Goal: Task Accomplishment & Management: Manage account settings

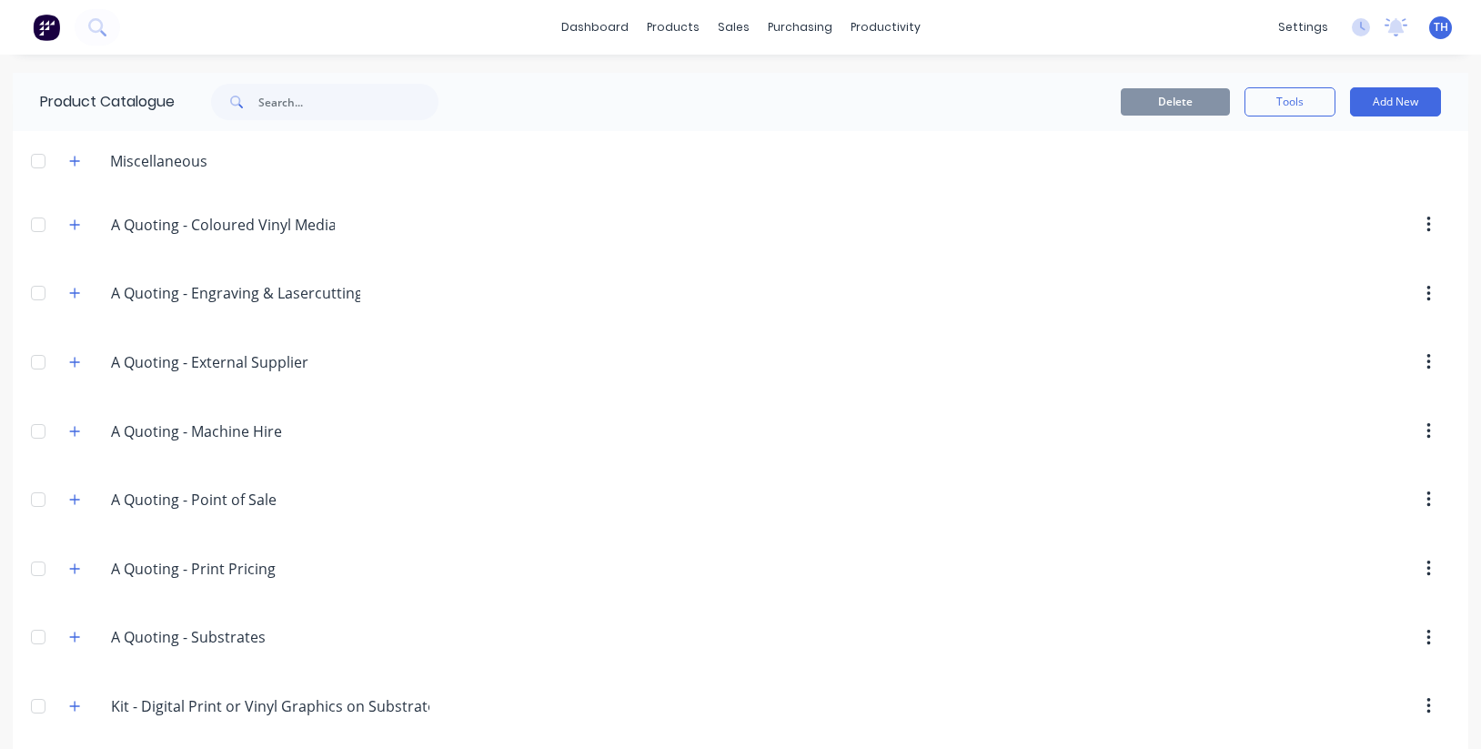
scroll to position [45, 0]
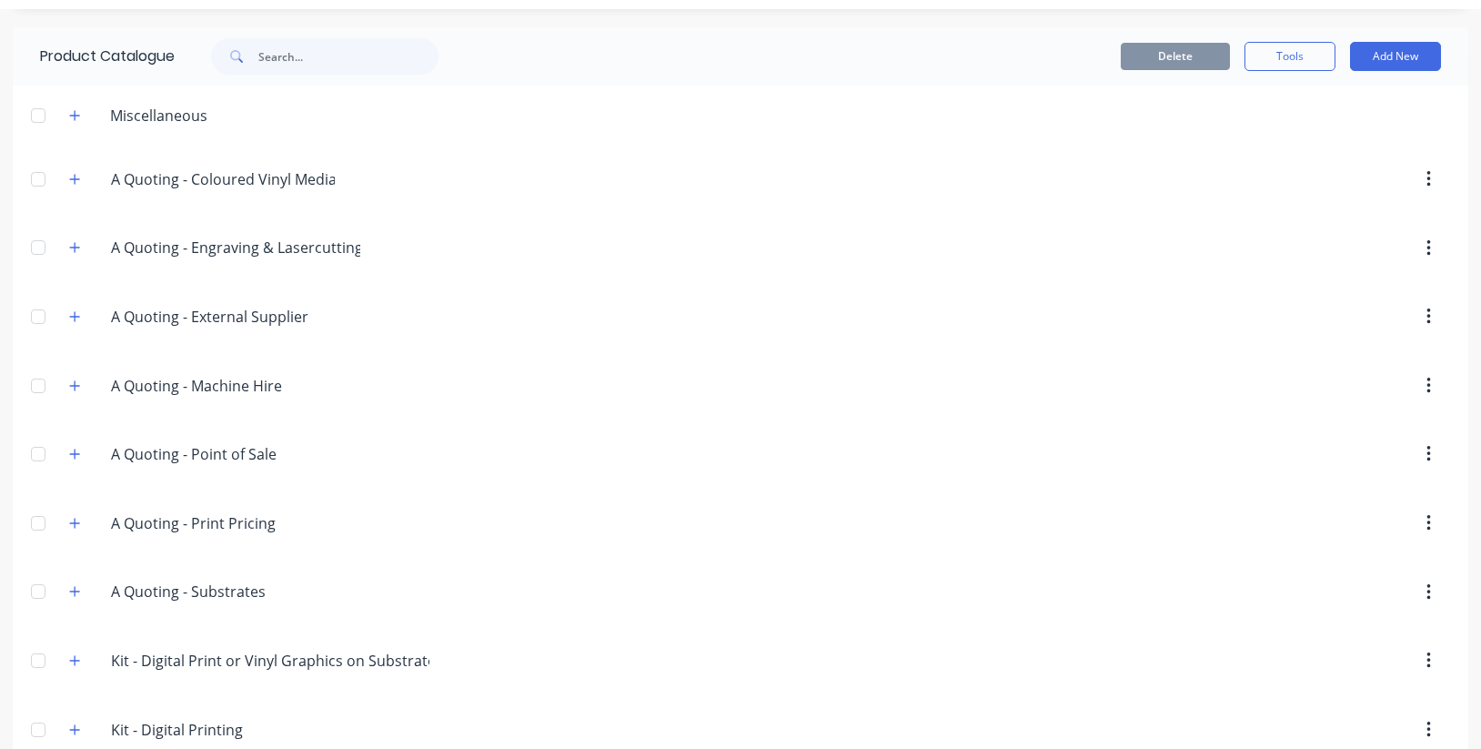
click at [1190, 252] on div at bounding box center [912, 248] width 1076 height 33
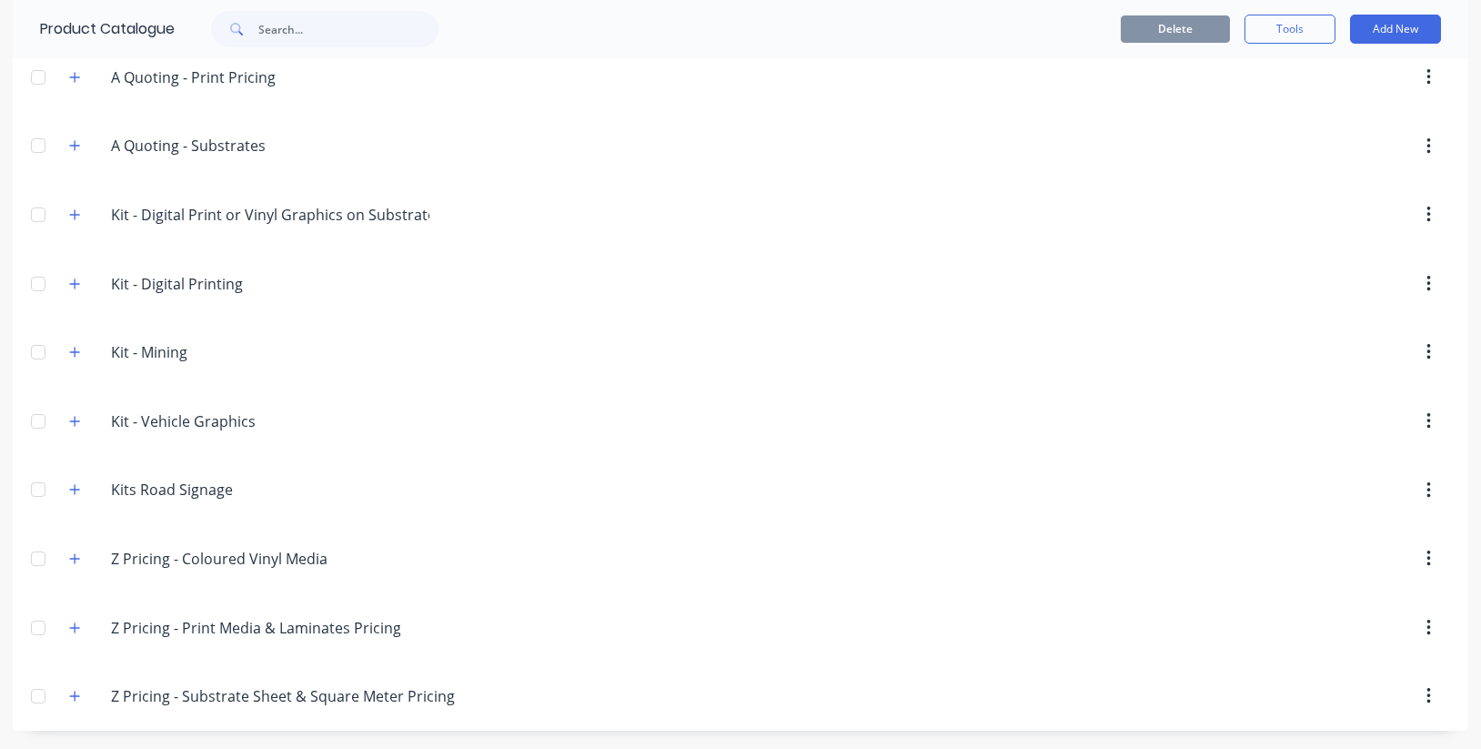
scroll to position [491, 0]
click at [75, 559] on icon "button" at bounding box center [75, 558] width 10 height 10
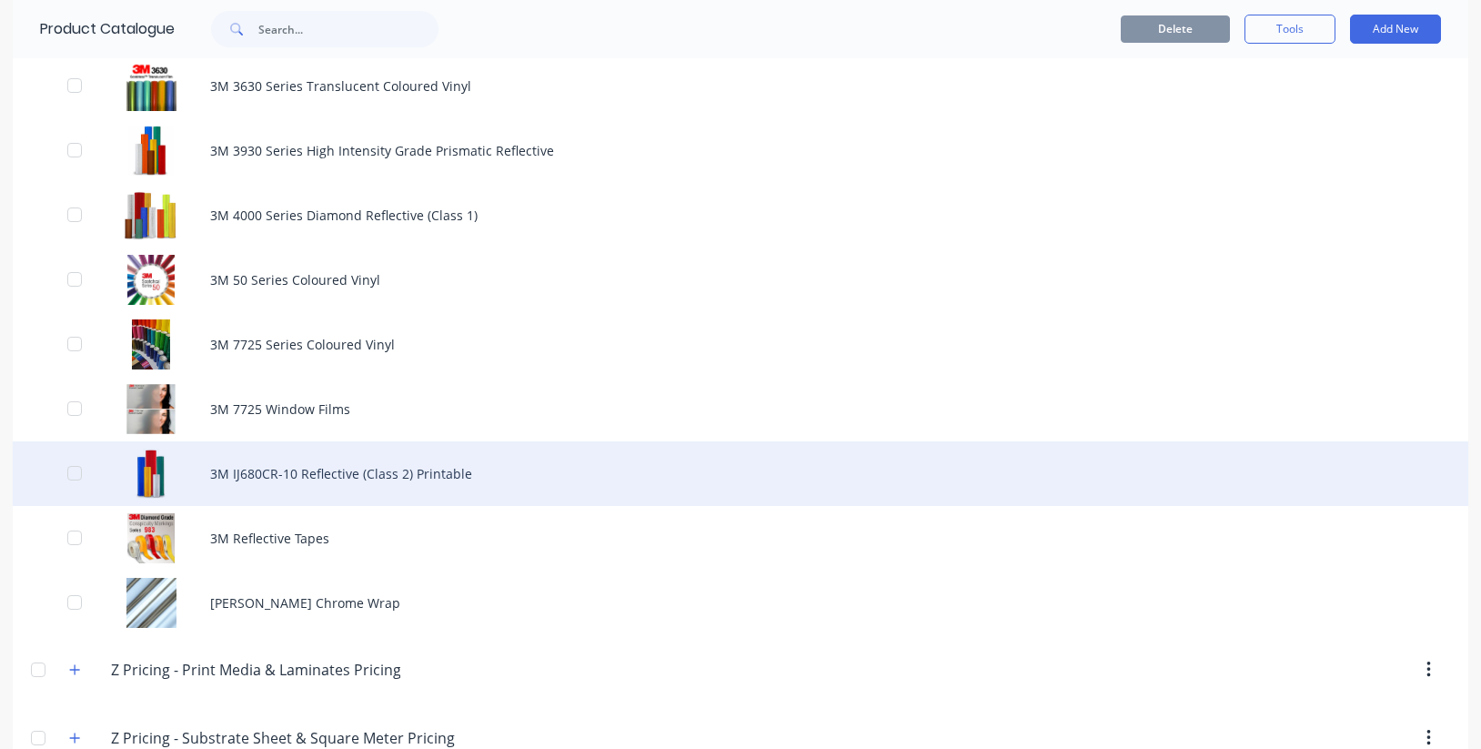
scroll to position [1291, 0]
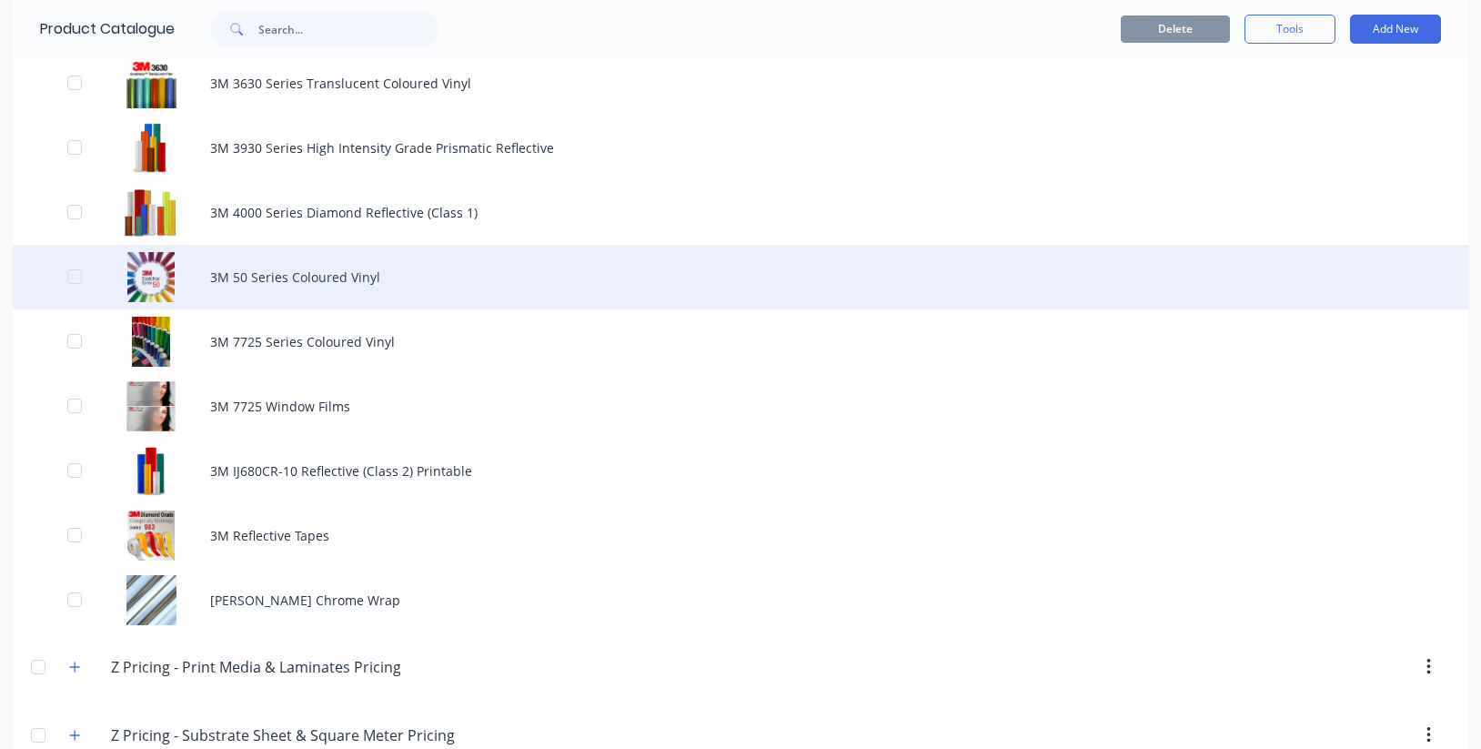
click at [314, 267] on div "3M 50 Series Coloured Vinyl" at bounding box center [740, 277] width 1455 height 65
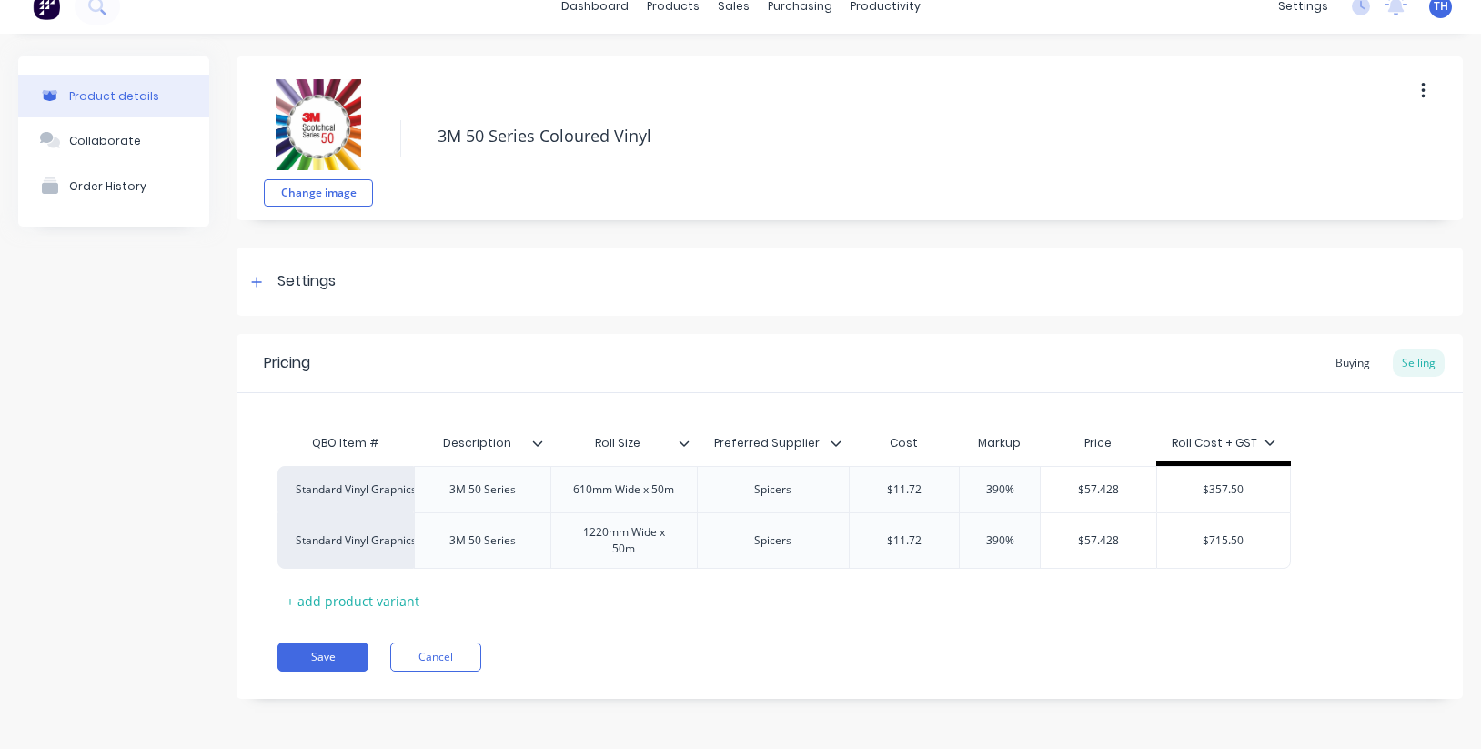
scroll to position [30, 0]
click at [252, 276] on icon at bounding box center [256, 282] width 11 height 13
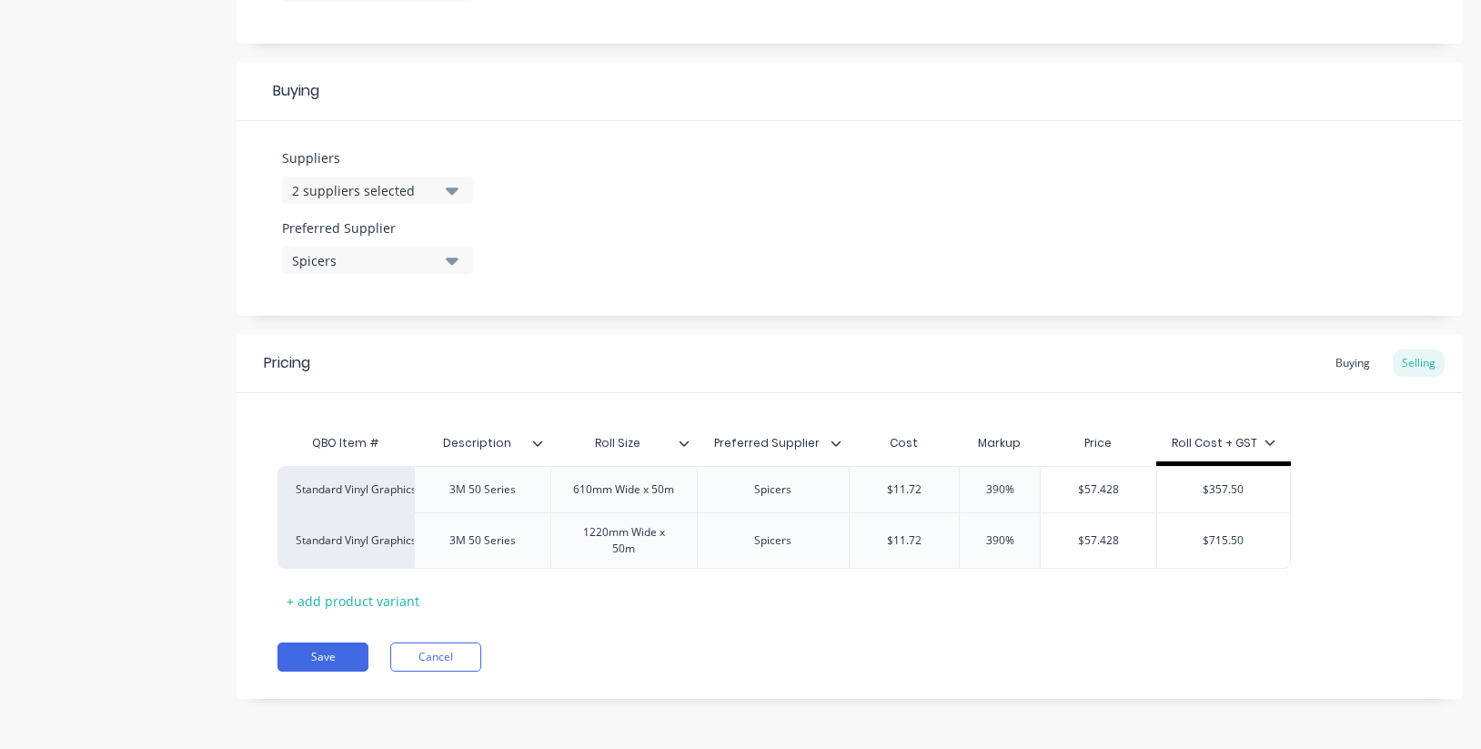
scroll to position [802, 0]
click at [1267, 439] on icon at bounding box center [1269, 441] width 10 height 5
click at [1052, 404] on div "QBO Item # Description Roll Size Preferred Supplier Cost Markup Price Roll Cost…" at bounding box center [849, 504] width 1226 height 222
click at [688, 437] on icon at bounding box center [683, 442] width 11 height 11
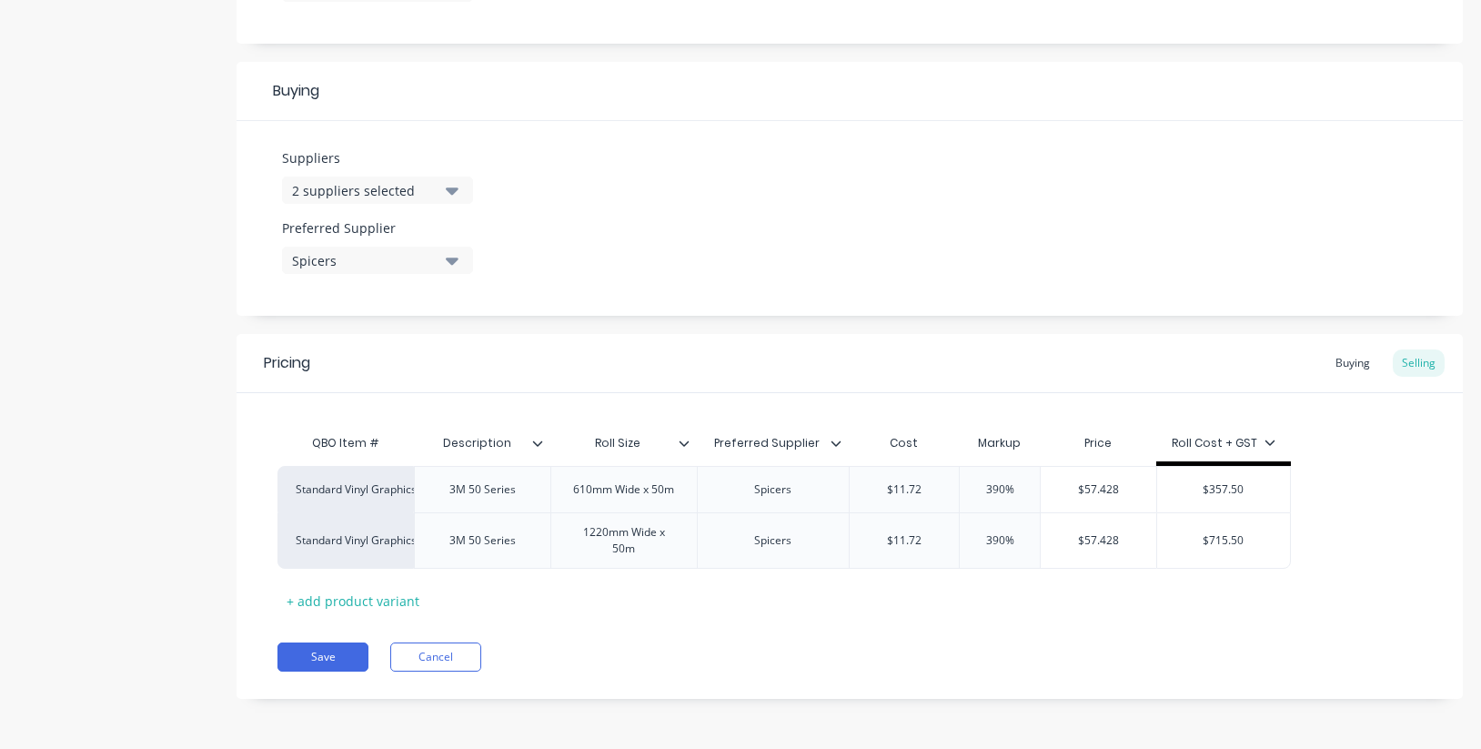
scroll to position [799, 0]
click at [541, 437] on icon at bounding box center [537, 442] width 11 height 11
click at [498, 399] on div "QBO Item # Description Roll Size Preferred Supplier Cost Markup Price Roll Cost…" at bounding box center [849, 504] width 1226 height 222
click at [840, 437] on icon at bounding box center [835, 442] width 11 height 11
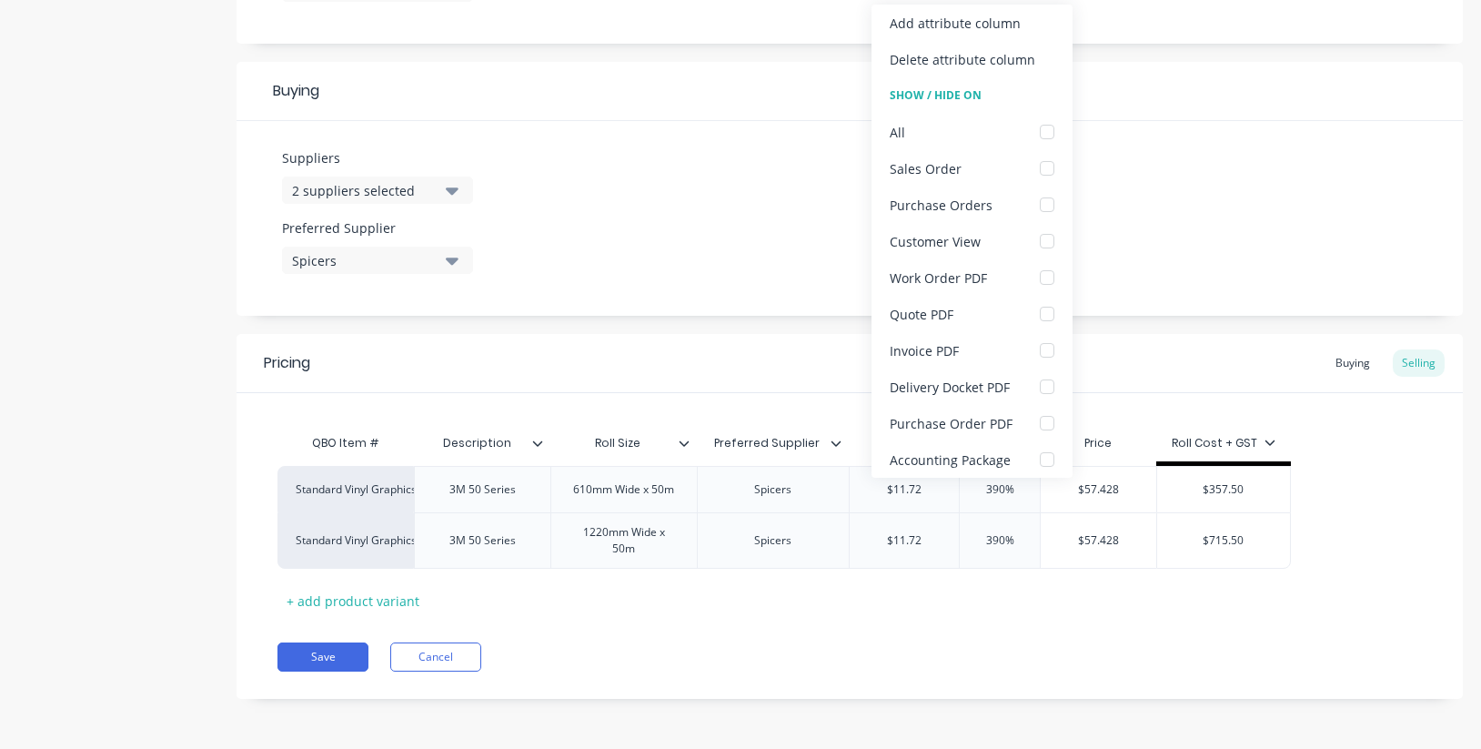
type textarea "x"
click at [793, 399] on div "QBO Item # Description Roll Size Preferred Supplier Cost Markup Price Roll Cost…" at bounding box center [849, 504] width 1226 height 222
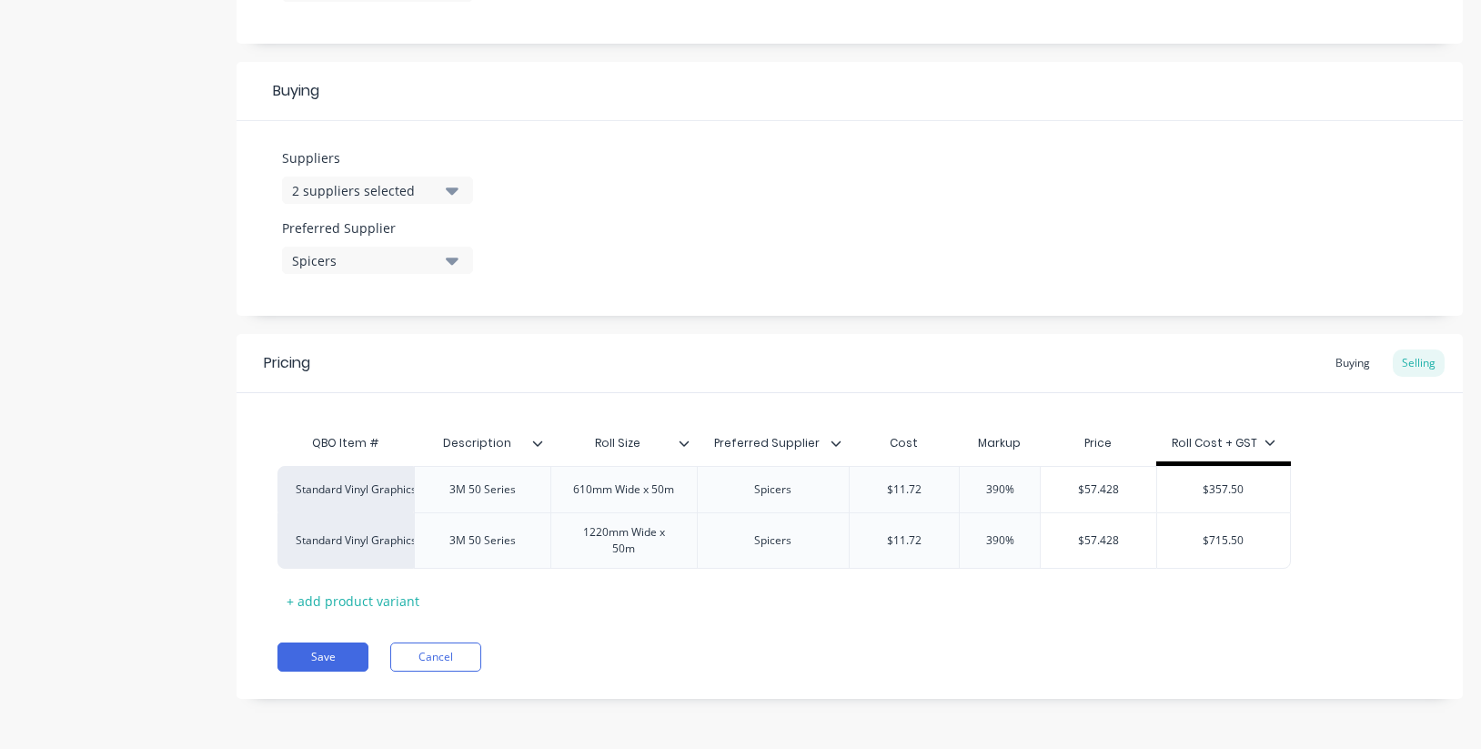
click at [810, 369] on div "Pricing Buying Selling" at bounding box center [849, 363] width 1226 height 59
click at [520, 486] on div "3M 50 Series" at bounding box center [482, 489] width 95 height 24
drag, startPoint x: 525, startPoint y: 487, endPoint x: 564, endPoint y: 523, distance: 52.8
click at [397, 479] on div "Standard Vinyl Graphics 3M 50 Series 610mm Wide x 50m Spicers $11.72 390% $57.4…" at bounding box center [783, 489] width 1013 height 46
paste div
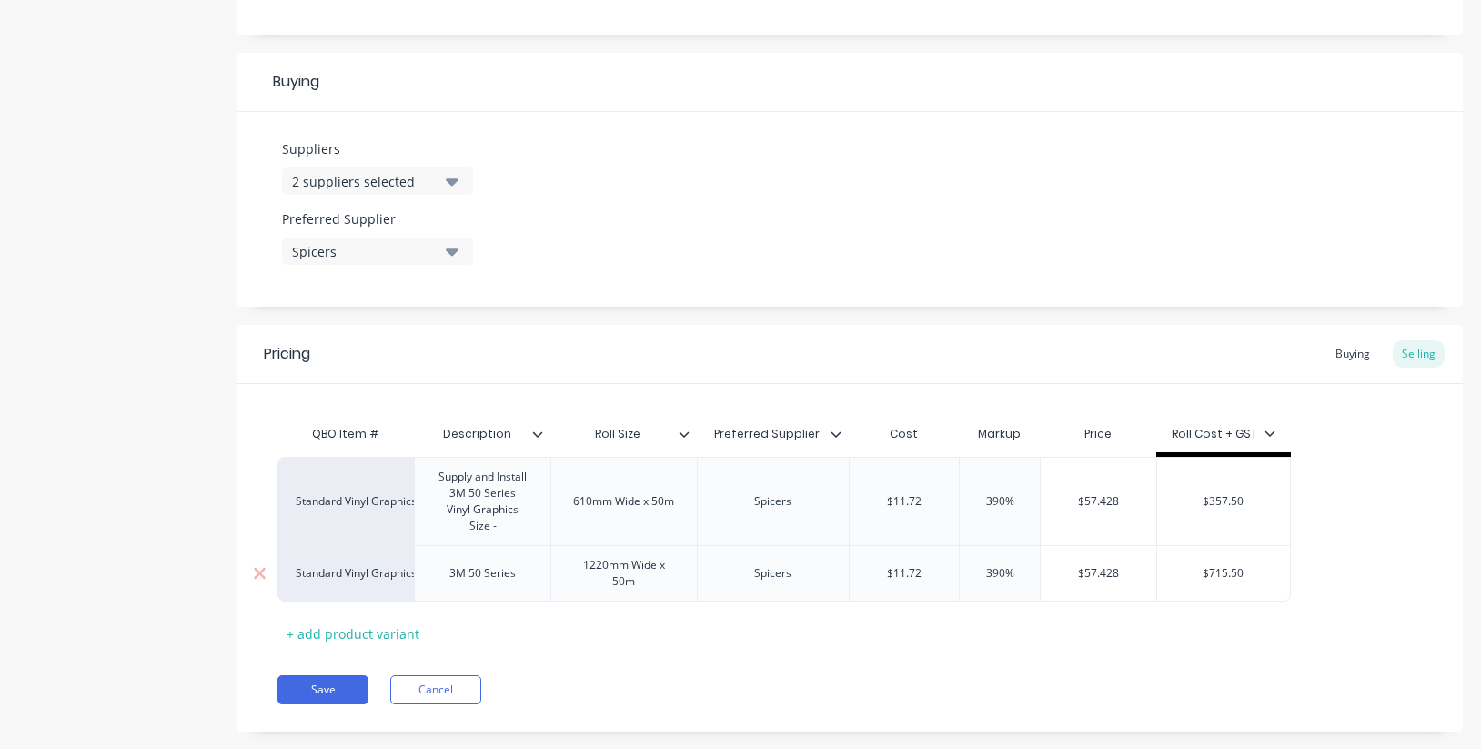
type textarea "x"
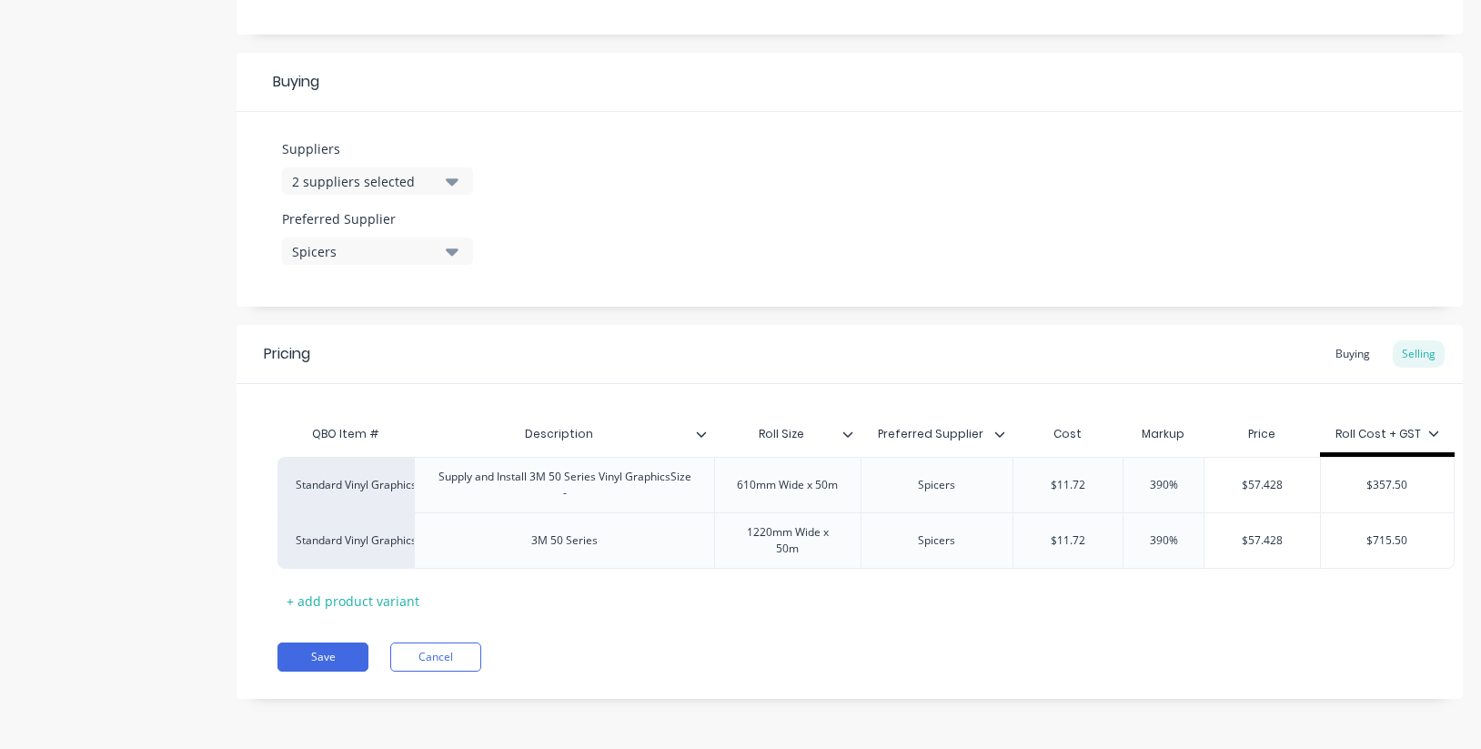
click at [522, 574] on div "QBO Item # Description Roll Size Preferred Supplier Cost Markup Price Roll Cost…" at bounding box center [849, 515] width 1144 height 199
drag, startPoint x: 629, startPoint y: 543, endPoint x: 519, endPoint y: 542, distance: 110.1
click at [454, 535] on div "Standard Vinyl Graphics Supply and Install 3M 50 Series Vinyl GraphicsSize - 61…" at bounding box center [849, 513] width 1144 height 112
paste div
drag, startPoint x: 660, startPoint y: 493, endPoint x: 651, endPoint y: 475, distance: 20.3
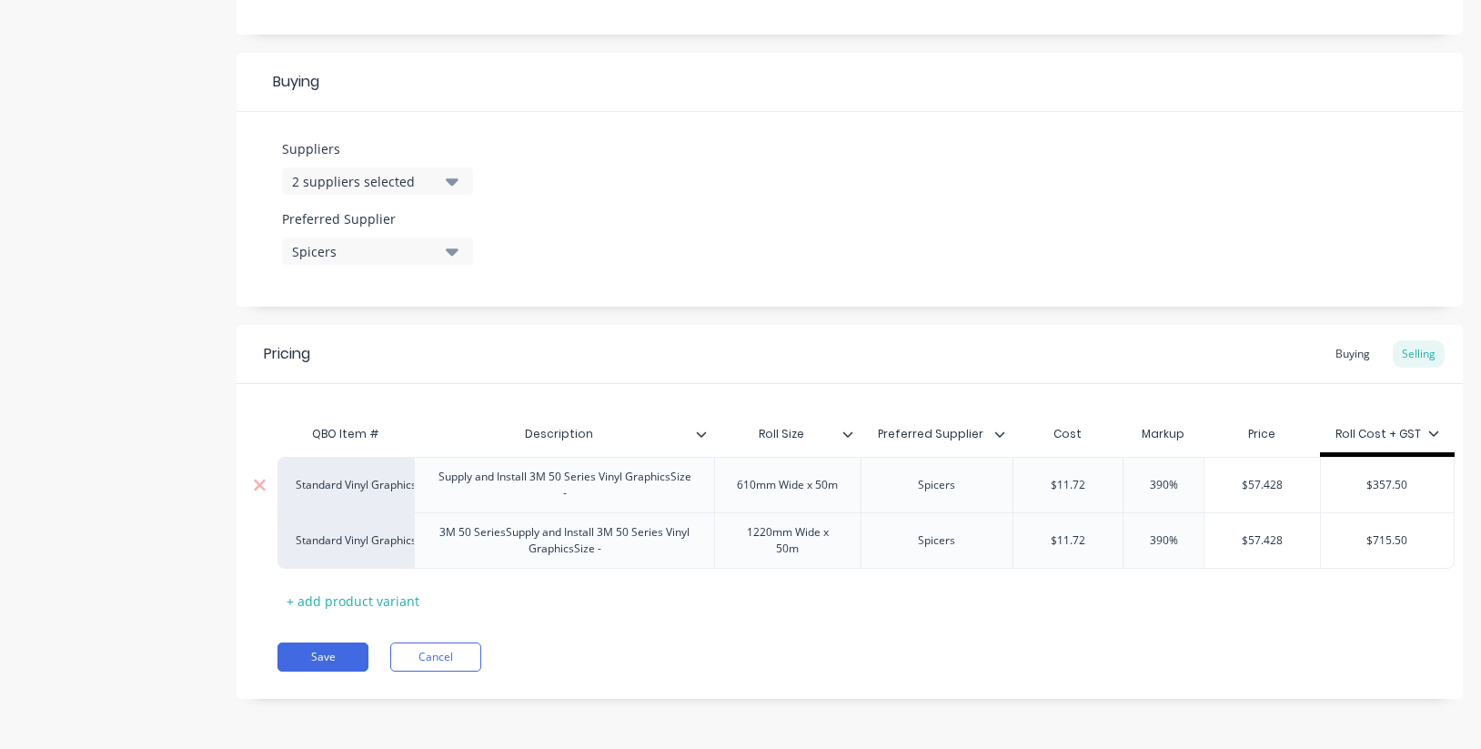
click at [660, 493] on div "Supply and Install 3M 50 Series Vinyl GraphicsSize -" at bounding box center [564, 485] width 285 height 40
drag, startPoint x: 671, startPoint y: 478, endPoint x: 721, endPoint y: 498, distance: 53.9
click at [674, 478] on div "Supply and Install 3M 50 Series Vinyl GraphicsSize -" at bounding box center [564, 485] width 285 height 40
click at [586, 548] on div "3M 50 SeriesSupply and Install 3M 50 Series Vinyl GraphicsSize -" at bounding box center [564, 540] width 285 height 40
click at [575, 550] on div "3M 50 SeriesSupply and Install 3M 50 Series Vinyl GraphicsSize -" at bounding box center [564, 540] width 285 height 40
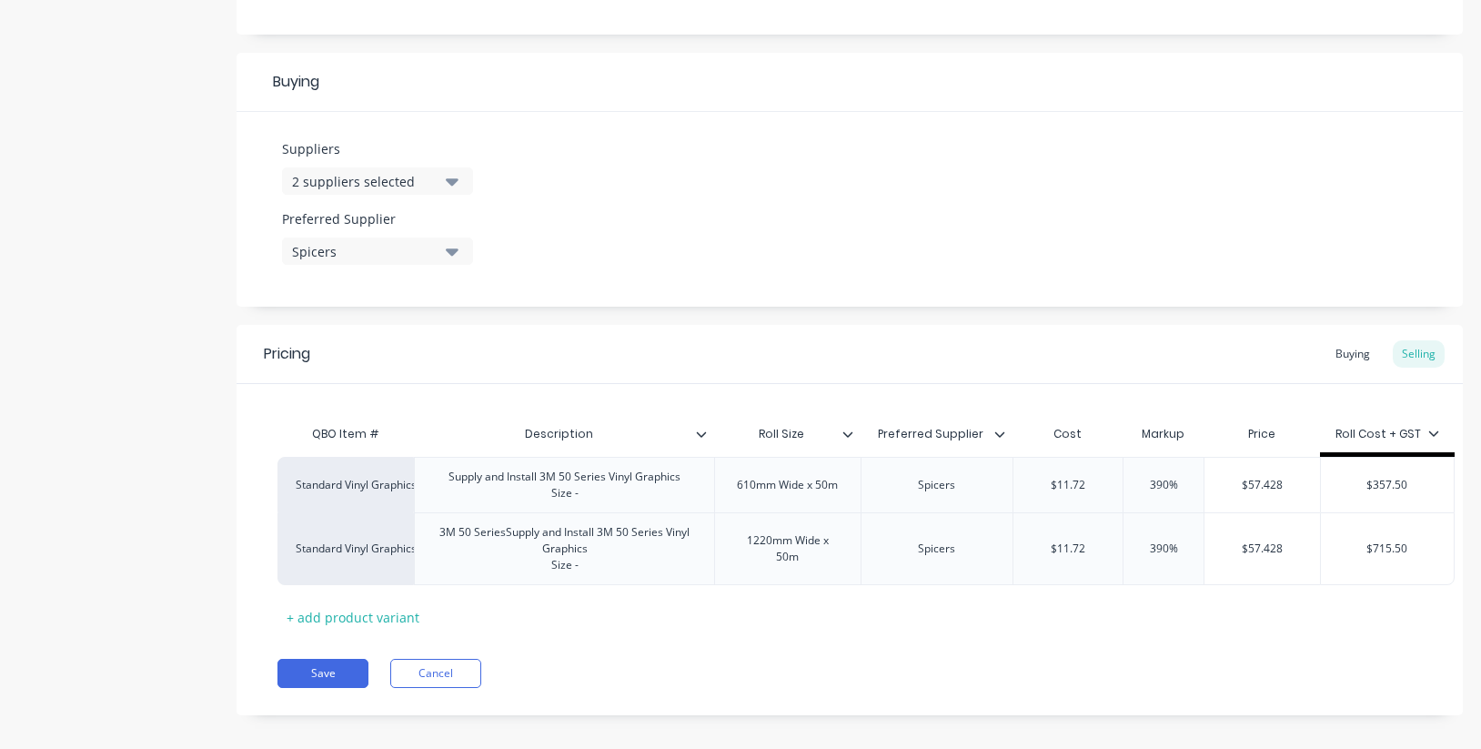
type textarea "x"
click at [716, 615] on div "QBO Item # Description Roll Size Preferred Supplier Cost Markup Price Roll Cost…" at bounding box center [849, 524] width 1144 height 216
click at [603, 452] on div "Description" at bounding box center [558, 433] width 289 height 45
type input "Description"
click at [603, 484] on div "Supply and Install 3M 50 Series Vinyl Graphics Size -" at bounding box center [564, 485] width 261 height 40
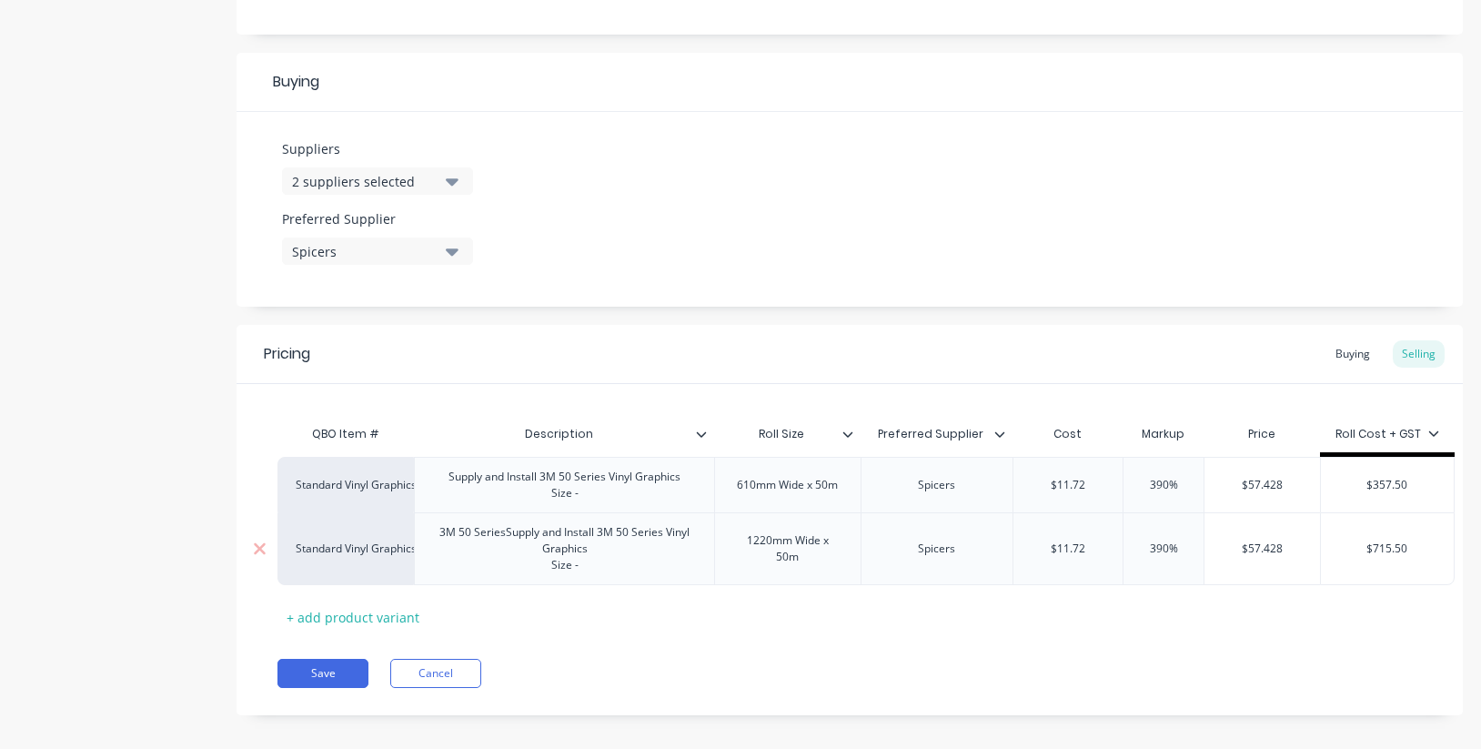
click at [614, 547] on div "3M 50 SeriesSupply and Install 3M 50 Series Vinyl Graphics Size -" at bounding box center [564, 548] width 285 height 56
click at [505, 536] on div "3M 50 SeriesSupply and Install 3M 50 Series Vinyl Graphics Size -" at bounding box center [564, 548] width 285 height 56
drag, startPoint x: 506, startPoint y: 536, endPoint x: 410, endPoint y: 533, distance: 95.5
click at [409, 533] on div "Standard Vinyl Graphics 3M 50 SeriesSupply and Install 3M 50 Series Vinyl Graph…" at bounding box center [865, 548] width 1177 height 73
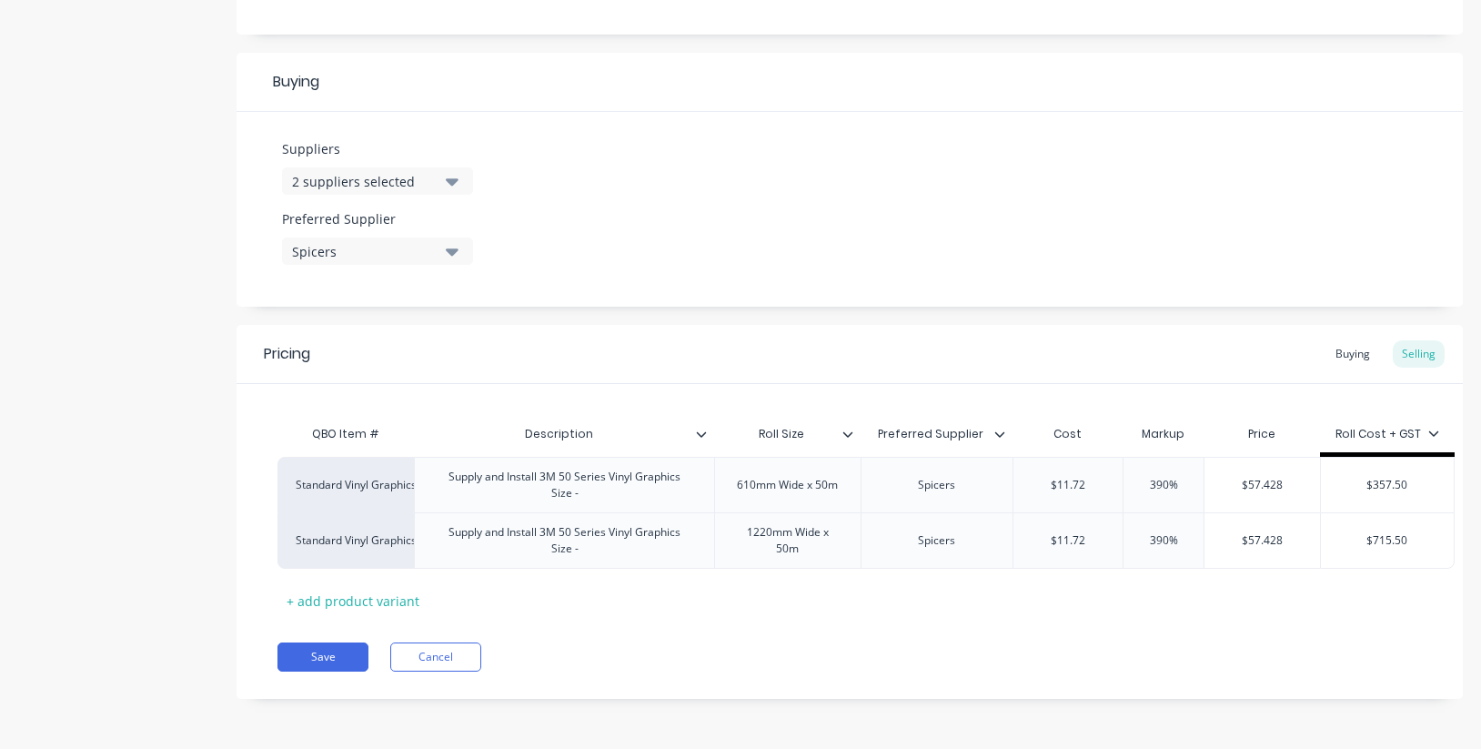
click at [635, 604] on div "QBO Item # Description Roll Size Preferred Supplier Cost Markup Price Roll Cost…" at bounding box center [849, 515] width 1144 height 199
click at [338, 656] on button "Save" at bounding box center [322, 656] width 91 height 29
type textarea "x"
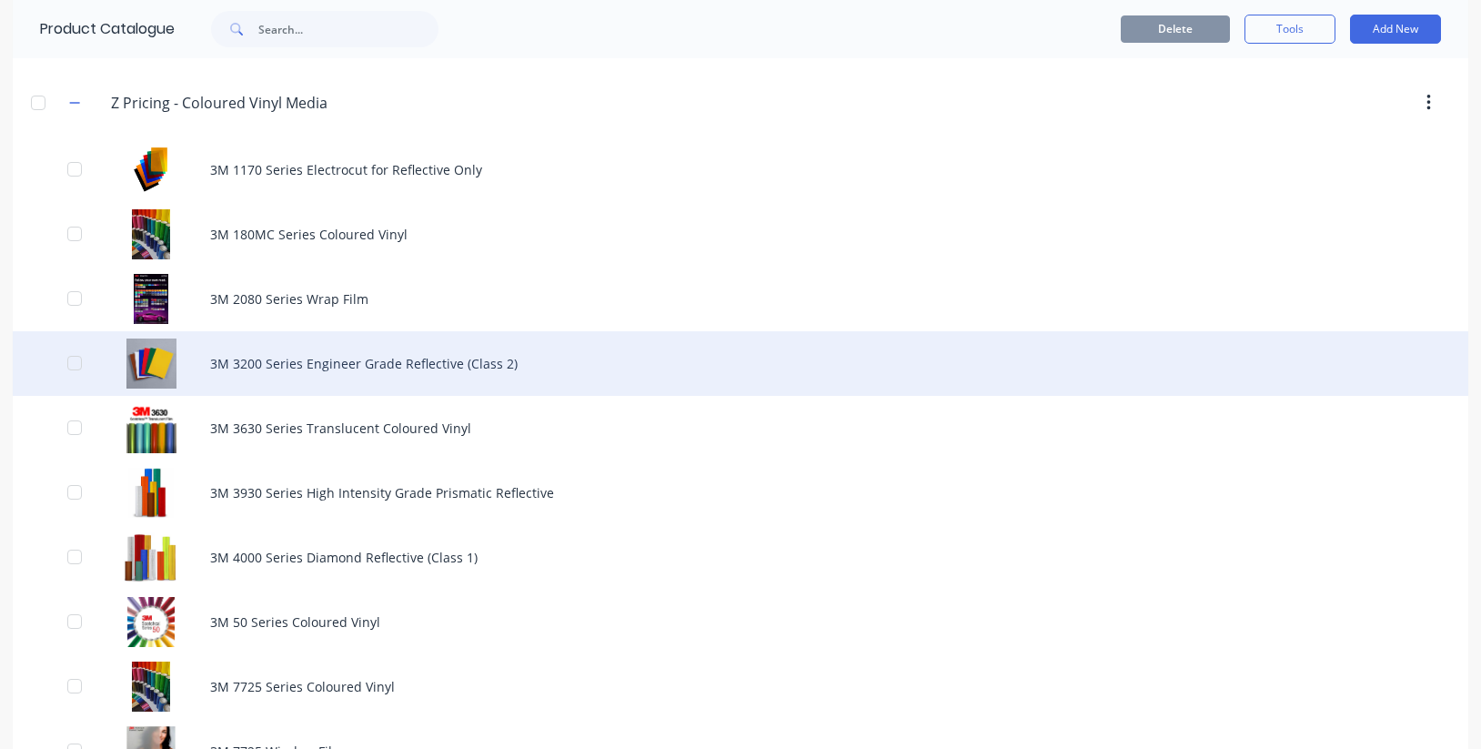
scroll to position [816, 0]
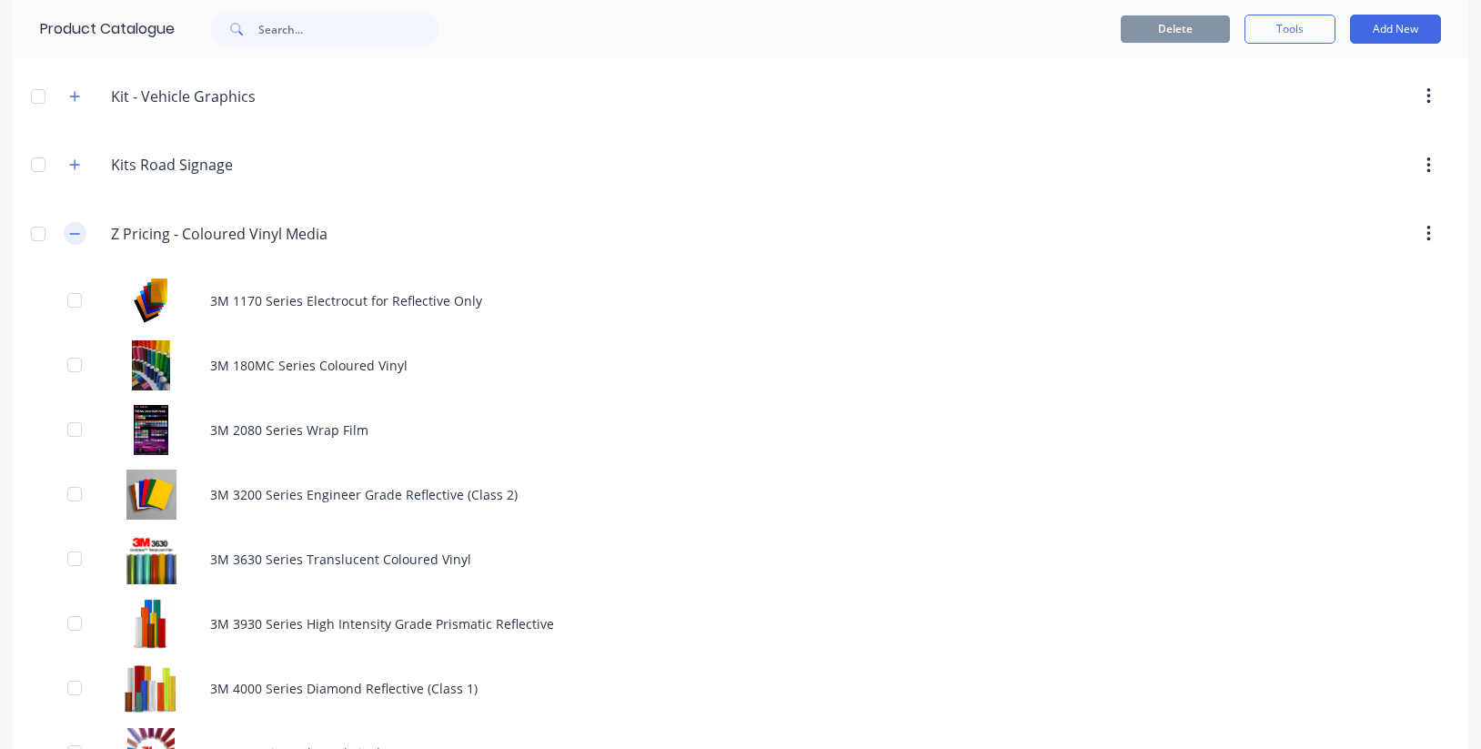
click at [74, 231] on icon "button" at bounding box center [74, 233] width 11 height 13
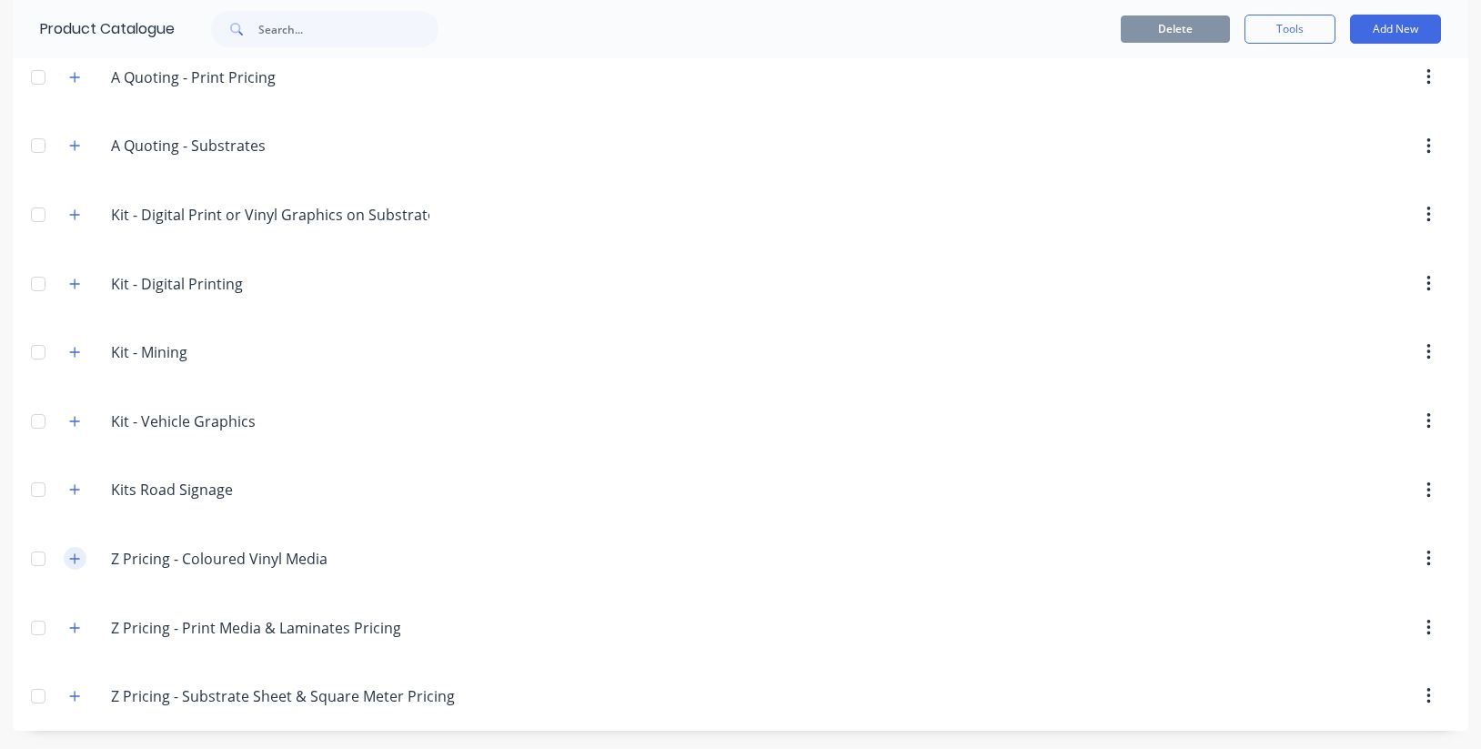
scroll to position [491, 0]
click at [77, 558] on icon "button" at bounding box center [74, 558] width 11 height 13
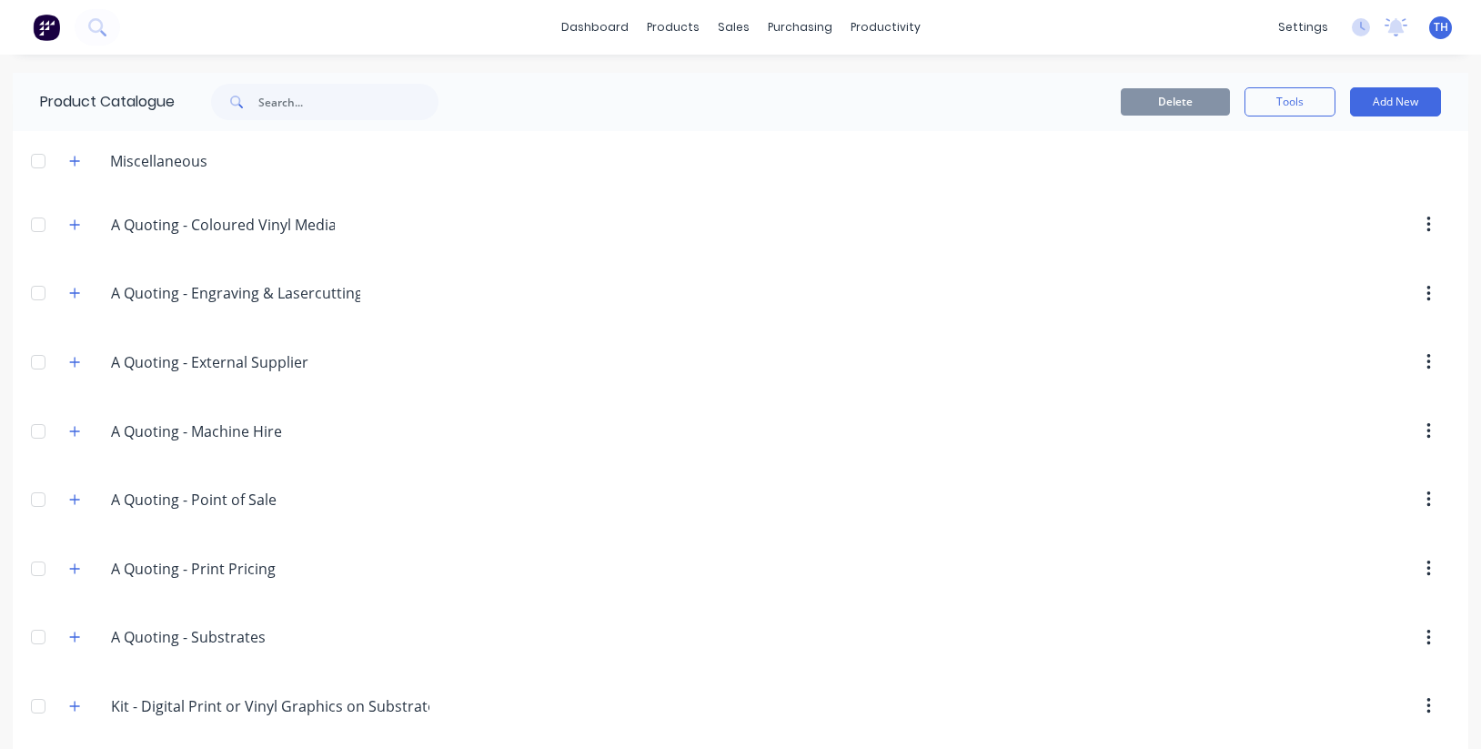
scroll to position [0, 0]
click at [76, 223] on icon "button" at bounding box center [74, 224] width 11 height 13
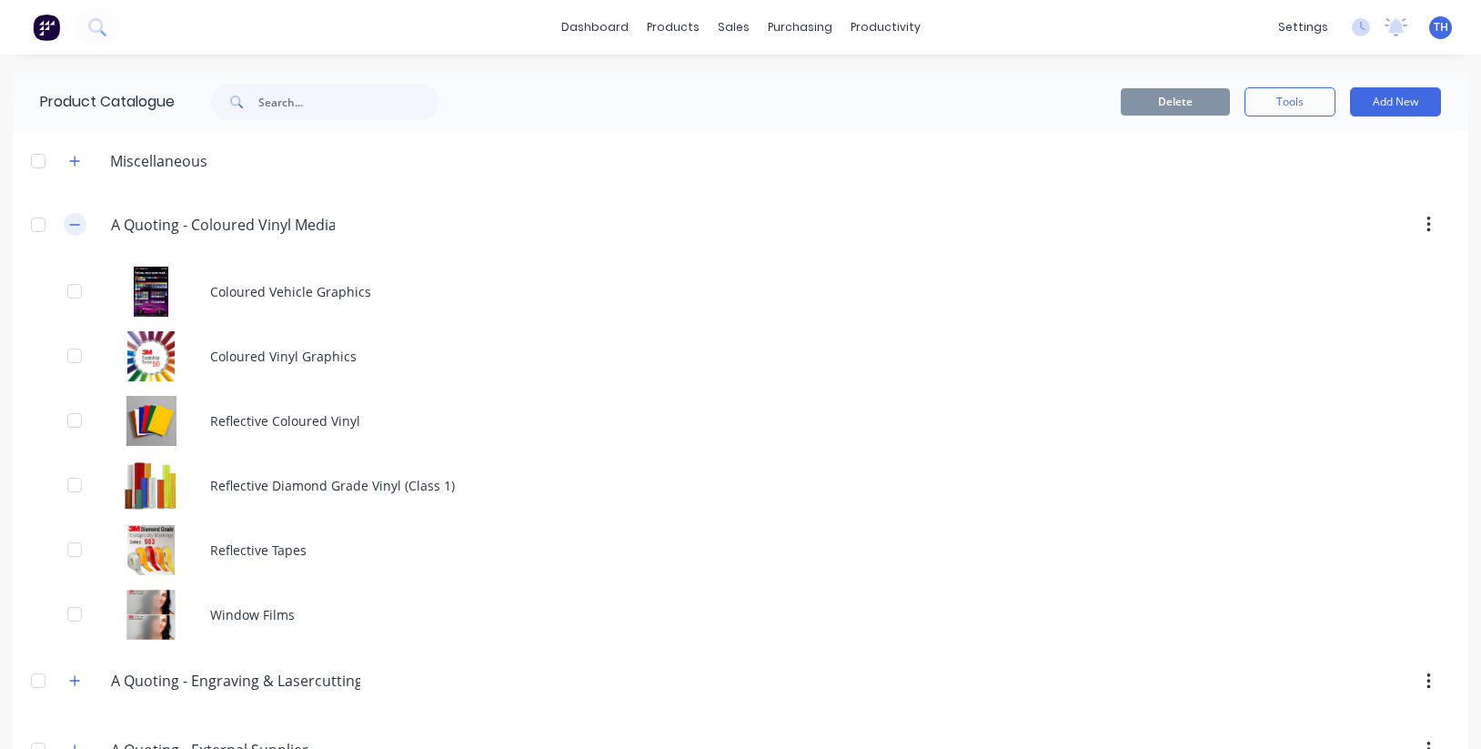
click at [76, 223] on icon "button" at bounding box center [74, 224] width 11 height 13
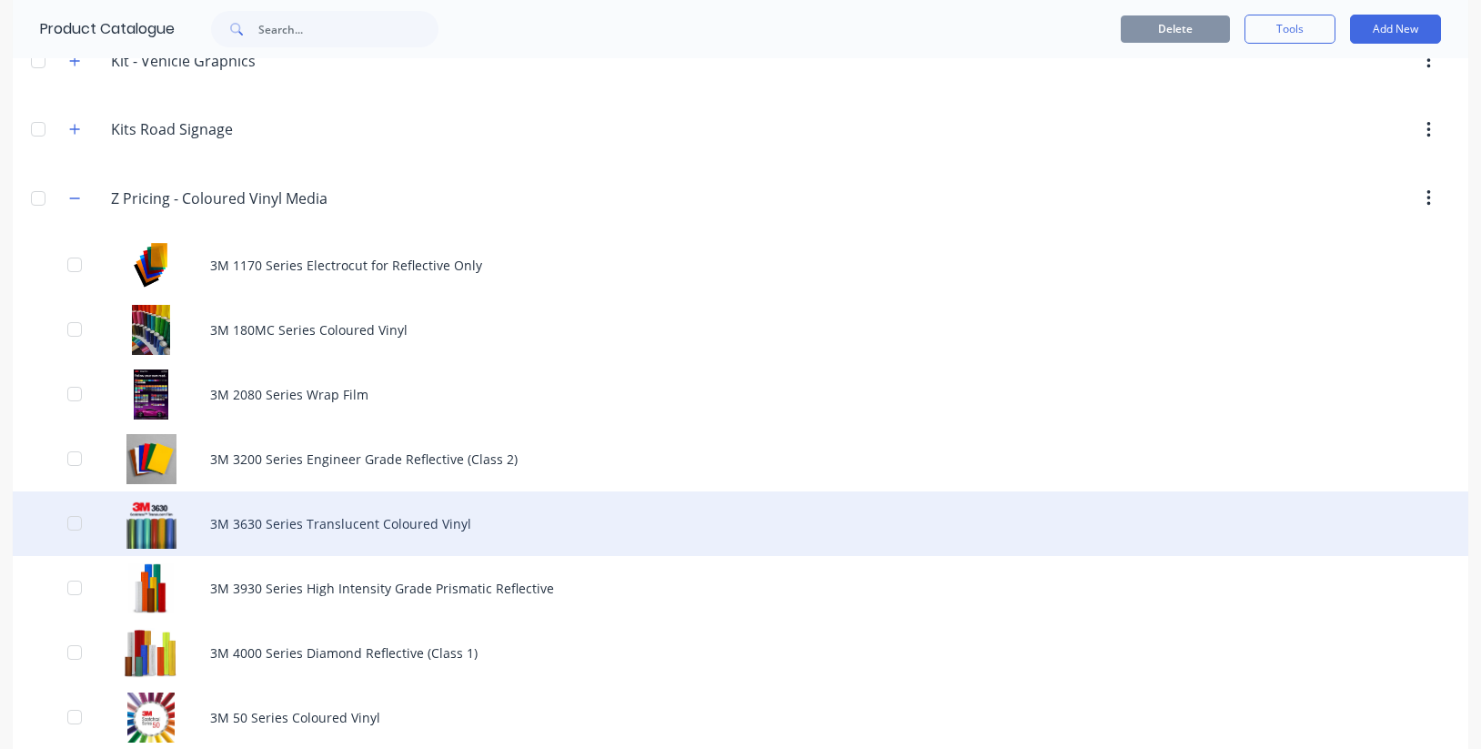
scroll to position [818, 0]
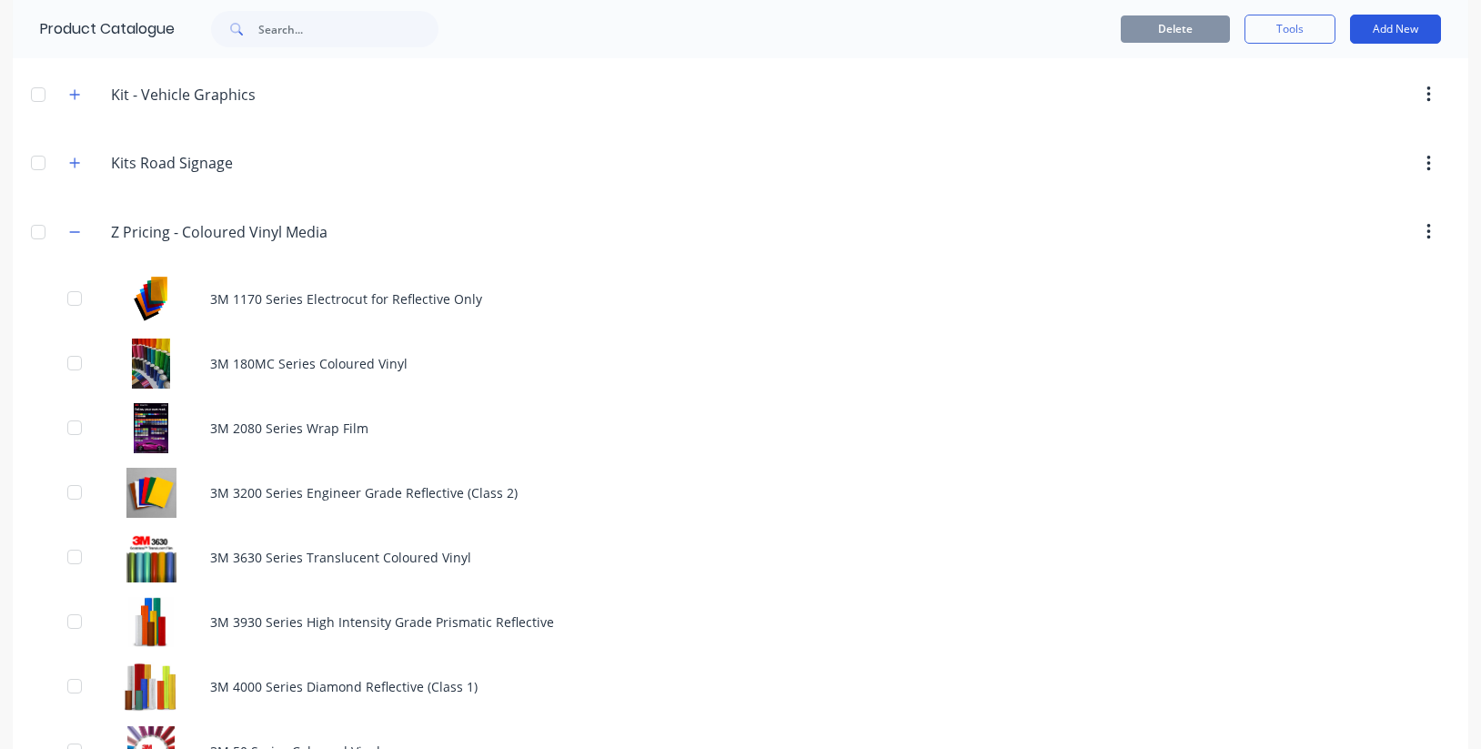
click at [1404, 28] on button "Add New" at bounding box center [1395, 29] width 91 height 29
click at [1371, 75] on div "Category" at bounding box center [1354, 76] width 140 height 26
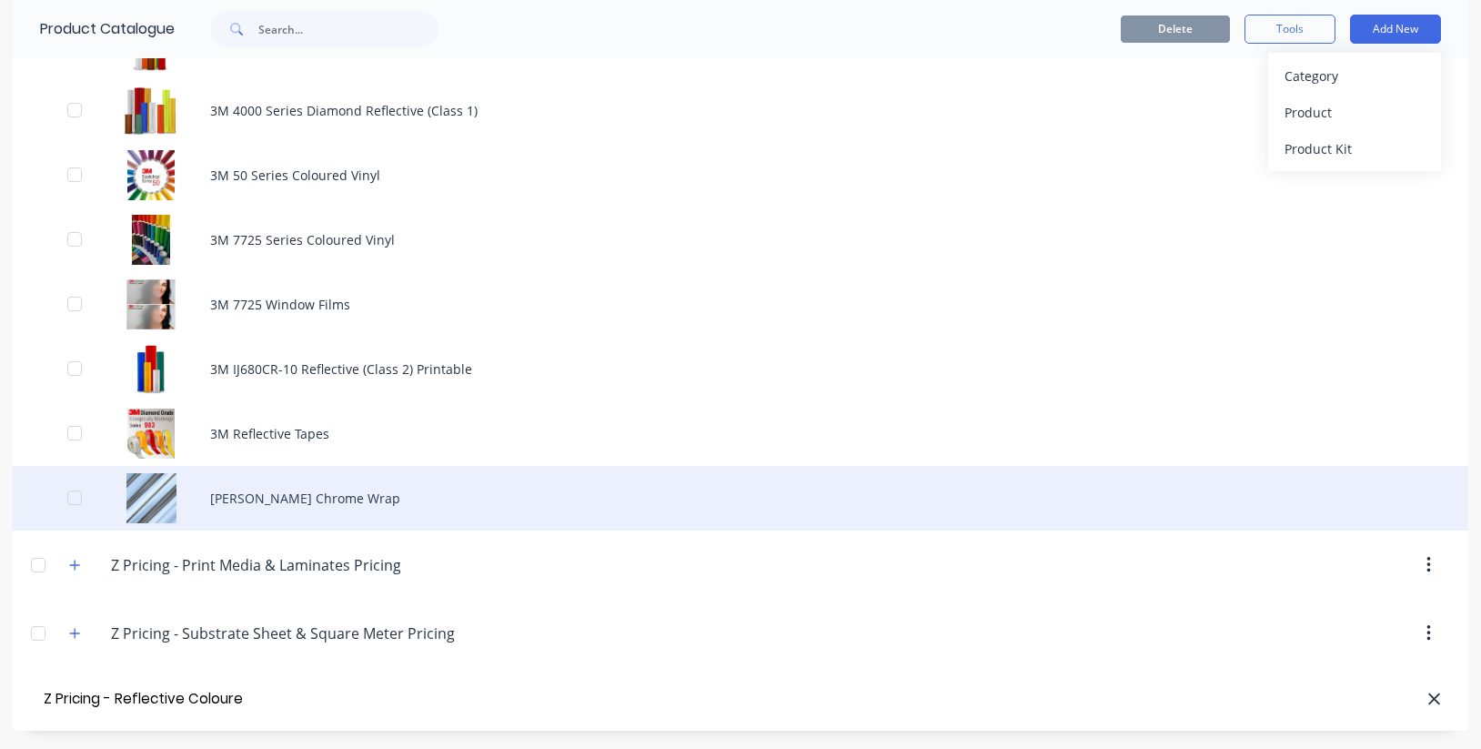
type input "Z Pricing - Reflective Coloured Vinyl"
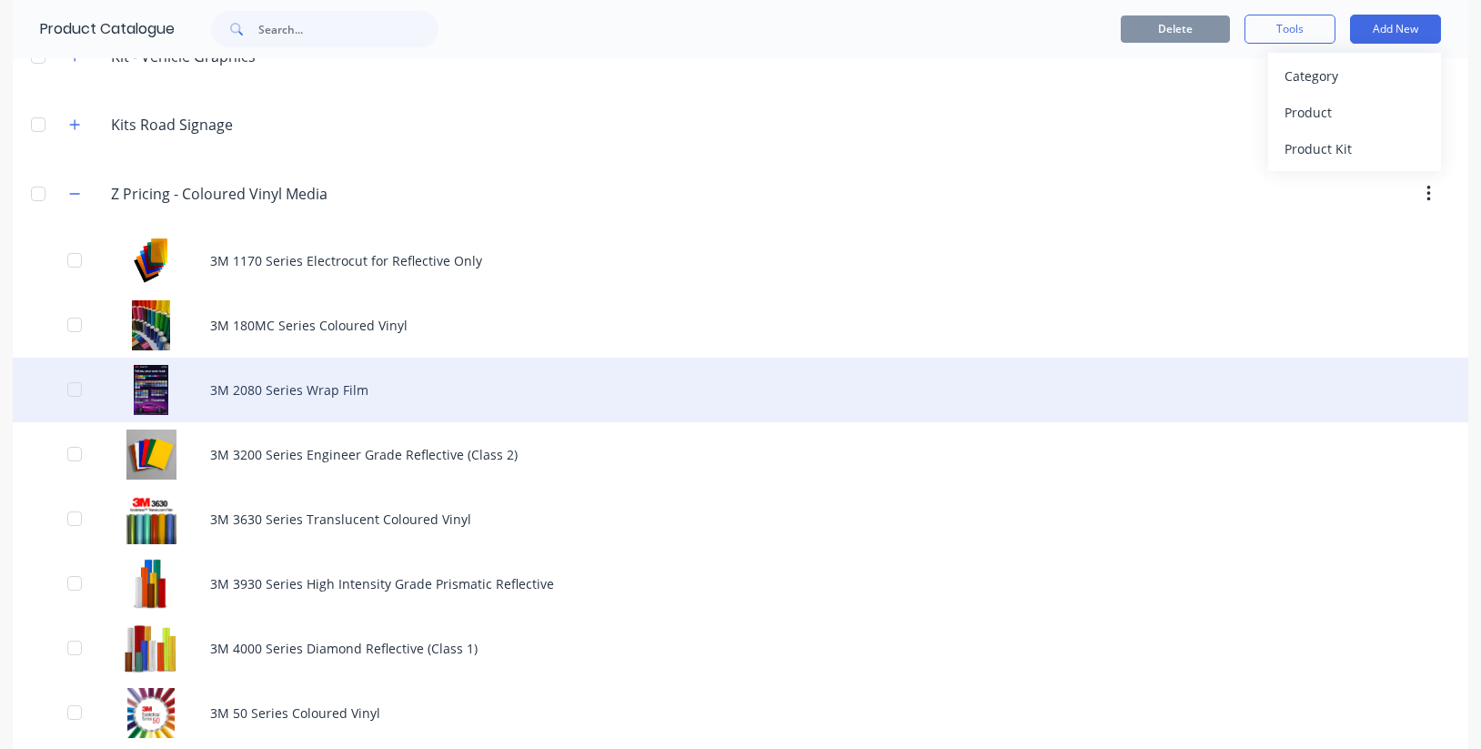
scroll to position [854, 0]
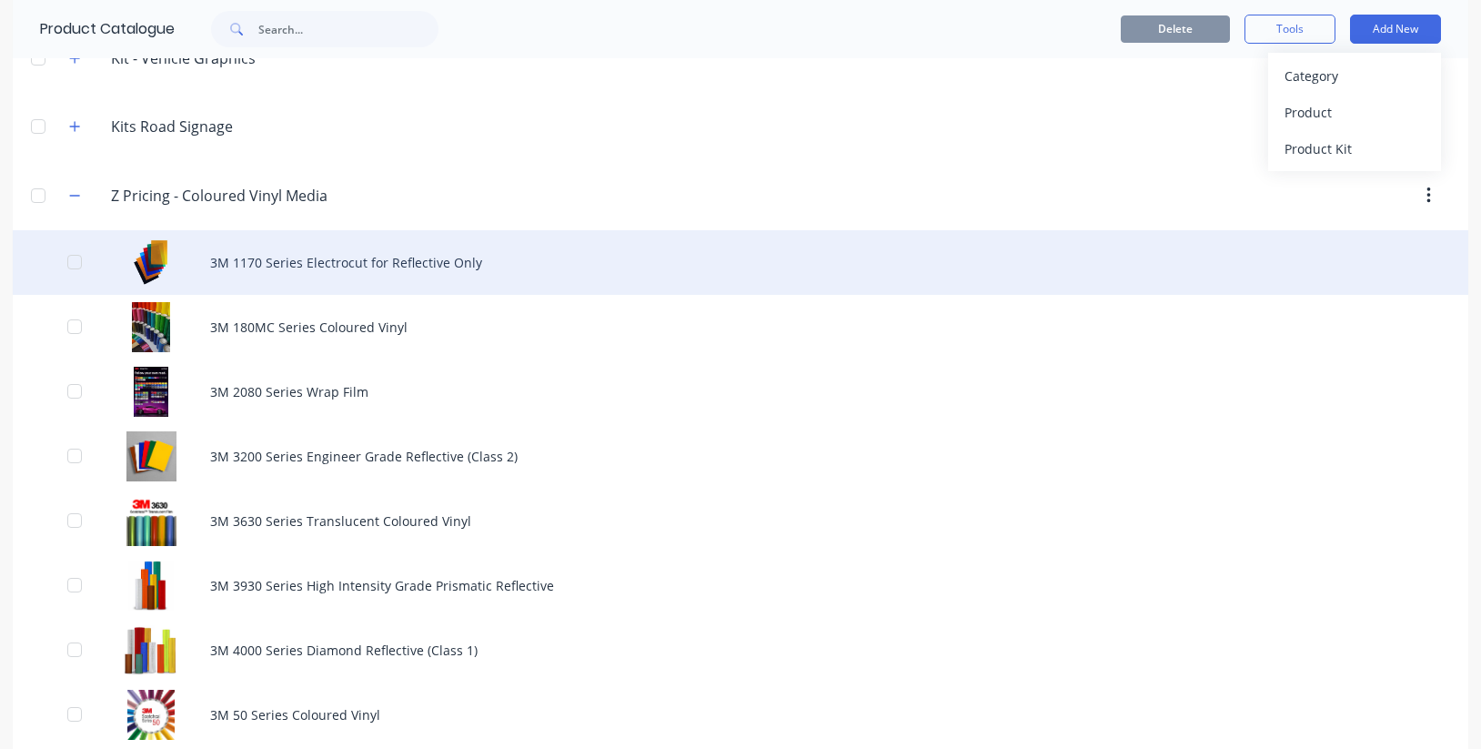
click at [355, 263] on div "3M 1170 Series Electrocut for Reflective Only" at bounding box center [740, 262] width 1455 height 65
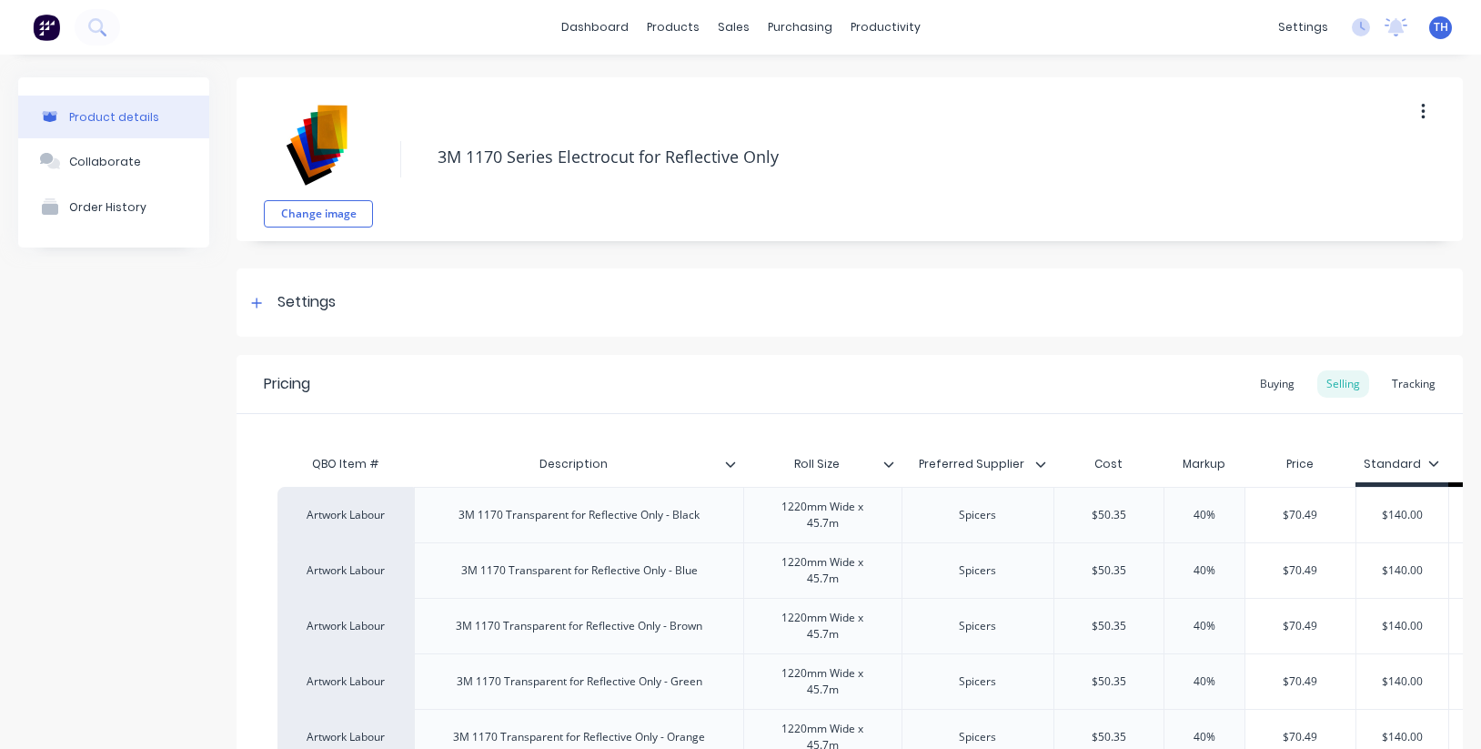
type textarea "x"
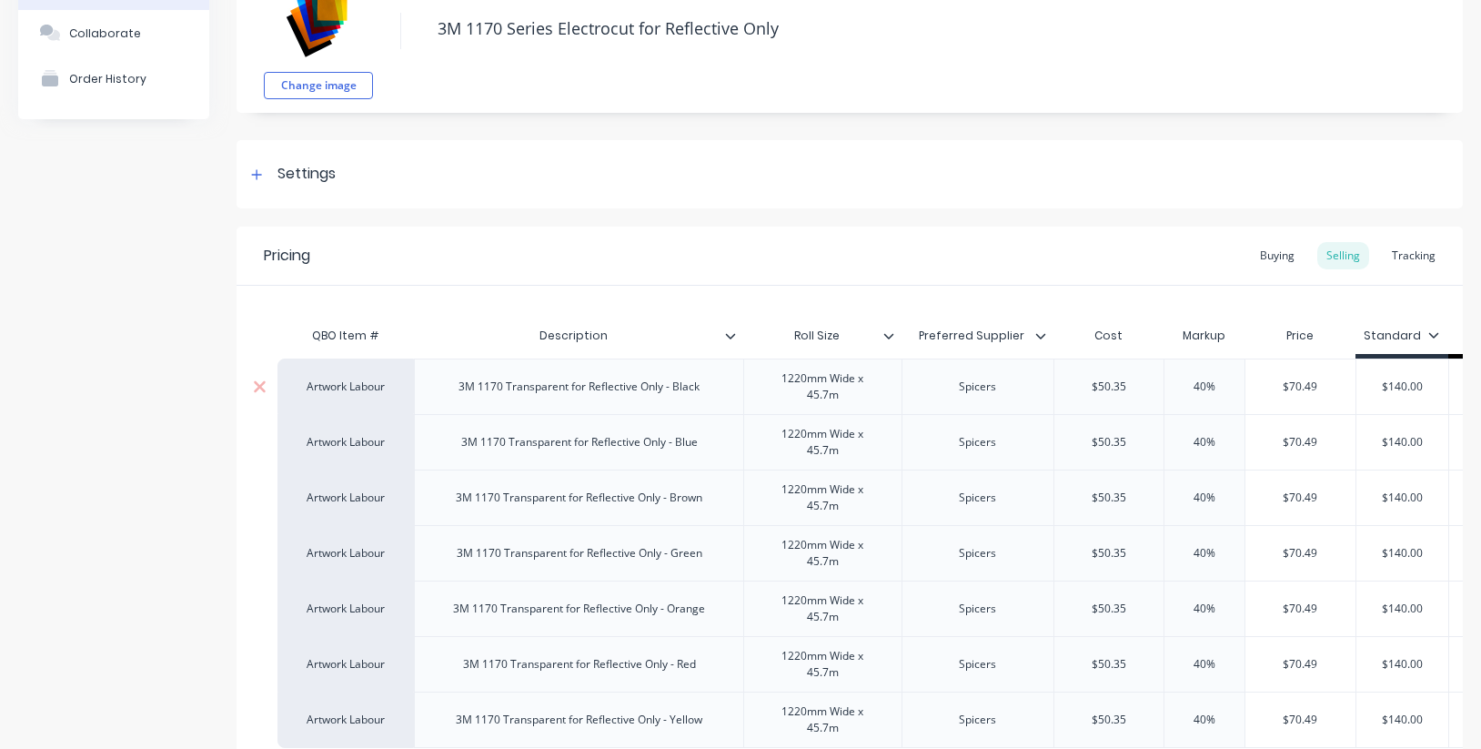
scroll to position [218, 0]
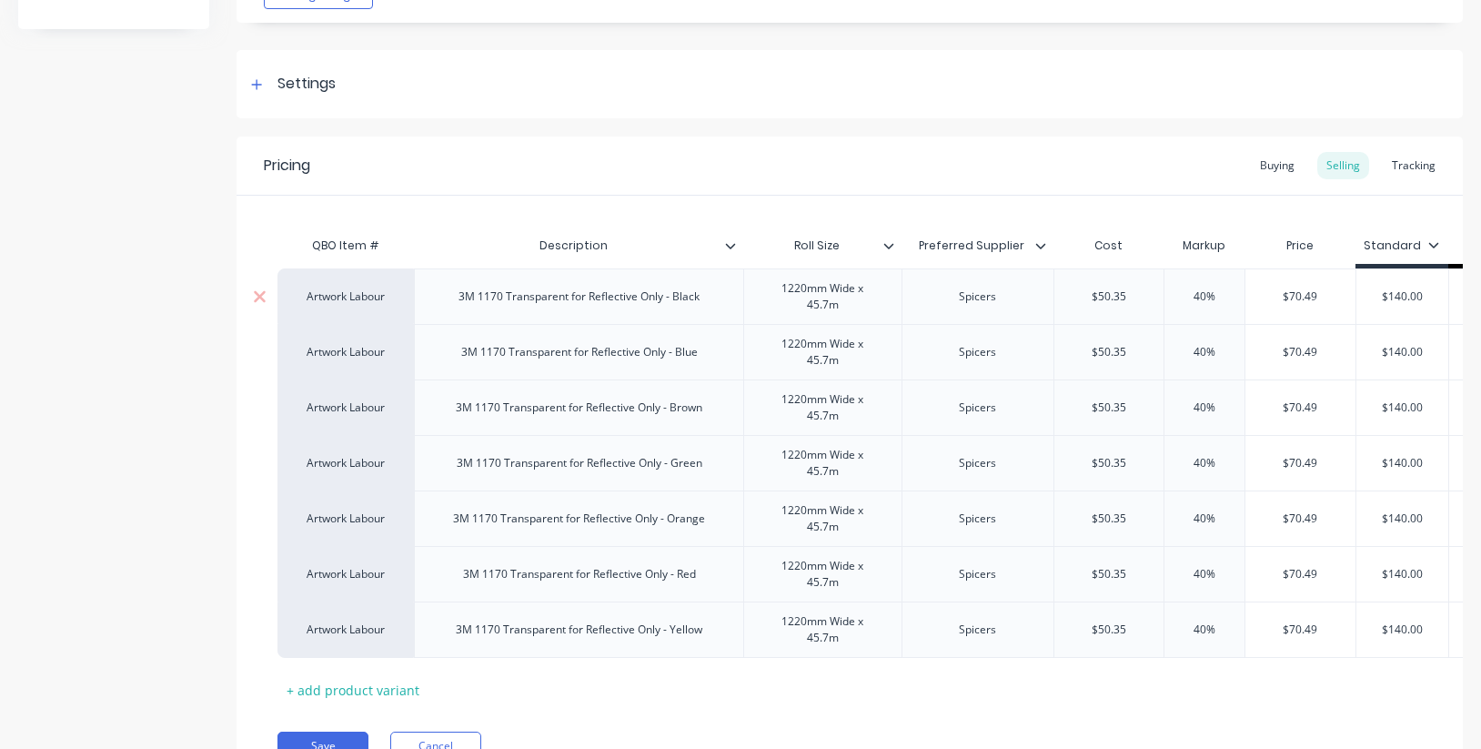
click at [369, 296] on div "Artwork Labour" at bounding box center [346, 296] width 100 height 16
type input "ref"
click at [364, 376] on button "Reflective Vinyl Graphics" at bounding box center [364, 378] width 146 height 27
type textarea "x"
click at [357, 347] on div "Artwork Labour" at bounding box center [342, 352] width 100 height 16
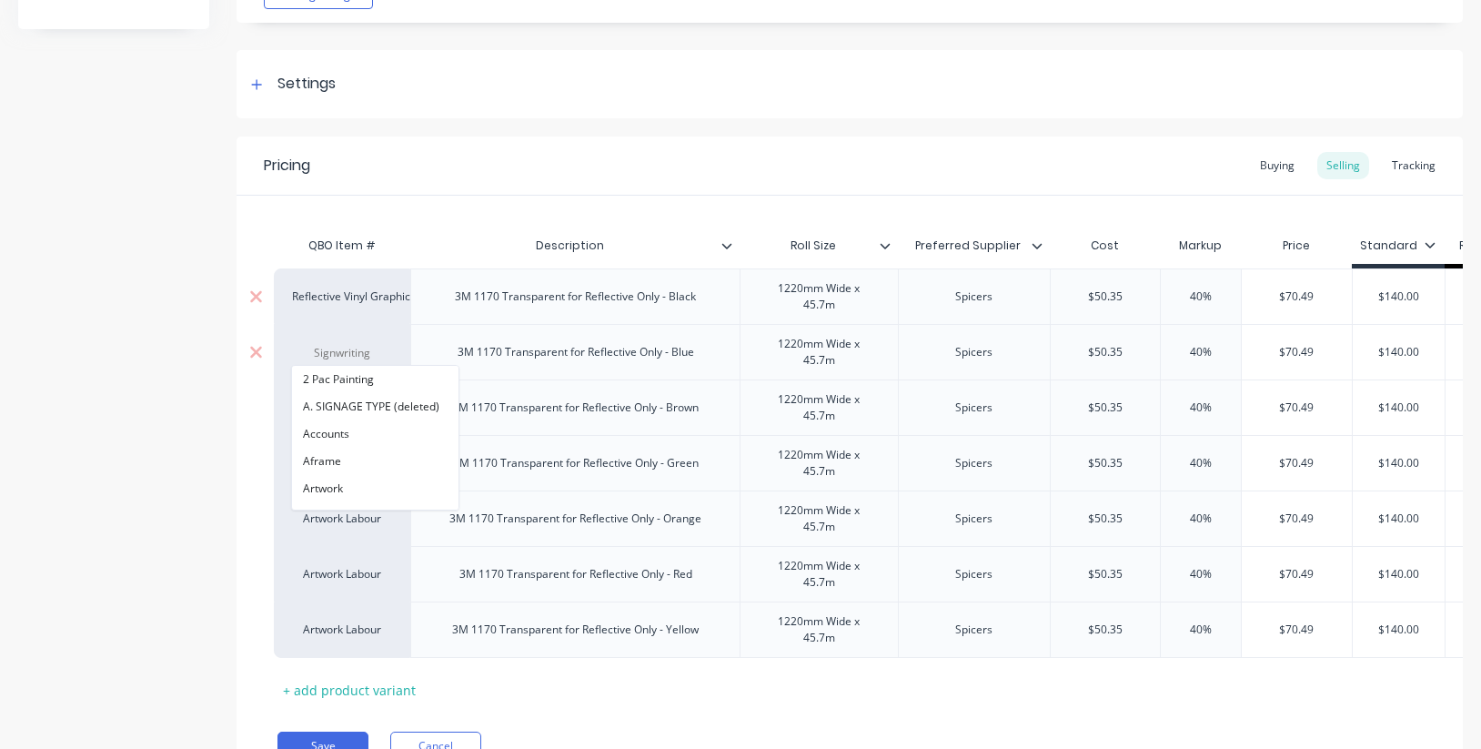
scroll to position [0, 9]
type input "ref"
click at [364, 437] on button "Reflective Vinyl Graphics" at bounding box center [360, 433] width 146 height 27
type textarea "x"
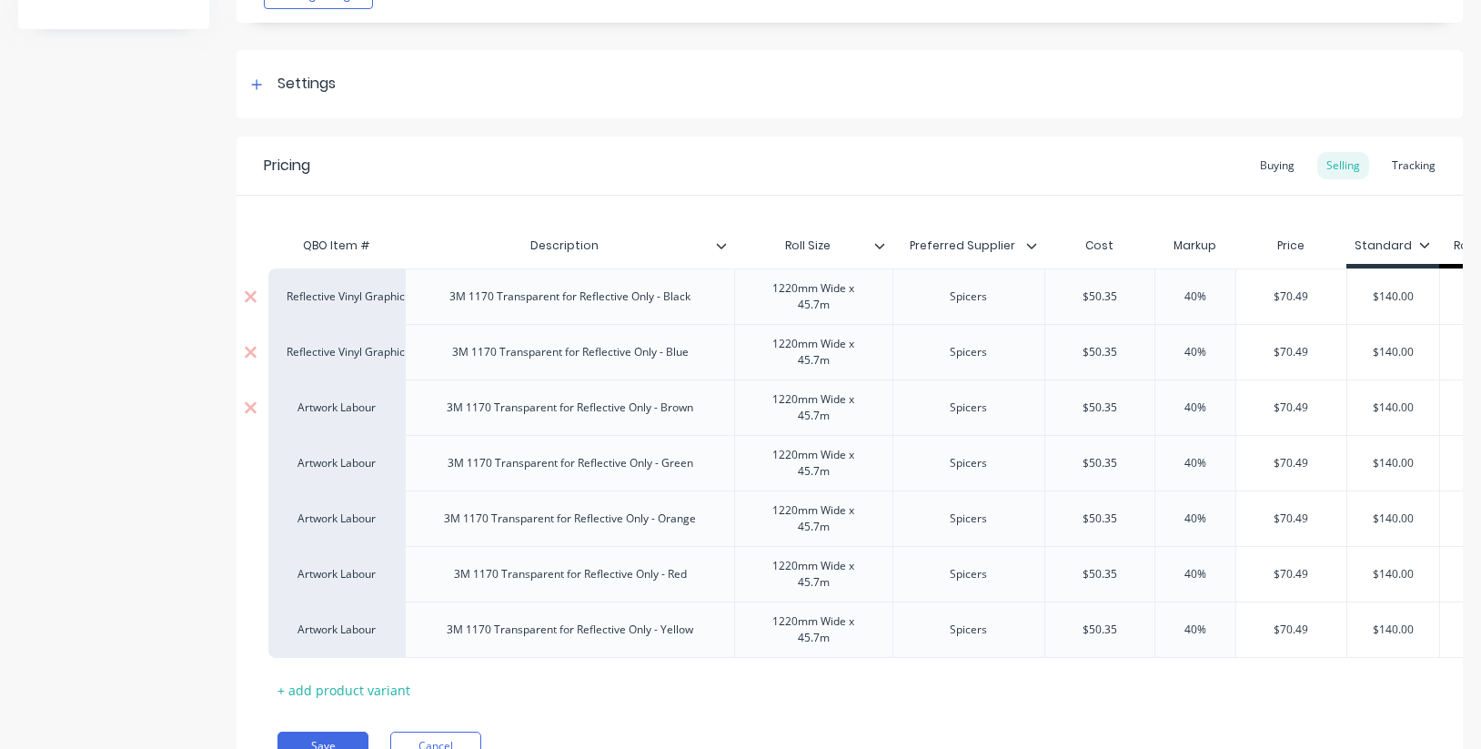
click at [349, 409] on div "Artwork Labour" at bounding box center [336, 407] width 100 height 16
drag, startPoint x: 371, startPoint y: 410, endPoint x: 294, endPoint y: 403, distance: 77.6
click at [294, 403] on input "free" at bounding box center [336, 408] width 100 height 18
drag, startPoint x: 348, startPoint y: 404, endPoint x: 307, endPoint y: 403, distance: 40.9
click at [307, 403] on input "free" at bounding box center [336, 408] width 100 height 18
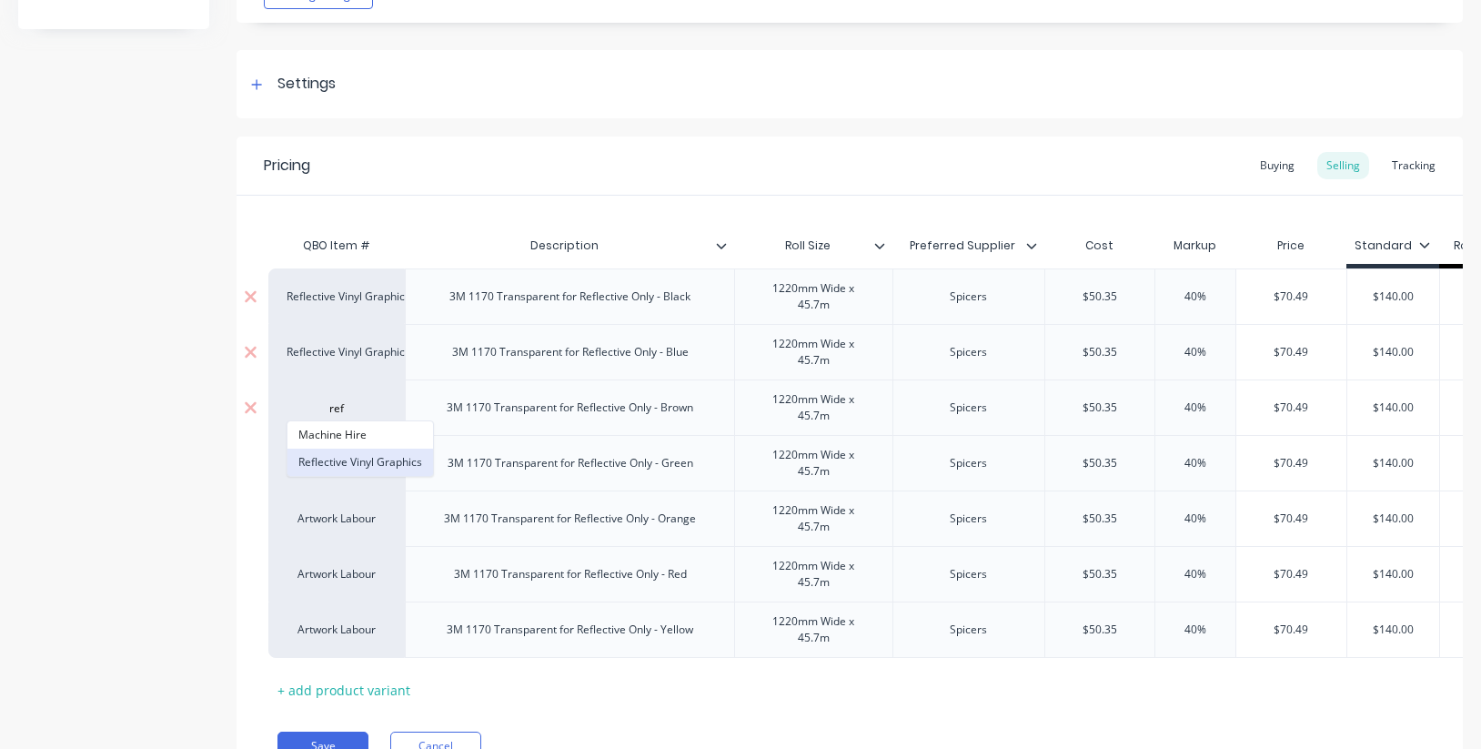
type input "ref"
click at [361, 466] on button "Reflective Vinyl Graphics" at bounding box center [360, 461] width 146 height 27
type textarea "x"
click at [353, 464] on div "Artwork Labour" at bounding box center [336, 463] width 100 height 16
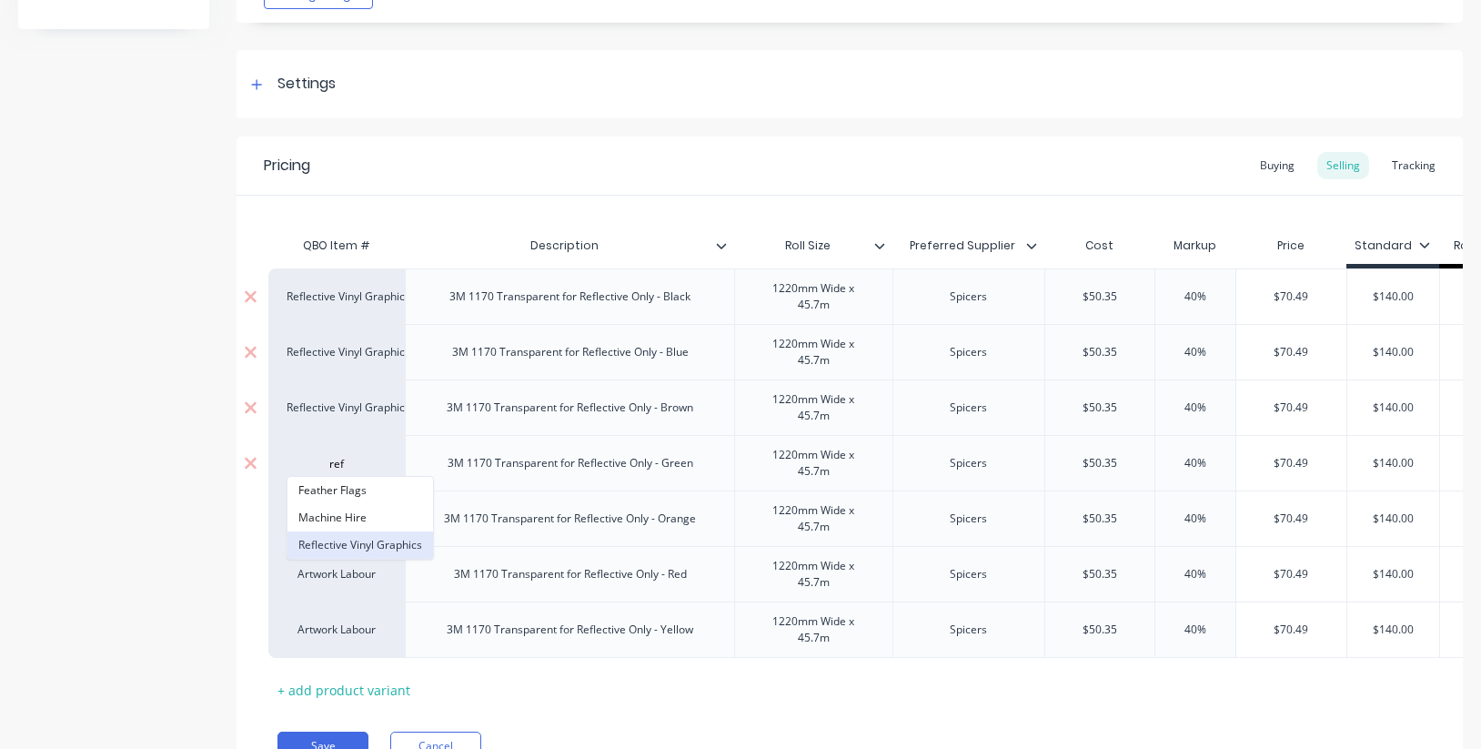
type input "ref"
click at [369, 539] on button "Reflective Vinyl Graphics" at bounding box center [360, 544] width 146 height 27
type textarea "x"
click at [344, 514] on div "Artwork Labour" at bounding box center [336, 518] width 100 height 16
type input "ref"
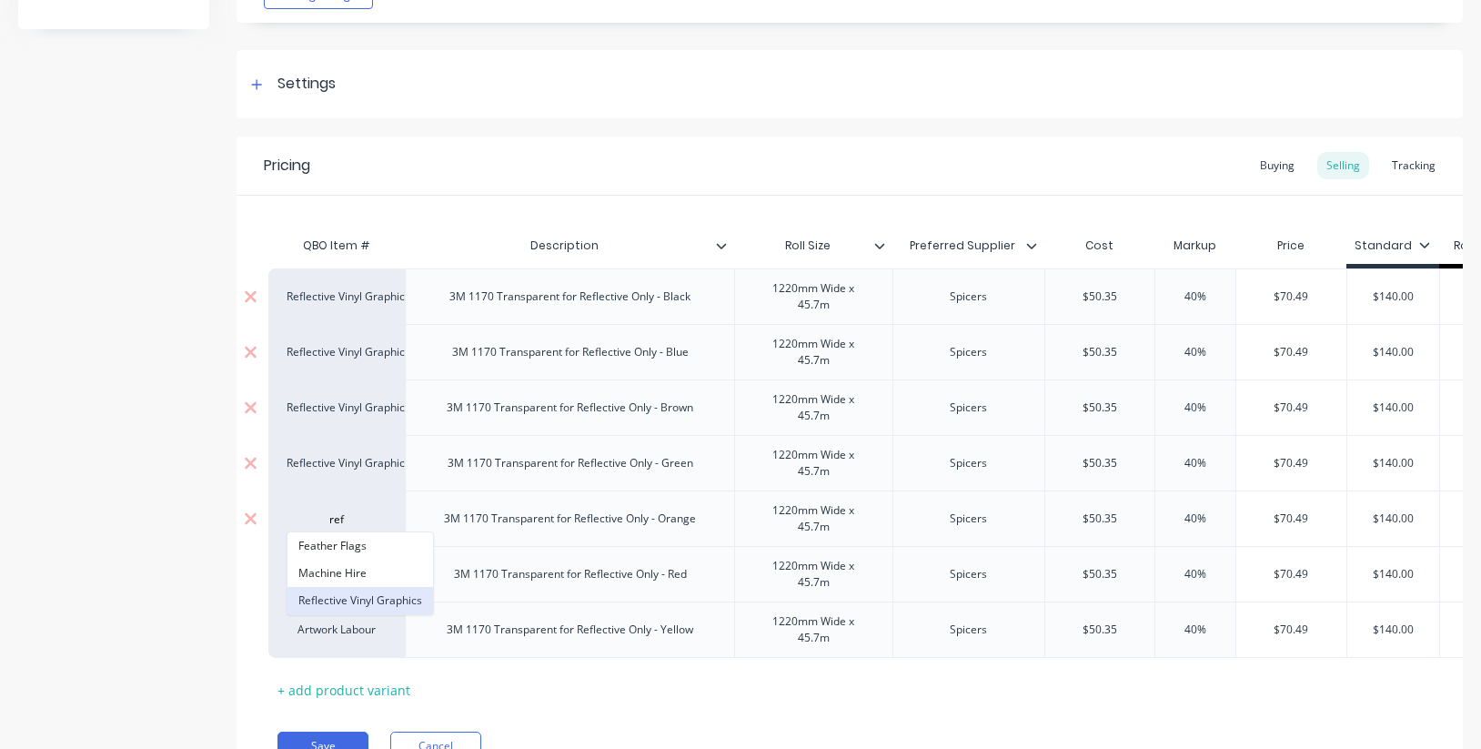
click at [367, 597] on button "Reflective Vinyl Graphics" at bounding box center [360, 600] width 146 height 27
type textarea "x"
click at [341, 576] on div "Artwork Labour" at bounding box center [336, 574] width 100 height 16
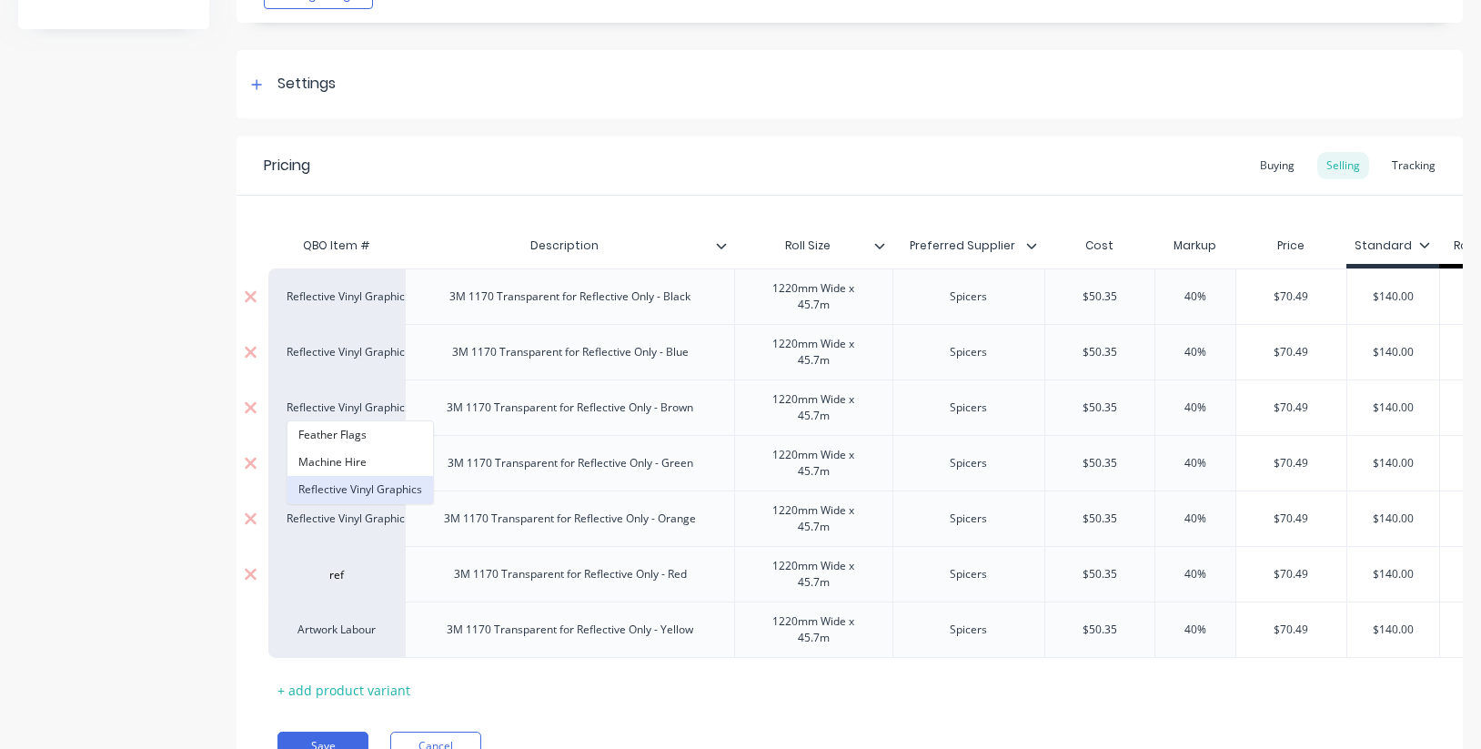
type input "ref"
click at [358, 487] on button "Reflective Vinyl Graphics" at bounding box center [360, 489] width 146 height 27
type textarea "x"
click at [357, 630] on div "Artwork Labour" at bounding box center [336, 629] width 100 height 16
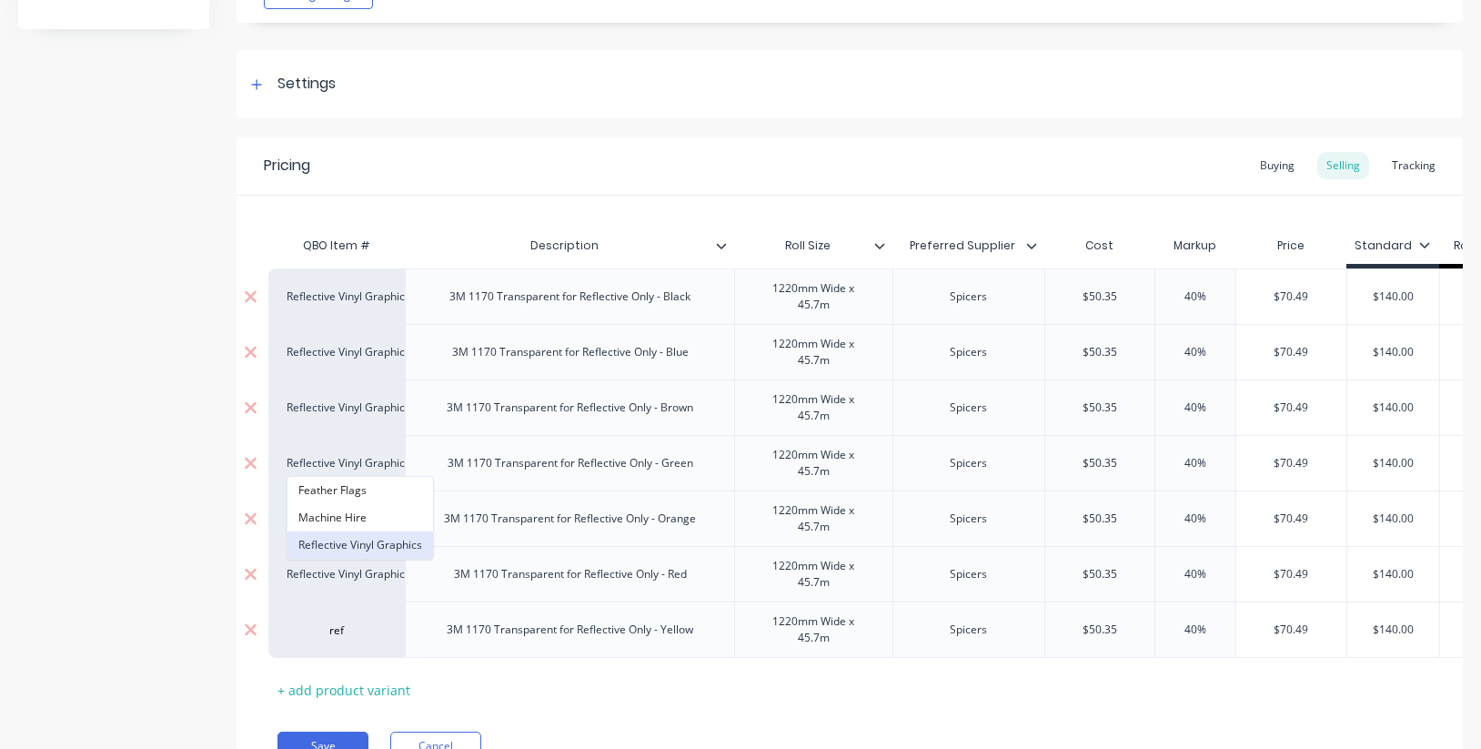
type input "ref"
click at [360, 545] on button "Reflective Vinyl Graphics" at bounding box center [360, 544] width 146 height 27
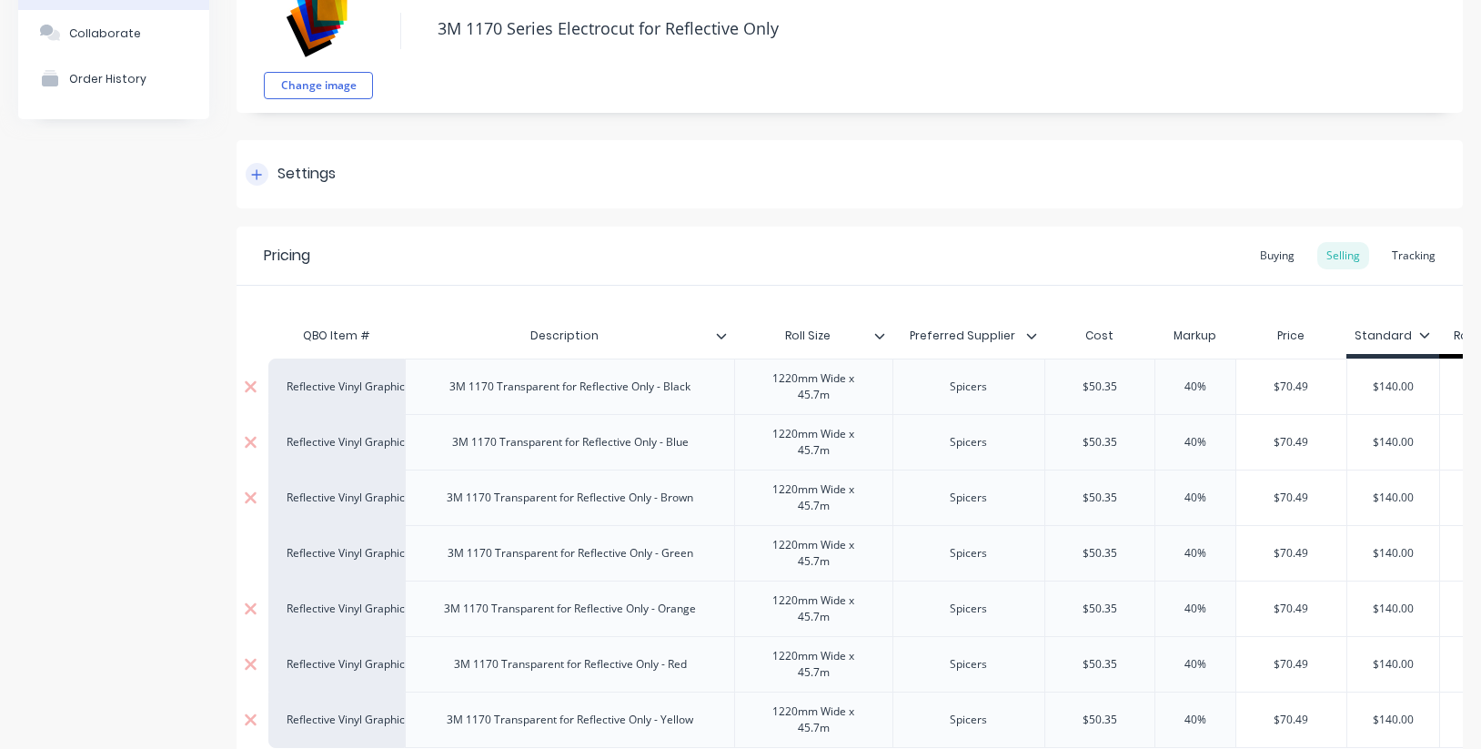
click at [262, 168] on icon at bounding box center [256, 174] width 11 height 13
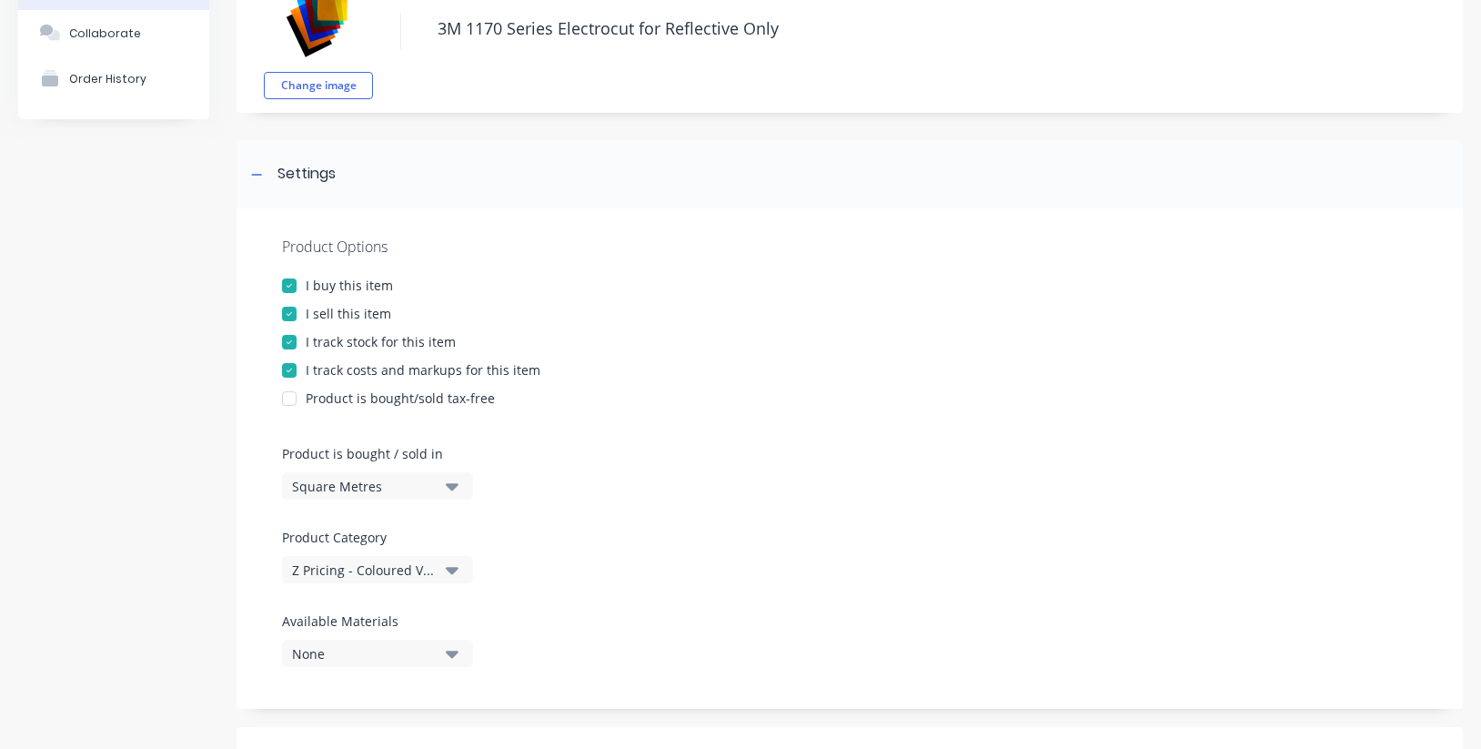
click at [282, 337] on div at bounding box center [289, 342] width 36 height 36
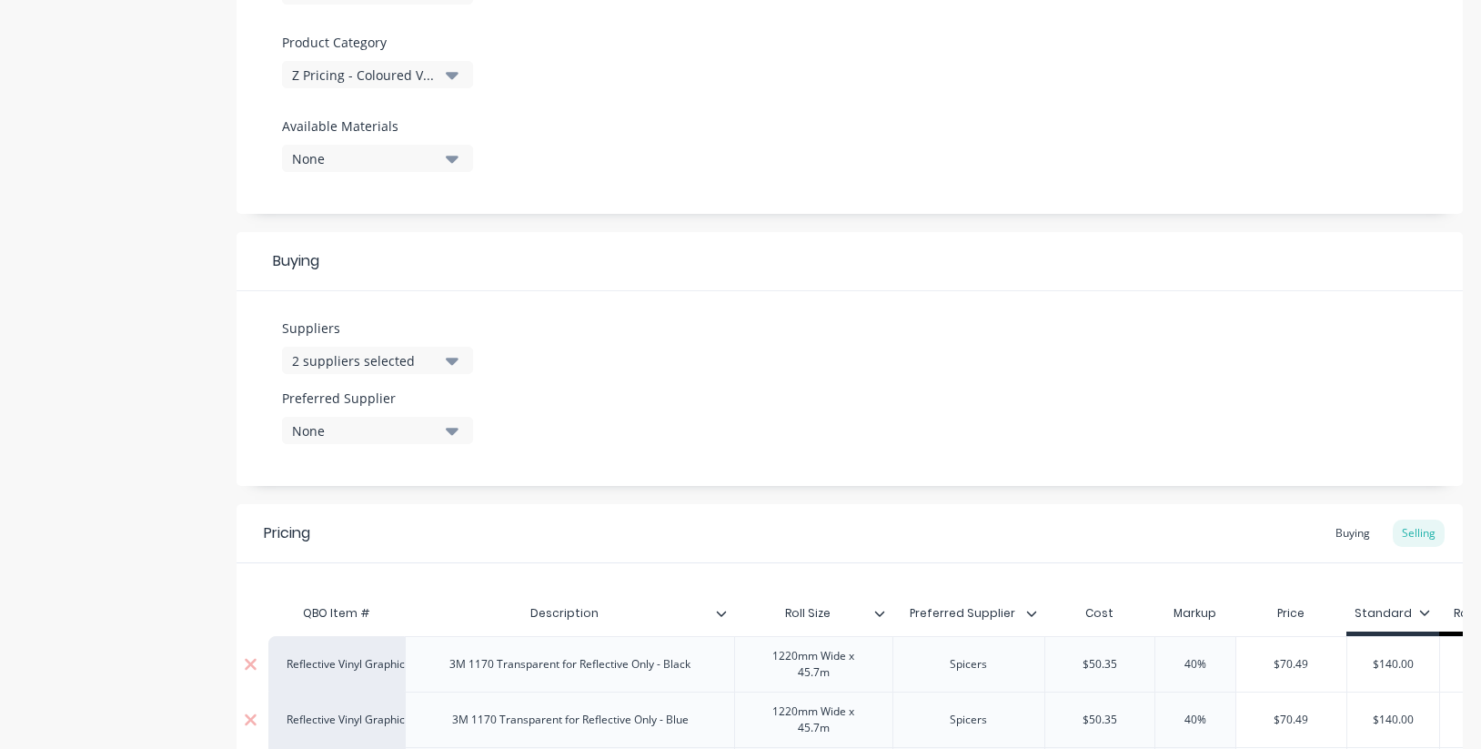
scroll to position [618, 0]
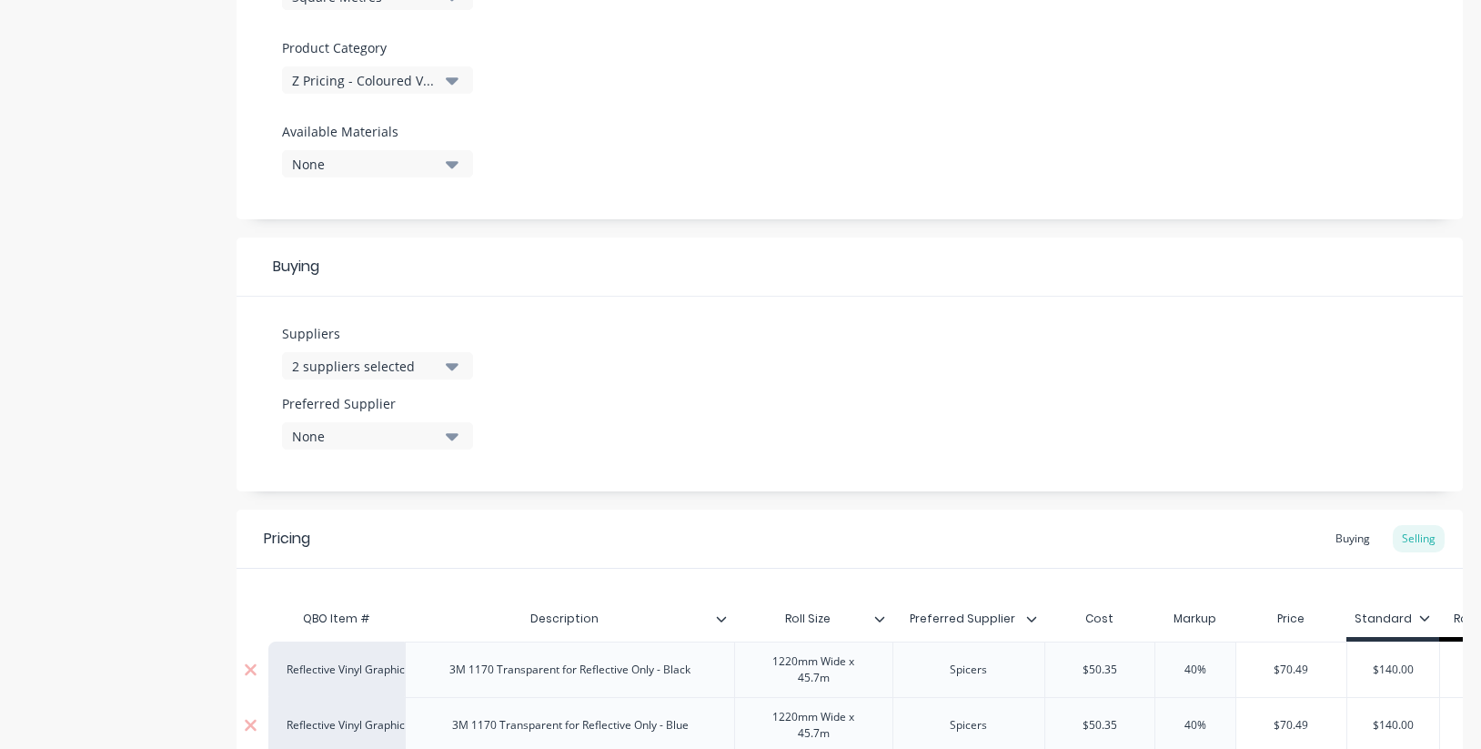
click at [419, 427] on div "None" at bounding box center [365, 436] width 146 height 19
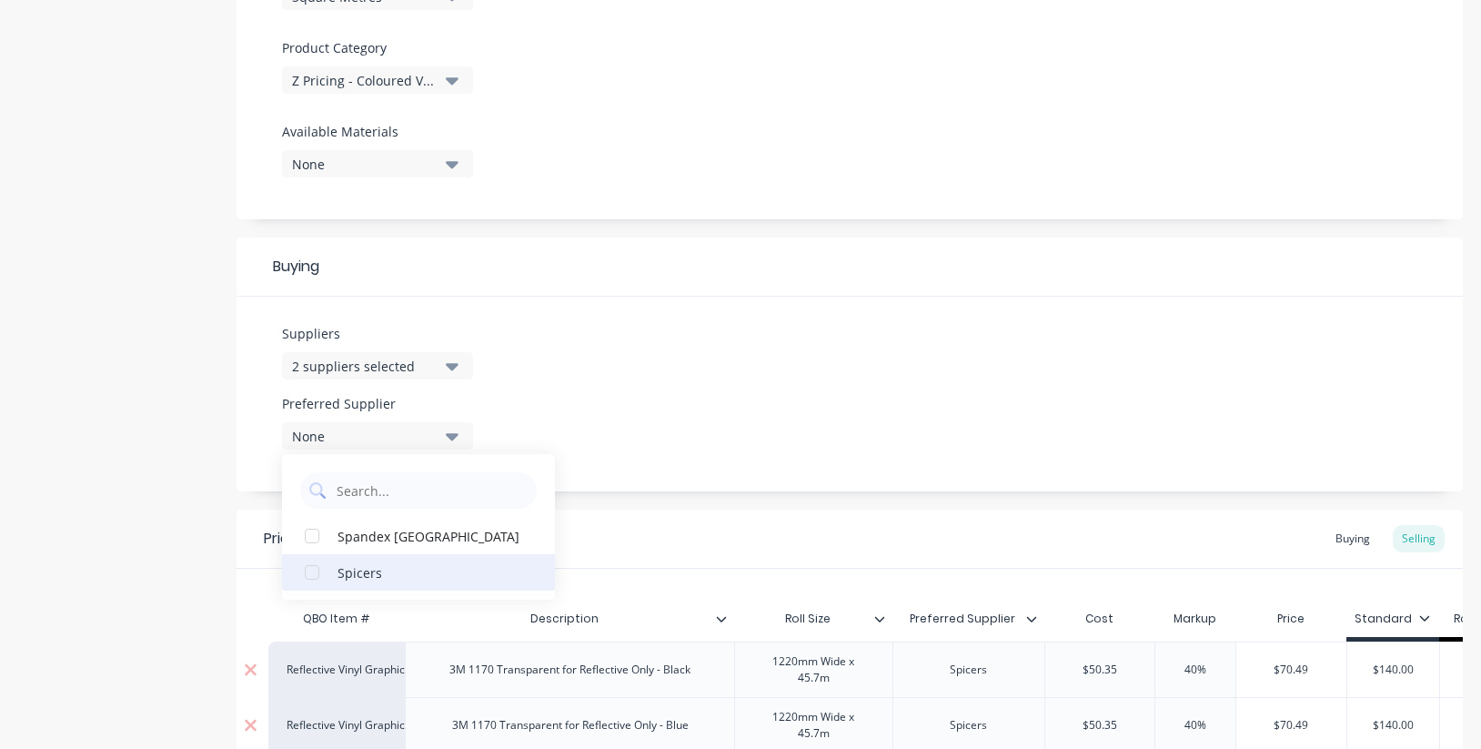
click at [354, 570] on div "Spicers" at bounding box center [428, 571] width 182 height 19
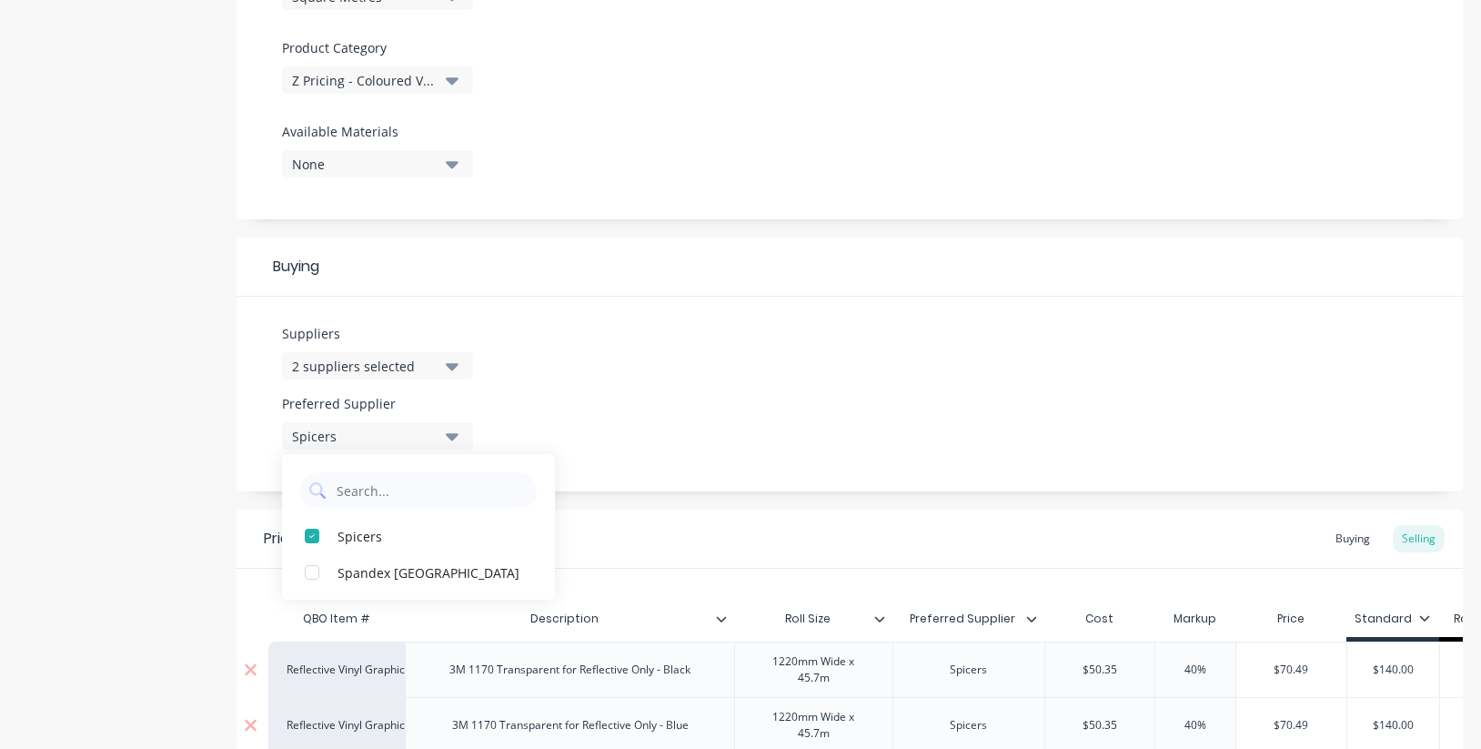
click at [710, 404] on div "Suppliers 2 suppliers selected Preferred Supplier Spicers Spicers Spandex [GEOG…" at bounding box center [849, 393] width 1226 height 195
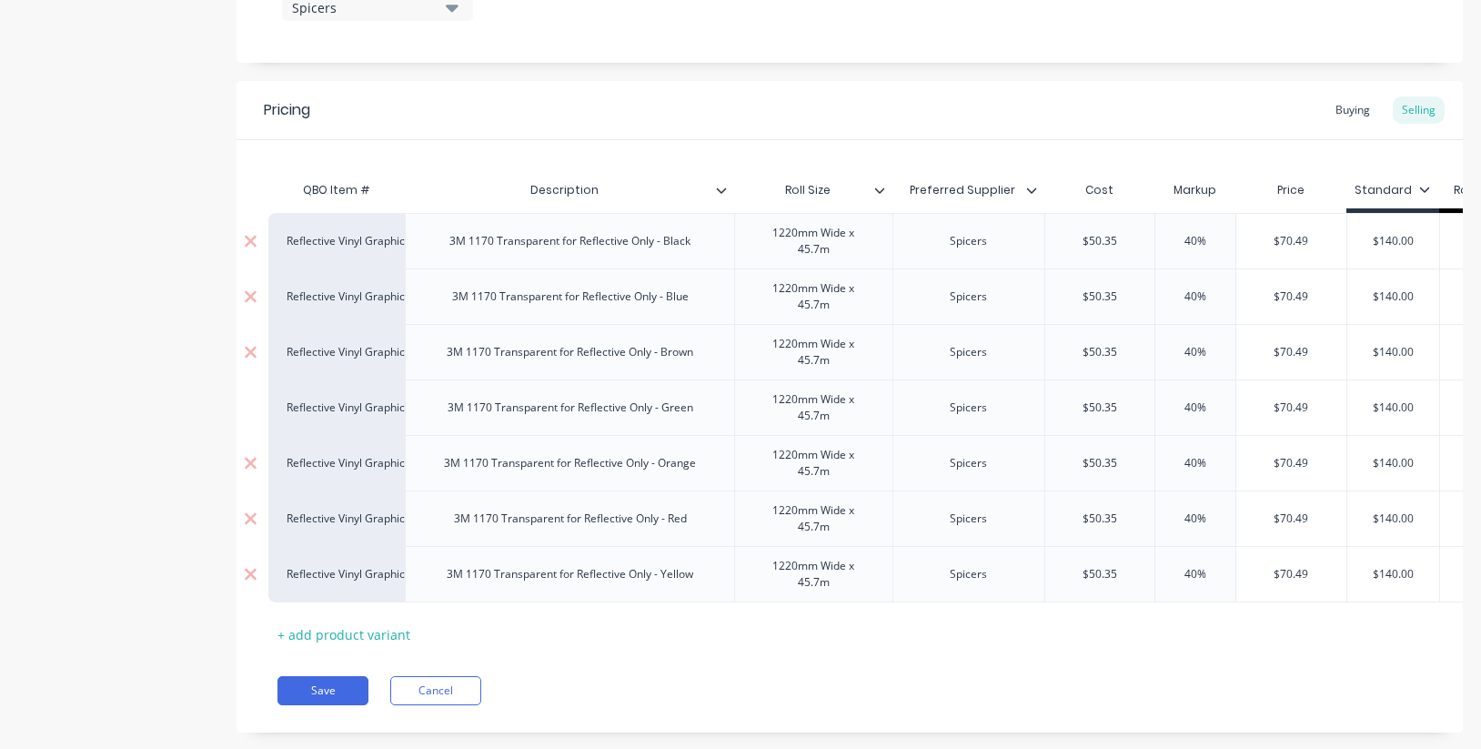
scroll to position [1067, 0]
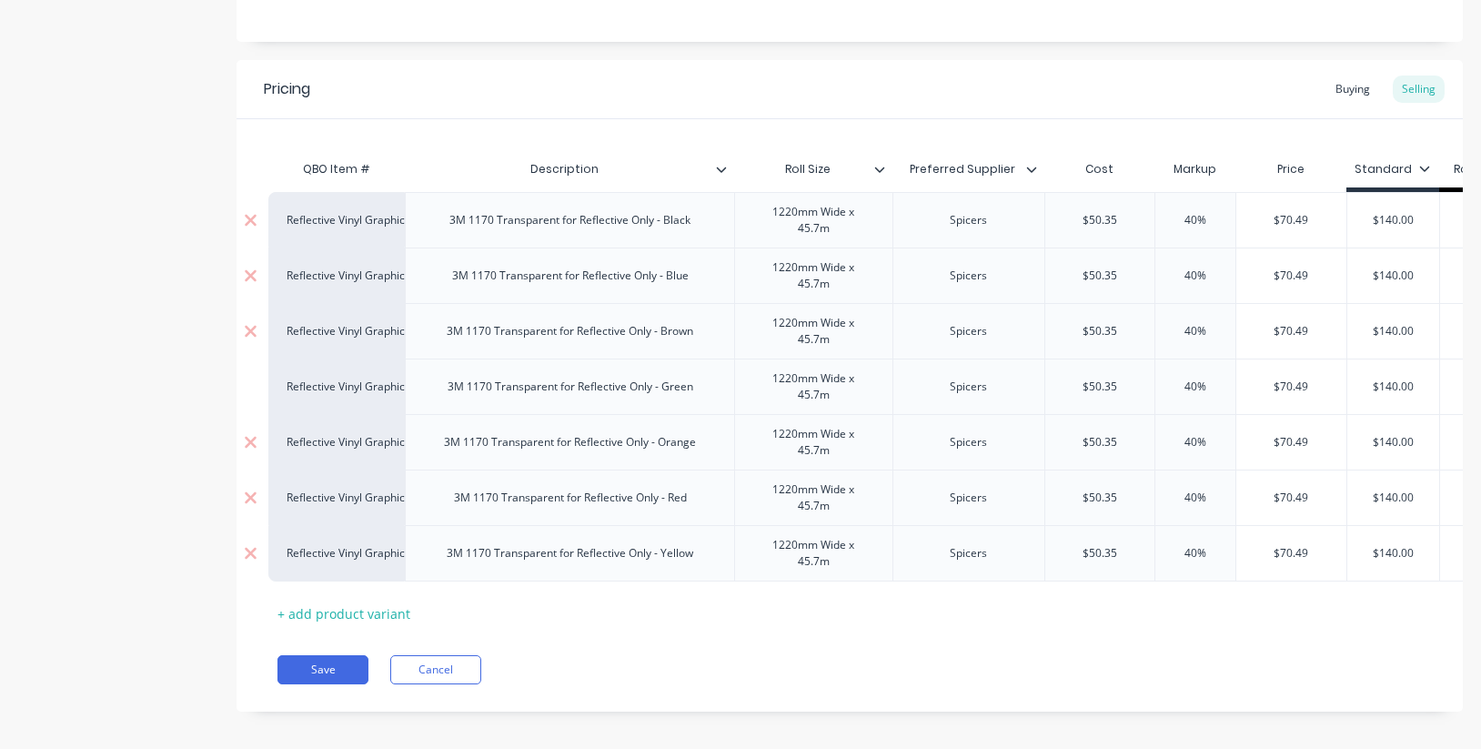
click at [881, 169] on icon at bounding box center [879, 168] width 10 height 5
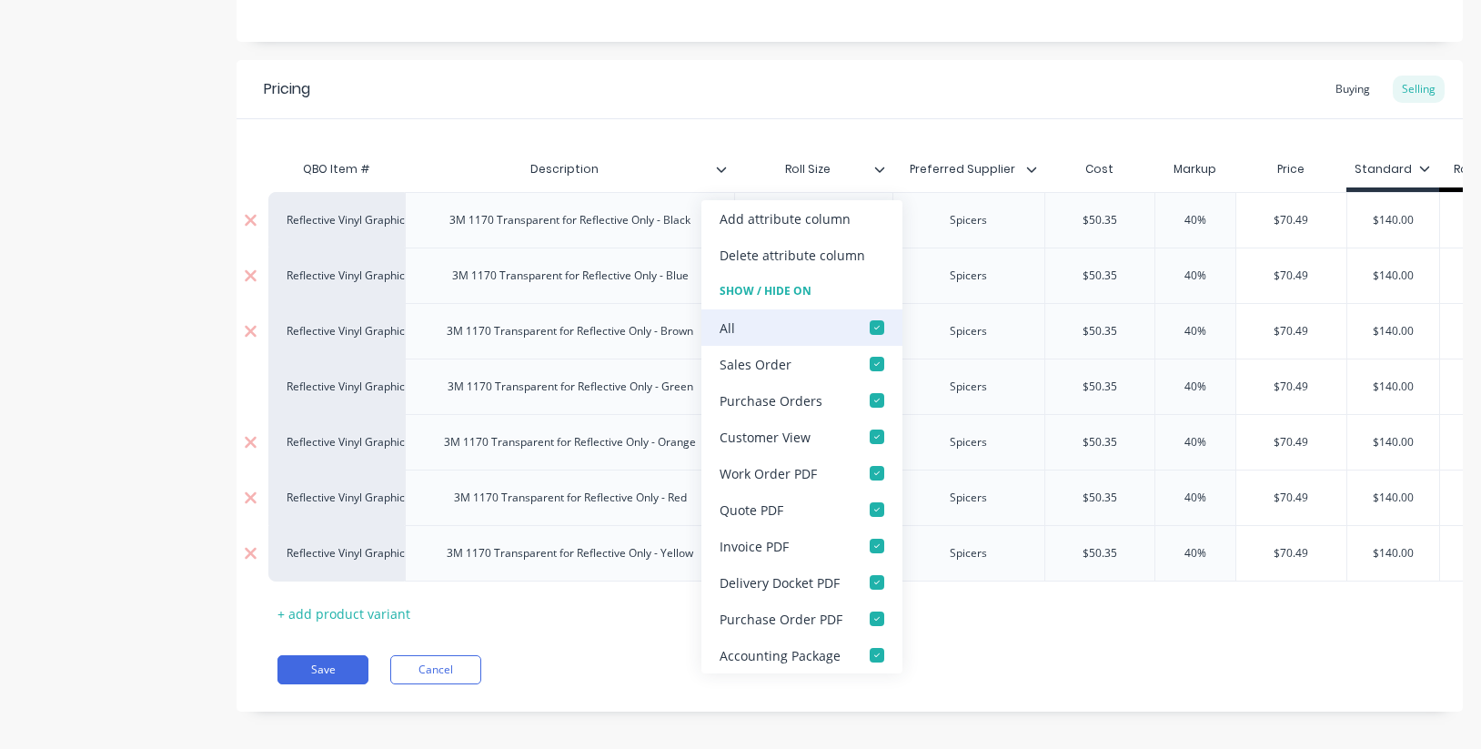
click at [878, 329] on div at bounding box center [877, 327] width 36 height 36
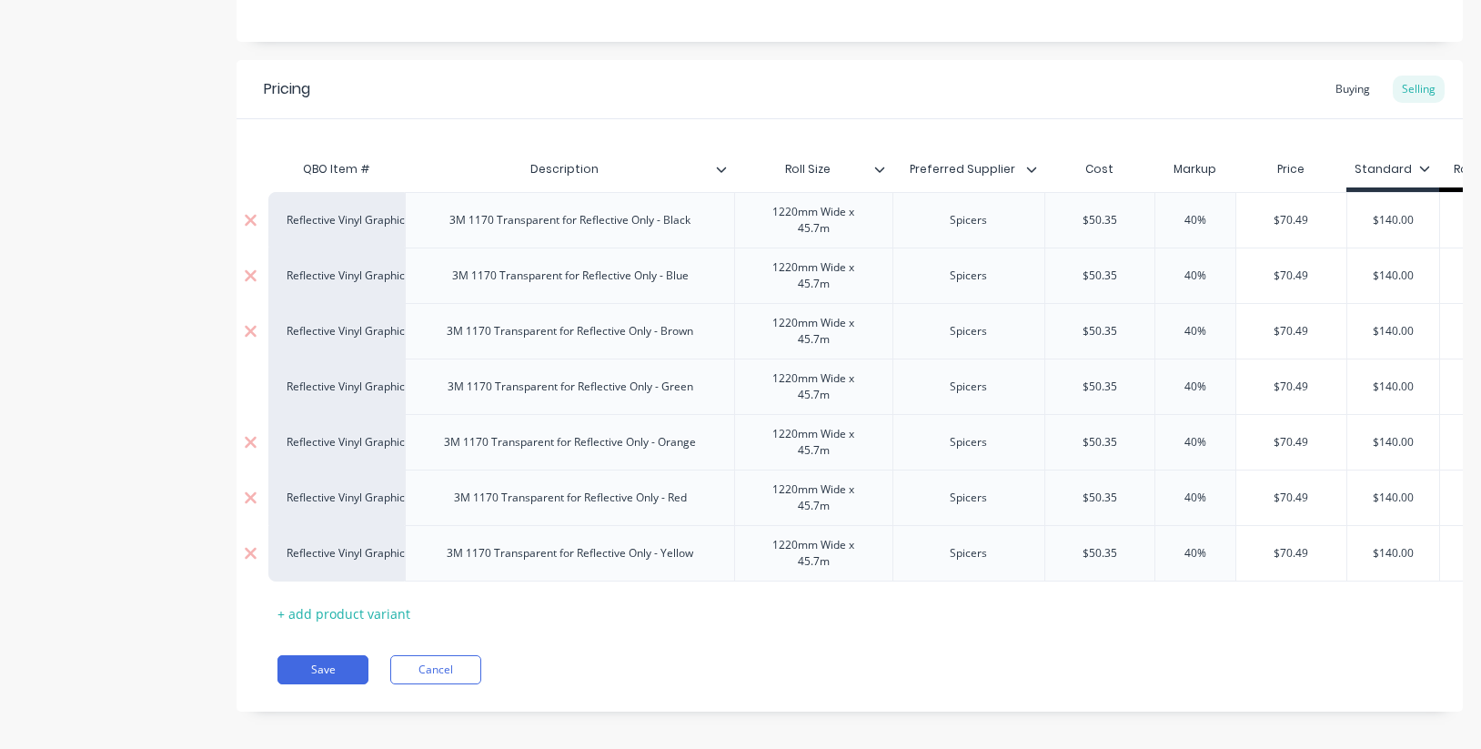
click at [1031, 174] on icon at bounding box center [1031, 169] width 11 height 11
drag, startPoint x: 968, startPoint y: 129, endPoint x: 909, endPoint y: 146, distance: 60.5
click at [968, 129] on div "QBO Item # Description Roll Size Preferred Supplier Cost Markup Price Standard …" at bounding box center [849, 373] width 1226 height 508
click at [727, 168] on div at bounding box center [728, 169] width 11 height 16
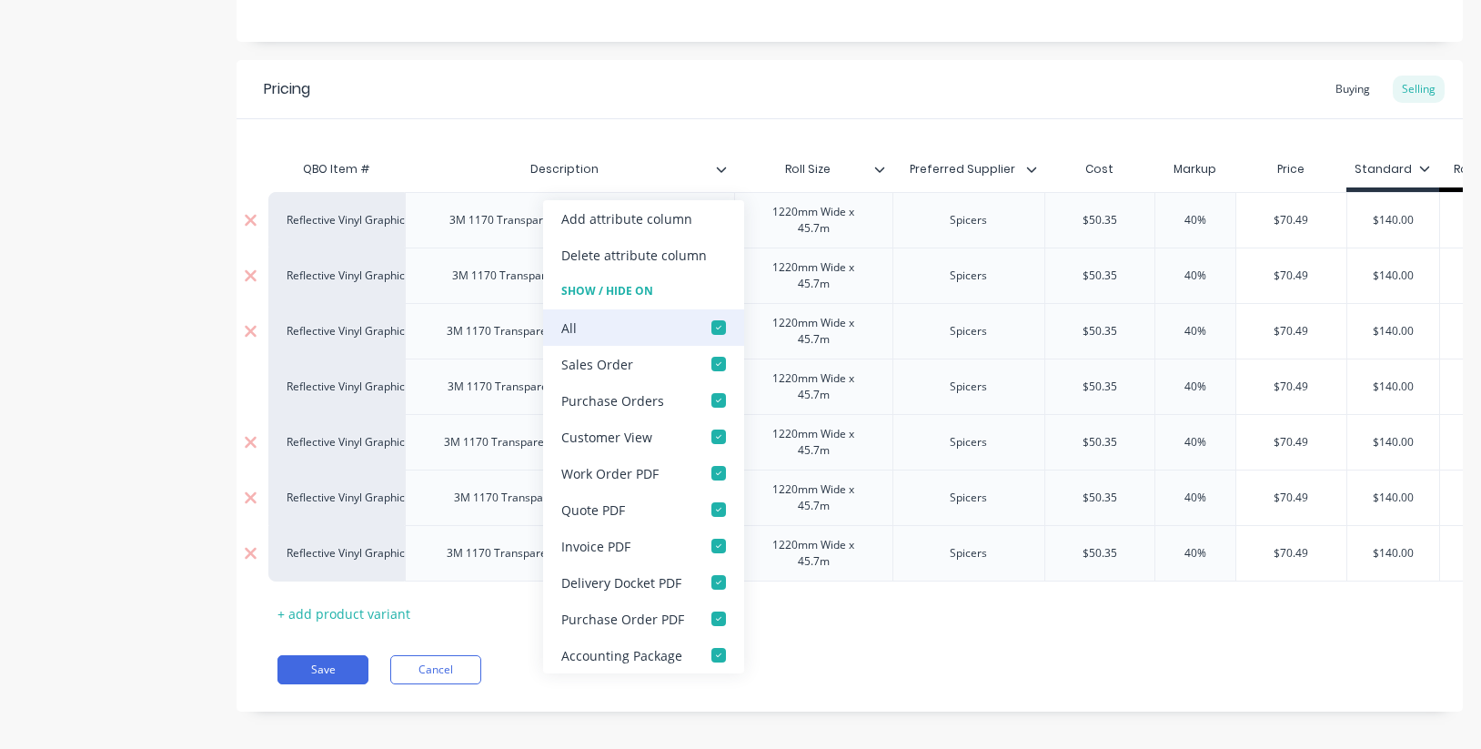
click at [718, 327] on div at bounding box center [718, 327] width 36 height 36
click at [720, 330] on div at bounding box center [718, 327] width 36 height 36
click at [774, 136] on div "QBO Item # Description Roll Size Preferred Supplier Cost Markup Price Standard …" at bounding box center [849, 373] width 1226 height 508
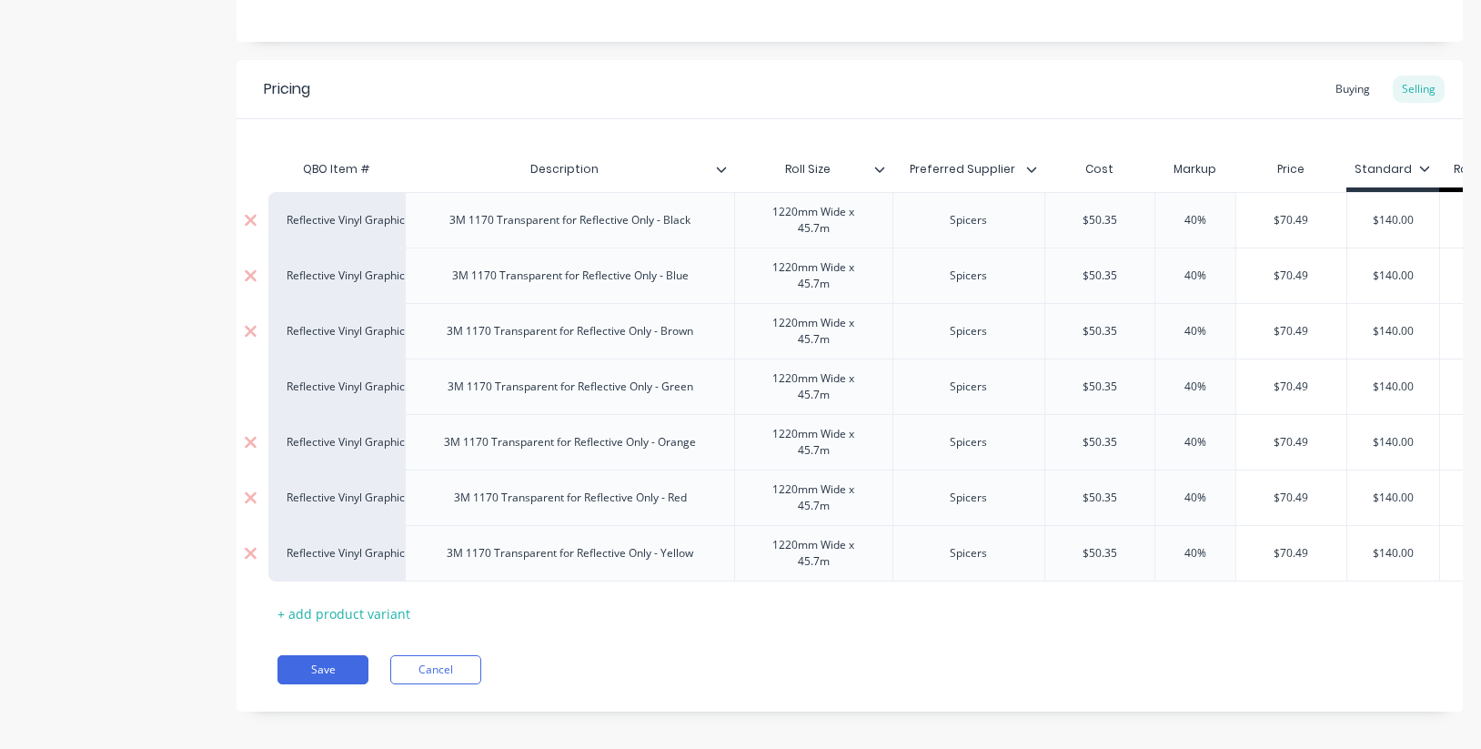
click at [698, 219] on div "3M 1170 Transparent for Reflective Only - Black" at bounding box center [570, 220] width 270 height 24
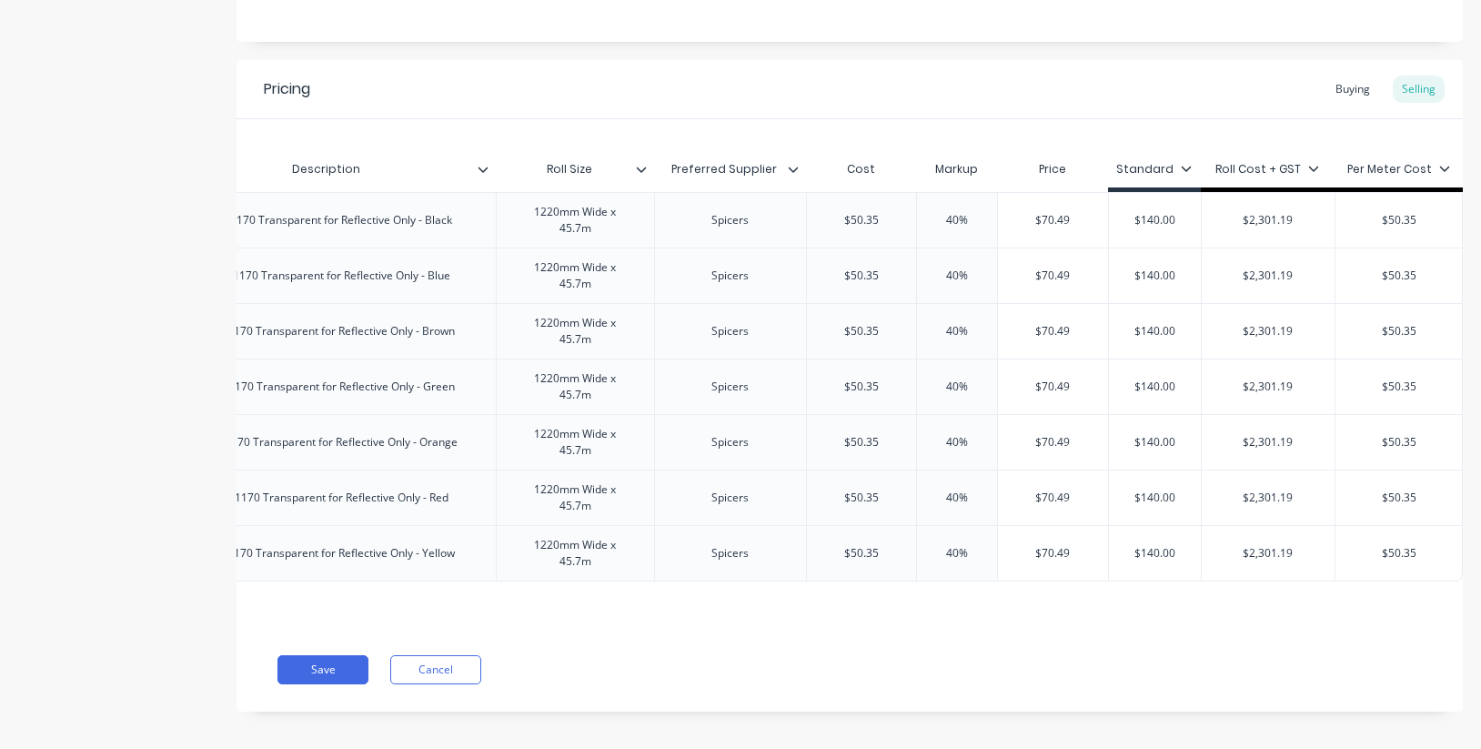
scroll to position [0, 247]
click at [1442, 169] on icon at bounding box center [1445, 168] width 10 height 5
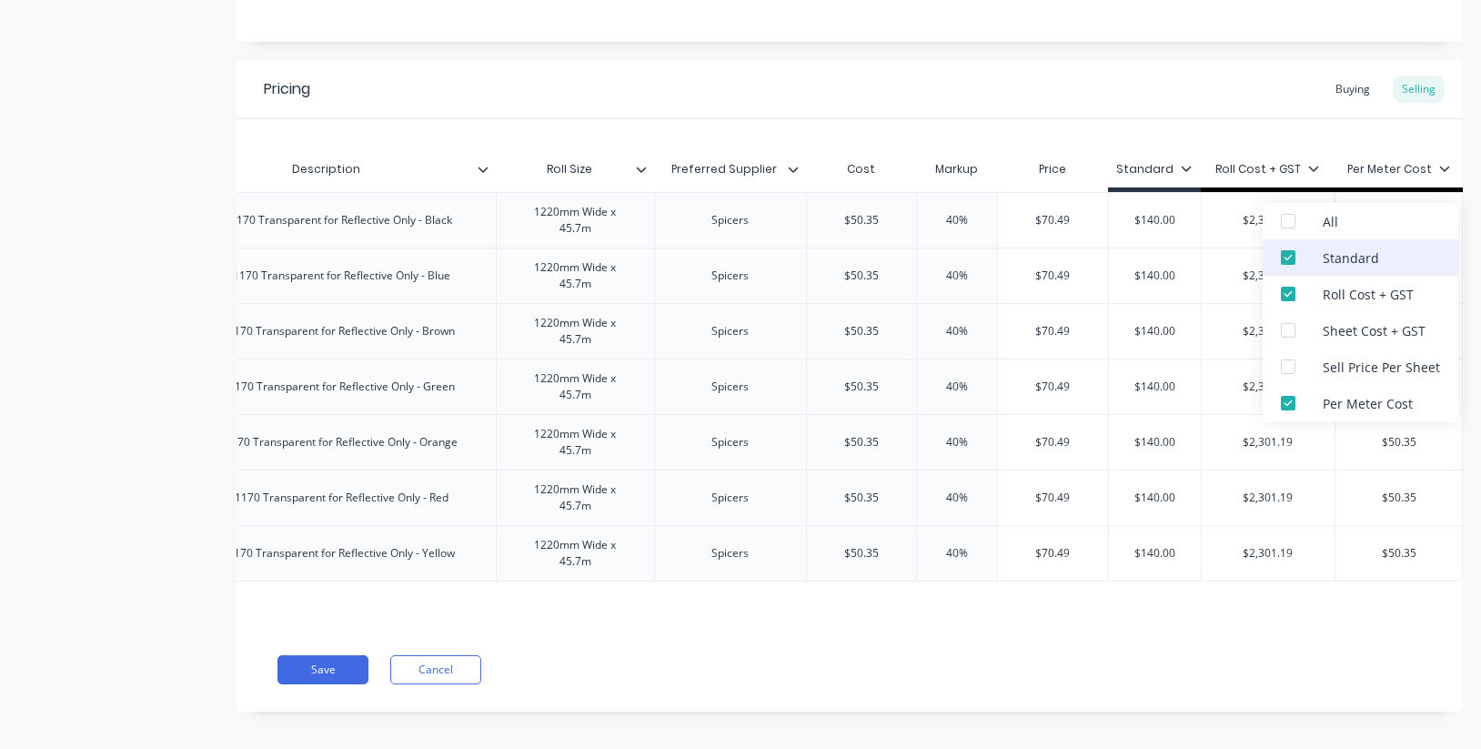
click at [1287, 255] on div at bounding box center [1288, 257] width 36 height 36
click at [1289, 404] on div at bounding box center [1288, 403] width 36 height 36
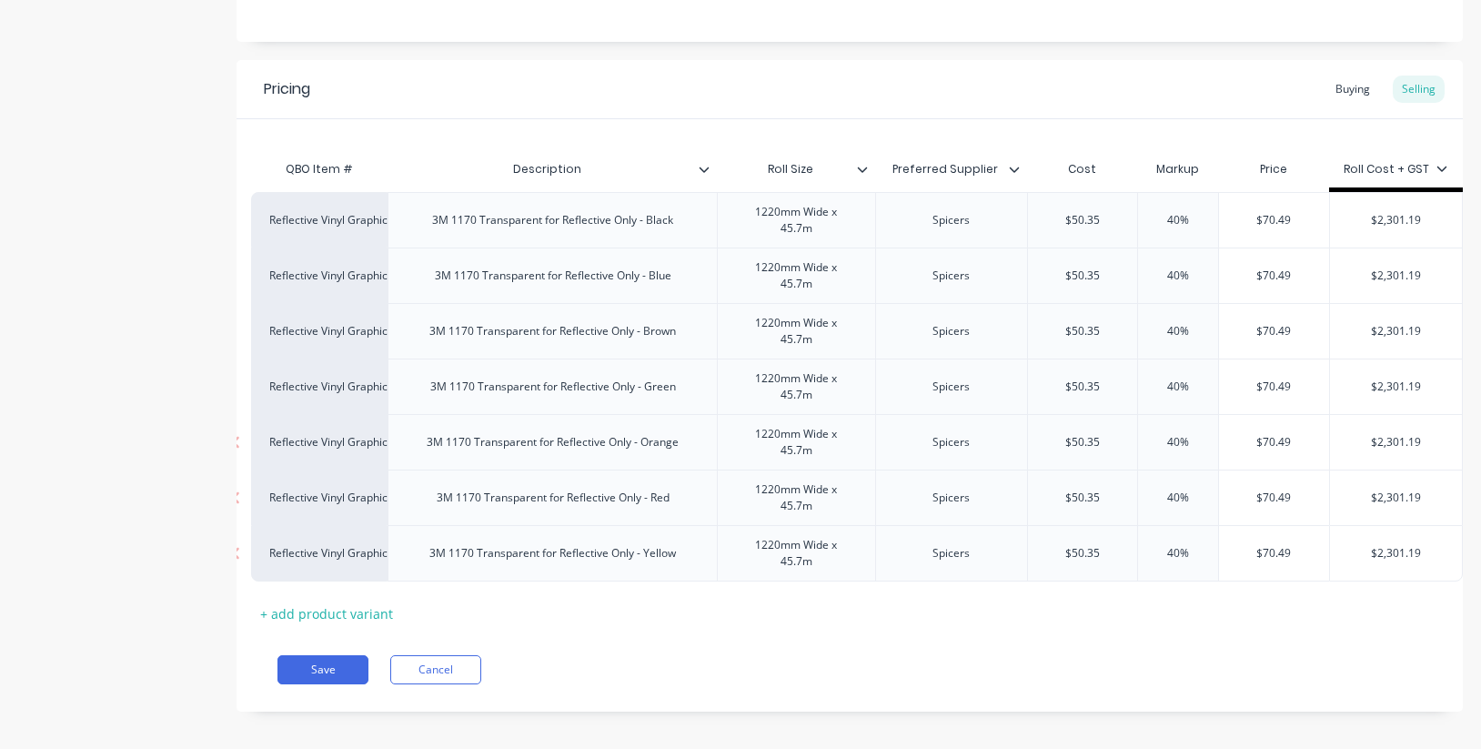
click at [1191, 116] on div "Pricing Buying Selling" at bounding box center [849, 89] width 1226 height 59
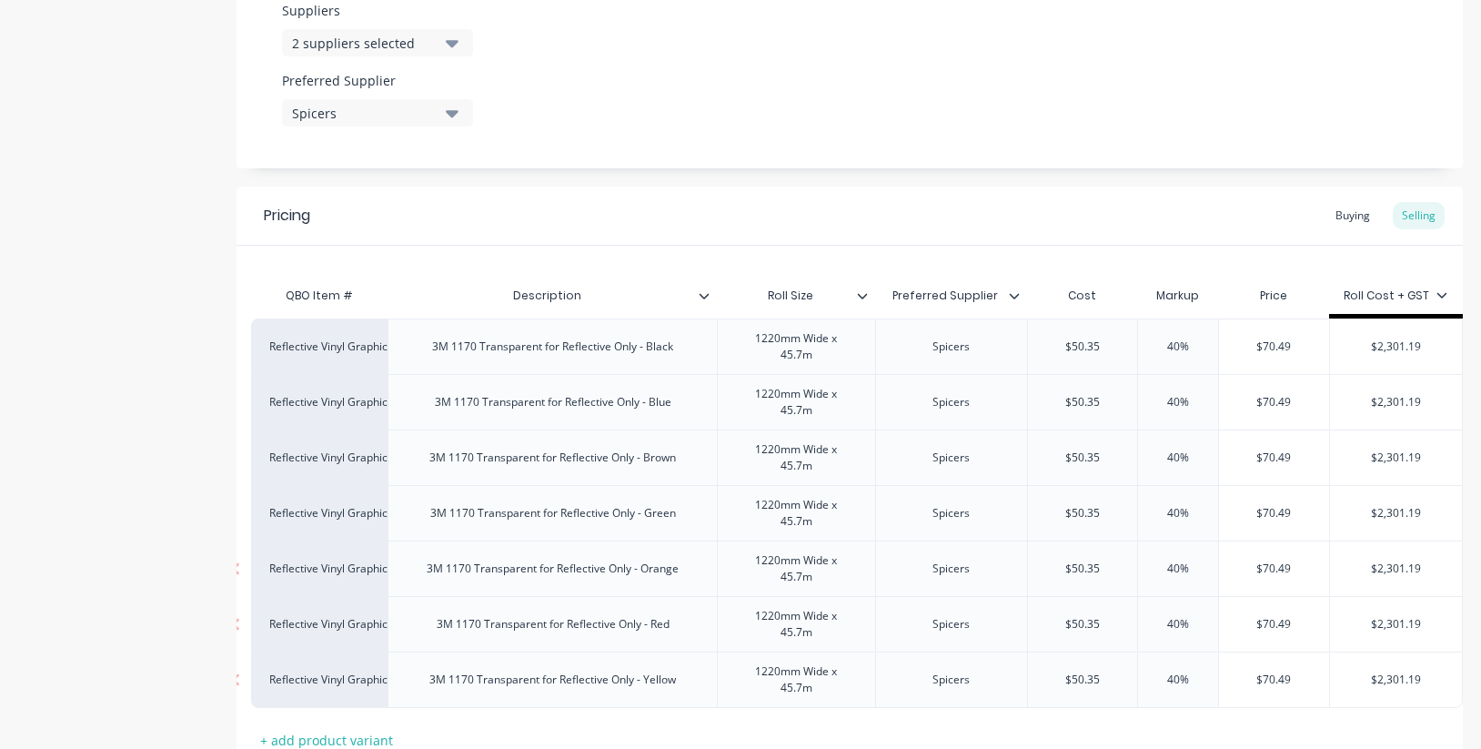
scroll to position [982, 0]
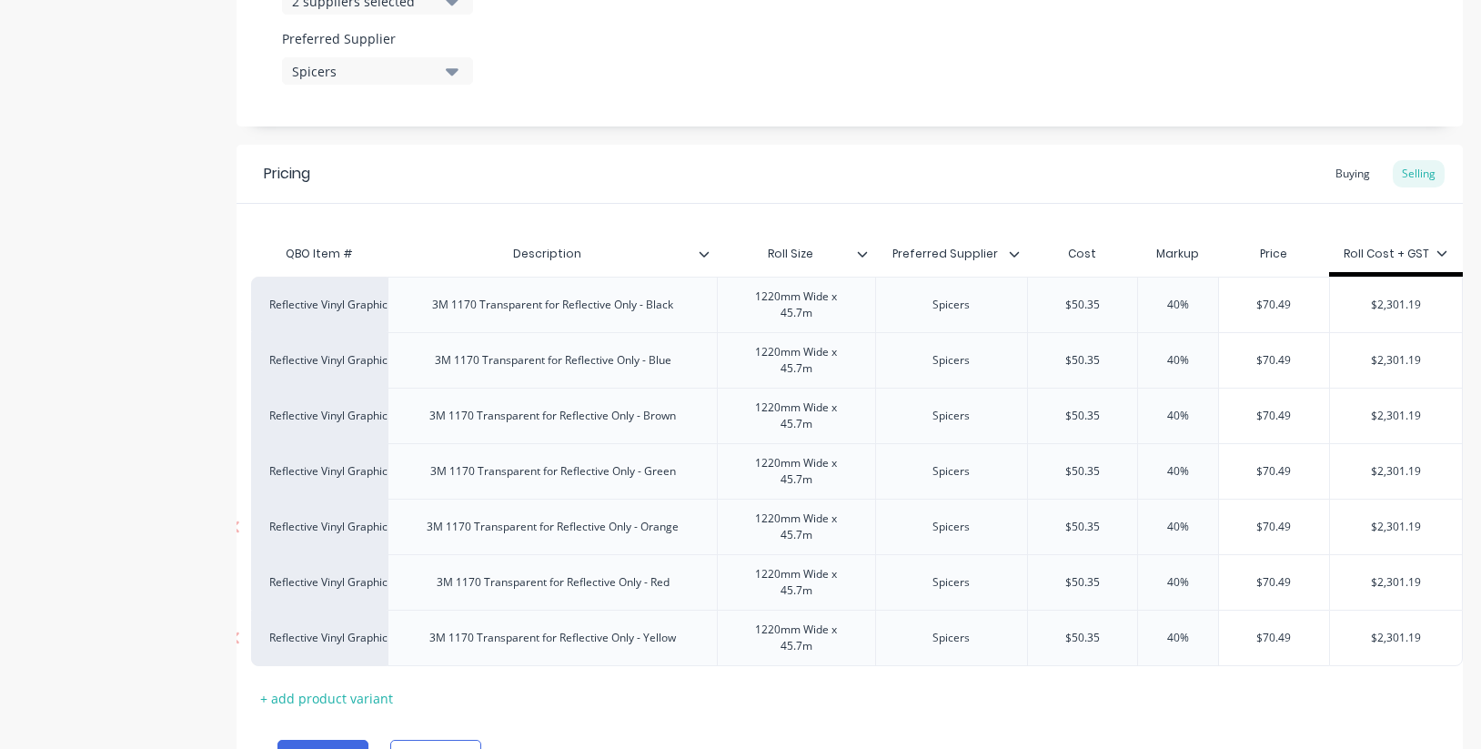
click at [863, 254] on icon at bounding box center [862, 253] width 11 height 11
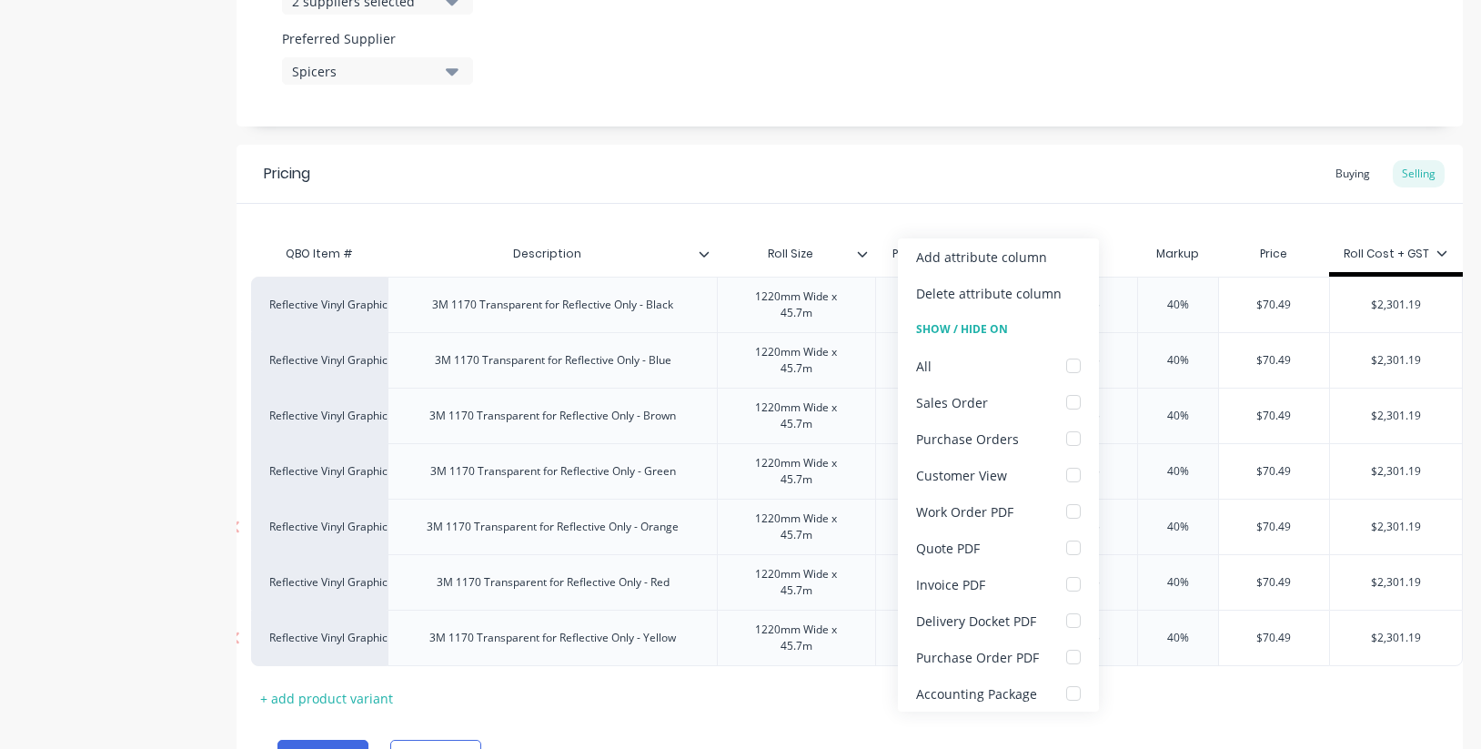
click at [830, 188] on div "Pricing Buying Selling" at bounding box center [849, 174] width 1226 height 59
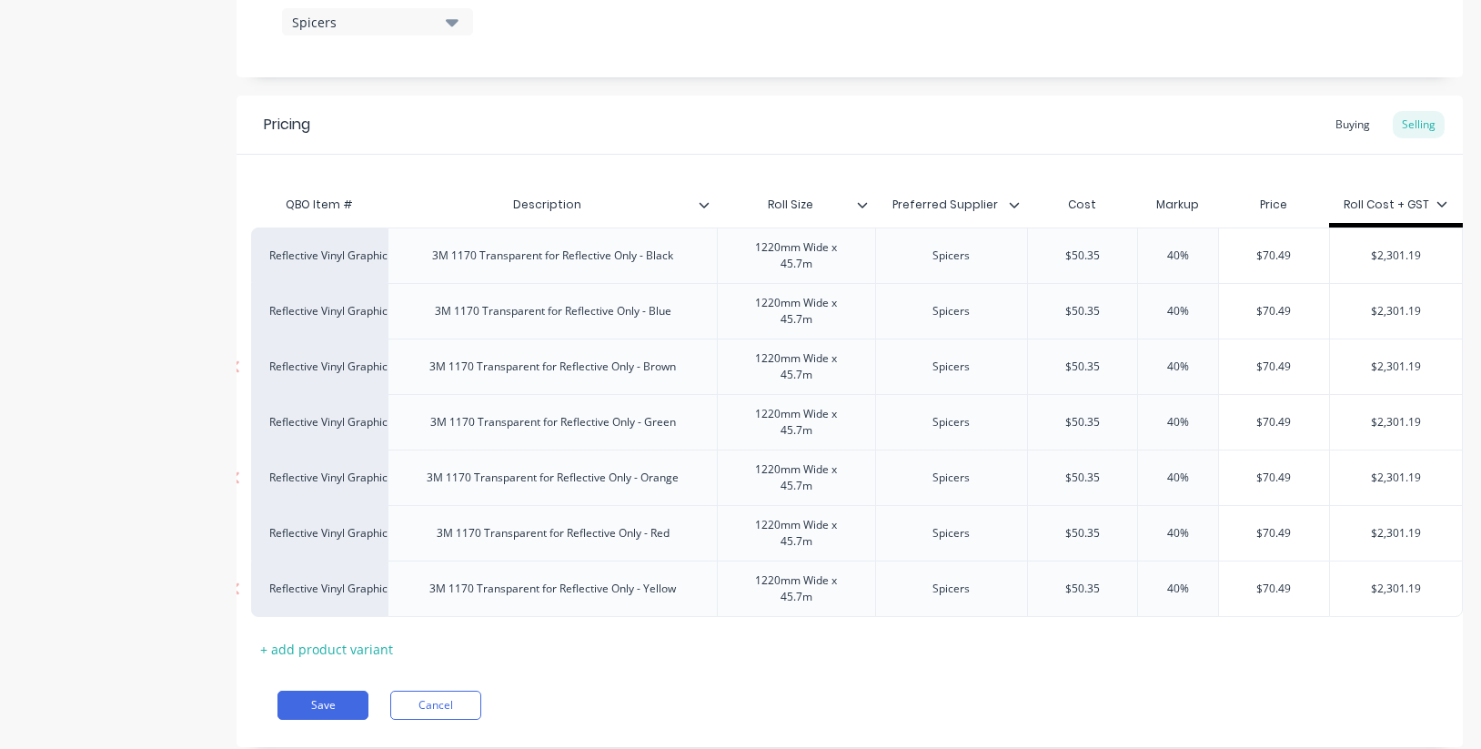
scroll to position [0, 0]
click at [320, 706] on button "Save" at bounding box center [322, 704] width 91 height 29
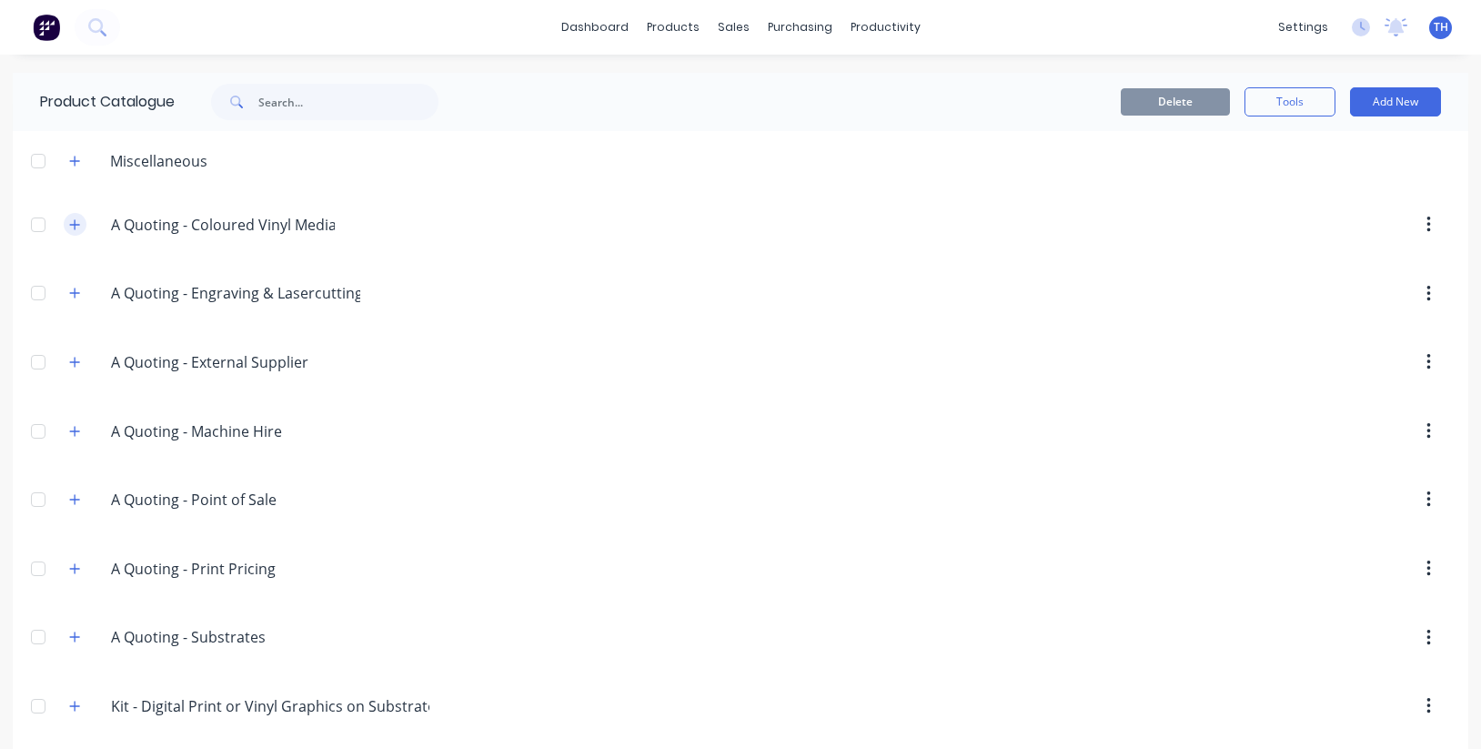
click at [75, 223] on icon "button" at bounding box center [75, 224] width 10 height 10
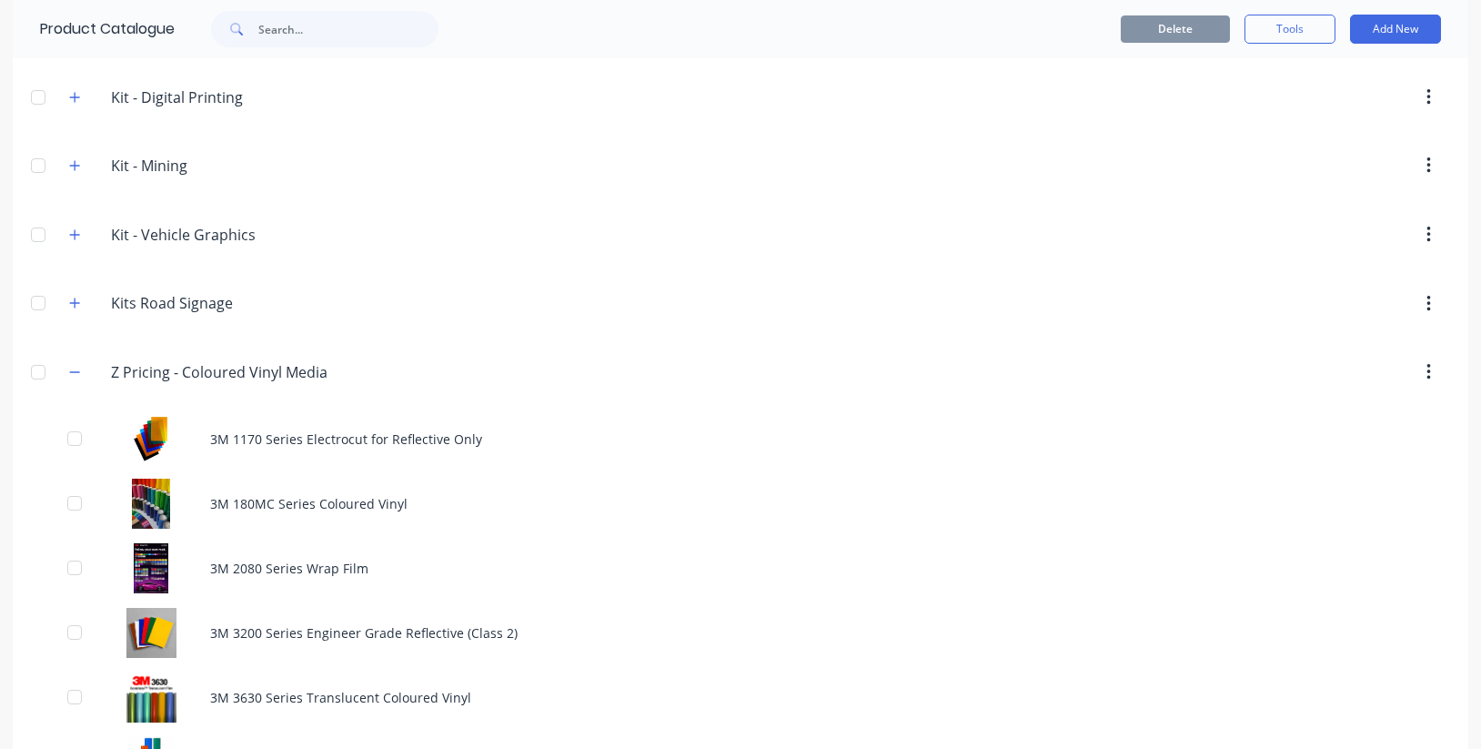
scroll to position [1077, 0]
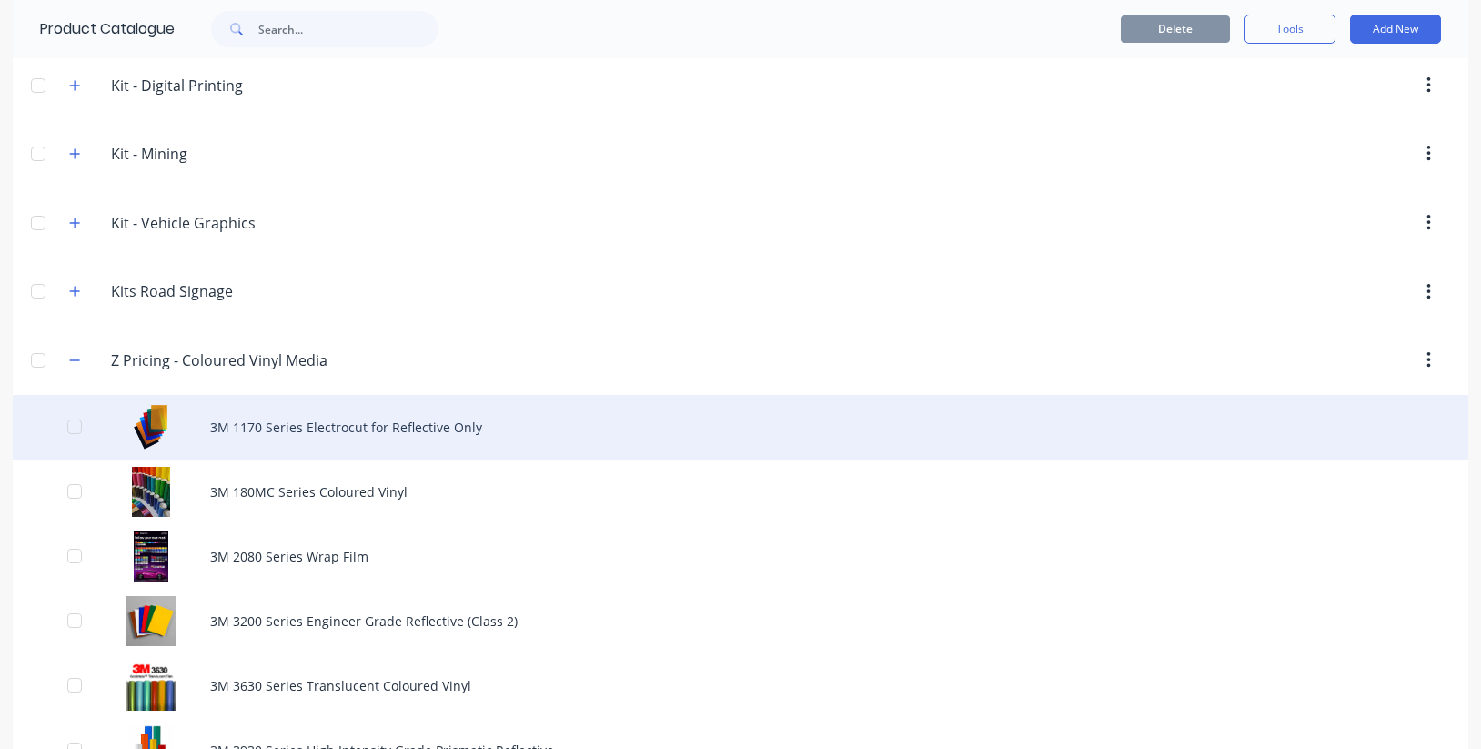
click at [310, 425] on div "3M 1170 Series Electrocut for Reflective Only" at bounding box center [740, 427] width 1455 height 65
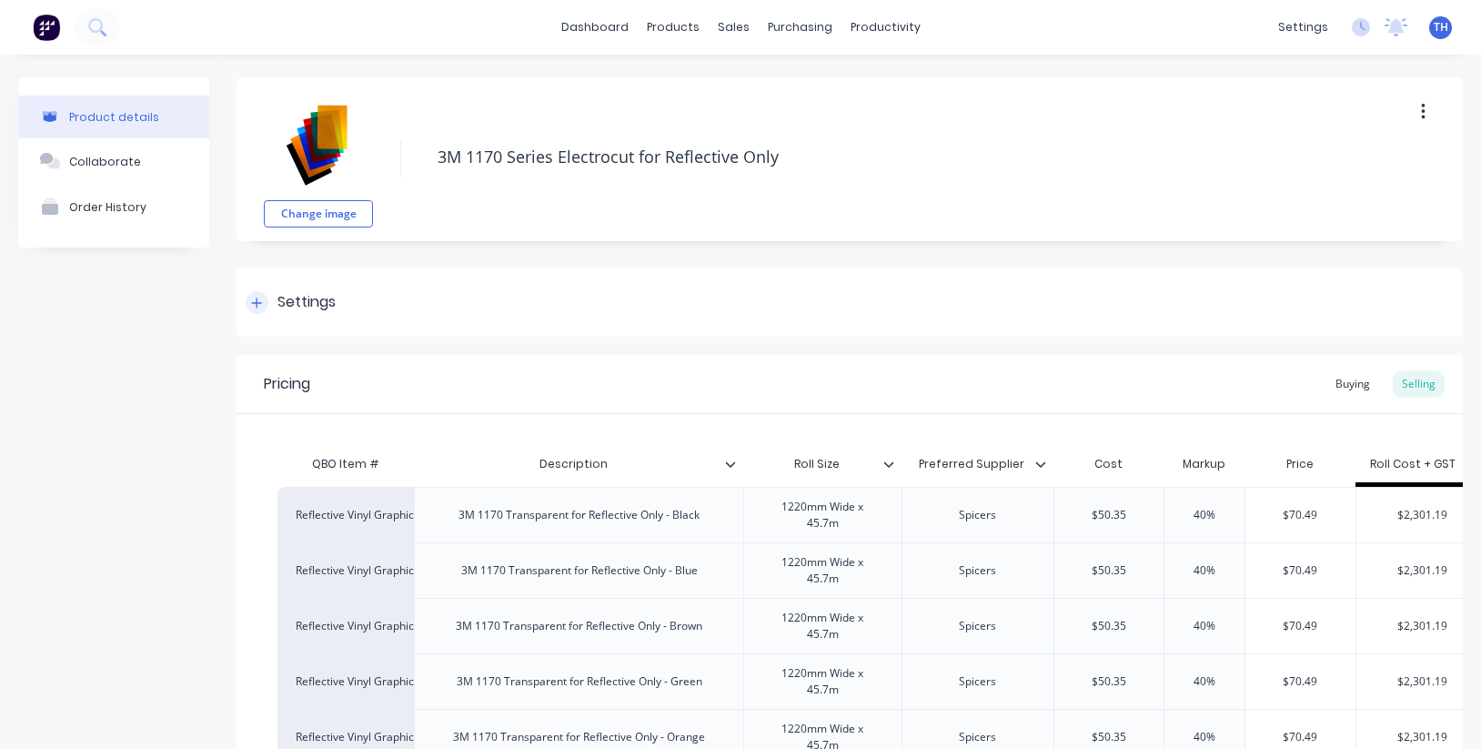
click at [253, 301] on icon at bounding box center [256, 302] width 11 height 13
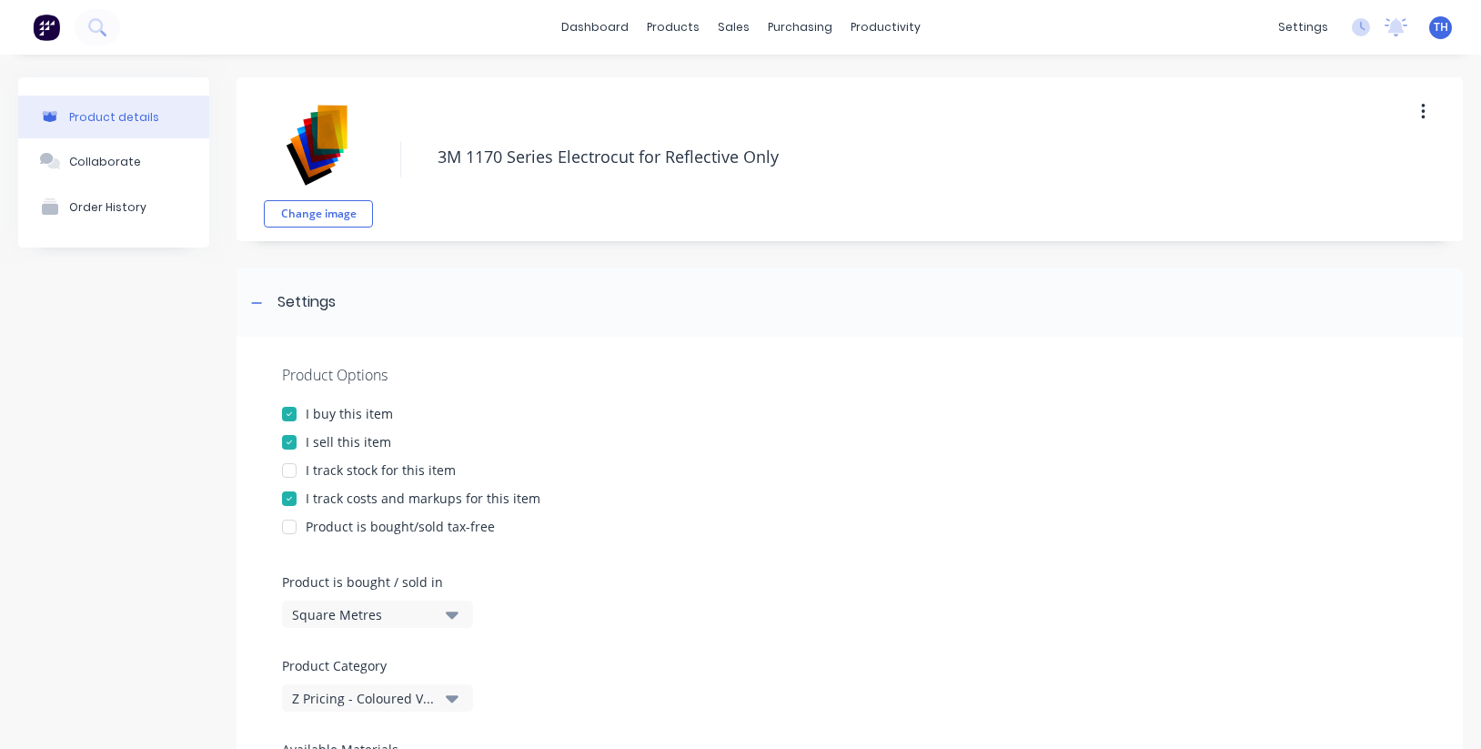
click at [424, 695] on div "Z Pricing - Coloured Vinyl Media" at bounding box center [365, 697] width 146 height 19
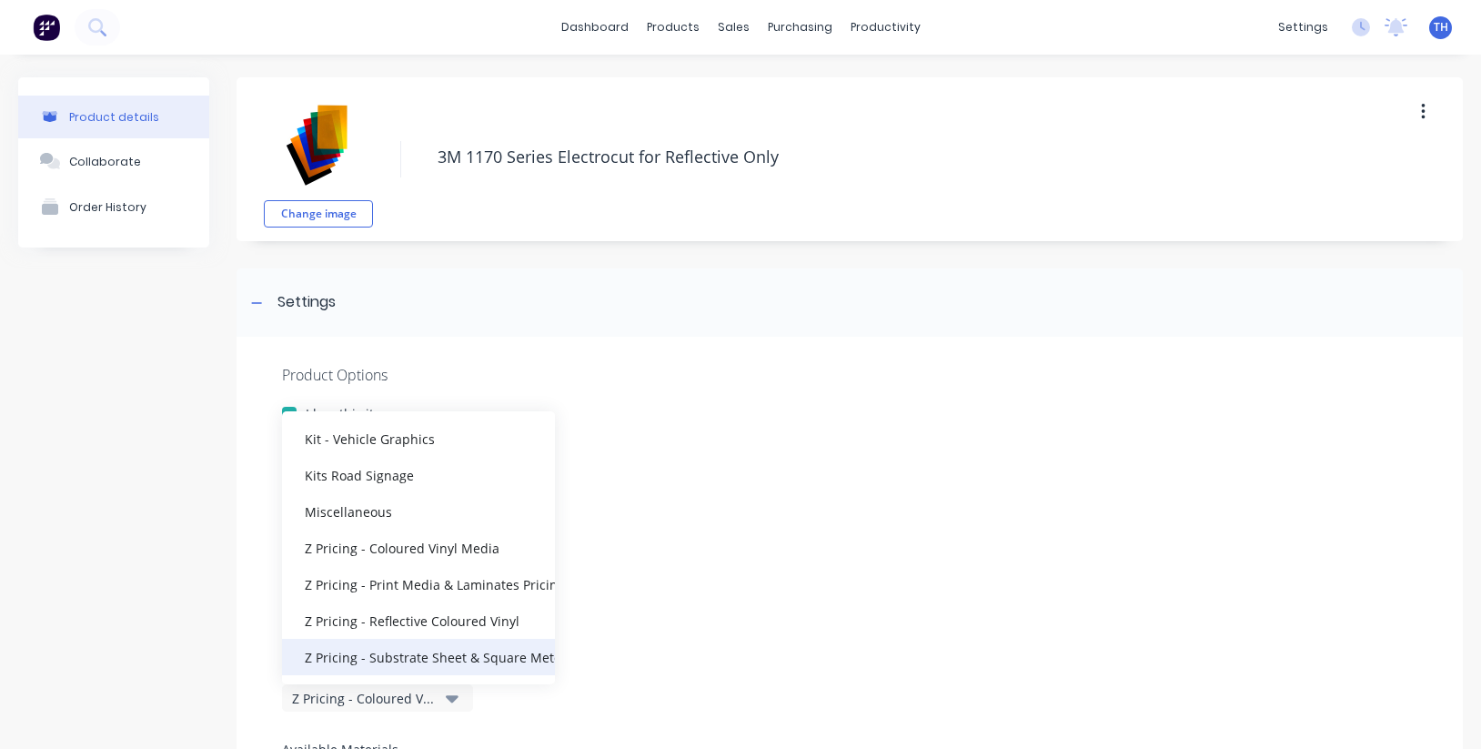
scroll to position [418, 0]
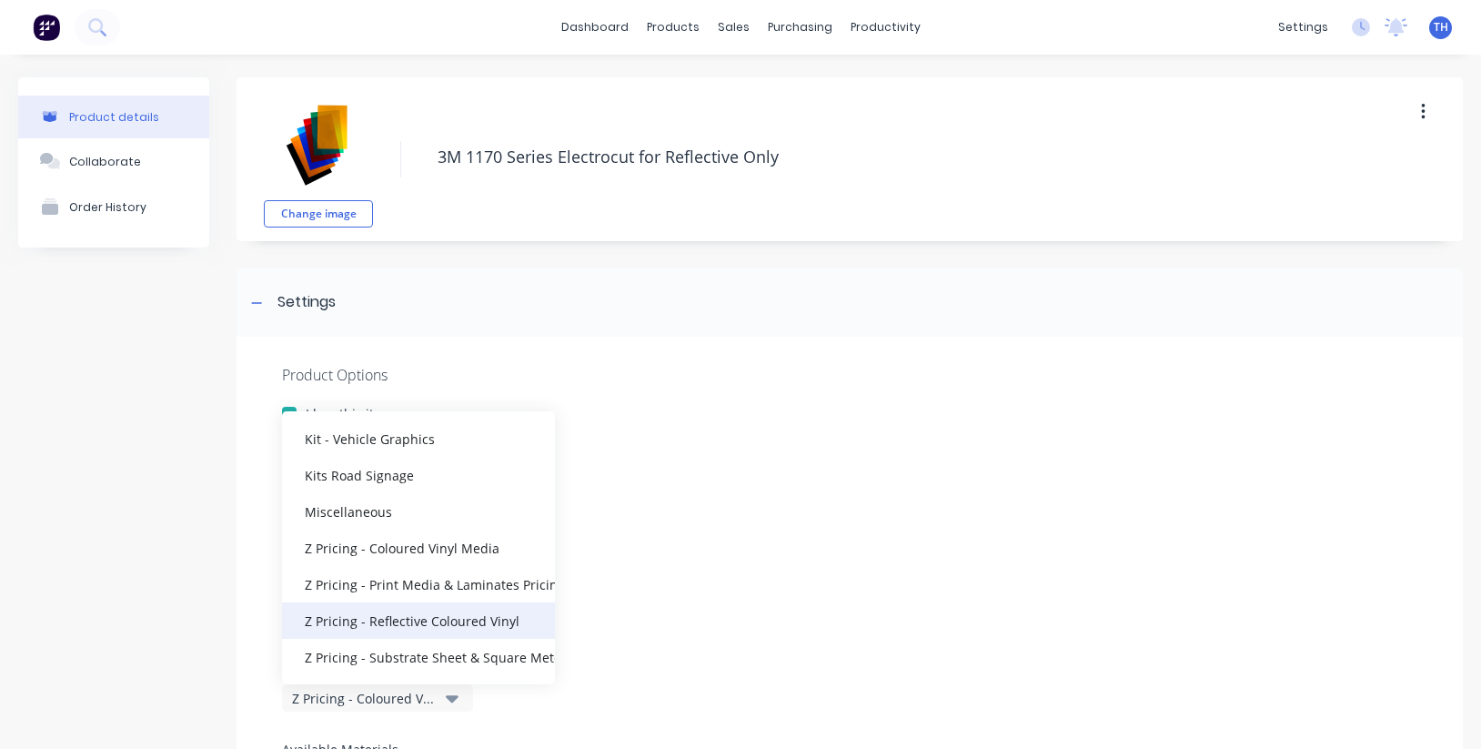
click at [446, 626] on div "Z Pricing - Reflective Coloured Vinyl" at bounding box center [418, 620] width 273 height 36
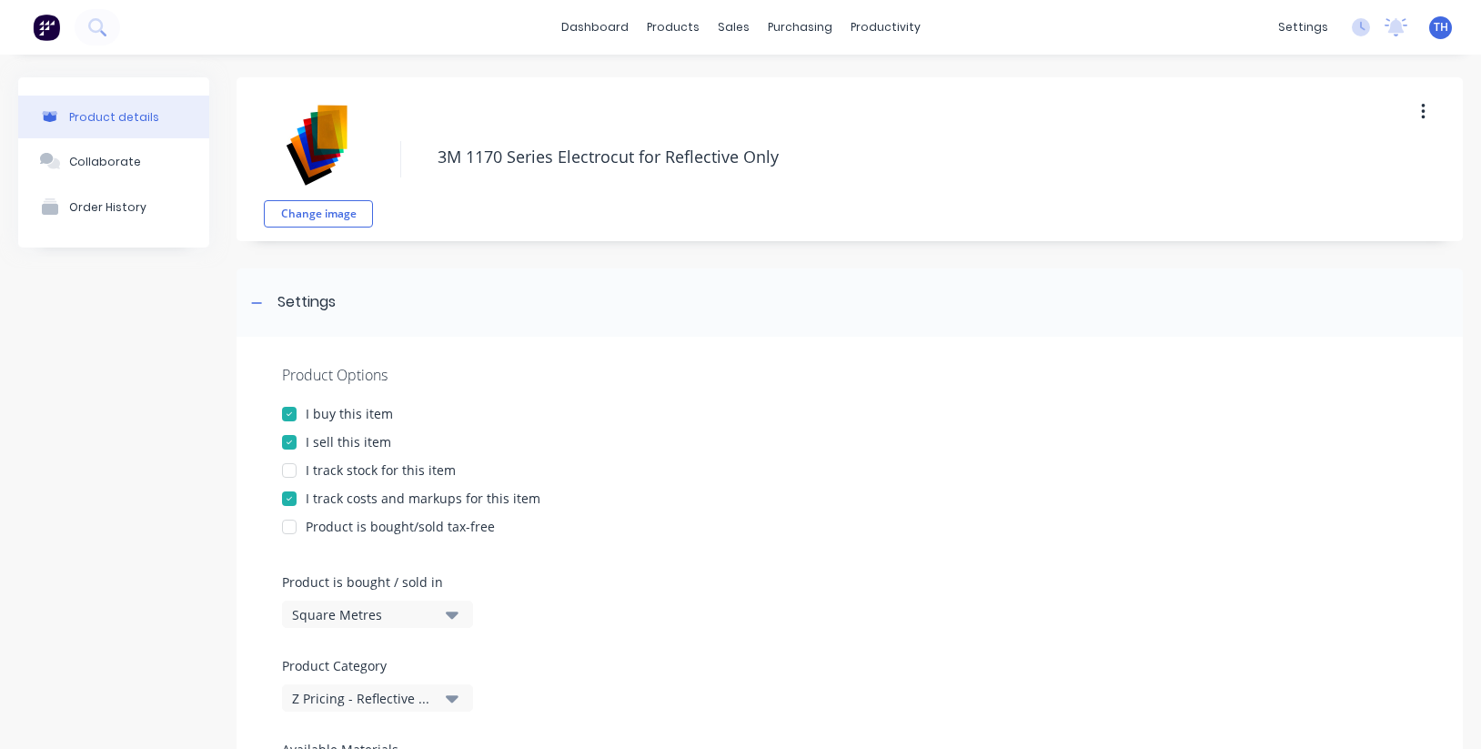
click at [712, 604] on div "Product Options I buy this item I sell this item I track stock for this item I …" at bounding box center [849, 587] width 1226 height 500
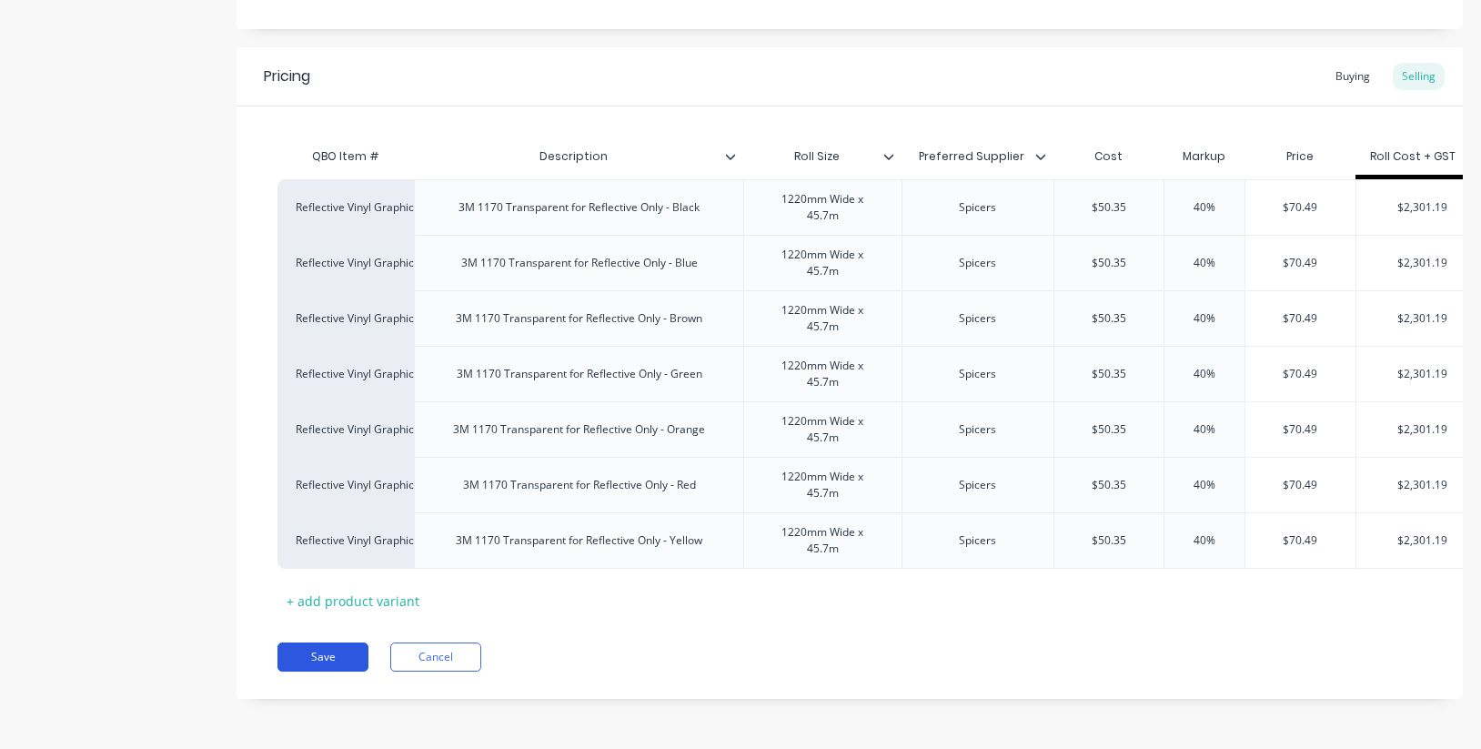
scroll to position [1080, 0]
click at [326, 656] on button "Save" at bounding box center [322, 656] width 91 height 29
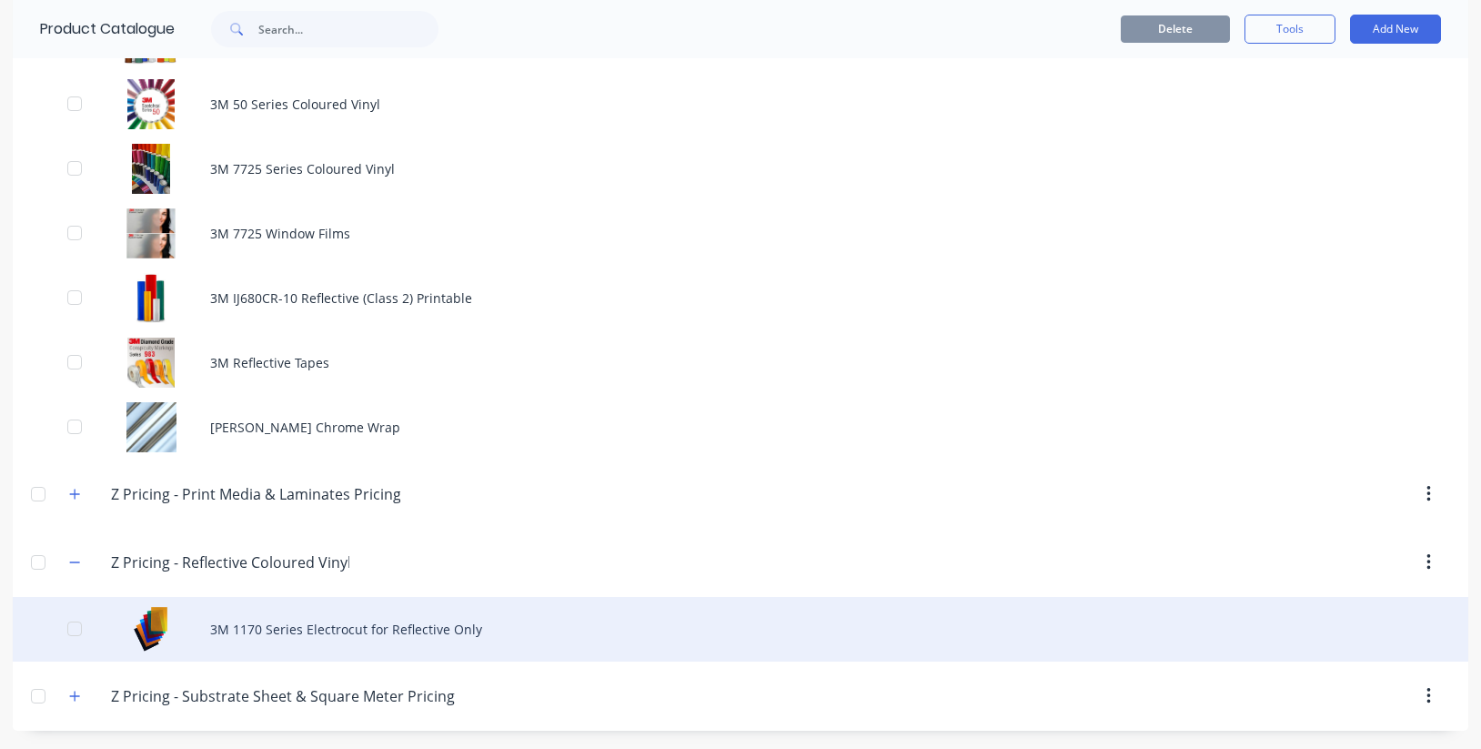
scroll to position [1787, 0]
click at [355, 633] on div "3M 1170 Series Electrocut for Reflective Only" at bounding box center [740, 629] width 1455 height 65
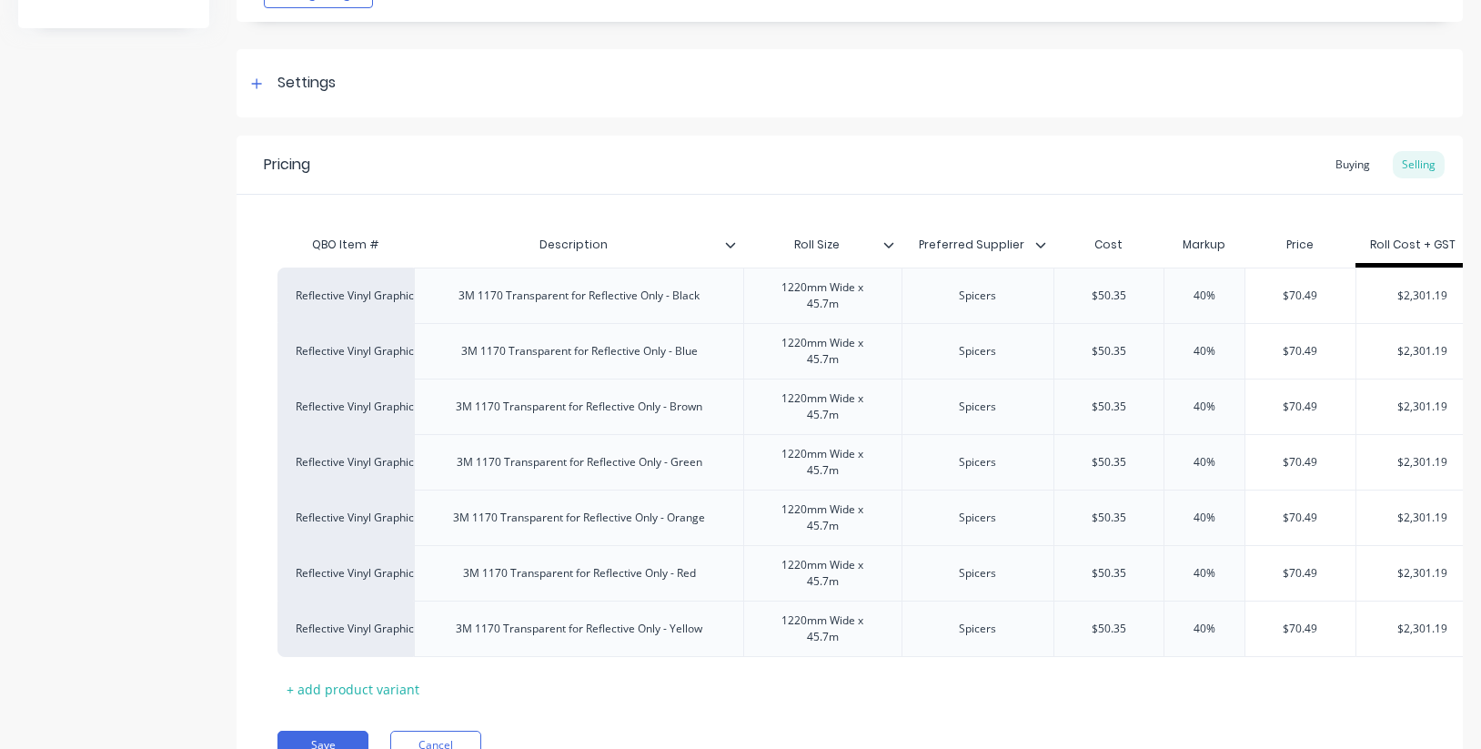
click at [890, 246] on icon at bounding box center [888, 244] width 11 height 11
click at [669, 177] on div "Pricing Buying Selling" at bounding box center [849, 165] width 1226 height 59
click at [256, 84] on icon at bounding box center [257, 83] width 10 height 10
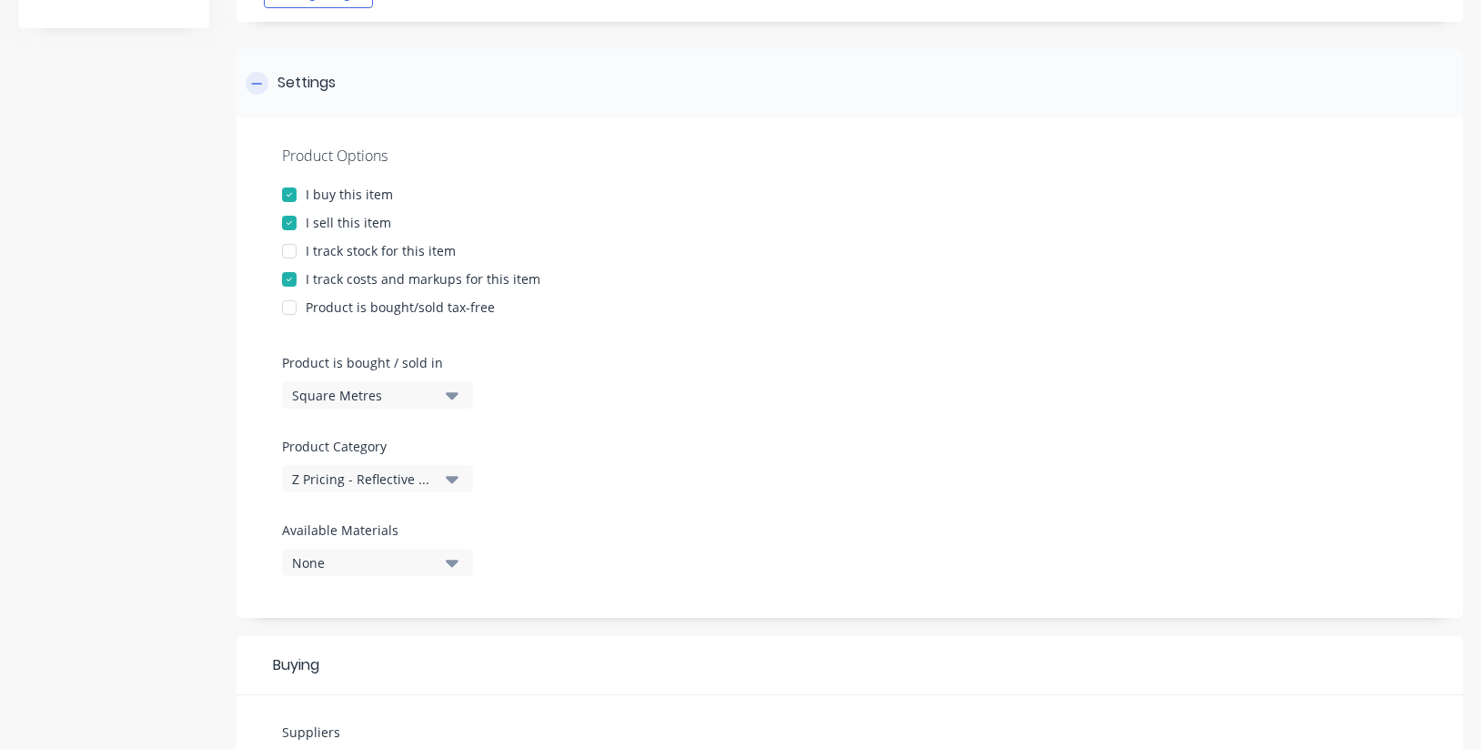
click at [257, 84] on icon at bounding box center [257, 83] width 10 height 1
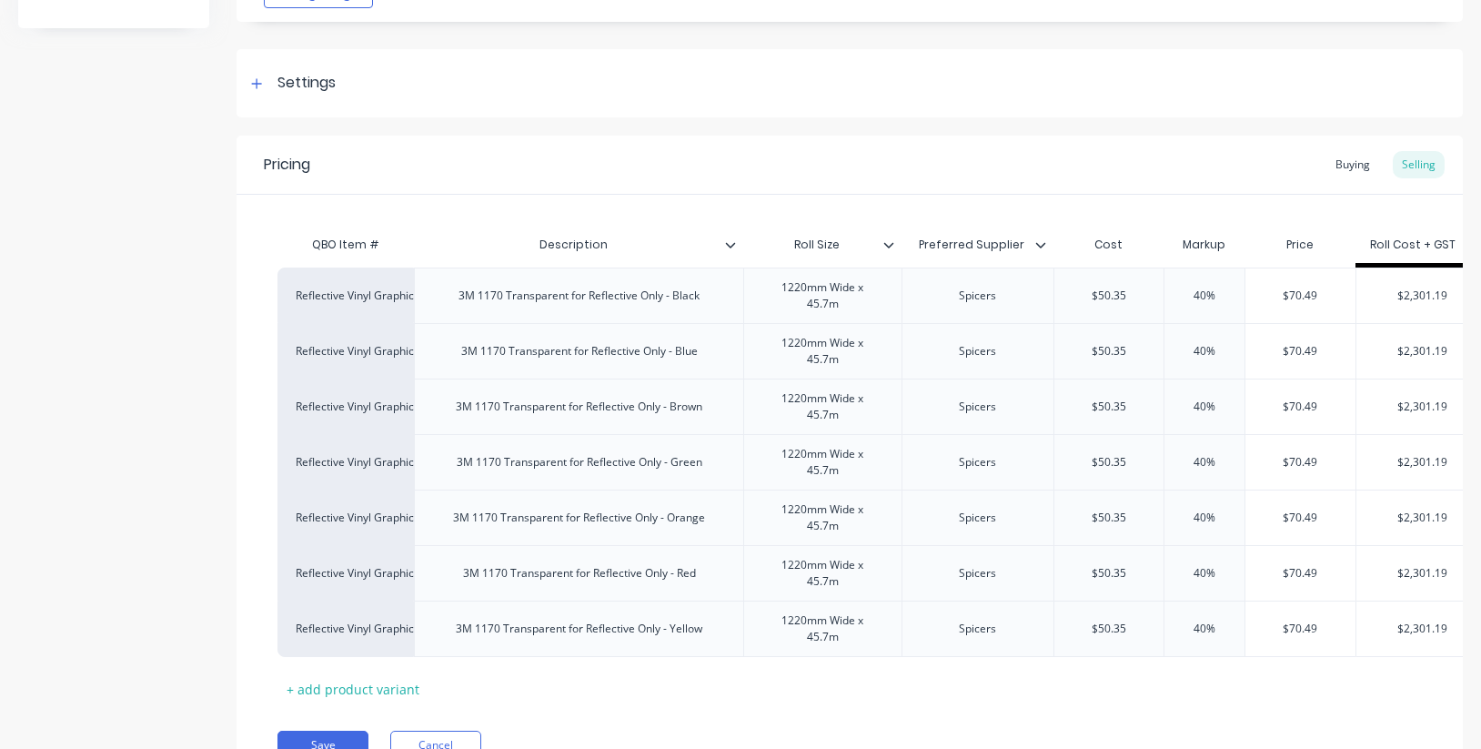
click at [929, 157] on div "Pricing Buying Selling" at bounding box center [849, 165] width 1226 height 59
click at [258, 79] on icon at bounding box center [256, 83] width 11 height 13
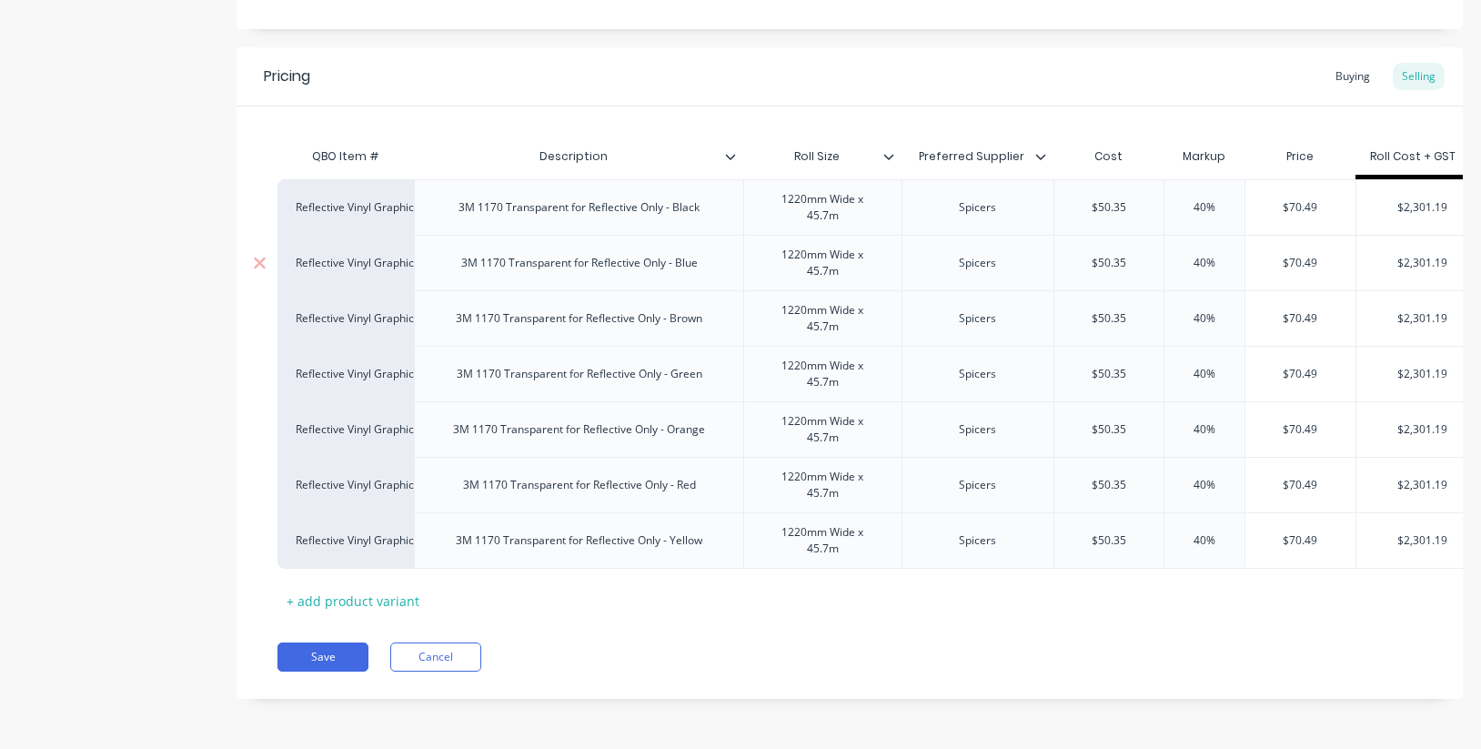
scroll to position [1080, 0]
click at [883, 154] on icon at bounding box center [888, 156] width 11 height 11
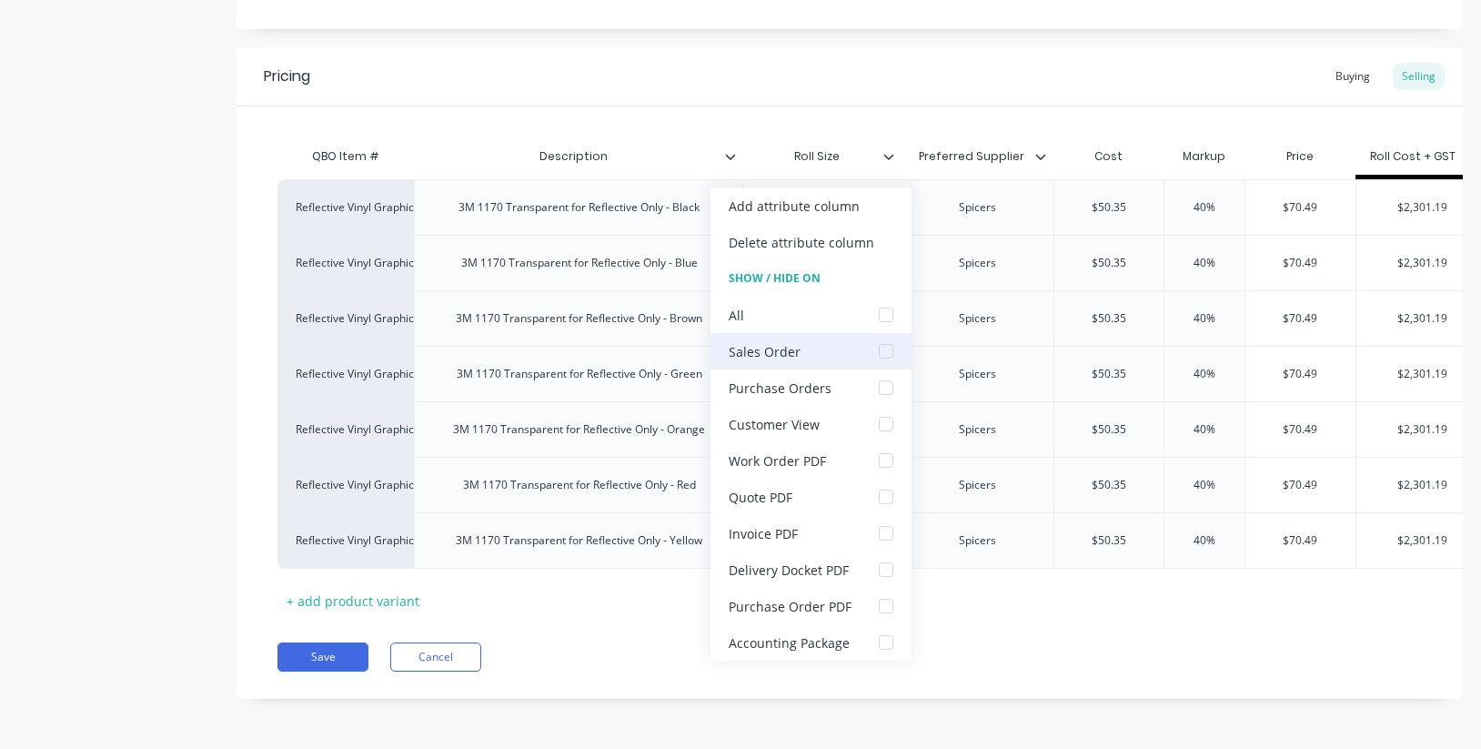
click at [879, 354] on div at bounding box center [886, 351] width 36 height 36
click at [559, 648] on div "Save Cancel" at bounding box center [869, 656] width 1185 height 29
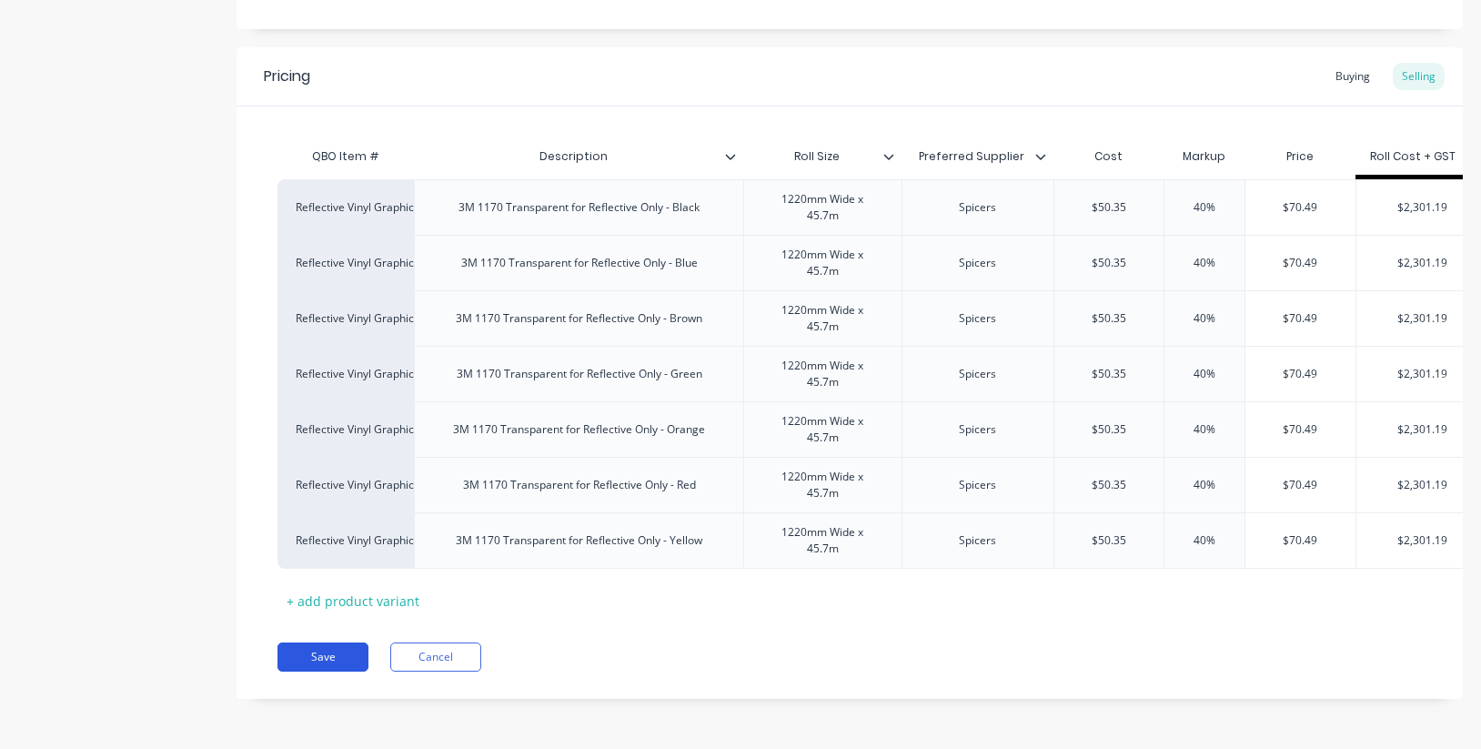
click at [342, 655] on button "Save" at bounding box center [322, 656] width 91 height 29
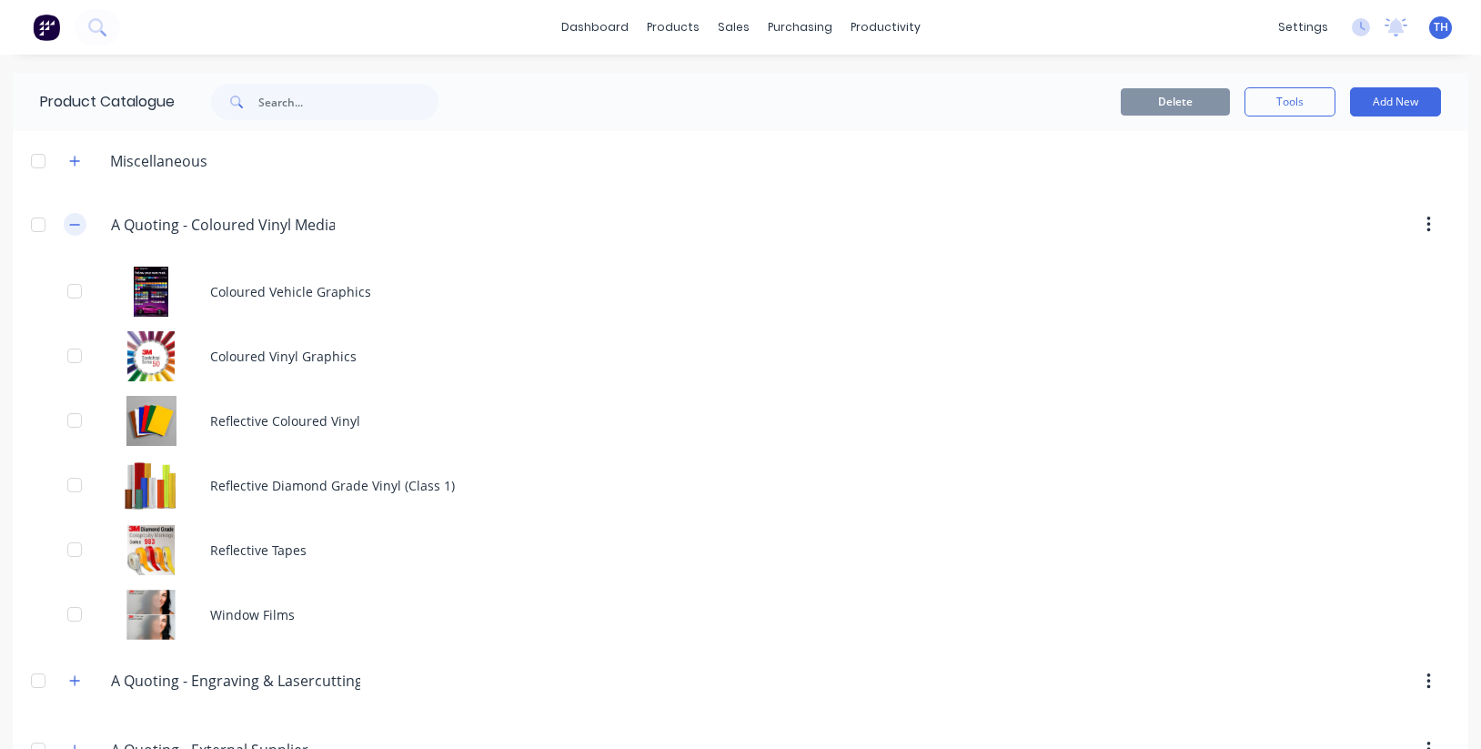
click at [77, 225] on icon "button" at bounding box center [75, 224] width 10 height 1
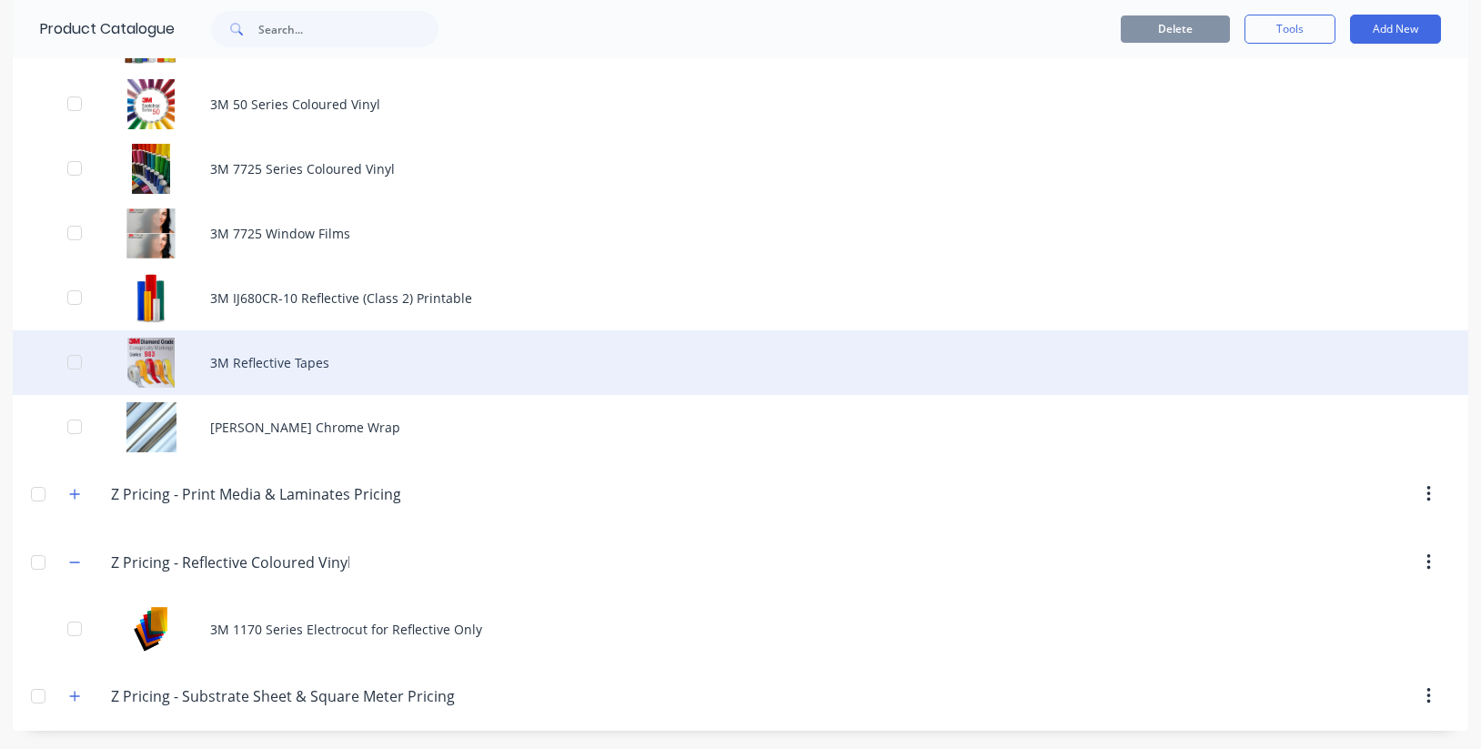
scroll to position [1400, 0]
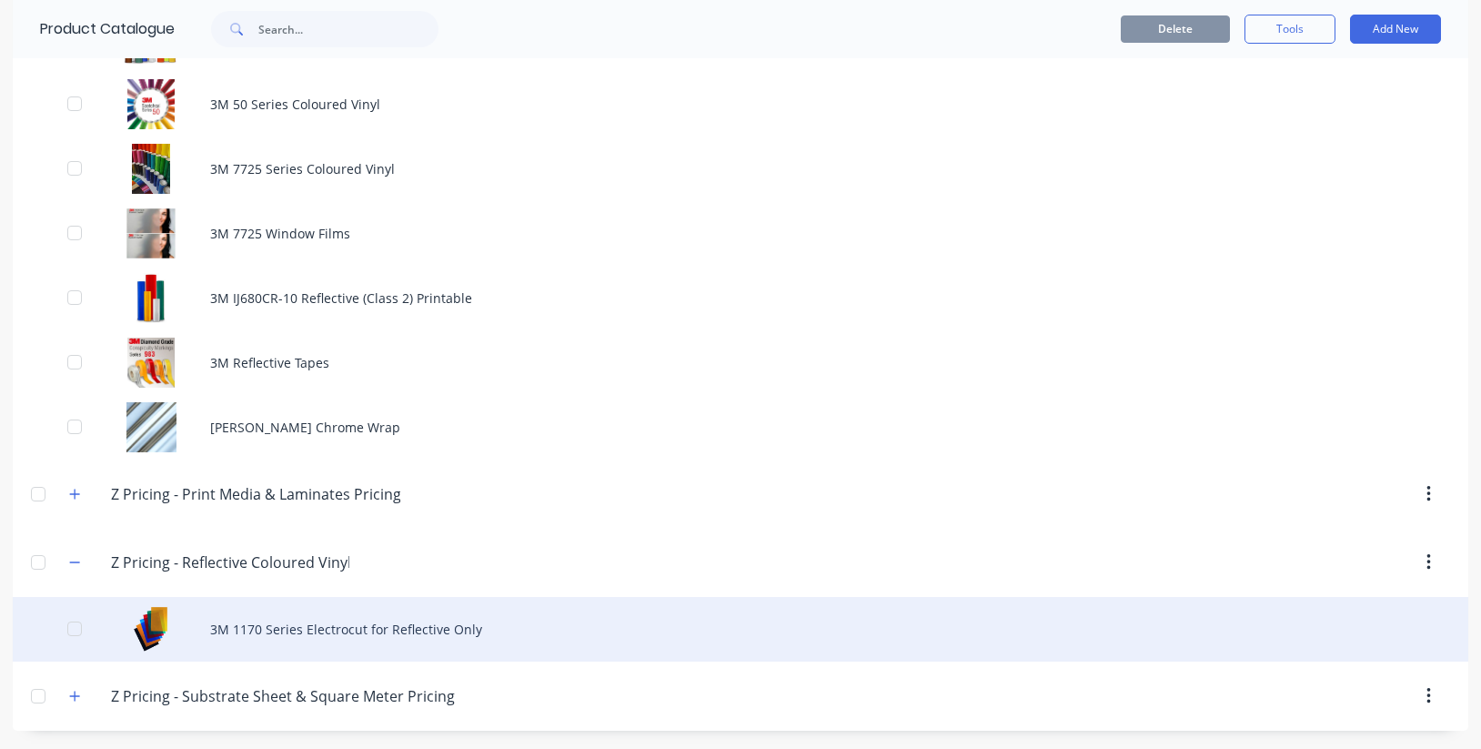
click at [357, 626] on div "3M 1170 Series Electrocut for Reflective Only" at bounding box center [740, 629] width 1455 height 65
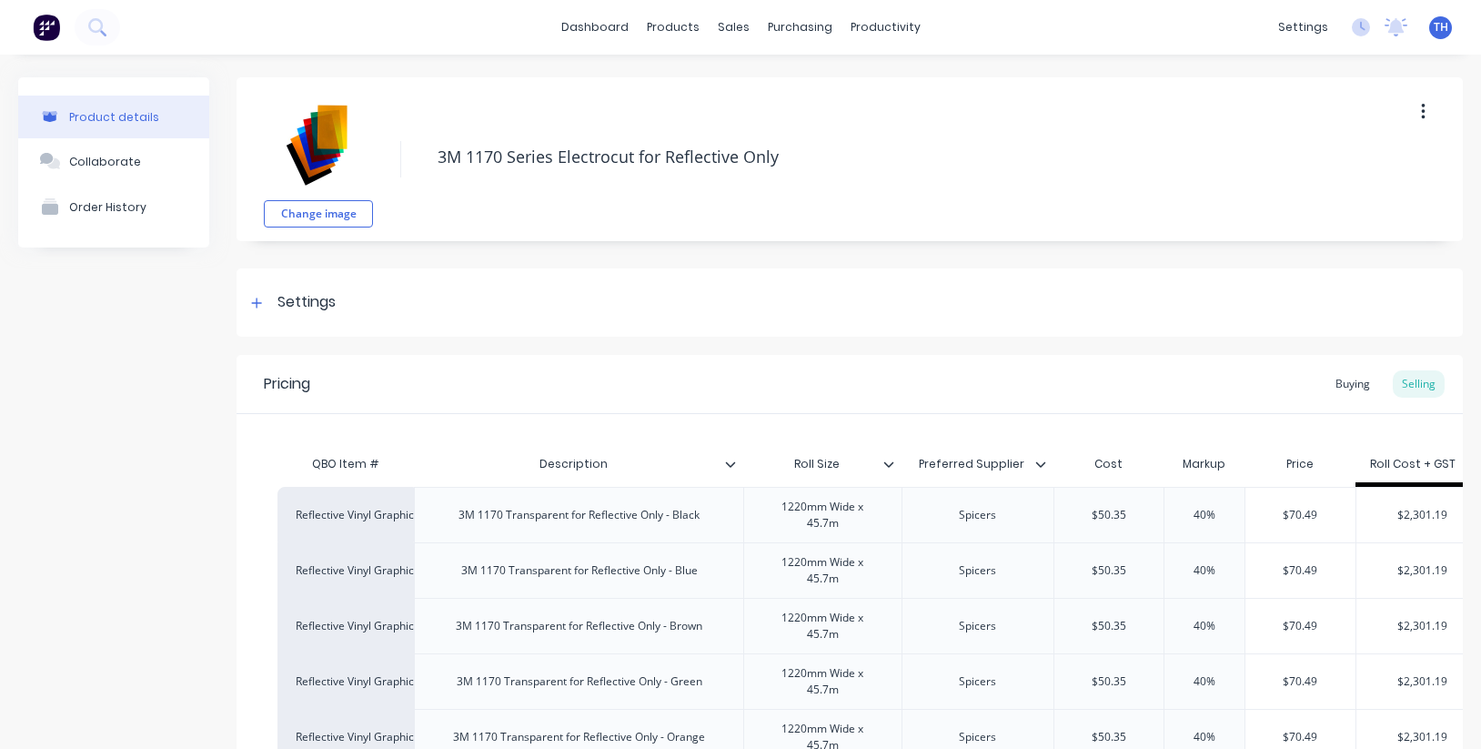
click at [895, 469] on div at bounding box center [895, 464] width 11 height 16
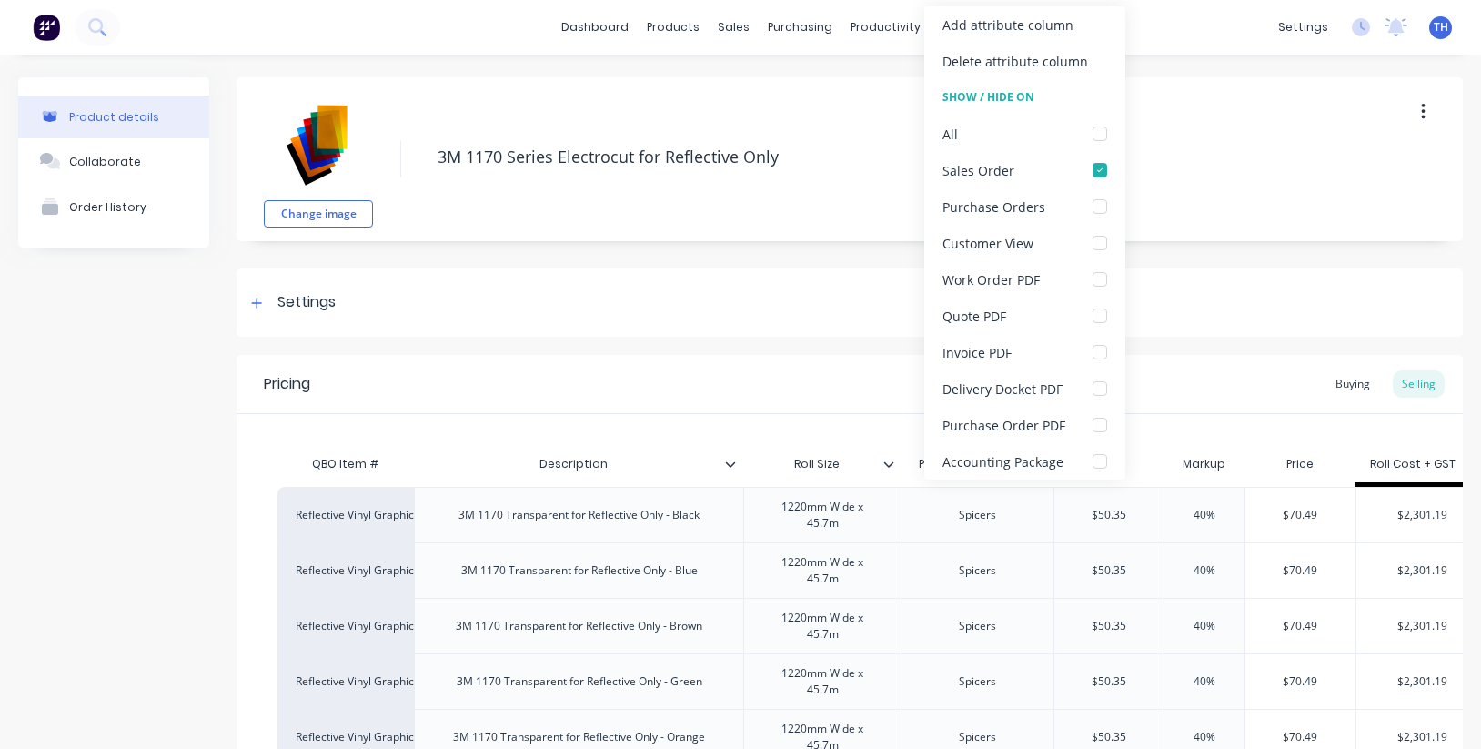
type textarea "x"
click at [829, 348] on div "Change image 3M 1170 Series Electrocut for Reflective Only Settings Product Opt…" at bounding box center [849, 555] width 1226 height 956
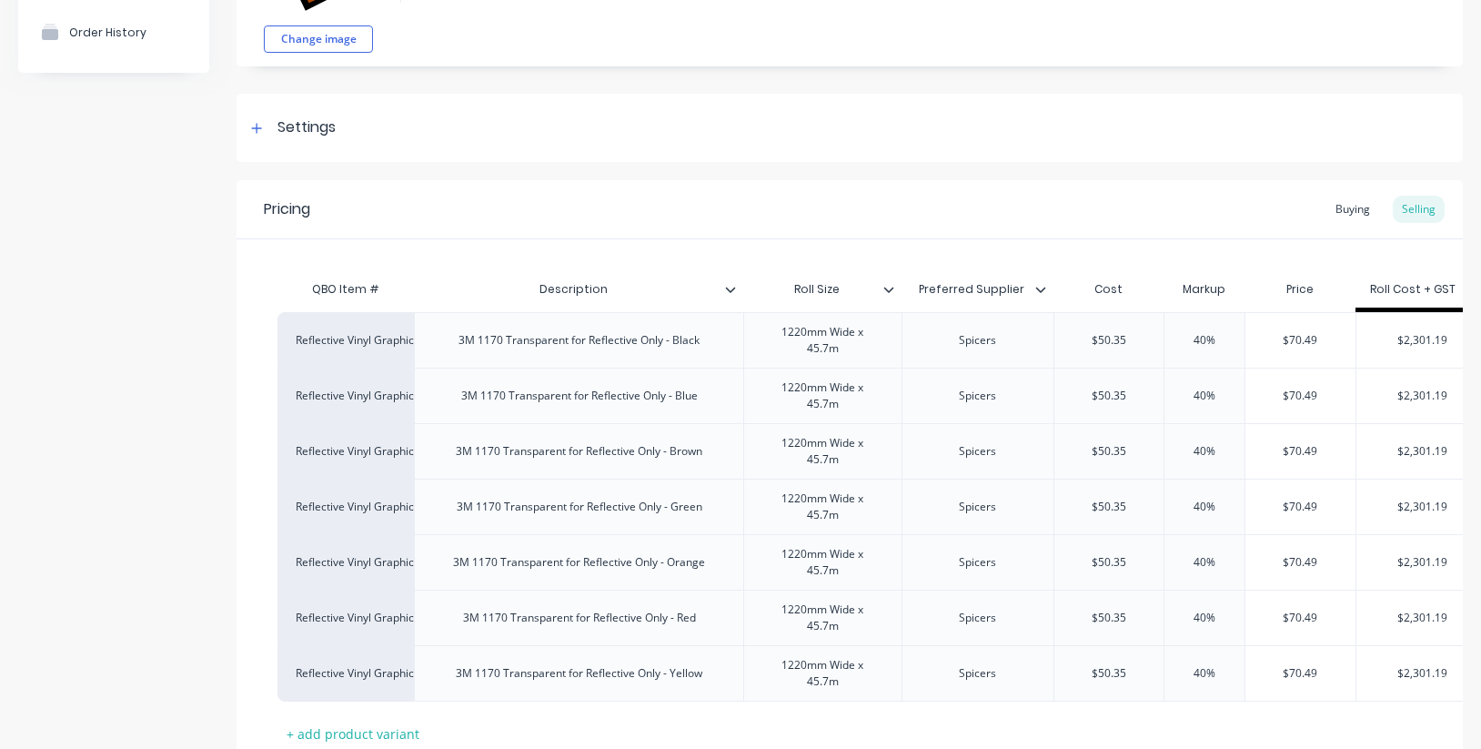
scroll to position [181, 0]
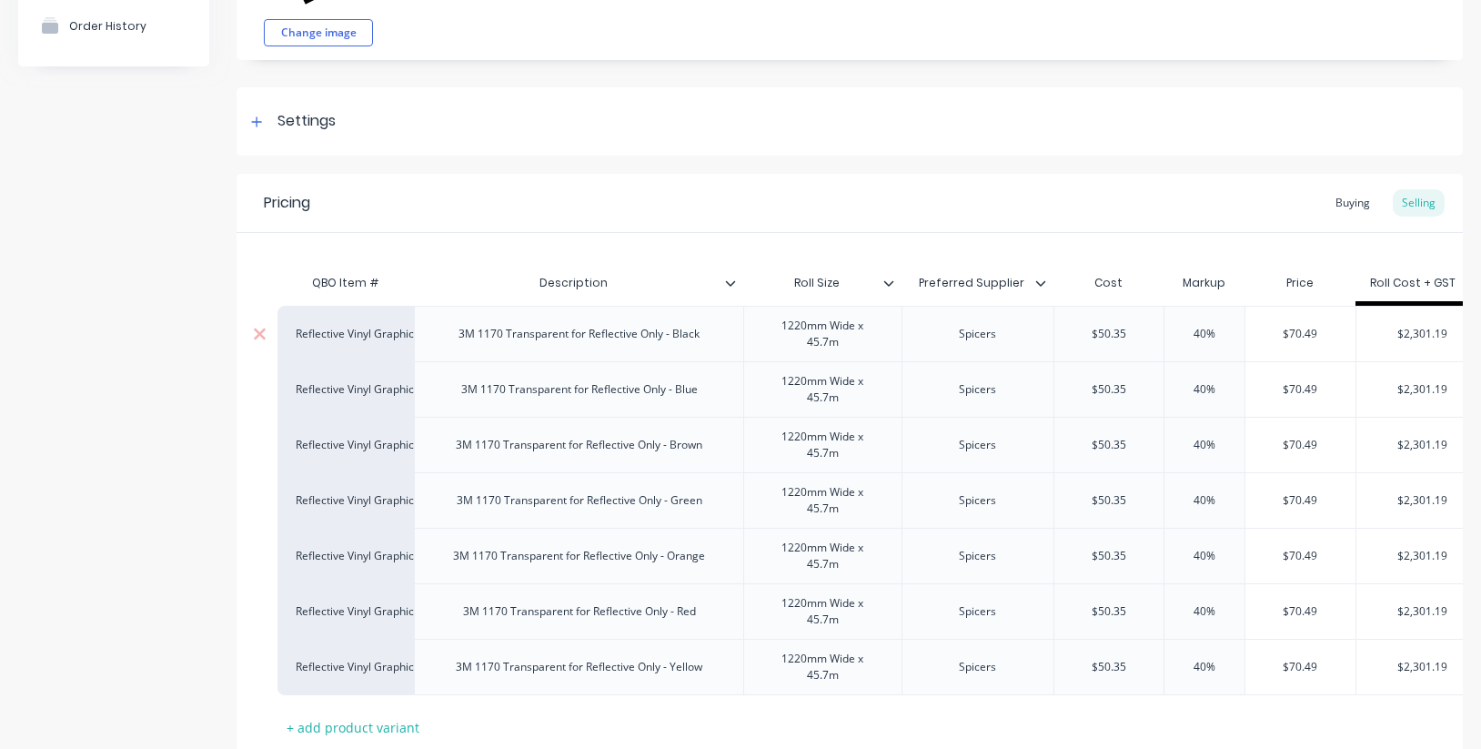
type input "$50.35"
drag, startPoint x: 1130, startPoint y: 333, endPoint x: 1079, endPoint y: 333, distance: 50.9
click at [1078, 330] on input "$50.35" at bounding box center [1109, 334] width 110 height 16
type input "40%"
drag, startPoint x: 1230, startPoint y: 333, endPoint x: 1166, endPoint y: 333, distance: 63.7
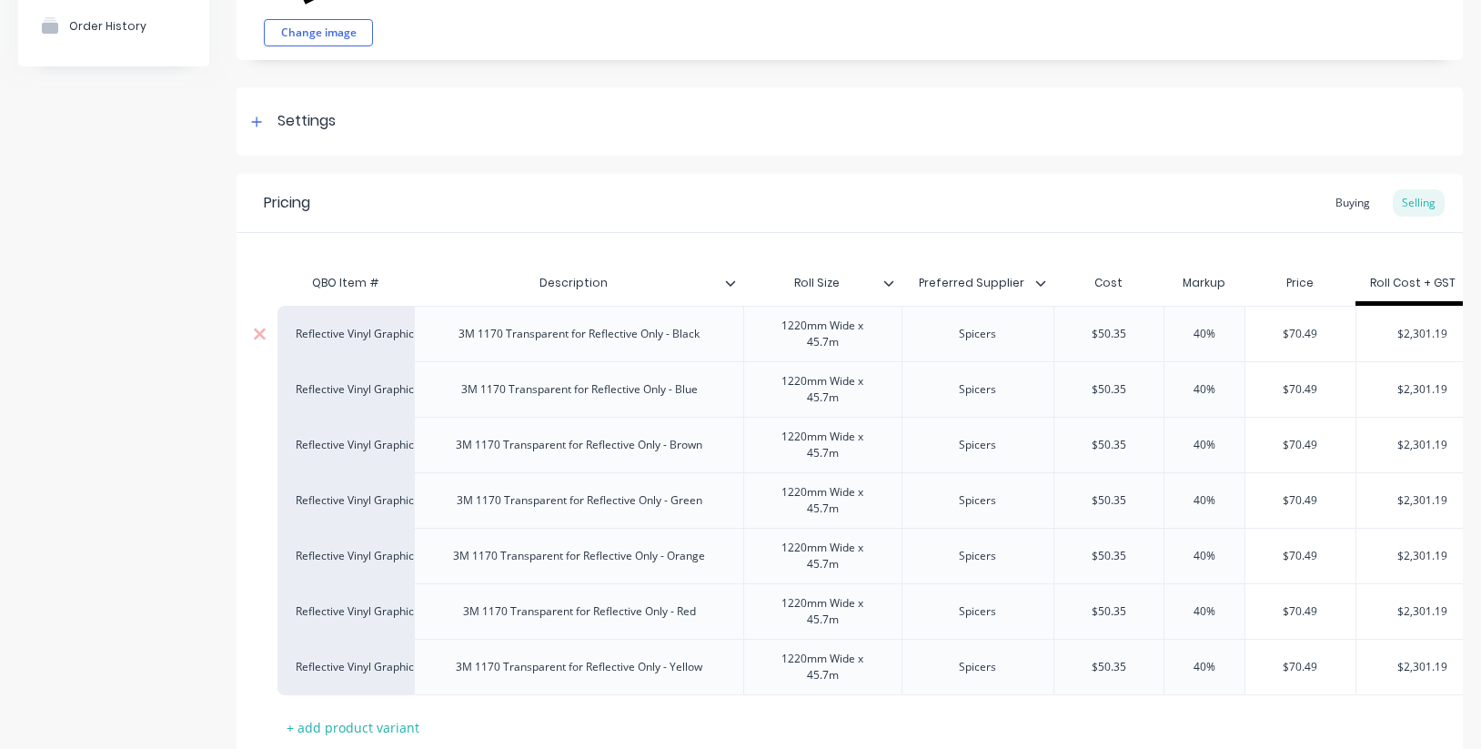
click at [1166, 333] on input "40%" at bounding box center [1204, 334] width 91 height 16
type textarea "x"
type input "5"
type textarea "x"
type input "50"
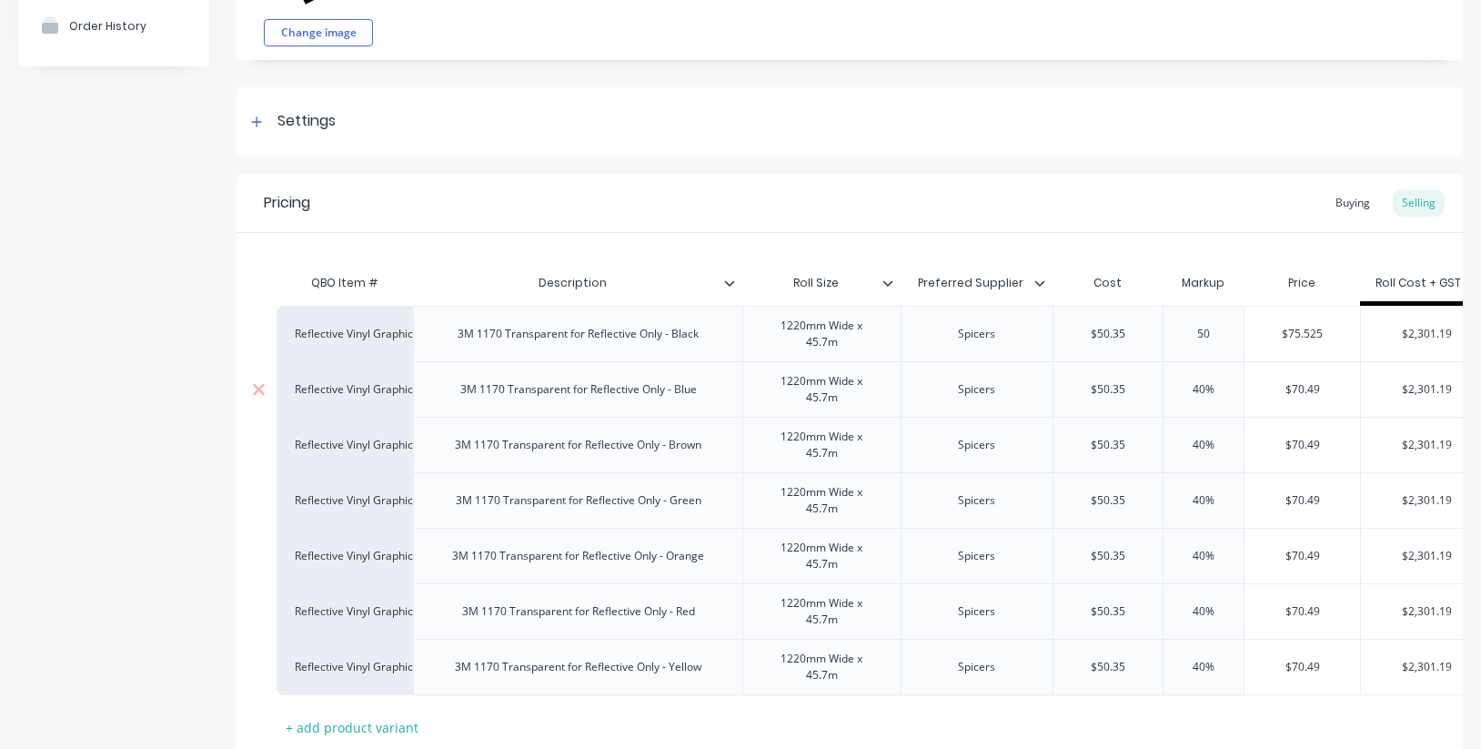
click at [1206, 406] on div "40%" at bounding box center [1203, 389] width 91 height 45
type input "40%"
drag, startPoint x: 1139, startPoint y: 332, endPoint x: 1052, endPoint y: 328, distance: 86.5
click at [1051, 327] on input "$50.35" at bounding box center [1106, 334] width 110 height 16
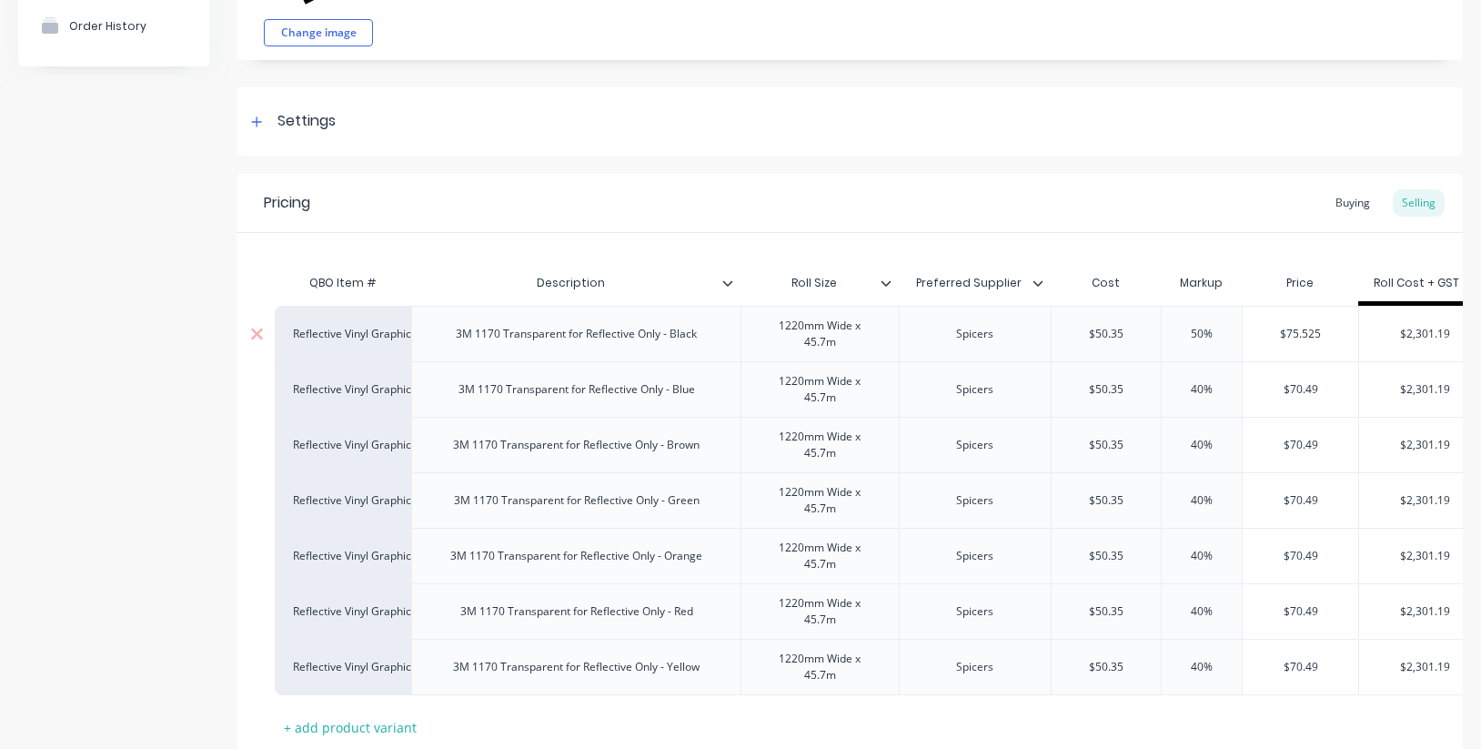
type textarea "x"
type input "4"
type textarea "x"
type input "41."
type textarea "x"
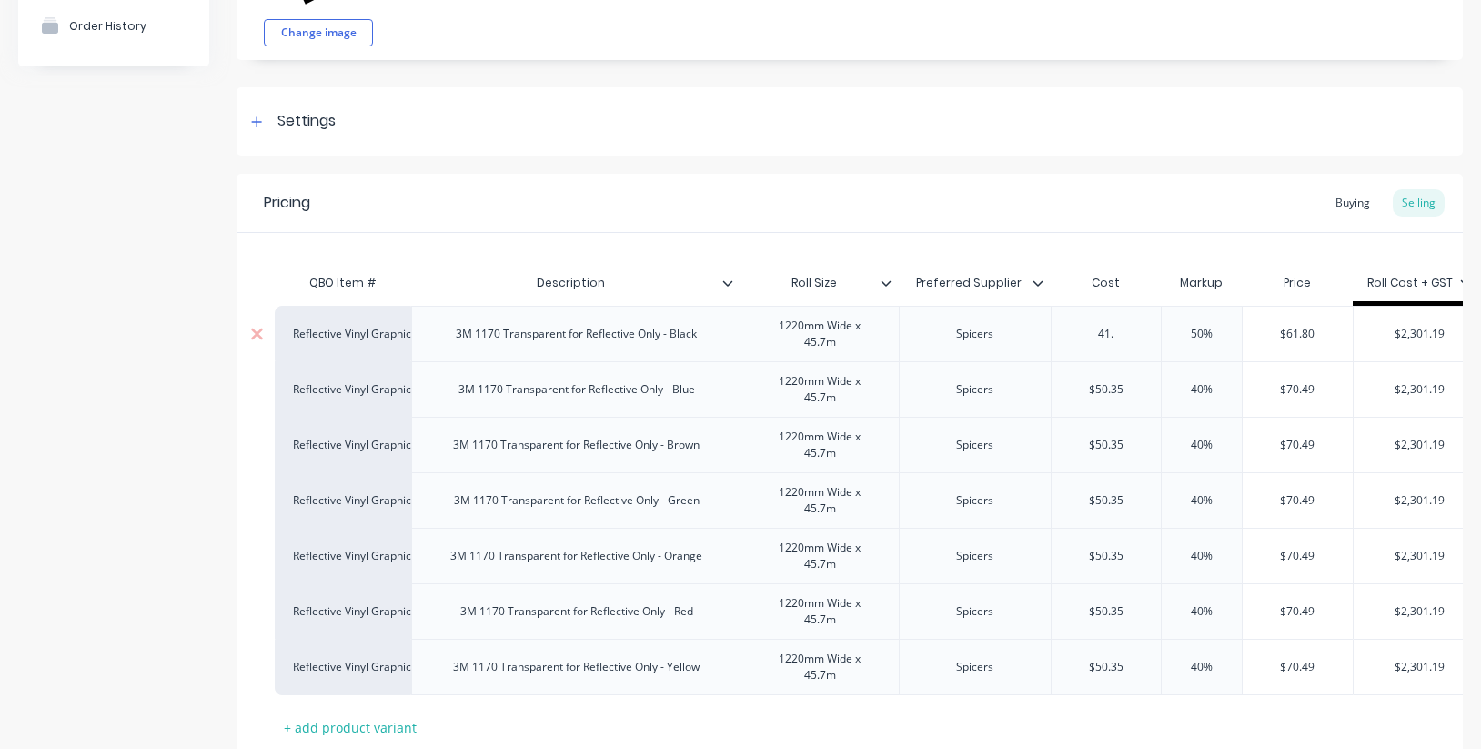
type input "41.2"
type textarea "x"
type input "41.27"
type textarea "x"
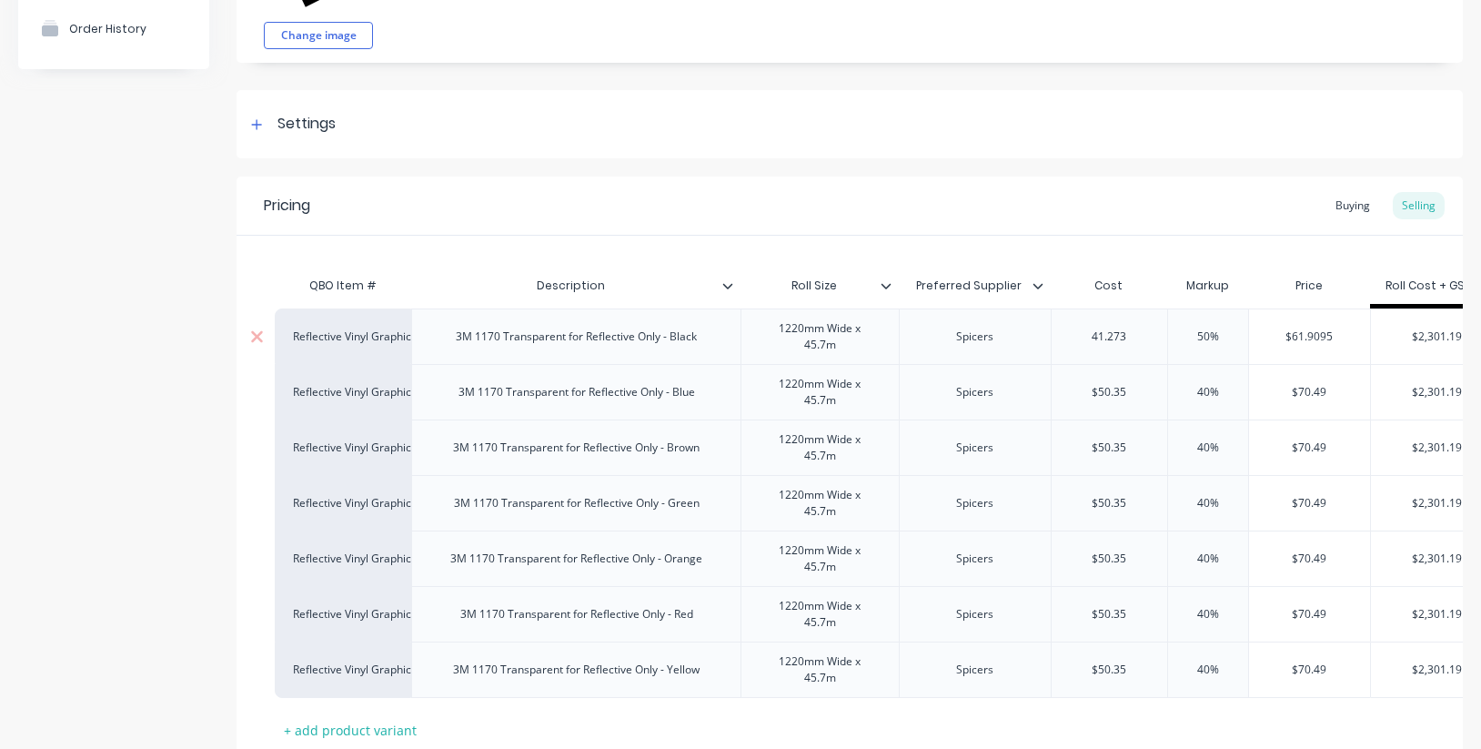
scroll to position [0, 2]
drag, startPoint x: 1143, startPoint y: 339, endPoint x: 1076, endPoint y: 337, distance: 67.4
click at [1076, 337] on input "41.273" at bounding box center [1110, 336] width 116 height 16
type input "41.273"
type input "$50.35"
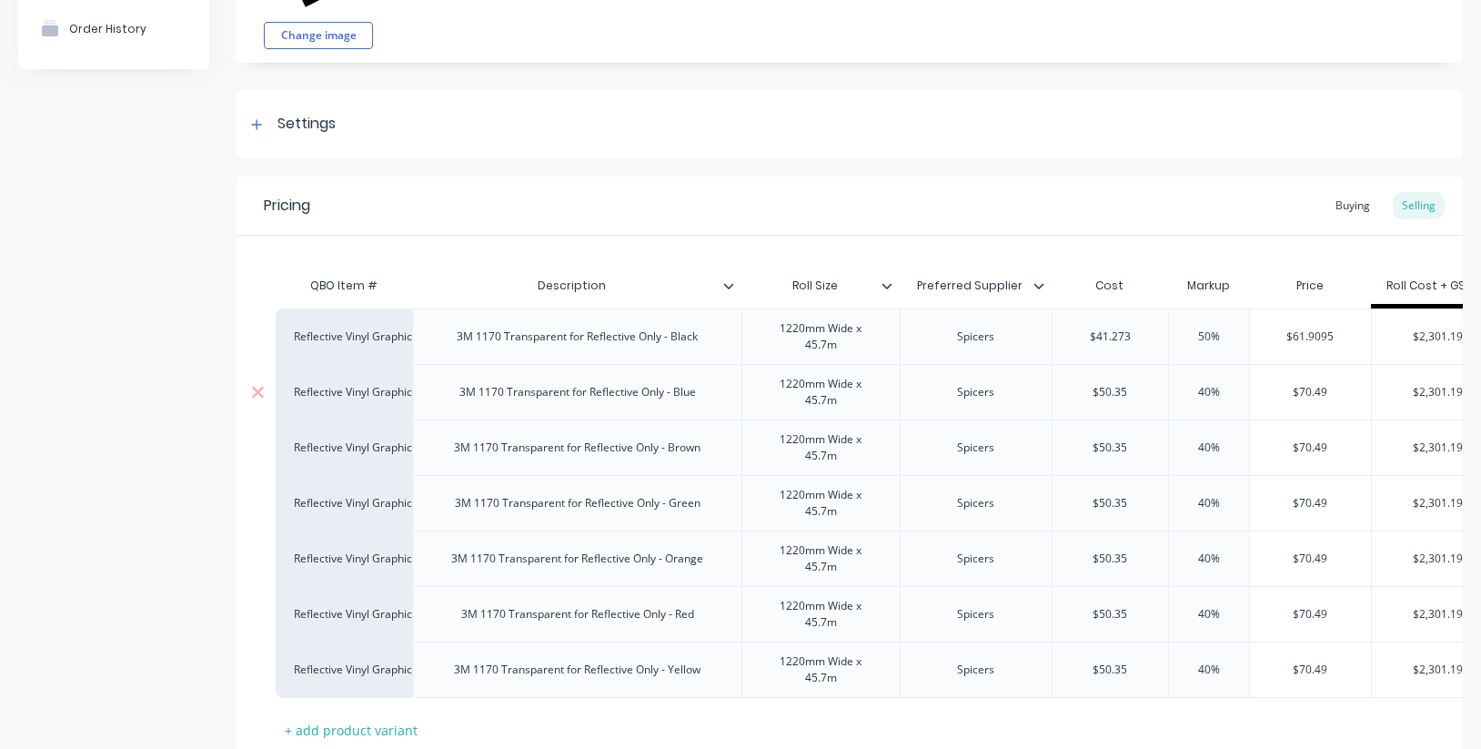
click at [1147, 388] on input "$50.35" at bounding box center [1110, 392] width 116 height 16
drag, startPoint x: 1149, startPoint y: 389, endPoint x: 1139, endPoint y: 427, distance: 38.6
click at [1023, 382] on div "Reflective Vinyl Graphics 3M 1170 Transparent for Reflective Only - Blue 1220mm…" at bounding box center [891, 391] width 1230 height 55
paste input "41.273"
type textarea "x"
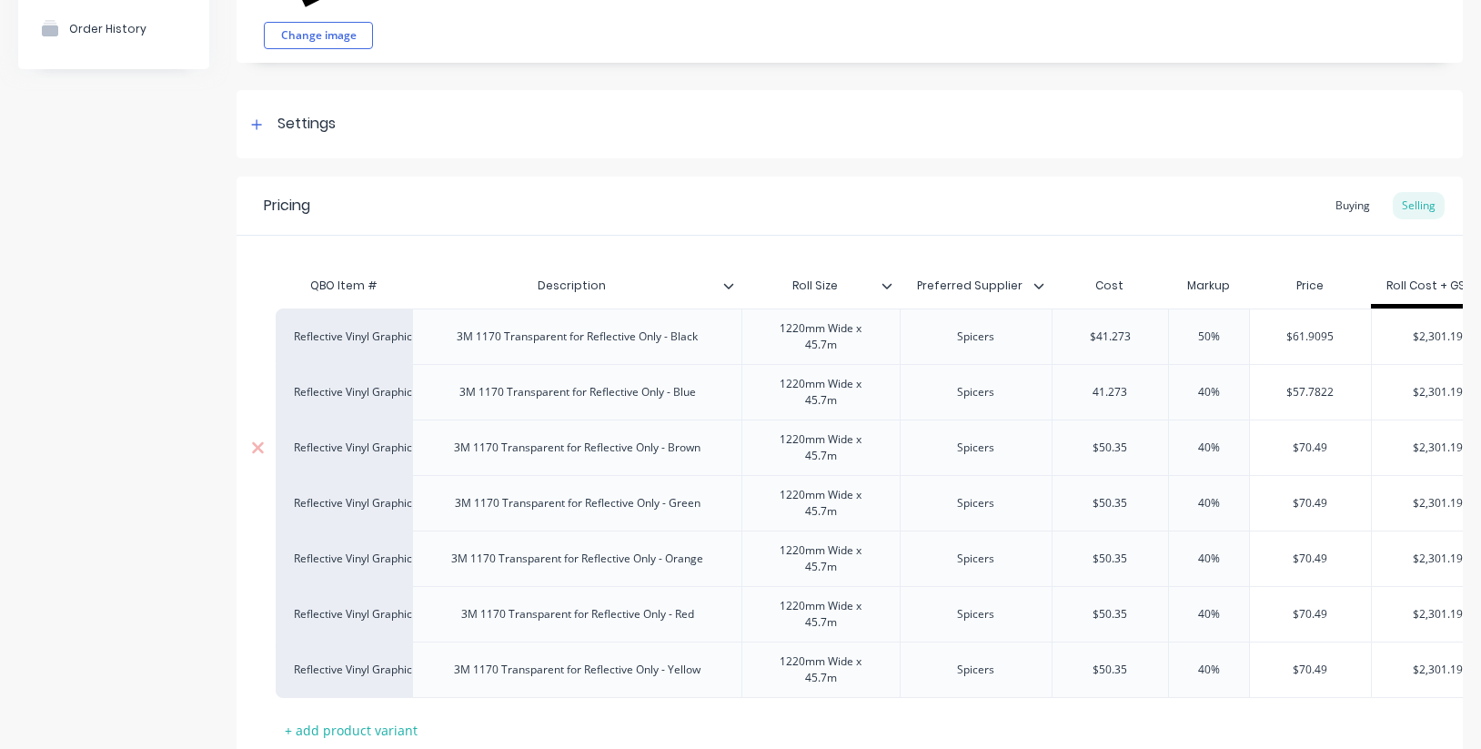
type input "41.273"
type input "$50.35"
drag, startPoint x: 1135, startPoint y: 452, endPoint x: 1095, endPoint y: 456, distance: 40.2
click at [1064, 448] on input "$50.35" at bounding box center [1110, 447] width 116 height 16
paste input "41.273"
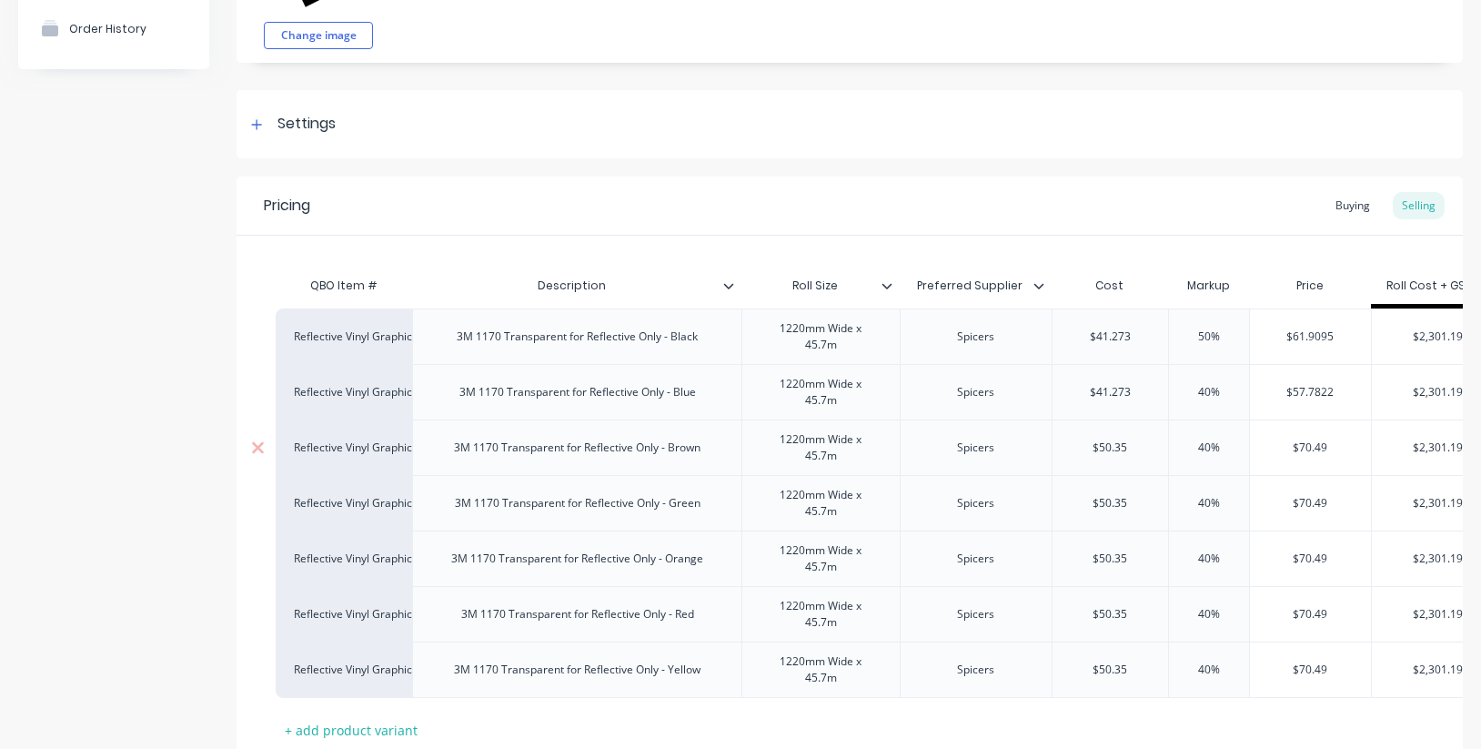
type textarea "x"
type input "41.273"
type input "$50.35"
drag, startPoint x: 1146, startPoint y: 507, endPoint x: 1109, endPoint y: 505, distance: 37.4
click at [1069, 502] on input "$50.35" at bounding box center [1110, 503] width 116 height 16
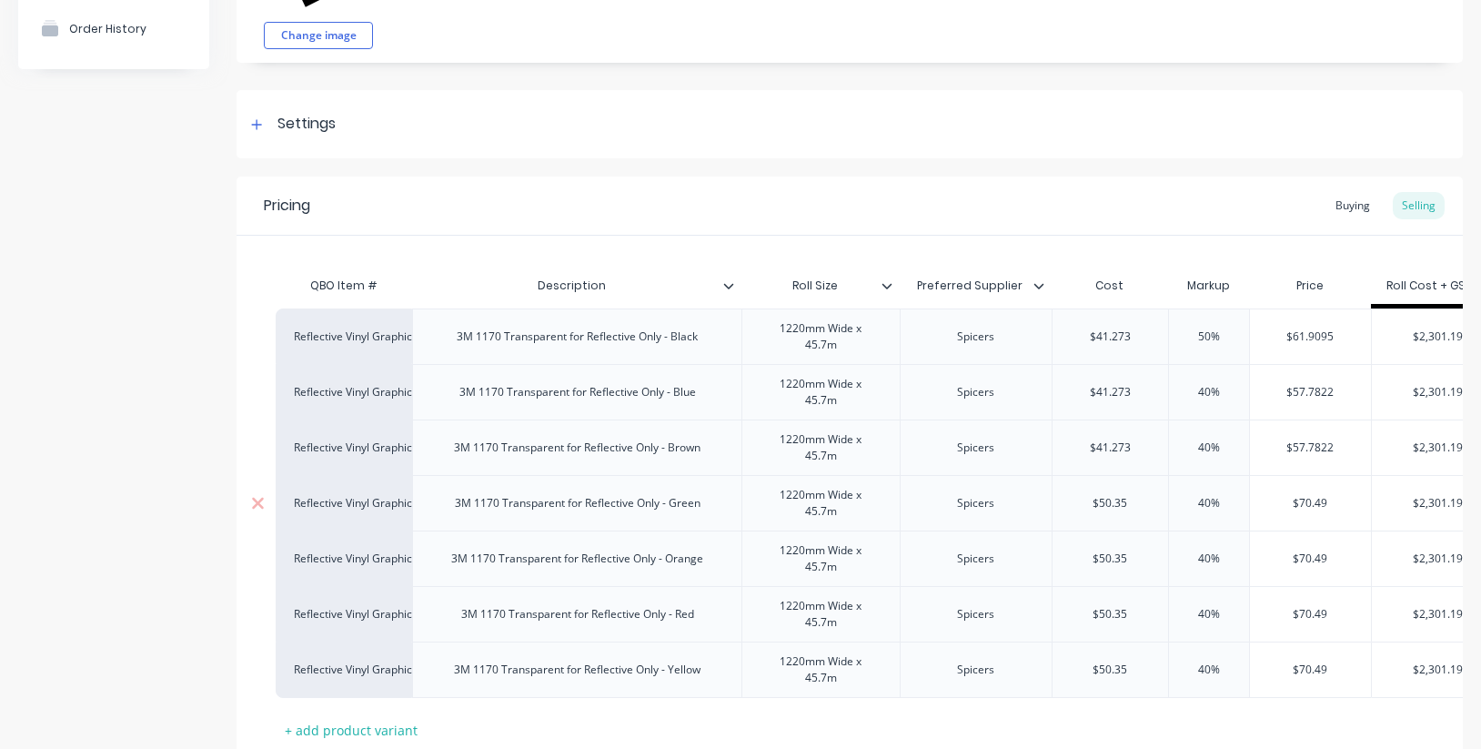
paste input "41.273"
type textarea "x"
type input "41.273"
type input "$50.35"
drag, startPoint x: 1098, startPoint y: 560, endPoint x: 1054, endPoint y: 557, distance: 43.8
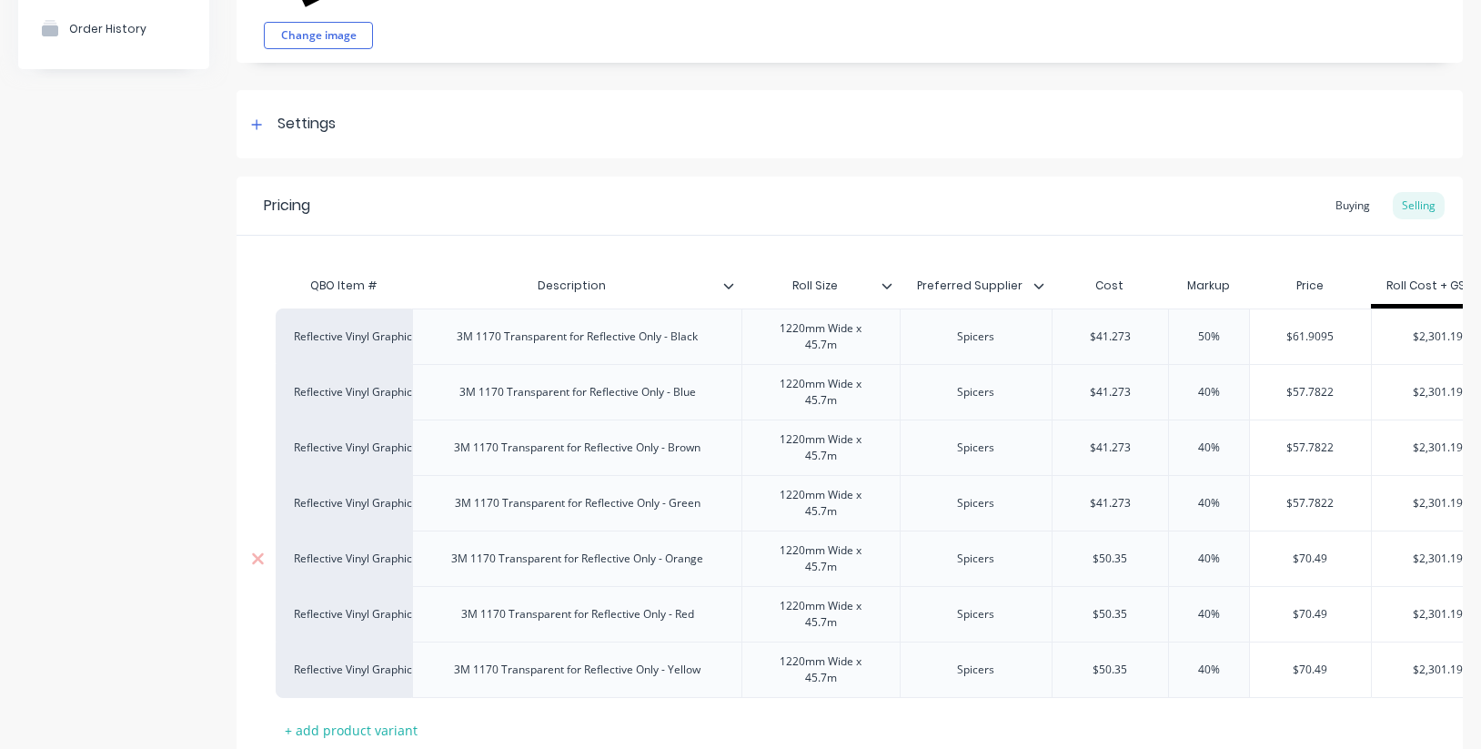
click at [1050, 558] on div "Reflective Vinyl Graphics 3M 1170 Transparent for Reflective Only - Orange 1220…" at bounding box center [891, 557] width 1230 height 55
paste input "41.273"
type textarea "x"
type input "41.273"
type input "$50.35"
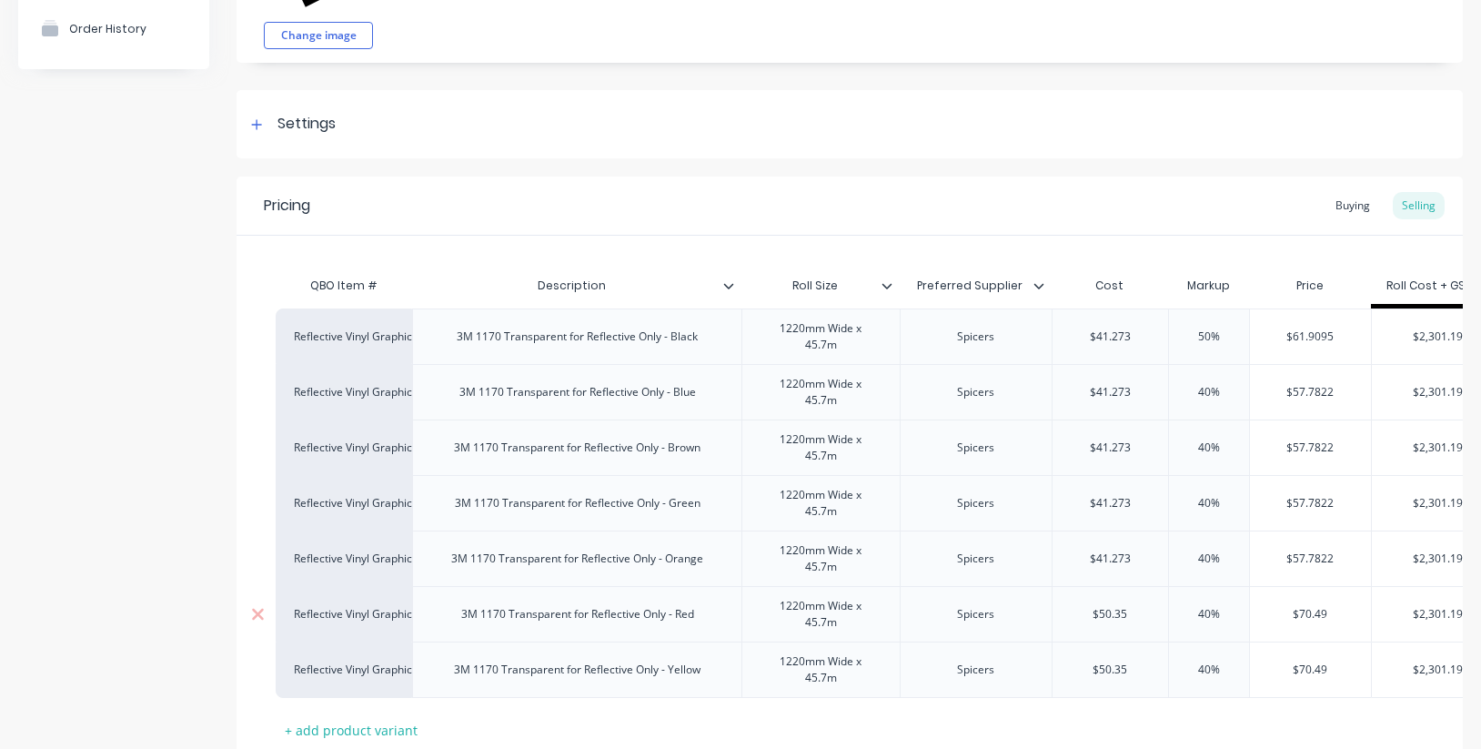
drag, startPoint x: 1150, startPoint y: 612, endPoint x: 1039, endPoint y: 611, distance: 111.0
click at [1039, 611] on div "Reflective Vinyl Graphics 3M 1170 Transparent for Reflective Only - Red 1220mm …" at bounding box center [891, 613] width 1230 height 55
paste input "41.273"
type textarea "x"
type input "41.273"
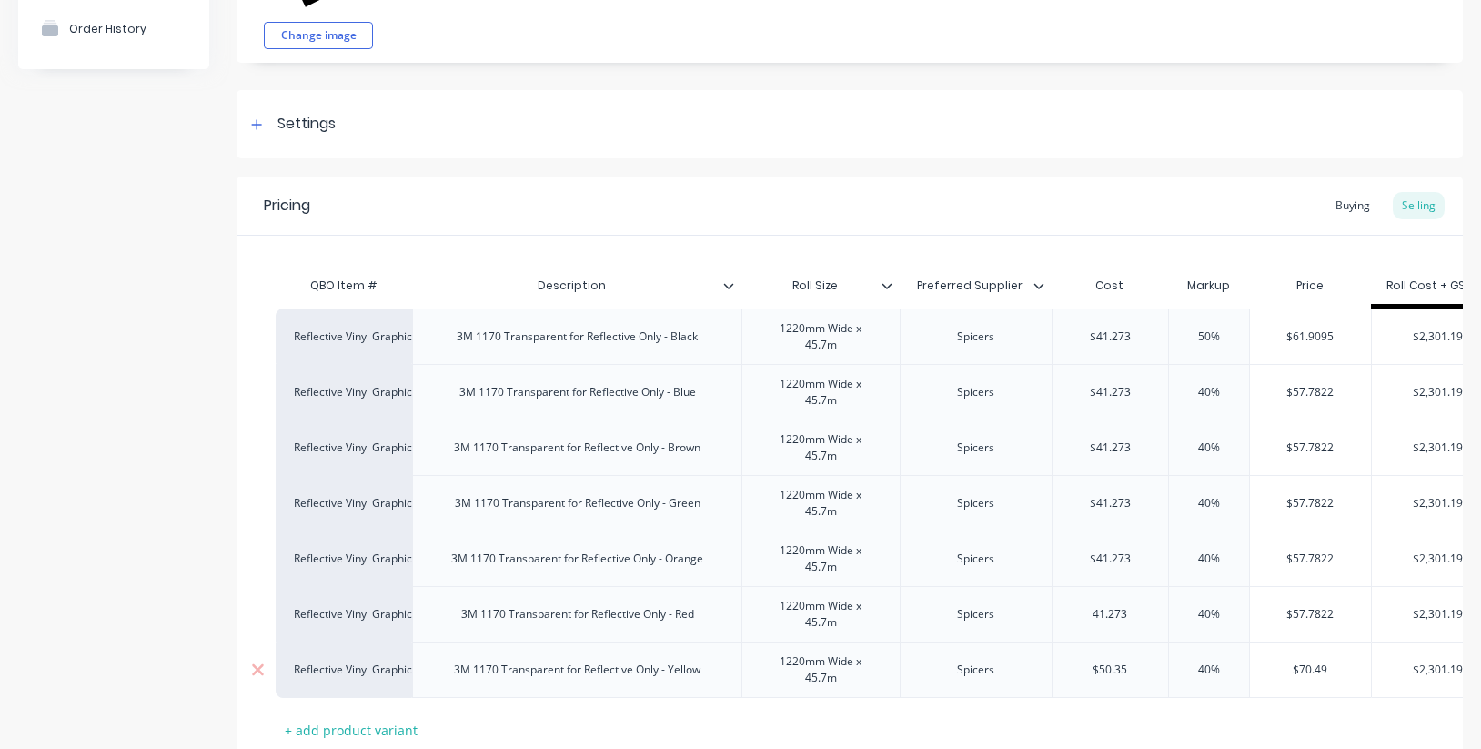
type input "$50.35"
drag, startPoint x: 1132, startPoint y: 666, endPoint x: 1058, endPoint y: 661, distance: 74.7
click at [1057, 661] on input "$50.35" at bounding box center [1110, 669] width 116 height 16
paste input "41.273"
type textarea "x"
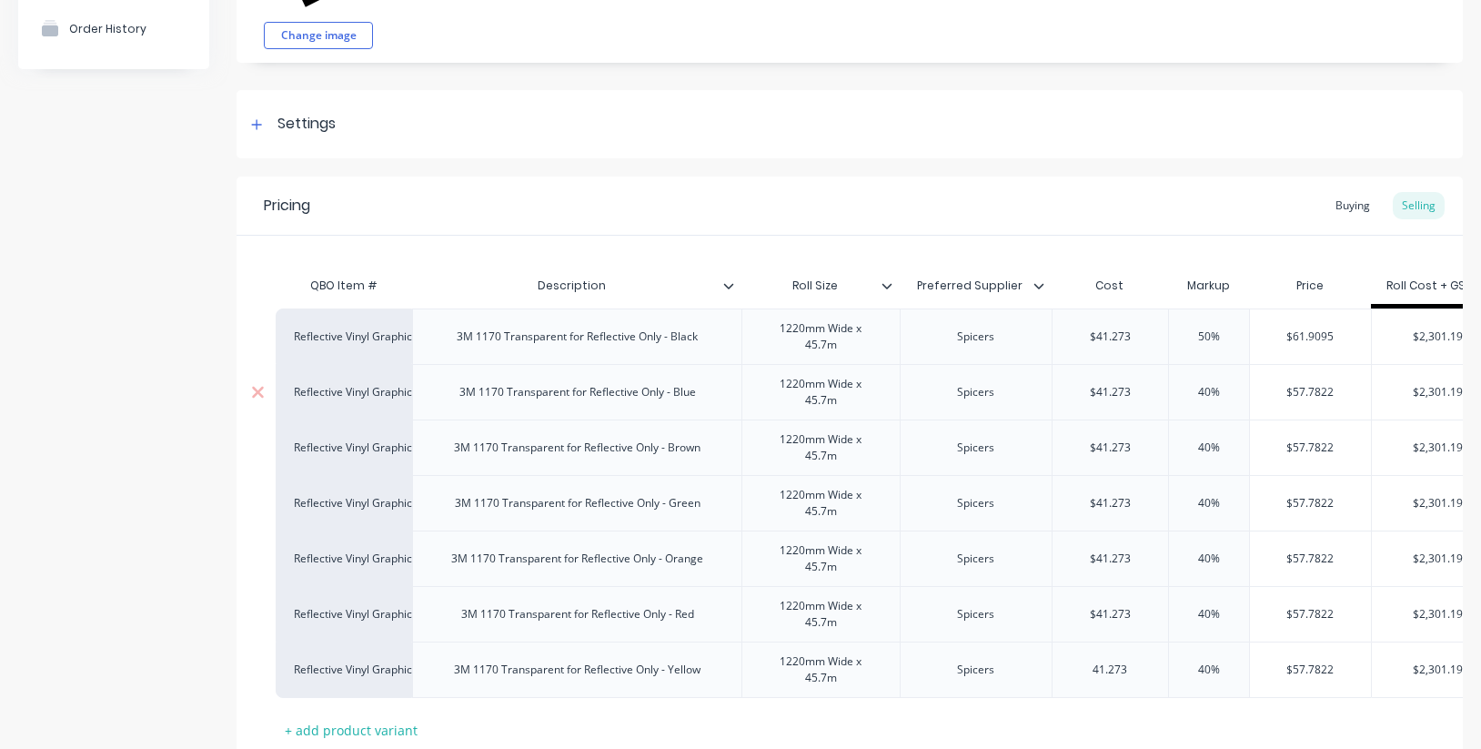
type input "41.273"
drag, startPoint x: 1233, startPoint y: 395, endPoint x: 1164, endPoint y: 391, distance: 69.2
click at [1164, 391] on input "40%" at bounding box center [1208, 392] width 91 height 16
type textarea "x"
type input "5"
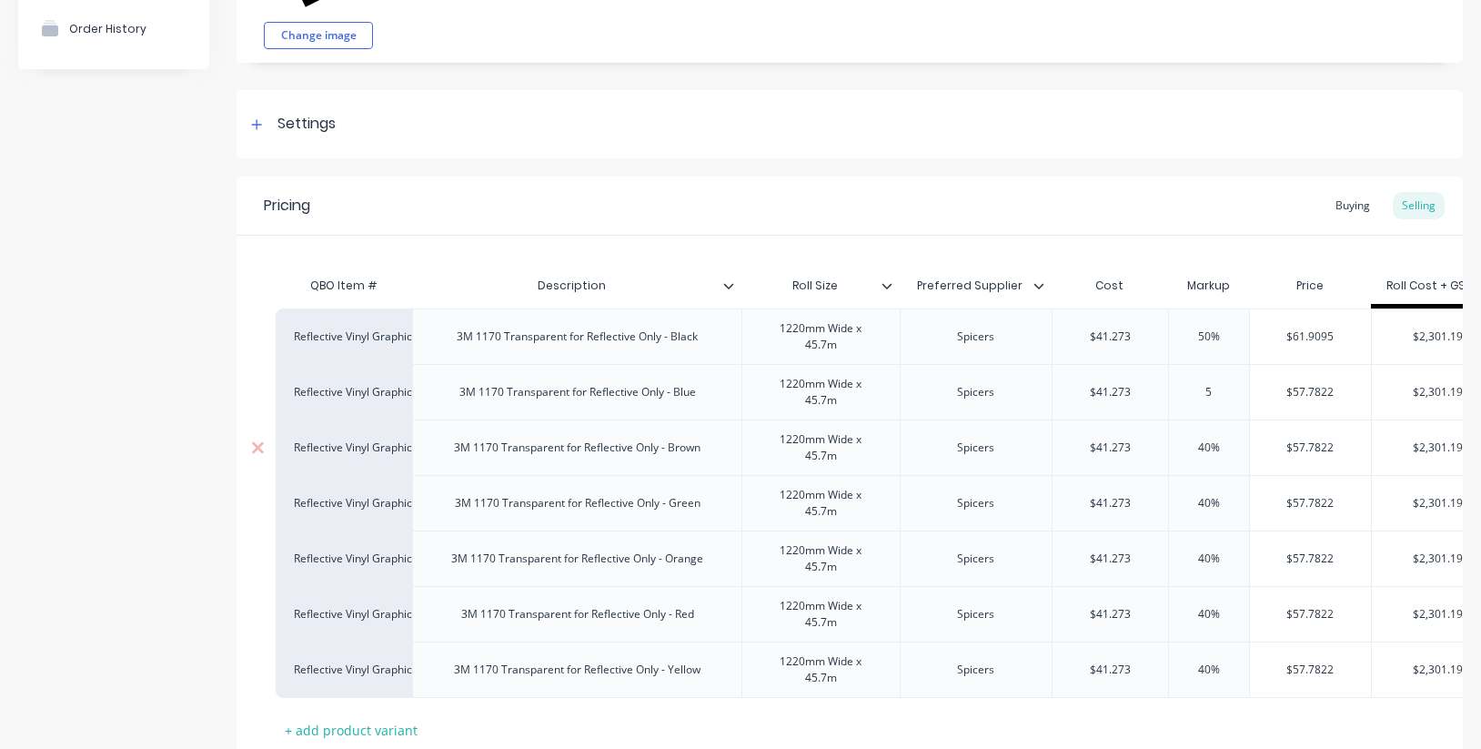
type textarea "x"
click at [1223, 438] on div "40%" at bounding box center [1208, 447] width 91 height 45
type input "50"
type input "40%"
drag, startPoint x: 1226, startPoint y: 442, endPoint x: 1120, endPoint y: 437, distance: 105.6
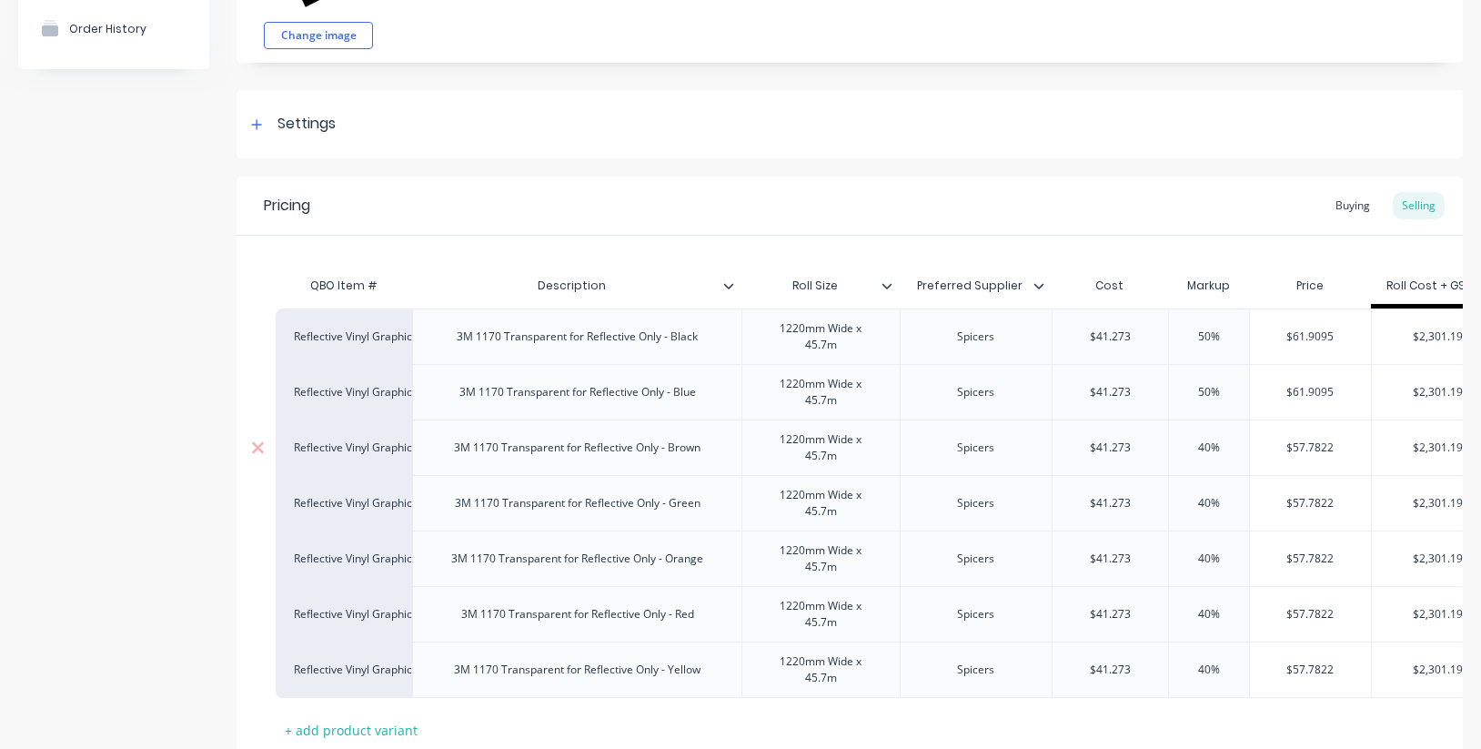
click at [1120, 437] on div "Reflective Vinyl Graphics 3M 1170 Transparent for Reflective Only - Brown 1220m…" at bounding box center [891, 446] width 1230 height 55
type textarea "x"
type input "5"
type textarea "x"
type input "50"
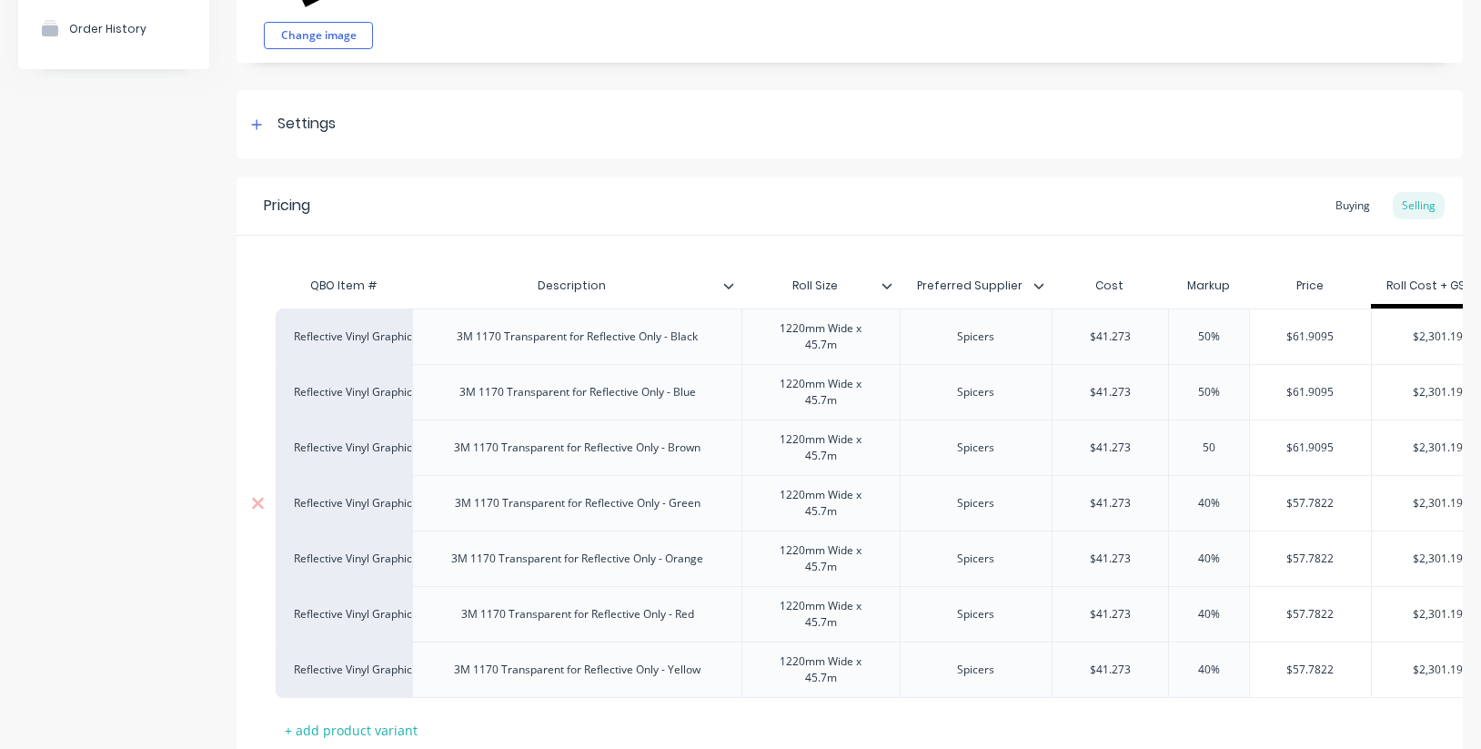
type input "40%"
drag, startPoint x: 1216, startPoint y: 502, endPoint x: 1140, endPoint y: 497, distance: 76.6
click at [1140, 497] on div "Reflective Vinyl Graphics 3M 1170 Transparent for Reflective Only - Green 1220m…" at bounding box center [891, 502] width 1230 height 55
type textarea "x"
type input "5"
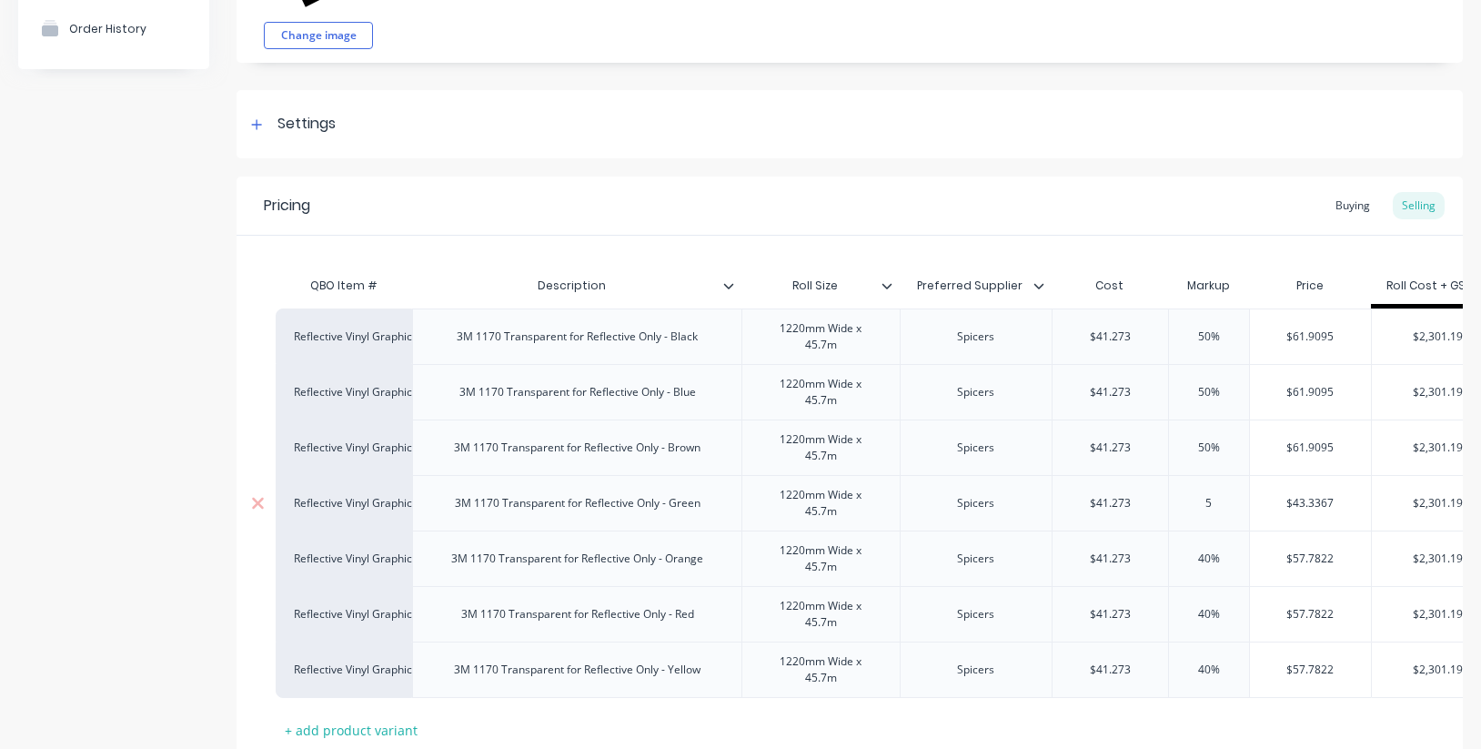
type textarea "x"
type input "50"
type input "40%"
drag, startPoint x: 1235, startPoint y: 566, endPoint x: 1120, endPoint y: 565, distance: 115.5
click at [1120, 565] on div "Reflective Vinyl Graphics 3M 1170 Transparent for Reflective Only - Orange 1220…" at bounding box center [891, 557] width 1230 height 55
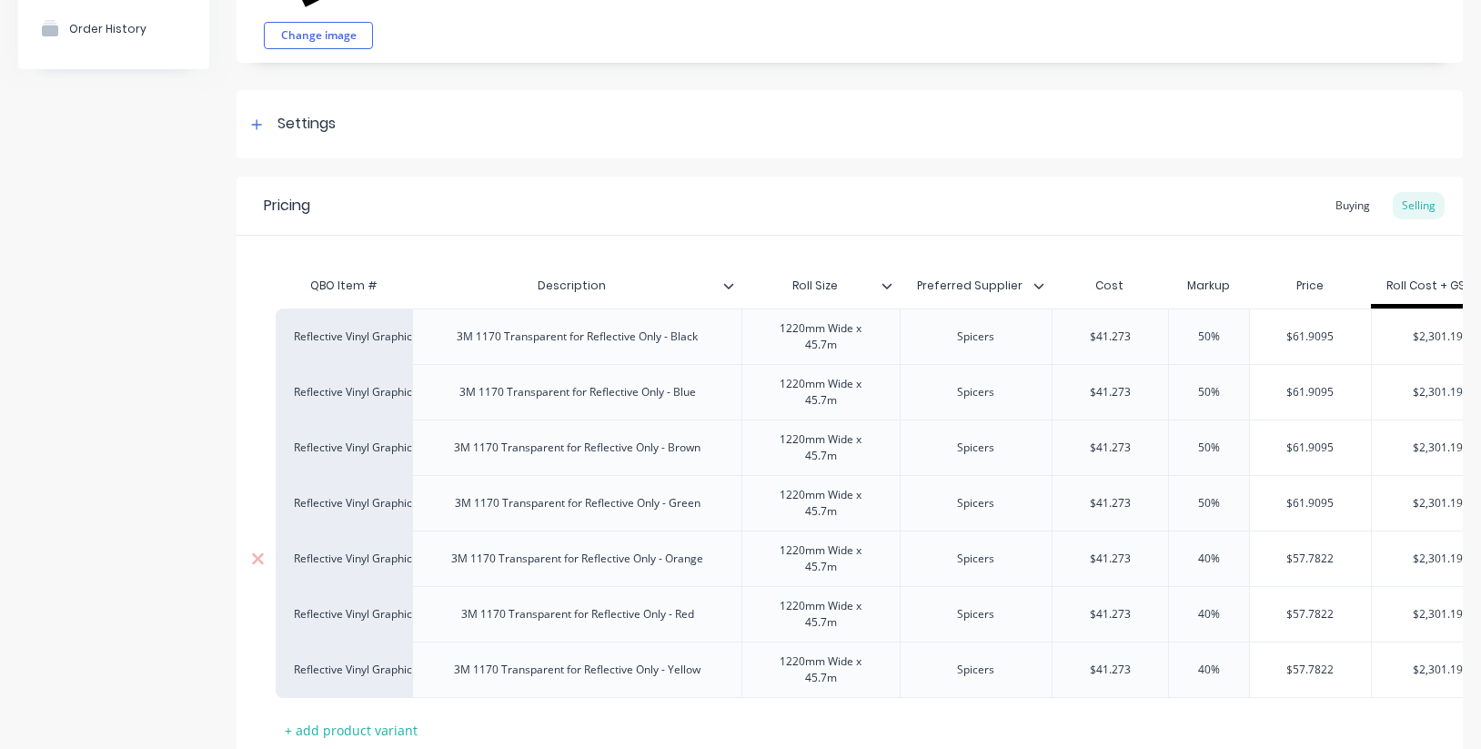
type textarea "x"
type input "5"
type textarea "x"
type input "50"
type input "40%"
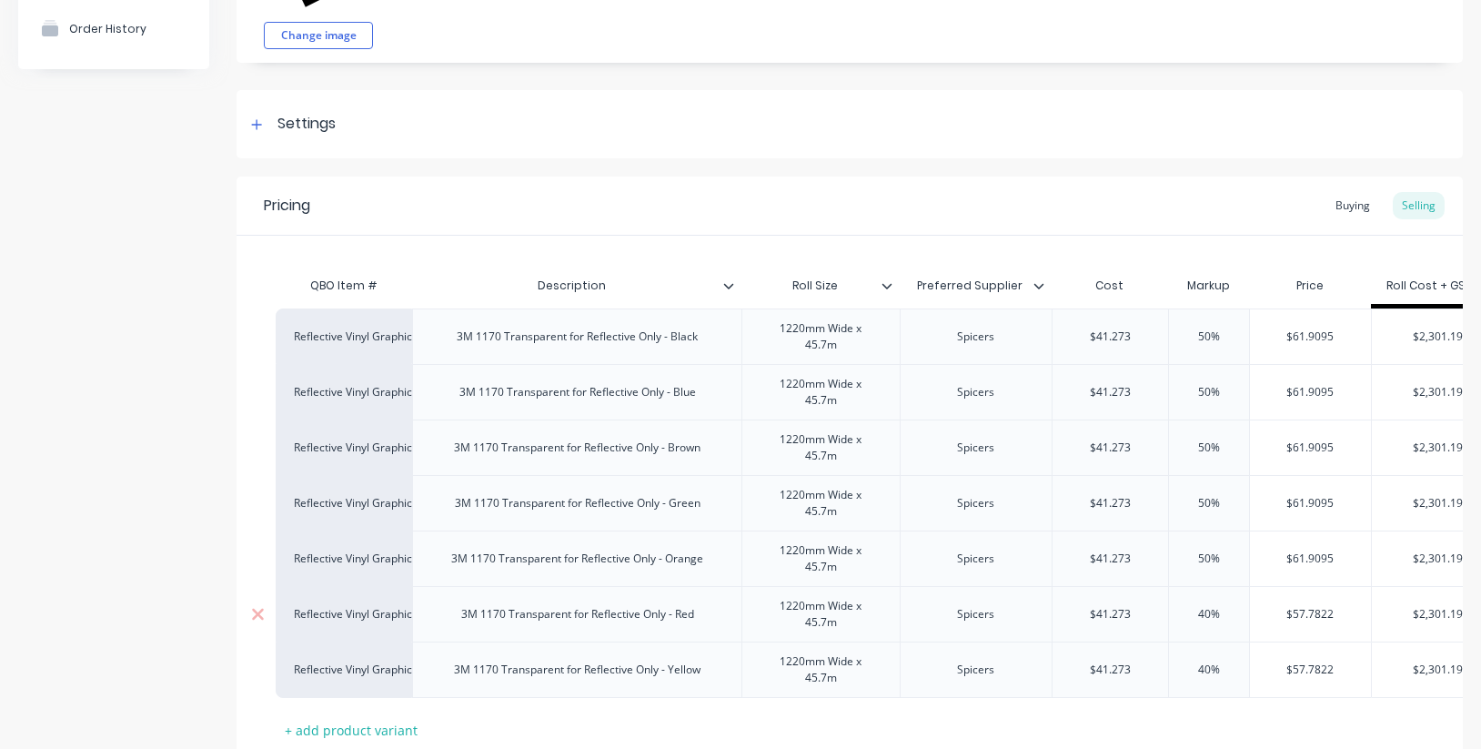
drag, startPoint x: 1241, startPoint y: 620, endPoint x: 1143, endPoint y: 618, distance: 98.3
click at [1143, 618] on div "Reflective Vinyl Graphics 3M 1170 Transparent for Reflective Only - Red 1220mm …" at bounding box center [891, 613] width 1230 height 55
type textarea "x"
type input "5"
type textarea "x"
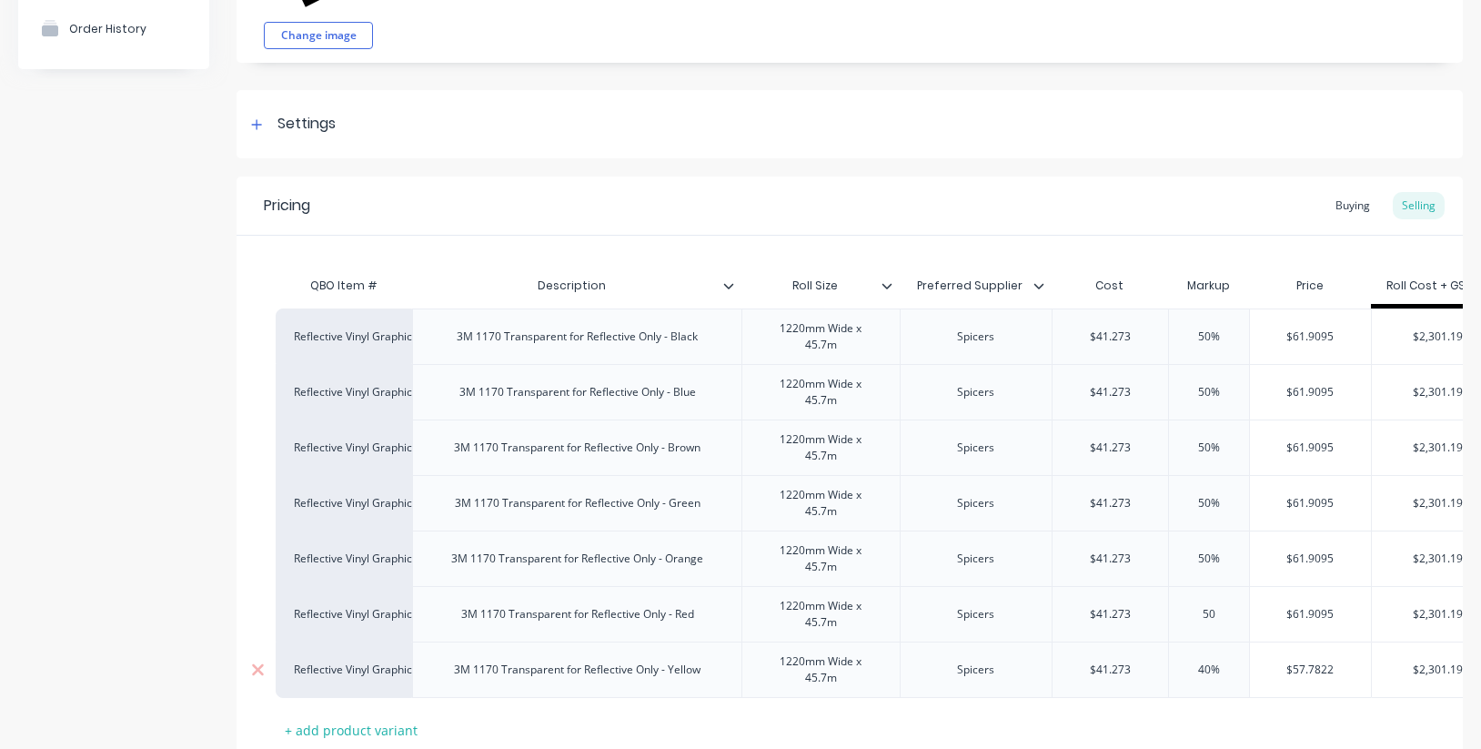
type input "50"
type input "40%"
drag, startPoint x: 1233, startPoint y: 670, endPoint x: 1147, endPoint y: 660, distance: 87.0
click at [1147, 660] on div "Reflective Vinyl Graphics 3M 1170 Transparent for Reflective Only - Yellow 1220…" at bounding box center [891, 669] width 1230 height 56
type textarea "x"
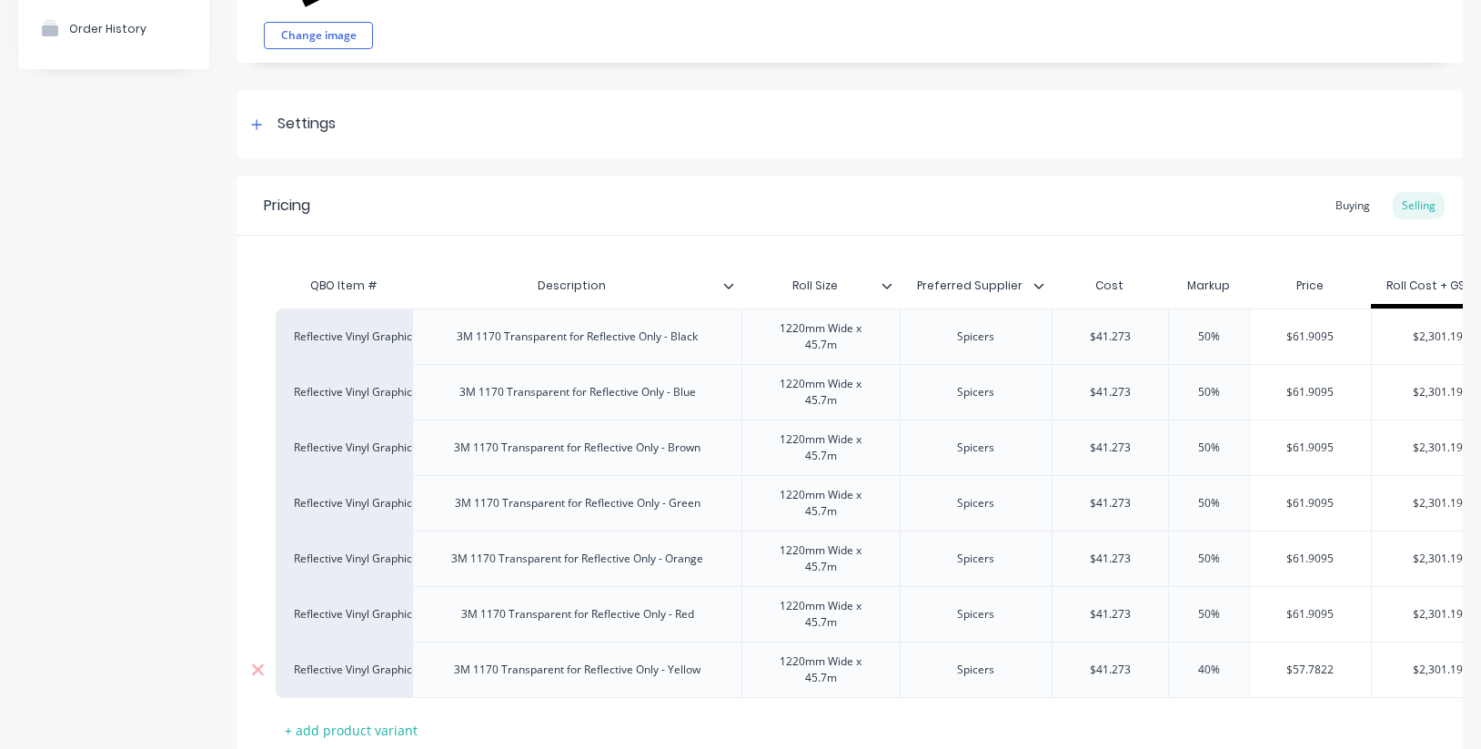
type input "5"
type textarea "x"
type input "50"
click at [1204, 715] on div "QBO Item # Description Roll Size Preferred Supplier Cost Markup Price Roll Cost…" at bounding box center [848, 505] width 1144 height 477
click at [884, 284] on icon at bounding box center [886, 285] width 11 height 11
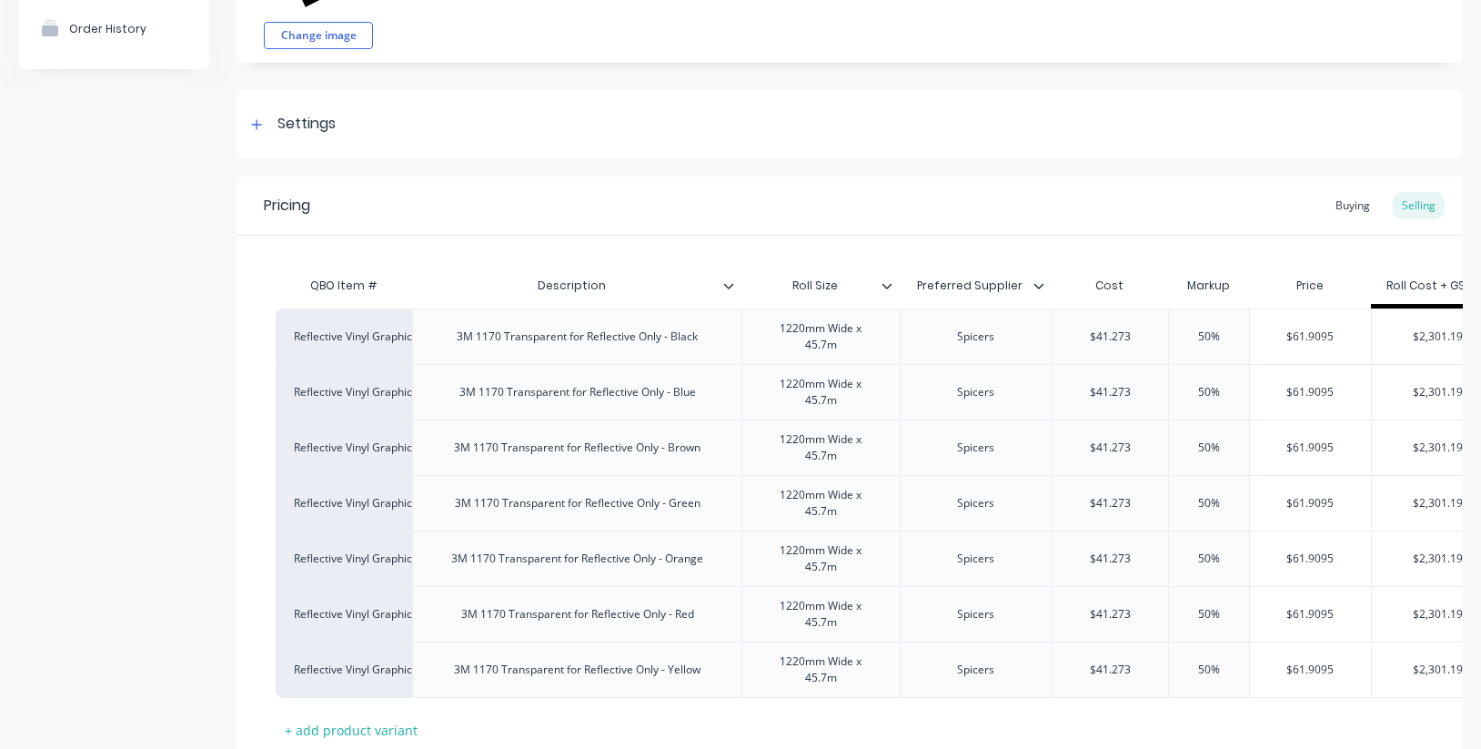
click at [839, 247] on div "QBO Item # Description Roll Size Preferred Supplier Cost Markup Price Roll Cost…" at bounding box center [849, 490] width 1226 height 508
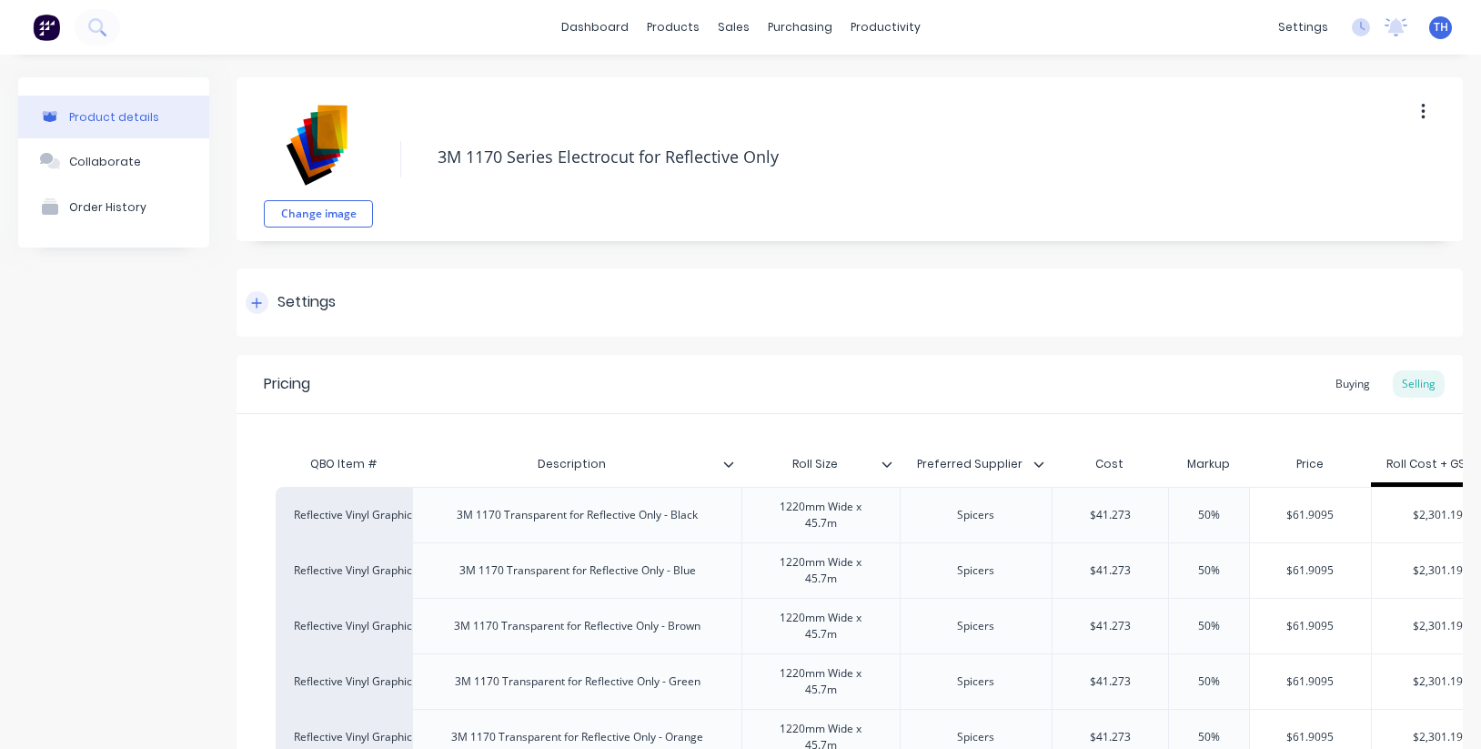
scroll to position [0, 0]
click at [263, 306] on div at bounding box center [257, 302] width 23 height 23
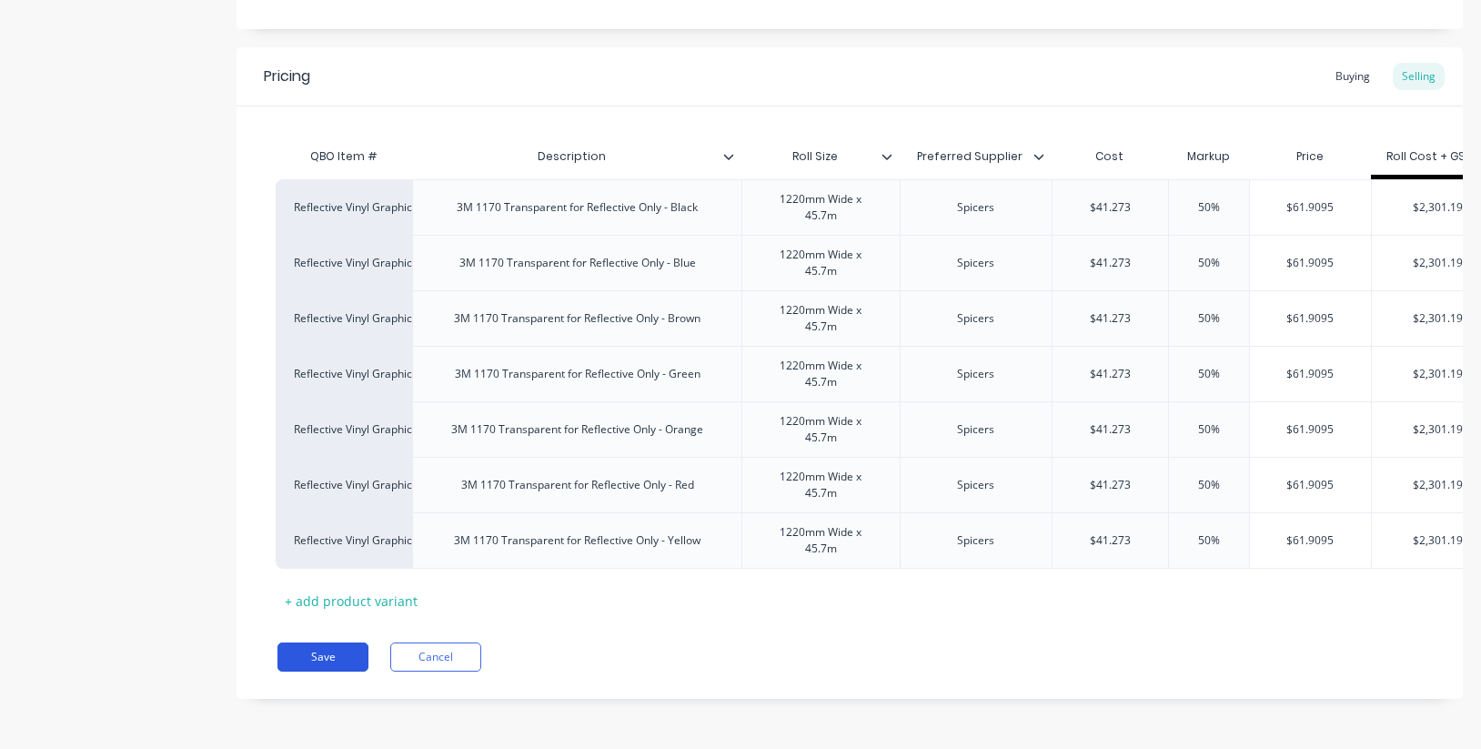
click at [332, 657] on button "Save" at bounding box center [322, 656] width 91 height 29
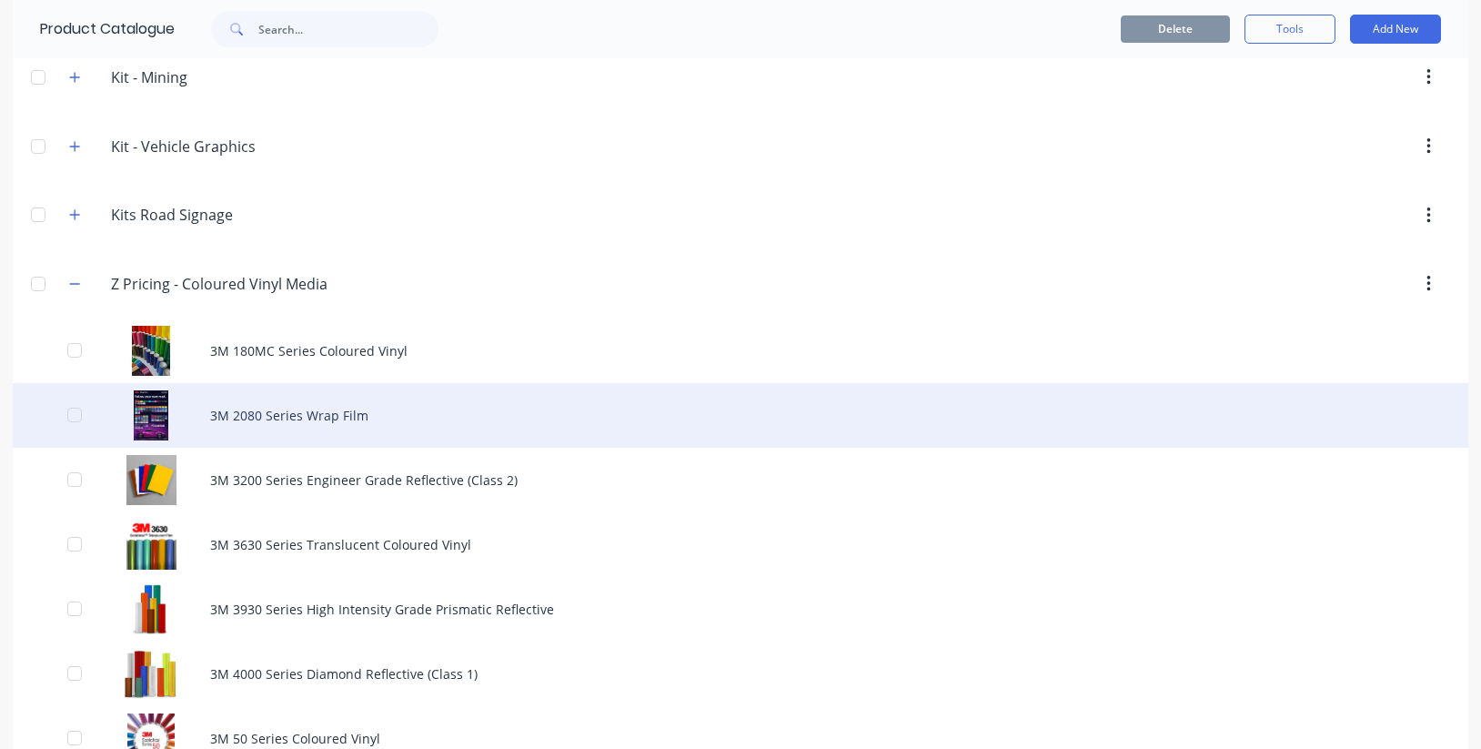
scroll to position [767, 0]
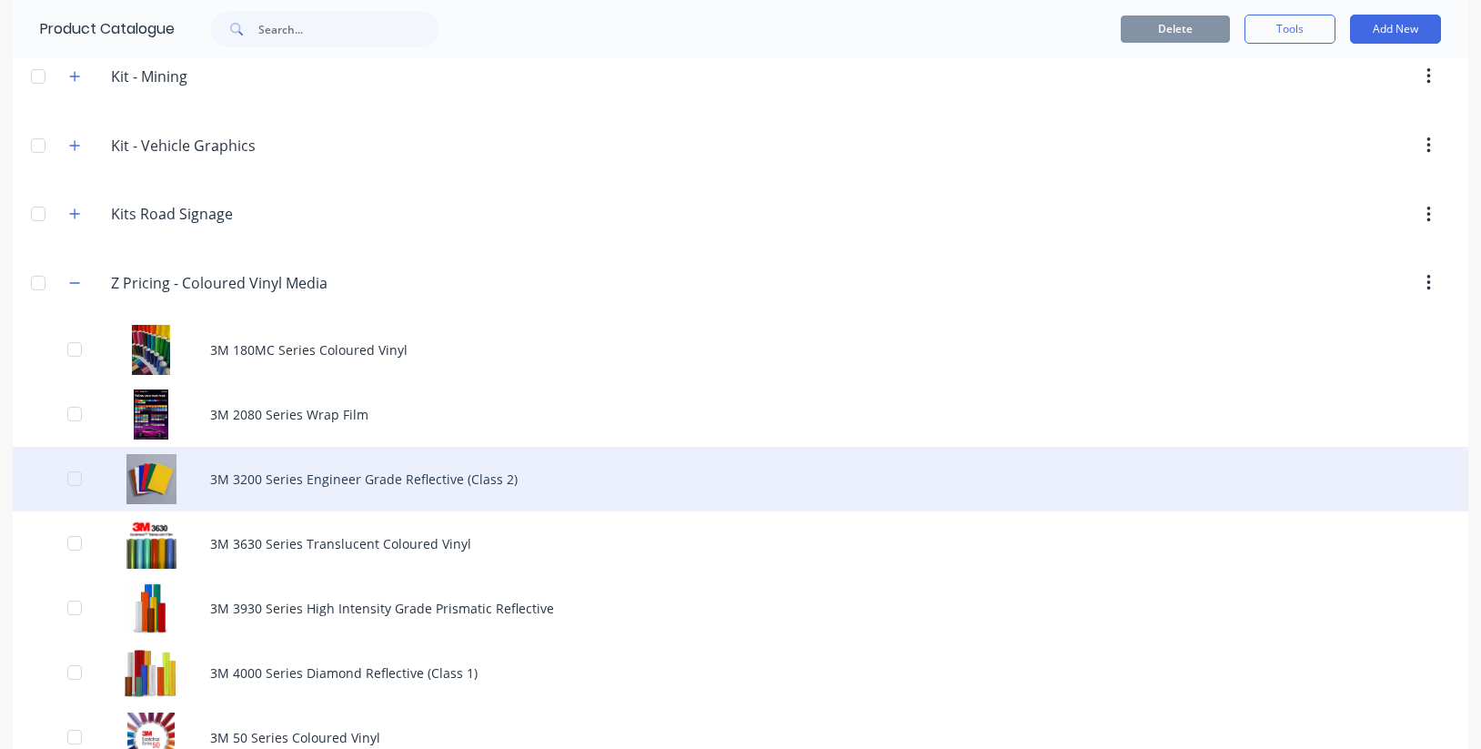
click at [322, 480] on div "3M 3200 Series Engineer Grade Reflective (Class 2)" at bounding box center [740, 479] width 1455 height 65
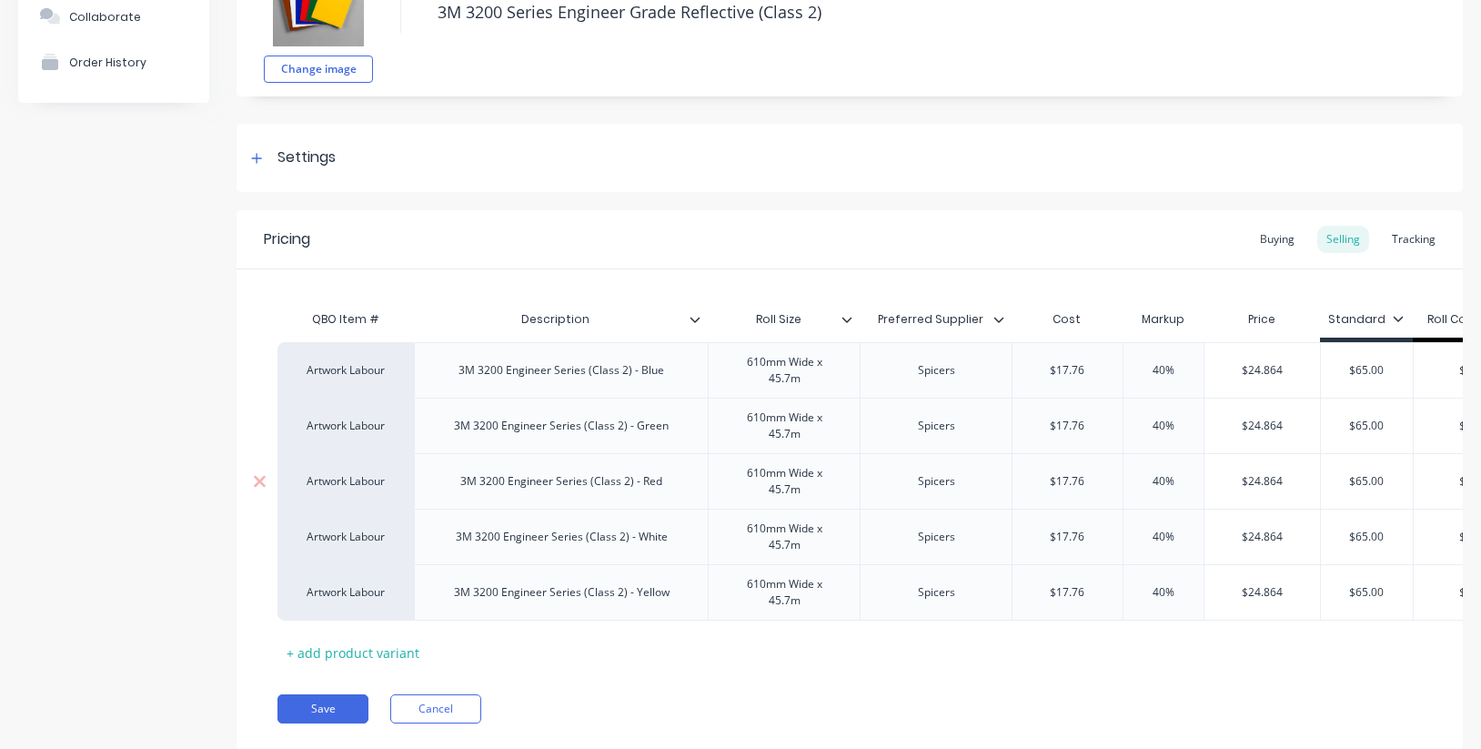
scroll to position [0, 48]
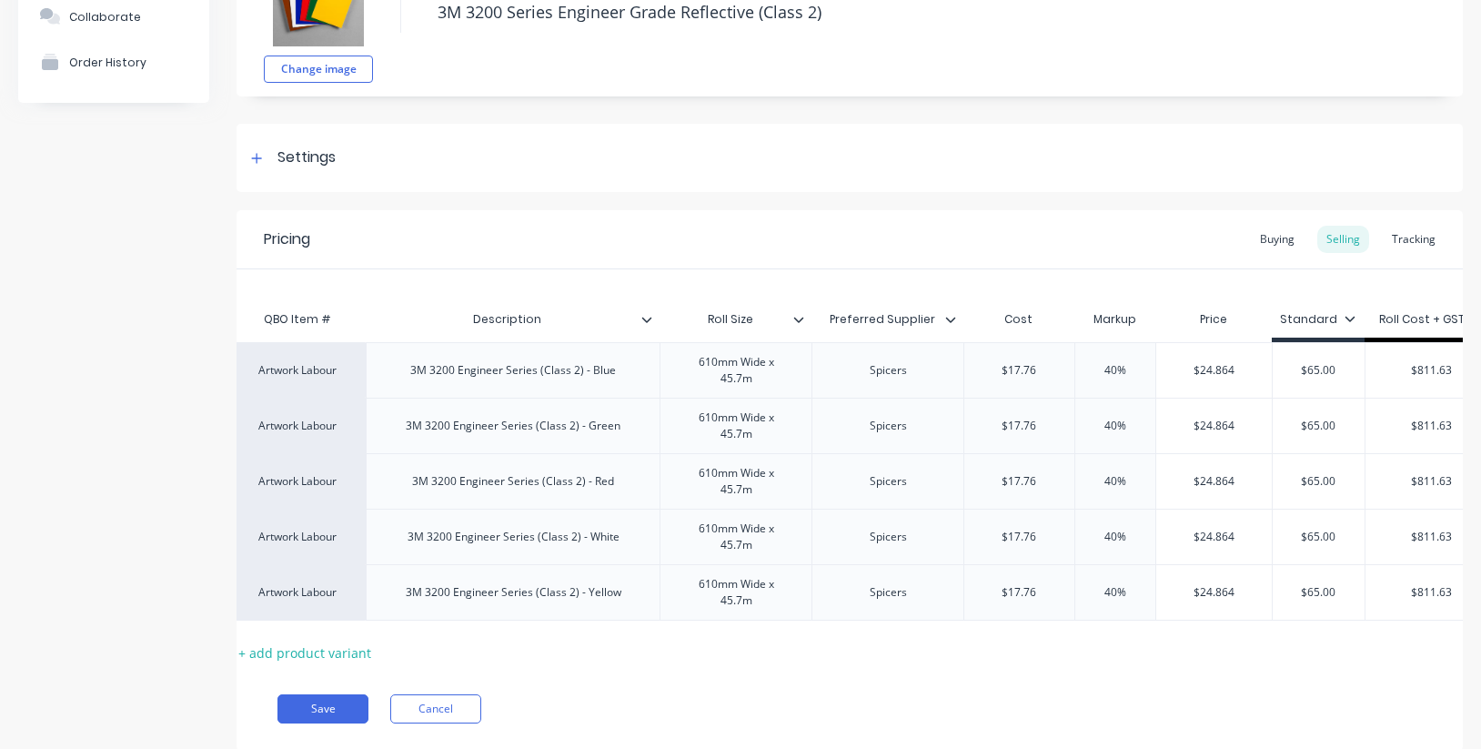
click at [1344, 319] on icon at bounding box center [1349, 318] width 11 height 11
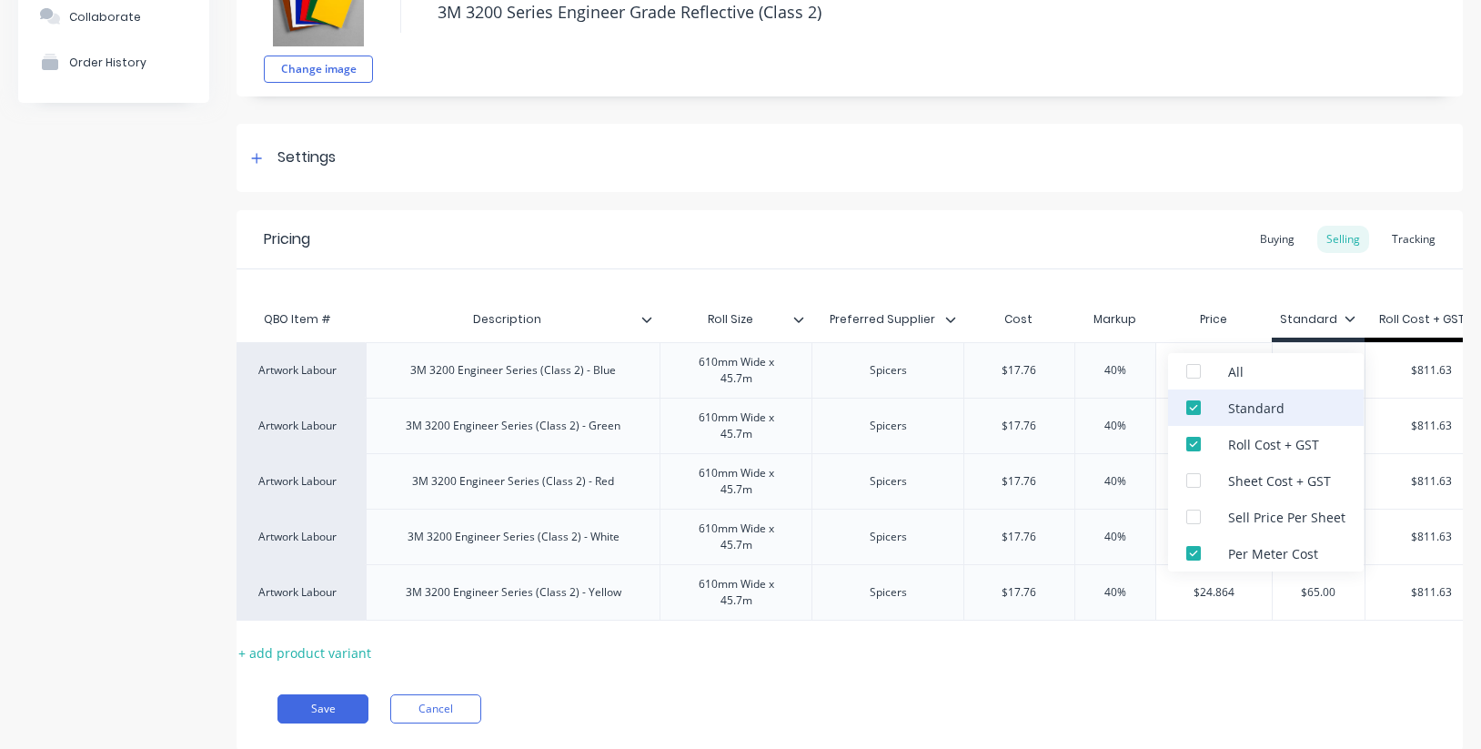
click at [1189, 405] on div at bounding box center [1193, 407] width 36 height 36
click at [1191, 552] on div at bounding box center [1193, 553] width 36 height 36
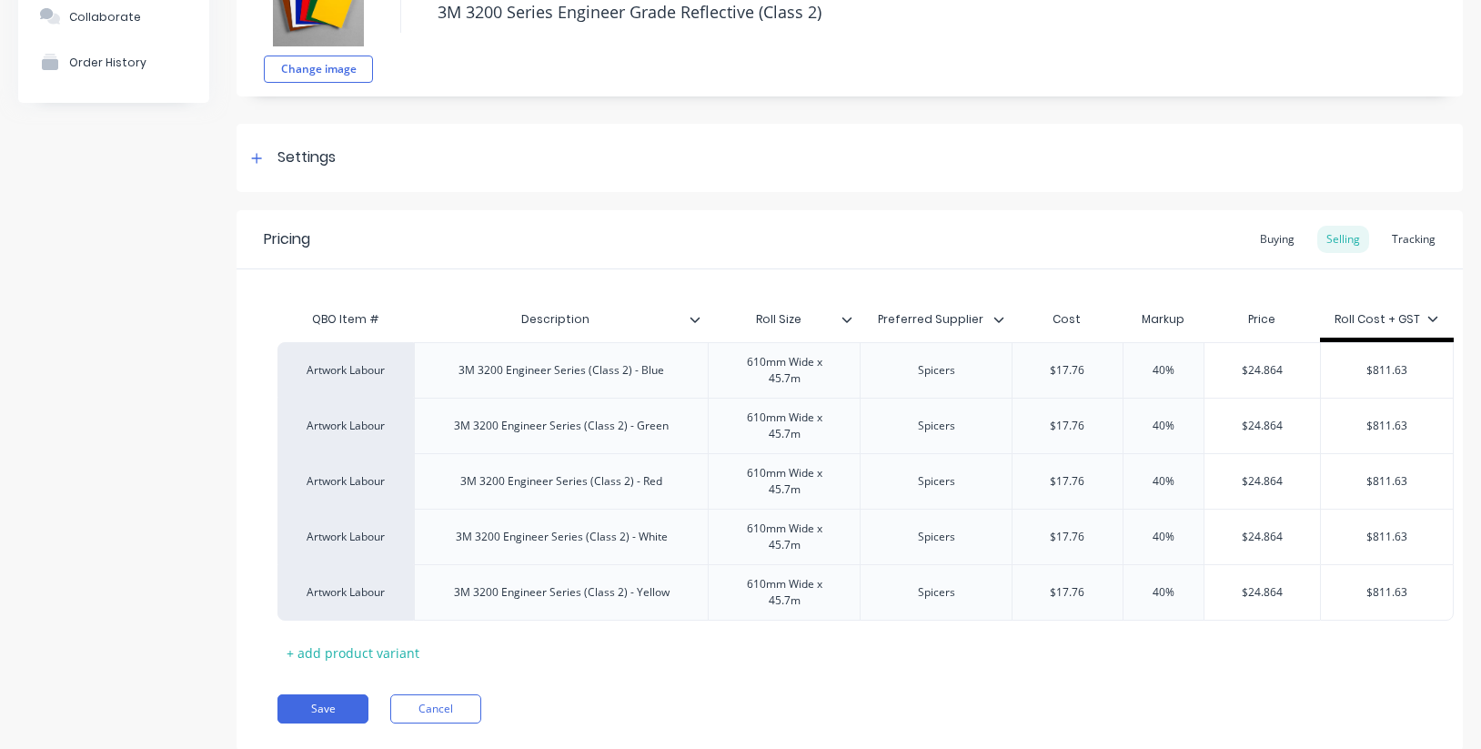
click at [1234, 650] on div "QBO Item # Description Roll Size Preferred Supplier Cost Markup Price Roll Cost…" at bounding box center [849, 484] width 1144 height 366
click at [256, 156] on icon at bounding box center [257, 158] width 10 height 10
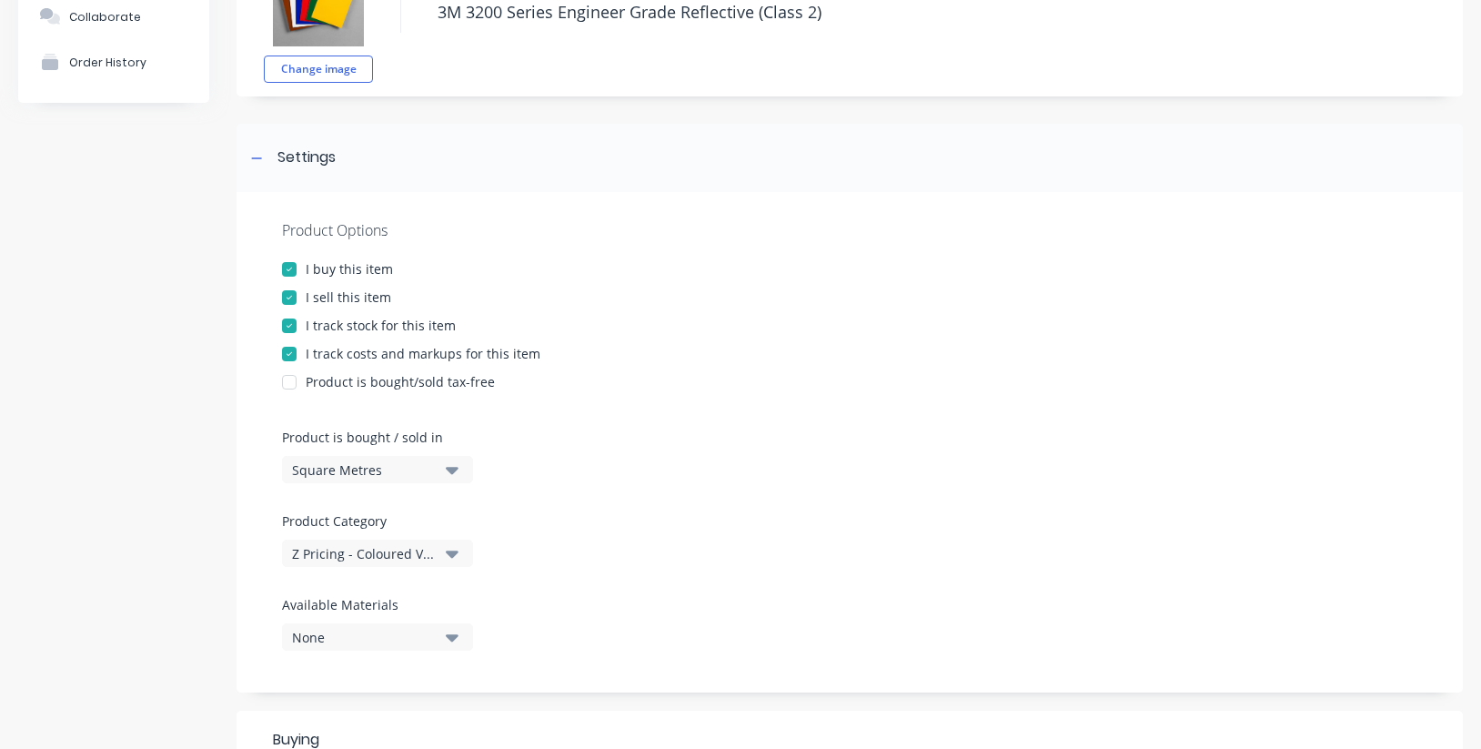
click at [286, 324] on div at bounding box center [289, 325] width 36 height 36
click at [419, 554] on div "Z Pricing - Coloured Vinyl Media" at bounding box center [365, 553] width 146 height 19
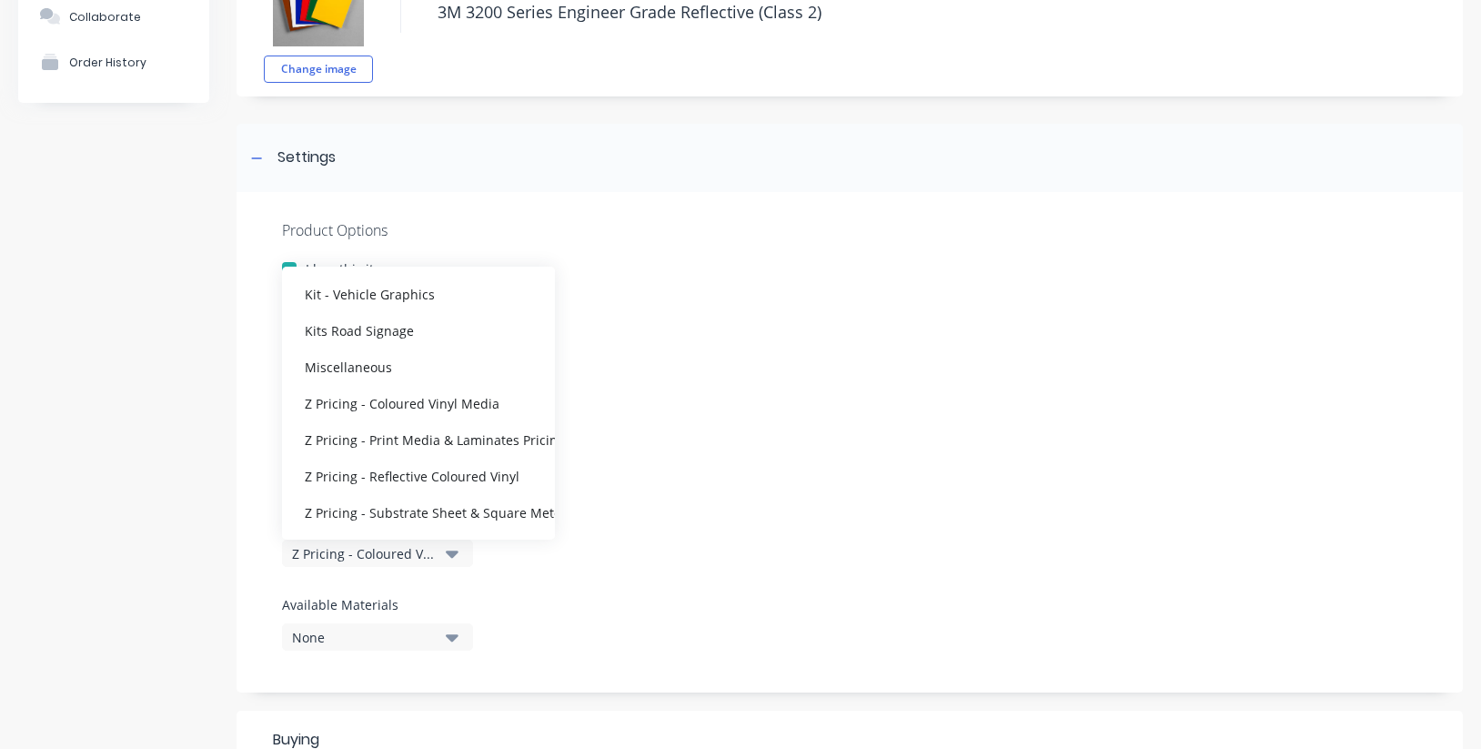
scroll to position [418, 0]
click at [428, 477] on div "Z Pricing - Reflective Coloured Vinyl" at bounding box center [418, 475] width 273 height 36
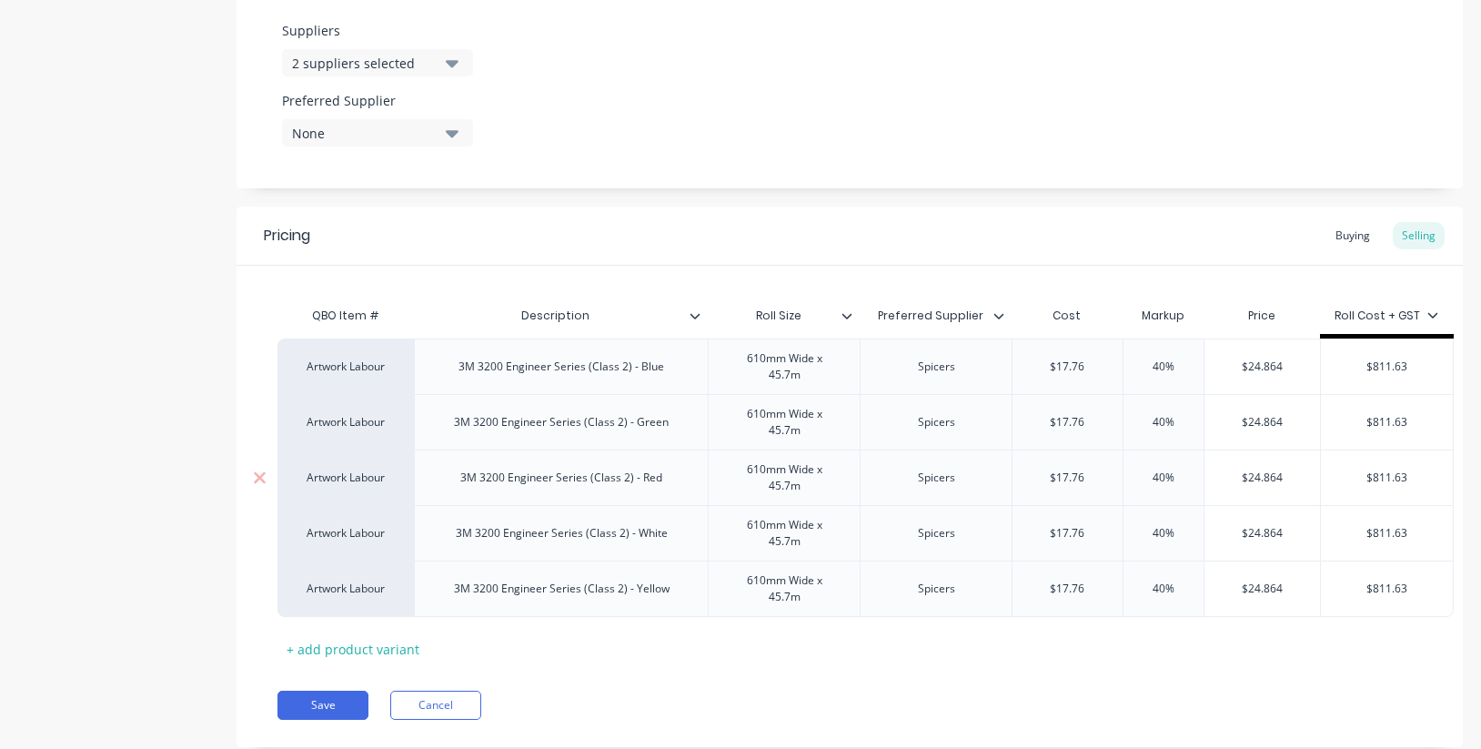
scroll to position [923, 0]
click at [376, 129] on div "None" at bounding box center [365, 130] width 146 height 19
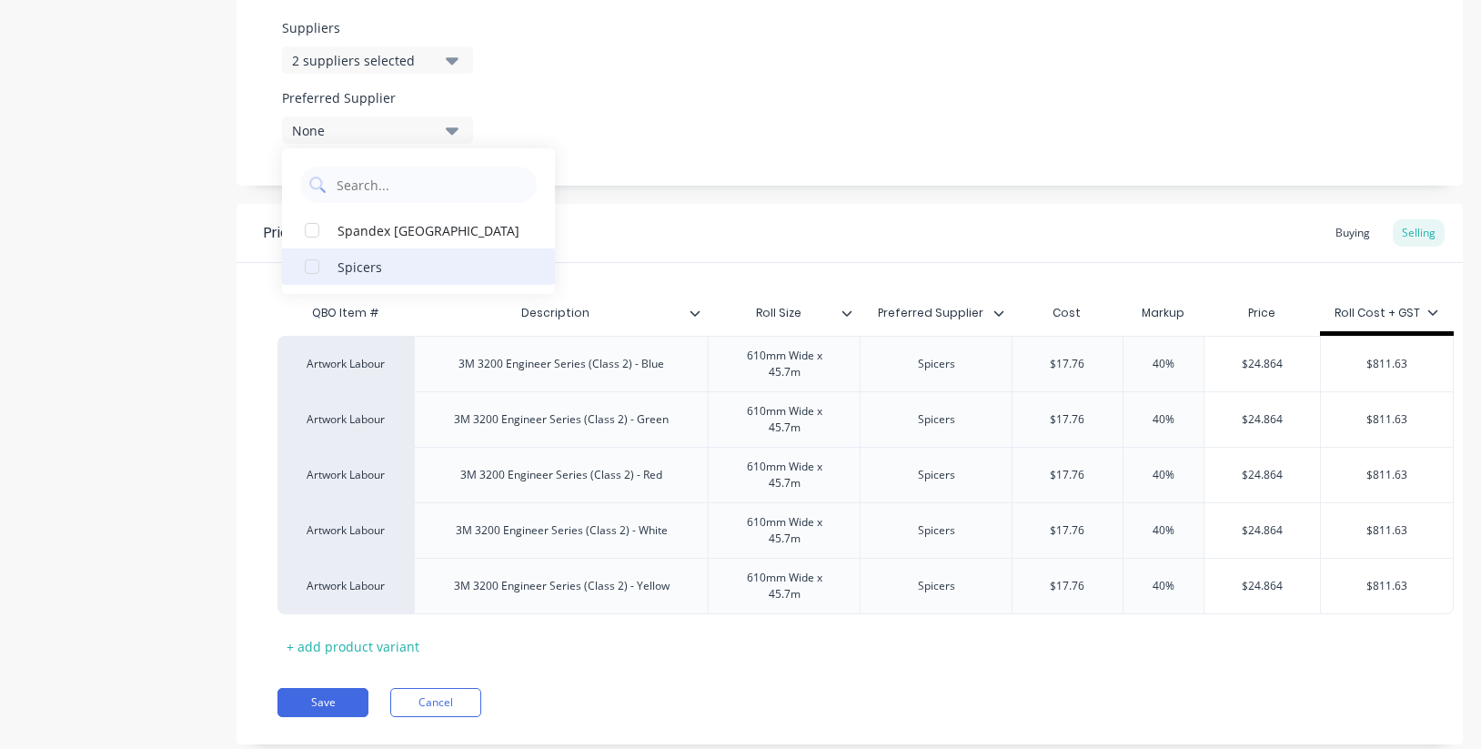
click at [381, 268] on div "Spicers" at bounding box center [428, 265] width 182 height 19
type textarea "x"
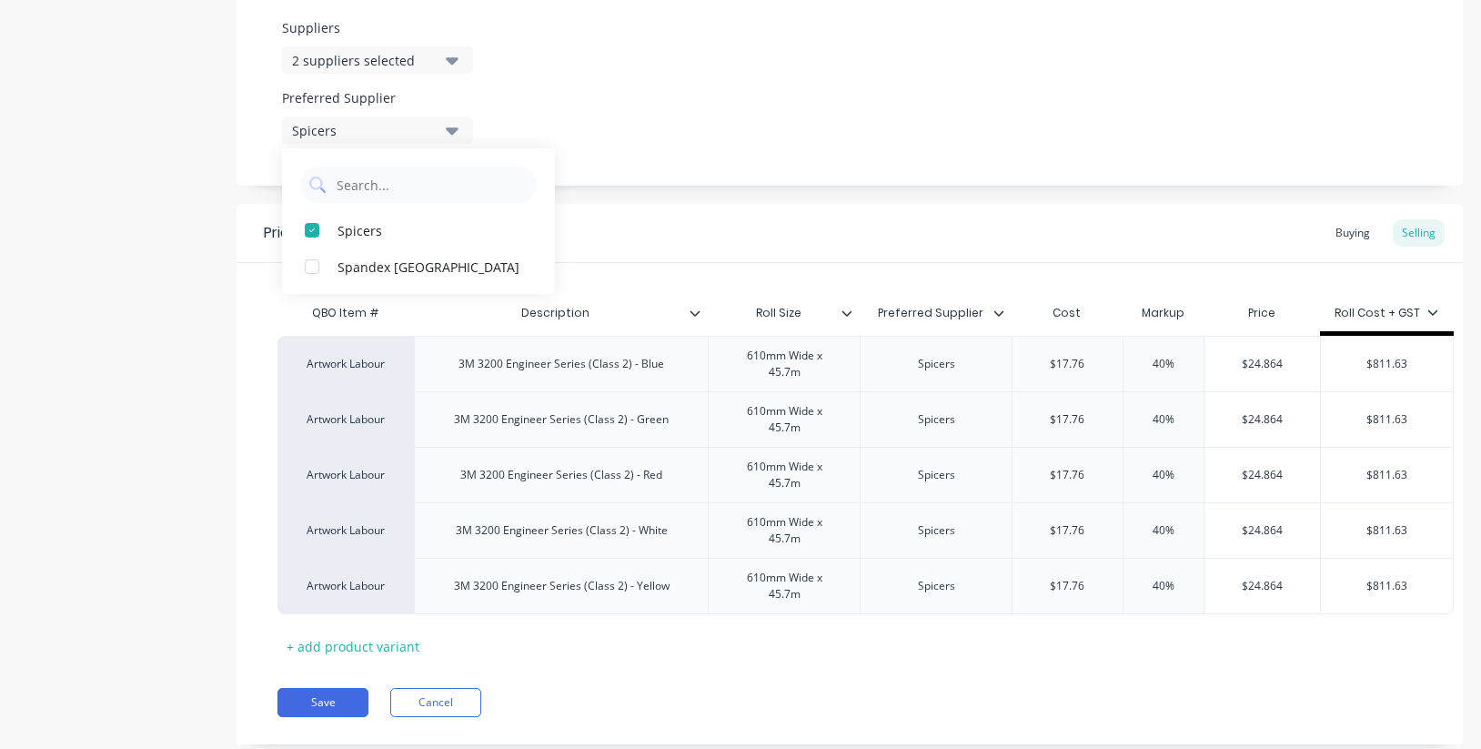
click at [758, 106] on div "Suppliers 2 suppliers selected Preferred Supplier Spicers Spicers Spandex [GEOG…" at bounding box center [849, 88] width 1226 height 195
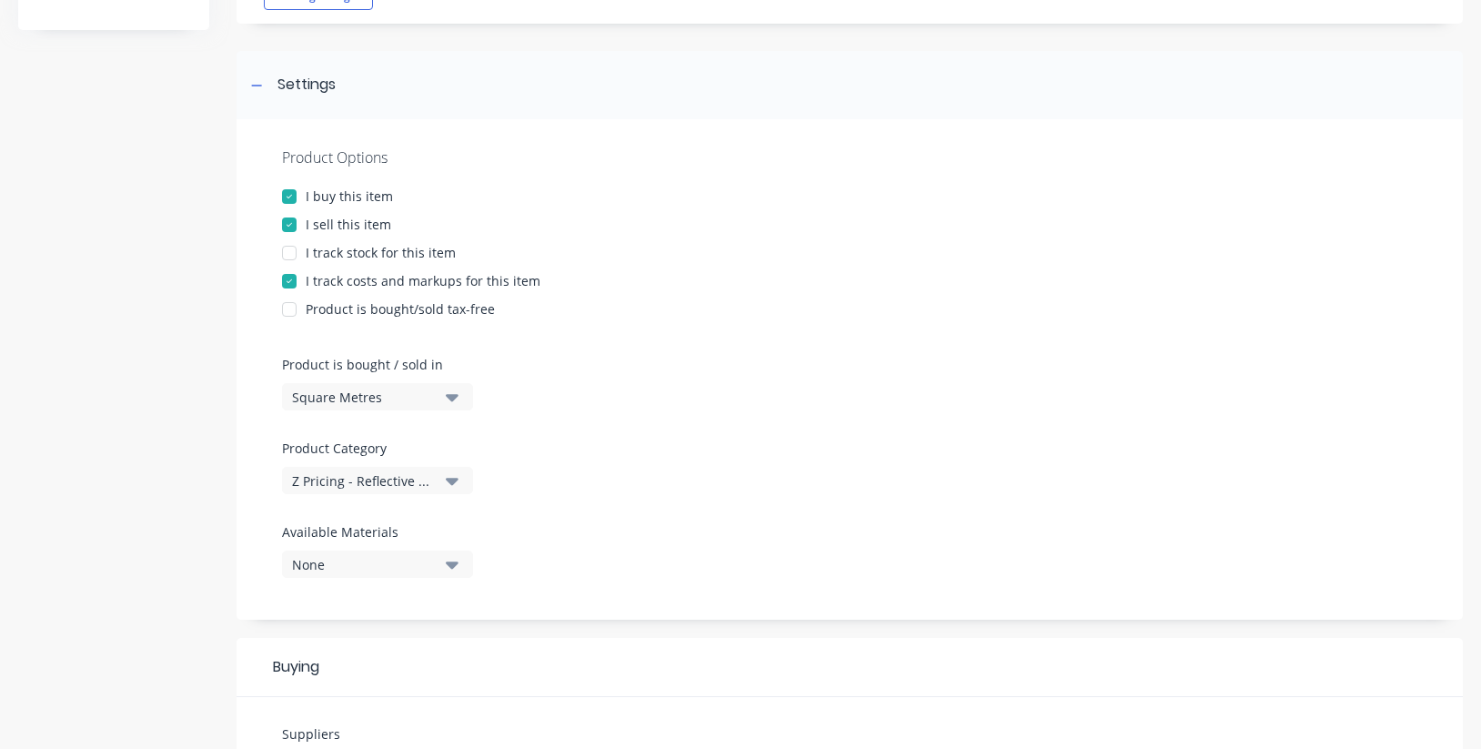
scroll to position [216, 0]
click at [258, 85] on icon at bounding box center [256, 87] width 11 height 13
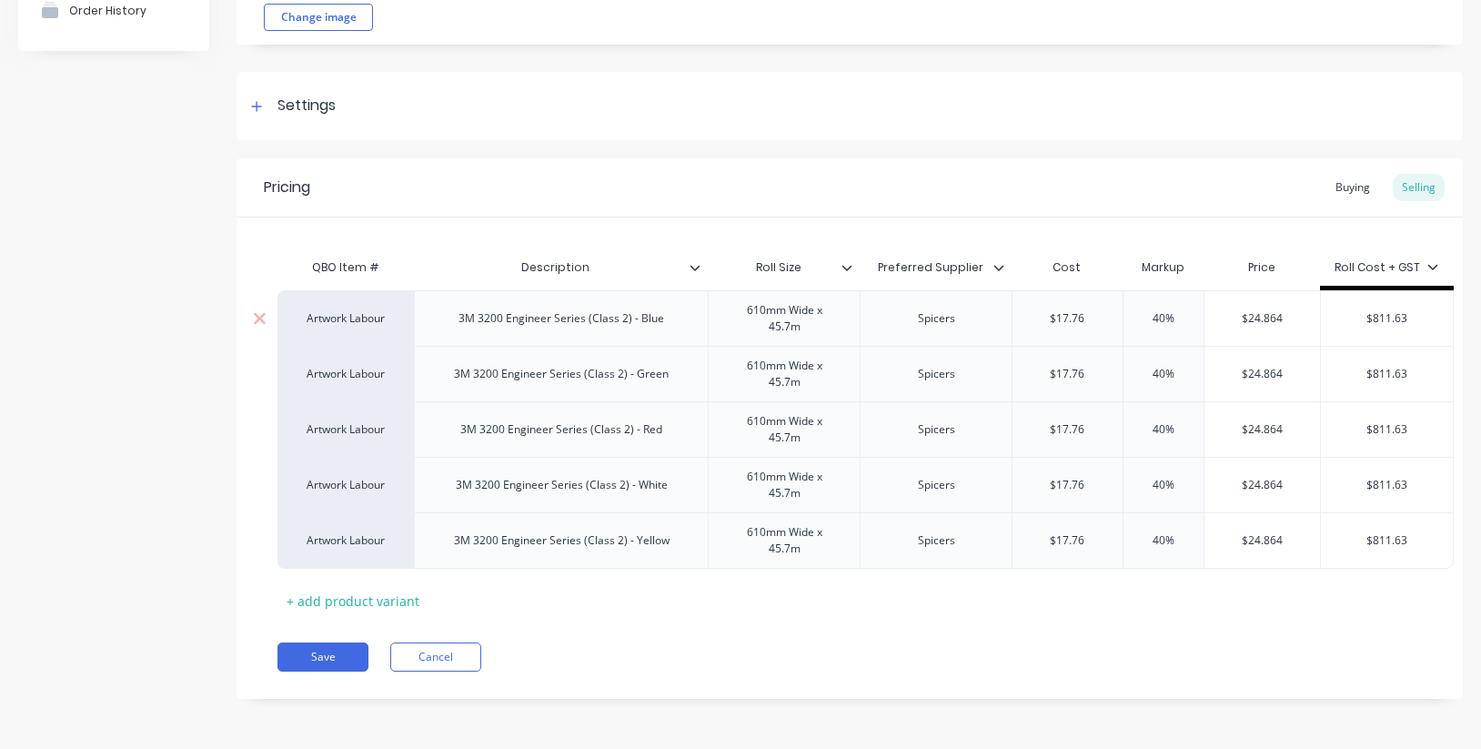
scroll to position [196, 0]
click at [344, 322] on div "Artwork Labour" at bounding box center [346, 318] width 100 height 16
type input "ref"
click at [358, 395] on button "Reflective Vinyl Graphics" at bounding box center [369, 400] width 146 height 27
type textarea "x"
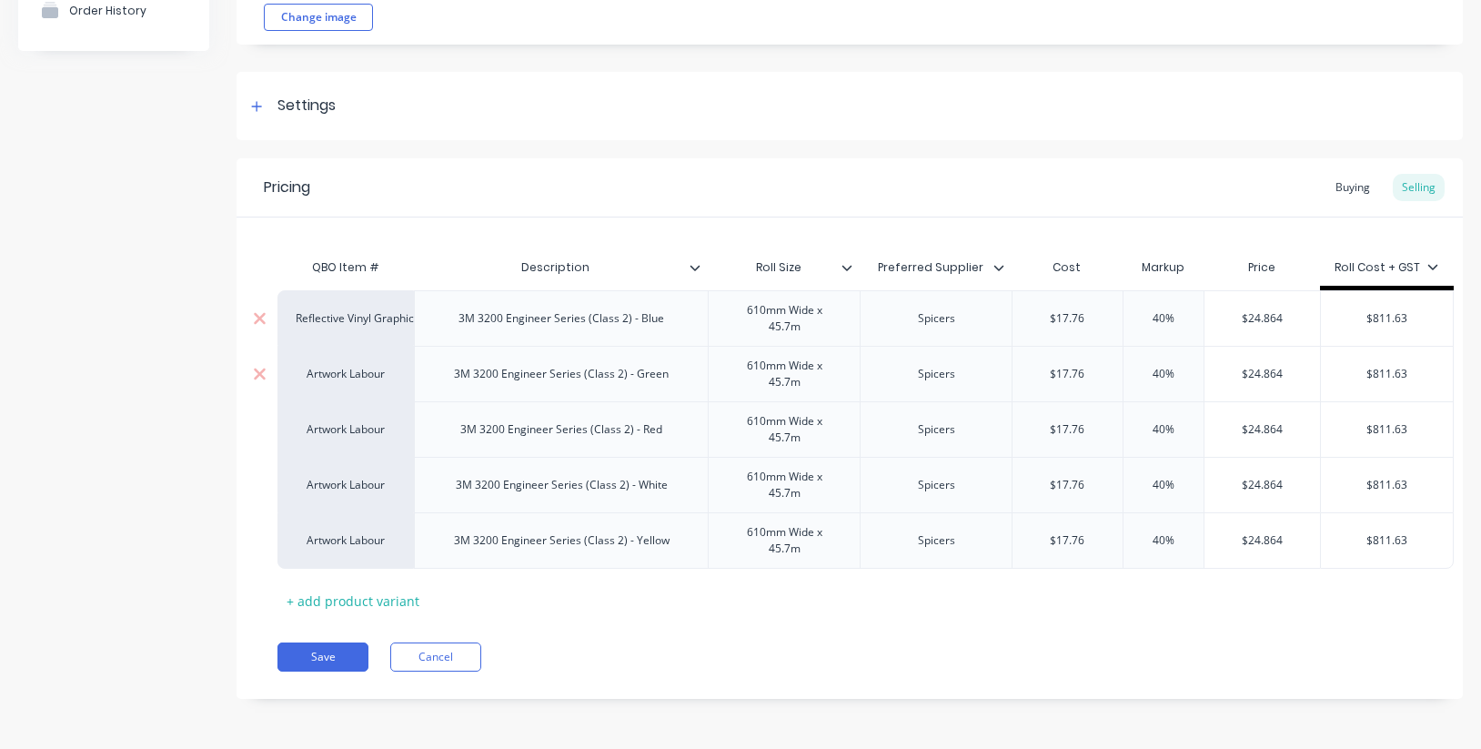
click at [362, 368] on div "Artwork Labour" at bounding box center [346, 374] width 100 height 16
type input "ref"
click at [377, 452] on button "Reflective Vinyl Graphics" at bounding box center [369, 455] width 146 height 27
type textarea "x"
click at [357, 427] on div "Artwork Labour" at bounding box center [346, 429] width 100 height 16
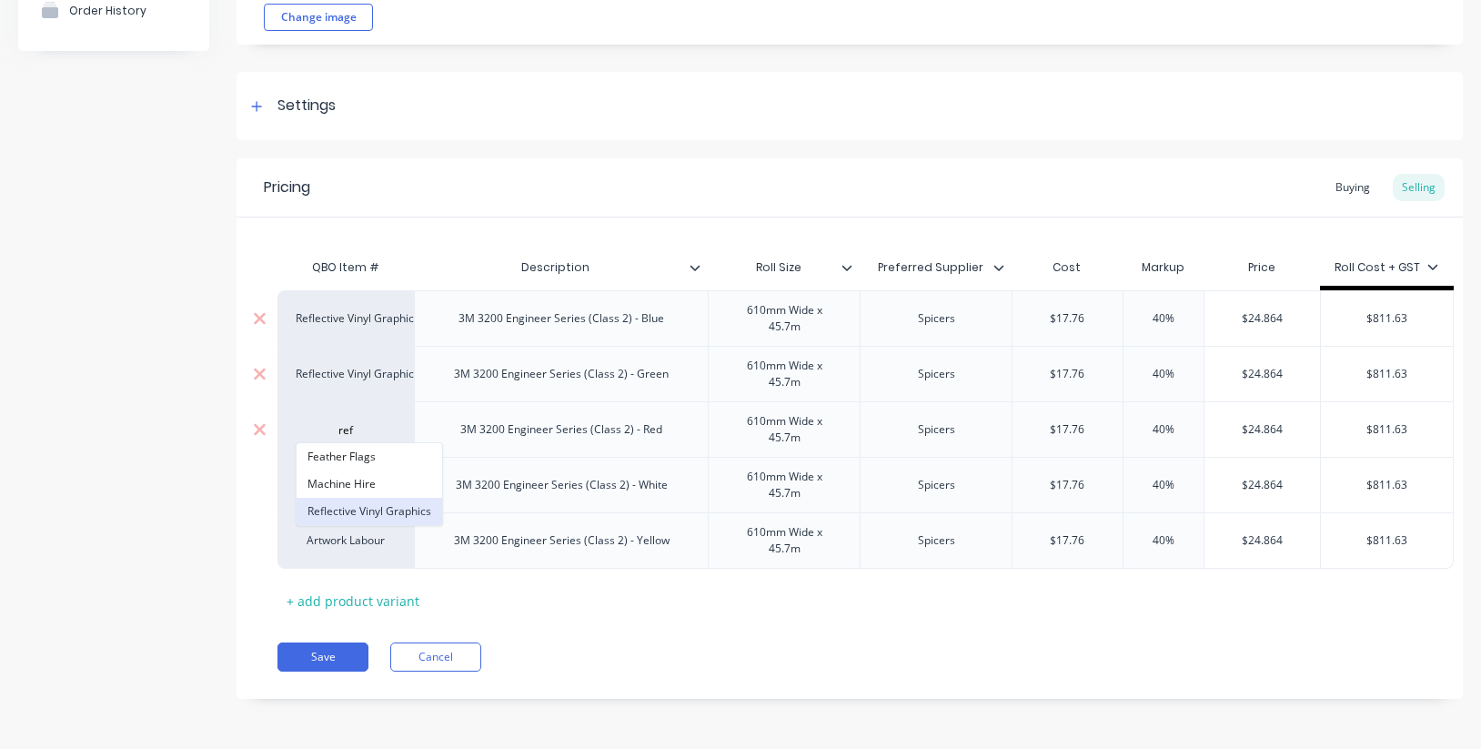
type input "ref"
click at [377, 504] on button "Reflective Vinyl Graphics" at bounding box center [369, 510] width 146 height 27
type textarea "x"
click at [358, 486] on div "Artwork Labour" at bounding box center [346, 485] width 100 height 16
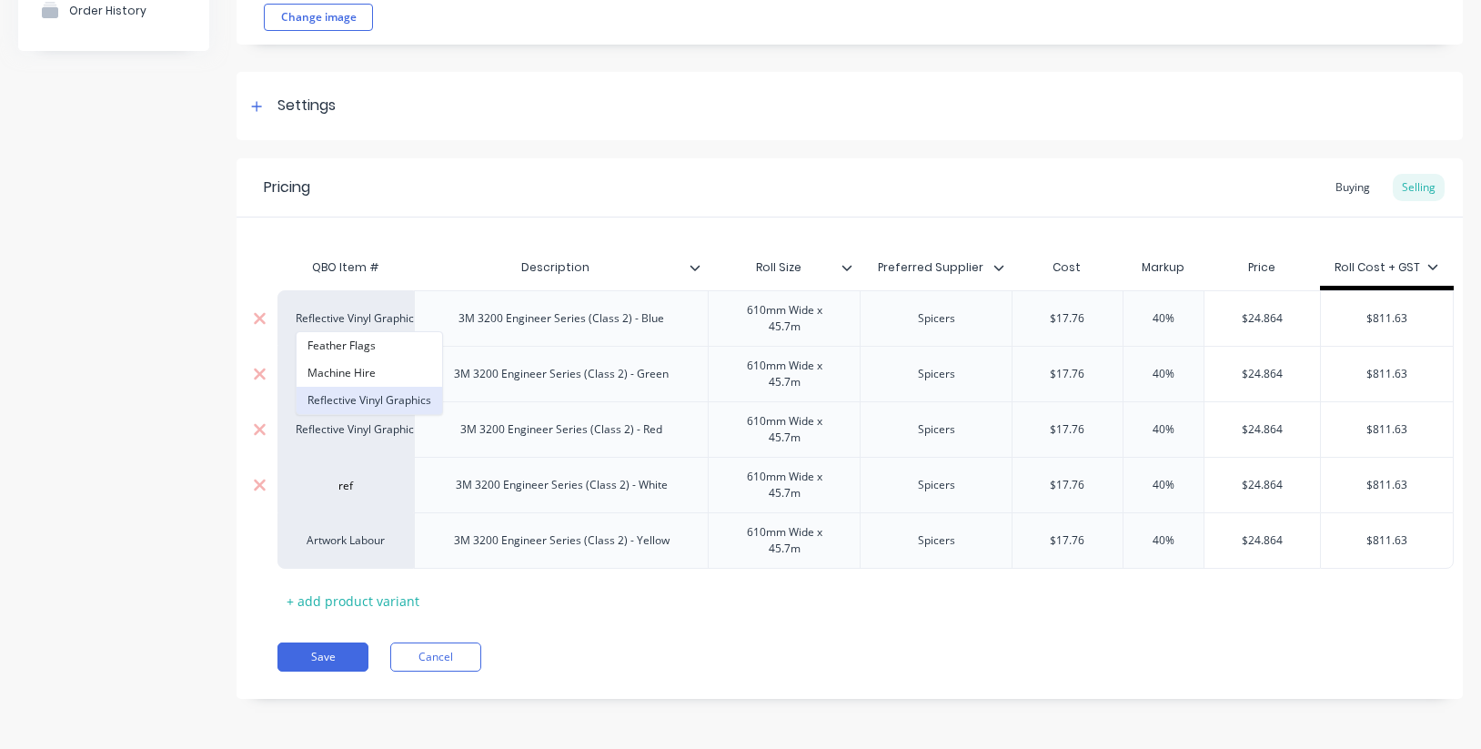
type input "ref"
click at [377, 387] on button "Reflective Vinyl Graphics" at bounding box center [369, 400] width 146 height 27
type textarea "x"
click at [367, 545] on div "Artwork Labour" at bounding box center [346, 540] width 100 height 16
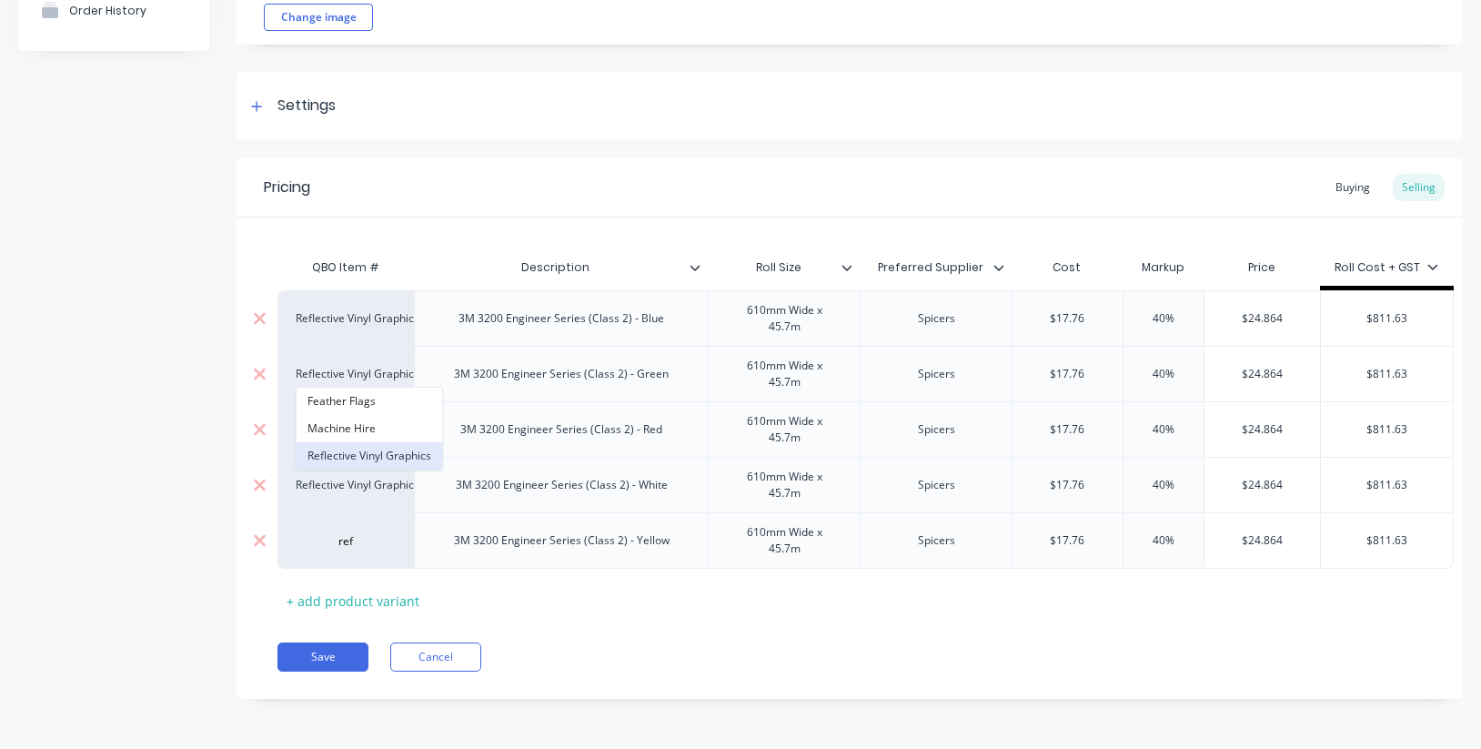
type input "ref"
click at [383, 454] on button "Reflective Vinyl Graphics" at bounding box center [369, 455] width 146 height 27
click at [817, 329] on div "610mm Wide x 45.7m" at bounding box center [784, 318] width 136 height 40
click at [852, 268] on div at bounding box center [854, 267] width 11 height 16
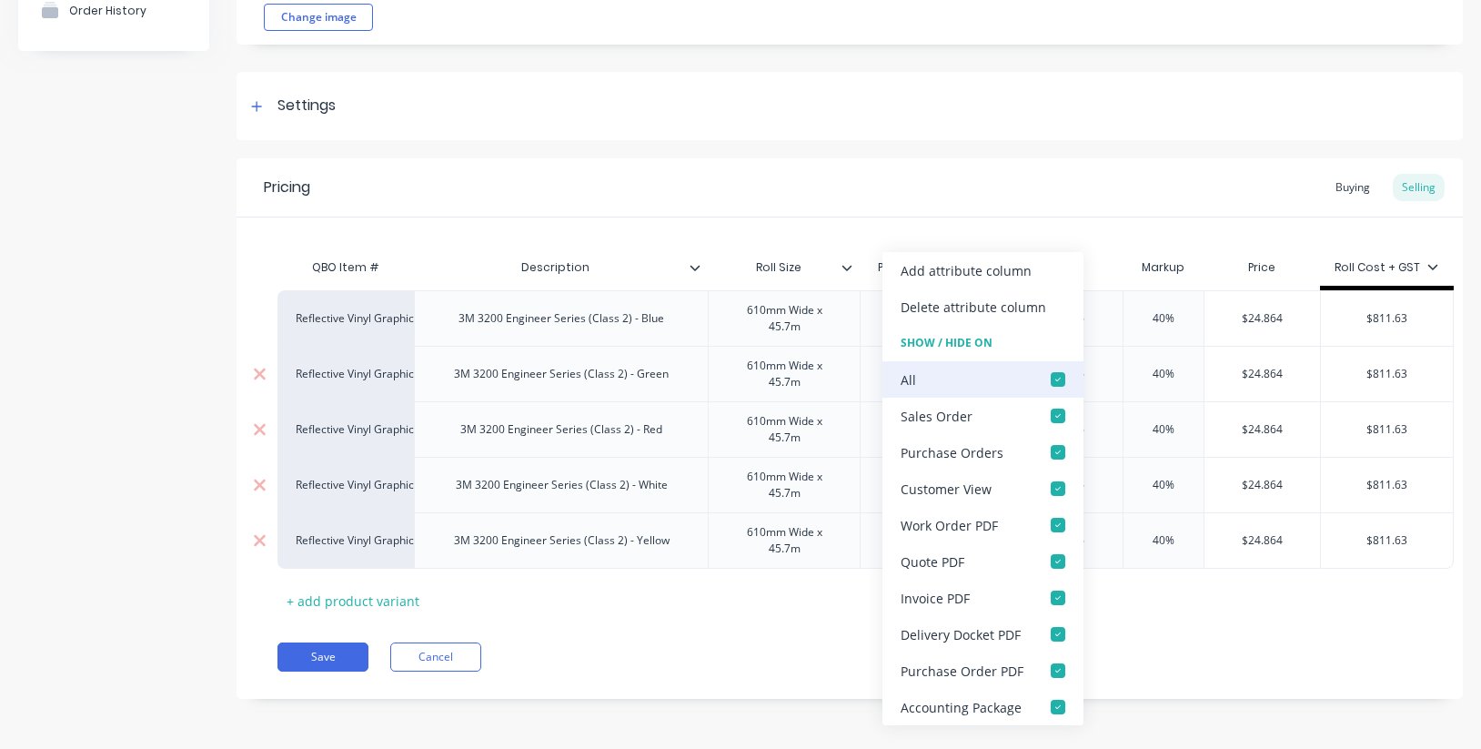
click at [1055, 377] on div at bounding box center [1058, 379] width 36 height 36
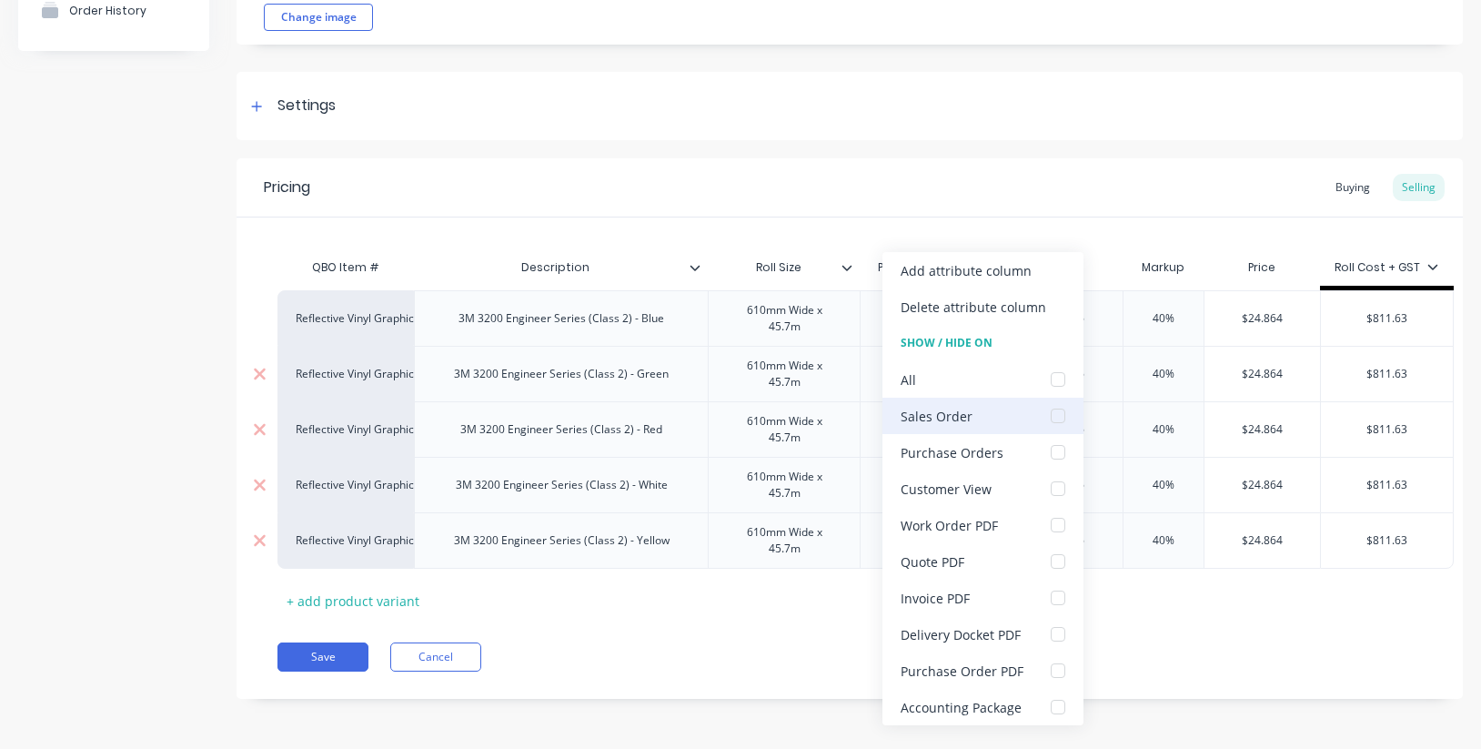
click at [1054, 412] on div at bounding box center [1058, 415] width 36 height 36
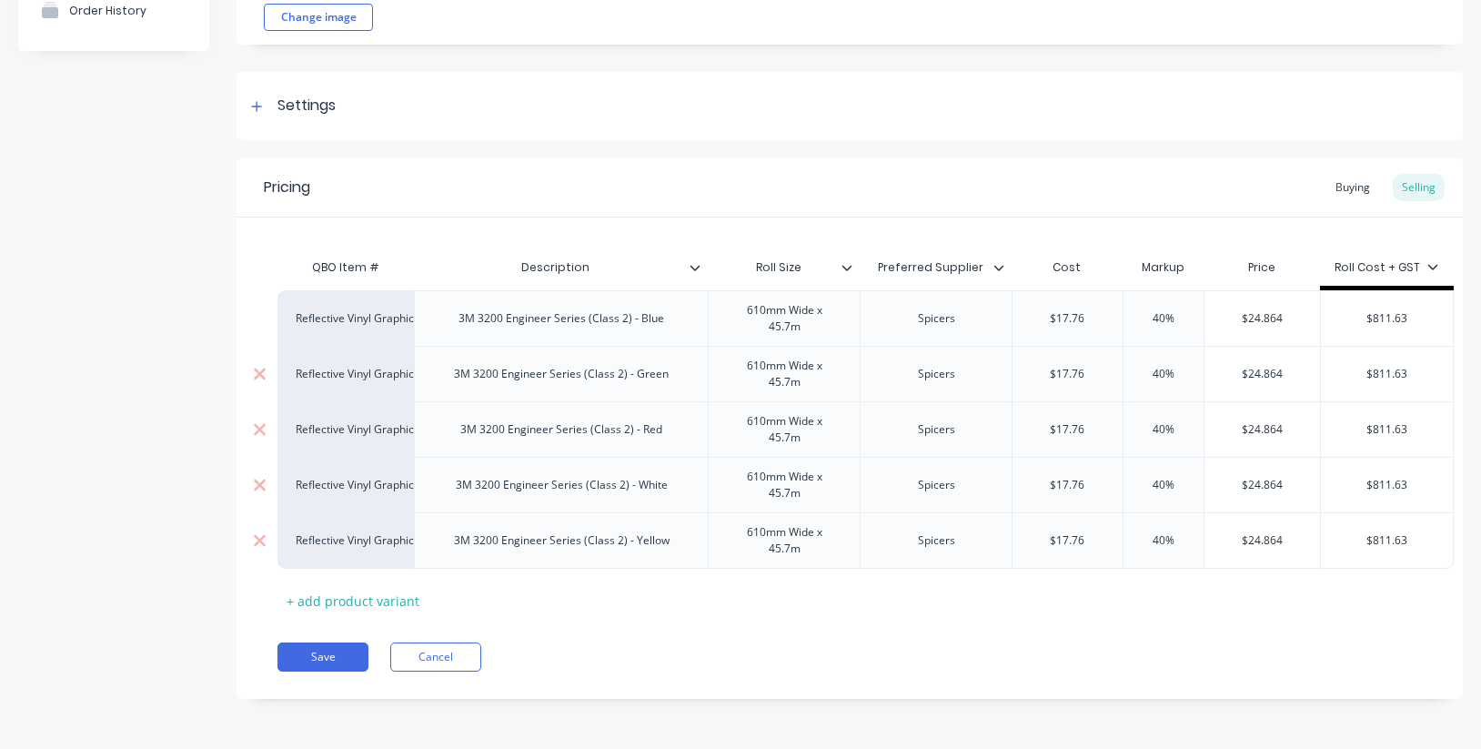
drag, startPoint x: 702, startPoint y: 638, endPoint x: 926, endPoint y: 404, distance: 324.2
click at [702, 638] on div "Pricing Buying Selling QBO Item # Description Roll Size Preferred Supplier Cost…" at bounding box center [849, 428] width 1226 height 540
click at [1005, 268] on div at bounding box center [1005, 267] width 11 height 16
drag, startPoint x: 917, startPoint y: 212, endPoint x: 847, endPoint y: 229, distance: 72.1
click at [917, 212] on div "Pricing Buying Selling" at bounding box center [849, 187] width 1226 height 59
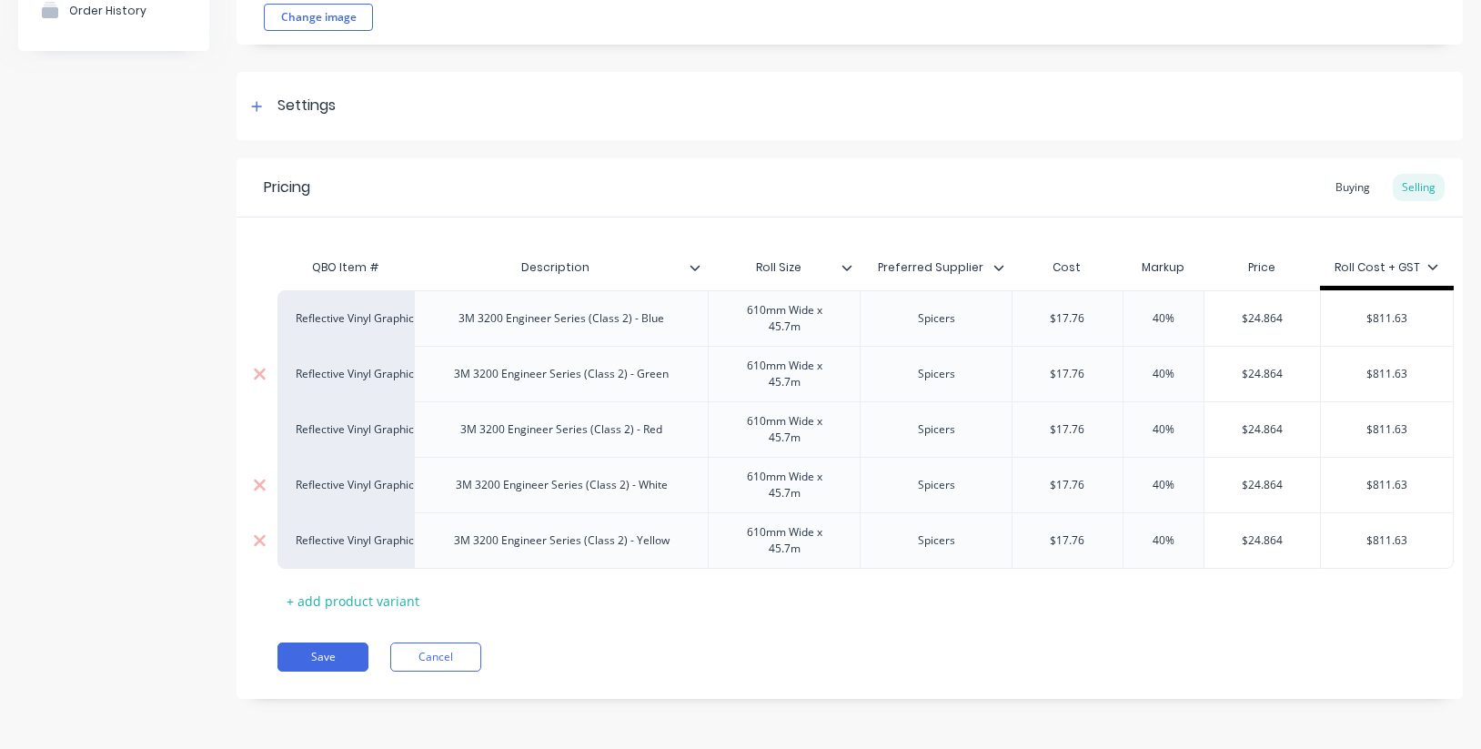
click at [699, 269] on icon at bounding box center [694, 267] width 11 height 11
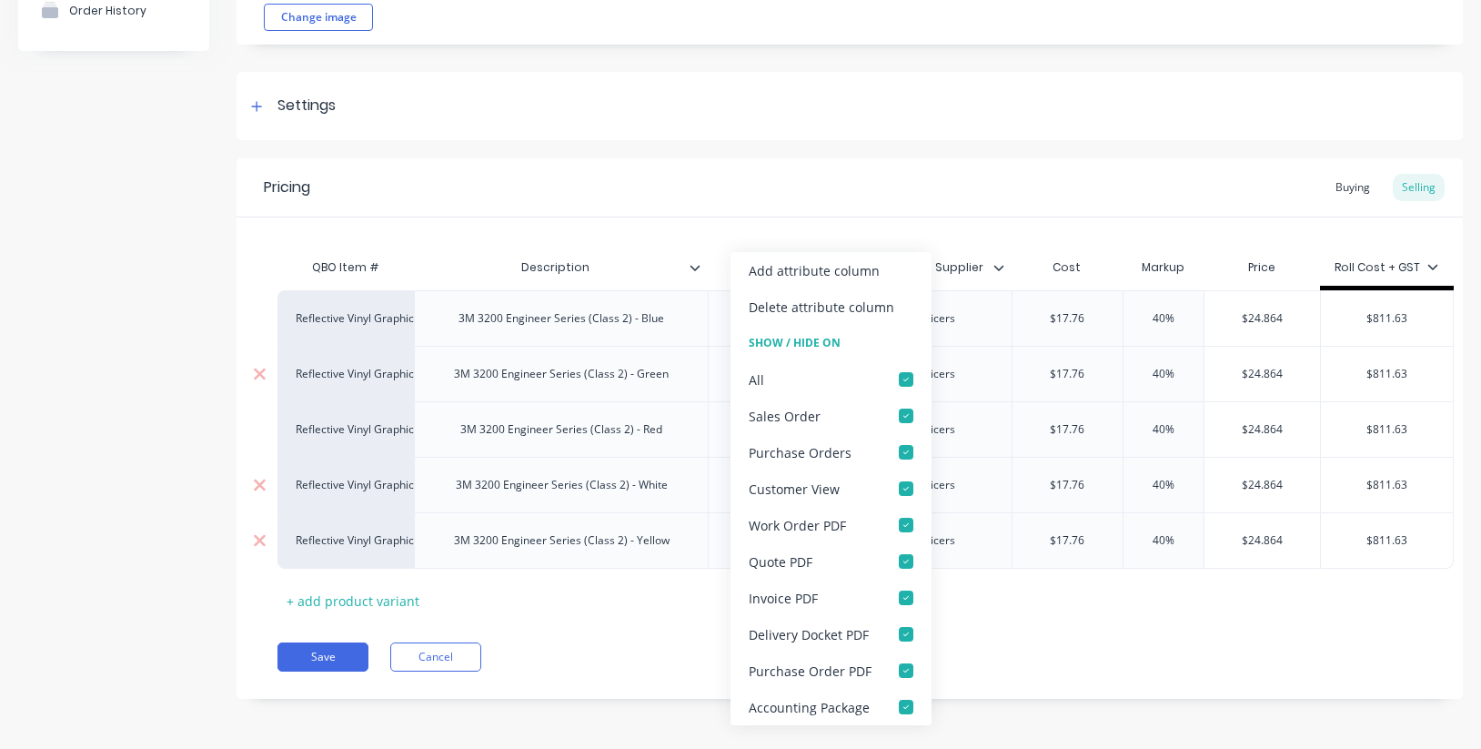
type textarea "x"
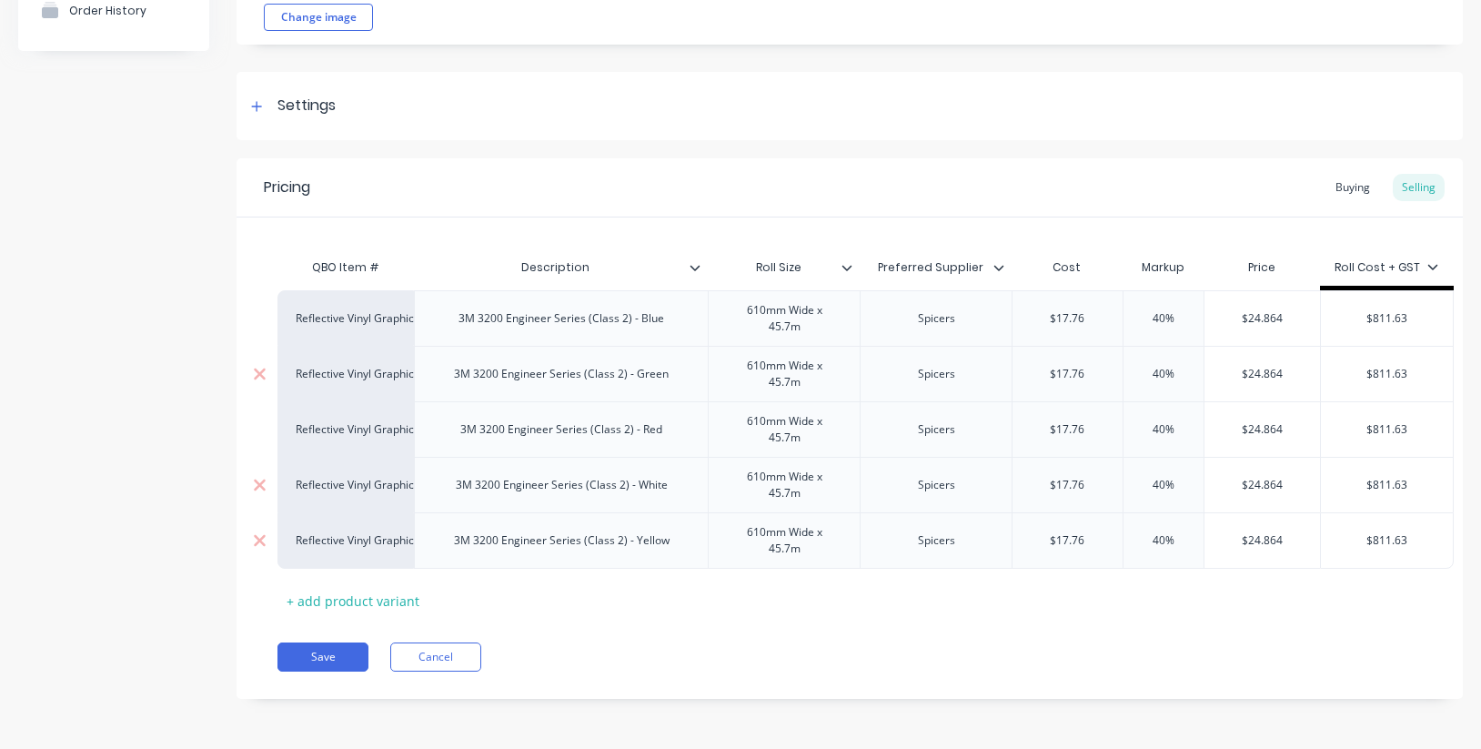
click at [762, 226] on div "QBO Item # Description Roll Size Preferred Supplier Cost Markup Price Roll Cost…" at bounding box center [849, 415] width 1226 height 397
type input "$17.76"
click at [1084, 317] on input "$17.76" at bounding box center [1067, 318] width 110 height 16
drag, startPoint x: 1088, startPoint y: 317, endPoint x: 1010, endPoint y: 310, distance: 77.6
click at [1011, 310] on div "$17.76 $17.76" at bounding box center [1066, 317] width 111 height 55
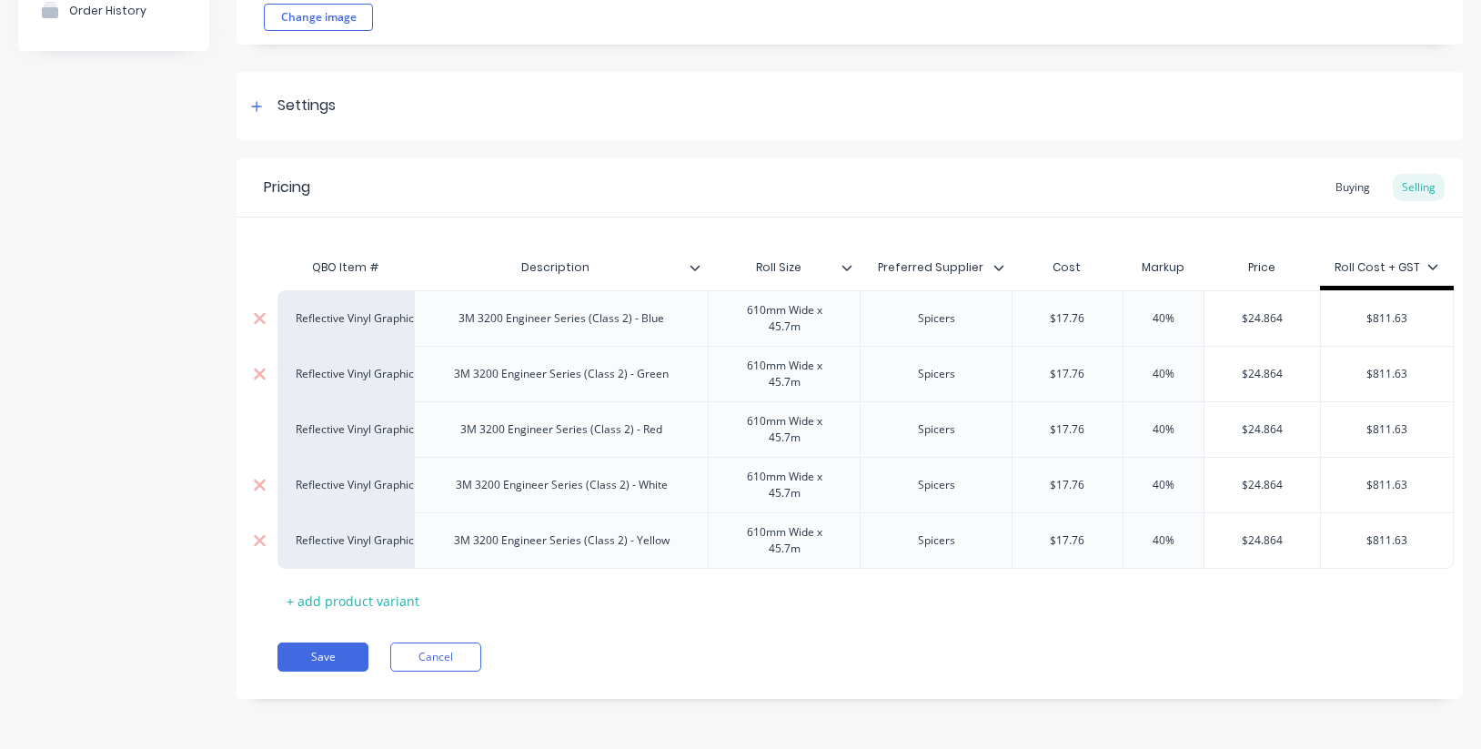
type textarea "x"
type input "2"
type textarea "x"
type input "29."
type textarea "x"
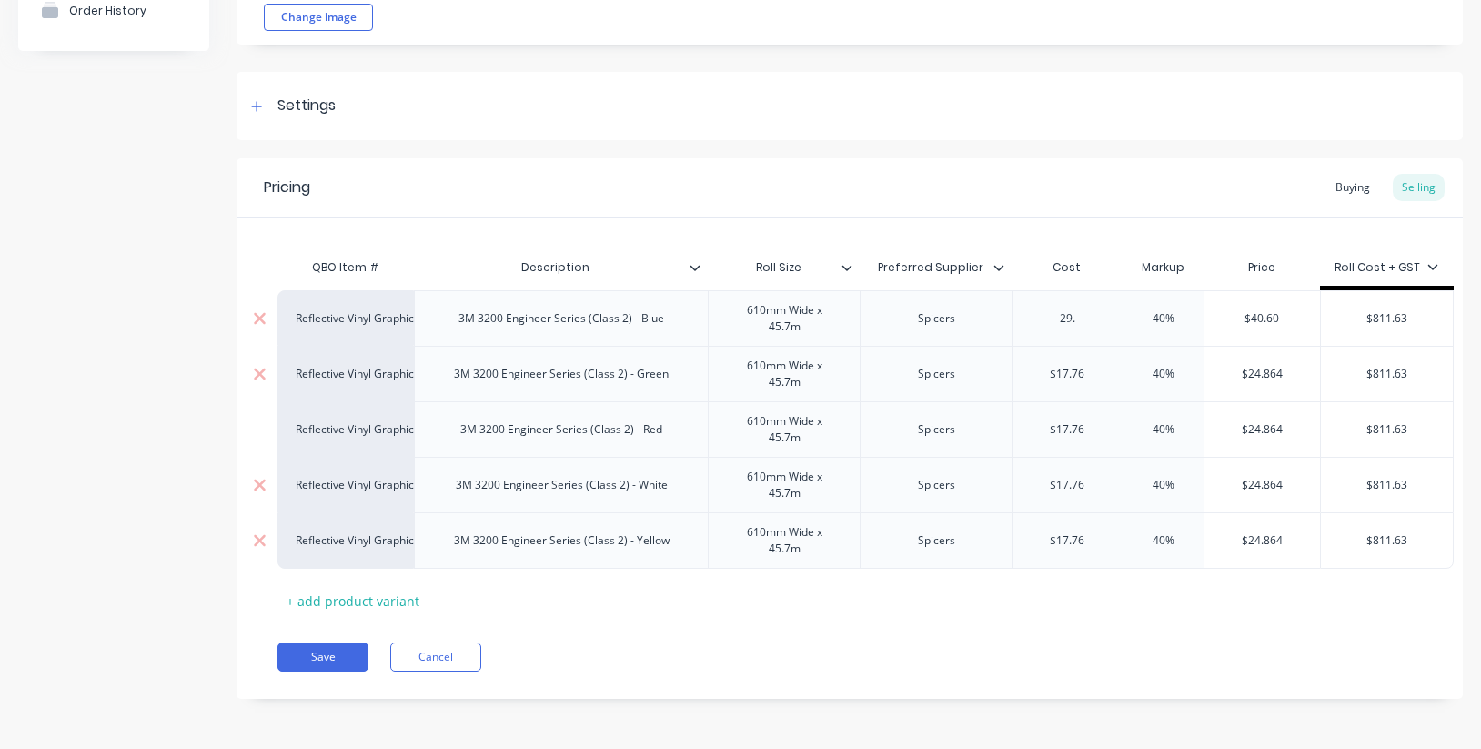
type input "29.1"
type textarea "x"
type input "29.11"
type textarea "x"
click at [1119, 393] on div "$17.76" at bounding box center [1070, 373] width 116 height 45
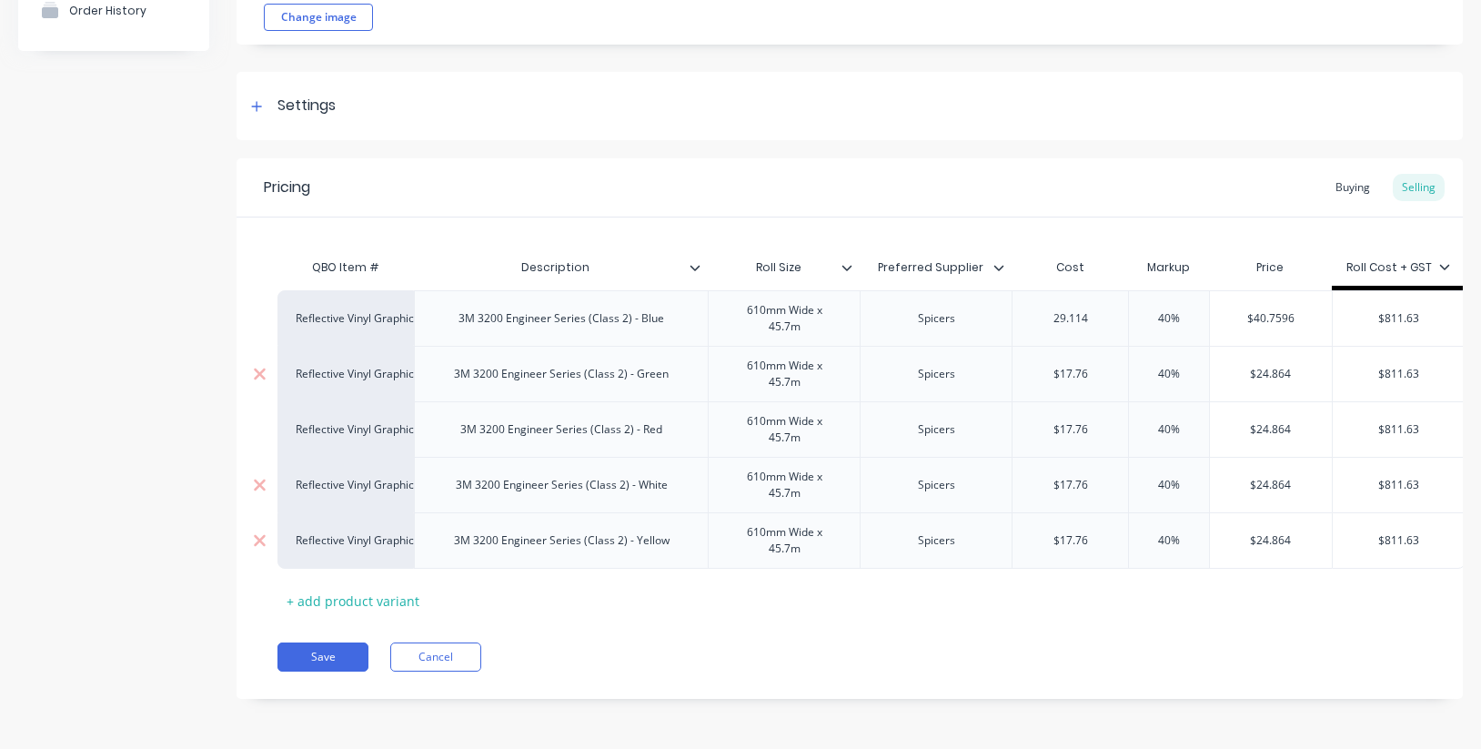
type input "29.114"
type input "$17.76"
type input "$29.114"
click at [1091, 315] on input "$29.114" at bounding box center [1070, 318] width 116 height 16
drag, startPoint x: 1098, startPoint y: 314, endPoint x: 990, endPoint y: 311, distance: 108.3
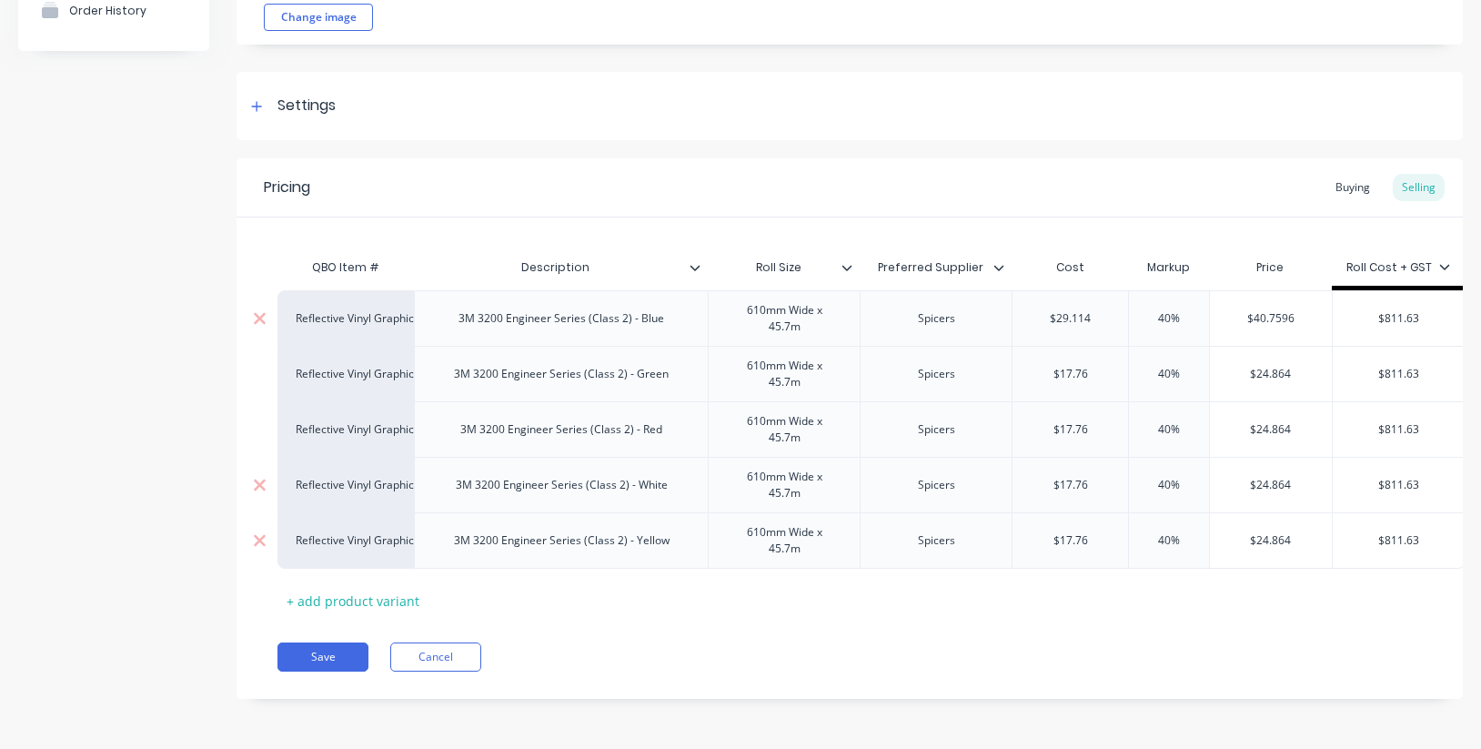
click at [990, 311] on div "Reflective Vinyl Graphics 3M 3200 Engineer Series (Class 2) - Blue 610mm Wide x…" at bounding box center [871, 317] width 1188 height 55
drag, startPoint x: 1092, startPoint y: 371, endPoint x: 1010, endPoint y: 369, distance: 82.8
click at [1007, 368] on div "Reflective Vinyl Graphics 3M 3200 Engineer Series (Class 2) - Green 610mm Wide …" at bounding box center [871, 373] width 1188 height 55
paste input "29.114"
type textarea "x"
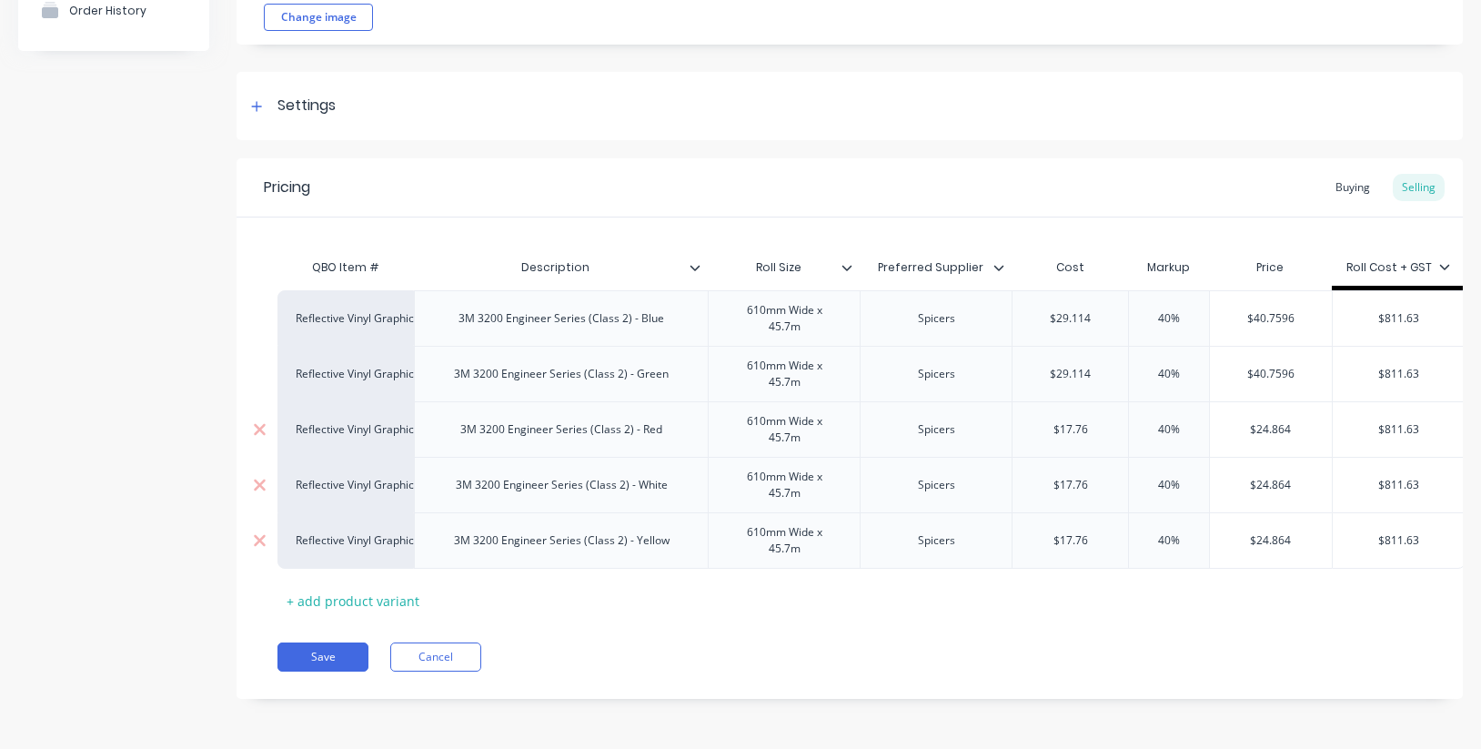
type input "$29.114"
type input "$17.76"
drag, startPoint x: 1093, startPoint y: 427, endPoint x: 1019, endPoint y: 426, distance: 74.6
click at [1019, 426] on input "$17.76" at bounding box center [1070, 429] width 116 height 16
paste input "29.114"
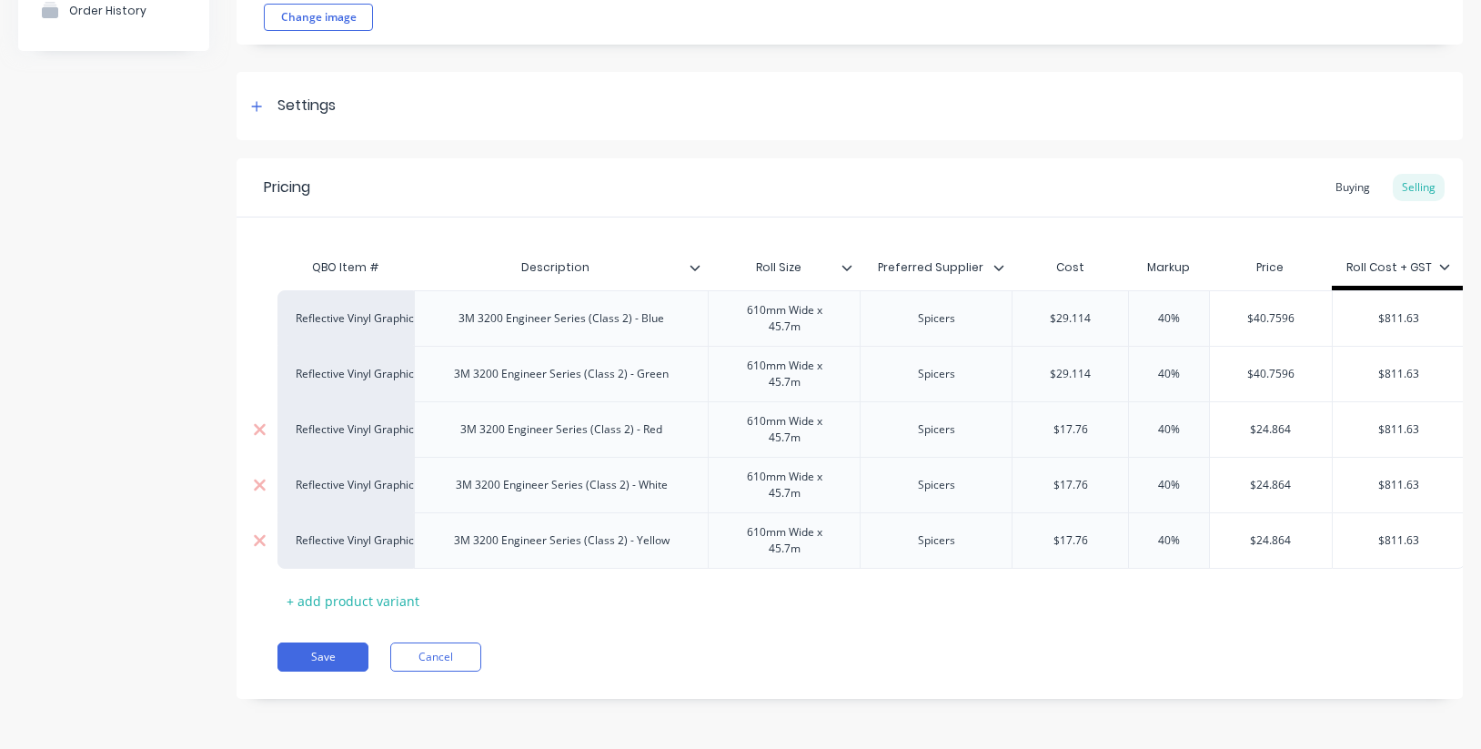
type textarea "x"
type input "$29.114"
type input "$17.76"
drag, startPoint x: 1090, startPoint y: 486, endPoint x: 980, endPoint y: 477, distance: 110.4
click at [980, 477] on div "Reflective Vinyl Graphics 3M 3200 Engineer Series (Class 2) - White 610mm Wide …" at bounding box center [871, 484] width 1188 height 55
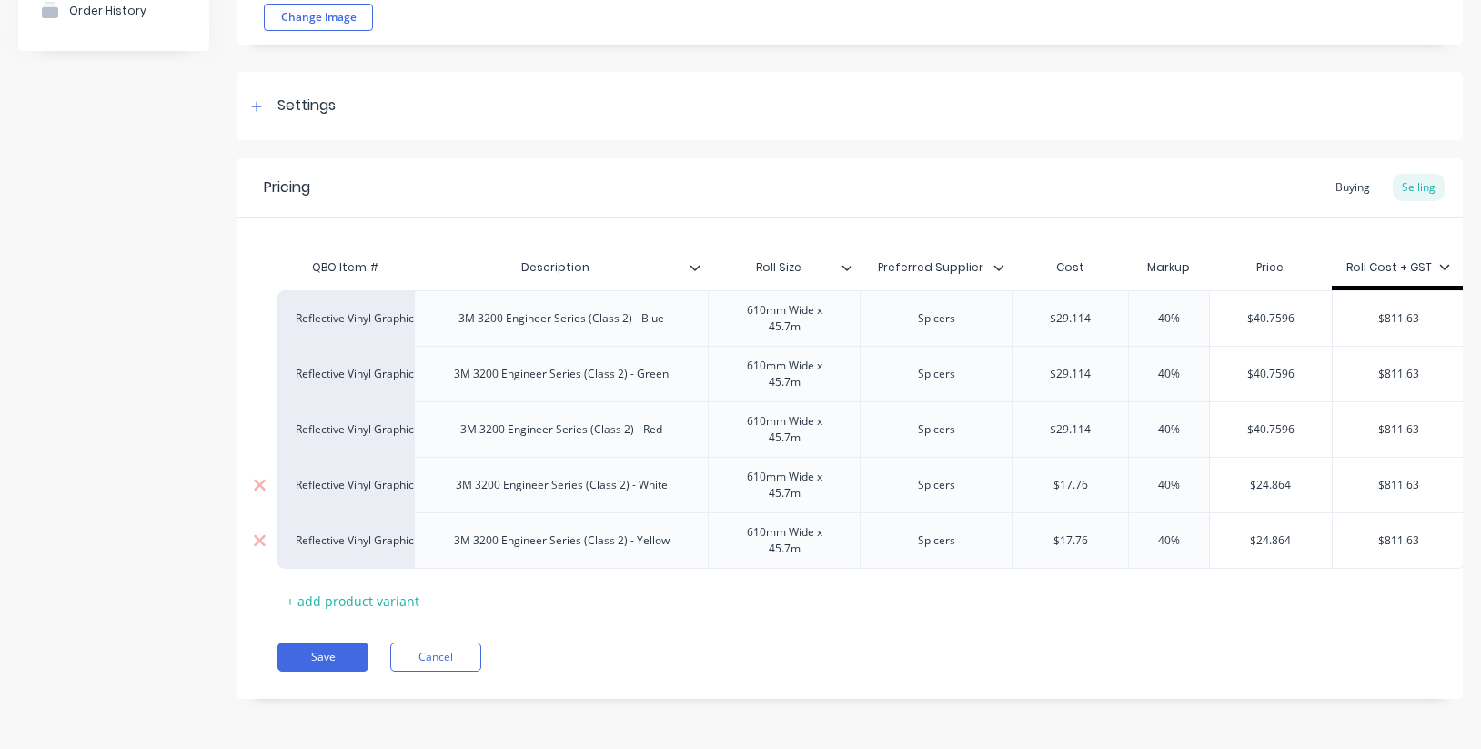
paste input "29.114"
type textarea "x"
type input "$29.114"
type input "$17.76"
drag, startPoint x: 1095, startPoint y: 538, endPoint x: 1050, endPoint y: 538, distance: 44.6
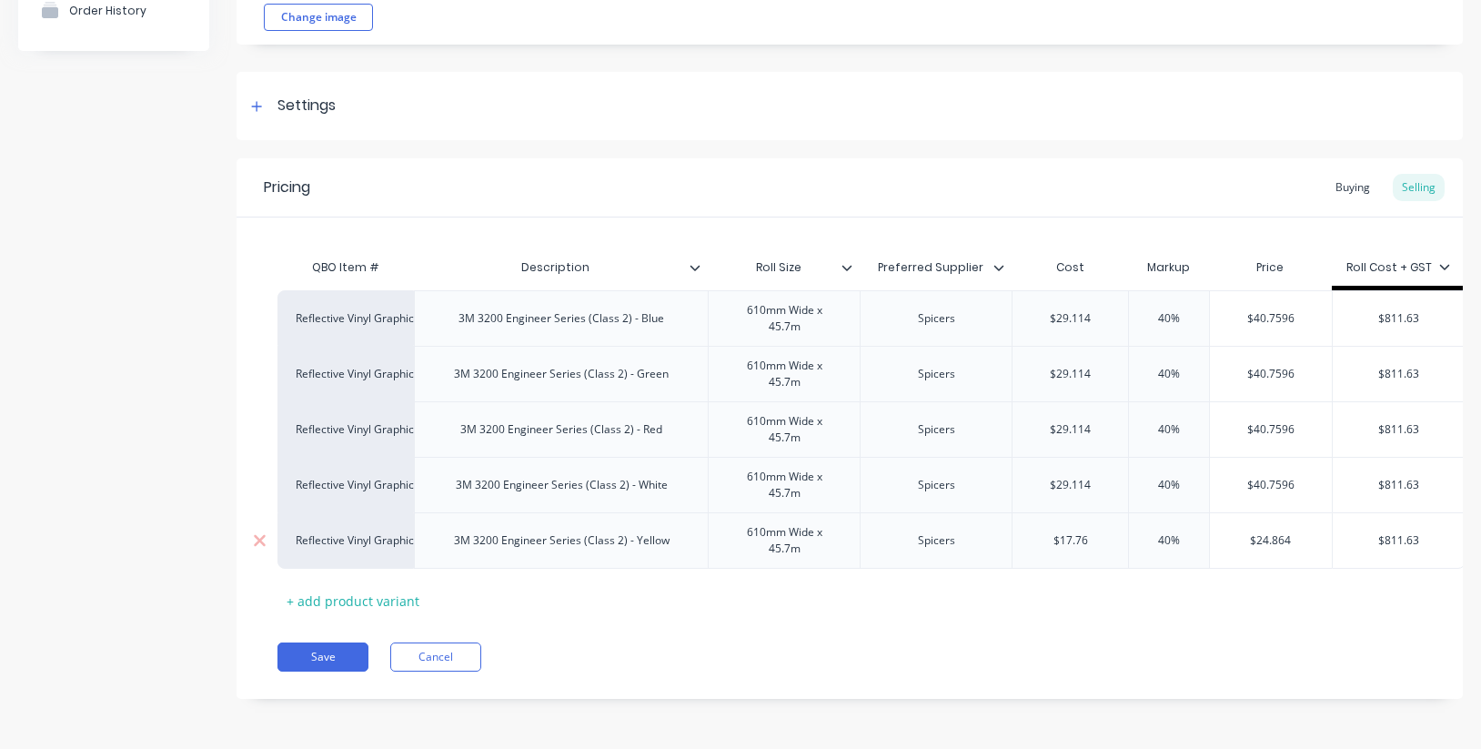
click at [994, 538] on div "Reflective Vinyl Graphics 3M 3200 Engineer Series (Class 2) - Yellow 610mm Wide…" at bounding box center [871, 540] width 1188 height 56
paste input "29.114"
type textarea "x"
type input "$29.114"
type input "40%"
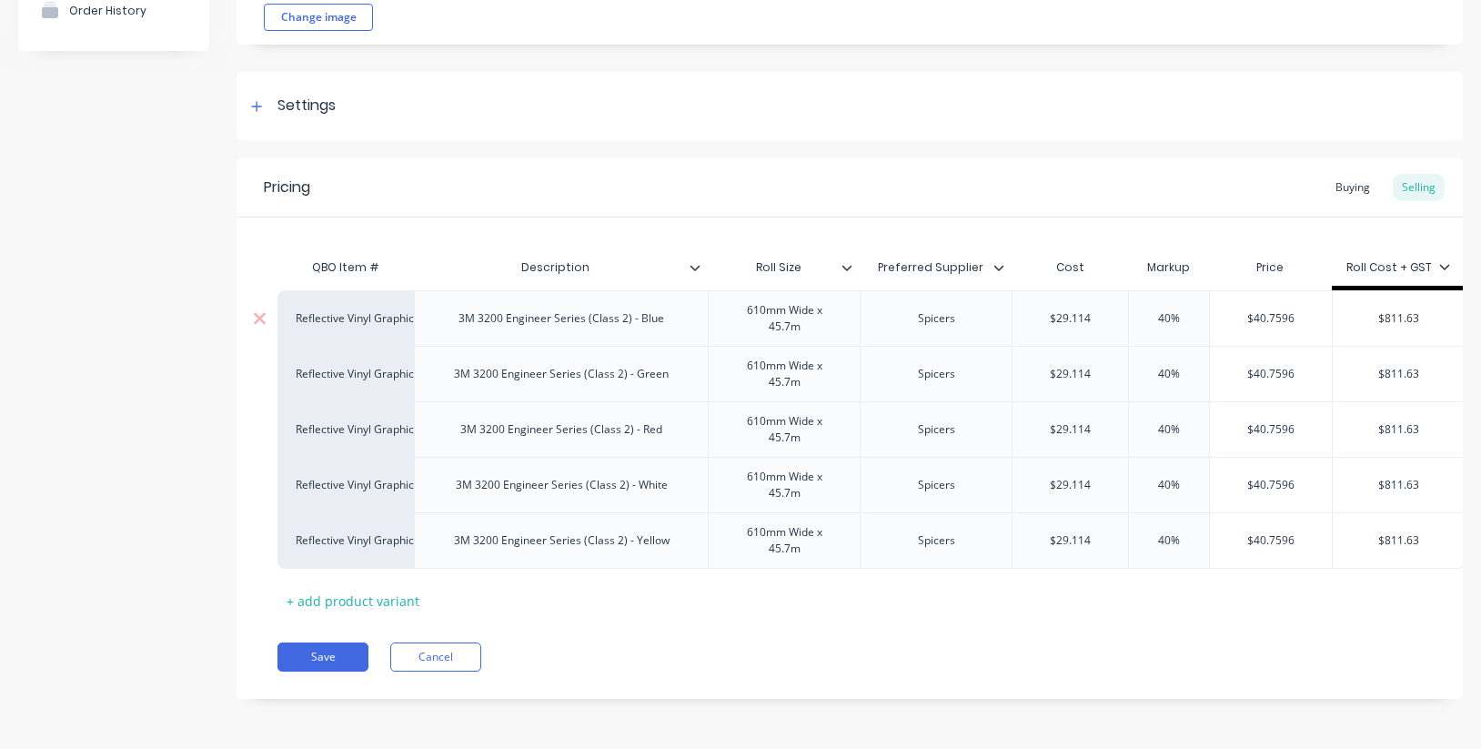
drag, startPoint x: 1191, startPoint y: 321, endPoint x: 1120, endPoint y: 312, distance: 70.6
click at [1120, 312] on div "Reflective Vinyl Graphics 3M 3200 Engineer Series (Class 2) - Blue 610mm Wide x…" at bounding box center [871, 317] width 1188 height 55
type textarea "x"
type input "5"
type textarea "x"
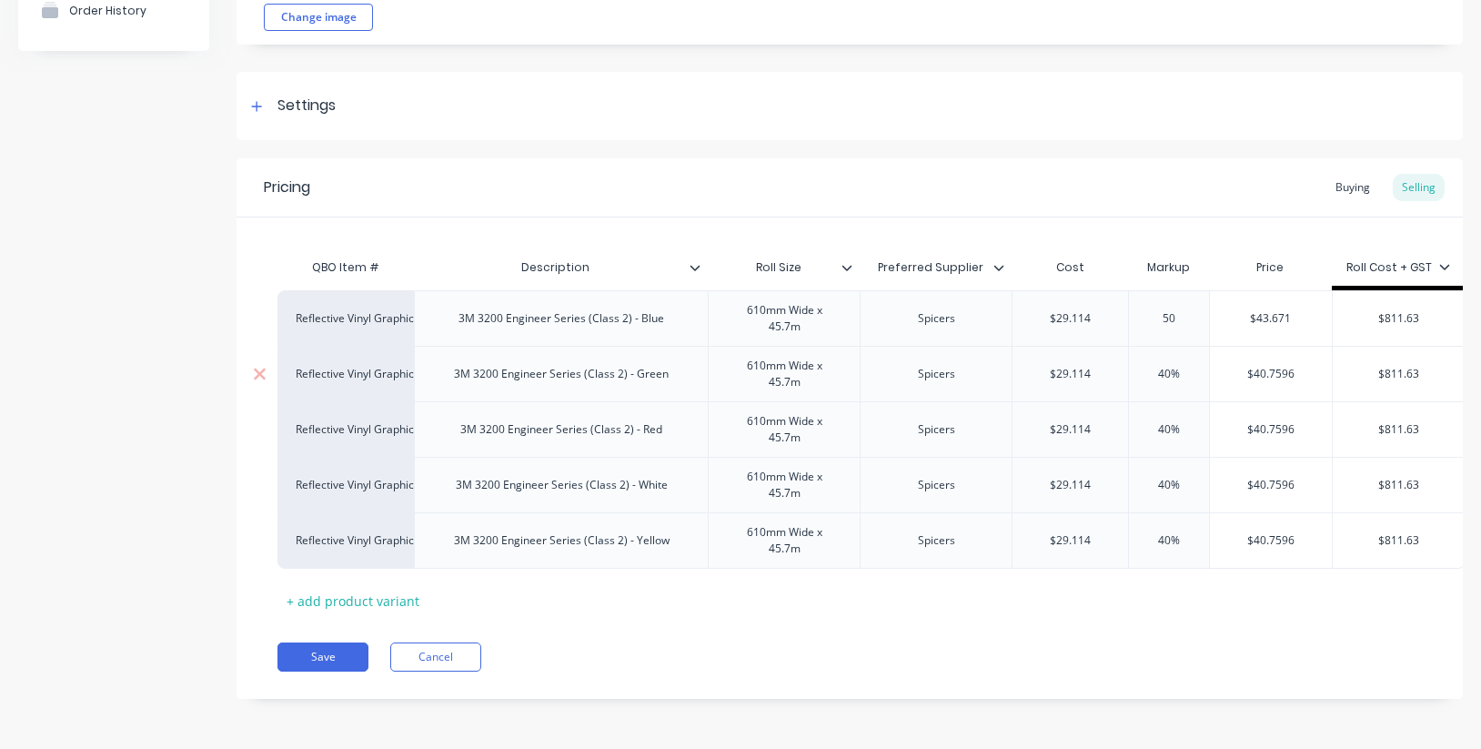
type input "50"
type input "40%"
click at [1181, 369] on input "40%" at bounding box center [1168, 374] width 91 height 16
drag, startPoint x: 1185, startPoint y: 370, endPoint x: 1110, endPoint y: 364, distance: 74.8
click at [1110, 364] on div "Reflective Vinyl Graphics 3M 3200 Engineer Series (Class 2) - Green 610mm Wide …" at bounding box center [871, 373] width 1188 height 55
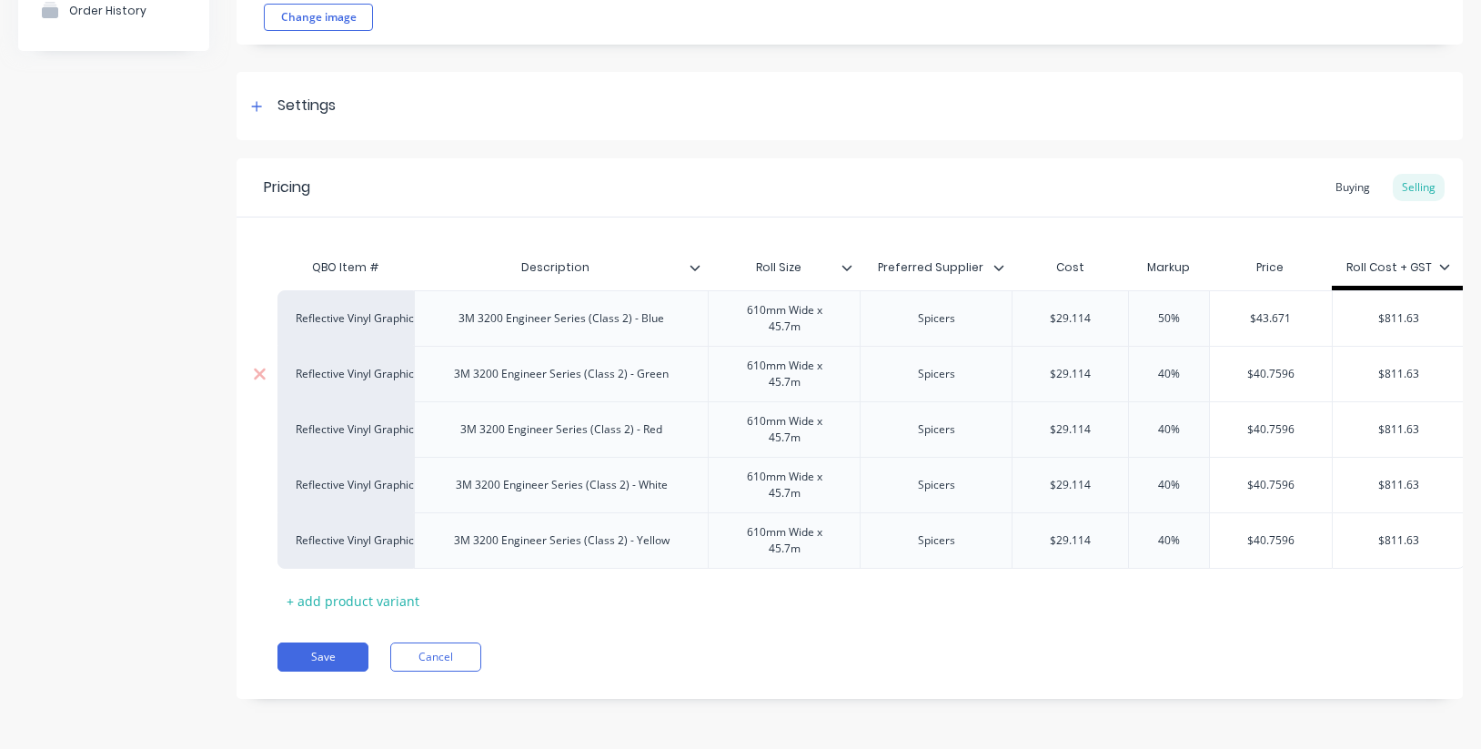
type textarea "x"
type input "5"
type textarea "x"
type input "50"
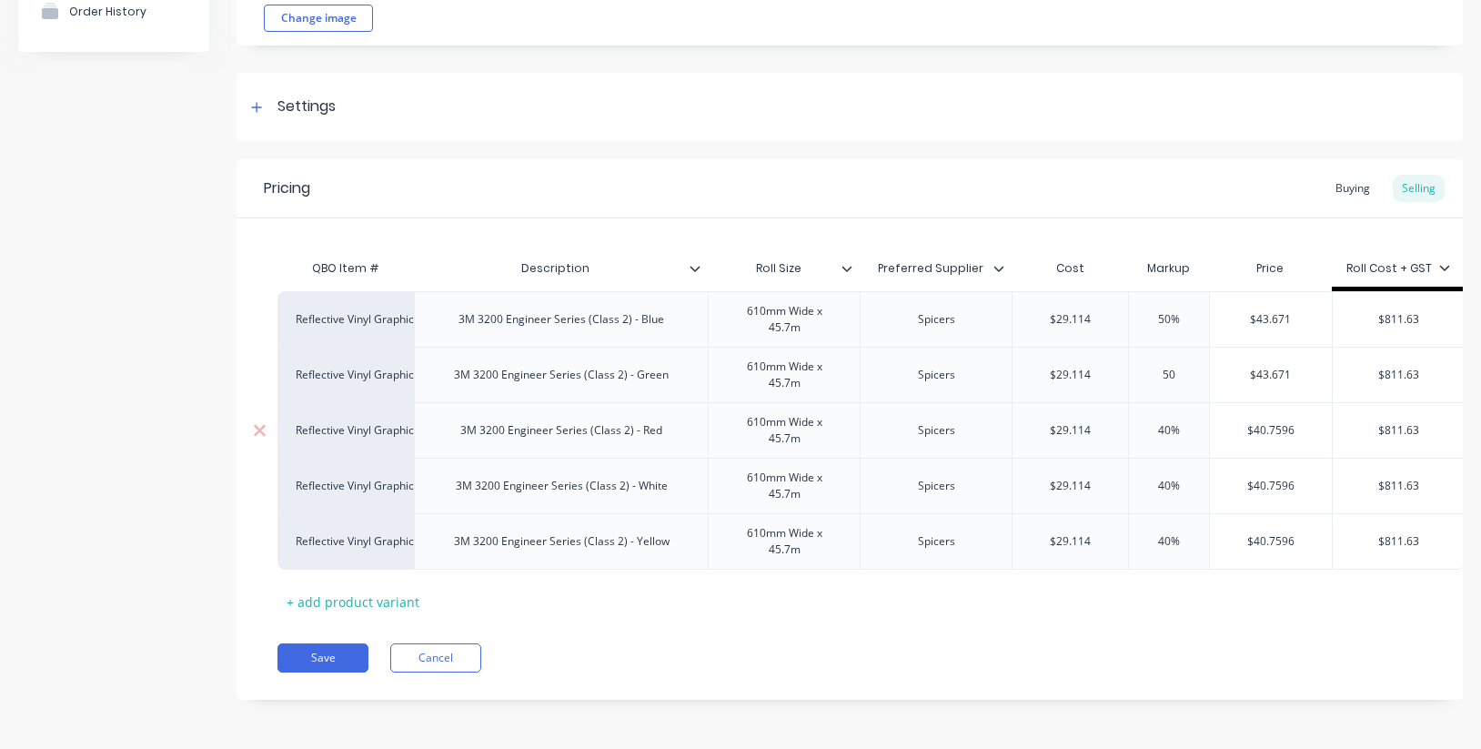
type input "40%"
drag, startPoint x: 1193, startPoint y: 432, endPoint x: 1112, endPoint y: 424, distance: 81.4
click at [1112, 424] on div "Reflective Vinyl Graphics 3M 3200 Engineer Series (Class 2) - Red 610mm Wide x …" at bounding box center [871, 429] width 1188 height 55
type textarea "x"
type input "5"
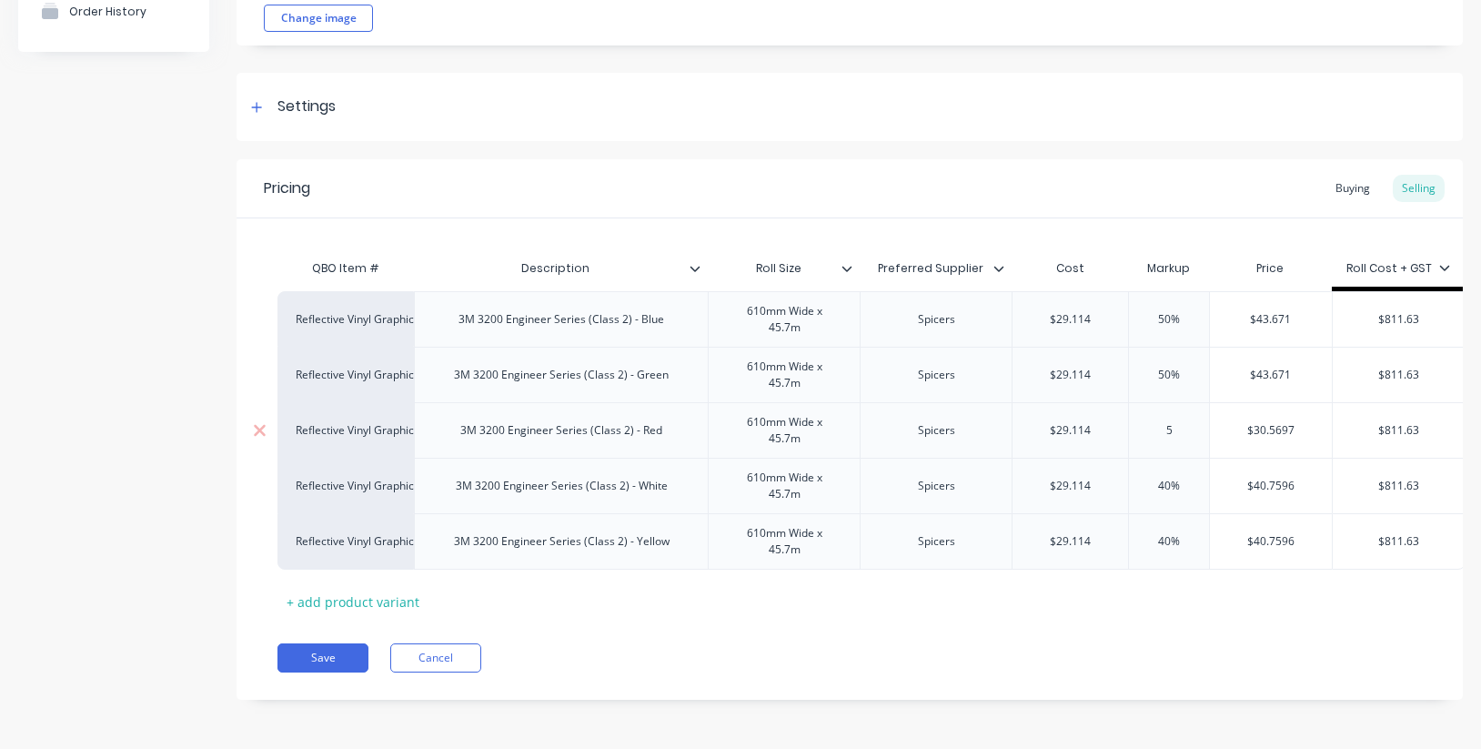
type textarea "x"
type input "50"
type input "40%"
drag, startPoint x: 1123, startPoint y: 478, endPoint x: 1113, endPoint y: 477, distance: 10.2
click at [1113, 477] on div "Reflective Vinyl Graphics 3M 3200 Engineer Series (Class 2) - White 610mm Wide …" at bounding box center [871, 484] width 1188 height 55
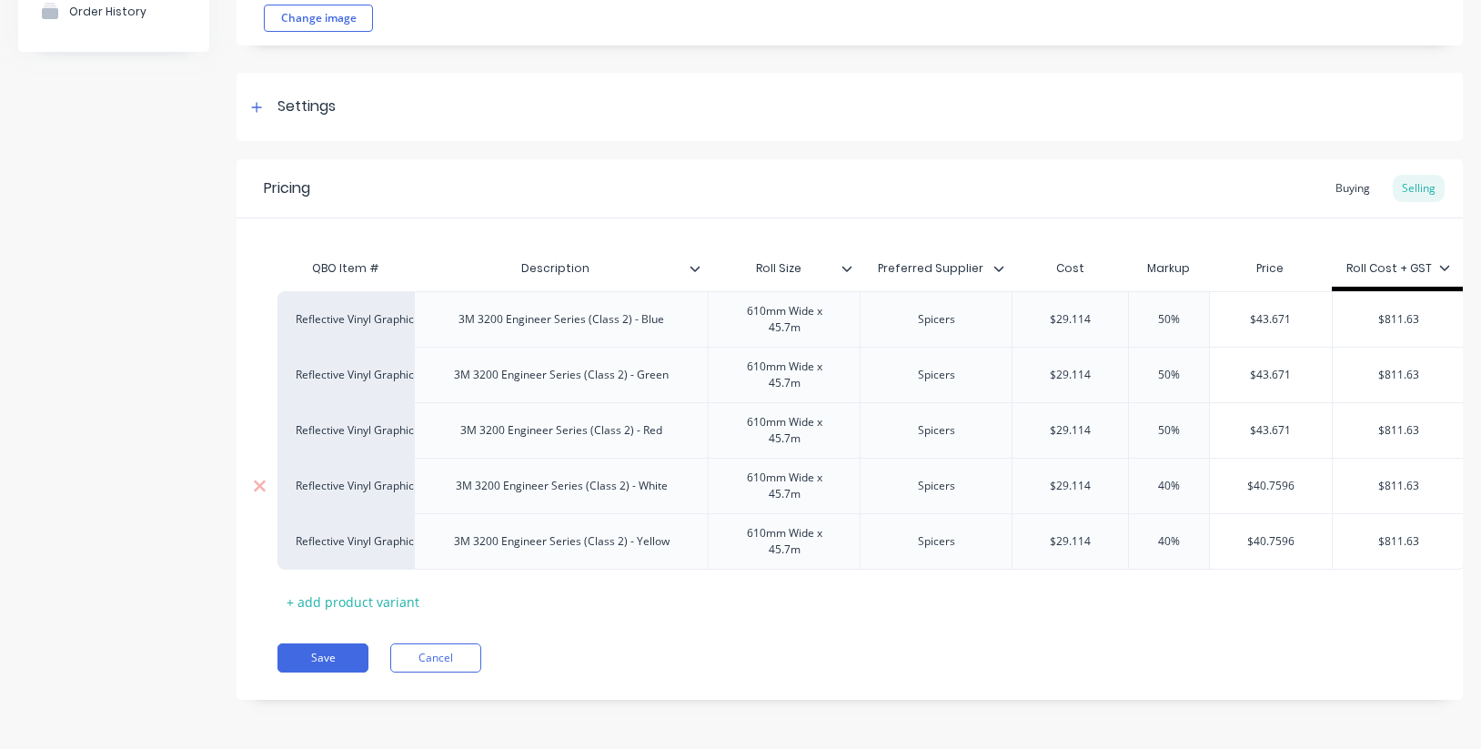
type textarea "x"
type input "5"
type textarea "x"
type input "50"
type input "40%"
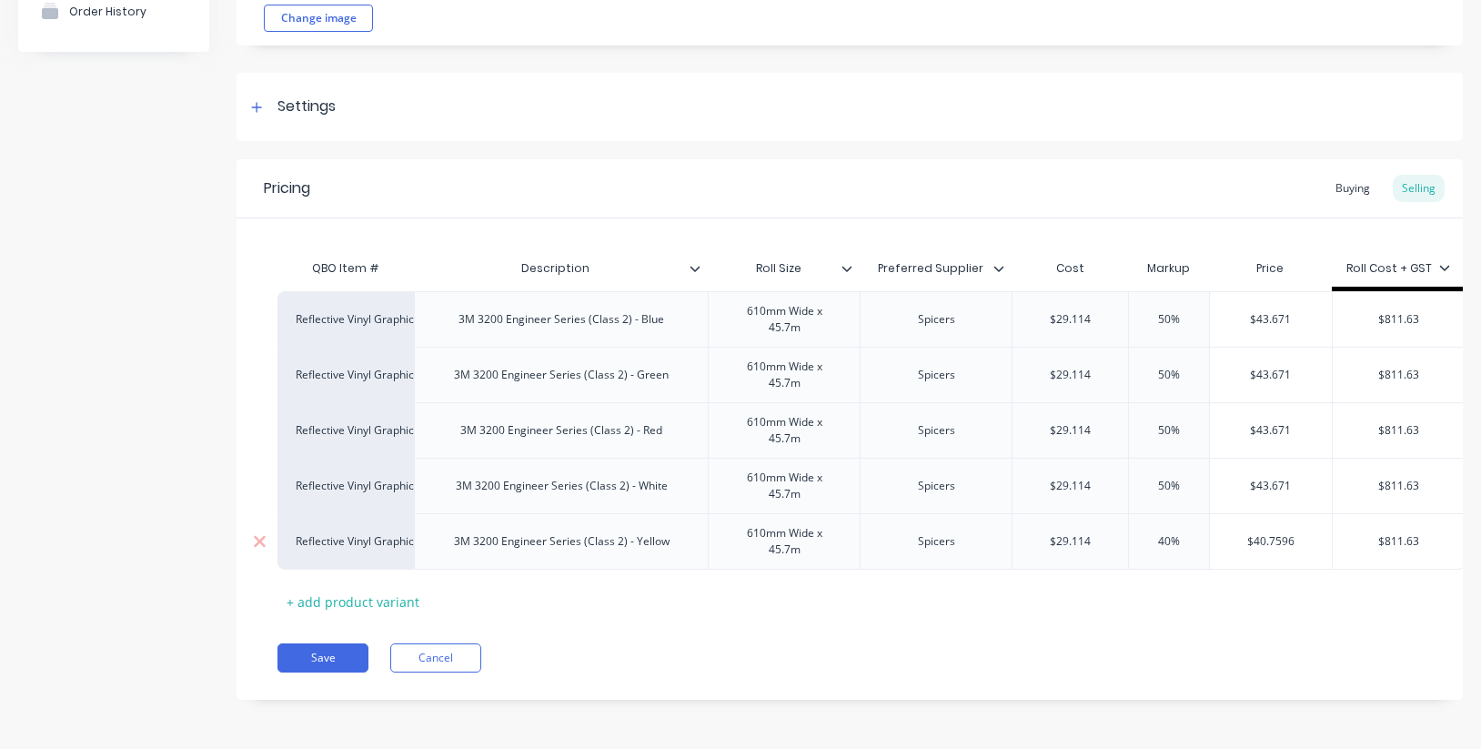
drag, startPoint x: 1184, startPoint y: 541, endPoint x: 1131, endPoint y: 537, distance: 52.9
click at [1131, 537] on input "40%" at bounding box center [1168, 541] width 91 height 16
type textarea "x"
type input "5"
type textarea "x"
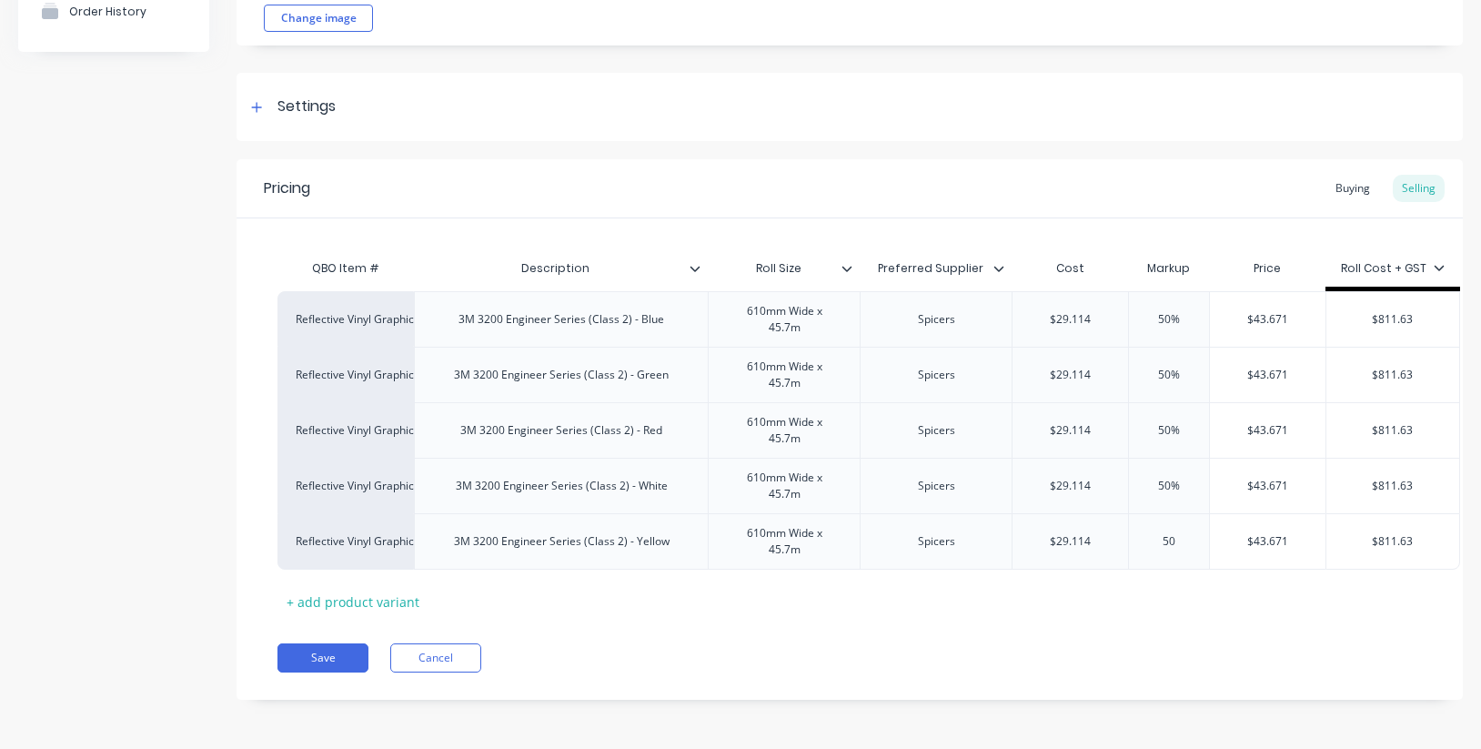
type input "50"
click at [1203, 611] on div "QBO Item # Description Roll Size Preferred Supplier Cost Markup Price Roll Cost…" at bounding box center [849, 433] width 1144 height 366
click at [1265, 619] on div "Pricing Buying Selling QBO Item # Description Roll Size Preferred Supplier Cost…" at bounding box center [849, 428] width 1226 height 540
drag, startPoint x: 1356, startPoint y: 191, endPoint x: 1372, endPoint y: 190, distance: 15.5
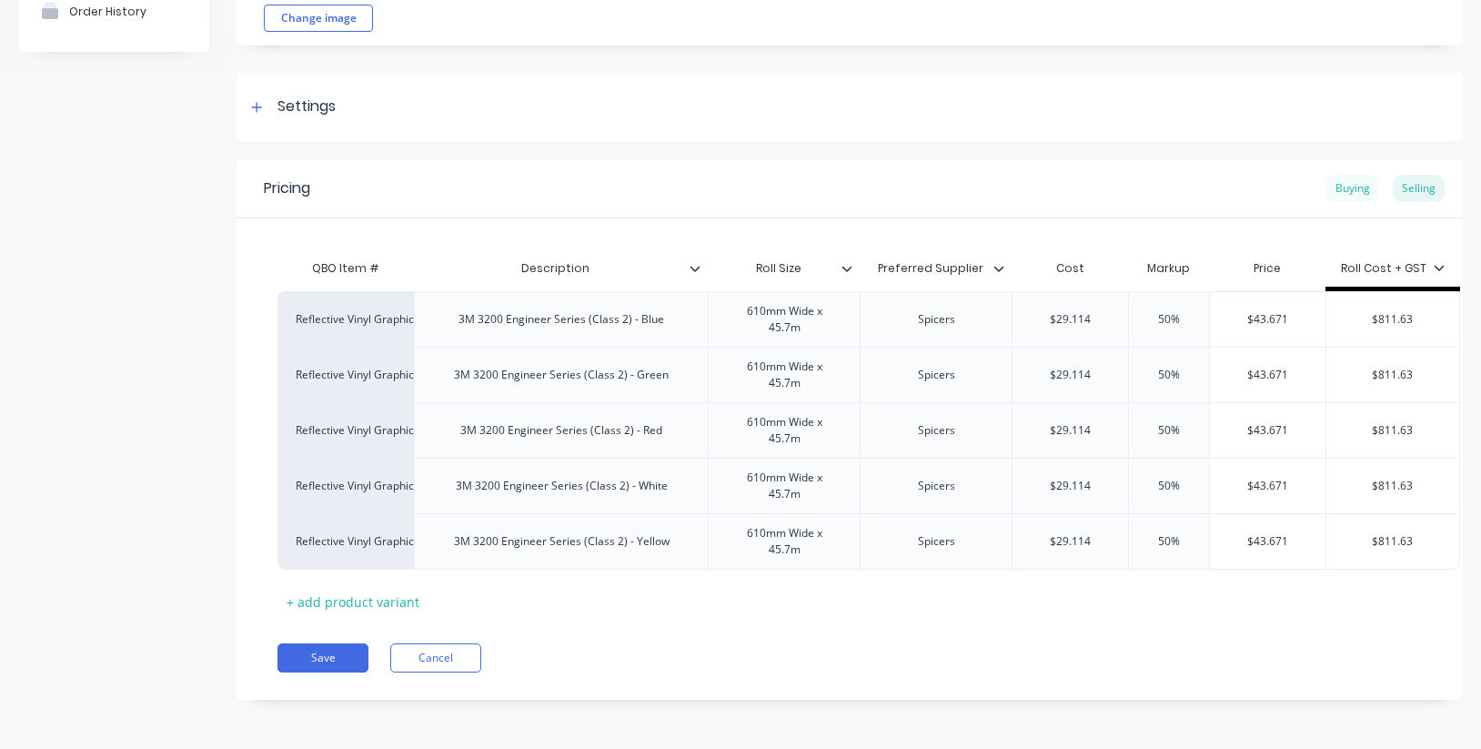
click at [1356, 191] on div "Buying" at bounding box center [1352, 188] width 53 height 27
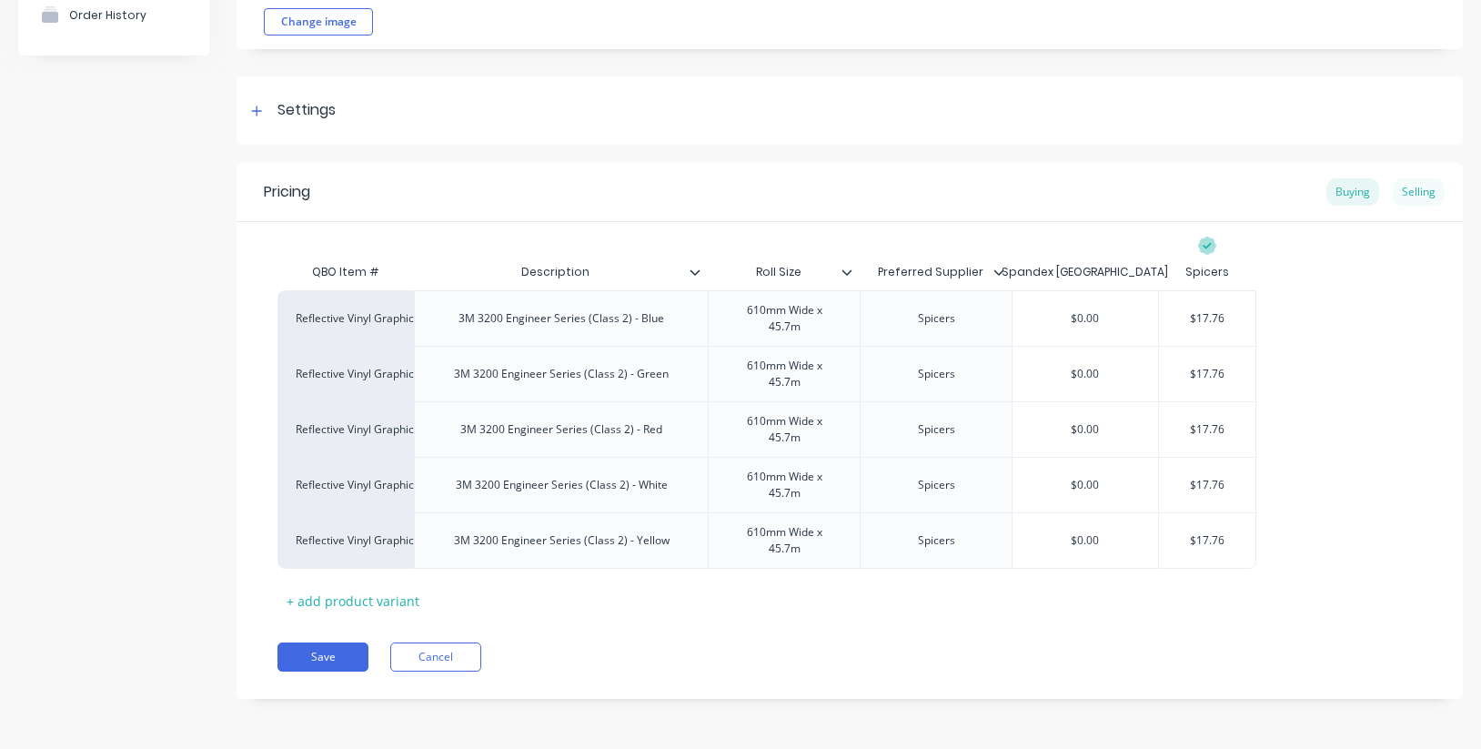
click at [1428, 188] on div "Selling" at bounding box center [1418, 191] width 52 height 27
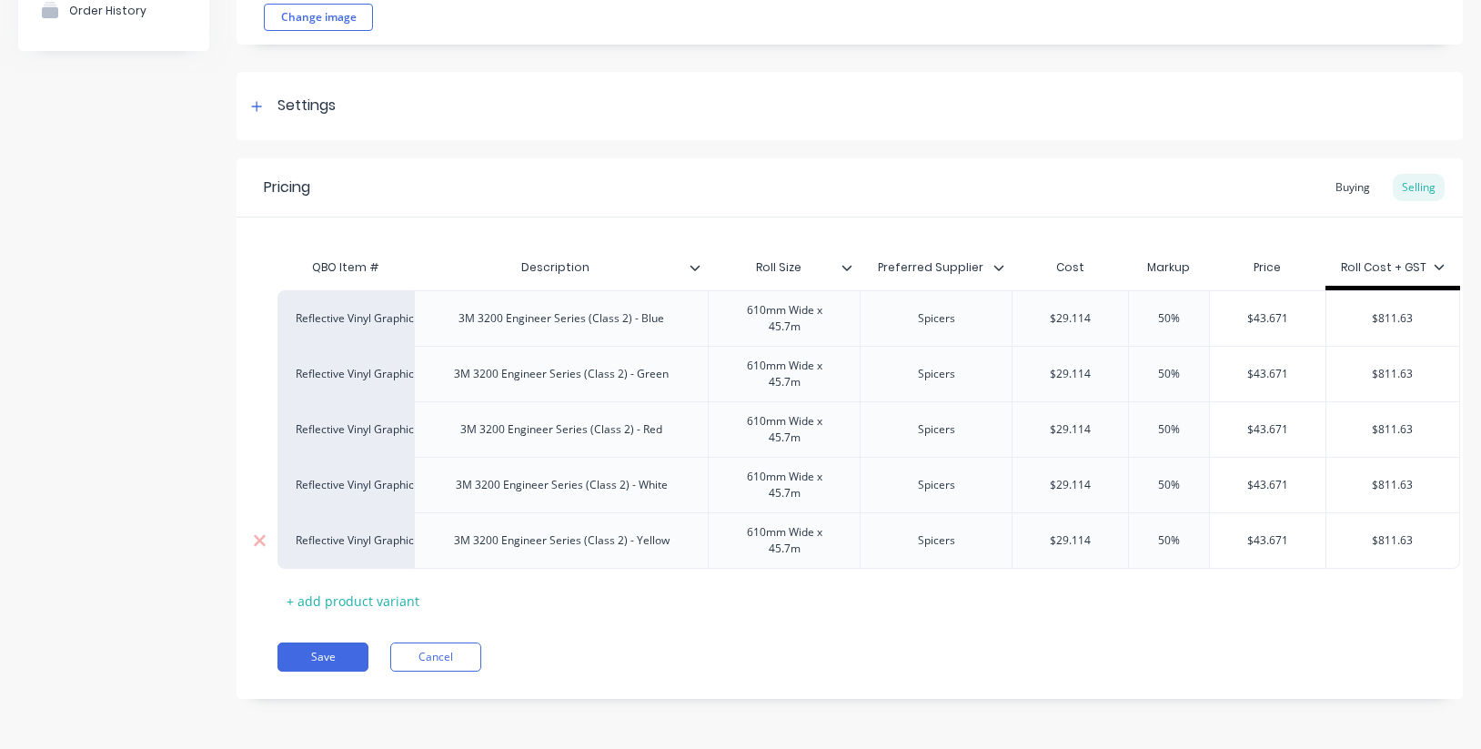
scroll to position [196, 0]
click at [325, 651] on button "Save" at bounding box center [322, 656] width 91 height 29
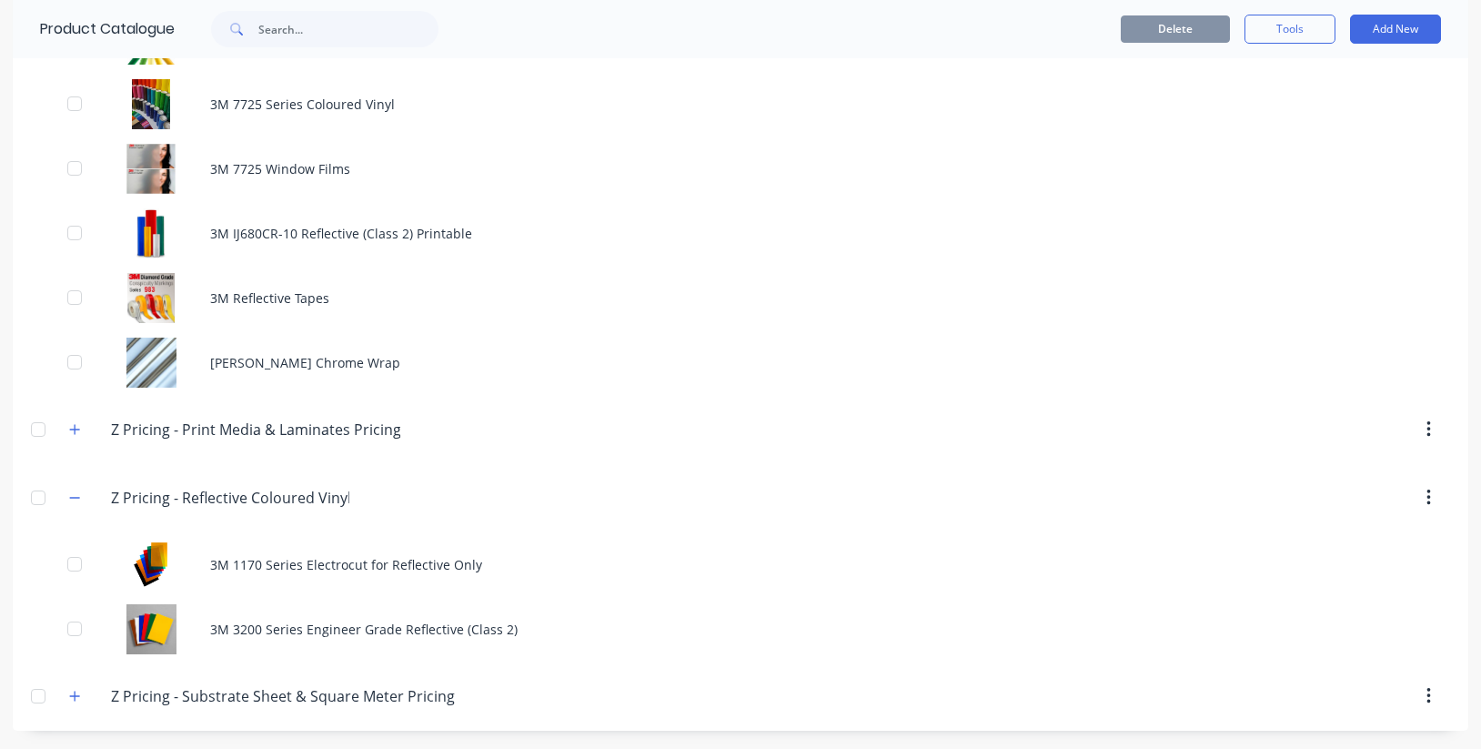
scroll to position [1396, 0]
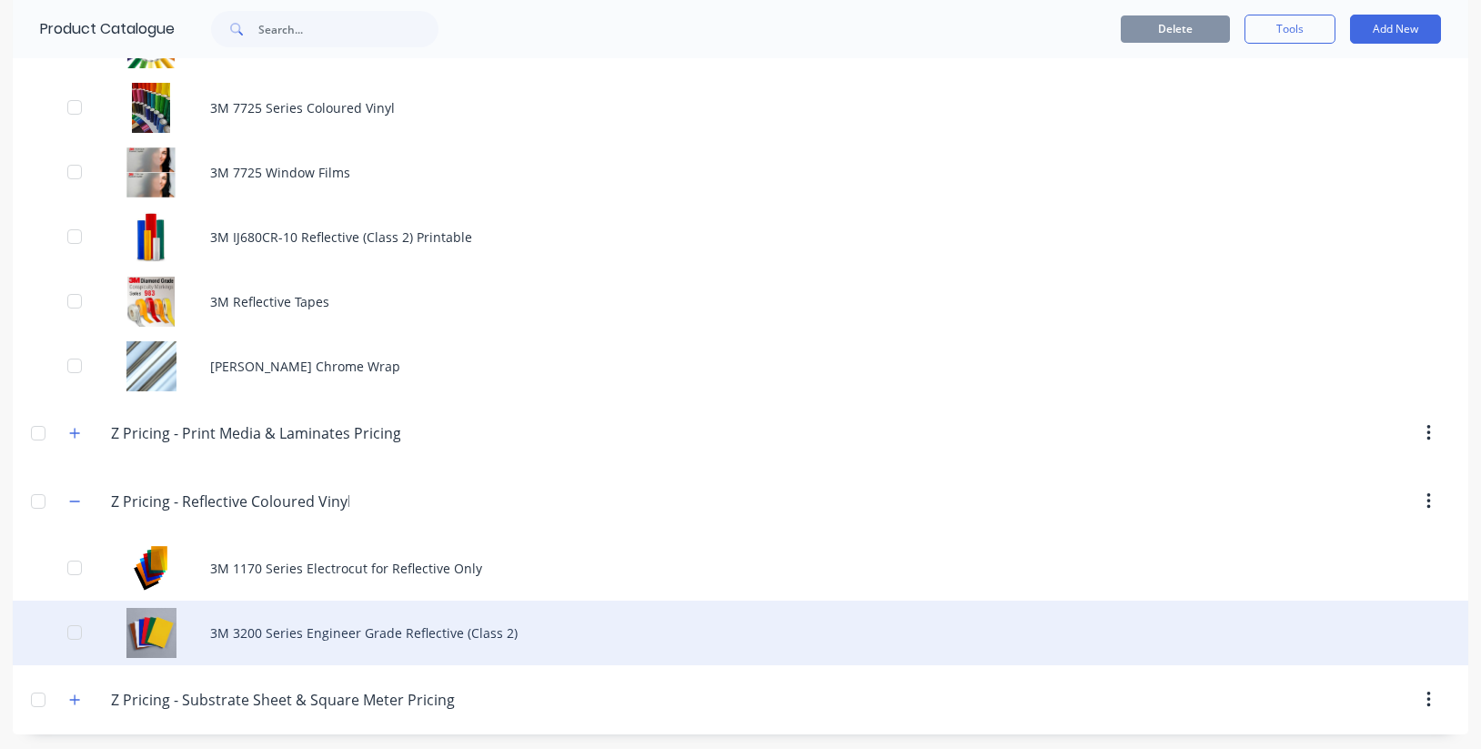
click at [381, 631] on div "3M 3200 Series Engineer Grade Reflective (Class 2)" at bounding box center [740, 632] width 1455 height 65
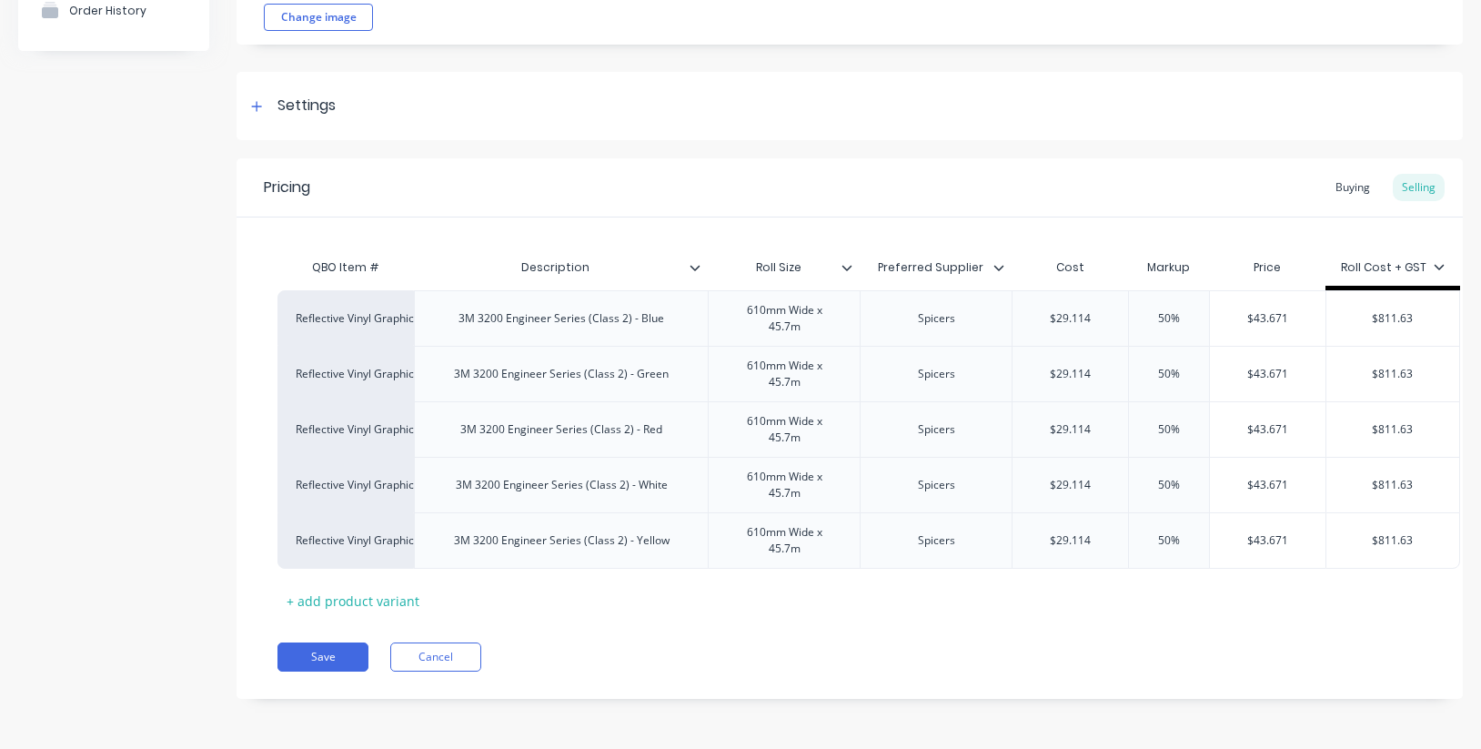
scroll to position [196, 0]
click at [327, 655] on button "Save" at bounding box center [322, 656] width 91 height 29
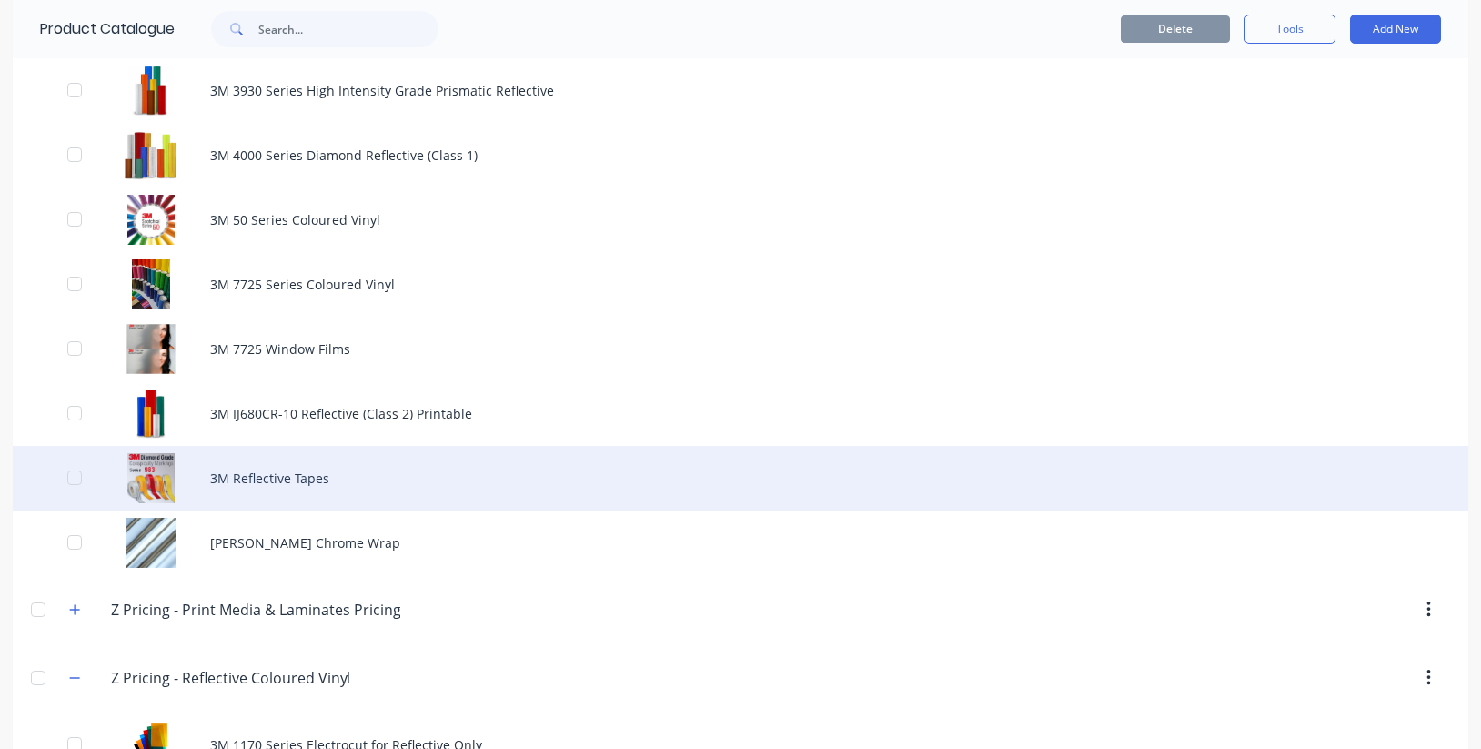
scroll to position [1041, 0]
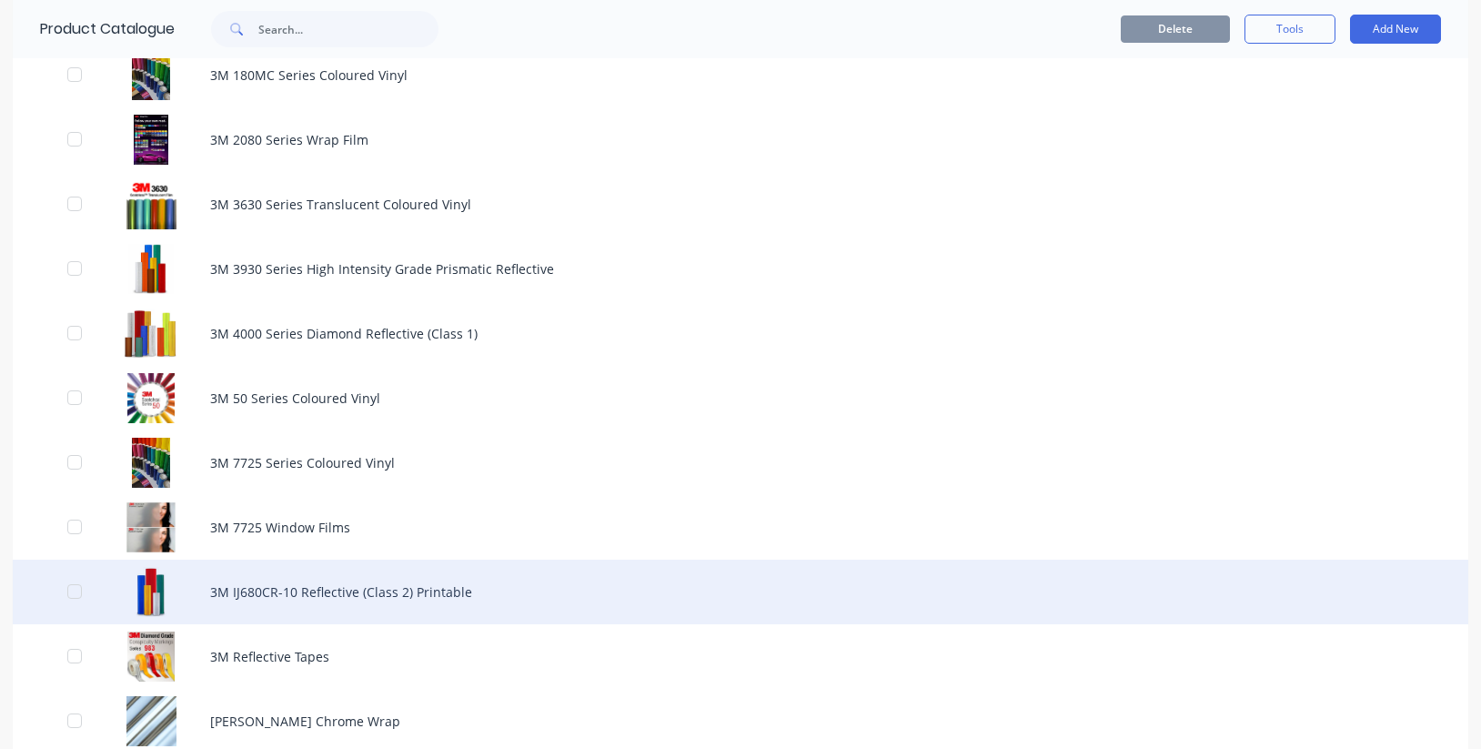
click at [282, 595] on div "3M IJ680CR-10 Reflective (Class 2) Printable" at bounding box center [740, 591] width 1455 height 65
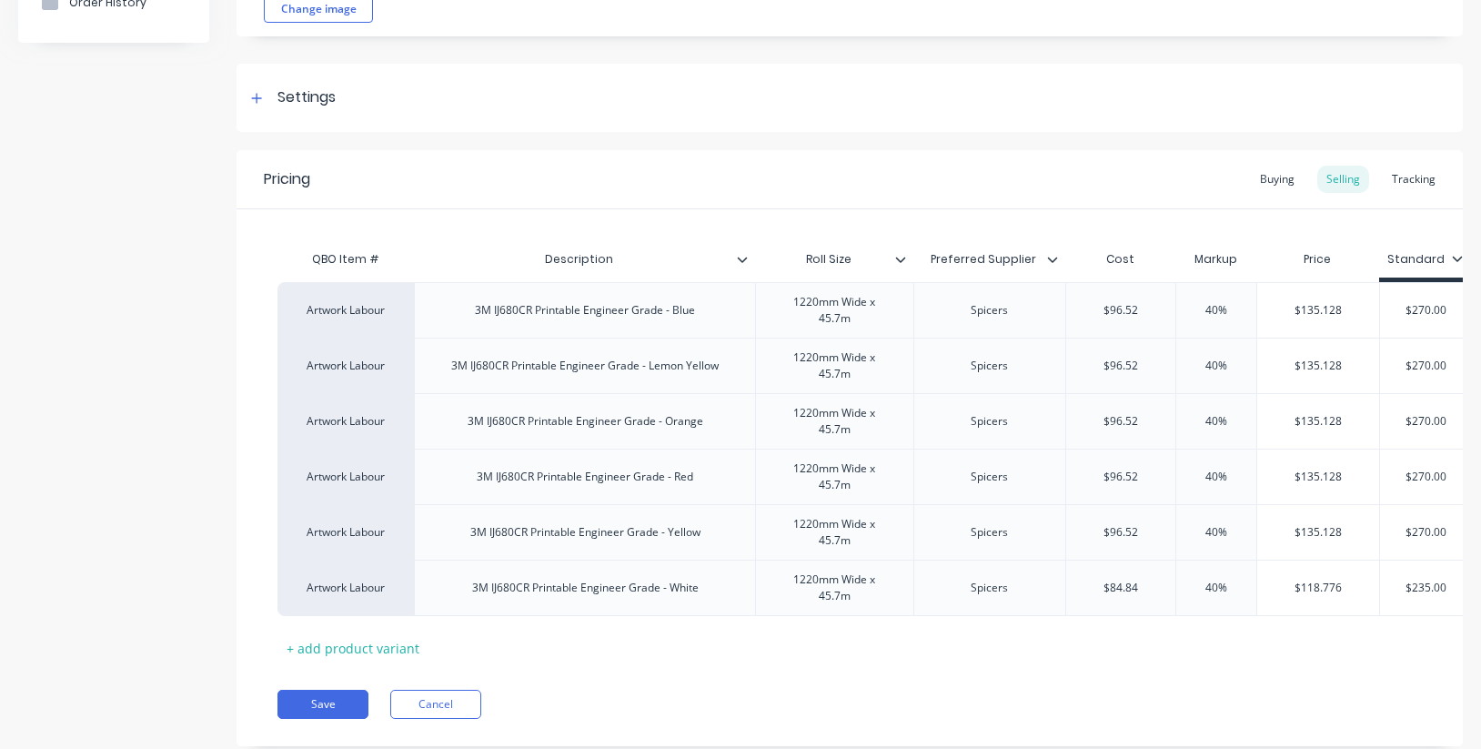
scroll to position [206, 0]
click at [254, 99] on icon at bounding box center [256, 96] width 11 height 13
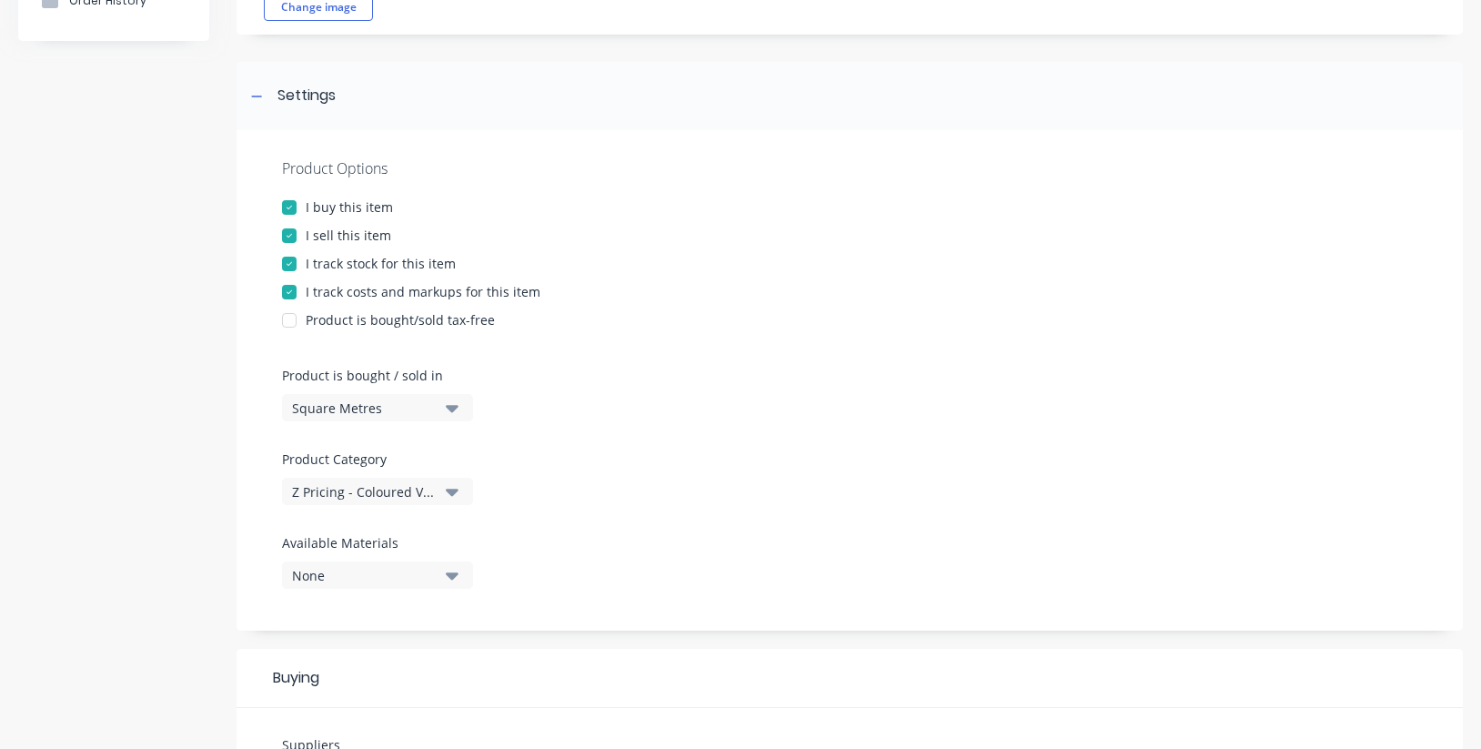
click at [448, 489] on icon "button" at bounding box center [452, 491] width 13 height 7
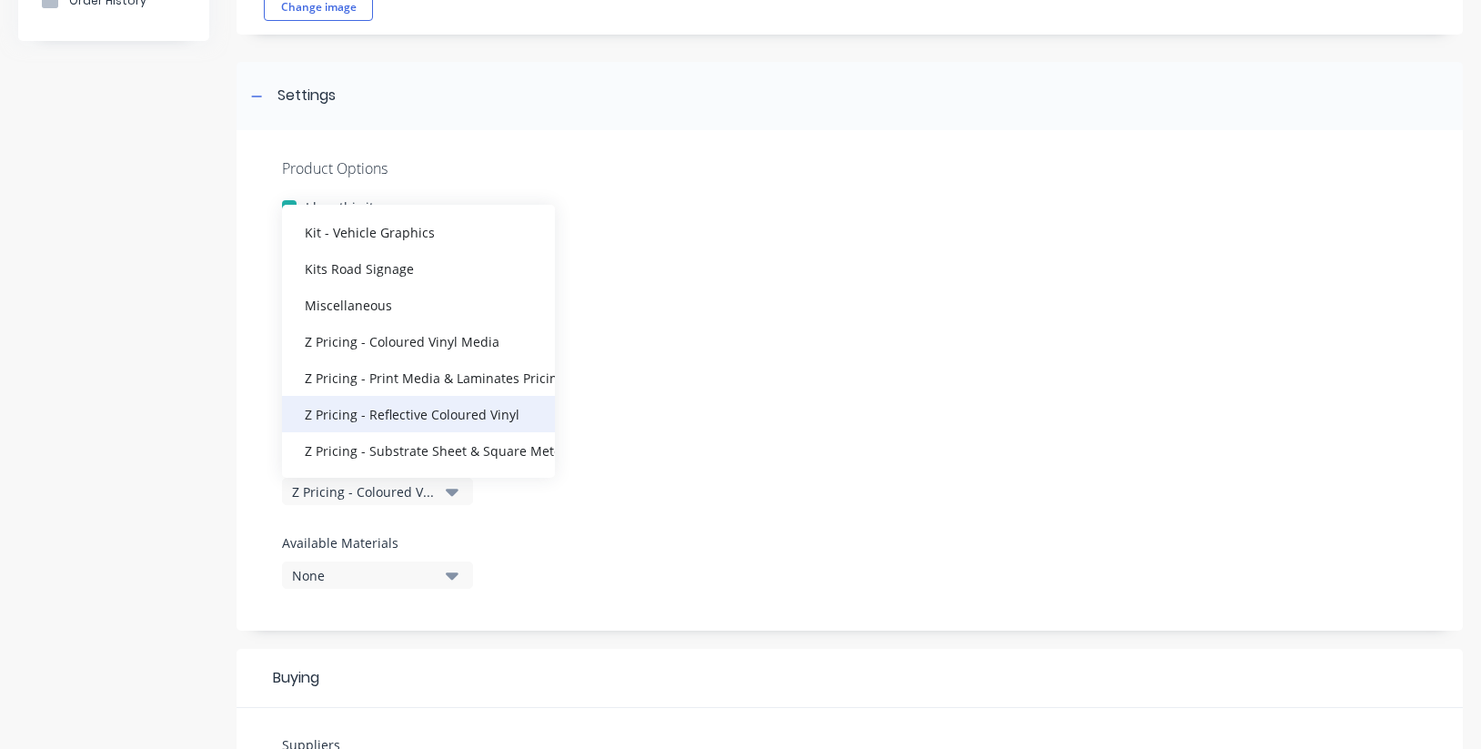
scroll to position [418, 0]
click at [458, 417] on div "Z Pricing - Reflective Coloured Vinyl" at bounding box center [418, 414] width 273 height 36
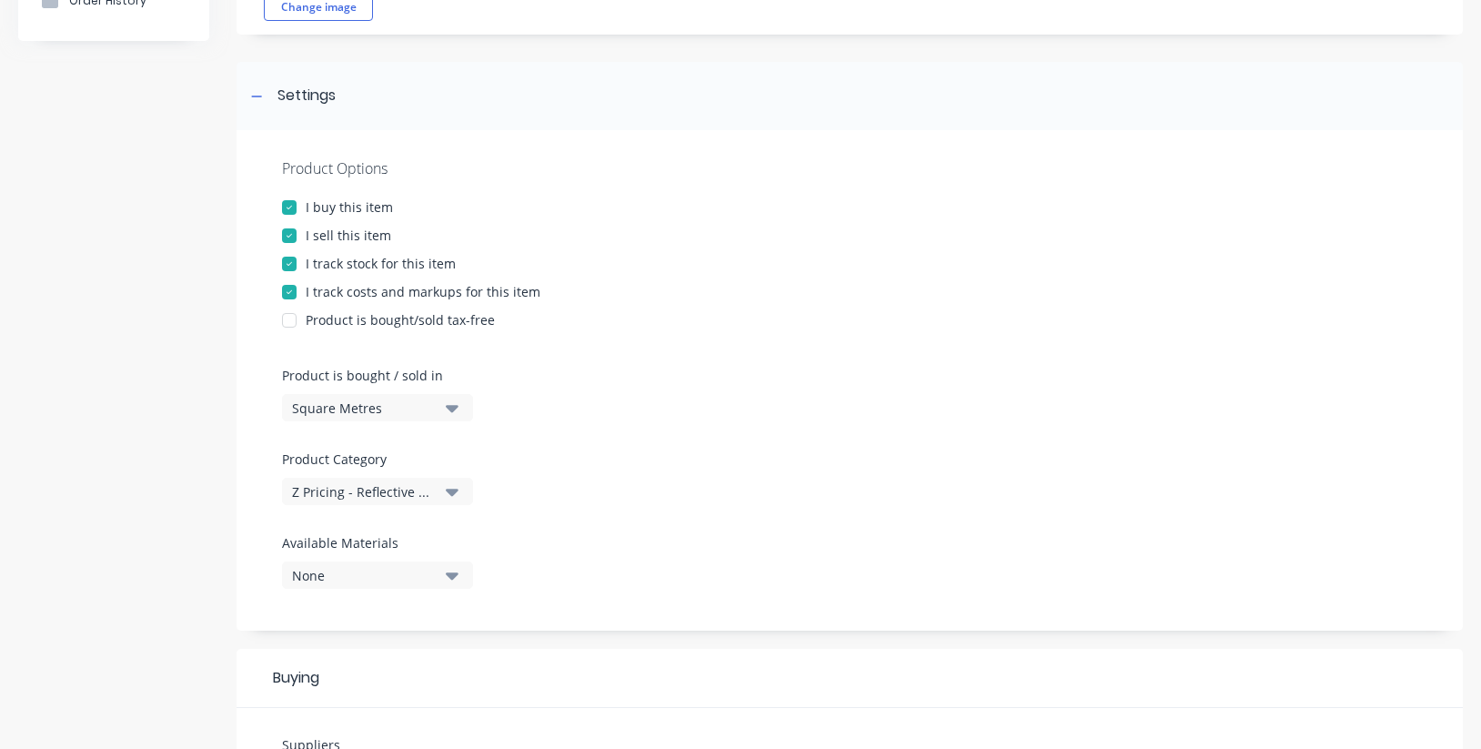
drag, startPoint x: 651, startPoint y: 394, endPoint x: 501, endPoint y: 323, distance: 166.0
click at [651, 394] on div "Product Options I buy this item I sell this item I track stock for this item I …" at bounding box center [849, 380] width 1226 height 500
click at [282, 262] on div at bounding box center [289, 264] width 36 height 36
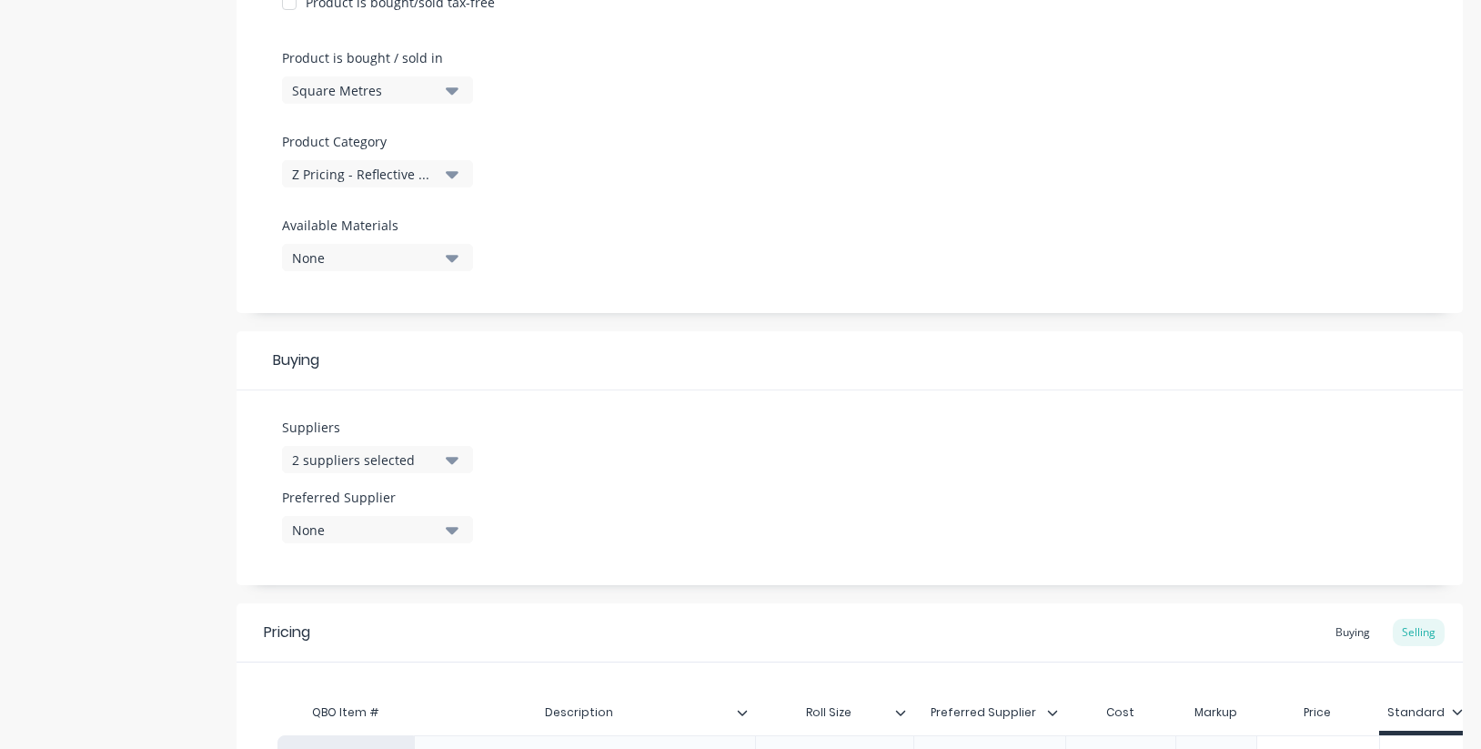
scroll to position [535, 0]
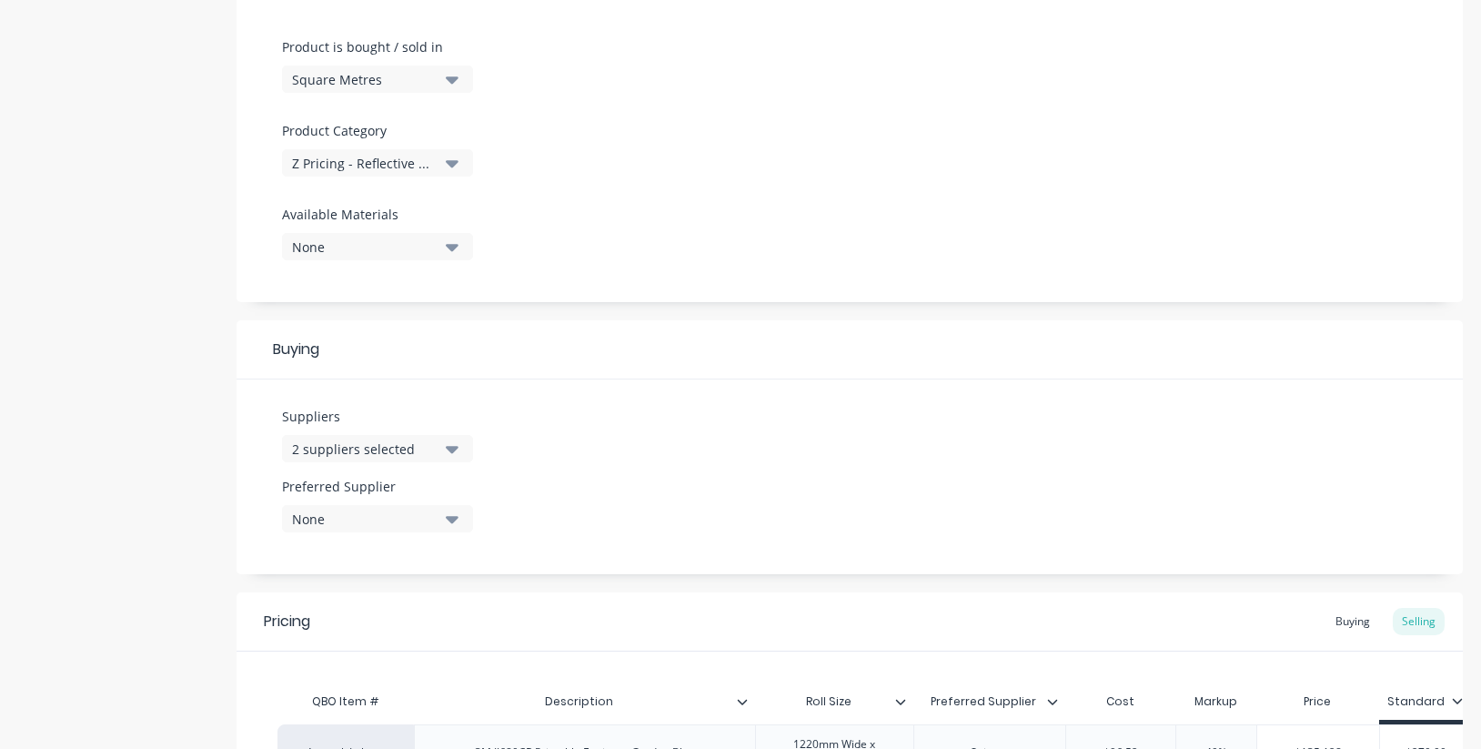
click at [407, 522] on div "None" at bounding box center [365, 518] width 146 height 19
click at [405, 648] on div "Spicers" at bounding box center [428, 654] width 182 height 19
type textarea "x"
click at [701, 356] on div "Buying" at bounding box center [849, 349] width 1226 height 59
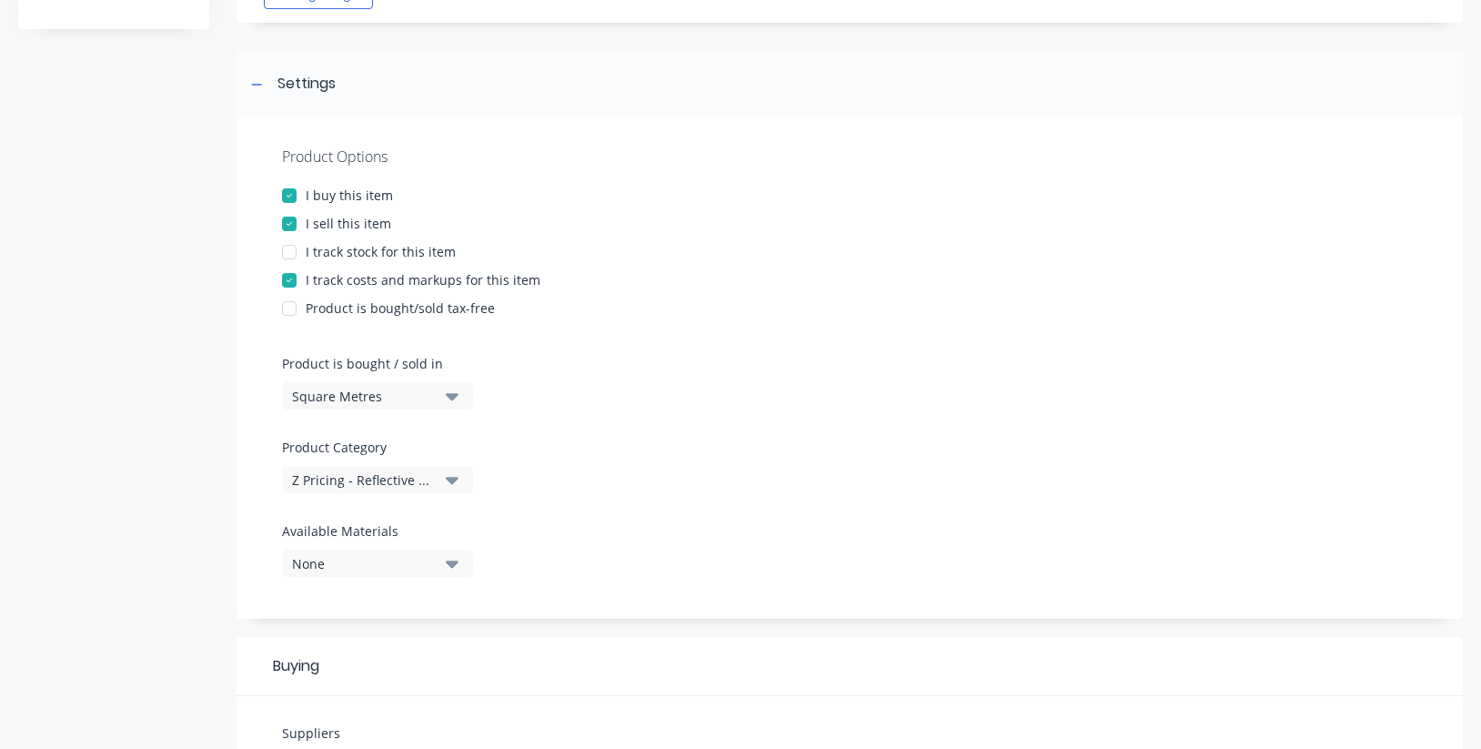
scroll to position [196, 0]
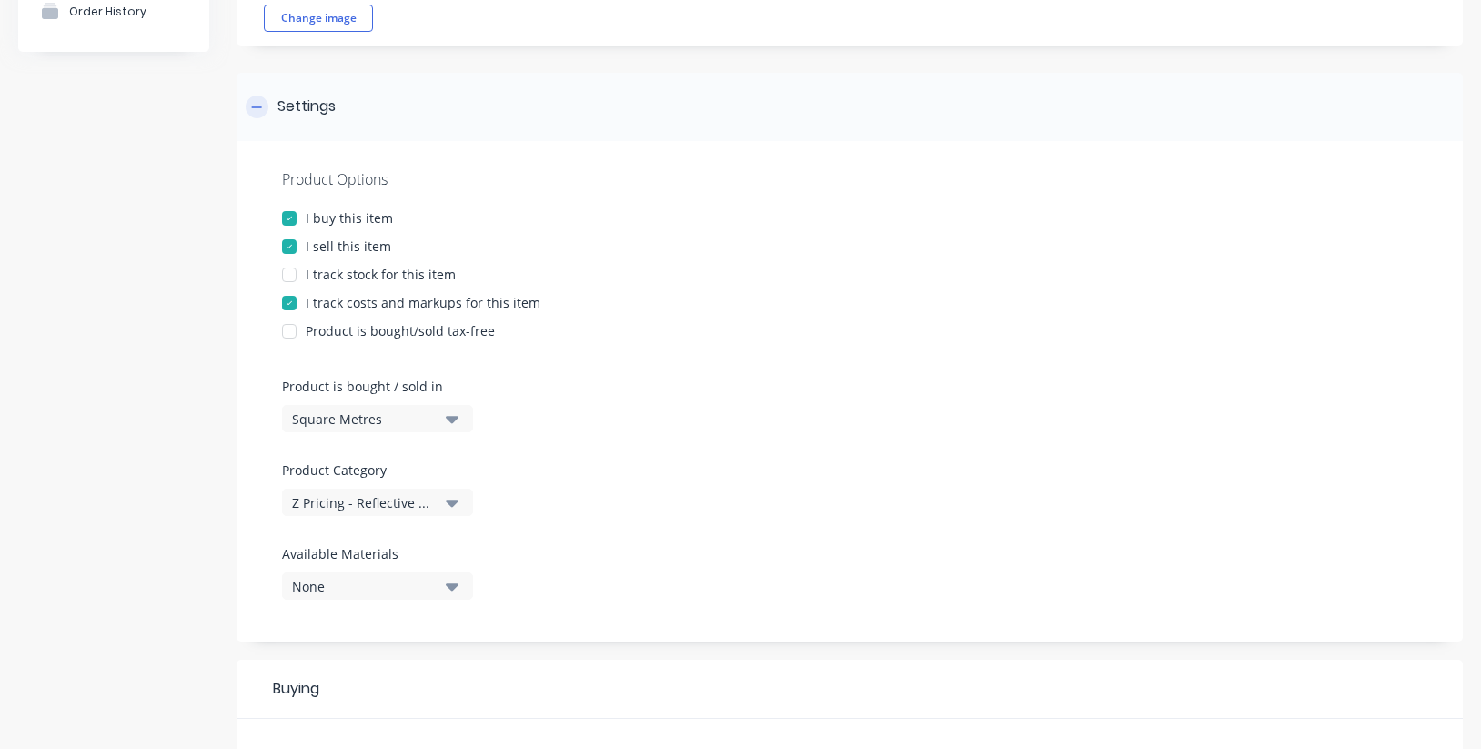
click at [261, 105] on icon at bounding box center [256, 107] width 11 height 13
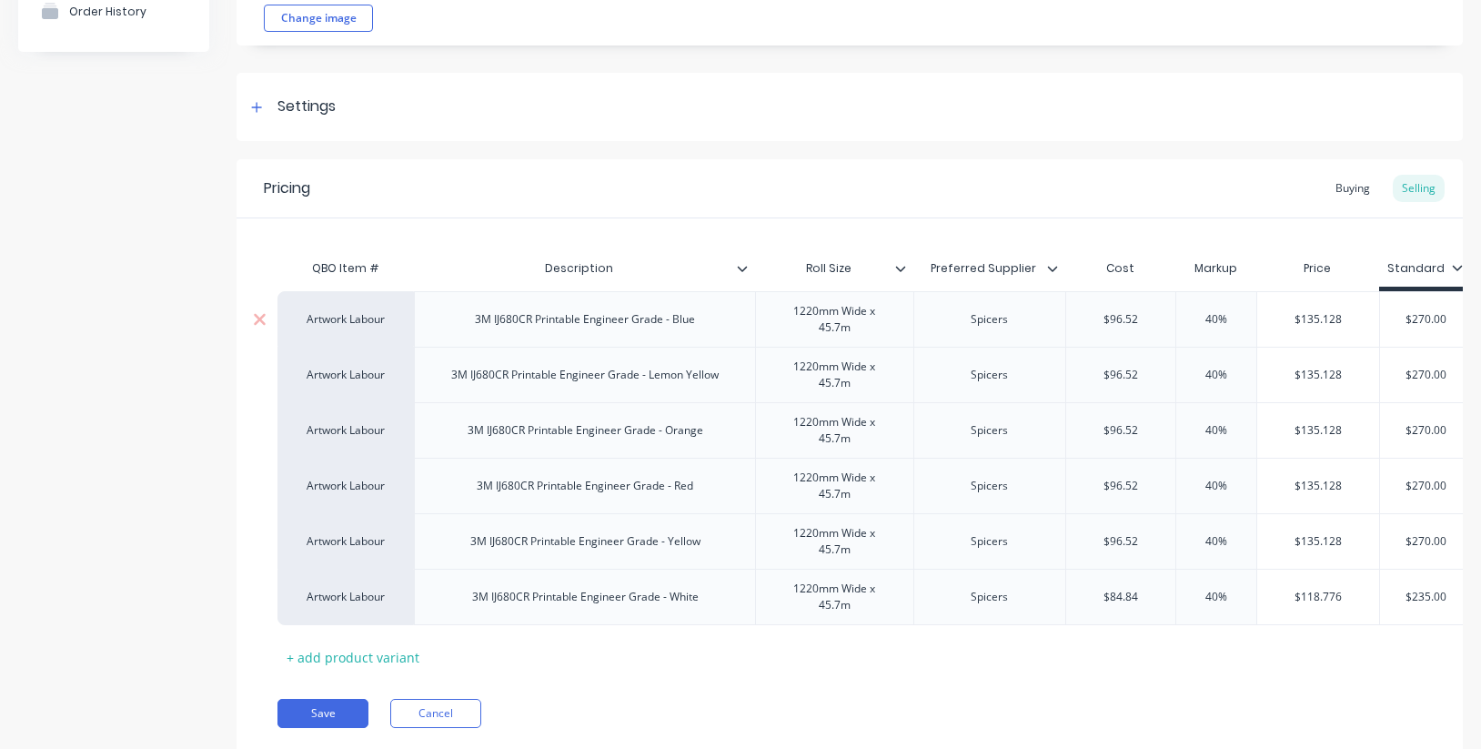
click at [369, 324] on div "Artwork Labour" at bounding box center [346, 319] width 100 height 16
type input "ref"
click at [372, 402] on button "Reflective Vinyl Graphics" at bounding box center [369, 400] width 146 height 27
type textarea "x"
click at [360, 372] on div "Artwork Labour" at bounding box center [346, 375] width 100 height 16
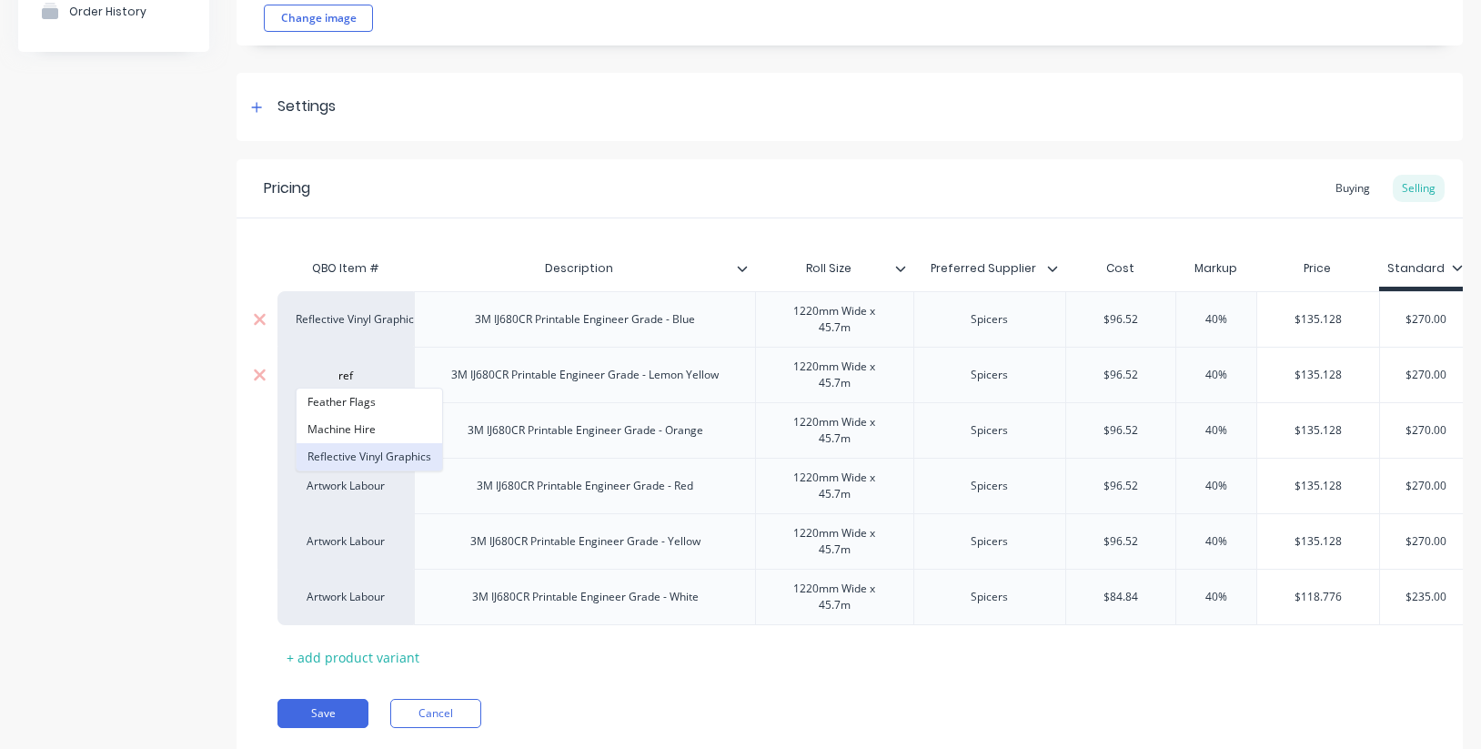
type input "ref"
click at [369, 456] on button "Reflective Vinyl Graphics" at bounding box center [369, 456] width 146 height 27
type textarea "x"
click at [367, 431] on div "Artwork Labour" at bounding box center [346, 430] width 100 height 16
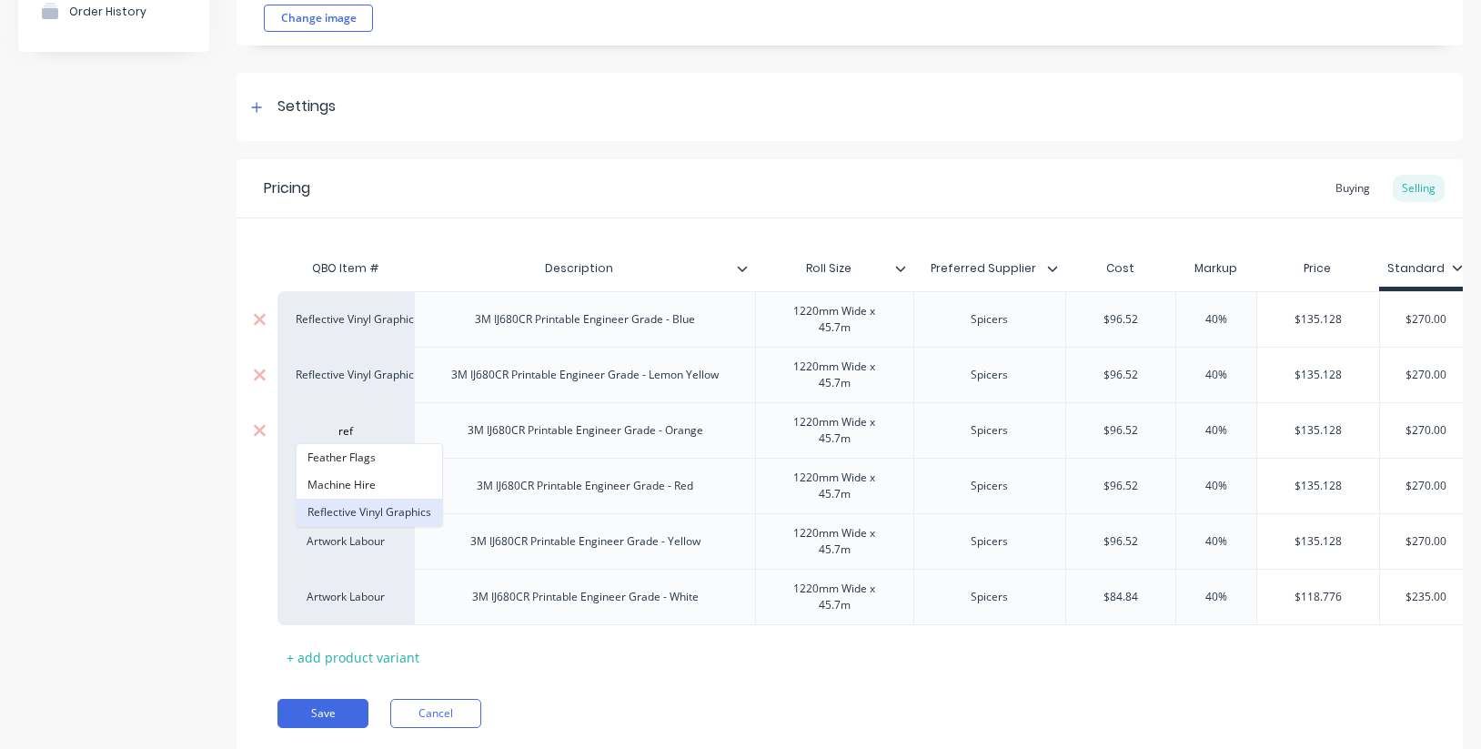
type input "ref"
click at [371, 513] on button "Reflective Vinyl Graphics" at bounding box center [369, 511] width 146 height 27
type textarea "x"
click at [361, 487] on div "Artwork Labour" at bounding box center [346, 485] width 100 height 16
type input "ref"
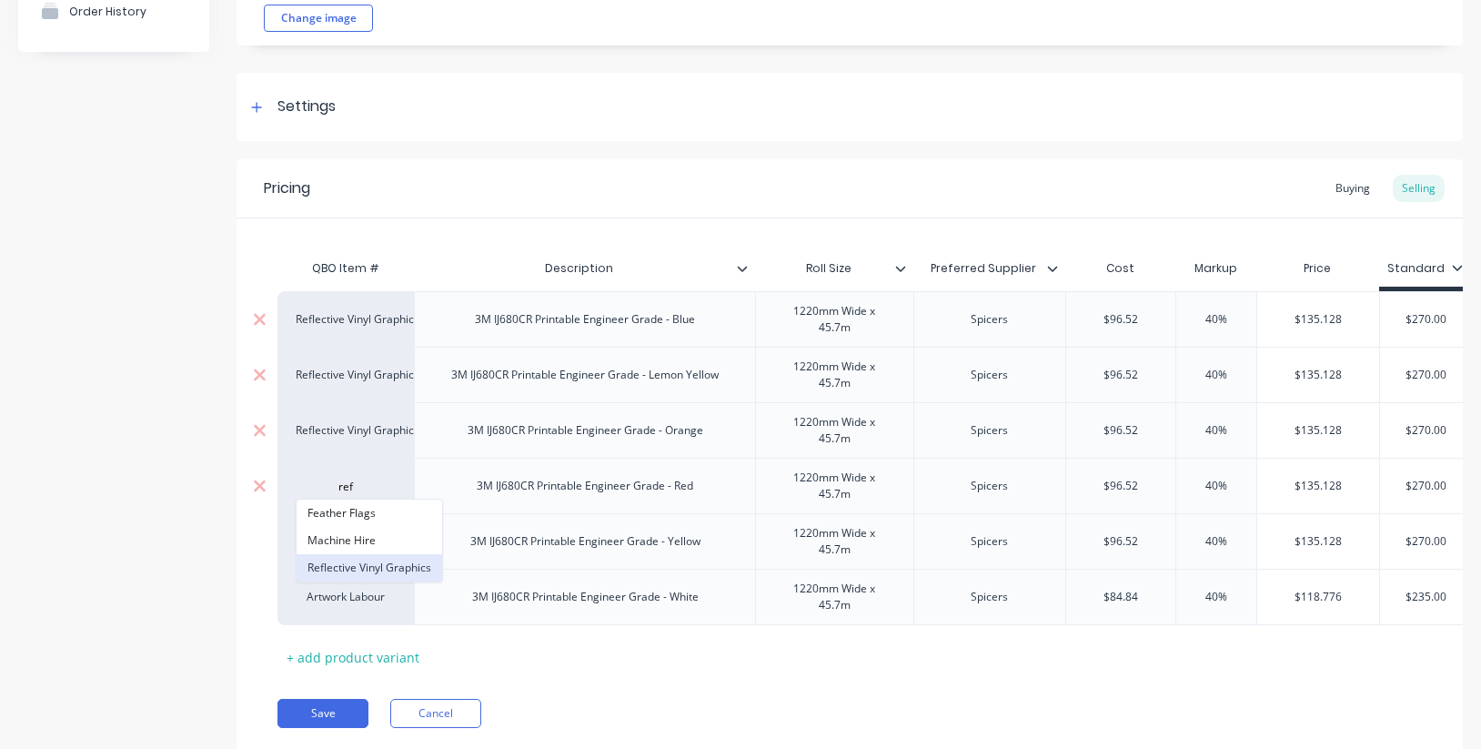
click at [375, 563] on button "Reflective Vinyl Graphics" at bounding box center [369, 567] width 146 height 27
type textarea "x"
click at [367, 543] on div "Artwork Labour" at bounding box center [346, 541] width 100 height 16
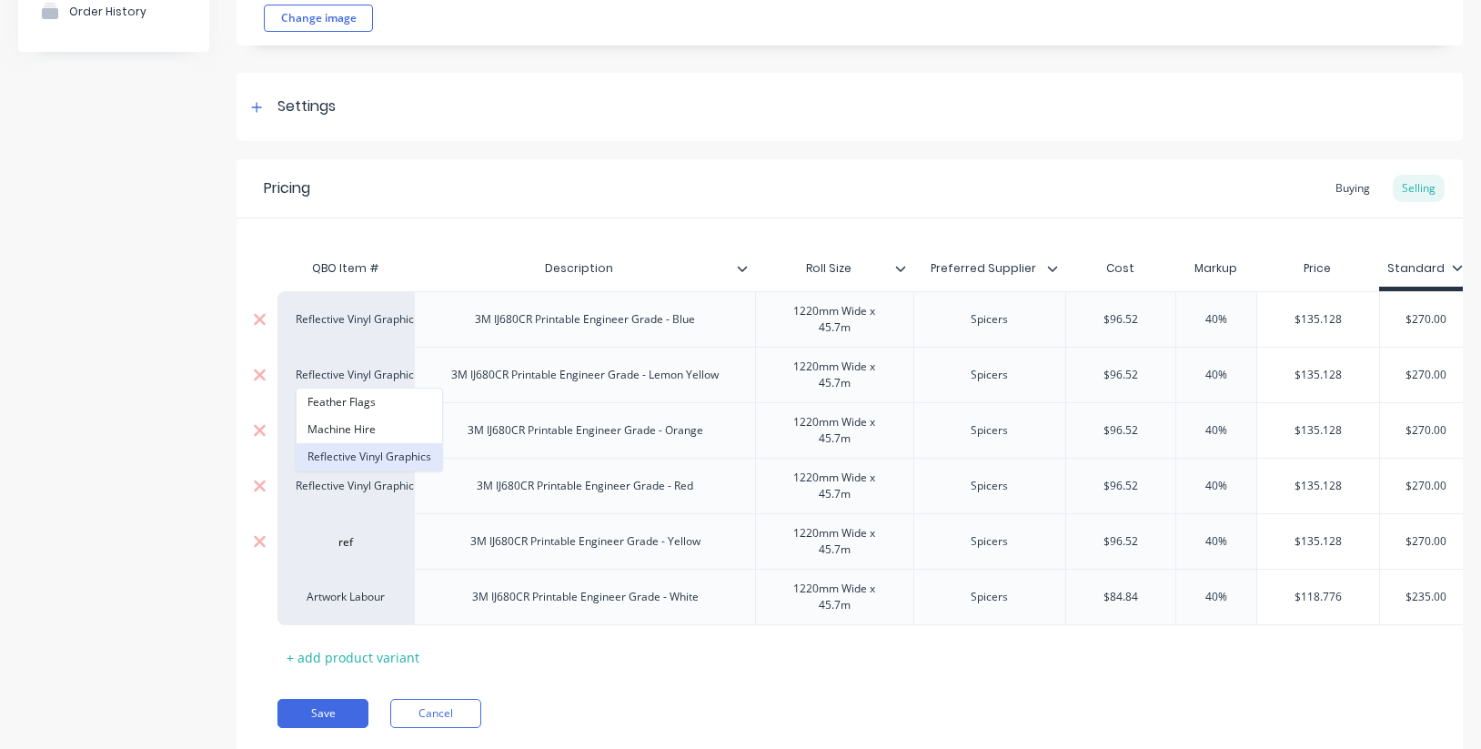
type input "ref"
click at [376, 453] on button "Reflective Vinyl Graphics" at bounding box center [369, 456] width 146 height 27
type textarea "x"
click at [357, 606] on div "Artwork Labour" at bounding box center [345, 596] width 136 height 56
click at [361, 597] on div "Artwork Labour" at bounding box center [346, 596] width 100 height 16
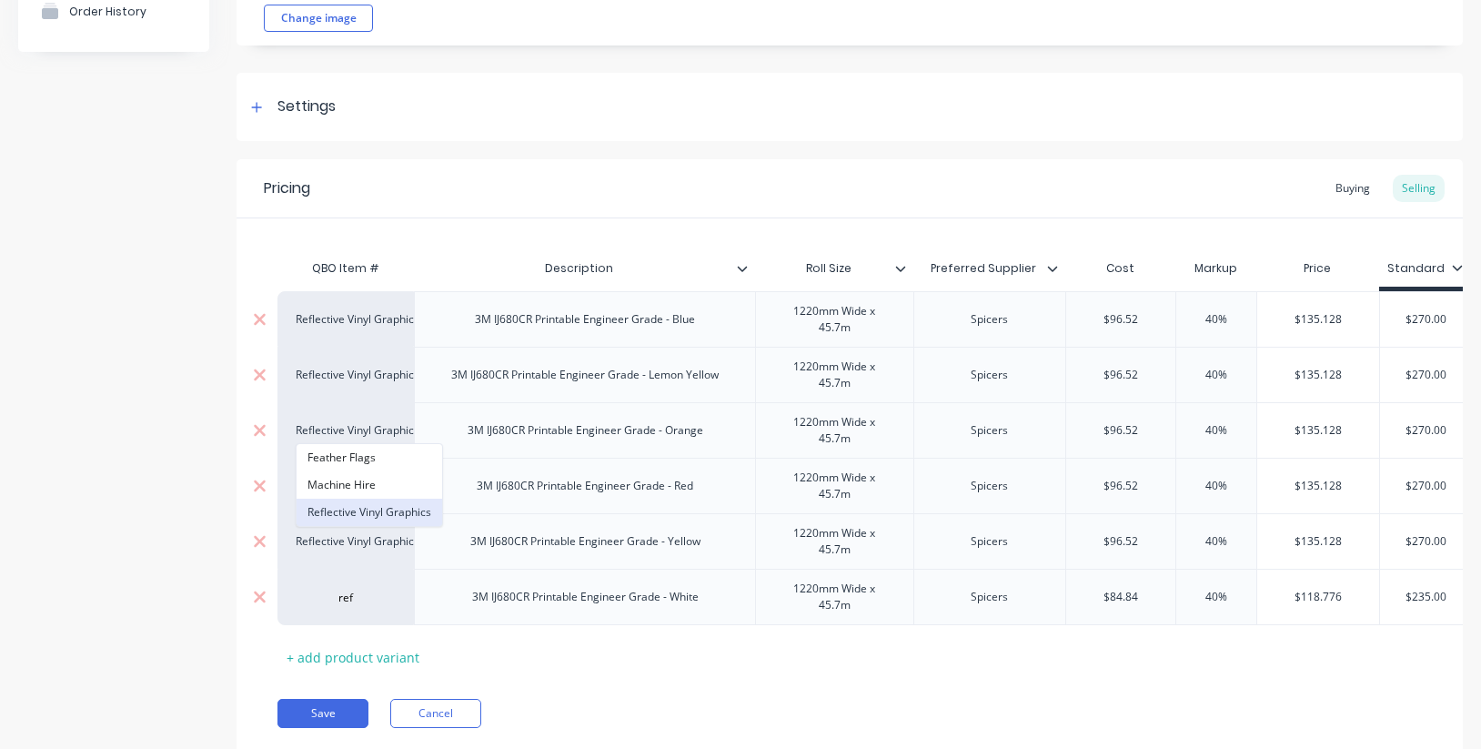
type input "ref"
click at [367, 511] on button "Reflective Vinyl Graphics" at bounding box center [369, 511] width 146 height 27
click at [585, 657] on div "QBO Item # Description Roll Size Preferred Supplier Cost Markup Price Standard …" at bounding box center [849, 460] width 1144 height 421
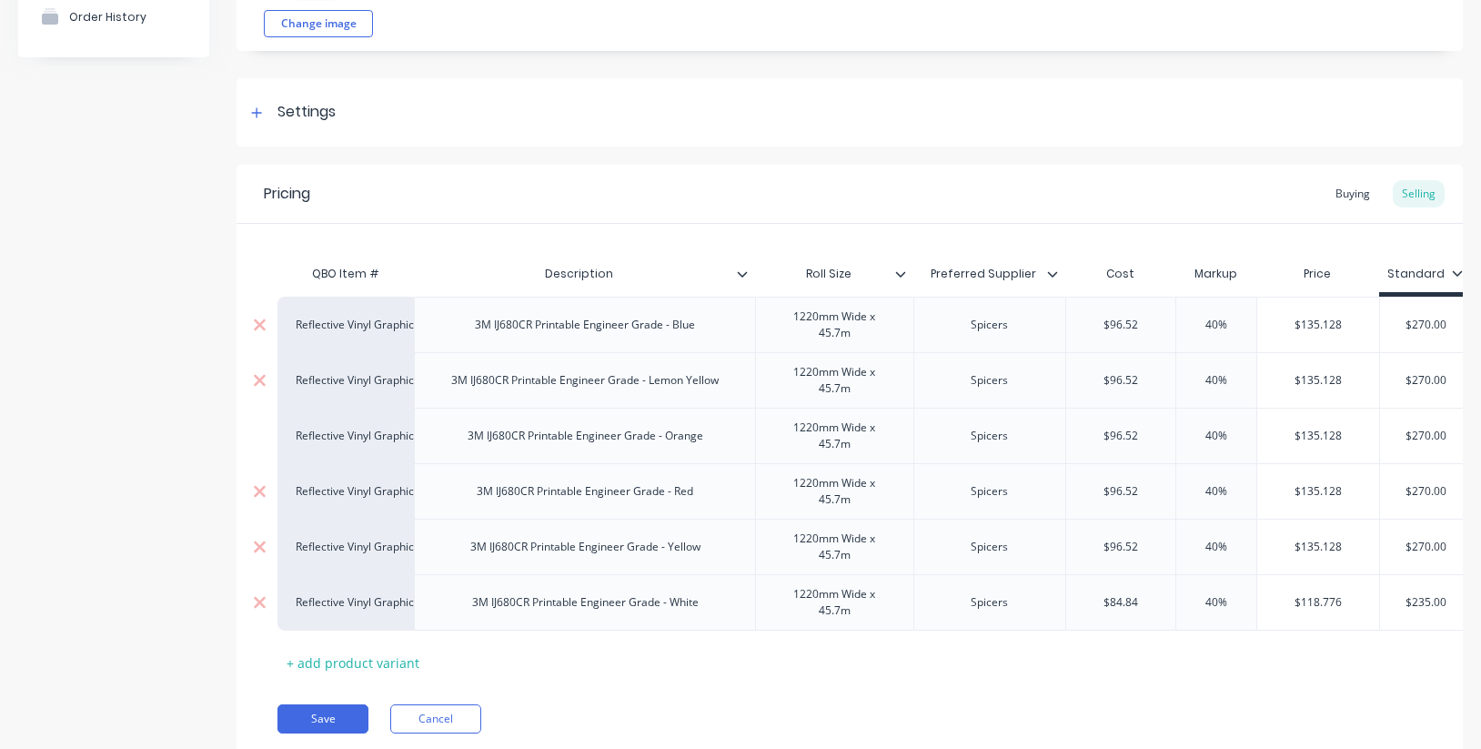
click at [1452, 270] on icon at bounding box center [1457, 272] width 11 height 11
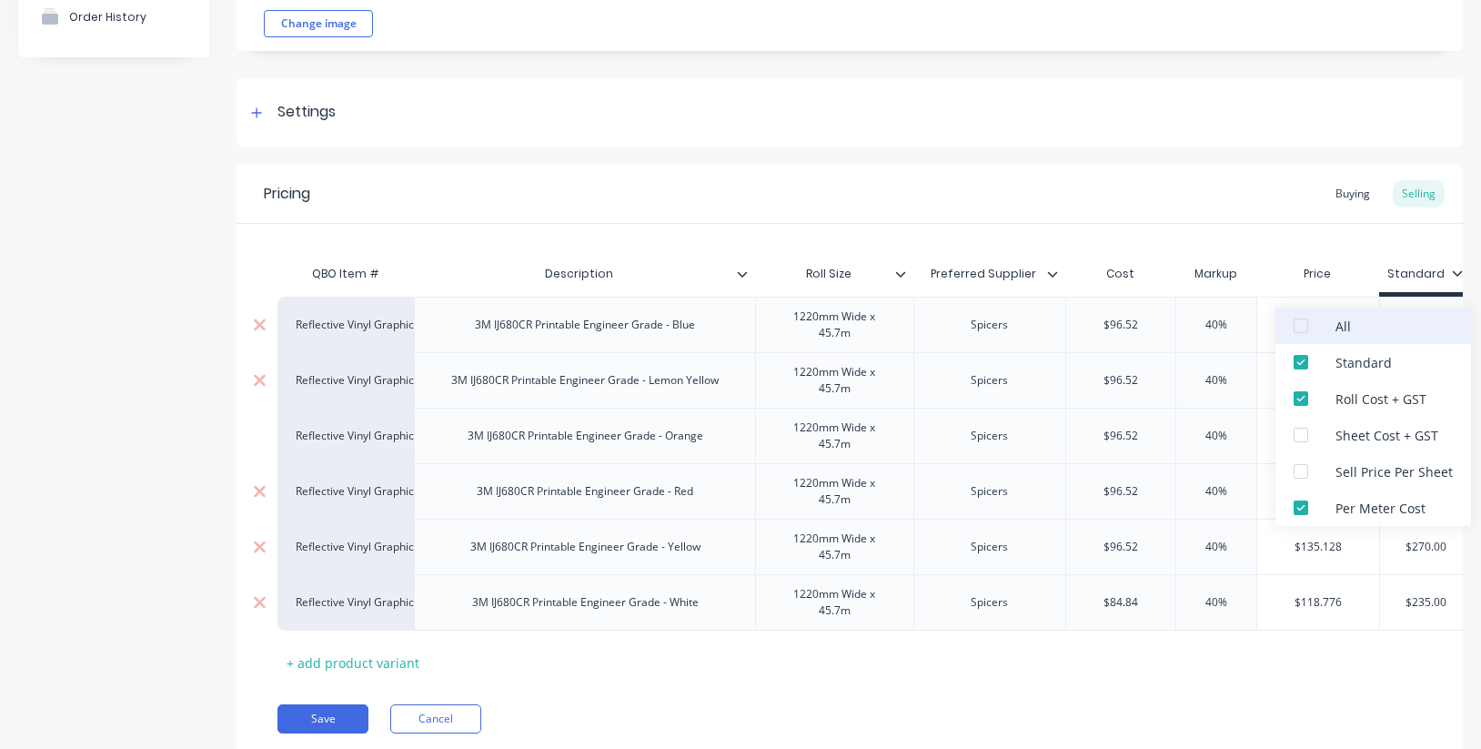
click at [1297, 320] on div at bounding box center [1300, 325] width 36 height 36
click at [1299, 323] on div at bounding box center [1300, 325] width 36 height 36
drag, startPoint x: 1297, startPoint y: 397, endPoint x: 1298, endPoint y: 387, distance: 11.0
click at [1297, 397] on div at bounding box center [1300, 398] width 36 height 36
click at [1300, 364] on div at bounding box center [1300, 362] width 36 height 36
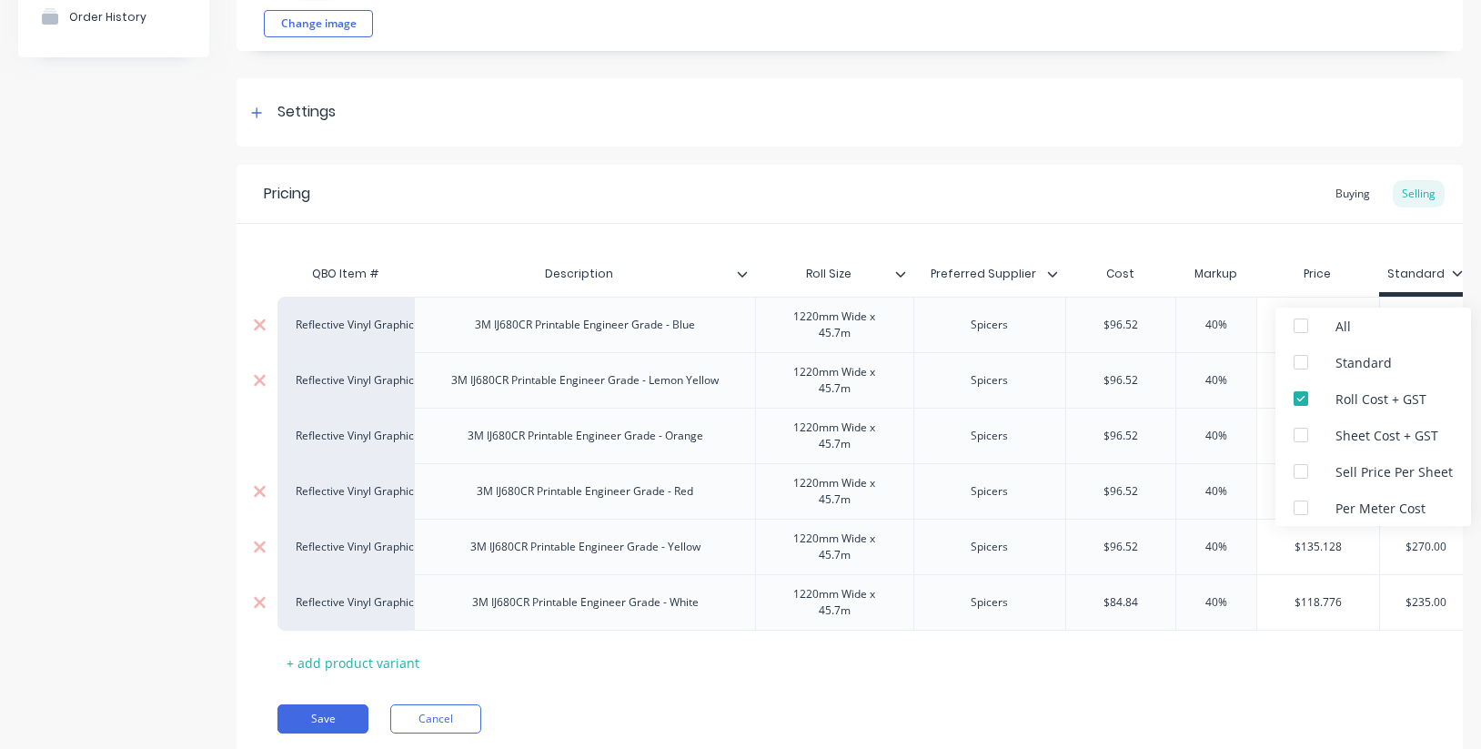
type textarea "x"
click at [1244, 685] on div "Pricing Buying Selling QBO Item # Description Roll Size Preferred Supplier Cost…" at bounding box center [849, 463] width 1226 height 596
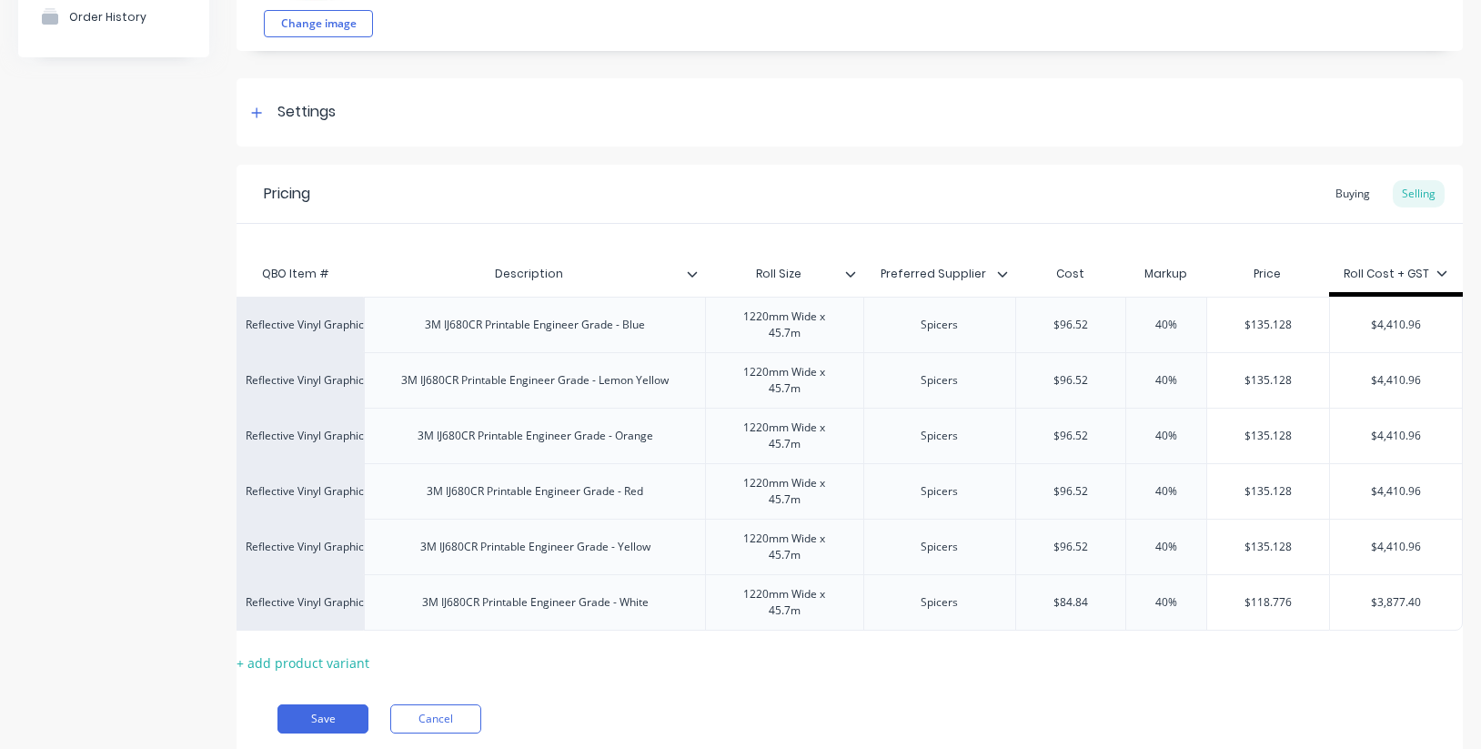
scroll to position [0, 50]
type input "40%"
drag, startPoint x: 1169, startPoint y: 321, endPoint x: 1130, endPoint y: 318, distance: 39.2
click at [1130, 318] on input "40%" at bounding box center [1165, 325] width 91 height 16
type textarea "x"
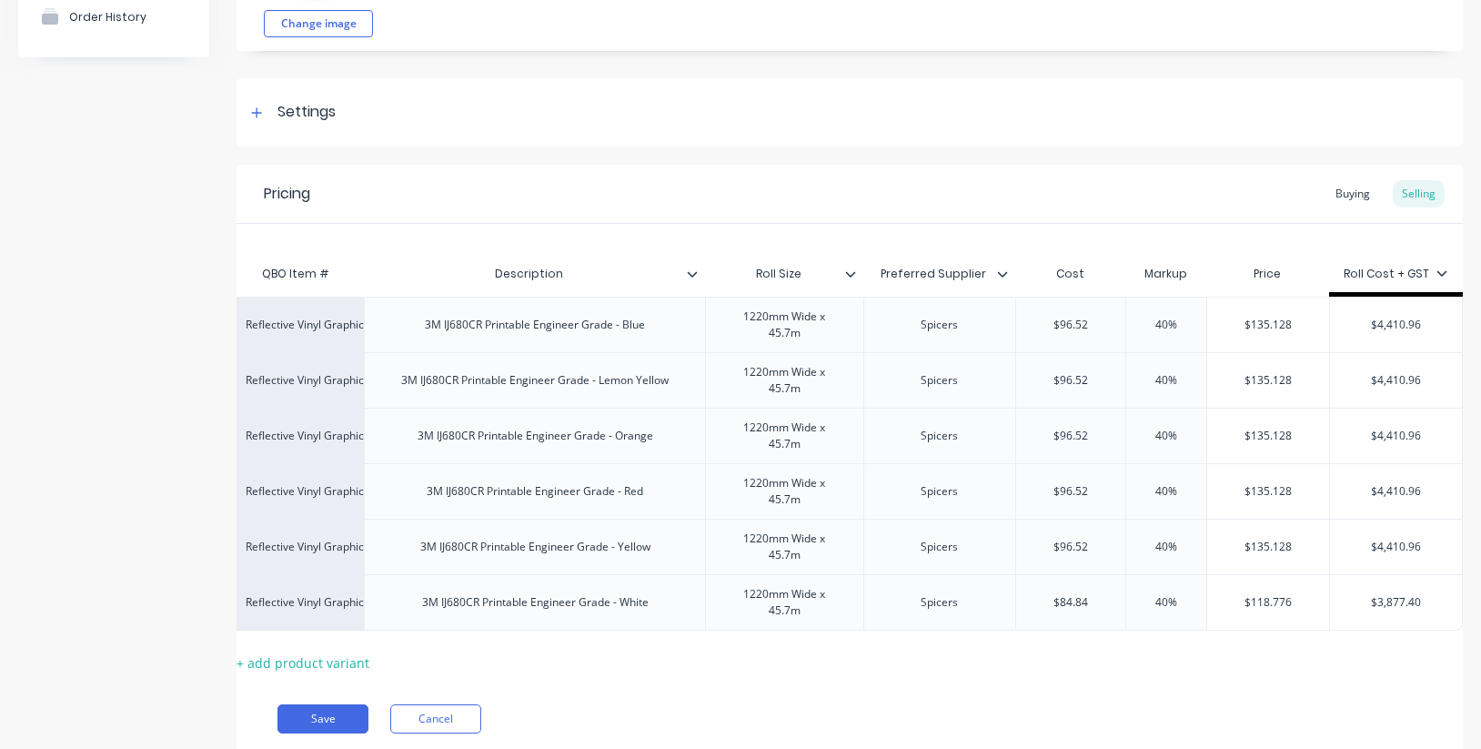
type input "5"
type textarea "x"
type input "50"
type input "40%"
drag, startPoint x: 1158, startPoint y: 374, endPoint x: 1117, endPoint y: 373, distance: 40.9
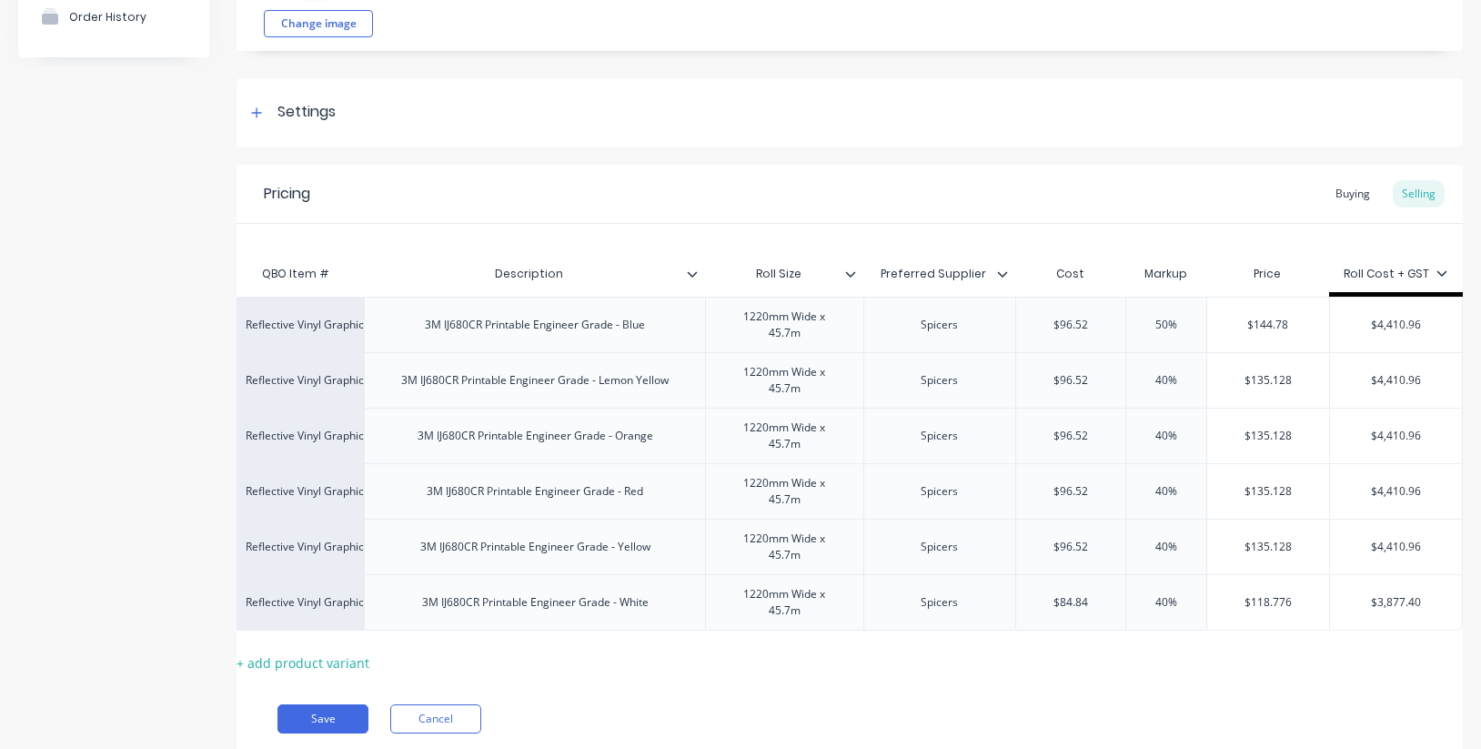
click at [1117, 373] on div "Reflective Vinyl Graphics 3M IJ680CR Printable Engineer Grade - Lemon Yellow 12…" at bounding box center [844, 379] width 1235 height 55
type textarea "x"
type input "5"
type textarea "x"
type input "50"
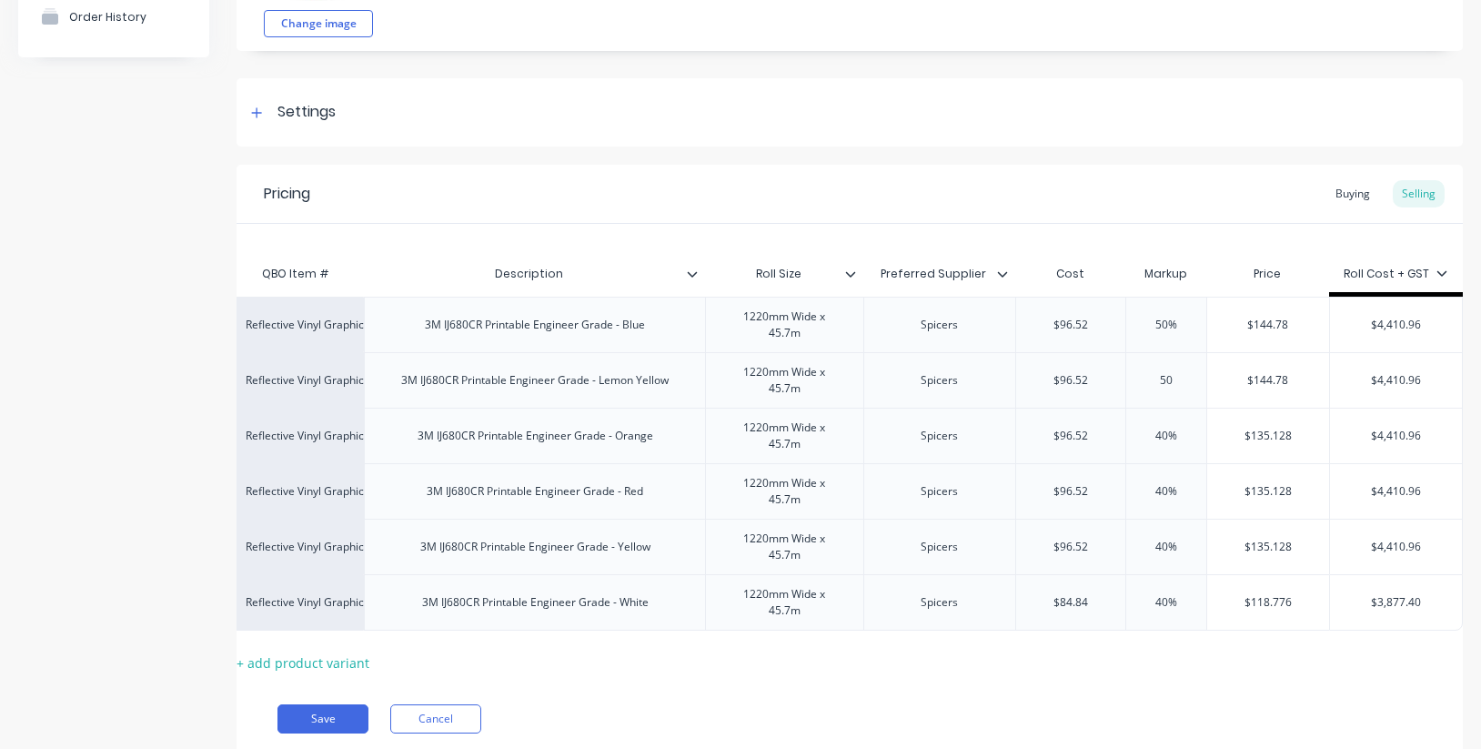
type input "40%"
drag, startPoint x: 1189, startPoint y: 437, endPoint x: 1119, endPoint y: 429, distance: 70.5
click at [1119, 429] on div "Reflective Vinyl Graphics 3M IJ680CR Printable Engineer Grade - Orange 1220mm W…" at bounding box center [844, 434] width 1235 height 55
type textarea "x"
type input "5"
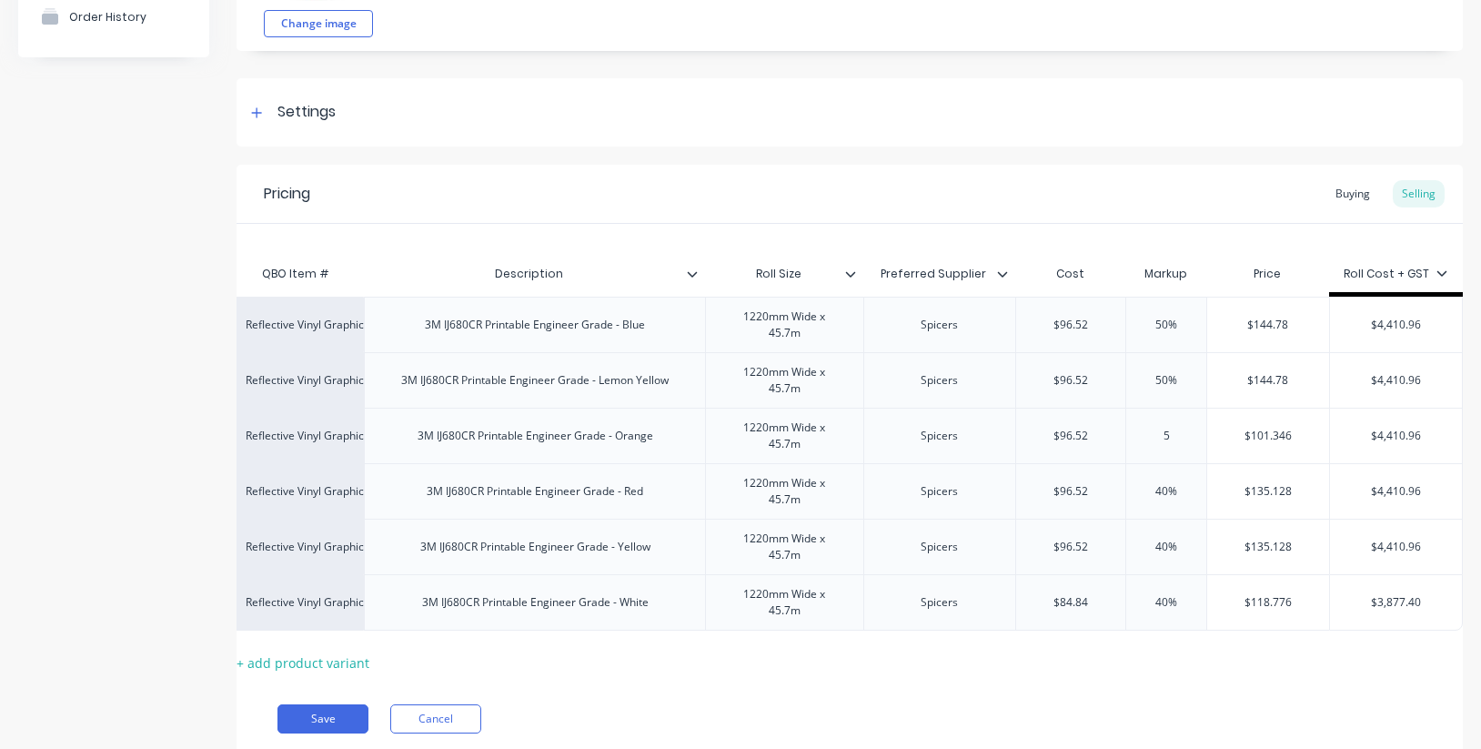
type textarea "x"
type input "50"
type input "40%"
drag, startPoint x: 1184, startPoint y: 492, endPoint x: 1122, endPoint y: 485, distance: 62.3
click at [1122, 485] on input "40%" at bounding box center [1165, 491] width 91 height 16
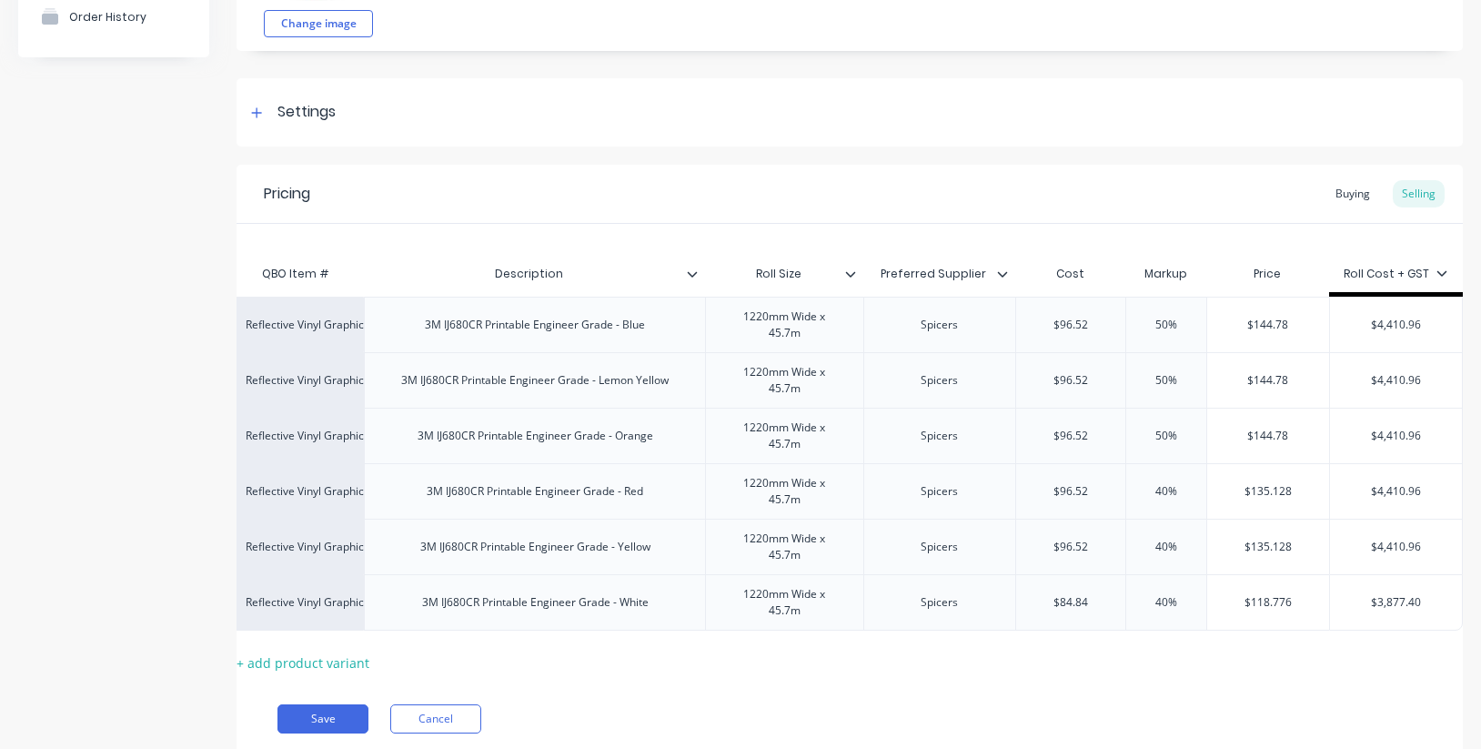
type textarea "x"
type input "5"
type textarea "x"
click at [1206, 558] on div "$135.128" at bounding box center [1267, 545] width 123 height 55
type input "50"
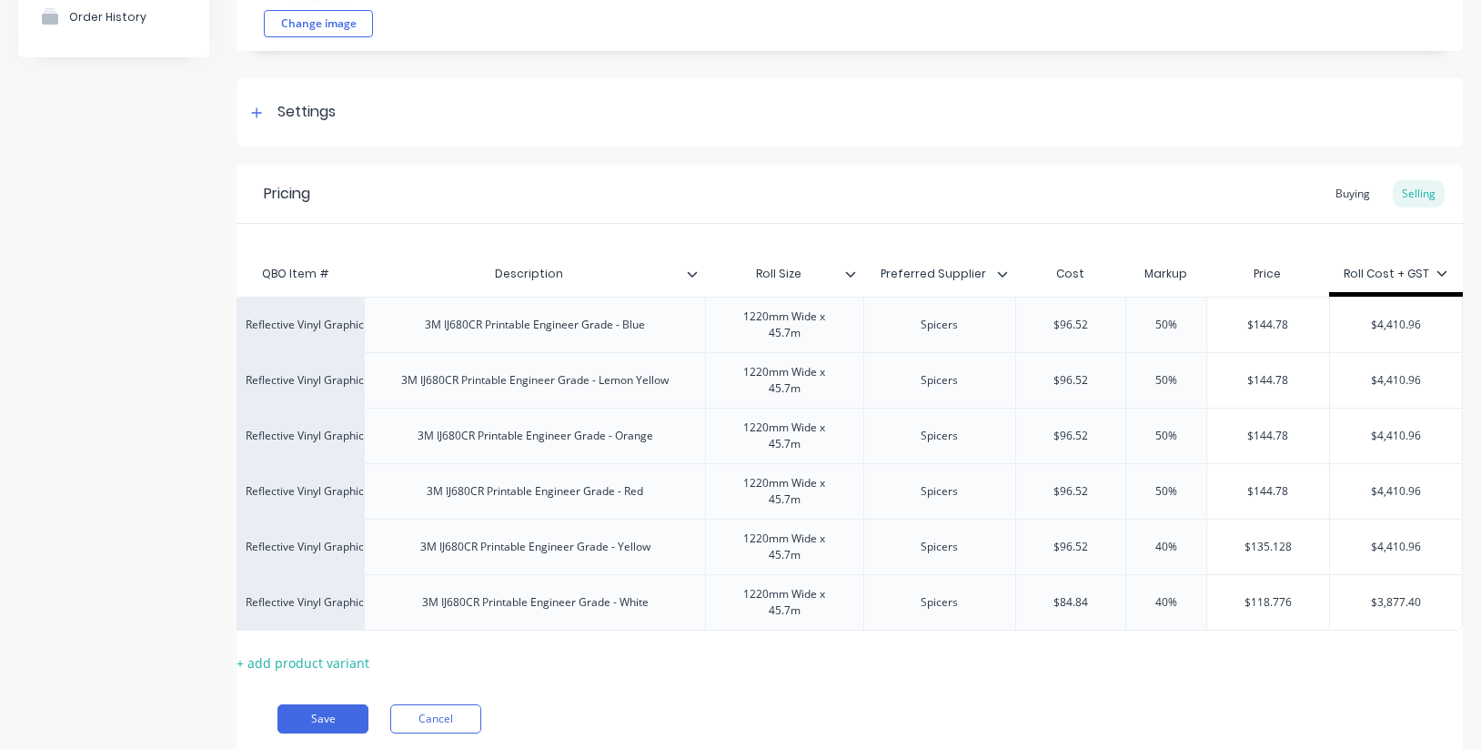
type input "40%"
drag, startPoint x: 1189, startPoint y: 551, endPoint x: 1102, endPoint y: 540, distance: 87.1
click at [1102, 540] on div "Reflective Vinyl Graphics 3M IJ680CR Printable Engineer Grade - Yellow 1220mm W…" at bounding box center [844, 545] width 1235 height 55
type textarea "x"
type input "5"
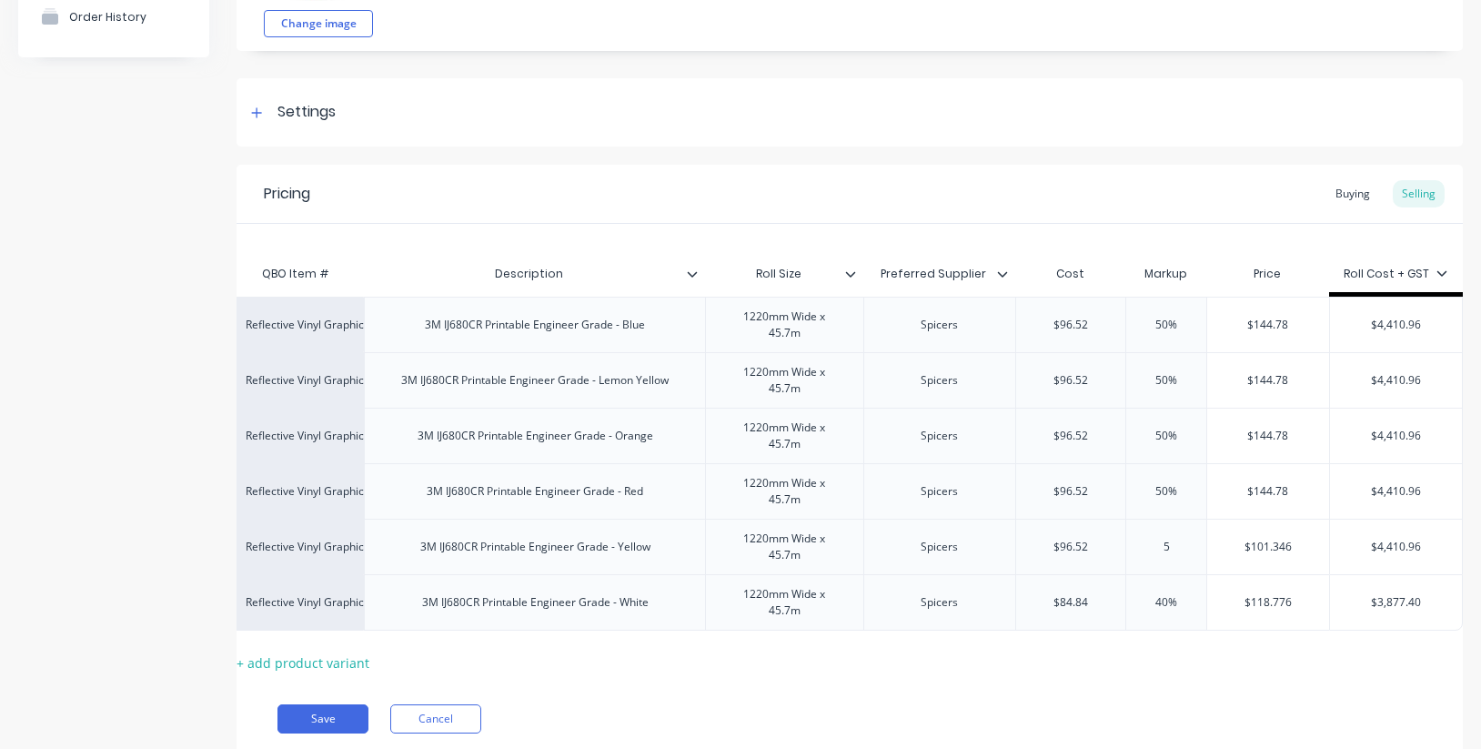
type textarea "x"
type input "50"
type input "40%"
drag, startPoint x: 1195, startPoint y: 607, endPoint x: 1119, endPoint y: 602, distance: 76.5
click at [1119, 602] on div "Reflective Vinyl Graphics 3M IJ680CR Printable Engineer Grade - White 1220mm Wi…" at bounding box center [844, 602] width 1235 height 56
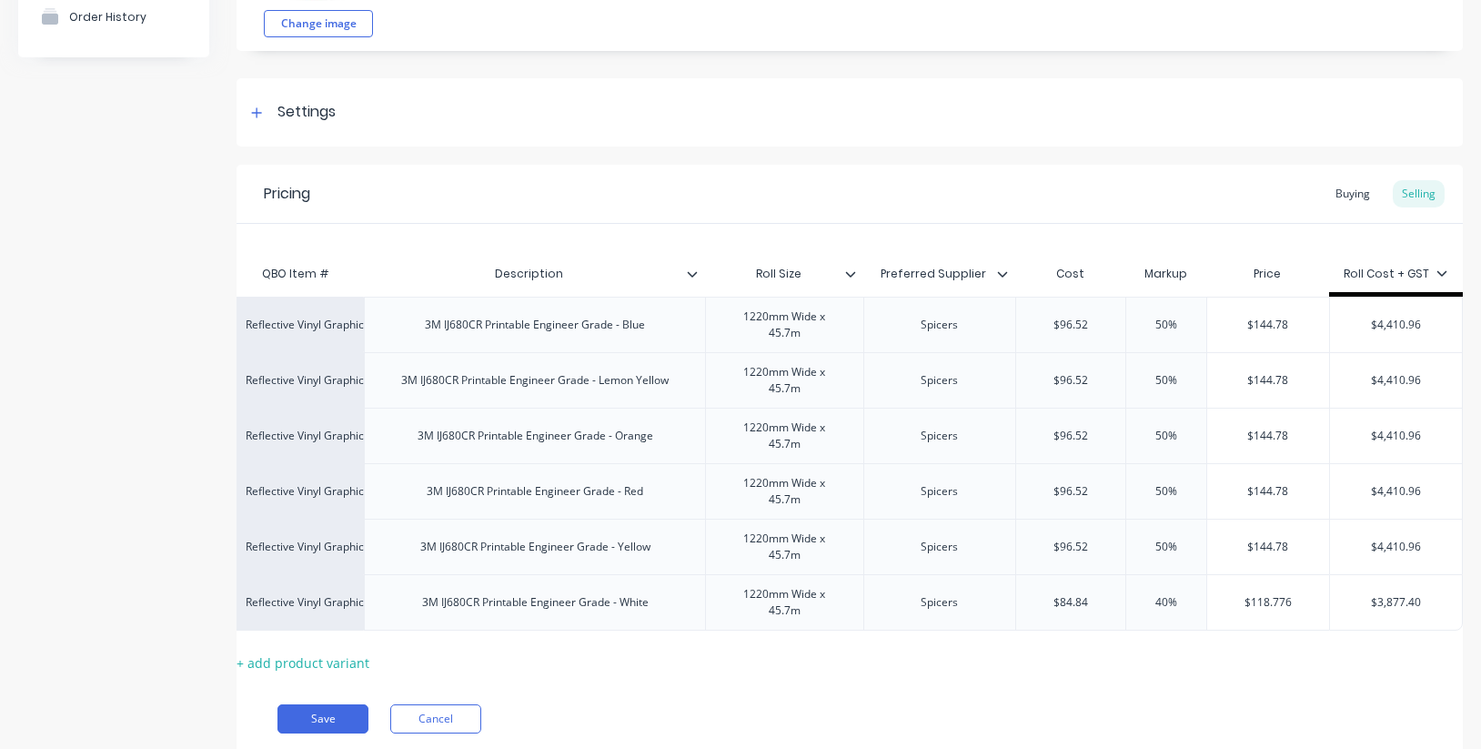
type textarea "x"
type input "5"
type textarea "x"
type input "50"
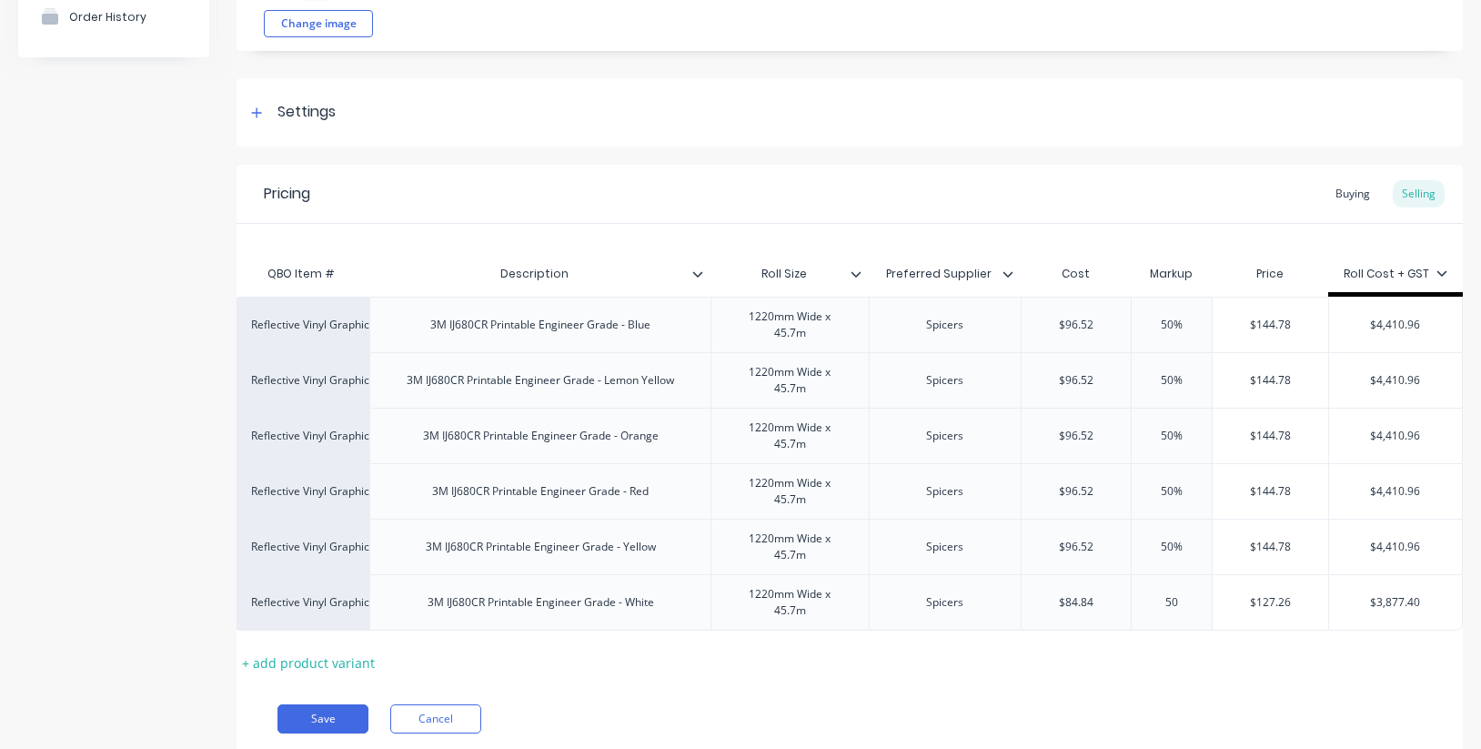
type input "50%"
click at [1184, 544] on input "50%" at bounding box center [1171, 546] width 91 height 16
type input "$96.52"
click at [1080, 325] on input "$96.52" at bounding box center [1076, 325] width 110 height 16
drag, startPoint x: 1103, startPoint y: 326, endPoint x: 1030, endPoint y: 322, distance: 73.8
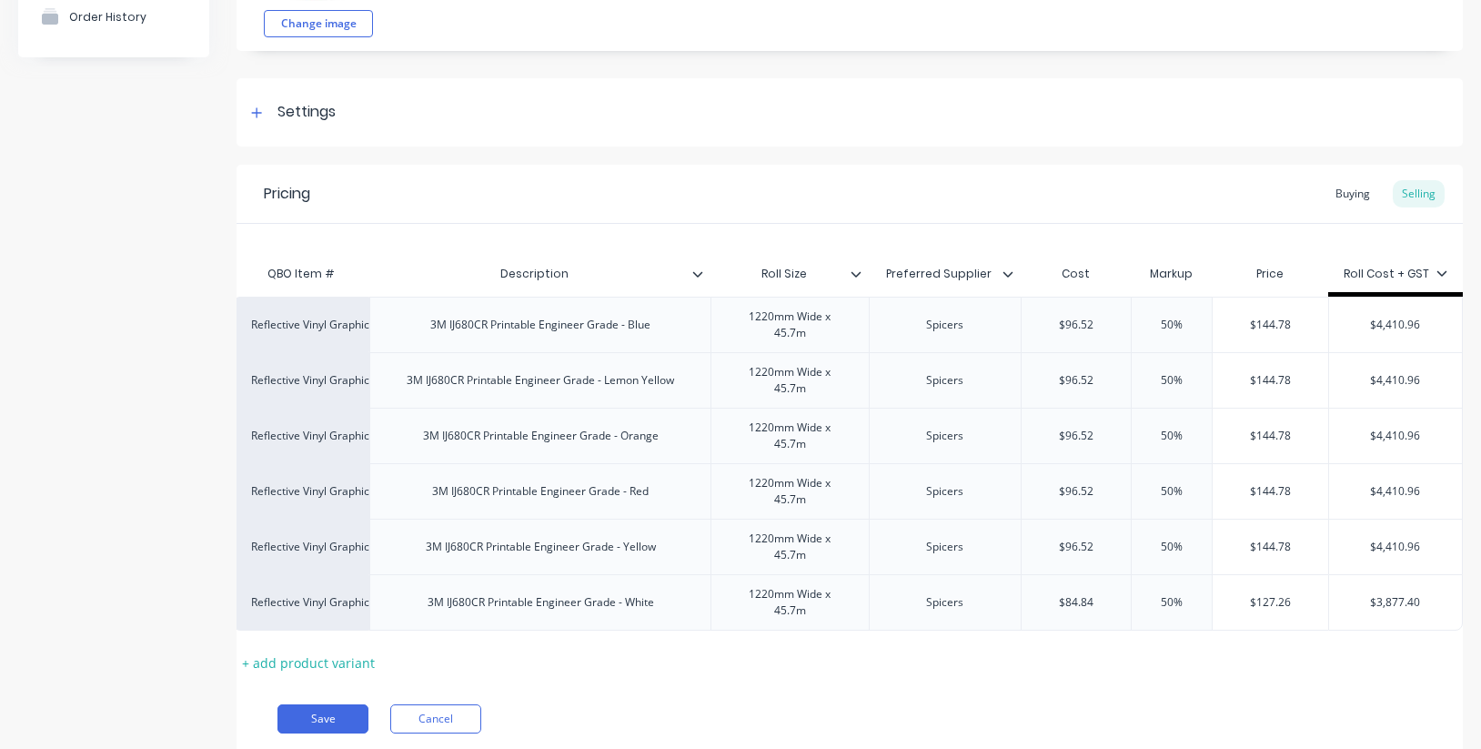
click at [1030, 322] on input "$96.52" at bounding box center [1076, 325] width 110 height 16
type textarea "x"
type input "7"
type textarea "x"
type input "79."
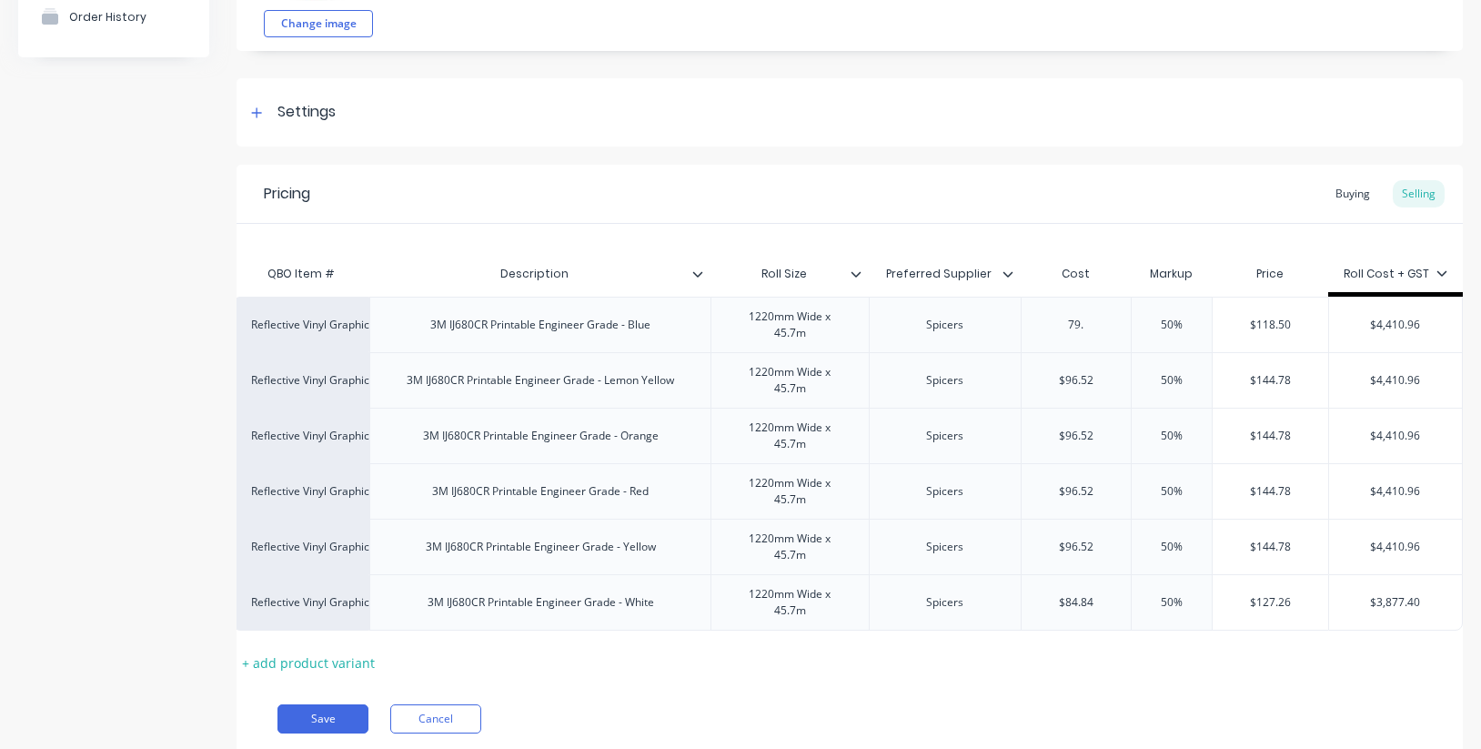
type textarea "x"
type input "79.1"
type textarea "x"
type input "79.11"
click at [1110, 387] on input "$96.52" at bounding box center [1076, 380] width 110 height 16
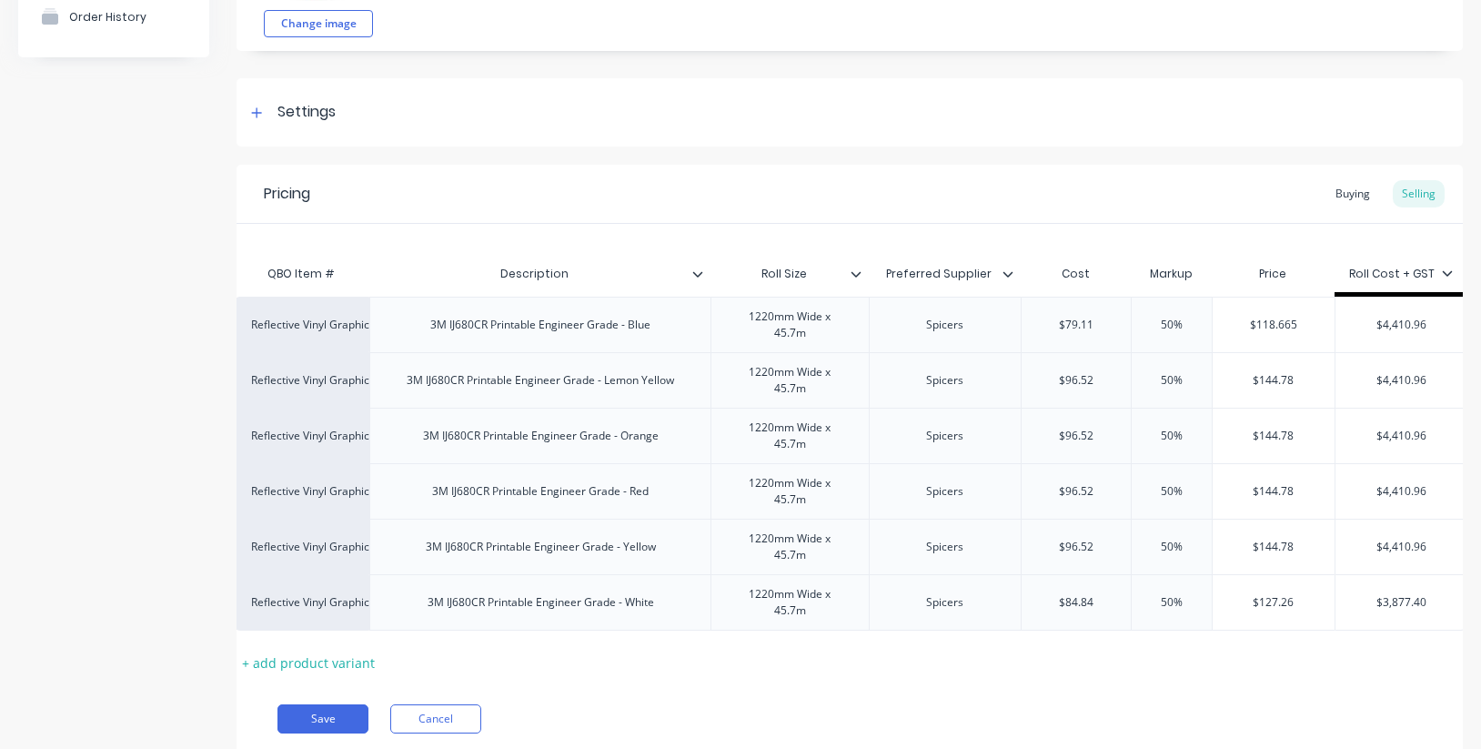
drag, startPoint x: 1099, startPoint y: 326, endPoint x: 1038, endPoint y: 318, distance: 61.4
click at [1038, 318] on input "$79.11" at bounding box center [1076, 325] width 110 height 16
drag, startPoint x: 1098, startPoint y: 377, endPoint x: 1009, endPoint y: 374, distance: 89.2
click at [1007, 374] on div "Reflective Vinyl Graphics 3M IJ680CR Printable Engineer Grade - Lemon Yellow 12…" at bounding box center [850, 379] width 1235 height 55
paste input "79.11"
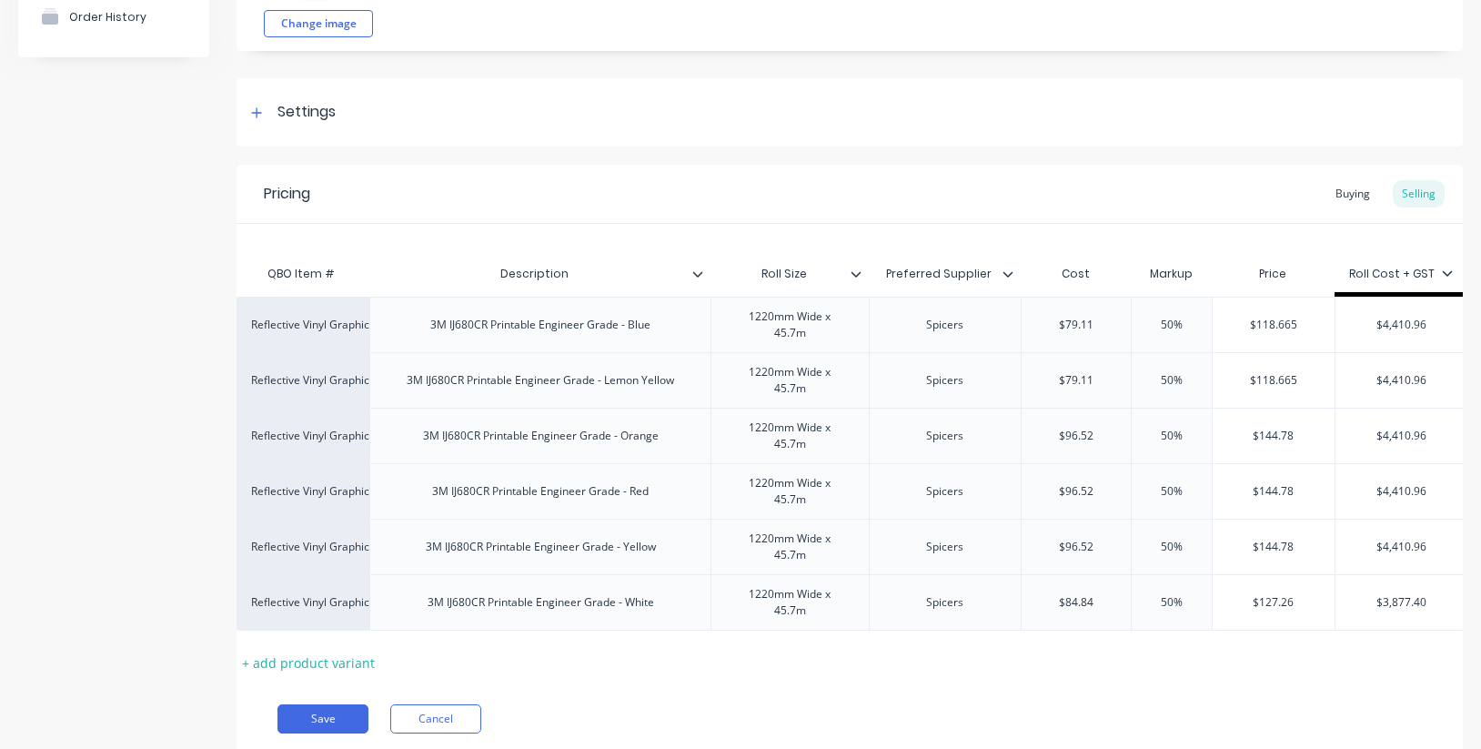
drag, startPoint x: 1098, startPoint y: 436, endPoint x: 1017, endPoint y: 426, distance: 81.6
click at [1017, 426] on div "Reflective Vinyl Graphics 3M IJ680CR Printable Engineer Grade - Orange 1220mm W…" at bounding box center [850, 434] width 1235 height 55
paste input "79.11"
drag, startPoint x: 1108, startPoint y: 492, endPoint x: 1023, endPoint y: 486, distance: 84.8
click at [1023, 486] on input "$96.52" at bounding box center [1076, 491] width 110 height 16
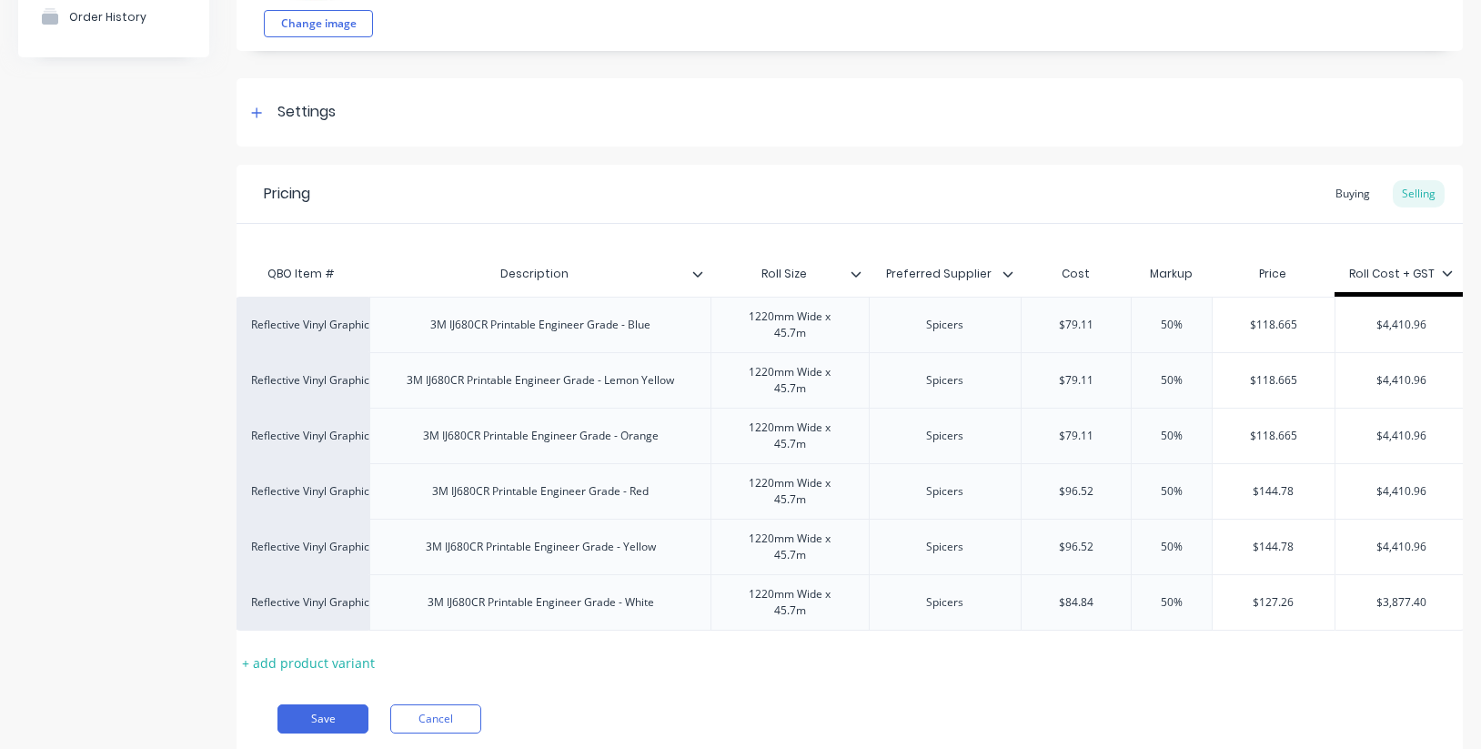
paste input "79.11"
drag, startPoint x: 1099, startPoint y: 547, endPoint x: 1028, endPoint y: 539, distance: 71.3
click at [1028, 539] on input "$96.52" at bounding box center [1076, 546] width 110 height 16
paste input "79.11"
click at [1104, 495] on input "$79.11" at bounding box center [1076, 491] width 110 height 16
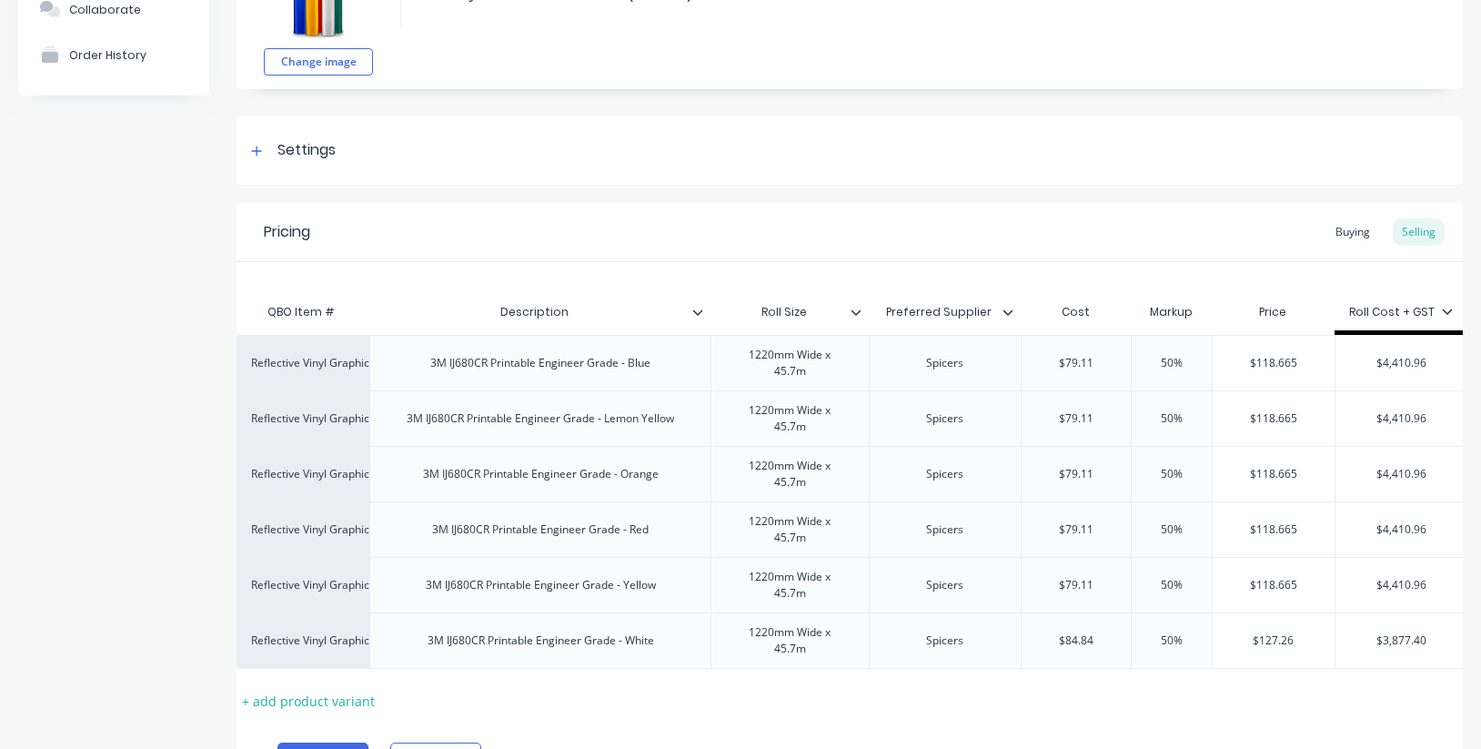
scroll to position [0, 49]
click at [1068, 469] on input "$79.11" at bounding box center [1072, 474] width 110 height 16
click at [1360, 226] on div "Buying" at bounding box center [1352, 231] width 53 height 27
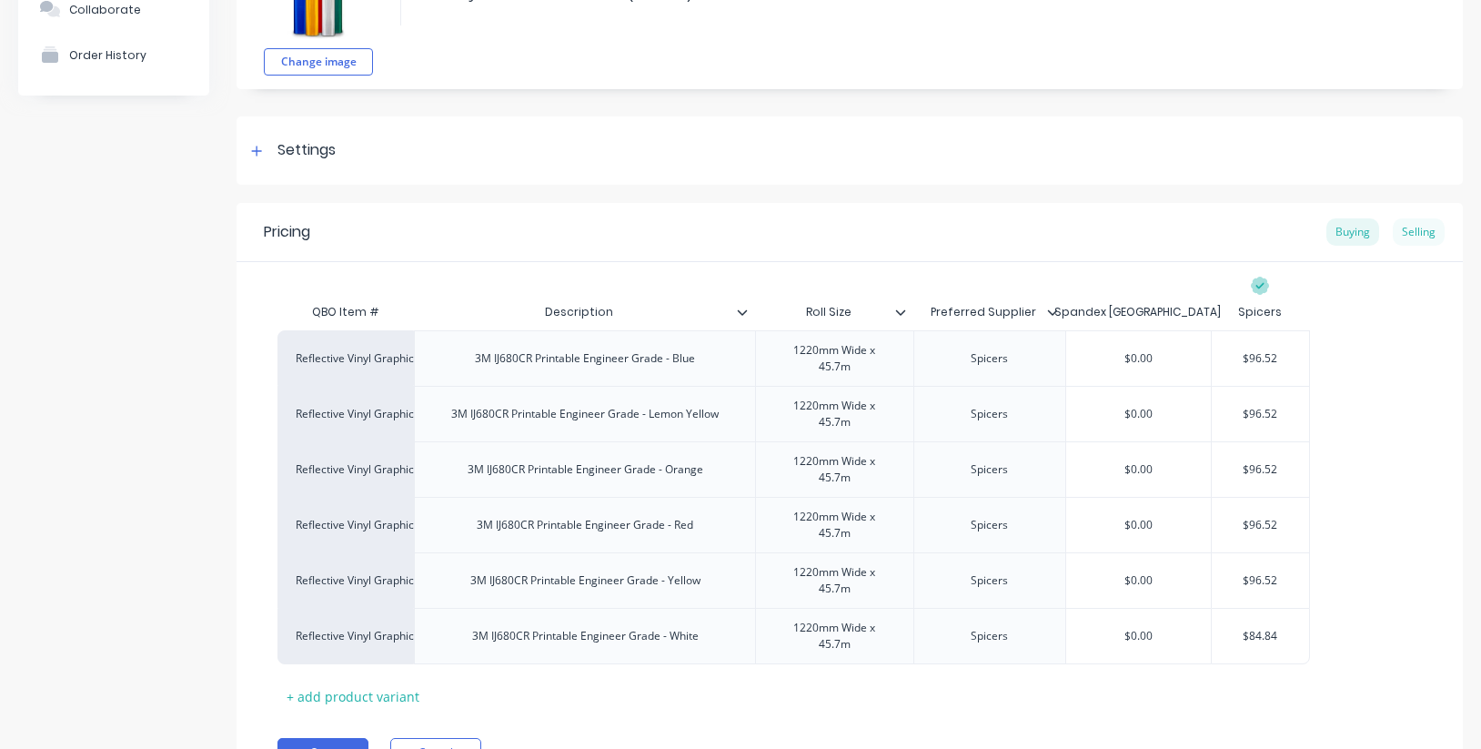
click at [1431, 234] on div "Selling" at bounding box center [1418, 231] width 52 height 27
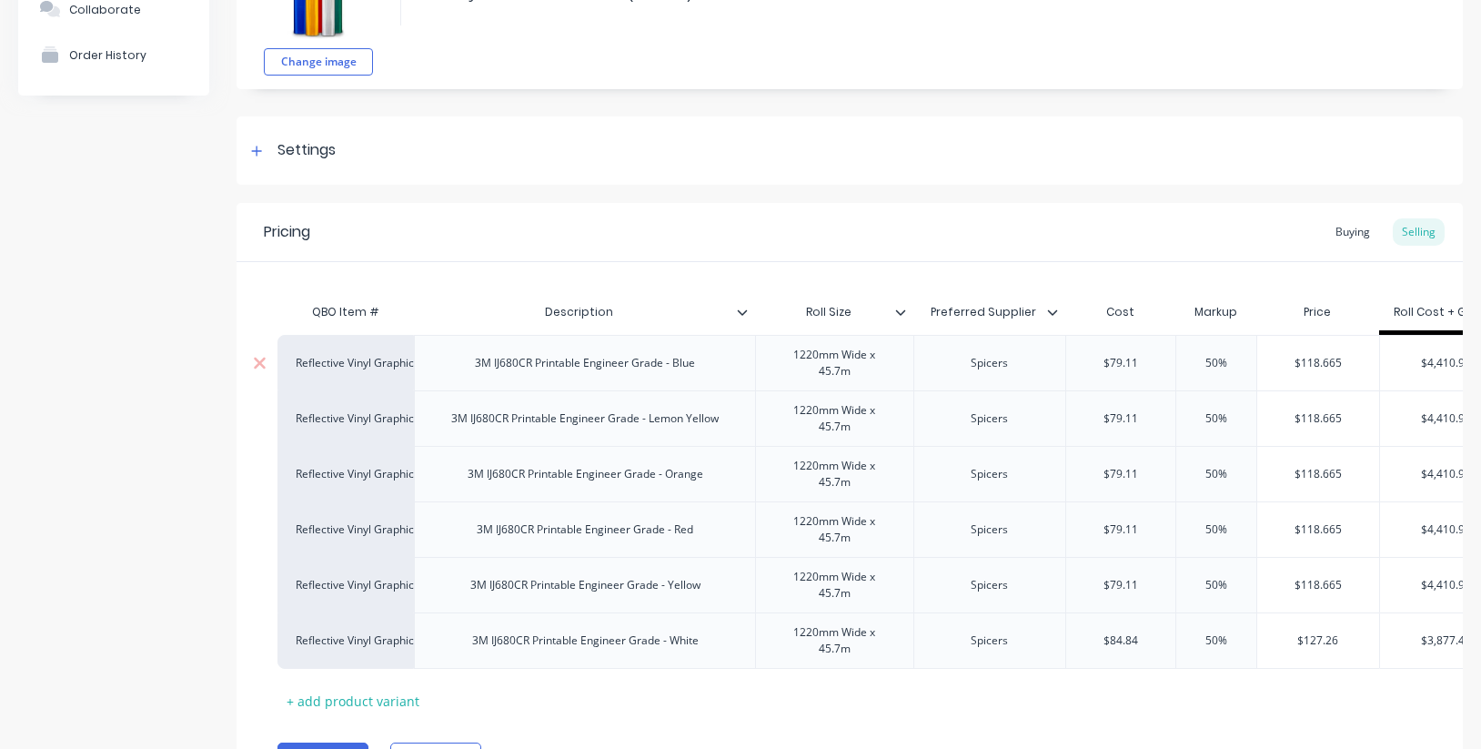
drag, startPoint x: 1143, startPoint y: 362, endPoint x: 1073, endPoint y: 358, distance: 70.1
click at [1073, 358] on input "$79.11" at bounding box center [1121, 363] width 110 height 16
click at [1218, 224] on div "Pricing Buying Selling" at bounding box center [849, 232] width 1226 height 59
click at [1367, 233] on div "Buying" at bounding box center [1352, 231] width 53 height 27
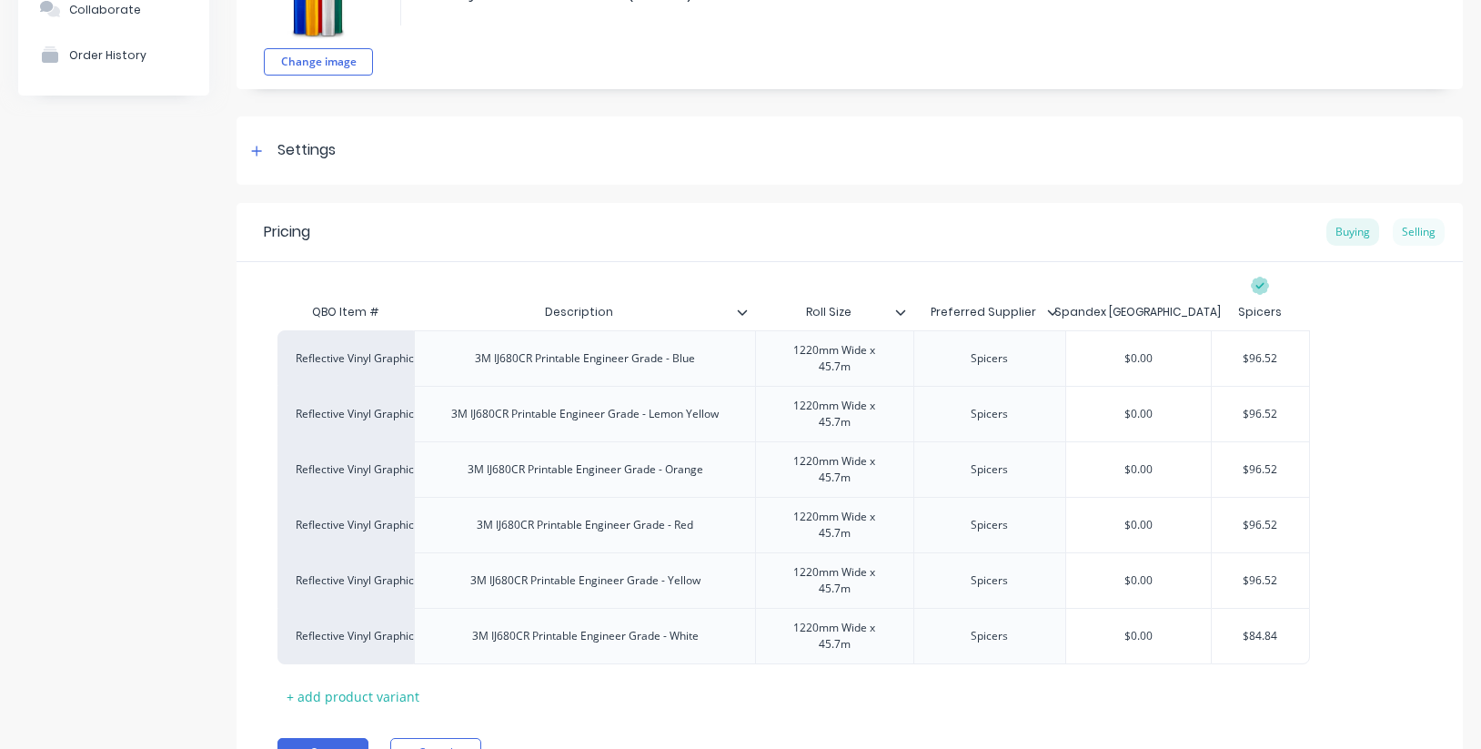
click at [1407, 231] on div "Selling" at bounding box center [1418, 231] width 52 height 27
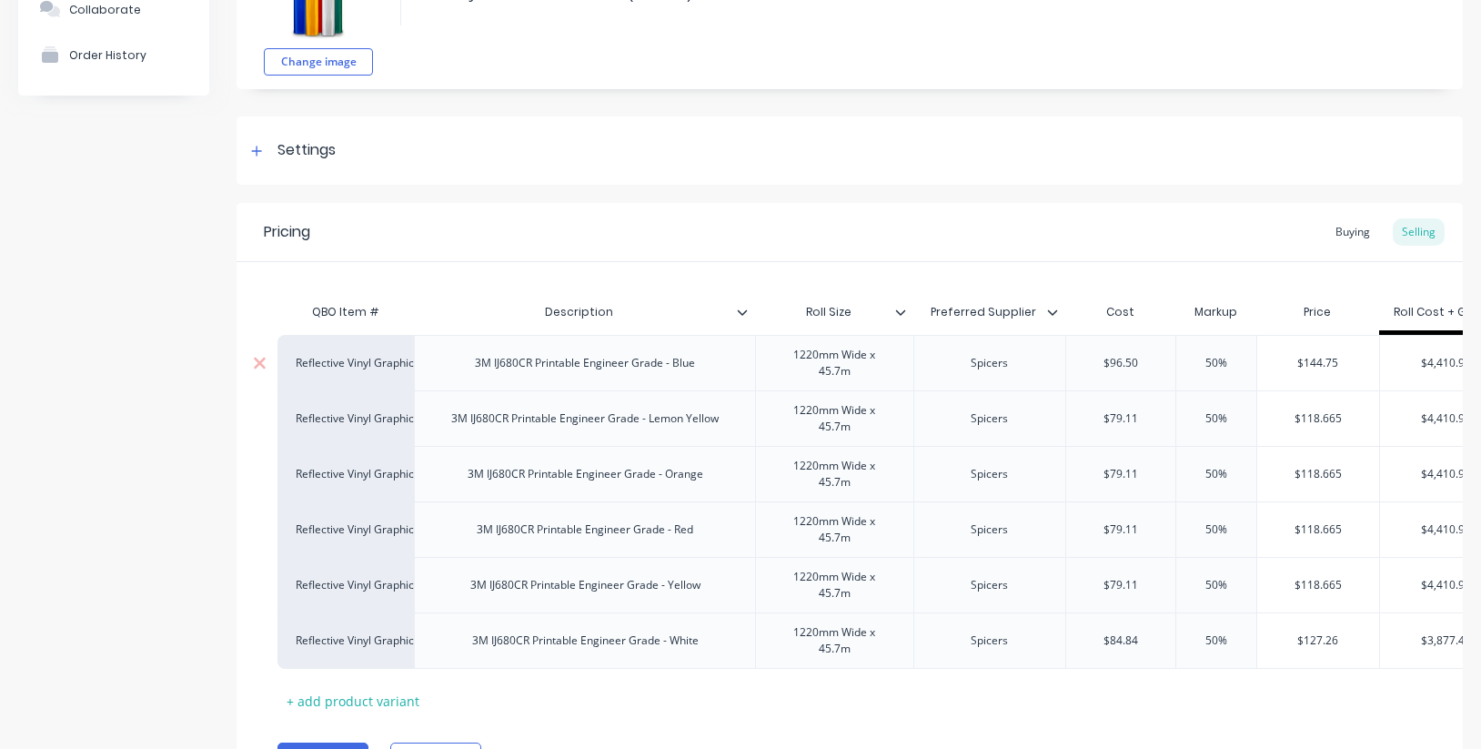
drag, startPoint x: 1146, startPoint y: 361, endPoint x: 1133, endPoint y: 362, distance: 12.8
click at [1133, 362] on input "$96.50" at bounding box center [1121, 363] width 110 height 16
click at [1140, 414] on input "$79.11" at bounding box center [1121, 418] width 110 height 16
drag, startPoint x: 1153, startPoint y: 359, endPoint x: 1070, endPoint y: 357, distance: 83.7
click at [1070, 357] on input "$96.52" at bounding box center [1121, 363] width 110 height 16
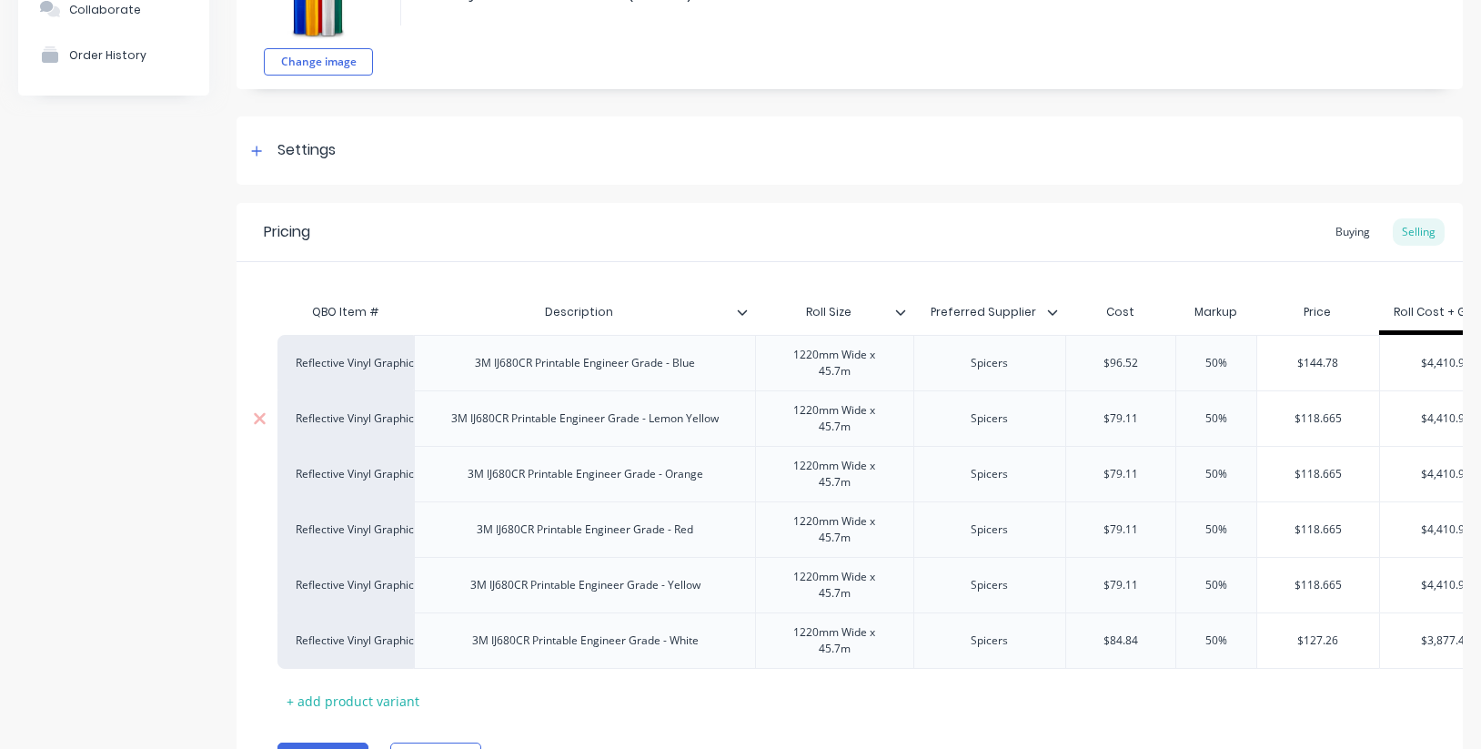
drag, startPoint x: 1149, startPoint y: 419, endPoint x: 1049, endPoint y: 409, distance: 100.5
click at [1049, 409] on div "Reflective Vinyl Graphics 3M IJ680CR Printable Engineer Grade - Lemon Yellow 12…" at bounding box center [894, 417] width 1235 height 55
paste input "96.52"
drag, startPoint x: 1143, startPoint y: 471, endPoint x: 1213, endPoint y: 507, distance: 78.9
click at [1050, 469] on div "Reflective Vinyl Graphics 3M IJ680CR Printable Engineer Grade - Orange 1220mm W…" at bounding box center [894, 473] width 1235 height 55
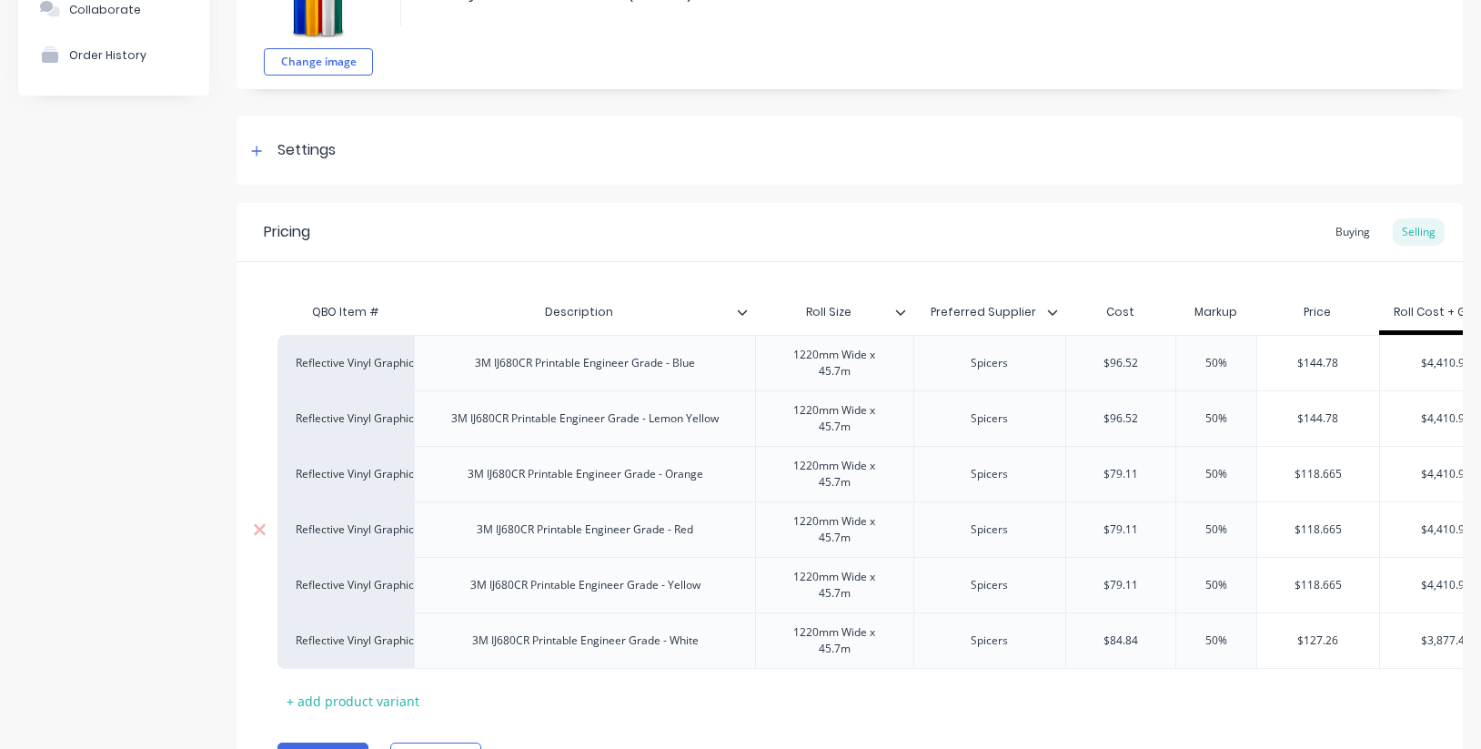
paste input "96.52"
drag, startPoint x: 1144, startPoint y: 530, endPoint x: 1061, endPoint y: 520, distance: 83.4
click at [1060, 521] on div "Reflective Vinyl Graphics 3M IJ680CR Printable Engineer Grade - Red 1220mm Wide…" at bounding box center [894, 528] width 1235 height 55
paste input "96.52"
drag, startPoint x: 1149, startPoint y: 588, endPoint x: 1051, endPoint y: 578, distance: 97.8
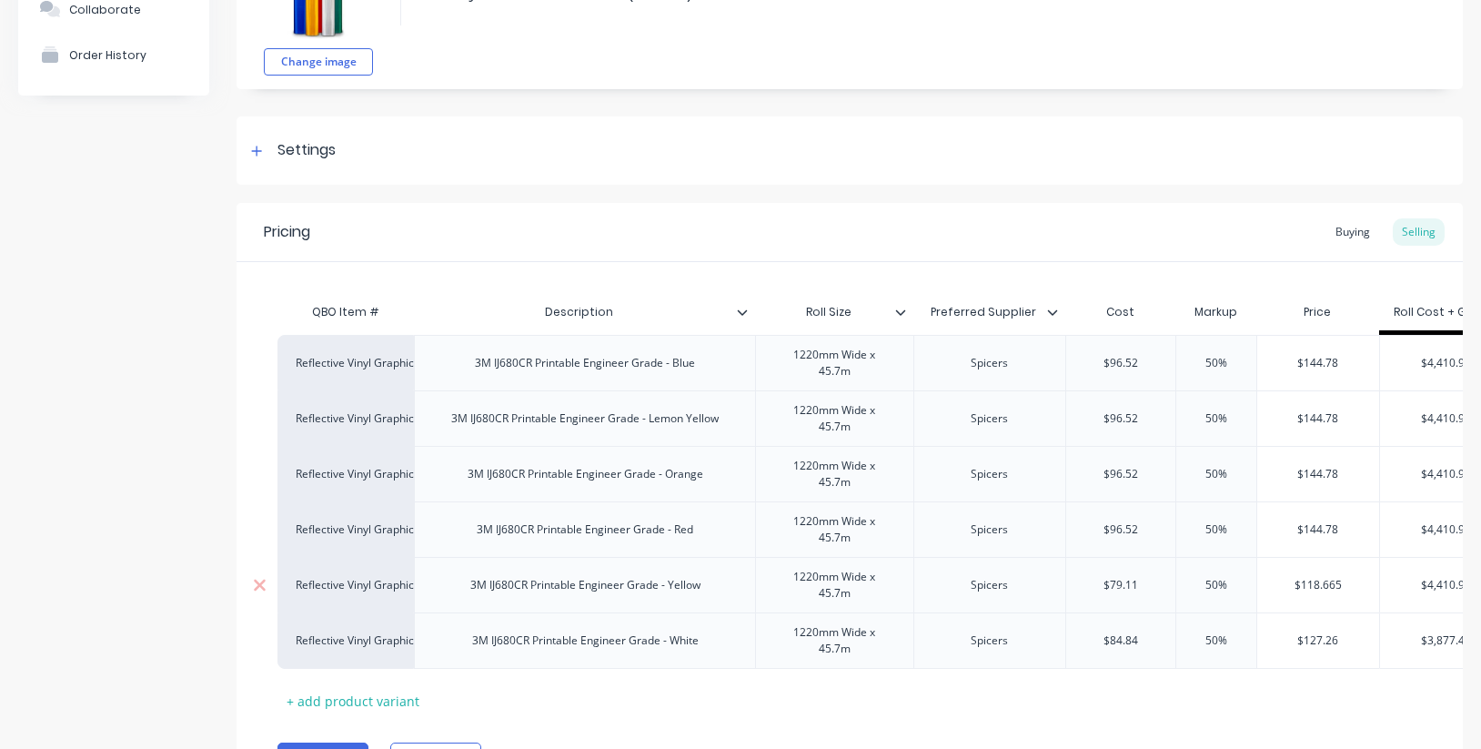
click at [1051, 578] on div "Reflective Vinyl Graphics 3M IJ680CR Printable Engineer Grade - Yellow 1220mm W…" at bounding box center [894, 584] width 1235 height 55
paste input "96.52"
click at [1172, 522] on input "50%" at bounding box center [1216, 529] width 91 height 16
click at [1146, 526] on input "$96.52" at bounding box center [1121, 529] width 110 height 16
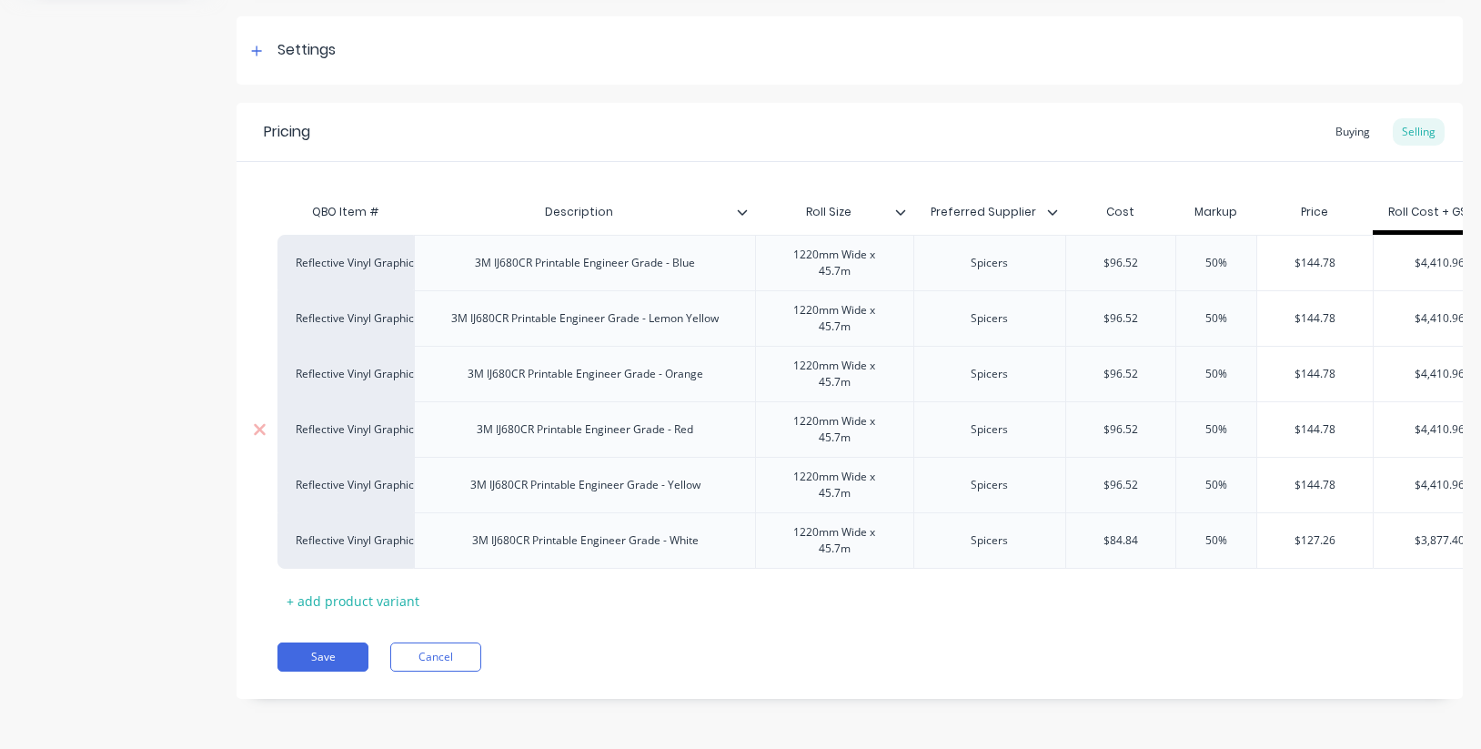
scroll to position [252, 0]
click at [1132, 301] on div "$96.52" at bounding box center [1121, 318] width 110 height 45
click at [1128, 265] on input "$96.52" at bounding box center [1121, 263] width 110 height 16
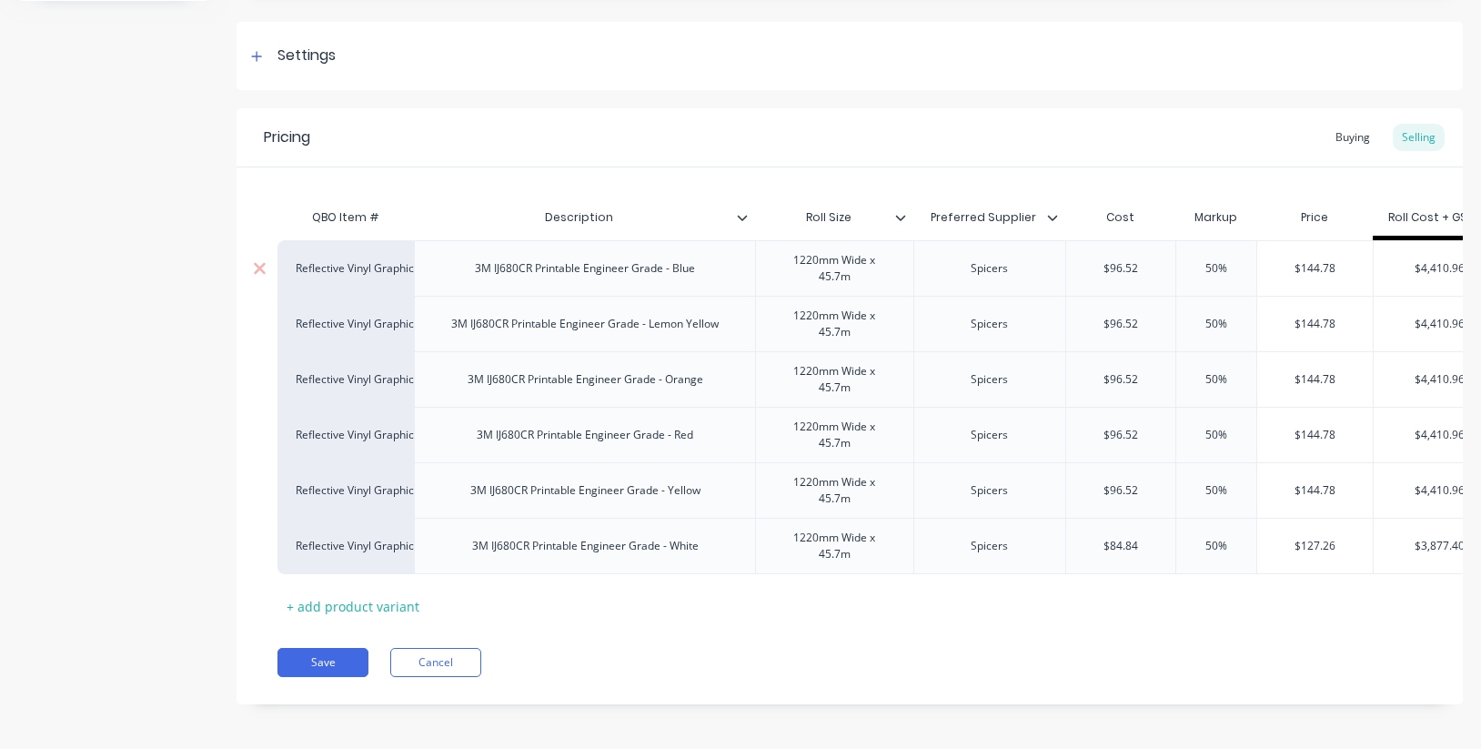
scroll to position [247, 0]
click at [334, 657] on button "Save" at bounding box center [322, 661] width 91 height 29
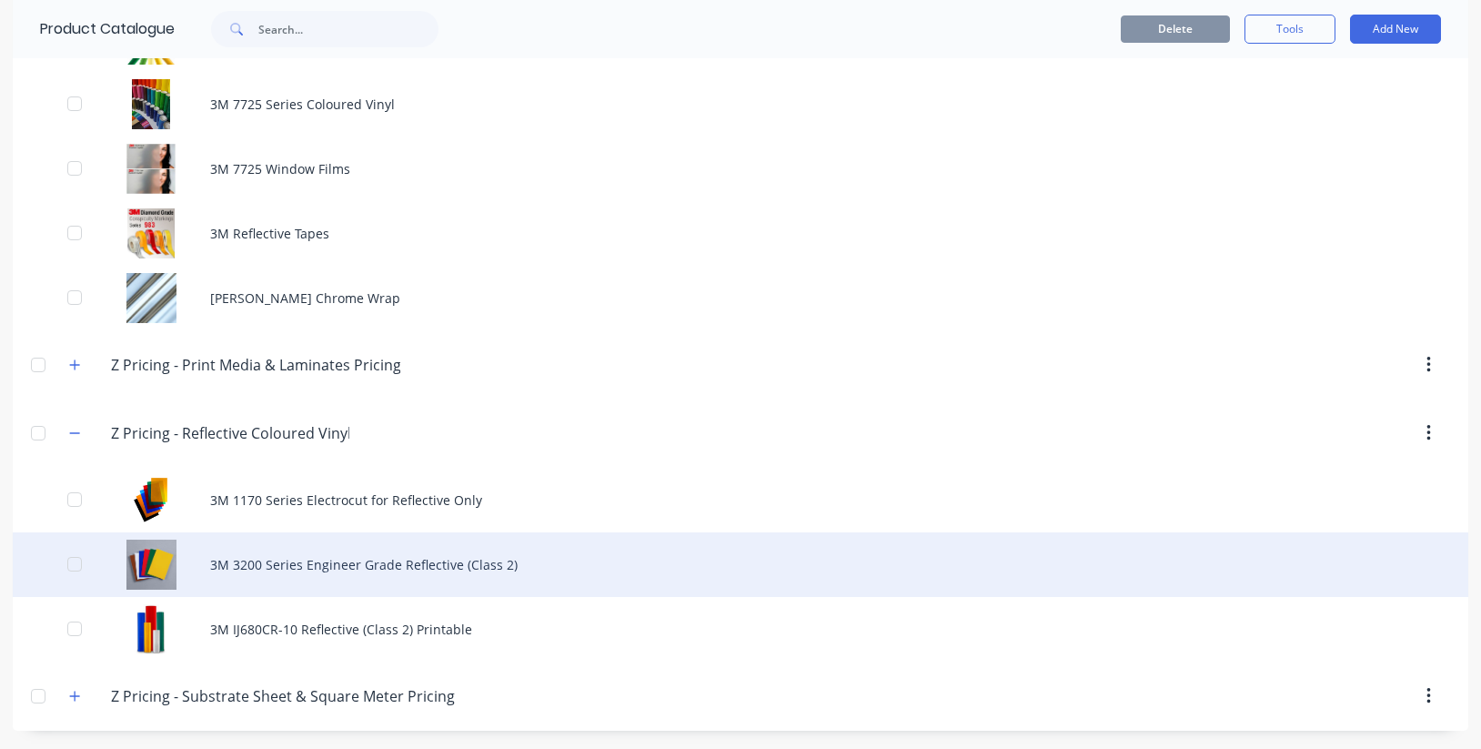
scroll to position [1400, 0]
click at [296, 561] on div "3M 3200 Series Engineer Grade Reflective (Class 2)" at bounding box center [740, 564] width 1455 height 65
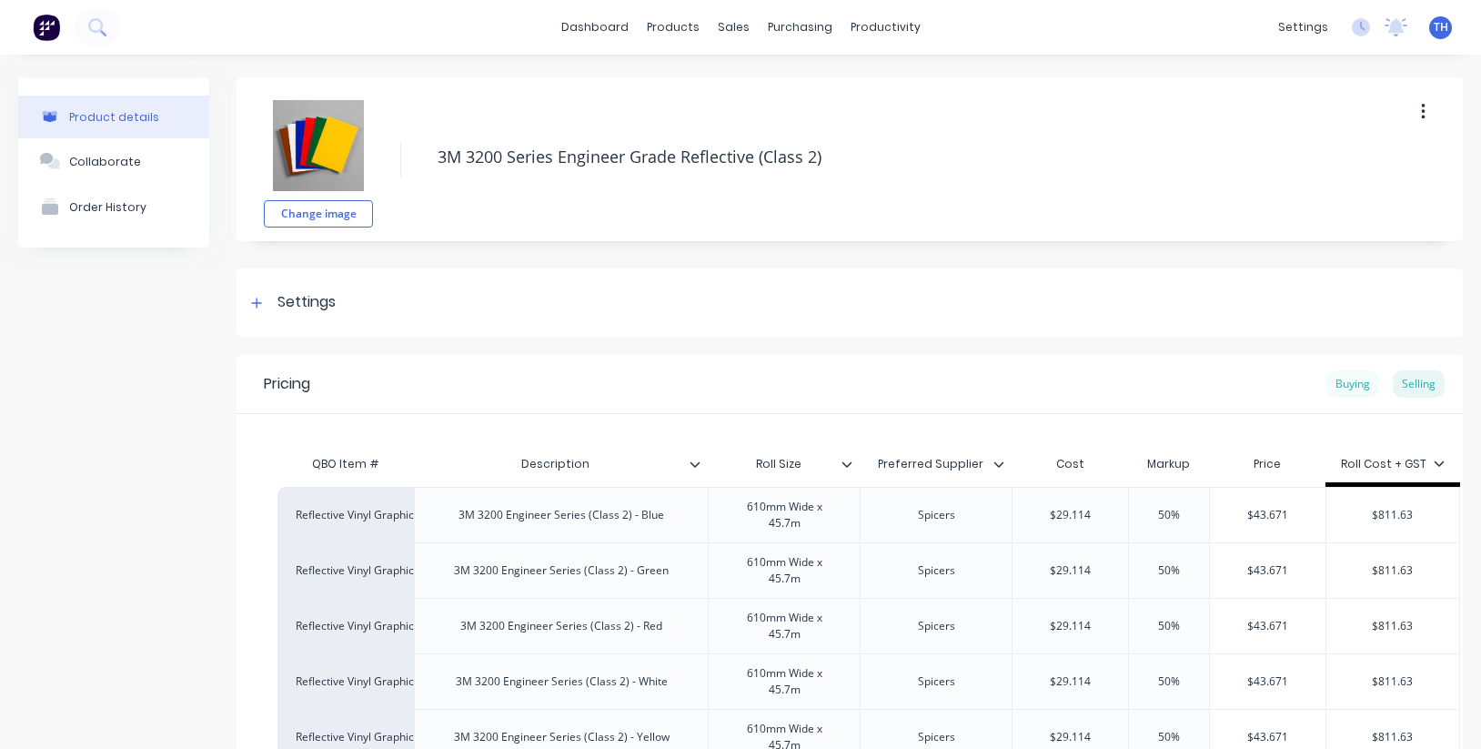
click at [1351, 389] on div "Buying" at bounding box center [1352, 383] width 53 height 27
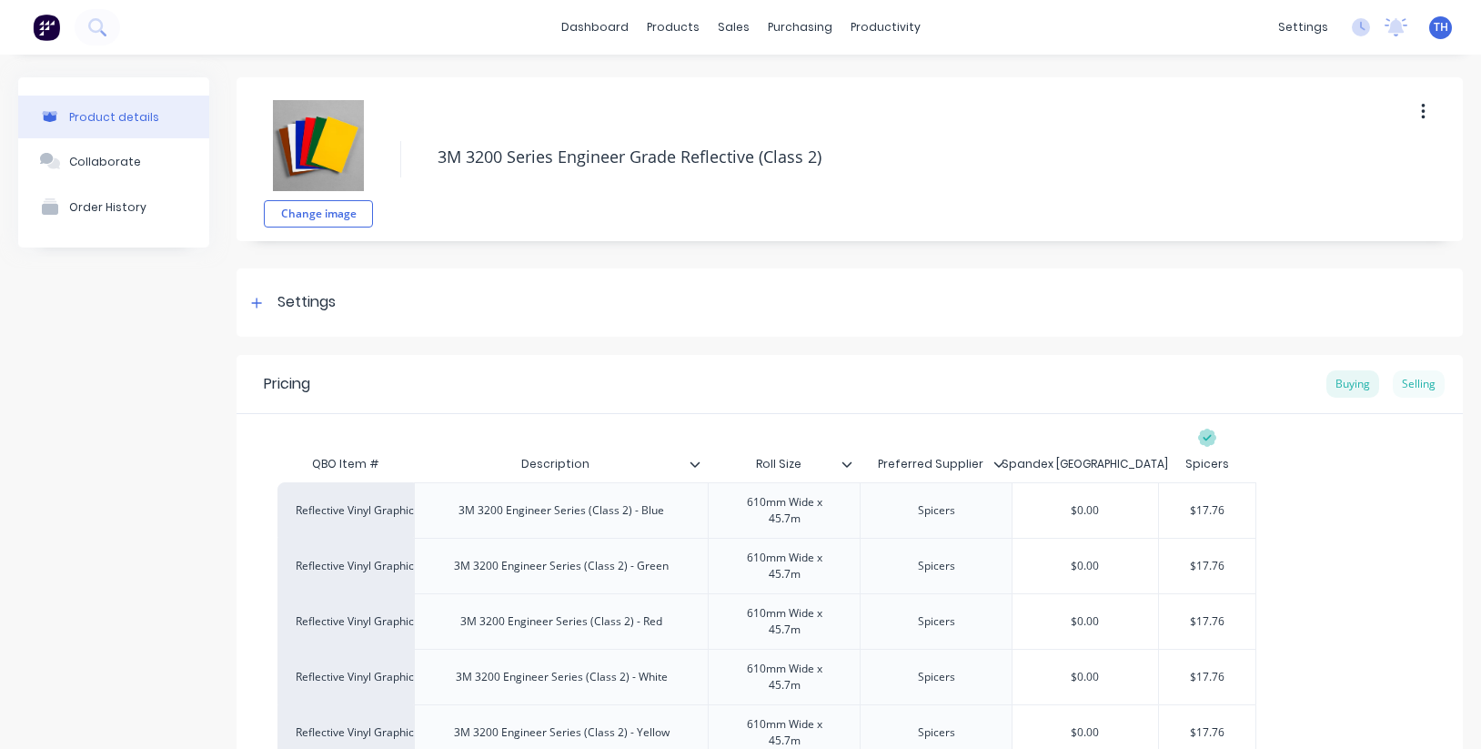
click at [1419, 388] on div "Selling" at bounding box center [1418, 383] width 52 height 27
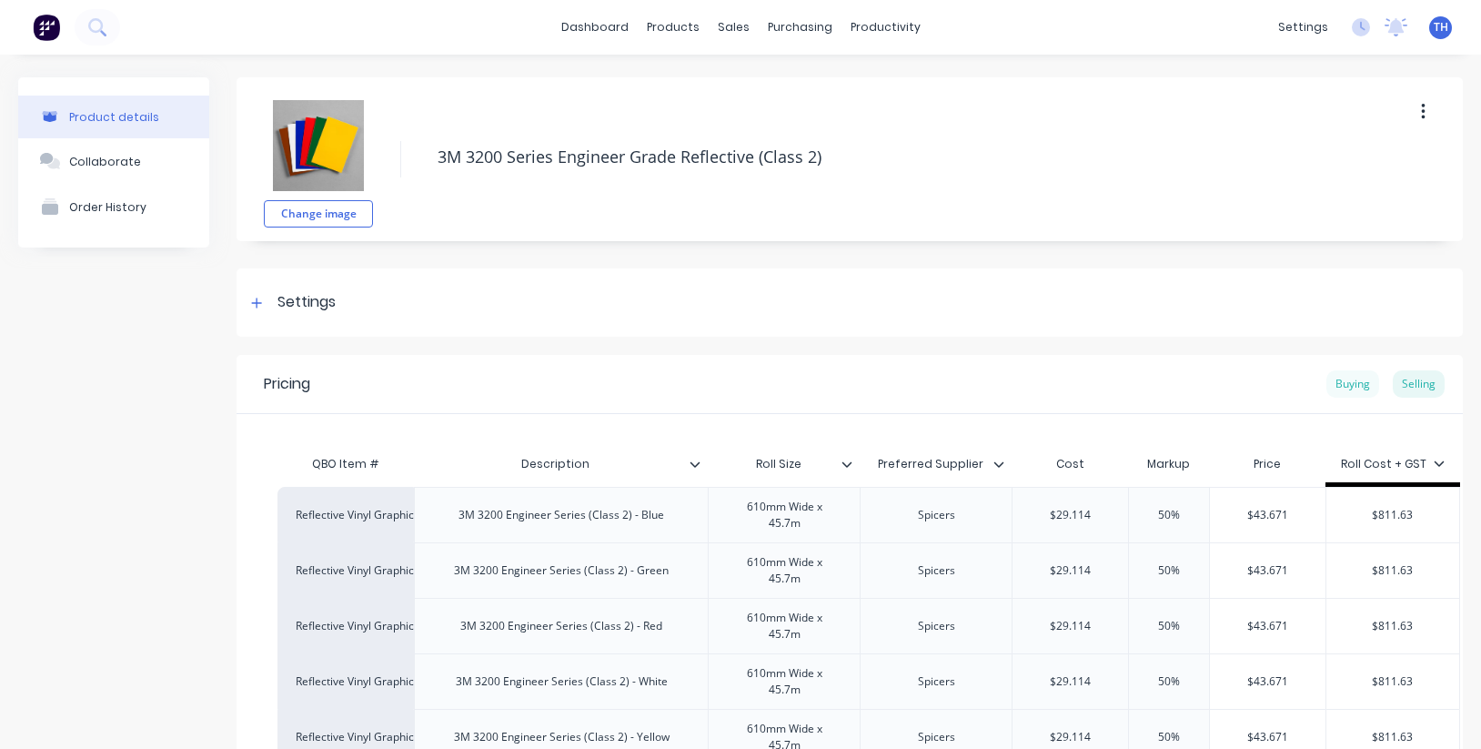
click at [1346, 383] on div "Buying" at bounding box center [1352, 383] width 53 height 27
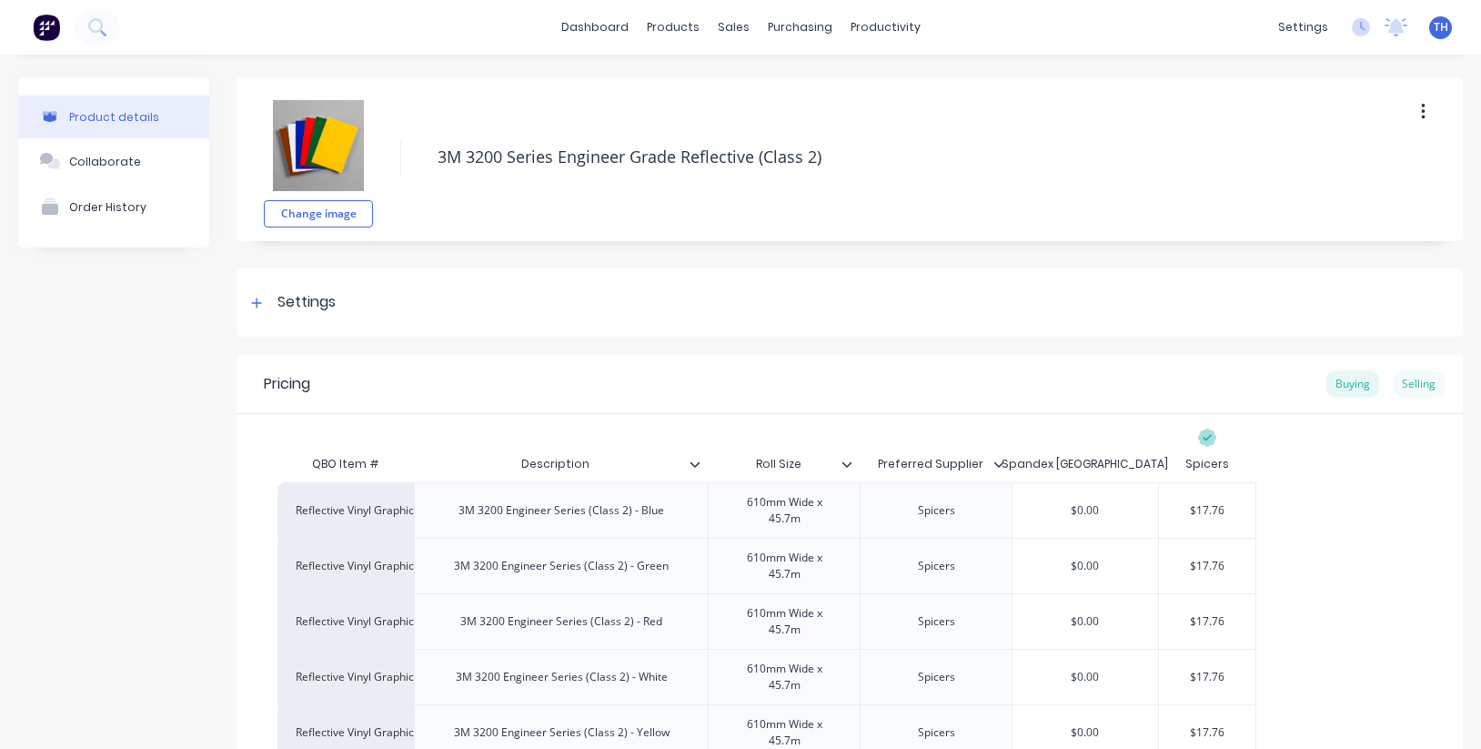
click at [1409, 383] on div "Selling" at bounding box center [1418, 383] width 52 height 27
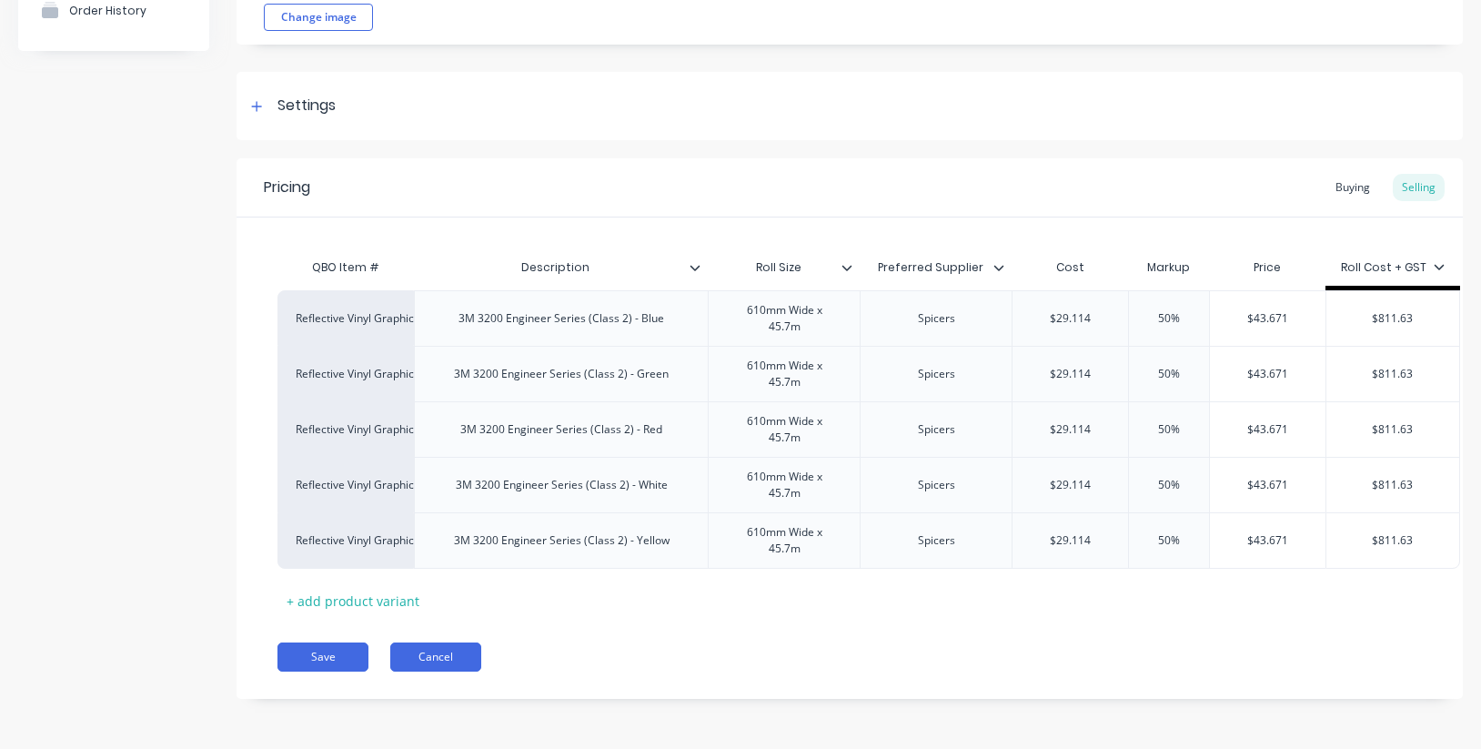
scroll to position [196, 0]
click at [327, 658] on button "Save" at bounding box center [322, 656] width 91 height 29
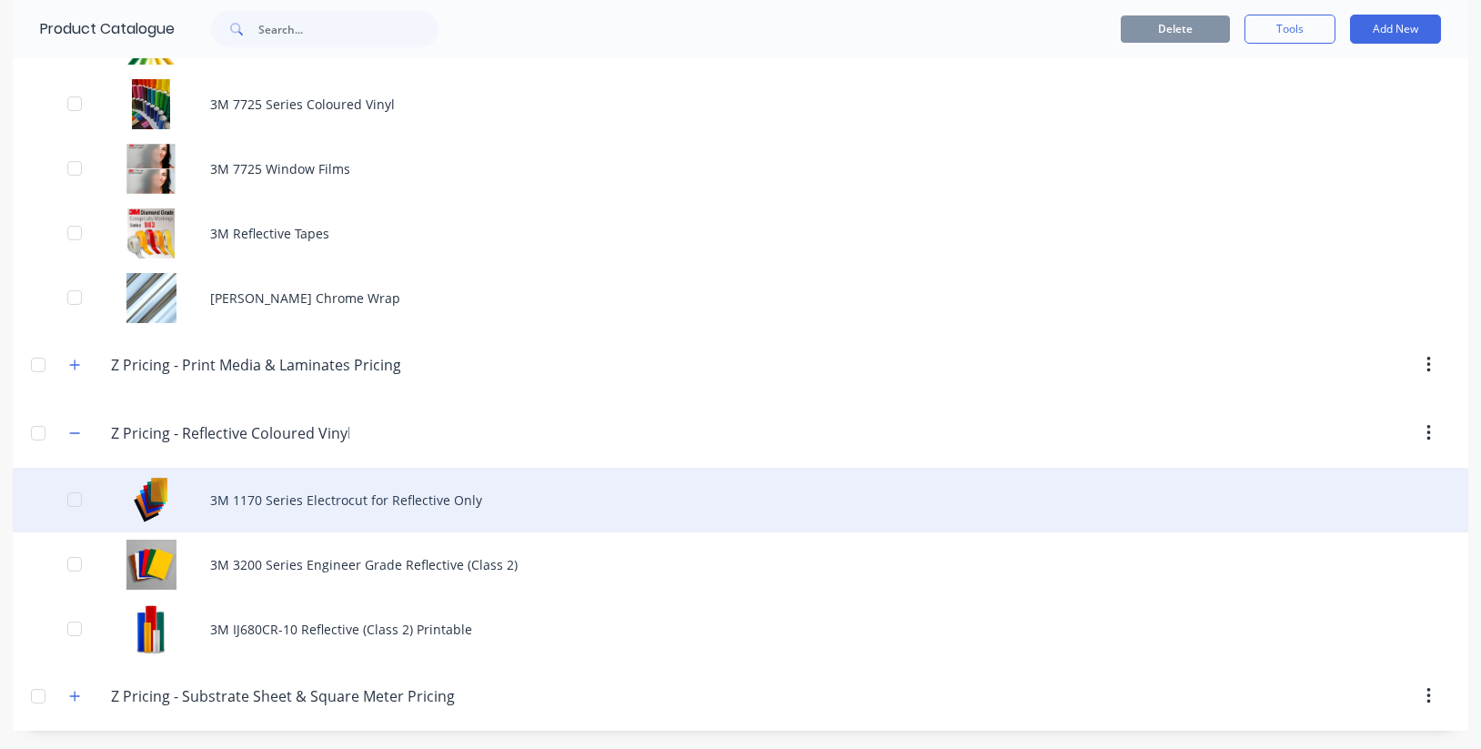
scroll to position [1400, 0]
click at [376, 493] on div "3M 1170 Series Electrocut for Reflective Only" at bounding box center [740, 499] width 1455 height 65
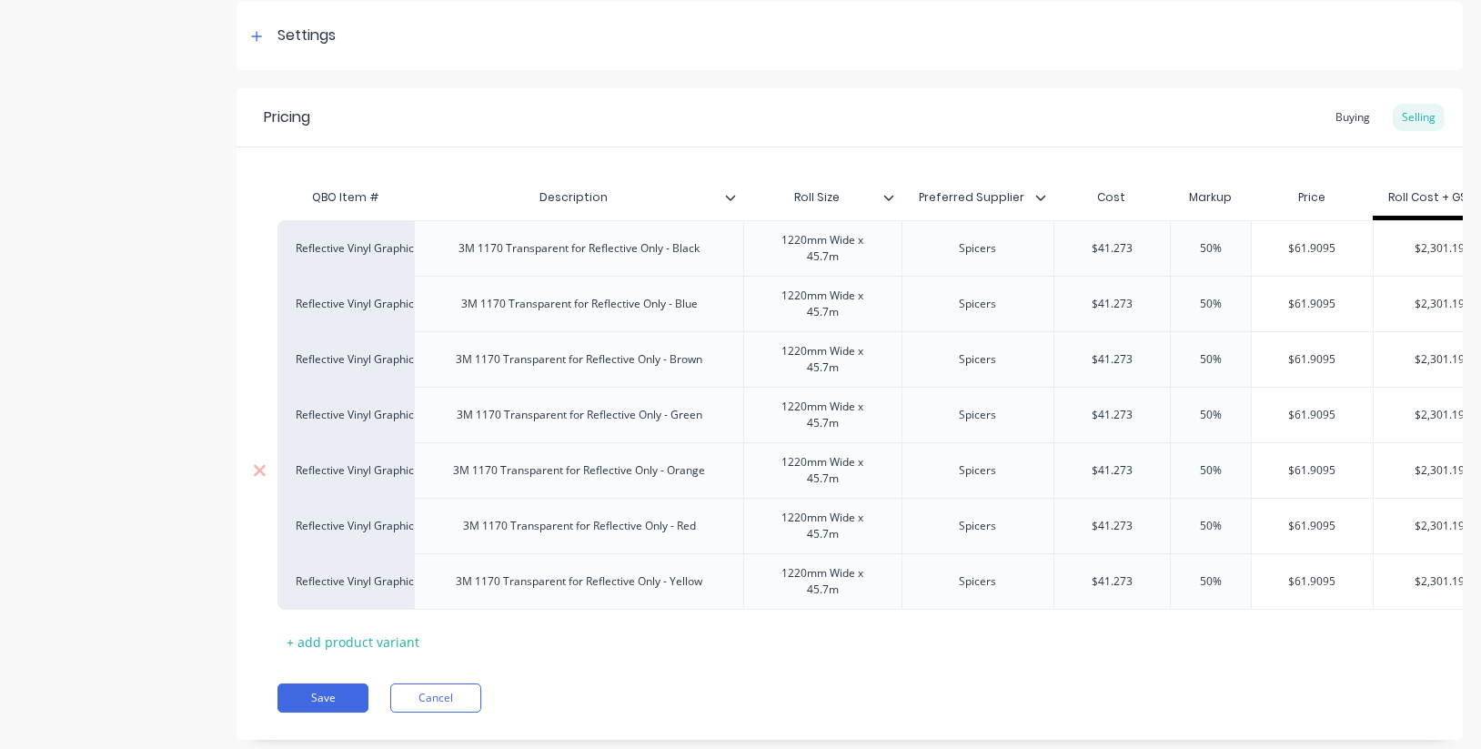
scroll to position [272, 0]
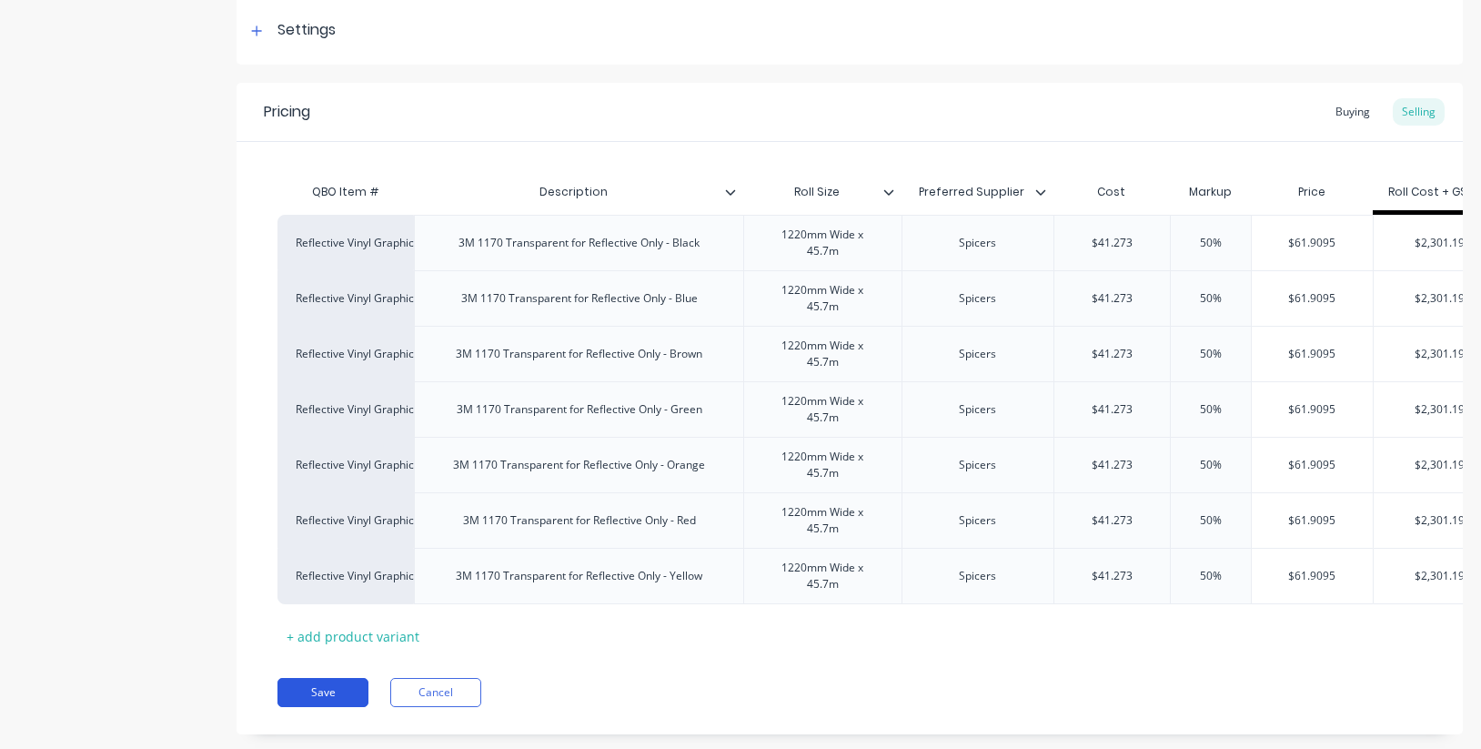
click at [327, 690] on button "Save" at bounding box center [322, 692] width 91 height 29
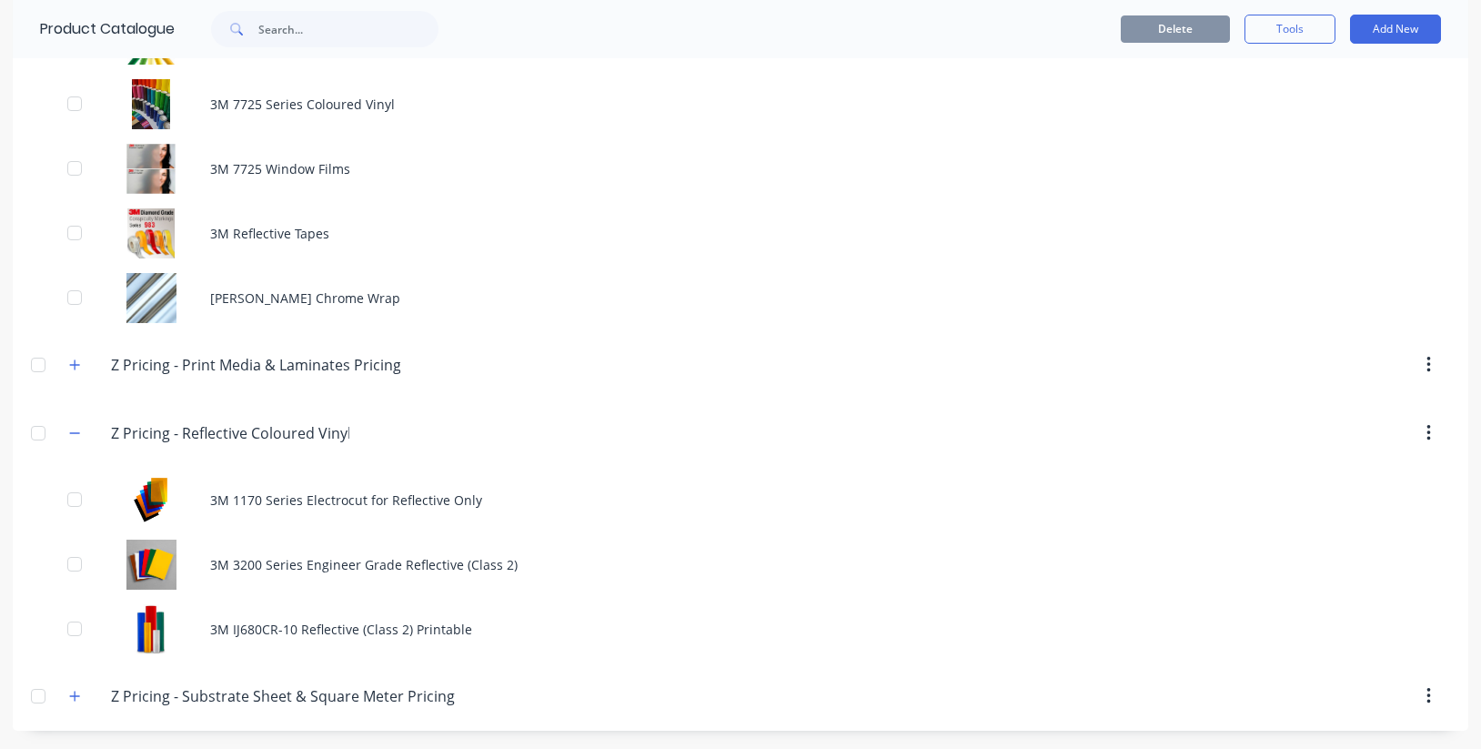
scroll to position [1400, 0]
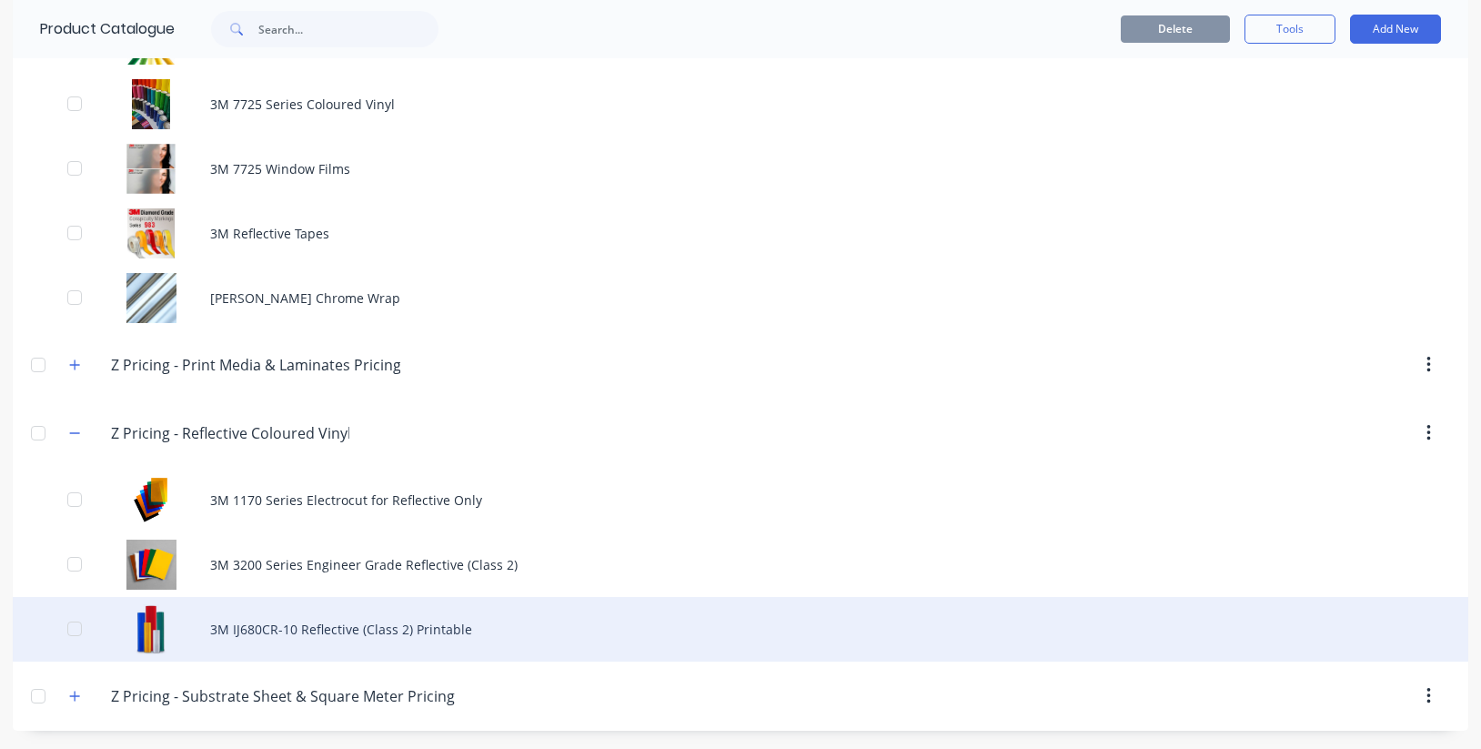
click at [307, 631] on div "3M IJ680CR-10 Reflective (Class 2) Printable" at bounding box center [740, 629] width 1455 height 65
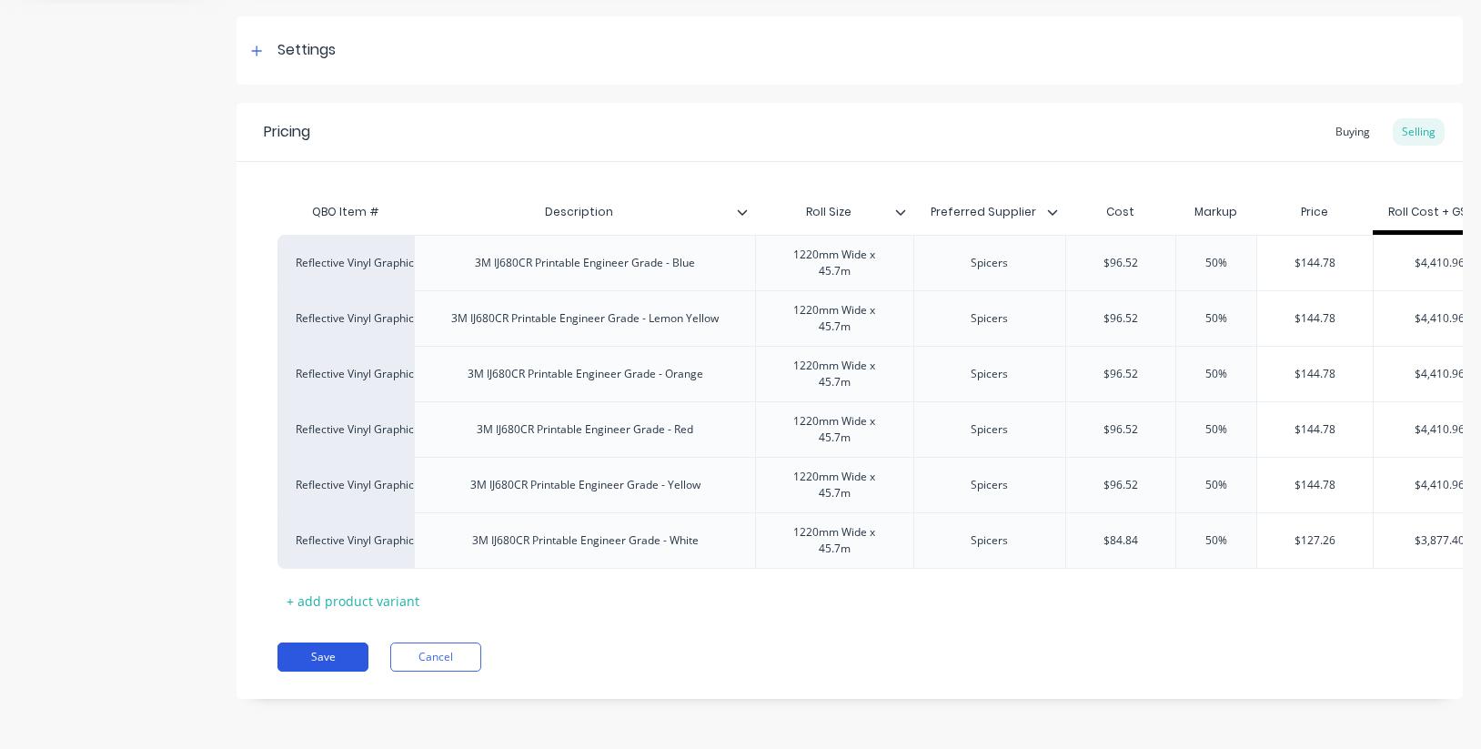
click at [337, 654] on button "Save" at bounding box center [322, 656] width 91 height 29
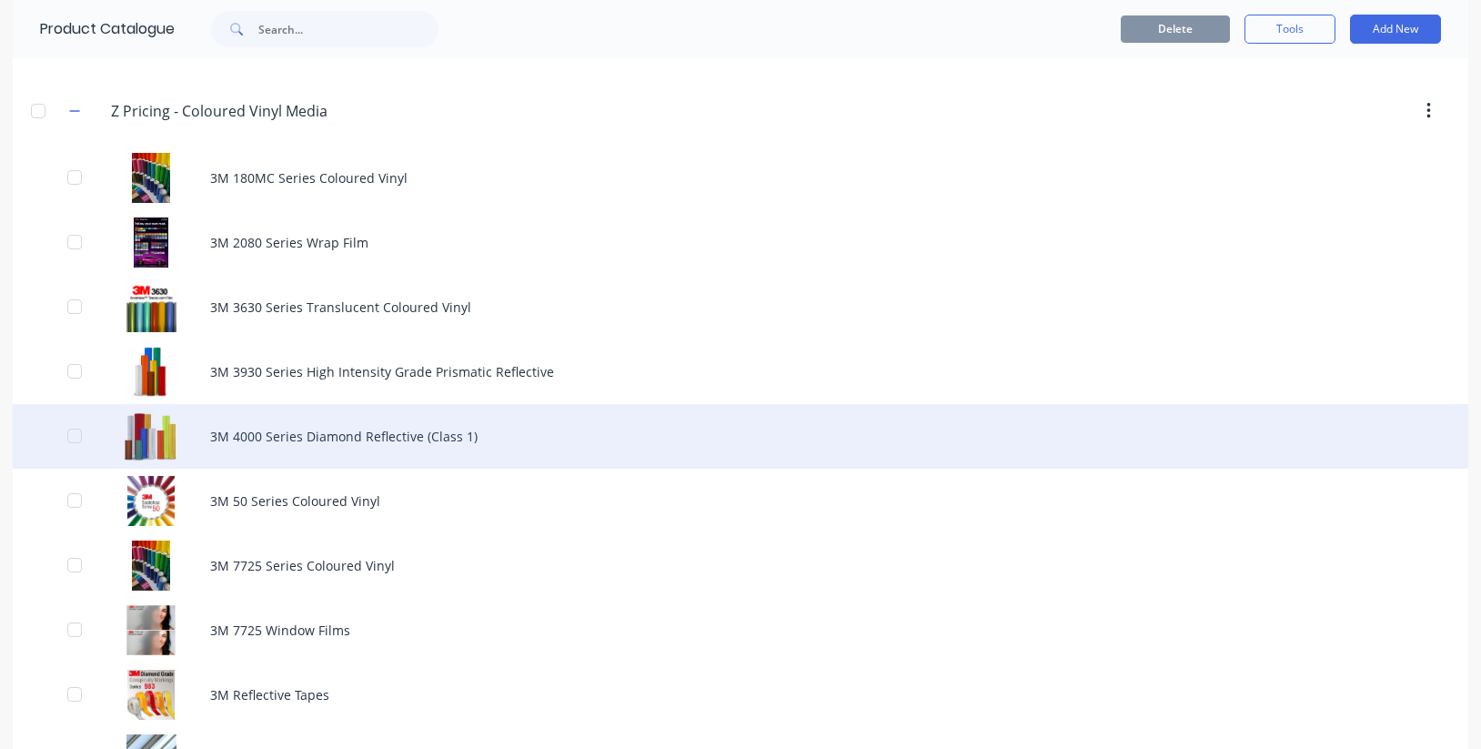
scroll to position [936, 0]
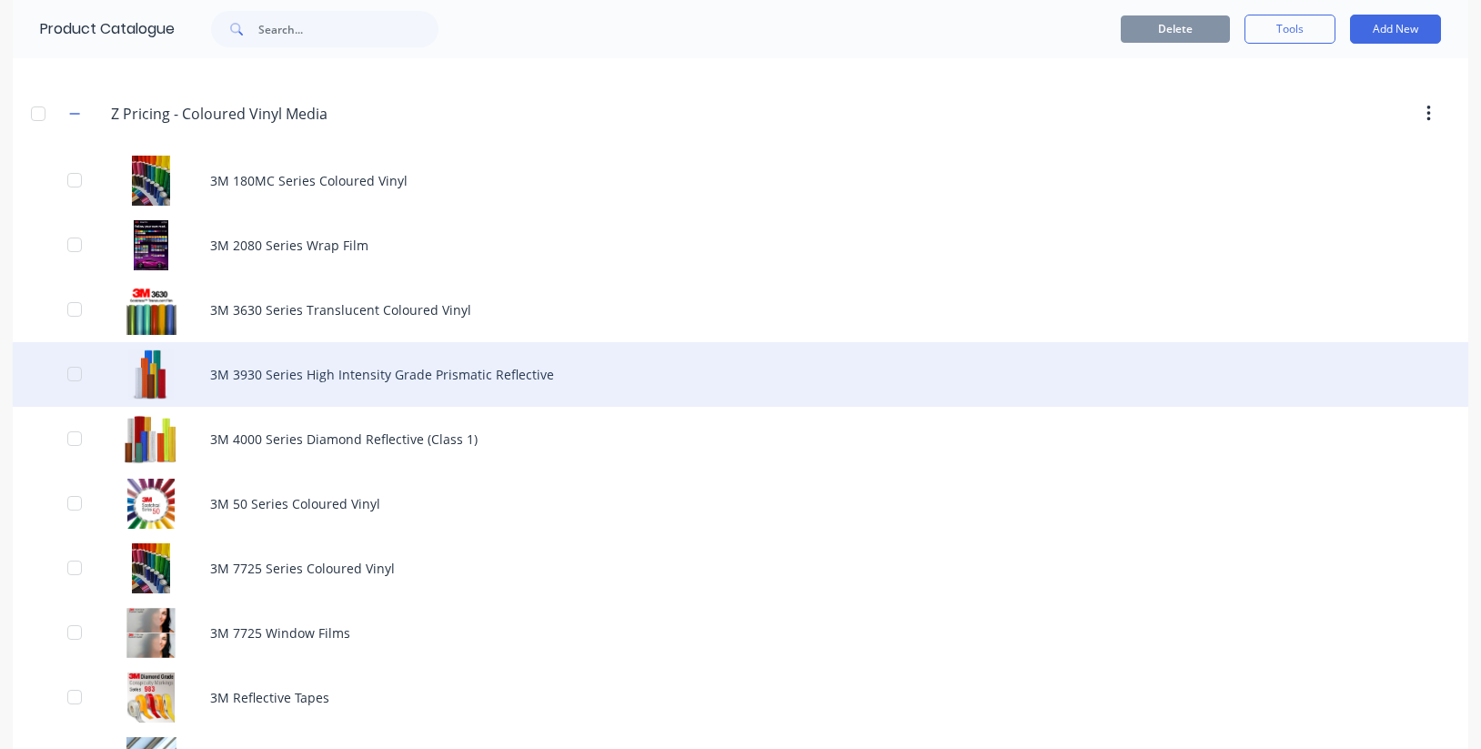
click at [419, 376] on div "3M 3930 Series High Intensity Grade Prismatic Reflective" at bounding box center [740, 374] width 1455 height 65
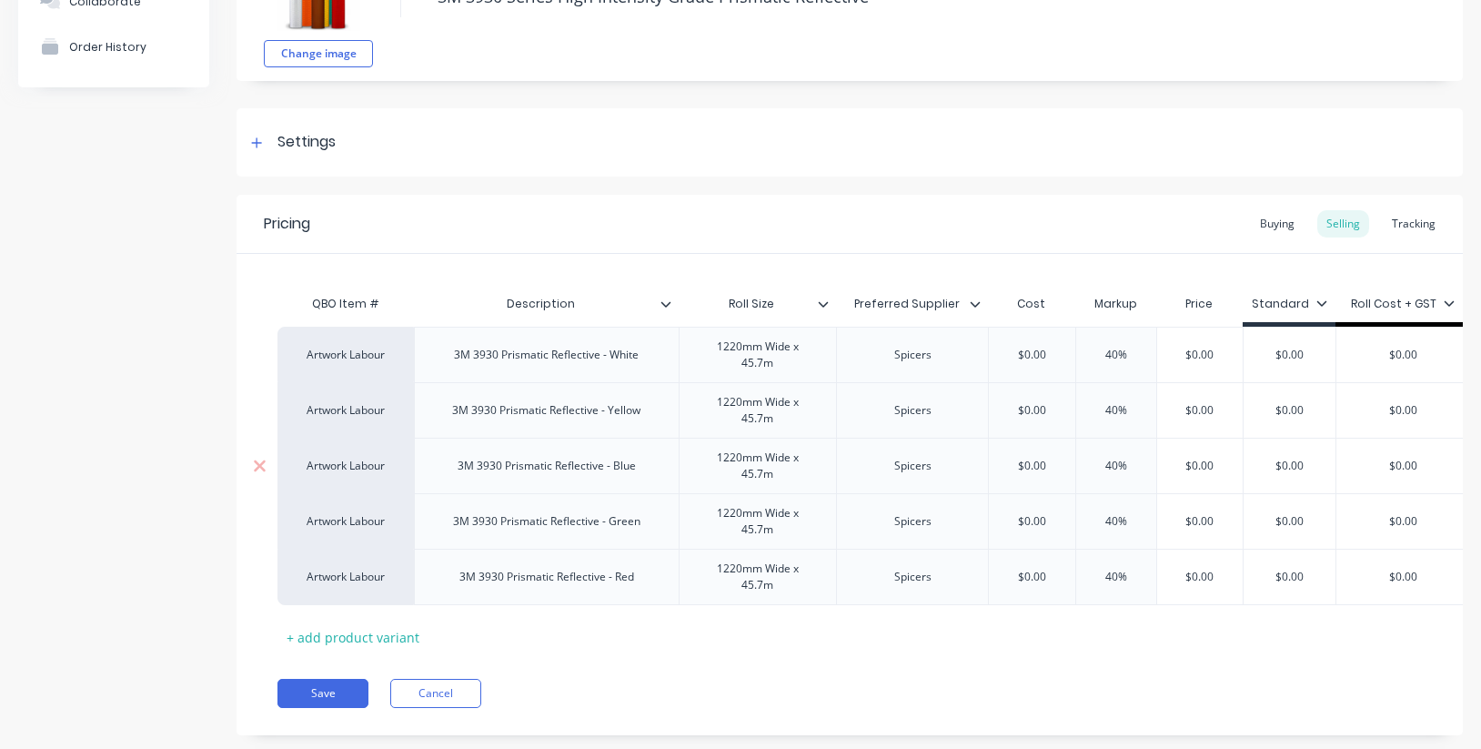
scroll to position [182, 0]
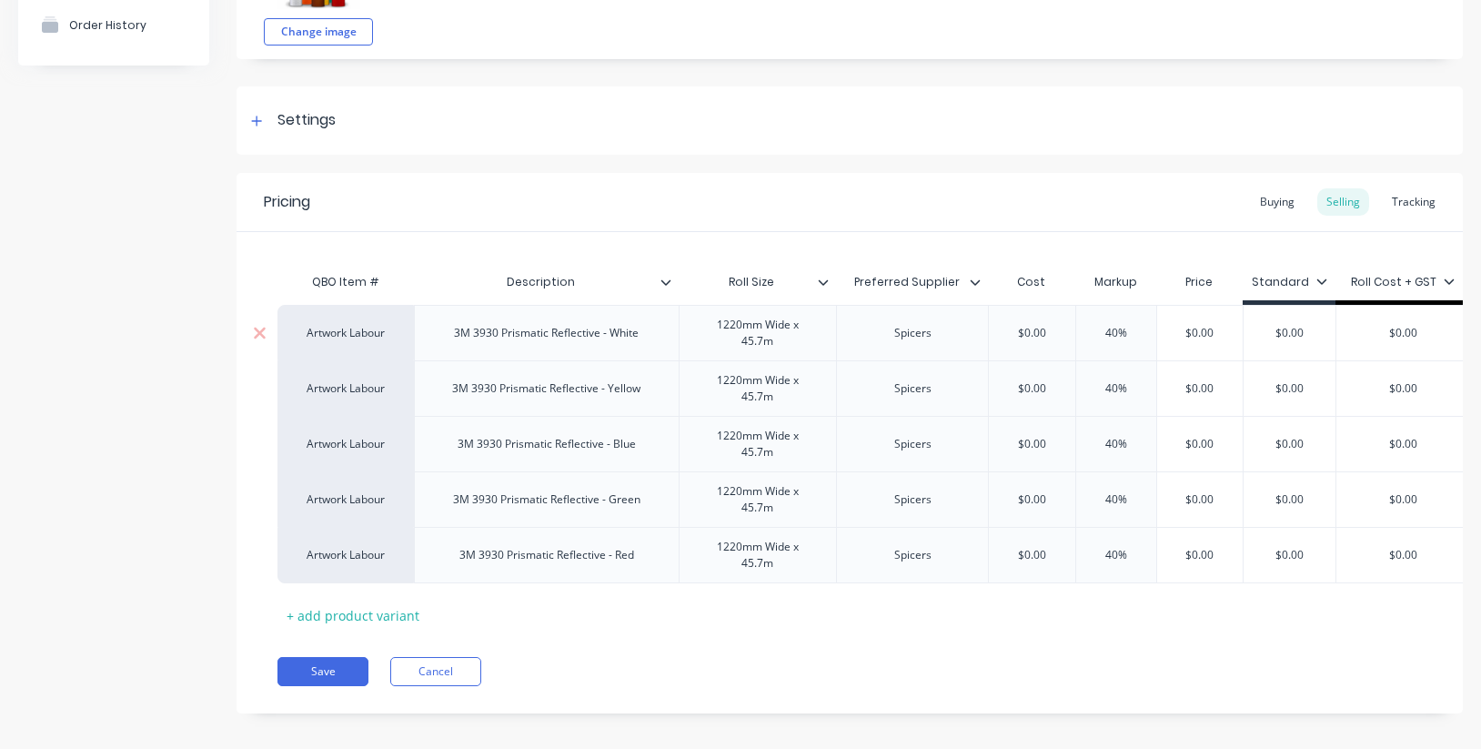
drag, startPoint x: 1140, startPoint y: 336, endPoint x: 1079, endPoint y: 336, distance: 60.9
click at [1075, 330] on input "40%" at bounding box center [1115, 333] width 91 height 16
drag, startPoint x: 1131, startPoint y: 380, endPoint x: 1043, endPoint y: 377, distance: 88.3
click at [1043, 377] on div "Artwork Labour 3M 3930 Prismatic Reflective - Yellow 1220mm Wide x 45.7m Spicer…" at bounding box center [937, 387] width 1321 height 55
click at [1130, 446] on input "40%" at bounding box center [1115, 444] width 91 height 16
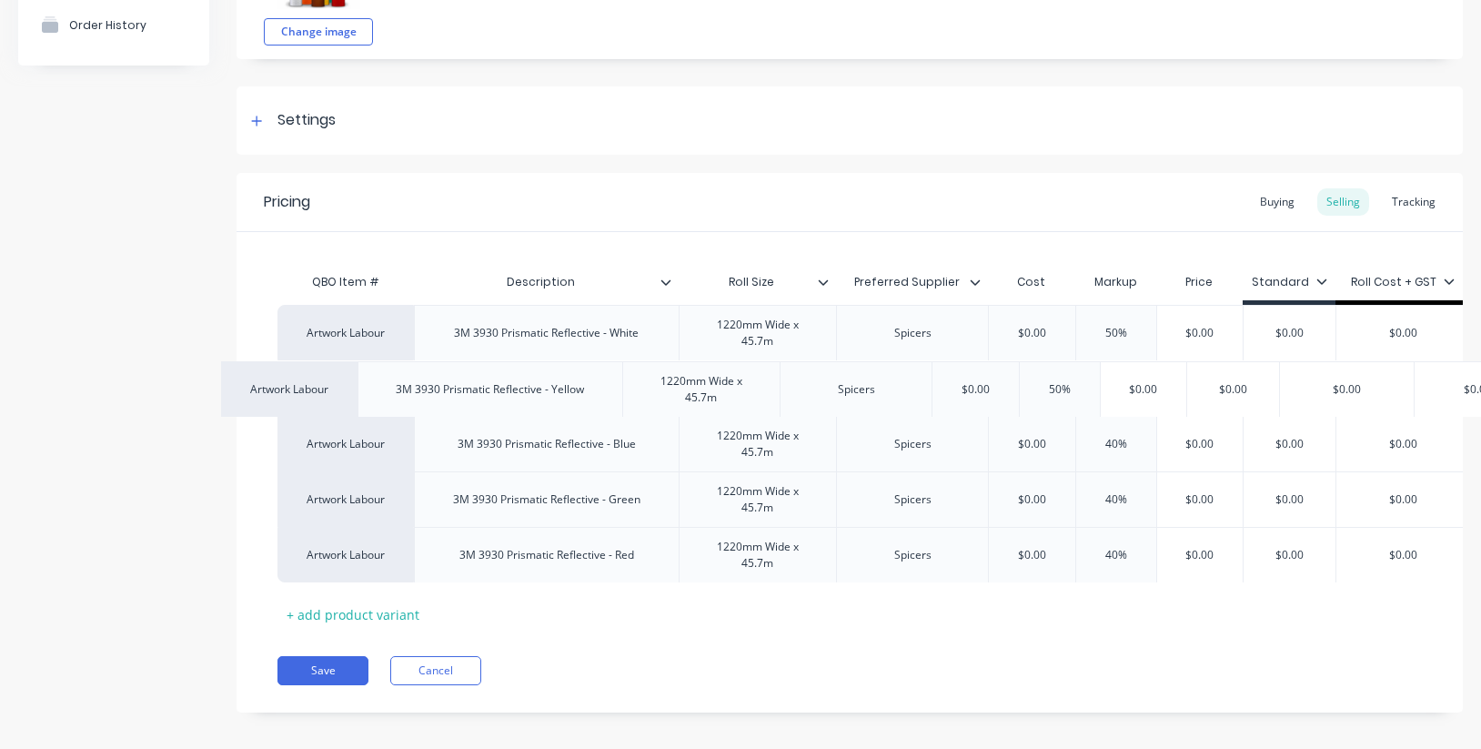
drag, startPoint x: 1125, startPoint y: 379, endPoint x: 1067, endPoint y: 380, distance: 58.2
click at [1065, 380] on div "Artwork Labour 3M 3930 Prismatic Reflective - White 1220mm Wide x 45.7m Spicers…" at bounding box center [849, 443] width 1144 height 277
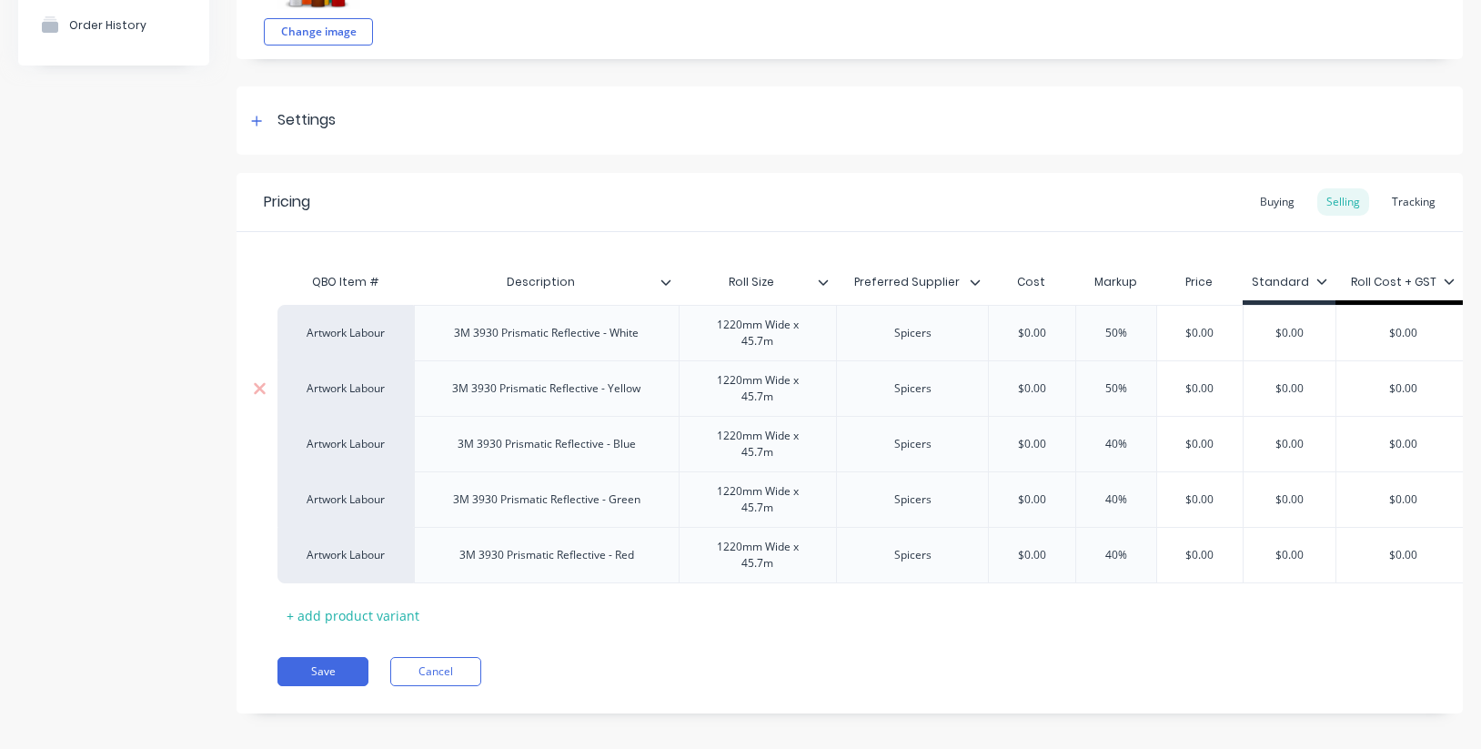
drag, startPoint x: 1123, startPoint y: 389, endPoint x: 1072, endPoint y: 384, distance: 51.2
click at [1072, 384] on input "50%" at bounding box center [1115, 388] width 91 height 16
drag, startPoint x: 1100, startPoint y: 438, endPoint x: 1090, endPoint y: 450, distance: 15.5
click at [1052, 437] on div "Artwork Labour 3M 3930 Prismatic Reflective - Blue 1220mm Wide x 45.7m Spicers …" at bounding box center [937, 443] width 1321 height 55
paste input "5"
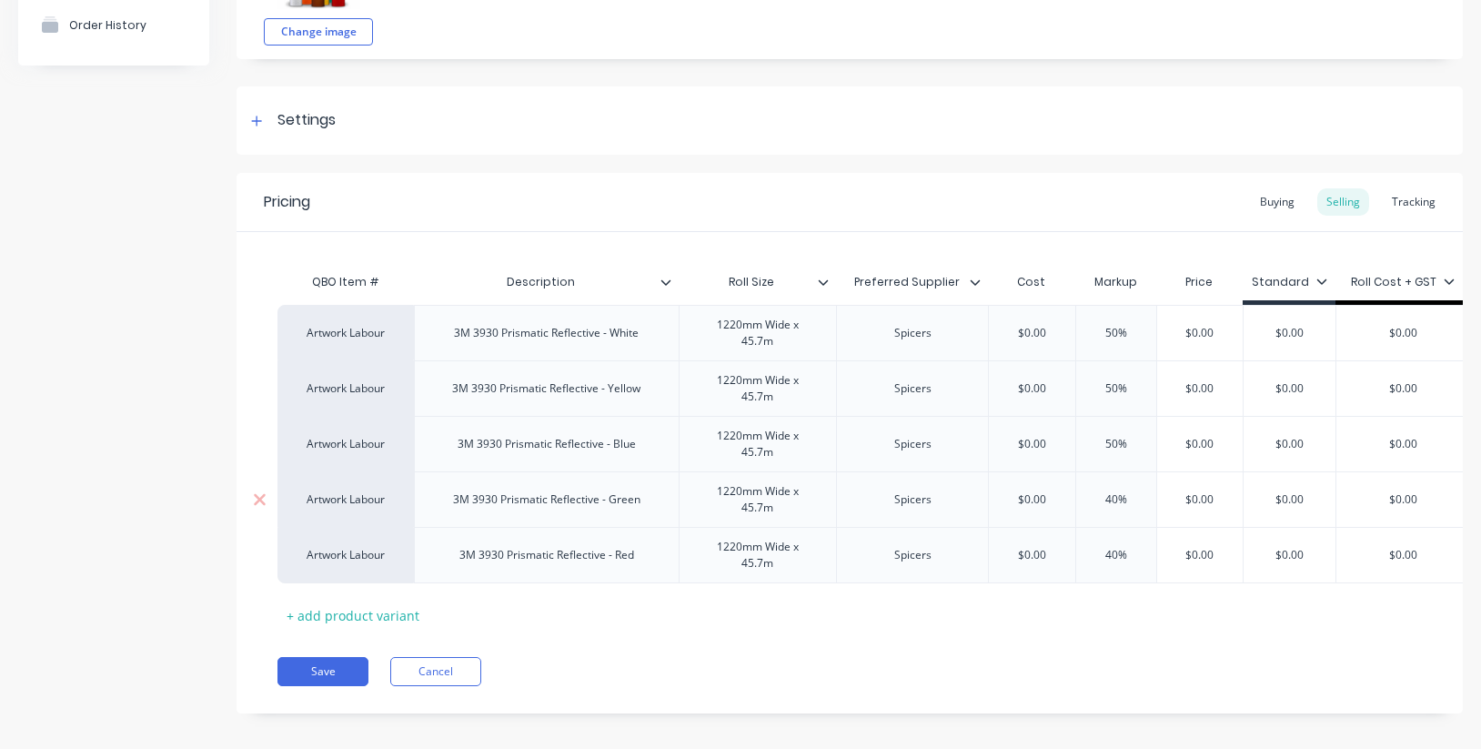
click at [1062, 492] on div "Artwork Labour 3M 3930 Prismatic Reflective - Green 1220mm Wide x 45.7m Spicers…" at bounding box center [937, 498] width 1321 height 55
paste input "5"
drag, startPoint x: 1131, startPoint y: 556, endPoint x: 1100, endPoint y: 548, distance: 32.9
click at [1062, 548] on div "Artwork Labour 3M 3930 Prismatic Reflective - Red 1220mm Wide x 45.7m Spicers $…" at bounding box center [937, 555] width 1321 height 56
paste input "5"
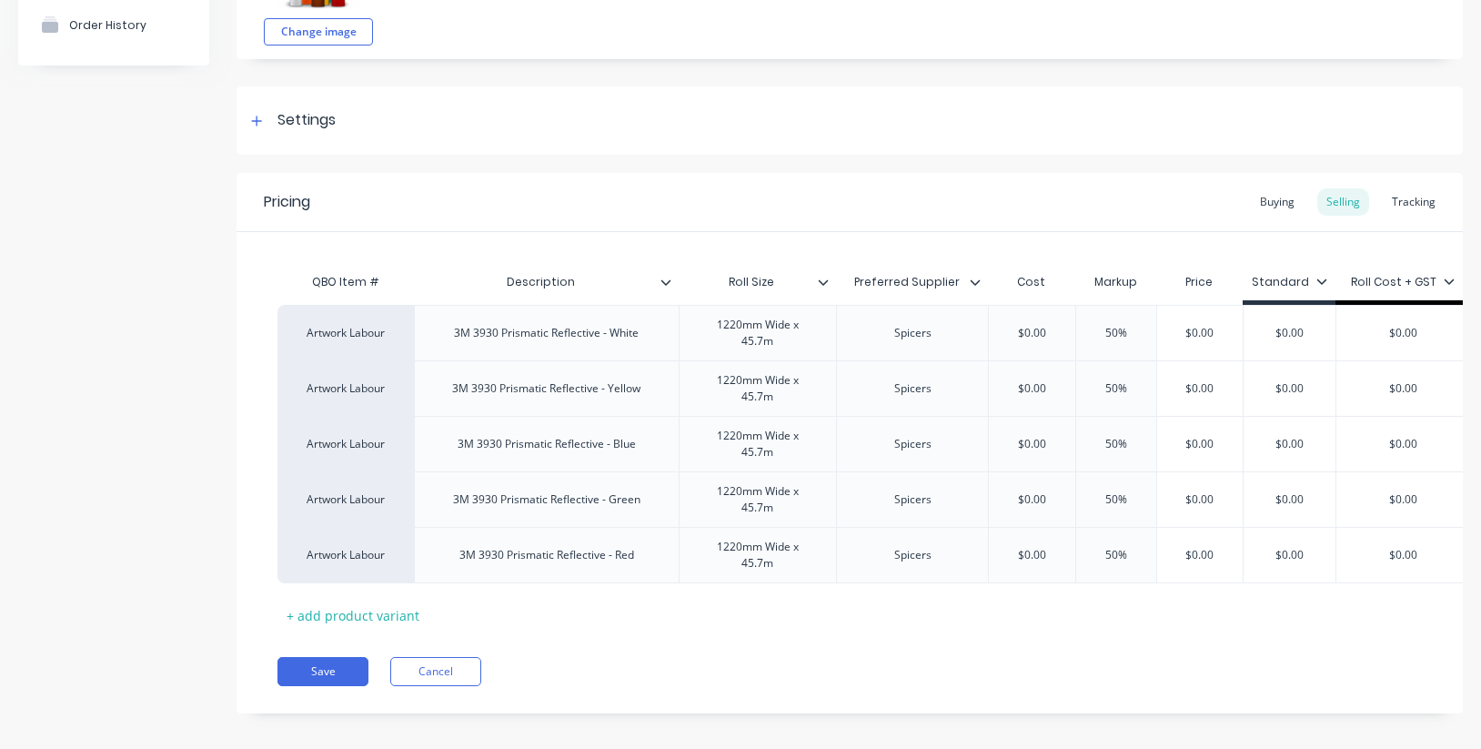
click at [1072, 206] on div "Pricing Buying Selling Tracking" at bounding box center [849, 202] width 1226 height 59
click at [360, 336] on div "Artwork Labour" at bounding box center [346, 333] width 100 height 16
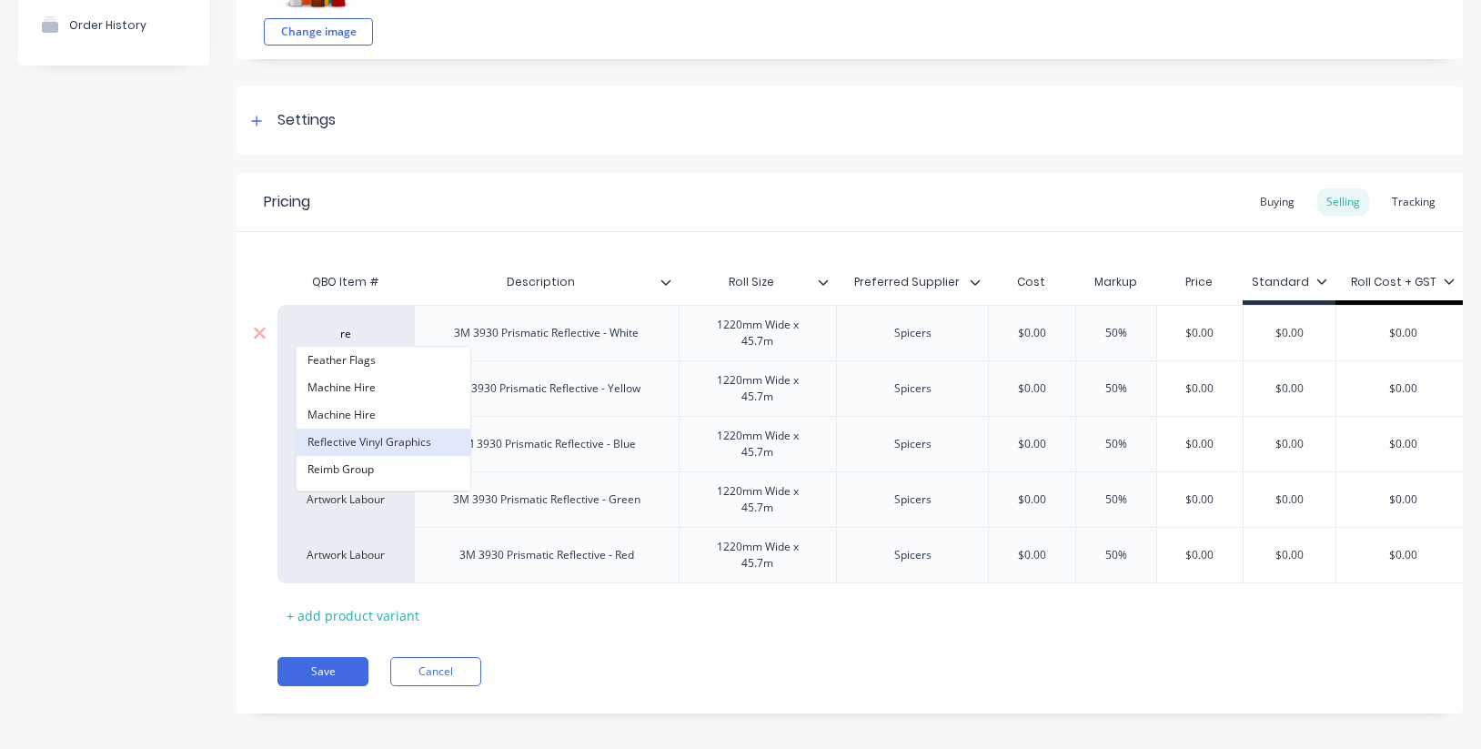
click at [381, 440] on button "Reflective Vinyl Graphics" at bounding box center [383, 441] width 174 height 27
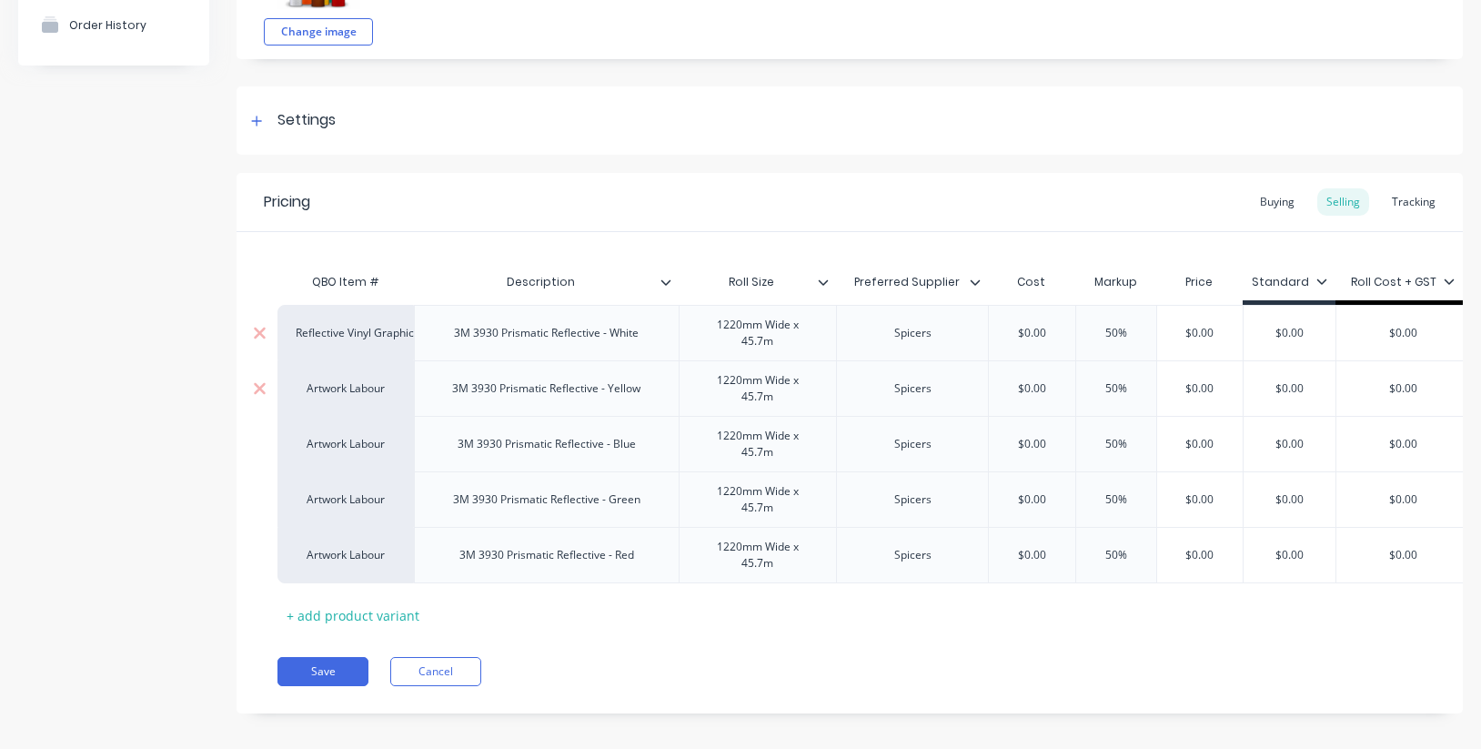
click at [369, 390] on div "Artwork Labour" at bounding box center [346, 388] width 100 height 16
click at [373, 502] on button "Reflective Vinyl Graphics" at bounding box center [383, 497] width 174 height 27
click at [372, 442] on div "Artwork Labour" at bounding box center [346, 444] width 100 height 16
click at [378, 542] on button "Reflective Vinyl Graphics" at bounding box center [383, 552] width 174 height 27
click at [353, 499] on div "Artwork Labour" at bounding box center [346, 499] width 100 height 16
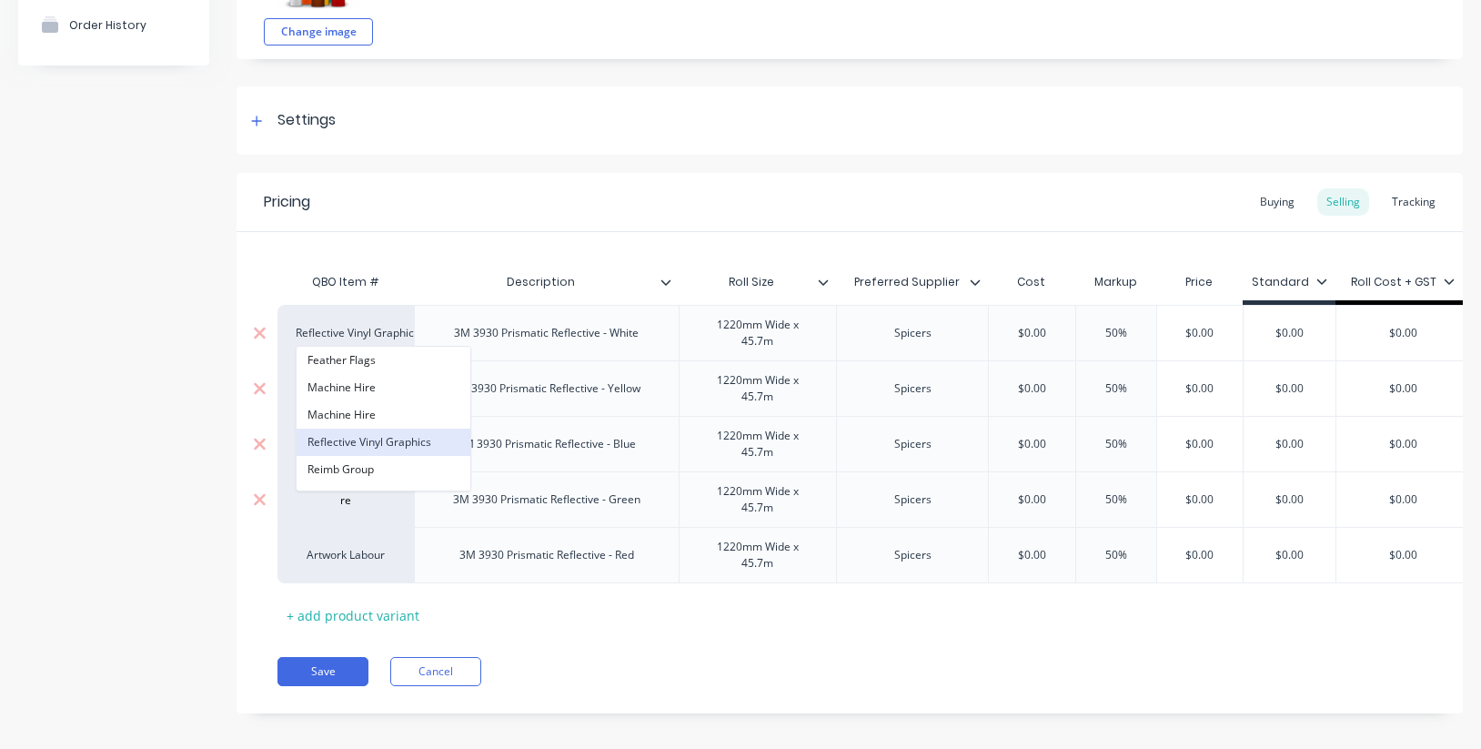
click at [379, 437] on button "Reflective Vinyl Graphics" at bounding box center [383, 441] width 174 height 27
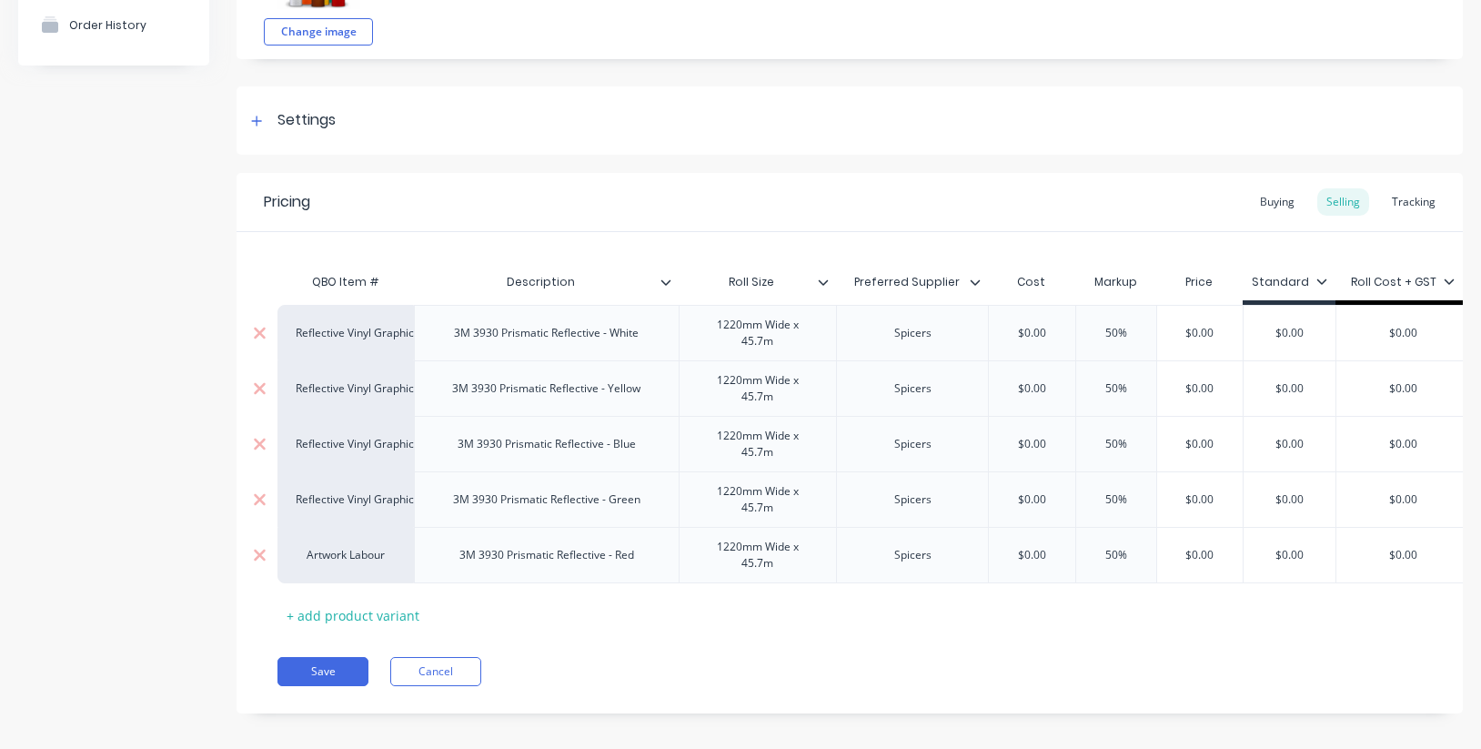
click at [362, 556] on div "Artwork Labour" at bounding box center [346, 555] width 100 height 16
click at [387, 494] on button "Reflective Vinyl Graphics" at bounding box center [383, 497] width 174 height 27
click at [824, 285] on icon at bounding box center [824, 281] width 10 height 5
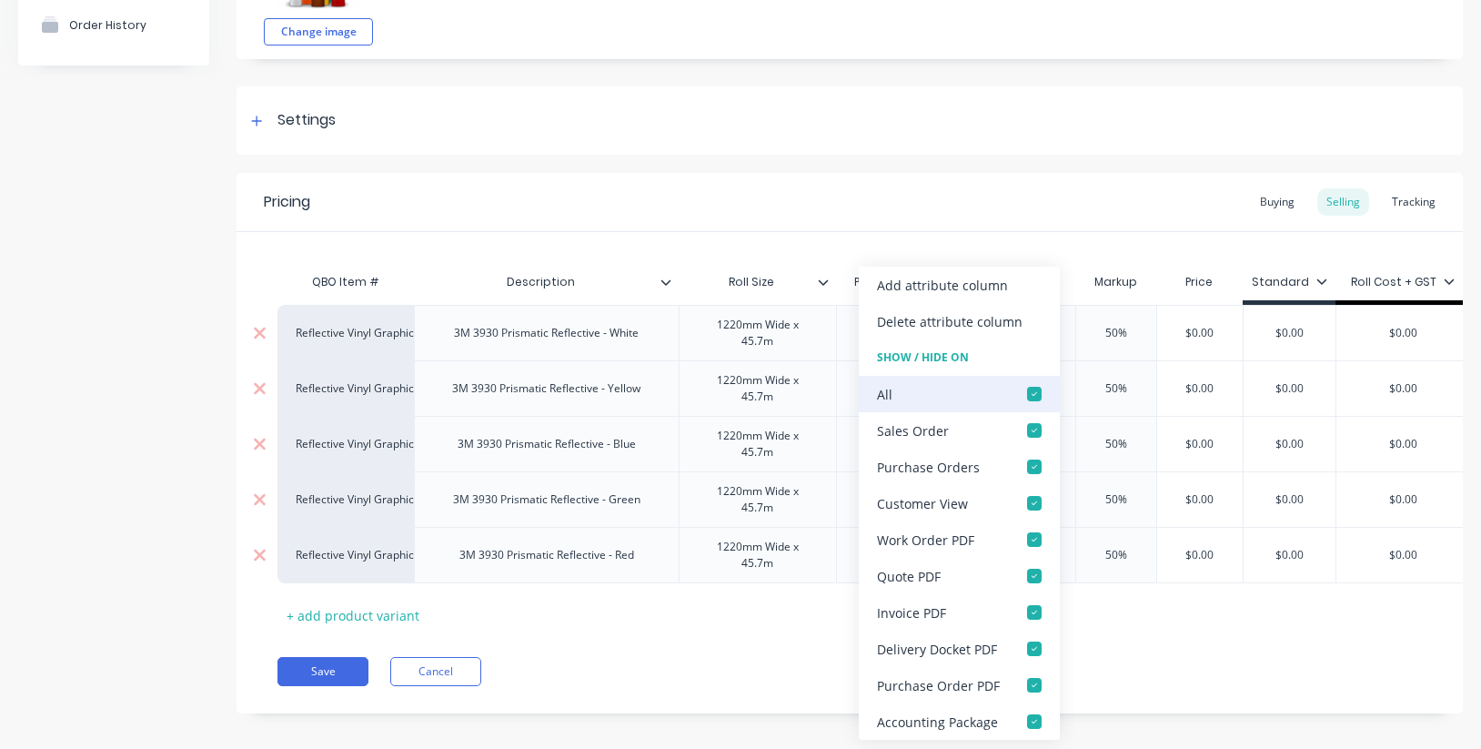
click at [1030, 395] on div at bounding box center [1034, 394] width 36 height 36
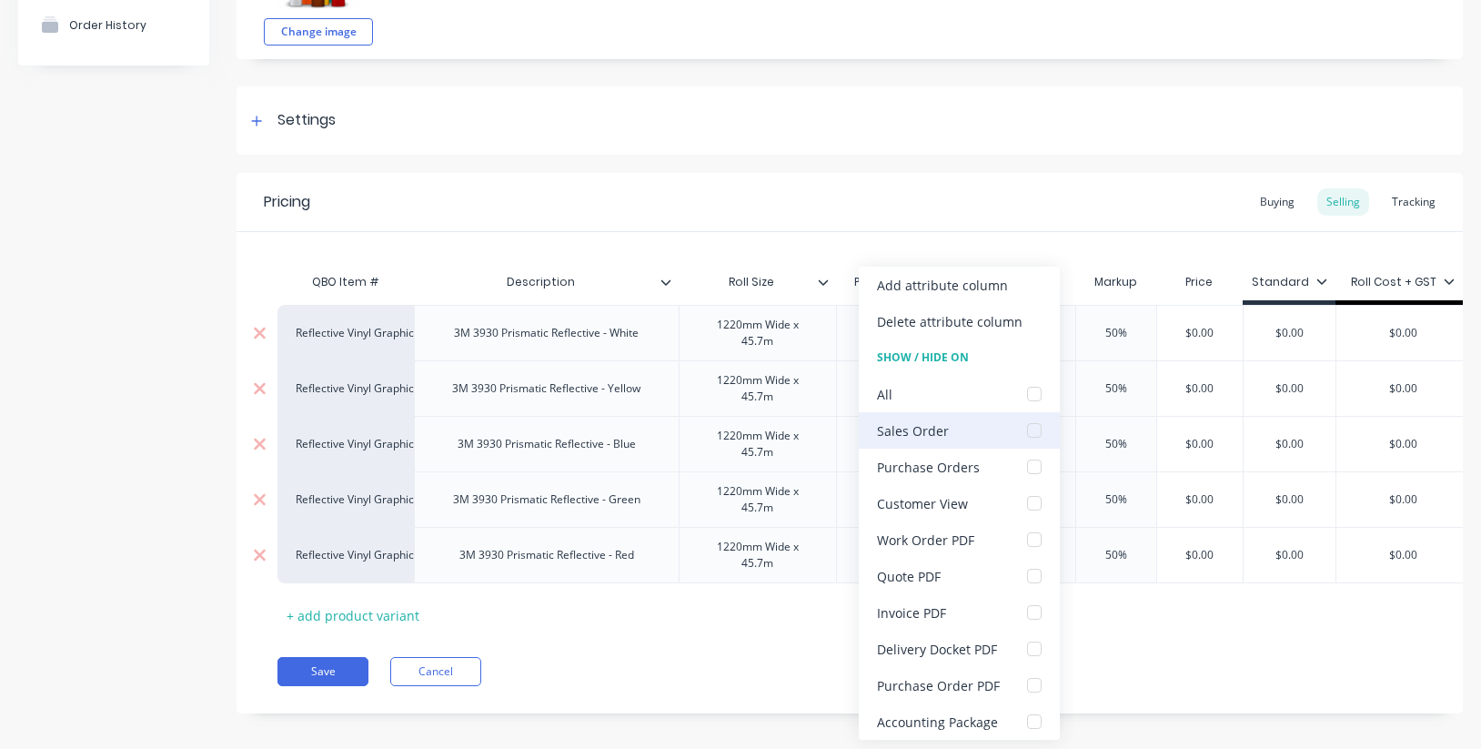
drag, startPoint x: 1029, startPoint y: 428, endPoint x: 995, endPoint y: 420, distance: 34.6
click at [1029, 428] on div at bounding box center [1034, 430] width 36 height 36
click at [881, 219] on div "Pricing Buying Selling Tracking" at bounding box center [849, 202] width 1226 height 59
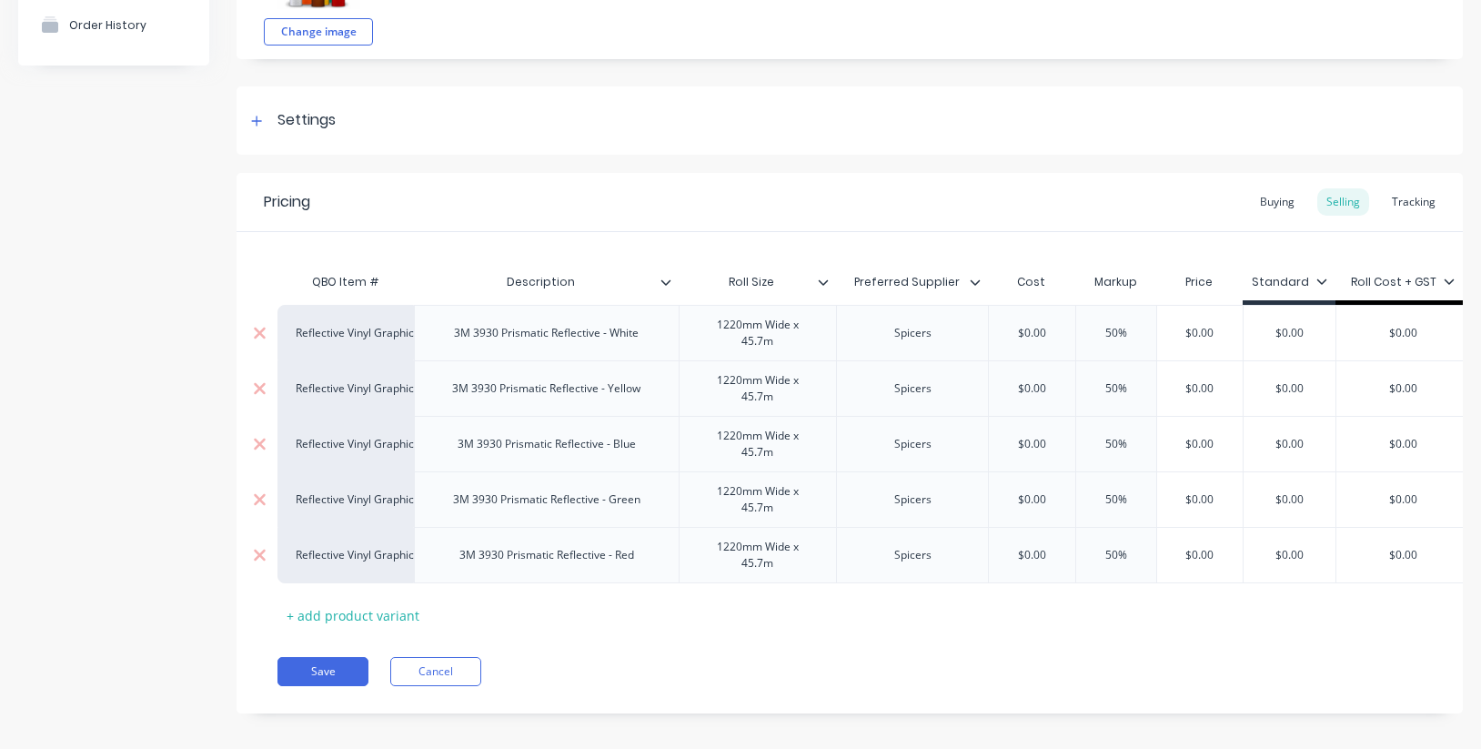
click at [974, 289] on input "Preferred Supplier" at bounding box center [906, 282] width 141 height 16
click at [977, 283] on icon at bounding box center [975, 281] width 10 height 5
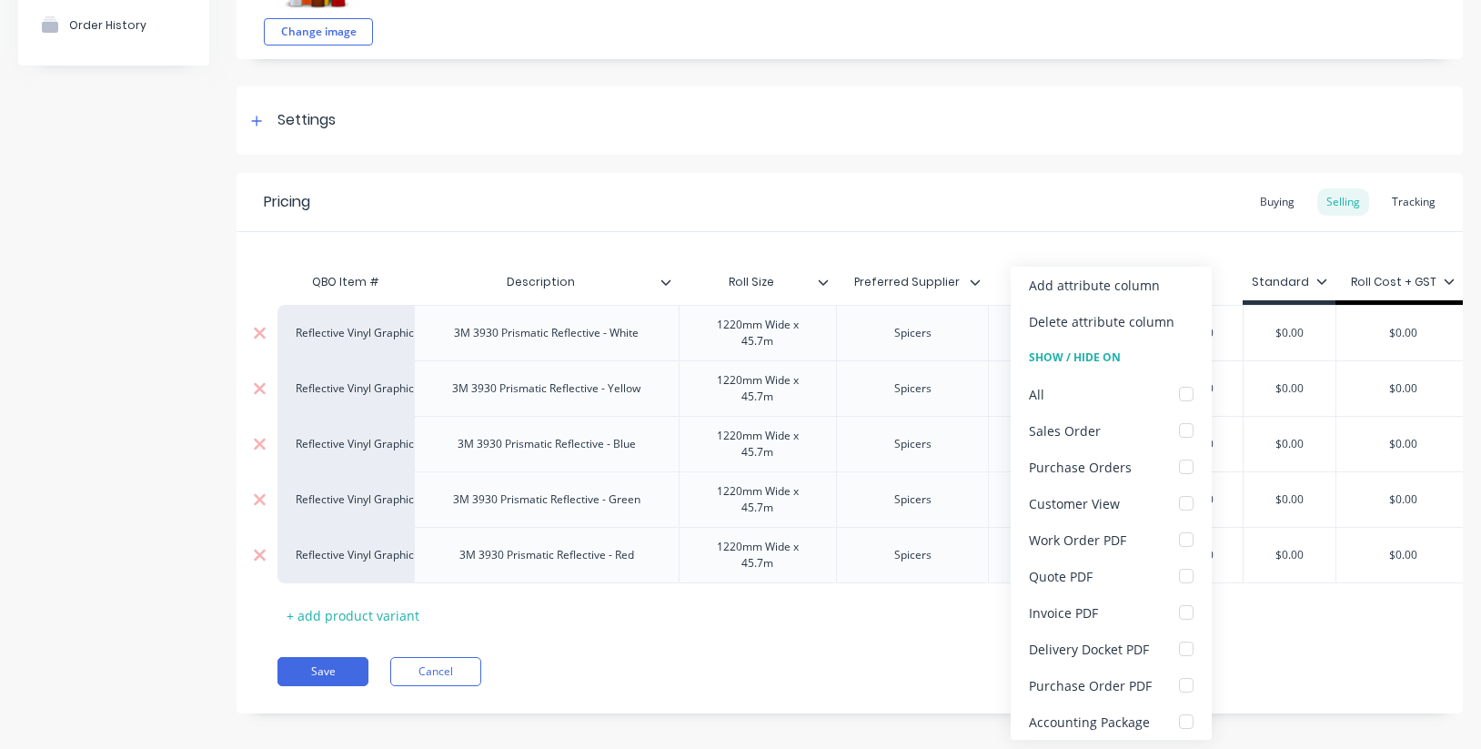
click at [909, 247] on div "QBO Item # Description Roll Size Preferred Supplier Preferred Supplier Cost Mar…" at bounding box center [849, 430] width 1226 height 397
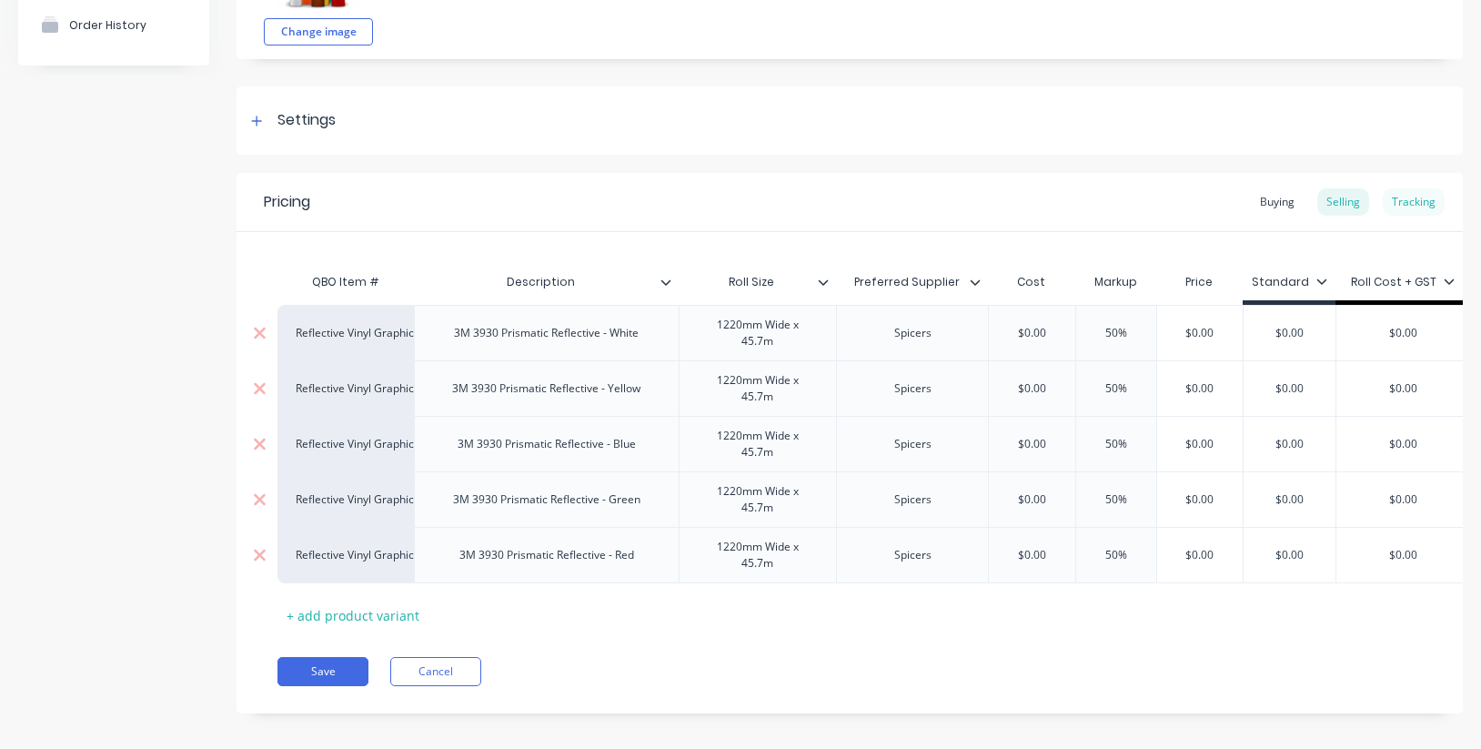
click at [1413, 206] on div "Tracking" at bounding box center [1413, 201] width 62 height 27
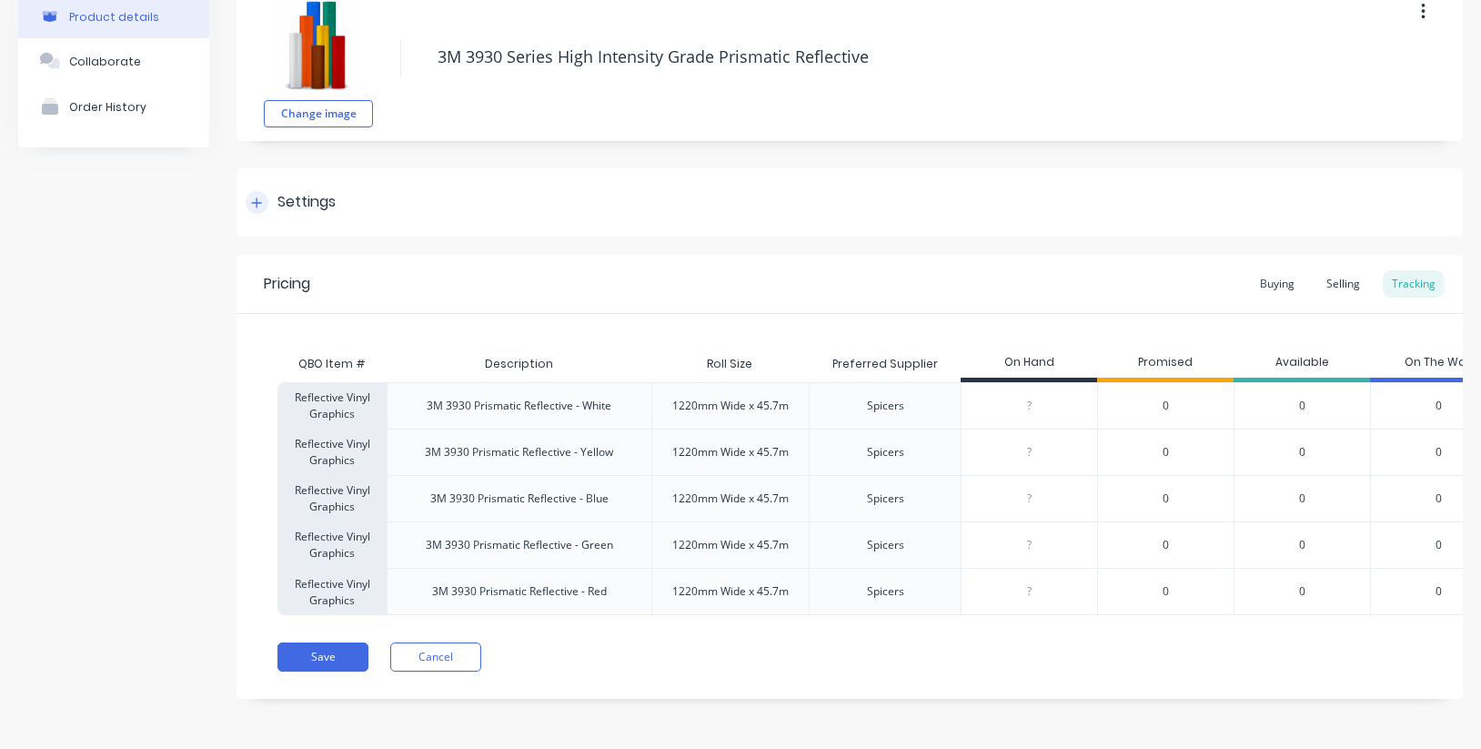
scroll to position [100, 0]
click at [1333, 284] on div "Selling" at bounding box center [1343, 283] width 52 height 27
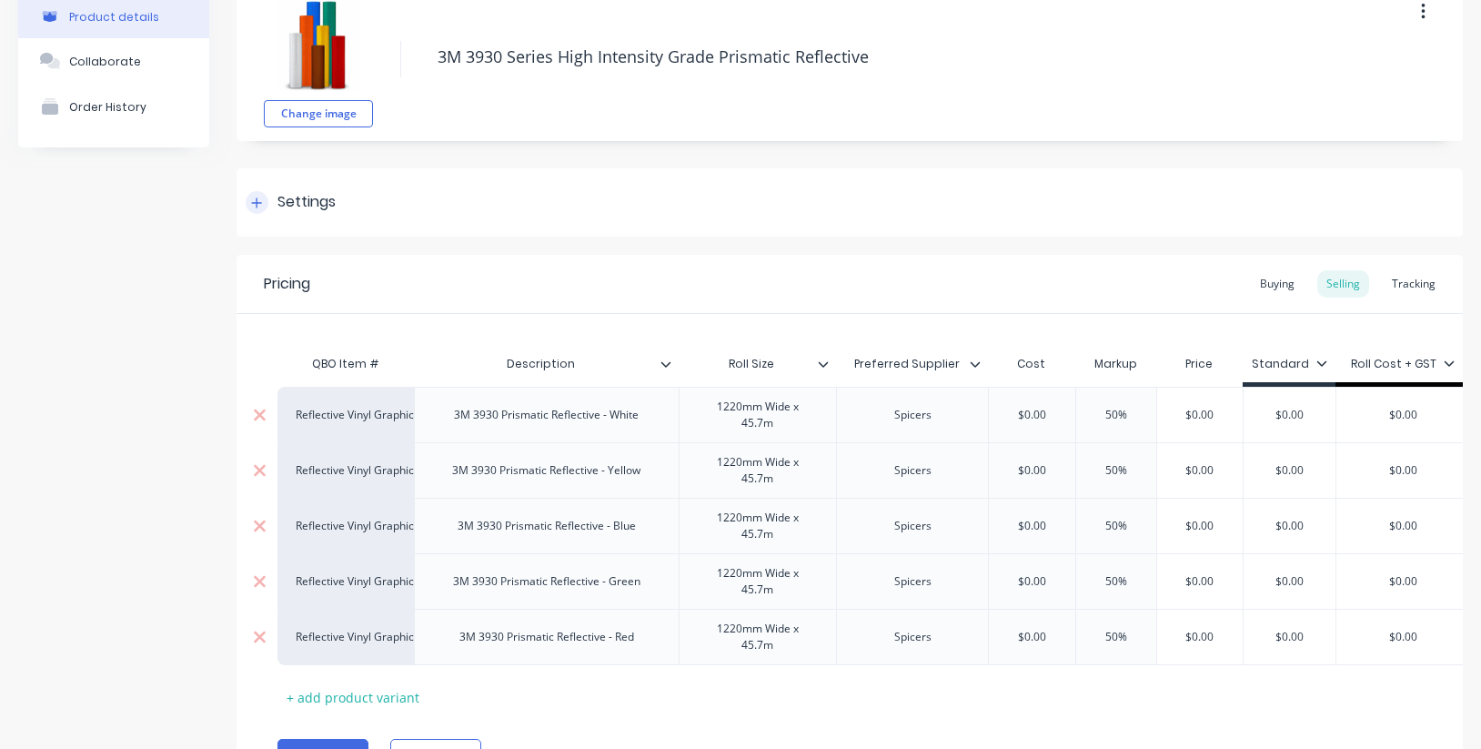
click at [255, 199] on icon at bounding box center [256, 202] width 11 height 13
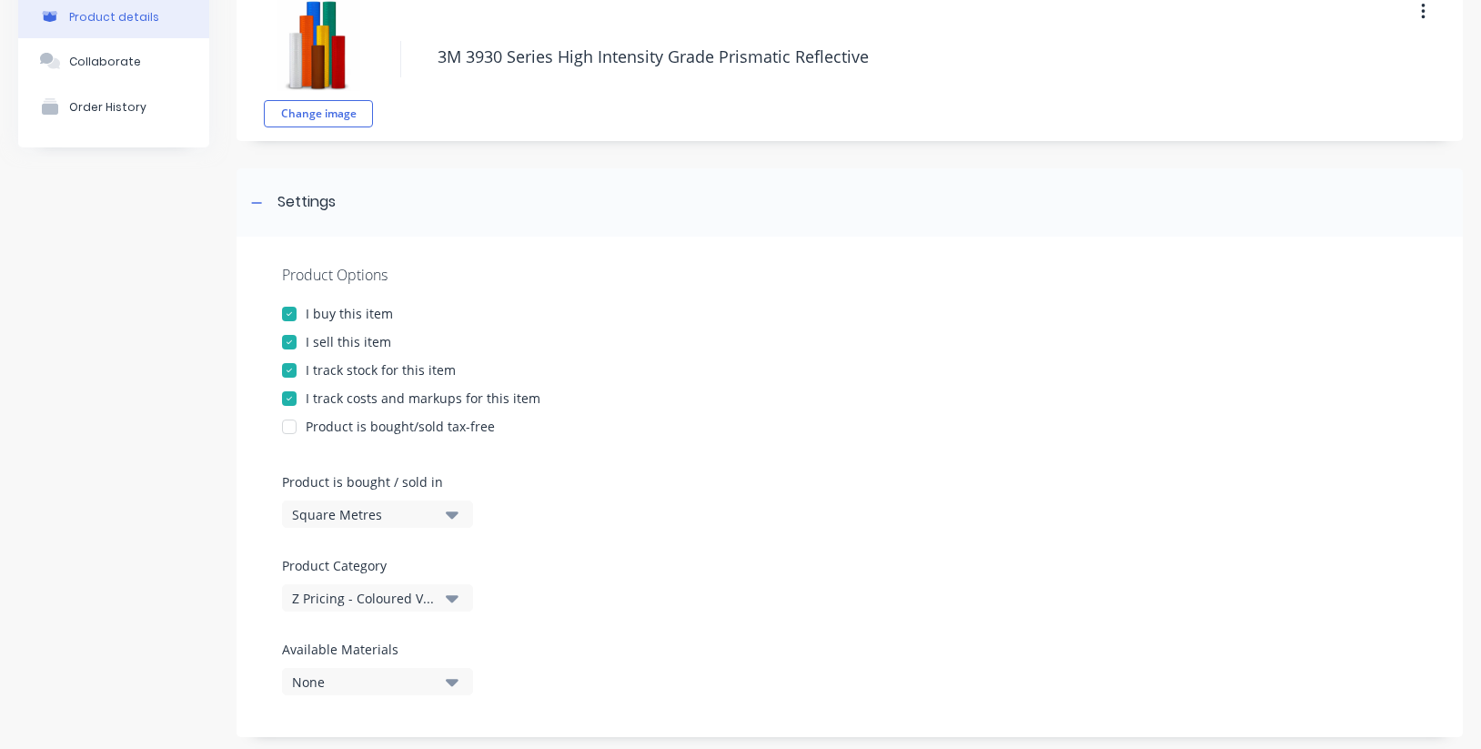
click at [289, 370] on div at bounding box center [289, 370] width 36 height 36
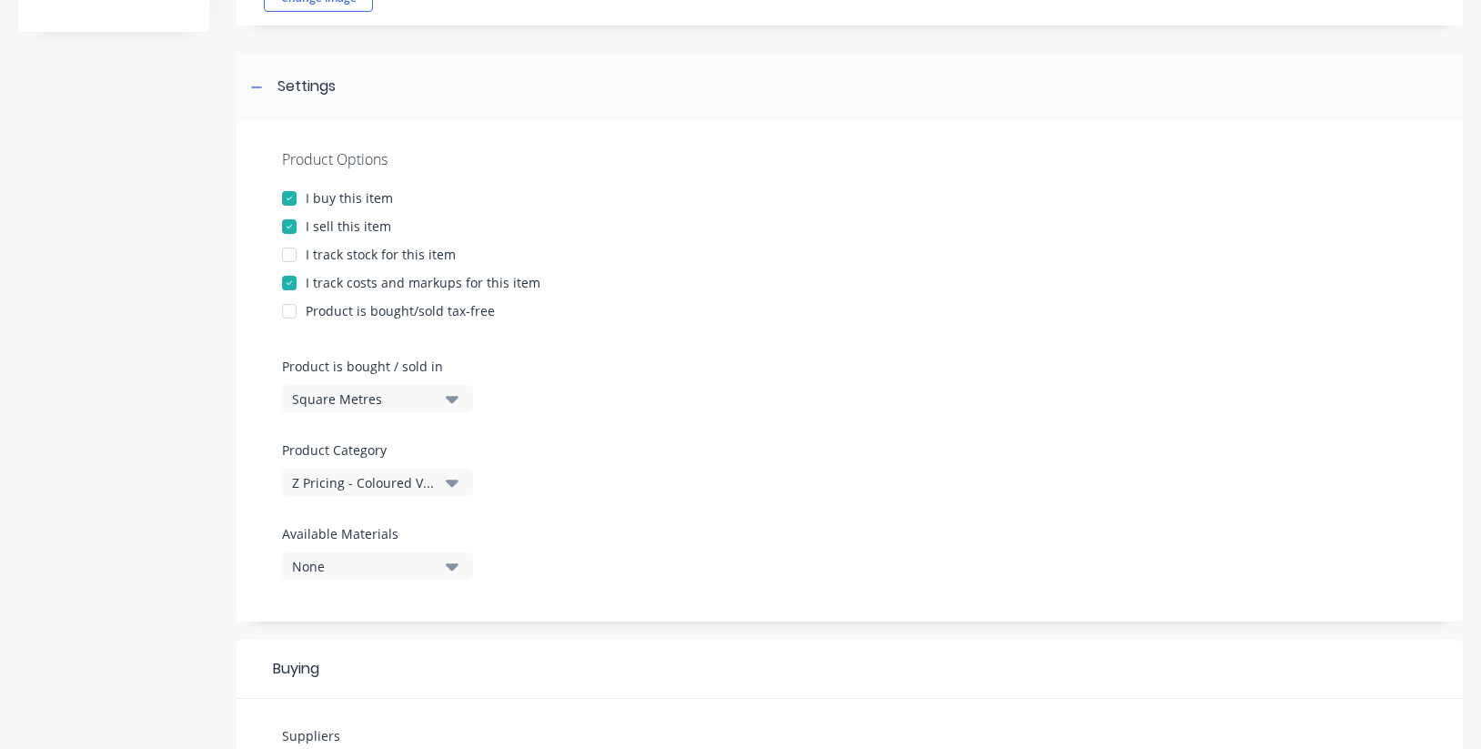
scroll to position [216, 0]
click at [425, 478] on div "Z Pricing - Coloured Vinyl Media" at bounding box center [365, 481] width 146 height 19
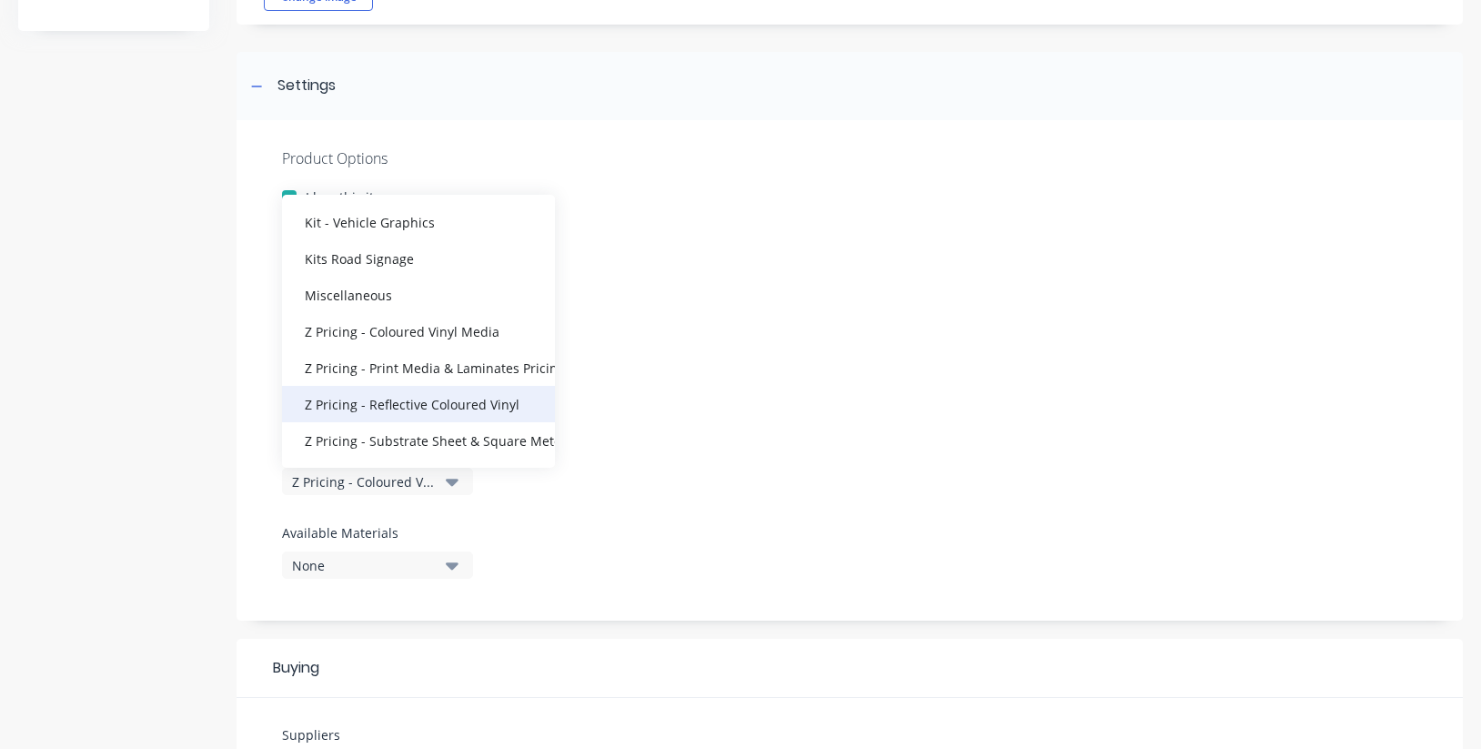
scroll to position [418, 0]
click at [447, 407] on div "Z Pricing - Reflective Coloured Vinyl" at bounding box center [418, 404] width 273 height 36
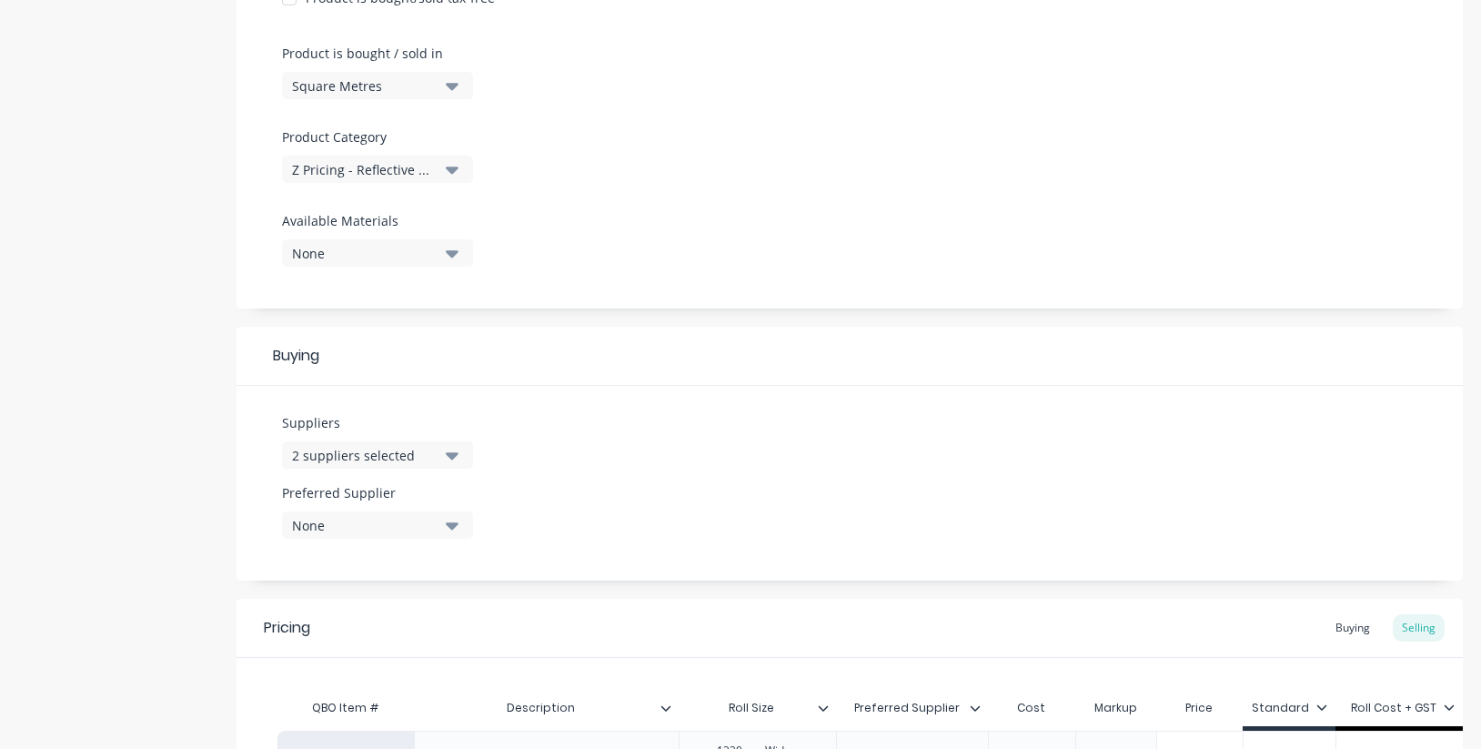
scroll to position [530, 0]
click at [395, 522] on div "None" at bounding box center [365, 523] width 146 height 19
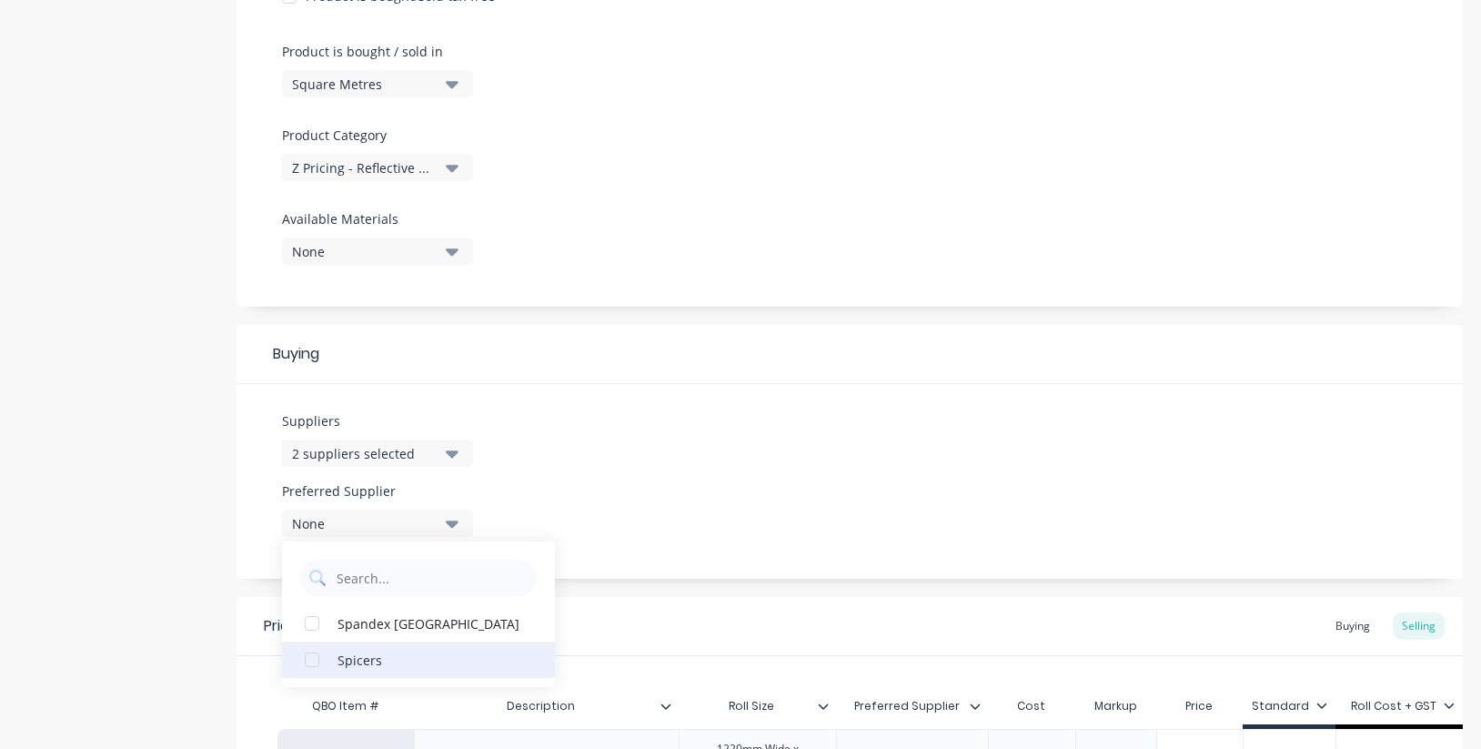
click at [394, 665] on div "Spicers" at bounding box center [428, 658] width 182 height 19
click at [667, 414] on div "Suppliers 2 suppliers selected Preferred Supplier Spicers Spicers Spandex [GEOG…" at bounding box center [849, 481] width 1226 height 195
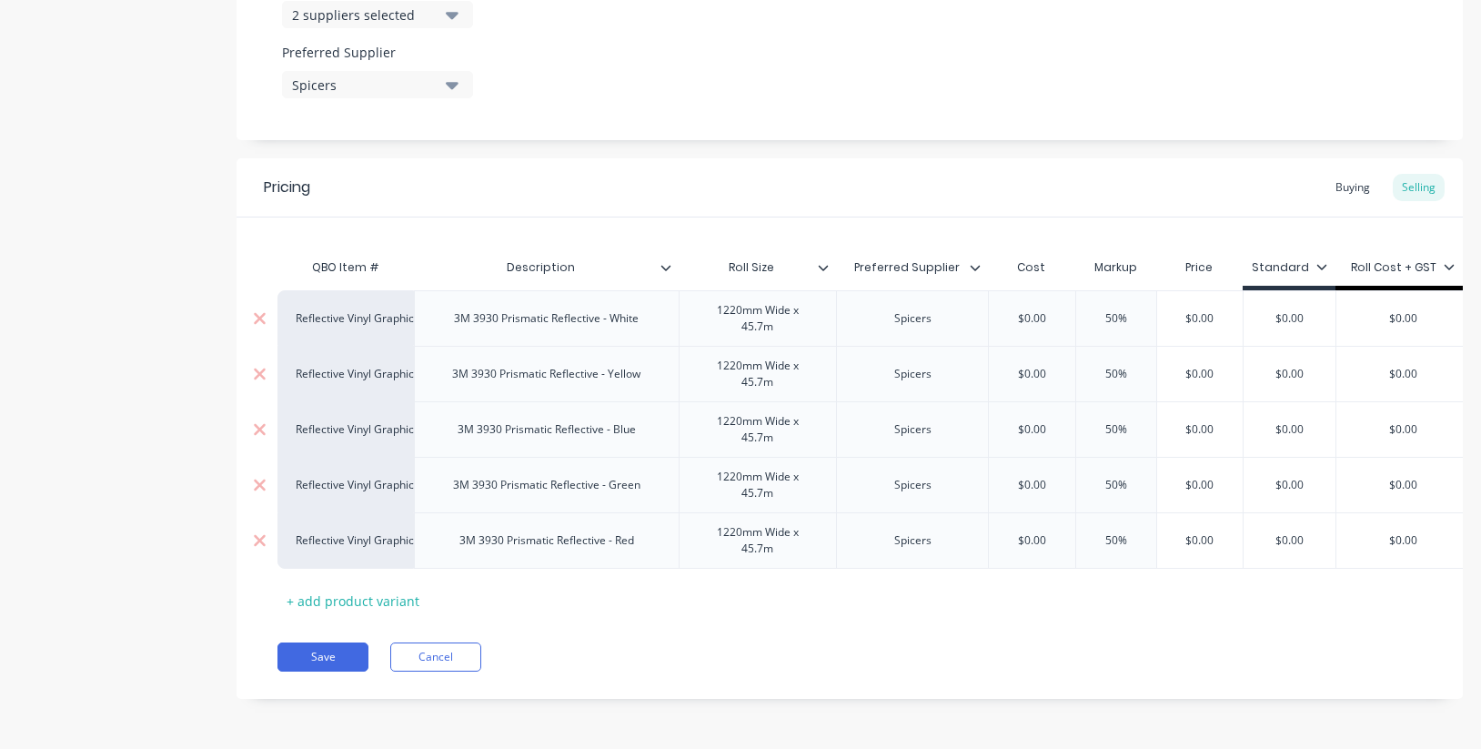
scroll to position [969, 0]
click at [1444, 265] on icon at bounding box center [1448, 266] width 11 height 11
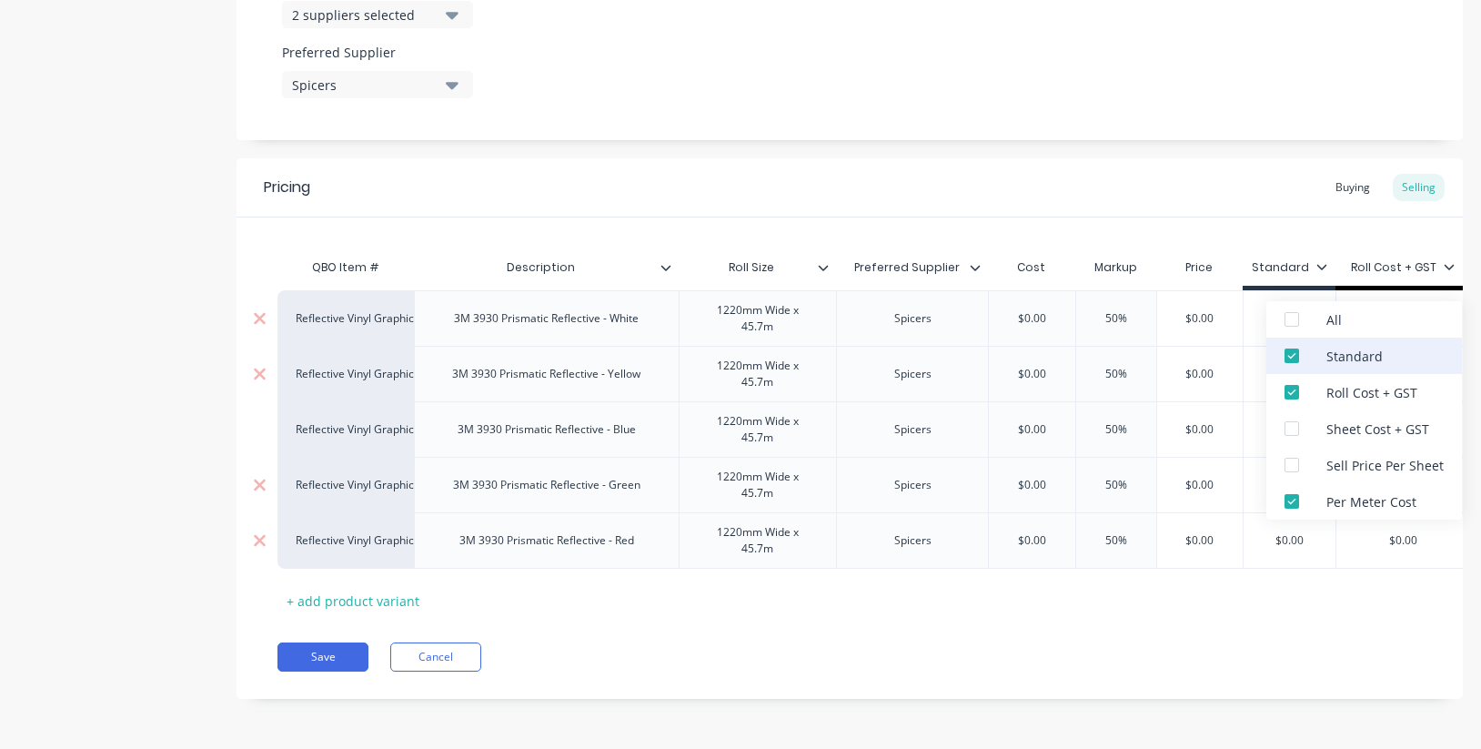
click at [1291, 356] on div at bounding box center [1291, 355] width 36 height 36
click at [1294, 502] on div at bounding box center [1291, 501] width 36 height 36
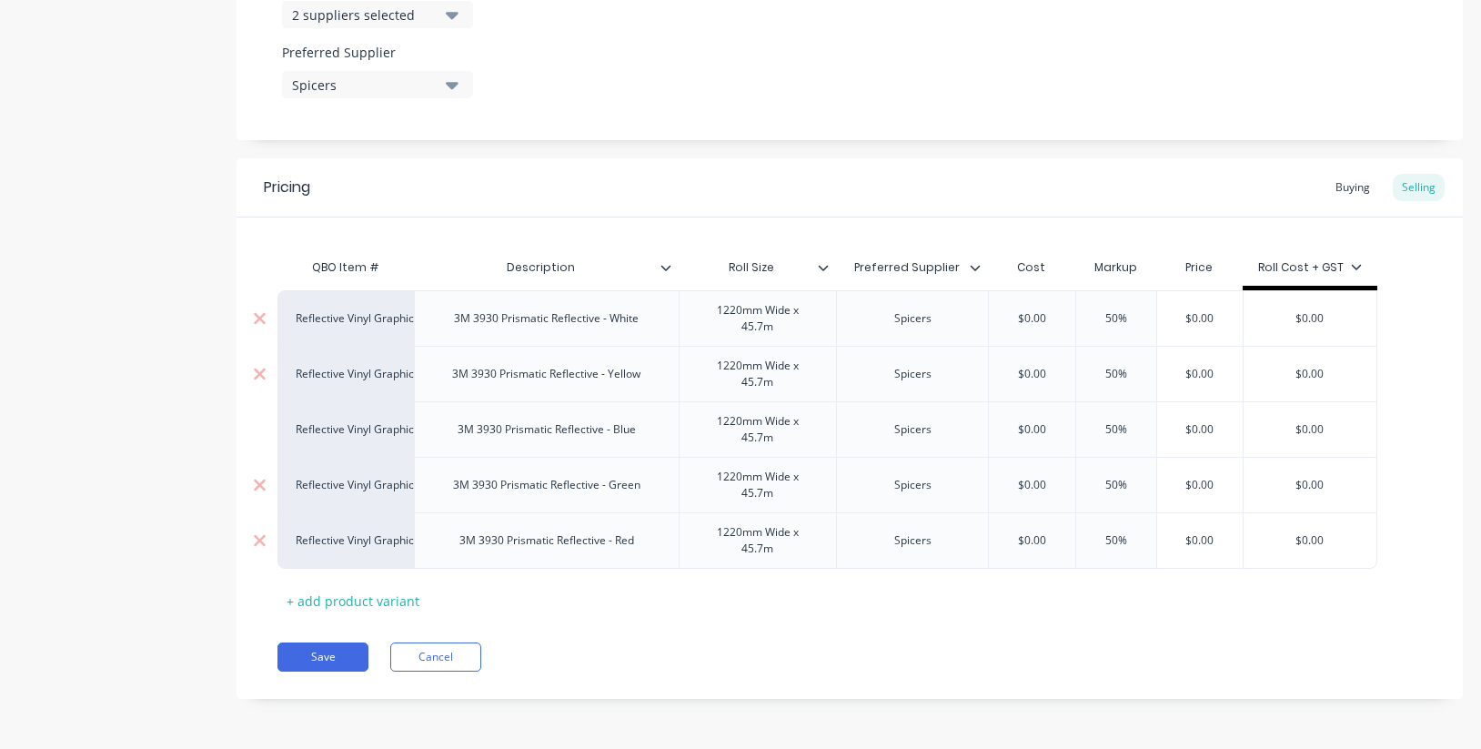
click at [1261, 645] on div "Save Cancel" at bounding box center [869, 656] width 1185 height 29
click at [1348, 182] on div "Buying" at bounding box center [1352, 187] width 53 height 27
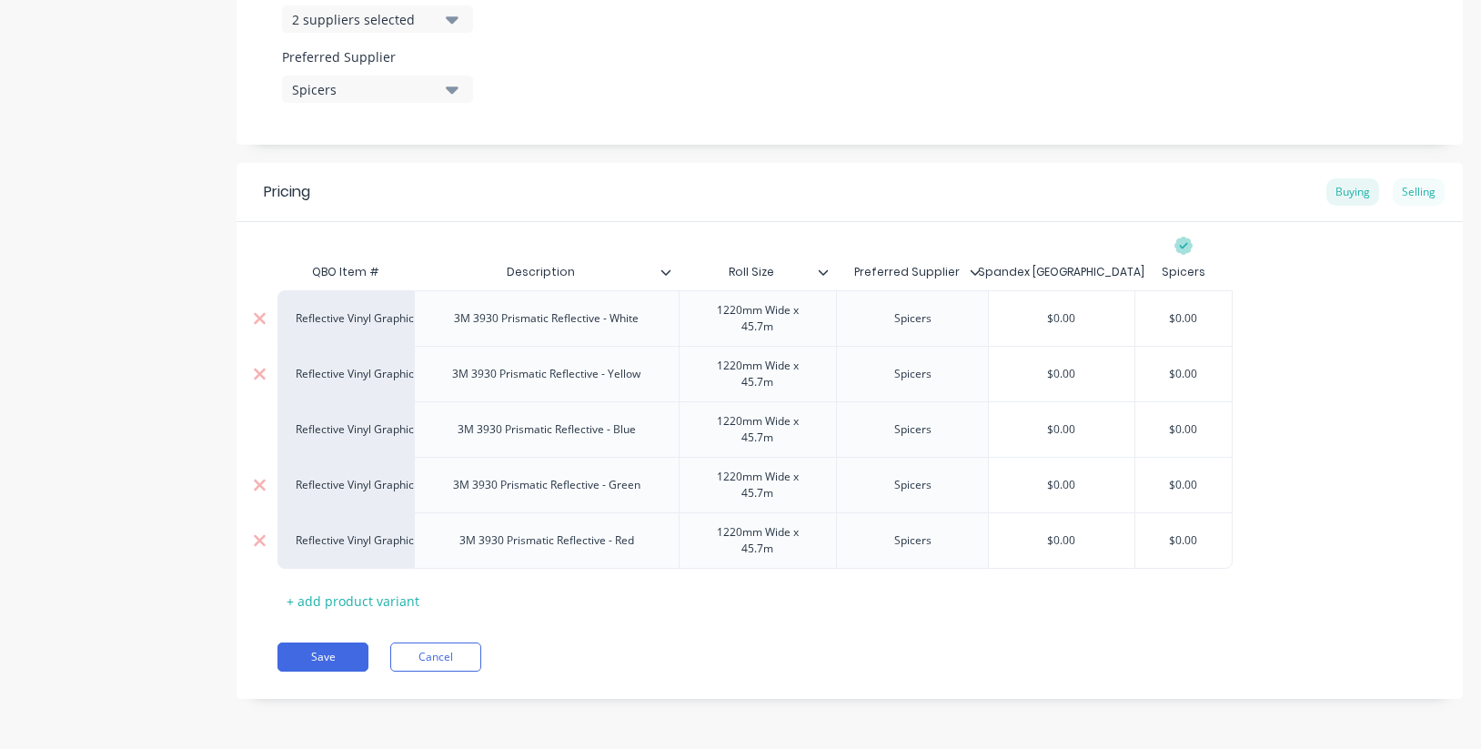
scroll to position [964, 0]
click at [1416, 189] on div "Selling" at bounding box center [1418, 191] width 52 height 27
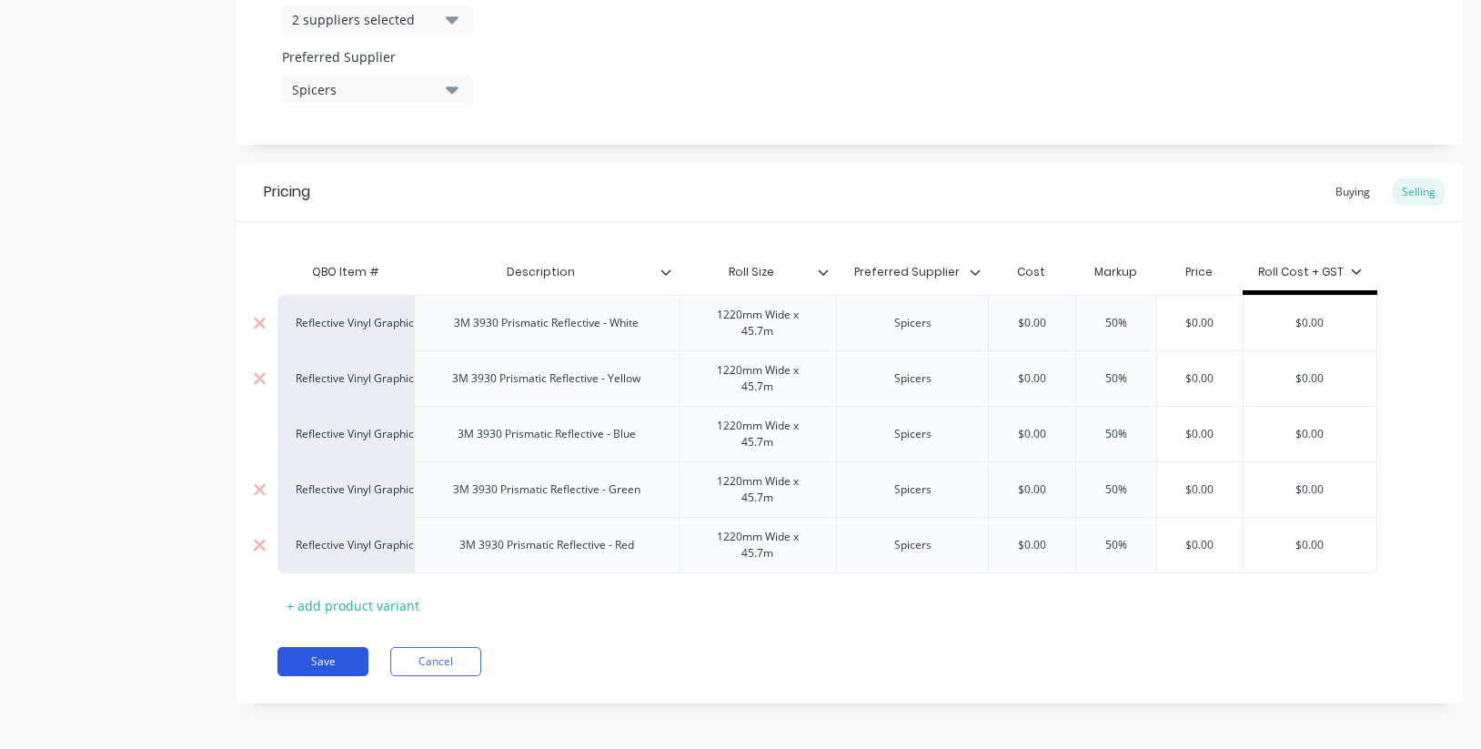
click at [339, 664] on button "Save" at bounding box center [322, 661] width 91 height 29
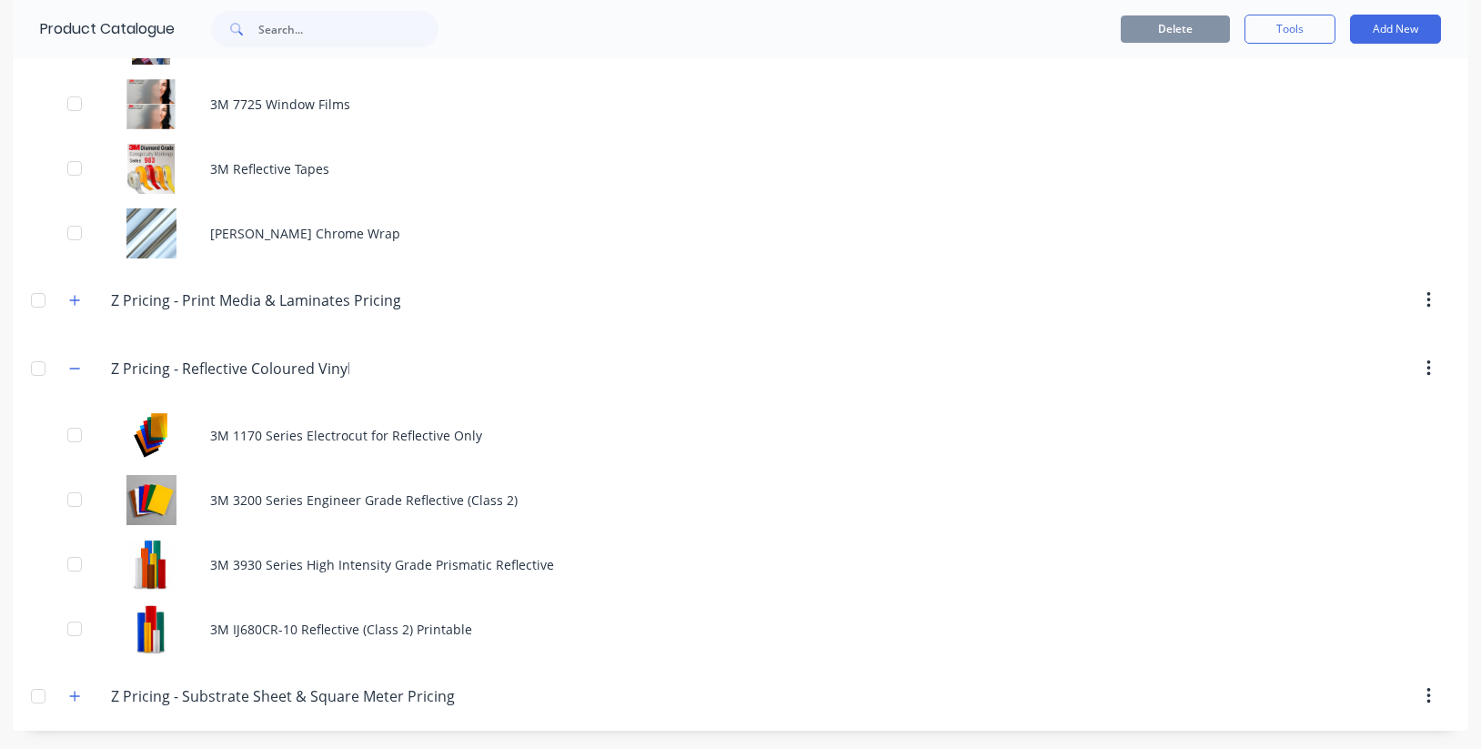
scroll to position [1400, 0]
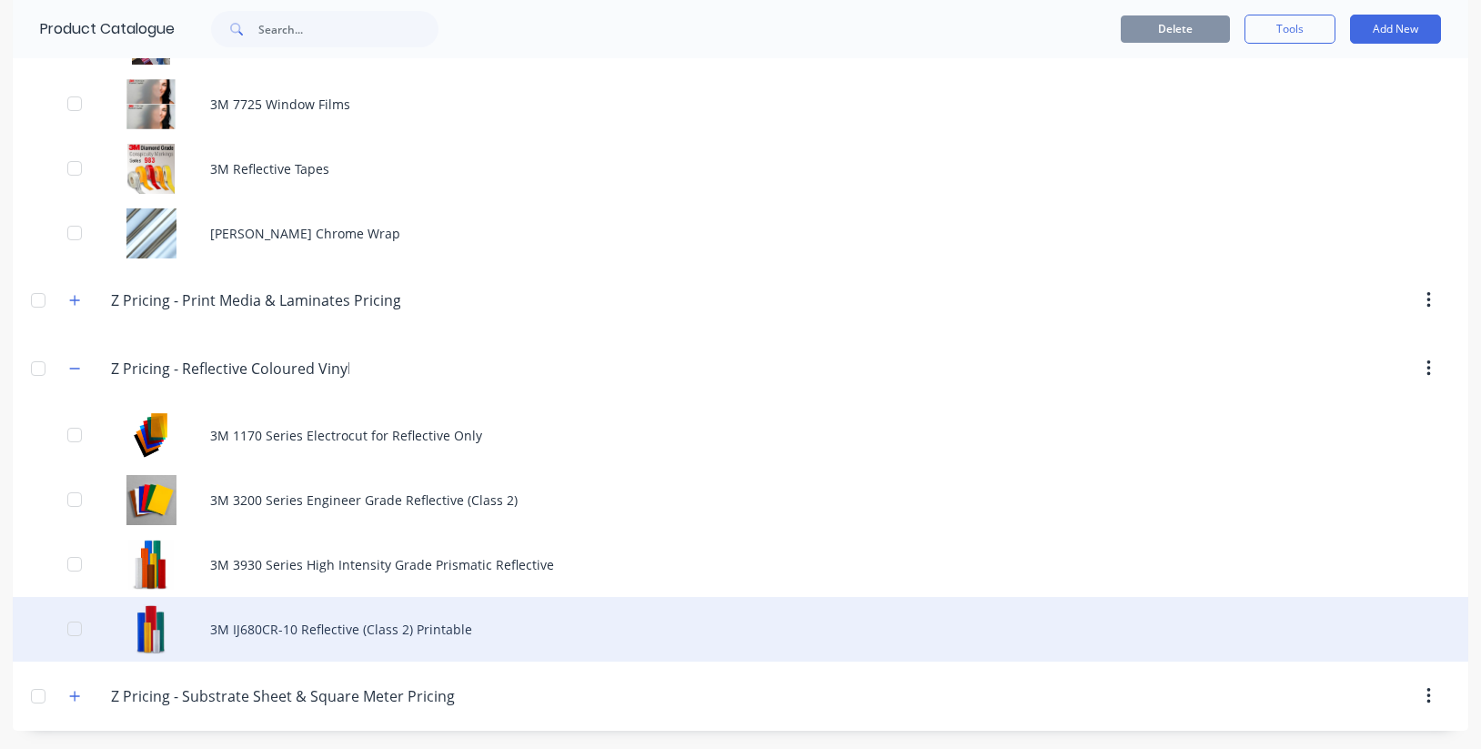
click at [277, 627] on div "3M IJ680CR-10 Reflective (Class 2) Printable" at bounding box center [740, 629] width 1455 height 65
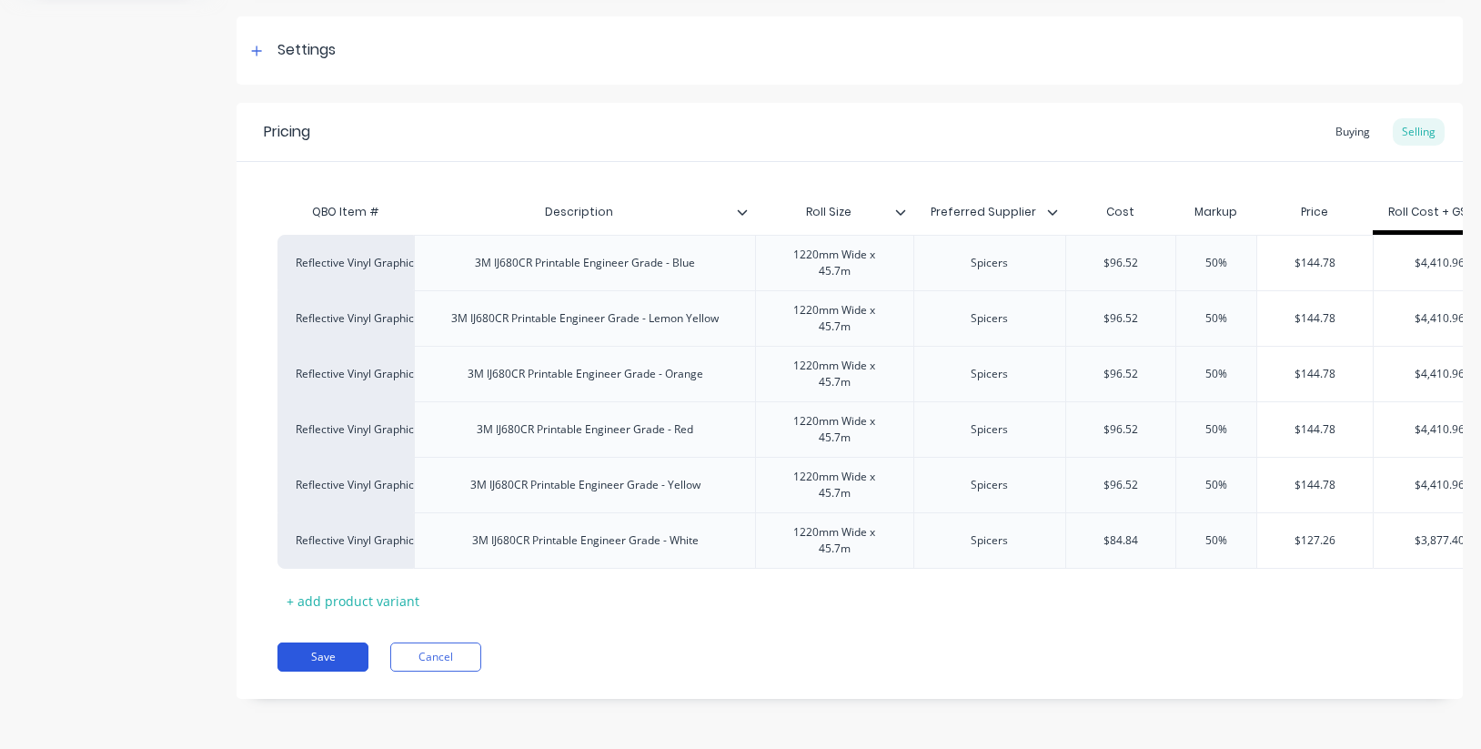
scroll to position [252, 0]
click at [348, 655] on button "Save" at bounding box center [322, 656] width 91 height 29
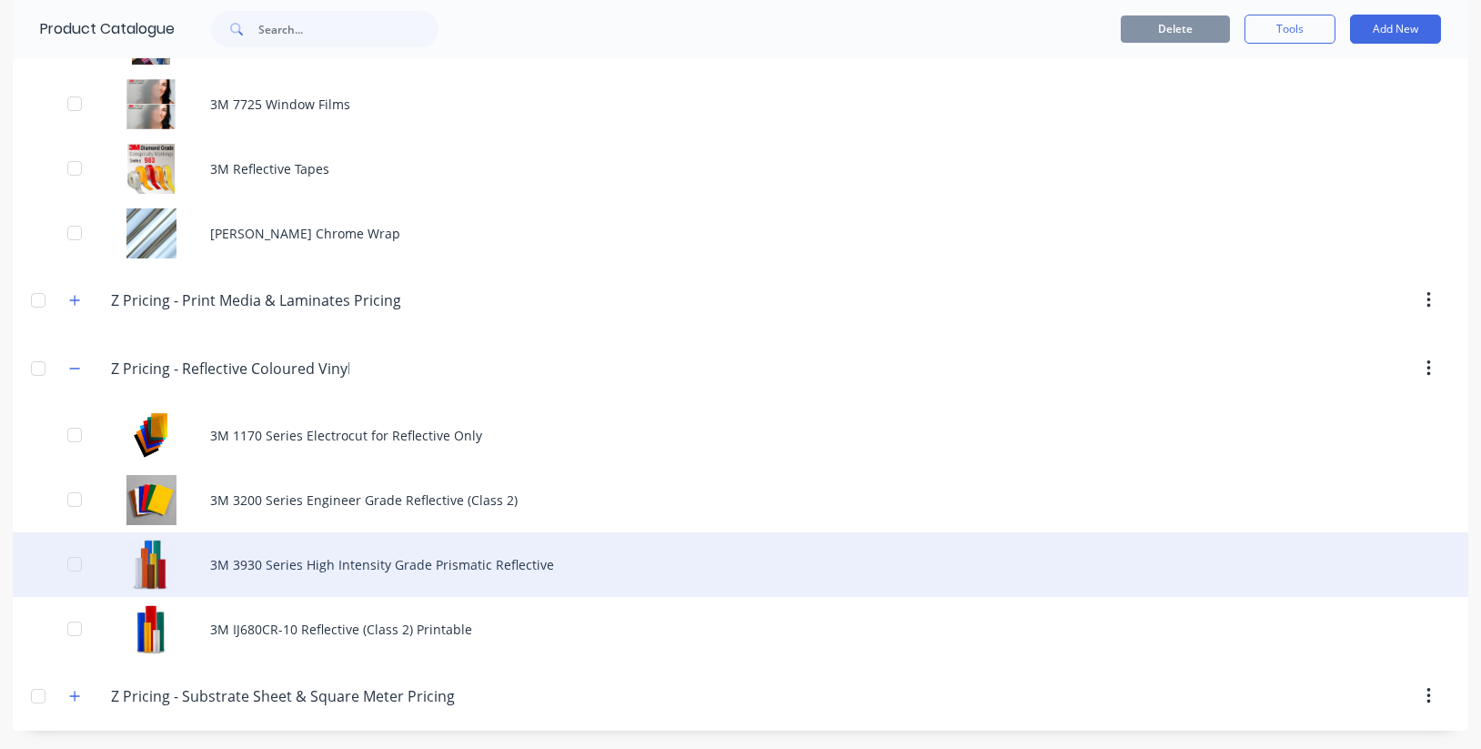
scroll to position [1400, 0]
click at [311, 569] on div "3M 3930 Series High Intensity Grade Prismatic Reflective" at bounding box center [740, 564] width 1455 height 65
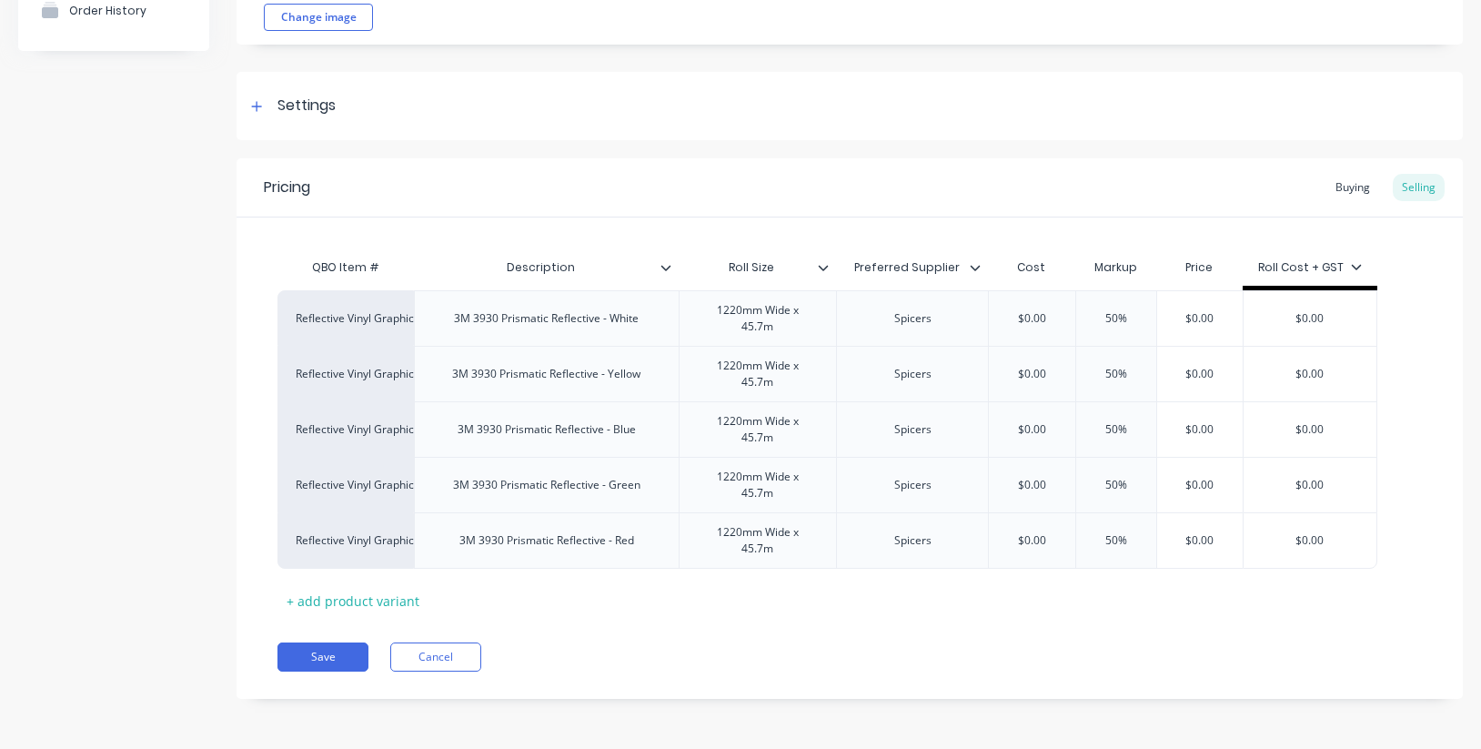
scroll to position [196, 0]
click at [342, 659] on button "Save" at bounding box center [322, 656] width 91 height 29
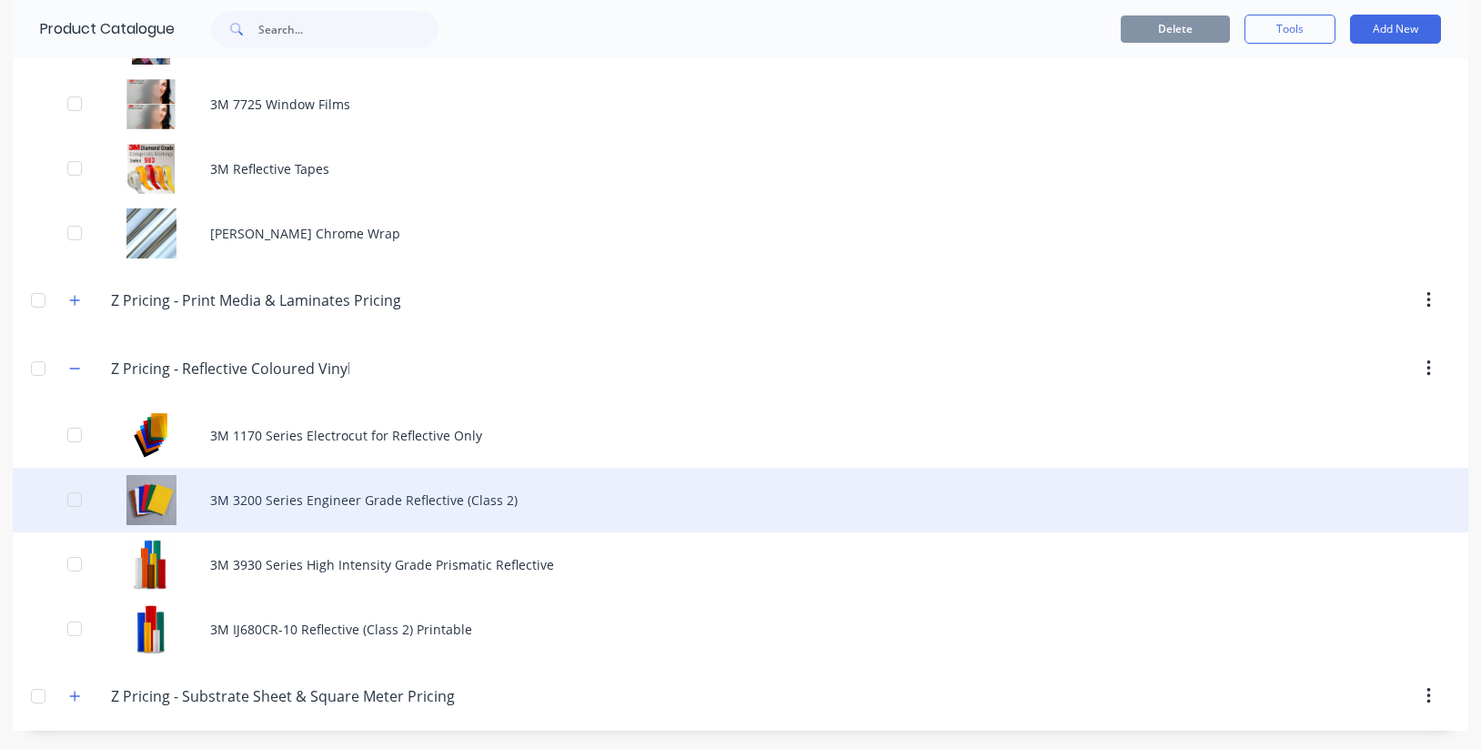
scroll to position [1400, 0]
click at [309, 500] on div "3M 3200 Series Engineer Grade Reflective (Class 2)" at bounding box center [740, 499] width 1455 height 65
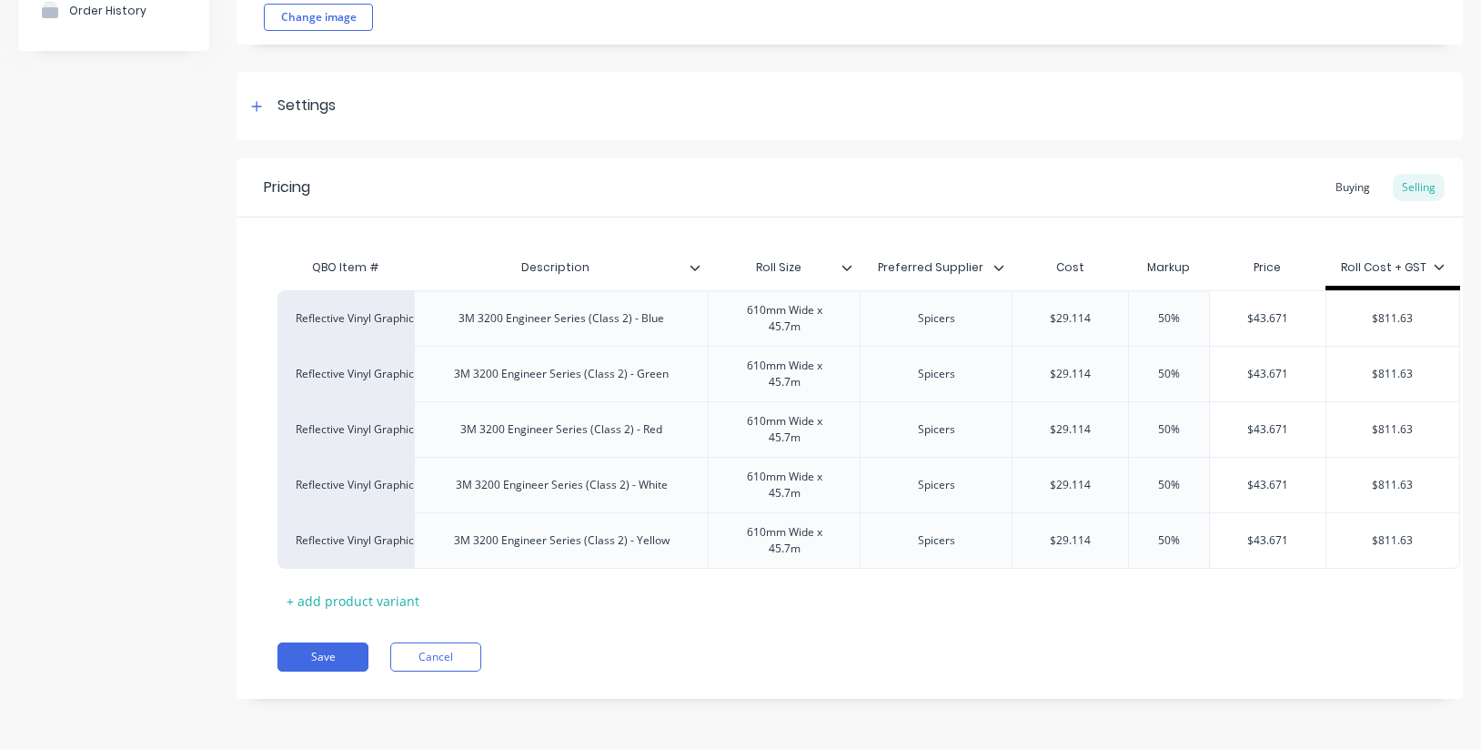
scroll to position [196, 0]
click at [333, 658] on button "Save" at bounding box center [322, 656] width 91 height 29
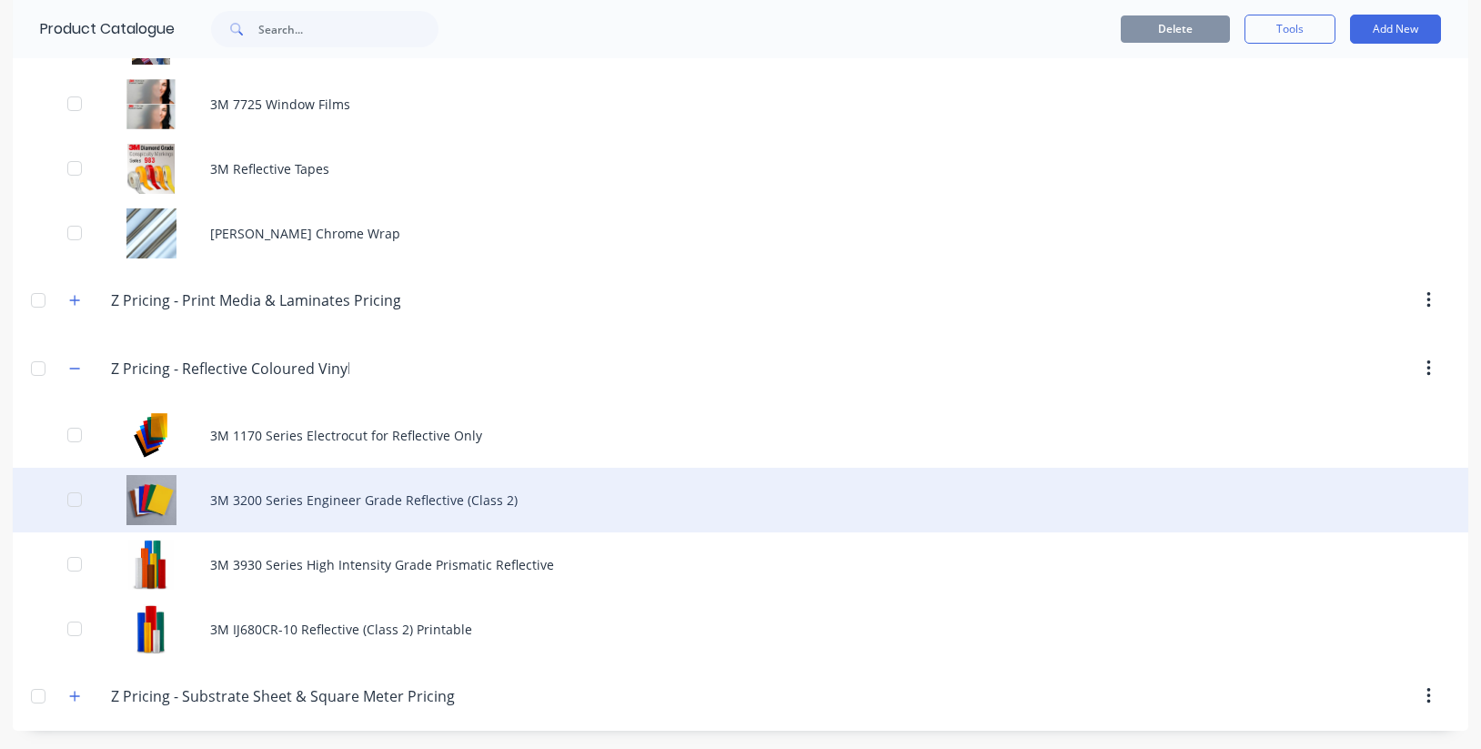
scroll to position [1400, 0]
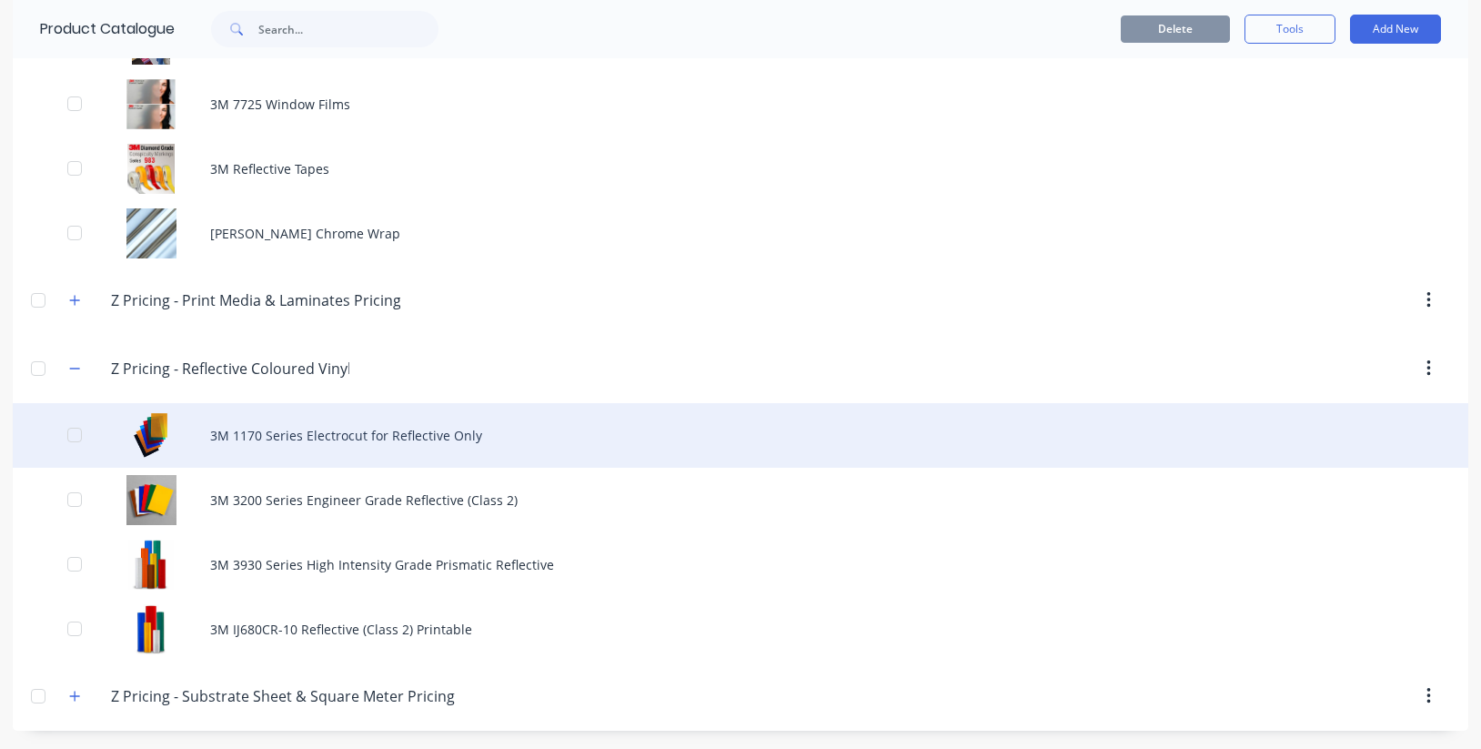
click at [289, 439] on div "3M 1170 Series Electrocut for Reflective Only" at bounding box center [740, 435] width 1455 height 65
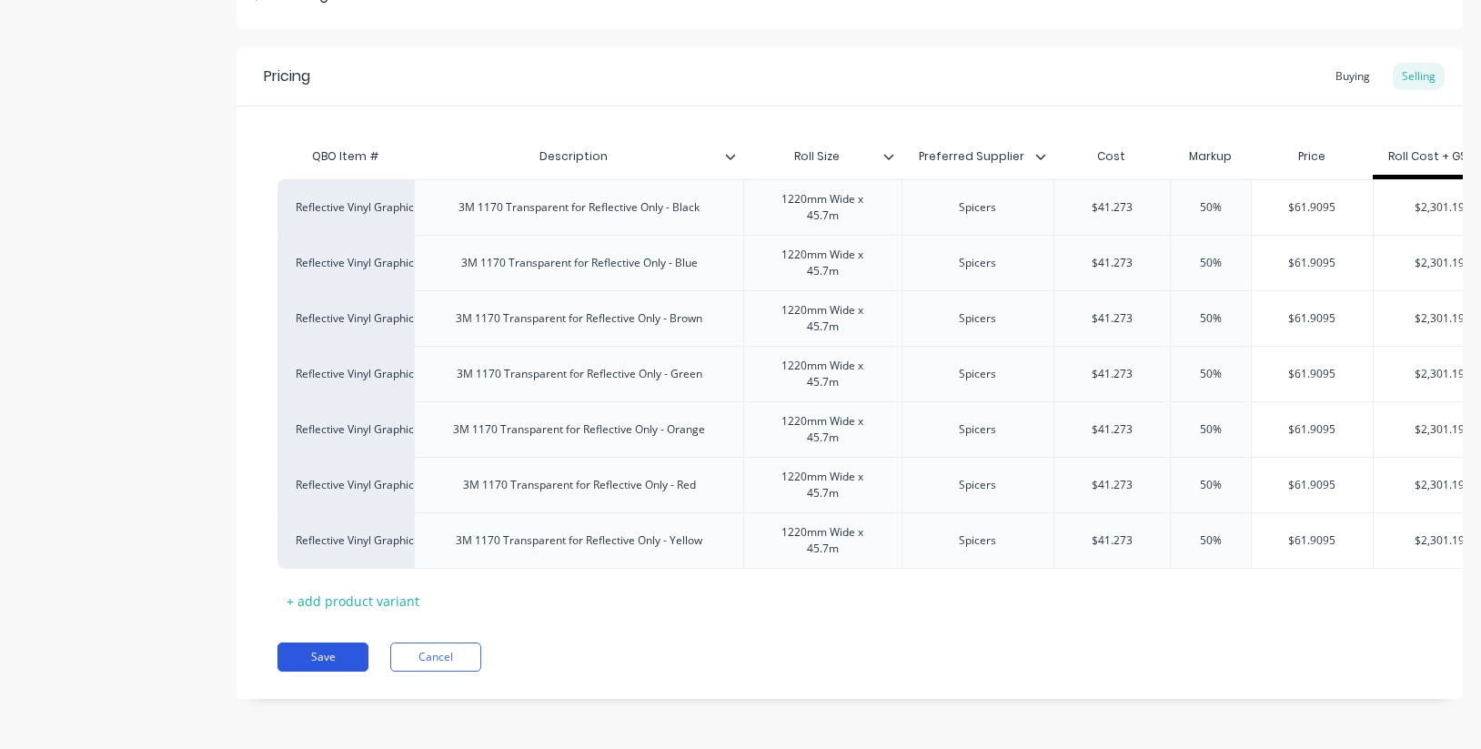
scroll to position [307, 0]
click at [327, 653] on button "Save" at bounding box center [322, 656] width 91 height 29
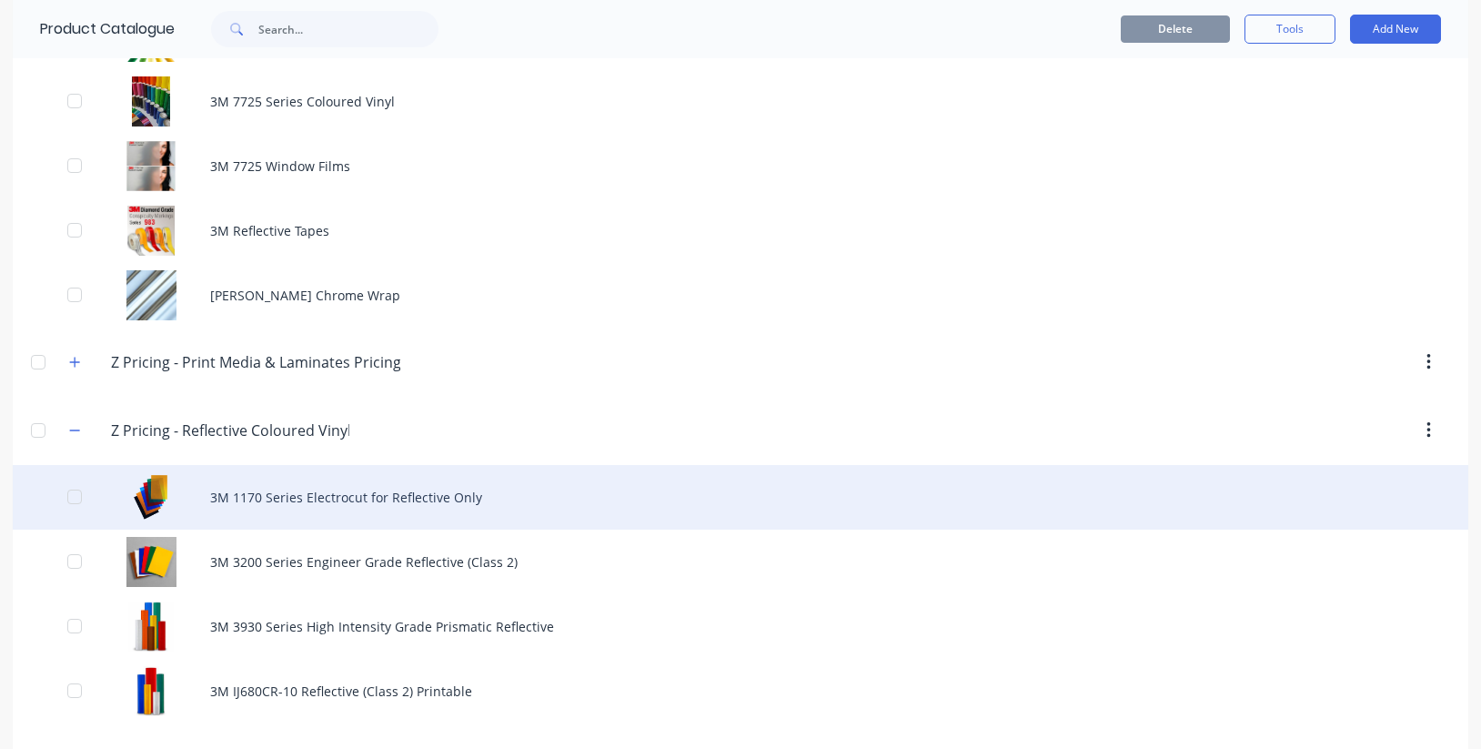
scroll to position [1314, 0]
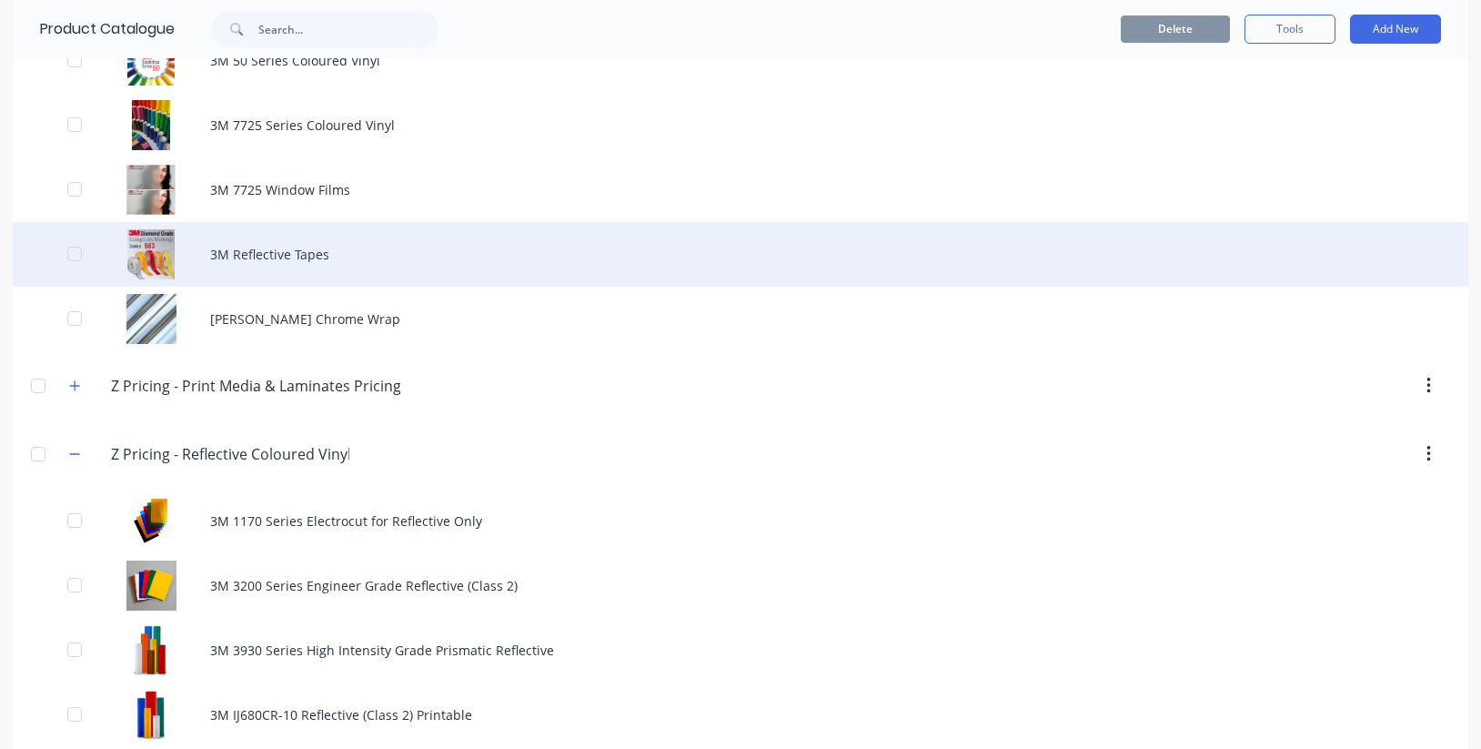
click at [270, 243] on div "3M Reflective Tapes" at bounding box center [740, 254] width 1455 height 65
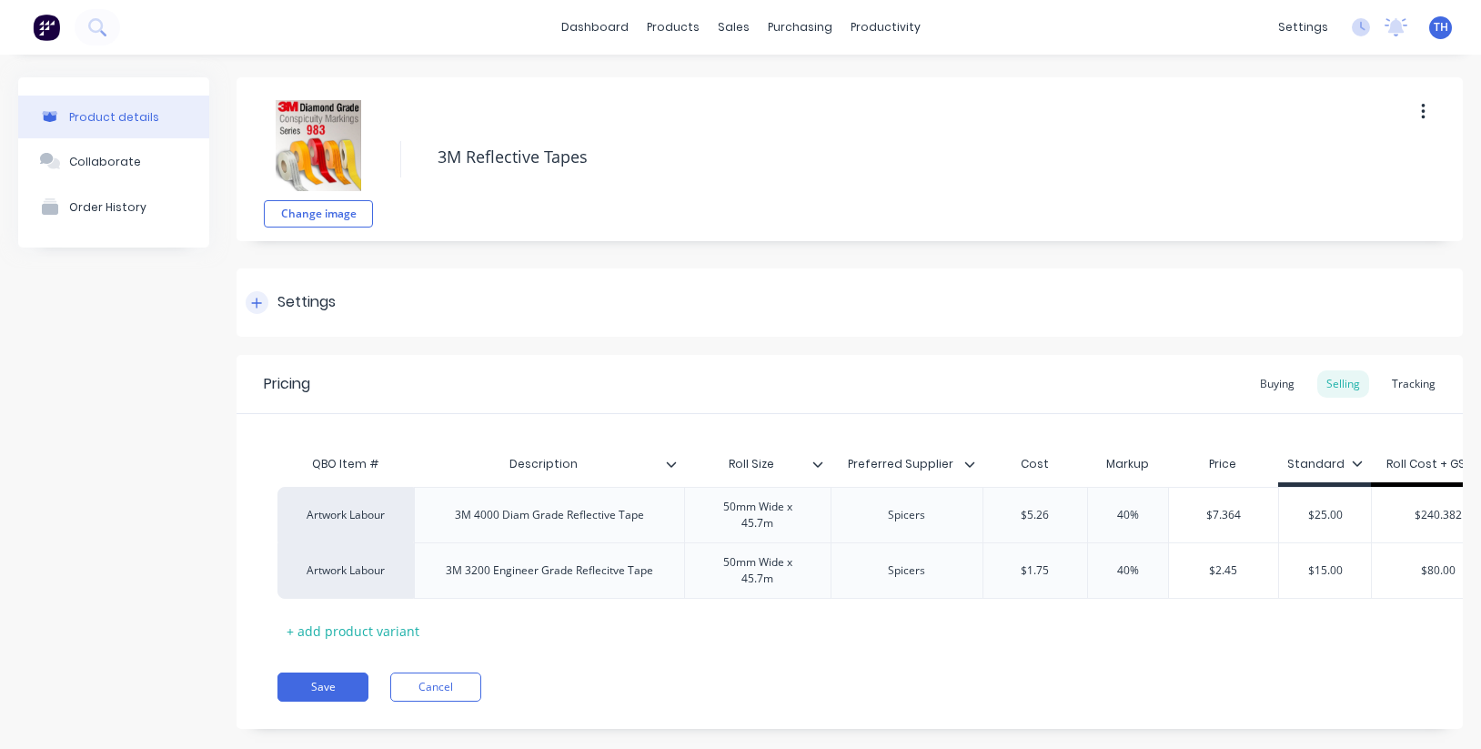
click at [260, 303] on icon at bounding box center [257, 302] width 10 height 10
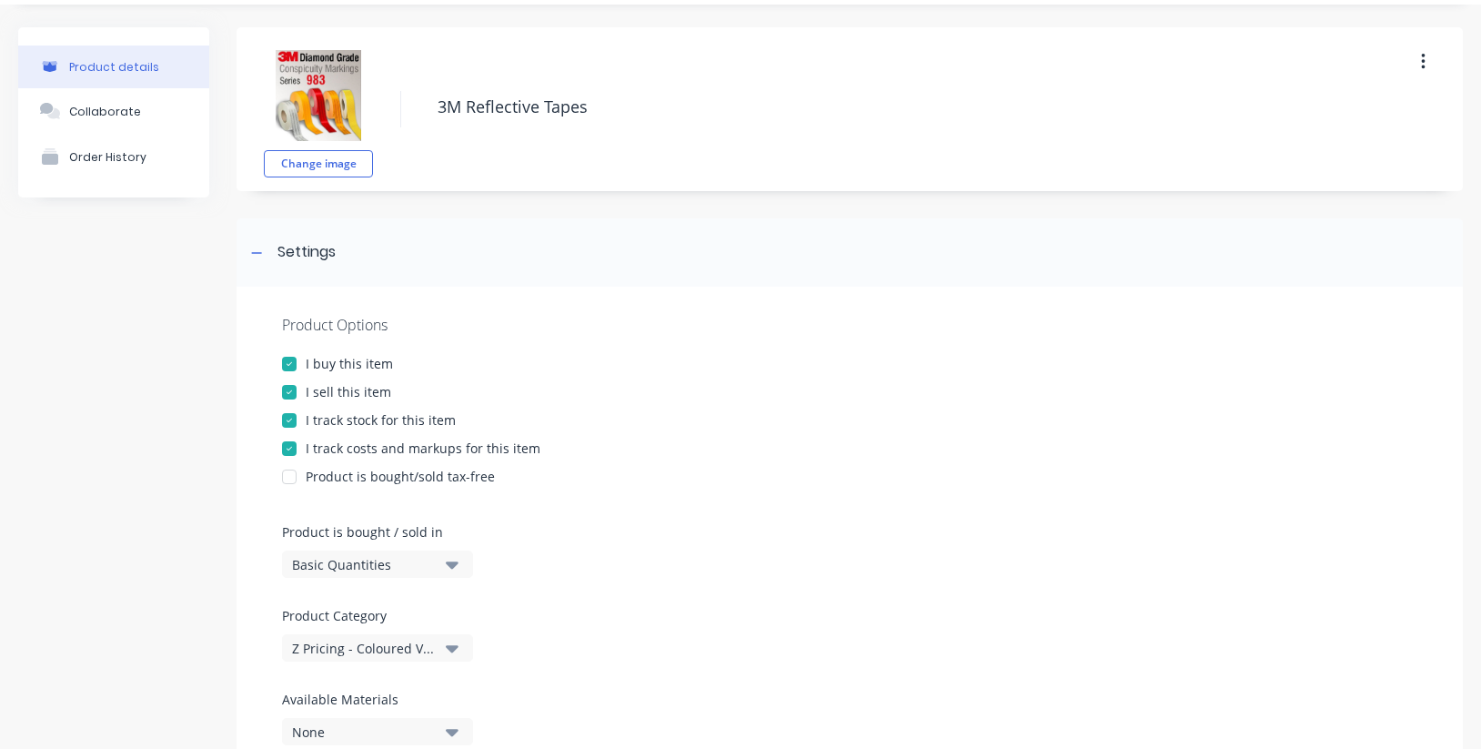
scroll to position [58, 0]
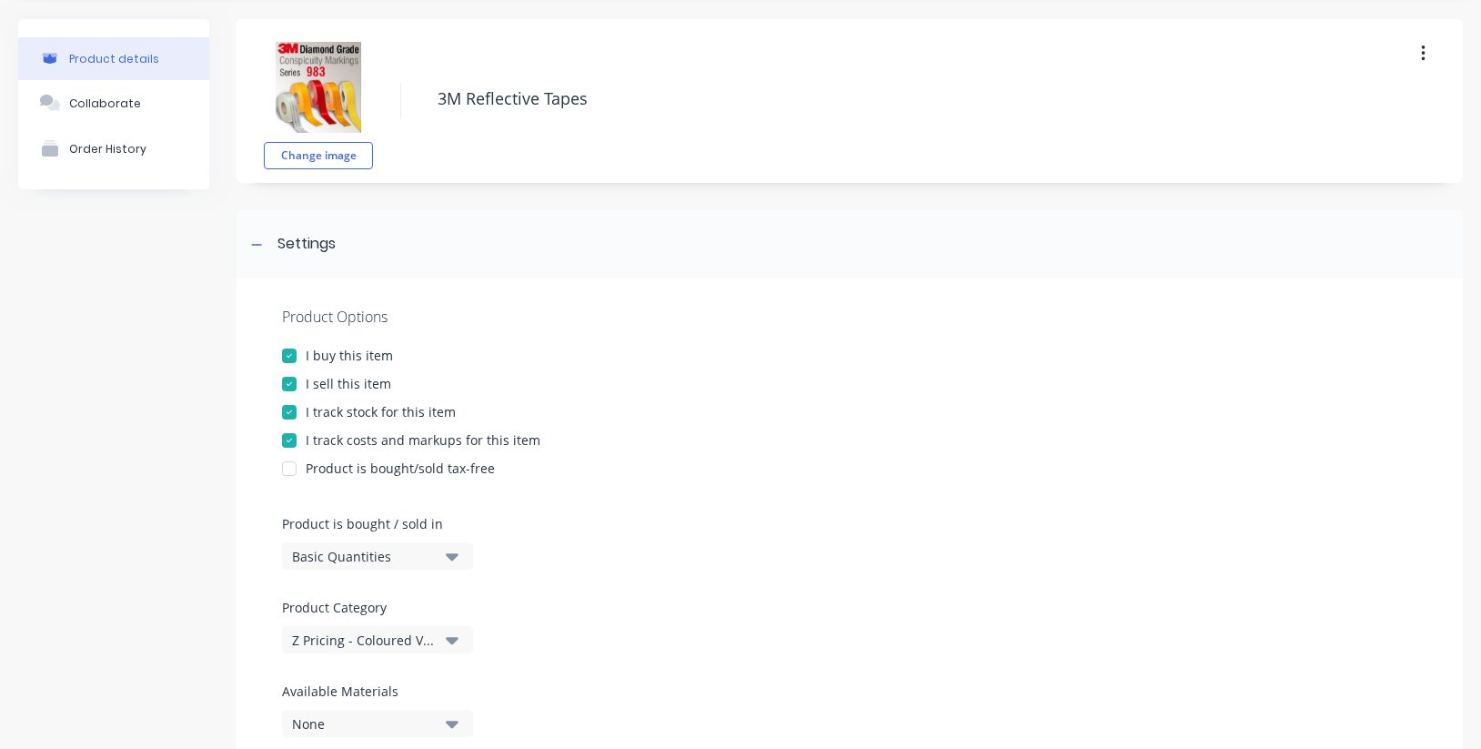
click at [291, 408] on div at bounding box center [289, 412] width 36 height 36
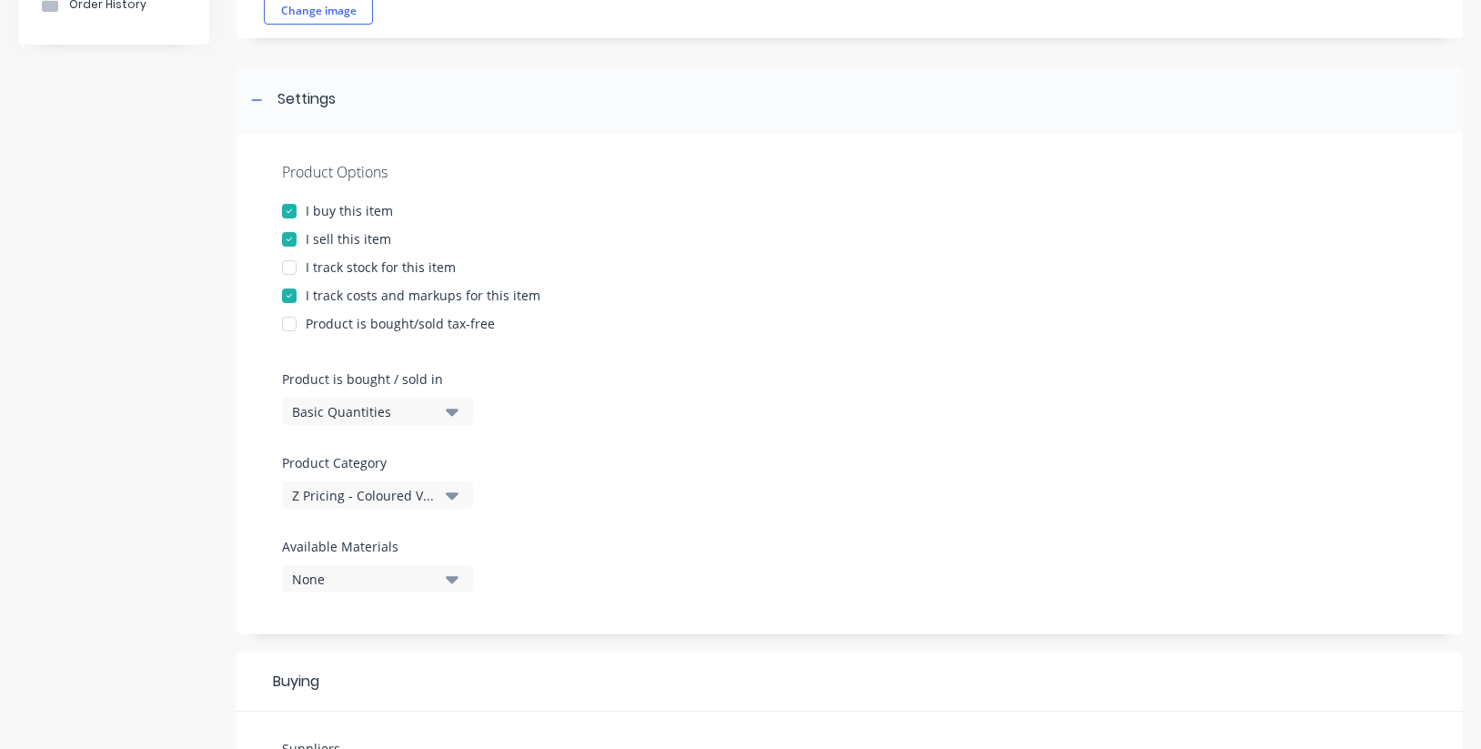
scroll to position [209, 0]
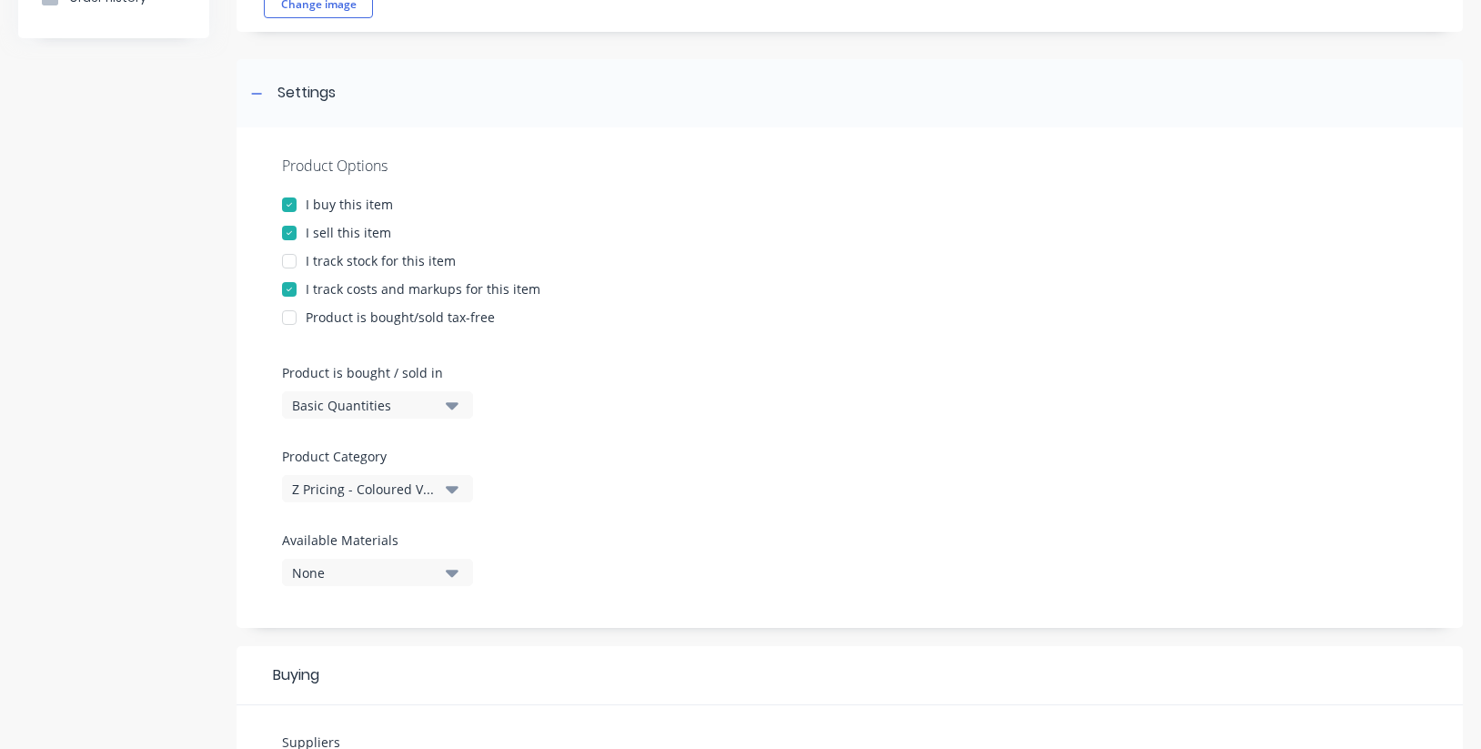
click at [427, 407] on div "Basic Quantities" at bounding box center [365, 405] width 146 height 19
click at [715, 407] on div "Product Options I buy this item I sell this item I track stock for this item I …" at bounding box center [849, 377] width 1226 height 500
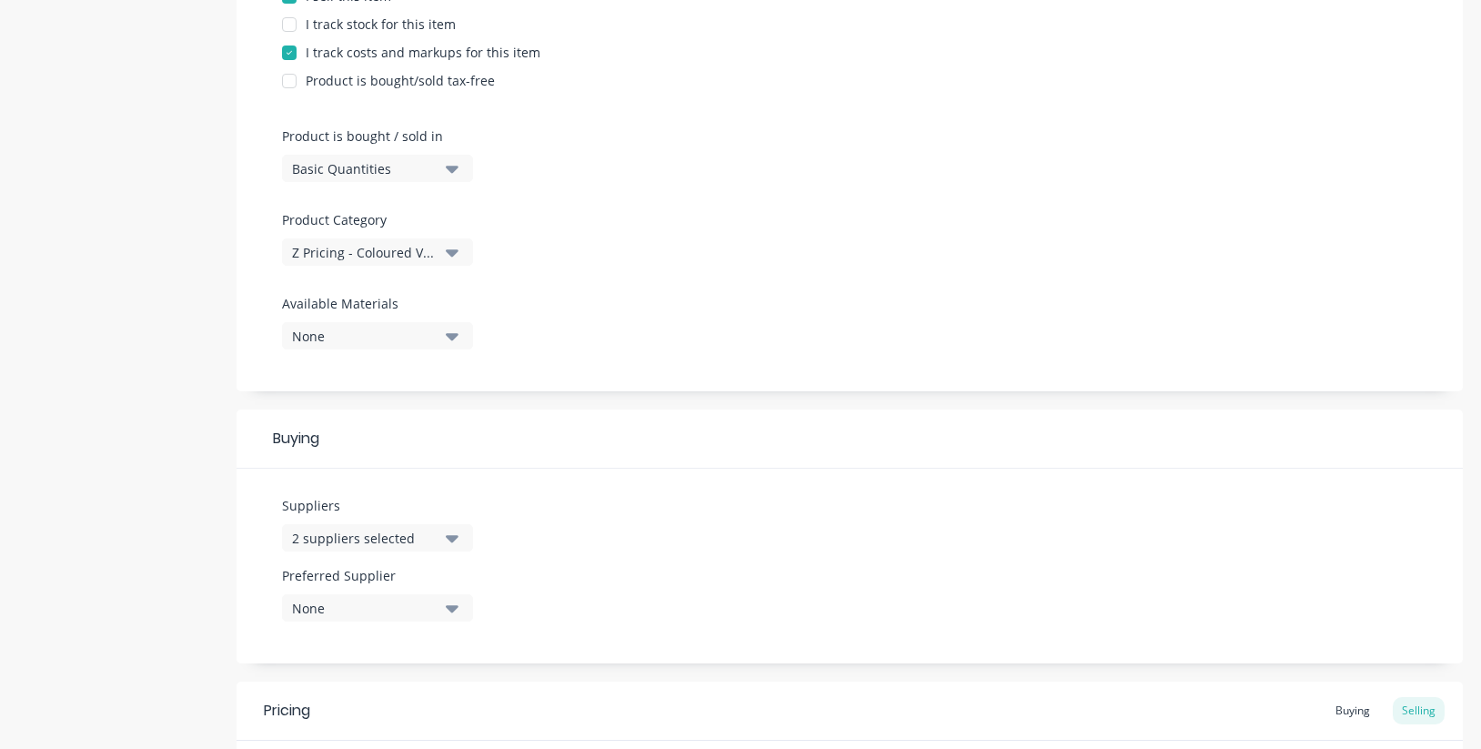
scroll to position [467, 0]
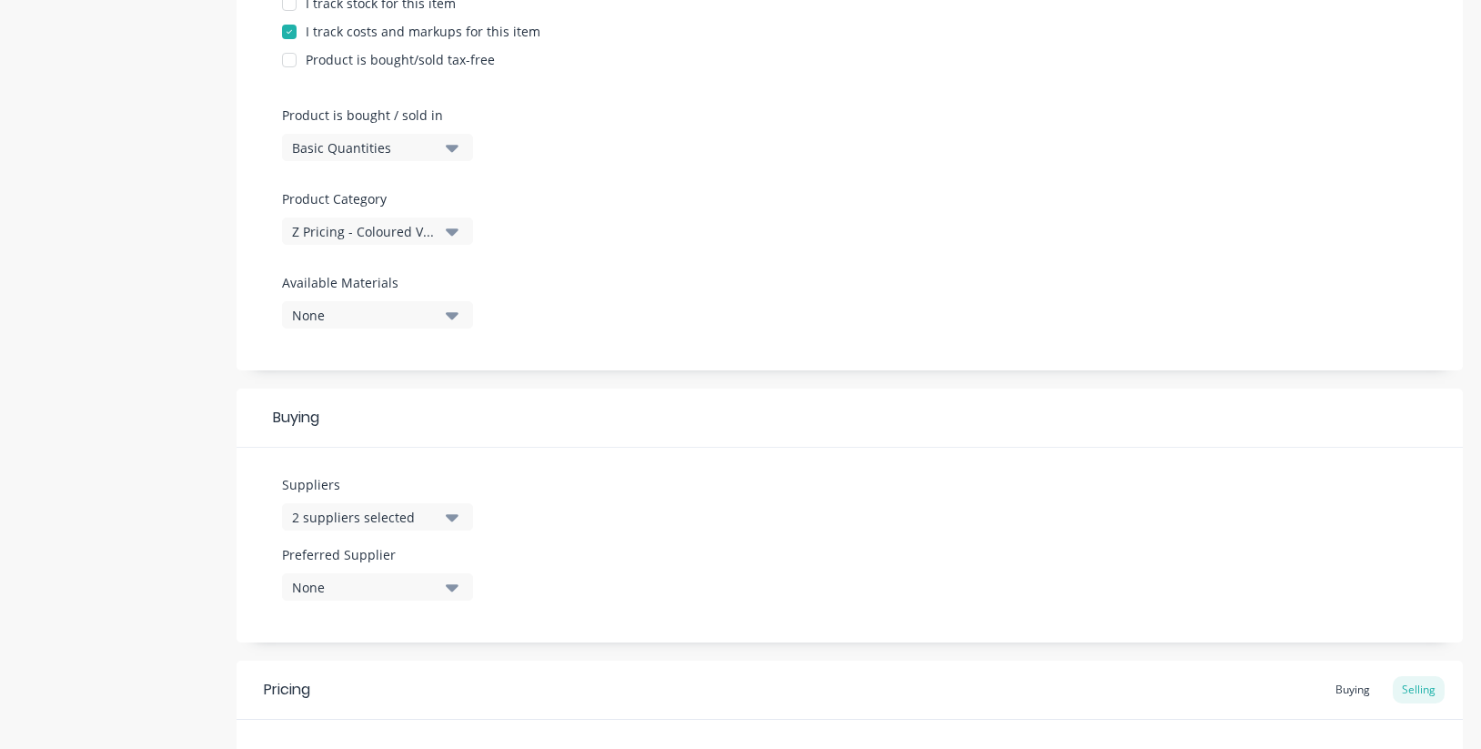
click at [412, 583] on div "None" at bounding box center [365, 587] width 146 height 19
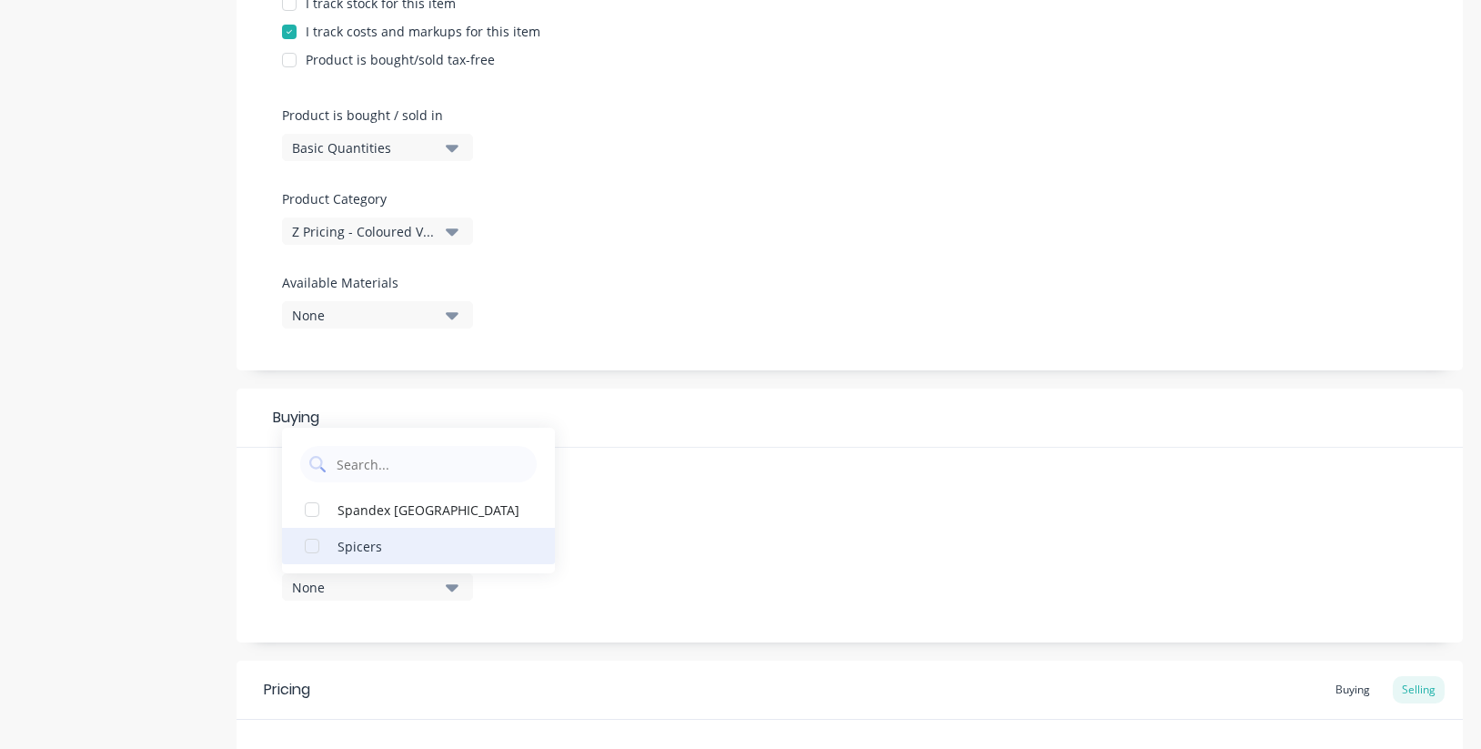
click at [343, 546] on div "Spicers" at bounding box center [428, 545] width 182 height 19
click at [722, 509] on div "Suppliers 2 suppliers selected Preferred Supplier Spicers Spicers Spandex [GEOG…" at bounding box center [849, 544] width 1226 height 195
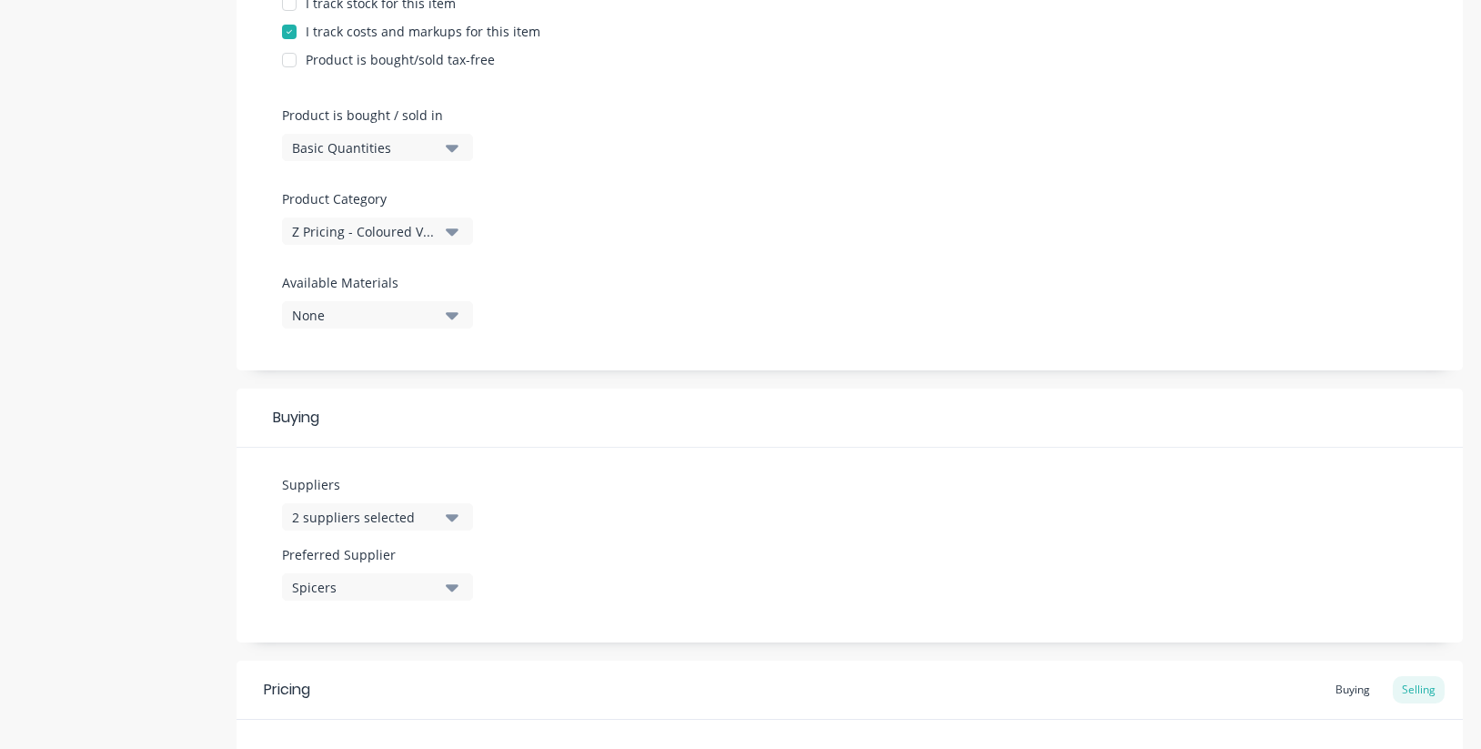
click at [384, 232] on div "Z Pricing - Coloured Vinyl Media" at bounding box center [365, 231] width 146 height 19
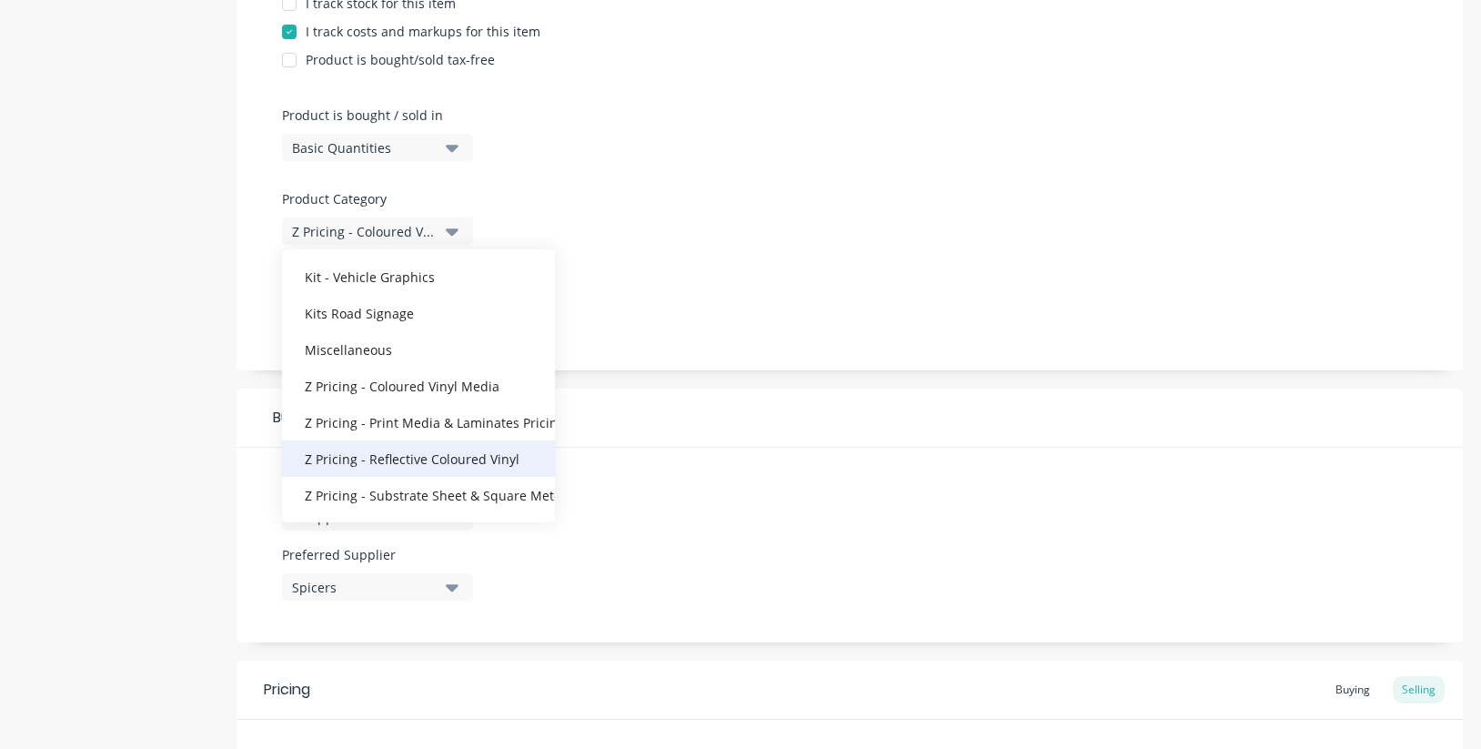
scroll to position [418, 0]
click at [429, 457] on div "Z Pricing - Reflective Coloured Vinyl" at bounding box center [418, 458] width 273 height 36
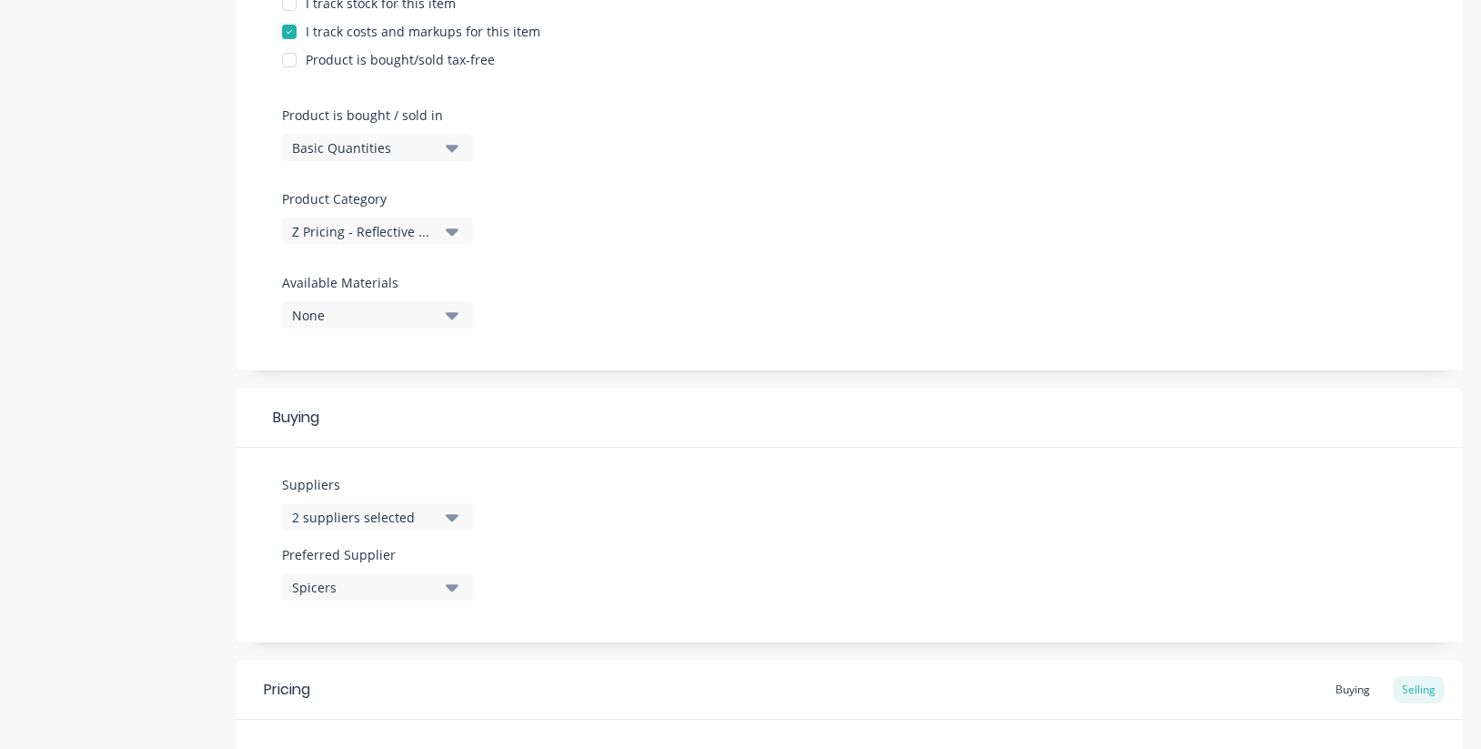
click at [670, 492] on div "Suppliers 2 suppliers selected Preferred Supplier Spicers" at bounding box center [849, 544] width 1226 height 195
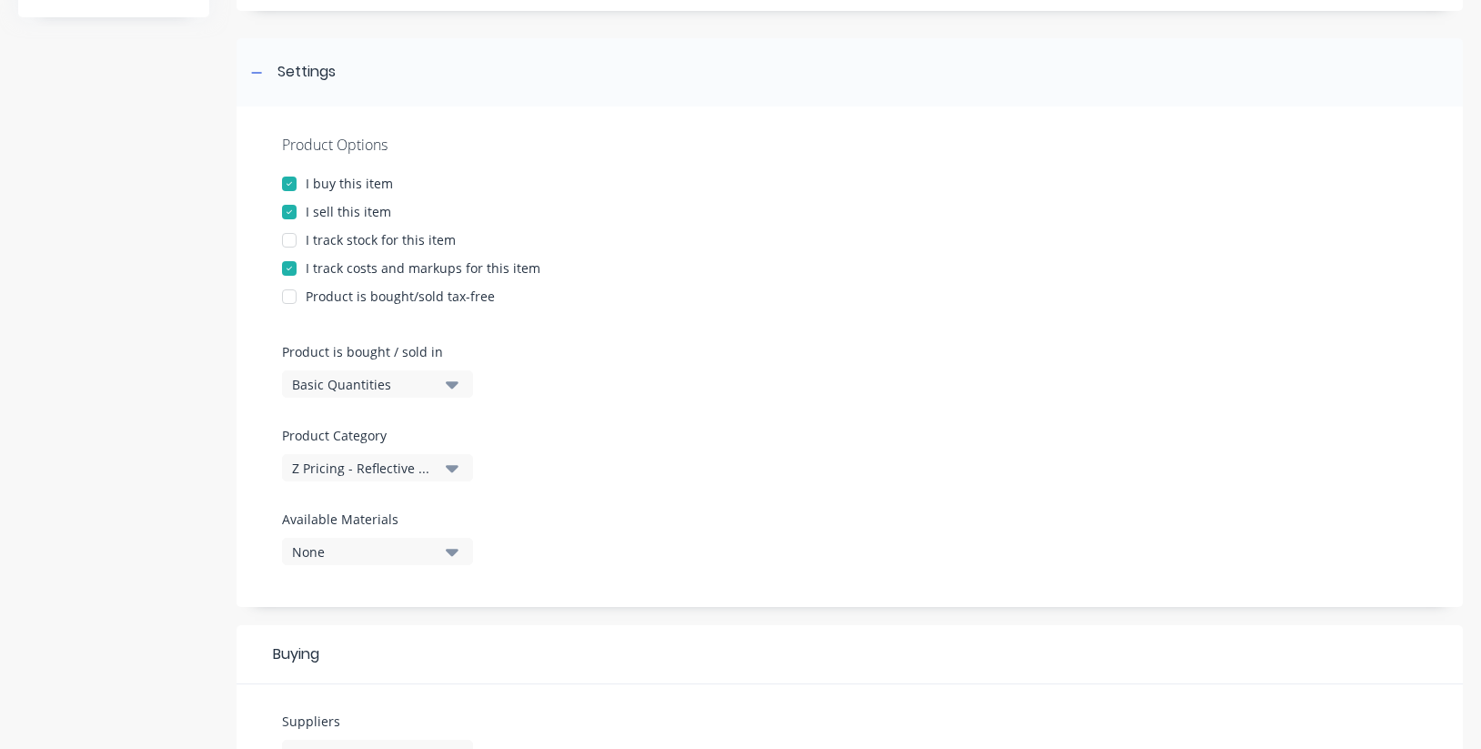
scroll to position [226, 0]
click at [255, 74] on icon at bounding box center [256, 76] width 11 height 13
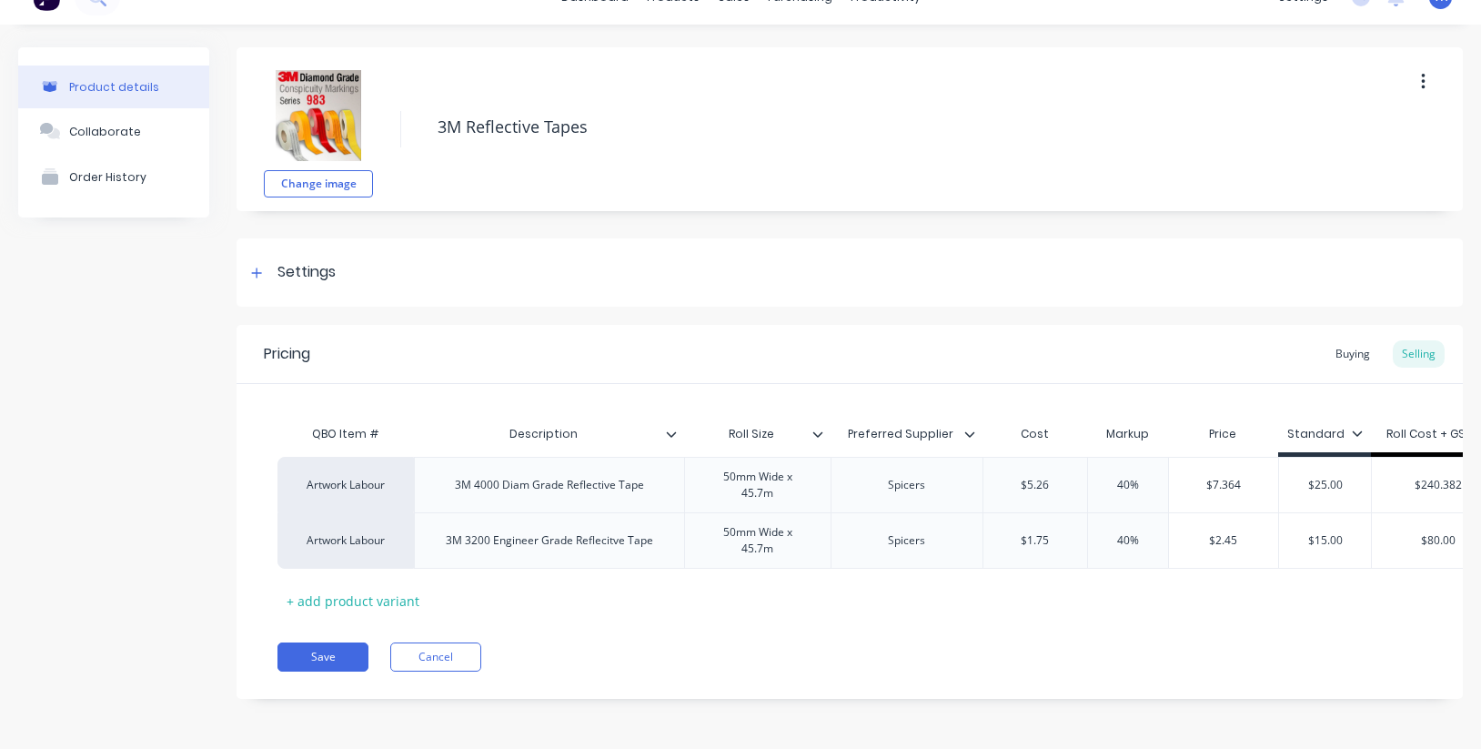
scroll to position [30, 0]
click at [1358, 355] on div "Buying" at bounding box center [1352, 353] width 53 height 27
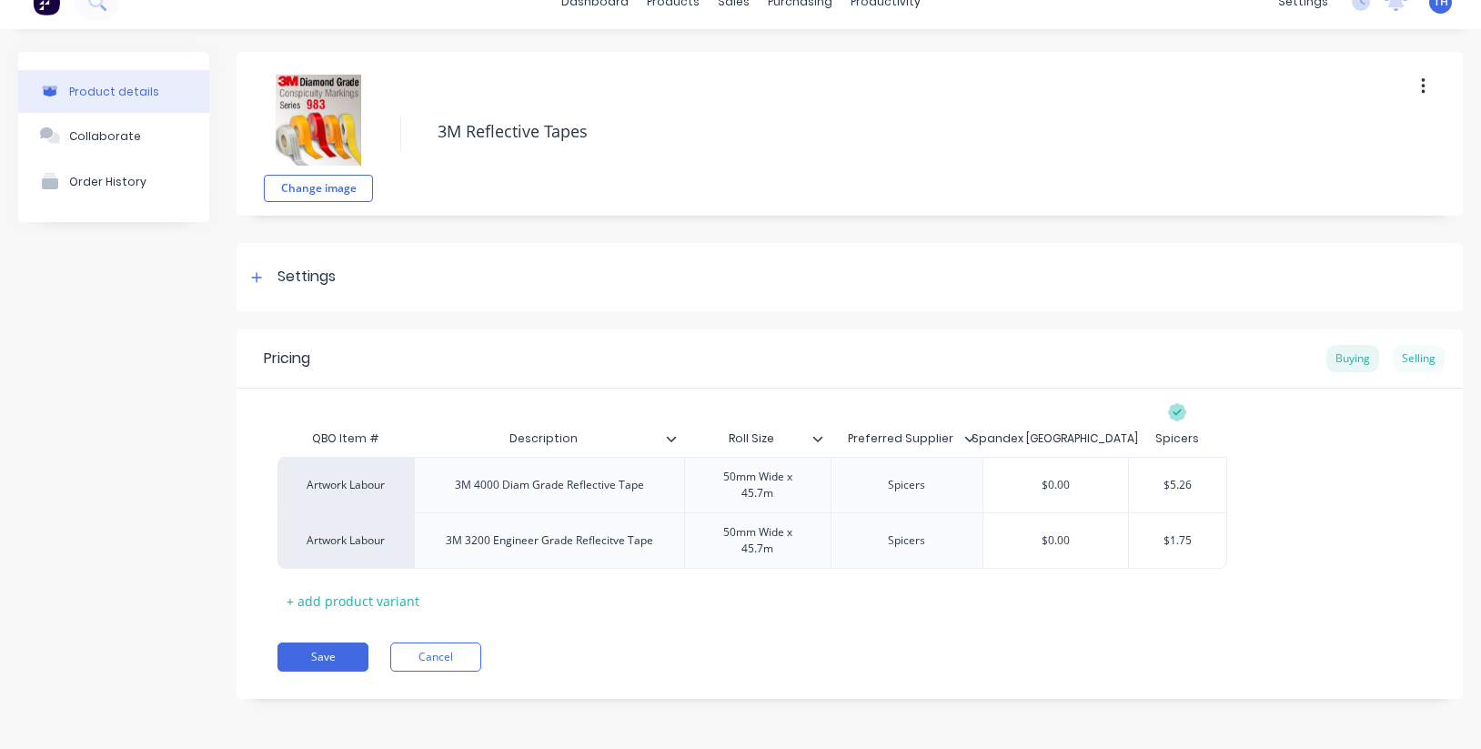
scroll to position [25, 0]
click at [1422, 356] on div "Selling" at bounding box center [1418, 358] width 52 height 27
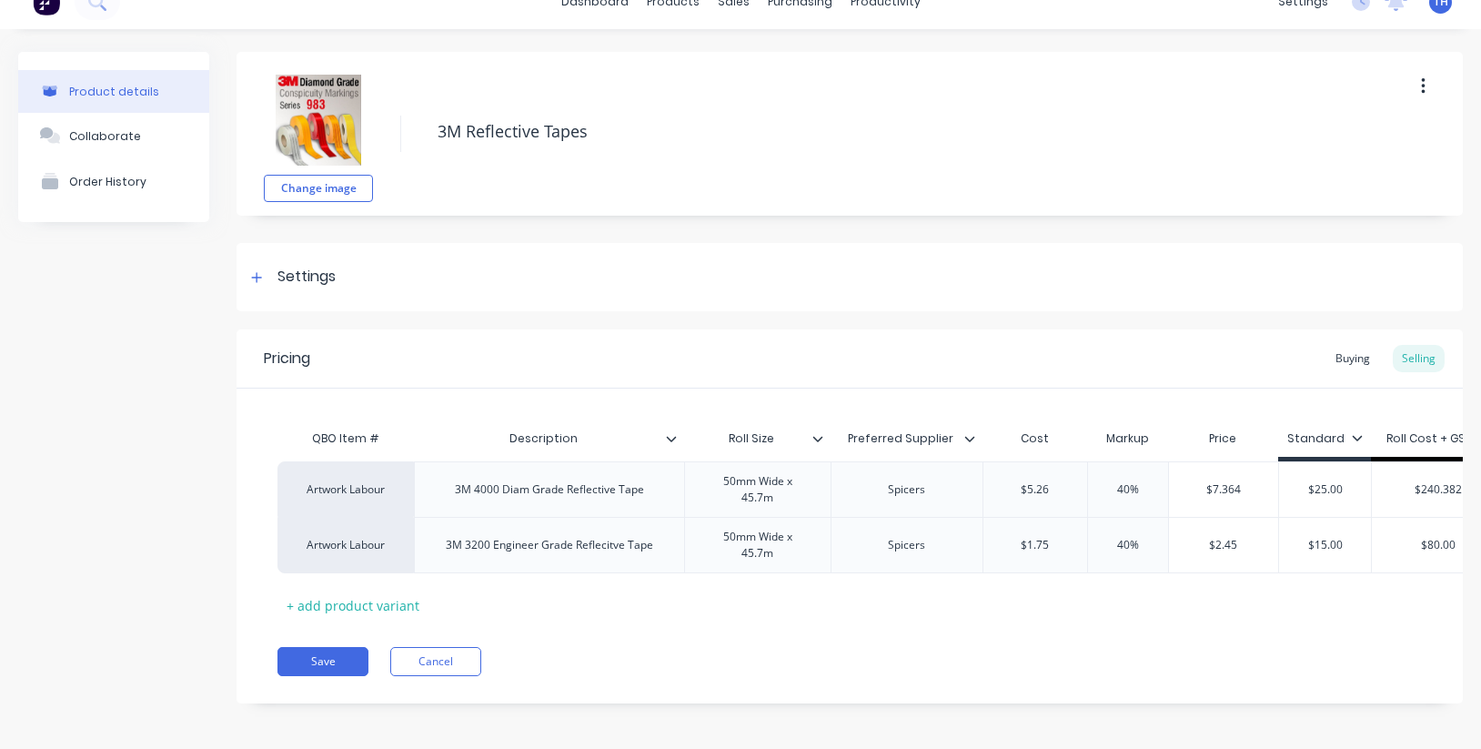
click at [1355, 437] on icon at bounding box center [1356, 437] width 10 height 5
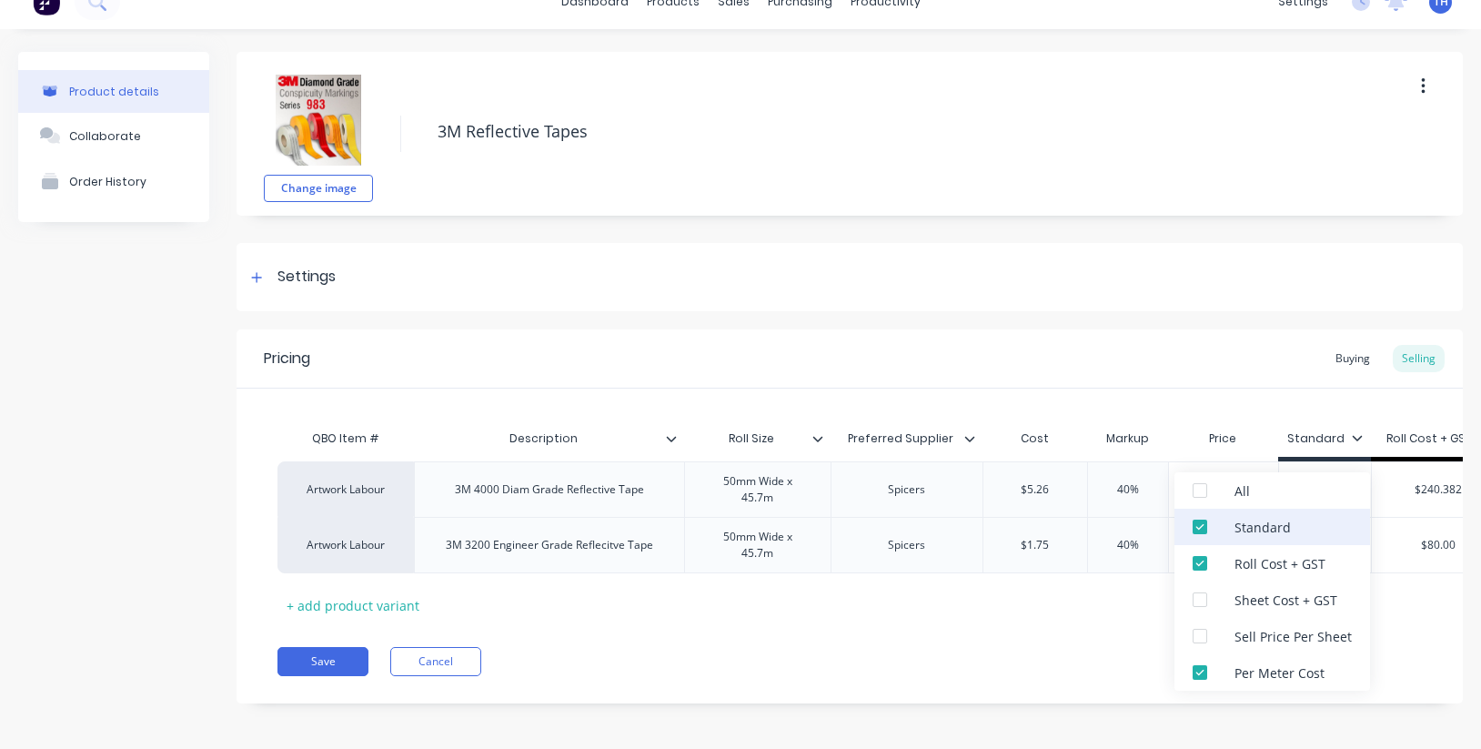
click at [1199, 528] on div at bounding box center [1199, 526] width 36 height 36
click at [1201, 675] on div at bounding box center [1199, 672] width 36 height 36
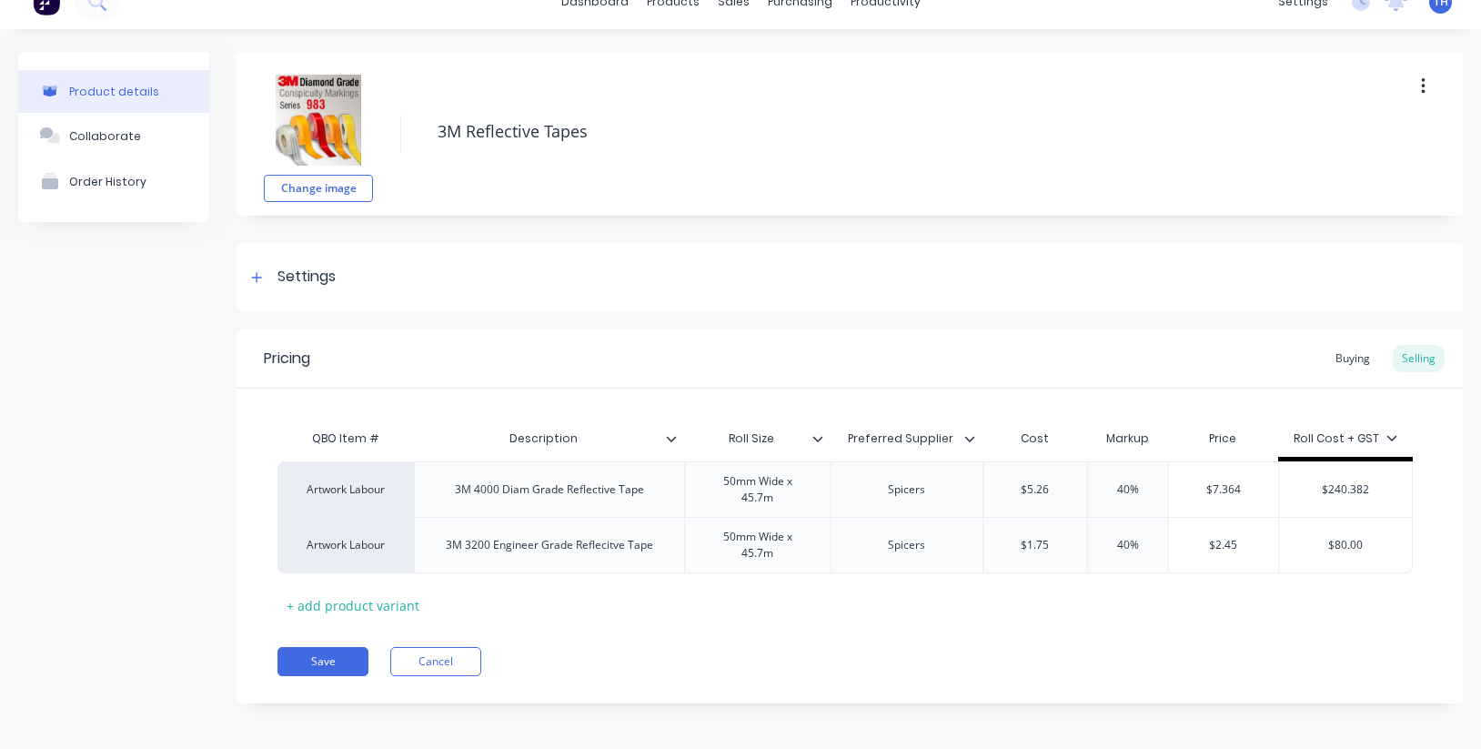
click at [1096, 654] on div "Save Cancel" at bounding box center [869, 661] width 1185 height 29
click at [826, 442] on div at bounding box center [824, 438] width 11 height 16
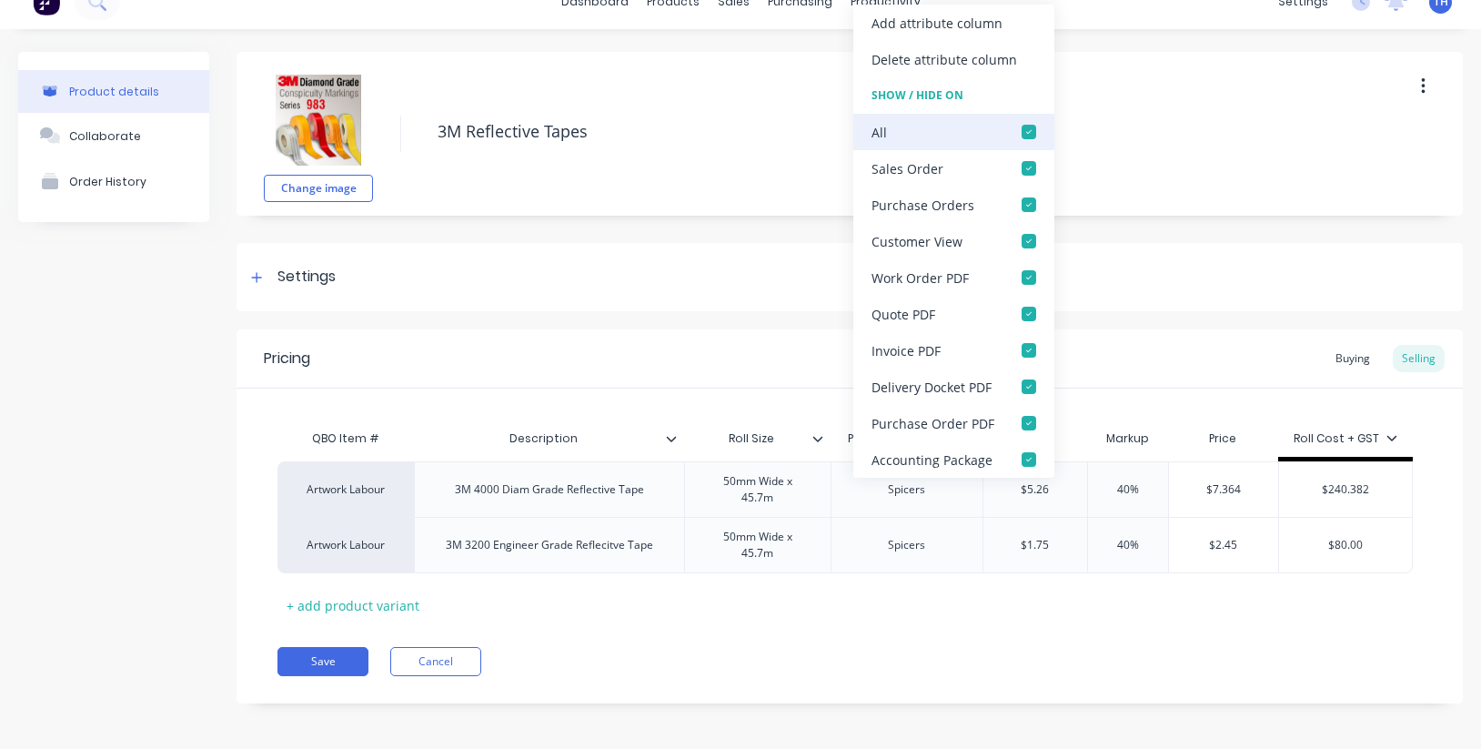
click at [1023, 128] on div at bounding box center [1028, 132] width 36 height 36
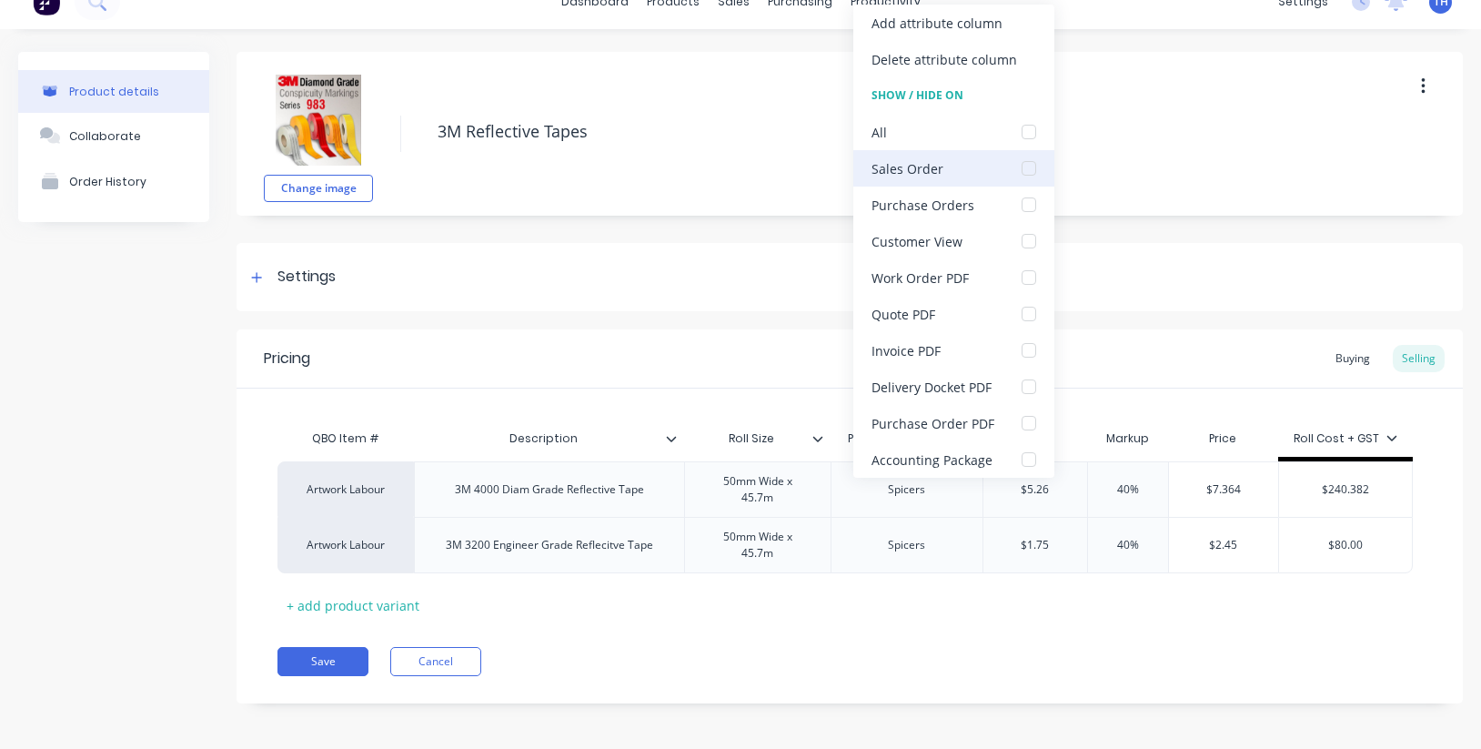
click at [1026, 166] on div at bounding box center [1028, 168] width 36 height 36
drag, startPoint x: 703, startPoint y: 668, endPoint x: 683, endPoint y: 568, distance: 102.9
click at [702, 668] on div "Save Cancel" at bounding box center [869, 661] width 1185 height 29
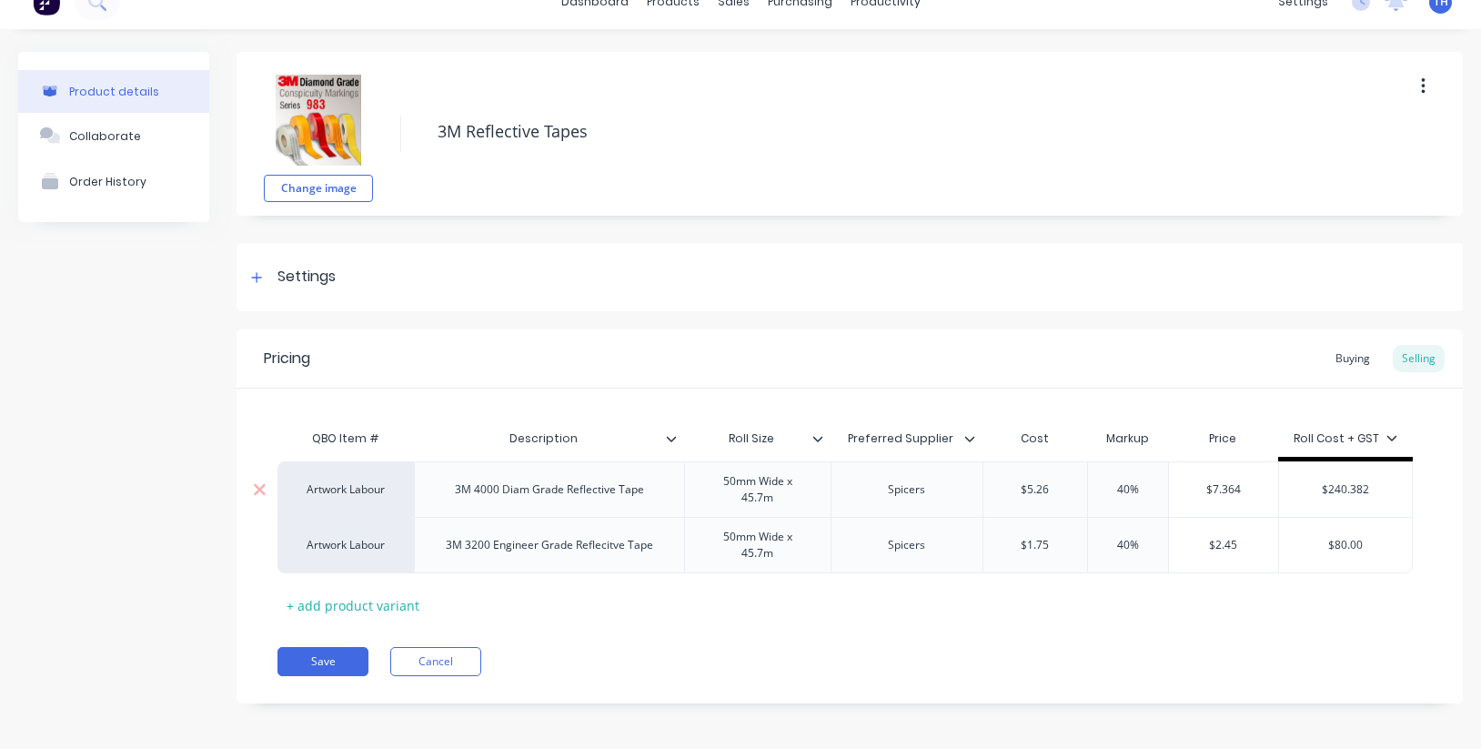
click at [527, 493] on div "3M 4000 Diam Grade Reflective Tape" at bounding box center [549, 489] width 218 height 24
click at [653, 611] on div "QBO Item # Description Roll Size Preferred Supplier Cost Markup Price Roll Cost…" at bounding box center [849, 519] width 1144 height 199
drag, startPoint x: 542, startPoint y: 489, endPoint x: 588, endPoint y: 503, distance: 47.5
click at [542, 489] on div "3M 4000 Diamond Grade Reflective Tape" at bounding box center [549, 489] width 237 height 24
click at [578, 490] on div "3M 4000 Diamond Grade Reflective Tape" at bounding box center [549, 489] width 237 height 24
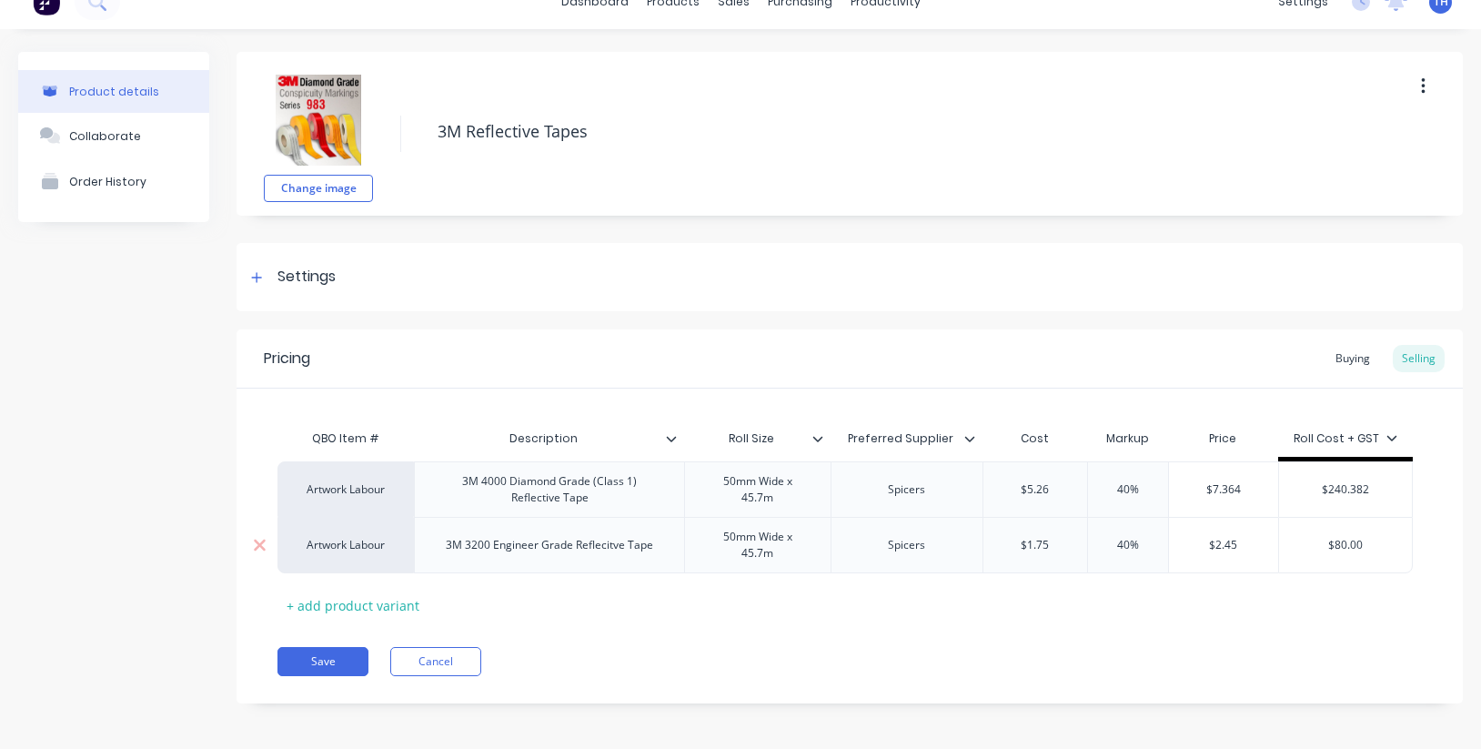
click at [585, 545] on div "3M 3200 Engineer Grade Reflecitve Tape" at bounding box center [549, 545] width 236 height 24
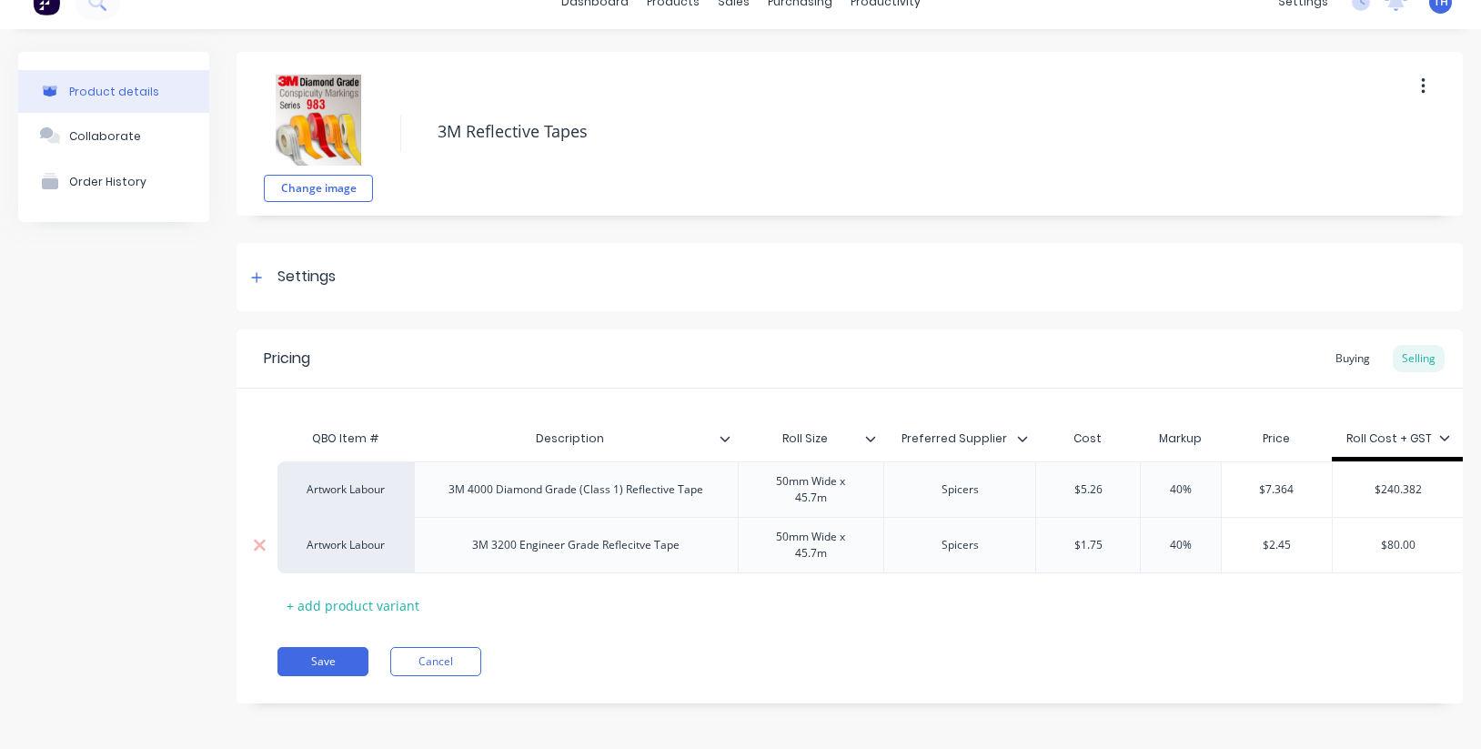
click at [596, 547] on div "3M 3200 Engineer Grade Reflecitve Tape" at bounding box center [575, 545] width 236 height 24
click at [605, 547] on div "3M 3200 Engineer Grade Reflecitve Tape" at bounding box center [575, 545] width 236 height 24
click at [658, 546] on div "3M 3200 Engineer Grade (Class 2) Reflecitve Tape" at bounding box center [576, 545] width 283 height 24
drag, startPoint x: 670, startPoint y: 546, endPoint x: 674, endPoint y: 568, distance: 23.0
click at [642, 550] on div "3M 3200 Engineer Grade (Class 2) Reflecitve Tape" at bounding box center [576, 545] width 283 height 24
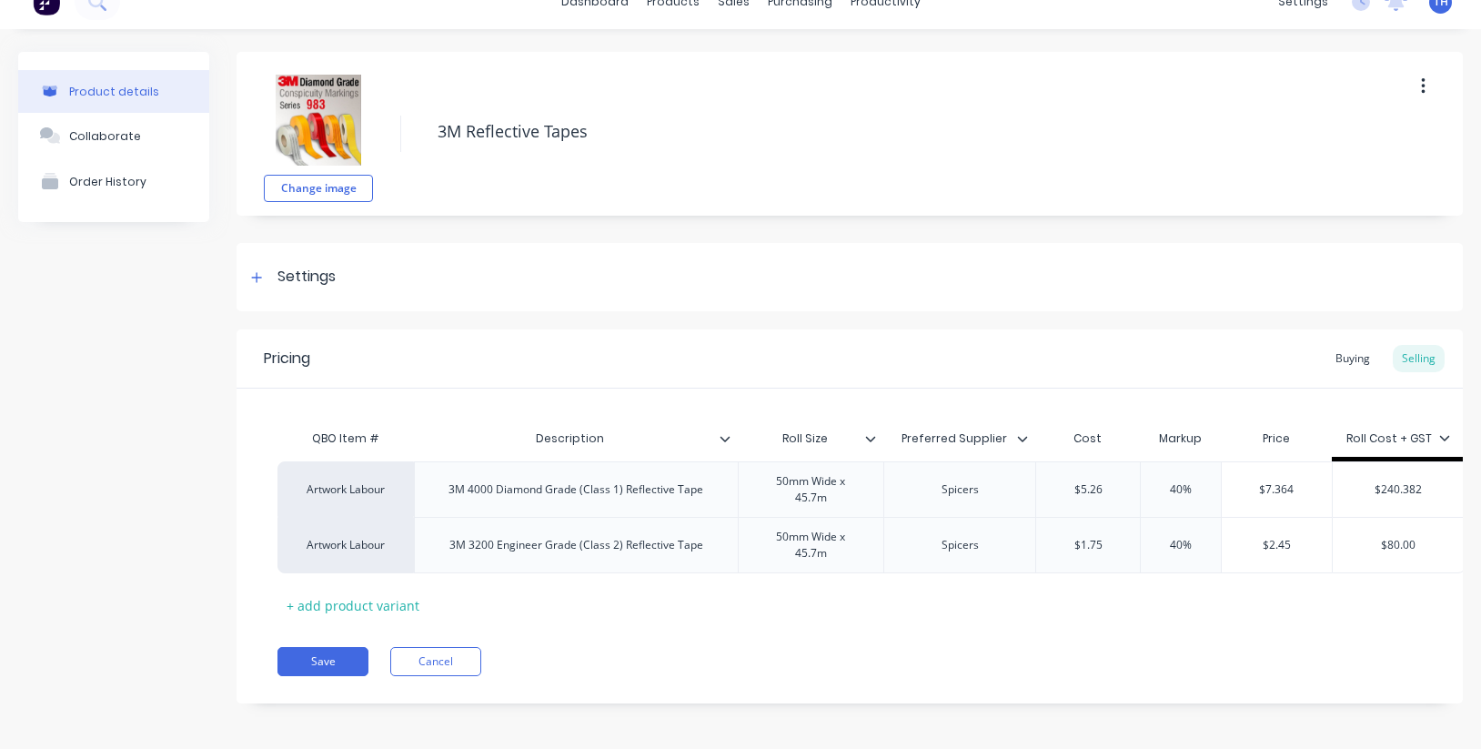
click at [656, 588] on div "QBO Item # Description Roll Size Preferred Supplier Cost Markup Price Roll Cost…" at bounding box center [849, 519] width 1144 height 199
click at [367, 487] on div "Artwork Labour" at bounding box center [346, 489] width 100 height 16
click at [405, 492] on button "Reflective Vinyl Graphics" at bounding box center [383, 493] width 174 height 27
click at [377, 546] on div "Artwork Labour" at bounding box center [346, 545] width 100 height 16
click at [392, 493] on button "Reflective Vinyl Graphics" at bounding box center [383, 493] width 174 height 27
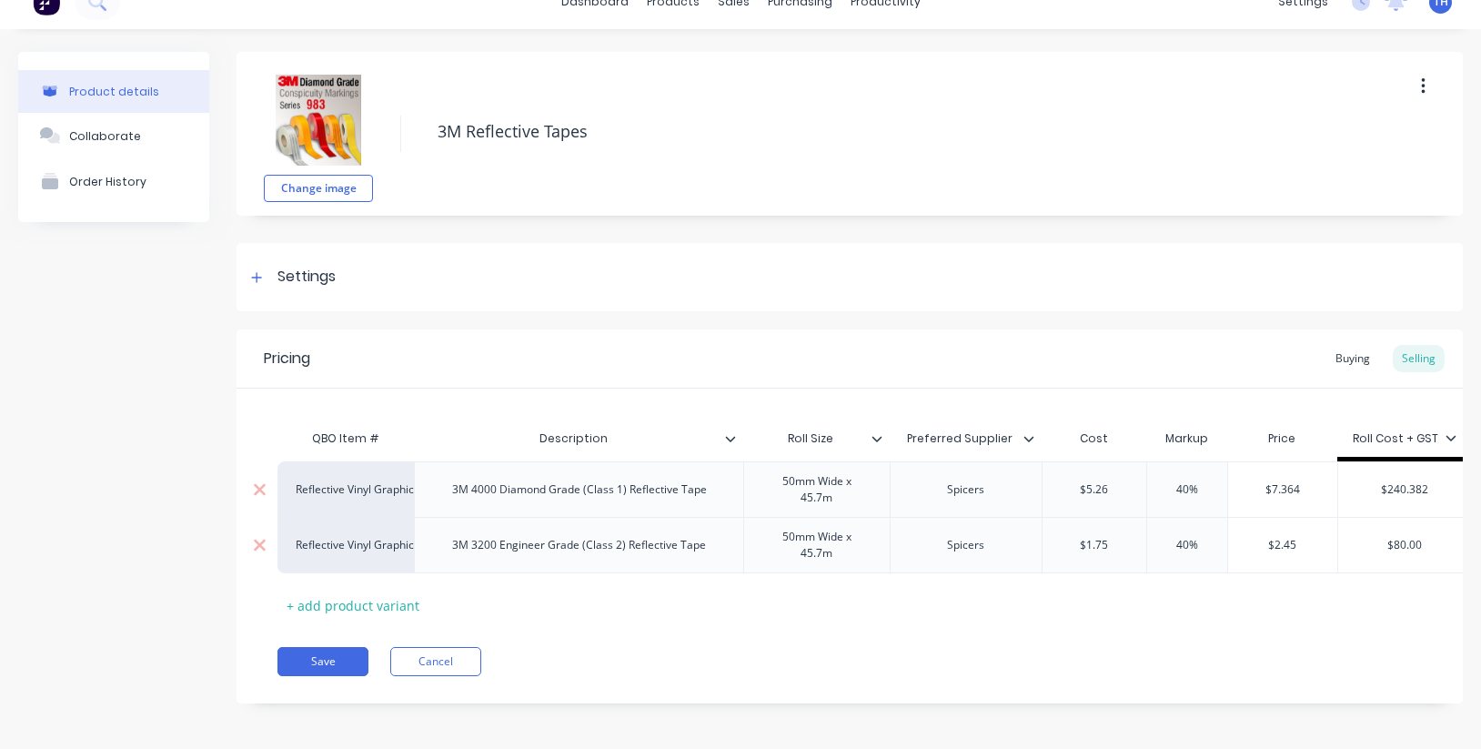
scroll to position [0, 0]
click at [1351, 356] on div "Buying" at bounding box center [1352, 358] width 53 height 27
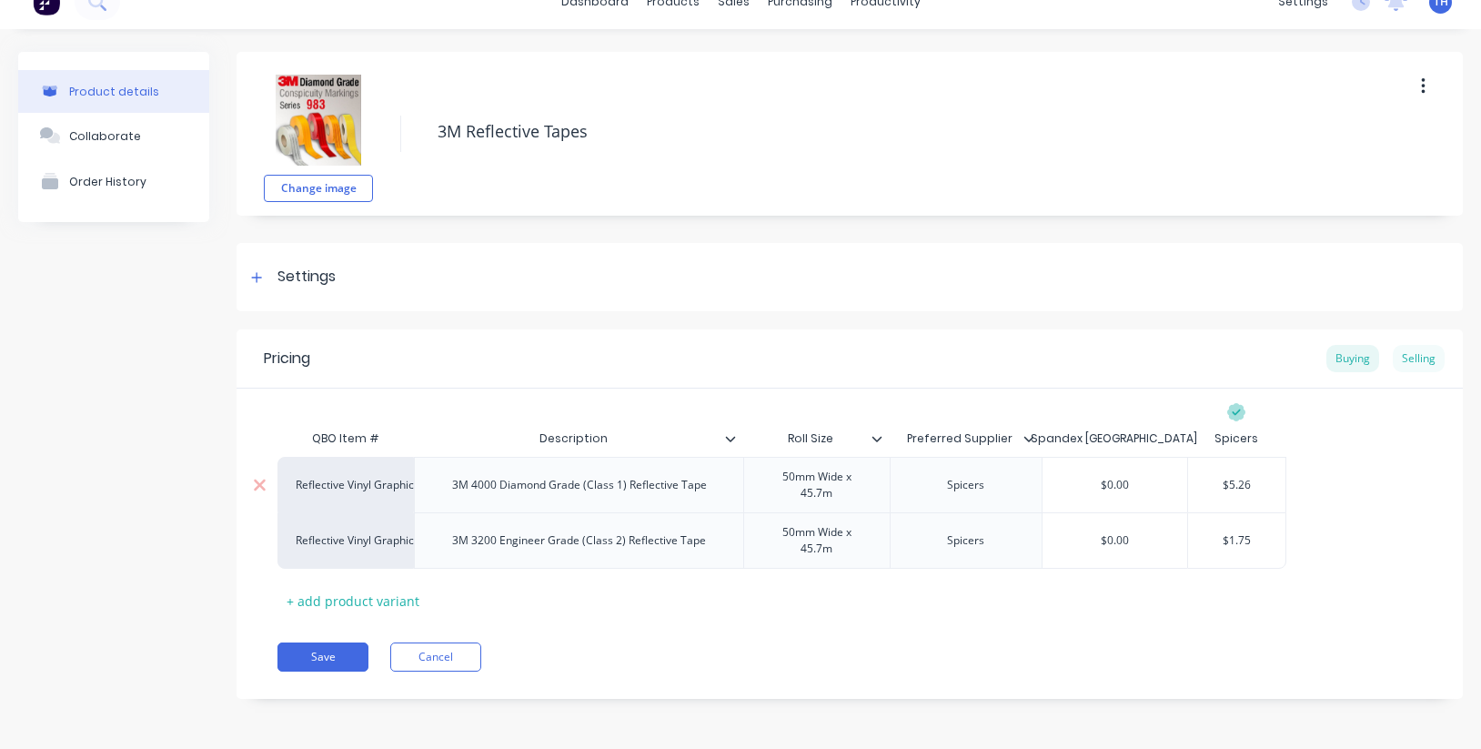
click at [1434, 358] on div "Selling" at bounding box center [1418, 358] width 52 height 27
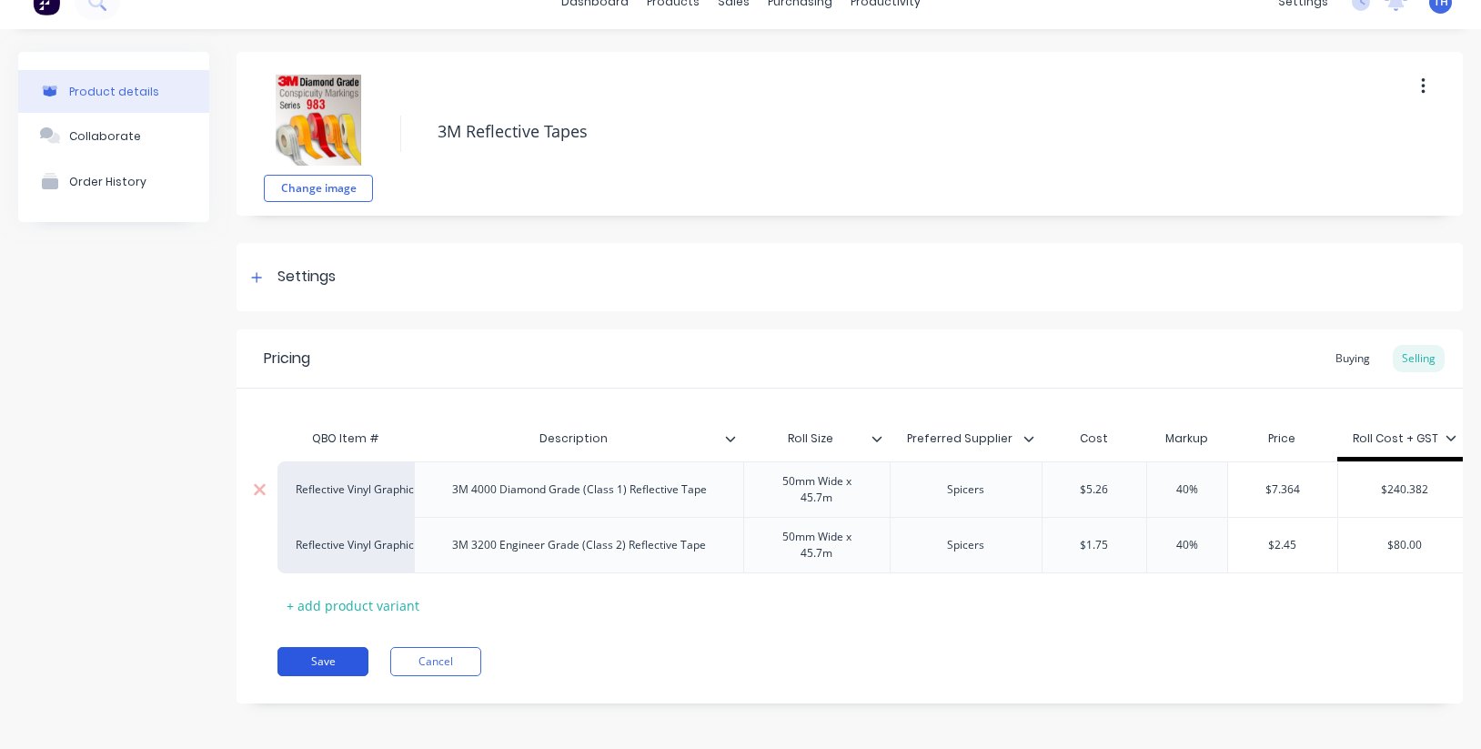
click at [331, 657] on button "Save" at bounding box center [322, 661] width 91 height 29
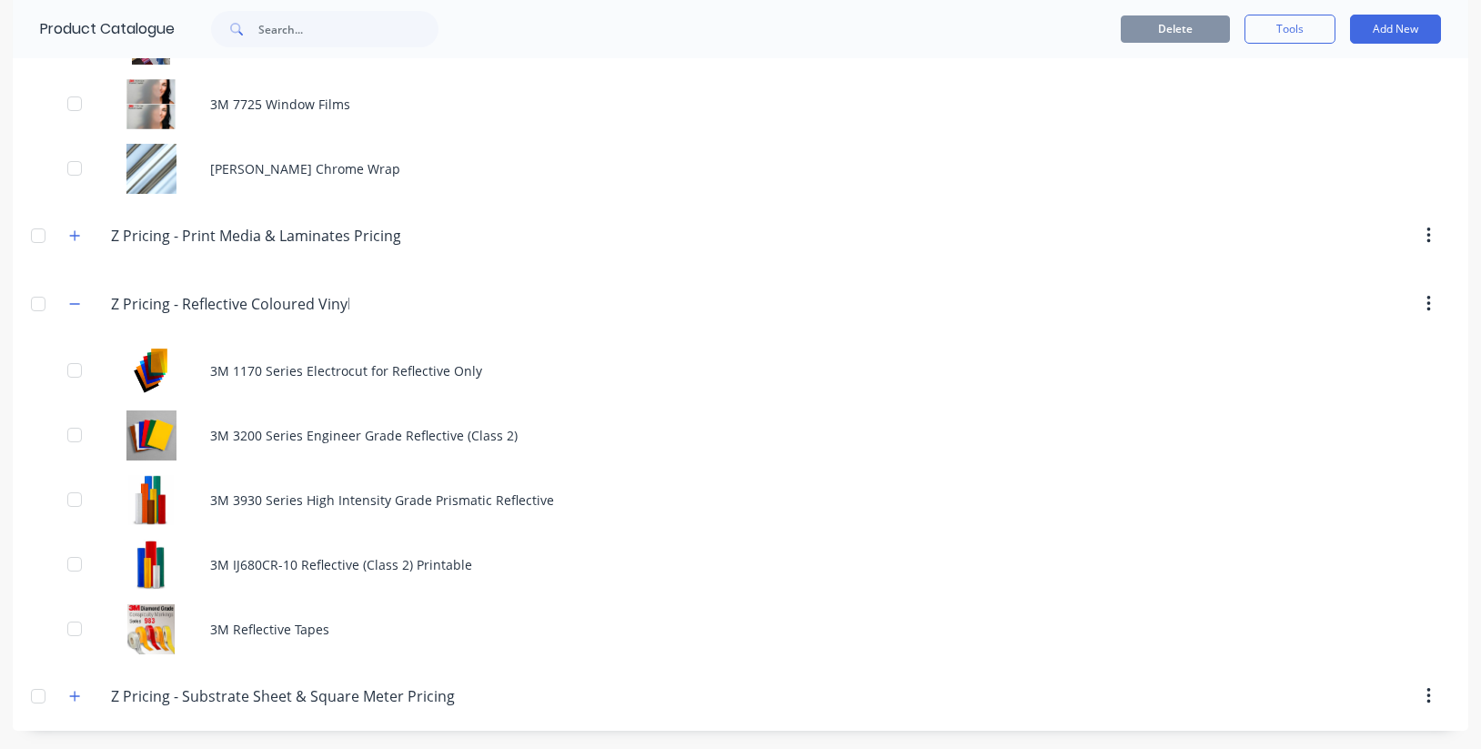
scroll to position [1400, 0]
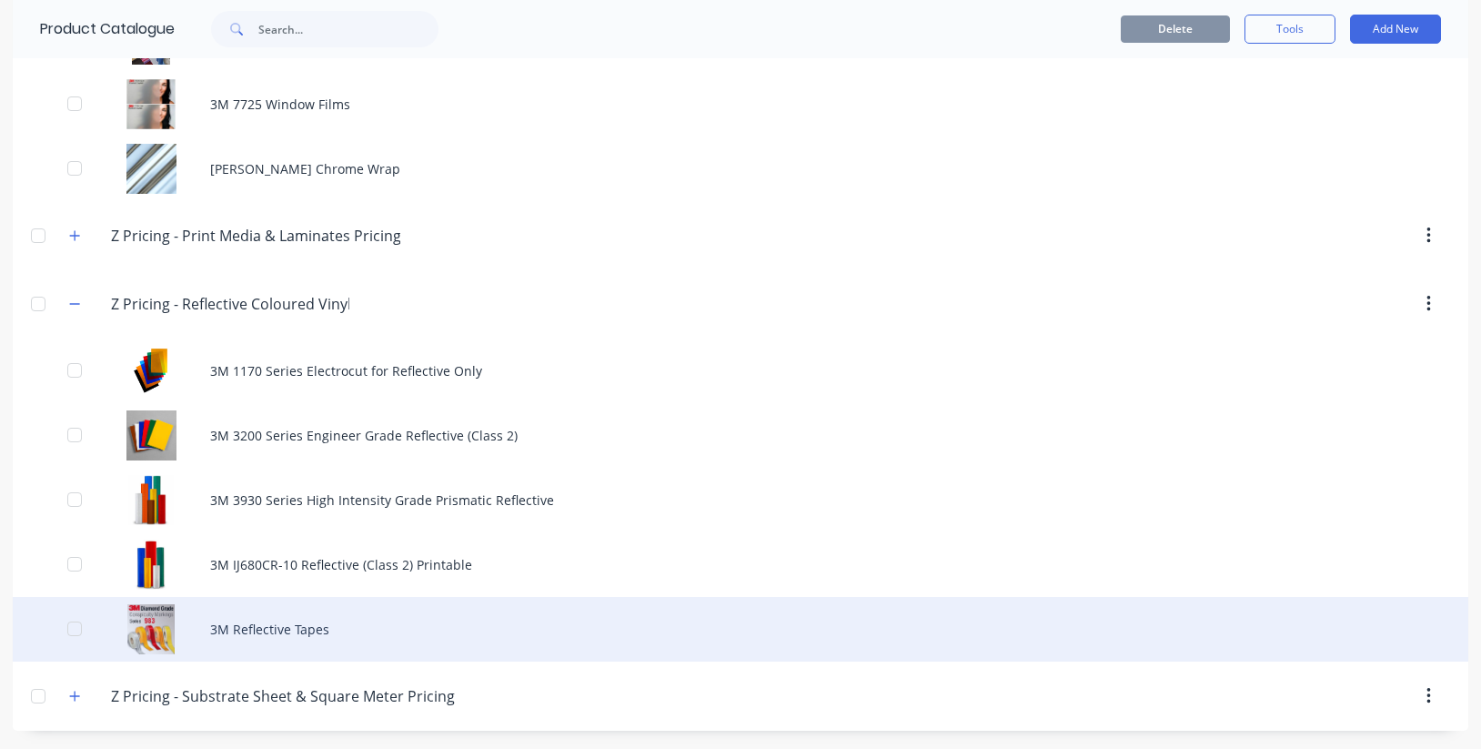
click at [248, 626] on div "3M Reflective Tapes" at bounding box center [740, 629] width 1455 height 65
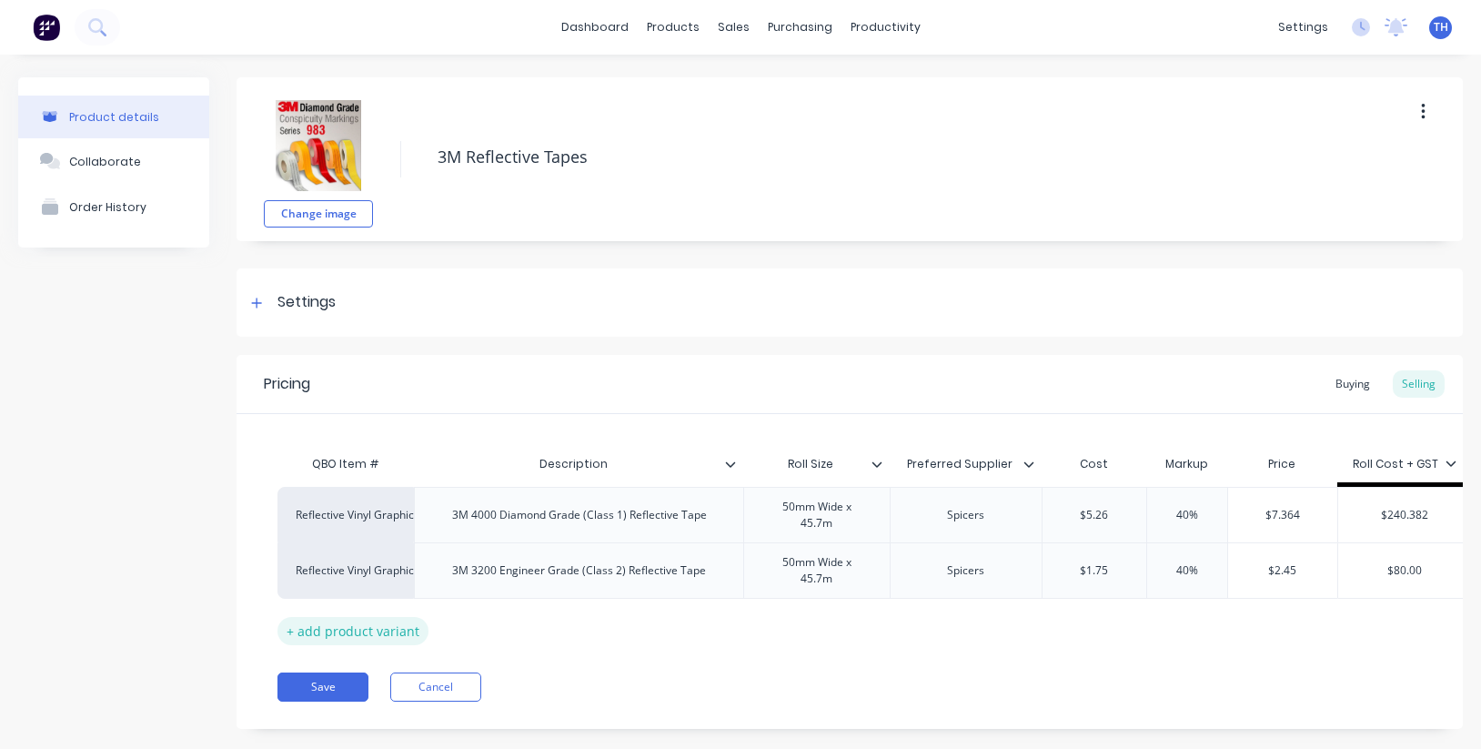
click at [353, 629] on div "+ add product variant" at bounding box center [352, 631] width 151 height 28
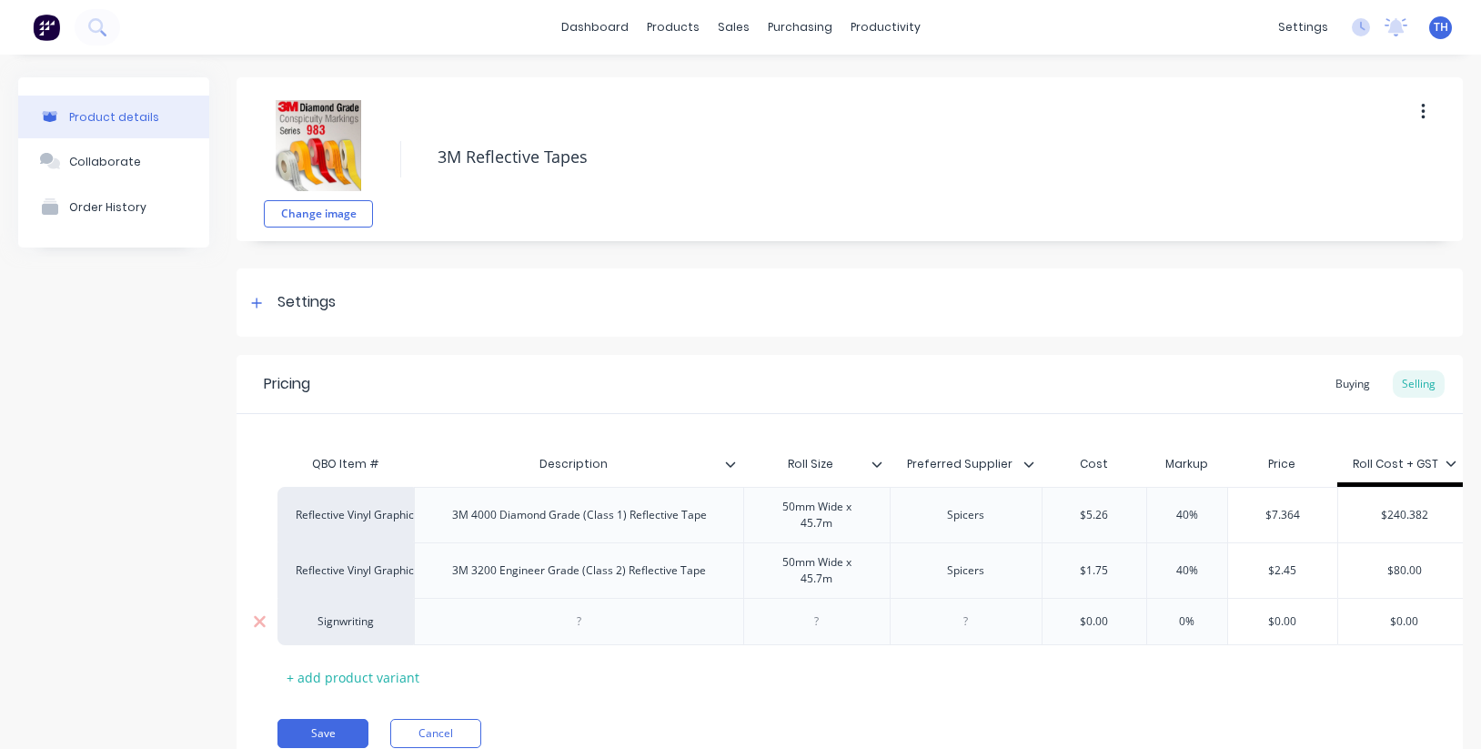
click at [376, 626] on div "Signwriting" at bounding box center [346, 621] width 100 height 16
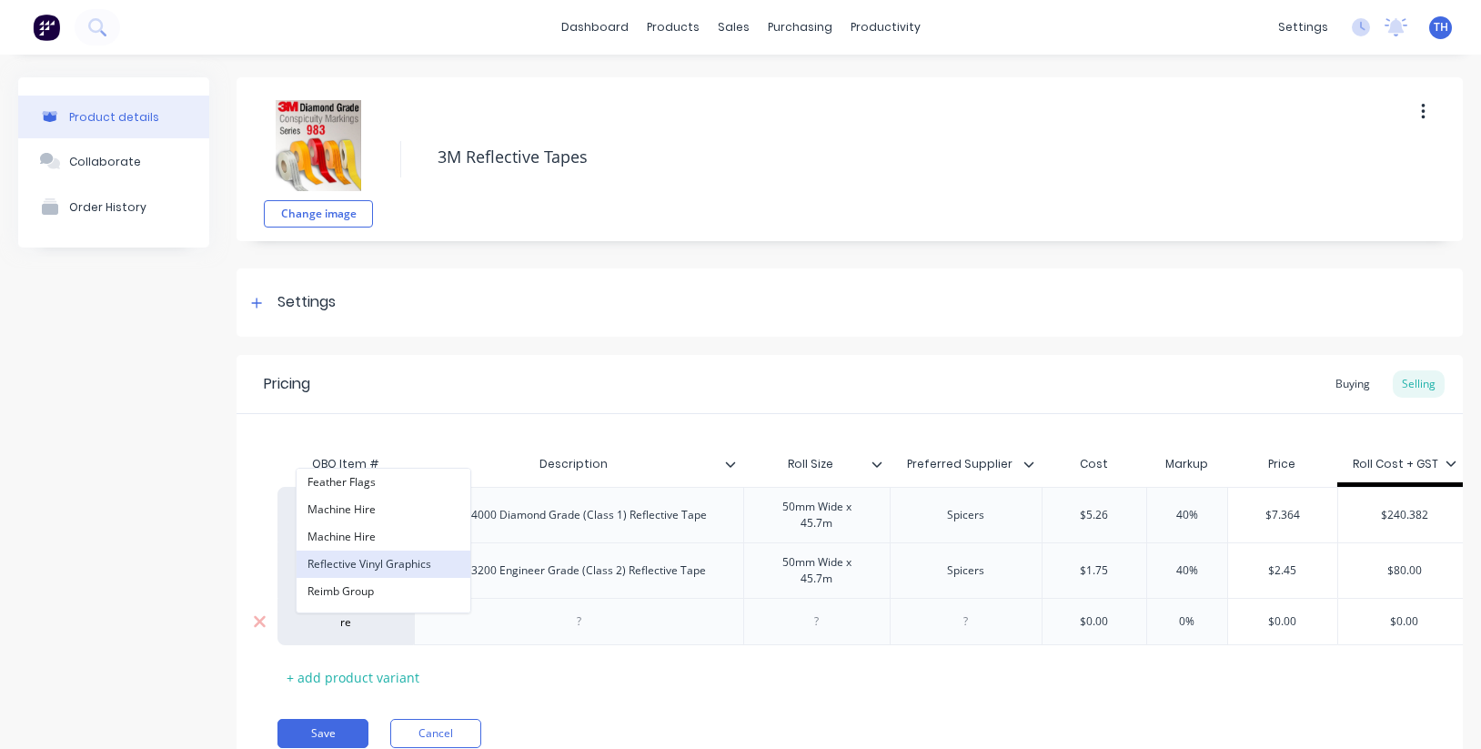
click at [383, 558] on button "Reflective Vinyl Graphics" at bounding box center [383, 563] width 174 height 27
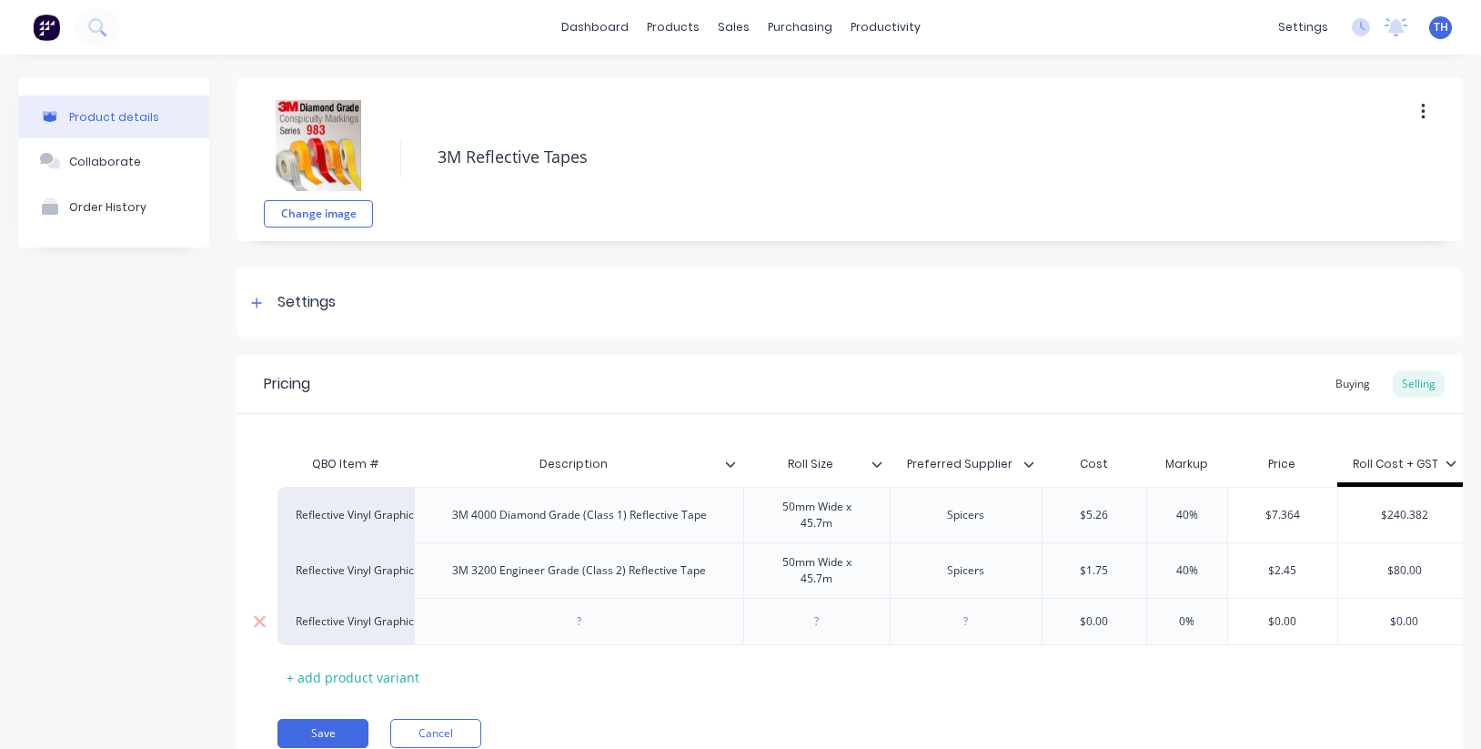
click at [601, 618] on div at bounding box center [579, 621] width 91 height 24
paste div
drag, startPoint x: 828, startPoint y: 625, endPoint x: 971, endPoint y: 637, distance: 144.2
click at [792, 621] on div at bounding box center [816, 621] width 91 height 24
paste div
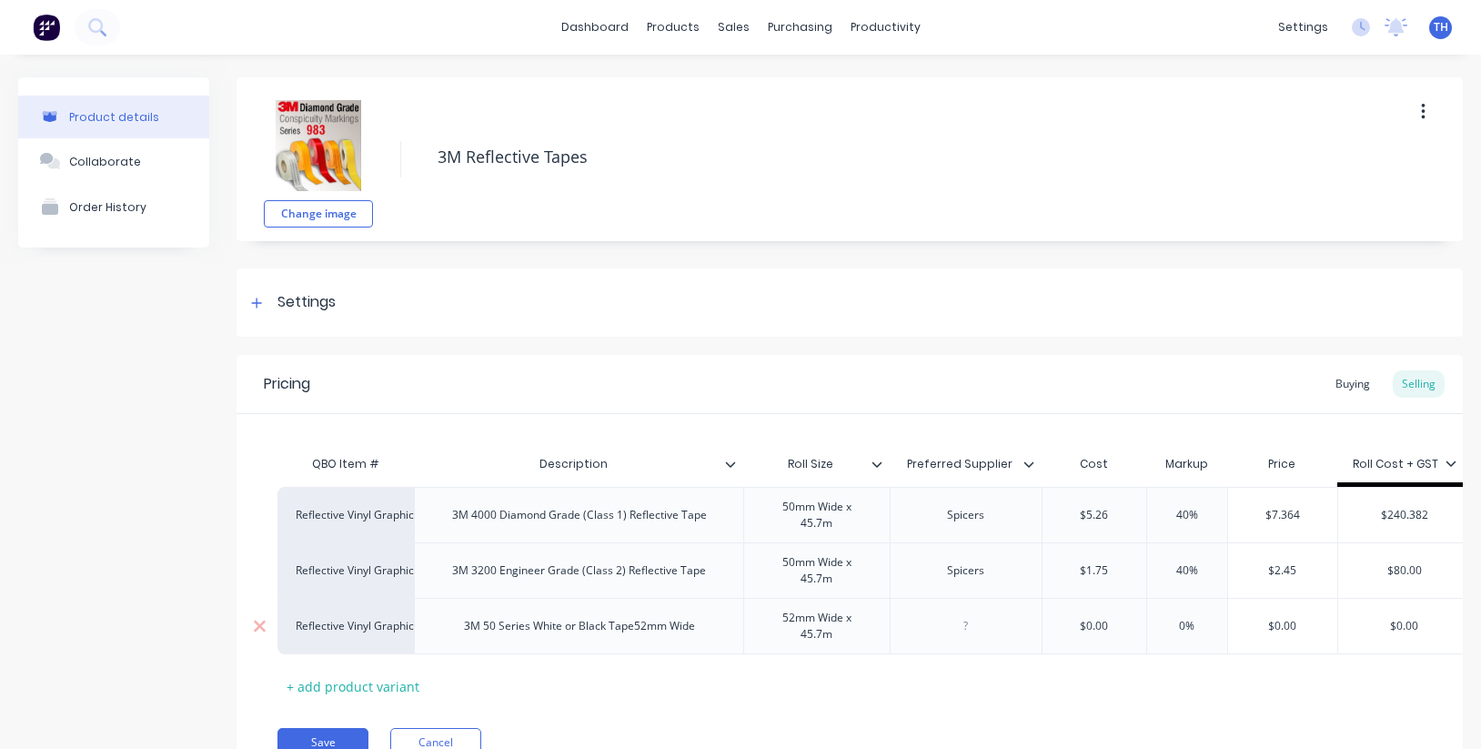
click at [1013, 625] on div at bounding box center [965, 626] width 152 height 56
click at [975, 621] on div at bounding box center [965, 626] width 91 height 24
drag, startPoint x: 982, startPoint y: 622, endPoint x: 936, endPoint y: 622, distance: 46.4
click at [936, 622] on div at bounding box center [965, 626] width 91 height 24
click at [1098, 622] on input "$0.00" at bounding box center [1094, 626] width 104 height 16
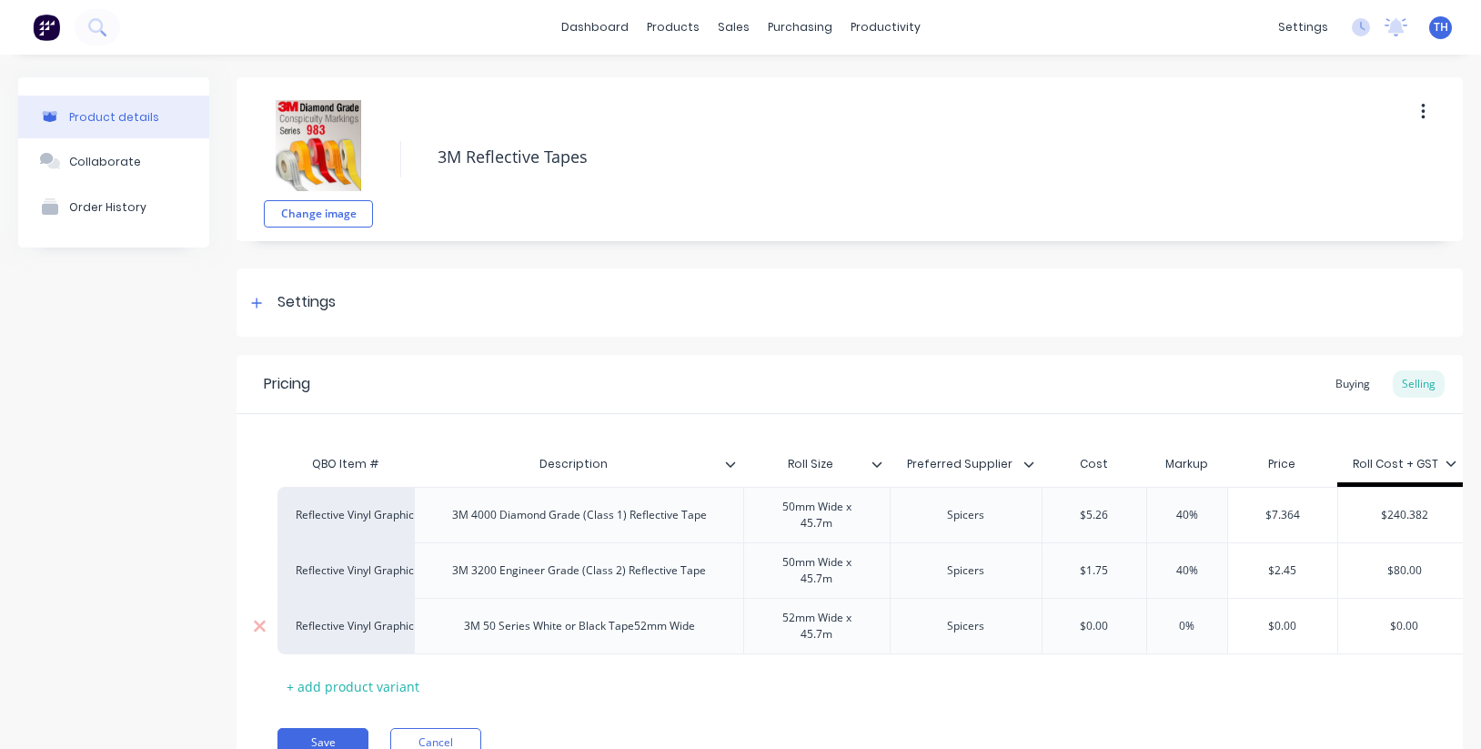
drag, startPoint x: 1125, startPoint y: 626, endPoint x: 1041, endPoint y: 618, distance: 84.0
click at [1042, 618] on div "$0.00 $0.00" at bounding box center [1094, 625] width 104 height 45
click at [1408, 625] on input "$0.00" at bounding box center [1404, 626] width 133 height 16
drag, startPoint x: 1420, startPoint y: 627, endPoint x: 1348, endPoint y: 621, distance: 72.1
click at [1348, 621] on input "$0.00" at bounding box center [1404, 626] width 133 height 16
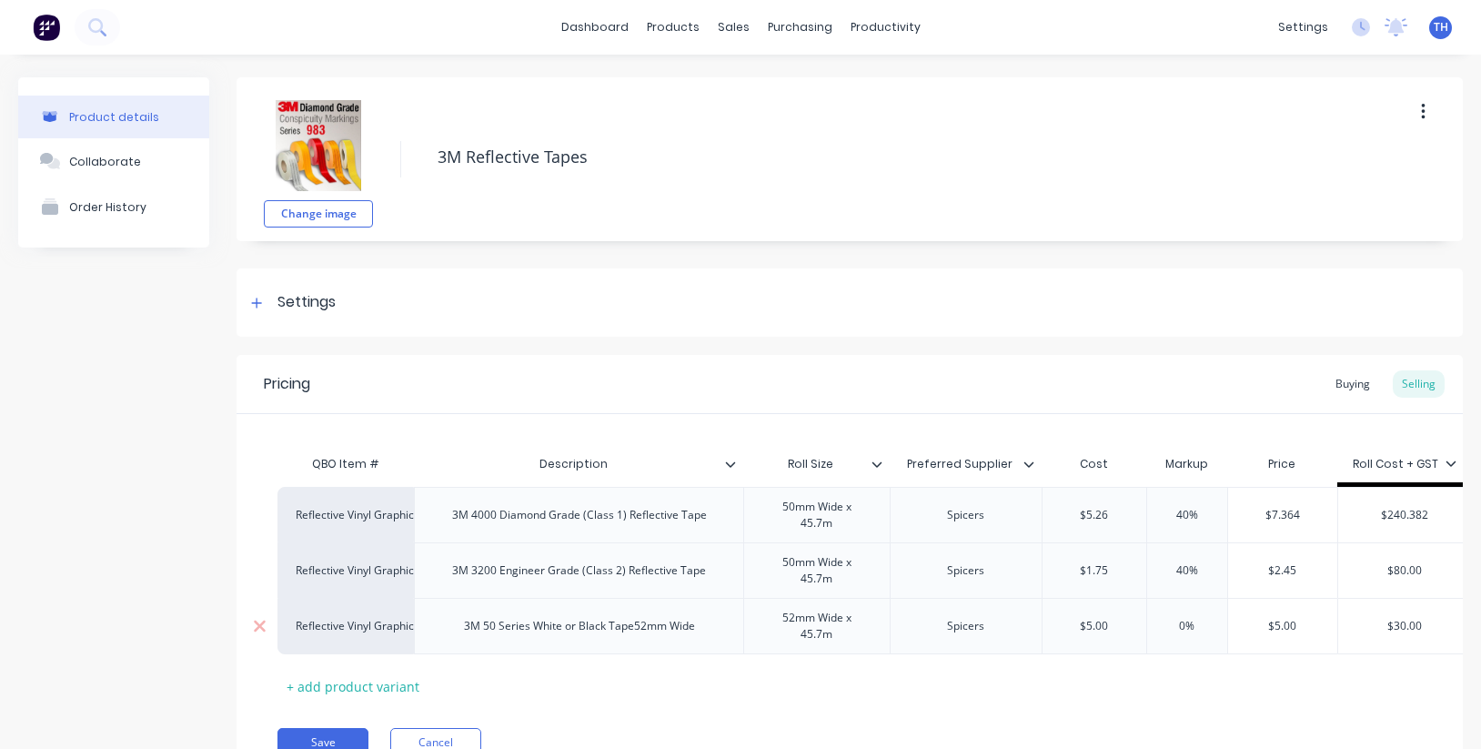
click at [1279, 632] on input "$5.00" at bounding box center [1283, 626] width 110 height 16
drag, startPoint x: 1210, startPoint y: 627, endPoint x: 1151, endPoint y: 618, distance: 58.8
click at [1151, 618] on input "0%" at bounding box center [1186, 626] width 91 height 16
click at [1198, 576] on input "40%" at bounding box center [1186, 570] width 91 height 16
drag, startPoint x: 1125, startPoint y: 628, endPoint x: 1069, endPoint y: 622, distance: 56.7
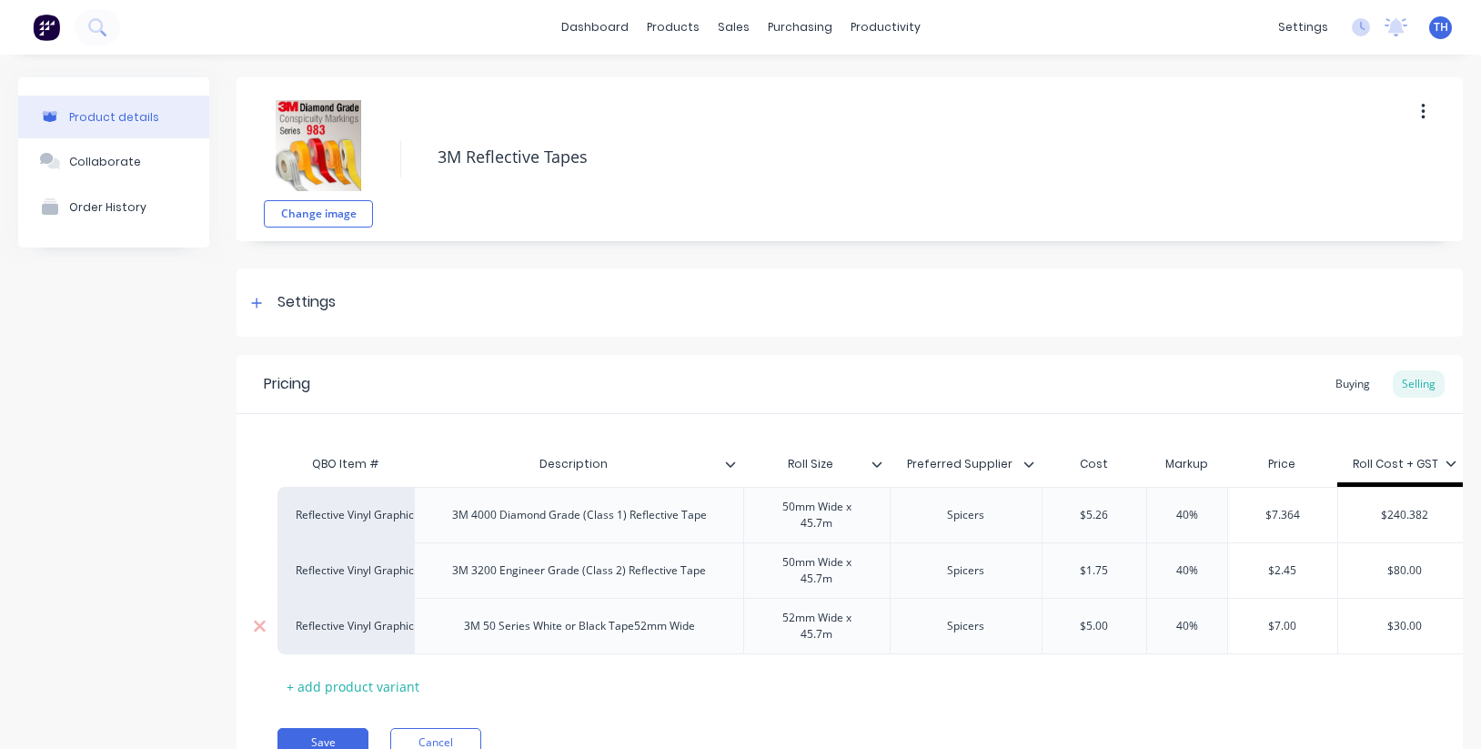
click at [1069, 622] on input "$5.00" at bounding box center [1094, 626] width 104 height 16
click at [1153, 689] on div "QBO Item # Description Roll Size Preferred Supplier Cost Markup Price Roll Cost…" at bounding box center [849, 573] width 1144 height 255
click at [1350, 383] on div "Buying" at bounding box center [1352, 383] width 53 height 27
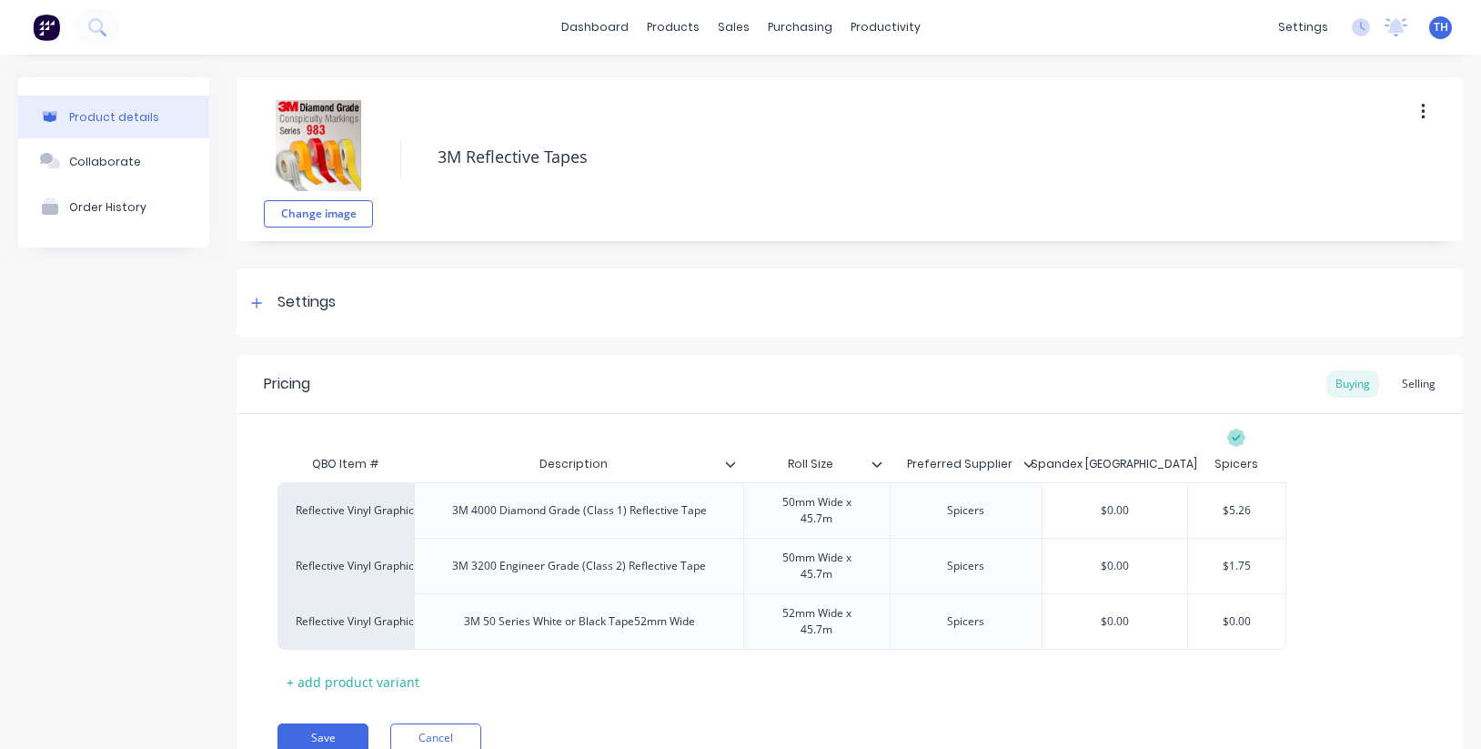
drag, startPoint x: 1215, startPoint y: 618, endPoint x: 1287, endPoint y: 624, distance: 72.1
click at [1287, 624] on div "Reflective Vinyl Graphics 3M 4000 Diamond Grade (Class 1) Reflective Tape 50mm …" at bounding box center [849, 565] width 1144 height 167
click at [1233, 685] on div "QBO Item # Description Roll Size Preferred Supplier Spandex Australia Spicers R…" at bounding box center [849, 571] width 1144 height 250
click at [1413, 381] on div "Selling" at bounding box center [1418, 383] width 52 height 27
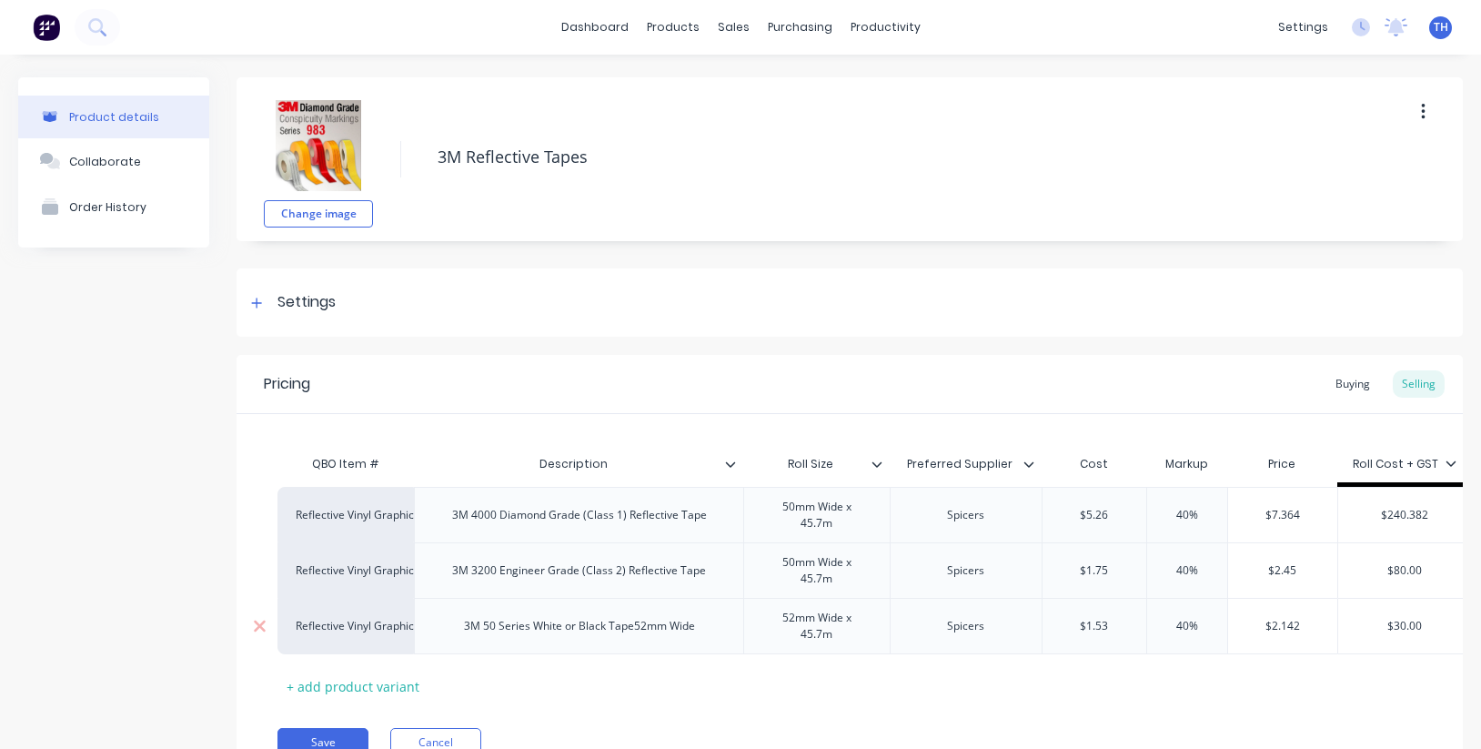
drag, startPoint x: 1207, startPoint y: 624, endPoint x: 1145, endPoint y: 618, distance: 62.1
click at [1144, 618] on input "40%" at bounding box center [1186, 626] width 91 height 16
drag, startPoint x: 1205, startPoint y: 571, endPoint x: 1143, endPoint y: 562, distance: 62.5
click at [1143, 562] on input "40%" at bounding box center [1186, 570] width 91 height 16
drag, startPoint x: 1211, startPoint y: 517, endPoint x: 1123, endPoint y: 508, distance: 87.7
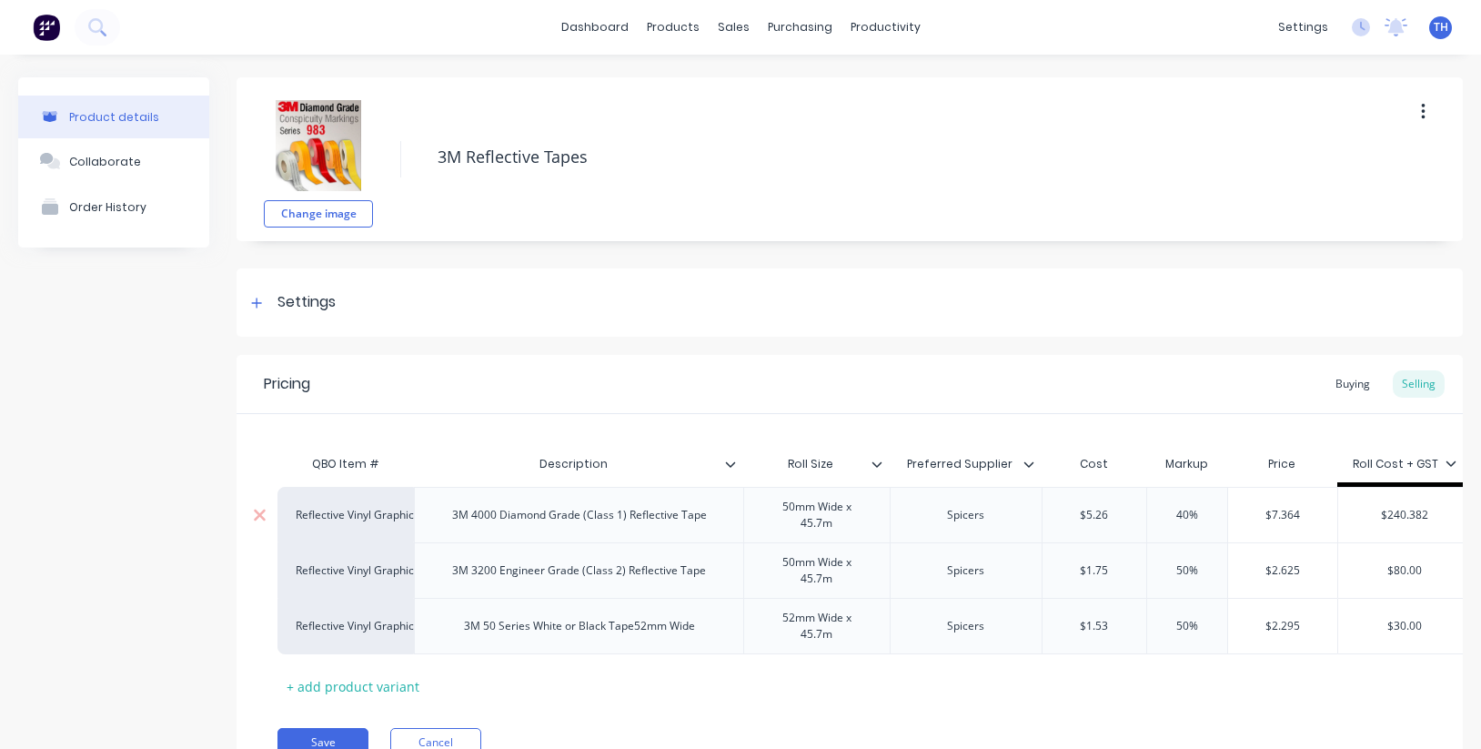
click at [1123, 508] on div "Reflective Vinyl Graphics 3M 4000 Diamond Grade (Class 1) Reflective Tape 50mm …" at bounding box center [874, 514] width 1194 height 55
click at [1172, 569] on input "50%" at bounding box center [1186, 570] width 91 height 16
drag, startPoint x: 1201, startPoint y: 514, endPoint x: 1142, endPoint y: 509, distance: 59.3
click at [1142, 509] on input "50%" at bounding box center [1186, 515] width 91 height 16
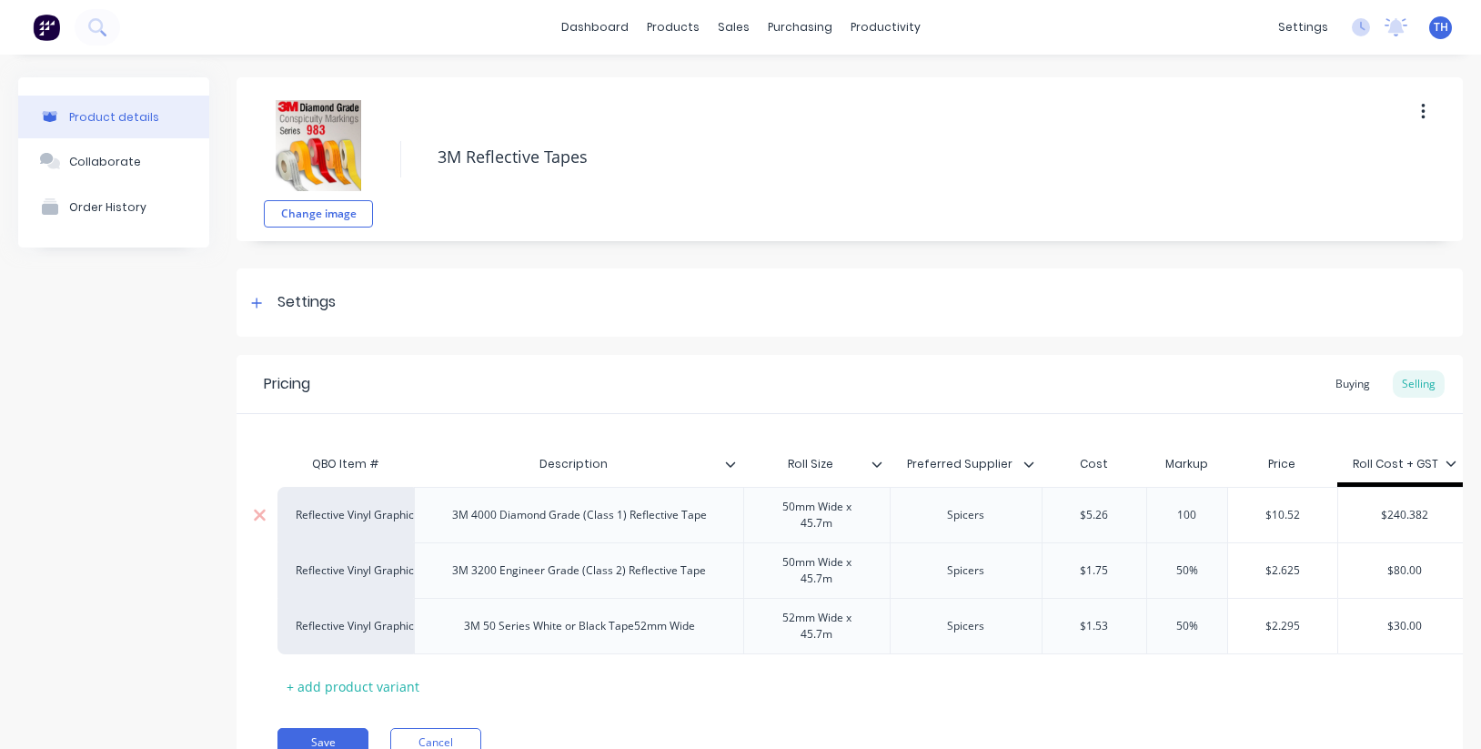
drag, startPoint x: 1201, startPoint y: 514, endPoint x: 1140, endPoint y: 498, distance: 63.7
click at [1141, 498] on div "100% 100" at bounding box center [1186, 514] width 91 height 45
click at [1198, 568] on input "50%" at bounding box center [1186, 570] width 91 height 16
drag, startPoint x: 1174, startPoint y: 566, endPoint x: 1137, endPoint y: 561, distance: 37.6
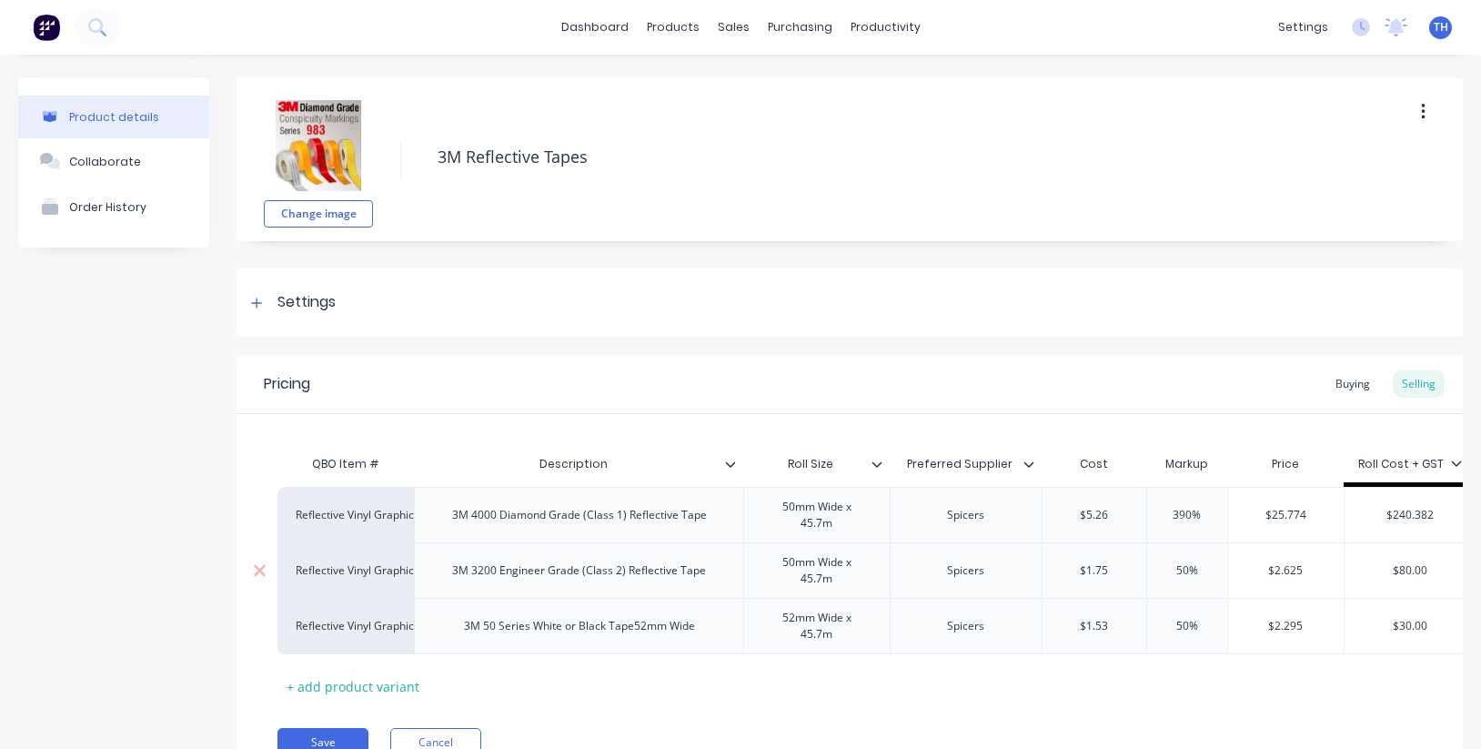
click at [1137, 561] on div "Reflective Vinyl Graphics 3M 3200 Engineer Grade (Class 2) Reflective Tape 50mm…" at bounding box center [877, 569] width 1200 height 55
drag, startPoint x: 1207, startPoint y: 628, endPoint x: 1131, endPoint y: 614, distance: 76.9
click at [1131, 614] on div "Reflective Vinyl Graphics 3M 50 Series White or Black Tape52mm Wide 52mm Wide x…" at bounding box center [877, 626] width 1200 height 56
click at [1210, 564] on input "390%" at bounding box center [1186, 570] width 91 height 16
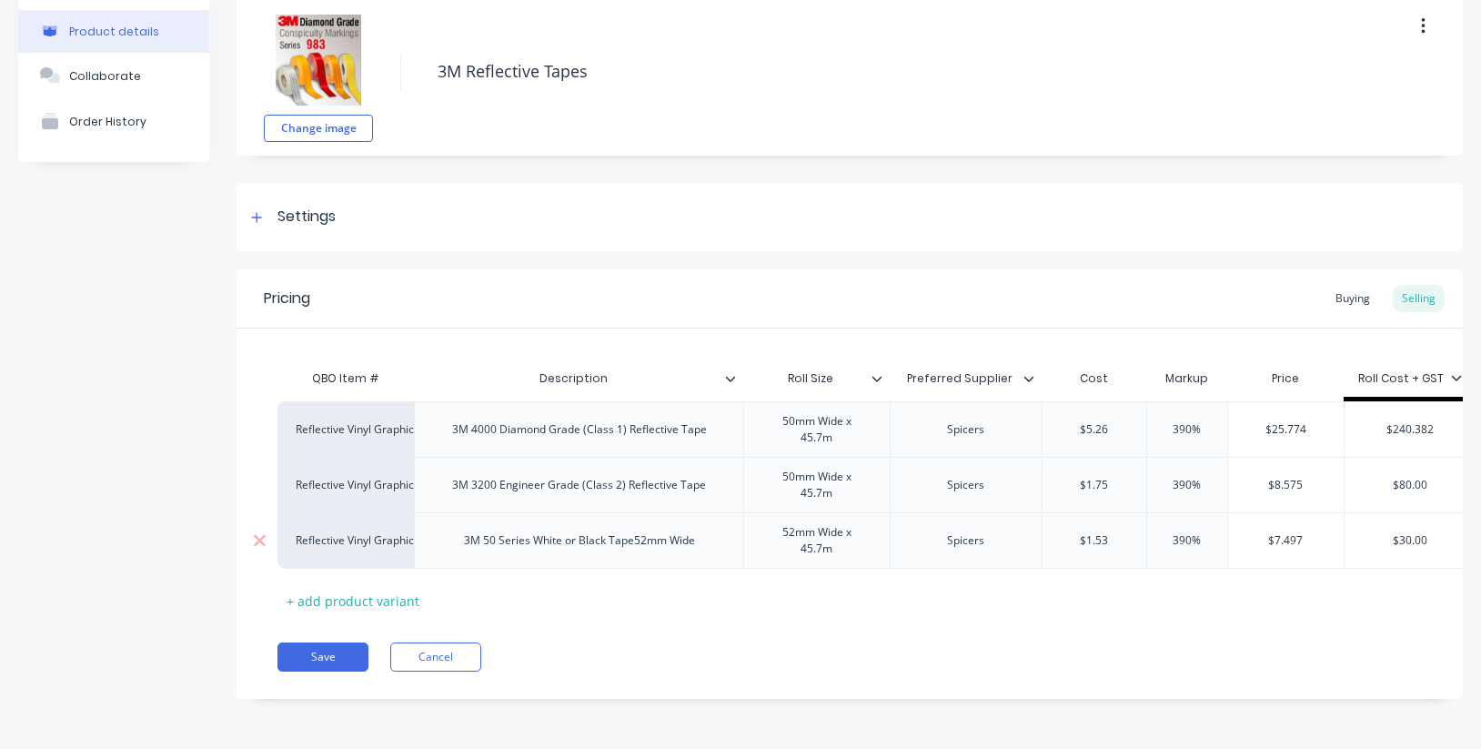
scroll to position [85, 0]
click at [633, 543] on div "3M 50 Series White or Black Tape52mm Wide" at bounding box center [579, 540] width 260 height 24
click at [642, 543] on div "3M 50 Series White or Black Tape52mm Wide" at bounding box center [579, 540] width 260 height 24
click at [634, 542] on div "3M 50 Series White or Black Tape52mm Wide" at bounding box center [579, 540] width 260 height 24
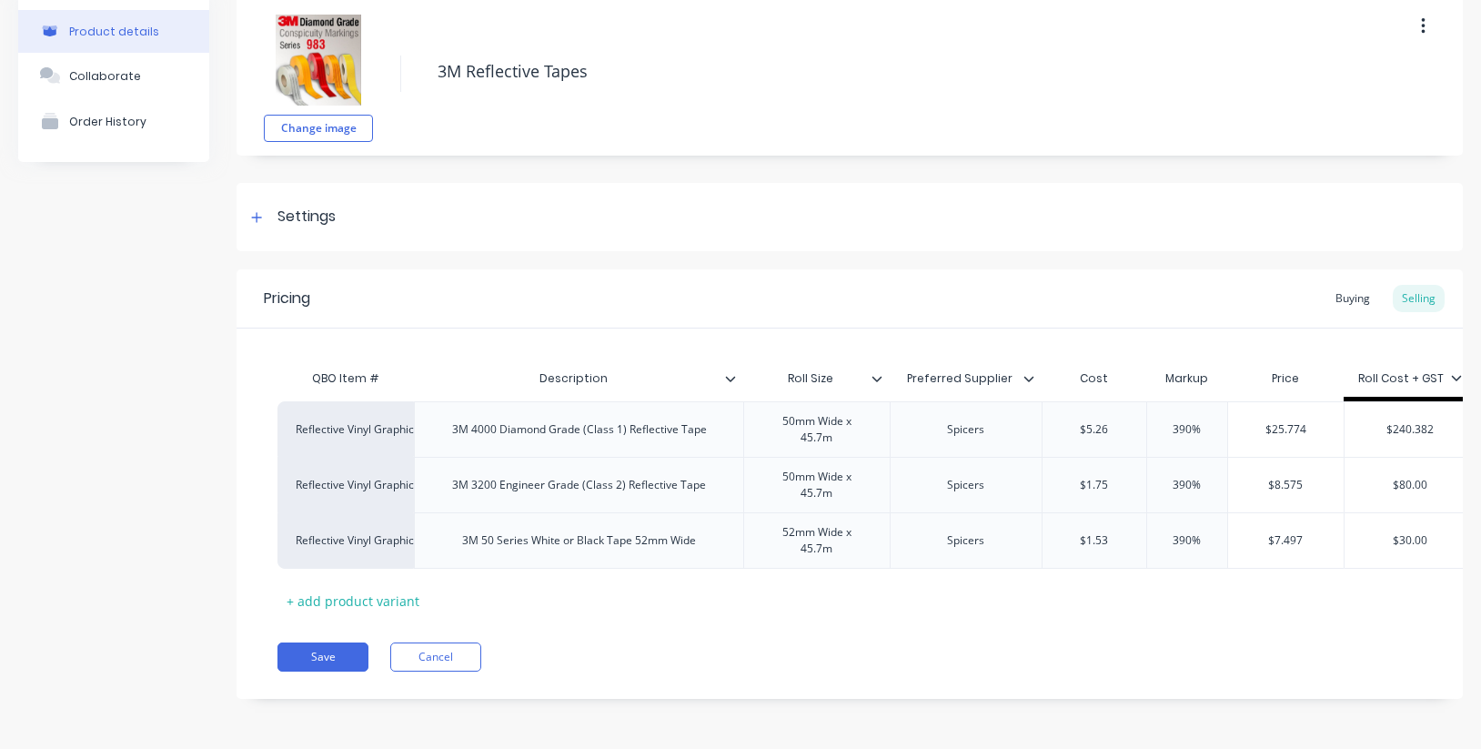
click at [738, 614] on div "QBO Item # Description Roll Size Preferred Supplier Cost Markup Price Roll Cost…" at bounding box center [849, 487] width 1144 height 255
drag, startPoint x: 1206, startPoint y: 540, endPoint x: 1142, endPoint y: 536, distance: 63.8
click at [1139, 534] on div "Reflective Vinyl Graphics 3M 50 Series White or Black Tape 52mm Wide 52mm Wide …" at bounding box center [877, 540] width 1200 height 56
click at [1203, 487] on input "390%" at bounding box center [1186, 485] width 91 height 16
drag, startPoint x: 1217, startPoint y: 485, endPoint x: 1108, endPoint y: 476, distance: 109.5
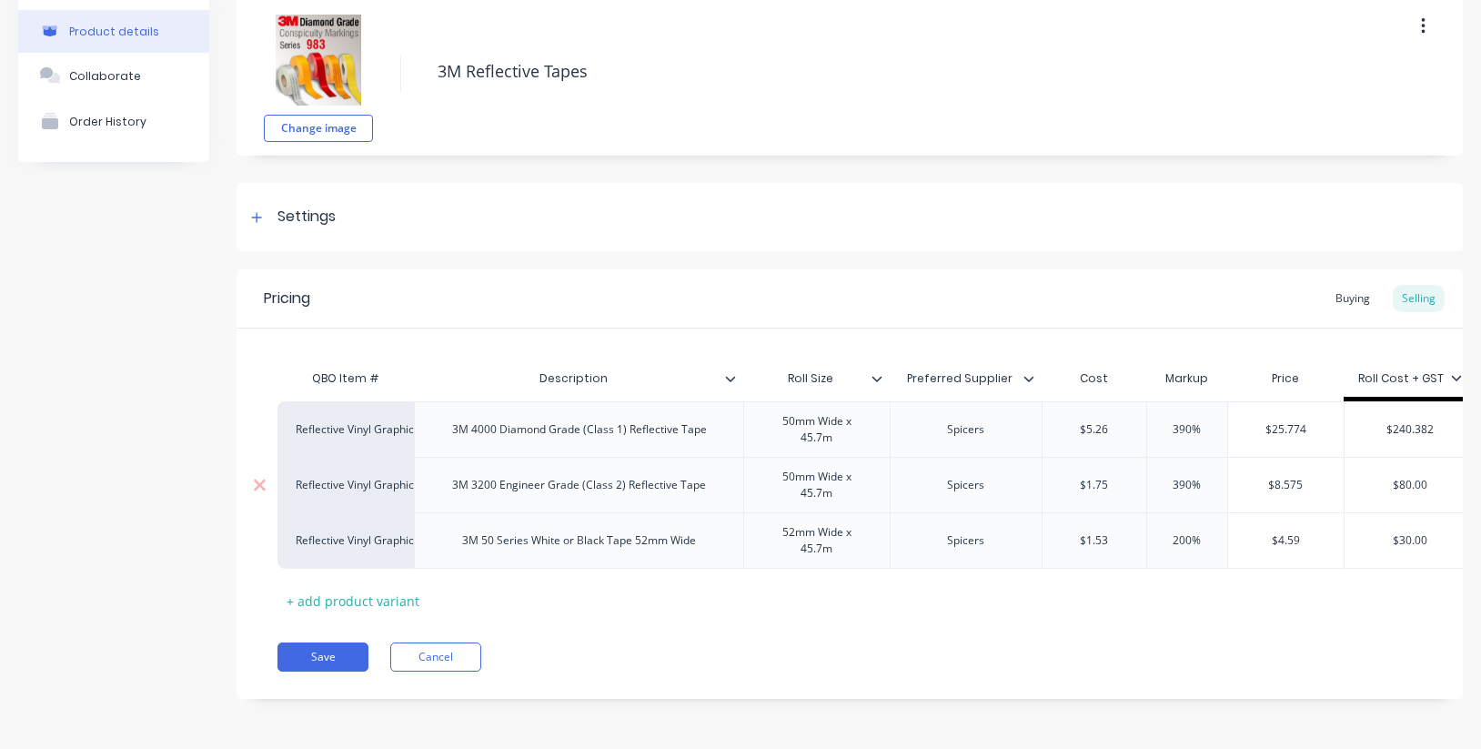
click at [1108, 476] on div "Reflective Vinyl Graphics 3M 3200 Engineer Grade (Class 2) Reflective Tape 50mm…" at bounding box center [877, 484] width 1200 height 55
drag, startPoint x: 1204, startPoint y: 435, endPoint x: 1214, endPoint y: 428, distance: 11.9
click at [1205, 435] on input "390%" at bounding box center [1186, 429] width 91 height 16
drag, startPoint x: 1214, startPoint y: 428, endPoint x: 1090, endPoint y: 426, distance: 124.6
click at [1090, 426] on div "Reflective Vinyl Graphics 3M 4000 Diamond Grade (Class 1) Reflective Tape 50mm …" at bounding box center [877, 428] width 1200 height 55
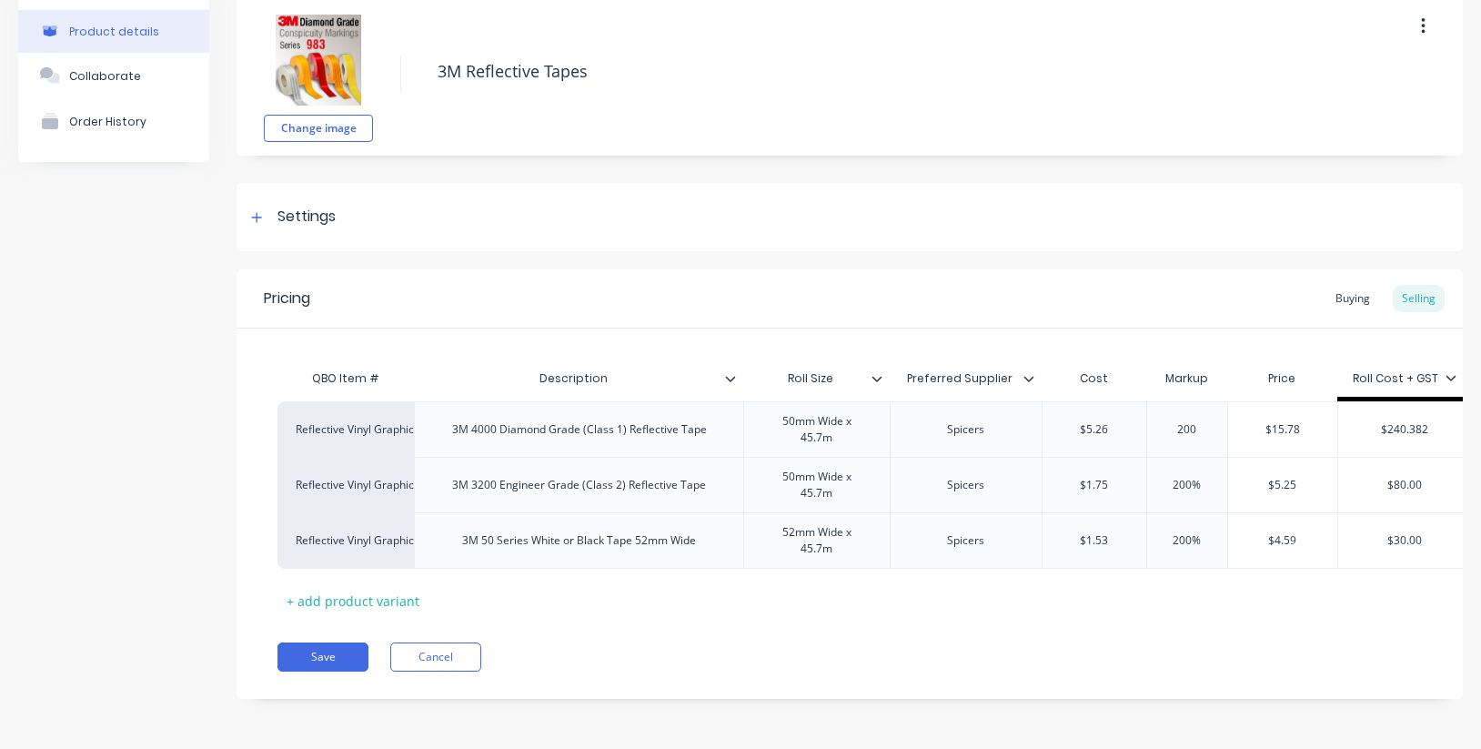
click at [1181, 626] on div "Pricing Buying Selling QBO Item # Description Roll Size Preferred Supplier Cost…" at bounding box center [849, 483] width 1226 height 429
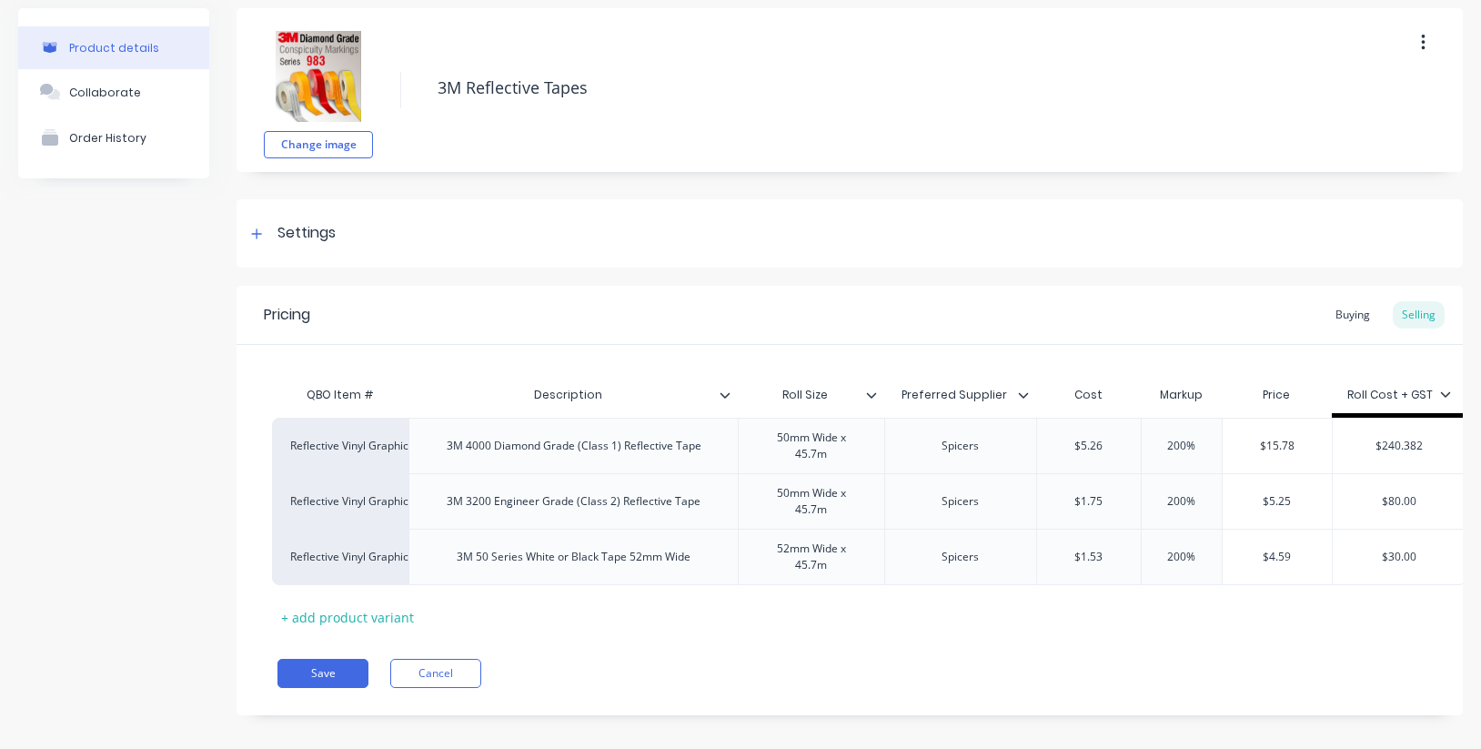
scroll to position [68, 0]
click at [256, 232] on icon at bounding box center [257, 234] width 10 height 10
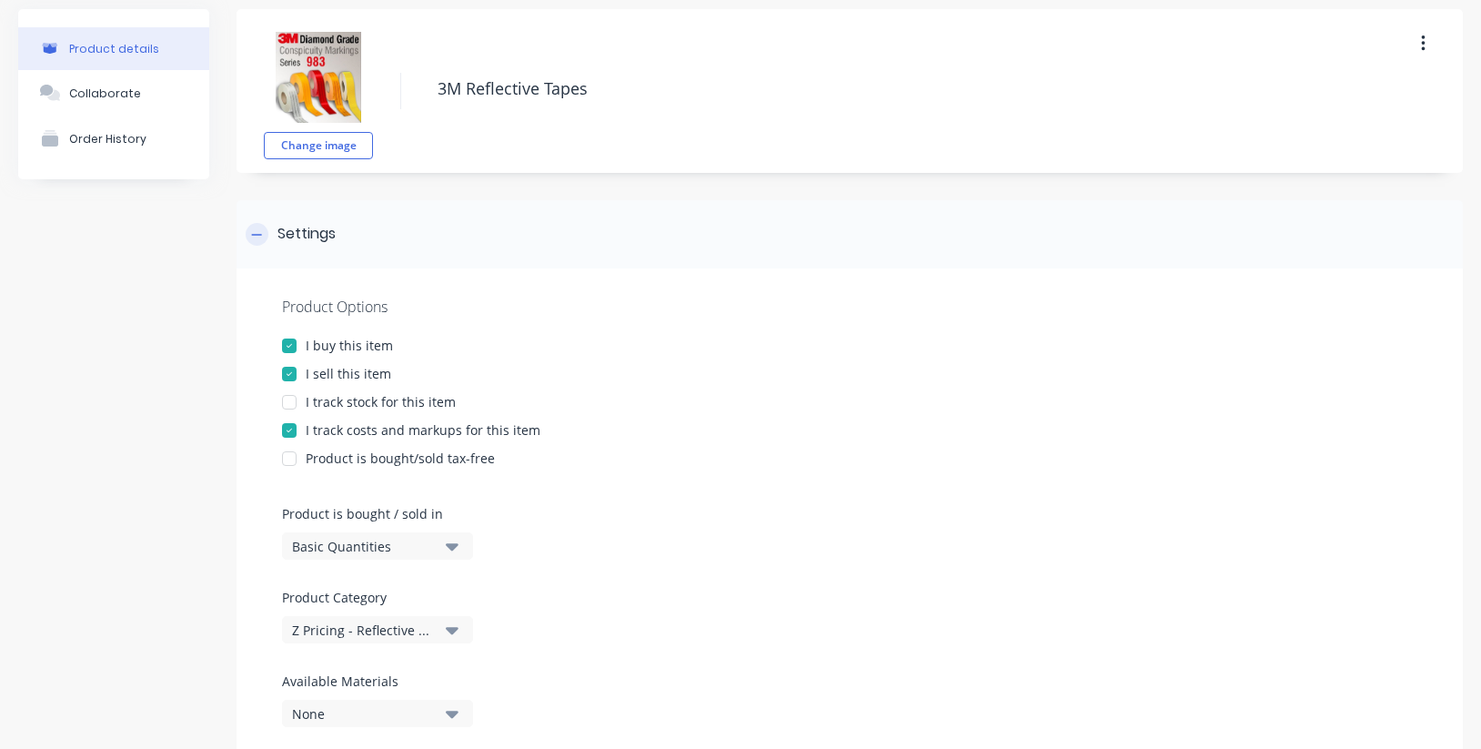
click at [256, 232] on icon at bounding box center [256, 234] width 11 height 13
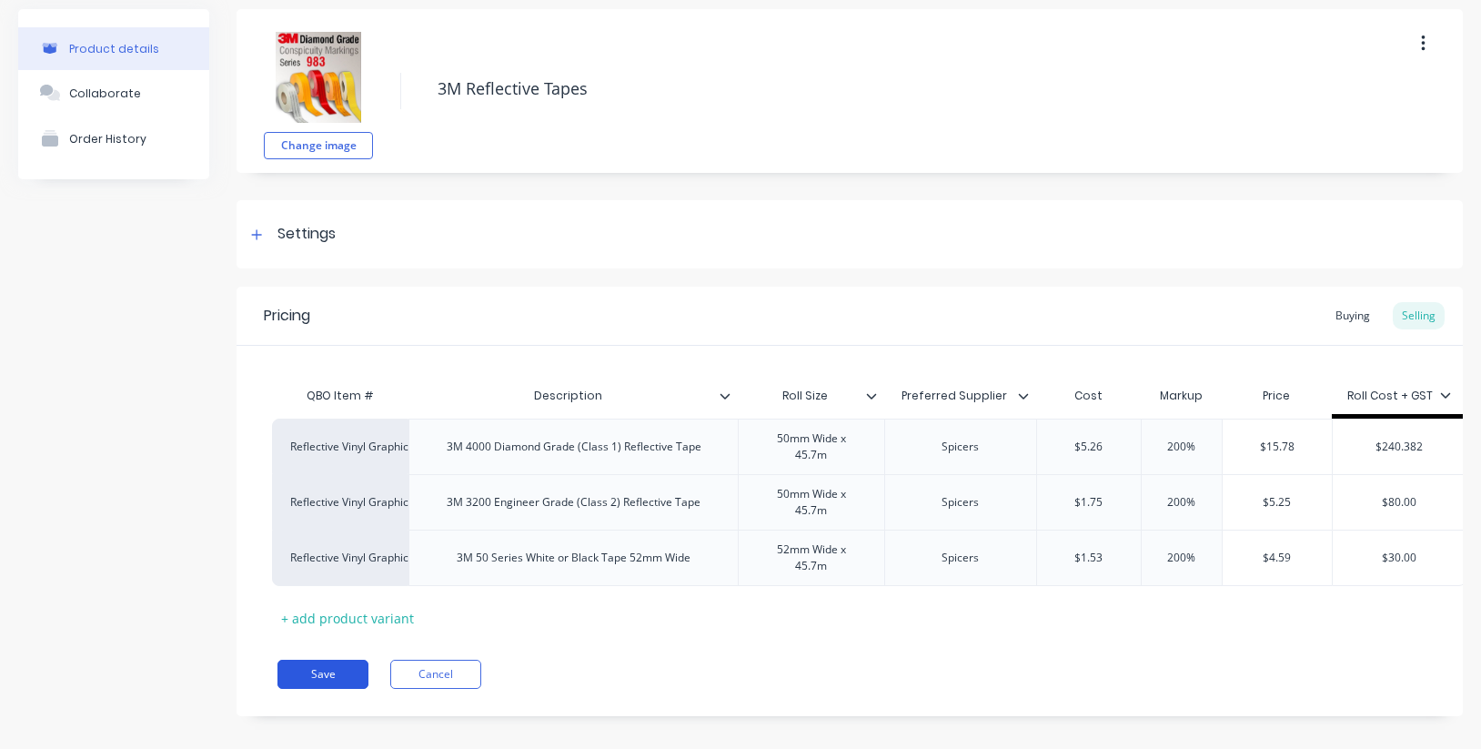
click at [340, 674] on button "Save" at bounding box center [322, 673] width 91 height 29
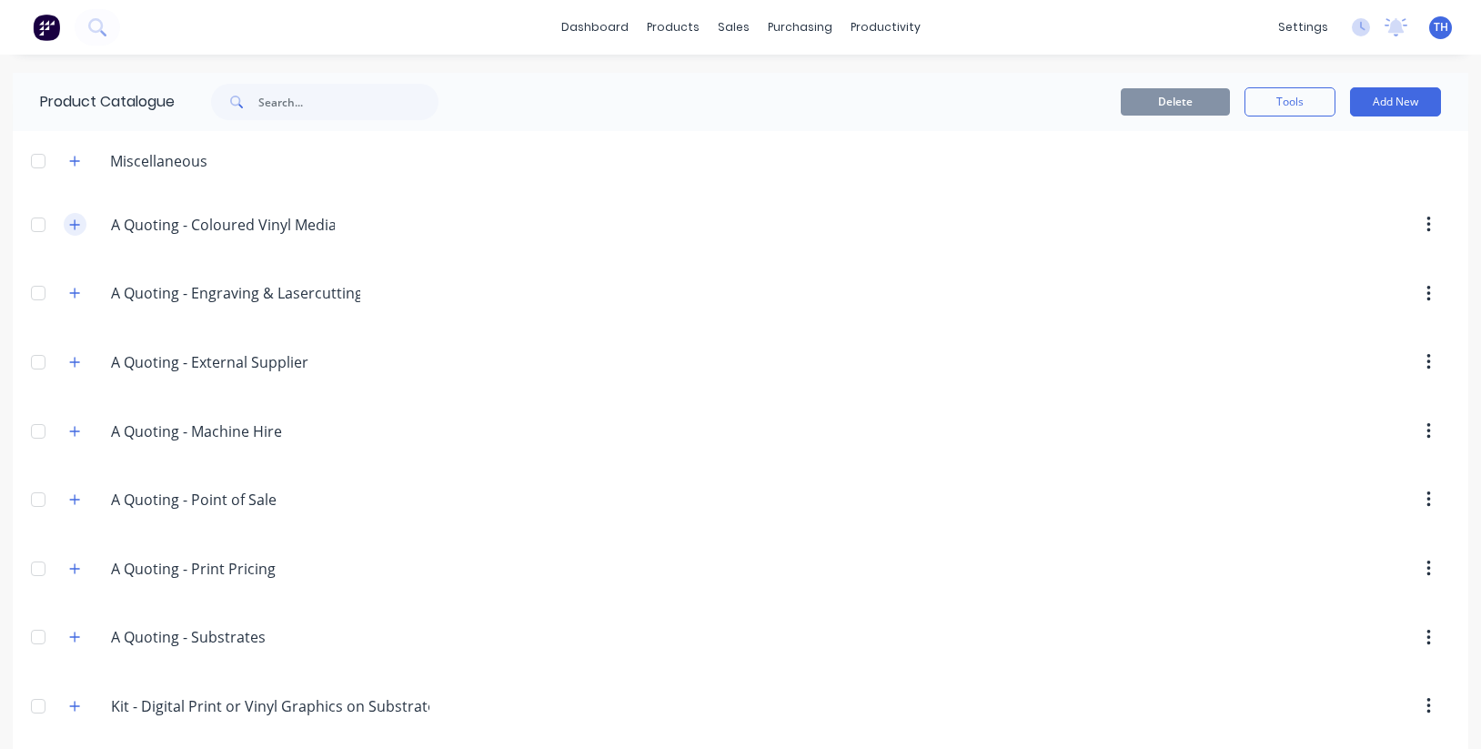
click at [75, 222] on icon "button" at bounding box center [75, 224] width 10 height 10
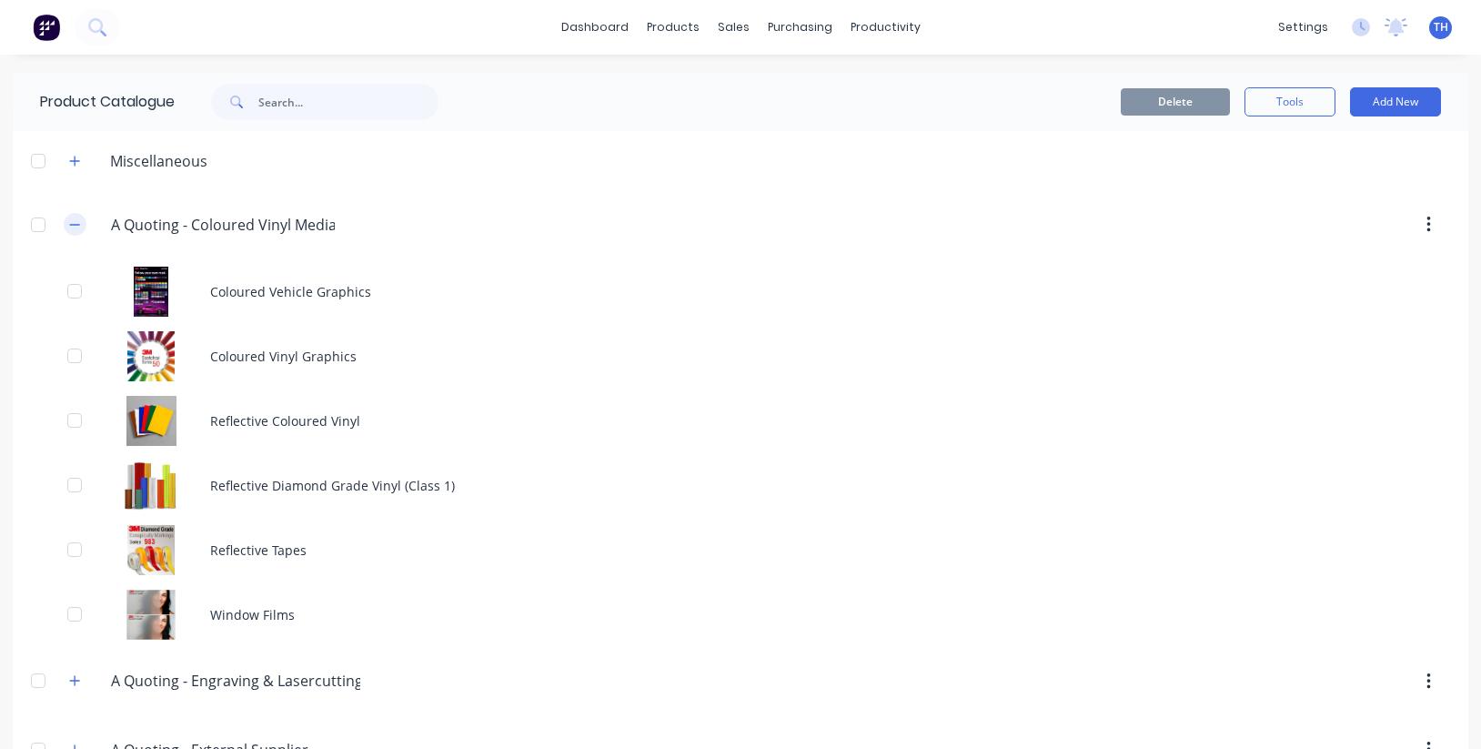
click at [75, 222] on icon "button" at bounding box center [74, 224] width 11 height 13
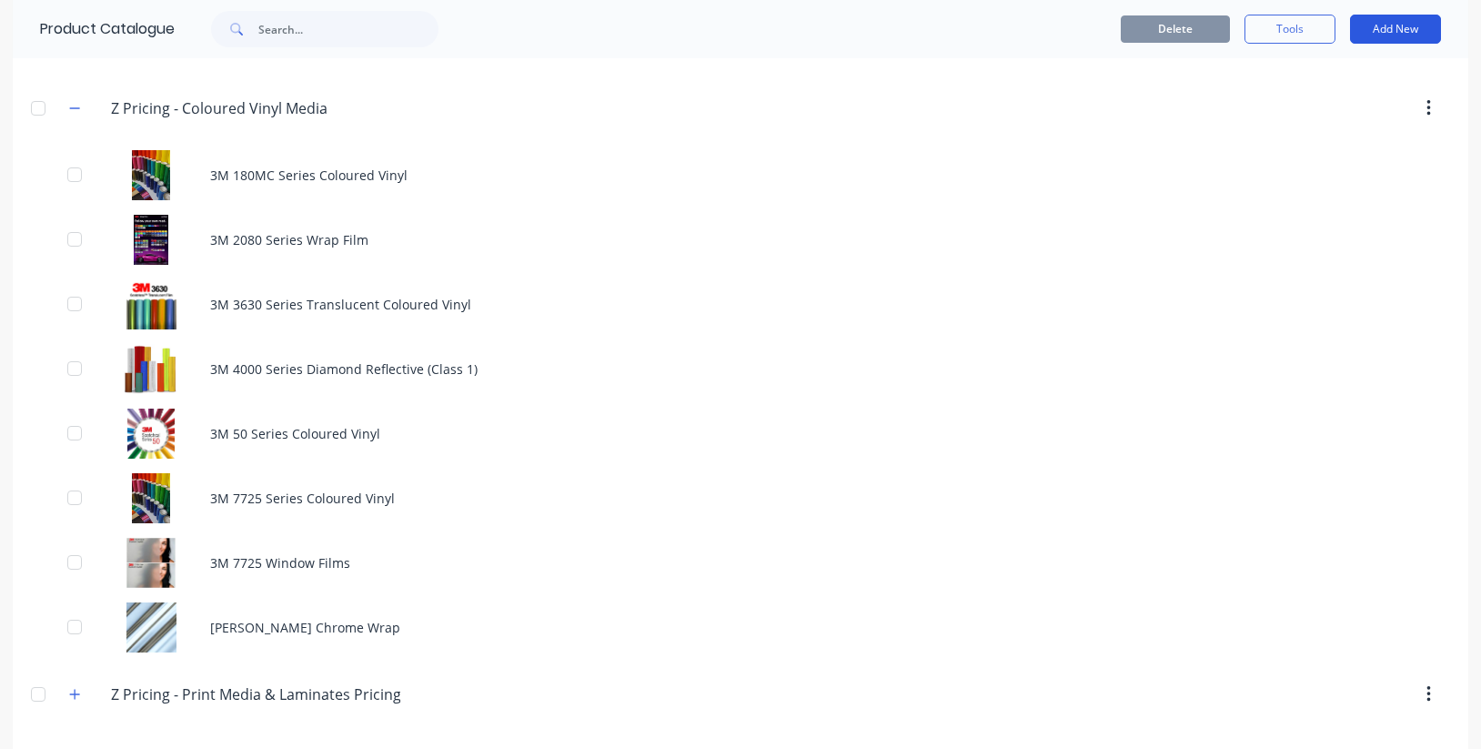
click at [1398, 25] on button "Add New" at bounding box center [1395, 29] width 91 height 29
click at [1316, 80] on div "Category" at bounding box center [1354, 76] width 140 height 26
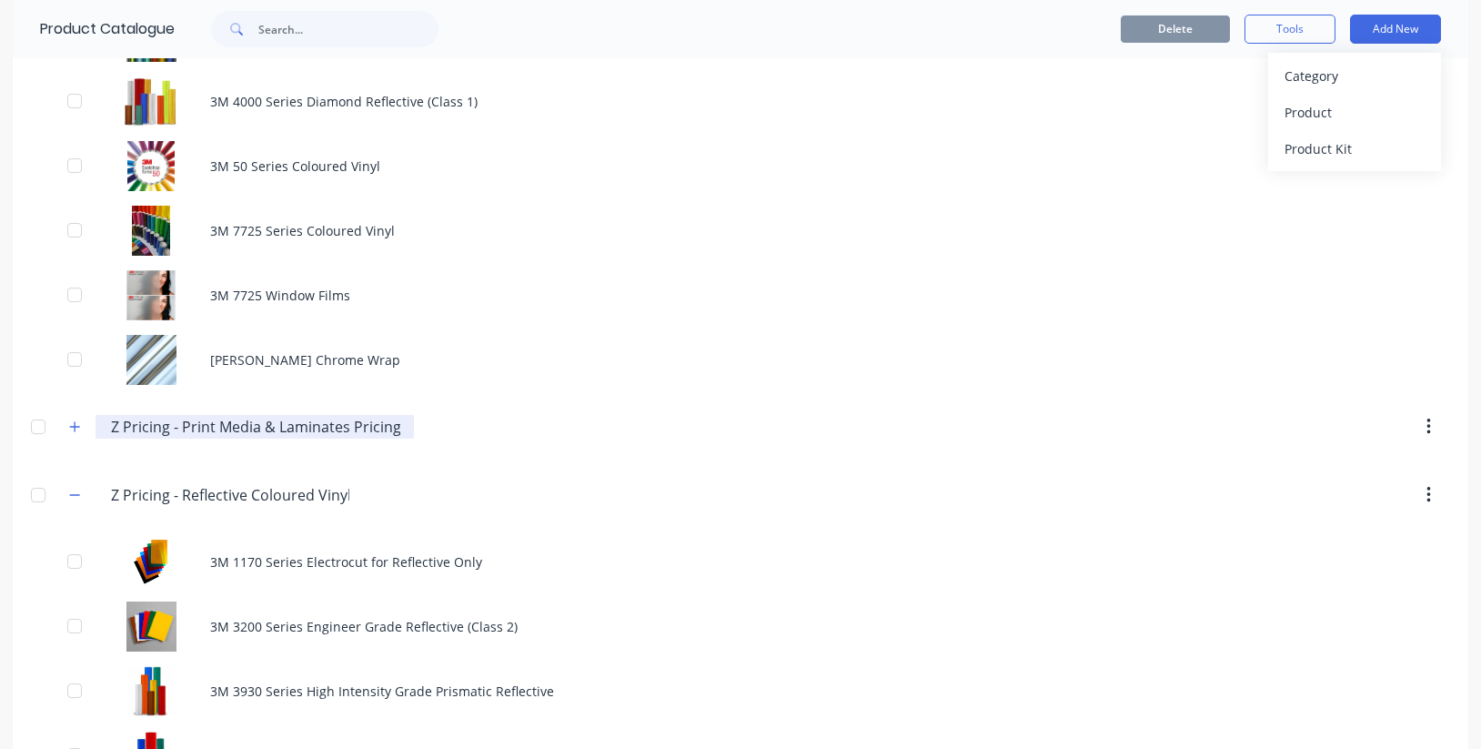
scroll to position [1201, 0]
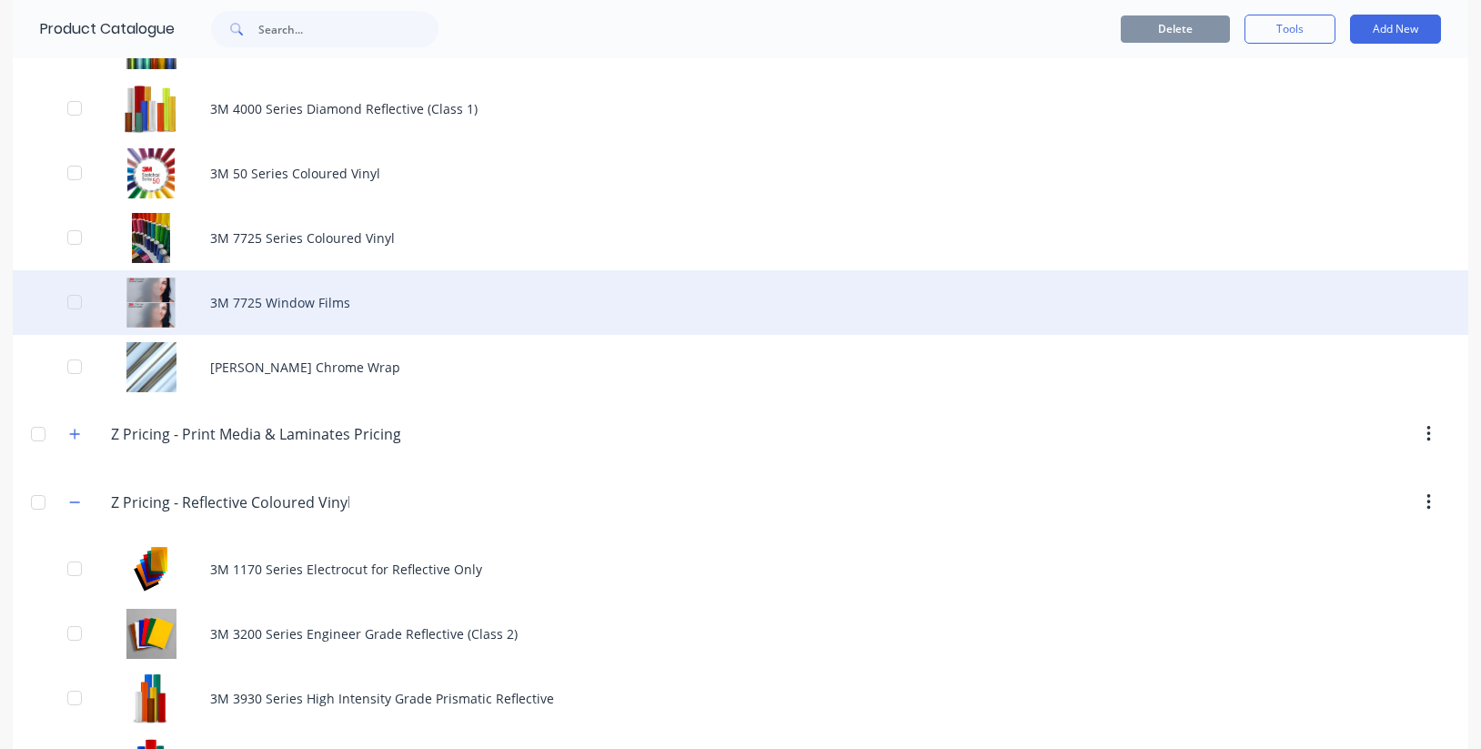
click at [308, 296] on div "3M 7725 Window Films" at bounding box center [740, 302] width 1455 height 65
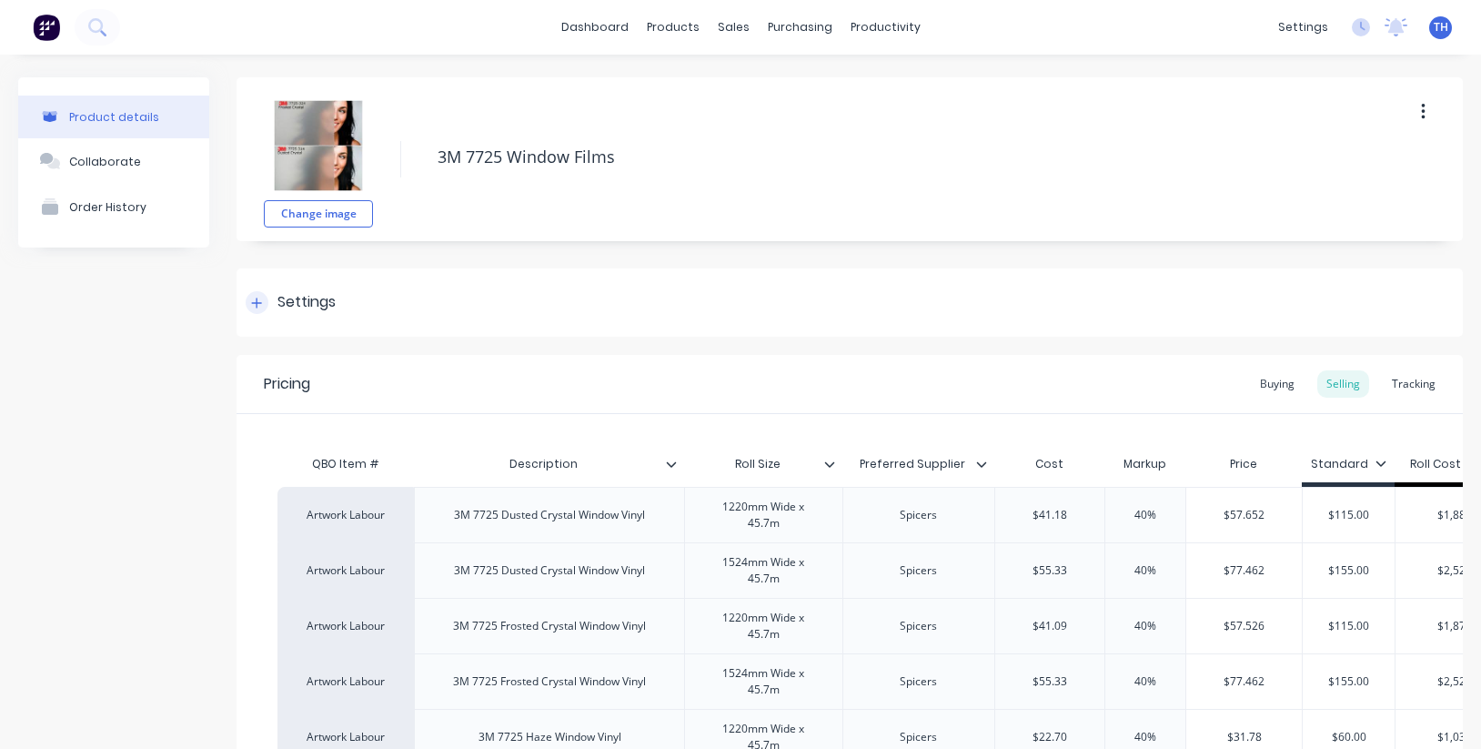
click at [258, 303] on icon at bounding box center [257, 302] width 10 height 10
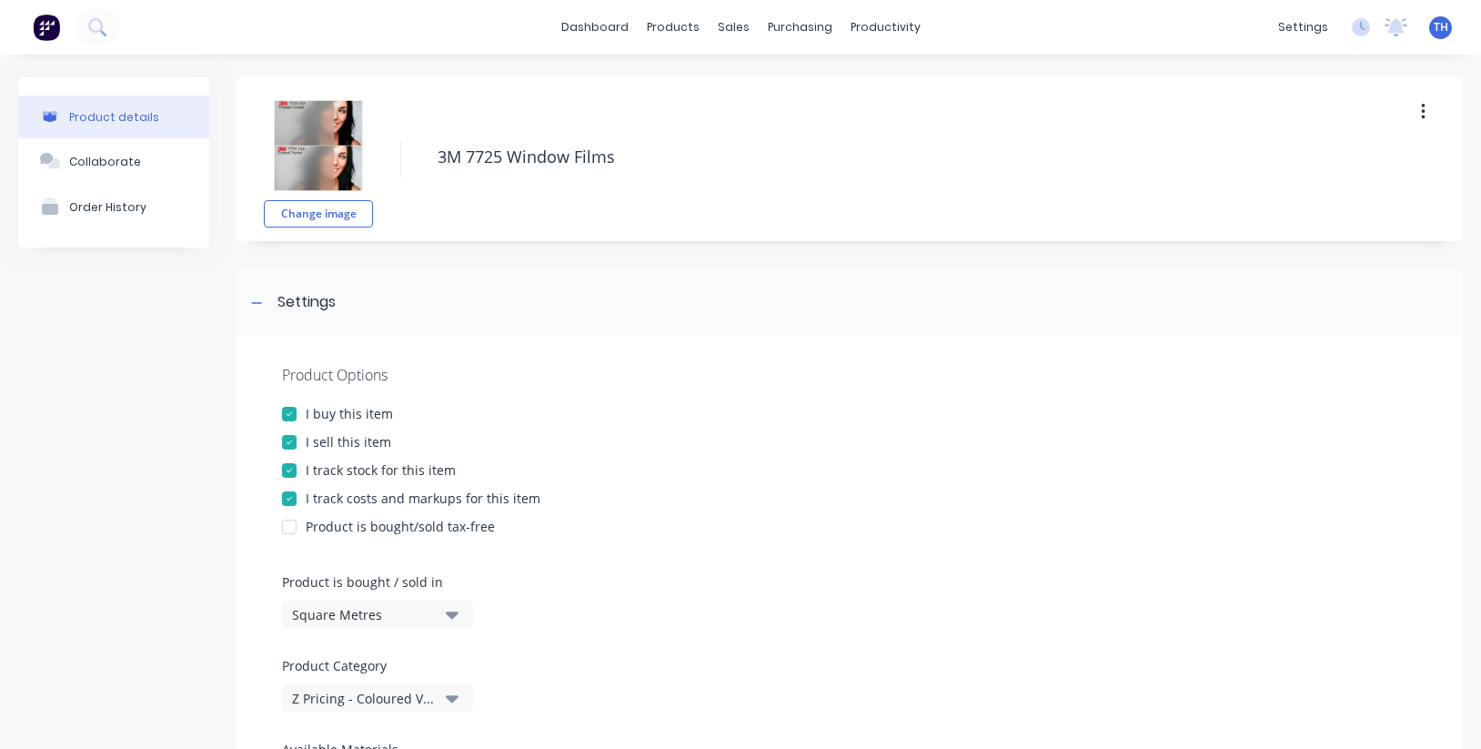
click at [286, 470] on div at bounding box center [289, 470] width 36 height 36
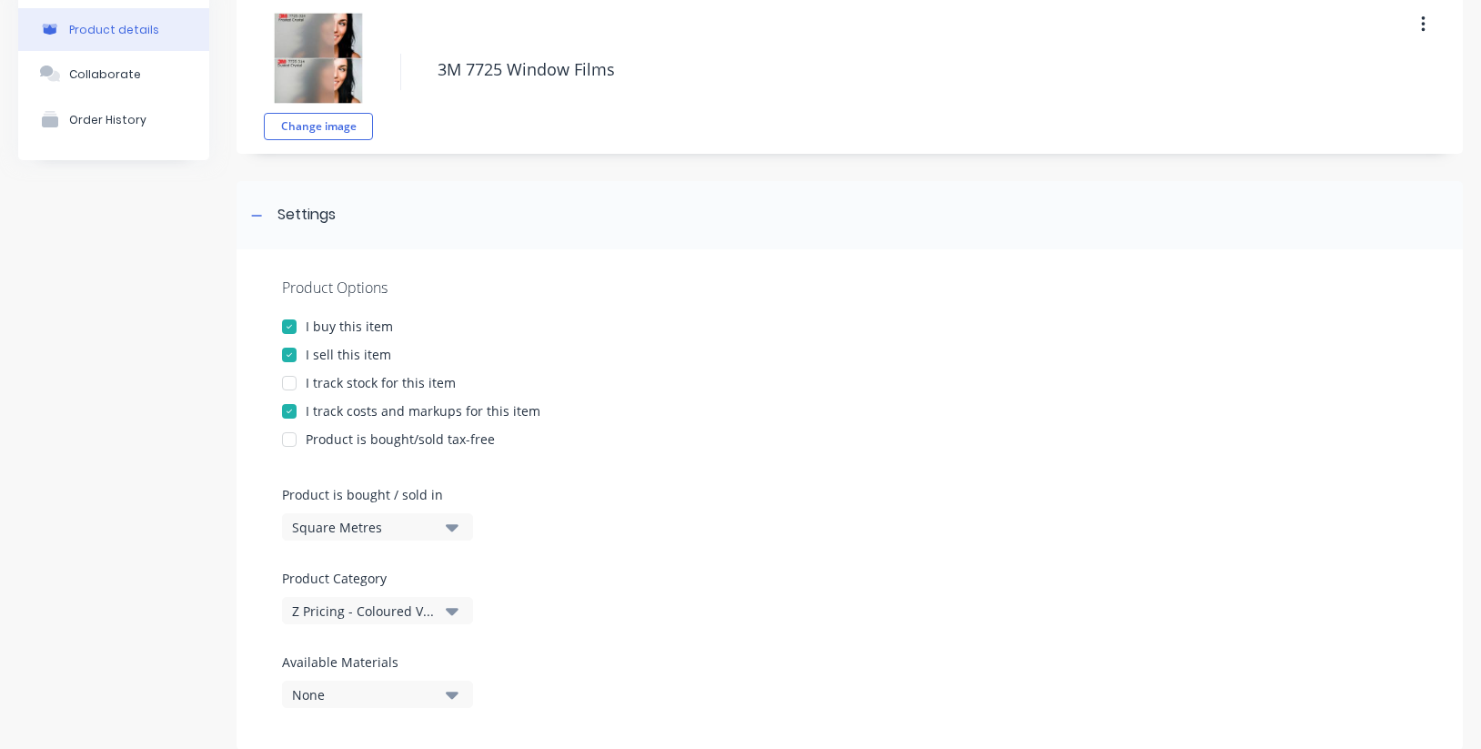
scroll to position [107, 0]
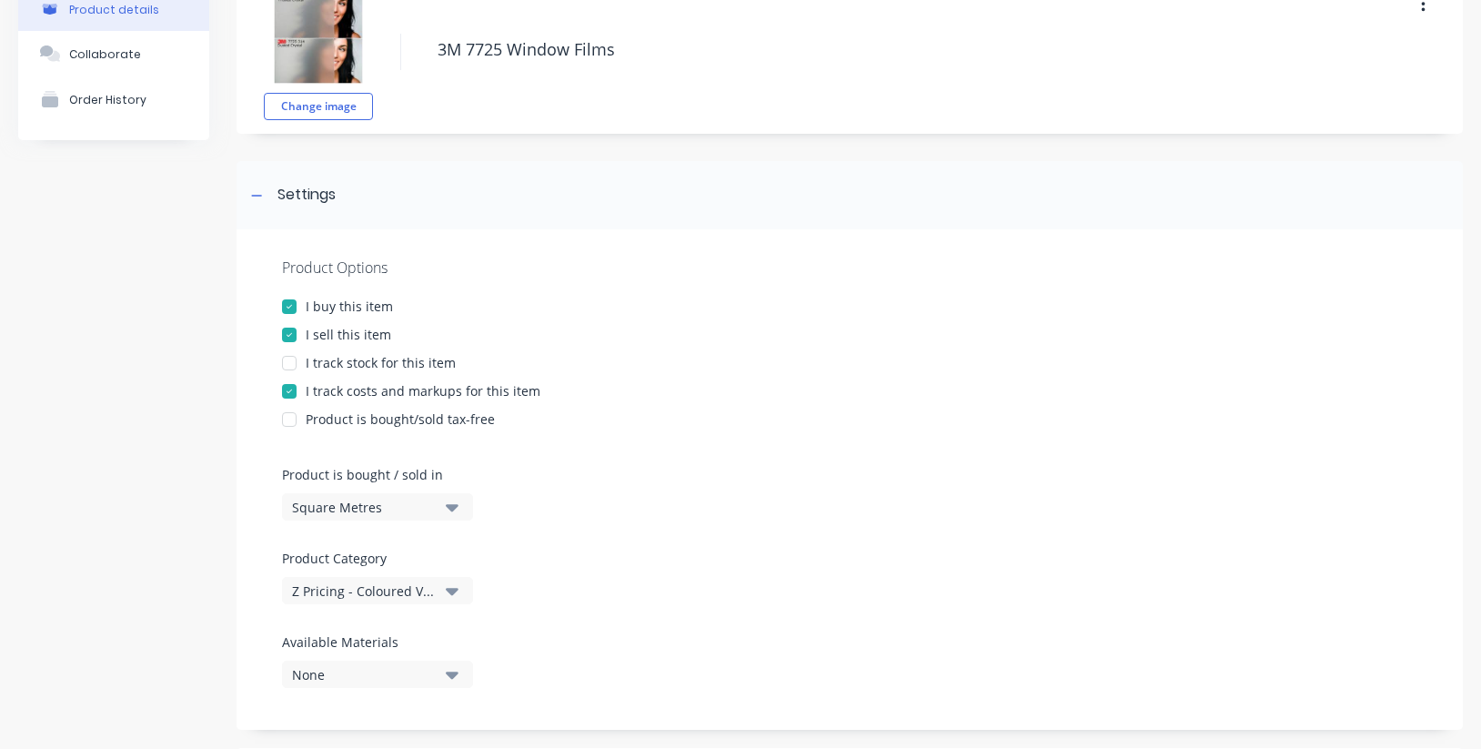
click at [421, 584] on div "Z Pricing - Coloured Vinyl Media" at bounding box center [365, 590] width 146 height 19
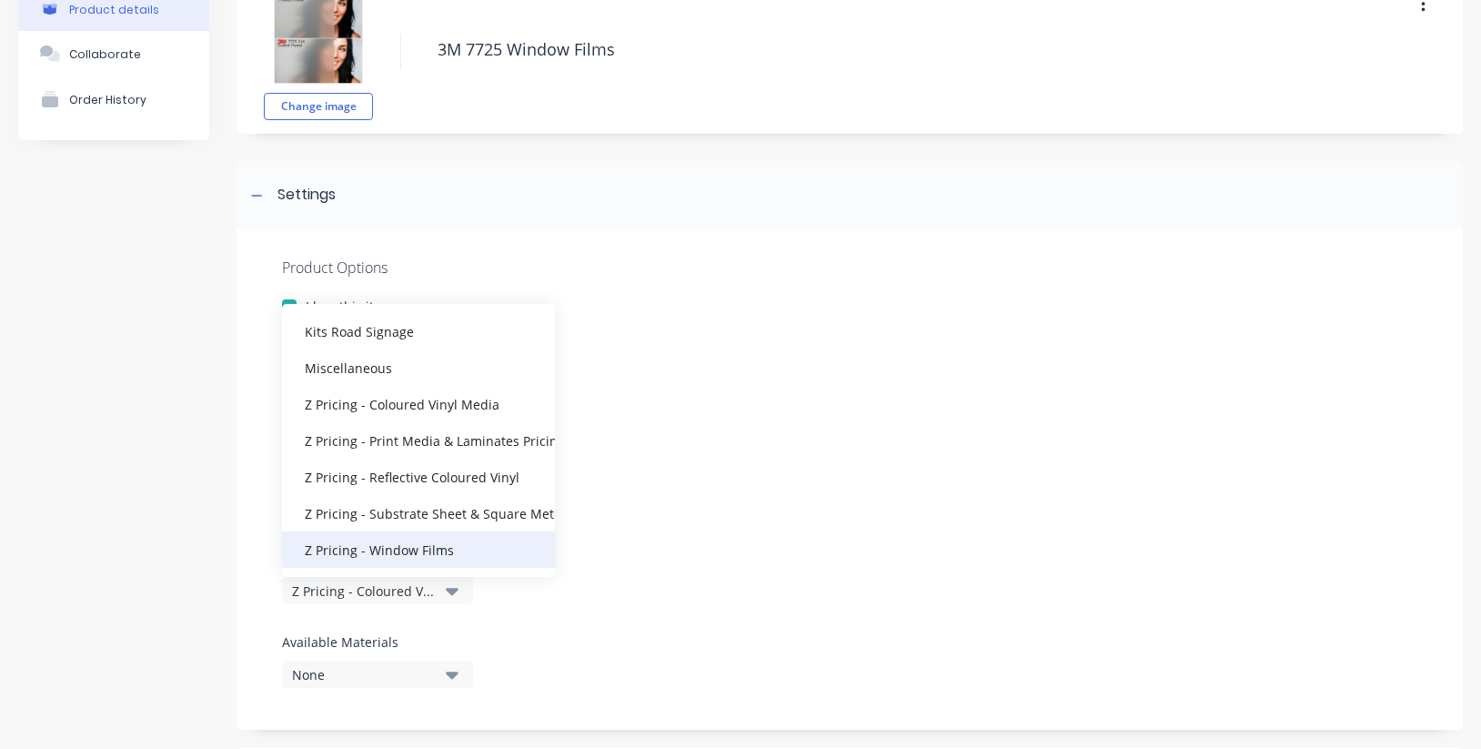
scroll to position [455, 0]
click at [413, 552] on div "Z Pricing - Window Films" at bounding box center [418, 549] width 273 height 36
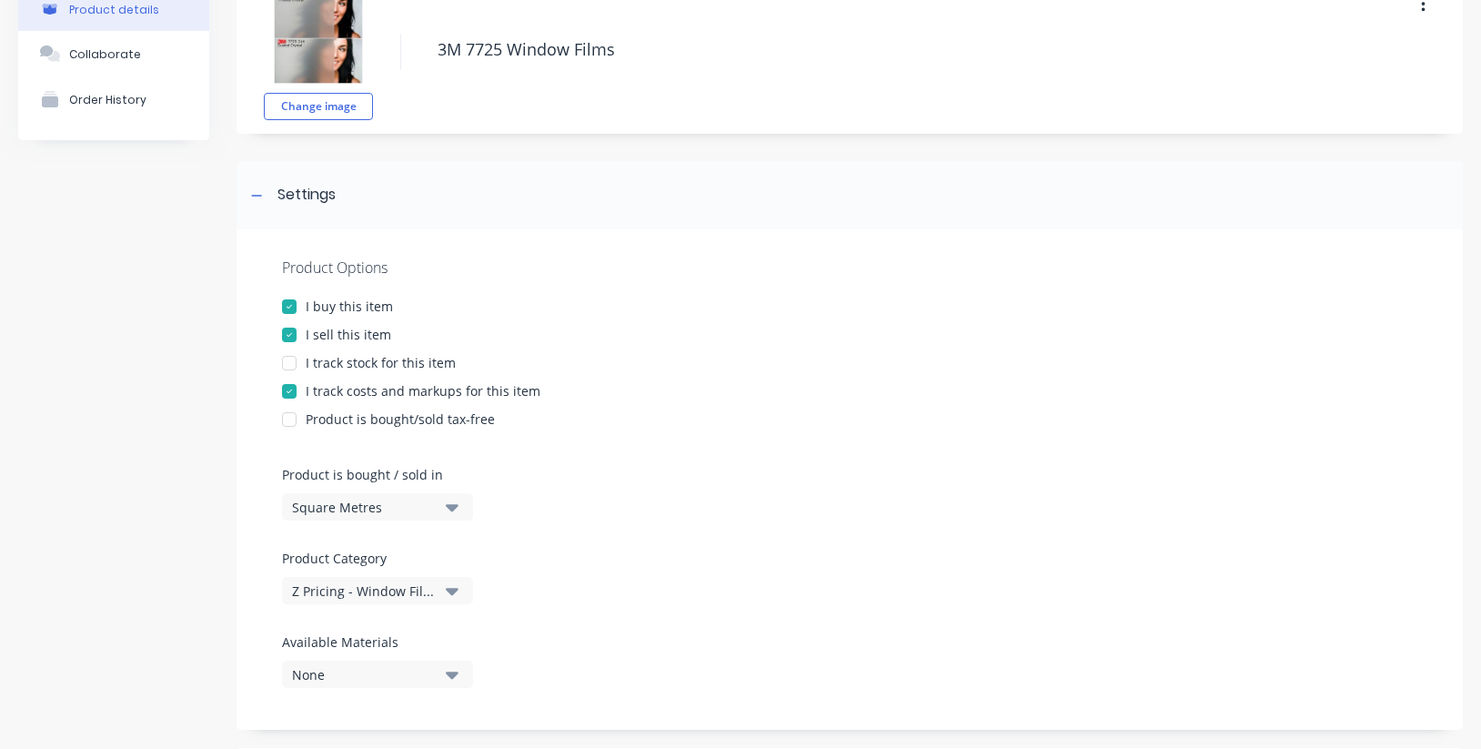
click at [638, 512] on div "Product Options I buy this item I sell this item I track stock for this item I …" at bounding box center [849, 479] width 1226 height 500
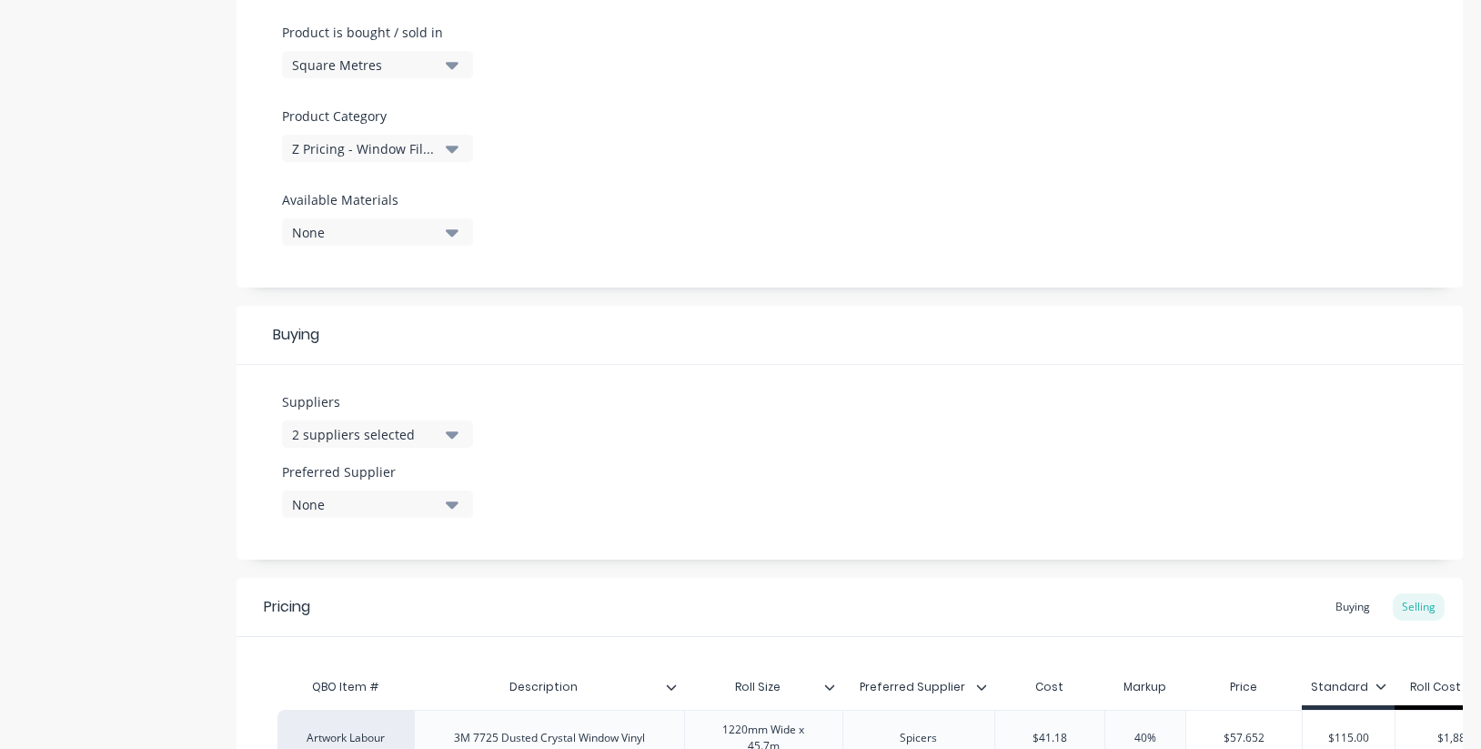
scroll to position [549, 0]
click at [403, 505] on div "None" at bounding box center [365, 504] width 146 height 19
click at [349, 644] on div "Spicers" at bounding box center [428, 639] width 182 height 19
click at [741, 396] on div "Suppliers 2 suppliers selected Preferred Supplier Spicers Spicers Spandex [GEOG…" at bounding box center [849, 462] width 1226 height 195
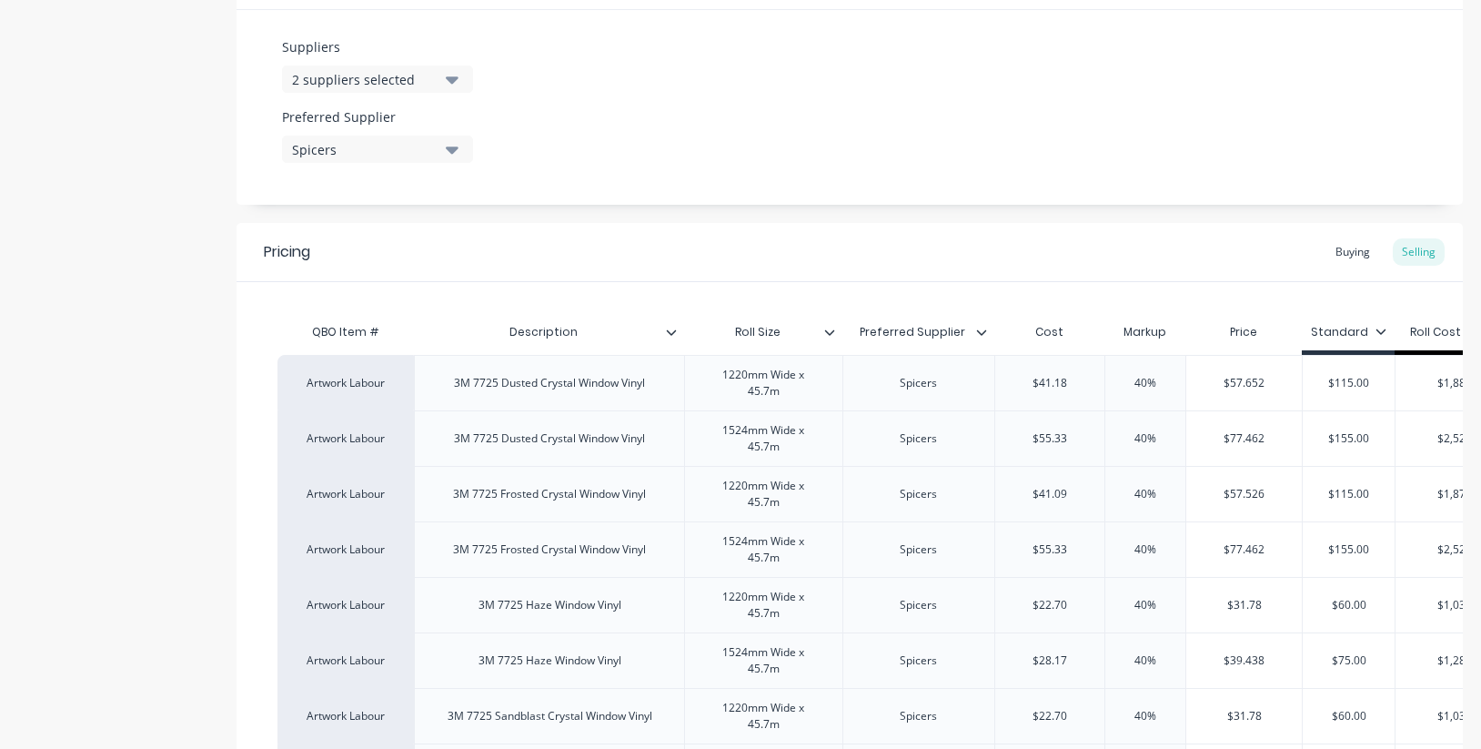
scroll to position [1029, 0]
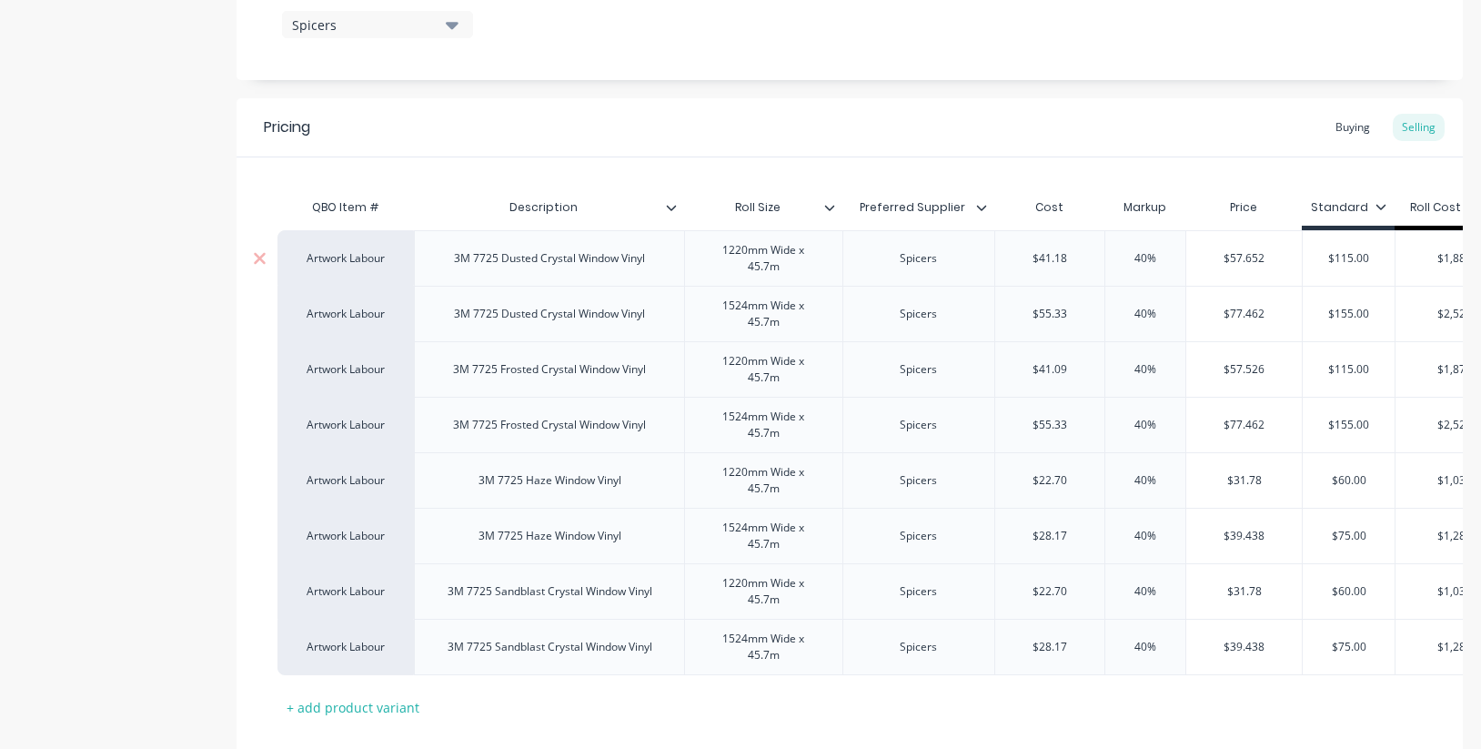
click at [351, 255] on div "Artwork Labour" at bounding box center [346, 258] width 100 height 16
click at [383, 338] on button "Standard Vinyl Graphics" at bounding box center [369, 340] width 146 height 27
click at [361, 310] on div "Artwork Labour" at bounding box center [346, 314] width 100 height 16
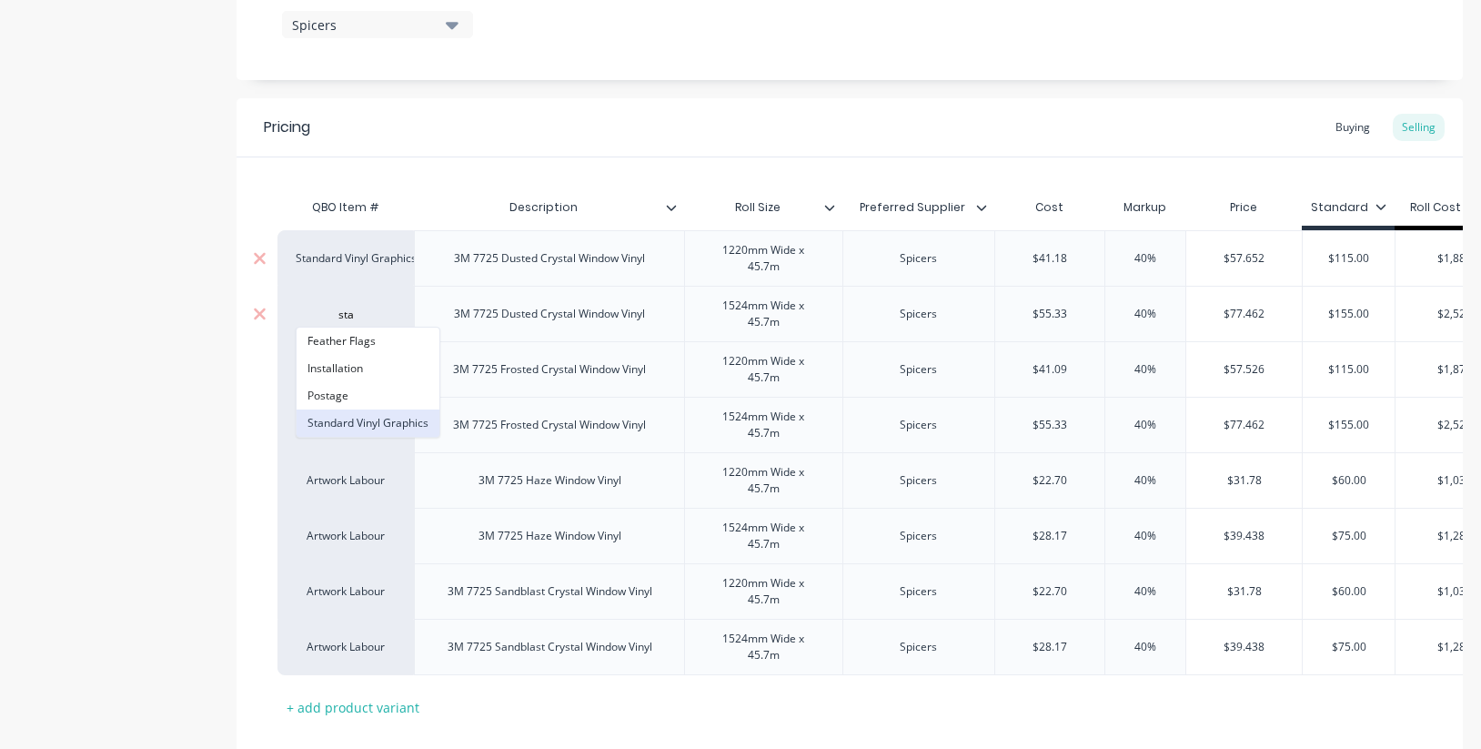
click at [383, 417] on button "Standard Vinyl Graphics" at bounding box center [367, 422] width 143 height 27
click at [363, 371] on div "Artwork Labour" at bounding box center [346, 369] width 100 height 16
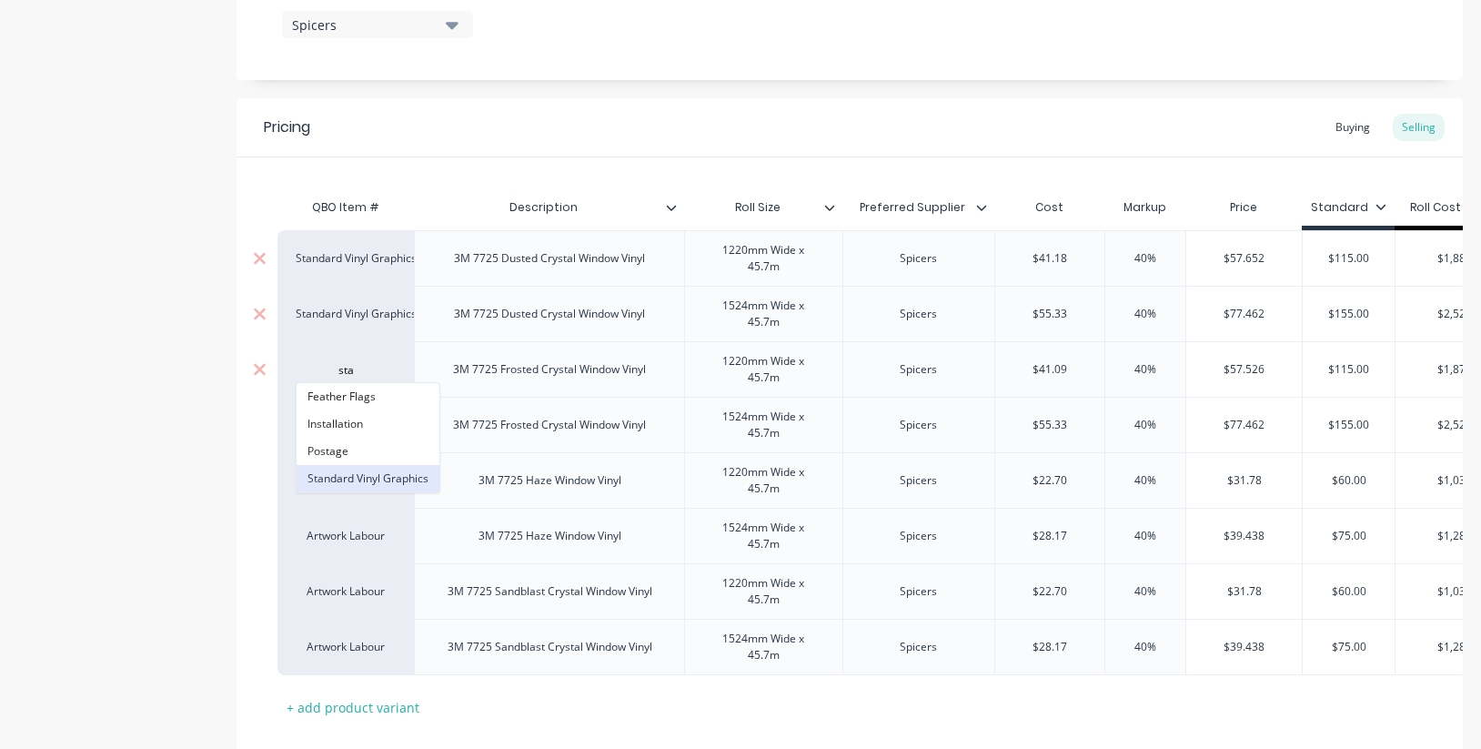
click at [366, 477] on button "Standard Vinyl Graphics" at bounding box center [367, 478] width 143 height 27
click at [359, 422] on div "Artwork Labour" at bounding box center [346, 425] width 100 height 16
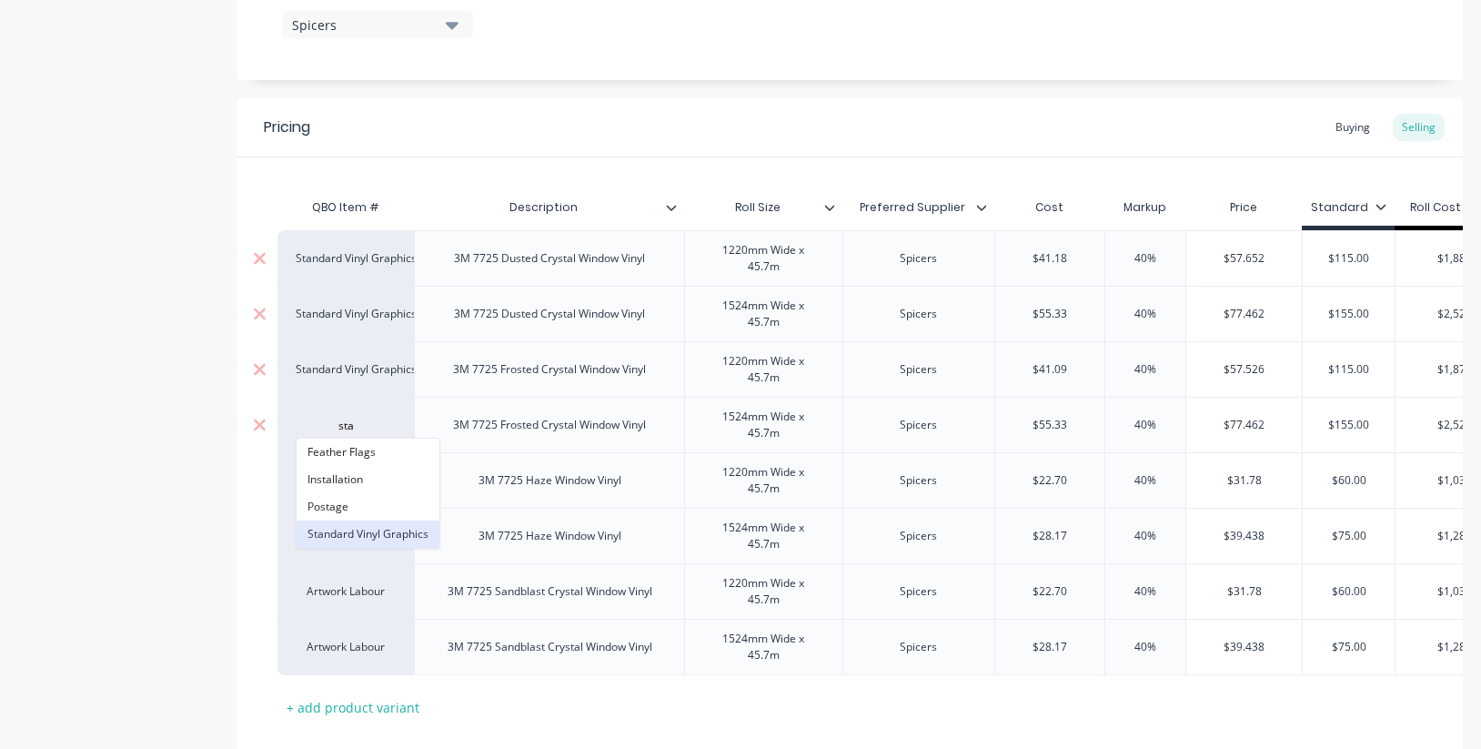
click at [369, 531] on button "Standard Vinyl Graphics" at bounding box center [367, 533] width 143 height 27
click at [352, 475] on div "Artwork Labour" at bounding box center [346, 480] width 100 height 16
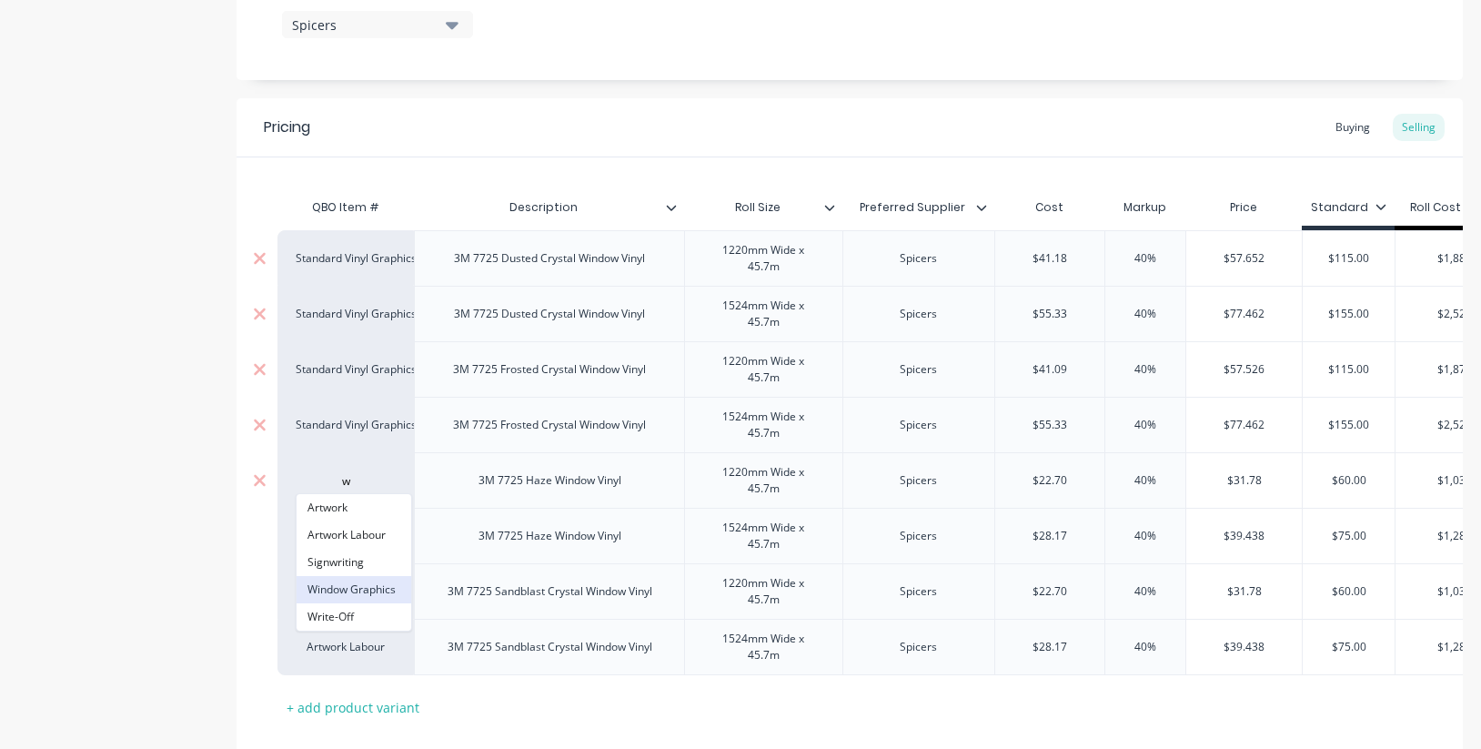
click at [377, 592] on button "Window Graphics" at bounding box center [353, 589] width 115 height 27
click at [367, 423] on div "Standard Vinyl Graphics" at bounding box center [346, 425] width 100 height 16
click at [368, 532] on button "Window Graphics" at bounding box center [353, 533] width 115 height 27
click at [356, 372] on div "Standard Vinyl Graphics" at bounding box center [346, 369] width 100 height 16
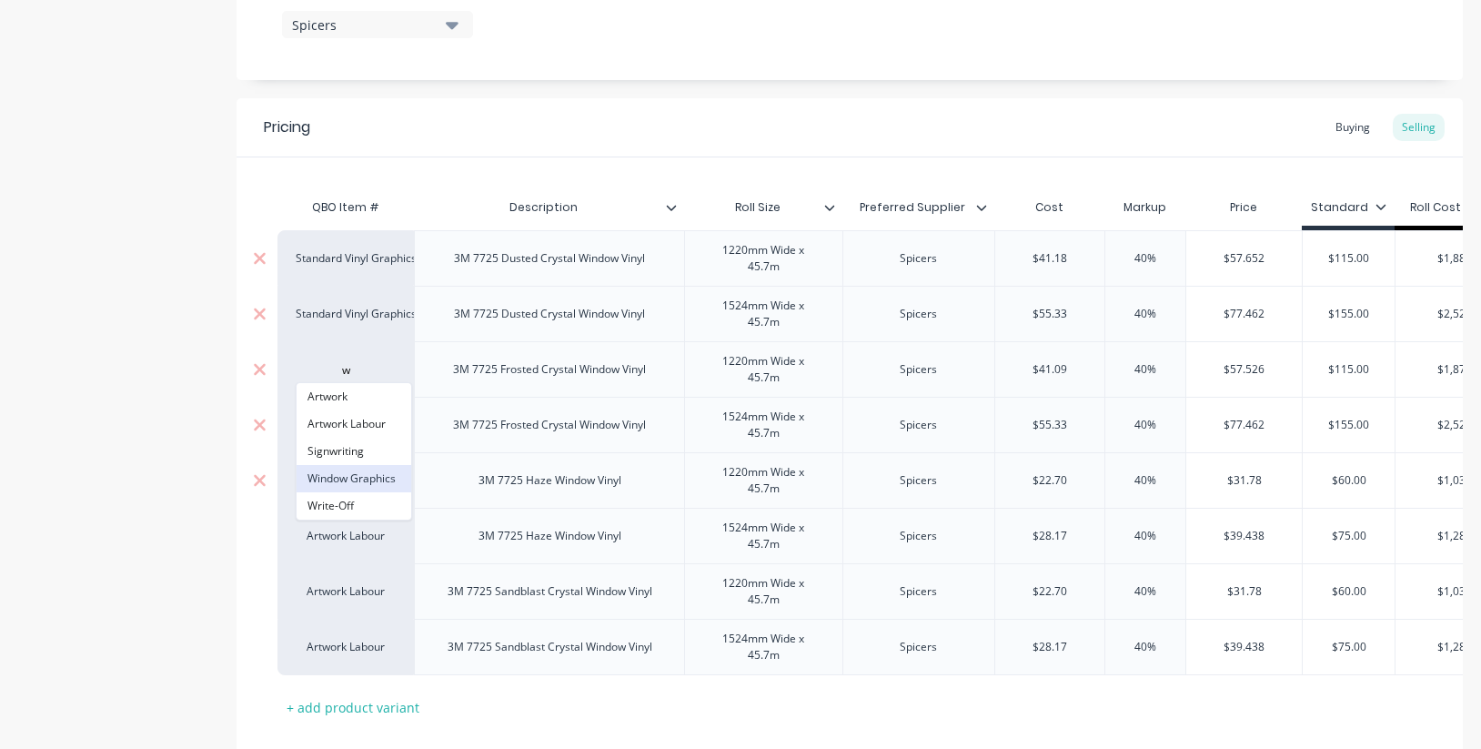
click at [362, 473] on button "Window Graphics" at bounding box center [353, 478] width 115 height 27
click at [348, 313] on div "Standard Vinyl Graphics" at bounding box center [346, 314] width 100 height 16
click at [371, 415] on button "Window Graphics" at bounding box center [353, 422] width 115 height 27
click at [367, 258] on div "Standard Vinyl Graphics" at bounding box center [346, 258] width 100 height 16
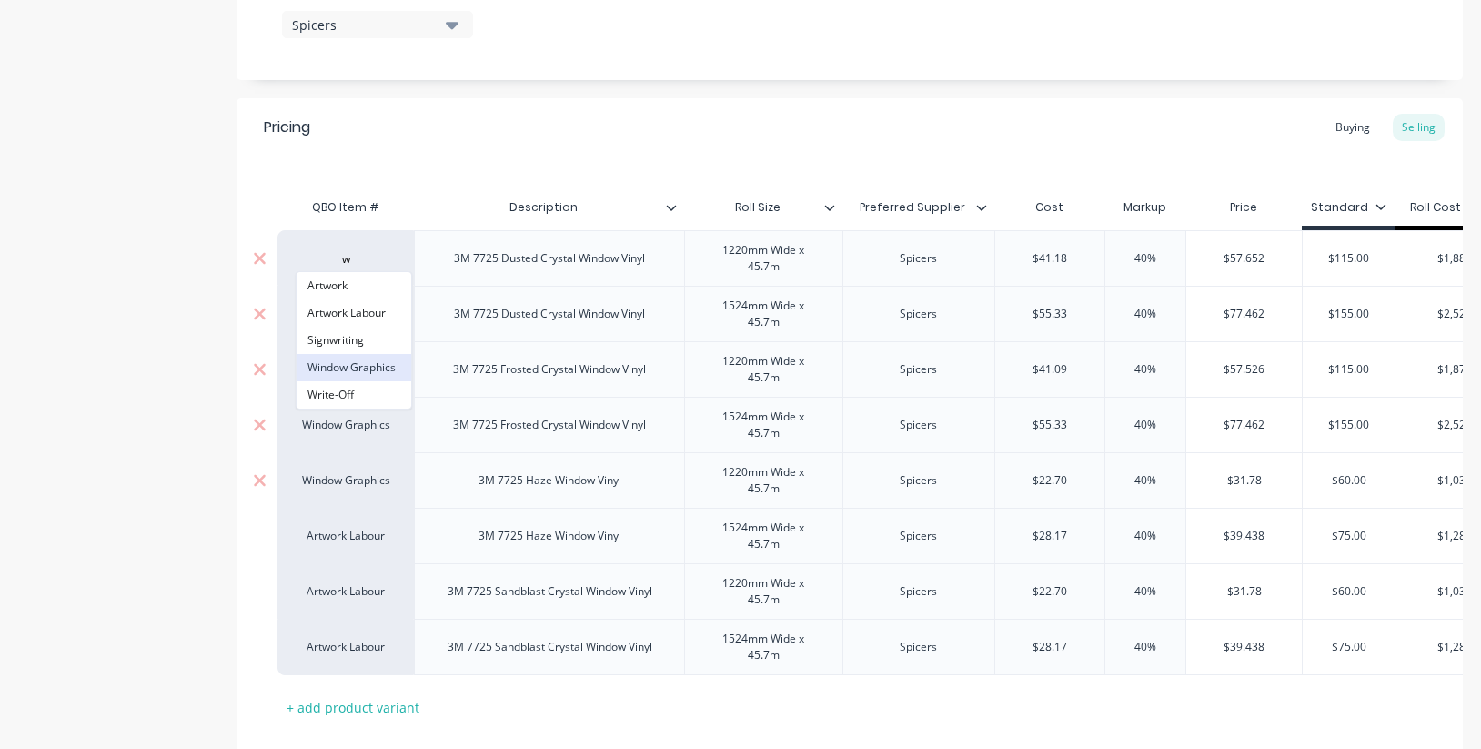
click at [363, 357] on button "Window Graphics" at bounding box center [353, 367] width 115 height 27
click at [351, 537] on div "Artwork Labour" at bounding box center [346, 536] width 100 height 16
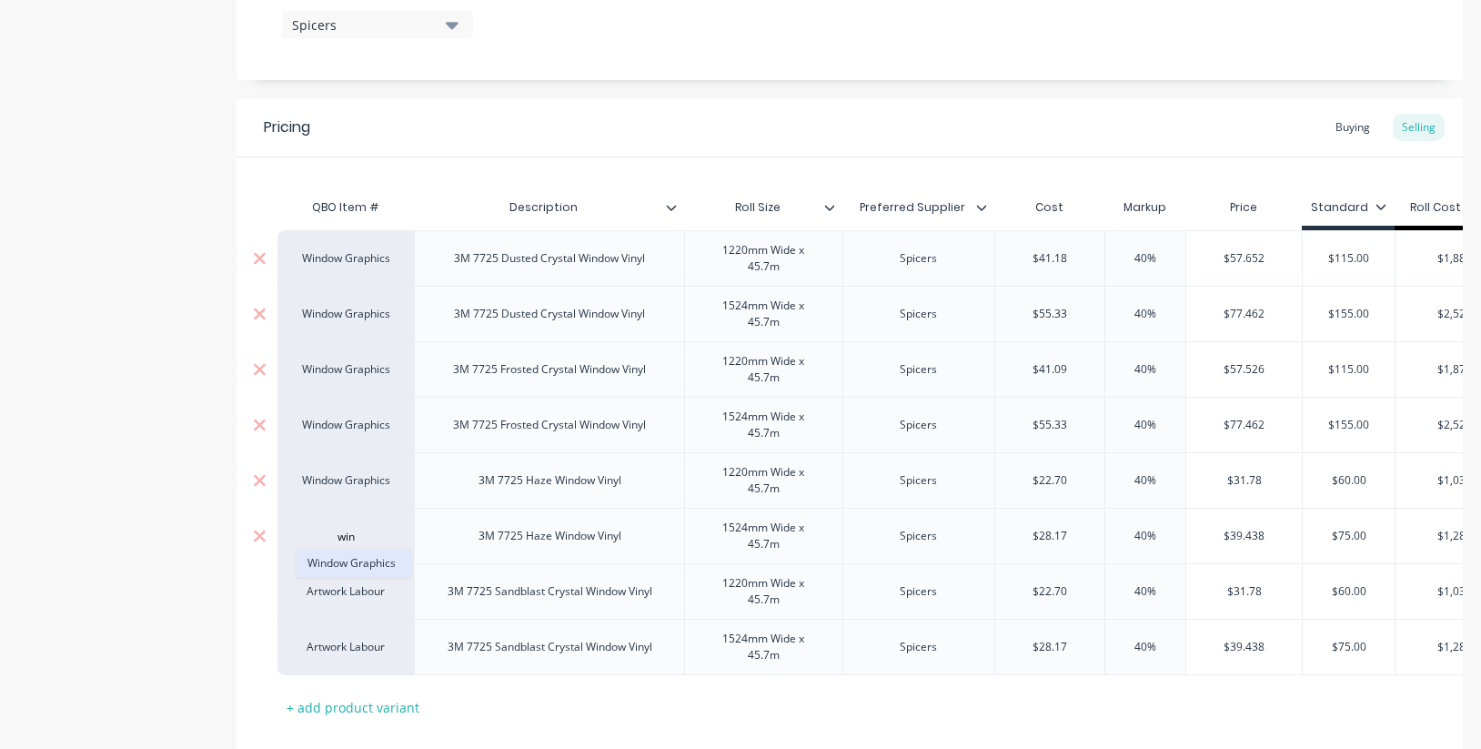
click at [367, 564] on button "Window Graphics" at bounding box center [353, 562] width 115 height 27
click at [365, 595] on div "Artwork Labour" at bounding box center [346, 591] width 100 height 16
click at [367, 445] on button "Window Graphics" at bounding box center [353, 451] width 115 height 27
click at [361, 641] on div "Artwork Labour" at bounding box center [346, 646] width 100 height 16
click at [357, 677] on button "Window Graphics" at bounding box center [353, 674] width 115 height 27
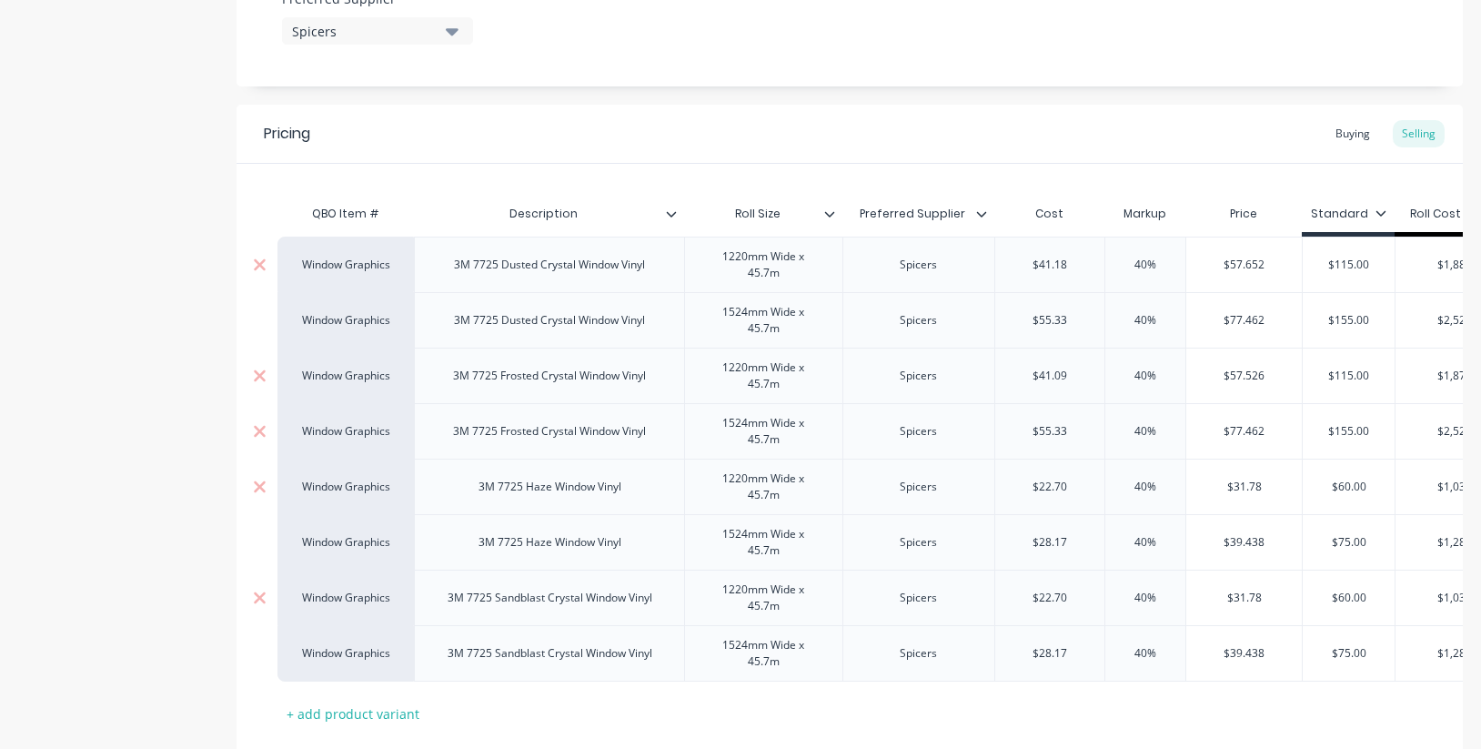
scroll to position [971, 0]
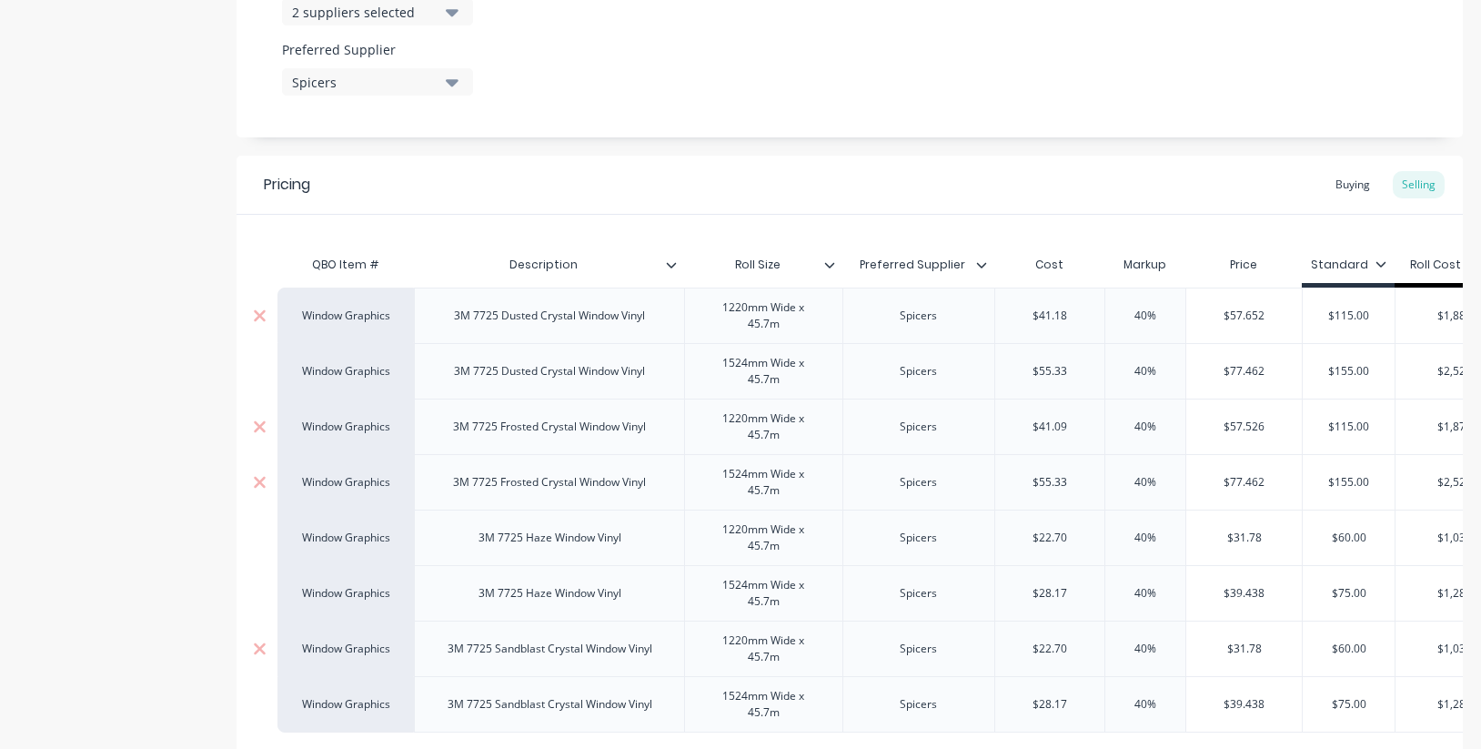
click at [829, 265] on icon at bounding box center [829, 264] width 11 height 11
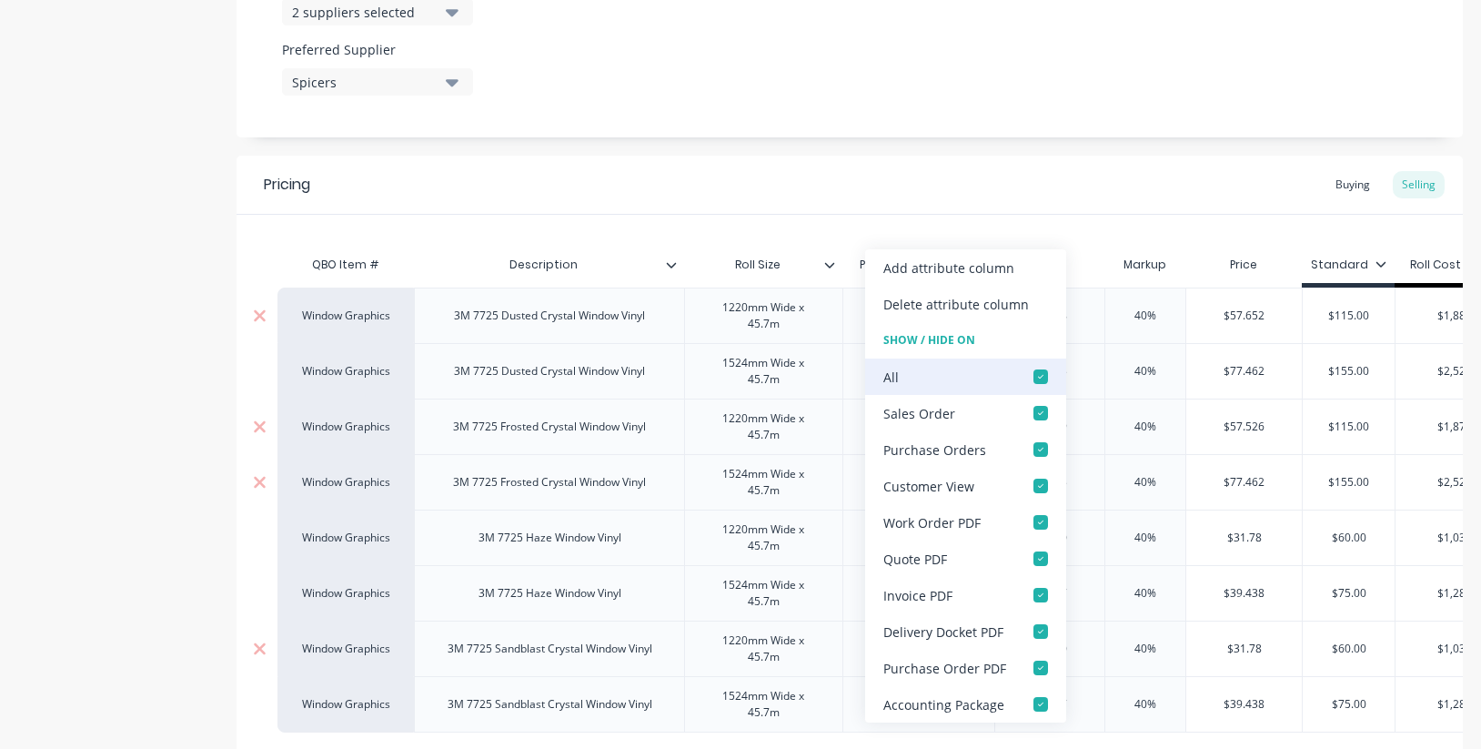
click at [1043, 377] on div at bounding box center [1040, 376] width 36 height 36
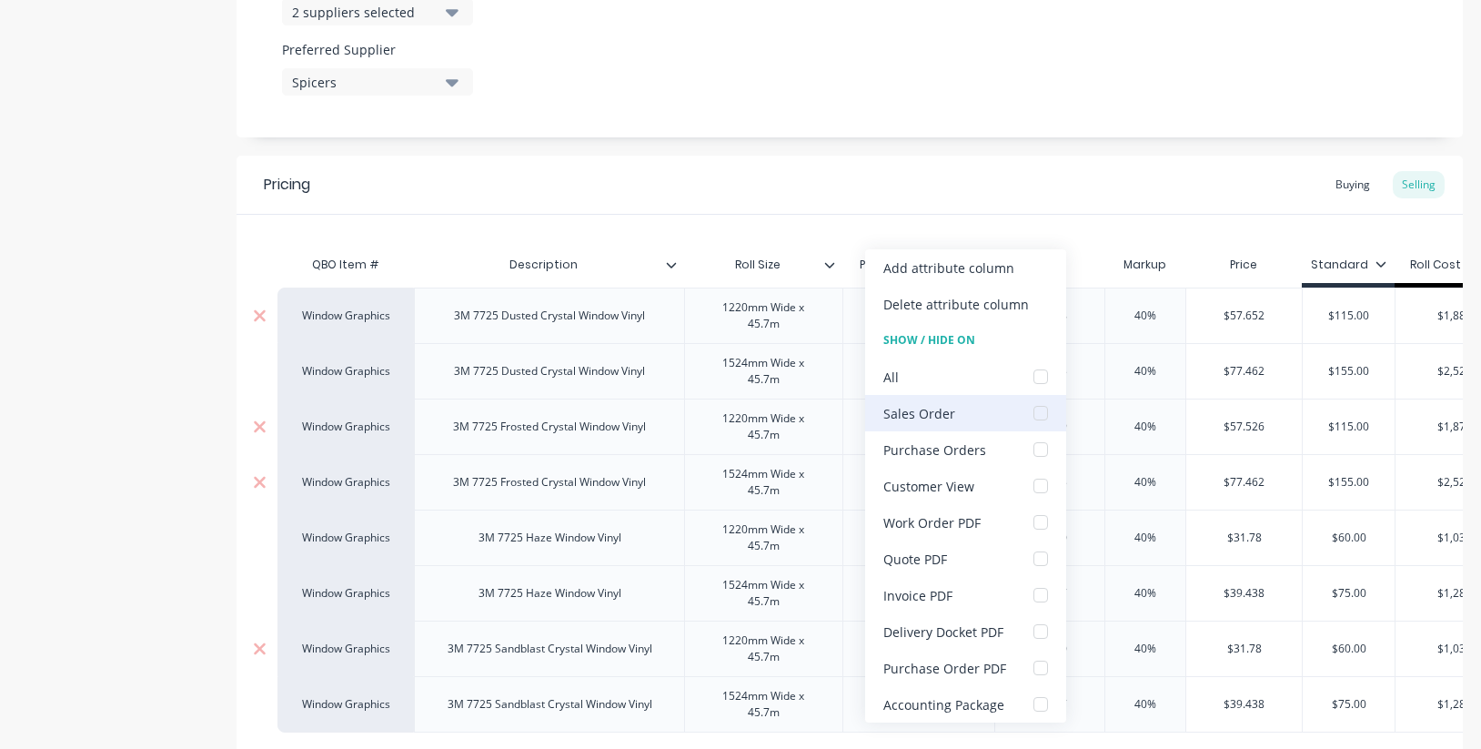
click at [1039, 417] on div at bounding box center [1040, 413] width 36 height 36
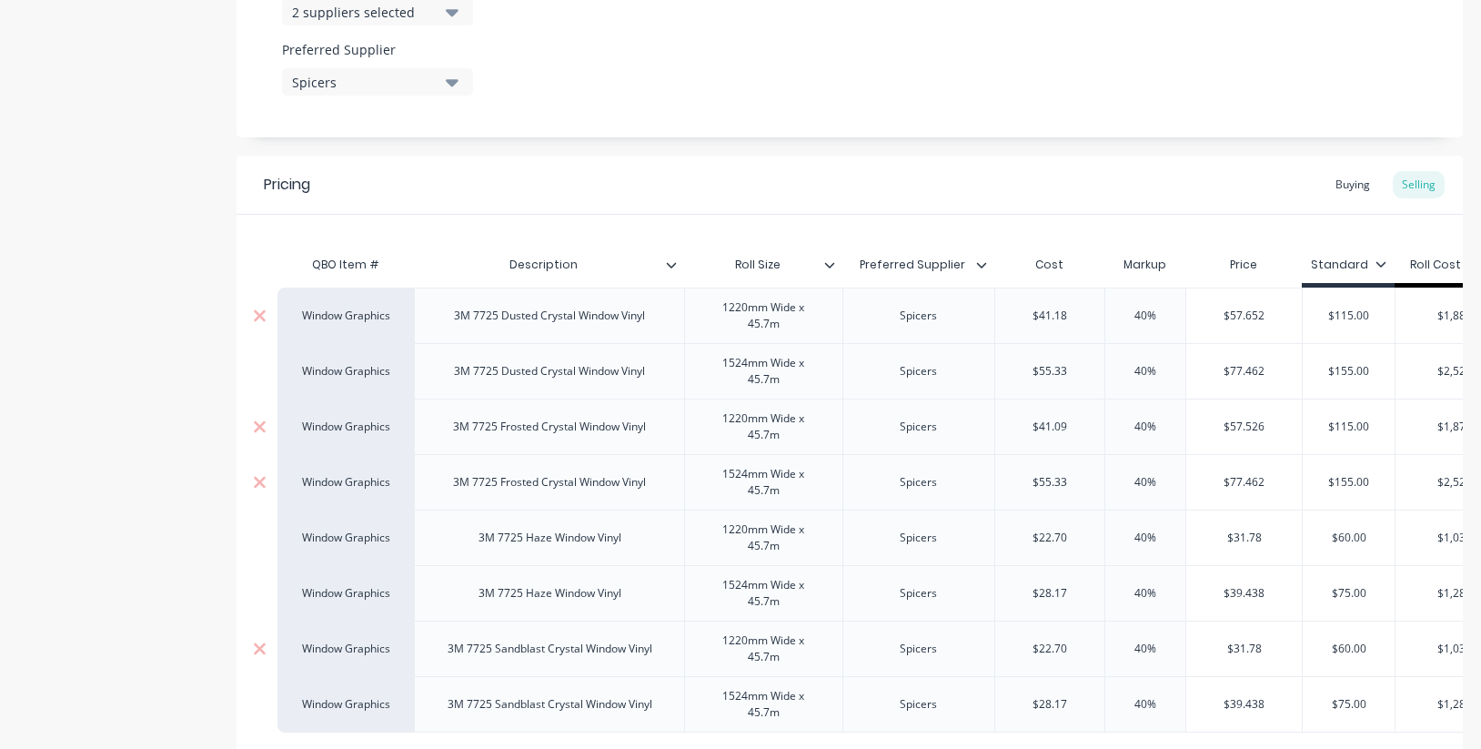
click at [908, 201] on div "Pricing Buying Selling" at bounding box center [849, 185] width 1226 height 59
click at [987, 263] on div at bounding box center [988, 264] width 11 height 16
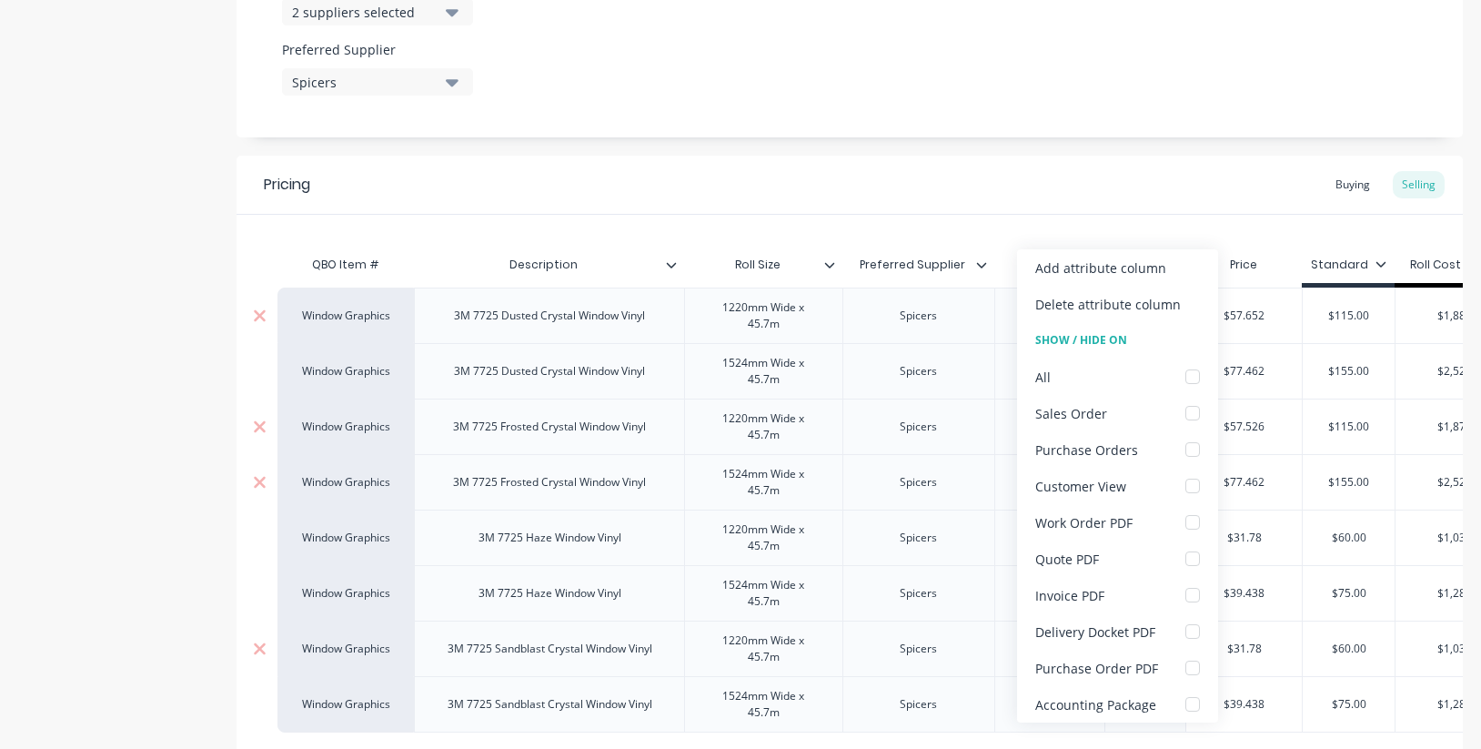
drag, startPoint x: 888, startPoint y: 208, endPoint x: 1168, endPoint y: 205, distance: 280.1
click at [888, 208] on div "Pricing Buying Selling" at bounding box center [849, 185] width 1226 height 59
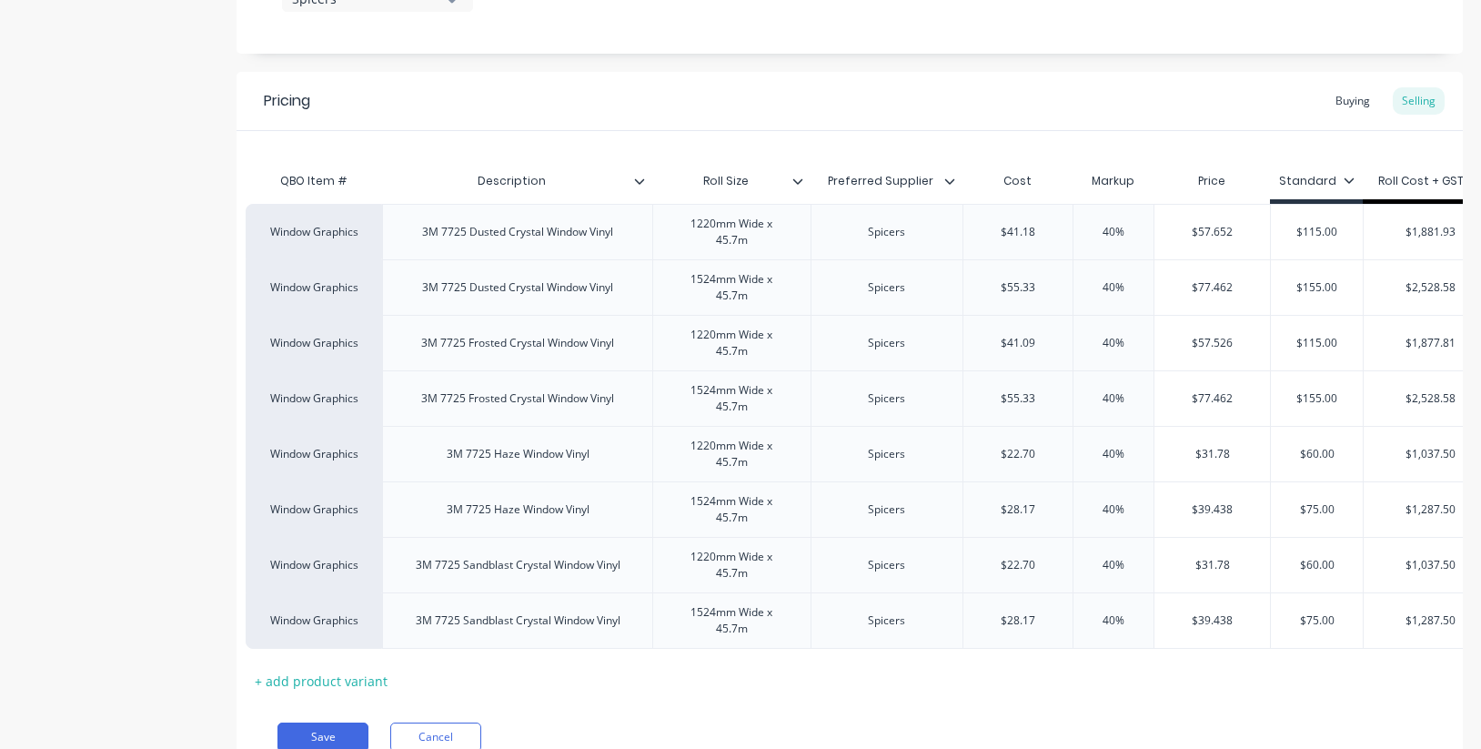
scroll to position [0, 30]
drag, startPoint x: 1135, startPoint y: 236, endPoint x: 1068, endPoint y: 231, distance: 67.5
click at [1062, 229] on div "Window Graphics 3M 7725 Dusted Crystal Window Vinyl 1220mm Wide x 45.7m Spicers…" at bounding box center [937, 231] width 1380 height 55
click at [1064, 287] on div "Window Graphics 3M 7725 Dusted Crystal Window Vinyl 1524mm Wide x 45.7m Spicers…" at bounding box center [937, 286] width 1380 height 55
click at [1128, 337] on input "40%" at bounding box center [1115, 343] width 91 height 16
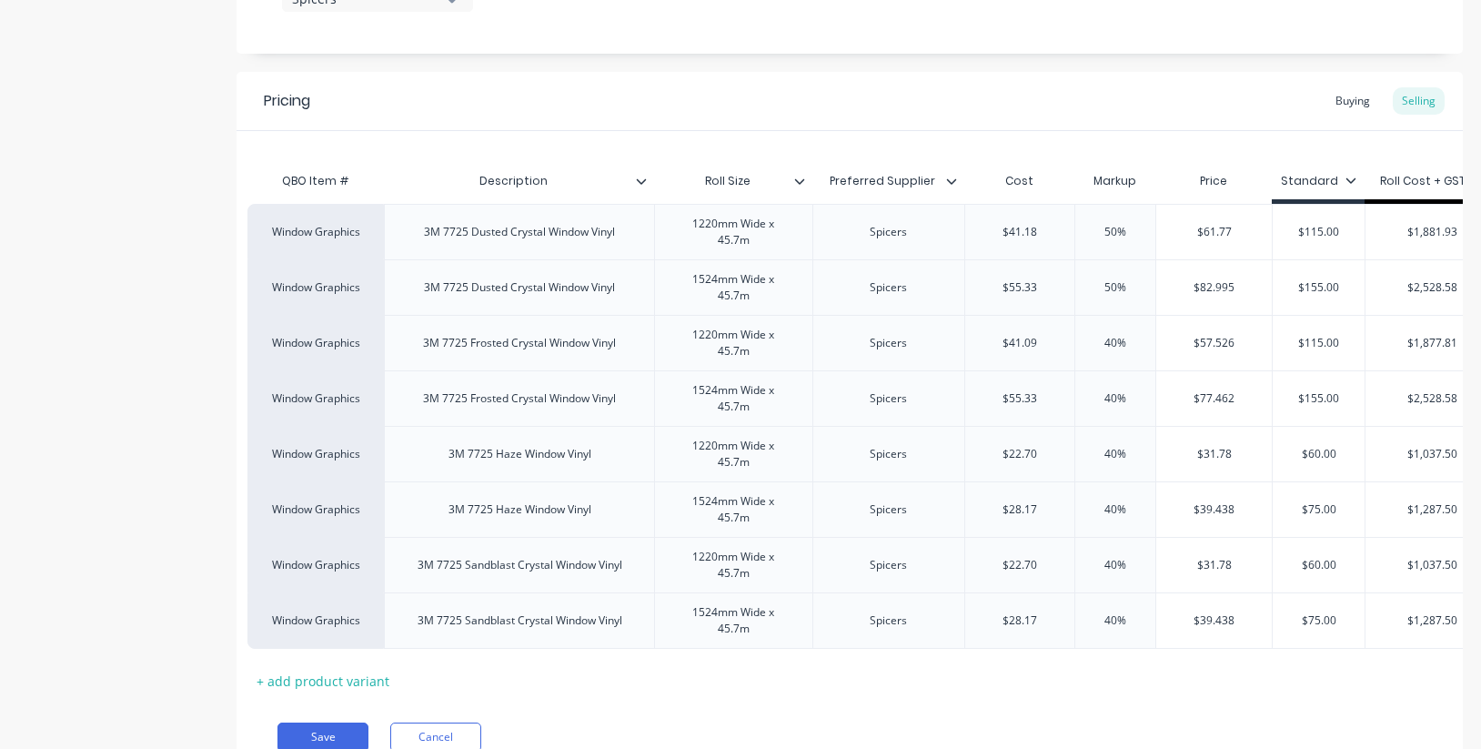
drag, startPoint x: 1130, startPoint y: 278, endPoint x: 1086, endPoint y: 282, distance: 44.7
click at [1086, 282] on div "Window Graphics 3M 7725 Dusted Crystal Window Vinyl 1220mm Wide x 45.7m Spicers…" at bounding box center [819, 426] width 1144 height 445
drag, startPoint x: 1128, startPoint y: 286, endPoint x: 1078, endPoint y: 278, distance: 50.7
click at [1074, 278] on div "50% 50%" at bounding box center [1115, 287] width 91 height 45
drag, startPoint x: 1132, startPoint y: 340, endPoint x: 1072, endPoint y: 336, distance: 60.2
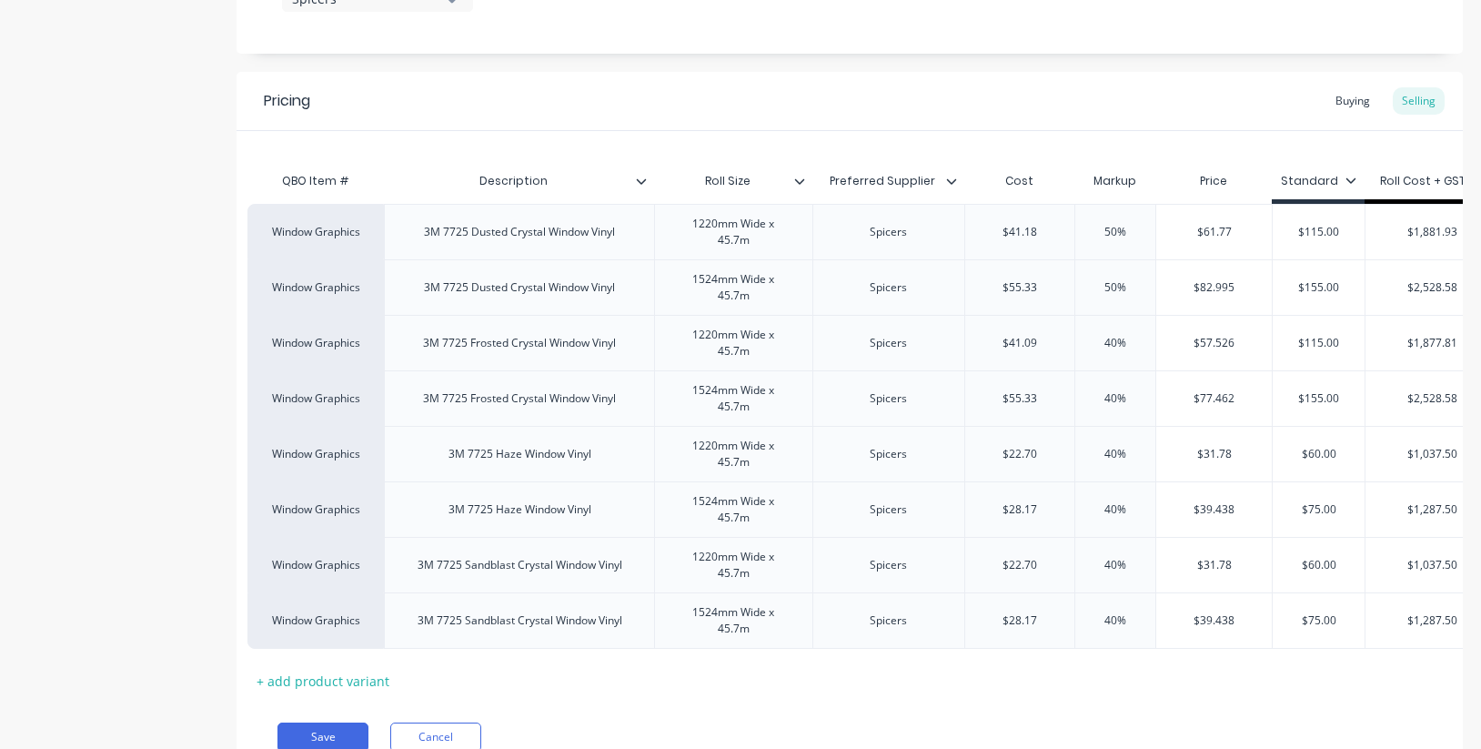
click at [1076, 337] on input "40%" at bounding box center [1115, 343] width 91 height 16
paste input "5"
drag, startPoint x: 1135, startPoint y: 402, endPoint x: 1074, endPoint y: 399, distance: 61.0
click at [1074, 399] on input "40%" at bounding box center [1115, 398] width 91 height 16
paste input "5"
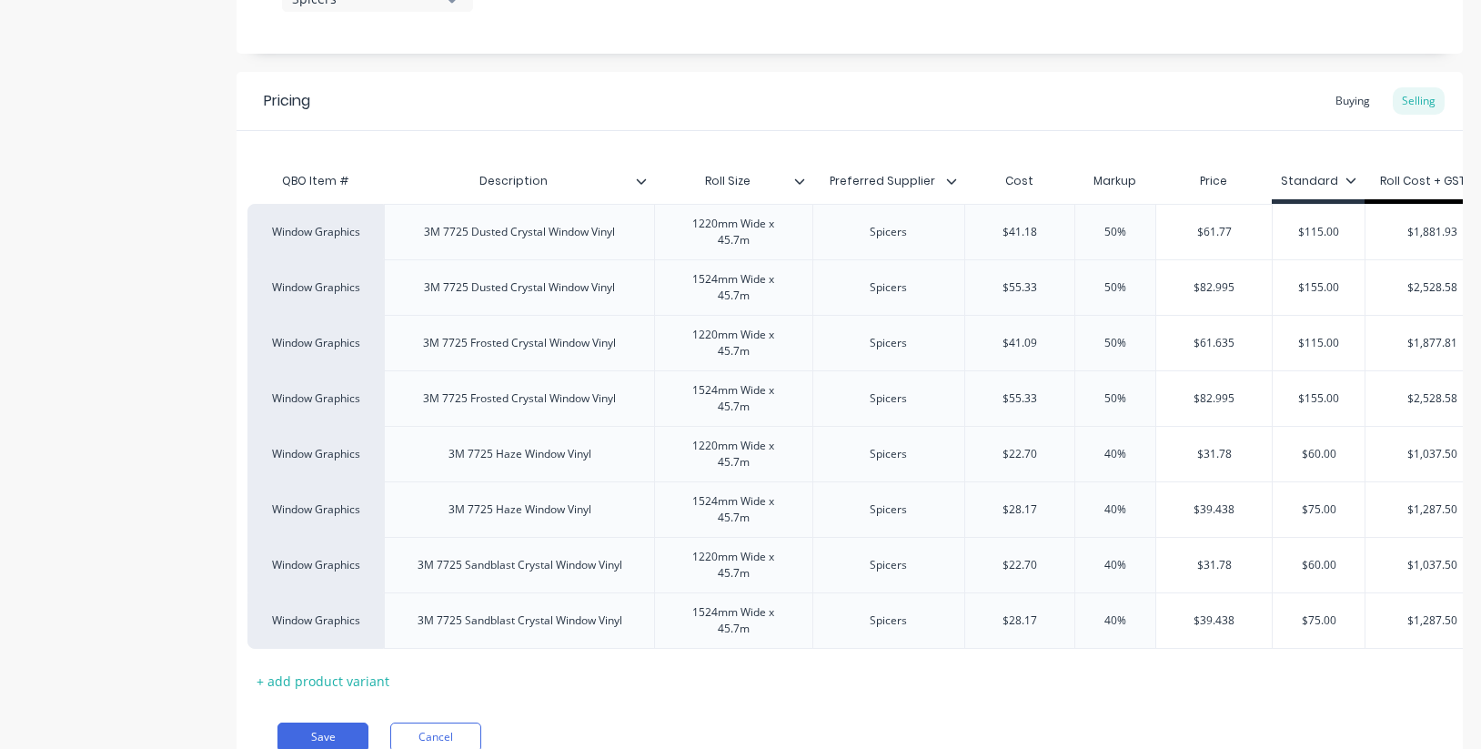
drag, startPoint x: 1133, startPoint y: 456, endPoint x: 1080, endPoint y: 455, distance: 52.8
click at [1080, 455] on input "40%" at bounding box center [1115, 454] width 91 height 16
paste input "5"
drag, startPoint x: 1131, startPoint y: 514, endPoint x: 1068, endPoint y: 509, distance: 63.8
click at [1068, 509] on div "Window Graphics 3M 7725 Haze Window Vinyl 1524mm Wide x 45.7m Spicers $28.17 40…" at bounding box center [937, 508] width 1380 height 55
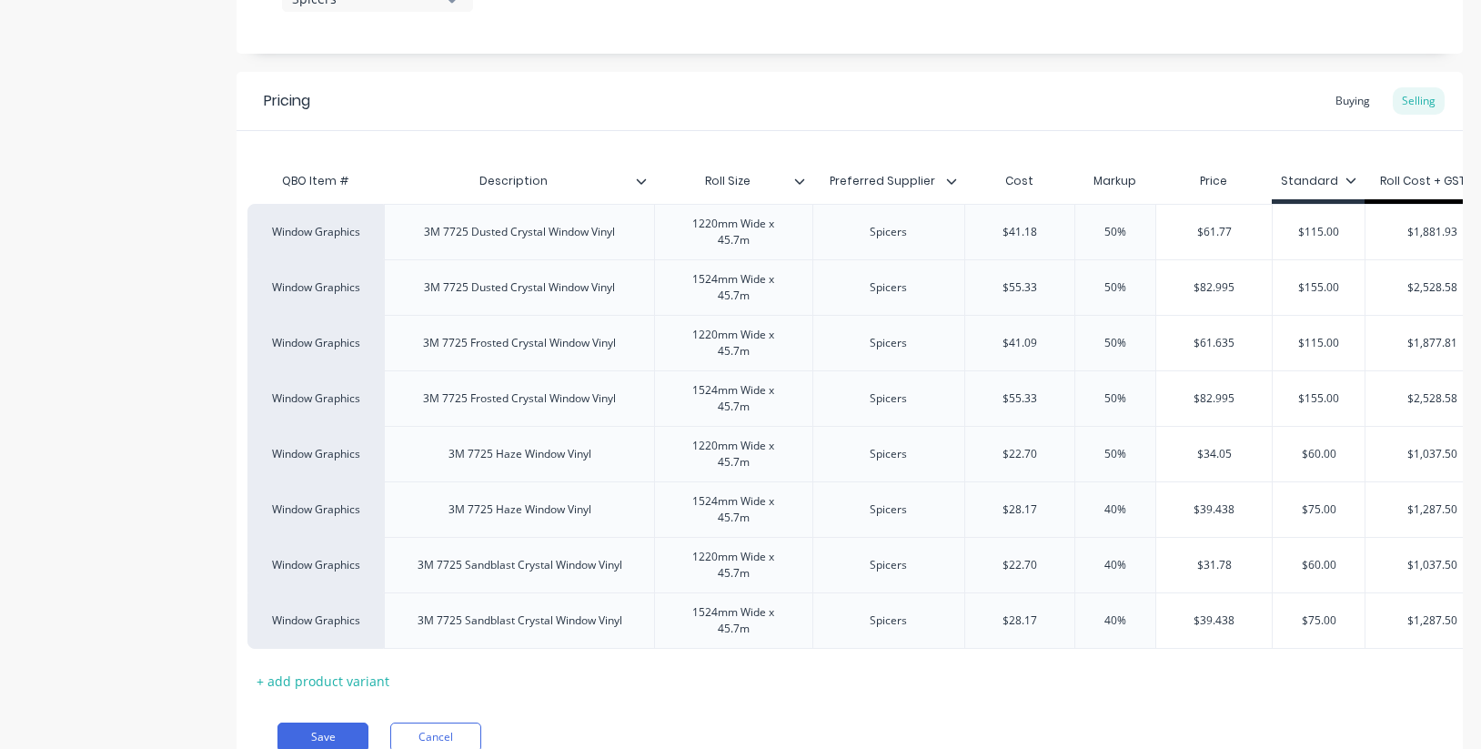
paste input "5"
drag, startPoint x: 1134, startPoint y: 559, endPoint x: 1073, endPoint y: 558, distance: 61.0
click at [1069, 558] on div "Window Graphics 3M 7725 Sandblast Crystal Window Vinyl 1220mm Wide x 45.7m Spic…" at bounding box center [937, 564] width 1380 height 55
paste input "5"
drag, startPoint x: 1133, startPoint y: 623, endPoint x: 1078, endPoint y: 623, distance: 55.5
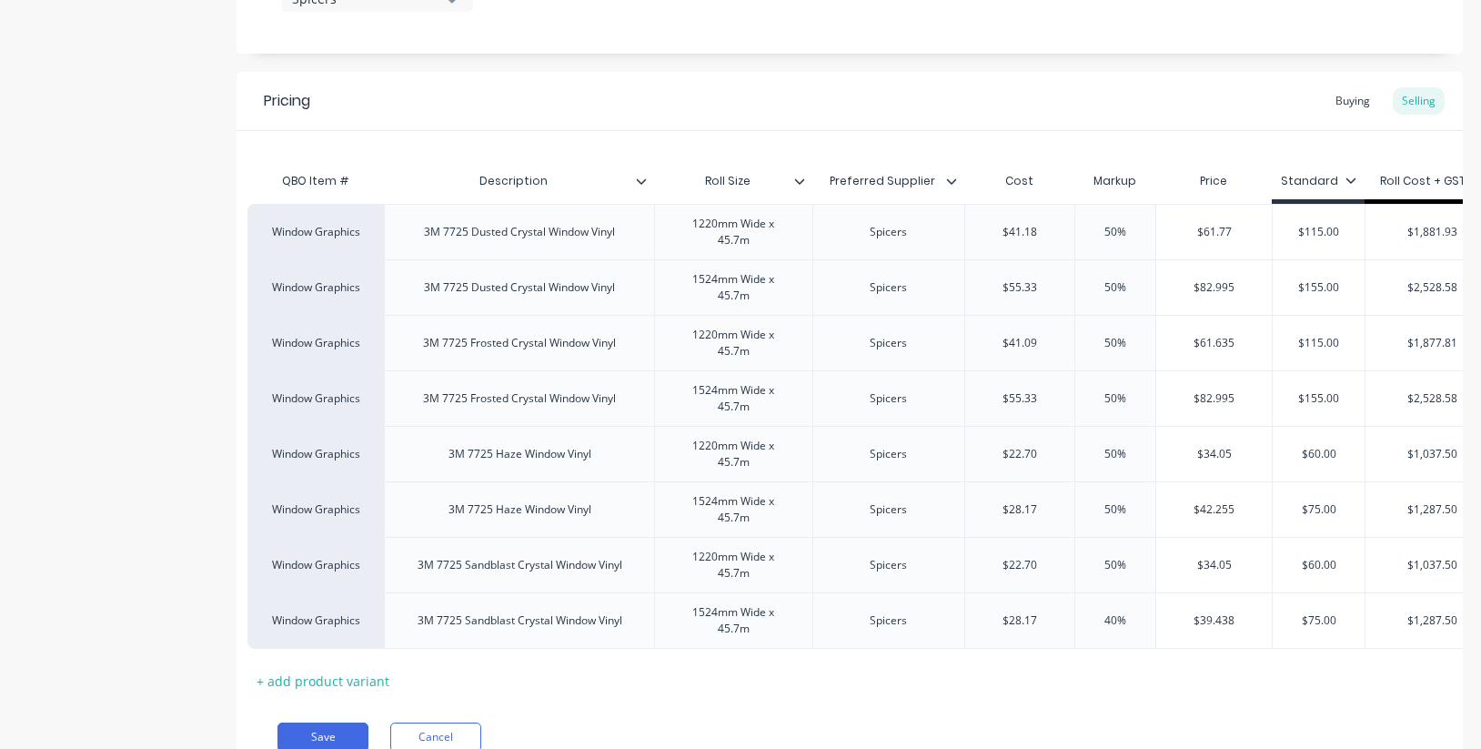
click at [1078, 623] on input "40%" at bounding box center [1115, 620] width 91 height 16
paste input "5"
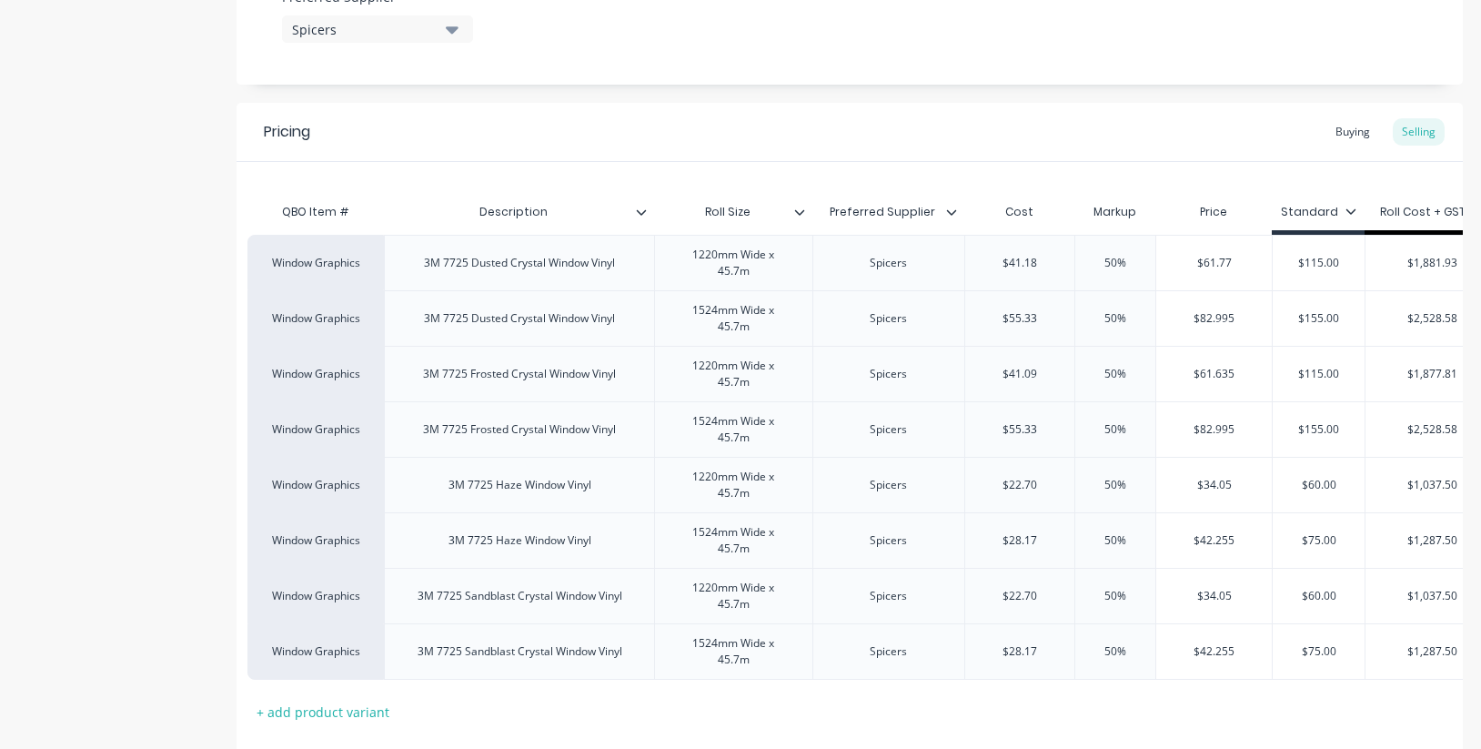
scroll to position [1022, 0]
click at [1348, 216] on icon at bounding box center [1350, 212] width 11 height 11
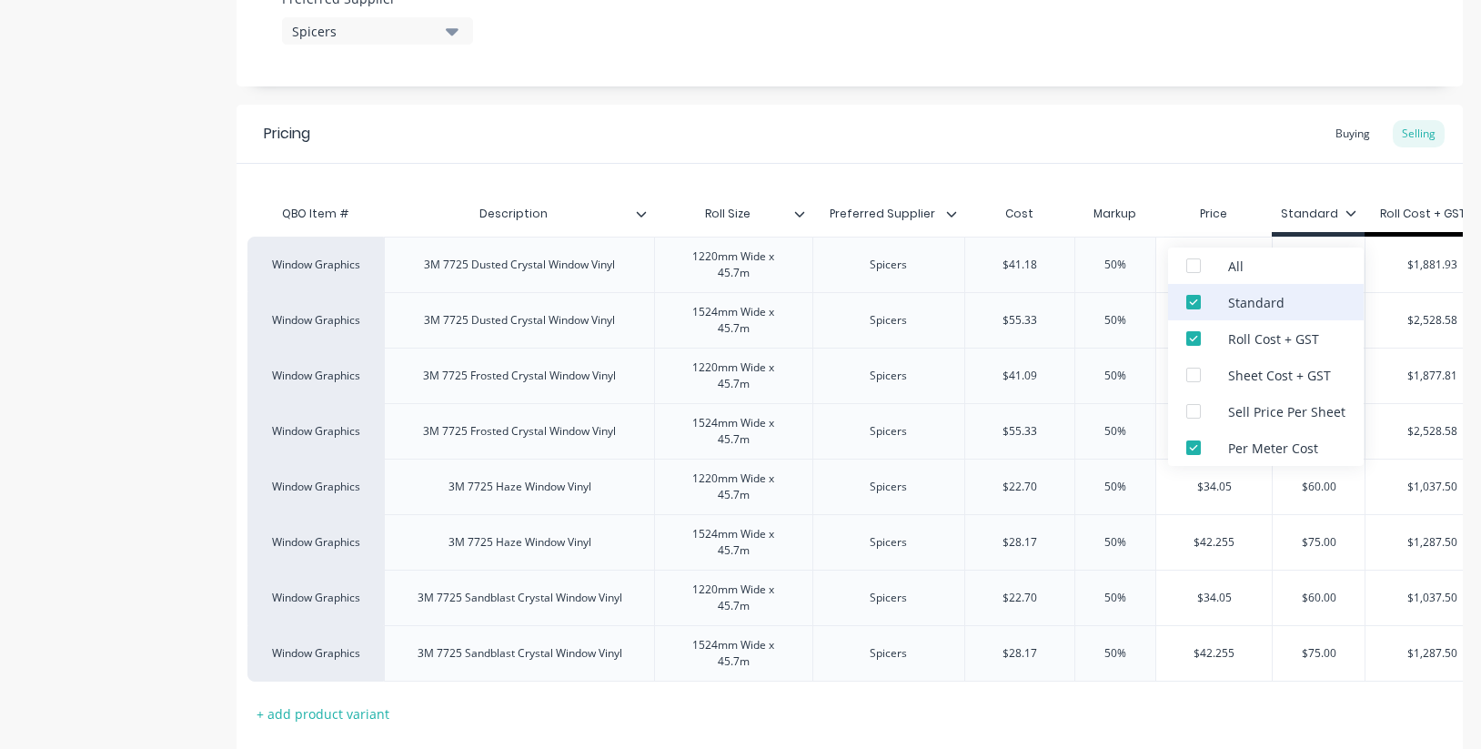
click at [1191, 299] on div at bounding box center [1193, 302] width 36 height 36
click at [1193, 456] on div at bounding box center [1193, 447] width 36 height 36
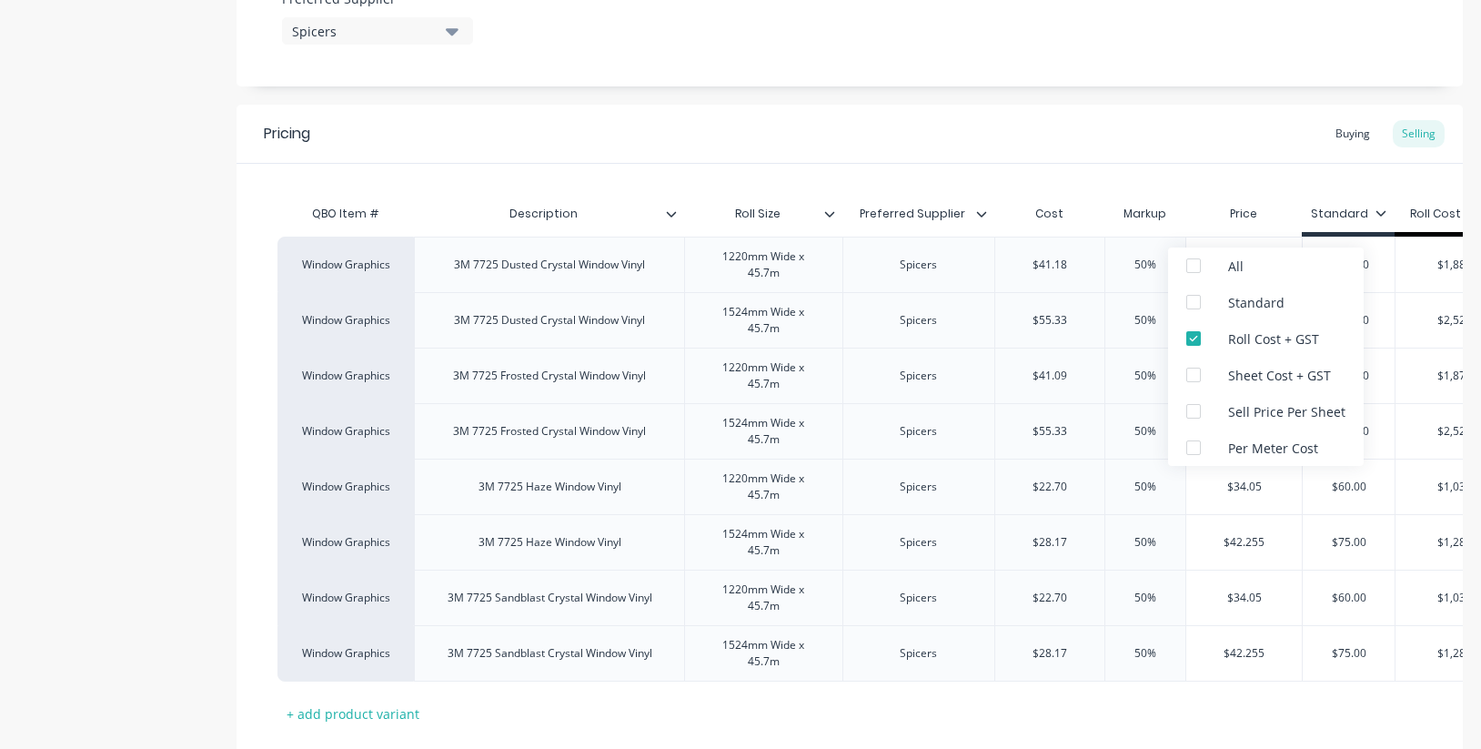
click at [1149, 133] on div "Pricing Buying Selling" at bounding box center [849, 134] width 1226 height 59
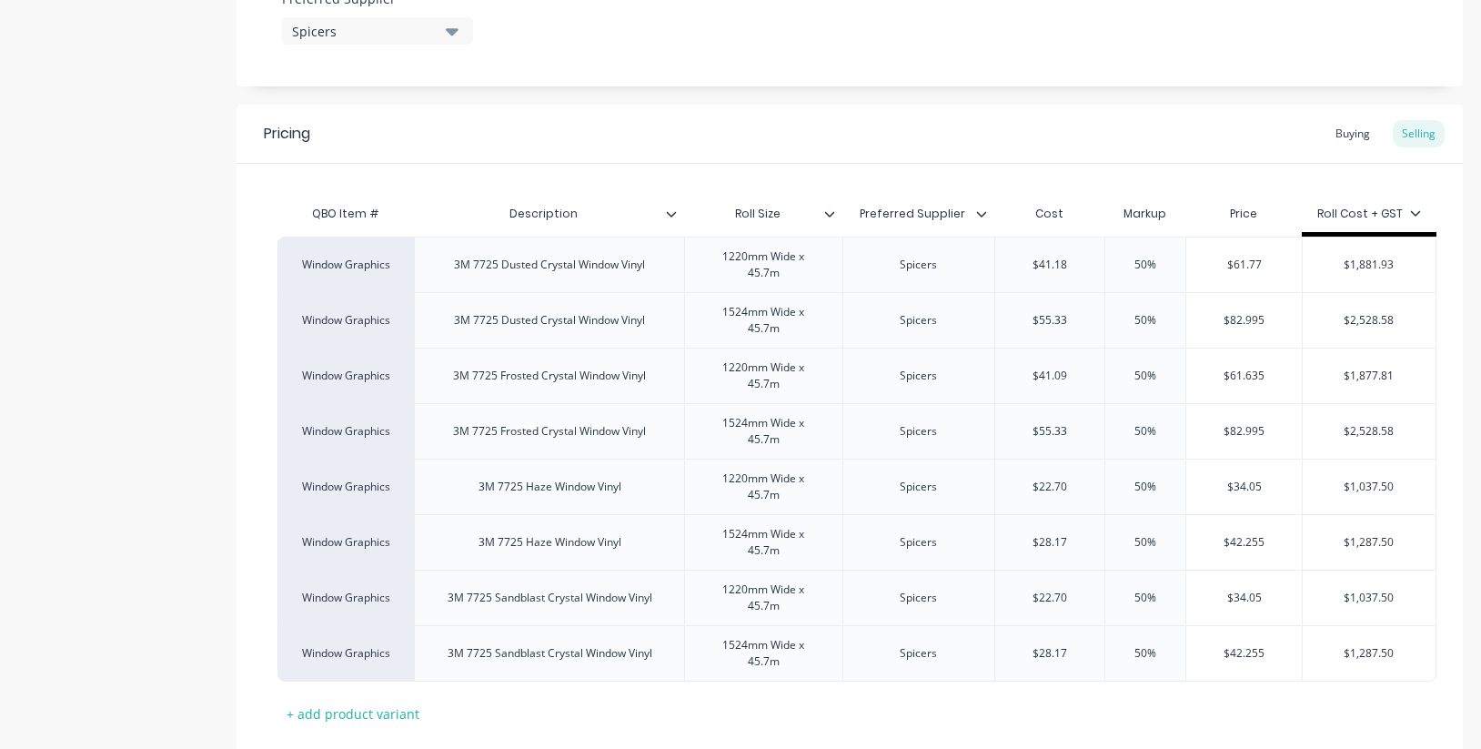
click at [829, 215] on icon at bounding box center [829, 213] width 11 height 11
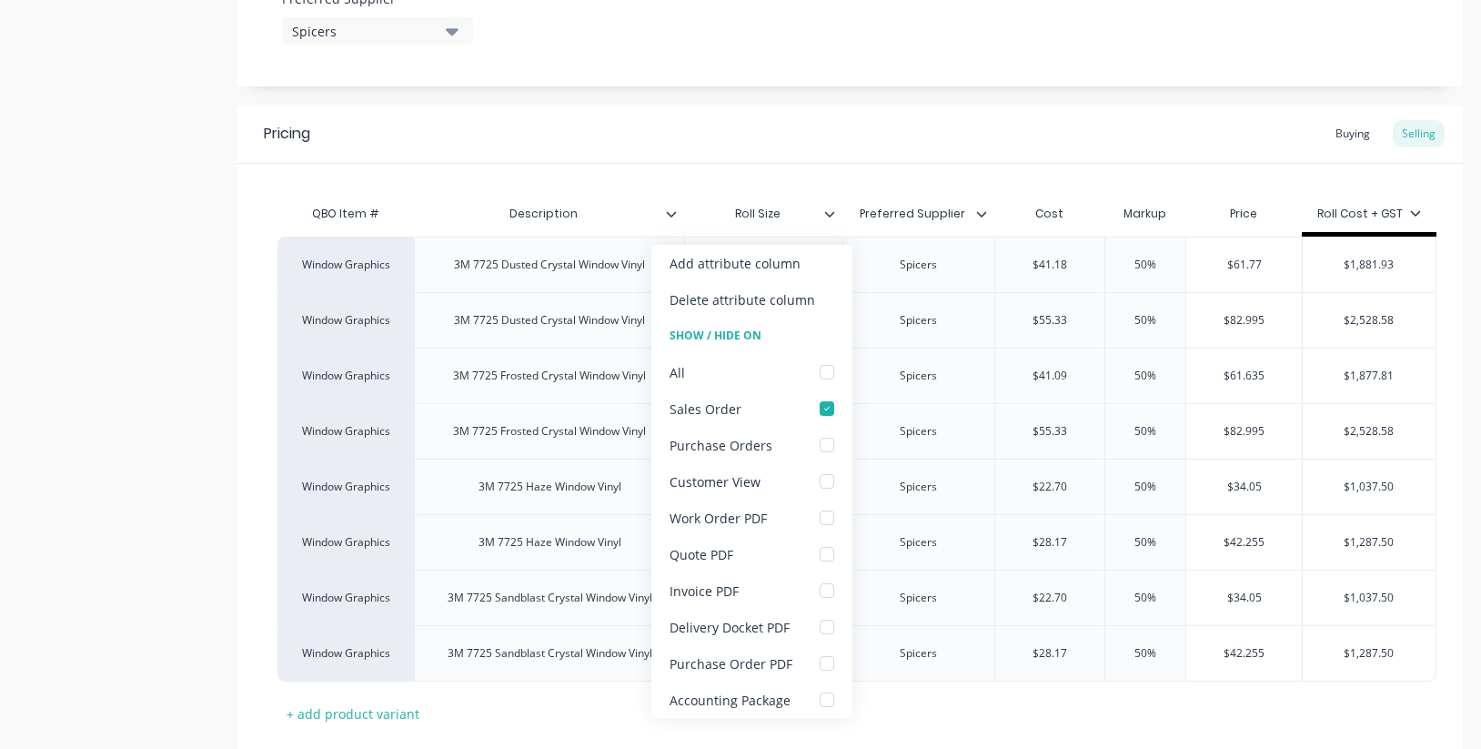
click at [734, 175] on div "QBO Item # Description Roll Size Preferred Supplier Cost Markup Price Roll Cost…" at bounding box center [849, 446] width 1226 height 564
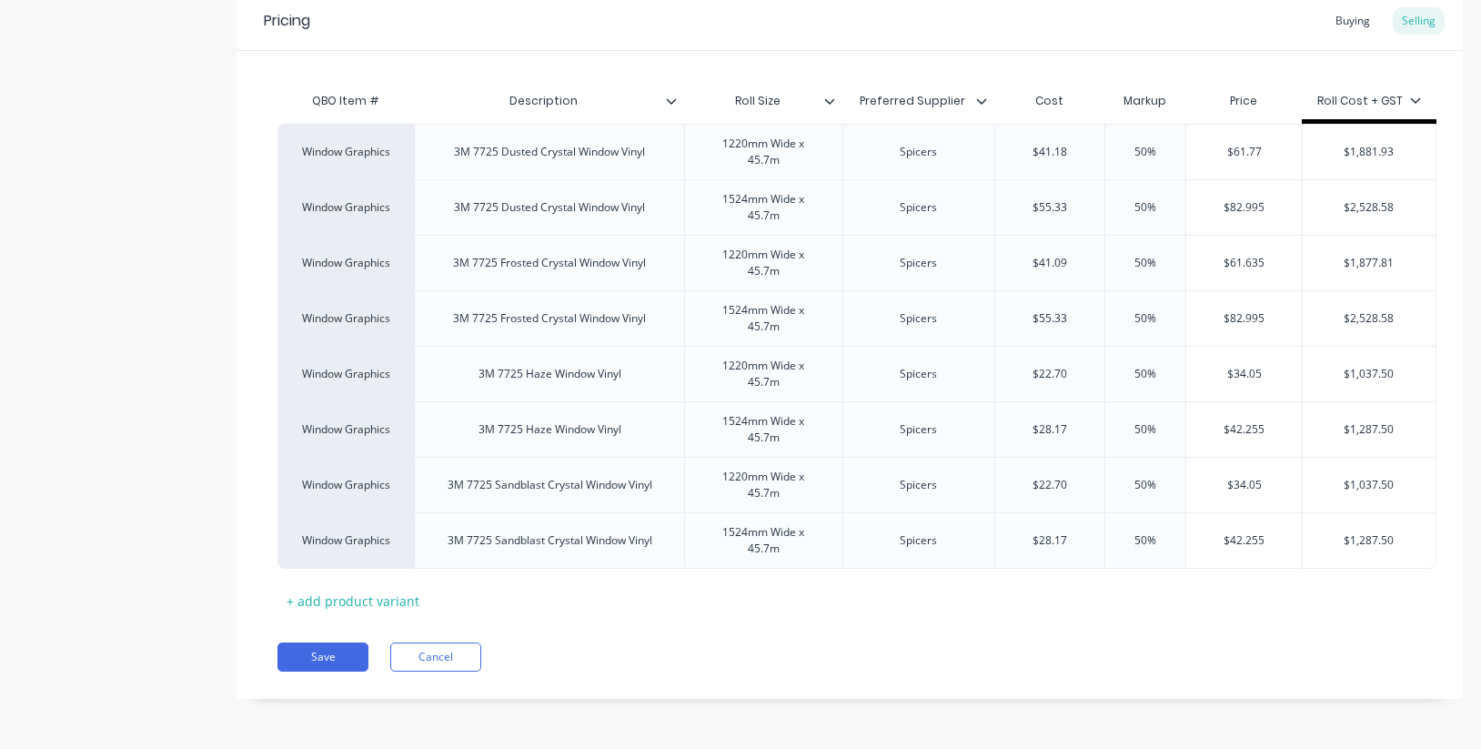
scroll to position [1135, 0]
click at [320, 652] on button "Save" at bounding box center [322, 656] width 91 height 29
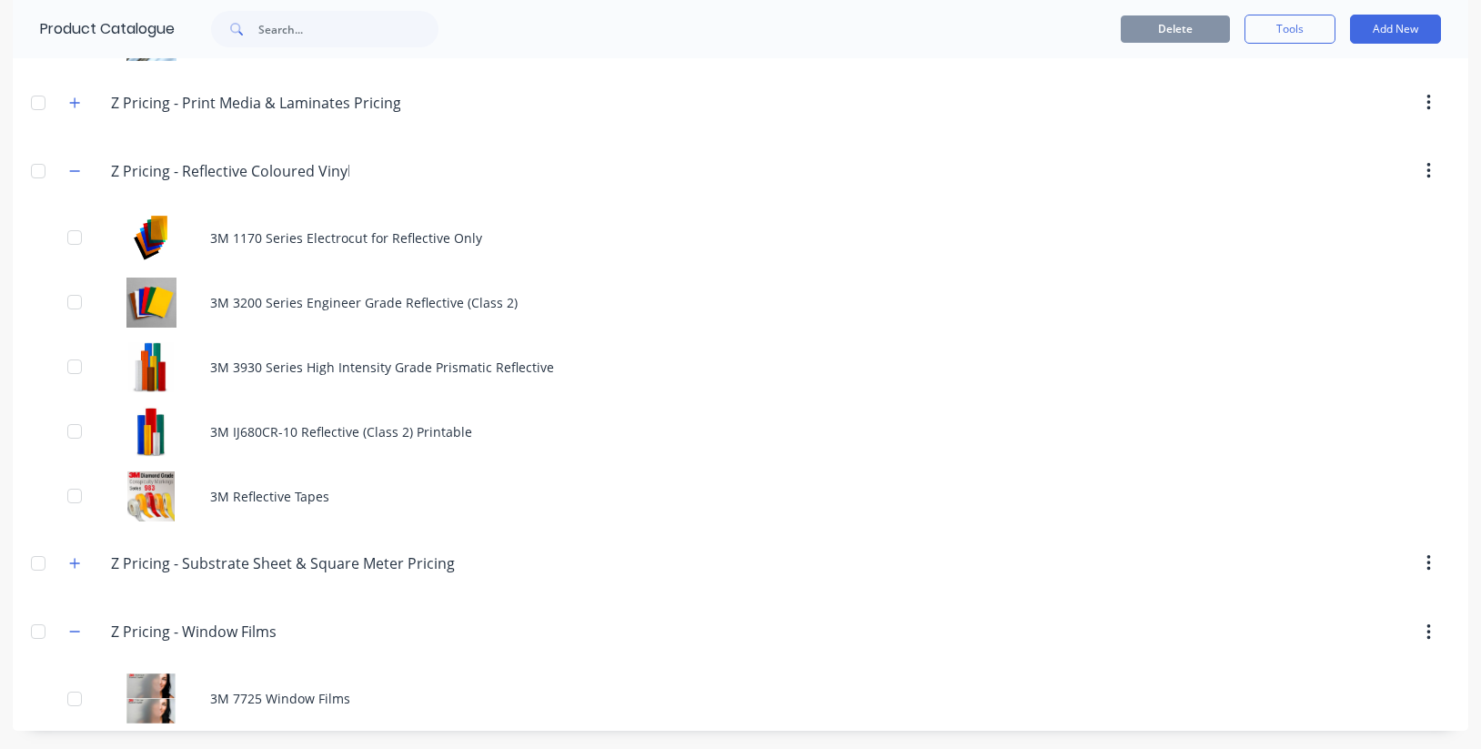
scroll to position [1468, 0]
click at [80, 633] on icon "button" at bounding box center [74, 631] width 11 height 13
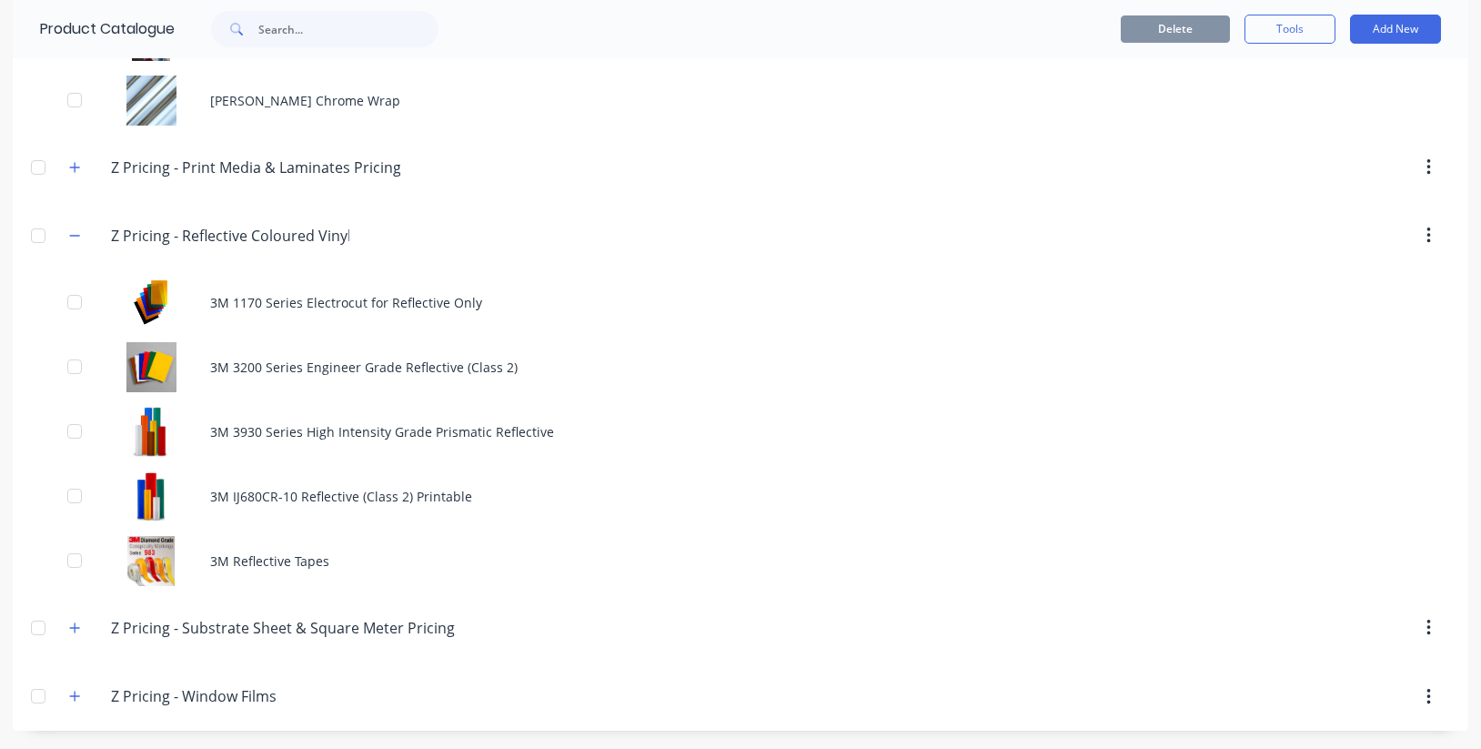
drag, startPoint x: 73, startPoint y: 694, endPoint x: 243, endPoint y: 648, distance: 176.0
click at [73, 694] on icon "button" at bounding box center [74, 695] width 11 height 13
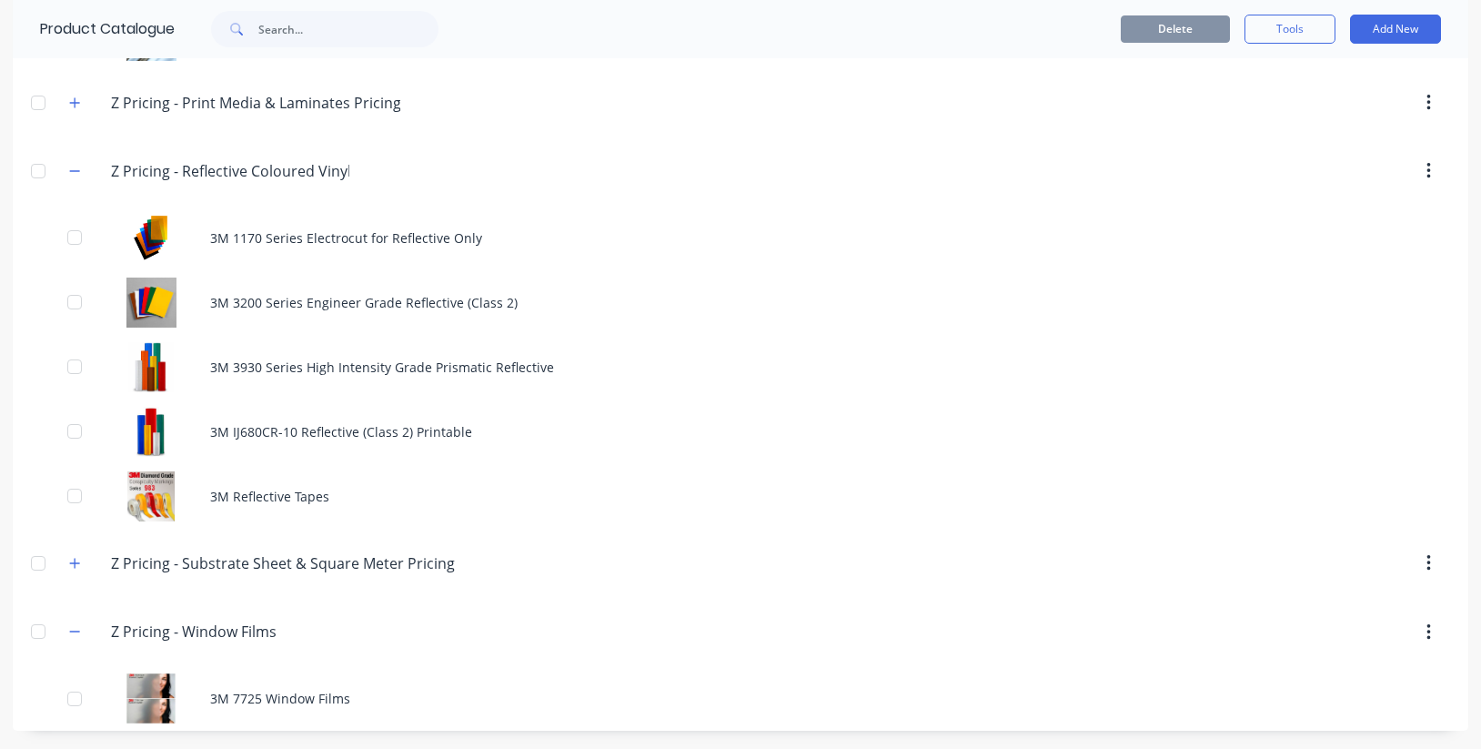
scroll to position [1468, 0]
click at [76, 635] on icon "button" at bounding box center [74, 631] width 11 height 13
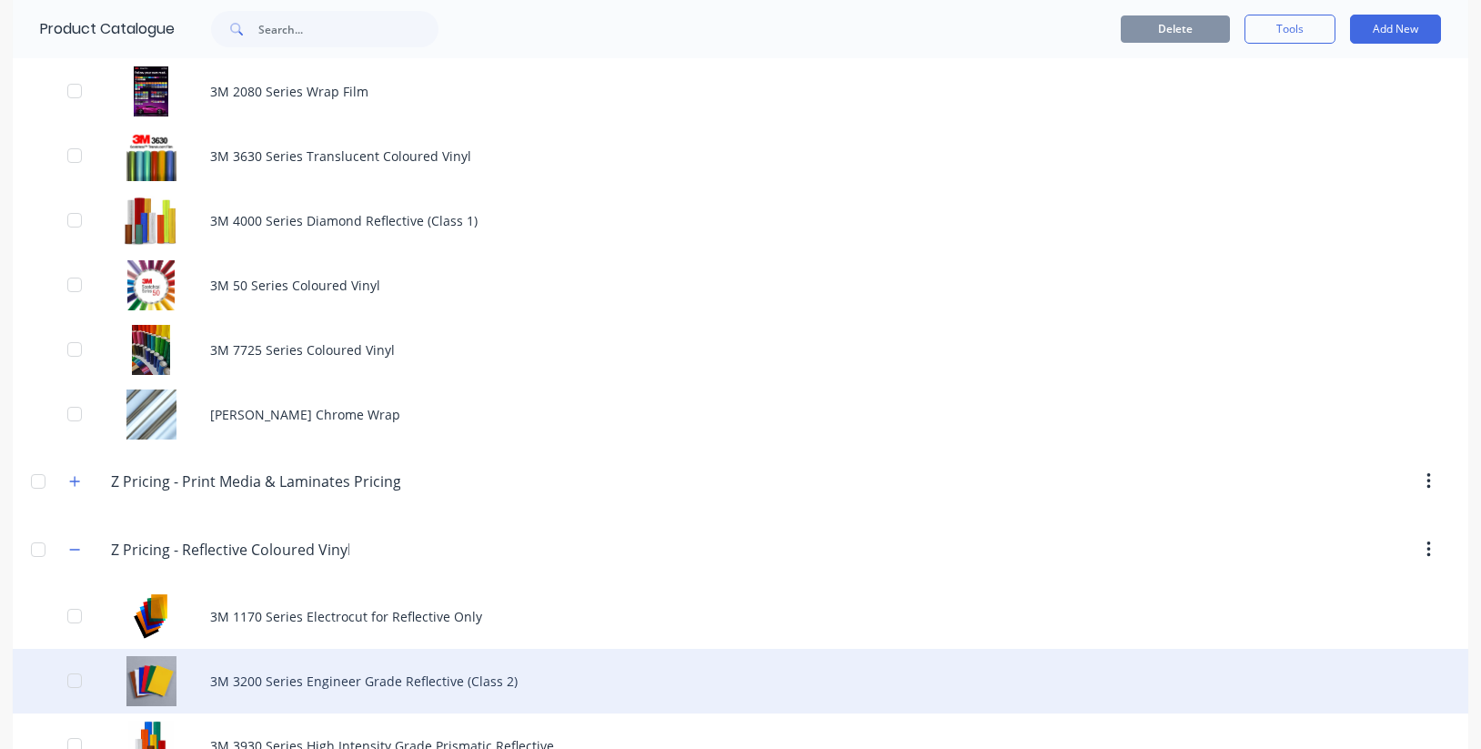
scroll to position [1086, 0]
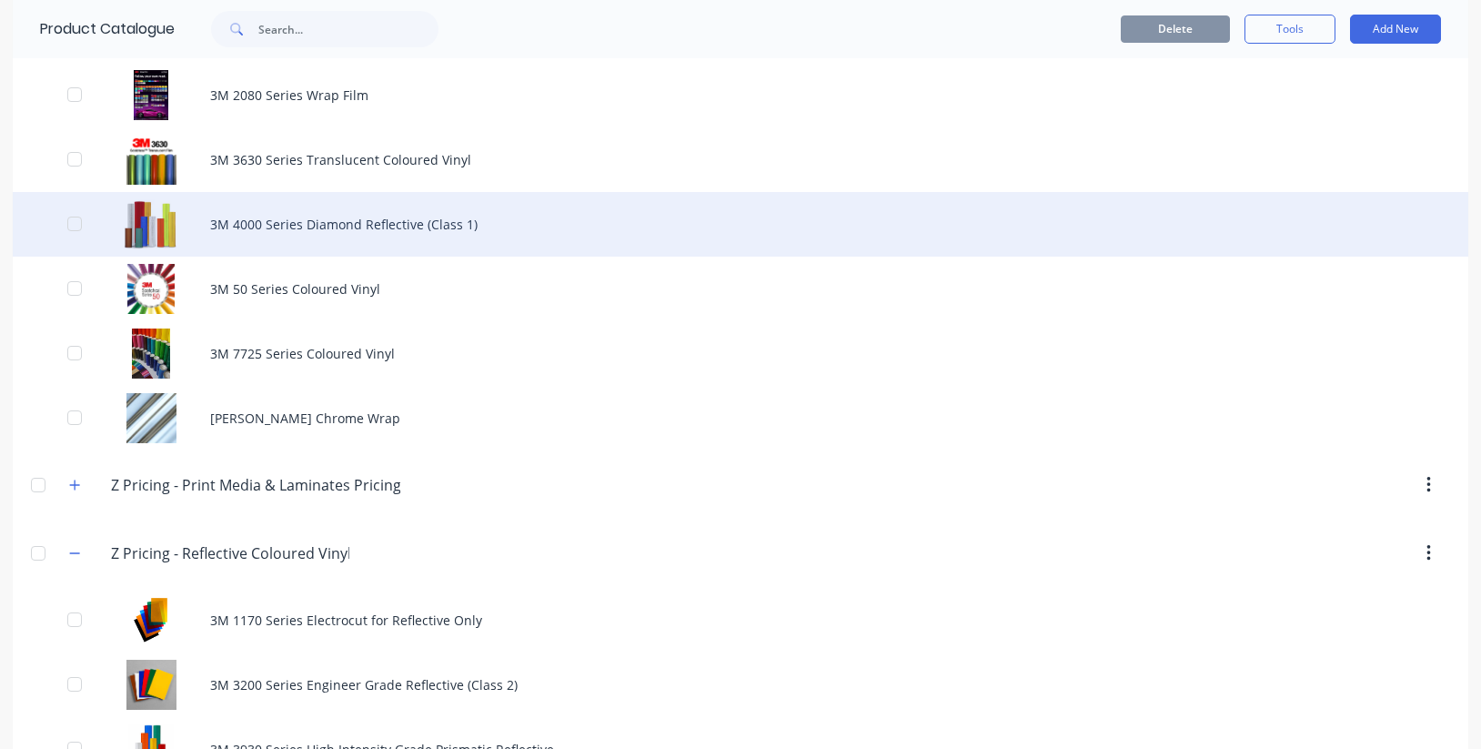
click at [301, 222] on div "3M 4000 Series Diamond Reflective (Class 1)" at bounding box center [740, 224] width 1455 height 65
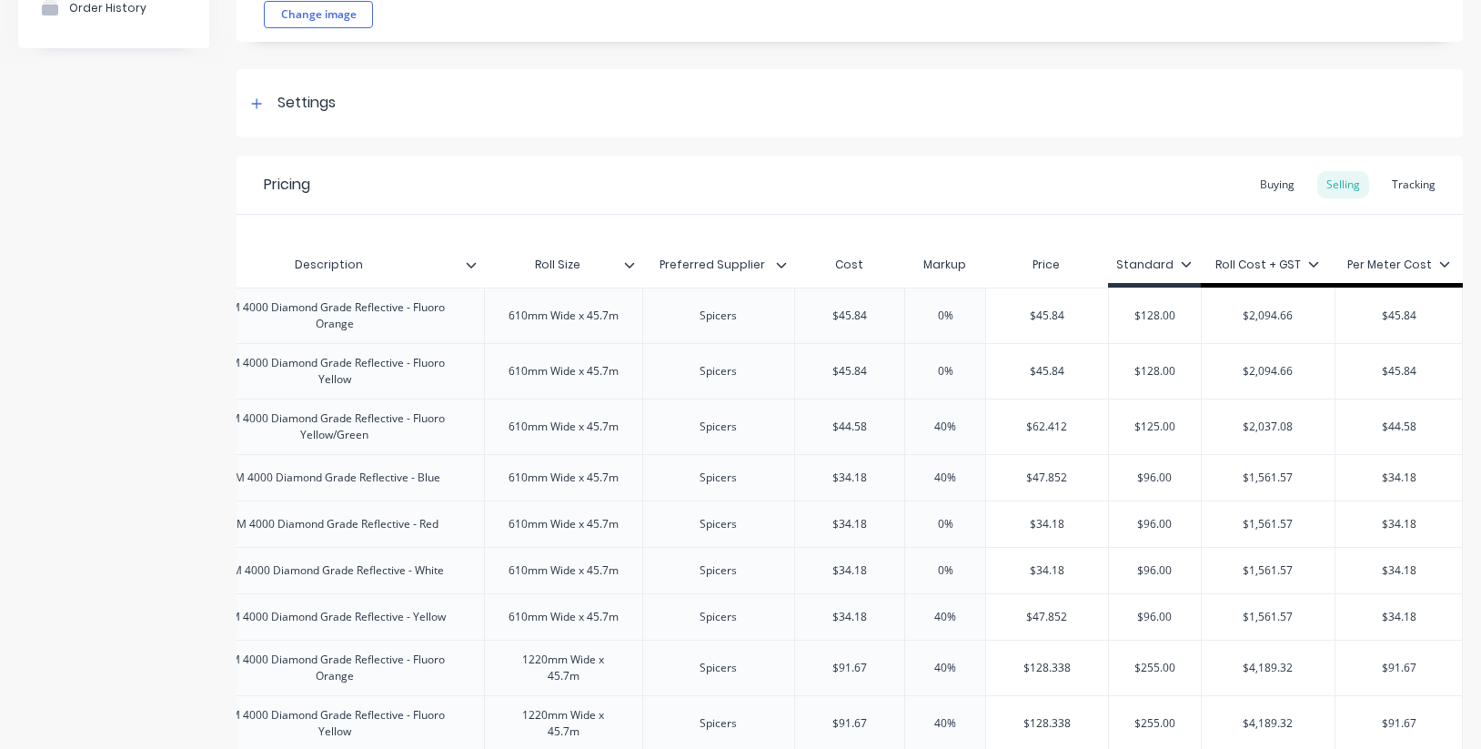
click at [1185, 261] on icon at bounding box center [1186, 263] width 11 height 11
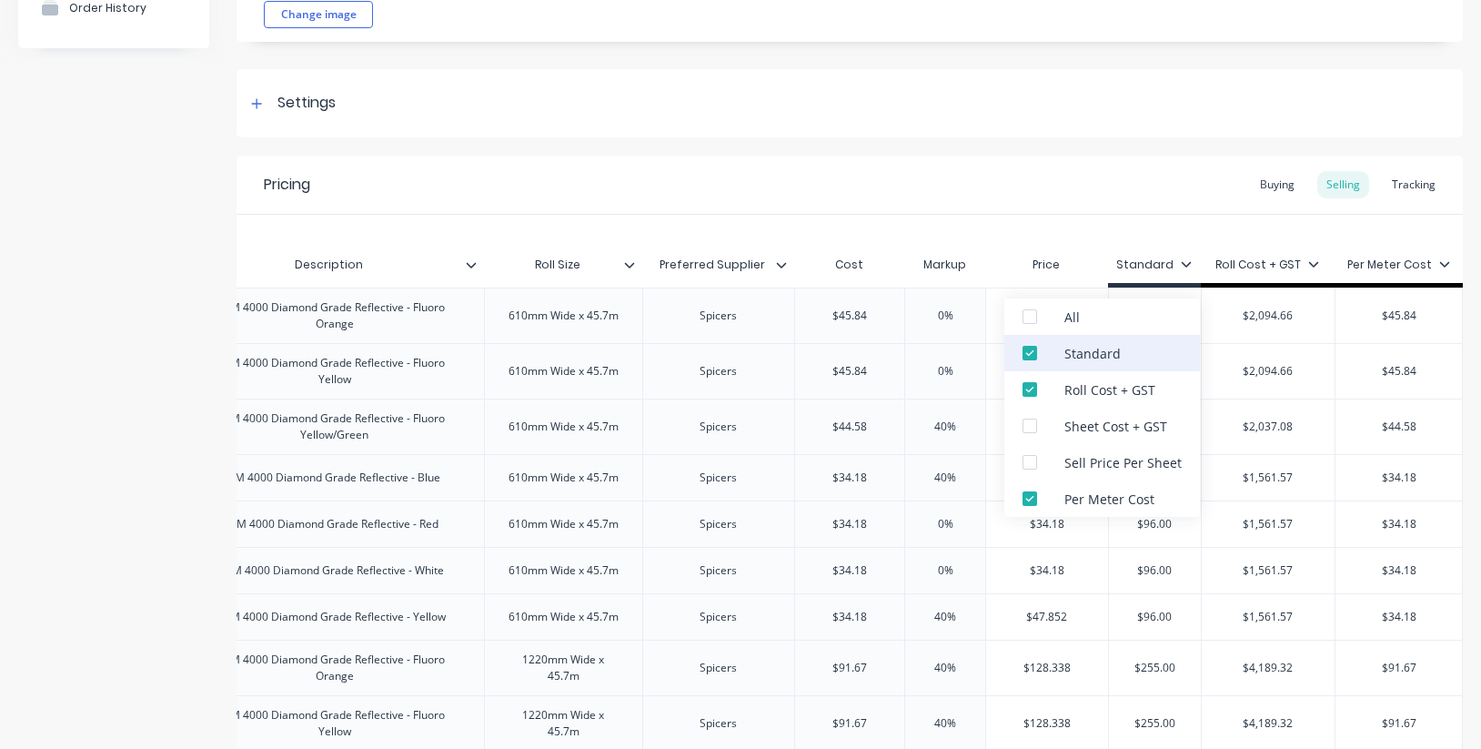
click at [1030, 354] on div at bounding box center [1029, 353] width 36 height 36
click at [1034, 499] on div at bounding box center [1029, 498] width 36 height 36
click at [1080, 216] on div "QBO Item # Description Roll Size Preferred Supplier Cost Markup Price Standard …" at bounding box center [849, 645] width 1226 height 860
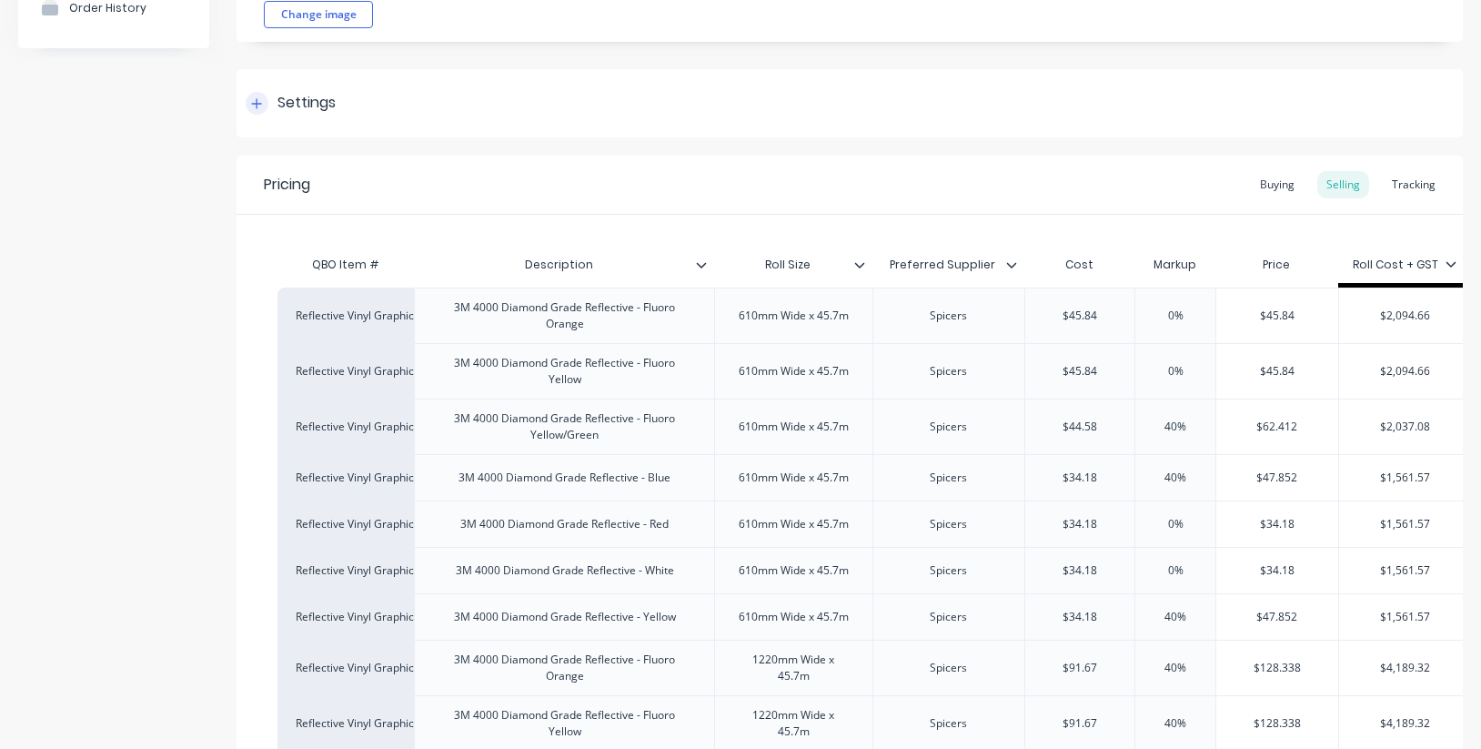
click at [261, 103] on icon at bounding box center [256, 103] width 11 height 13
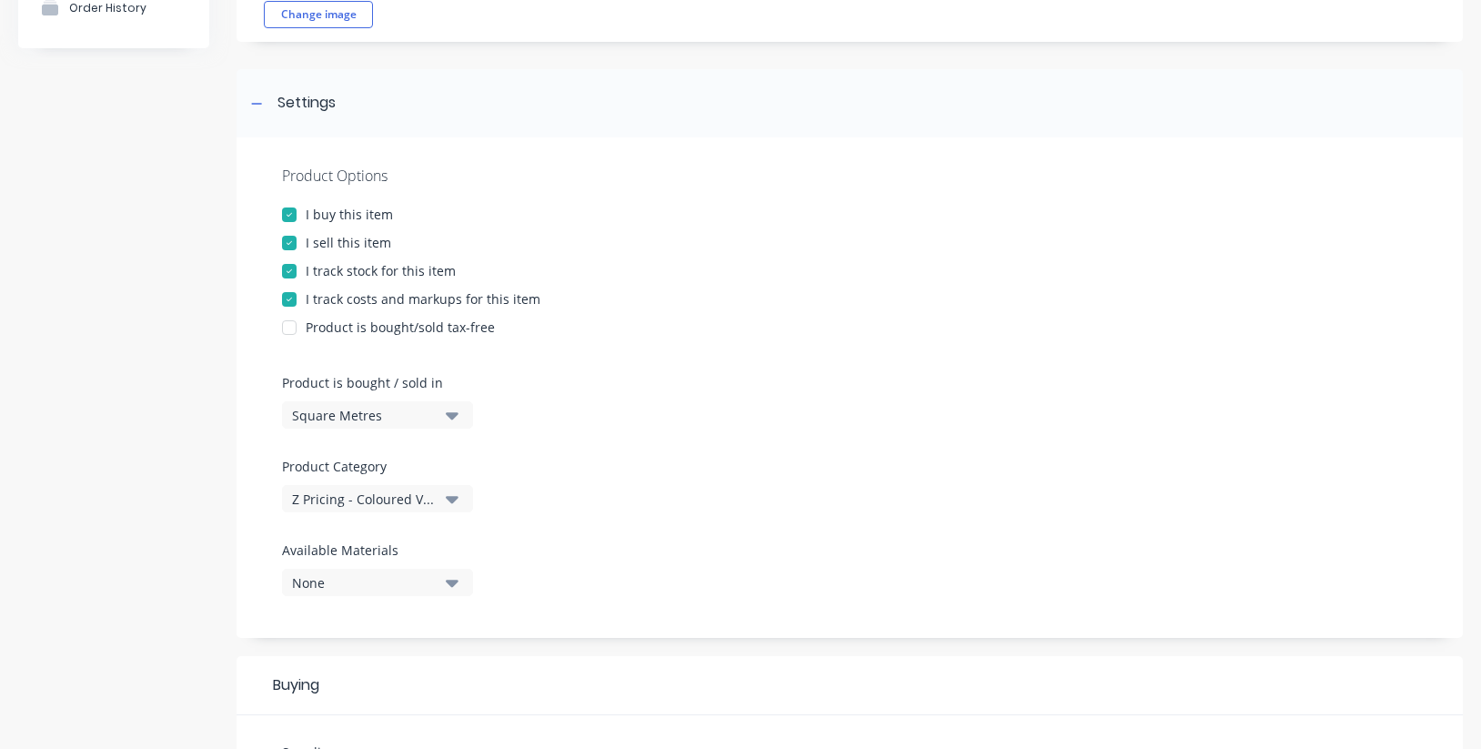
click at [288, 269] on div at bounding box center [289, 271] width 36 height 36
click at [425, 496] on div "Z Pricing - Coloured Vinyl Media" at bounding box center [365, 498] width 146 height 19
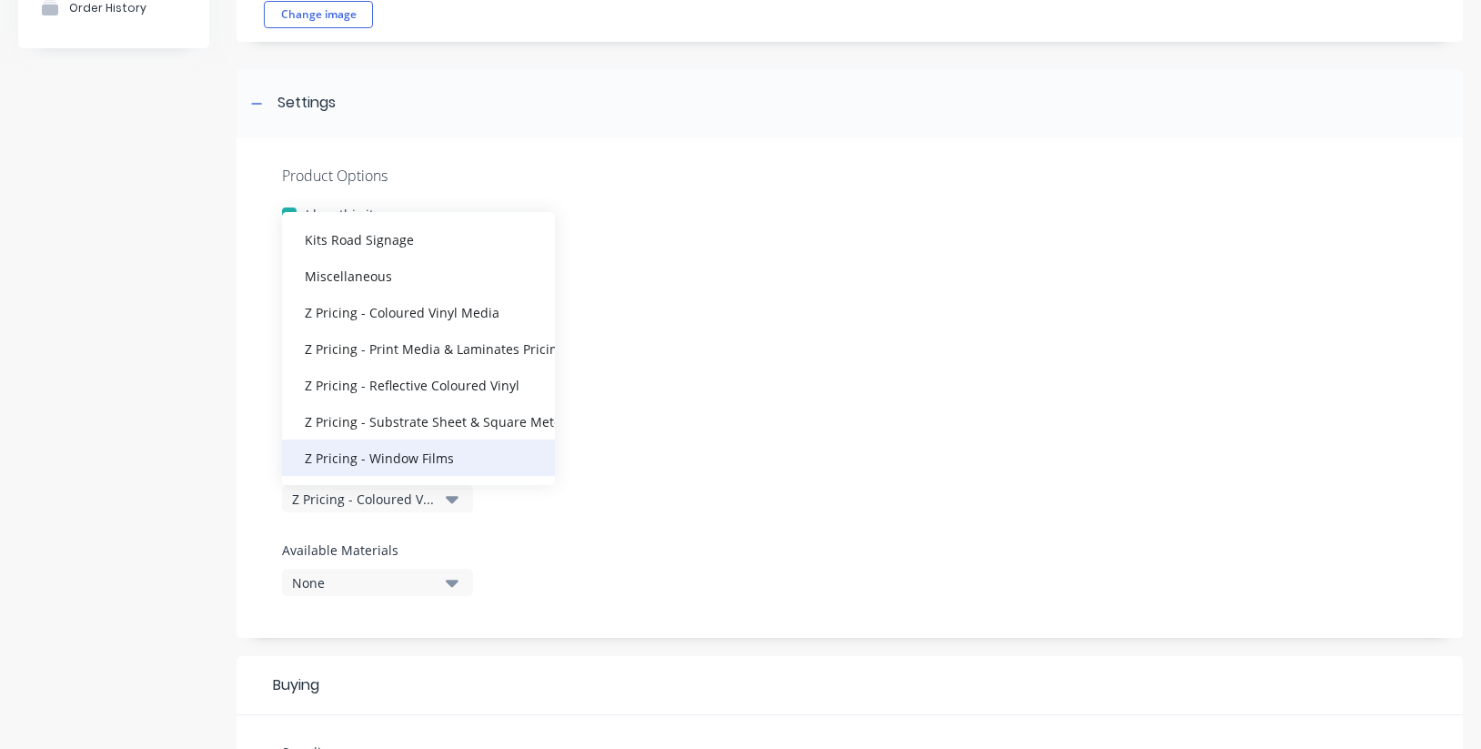
scroll to position [455, 0]
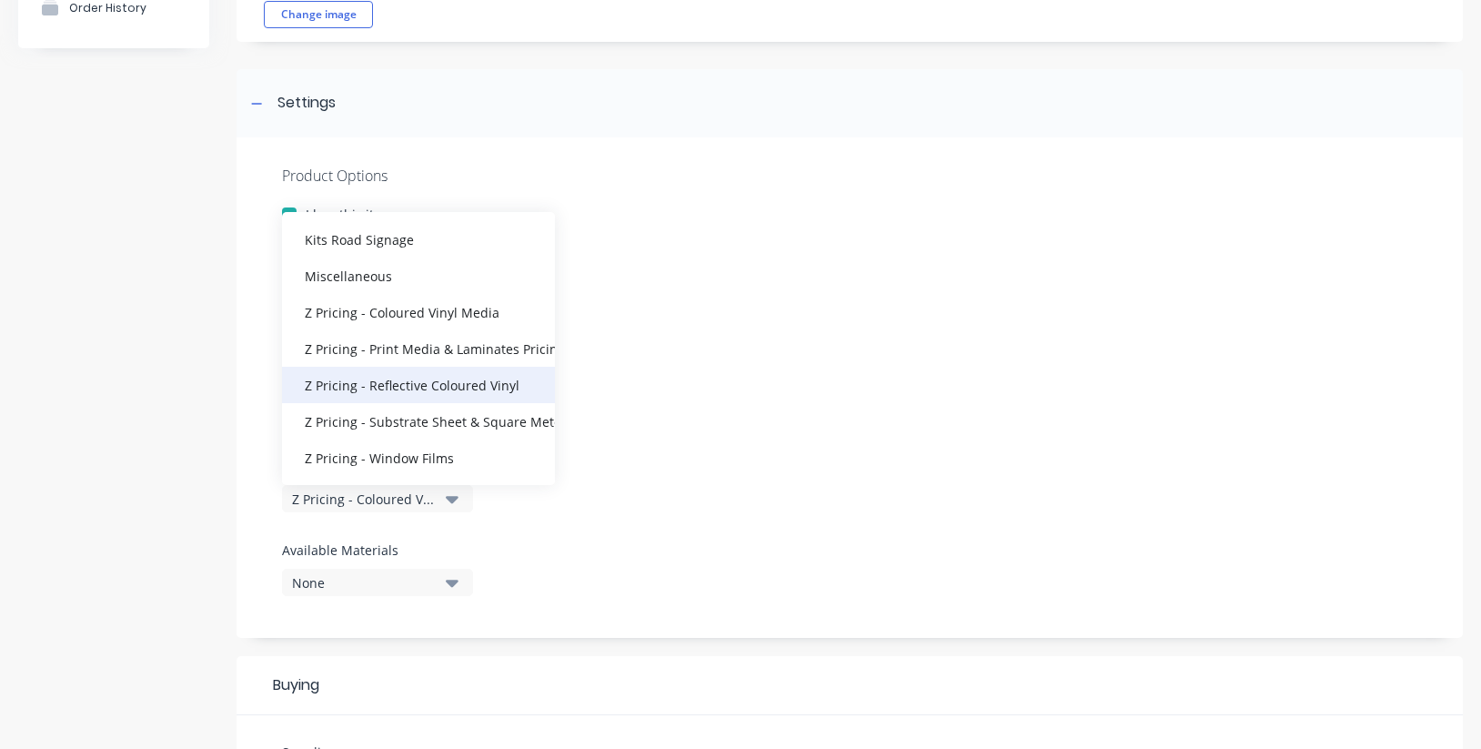
click at [427, 377] on div "Z Pricing - Reflective Coloured Vinyl" at bounding box center [418, 385] width 273 height 36
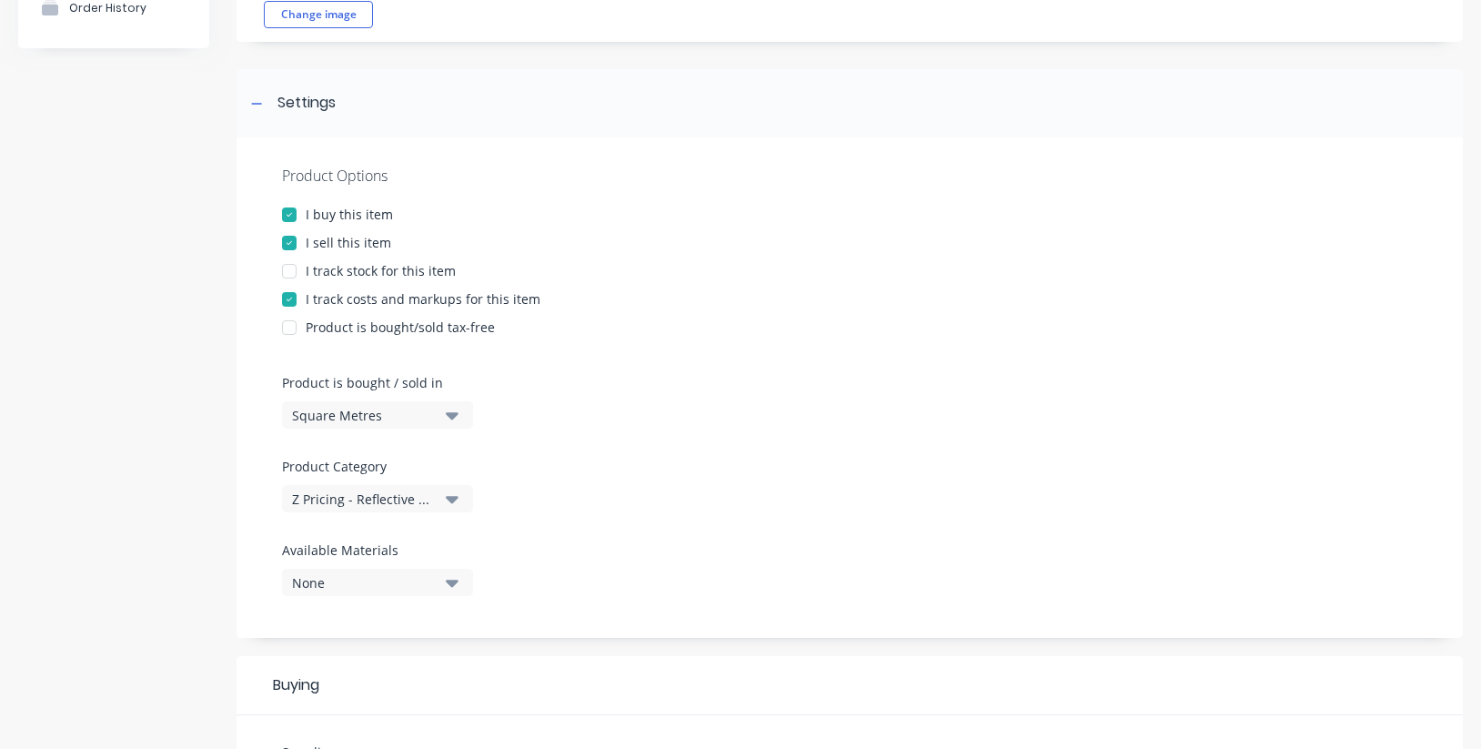
drag, startPoint x: 622, startPoint y: 370, endPoint x: 511, endPoint y: 402, distance: 115.4
click at [622, 370] on div at bounding box center [849, 359] width 1135 height 27
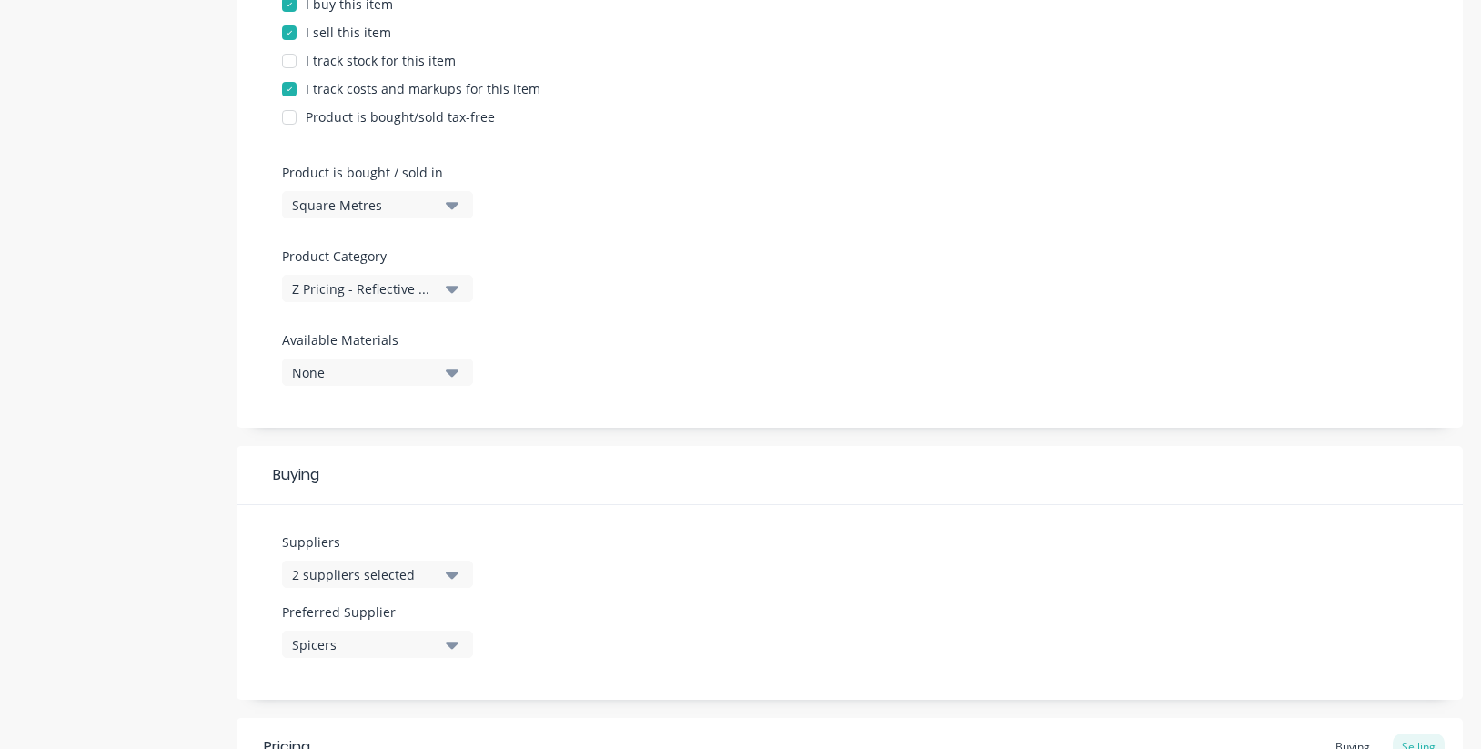
scroll to position [448, 0]
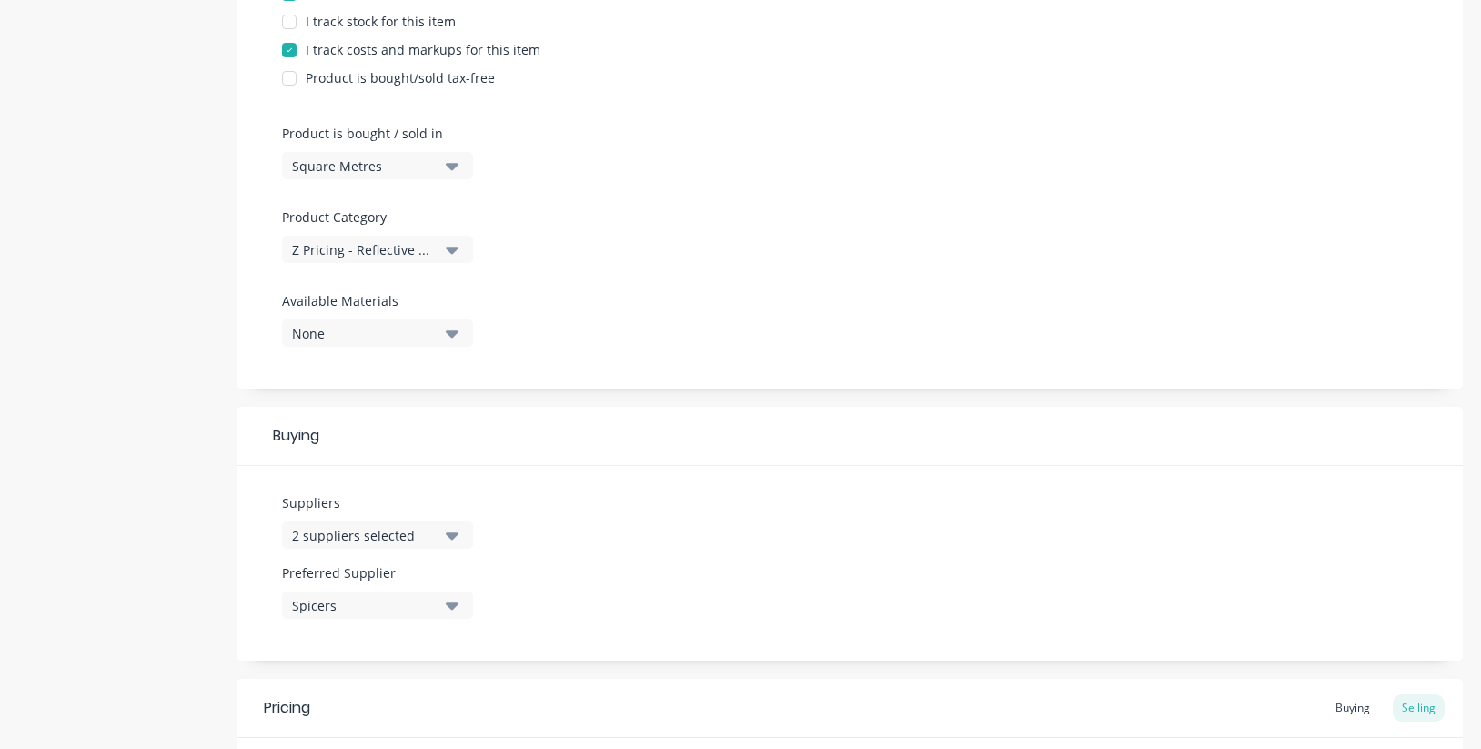
click at [375, 608] on div "Spicers" at bounding box center [365, 605] width 146 height 19
click at [806, 577] on div "Suppliers 2 suppliers selected Preferred Supplier Spicers Spicers Spandex [GEOG…" at bounding box center [849, 563] width 1226 height 195
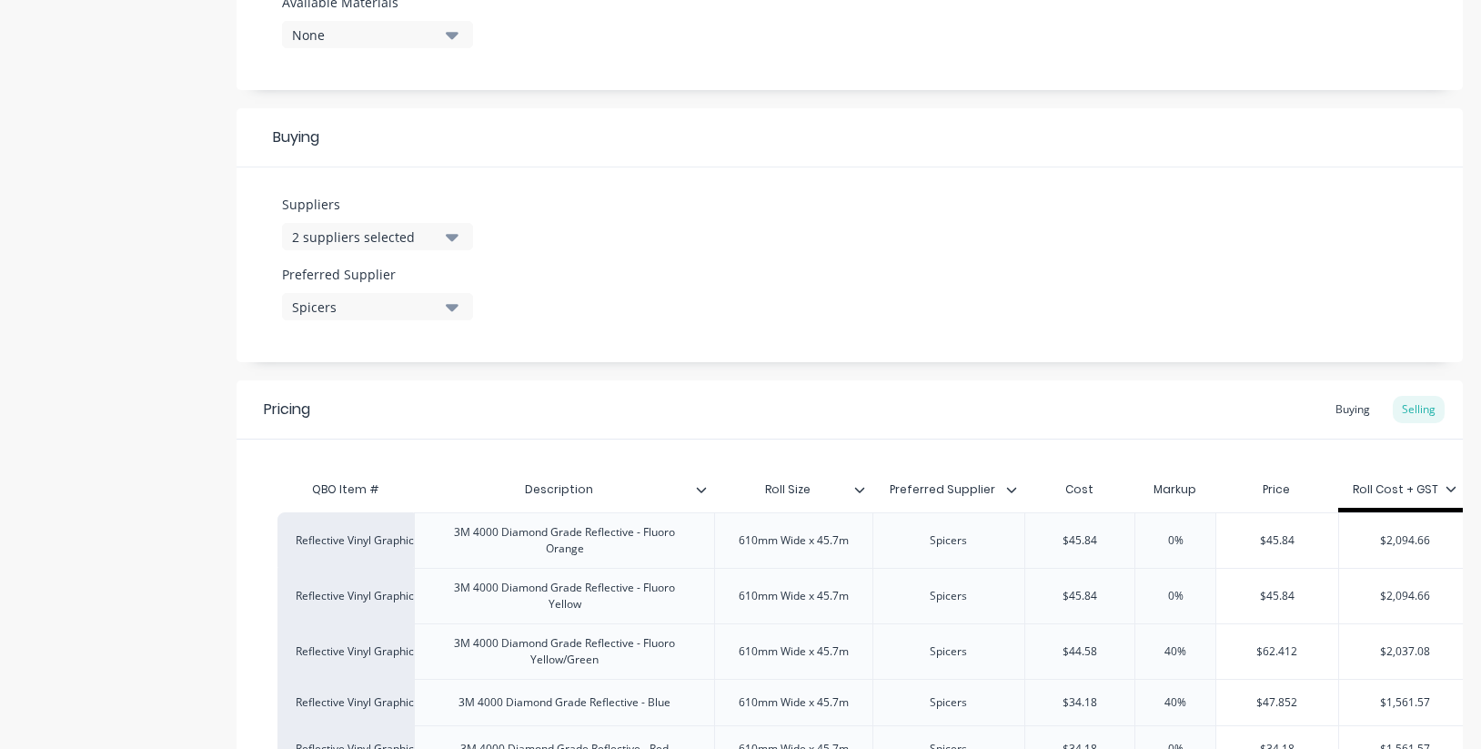
scroll to position [923, 0]
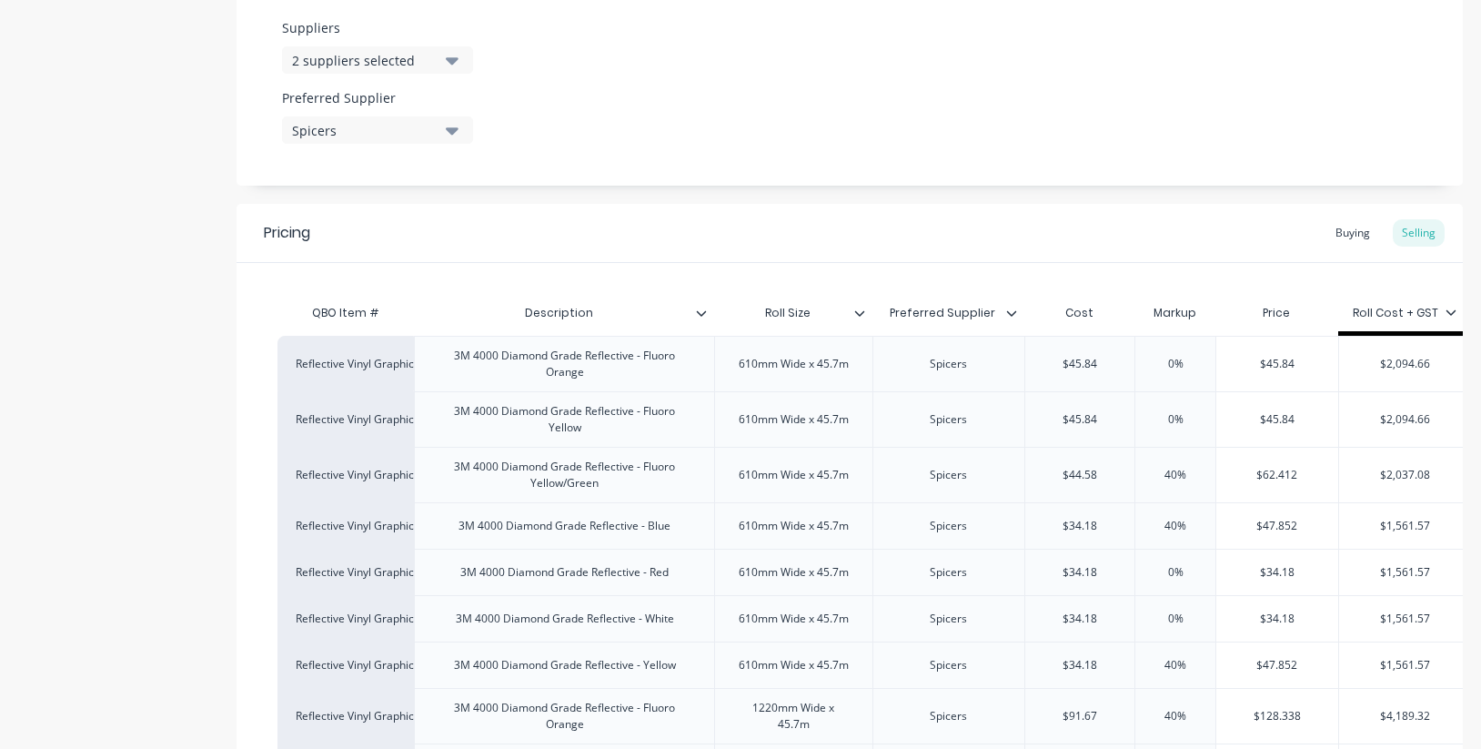
click at [862, 313] on icon at bounding box center [859, 312] width 10 height 5
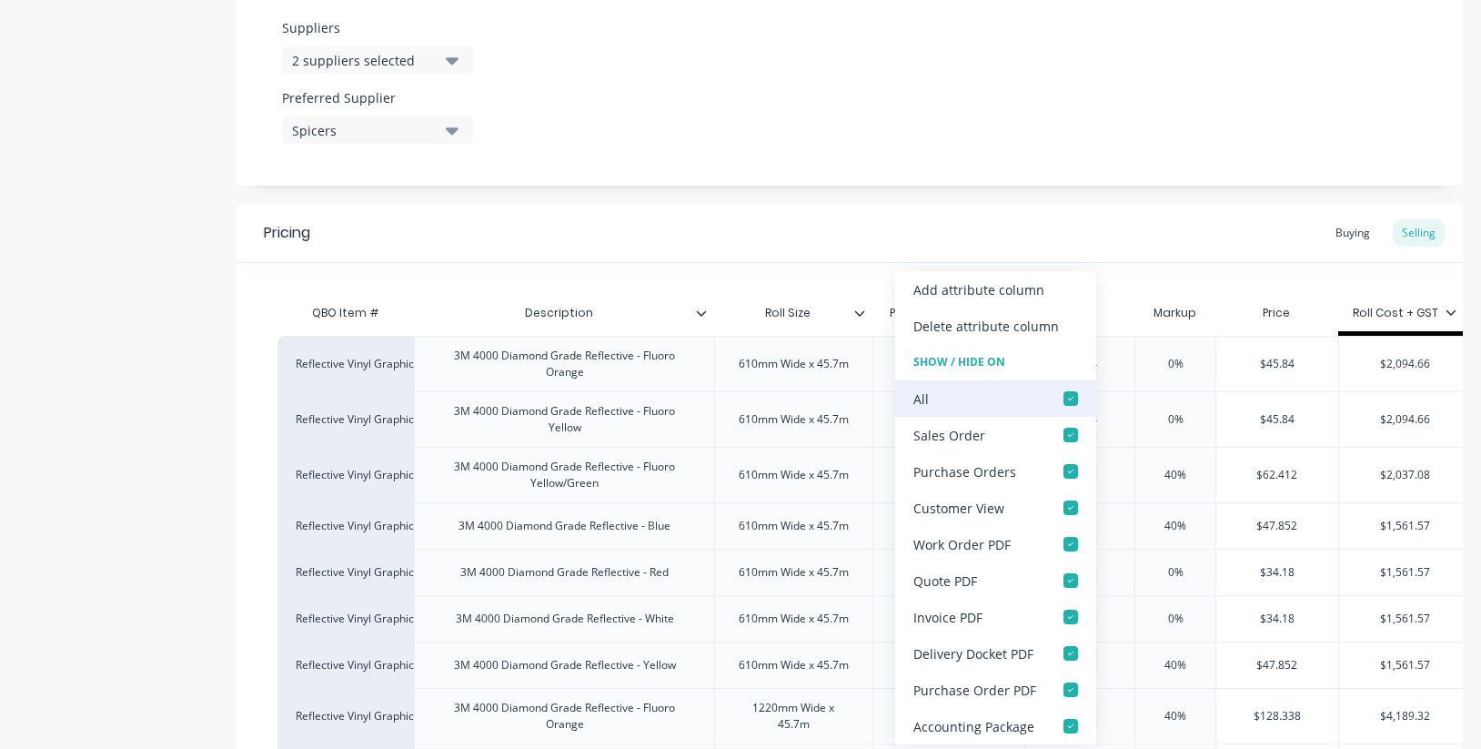
click at [1064, 397] on div at bounding box center [1070, 398] width 36 height 36
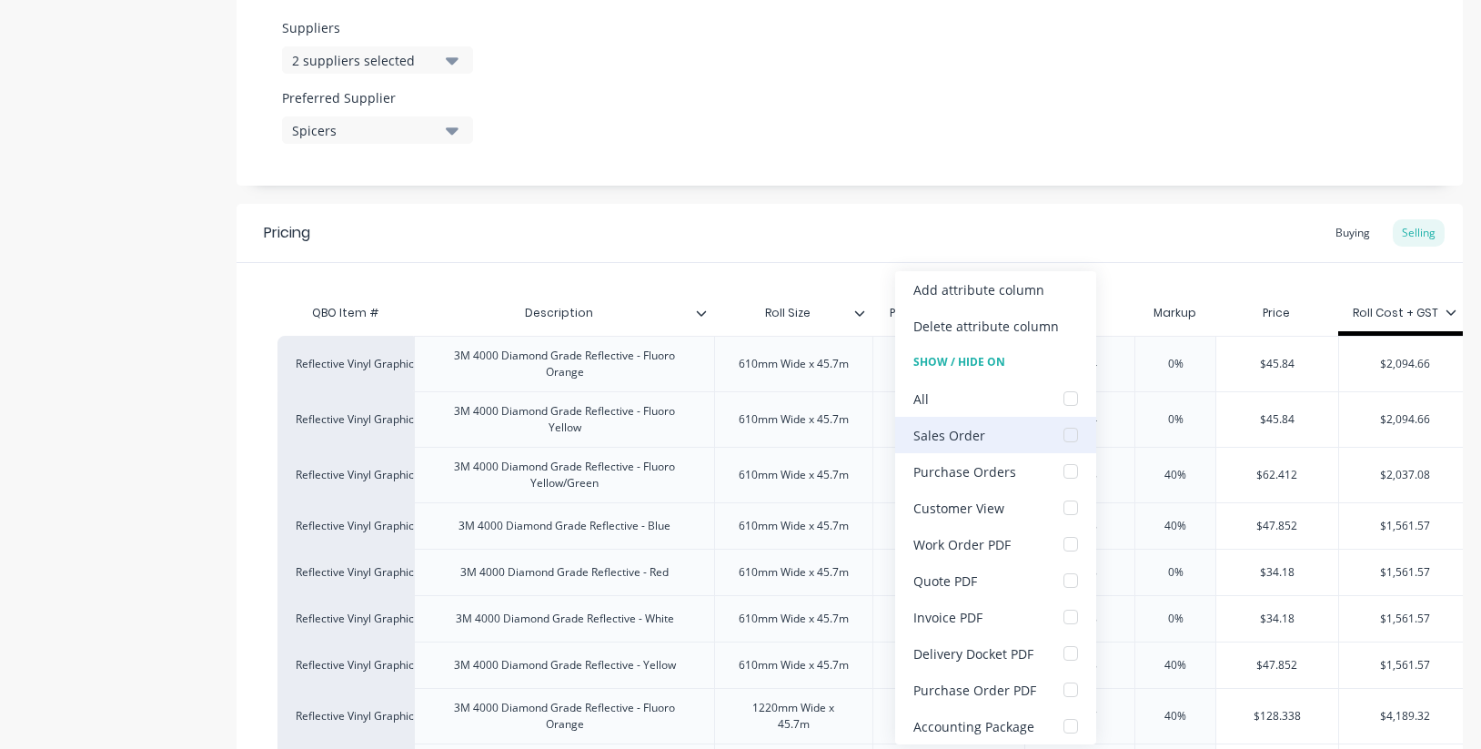
click at [1067, 431] on div at bounding box center [1070, 435] width 36 height 36
click at [615, 264] on div "QBO Item # Description Roll Size Preferred Supplier Cost Markup Price Roll Cost…" at bounding box center [849, 693] width 1226 height 860
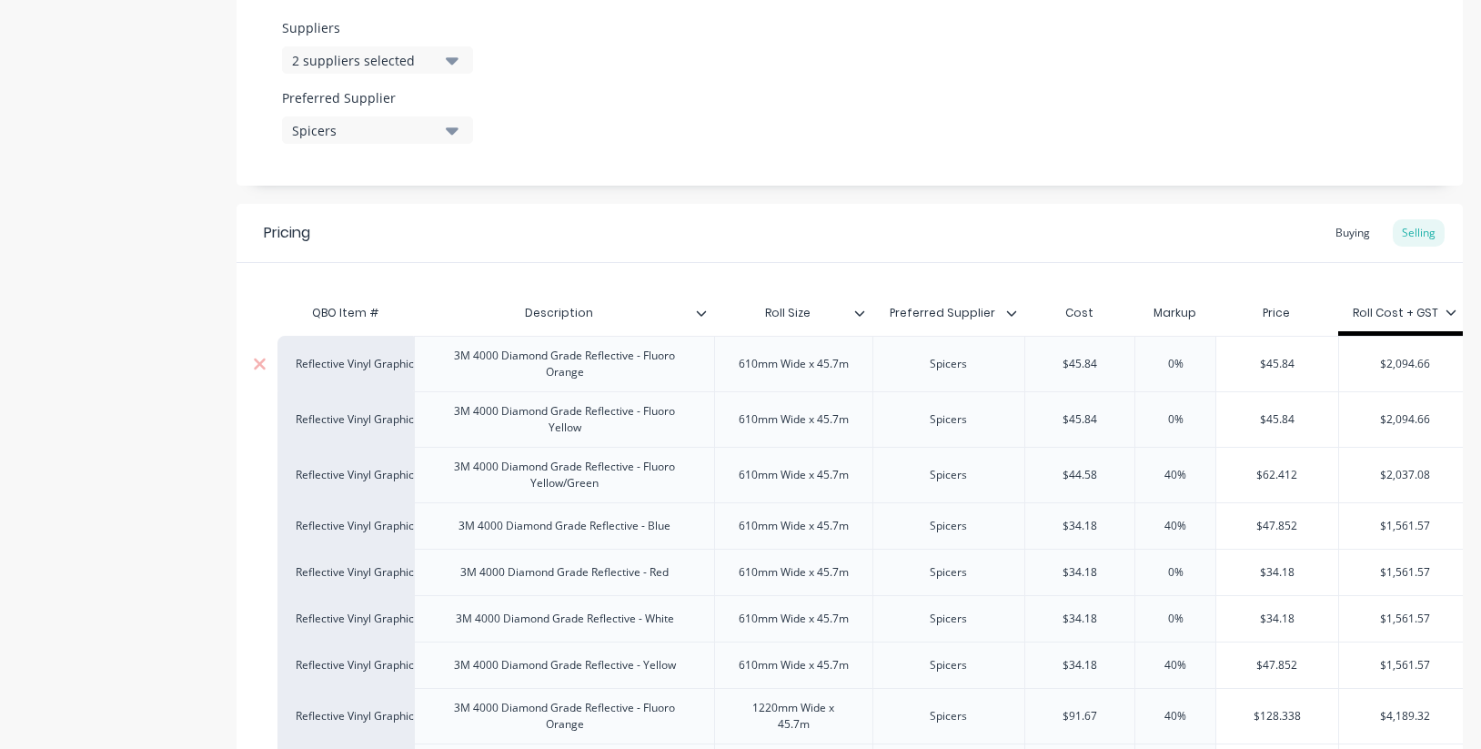
click at [343, 362] on div "Reflective Vinyl Graphics" at bounding box center [346, 364] width 100 height 16
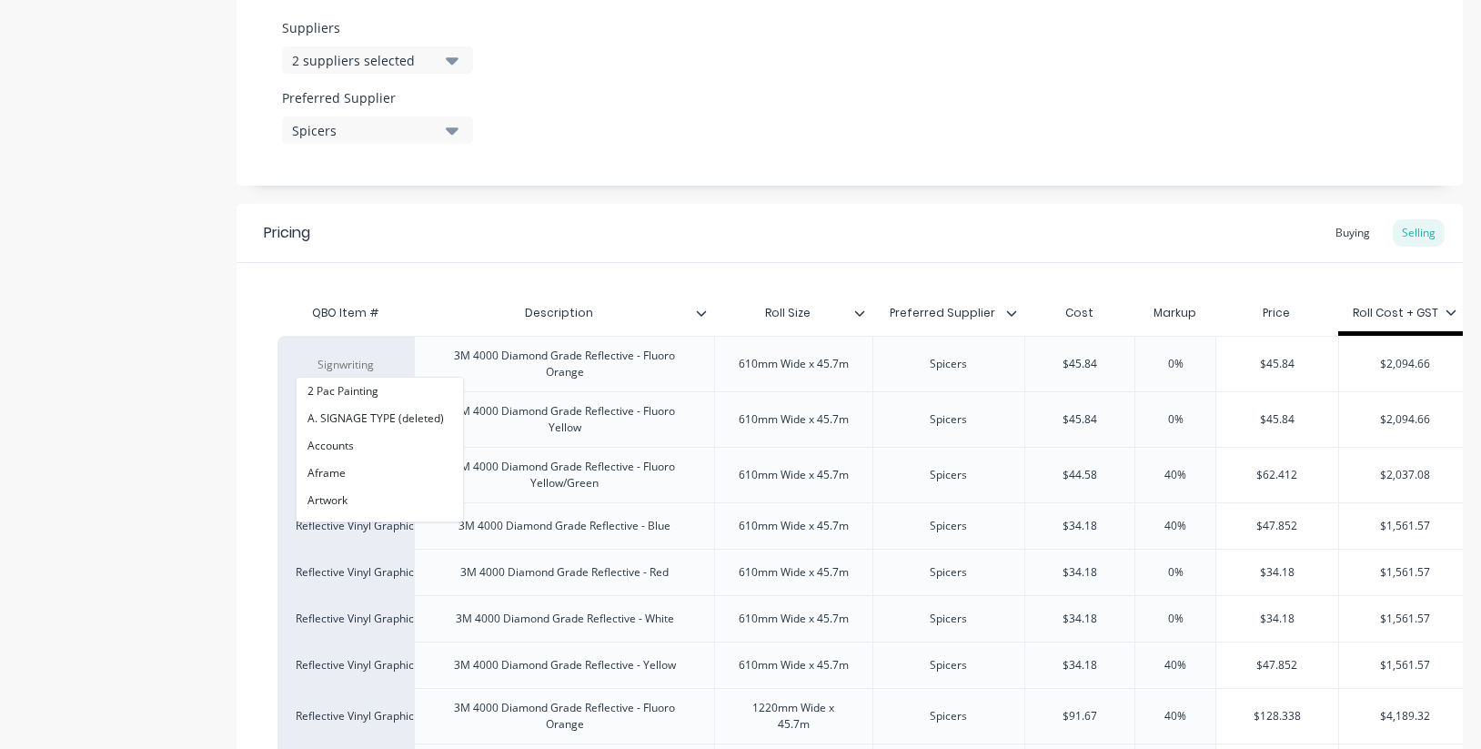
click at [517, 253] on div "Pricing Buying Selling" at bounding box center [849, 233] width 1226 height 59
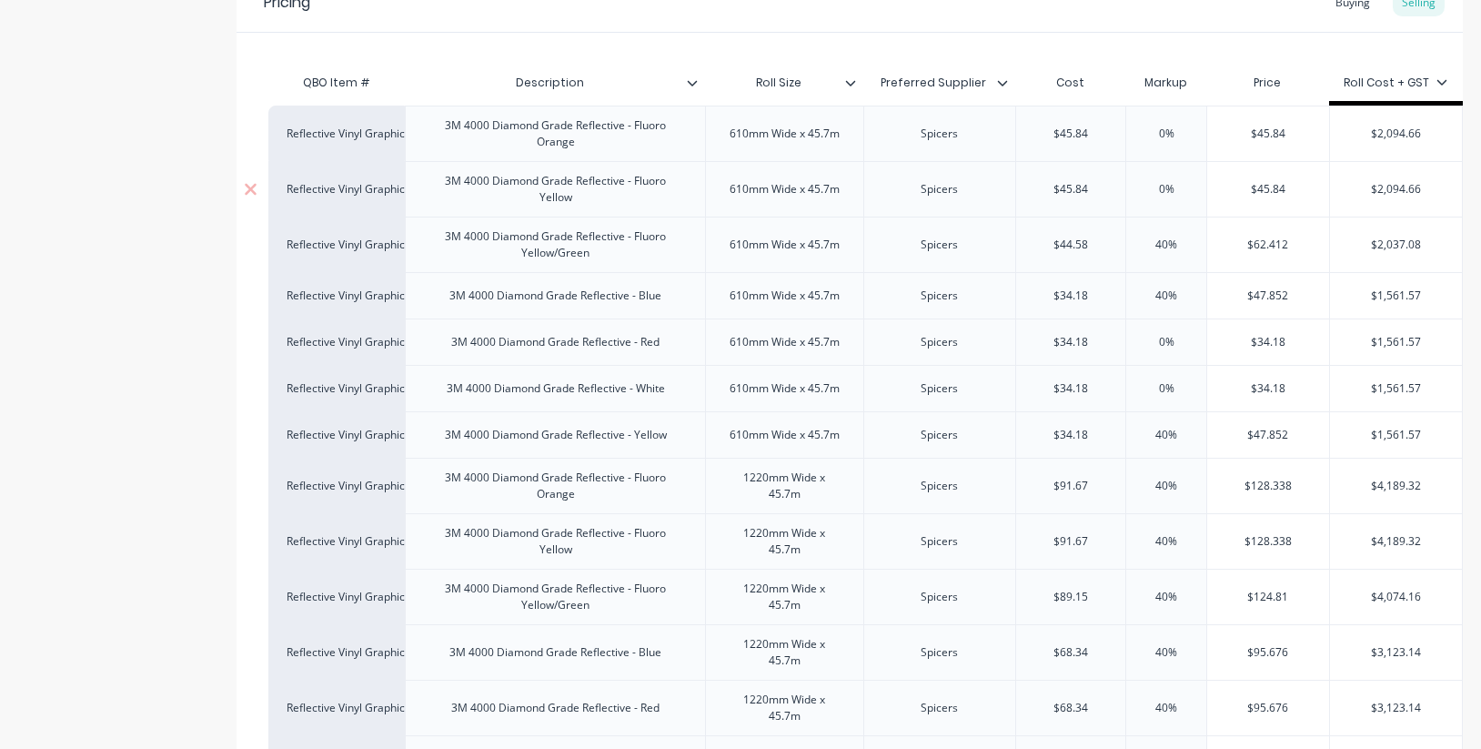
scroll to position [0, 9]
click at [1077, 132] on input "$45.84" at bounding box center [1071, 134] width 110 height 16
drag, startPoint x: 1095, startPoint y: 130, endPoint x: 1026, endPoint y: 128, distance: 69.1
click at [1026, 130] on input "$45.84" at bounding box center [1071, 134] width 110 height 16
click at [1079, 186] on input "$45.84" at bounding box center [1071, 189] width 110 height 16
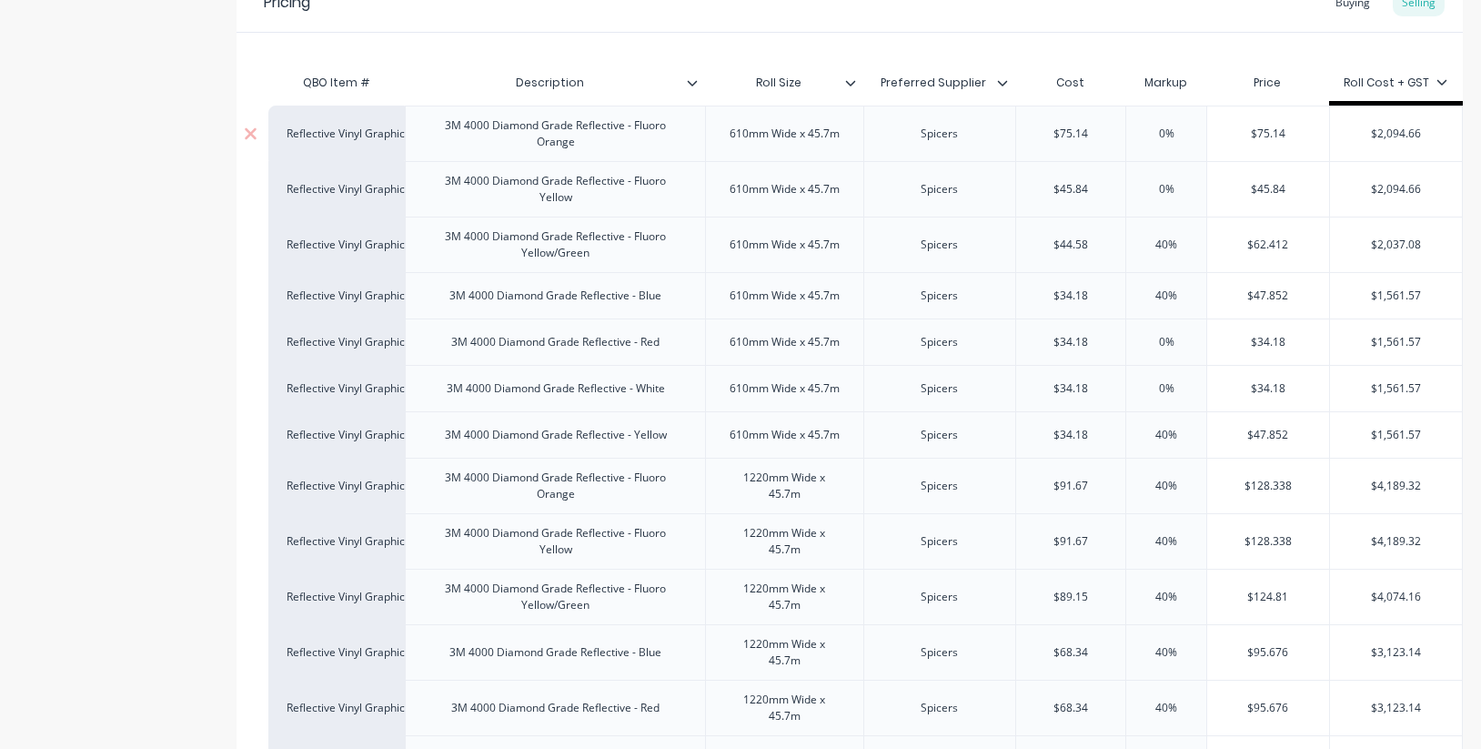
click at [1175, 132] on input "0%" at bounding box center [1165, 134] width 91 height 16
drag, startPoint x: 1193, startPoint y: 133, endPoint x: 1100, endPoint y: 131, distance: 93.7
click at [1100, 131] on div "Reflective Vinyl Graphics 3M 4000 Diamond Grade Reflective - Fluoro Orange 610m…" at bounding box center [865, 133] width 1194 height 55
drag, startPoint x: 1095, startPoint y: 136, endPoint x: 1032, endPoint y: 132, distance: 62.9
click at [1032, 132] on input "$75.14" at bounding box center [1071, 134] width 110 height 16
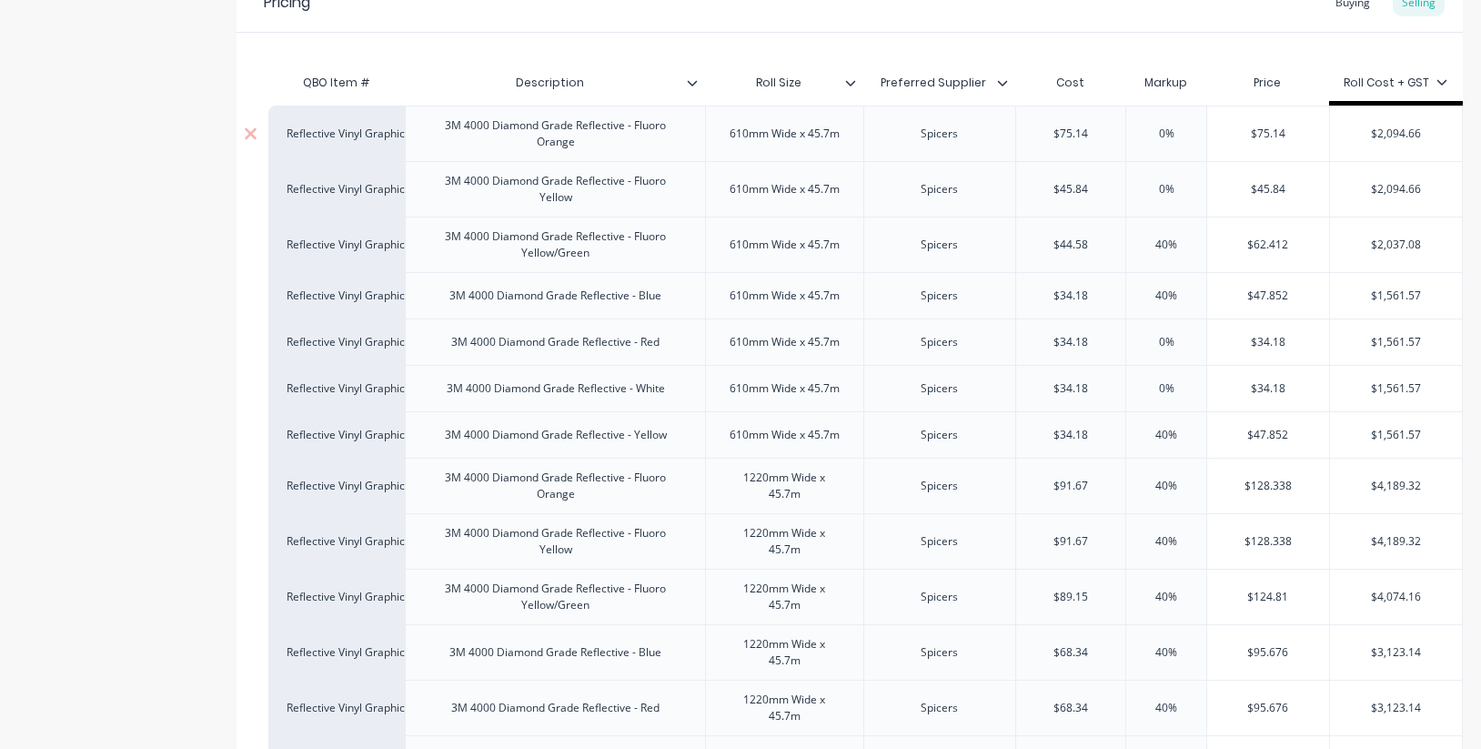
click at [1103, 132] on input "$75.14" at bounding box center [1071, 134] width 110 height 16
drag, startPoint x: 1103, startPoint y: 132, endPoint x: 1031, endPoint y: 128, distance: 71.9
click at [1031, 128] on input "$75.14" at bounding box center [1071, 134] width 110 height 16
drag, startPoint x: 1098, startPoint y: 186, endPoint x: 1010, endPoint y: 183, distance: 88.3
click at [998, 182] on div "Reflective Vinyl Graphics 3M 4000 Diamond Grade Reflective - Fluoro Yellow 610m…" at bounding box center [865, 188] width 1194 height 55
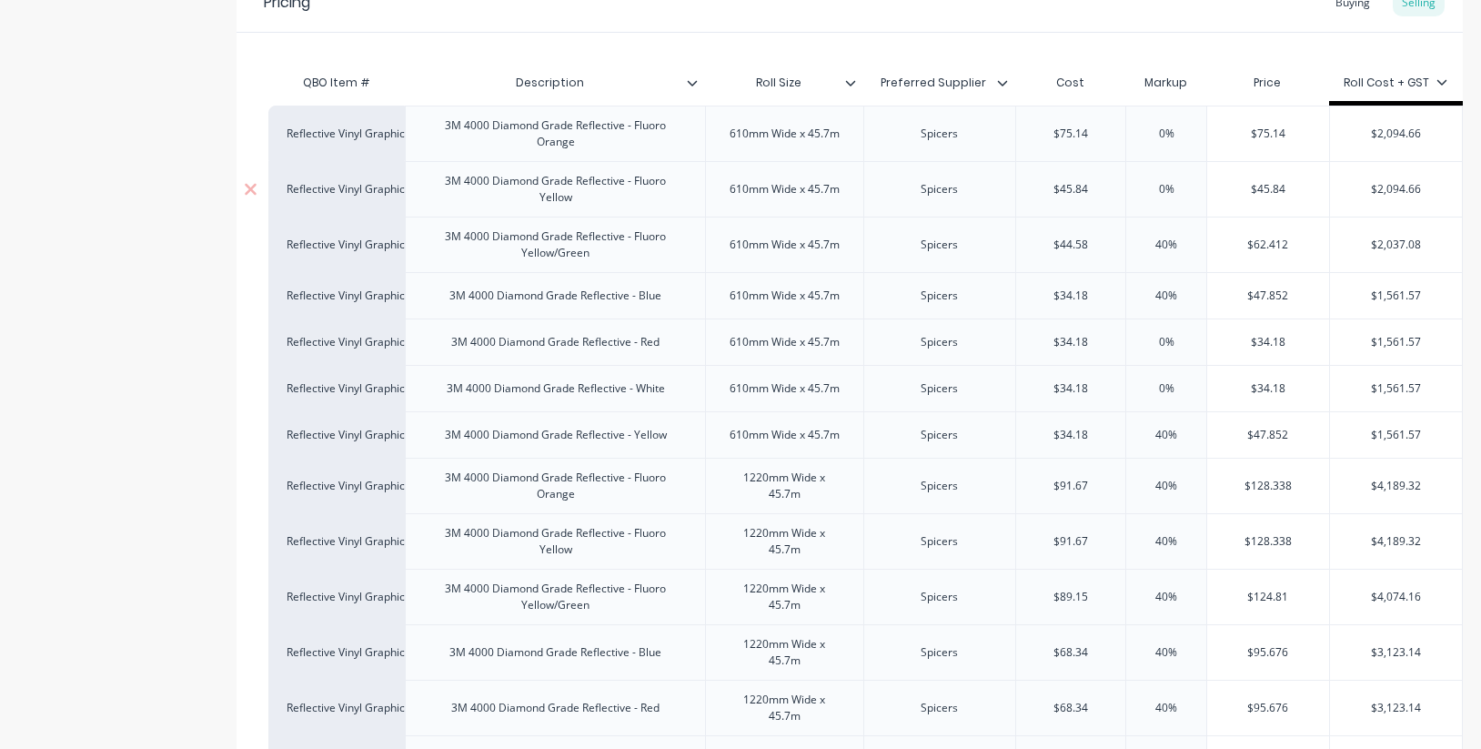
paste input "75.1"
click at [1092, 245] on input "$44.58" at bounding box center [1071, 244] width 110 height 16
drag, startPoint x: 1059, startPoint y: 242, endPoint x: 1021, endPoint y: 239, distance: 37.4
click at [1022, 239] on input "$44.58" at bounding box center [1071, 244] width 110 height 16
click at [1092, 248] on input "$44.58" at bounding box center [1071, 244] width 110 height 16
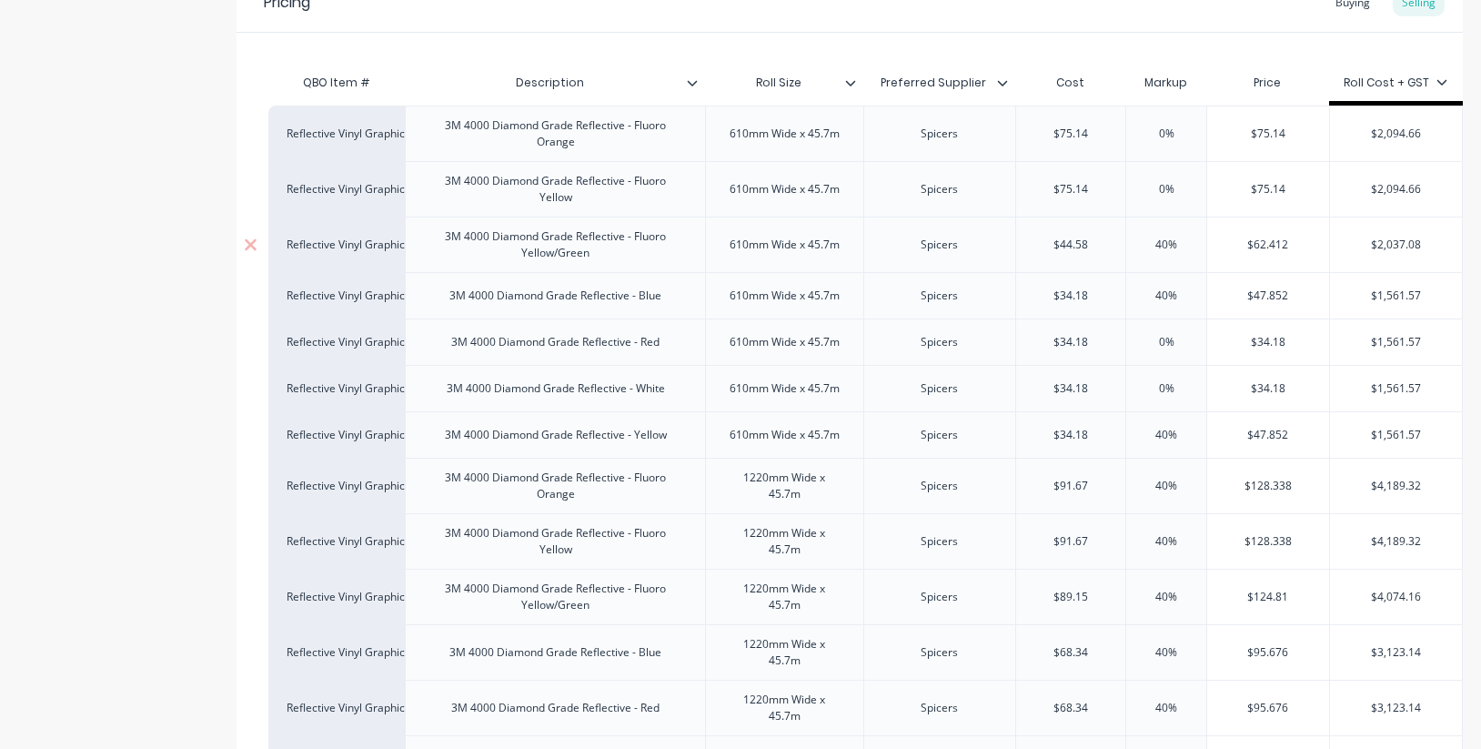
drag, startPoint x: 1099, startPoint y: 247, endPoint x: 1025, endPoint y: 243, distance: 73.8
click at [1016, 243] on div "$44.58 $44.58" at bounding box center [1071, 244] width 110 height 45
paste input "75.14"
drag, startPoint x: 1106, startPoint y: 298, endPoint x: 1166, endPoint y: 209, distance: 107.5
click at [1106, 298] on input "$34.18" at bounding box center [1071, 295] width 110 height 16
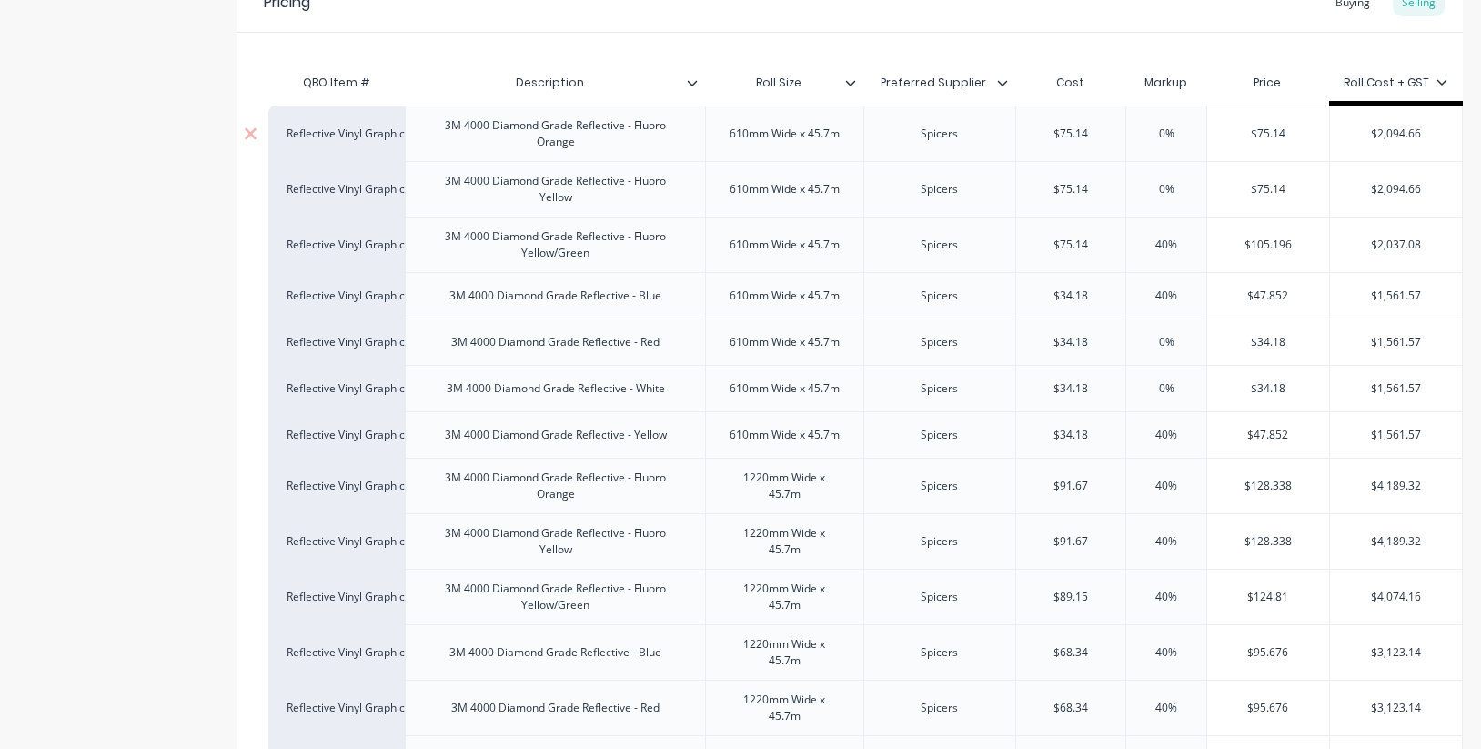
drag, startPoint x: 1183, startPoint y: 137, endPoint x: 1133, endPoint y: 134, distance: 50.2
click at [1133, 133] on input "0%" at bounding box center [1165, 134] width 91 height 16
click at [1167, 196] on div "0% 0%" at bounding box center [1165, 188] width 91 height 45
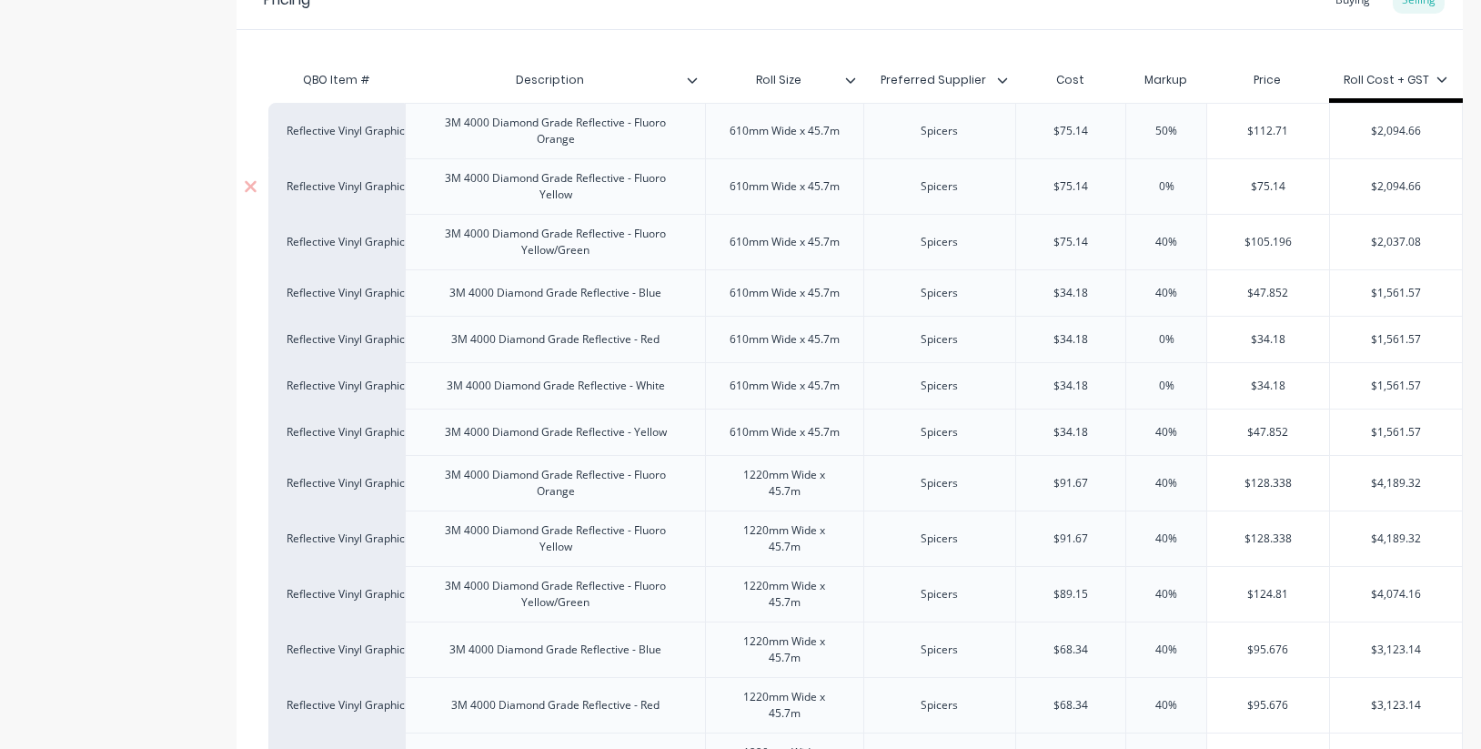
drag, startPoint x: 1171, startPoint y: 182, endPoint x: 1128, endPoint y: 179, distance: 43.7
click at [1128, 179] on input "0%" at bounding box center [1165, 186] width 91 height 16
drag, startPoint x: 1201, startPoint y: 238, endPoint x: 1090, endPoint y: 235, distance: 111.0
click at [1090, 235] on div "Reflective Vinyl Graphics 3M 4000 Diamond Grade Reflective - Fluoro Yellow/Gree…" at bounding box center [865, 241] width 1194 height 55
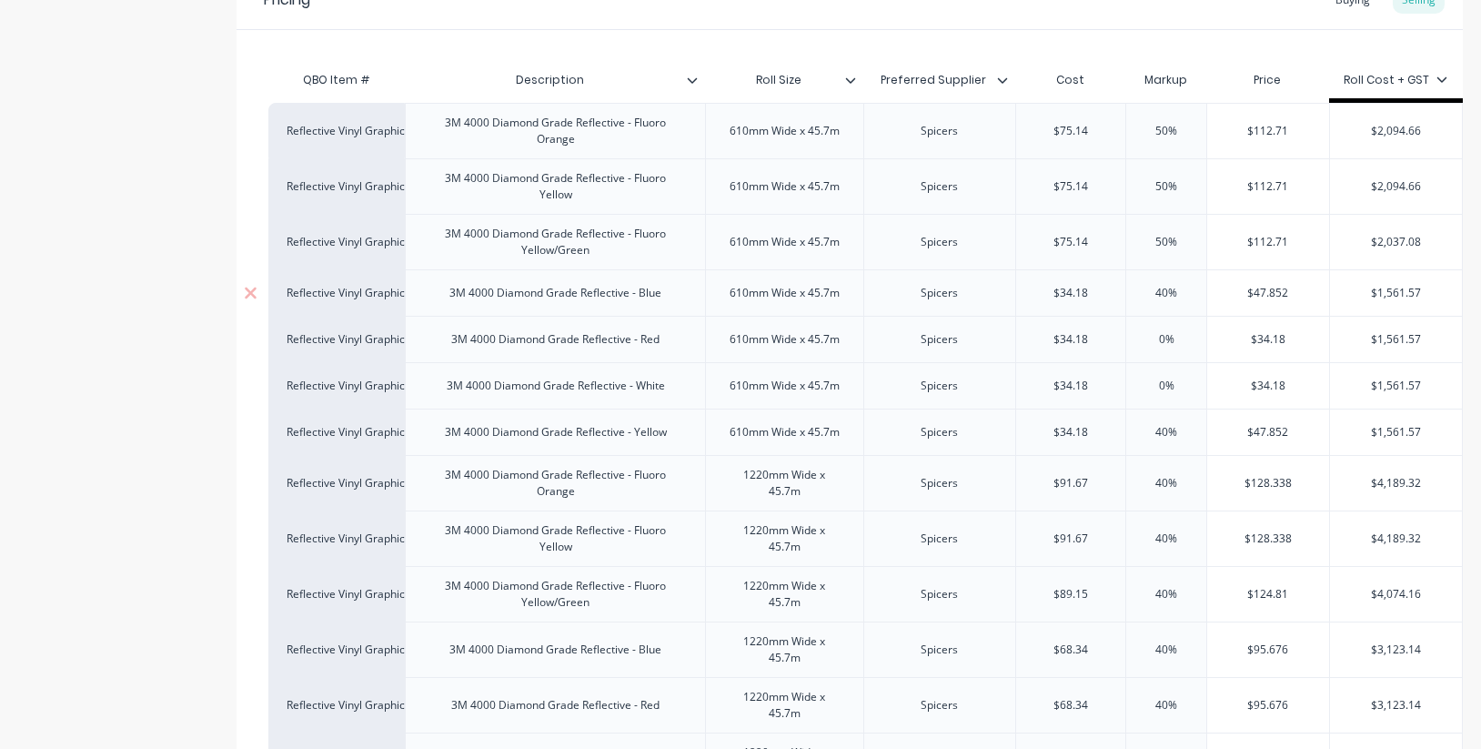
drag, startPoint x: 1187, startPoint y: 296, endPoint x: 1119, endPoint y: 288, distance: 68.6
click at [1119, 288] on div "Reflective Vinyl Graphics 3M 4000 Diamond Grade Reflective - Blue 610mm Wide x …" at bounding box center [865, 292] width 1194 height 46
drag, startPoint x: 1195, startPoint y: 337, endPoint x: 1130, endPoint y: 337, distance: 64.6
click at [1130, 337] on input "0%" at bounding box center [1165, 339] width 91 height 16
drag, startPoint x: 1187, startPoint y: 390, endPoint x: 1106, endPoint y: 380, distance: 81.6
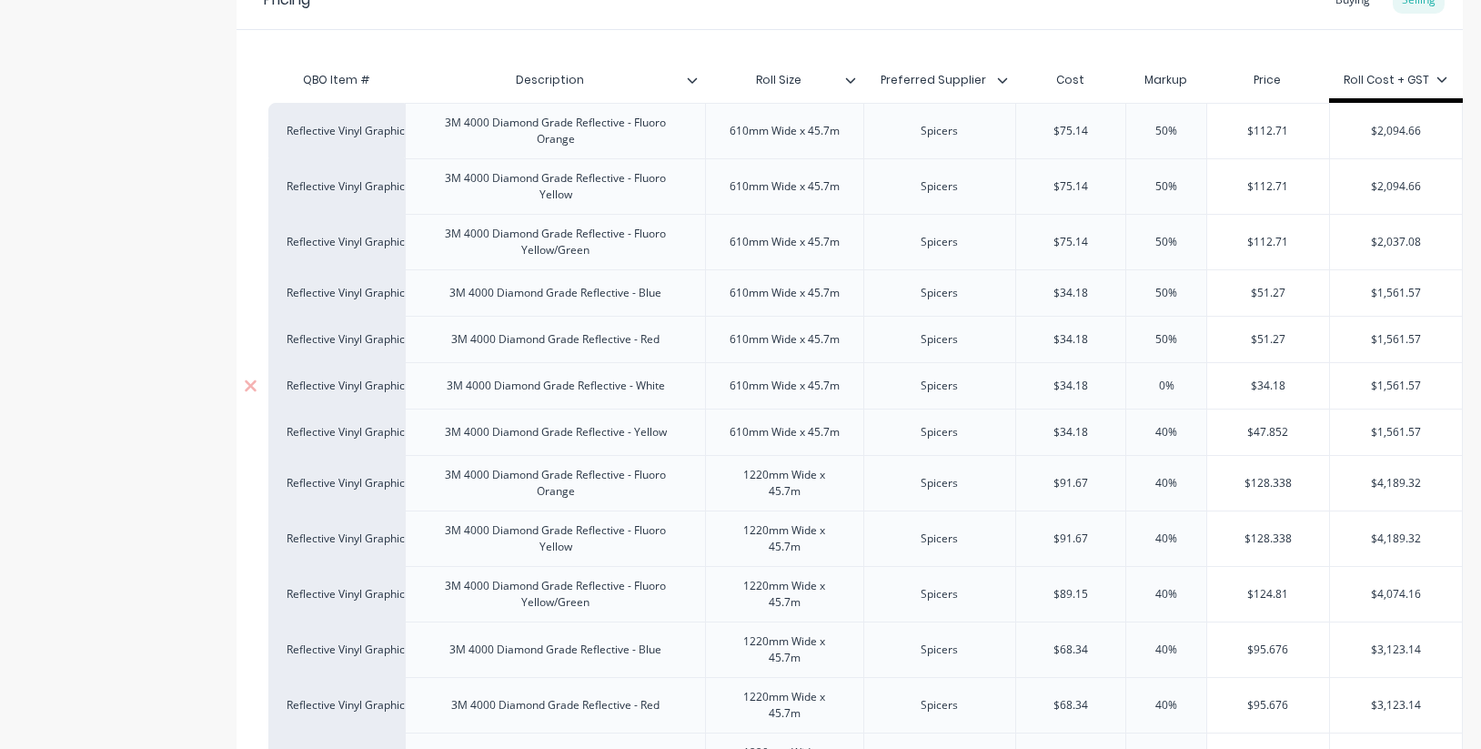
click at [1106, 380] on div "Reflective Vinyl Graphics 3M 4000 Diamond Grade Reflective - White 610mm Wide x…" at bounding box center [865, 385] width 1194 height 46
drag, startPoint x: 1184, startPoint y: 437, endPoint x: 1107, endPoint y: 430, distance: 77.6
click at [1107, 430] on div "Reflective Vinyl Graphics 3M 4000 Diamond Grade Reflective - Yellow 610mm Wide …" at bounding box center [865, 431] width 1194 height 46
drag, startPoint x: 1177, startPoint y: 487, endPoint x: 1111, endPoint y: 478, distance: 66.0
click at [1111, 478] on div "Reflective Vinyl Graphics 3M 4000 Diamond Grade Reflective - Fluoro Orange 1220…" at bounding box center [865, 482] width 1194 height 55
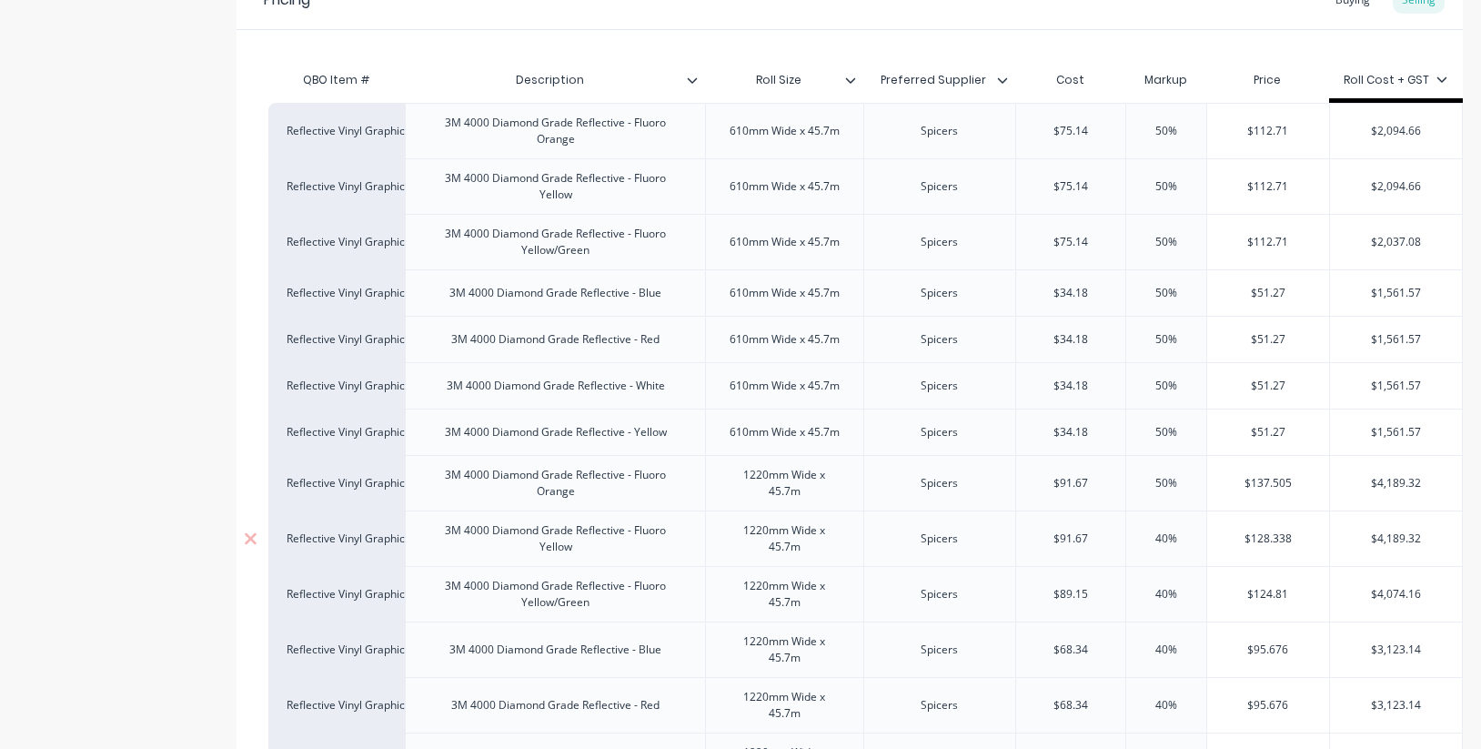
drag, startPoint x: 1181, startPoint y: 538, endPoint x: 1110, endPoint y: 535, distance: 71.0
click at [1110, 535] on div "Reflective Vinyl Graphics 3M 4000 Diamond Grade Reflective - Fluoro Yellow 1220…" at bounding box center [865, 537] width 1194 height 55
drag, startPoint x: 1171, startPoint y: 592, endPoint x: 1129, endPoint y: 588, distance: 42.9
click at [1129, 588] on input "40%" at bounding box center [1165, 594] width 91 height 16
drag, startPoint x: 1136, startPoint y: 646, endPoint x: 1125, endPoint y: 645, distance: 11.0
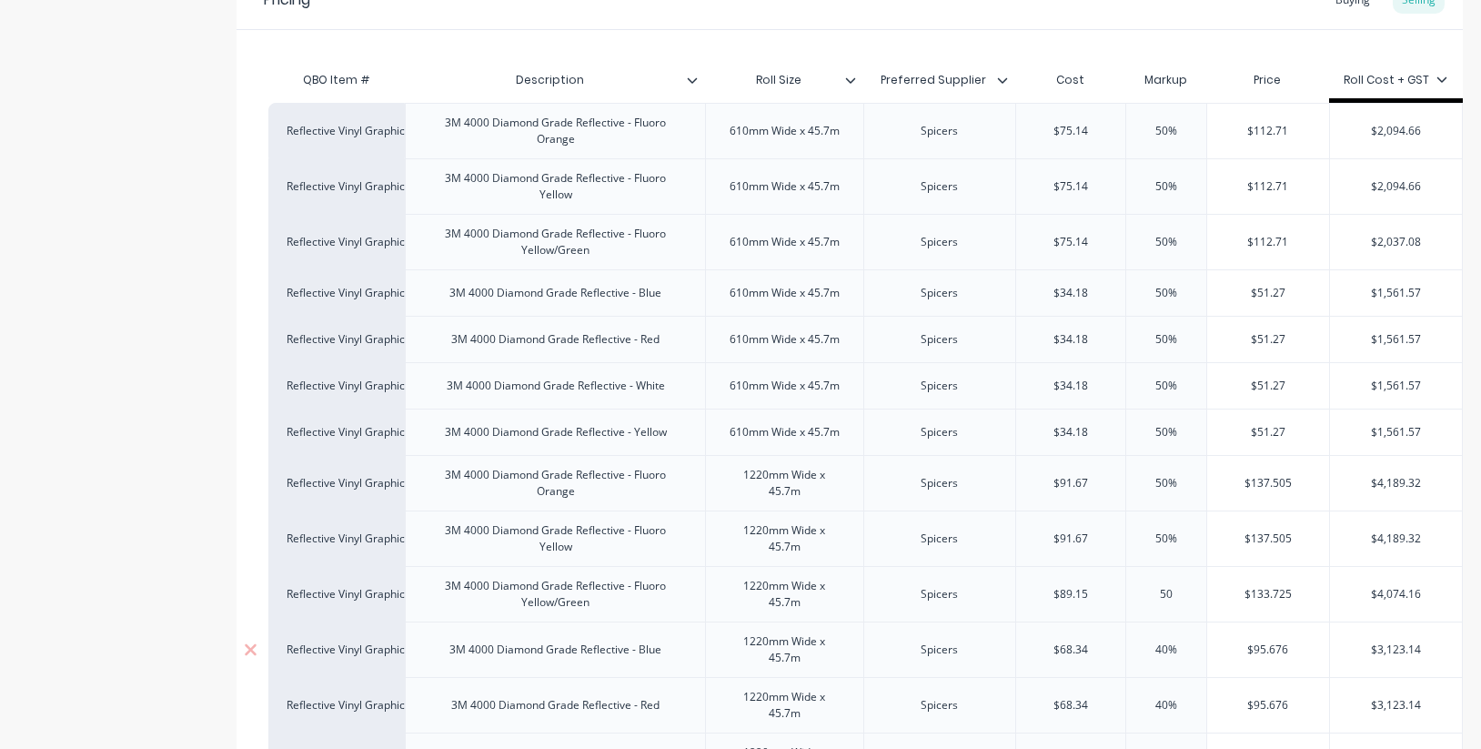
click at [1125, 645] on input "40%" at bounding box center [1165, 649] width 91 height 16
click at [1190, 702] on input "40%" at bounding box center [1165, 705] width 91 height 16
drag, startPoint x: 1192, startPoint y: 703, endPoint x: 1110, endPoint y: 670, distance: 89.0
click at [1086, 688] on div "Reflective Vinyl Graphics 3M 4000 Diamond Grade Reflective - Red 1220mm Wide x …" at bounding box center [865, 704] width 1194 height 55
click at [1187, 603] on div "50%" at bounding box center [1165, 593] width 91 height 45
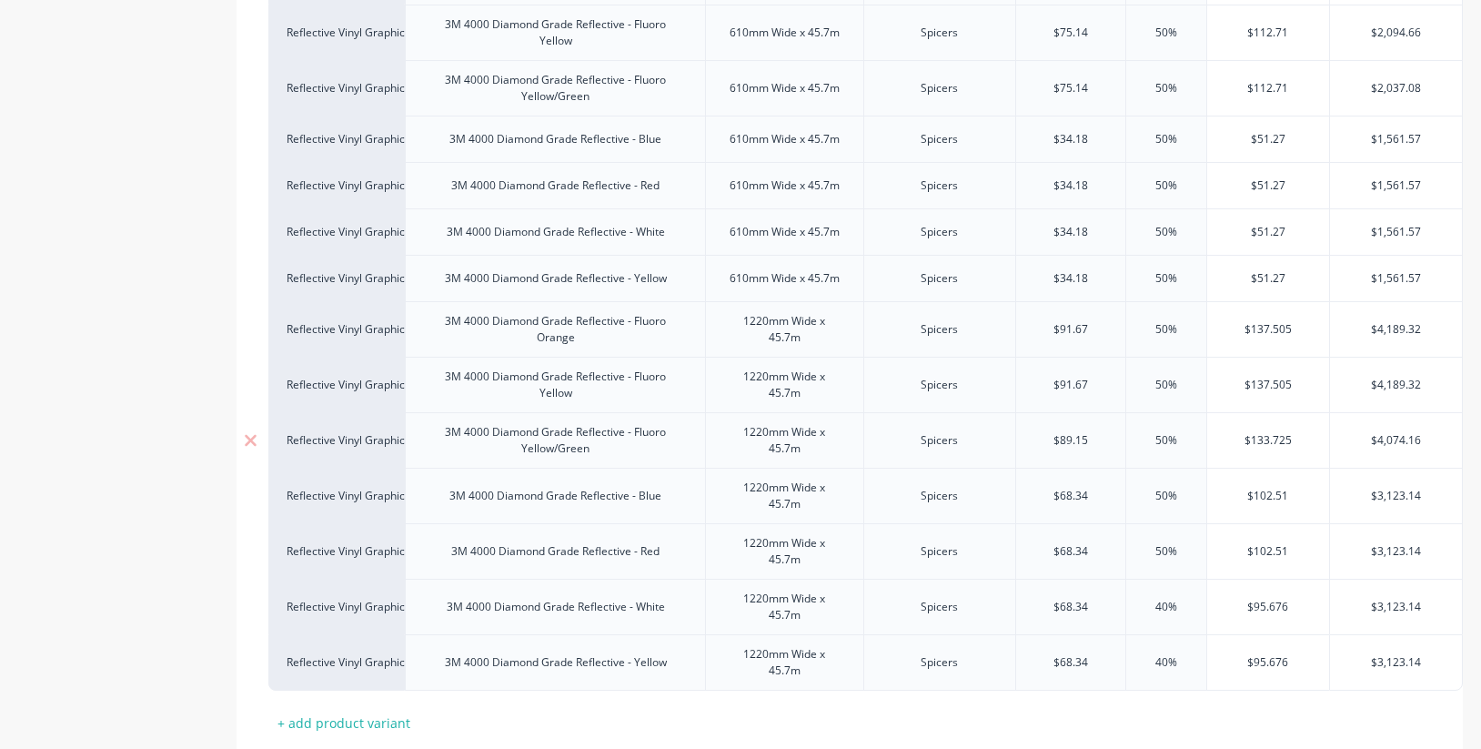
scroll to position [1311, 0]
drag, startPoint x: 1186, startPoint y: 602, endPoint x: 1125, endPoint y: 599, distance: 61.0
click at [1125, 599] on input "40%" at bounding box center [1165, 606] width 91 height 16
drag, startPoint x: 1180, startPoint y: 657, endPoint x: 1133, endPoint y: 656, distance: 46.4
click at [1133, 656] on input "40%" at bounding box center [1165, 661] width 91 height 16
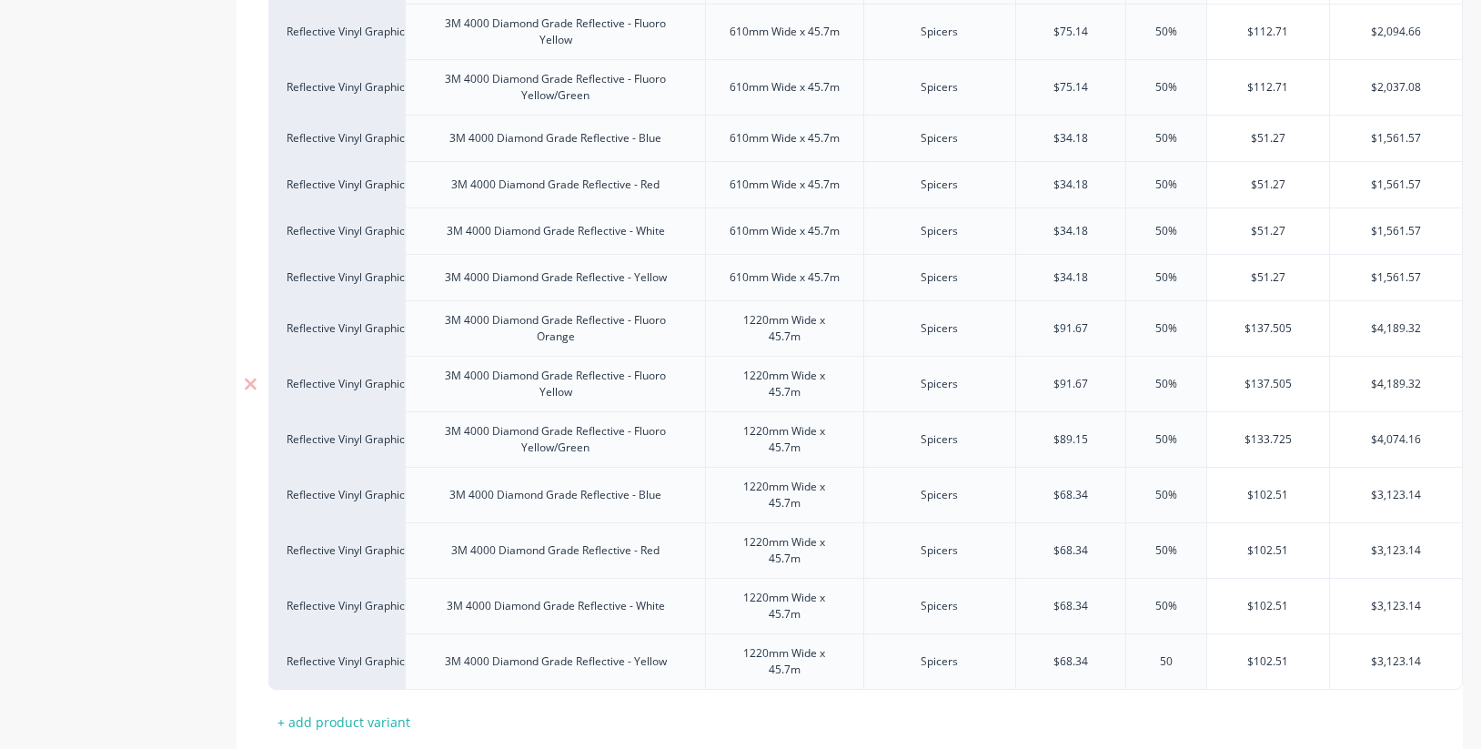
click at [1177, 375] on div "50%" at bounding box center [1165, 383] width 91 height 45
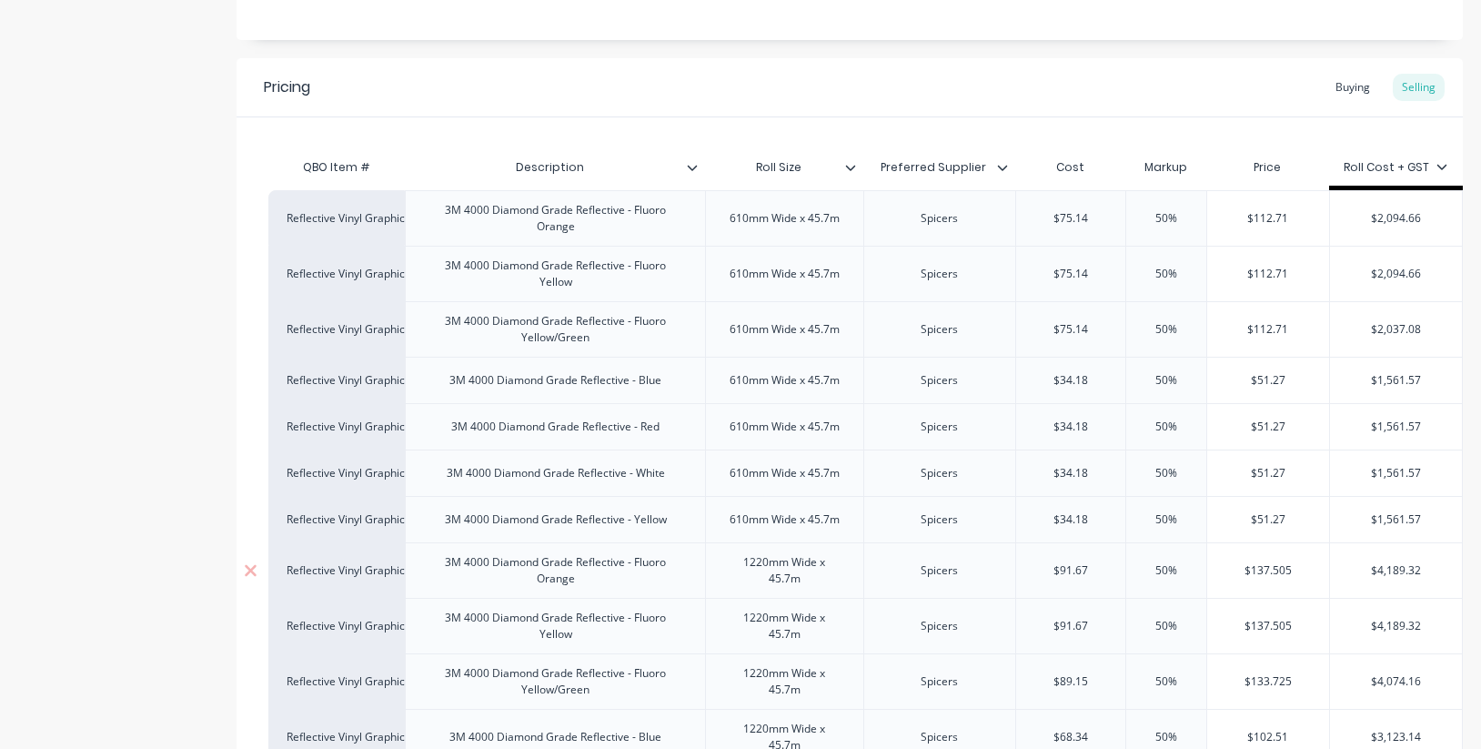
scroll to position [1067, 0]
click at [851, 166] on icon at bounding box center [850, 169] width 11 height 11
click at [1358, 84] on div "Buying" at bounding box center [1352, 88] width 53 height 27
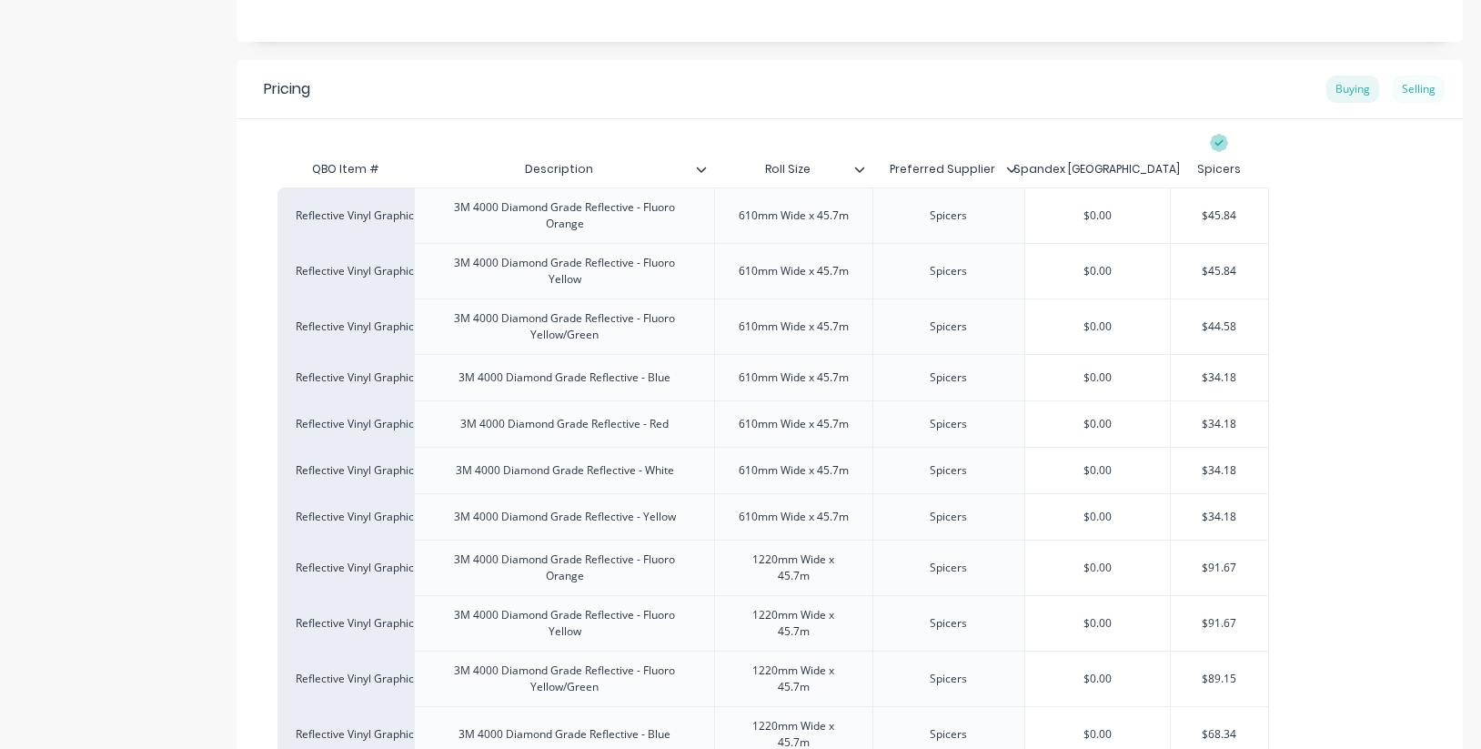
click at [1421, 88] on div "Selling" at bounding box center [1418, 88] width 52 height 27
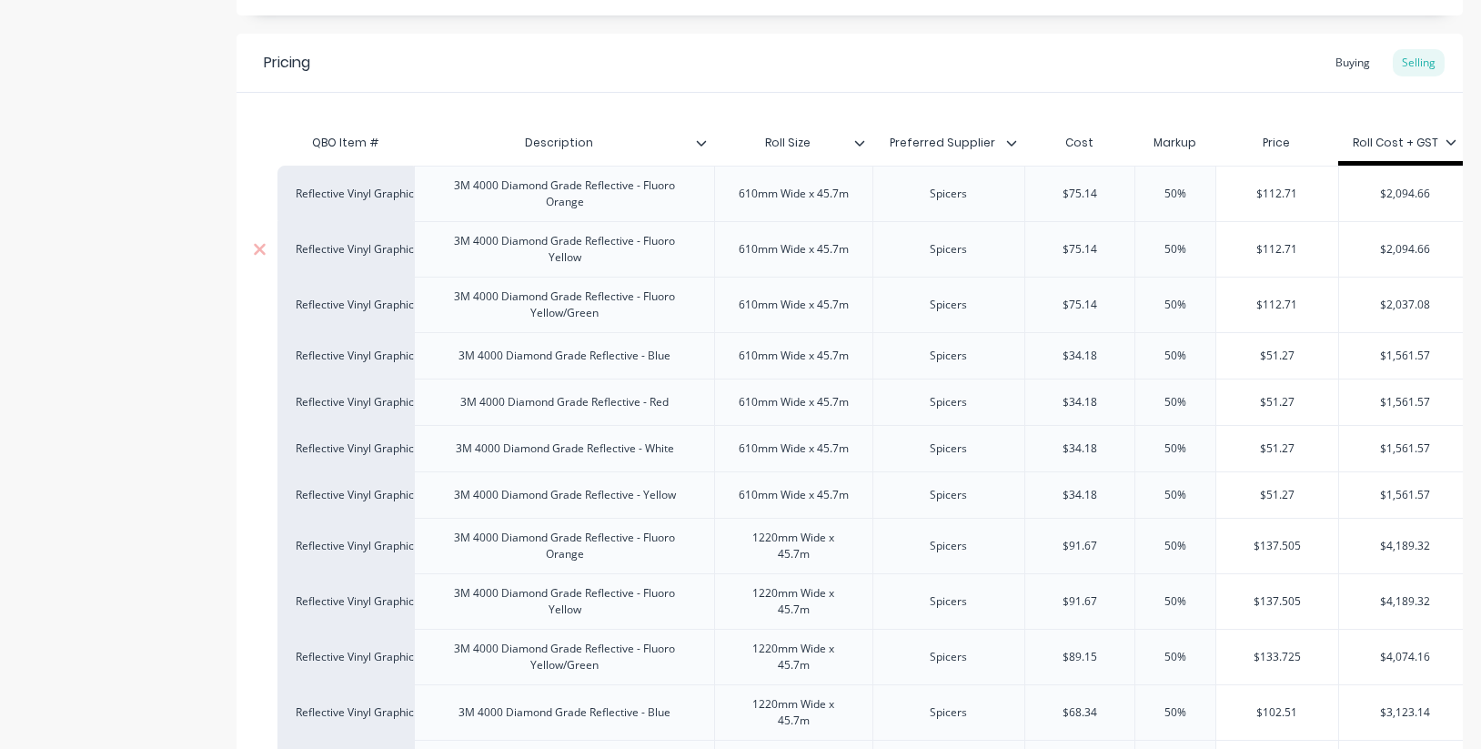
scroll to position [1099, 0]
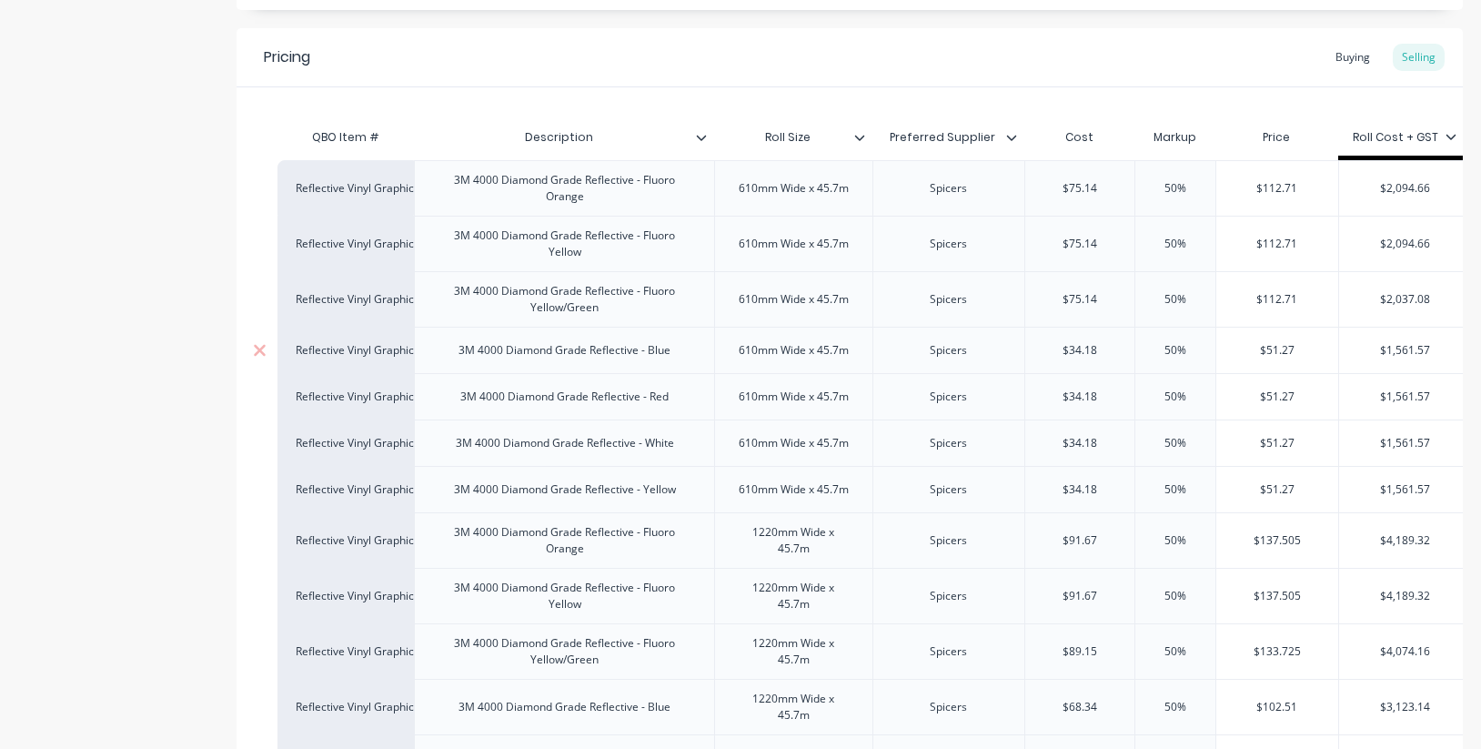
drag, startPoint x: 1112, startPoint y: 351, endPoint x: 1007, endPoint y: 343, distance: 105.8
click at [1006, 343] on div "Reflective Vinyl Graphics 3M 4000 Diamond Grade Reflective - Blue 610mm Wide x …" at bounding box center [874, 350] width 1194 height 46
click at [1096, 397] on input "$34.18" at bounding box center [1080, 396] width 110 height 16
drag, startPoint x: 1098, startPoint y: 399, endPoint x: 1020, endPoint y: 395, distance: 78.3
click at [1020, 395] on div "Reflective Vinyl Graphics 3M 4000 Diamond Grade Reflective - Red 610mm Wide x 4…" at bounding box center [874, 396] width 1194 height 46
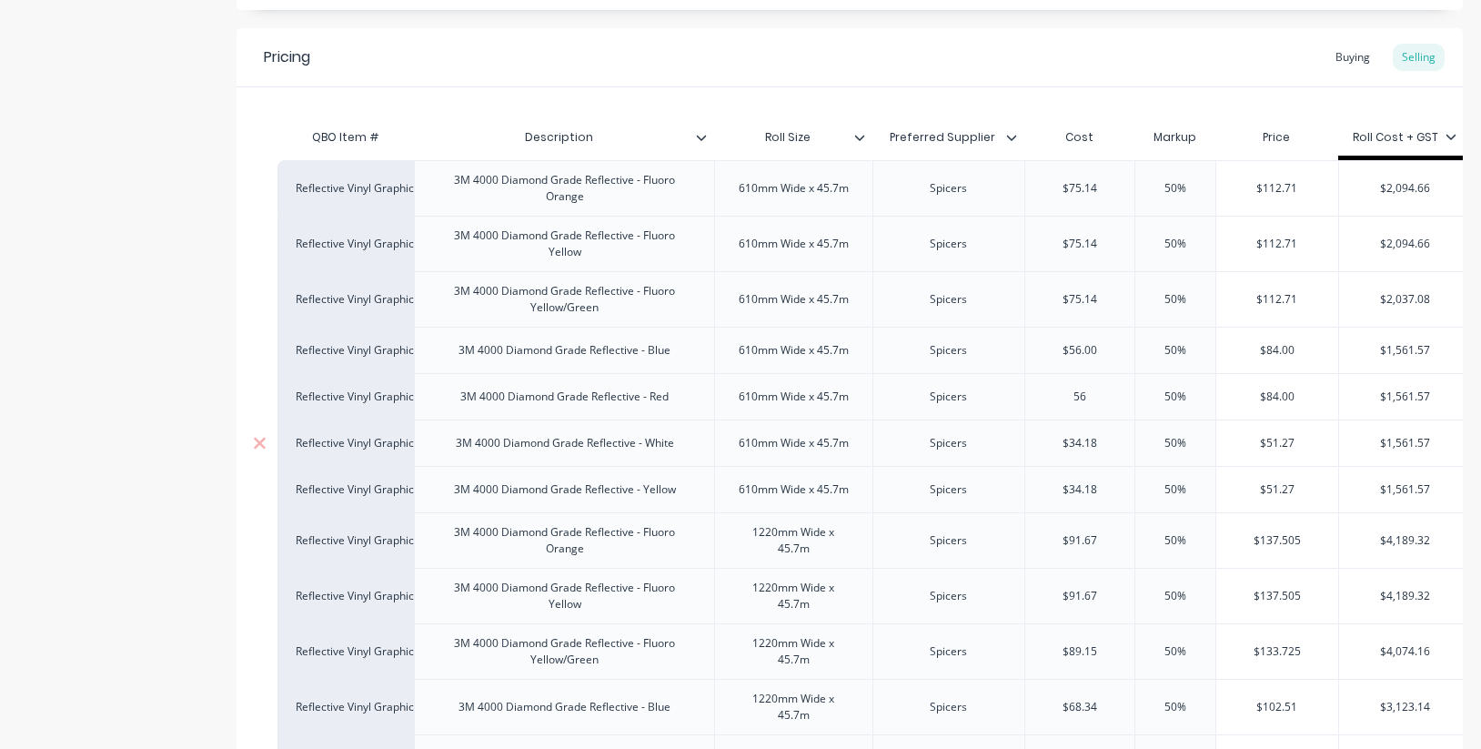
drag, startPoint x: 1105, startPoint y: 438, endPoint x: 1030, endPoint y: 439, distance: 74.6
click at [1030, 439] on input "$34.18" at bounding box center [1080, 443] width 110 height 16
drag, startPoint x: 1101, startPoint y: 487, endPoint x: 1002, endPoint y: 485, distance: 99.2
click at [1002, 485] on div "Reflective Vinyl Graphics 3M 4000 Diamond Grade Reflective - Yellow 610mm Wide …" at bounding box center [874, 489] width 1194 height 46
click at [1111, 543] on input "$91.67" at bounding box center [1080, 540] width 110 height 16
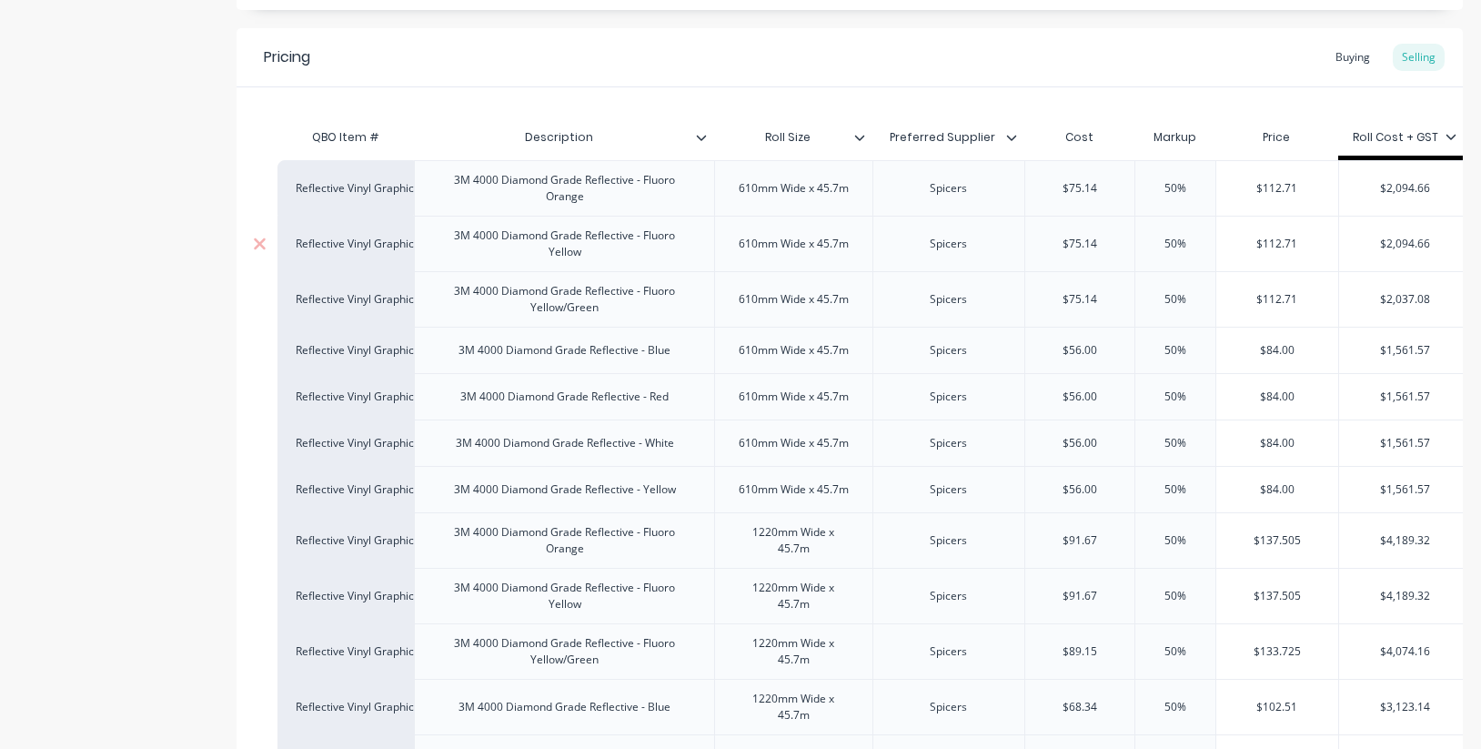
drag, startPoint x: 1107, startPoint y: 246, endPoint x: 1018, endPoint y: 242, distance: 89.2
click at [1015, 240] on div "Reflective Vinyl Graphics 3M 4000 Diamond Grade Reflective - Fluoro Yellow 610m…" at bounding box center [874, 243] width 1194 height 55
drag, startPoint x: 1094, startPoint y: 538, endPoint x: 1035, endPoint y: 532, distance: 59.4
click at [1033, 532] on input "$91.67" at bounding box center [1080, 540] width 110 height 16
paste input "75.14"
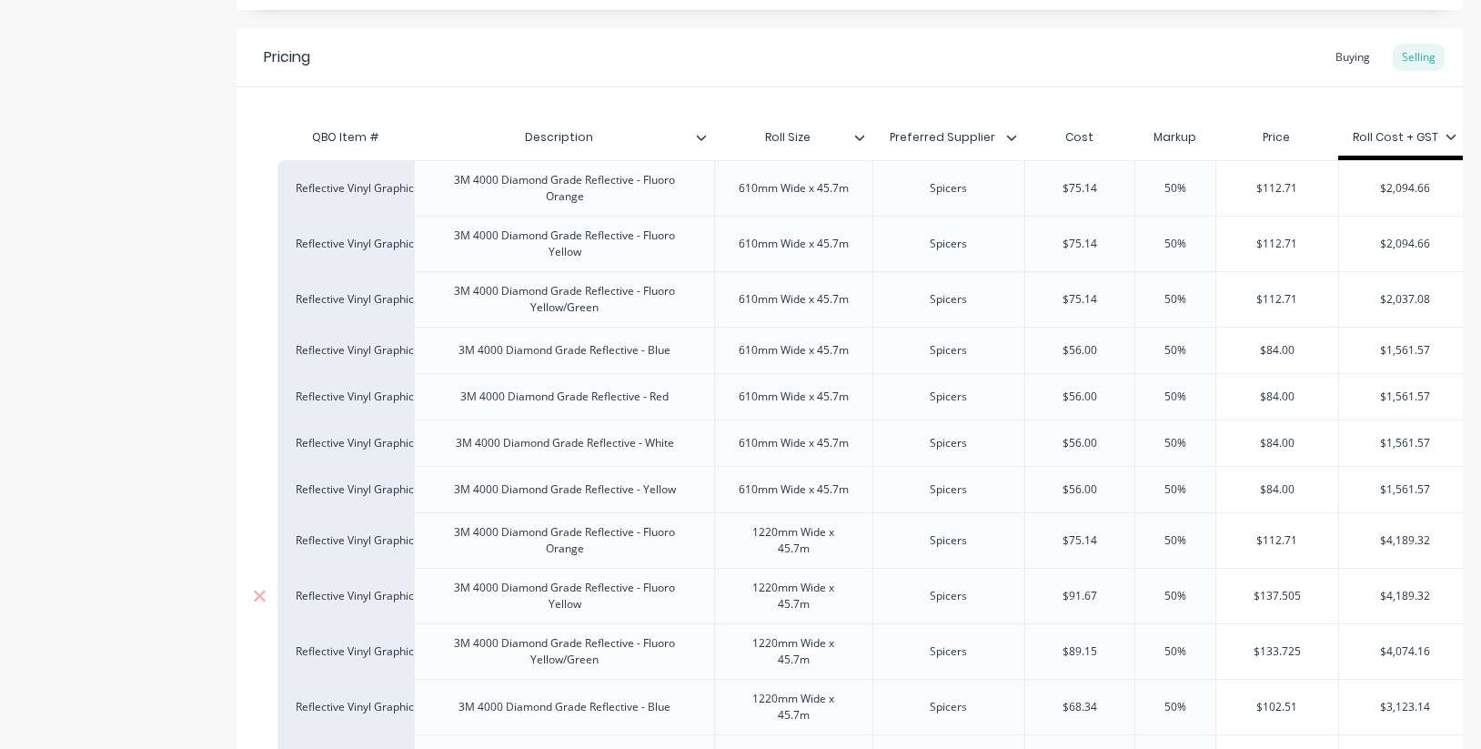
drag, startPoint x: 1101, startPoint y: 598, endPoint x: 1010, endPoint y: 590, distance: 91.2
click at [1010, 590] on div "Reflective Vinyl Graphics 3M 4000 Diamond Grade Reflective - Fluoro Yellow 1220…" at bounding box center [874, 595] width 1194 height 55
paste input "75.14"
drag, startPoint x: 1108, startPoint y: 653, endPoint x: 1041, endPoint y: 650, distance: 66.4
click at [1041, 650] on input "$89.15" at bounding box center [1080, 651] width 110 height 16
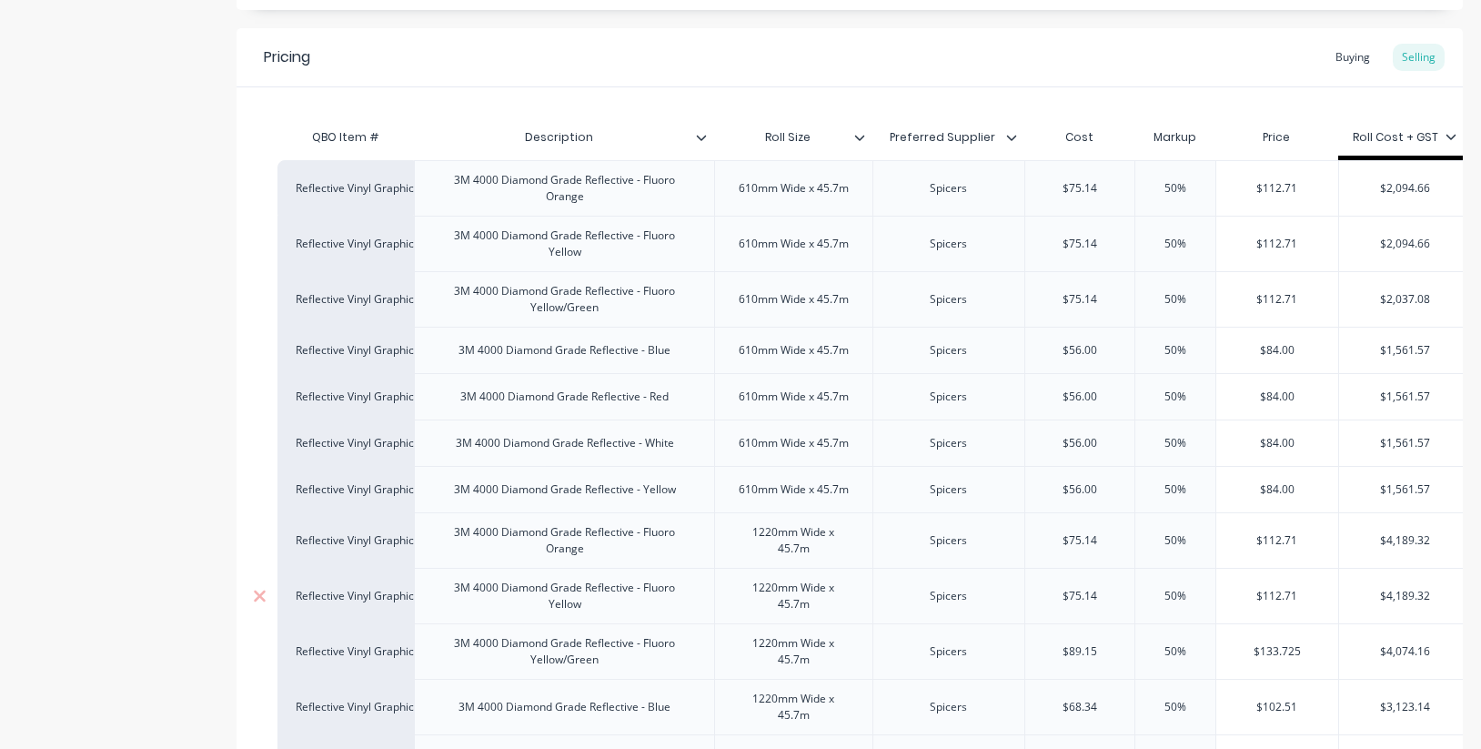
paste input "75.14"
click at [1103, 596] on input "$75.14" at bounding box center [1080, 596] width 110 height 16
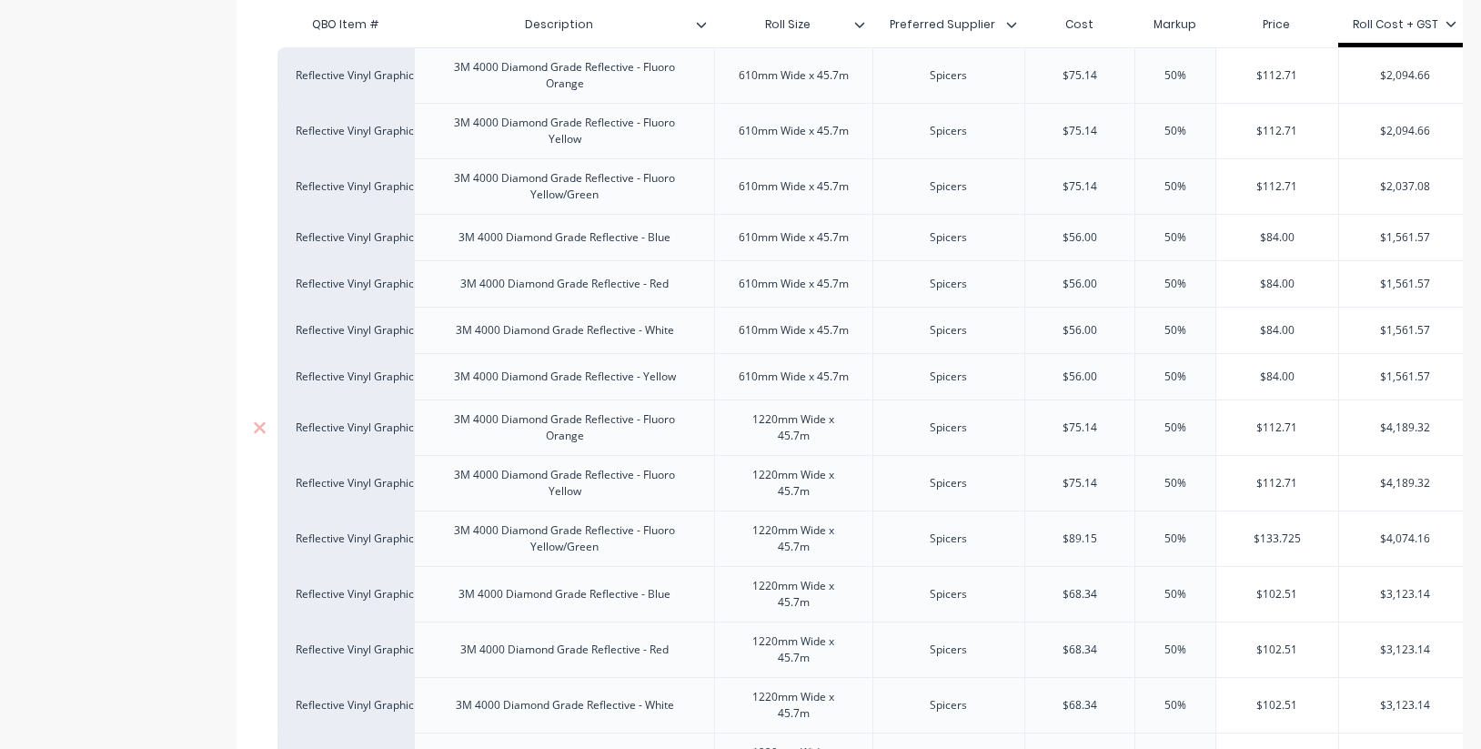
scroll to position [1216, 0]
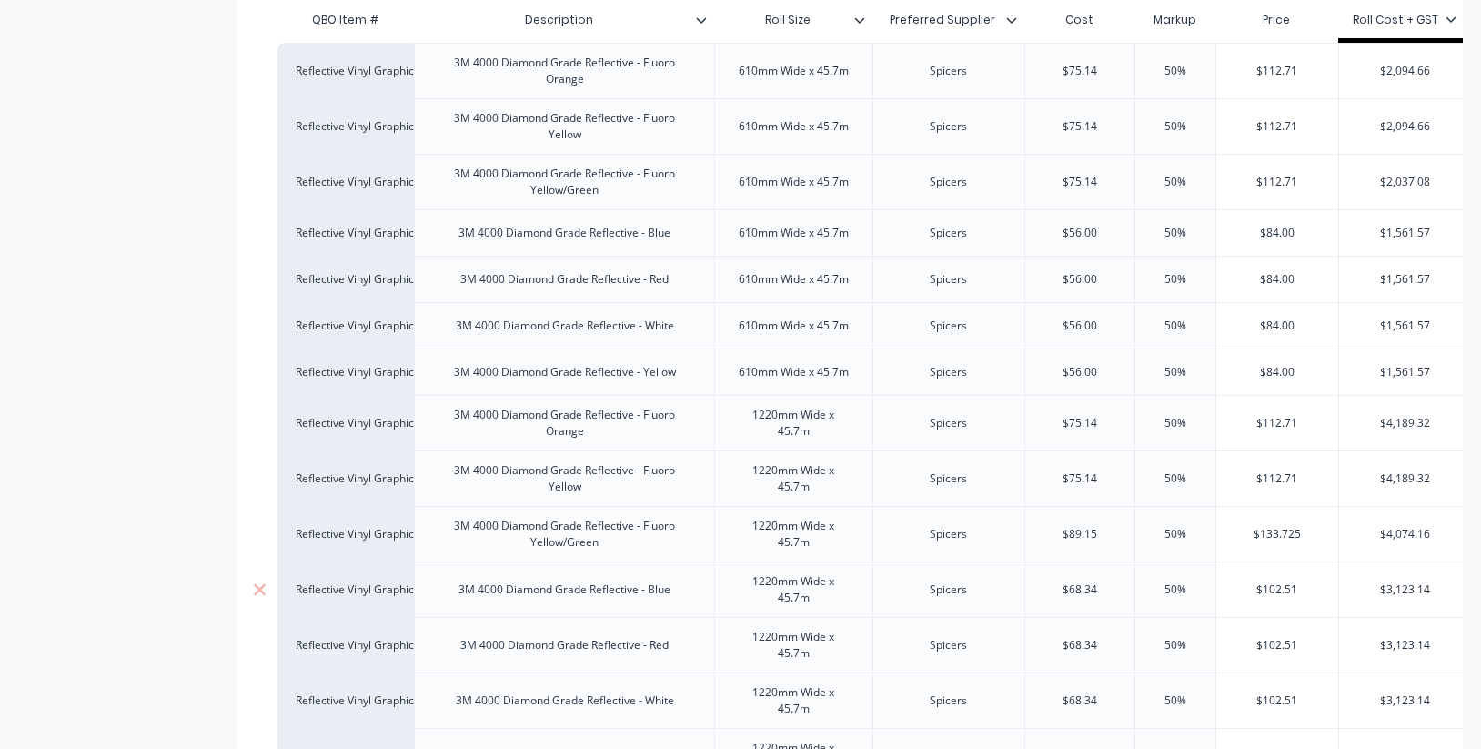
click at [1102, 589] on input "$68.34" at bounding box center [1080, 589] width 110 height 16
drag, startPoint x: 1070, startPoint y: 589, endPoint x: 1028, endPoint y: 588, distance: 41.9
click at [1028, 588] on input "$68.34" at bounding box center [1080, 589] width 110 height 16
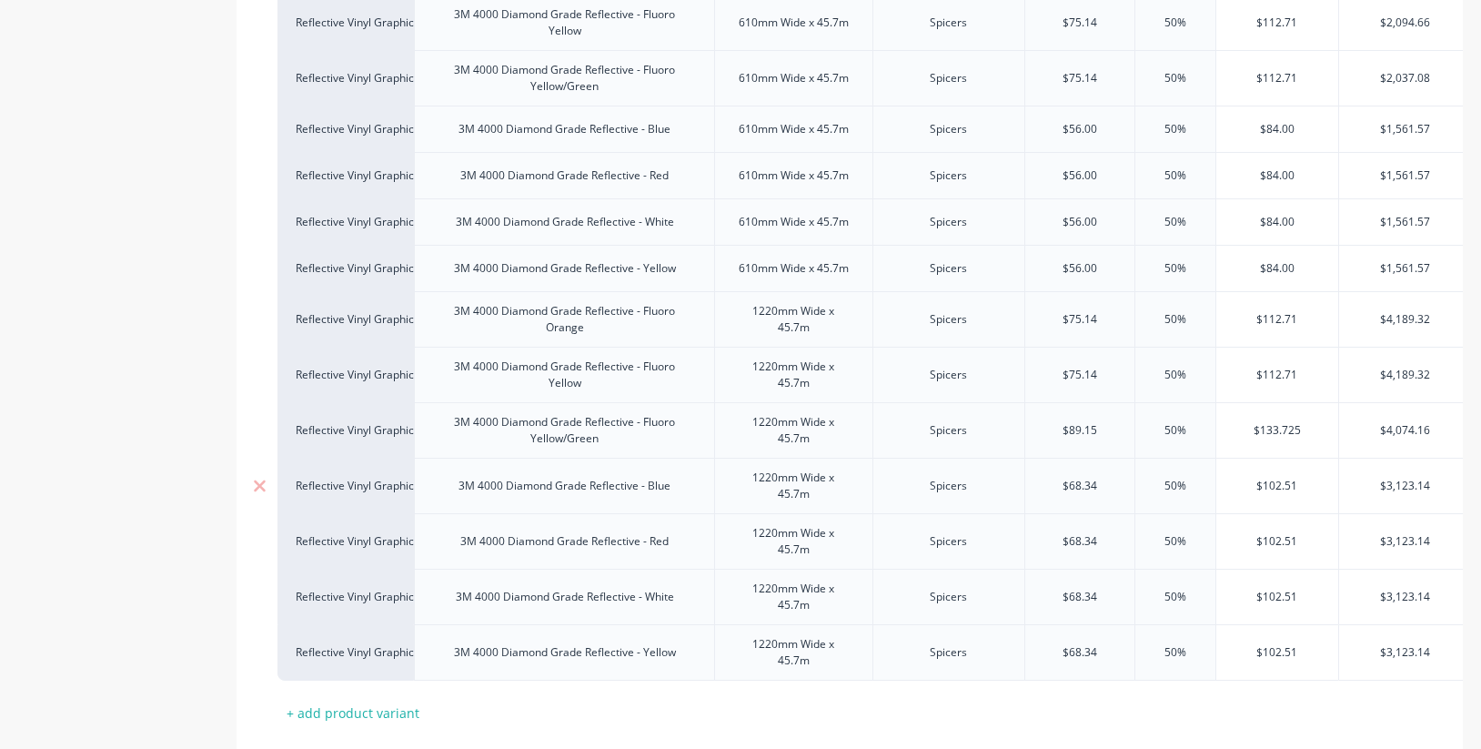
scroll to position [1323, 0]
click at [1103, 428] on input "$89.15" at bounding box center [1080, 426] width 110 height 16
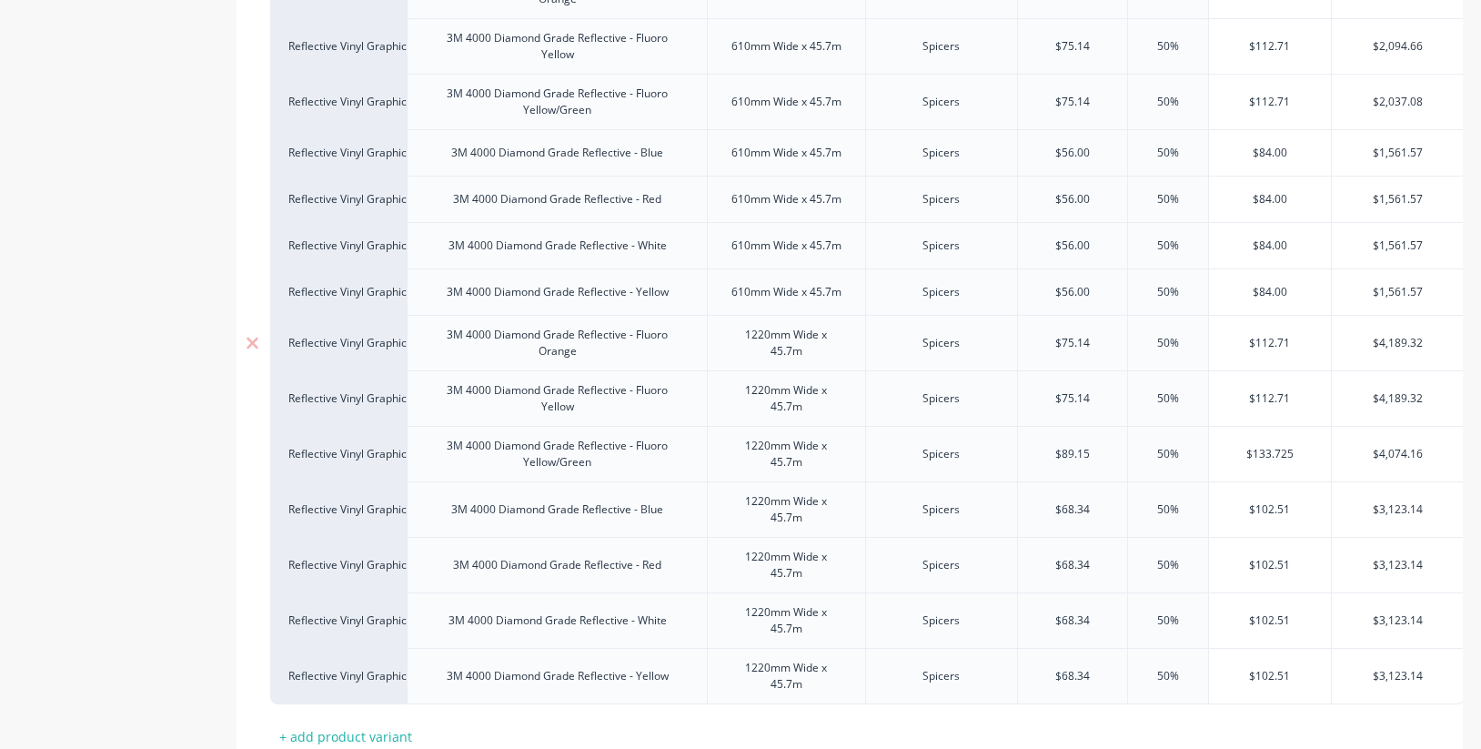
scroll to position [1306, 0]
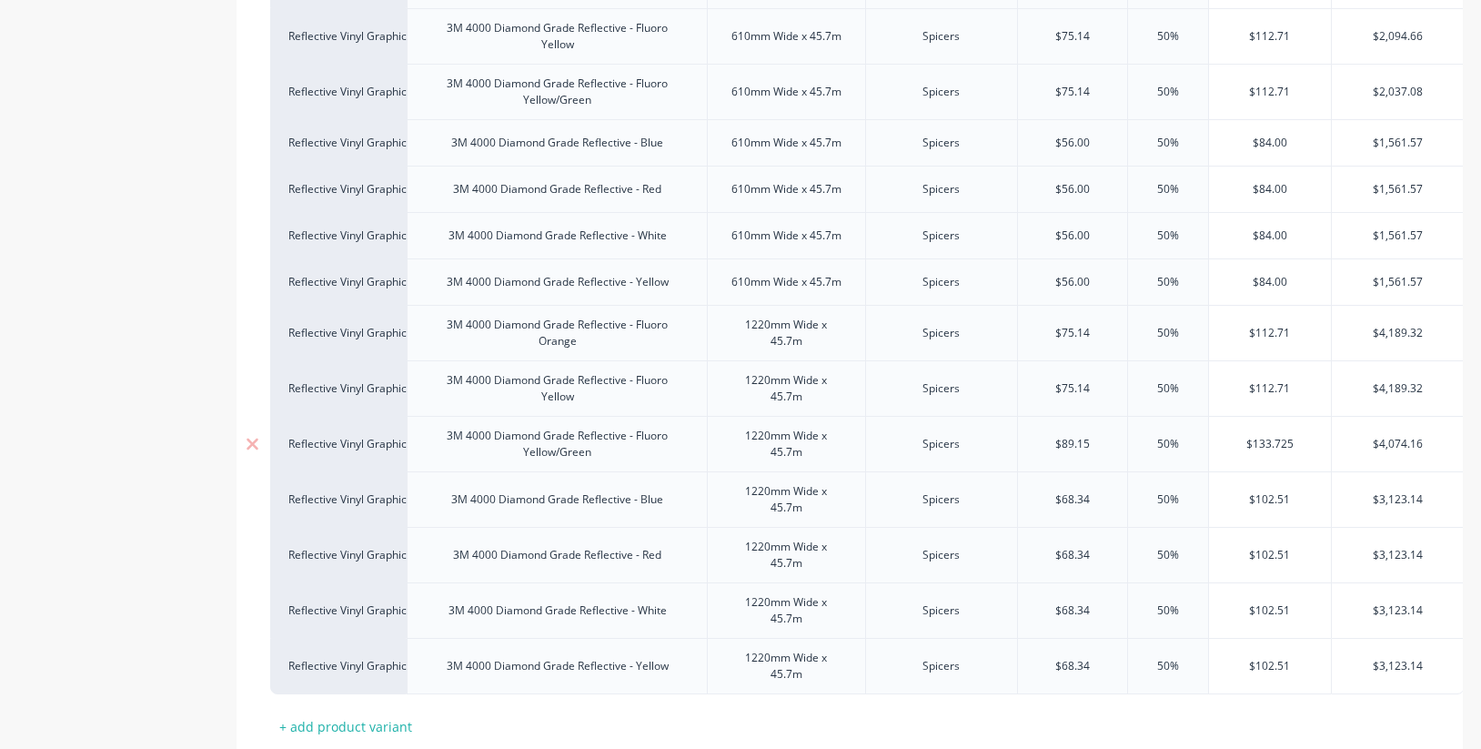
drag, startPoint x: 1266, startPoint y: 444, endPoint x: 1334, endPoint y: 443, distance: 68.2
click at [1334, 443] on div "Reflective Vinyl Graphics 3M 4000 Diamond Grade Reflective - Fluoro Yellow/Gree…" at bounding box center [867, 443] width 1194 height 55
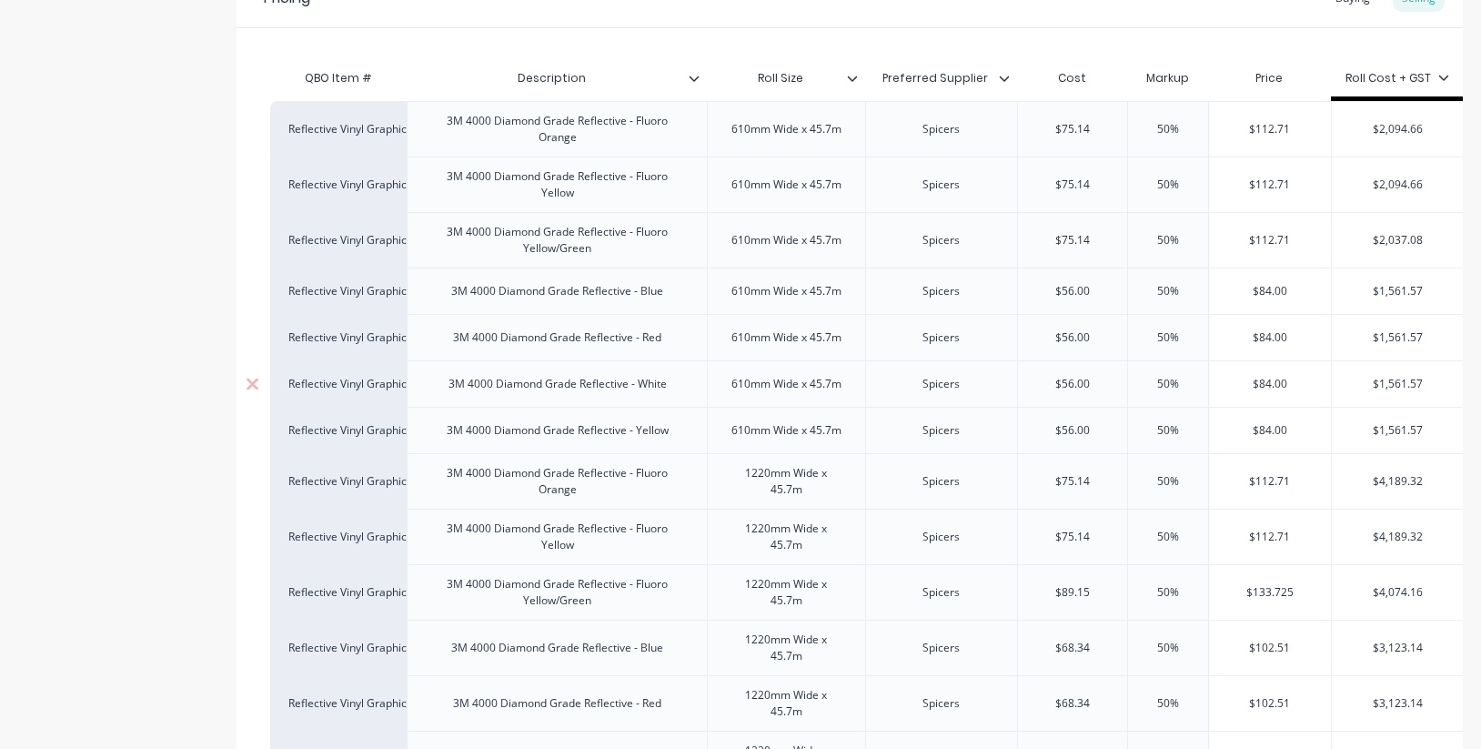
scroll to position [0, 9]
drag, startPoint x: 1274, startPoint y: 237, endPoint x: 1351, endPoint y: 241, distance: 77.4
click at [1351, 241] on div "Reflective Vinyl Graphics 3M 4000 Diamond Grade Reflective - Fluoro Yellow/Gree…" at bounding box center [868, 239] width 1201 height 55
click at [1297, 300] on div "$84.00" at bounding box center [1277, 290] width 116 height 45
click at [1274, 237] on input "$115.00" at bounding box center [1277, 240] width 116 height 16
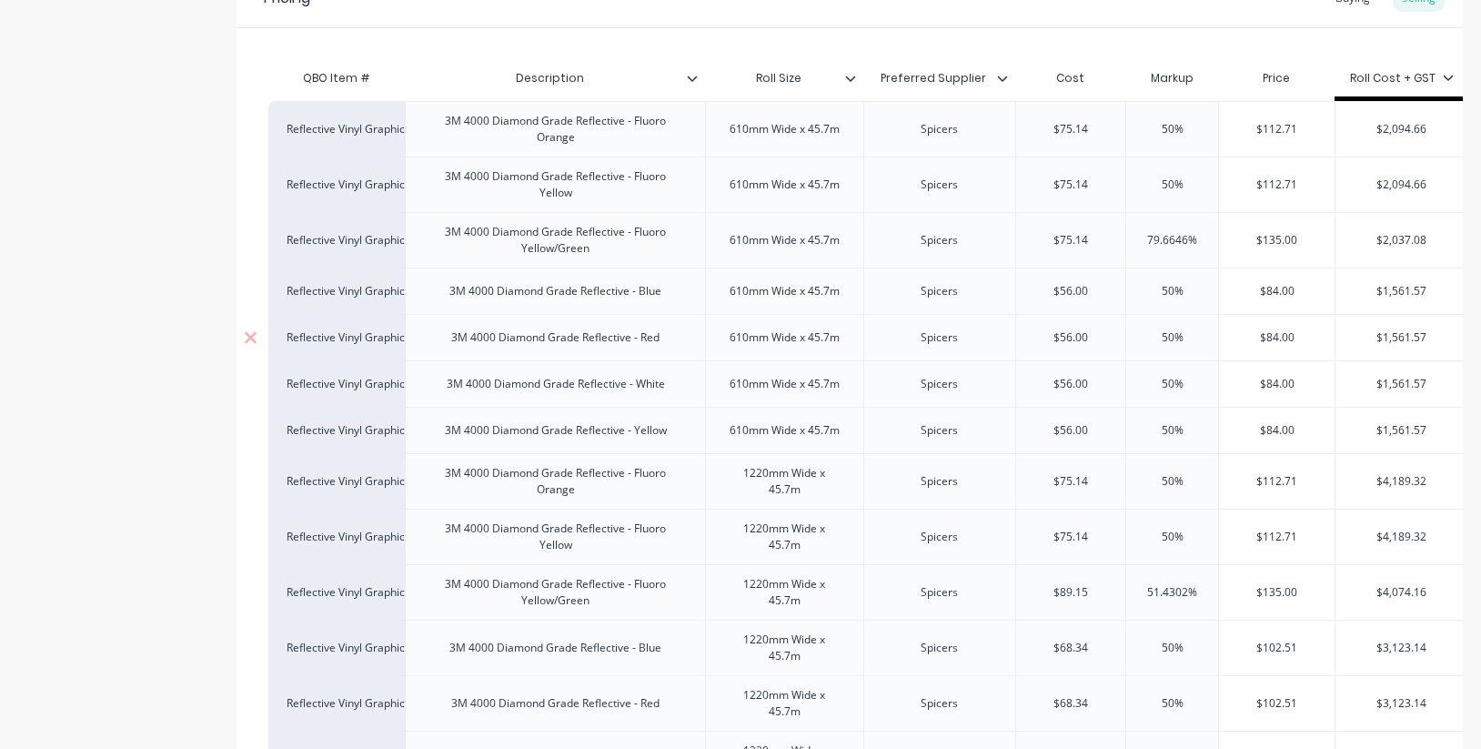
scroll to position [1154, 0]
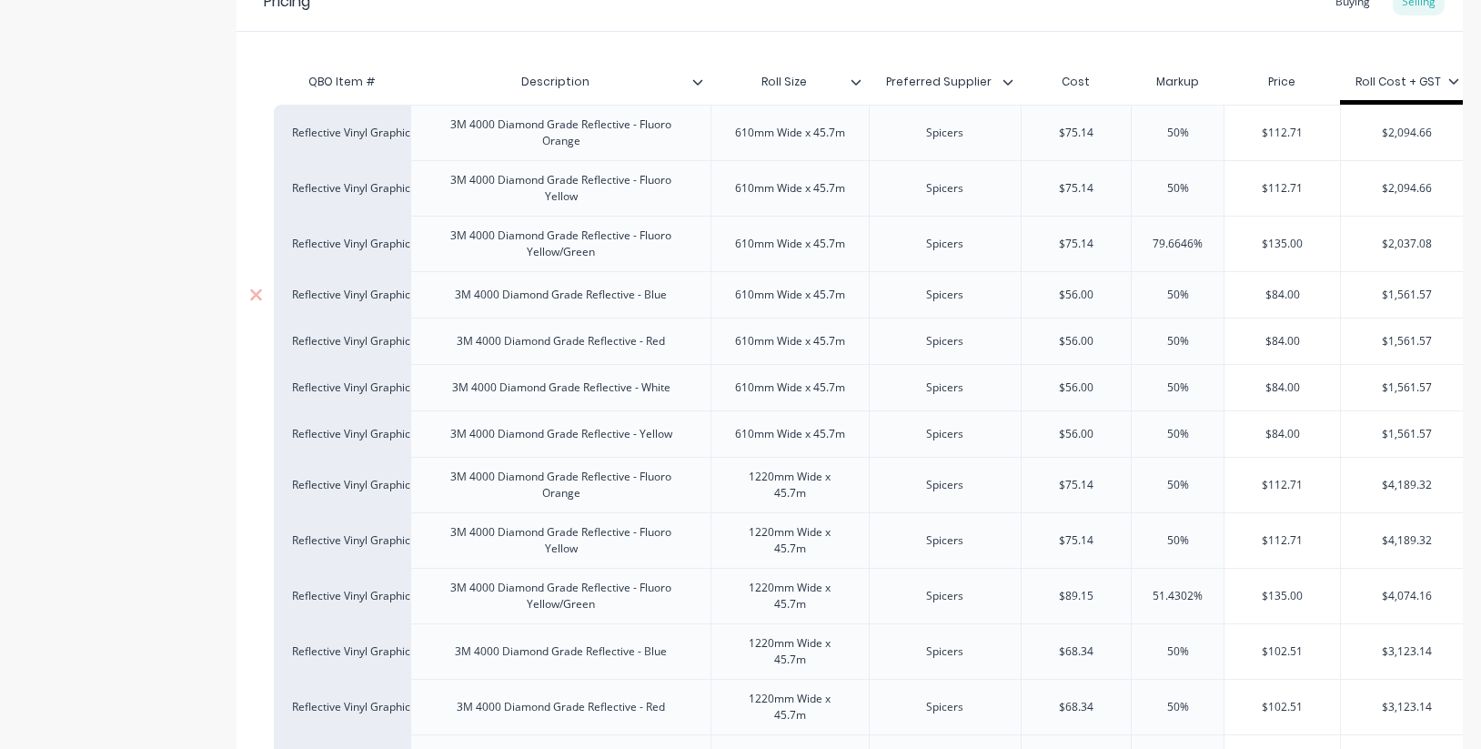
click at [1303, 290] on input "$84.00" at bounding box center [1282, 294] width 116 height 16
drag, startPoint x: 1181, startPoint y: 241, endPoint x: 1216, endPoint y: 242, distance: 34.6
click at [1216, 242] on input "79.6646%" at bounding box center [1181, 244] width 92 height 16
drag, startPoint x: 1187, startPoint y: 592, endPoint x: 1175, endPoint y: 592, distance: 11.8
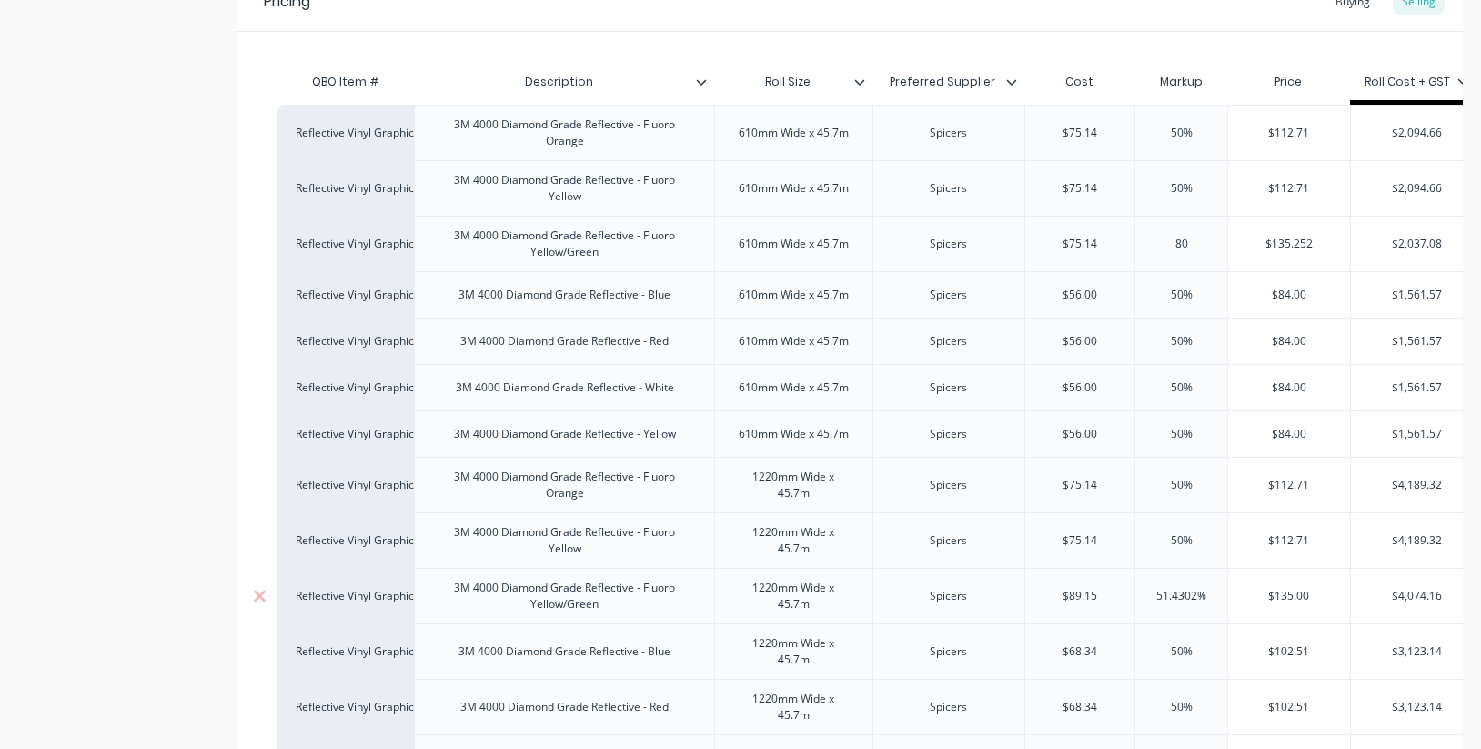
click at [1187, 592] on input "51.4302%" at bounding box center [1181, 596] width 92 height 16
drag, startPoint x: 1197, startPoint y: 592, endPoint x: 1256, endPoint y: 592, distance: 59.1
click at [1256, 592] on div "Reflective Vinyl Graphics 3M 4000 Diamond Grade Reflective - Fluoro Yellow/Gree…" at bounding box center [880, 595] width 1206 height 55
click at [1181, 648] on input "50%" at bounding box center [1175, 651] width 91 height 16
drag, startPoint x: 1193, startPoint y: 594, endPoint x: 1193, endPoint y: 606, distance: 11.8
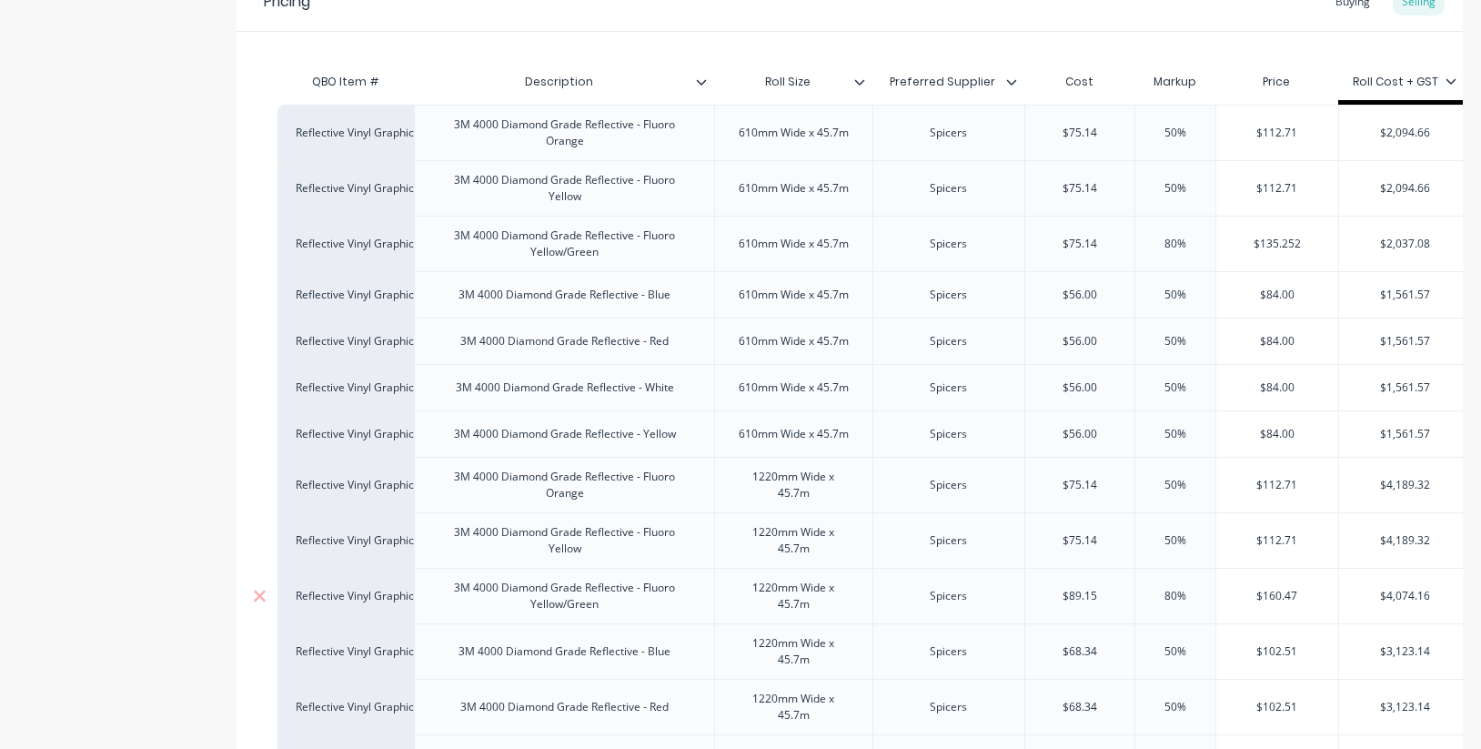
click at [1145, 589] on input "80%" at bounding box center [1175, 596] width 91 height 16
drag, startPoint x: 1190, startPoint y: 244, endPoint x: 1101, endPoint y: 239, distance: 88.3
click at [1101, 239] on div "Reflective Vinyl Graphics 3M 4000 Diamond Grade Reflective - Fluoro Yellow/Gree…" at bounding box center [874, 243] width 1194 height 55
click at [1294, 244] on input "$112.71" at bounding box center [1277, 241] width 122 height 16
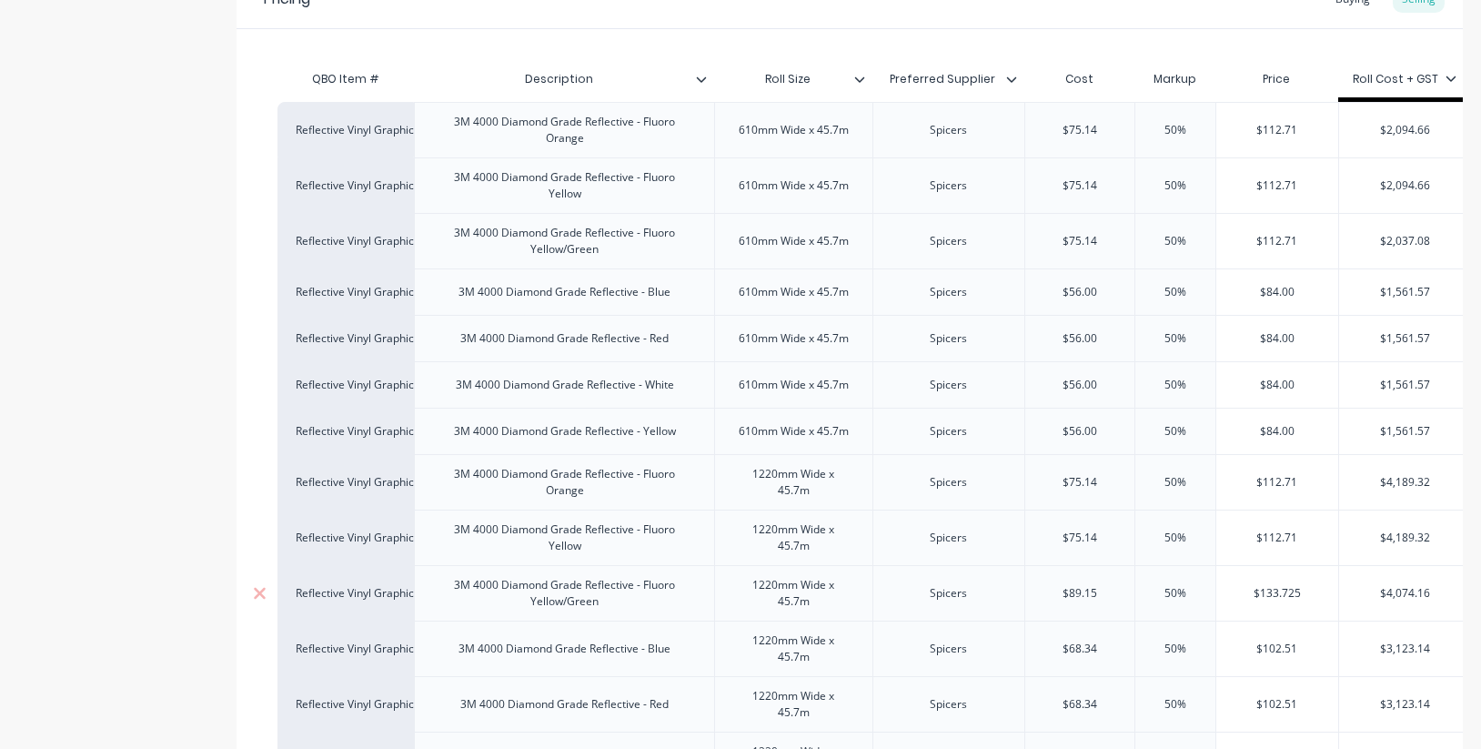
drag, startPoint x: 1318, startPoint y: 594, endPoint x: 1191, endPoint y: 592, distance: 127.3
click at [1191, 592] on div "Reflective Vinyl Graphics 3M 4000 Diamond Grade Reflective - Fluoro Yellow/Gree…" at bounding box center [874, 592] width 1194 height 55
click at [1327, 539] on input "$112.71" at bounding box center [1286, 537] width 116 height 16
drag, startPoint x: 1315, startPoint y: 592, endPoint x: 1242, endPoint y: 591, distance: 72.8
click at [1242, 591] on input "$135.00" at bounding box center [1286, 593] width 116 height 16
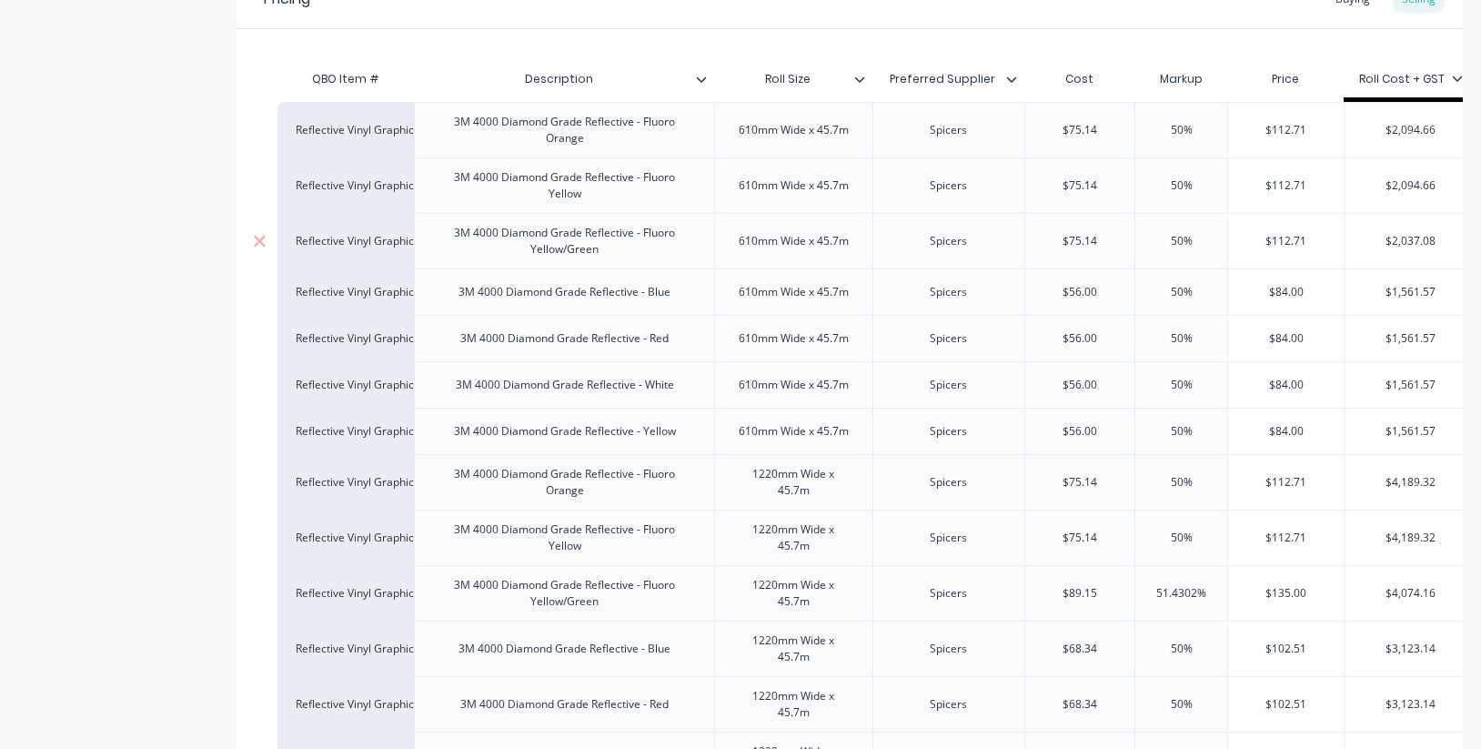
drag, startPoint x: 1317, startPoint y: 240, endPoint x: 1191, endPoint y: 229, distance: 126.0
click at [1191, 229] on div "Reflective Vinyl Graphics 3M 4000 Diamond Grade Reflective - Fluoro Yellow/Gree…" at bounding box center [877, 240] width 1201 height 55
paste input "35.00"
click at [1318, 293] on input "$84.00" at bounding box center [1286, 292] width 116 height 16
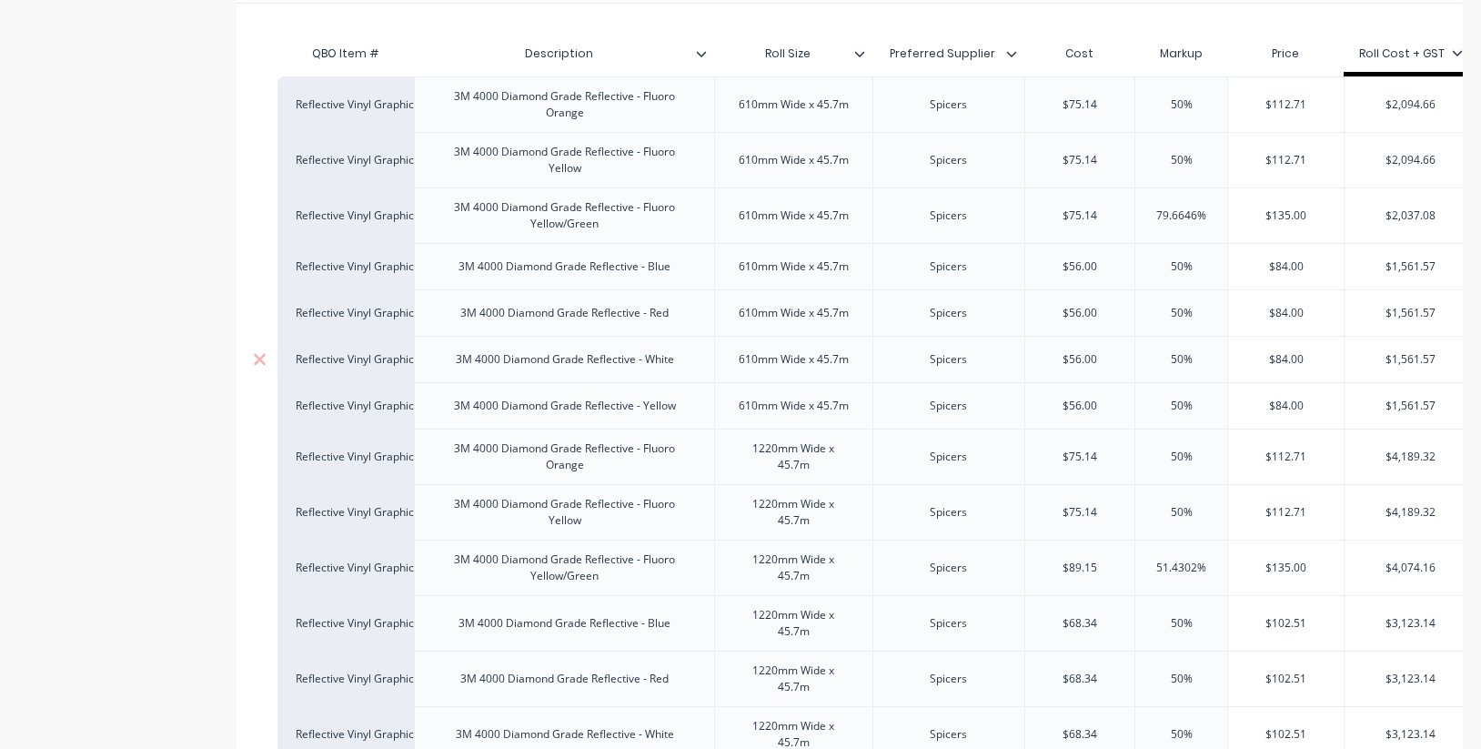
scroll to position [1180, 0]
drag, startPoint x: 1305, startPoint y: 163, endPoint x: 1258, endPoint y: 162, distance: 47.3
click at [1258, 162] on input "$112.71" at bounding box center [1286, 163] width 116 height 16
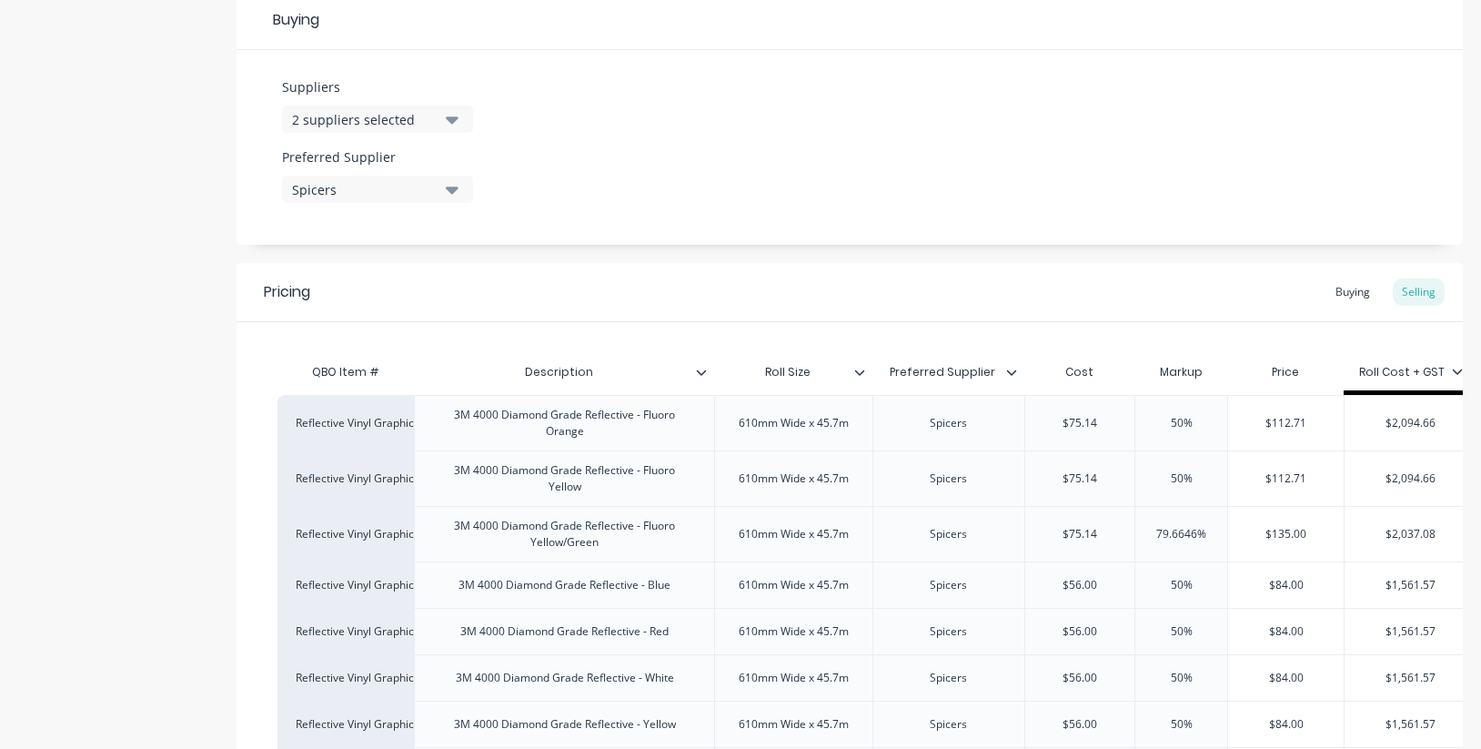
scroll to position [861, 0]
click at [1359, 292] on div "Buying" at bounding box center [1352, 294] width 53 height 27
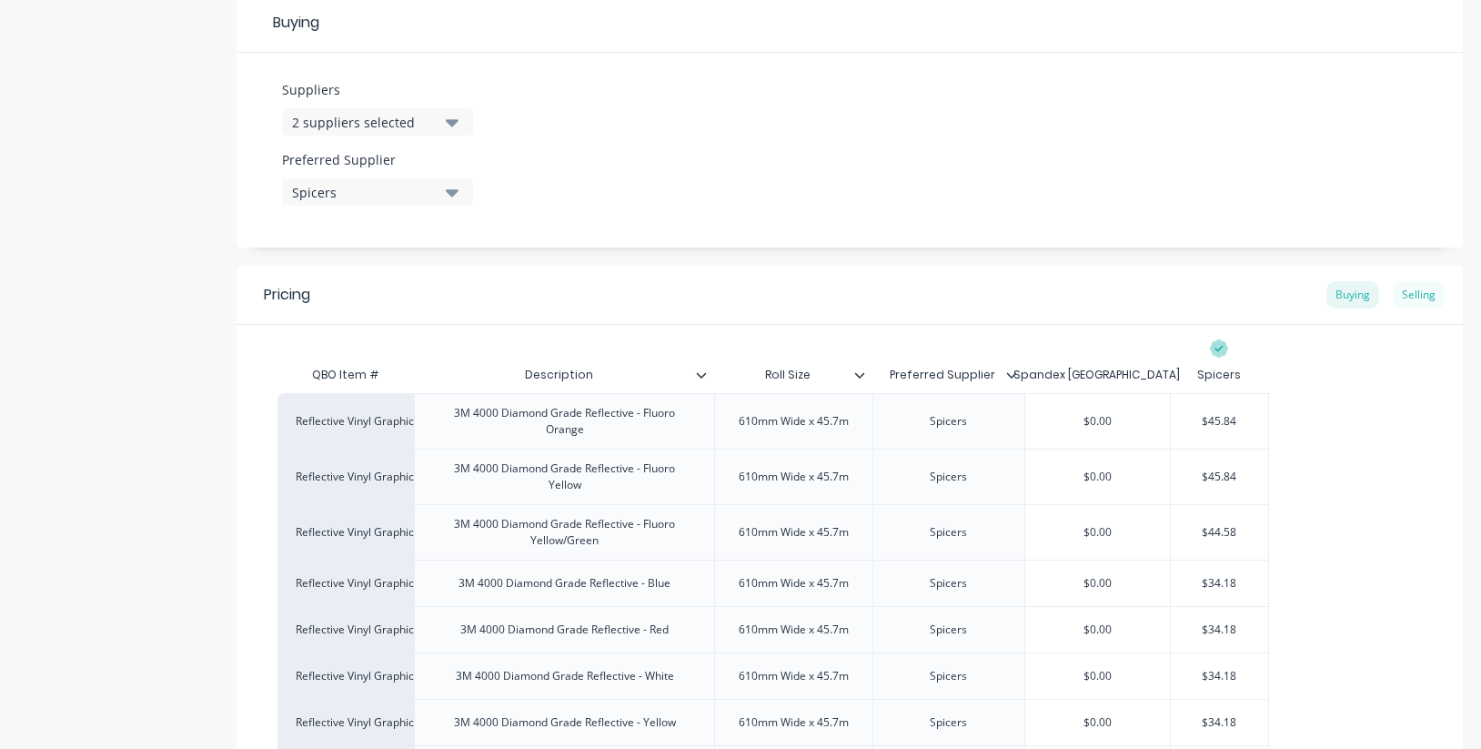
click at [1418, 294] on div "Selling" at bounding box center [1418, 294] width 52 height 27
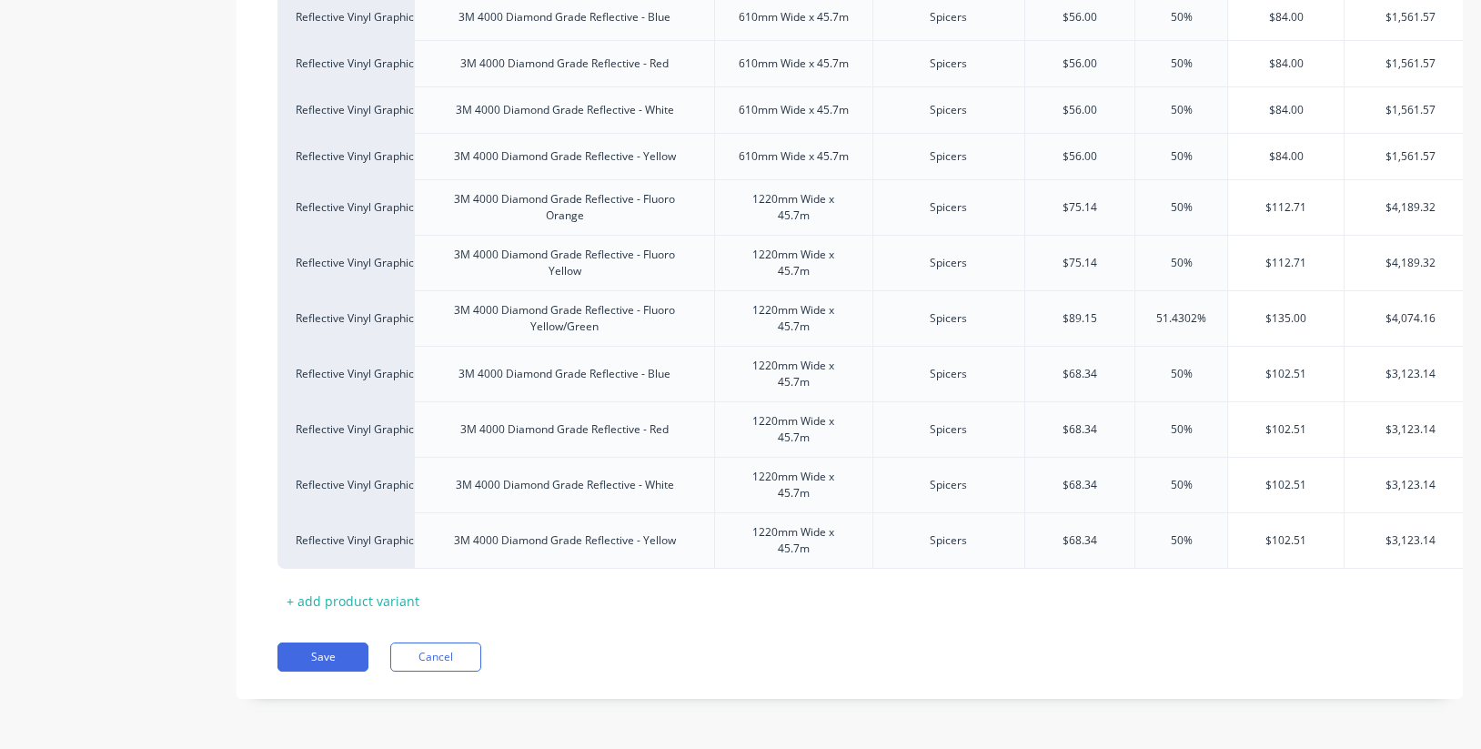
scroll to position [1432, 0]
click at [329, 658] on button "Save" at bounding box center [322, 656] width 91 height 29
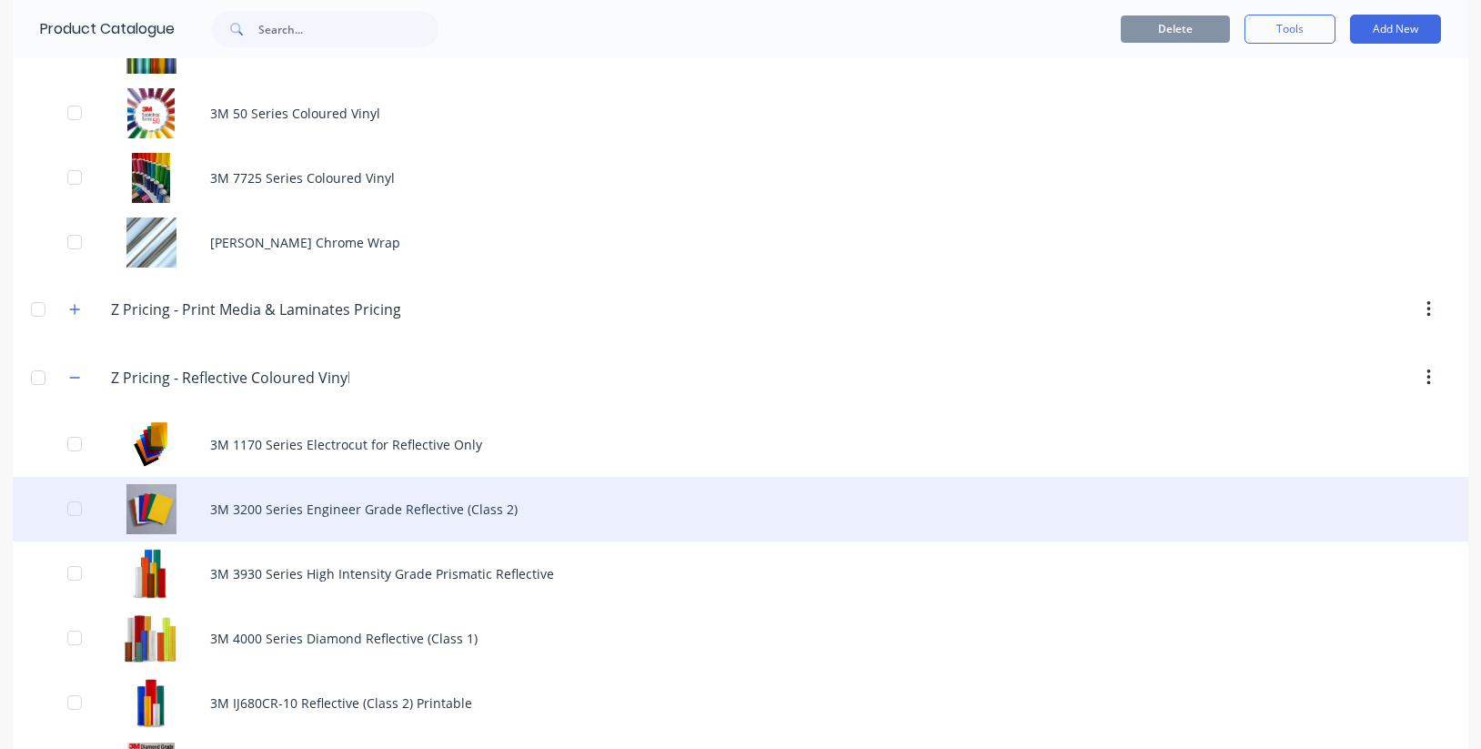
scroll to position [819, 0]
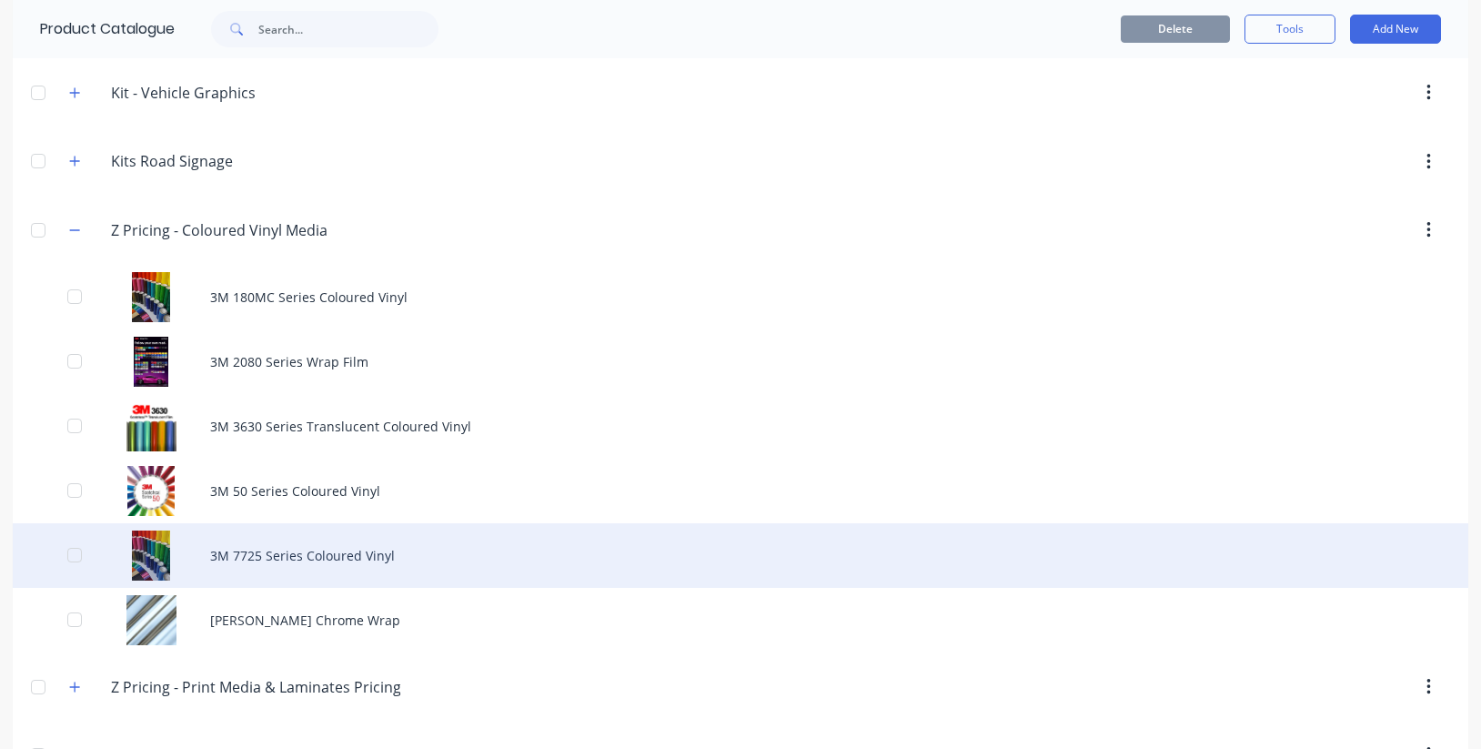
click at [340, 556] on div "3M 7725 Series Coloured Vinyl" at bounding box center [740, 555] width 1455 height 65
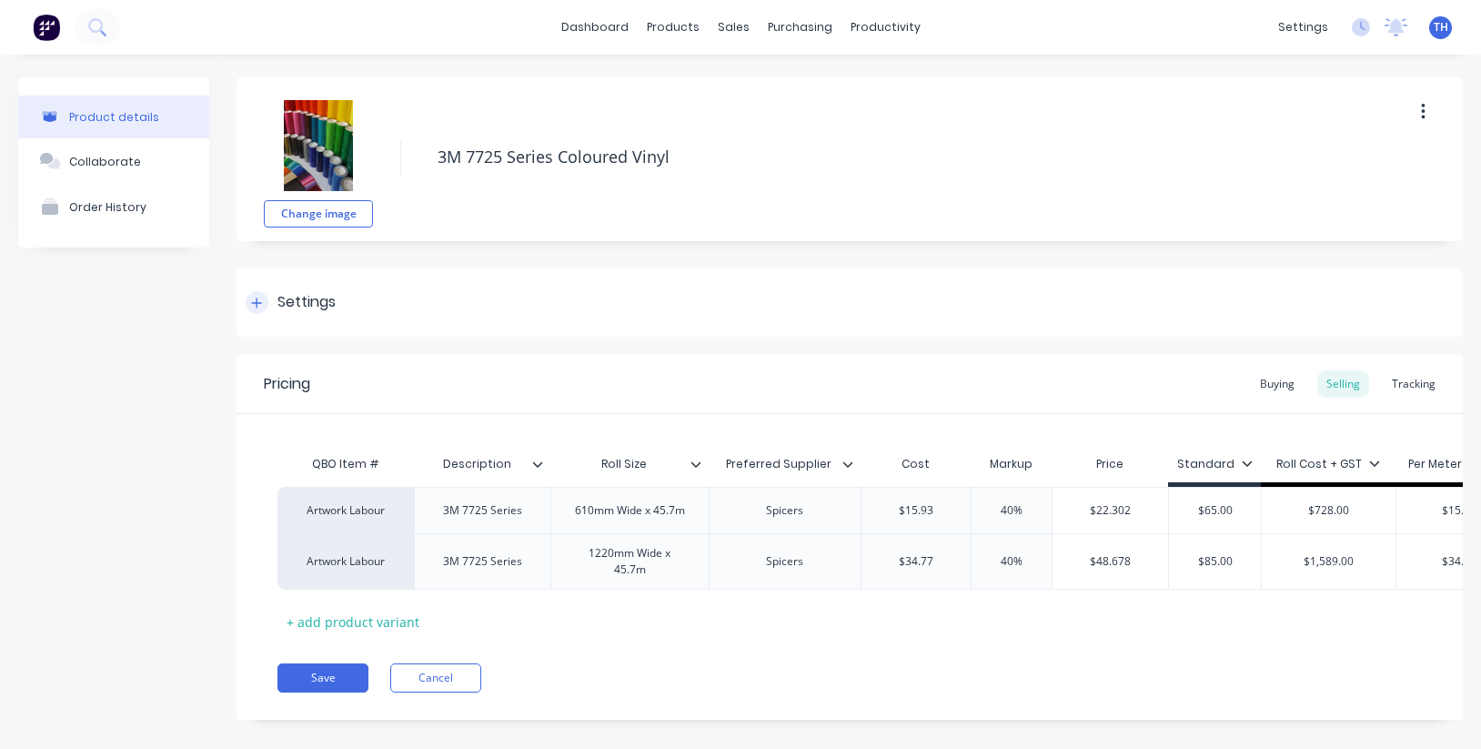
click at [253, 299] on icon at bounding box center [256, 302] width 11 height 13
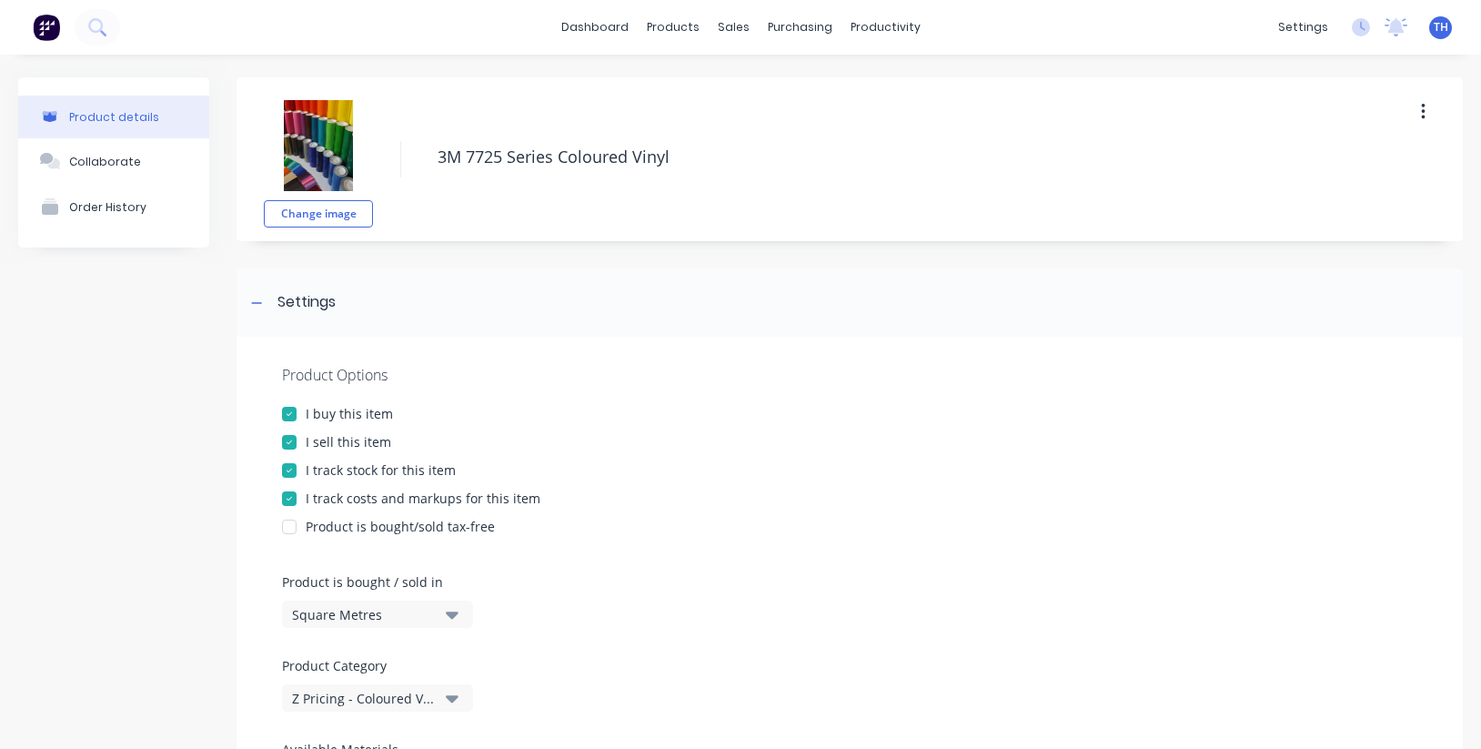
drag, startPoint x: 286, startPoint y: 471, endPoint x: 317, endPoint y: 469, distance: 31.0
click at [286, 471] on div at bounding box center [289, 470] width 36 height 36
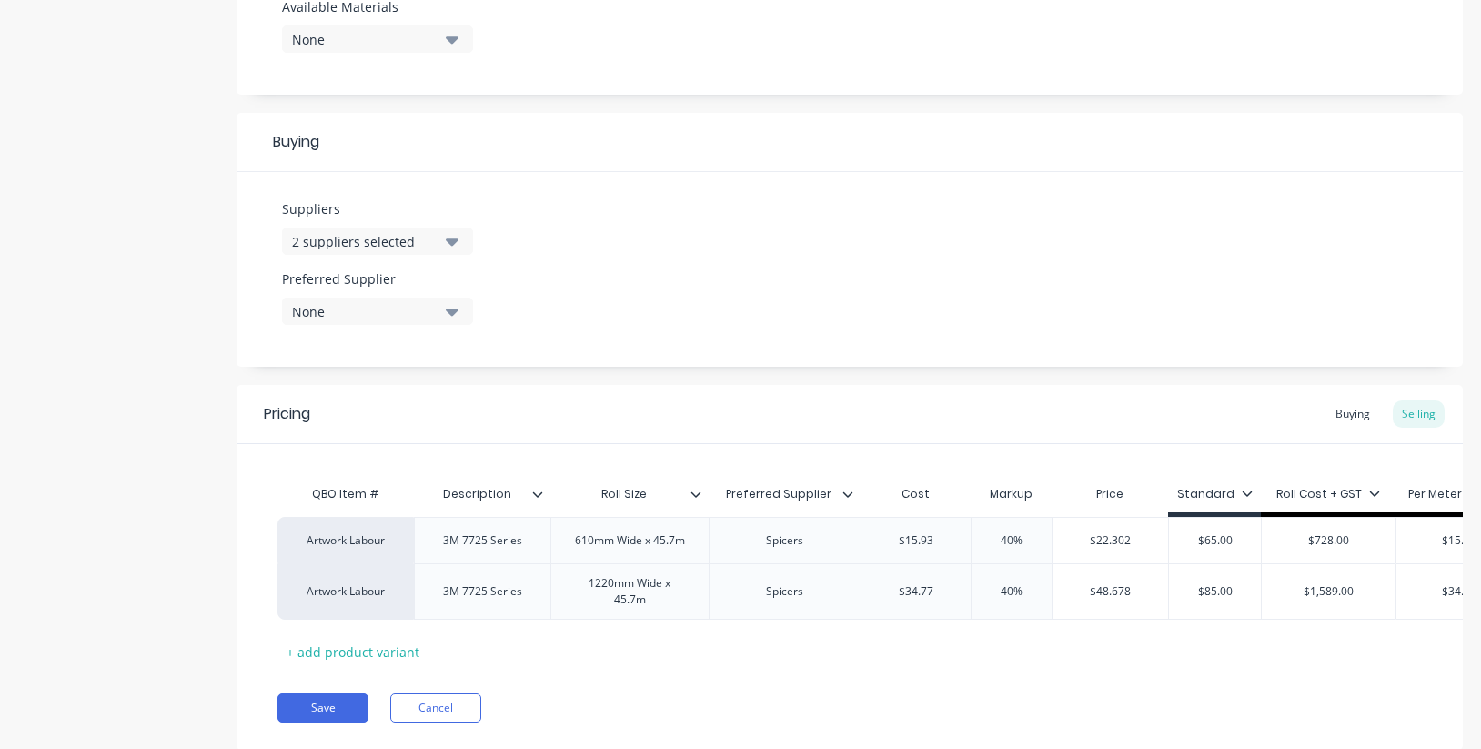
scroll to position [767, 0]
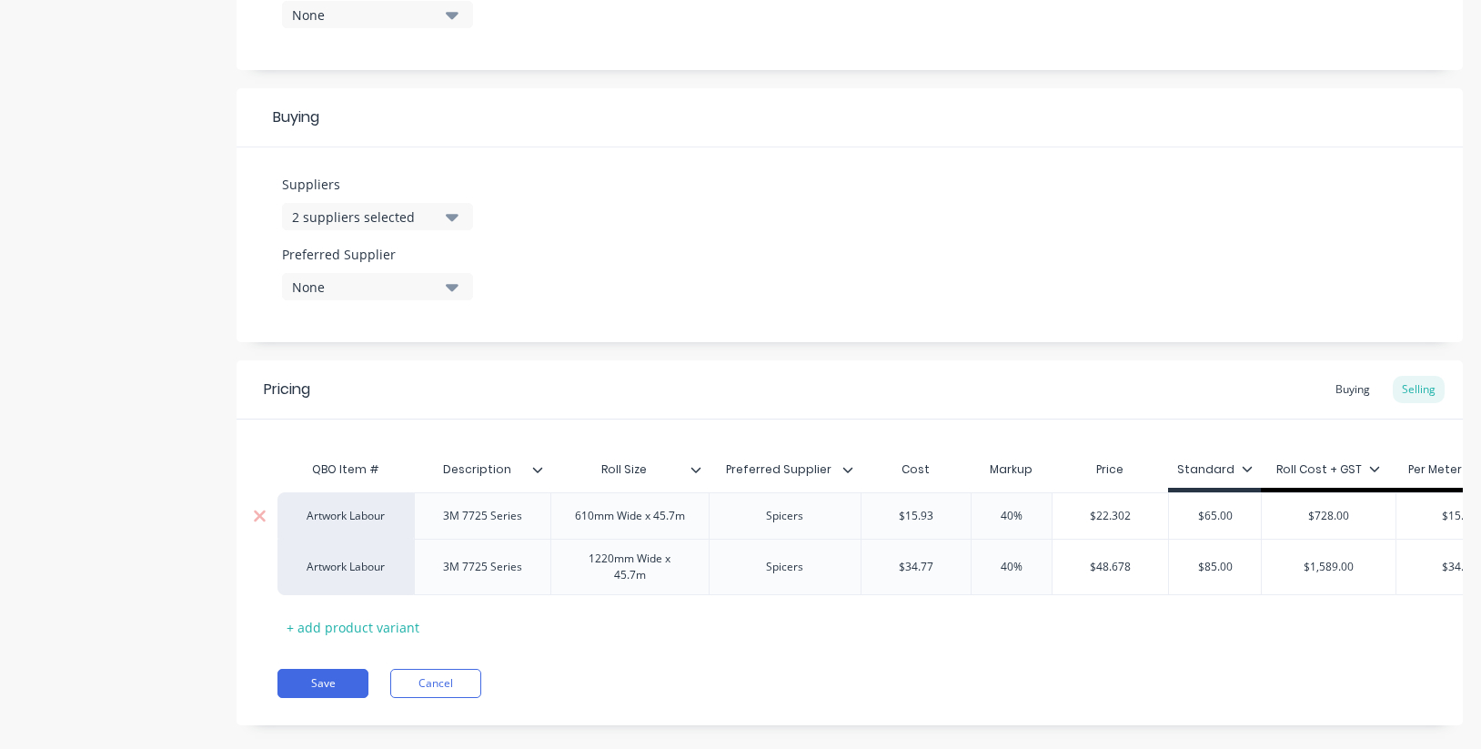
click at [356, 520] on div "Artwork Labour" at bounding box center [346, 515] width 100 height 16
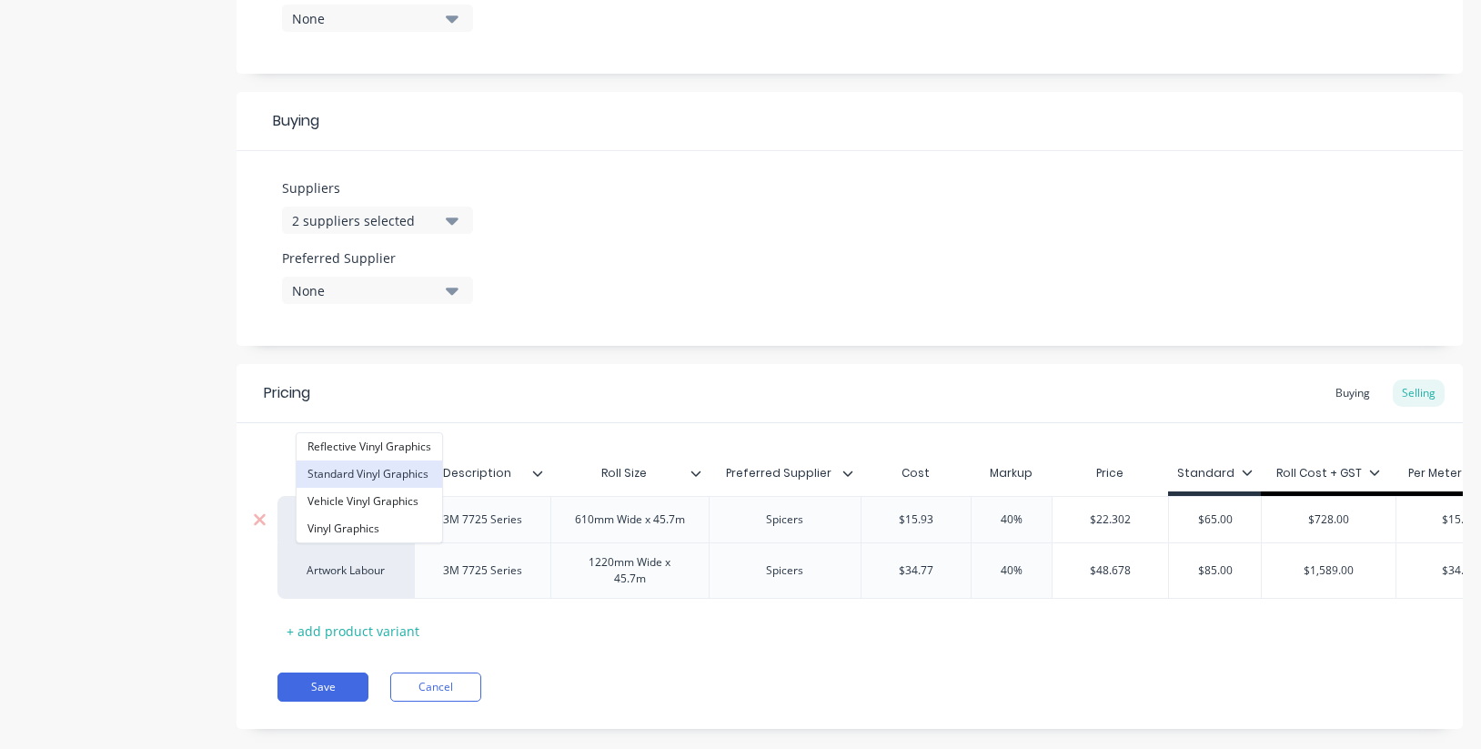
click at [377, 474] on button "Standard Vinyl Graphics" at bounding box center [369, 473] width 146 height 27
click at [356, 572] on div "Artwork Labour" at bounding box center [346, 570] width 100 height 16
click at [367, 529] on button "Vinyl Graphics" at bounding box center [369, 528] width 146 height 27
click at [376, 575] on div "Vinyl Graphics" at bounding box center [346, 570] width 100 height 16
click at [380, 527] on button "Standard Vinyl Graphics" at bounding box center [367, 528] width 143 height 27
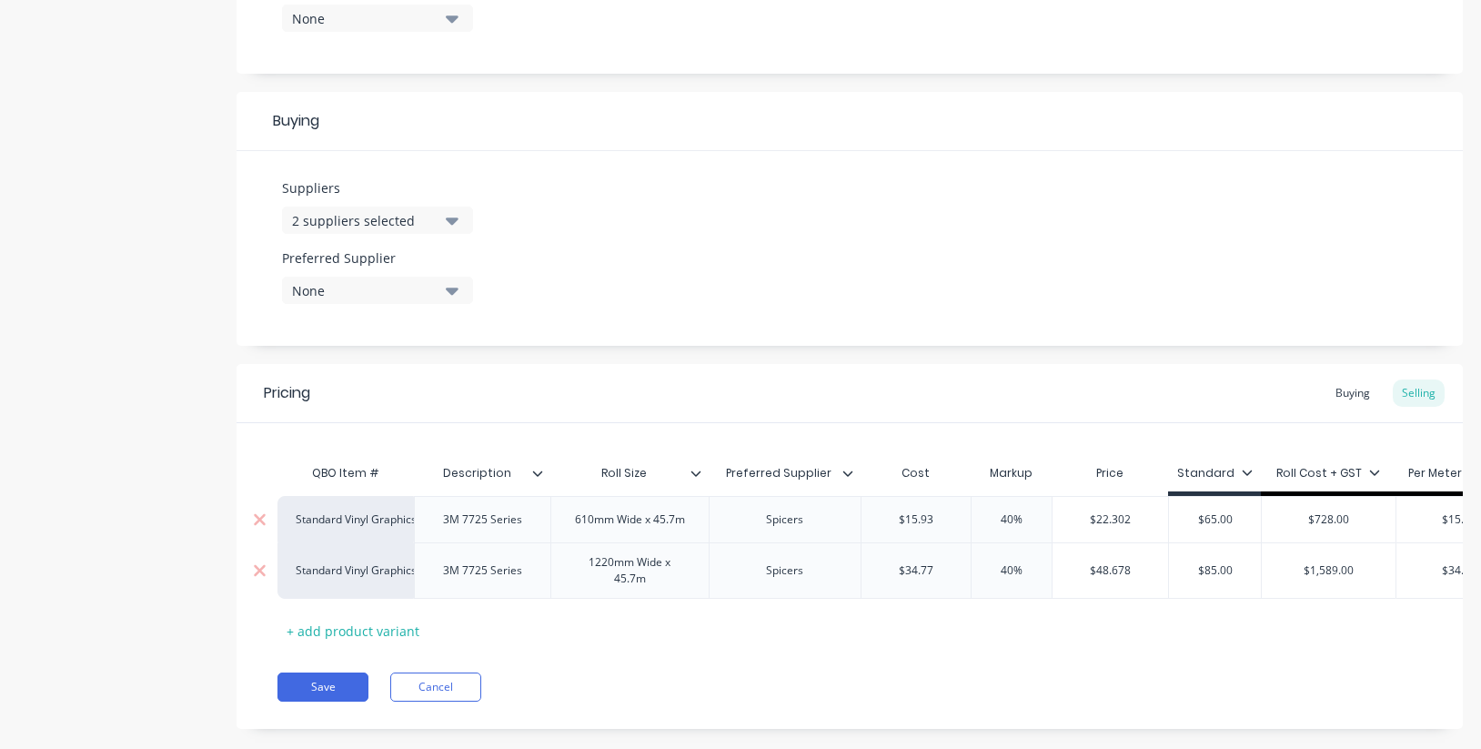
click at [618, 667] on div "Pricing Buying Selling QBO Item # Description Roll Size Preferred Supplier Cost…" at bounding box center [849, 546] width 1226 height 365
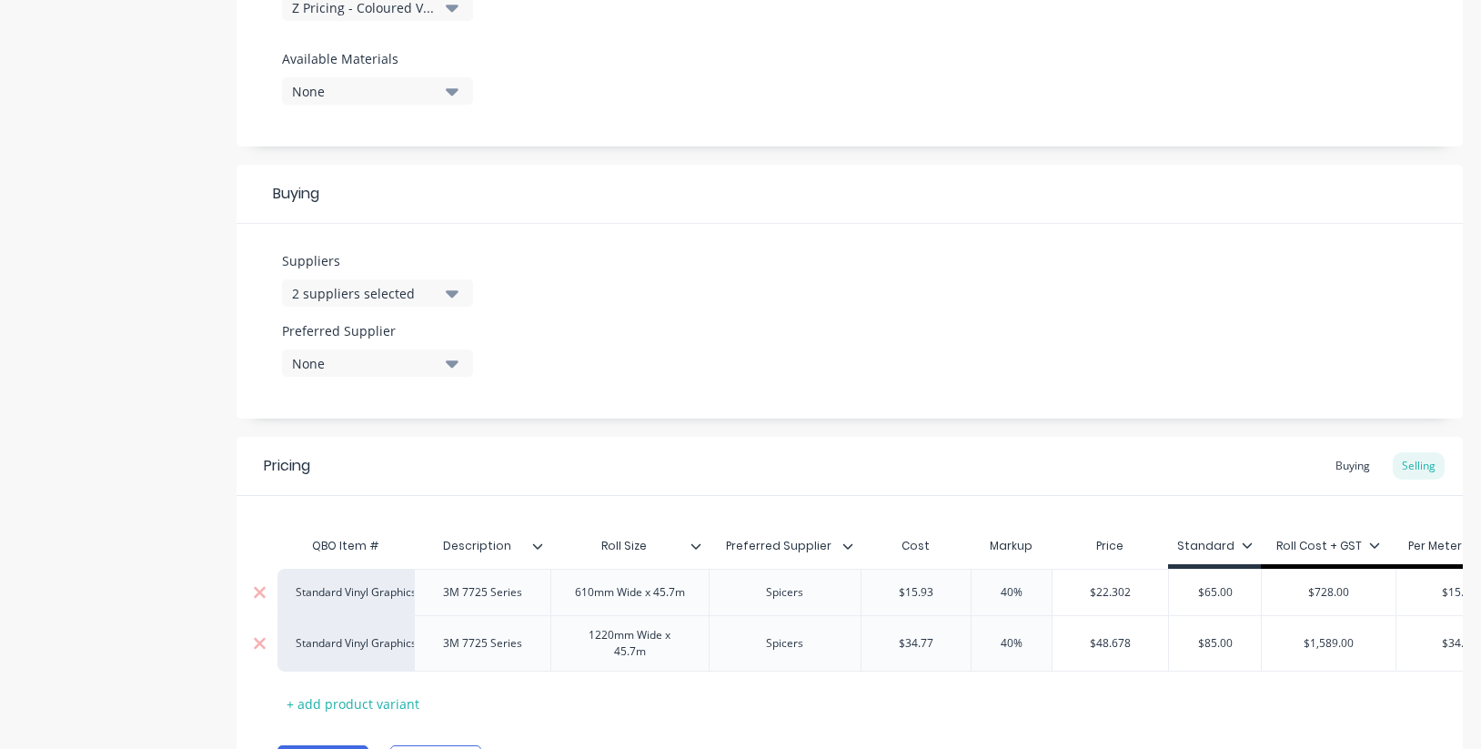
scroll to position [701, 0]
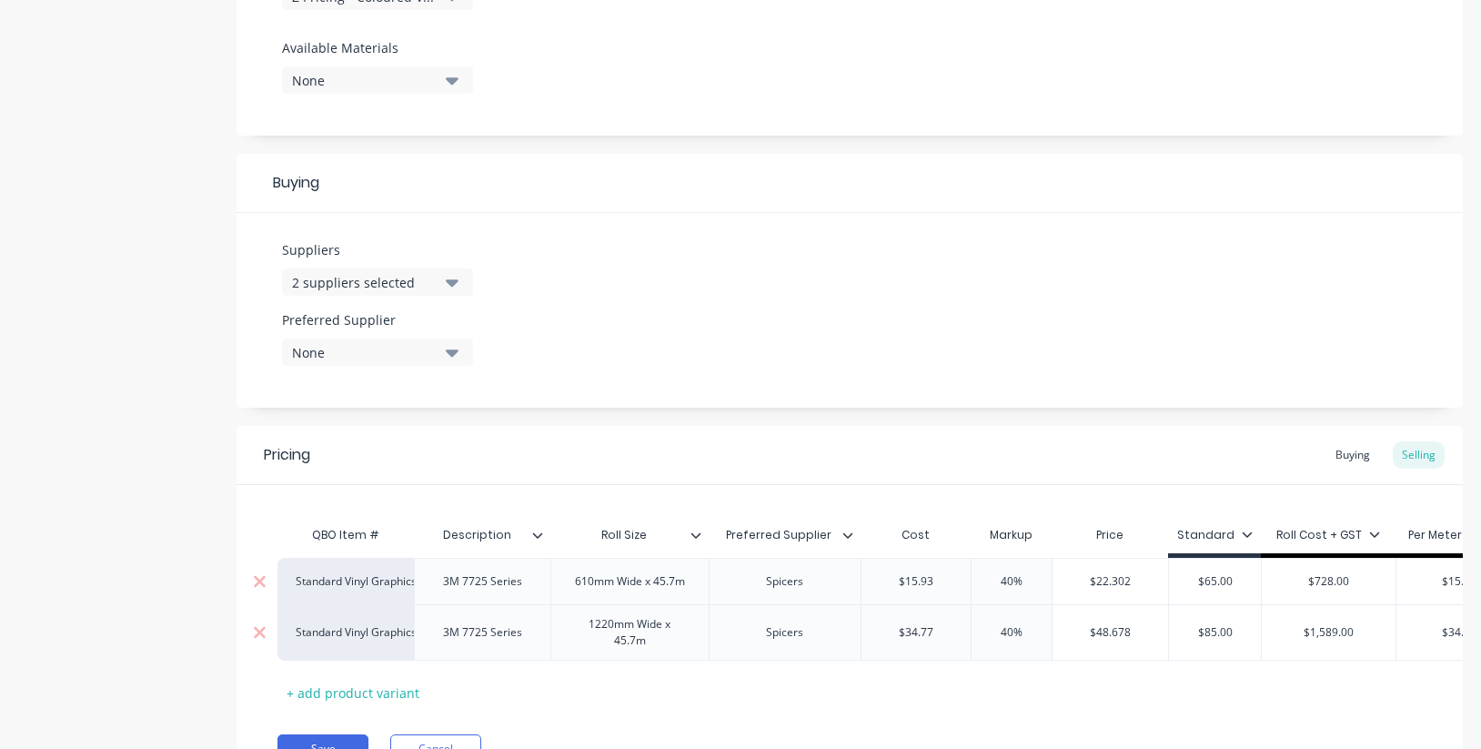
click at [1246, 536] on icon at bounding box center [1246, 533] width 11 height 11
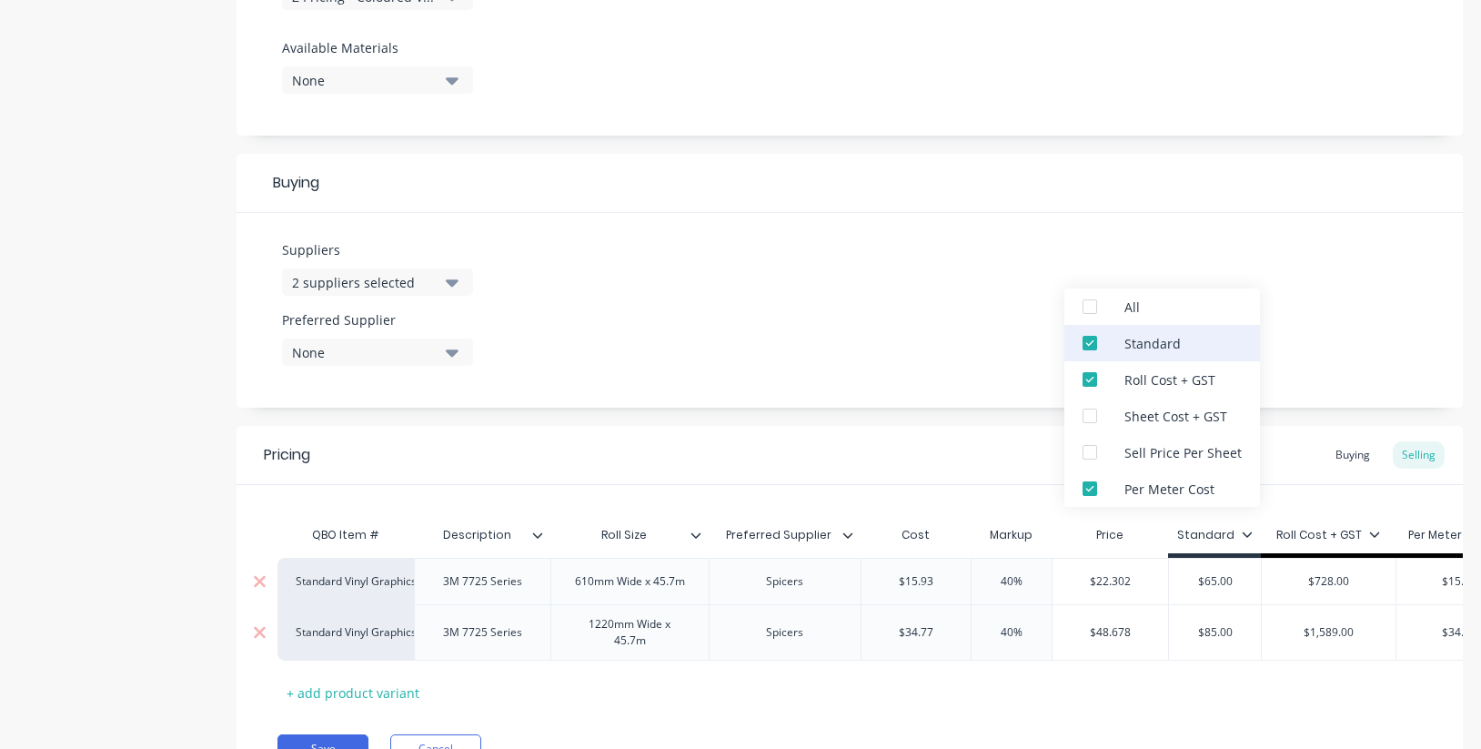
click at [1090, 342] on div at bounding box center [1089, 343] width 36 height 36
click at [1089, 487] on div at bounding box center [1089, 488] width 36 height 36
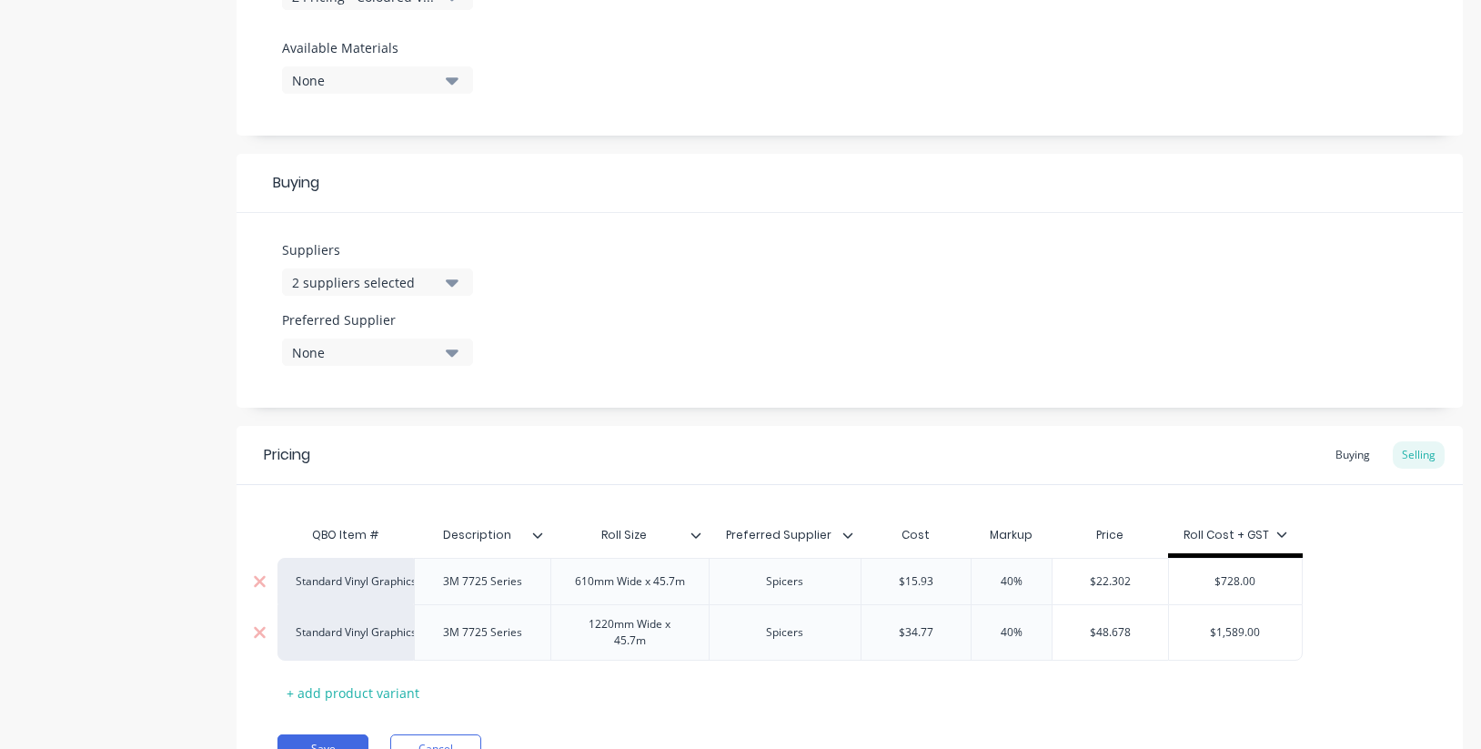
click at [1274, 699] on div "QBO Item # Description Roll Size Preferred Supplier Cost Markup Price Roll Cost…" at bounding box center [849, 612] width 1144 height 190
drag, startPoint x: 999, startPoint y: 632, endPoint x: 973, endPoint y: 628, distance: 25.7
click at [973, 628] on input "40%" at bounding box center [1011, 632] width 91 height 16
drag, startPoint x: 1036, startPoint y: 588, endPoint x: 952, endPoint y: 581, distance: 84.0
click at [952, 581] on div "Standard Vinyl Graphics 3M 7725 Series 610mm Wide x 45.7m Spicers $15.93 40% 40…" at bounding box center [789, 581] width 1025 height 46
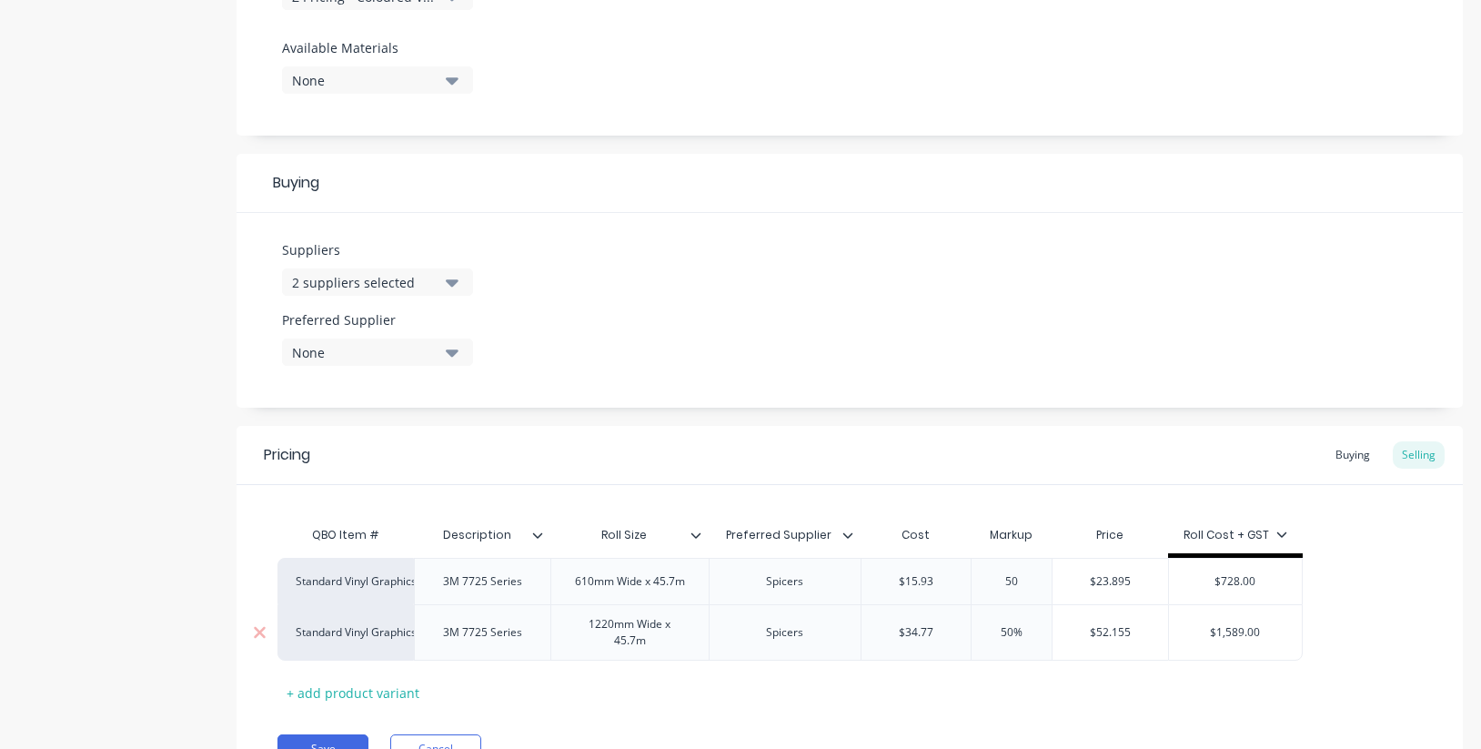
click at [1126, 638] on input "$52.155" at bounding box center [1110, 632] width 116 height 16
click at [1008, 572] on div "50%" at bounding box center [1011, 580] width 91 height 45
drag, startPoint x: 1026, startPoint y: 574, endPoint x: 962, endPoint y: 570, distance: 63.8
click at [962, 570] on div "Standard Vinyl Graphics 3M 7725 Series 610mm Wide x 45.7m Spicers $15.93 50% 50…" at bounding box center [789, 581] width 1025 height 46
drag, startPoint x: 1037, startPoint y: 583, endPoint x: 971, endPoint y: 574, distance: 66.1
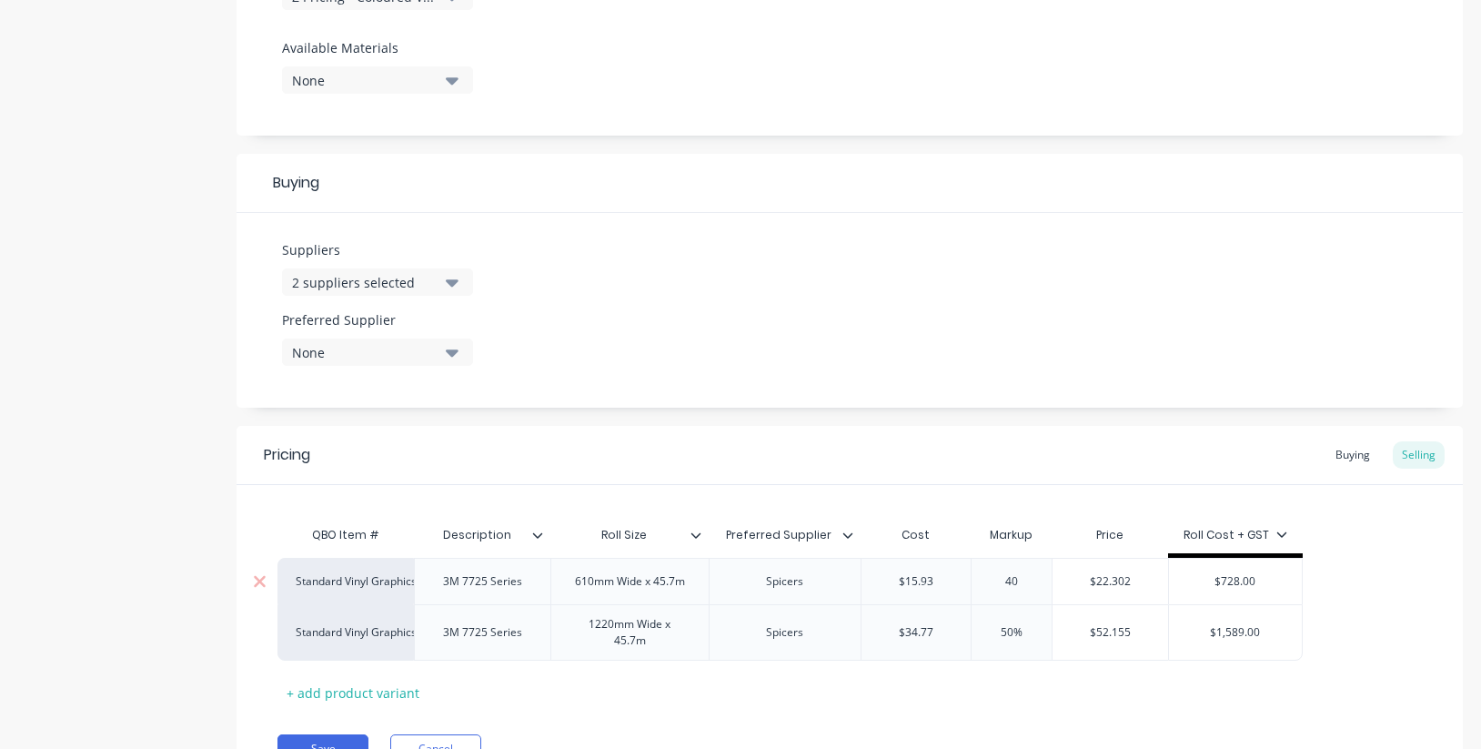
click at [971, 574] on input "40" at bounding box center [1011, 581] width 91 height 16
click at [1129, 627] on input "$52.155" at bounding box center [1110, 632] width 116 height 16
click at [1347, 456] on div "Buying" at bounding box center [1352, 454] width 53 height 27
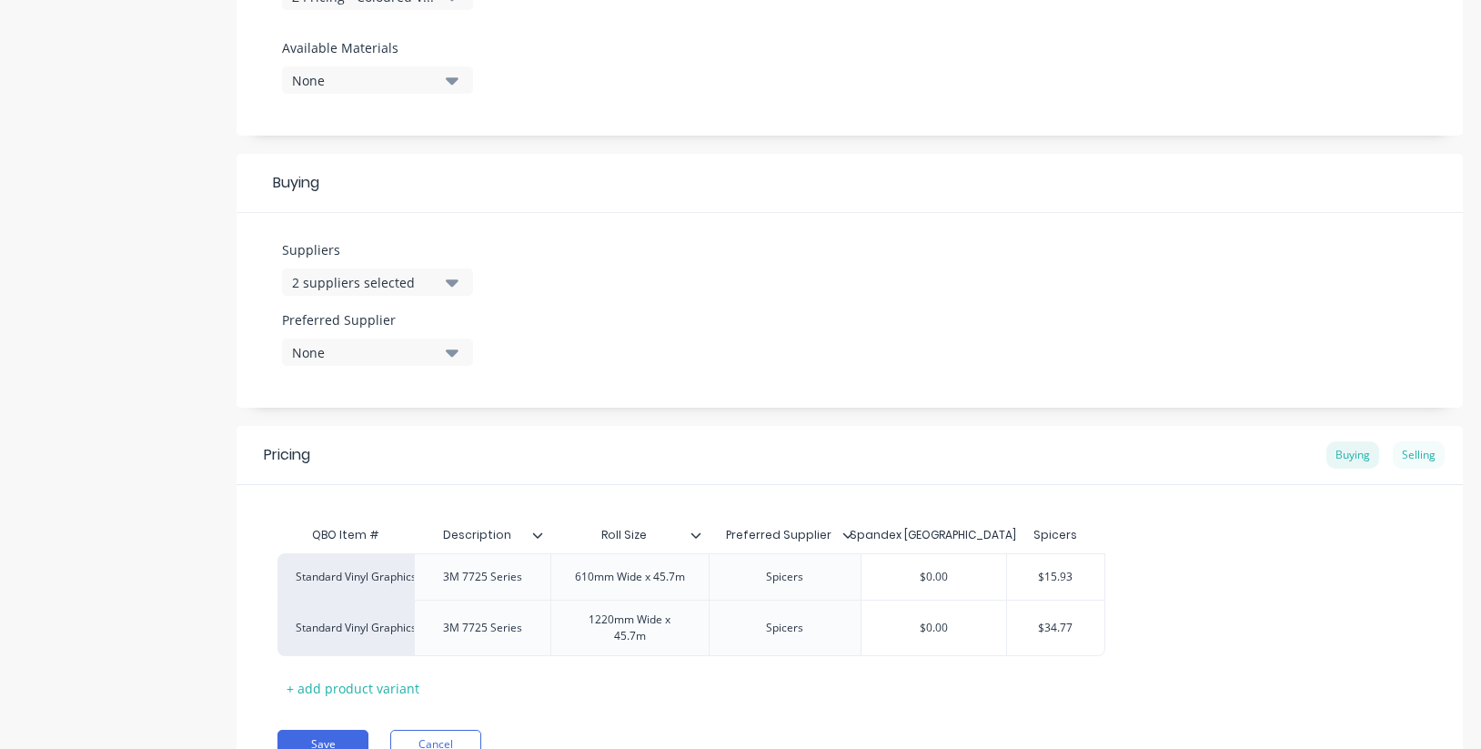
click at [1430, 456] on div "Selling" at bounding box center [1418, 454] width 52 height 27
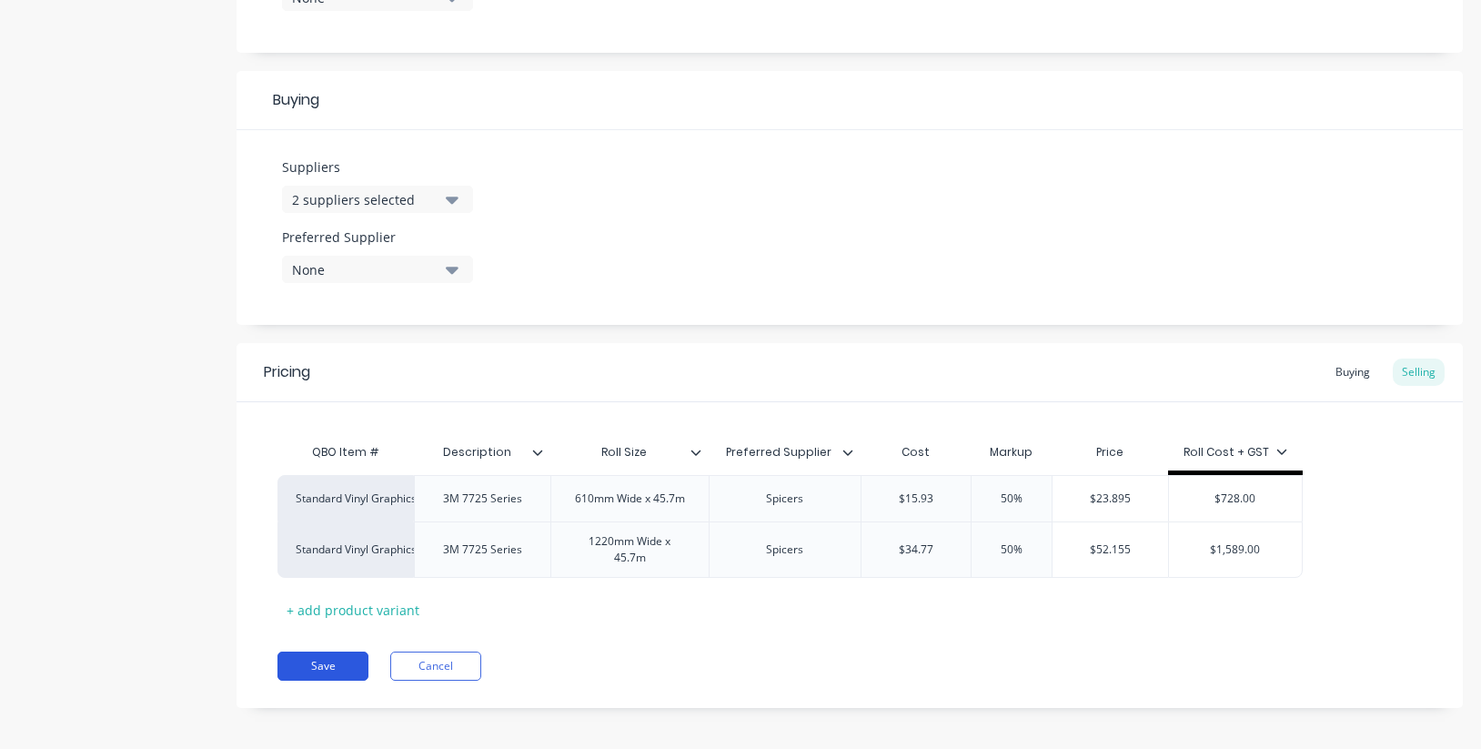
click at [340, 669] on button "Save" at bounding box center [322, 665] width 91 height 29
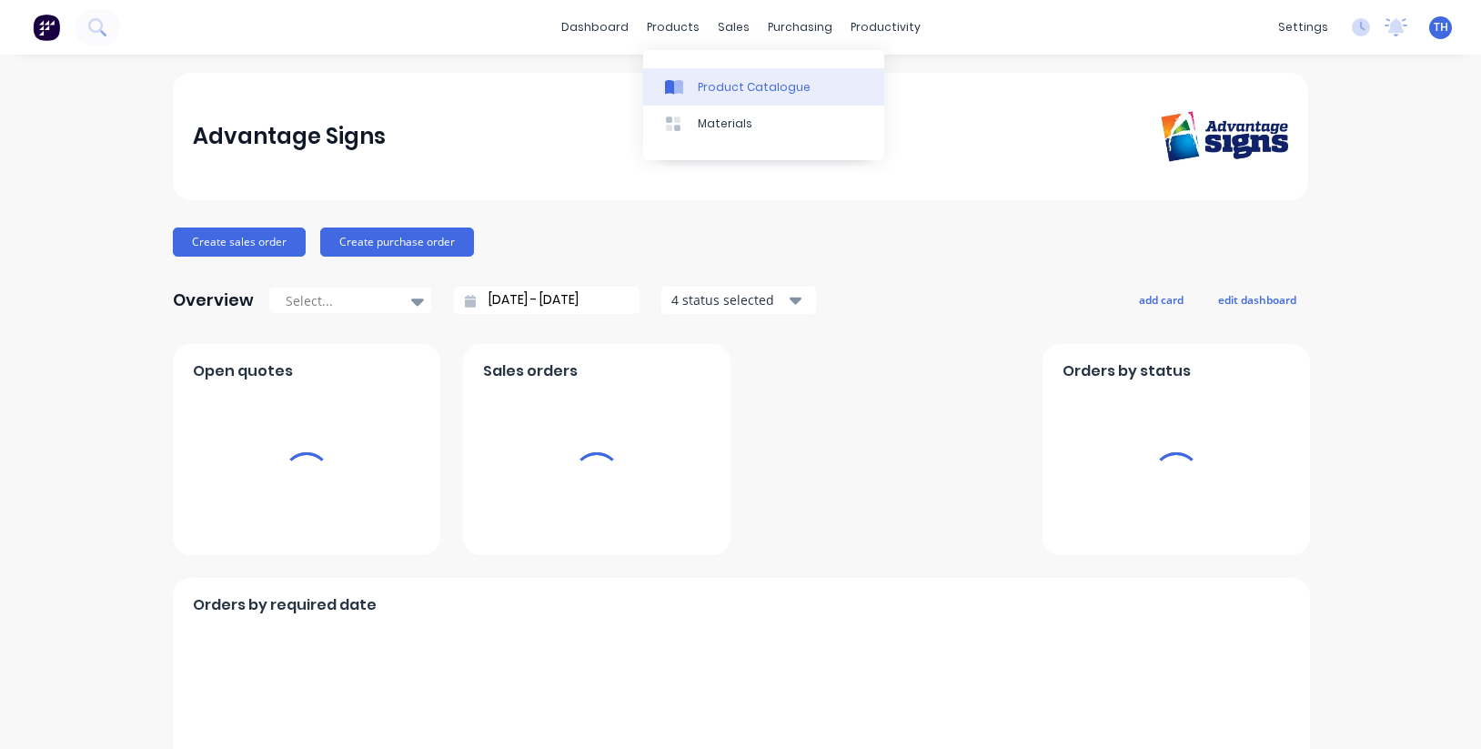
click at [747, 95] on link "Product Catalogue" at bounding box center [763, 86] width 241 height 36
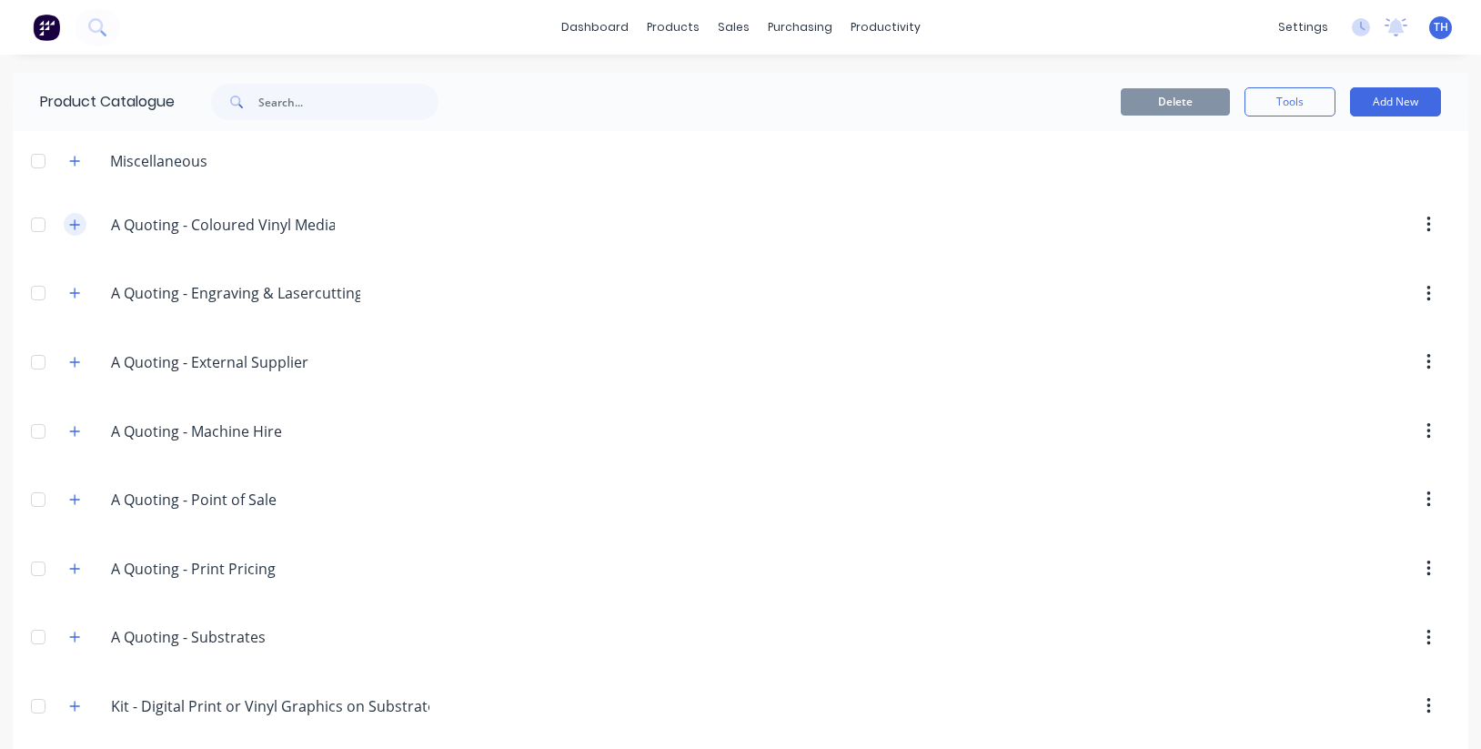
click at [74, 223] on icon "button" at bounding box center [74, 224] width 11 height 13
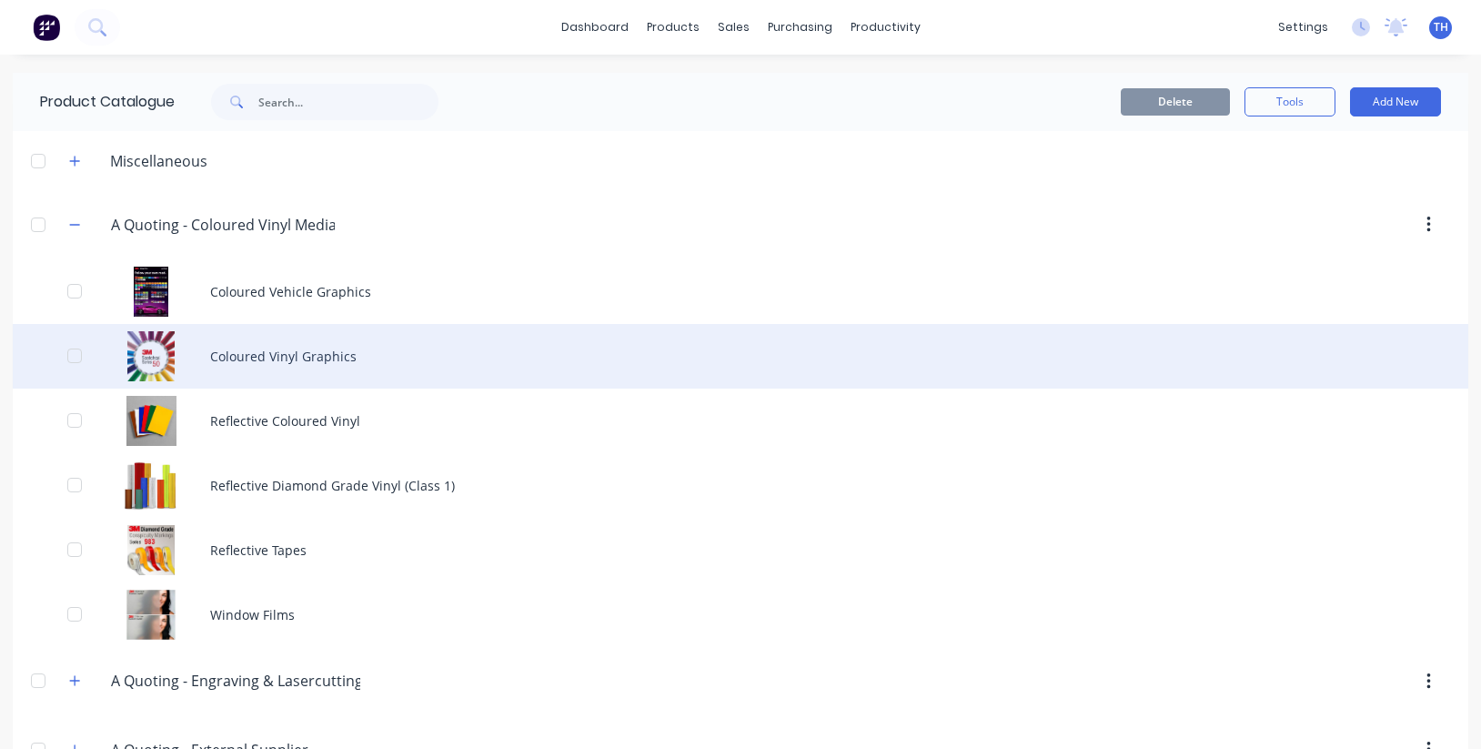
click at [295, 342] on div "Coloured Vinyl Graphics" at bounding box center [740, 356] width 1455 height 65
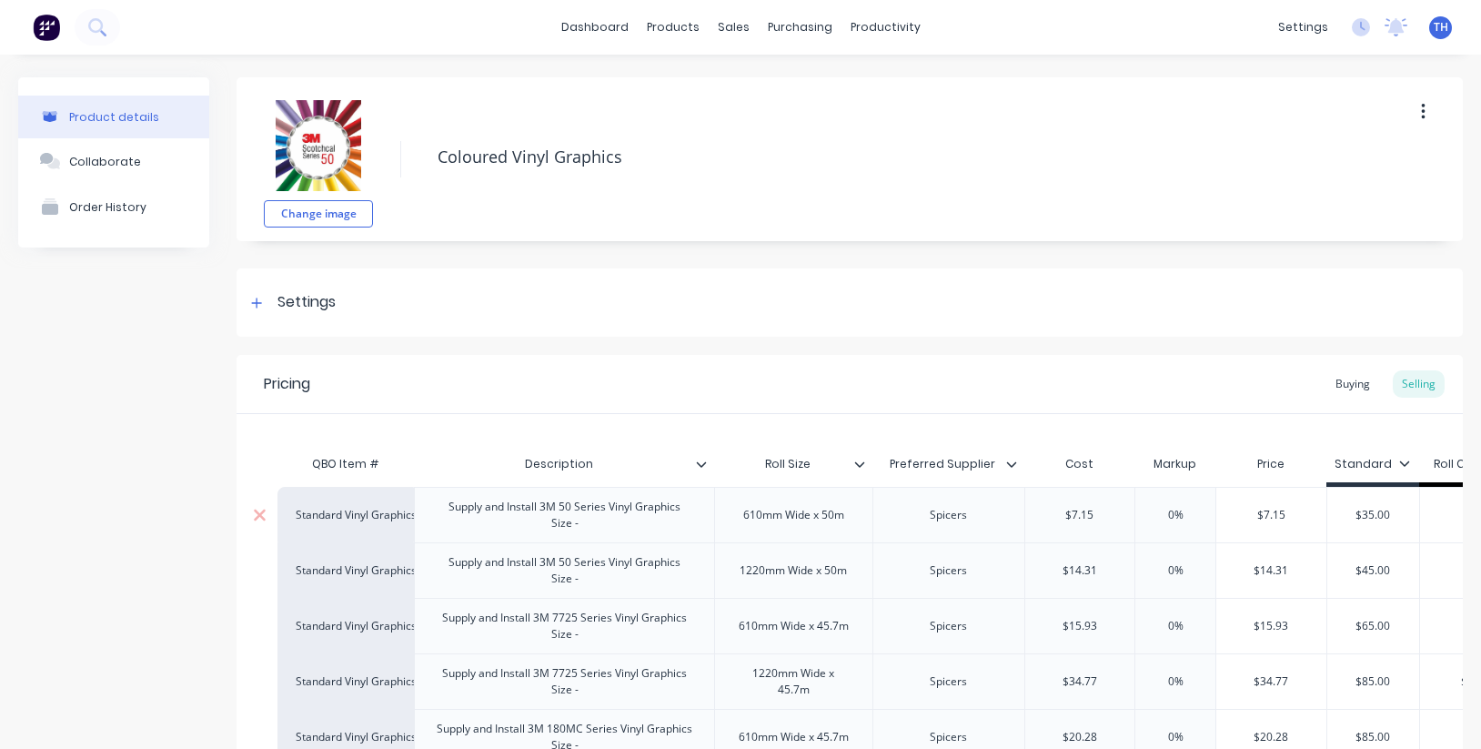
click at [616, 527] on div "Supply and Install 3M 50 Series Vinyl Graphics Size -" at bounding box center [564, 515] width 261 height 40
drag, startPoint x: 607, startPoint y: 527, endPoint x: 394, endPoint y: 500, distance: 214.4
click at [382, 496] on div "Standard Vinyl Graphics Supply and Install 3M 50 Series Vinyl Graphics Size - 6…" at bounding box center [978, 514] width 1403 height 55
copy div "Supply and Install 3M 50 Series Vinyl Graphics Size -"
click at [621, 514] on div "Supply and Install 3M 50 Series Vinyl Graphics Size -" at bounding box center [564, 515] width 261 height 40
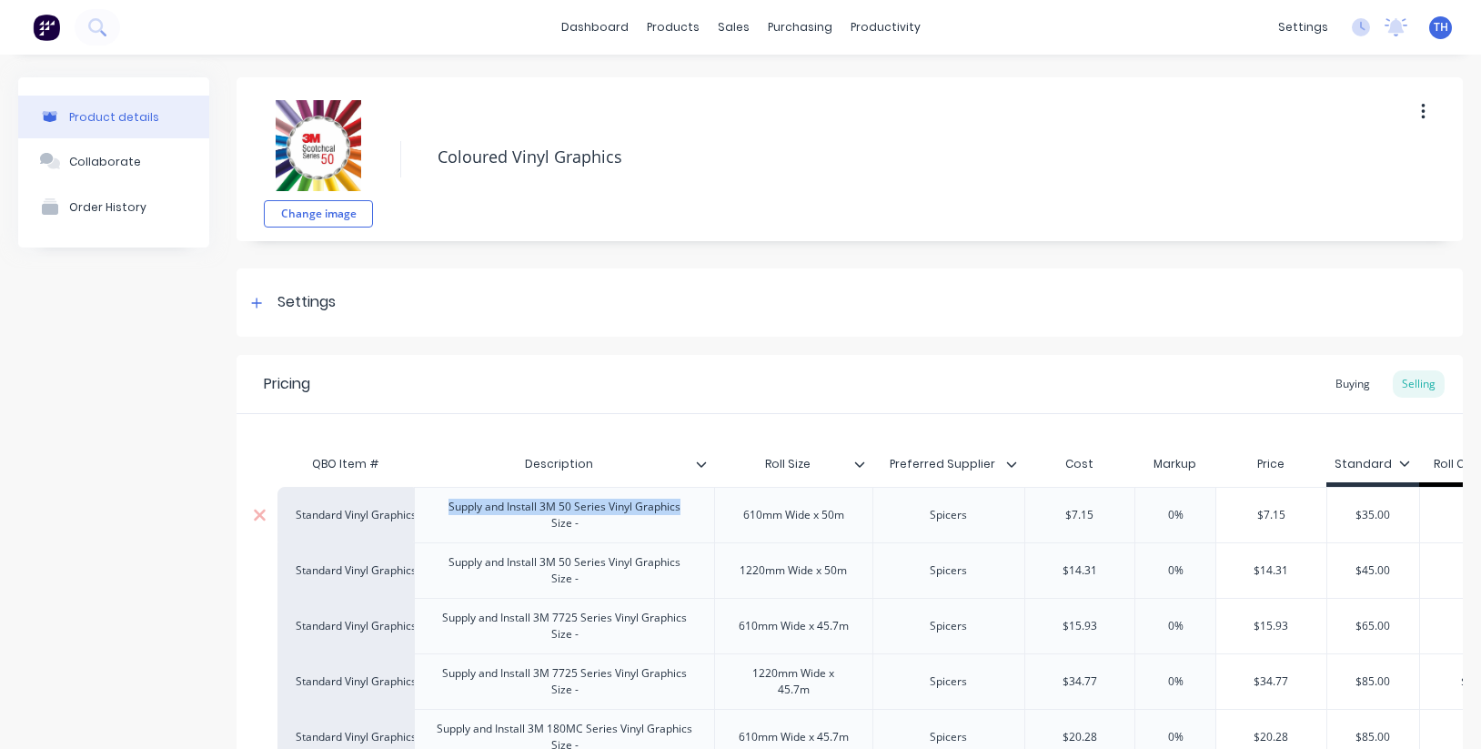
drag, startPoint x: 681, startPoint y: 507, endPoint x: 449, endPoint y: 506, distance: 231.9
click at [449, 506] on div "Supply and Install 3M 50 Series Vinyl Graphics Size -" at bounding box center [564, 515] width 261 height 40
click at [735, 30] on div "sales" at bounding box center [733, 27] width 50 height 27
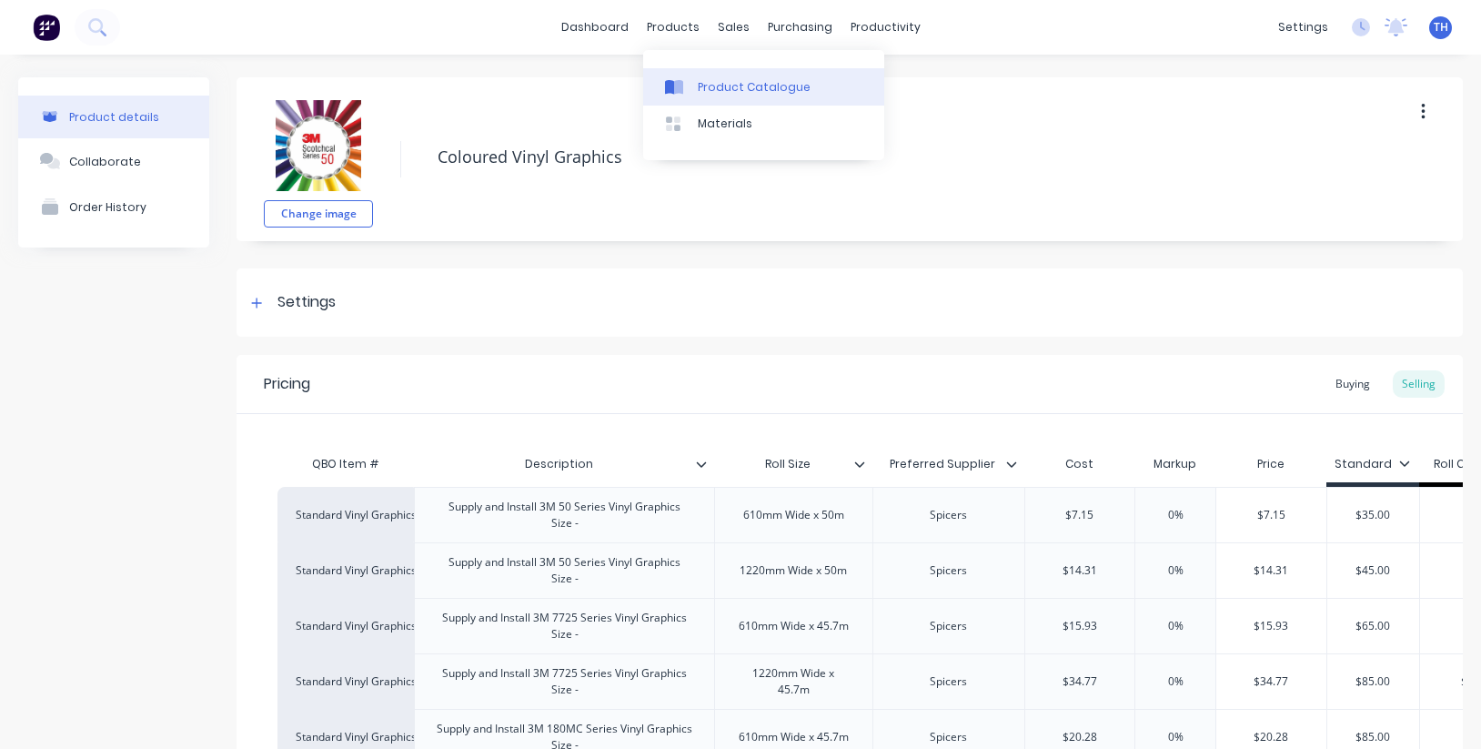
click at [706, 84] on div "Product Catalogue" at bounding box center [754, 87] width 113 height 16
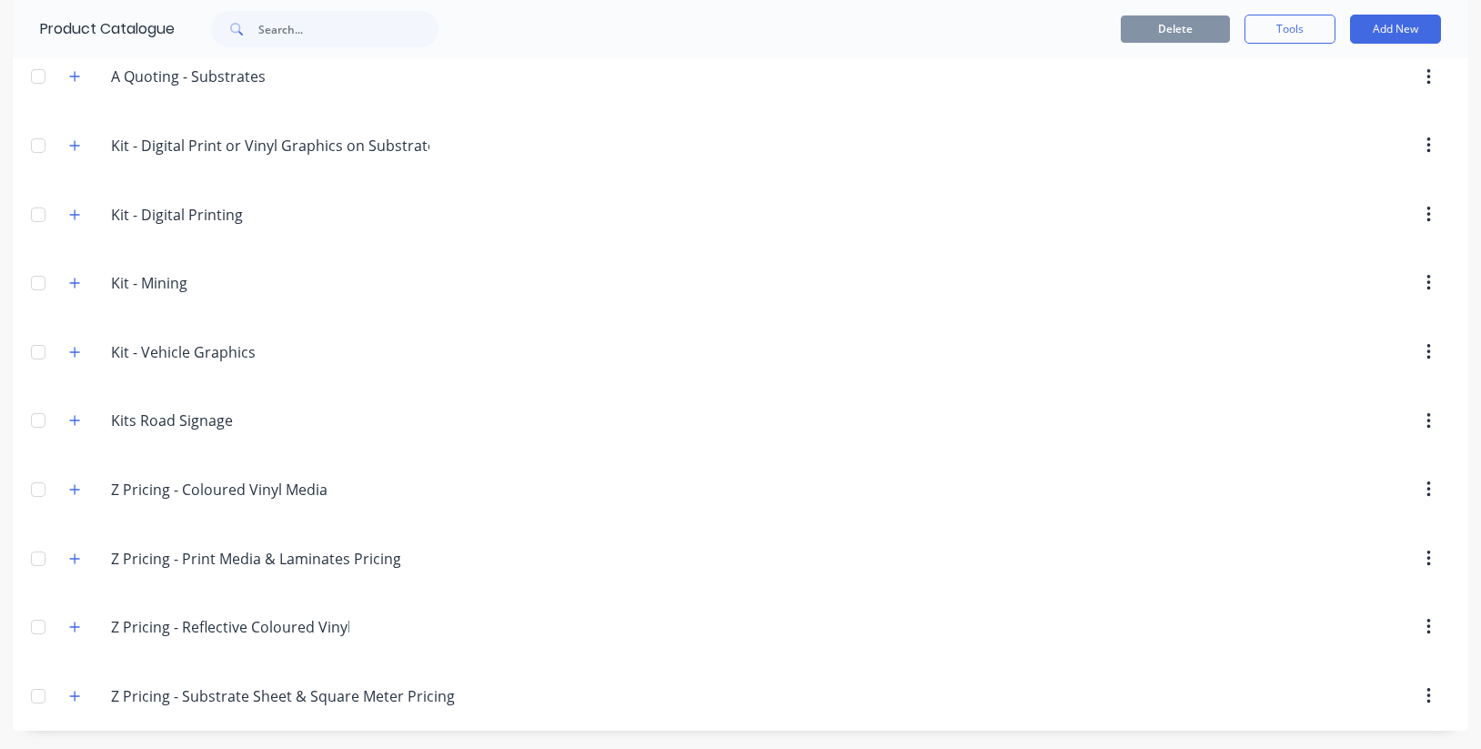
scroll to position [948, 0]
click at [77, 488] on icon "button" at bounding box center [74, 489] width 11 height 13
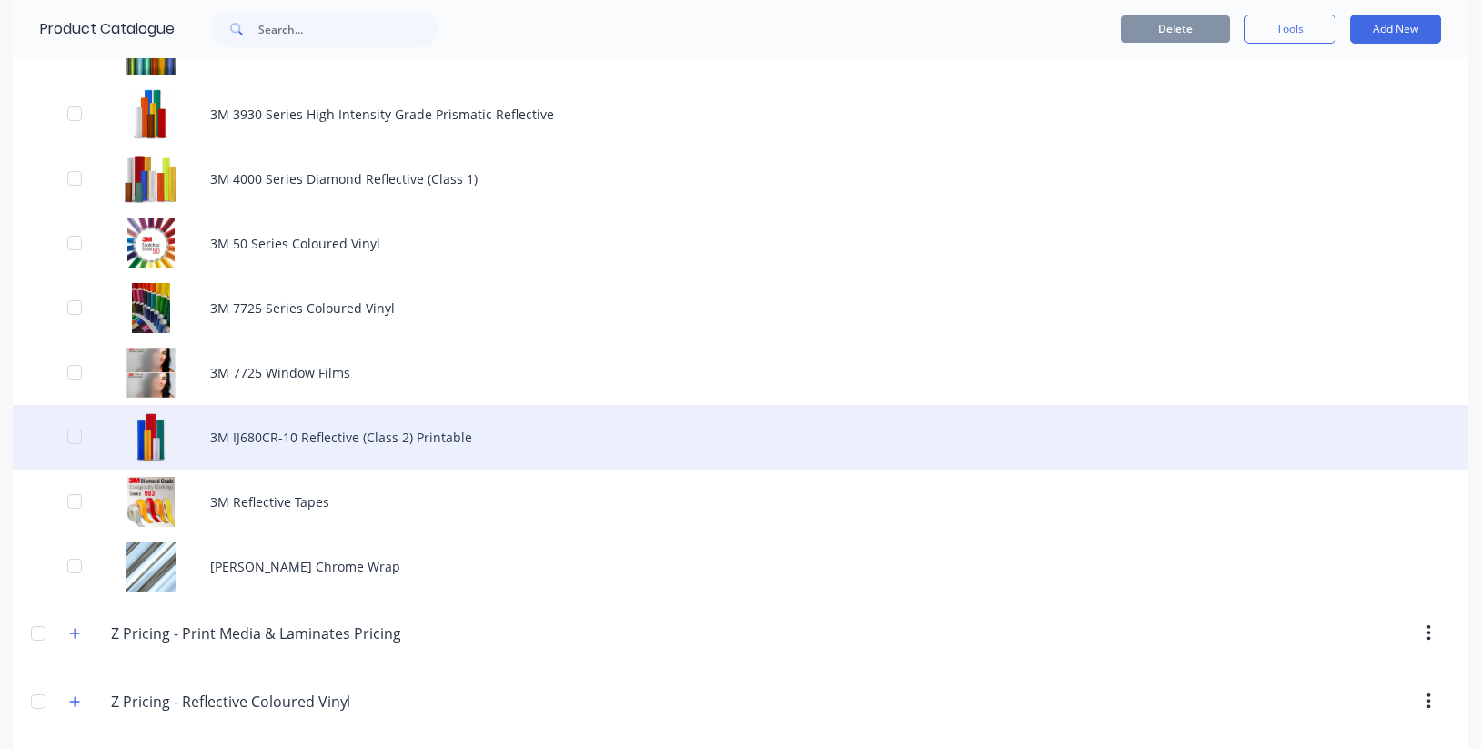
scroll to position [1622, 0]
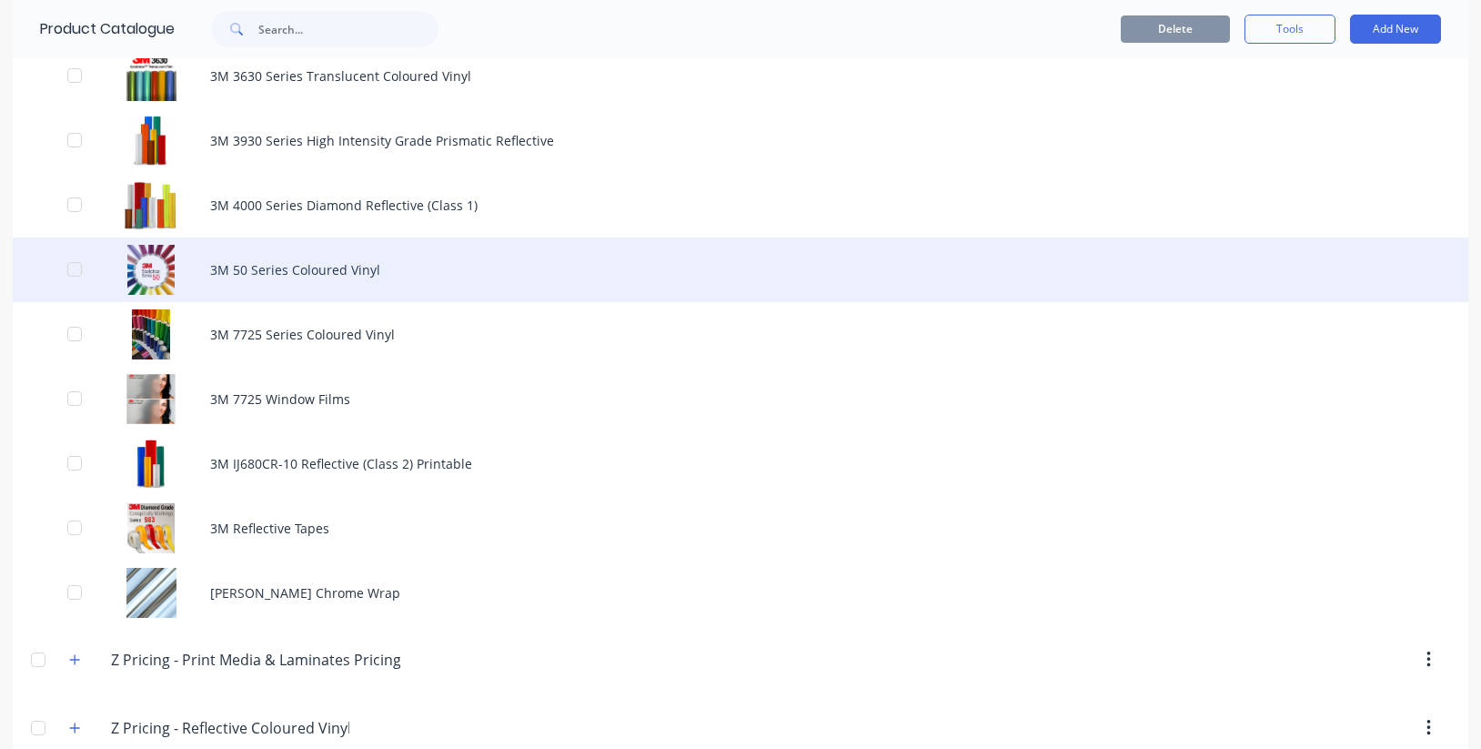
click at [331, 272] on div "3M 50 Series Coloured Vinyl" at bounding box center [740, 269] width 1455 height 65
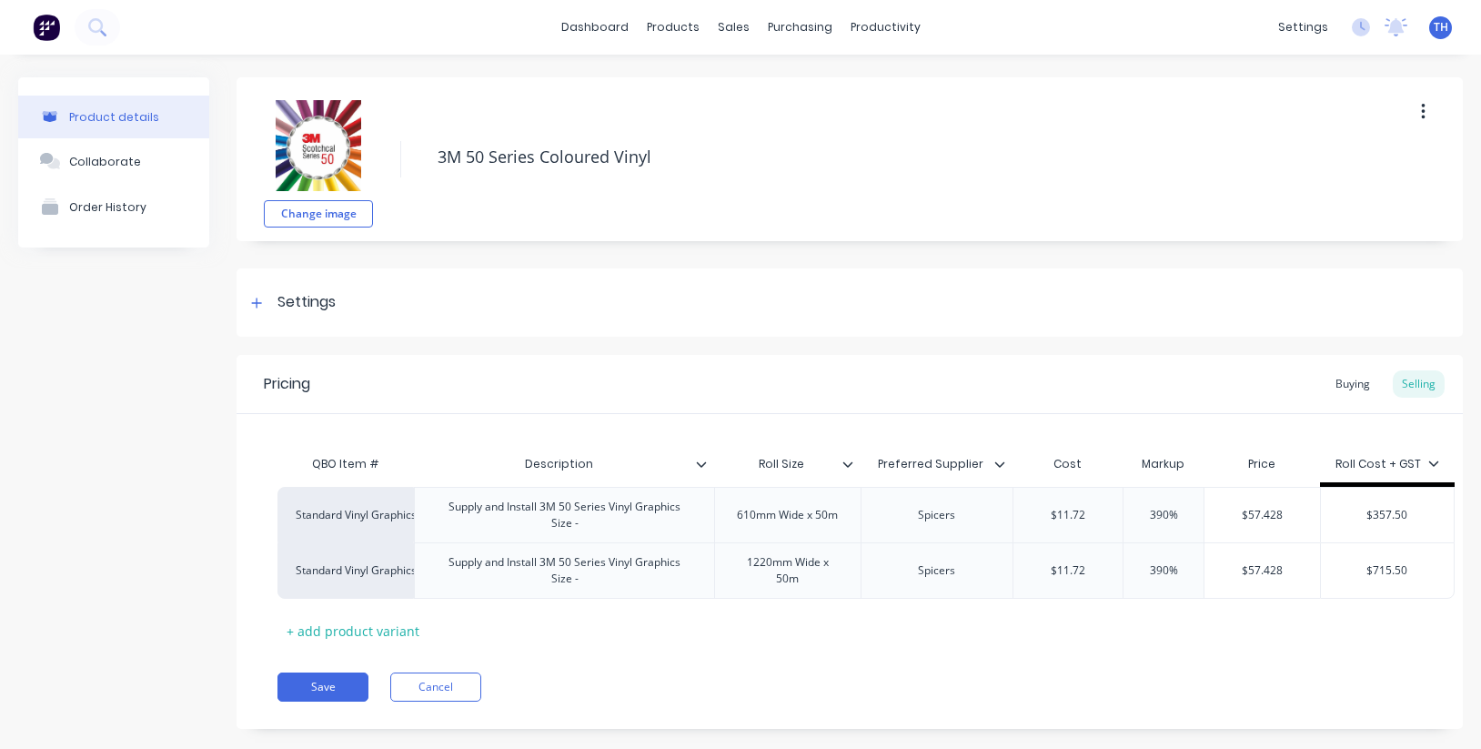
type textarea "x"
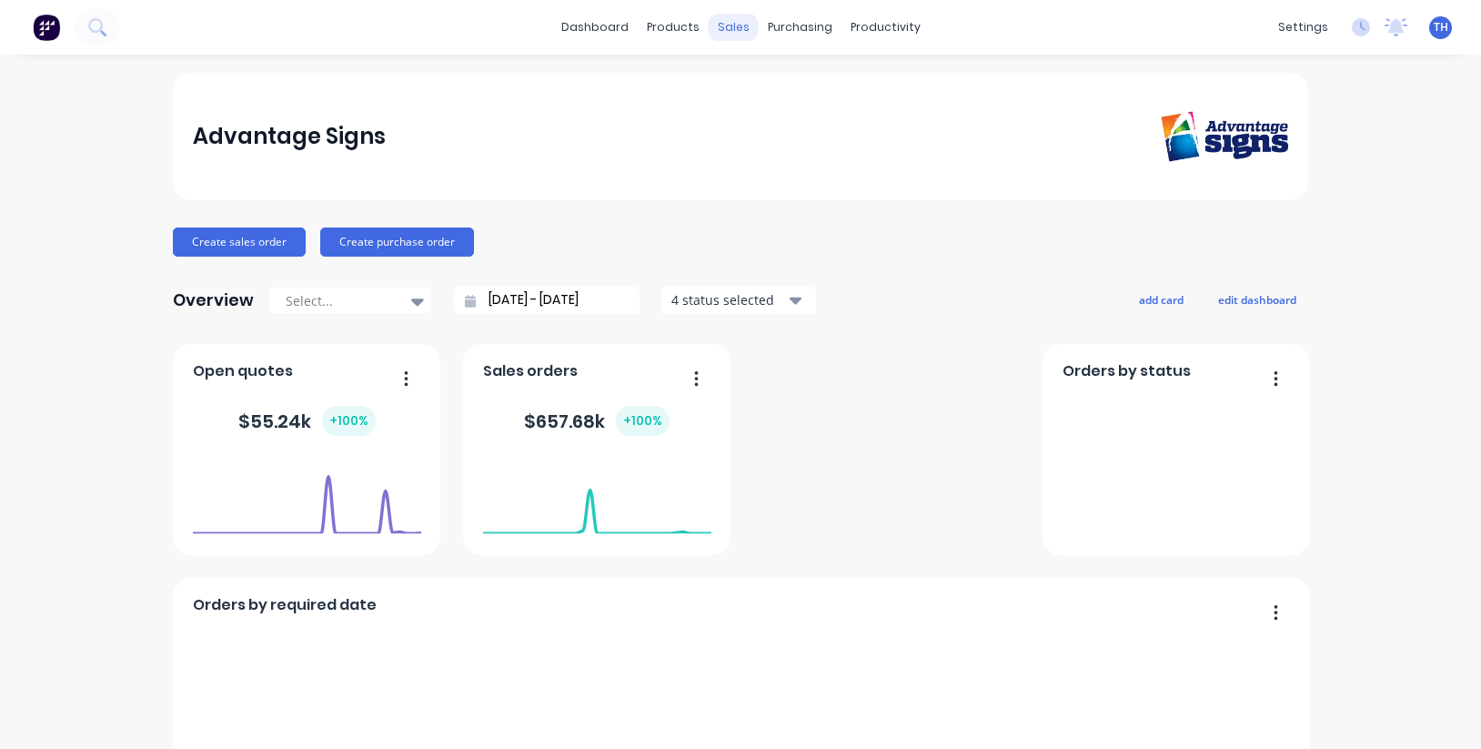
click at [733, 28] on div "sales" at bounding box center [733, 27] width 50 height 27
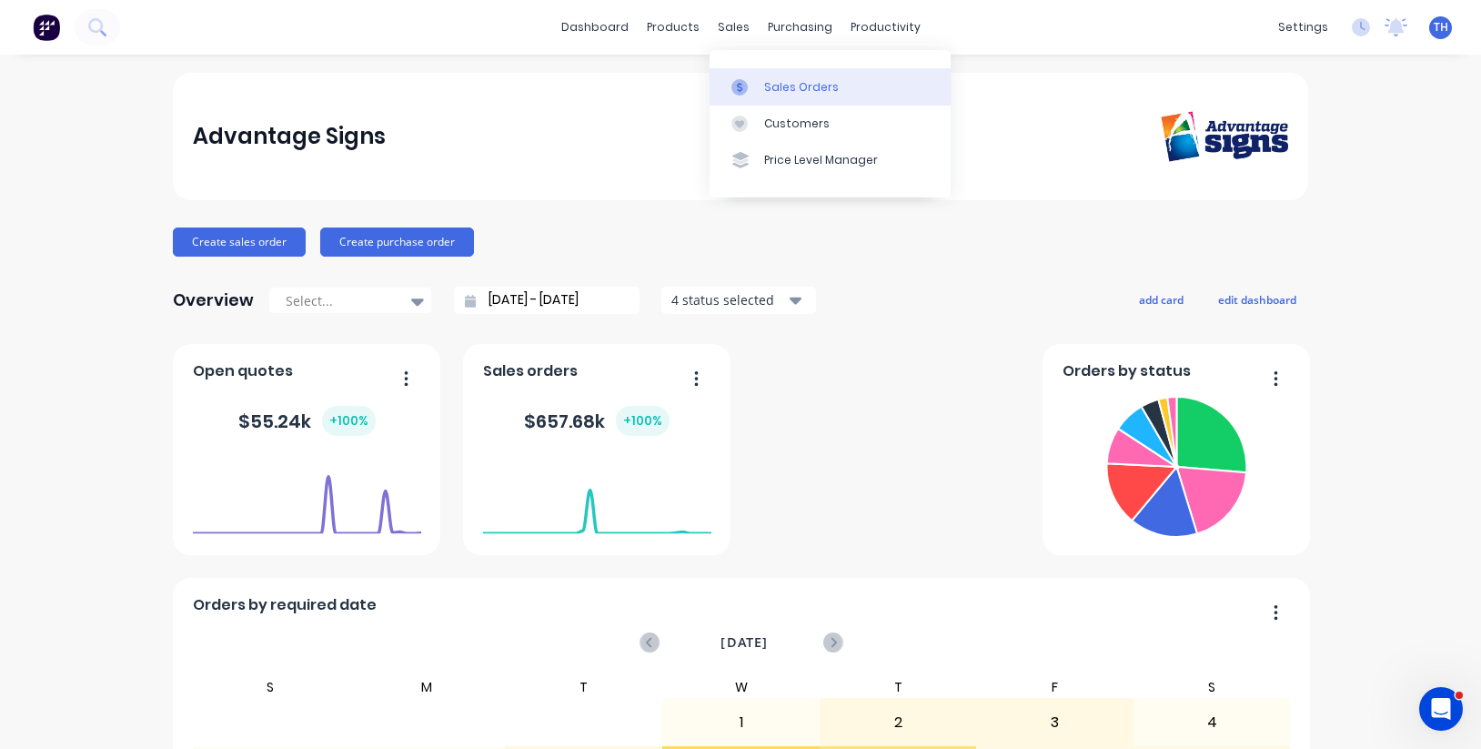
click at [798, 91] on div "Sales Orders" at bounding box center [801, 87] width 75 height 16
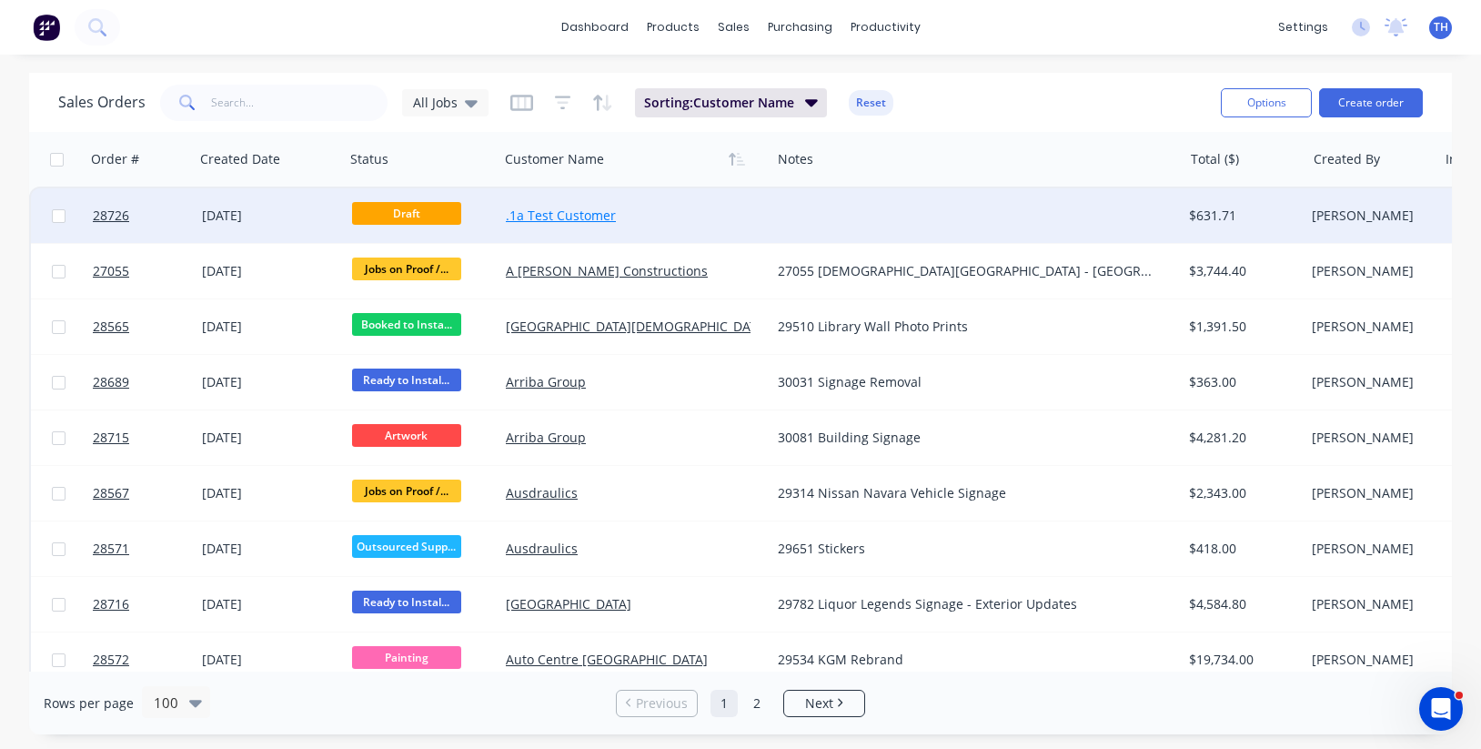
click at [588, 216] on link ".1a Test Customer" at bounding box center [561, 214] width 110 height 17
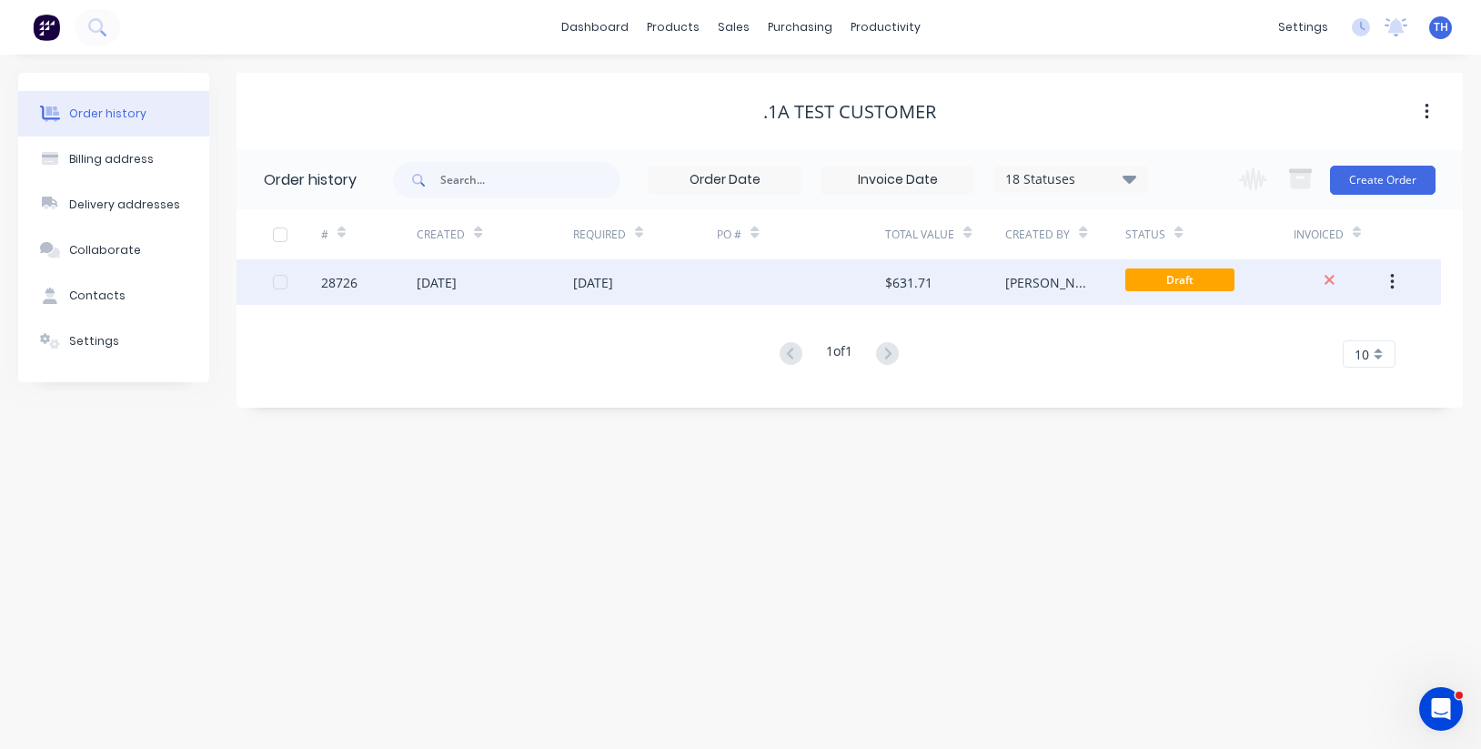
click at [989, 280] on div "$631.71" at bounding box center [945, 281] width 120 height 45
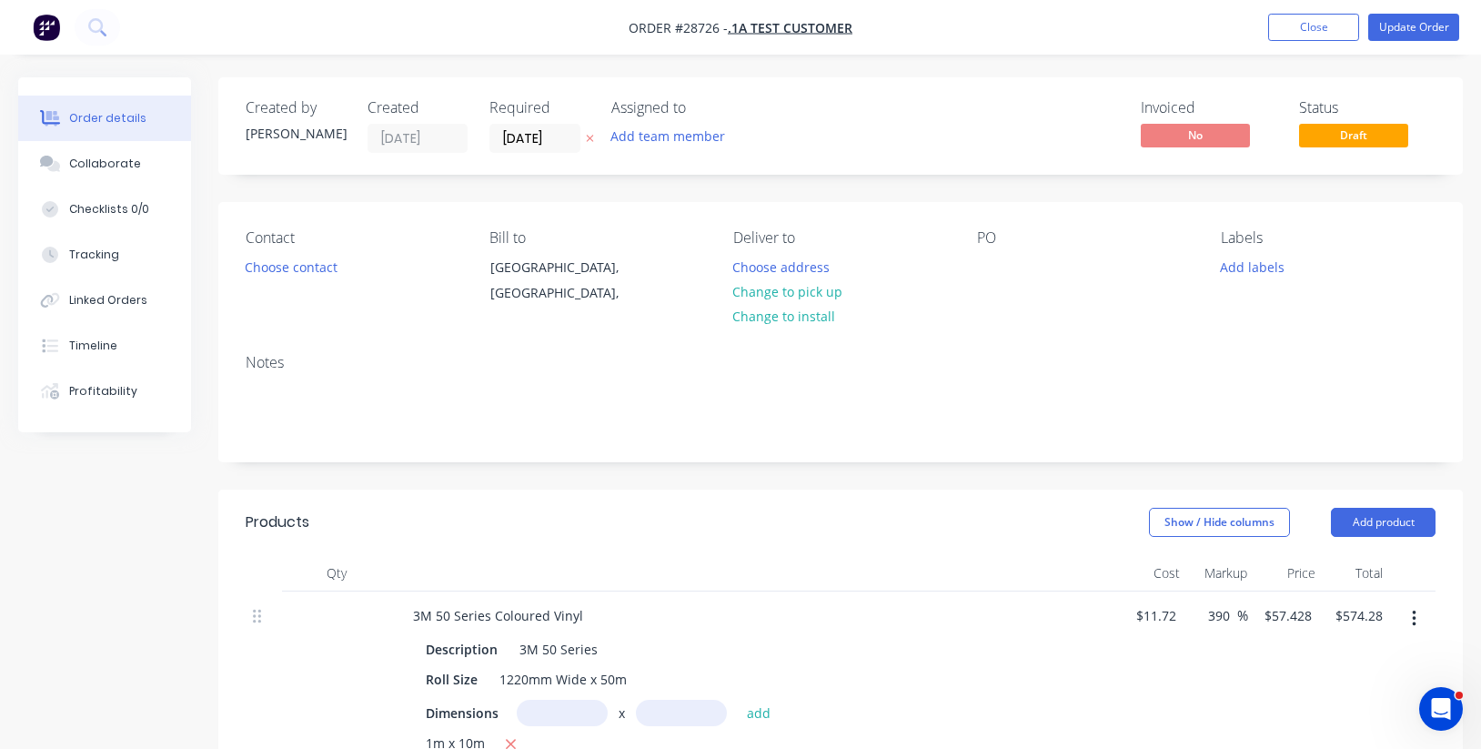
click at [1414, 620] on icon "button" at bounding box center [1414, 618] width 5 height 20
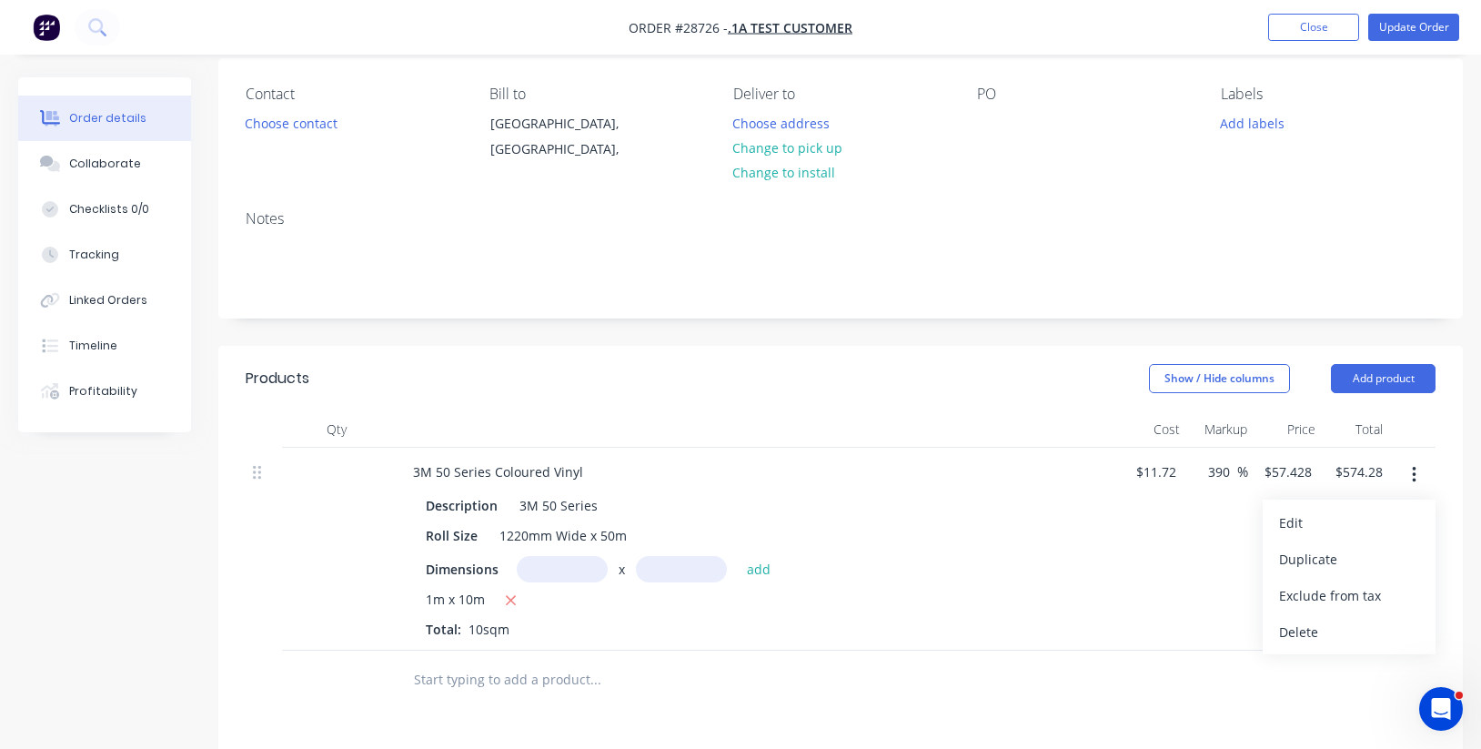
scroll to position [145, 0]
click at [1328, 622] on div "Delete" at bounding box center [1349, 631] width 140 height 26
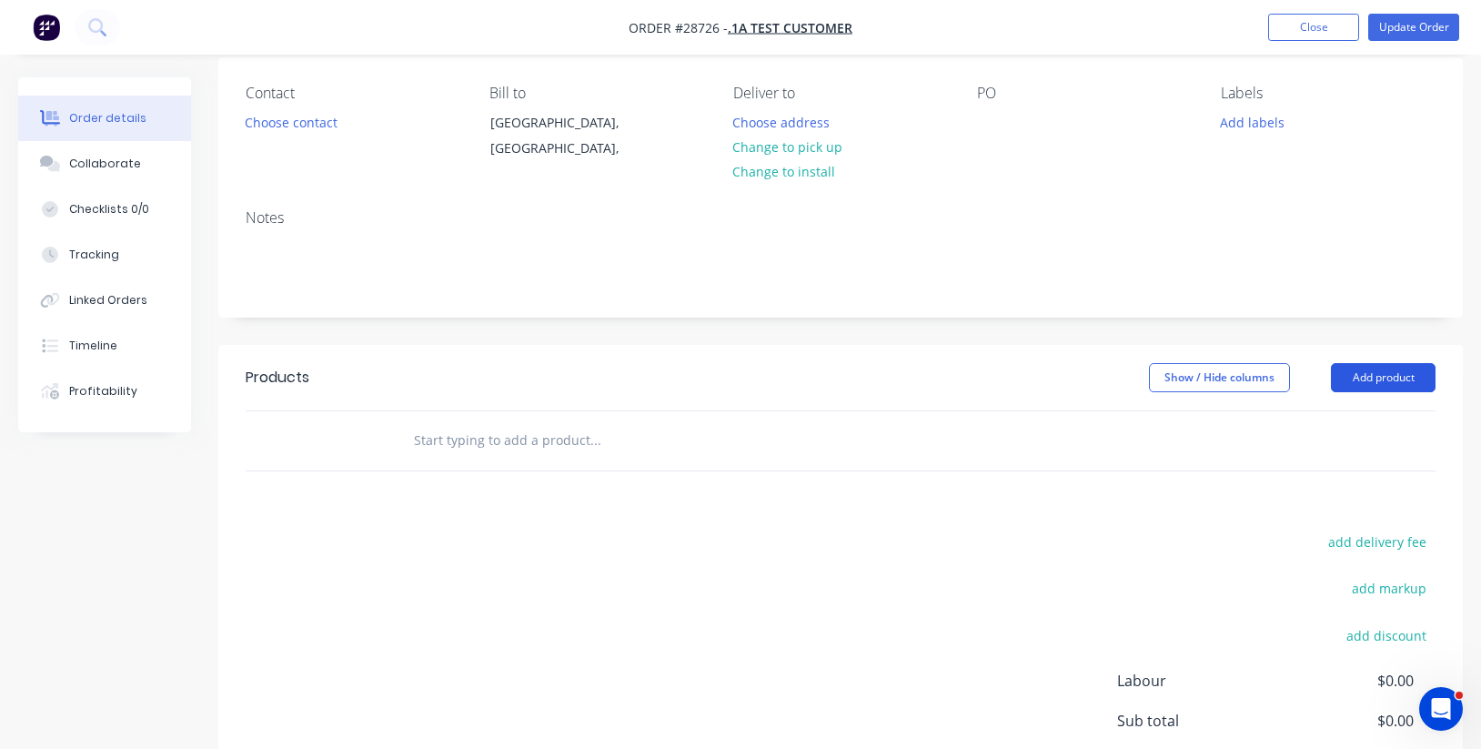
click at [1395, 374] on button "Add product" at bounding box center [1383, 377] width 105 height 29
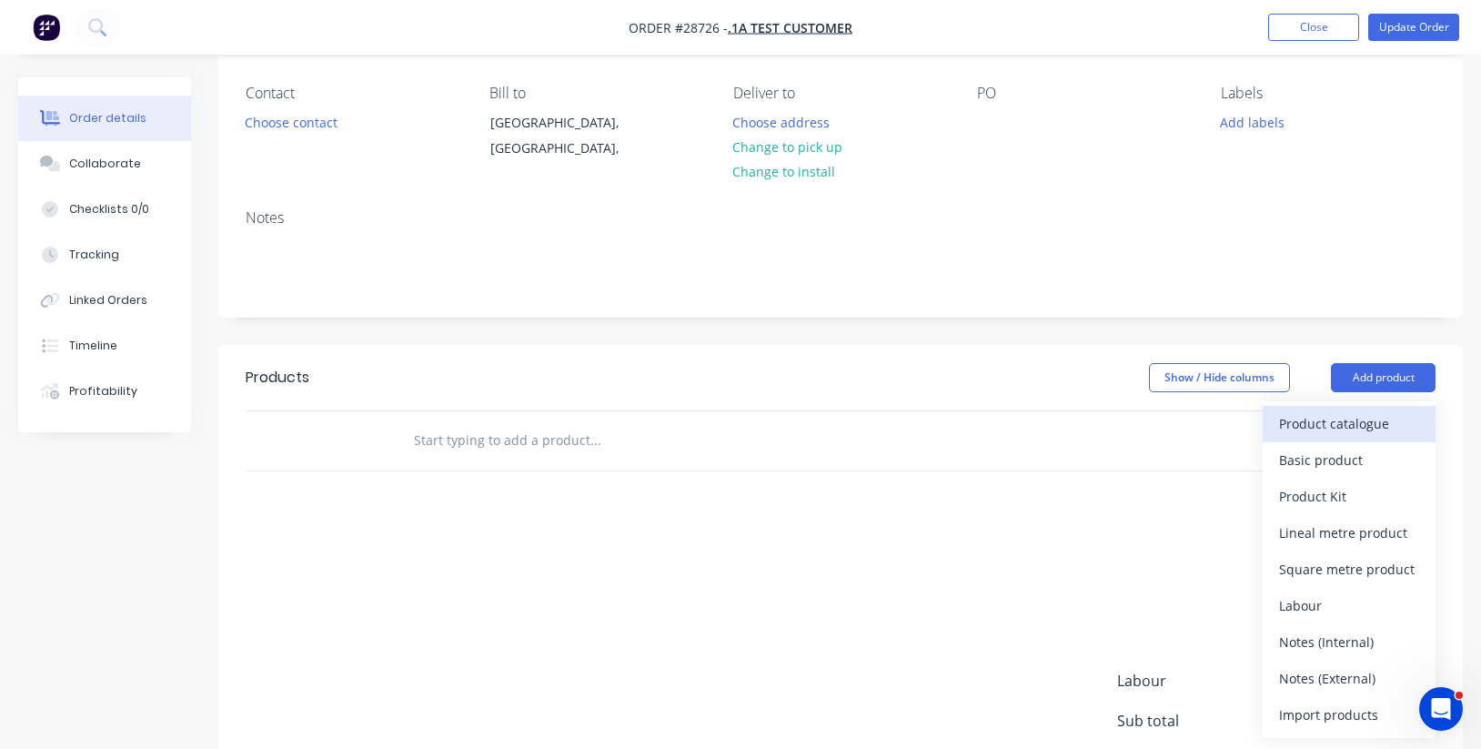
click at [1353, 426] on div "Product catalogue" at bounding box center [1349, 423] width 140 height 26
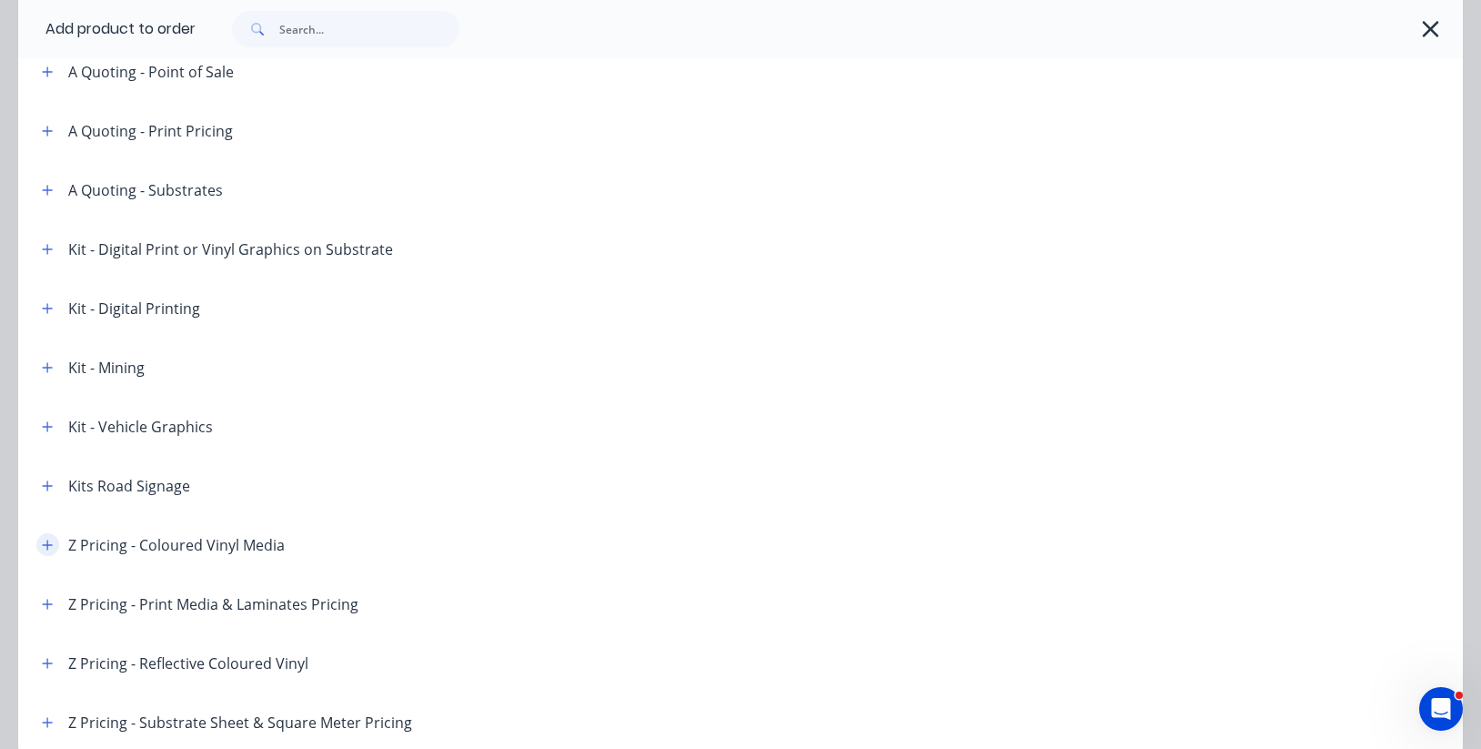
scroll to position [394, 0]
click at [41, 543] on button "button" at bounding box center [47, 544] width 23 height 23
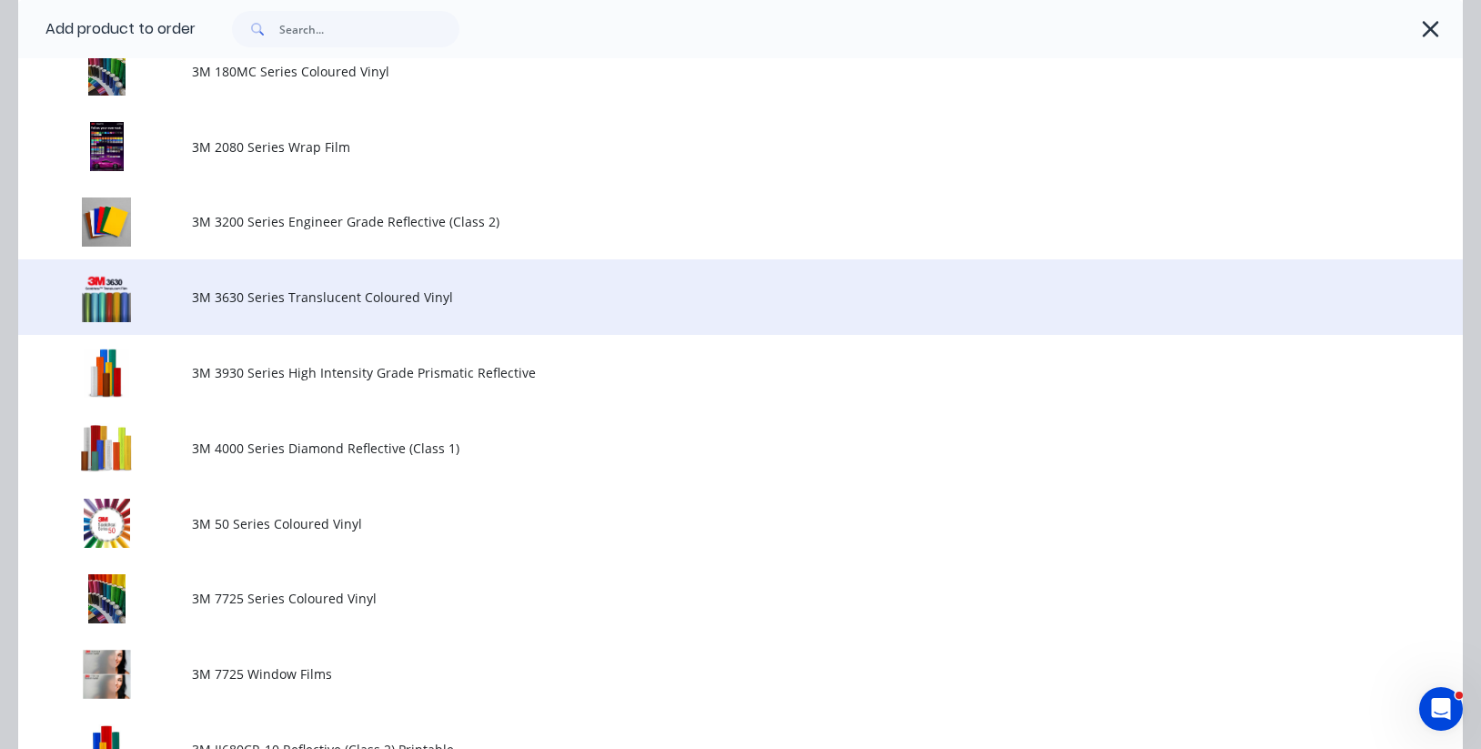
scroll to position [943, 0]
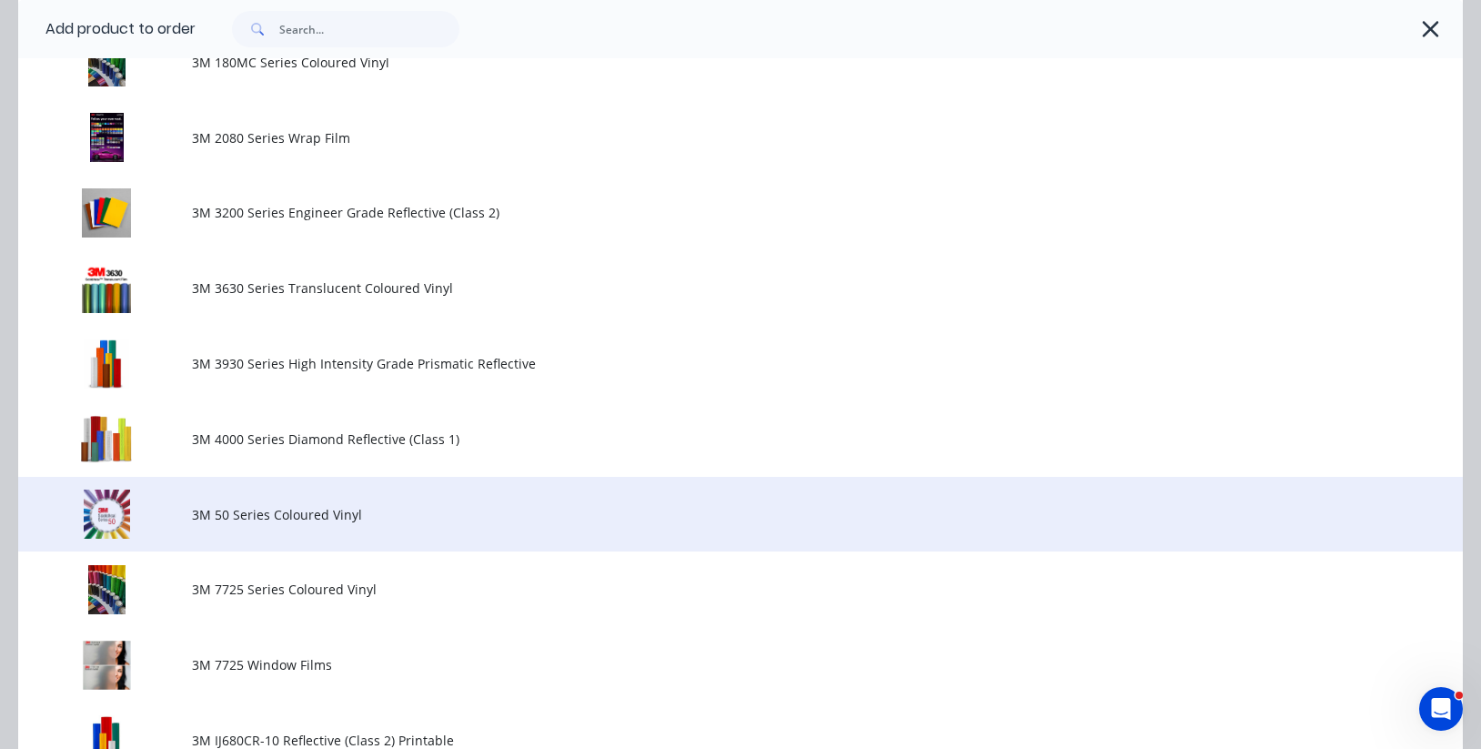
click at [289, 512] on span "3M 50 Series Coloured Vinyl" at bounding box center [700, 514] width 1017 height 19
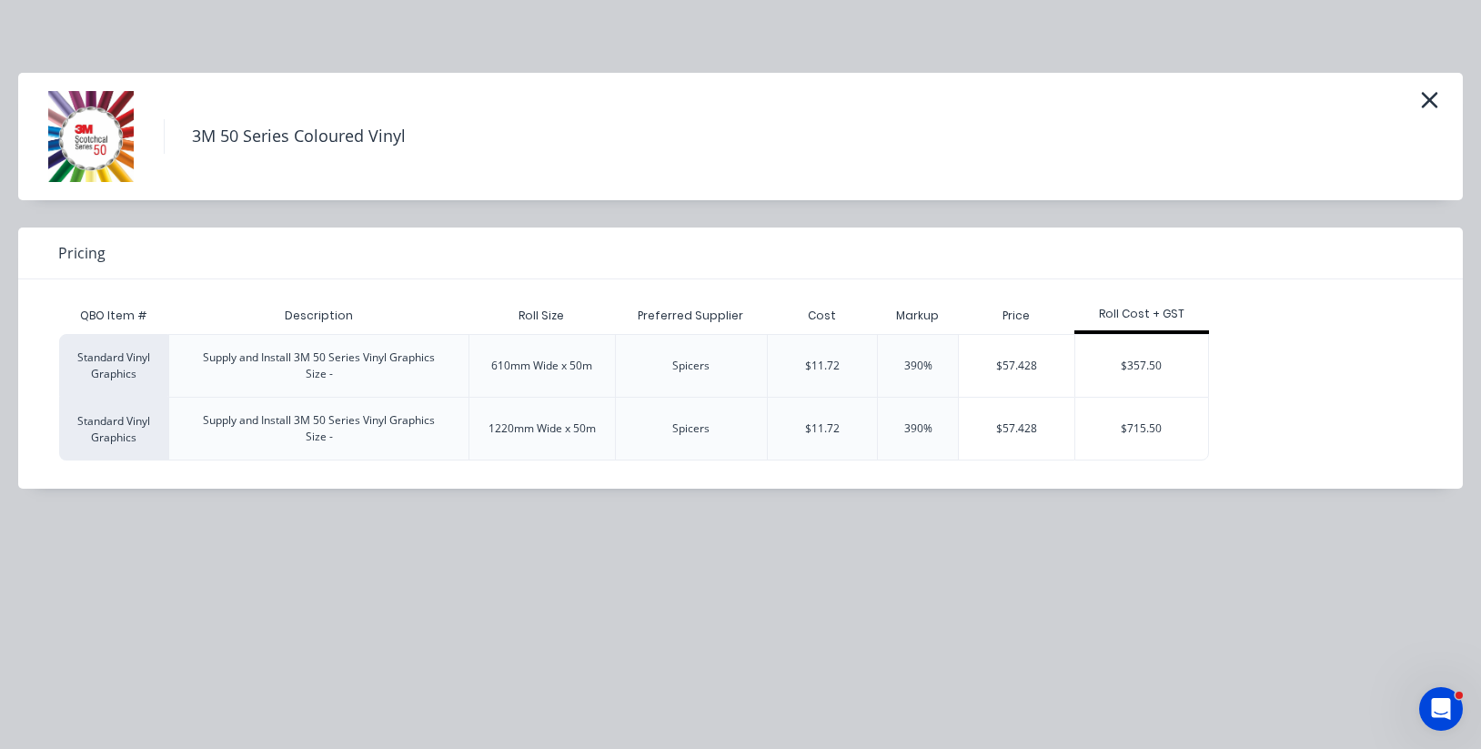
scroll to position [138, 0]
click at [986, 364] on div "$57.428" at bounding box center [1017, 366] width 116 height 62
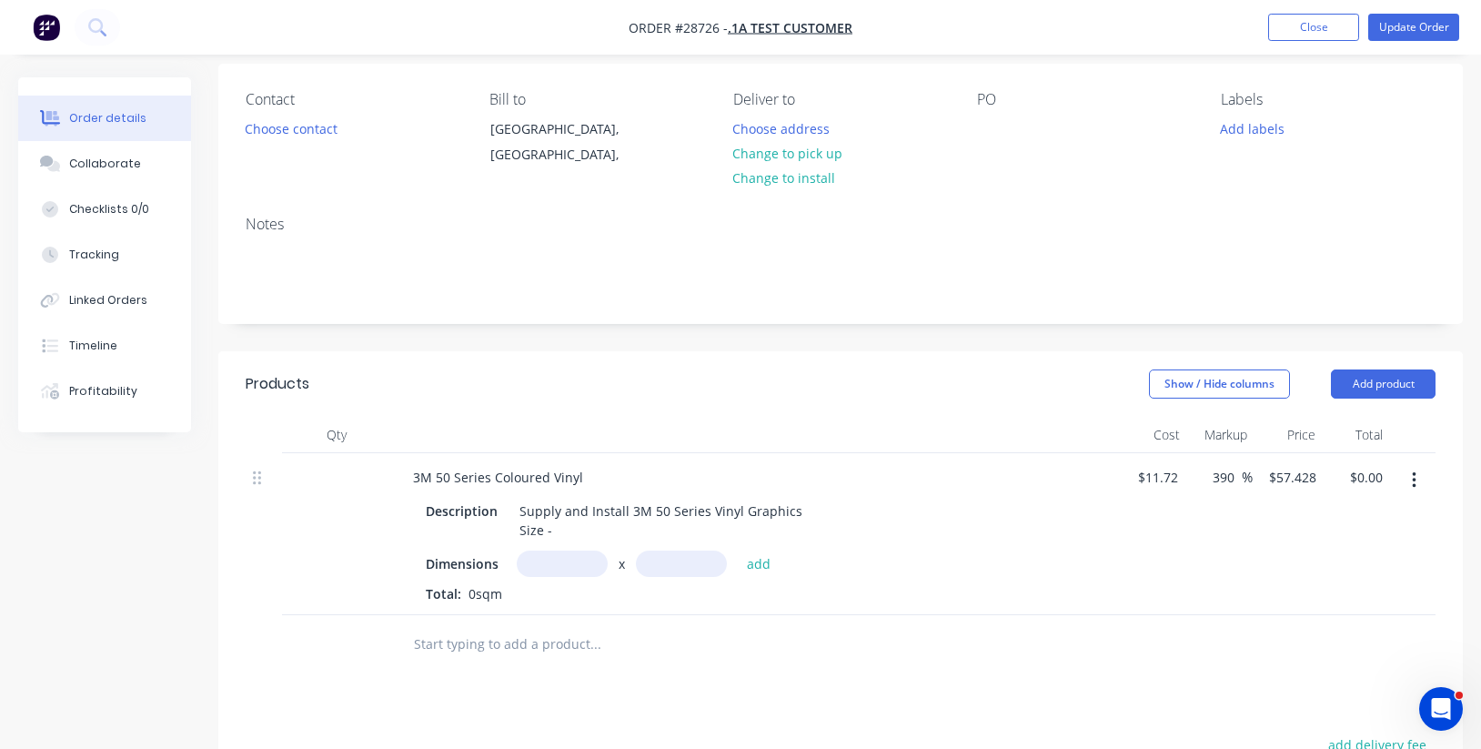
click at [570, 556] on input "text" at bounding box center [562, 563] width 91 height 26
drag, startPoint x: 587, startPoint y: 558, endPoint x: 516, endPoint y: 552, distance: 71.1
click at [517, 552] on div "5.7m x add" at bounding box center [649, 563] width 264 height 26
type input "10m"
type input ".61"
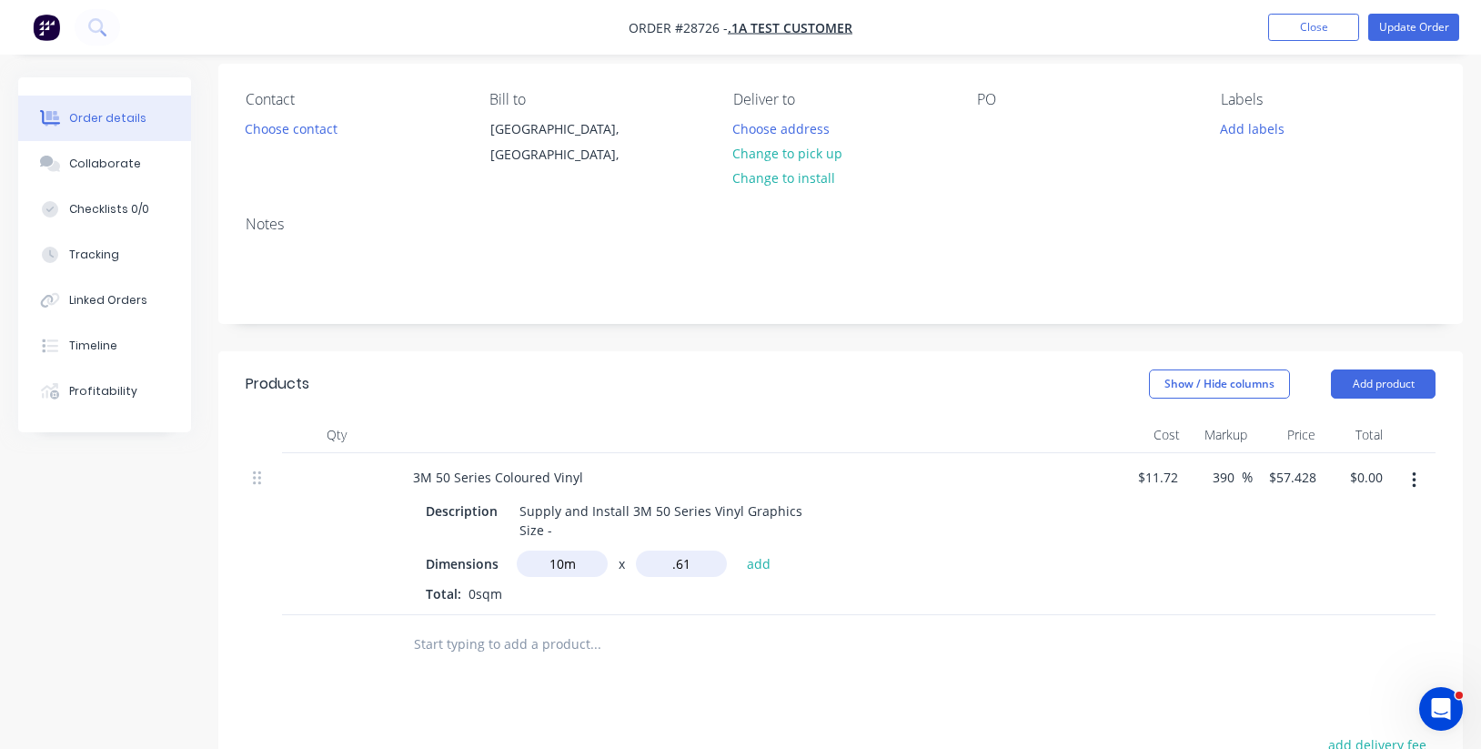
click at [758, 558] on button "add" at bounding box center [759, 562] width 43 height 25
type input "$350.31"
click at [346, 473] on div at bounding box center [336, 549] width 109 height 192
click at [327, 473] on div at bounding box center [336, 549] width 109 height 192
click at [349, 476] on div at bounding box center [336, 549] width 109 height 192
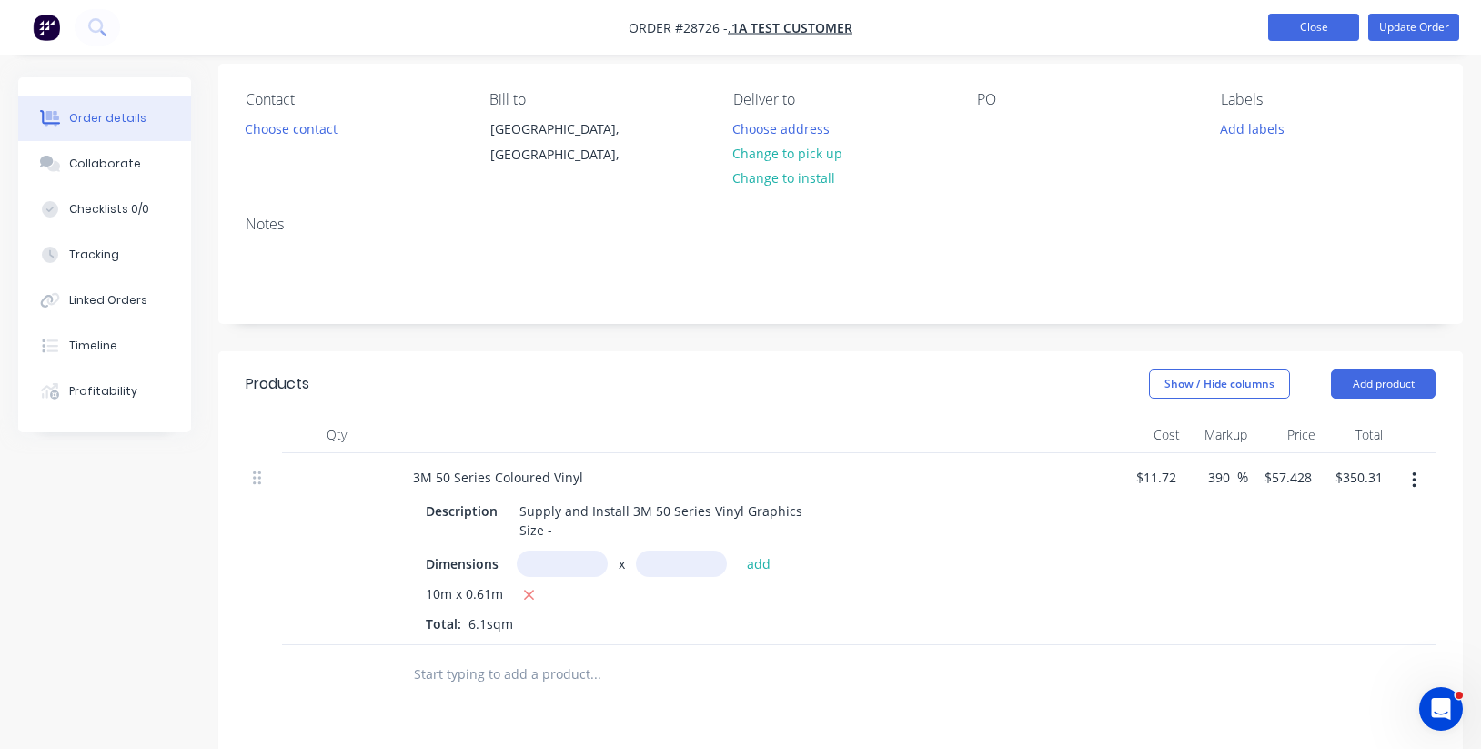
click at [1311, 26] on button "Close" at bounding box center [1313, 27] width 91 height 27
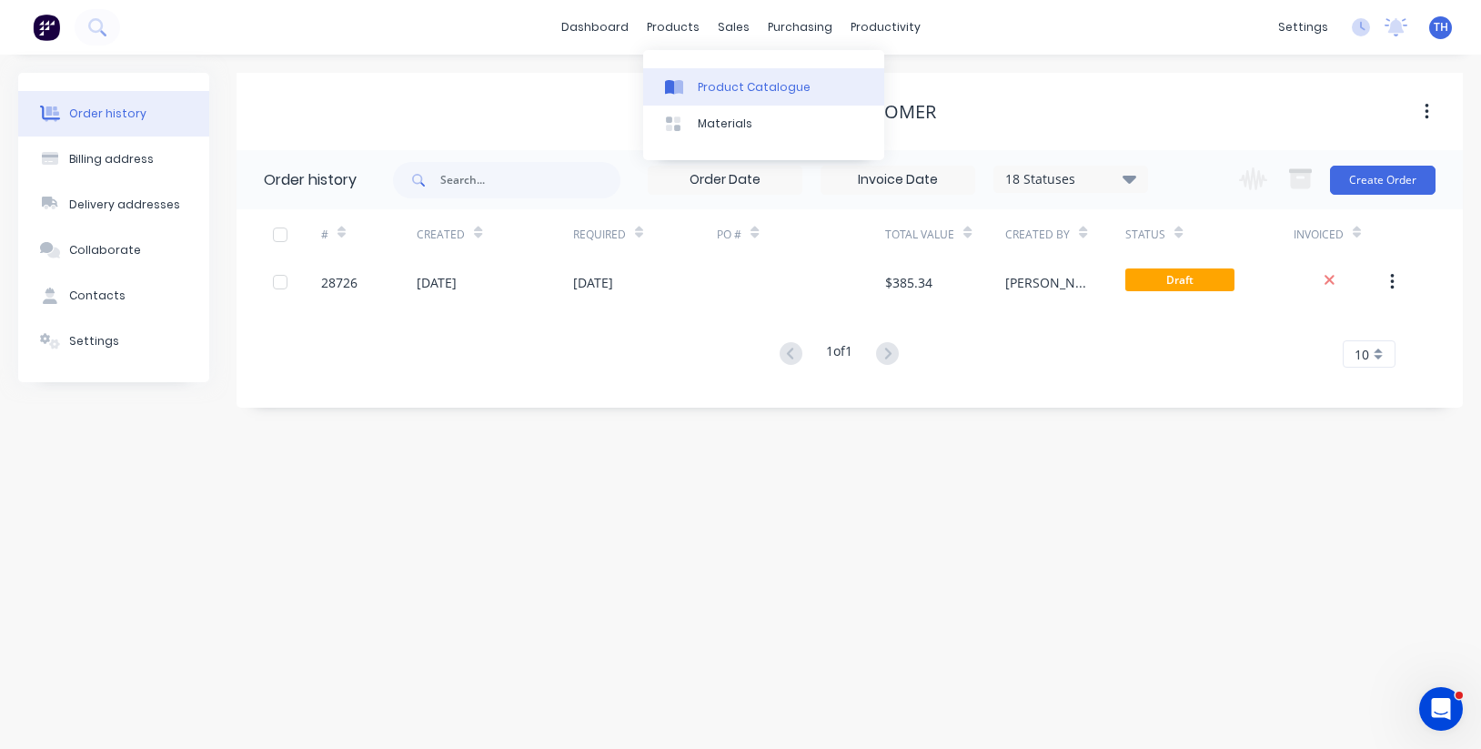
click at [710, 85] on div "Product Catalogue" at bounding box center [754, 87] width 113 height 16
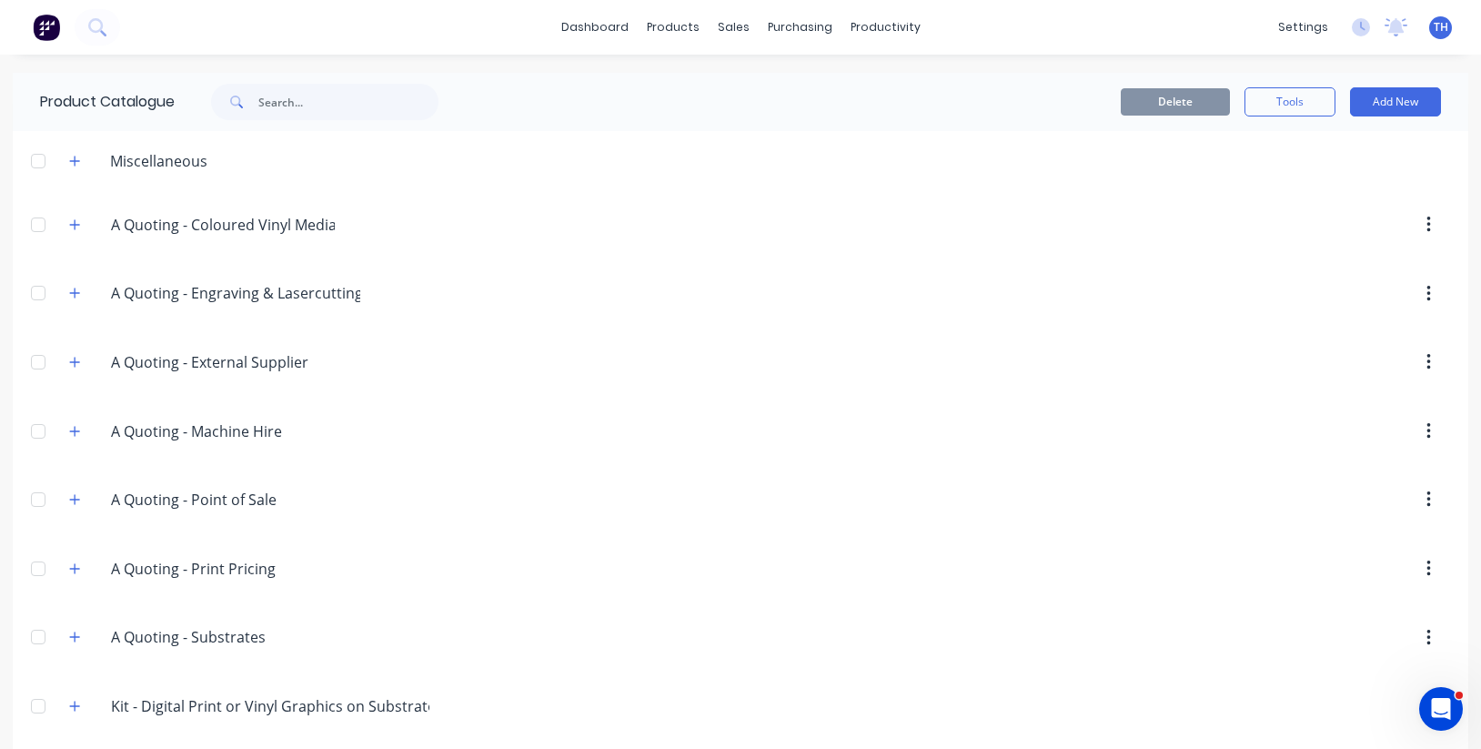
scroll to position [16, 0]
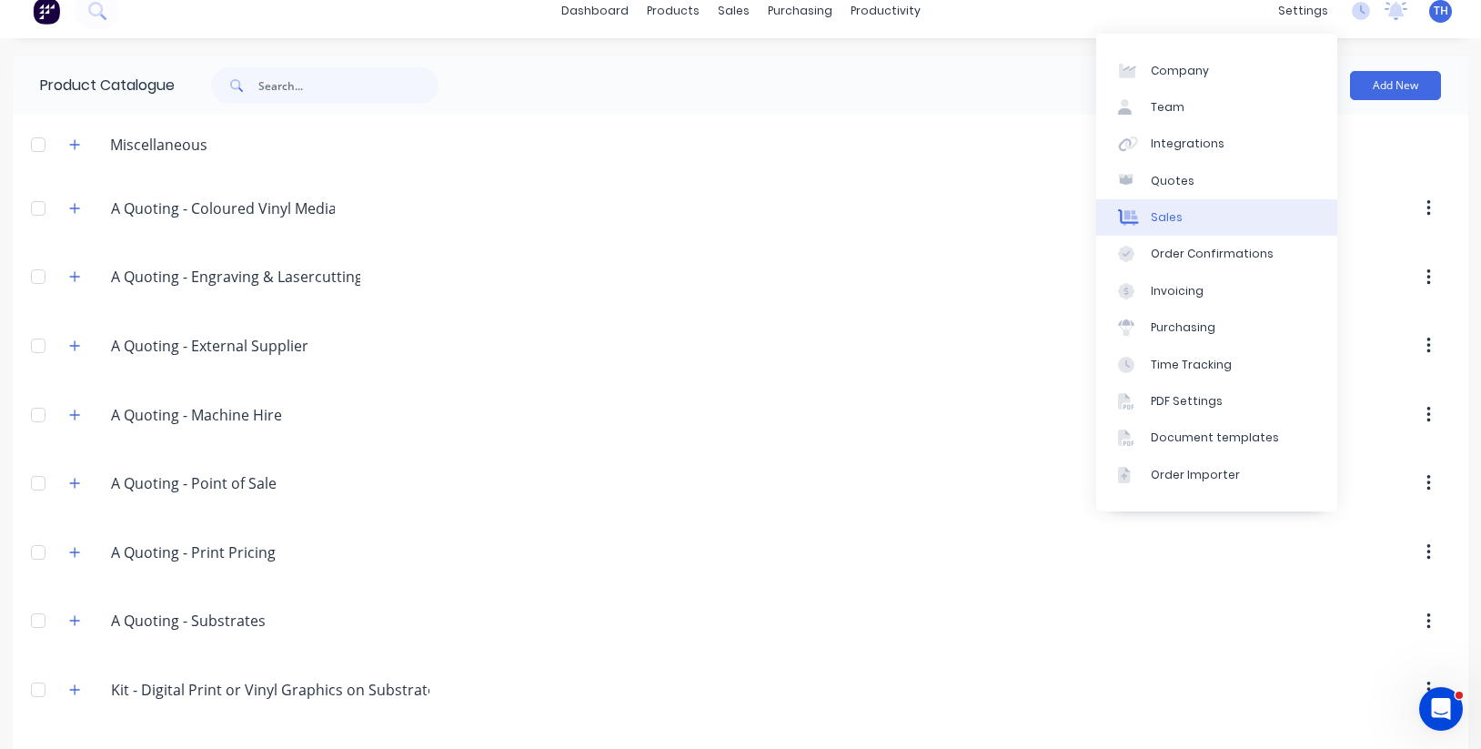
click at [1215, 224] on link "Sales" at bounding box center [1216, 217] width 241 height 36
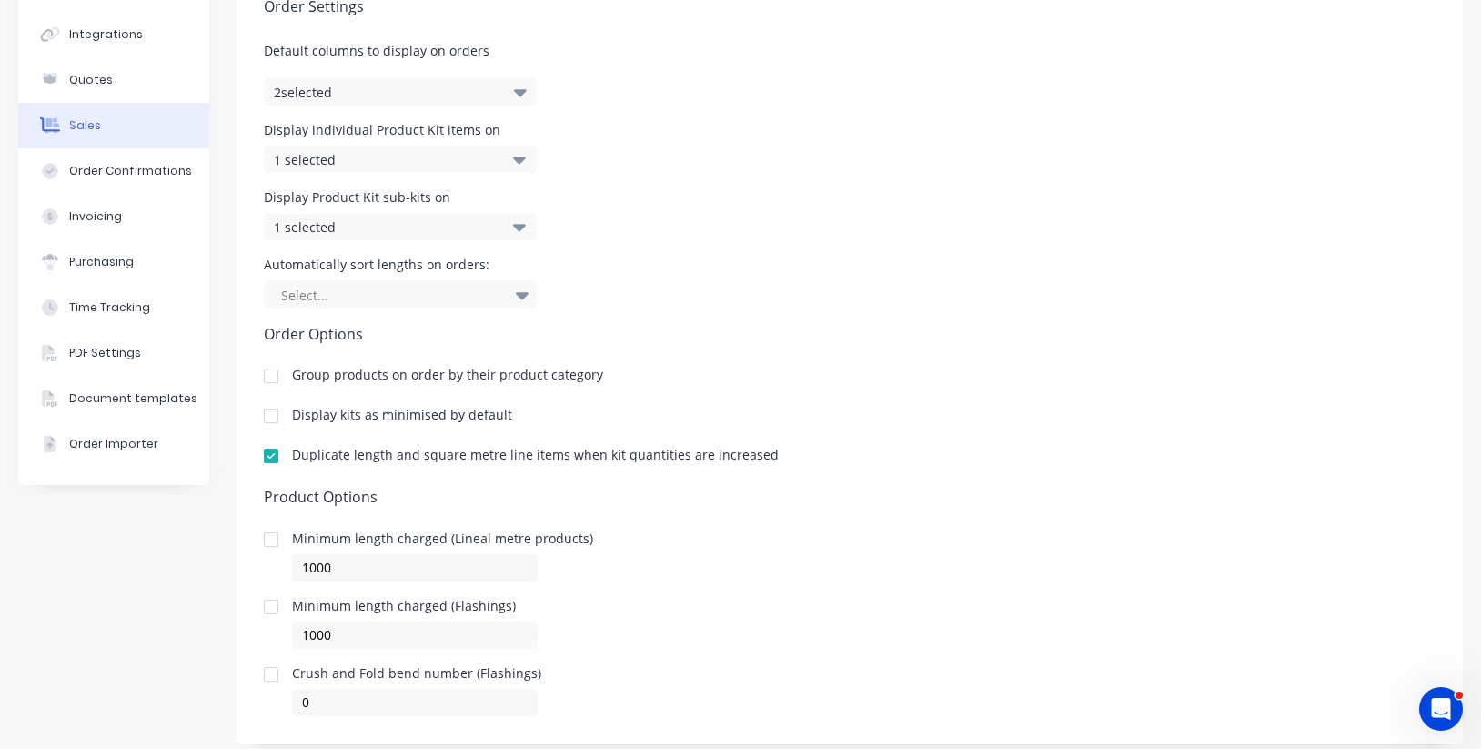
scroll to position [168, 0]
click at [454, 296] on div at bounding box center [391, 297] width 224 height 23
click at [697, 315] on div "Order Settings Default columns to display on orders 2 selected Display individu…" at bounding box center [849, 341] width 1226 height 754
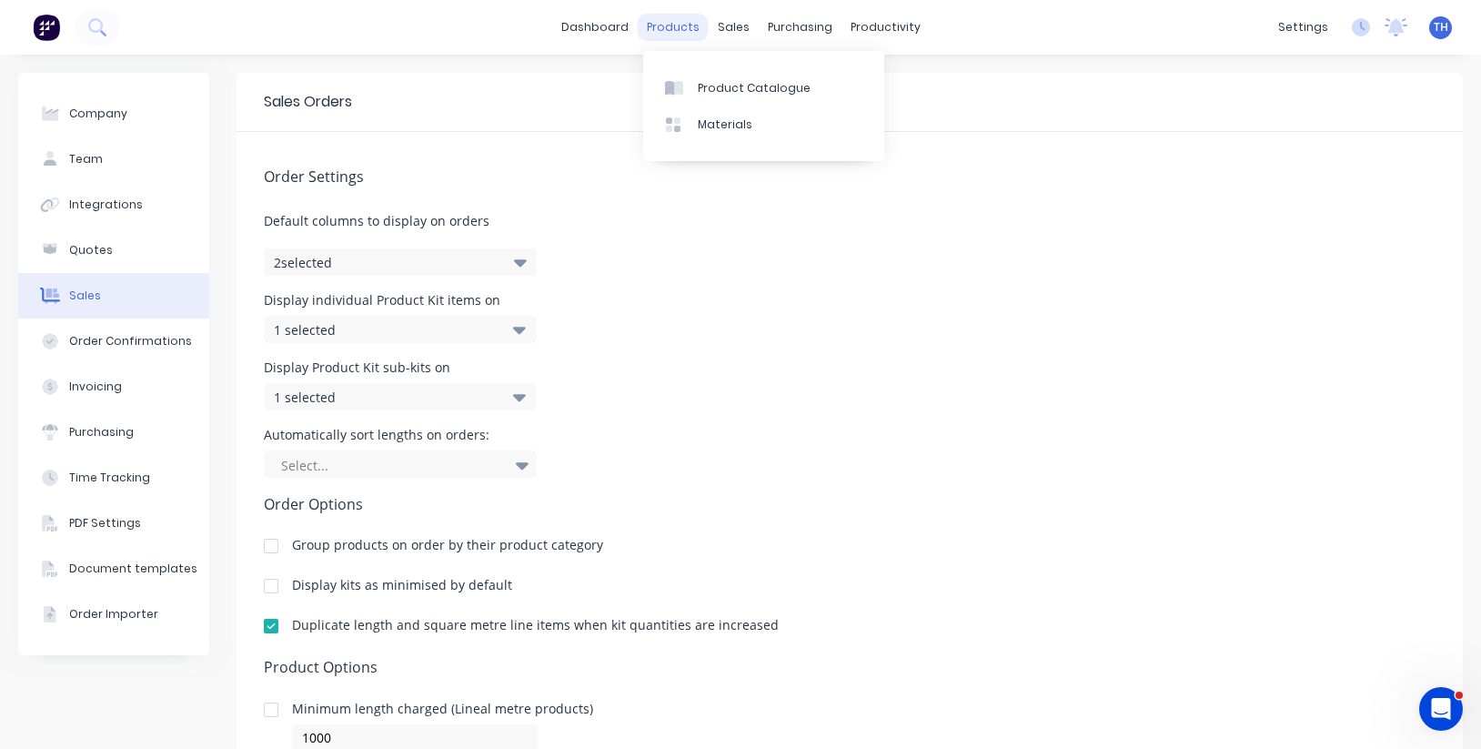
scroll to position [0, 0]
click at [718, 85] on div "Product Catalogue" at bounding box center [754, 87] width 113 height 16
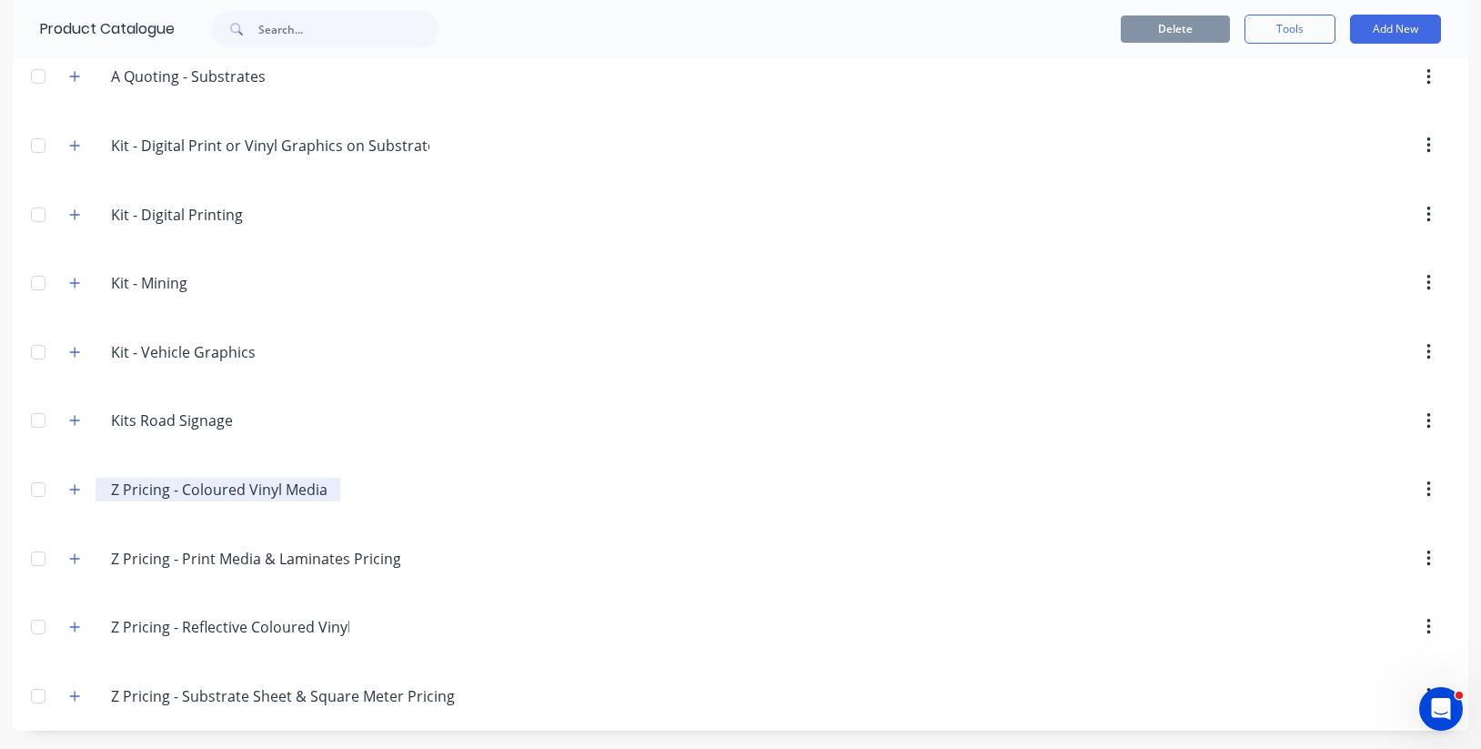
scroll to position [560, 0]
click at [75, 489] on icon "button" at bounding box center [75, 489] width 10 height 10
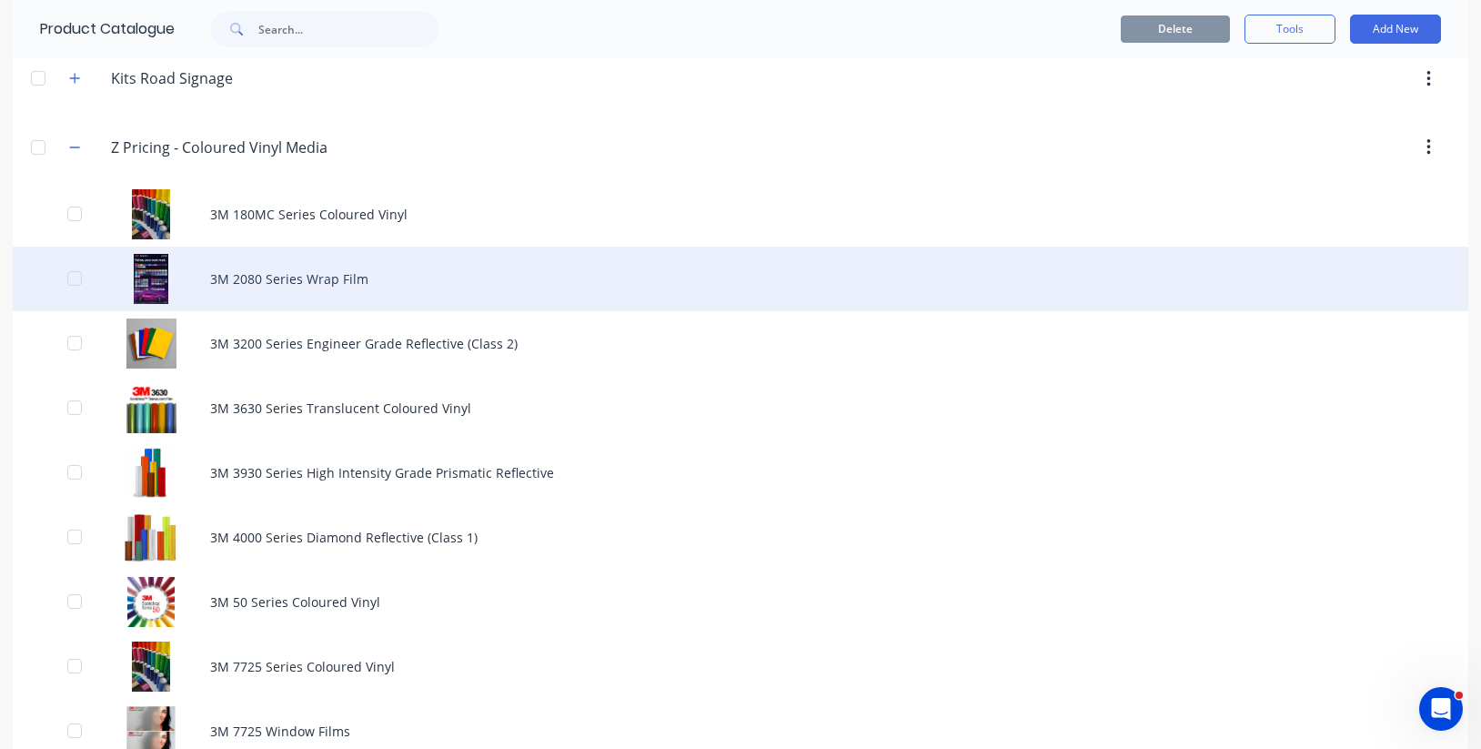
scroll to position [1002, 0]
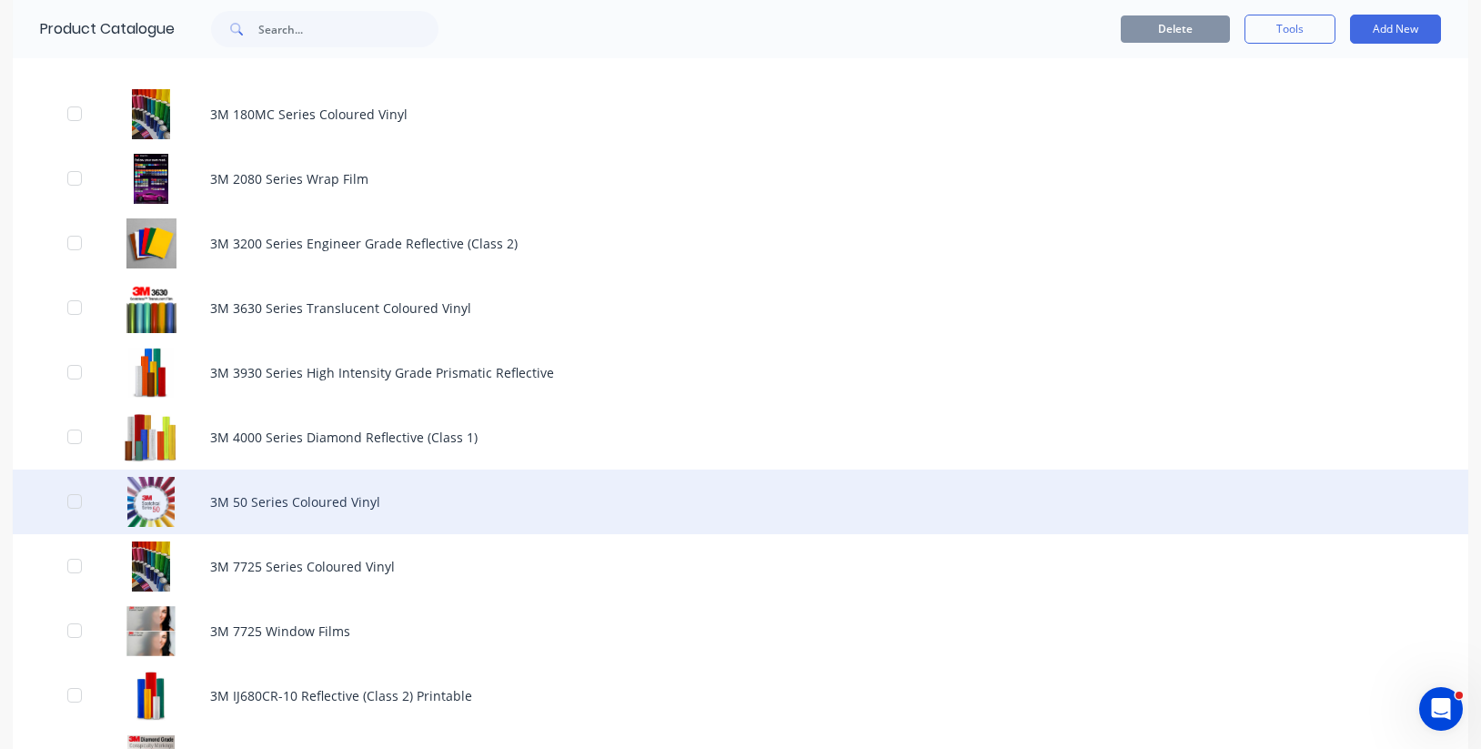
click at [282, 489] on div "3M 50 Series Coloured Vinyl" at bounding box center [740, 501] width 1455 height 65
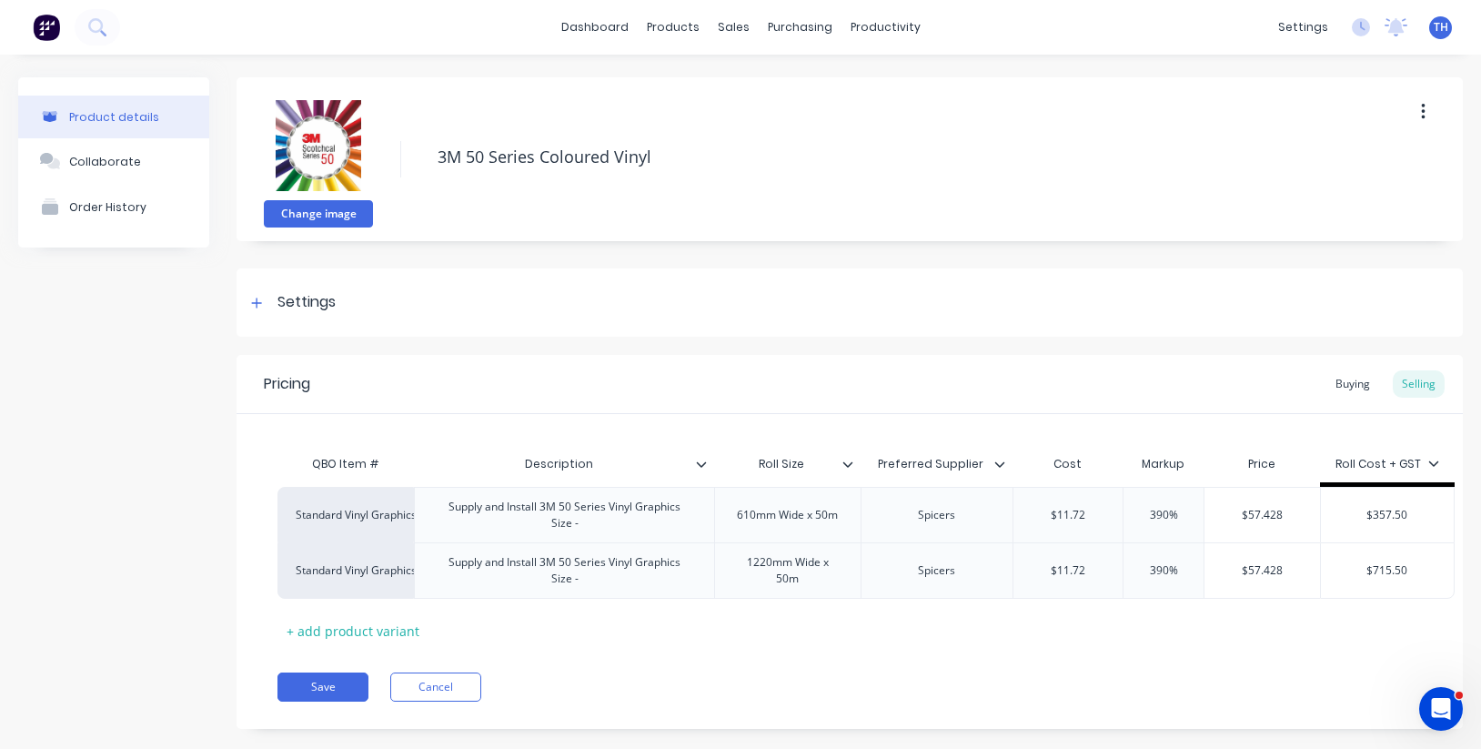
click at [328, 209] on button "Change image" at bounding box center [318, 213] width 109 height 27
drag, startPoint x: 256, startPoint y: 301, endPoint x: 286, endPoint y: 306, distance: 30.5
click at [256, 301] on icon at bounding box center [256, 302] width 11 height 13
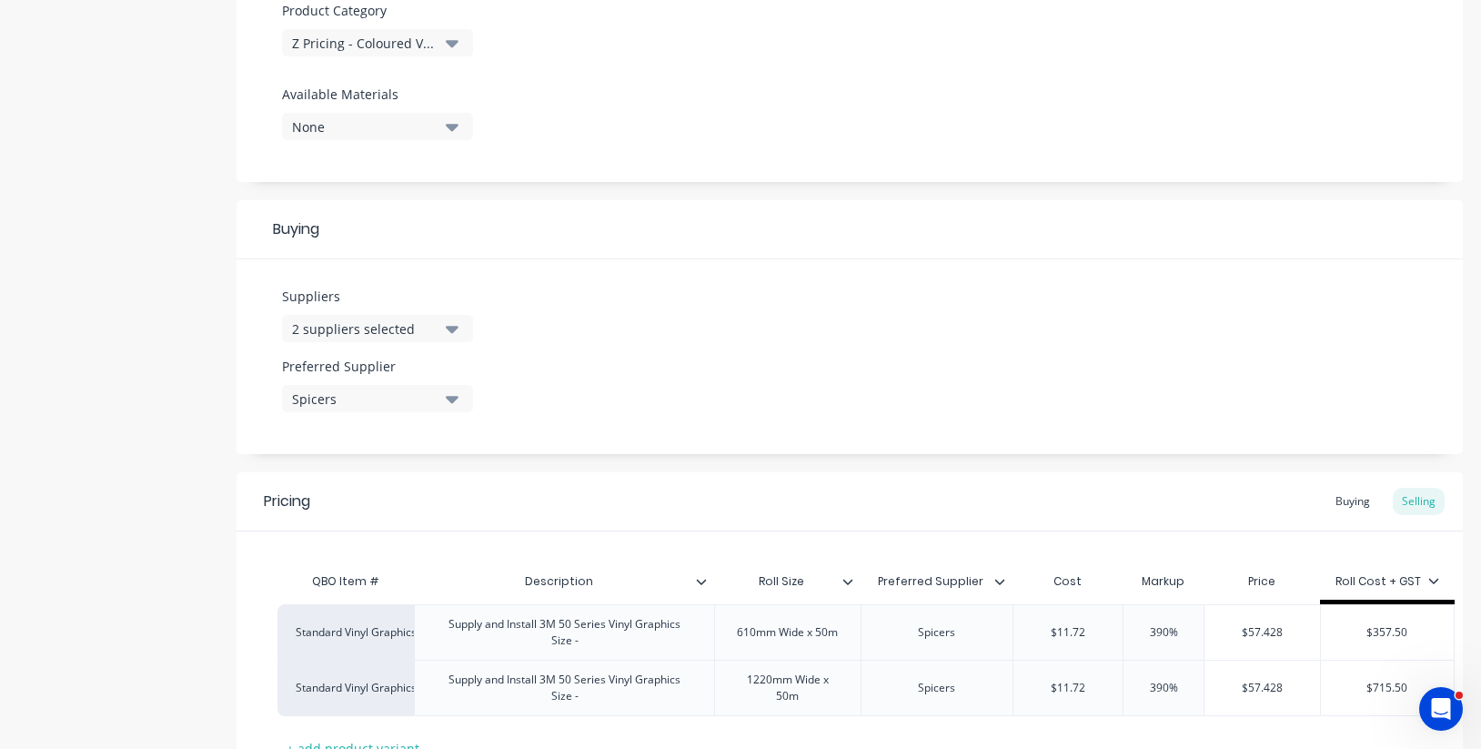
scroll to position [720, 0]
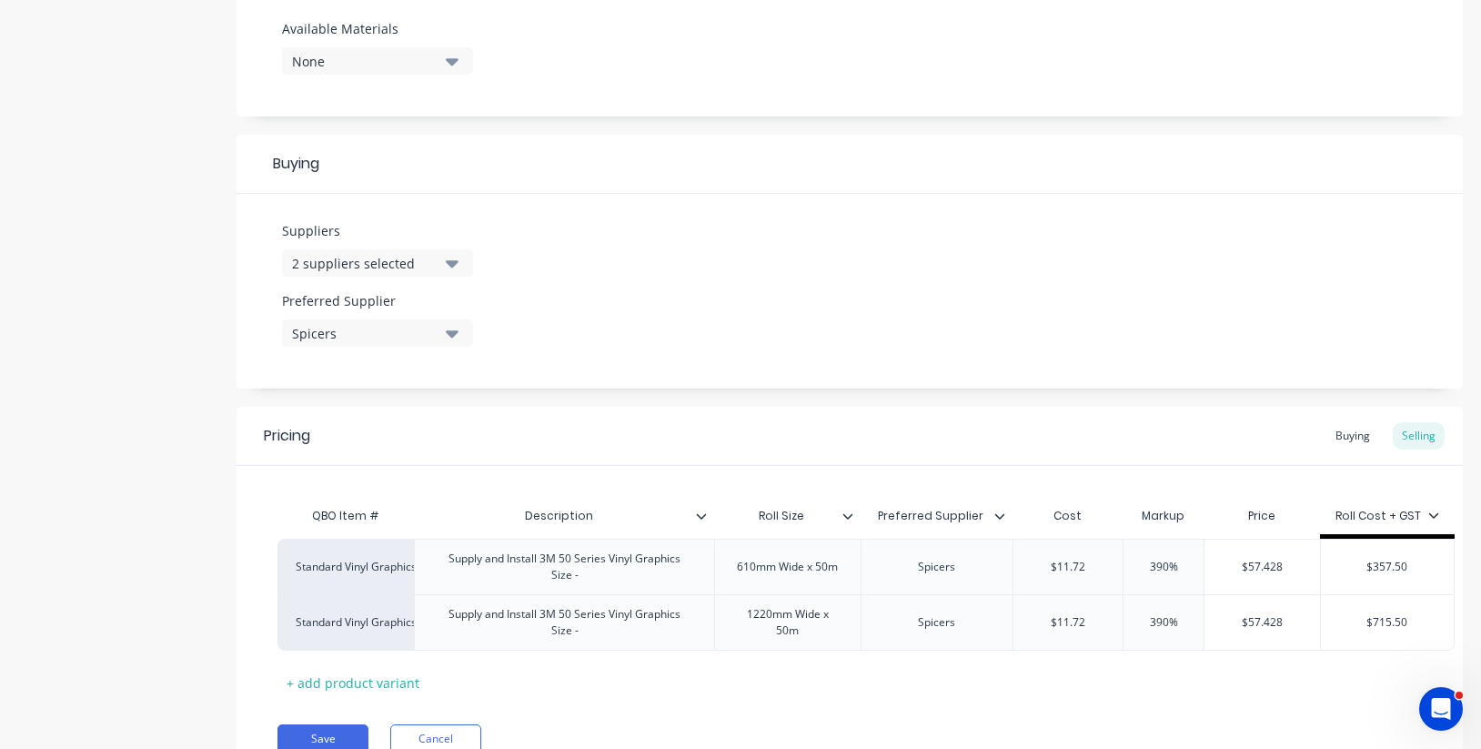
click at [848, 519] on icon at bounding box center [847, 515] width 11 height 11
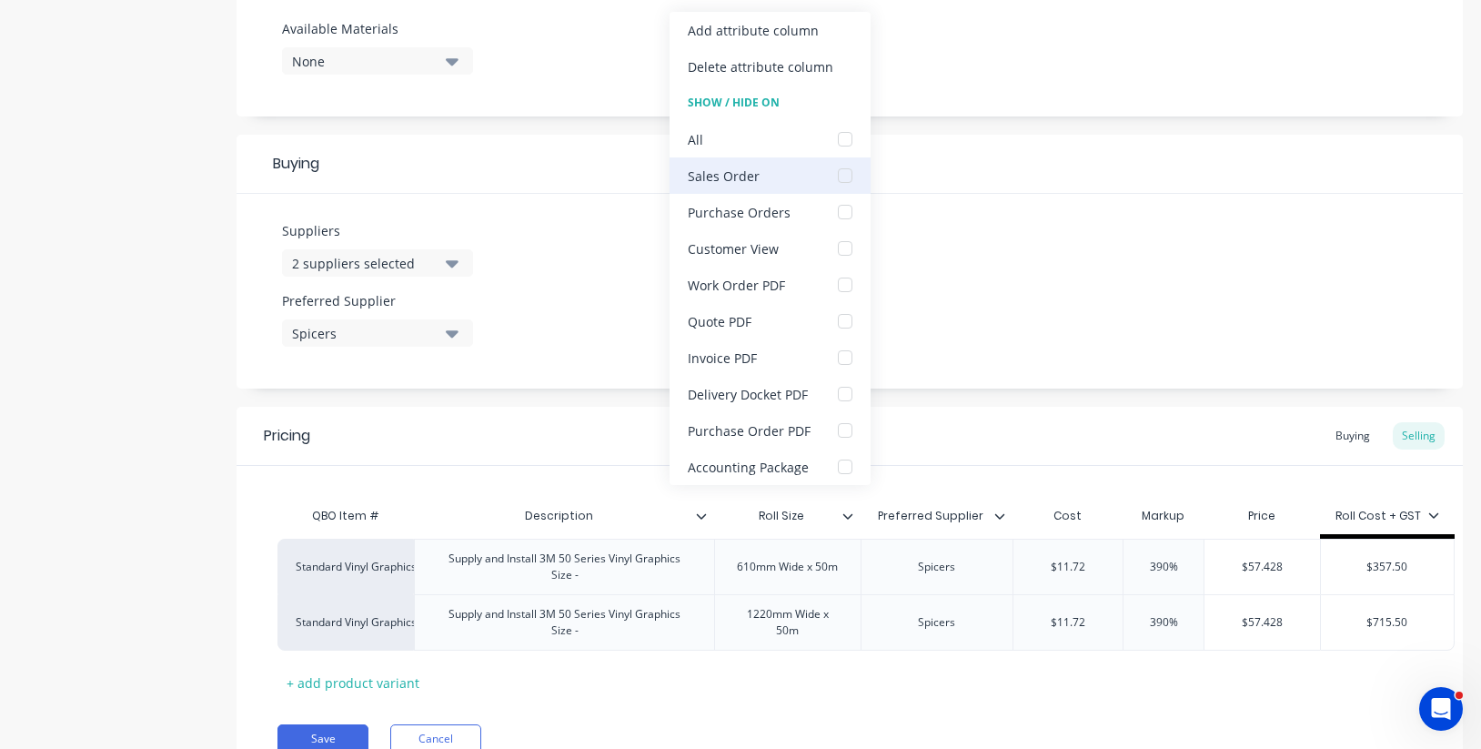
scroll to position [0, 0]
click at [844, 176] on div at bounding box center [845, 175] width 36 height 36
click at [842, 170] on div at bounding box center [845, 175] width 36 height 36
click at [842, 173] on div at bounding box center [845, 175] width 36 height 36
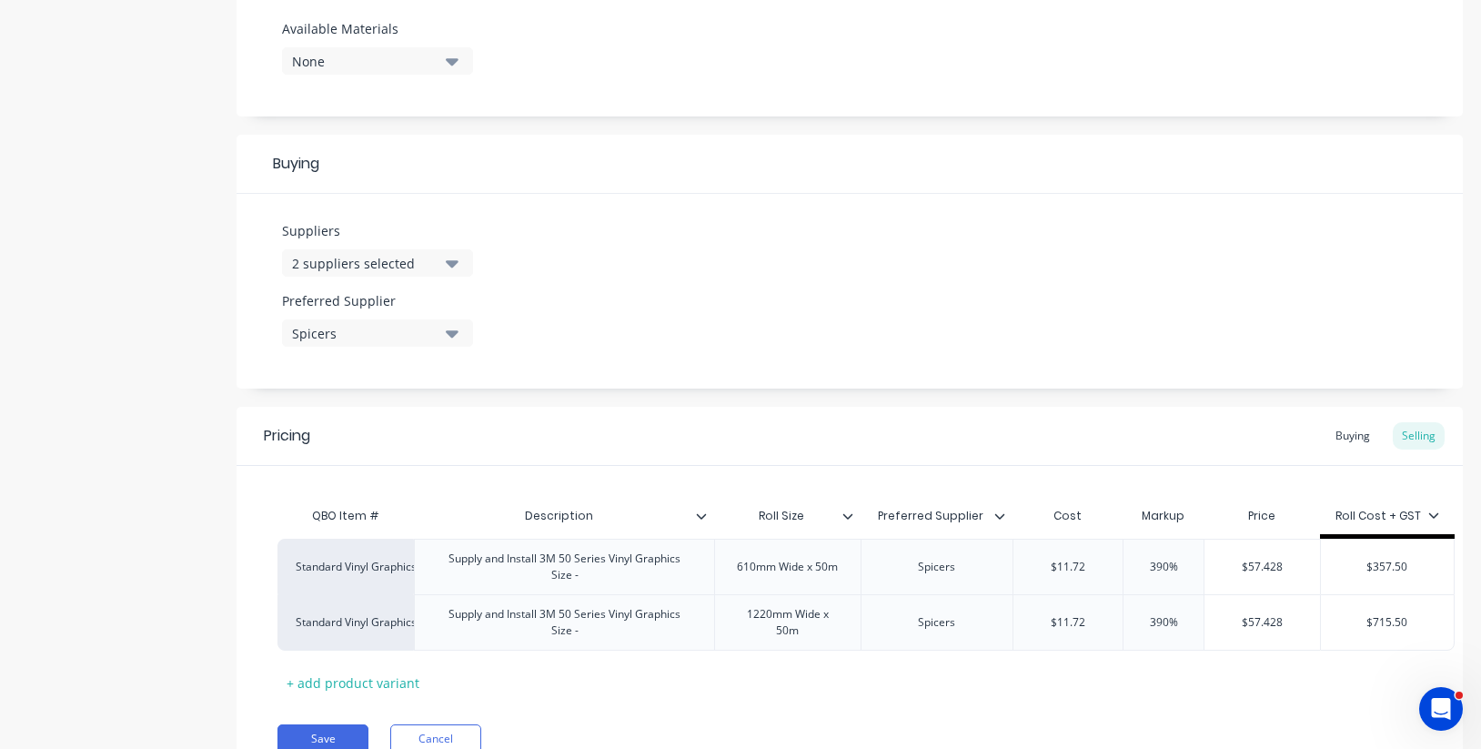
click at [961, 412] on div "Pricing Buying Selling" at bounding box center [849, 436] width 1226 height 59
click at [857, 519] on div at bounding box center [854, 515] width 11 height 16
click at [970, 407] on div "Pricing Buying Selling" at bounding box center [849, 436] width 1226 height 59
click at [333, 734] on button "Save" at bounding box center [322, 738] width 91 height 29
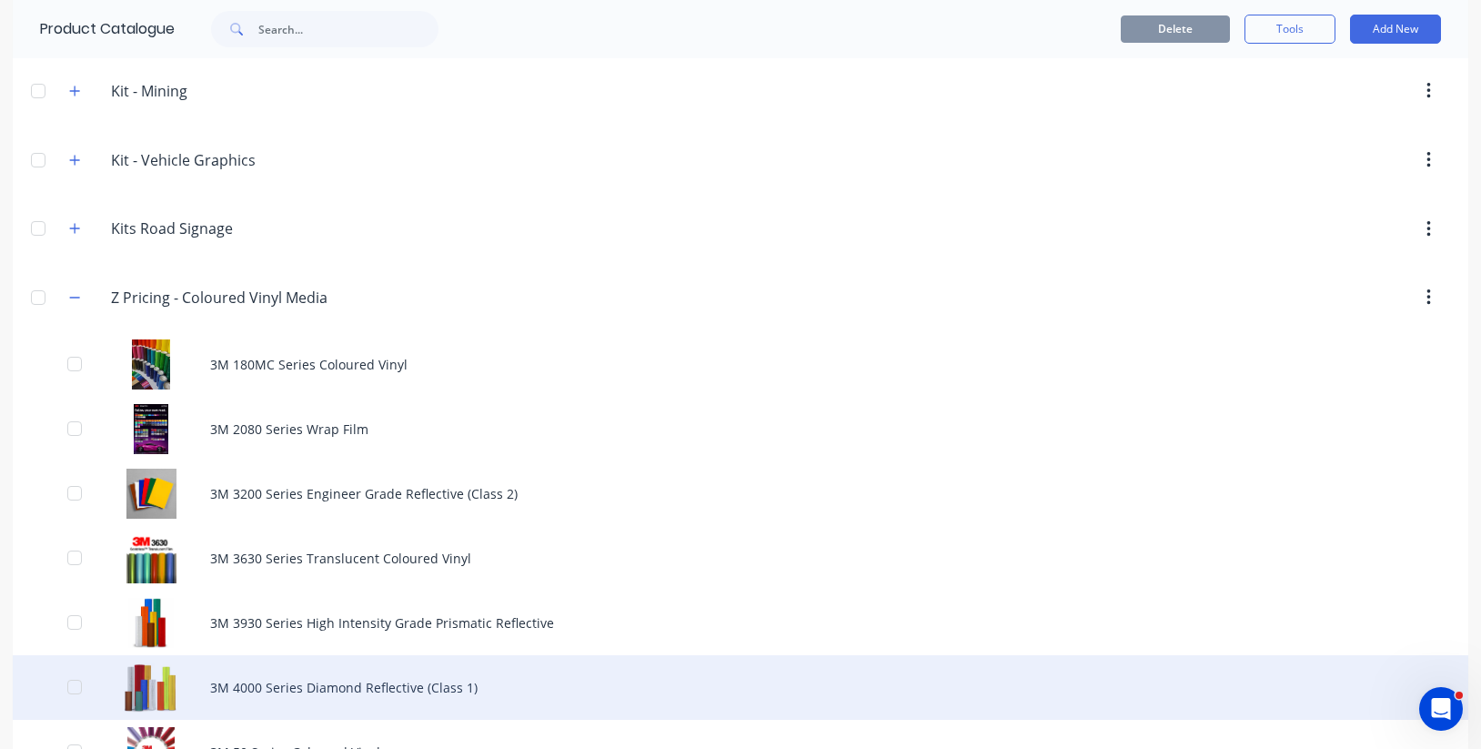
scroll to position [1013, 0]
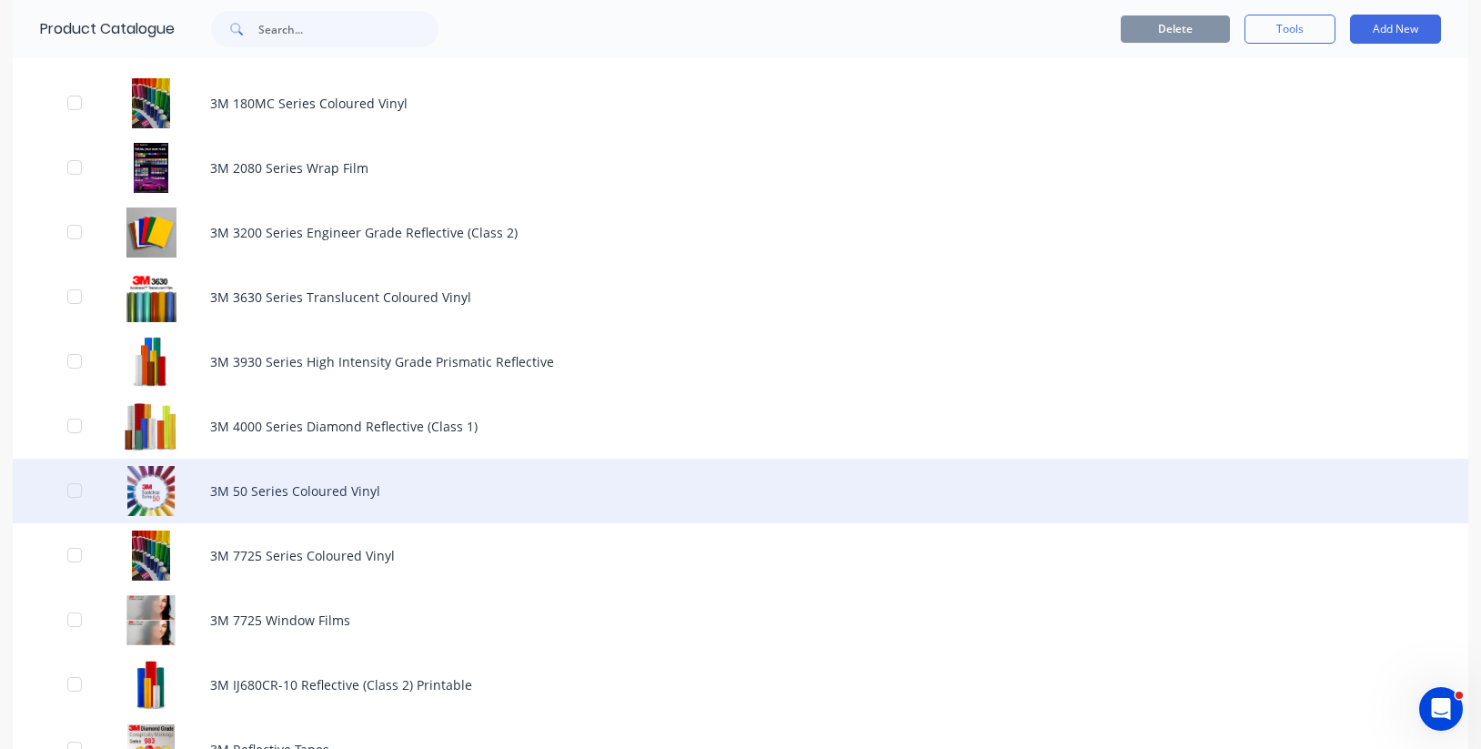
click at [323, 510] on div "3M 50 Series Coloured Vinyl" at bounding box center [740, 490] width 1455 height 65
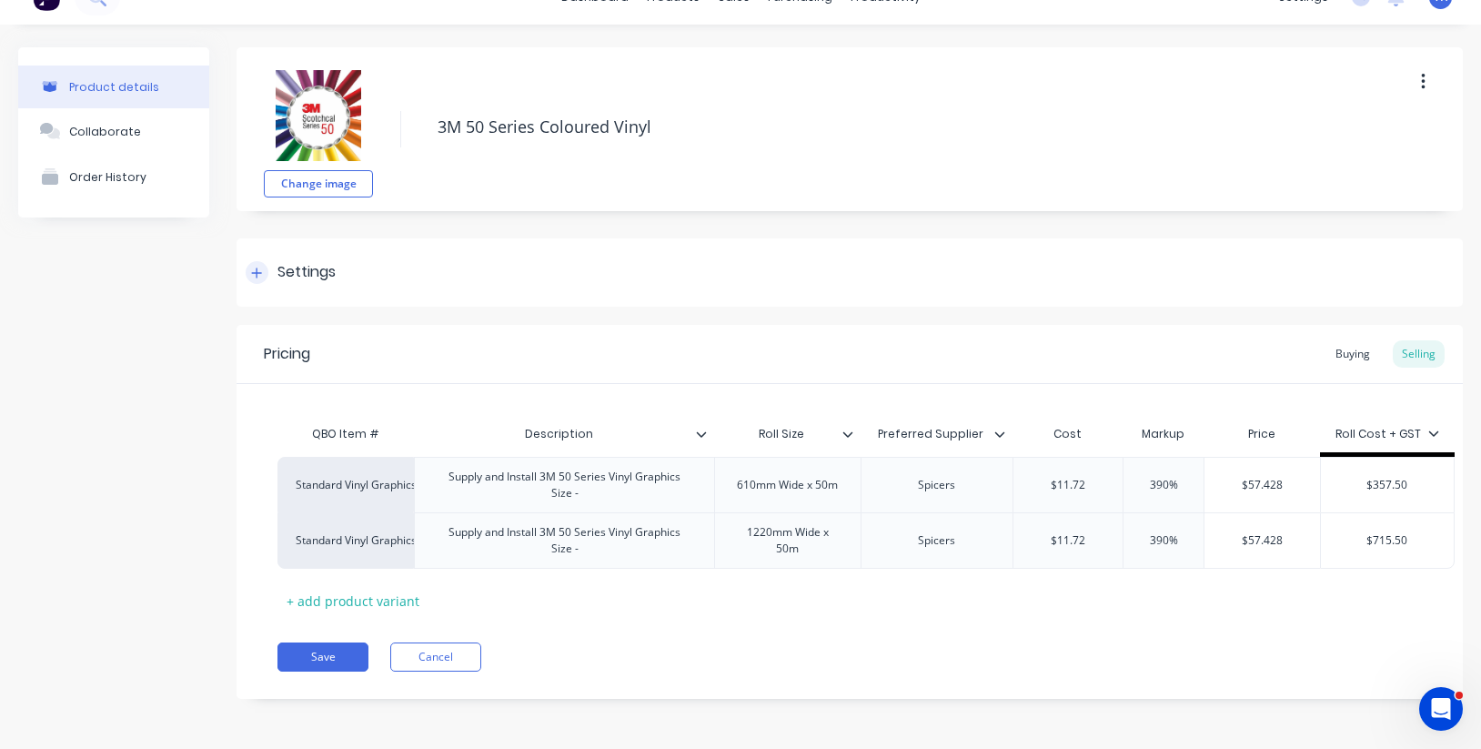
click at [256, 275] on icon at bounding box center [256, 272] width 11 height 13
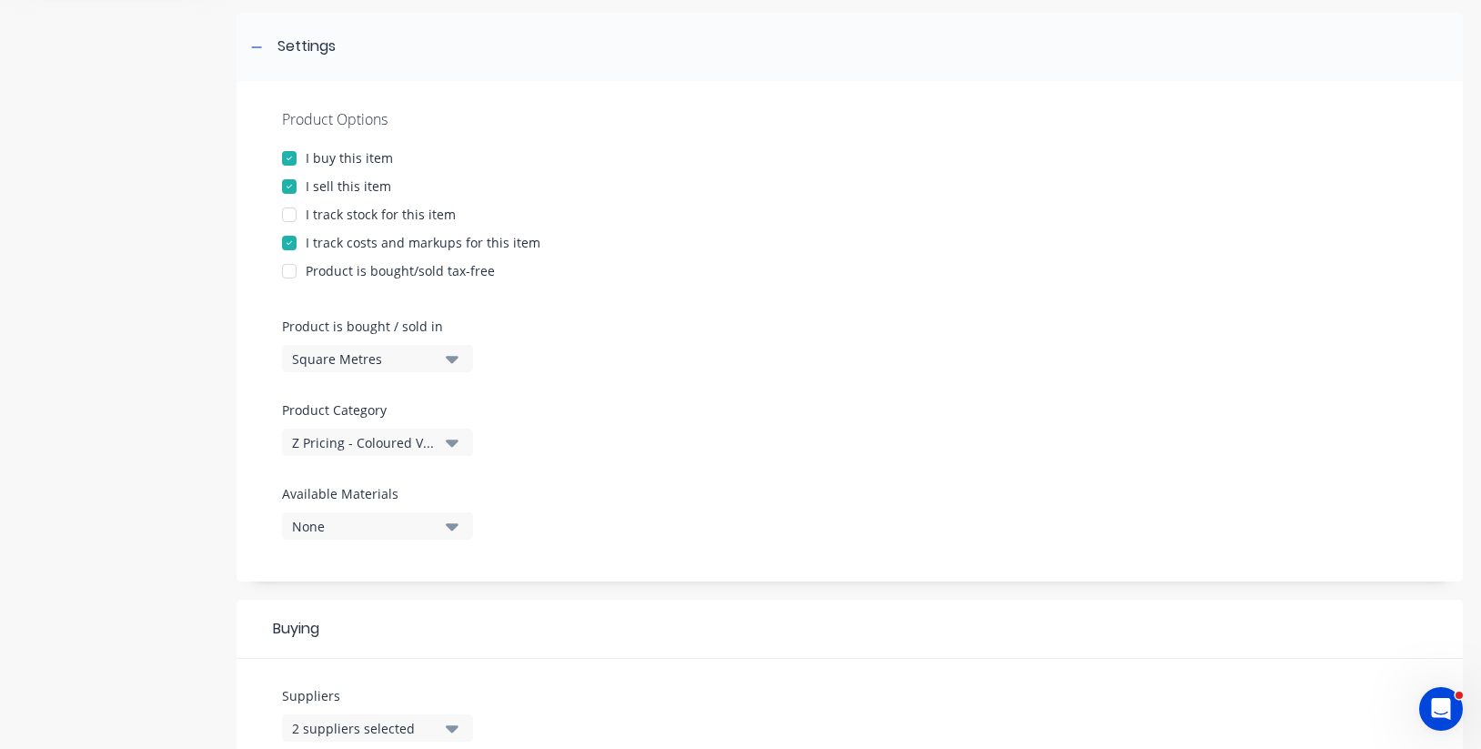
scroll to position [269, 0]
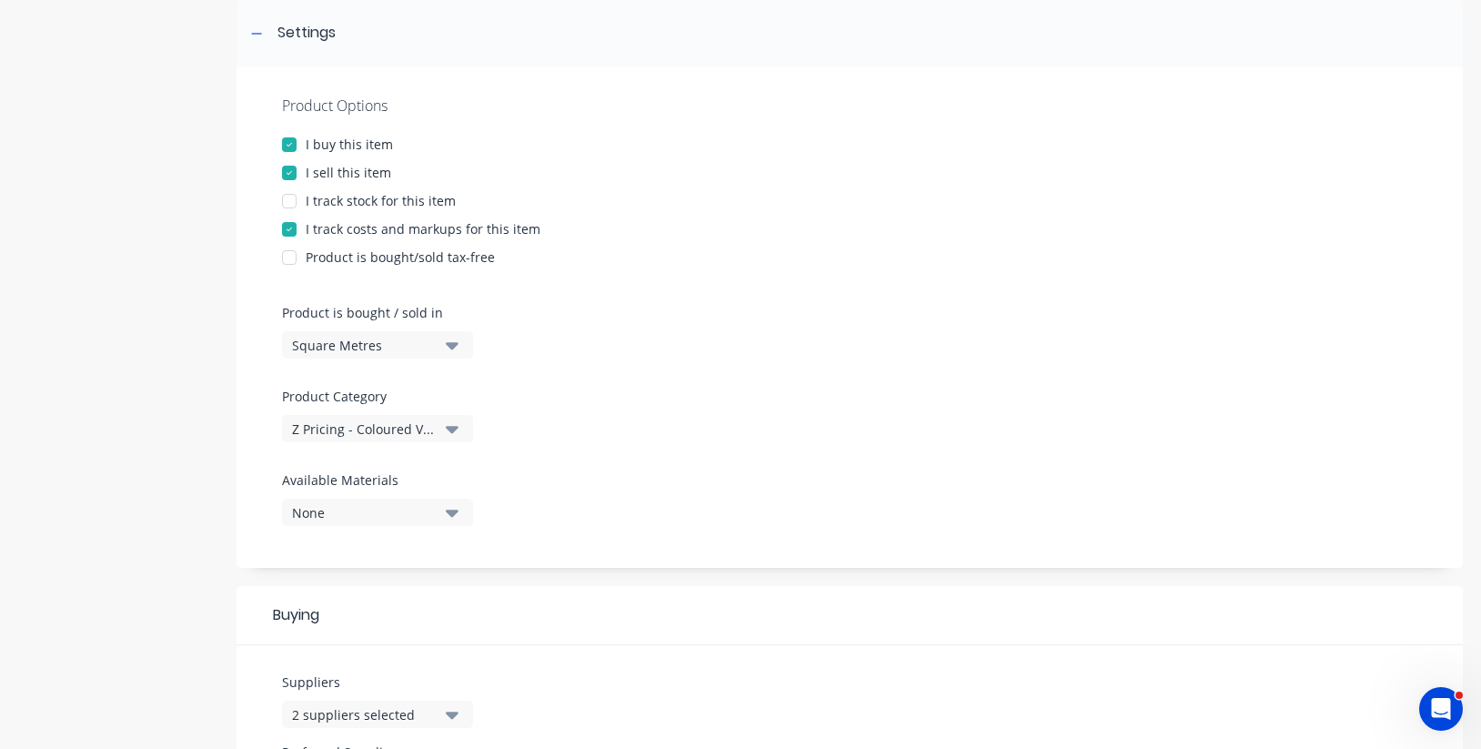
click at [419, 519] on div "None" at bounding box center [365, 512] width 146 height 19
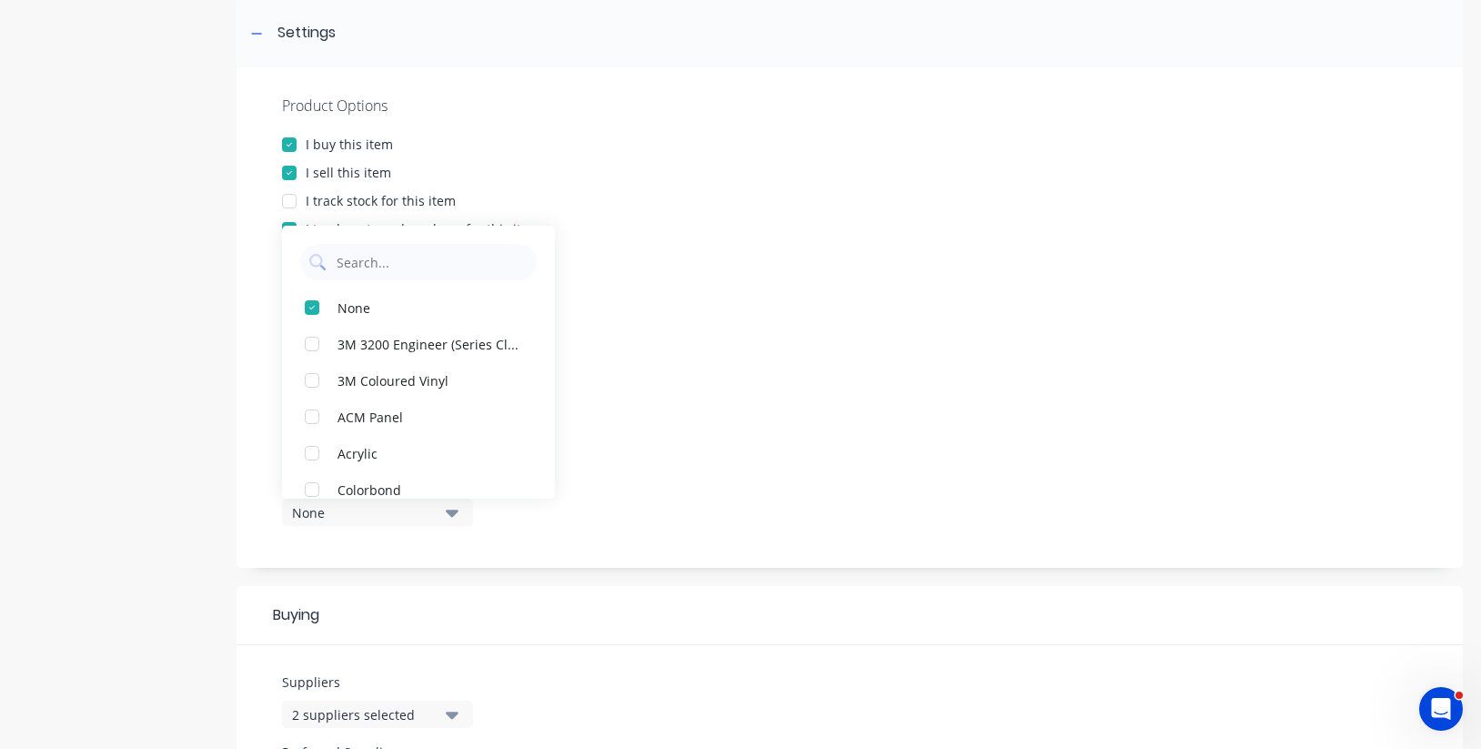
click at [698, 462] on div at bounding box center [849, 464] width 1135 height 14
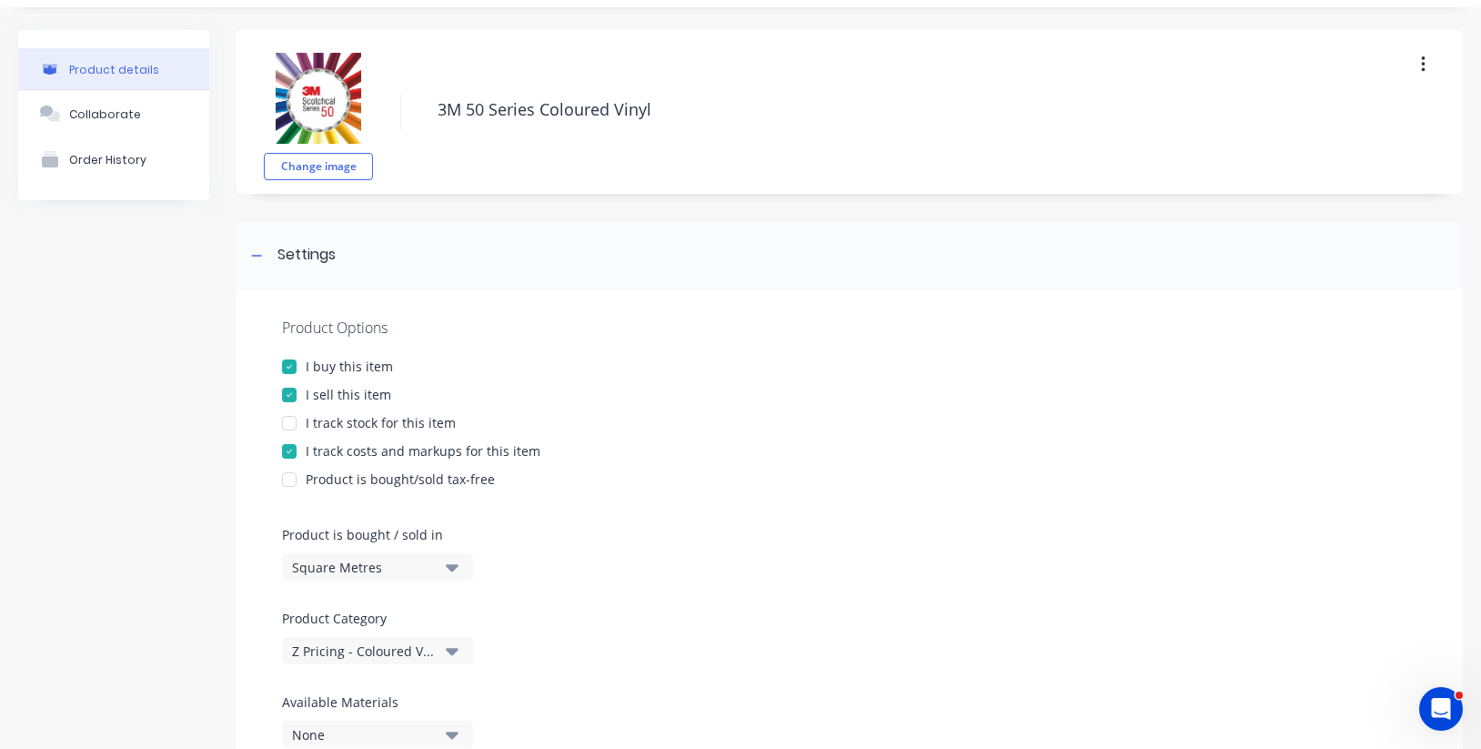
scroll to position [45, 0]
click at [254, 254] on icon at bounding box center [256, 258] width 11 height 13
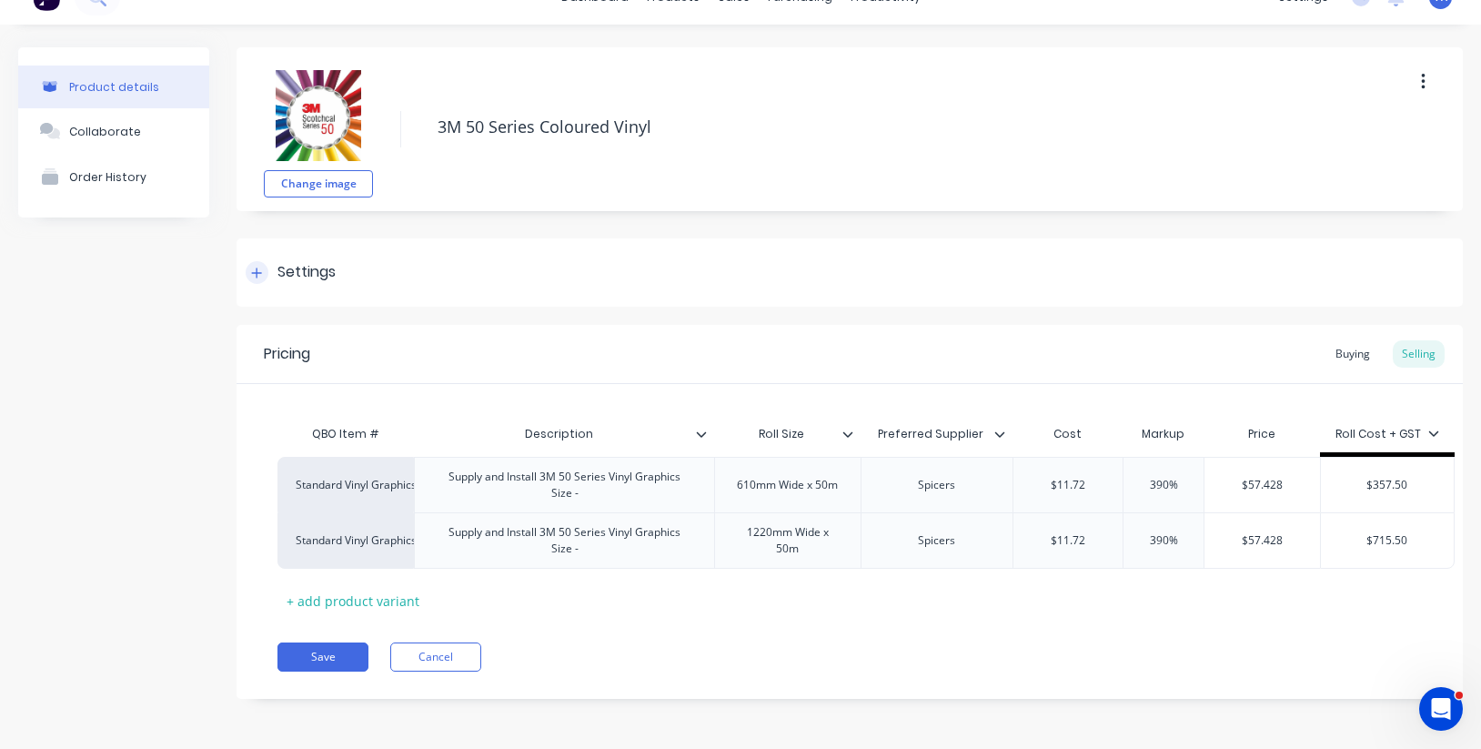
scroll to position [30, 0]
click at [1359, 357] on div "Buying" at bounding box center [1352, 353] width 53 height 27
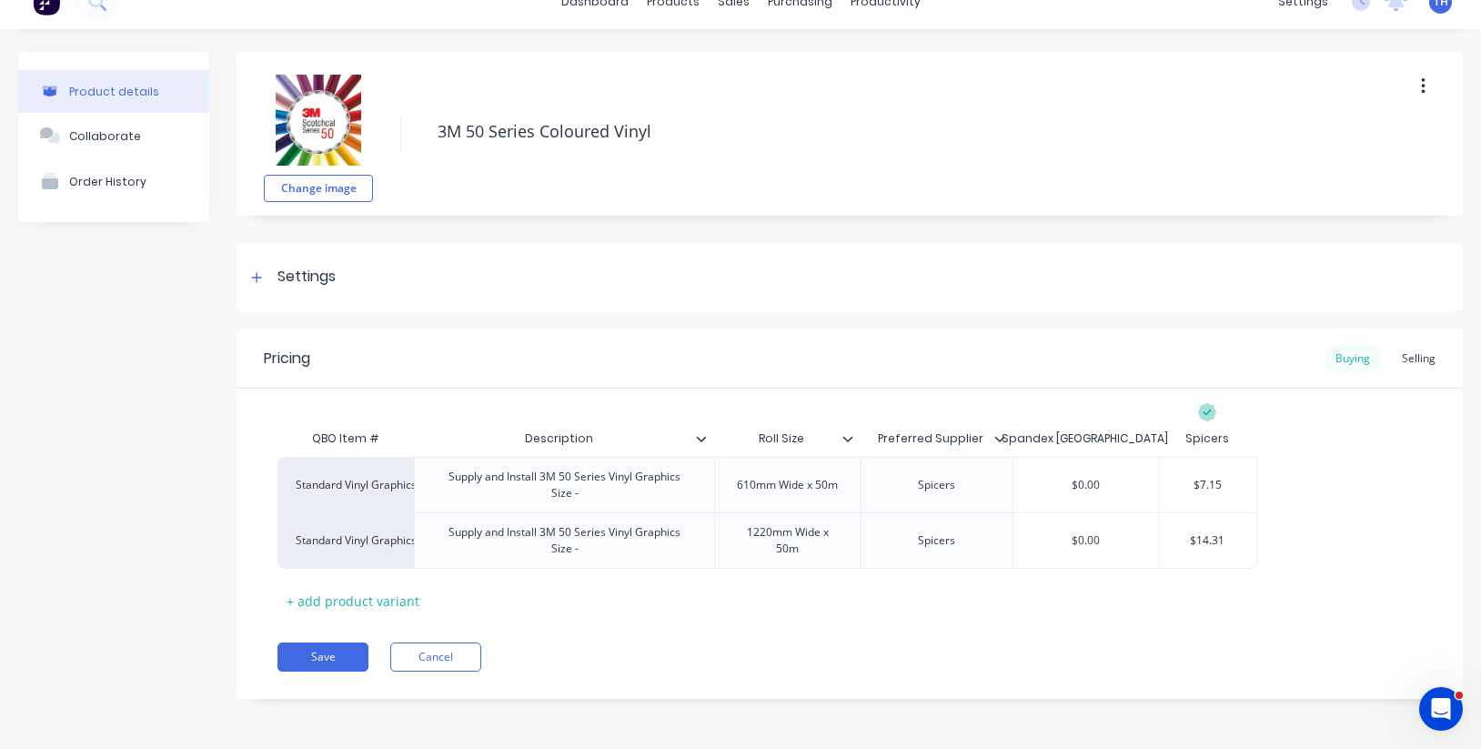
scroll to position [25, 0]
click at [1420, 358] on div "Selling" at bounding box center [1418, 358] width 52 height 27
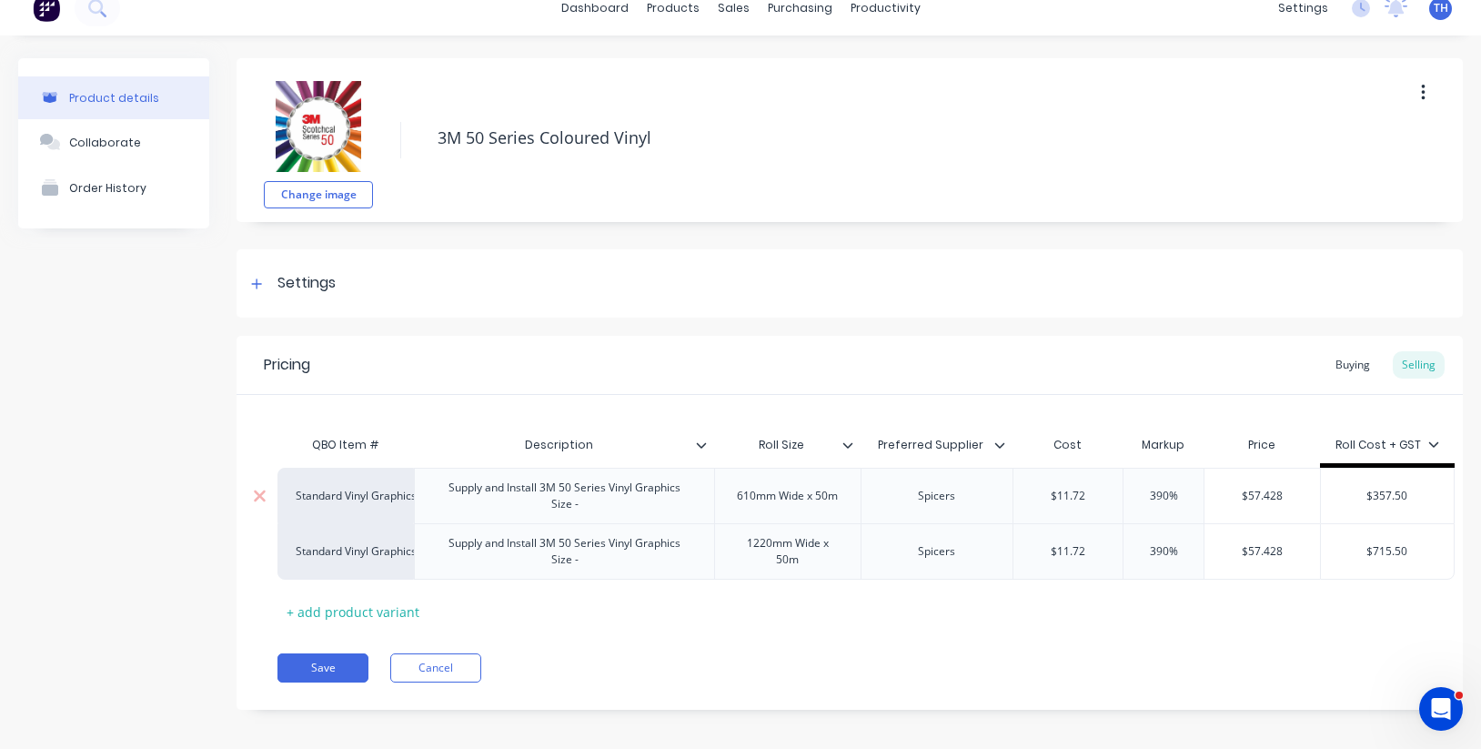
scroll to position [0, 0]
click at [315, 668] on button "Save" at bounding box center [322, 667] width 91 height 29
type textarea "x"
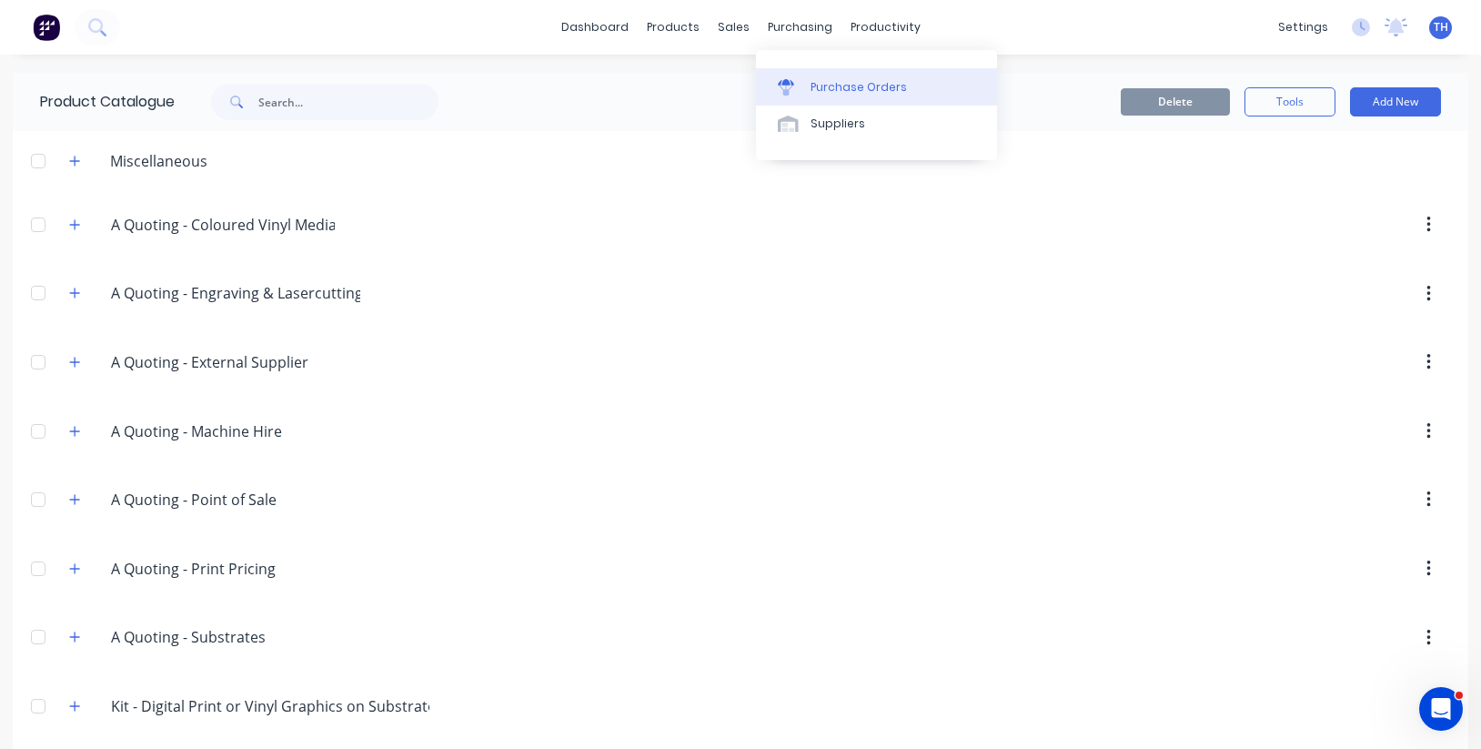
click at [799, 75] on link "Purchase Orders" at bounding box center [876, 86] width 241 height 36
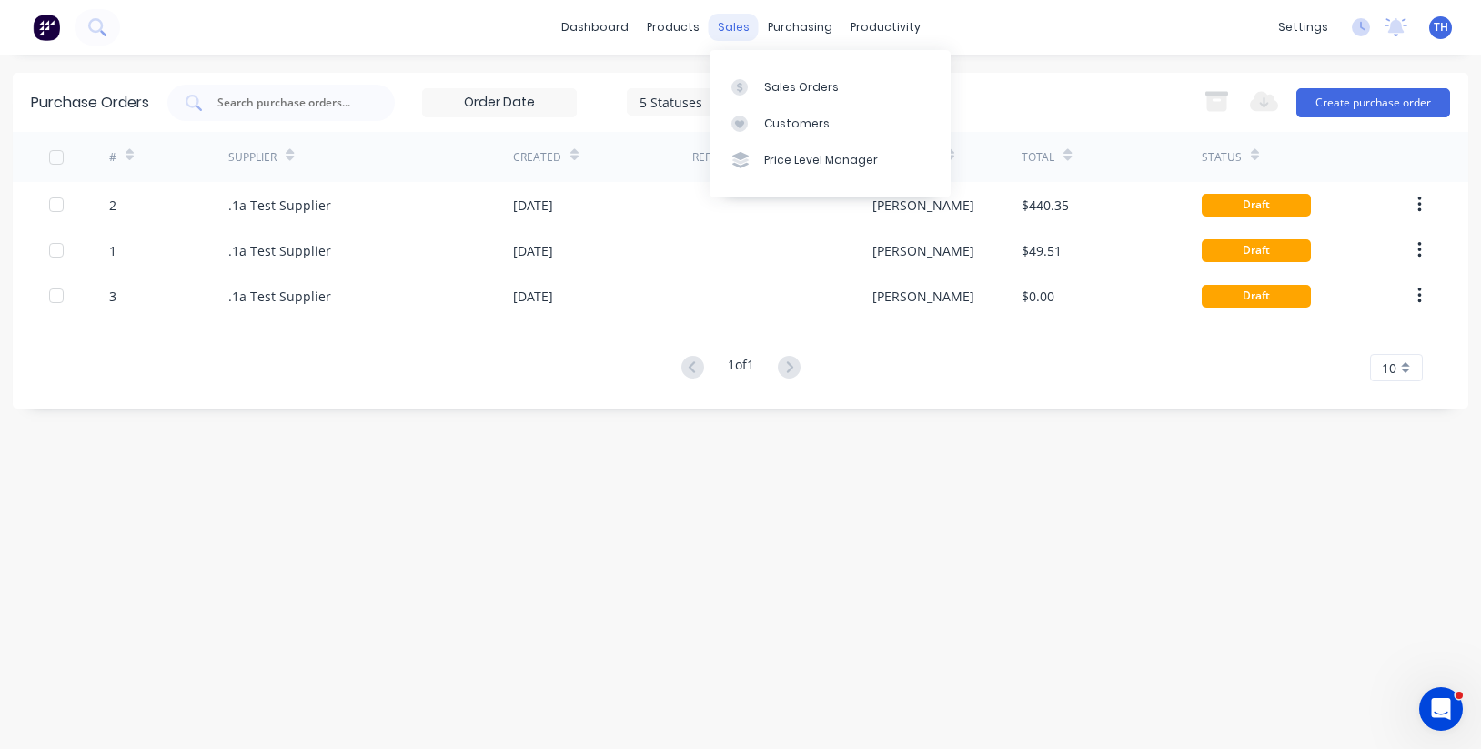
click at [735, 30] on div "sales" at bounding box center [733, 27] width 50 height 27
click at [798, 83] on div "Sales Orders" at bounding box center [801, 87] width 75 height 16
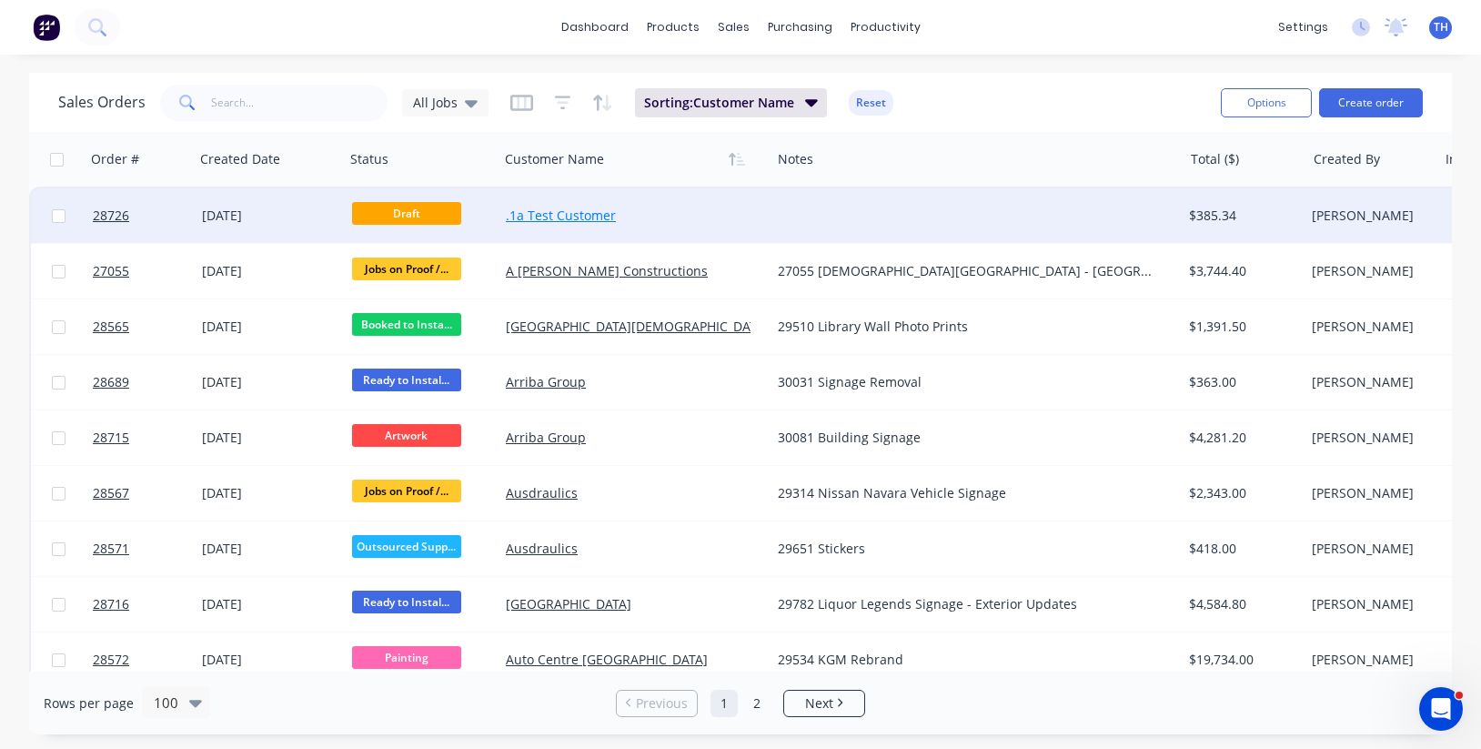
click at [587, 217] on link ".1a Test Customer" at bounding box center [561, 214] width 110 height 17
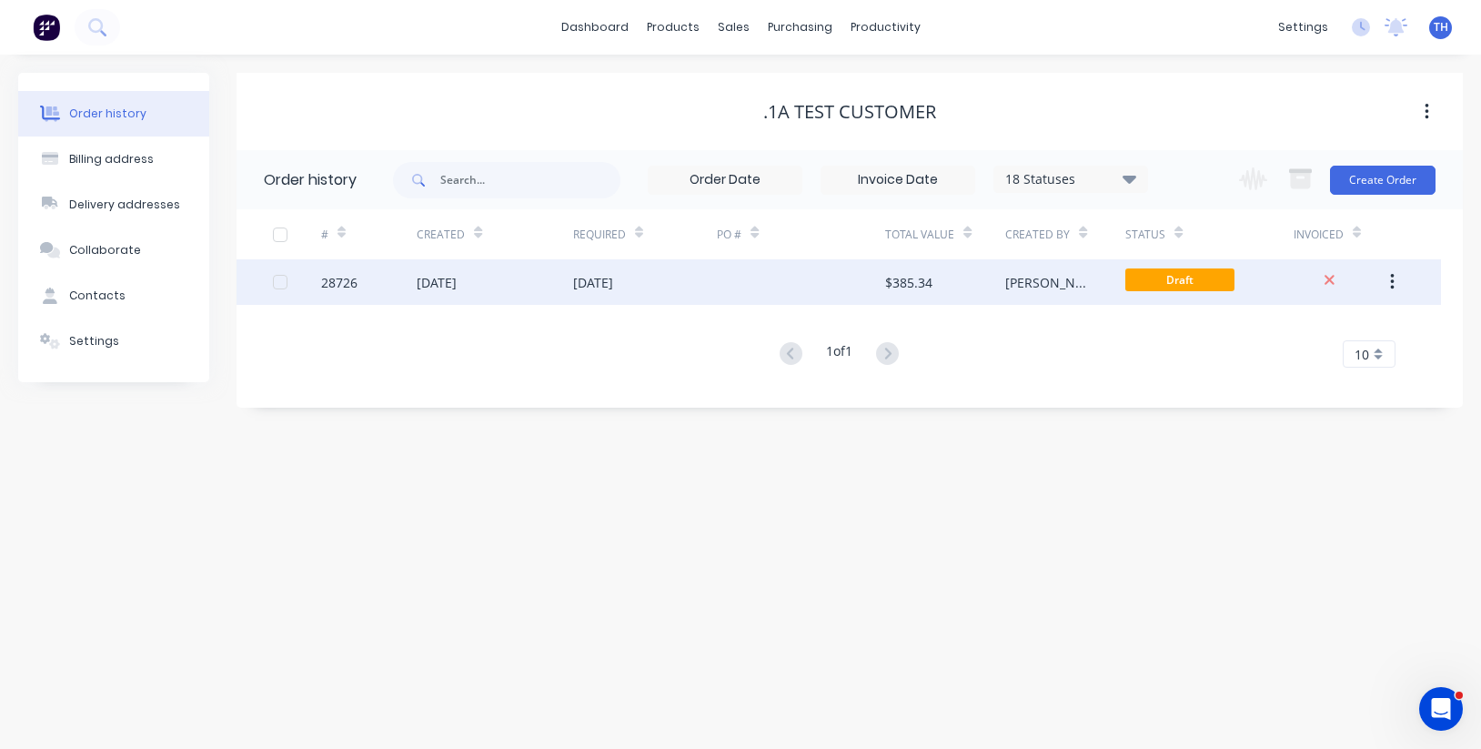
click at [939, 284] on div "$385.34" at bounding box center [945, 281] width 120 height 45
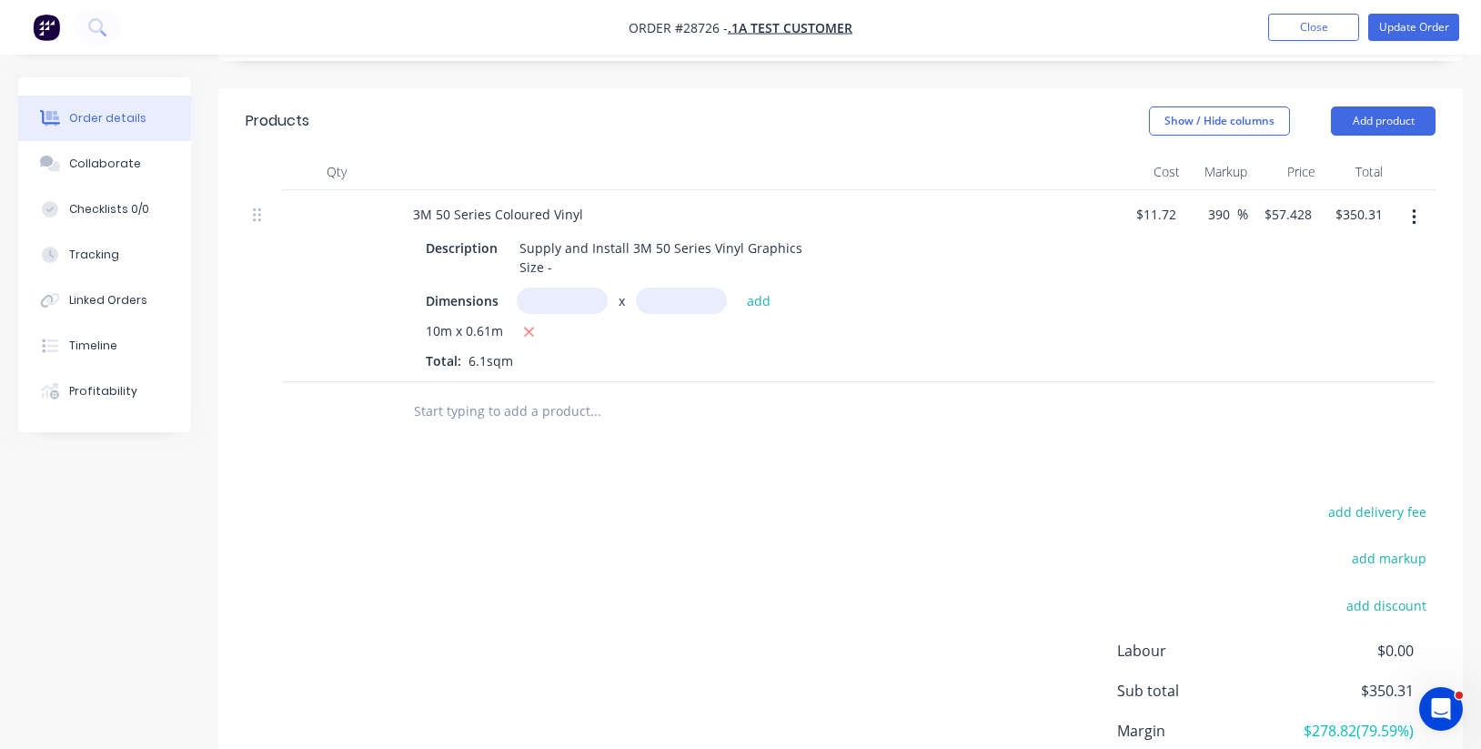
scroll to position [401, 0]
click at [568, 300] on input "text" at bounding box center [562, 300] width 91 height 26
type input "10m"
type input "0.61m"
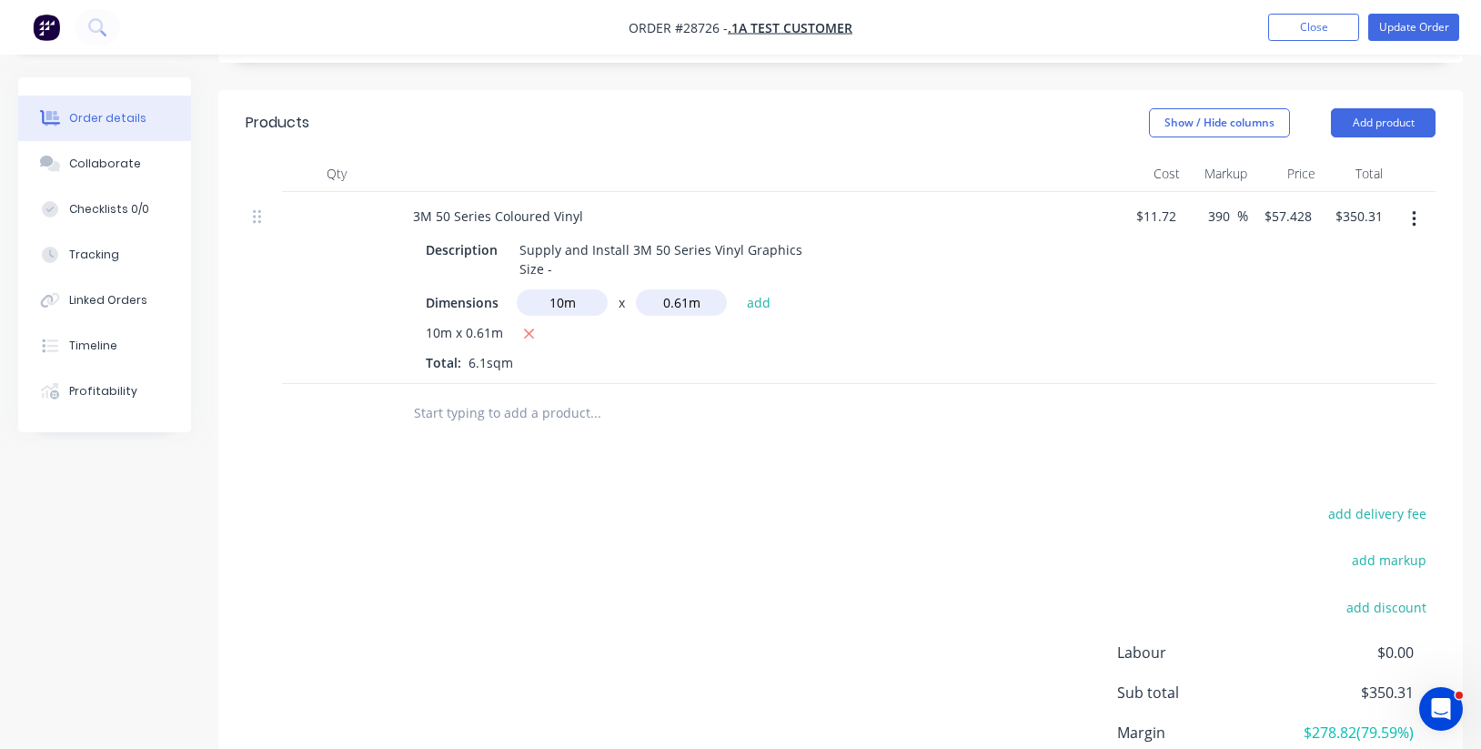
click at [1415, 218] on icon "button" at bounding box center [1414, 219] width 4 height 16
click at [1331, 388] on div "Delete" at bounding box center [1349, 376] width 140 height 26
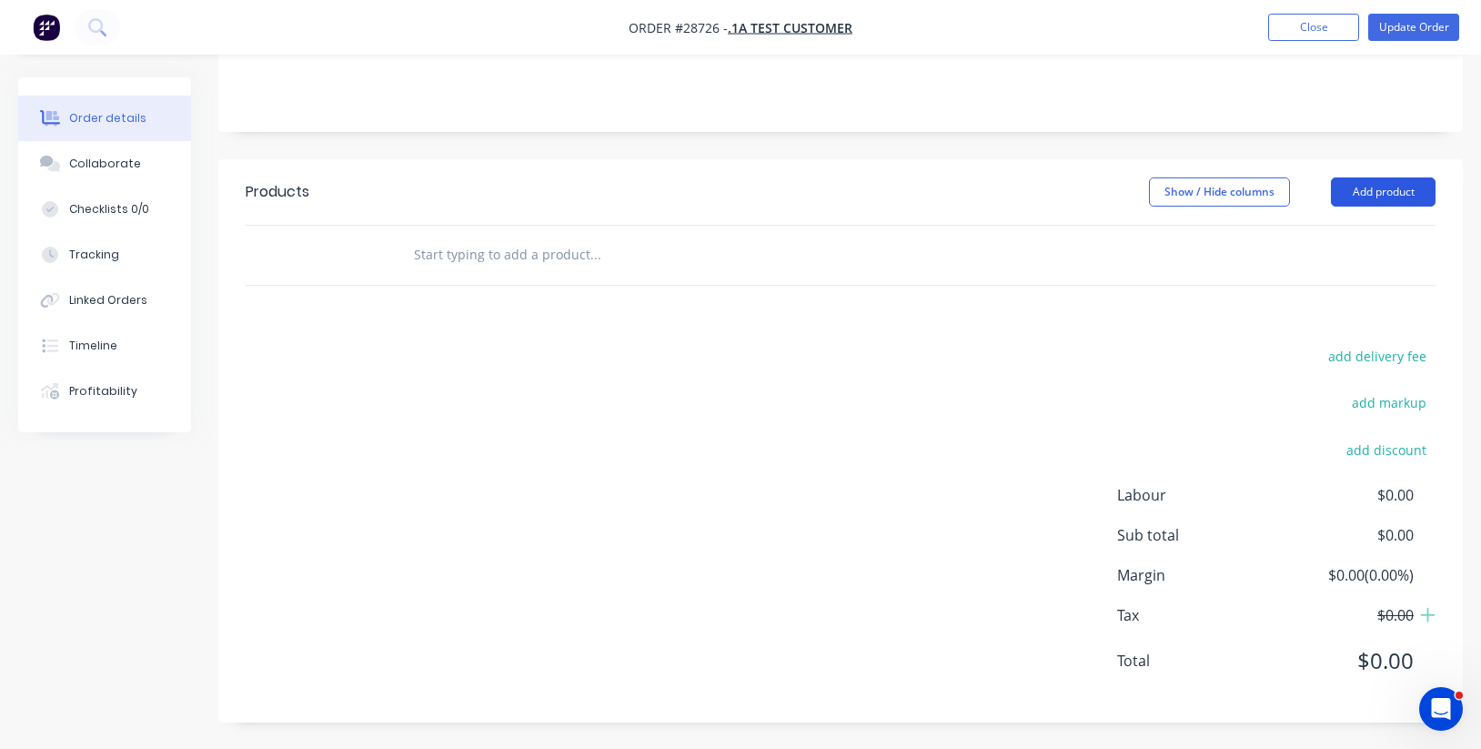
click at [1387, 198] on button "Add product" at bounding box center [1383, 191] width 105 height 29
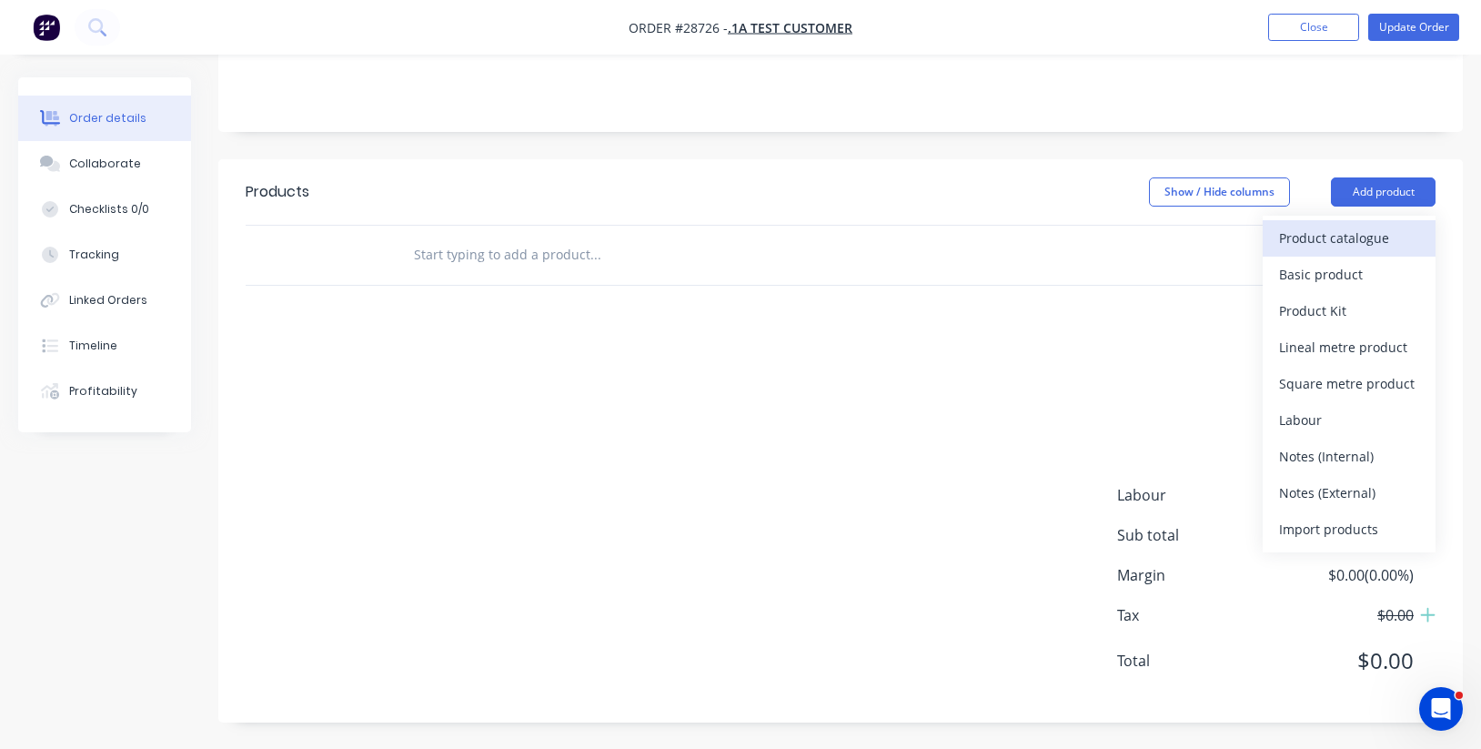
click at [1347, 229] on div "Product catalogue" at bounding box center [1349, 238] width 140 height 26
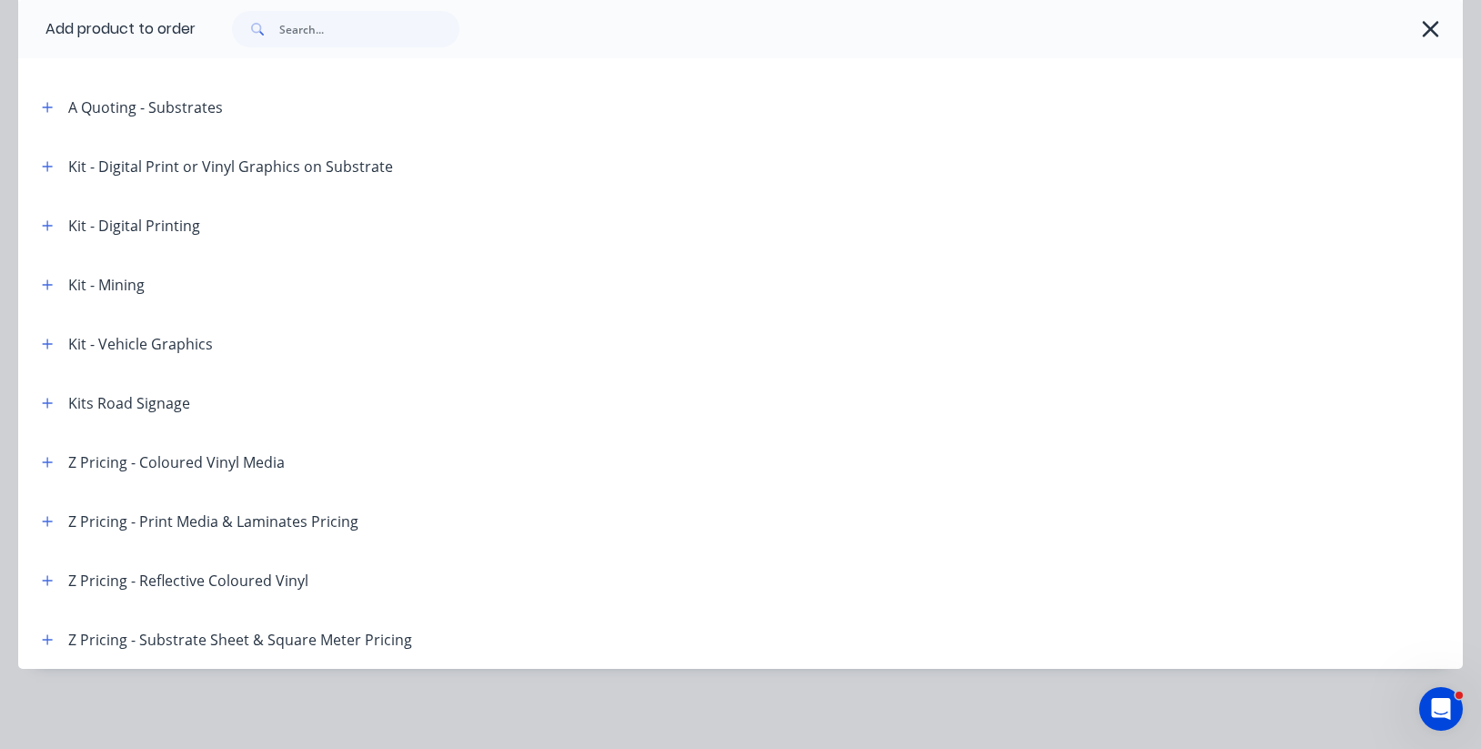
scroll to position [477, 0]
click at [43, 460] on icon "button" at bounding box center [47, 462] width 11 height 13
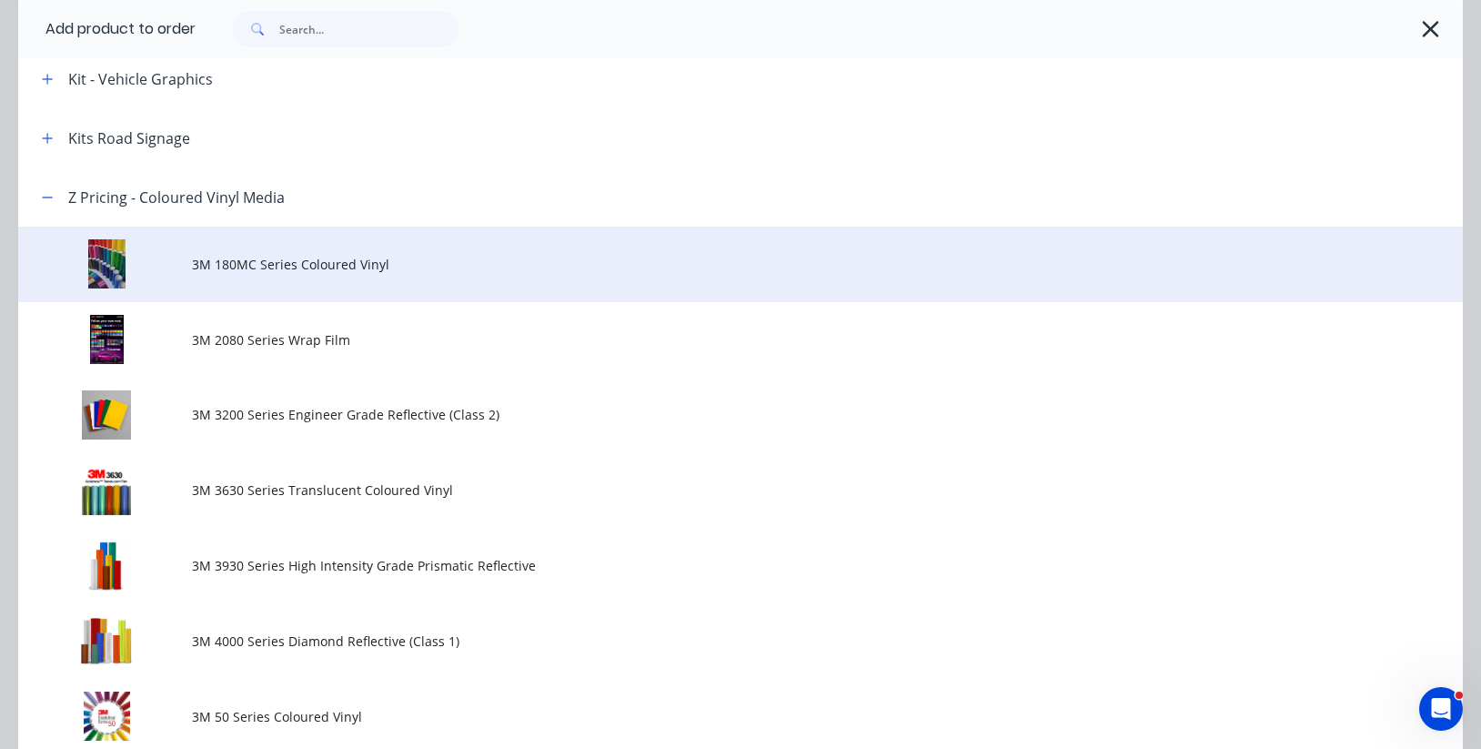
scroll to position [796, 0]
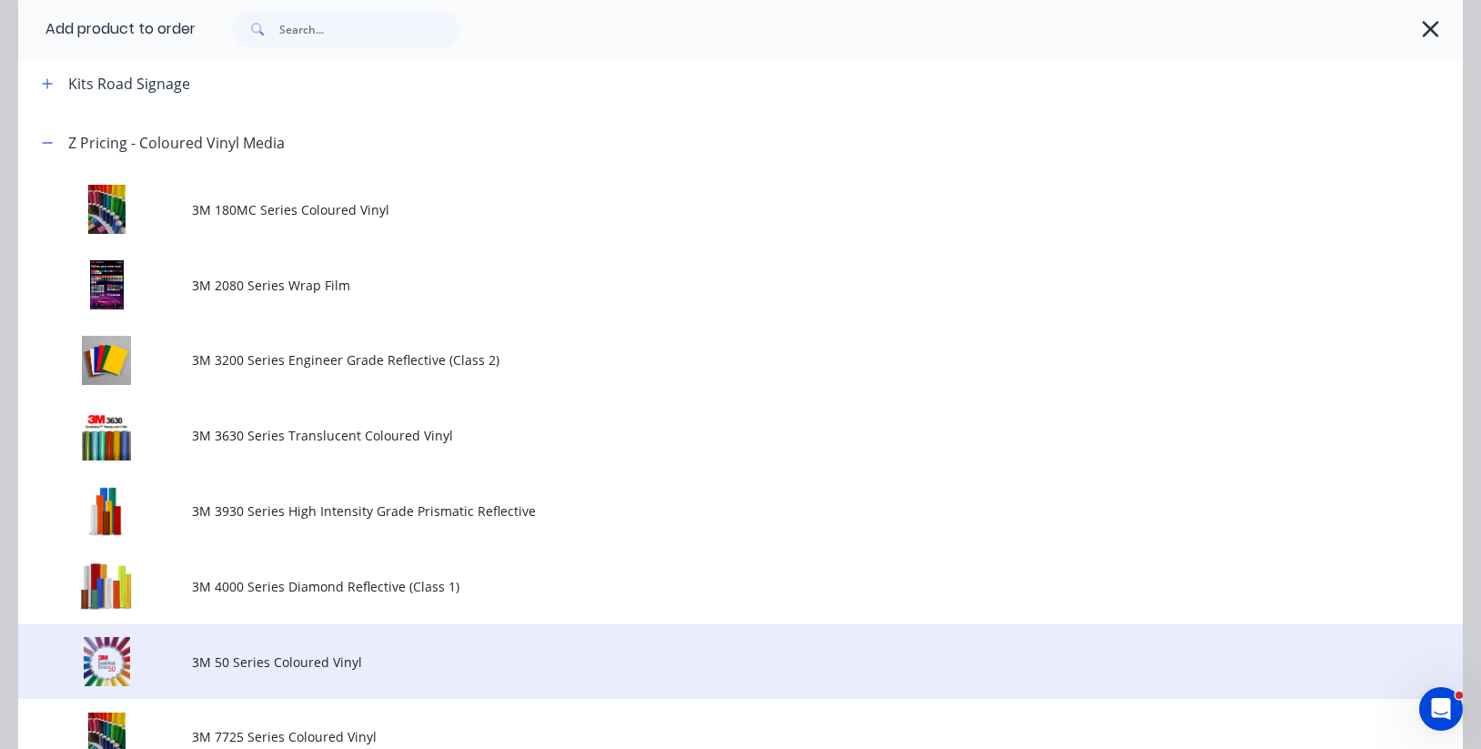
click at [372, 648] on td "3M 50 Series Coloured Vinyl" at bounding box center [827, 661] width 1271 height 75
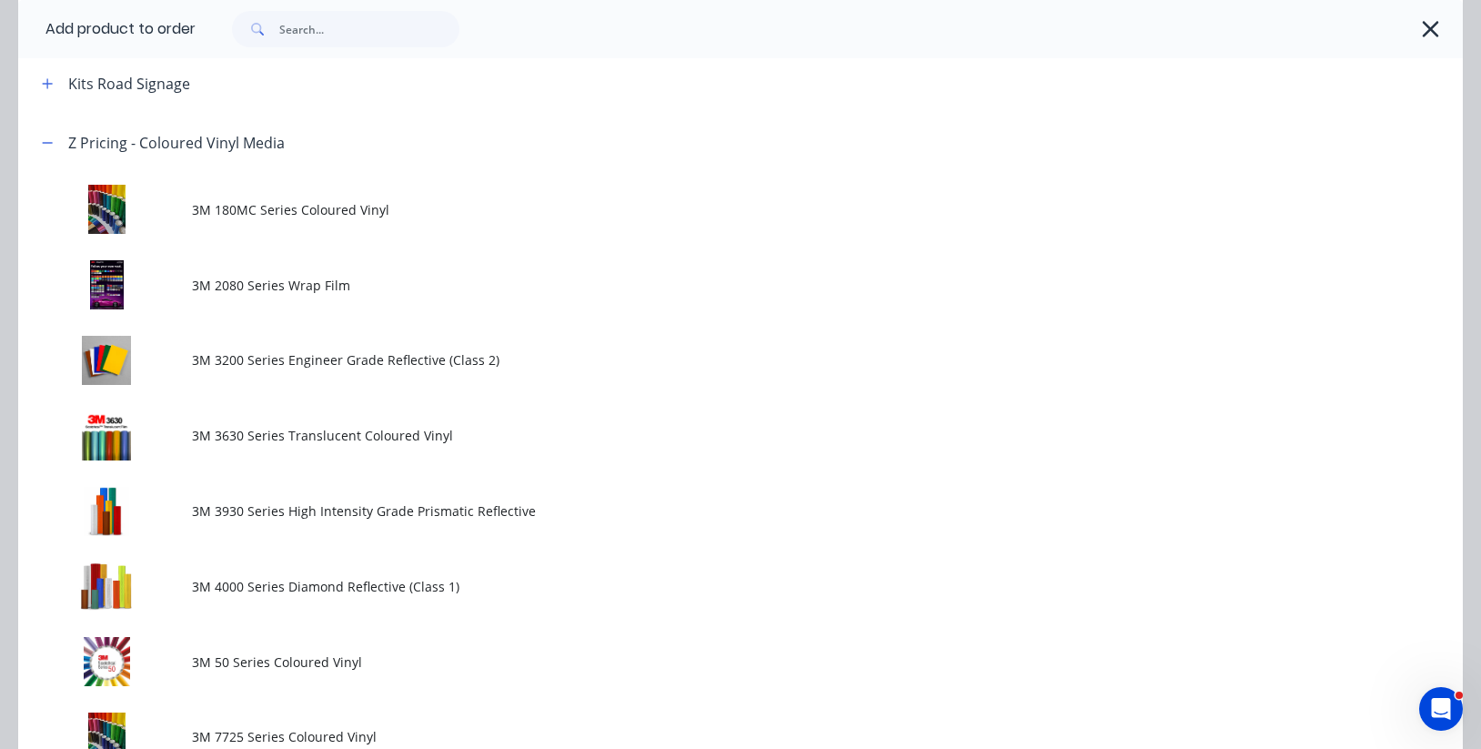
scroll to position [0, 0]
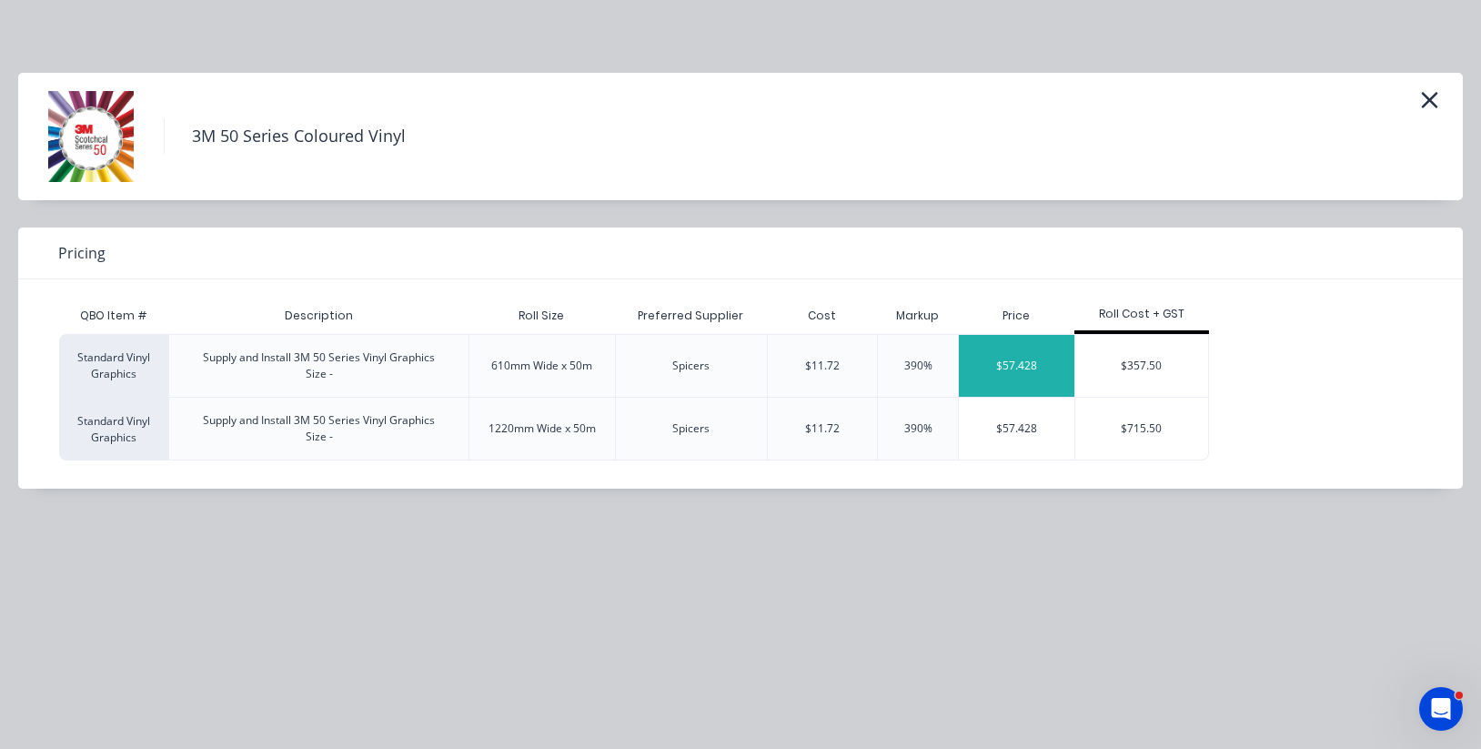
click at [1031, 358] on div "$57.428" at bounding box center [1017, 366] width 116 height 62
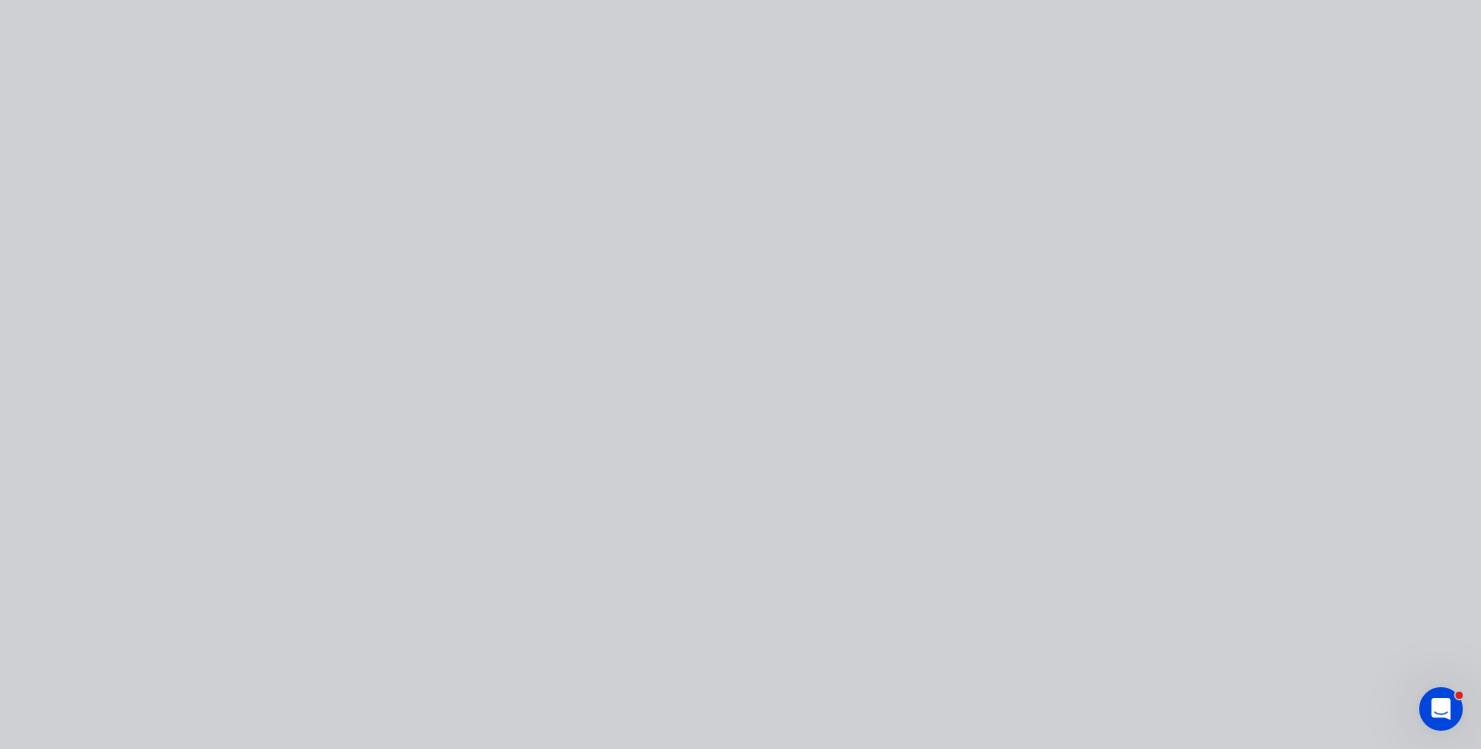
type input "$11.72"
type input "390"
type input "$57.428"
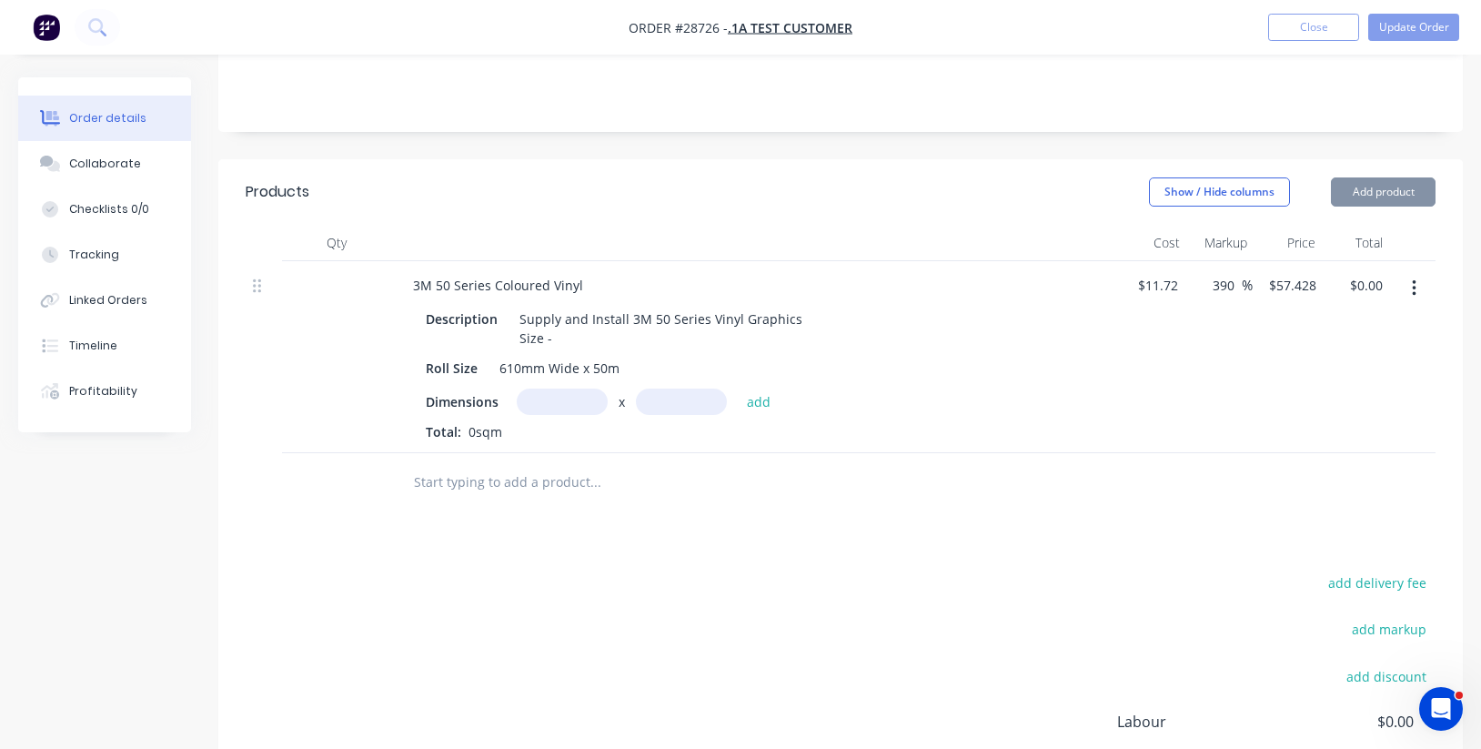
scroll to position [333, 0]
click at [577, 398] on input "text" at bounding box center [562, 399] width 91 height 26
type input "10m"
type input ".61"
click at [758, 394] on button "add" at bounding box center [759, 398] width 43 height 25
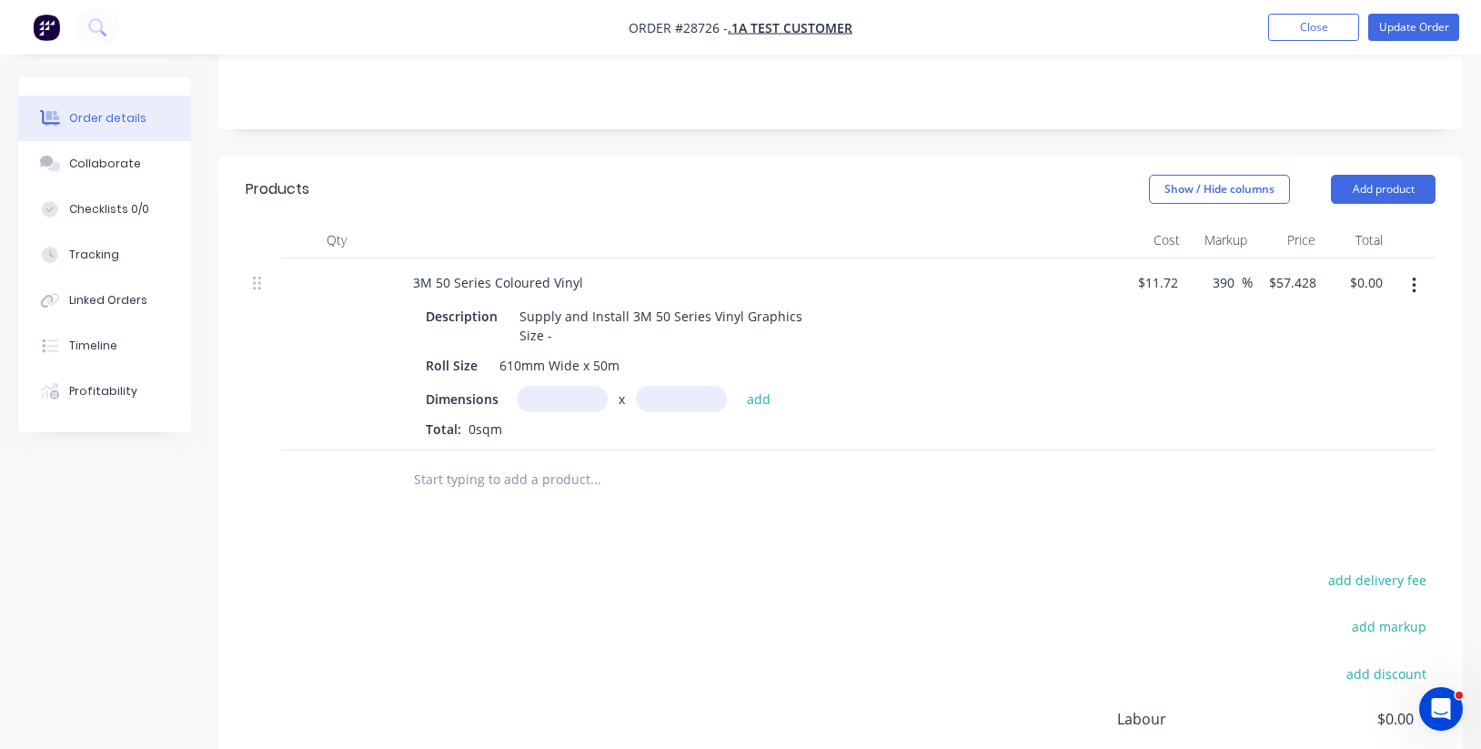
type input "$350.31"
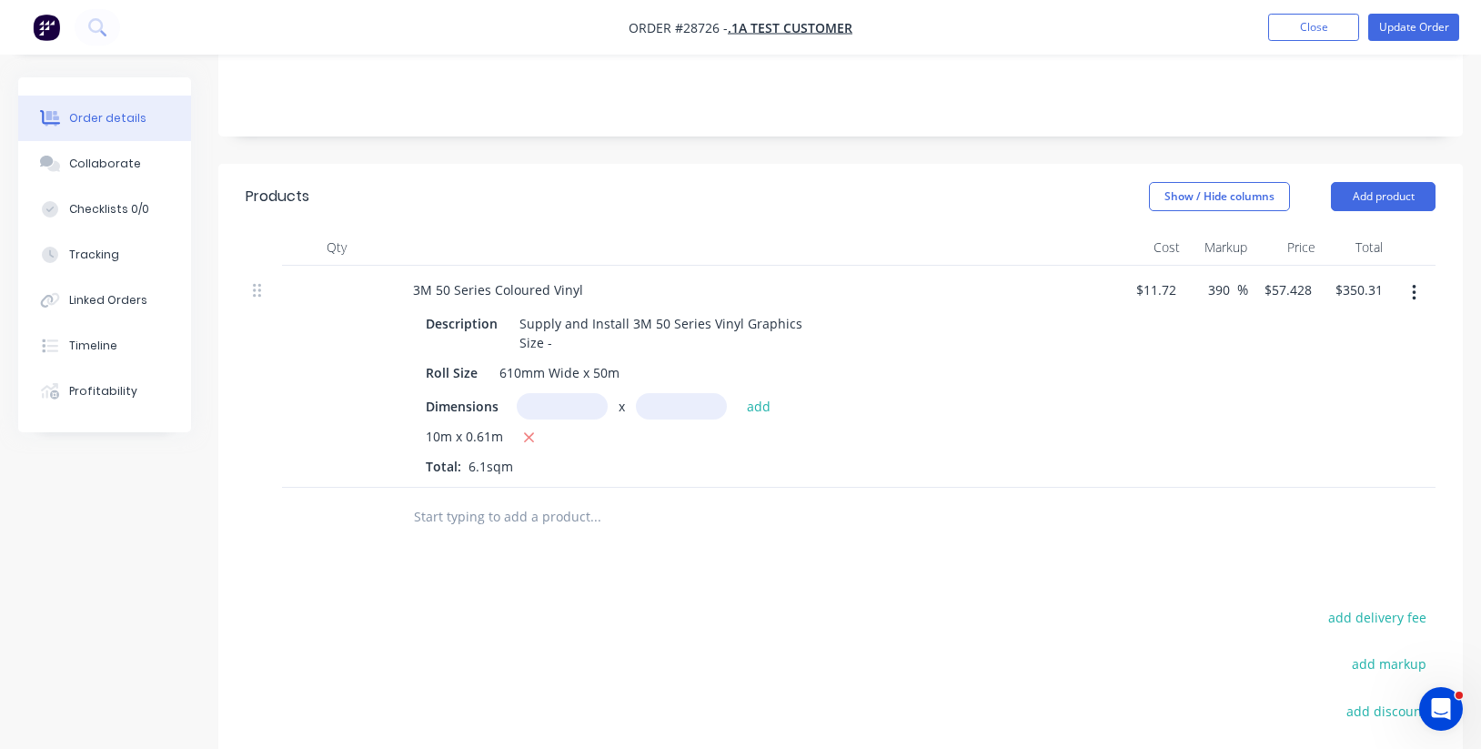
scroll to position [327, 0]
click at [355, 279] on div at bounding box center [336, 375] width 109 height 222
click at [349, 285] on div at bounding box center [336, 375] width 109 height 222
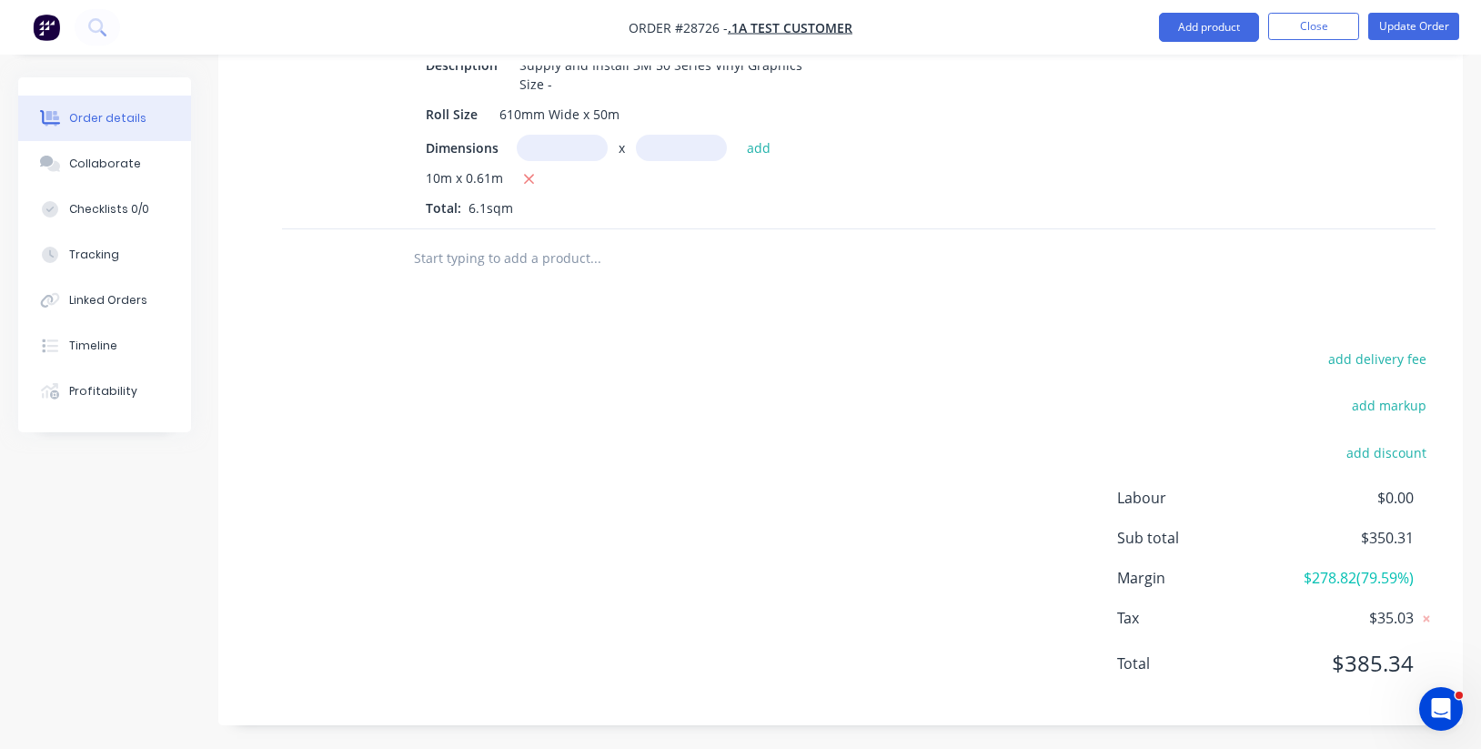
scroll to position [583, 0]
click at [1298, 23] on button "Close" at bounding box center [1313, 26] width 91 height 27
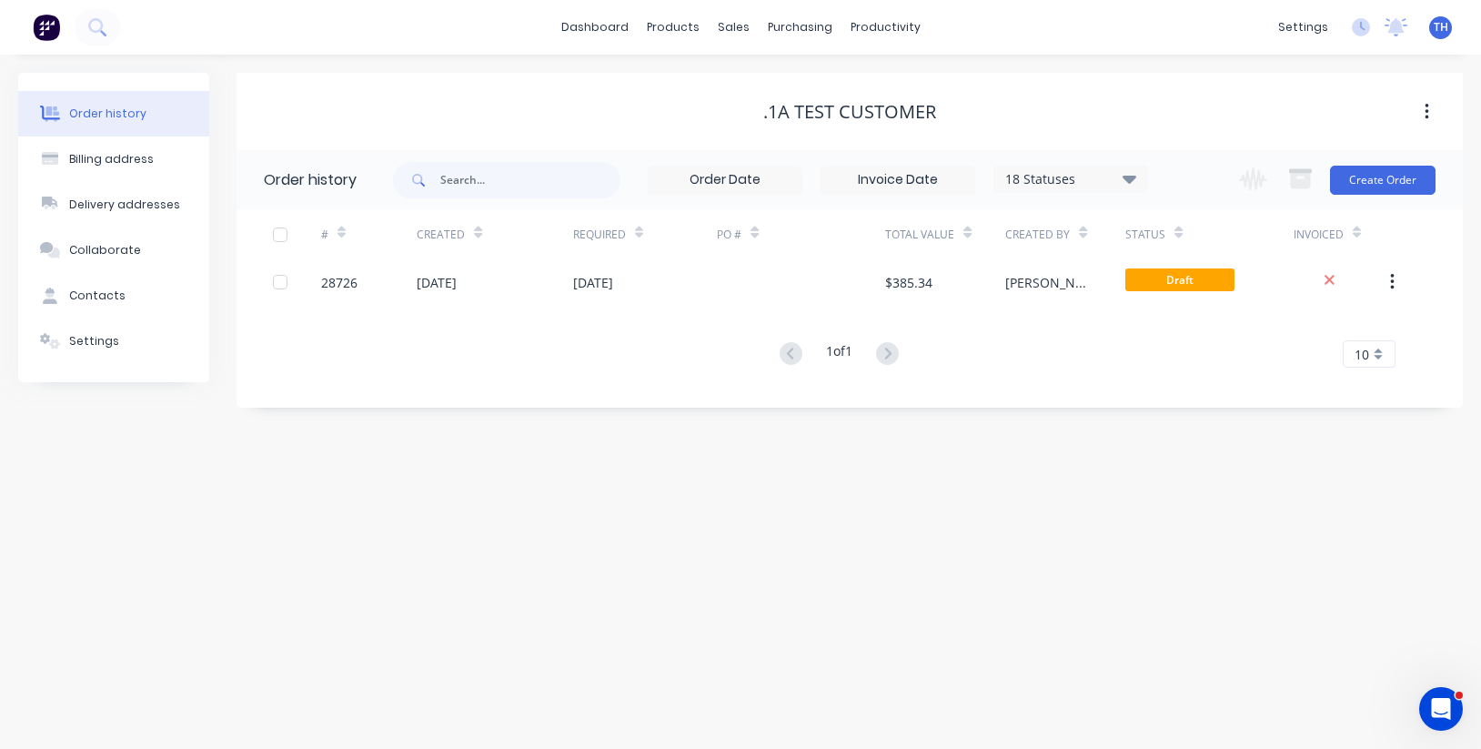
click at [1361, 65] on div "Order history Billing address Delivery addresses Collaborate Contacts Settings …" at bounding box center [740, 402] width 1481 height 694
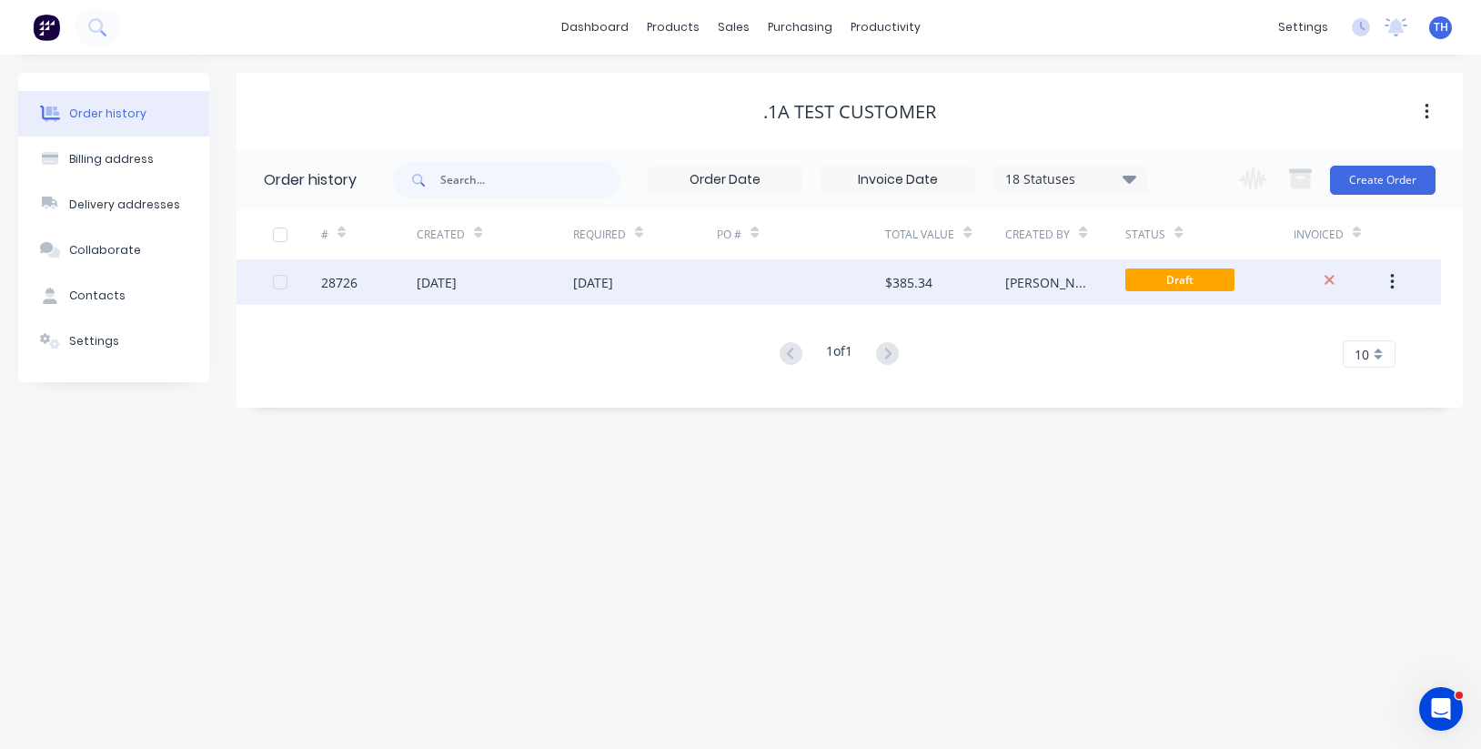
click at [1033, 288] on div "[PERSON_NAME]" at bounding box center [1047, 282] width 84 height 19
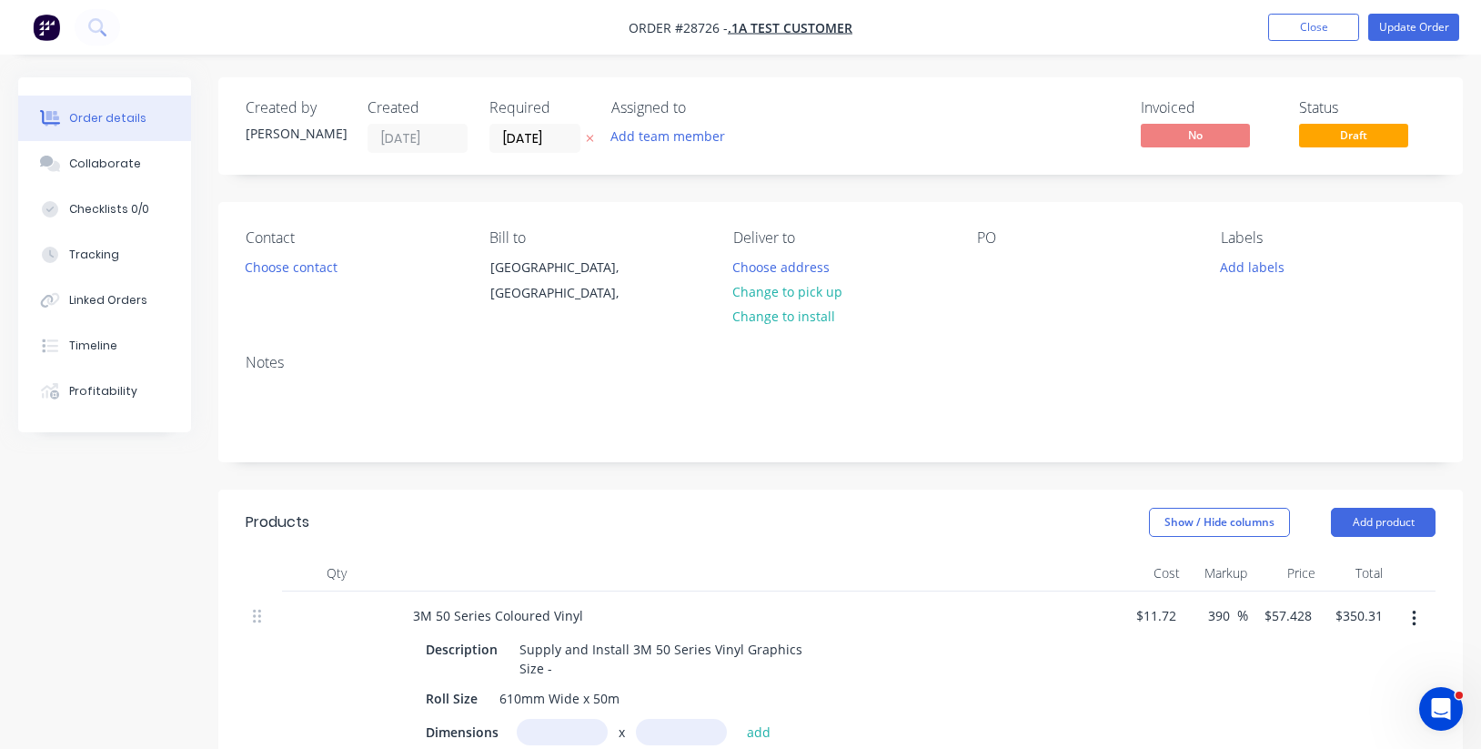
click at [1413, 617] on icon "button" at bounding box center [1414, 618] width 4 height 16
click at [1418, 608] on button "button" at bounding box center [1413, 618] width 43 height 33
click at [1410, 618] on button "button" at bounding box center [1413, 618] width 43 height 33
drag, startPoint x: 1100, startPoint y: 629, endPoint x: 1423, endPoint y: 619, distance: 323.9
click at [1100, 629] on div "3M 50 Series Coloured Vinyl Description Supply and Install 3M 50 Series Vinyl G…" at bounding box center [755, 702] width 728 height 222
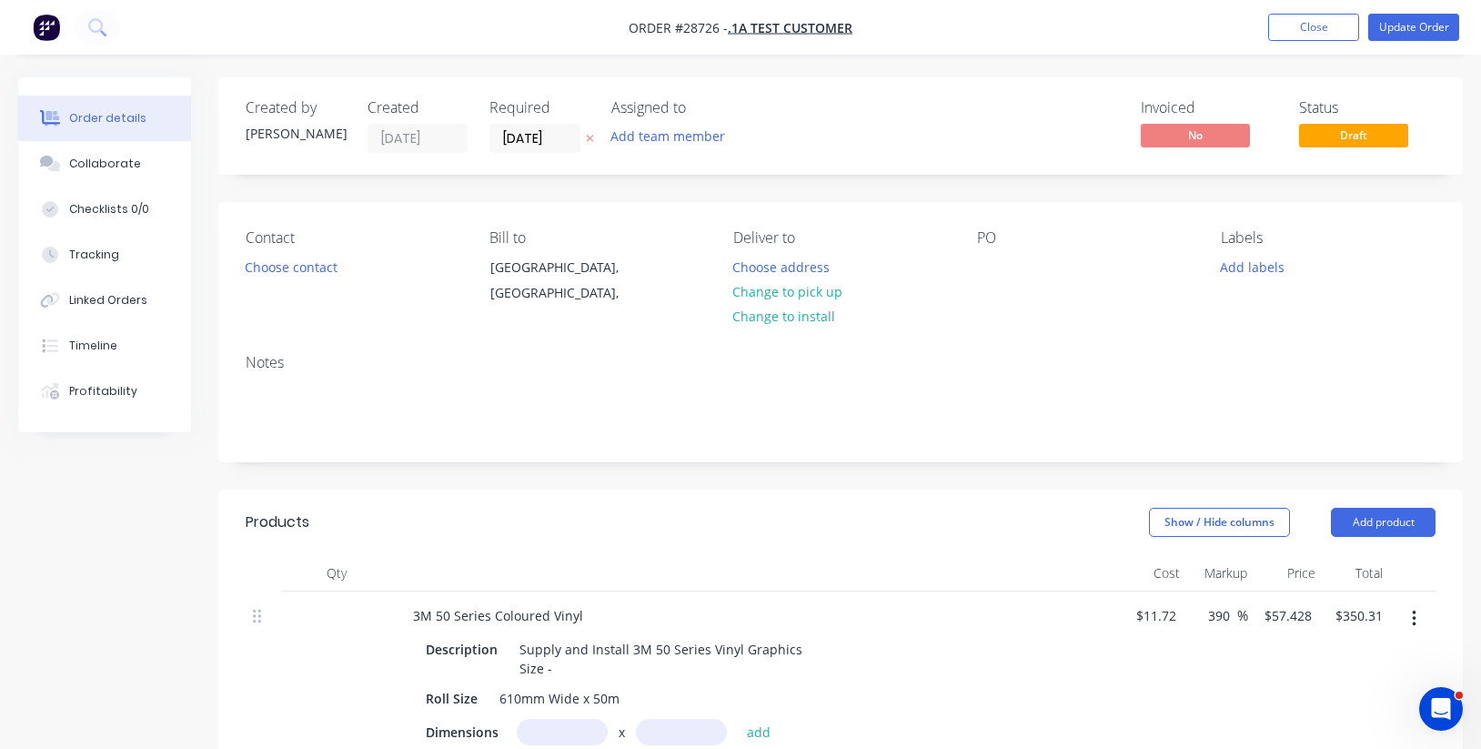
click at [1420, 616] on button "button" at bounding box center [1413, 618] width 43 height 33
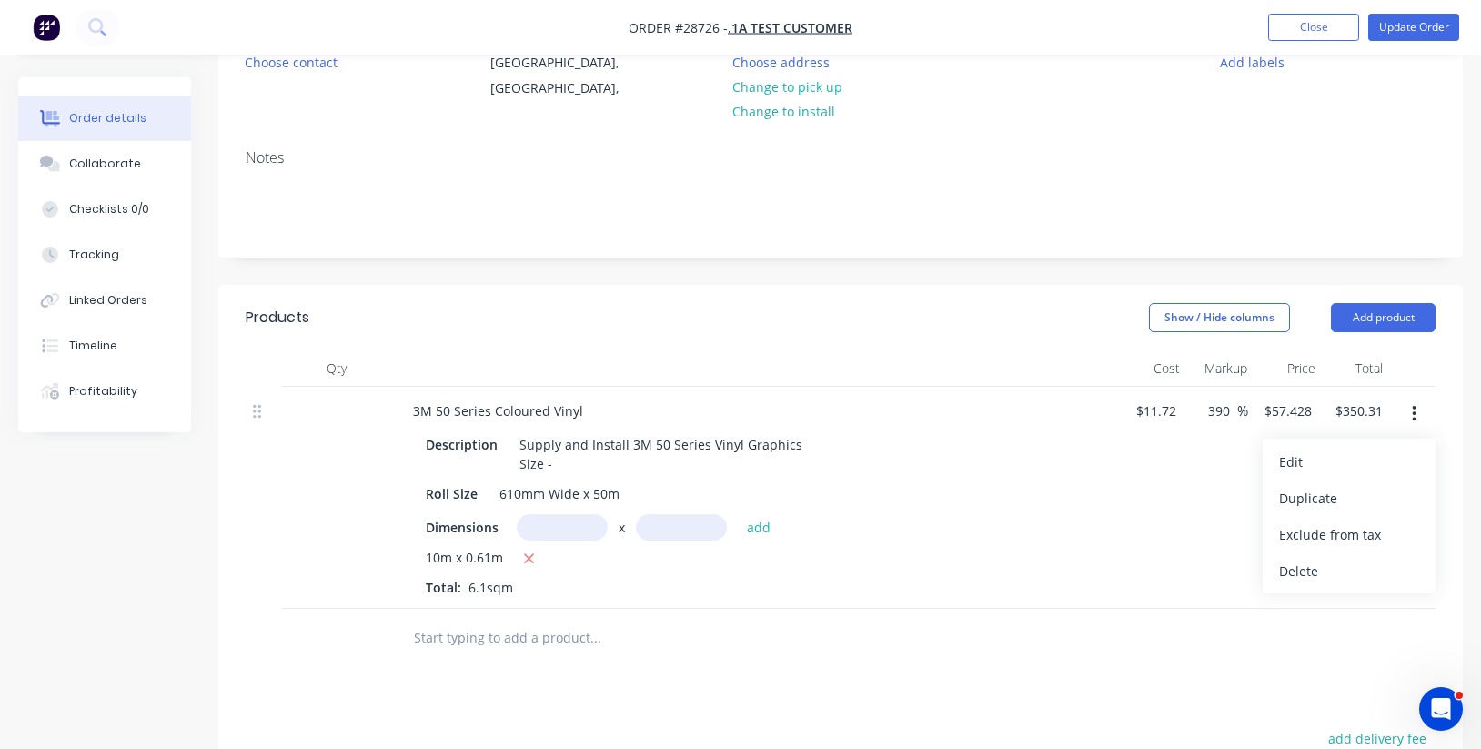
scroll to position [213, 0]
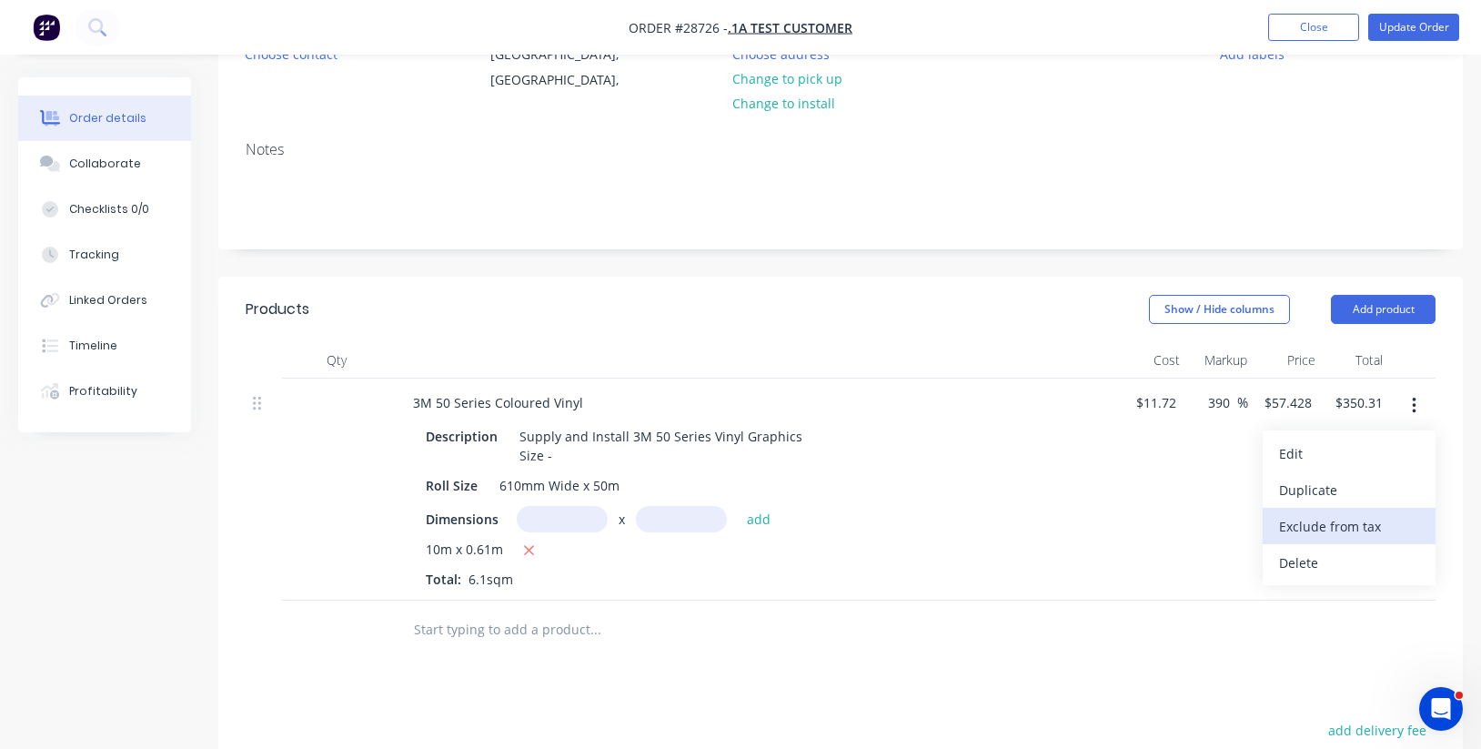
click at [1357, 538] on div "Exclude from tax" at bounding box center [1349, 526] width 140 height 26
click at [1420, 405] on button "button" at bounding box center [1413, 405] width 43 height 33
click at [1336, 560] on div "Delete" at bounding box center [1349, 562] width 140 height 26
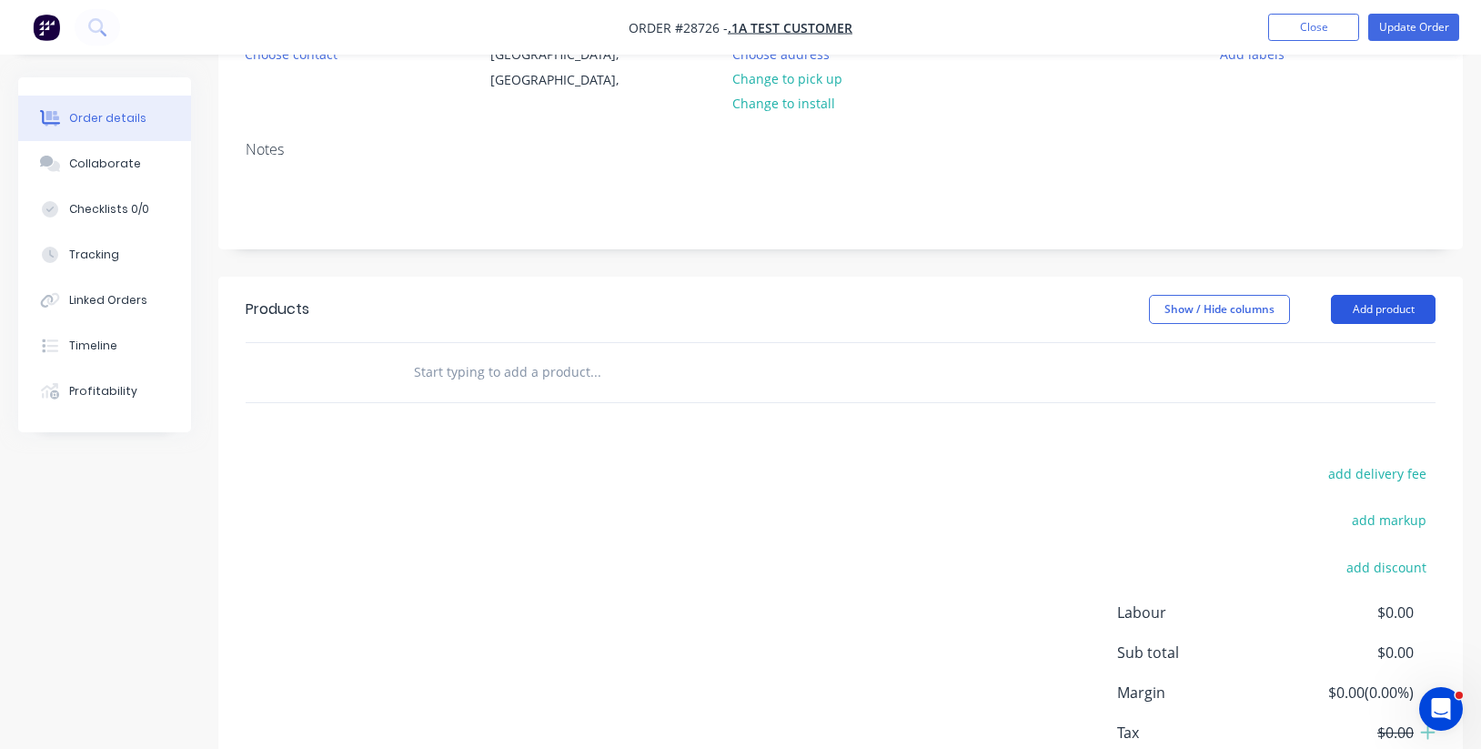
click at [1391, 310] on button "Add product" at bounding box center [1383, 309] width 105 height 29
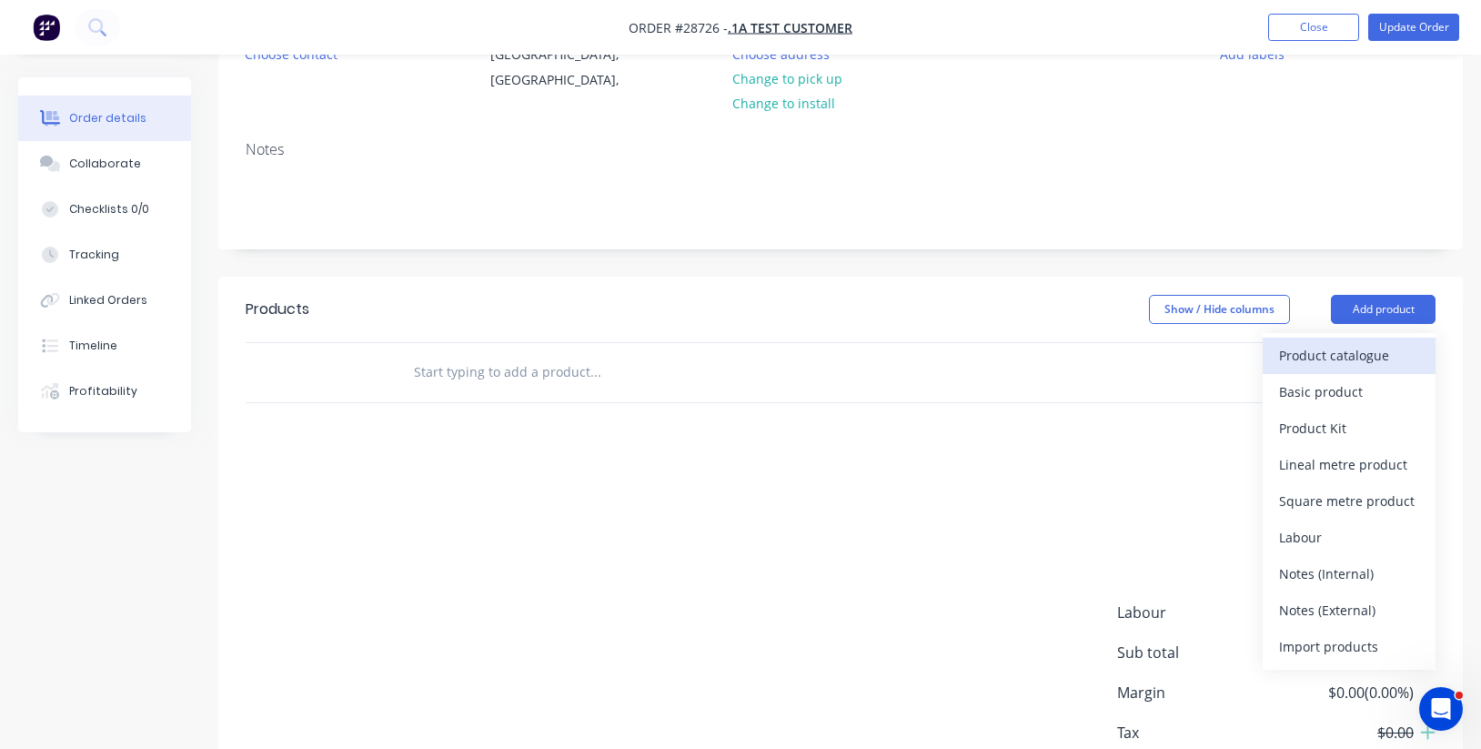
click at [1355, 366] on div "Product catalogue" at bounding box center [1349, 355] width 140 height 26
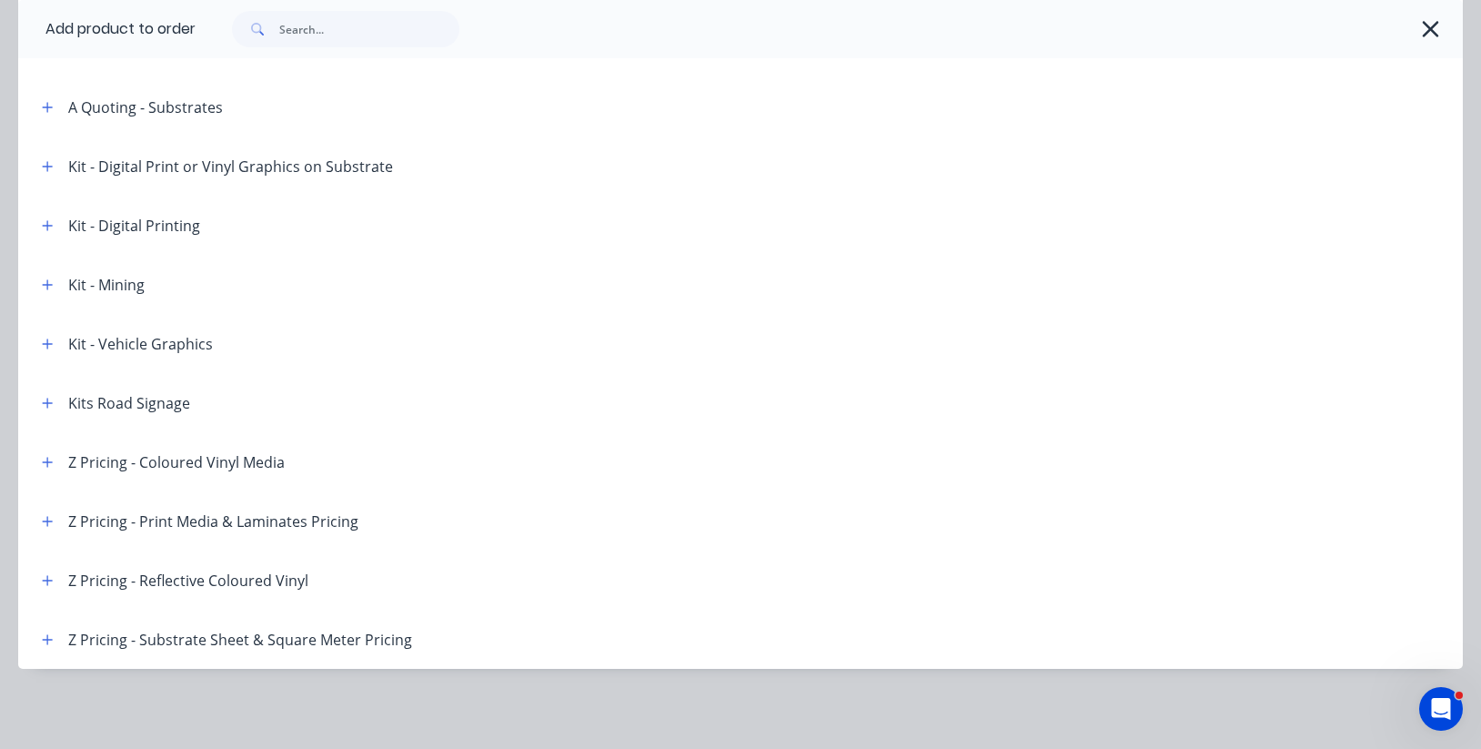
scroll to position [477, 0]
click at [51, 578] on icon "button" at bounding box center [47, 580] width 11 height 13
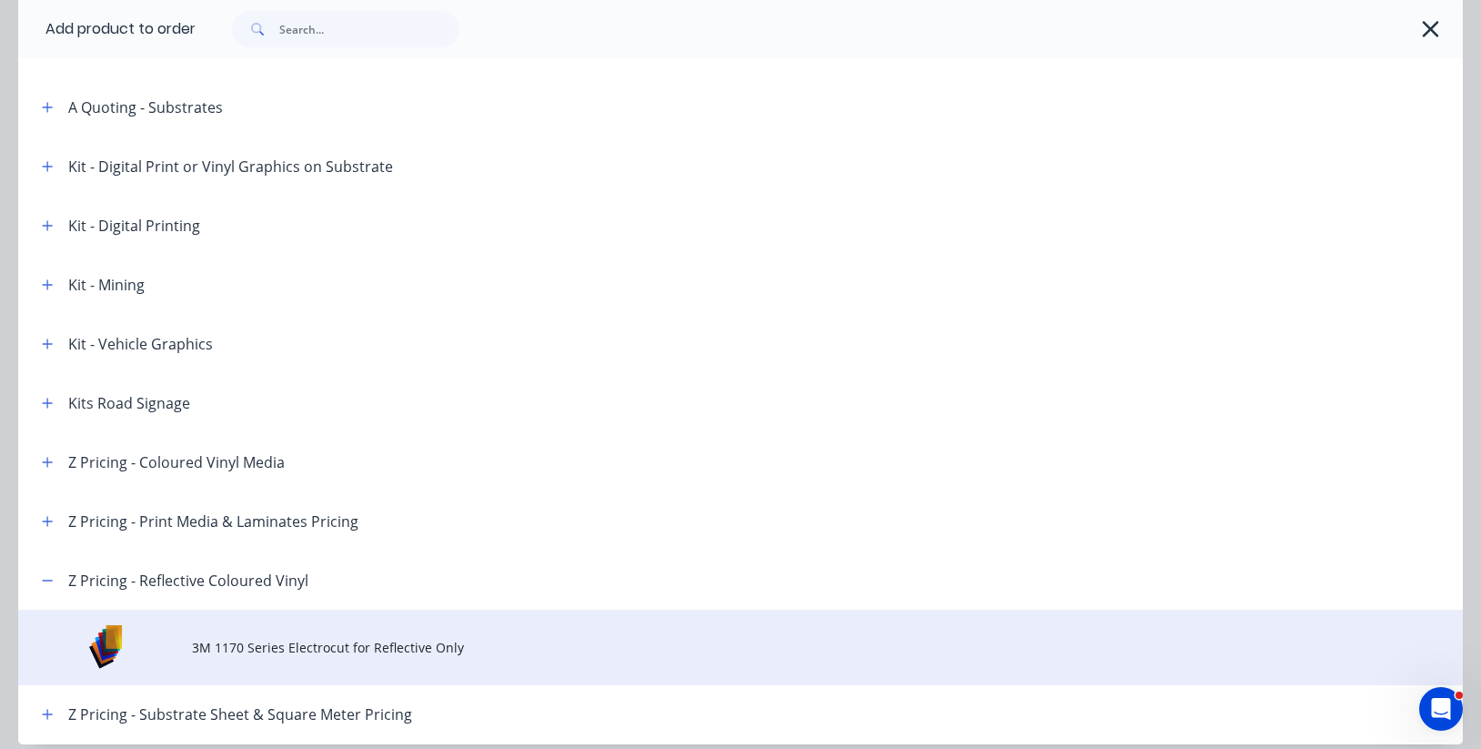
click at [347, 647] on span "3M 1170 Series Electrocut for Reflective Only" at bounding box center [700, 647] width 1017 height 19
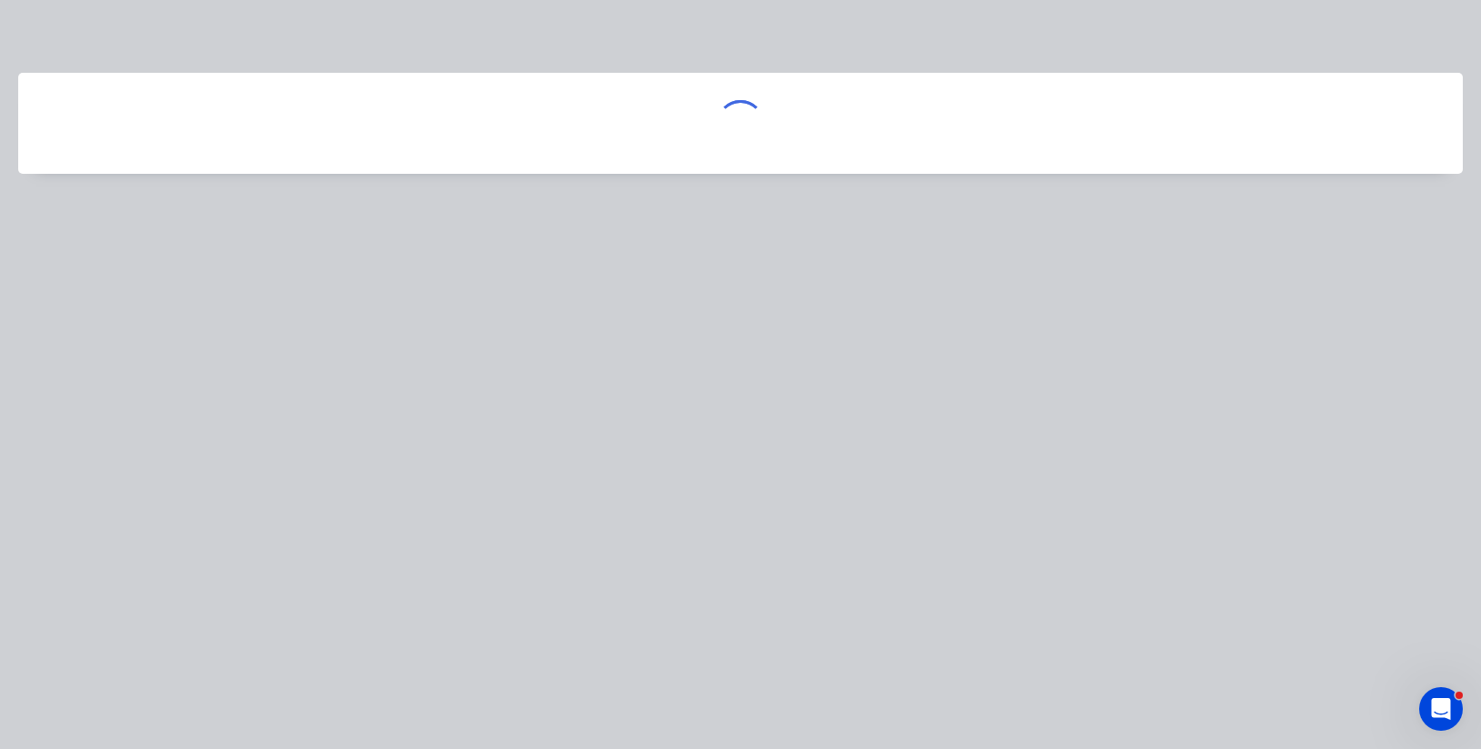
scroll to position [0, 0]
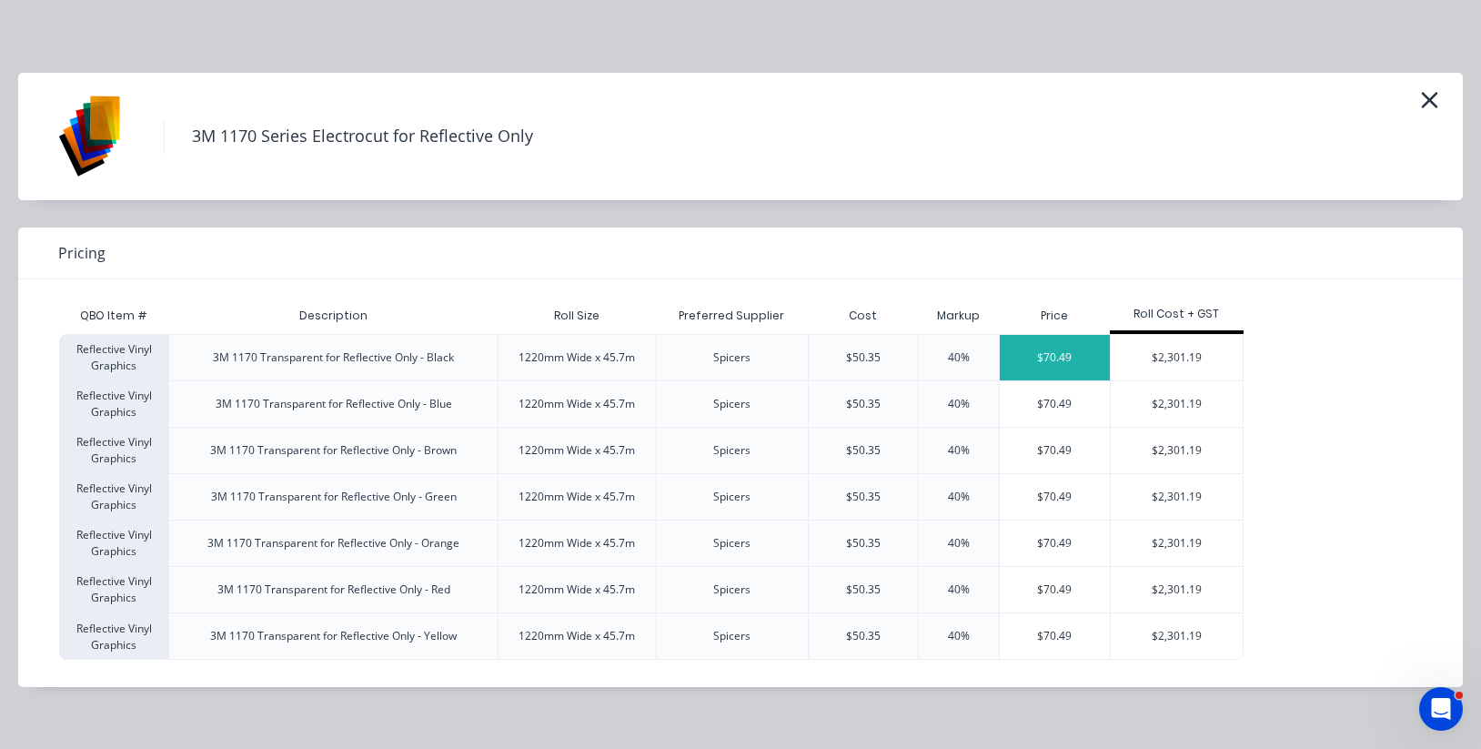
click at [1073, 359] on div "$70.49" at bounding box center [1055, 357] width 110 height 45
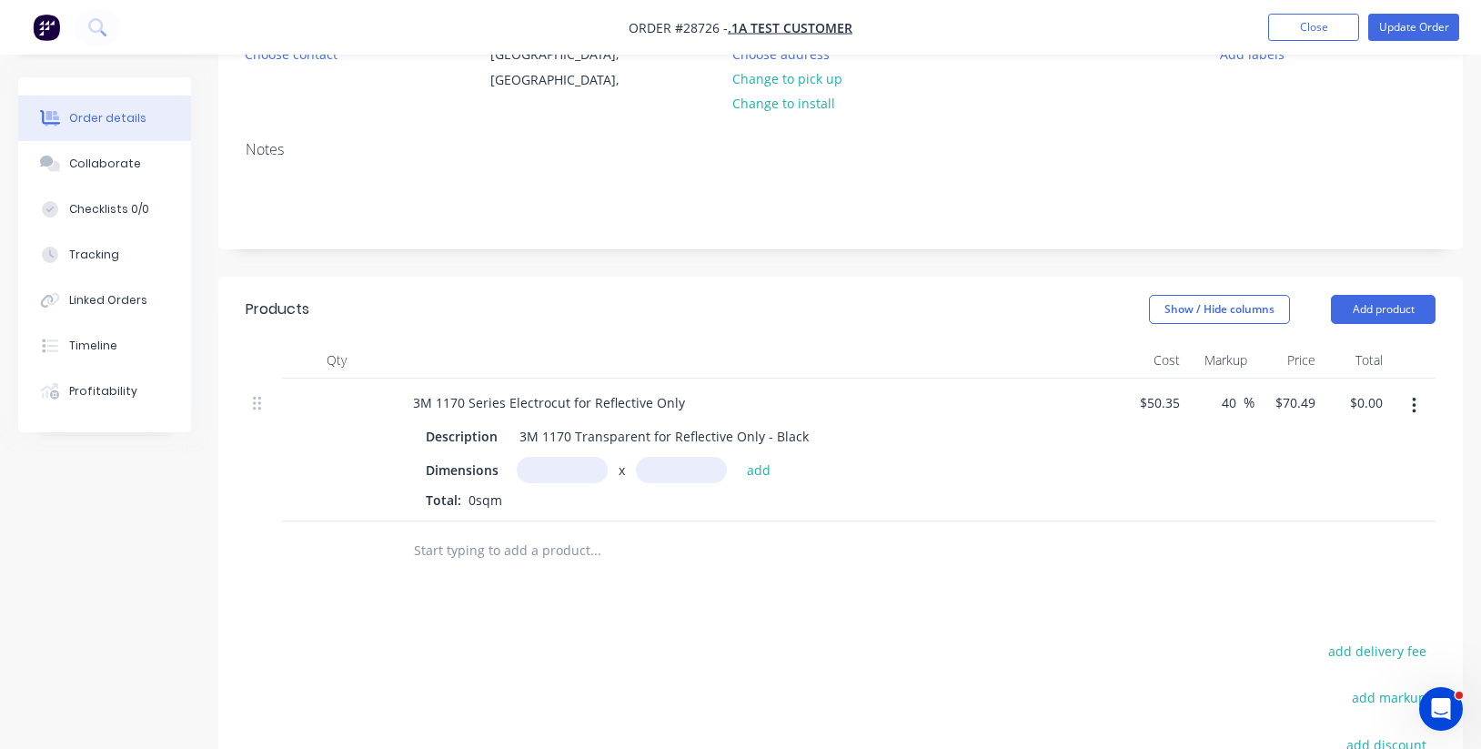
click at [578, 467] on input "text" at bounding box center [562, 470] width 91 height 26
type input "10m"
type input "1.22m"
click at [760, 466] on button "add" at bounding box center [759, 469] width 43 height 25
type input "$859.98"
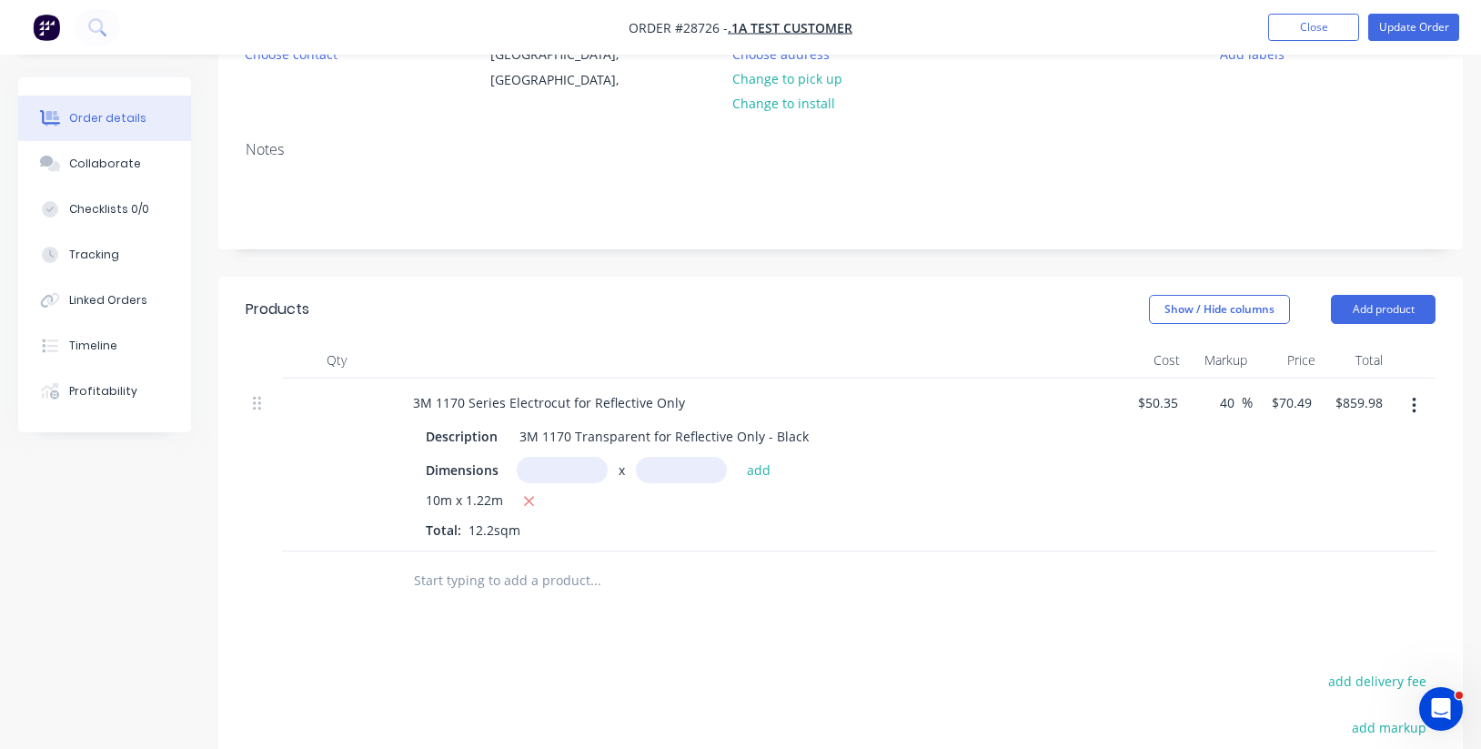
click at [1409, 407] on button "button" at bounding box center [1413, 405] width 43 height 33
click at [1341, 570] on div "Delete" at bounding box center [1349, 562] width 140 height 26
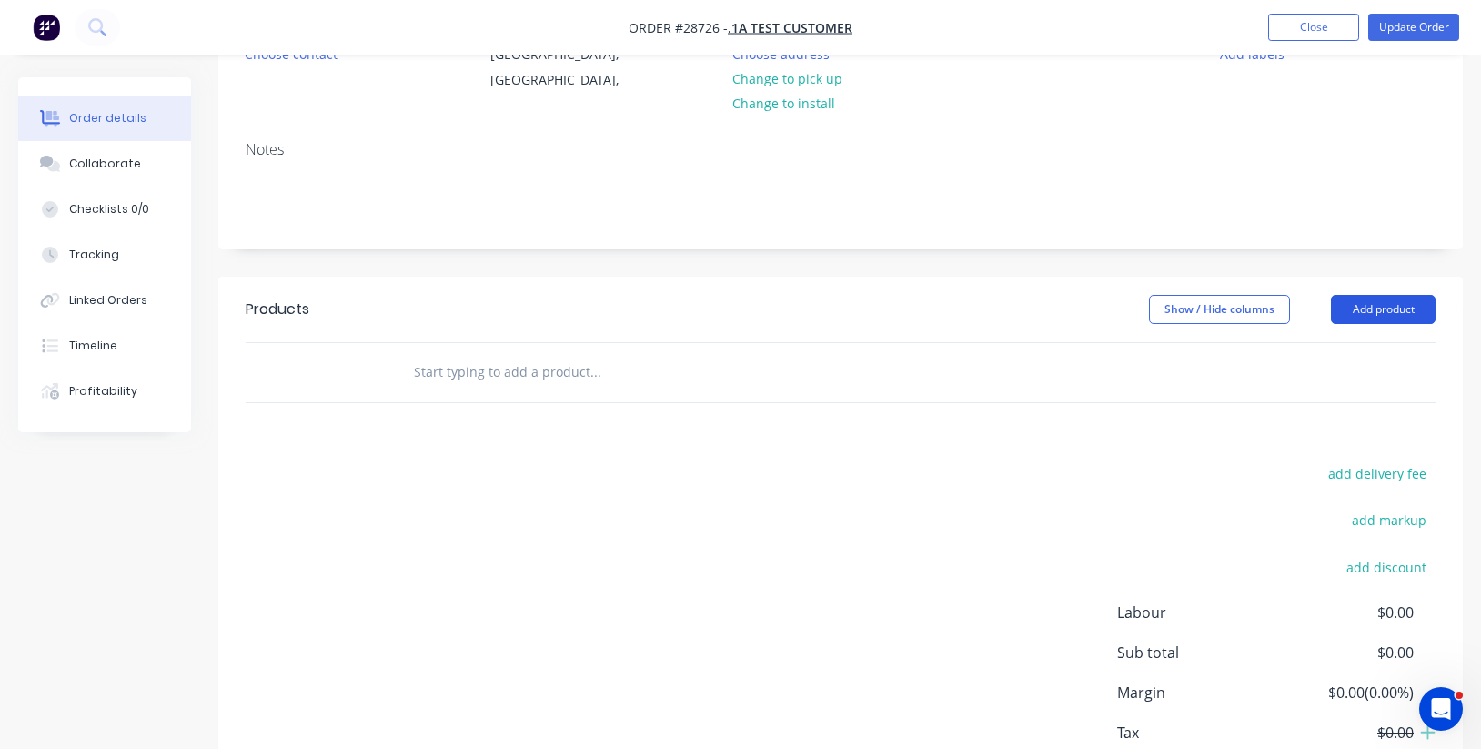
click at [1397, 308] on button "Add product" at bounding box center [1383, 309] width 105 height 29
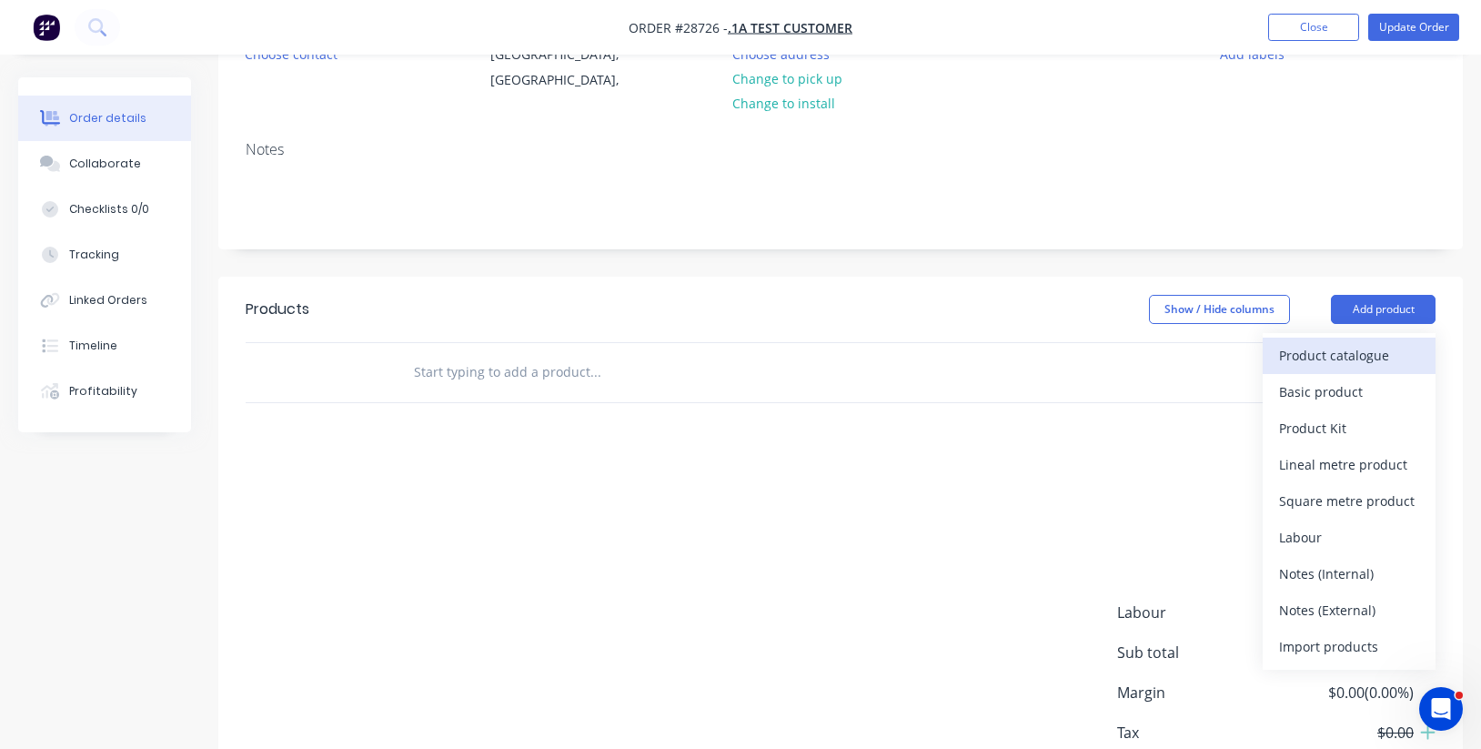
click at [1348, 353] on div "Product catalogue" at bounding box center [1349, 355] width 140 height 26
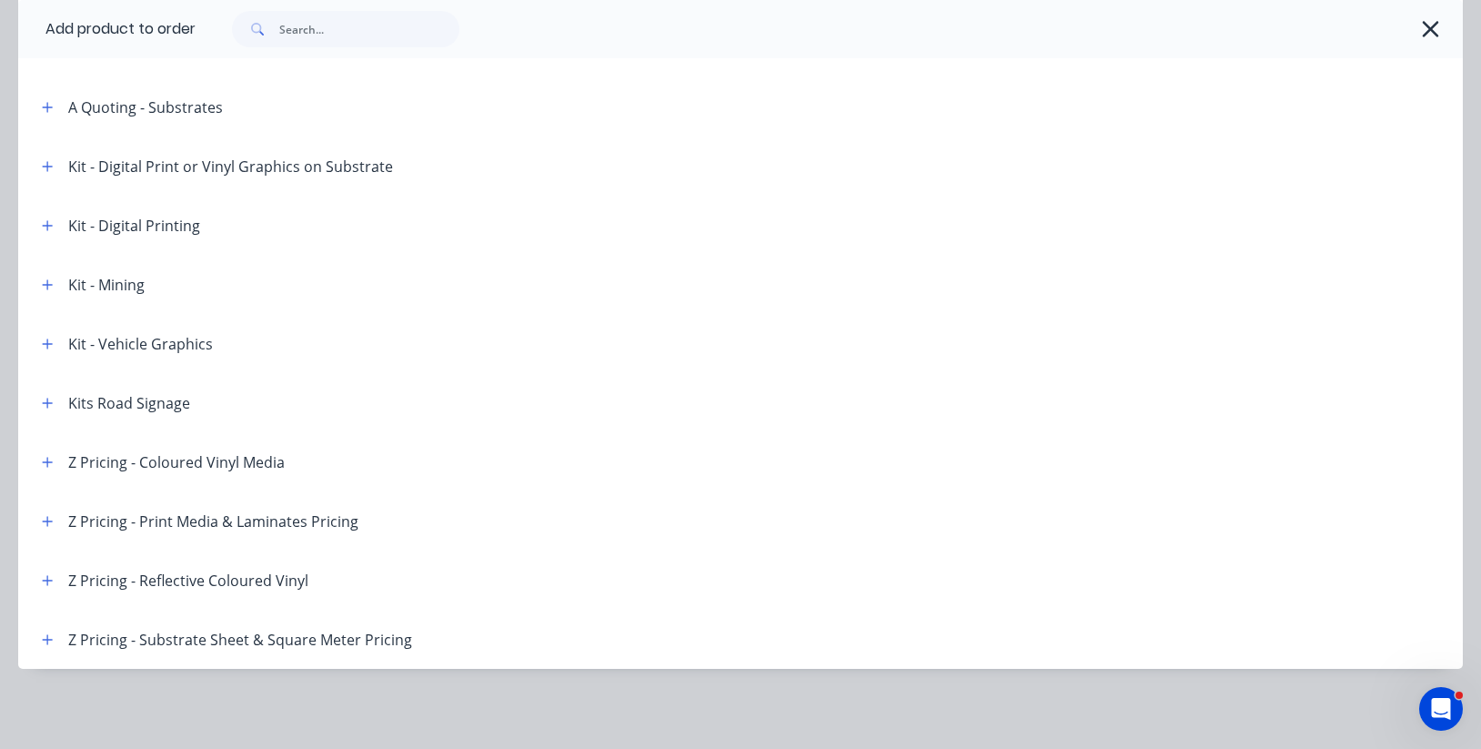
scroll to position [477, 0]
click at [46, 581] on icon "button" at bounding box center [47, 580] width 11 height 13
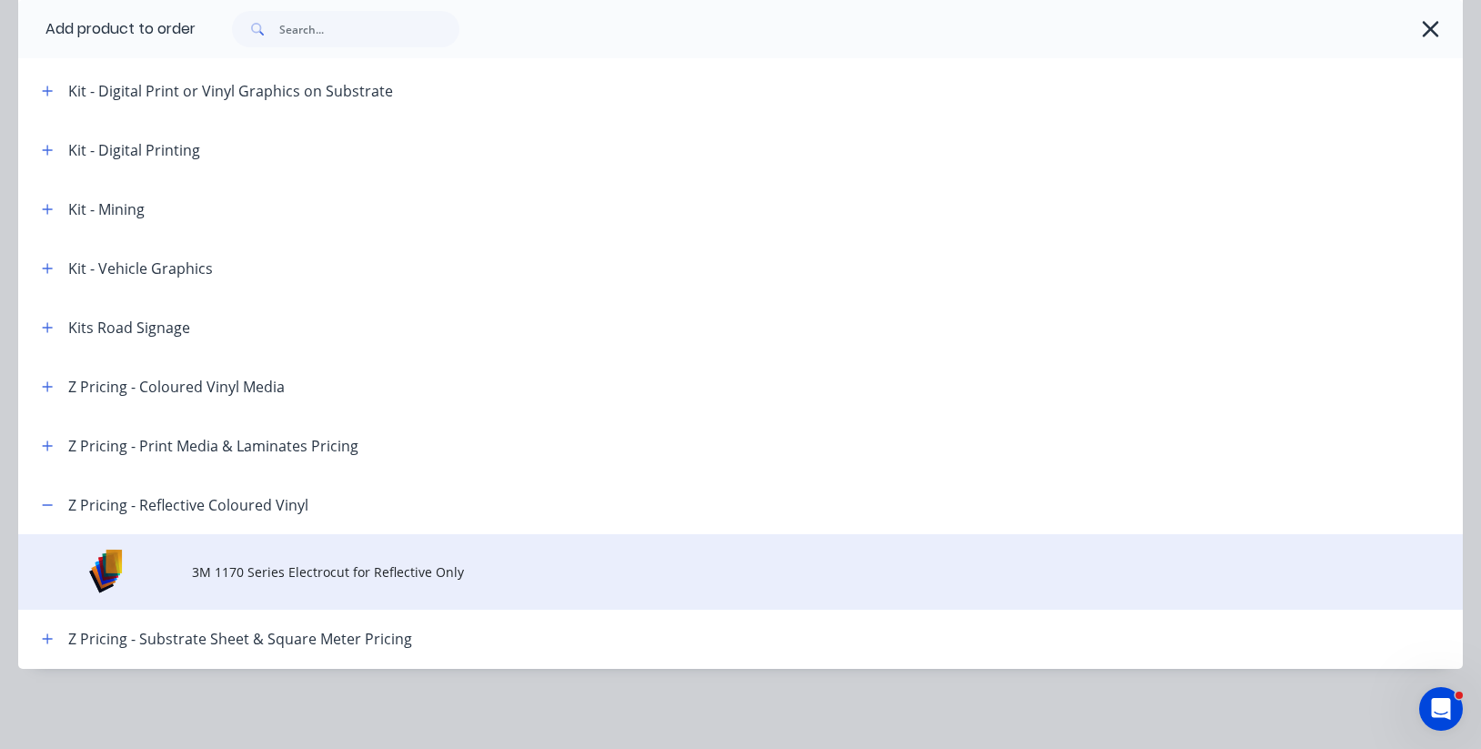
scroll to position [552, 0]
click at [354, 563] on span "3M 1170 Series Electrocut for Reflective Only" at bounding box center [700, 571] width 1017 height 19
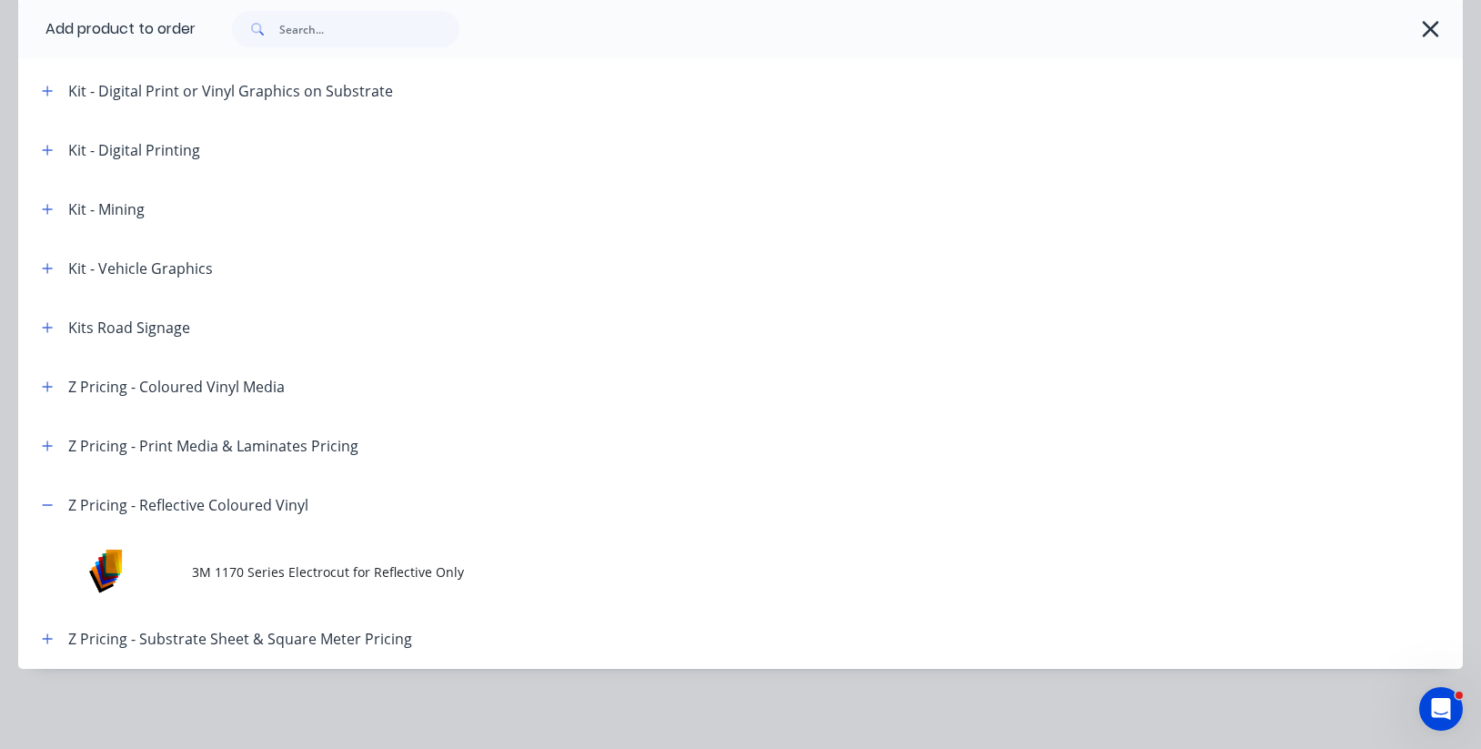
scroll to position [0, 0]
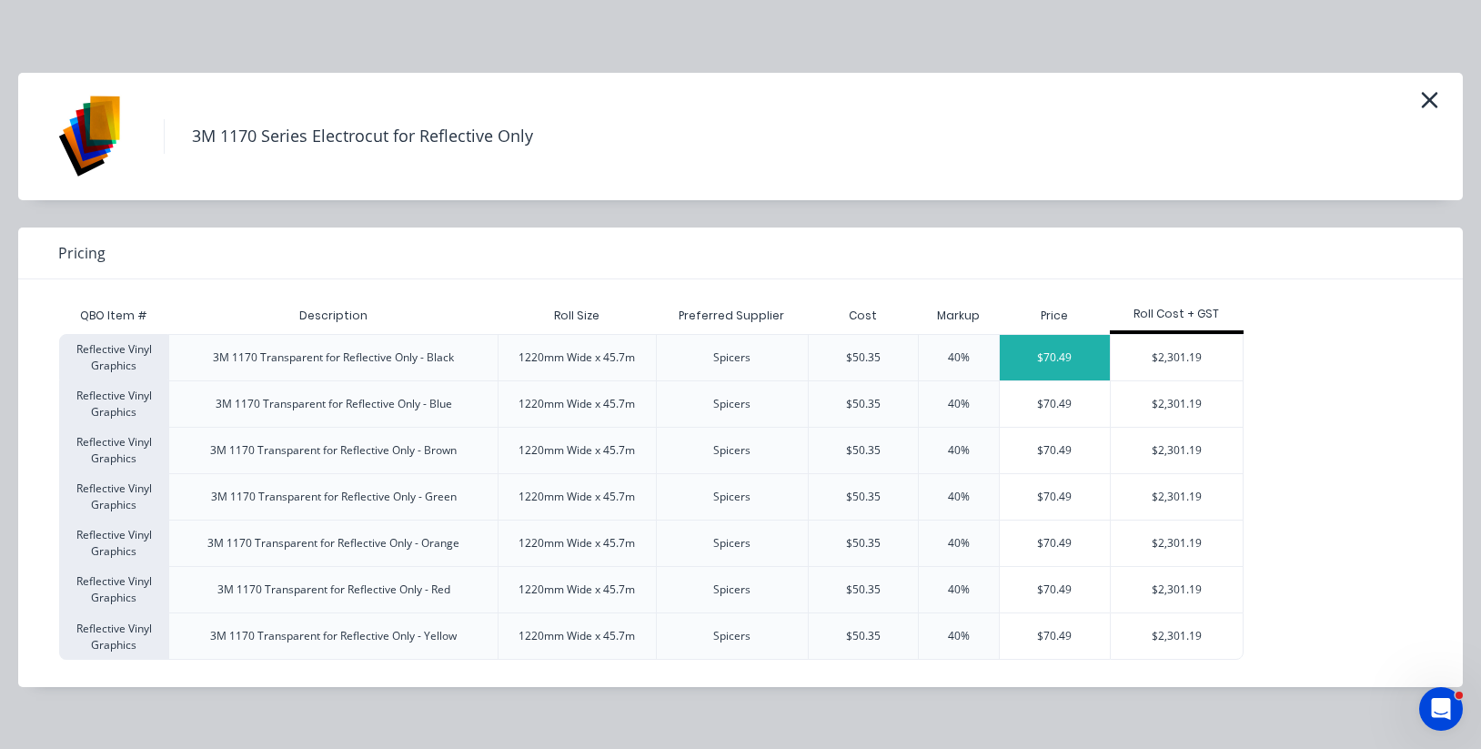
click at [1069, 355] on div "$70.49" at bounding box center [1055, 357] width 110 height 45
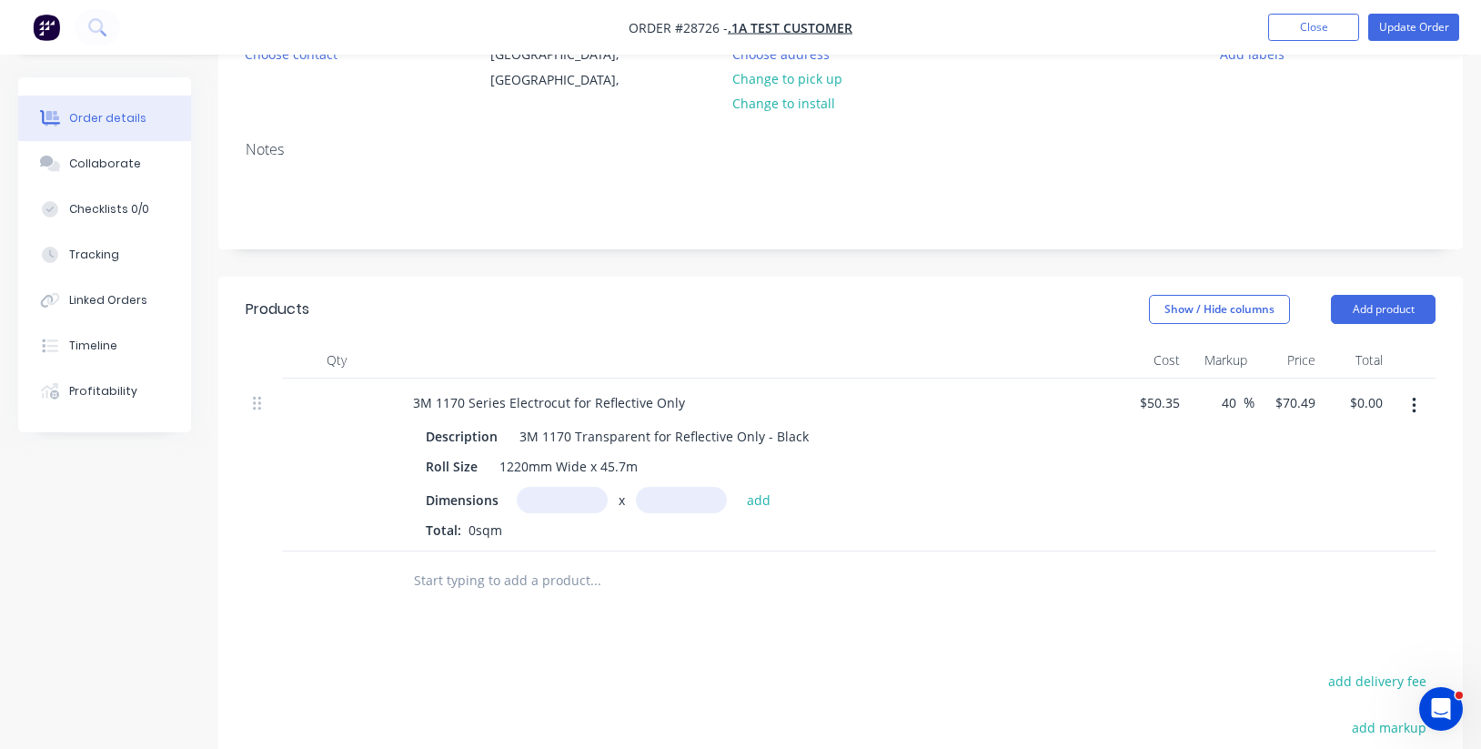
click at [578, 496] on input "text" at bounding box center [562, 500] width 91 height 26
type input "10m"
type input "1.22"
click at [758, 495] on button "add" at bounding box center [759, 499] width 43 height 25
type input "$859.98"
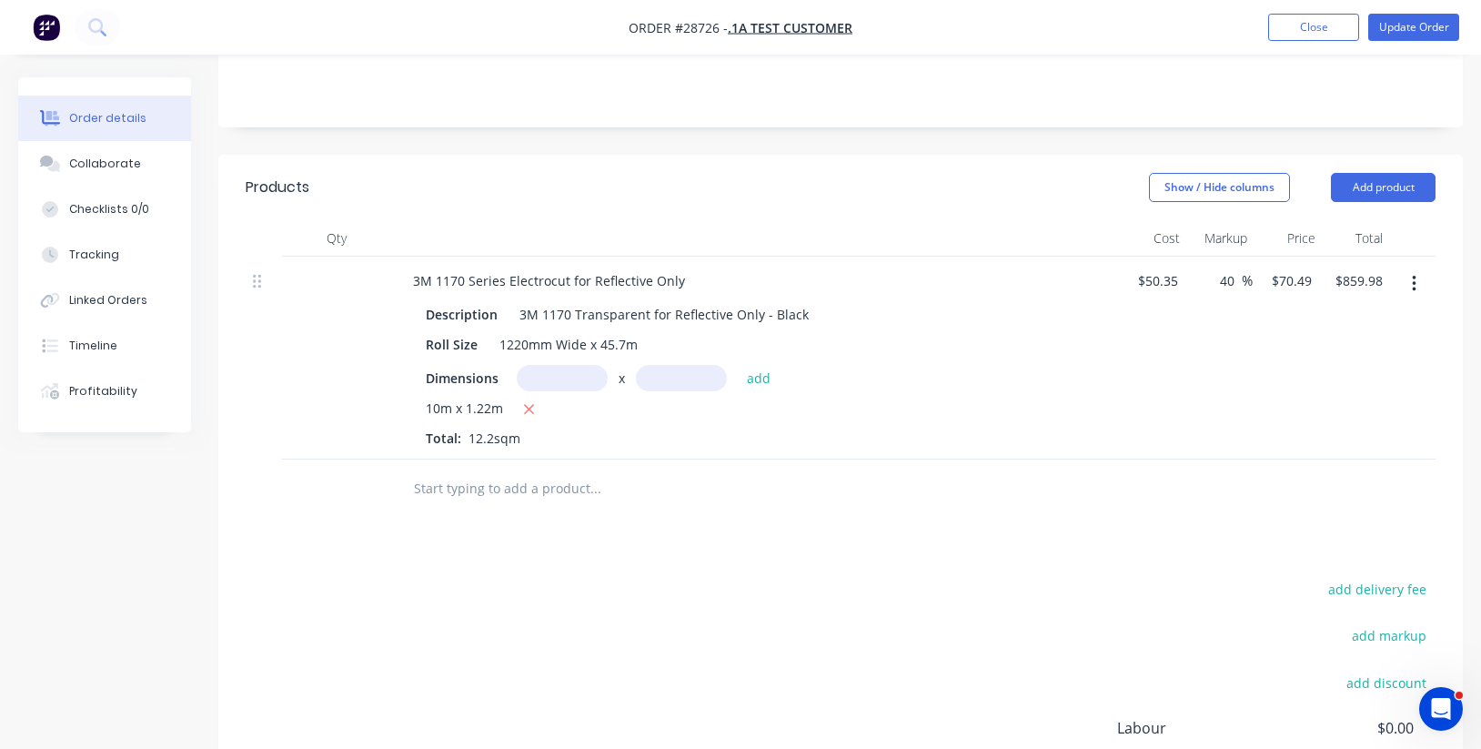
scroll to position [337, 0]
click at [1160, 279] on input "50.35" at bounding box center [1164, 279] width 42 height 26
type input "$50.35"
click at [1224, 276] on input "40" at bounding box center [1230, 279] width 24 height 26
click at [1193, 389] on div "40 40 %" at bounding box center [1218, 356] width 66 height 203
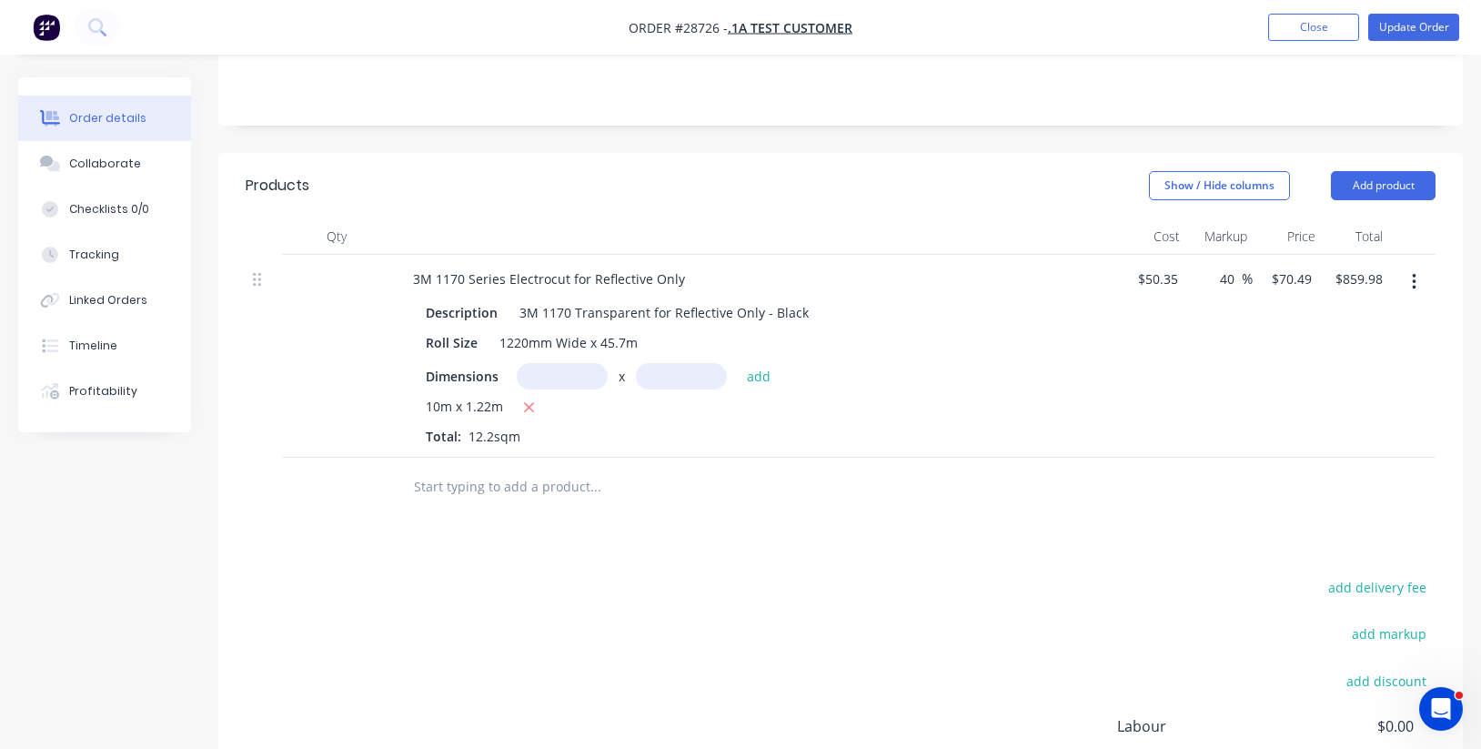
scroll to position [336, 0]
click at [1393, 189] on button "Add product" at bounding box center [1383, 186] width 105 height 29
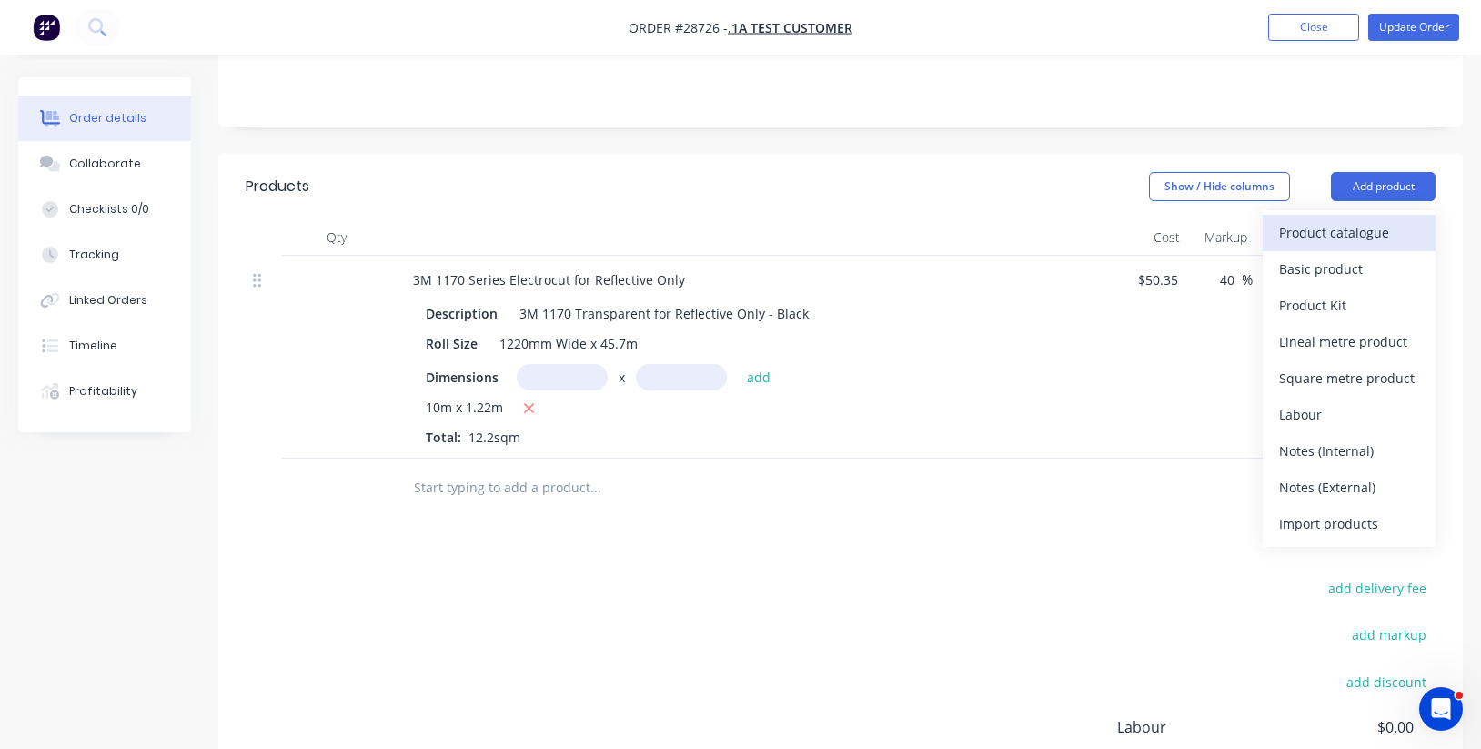
click at [1358, 236] on div "Product catalogue" at bounding box center [1349, 232] width 140 height 26
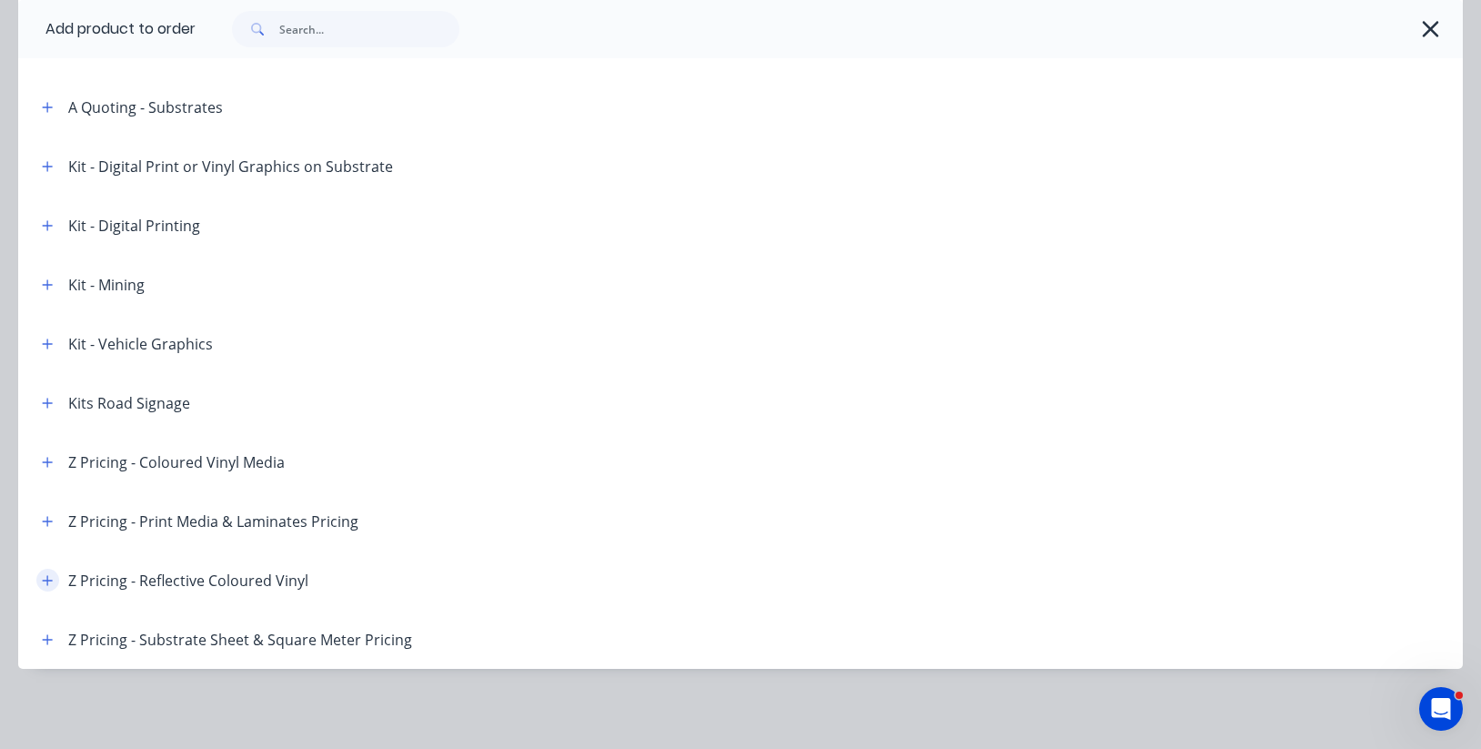
scroll to position [477, 0]
click at [45, 579] on icon "button" at bounding box center [48, 580] width 10 height 10
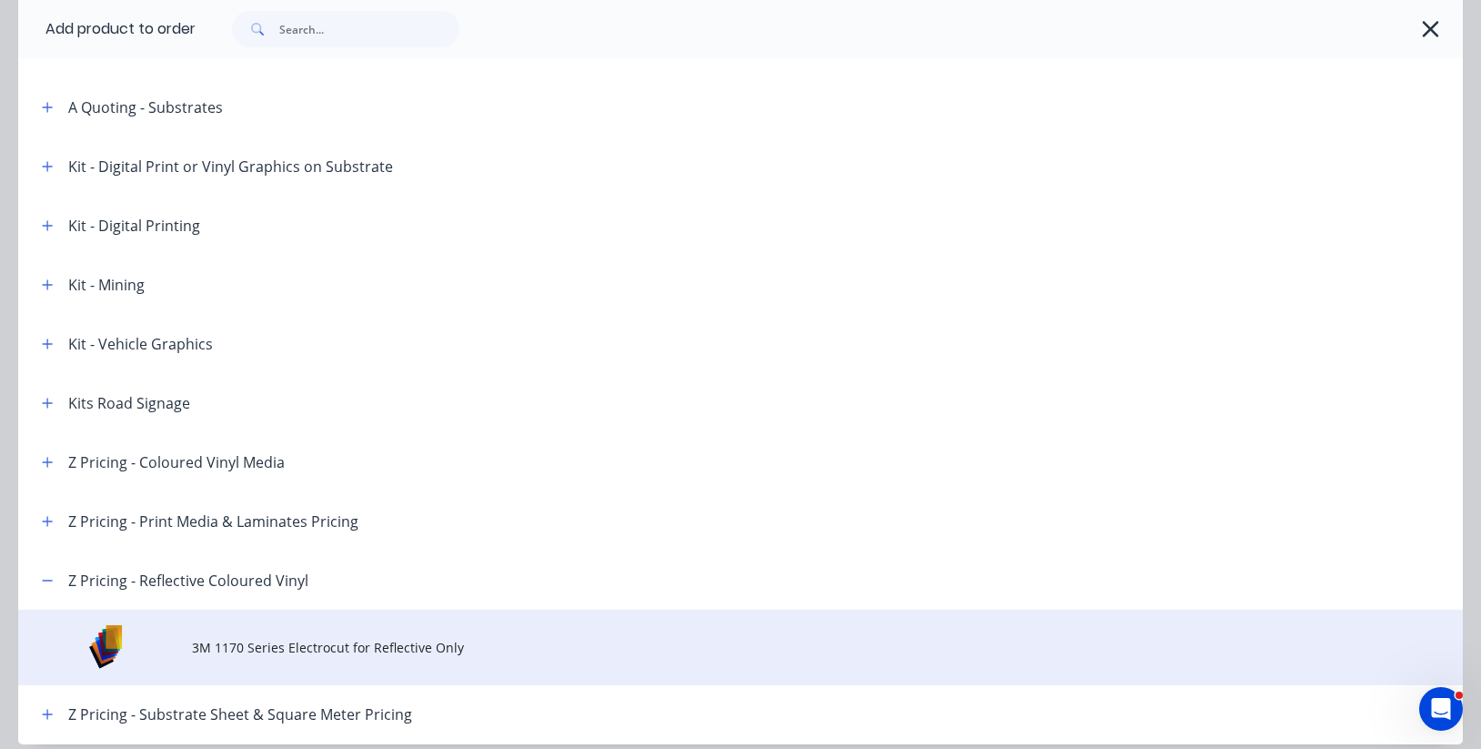
click at [303, 638] on span "3M 1170 Series Electrocut for Reflective Only" at bounding box center [700, 647] width 1017 height 19
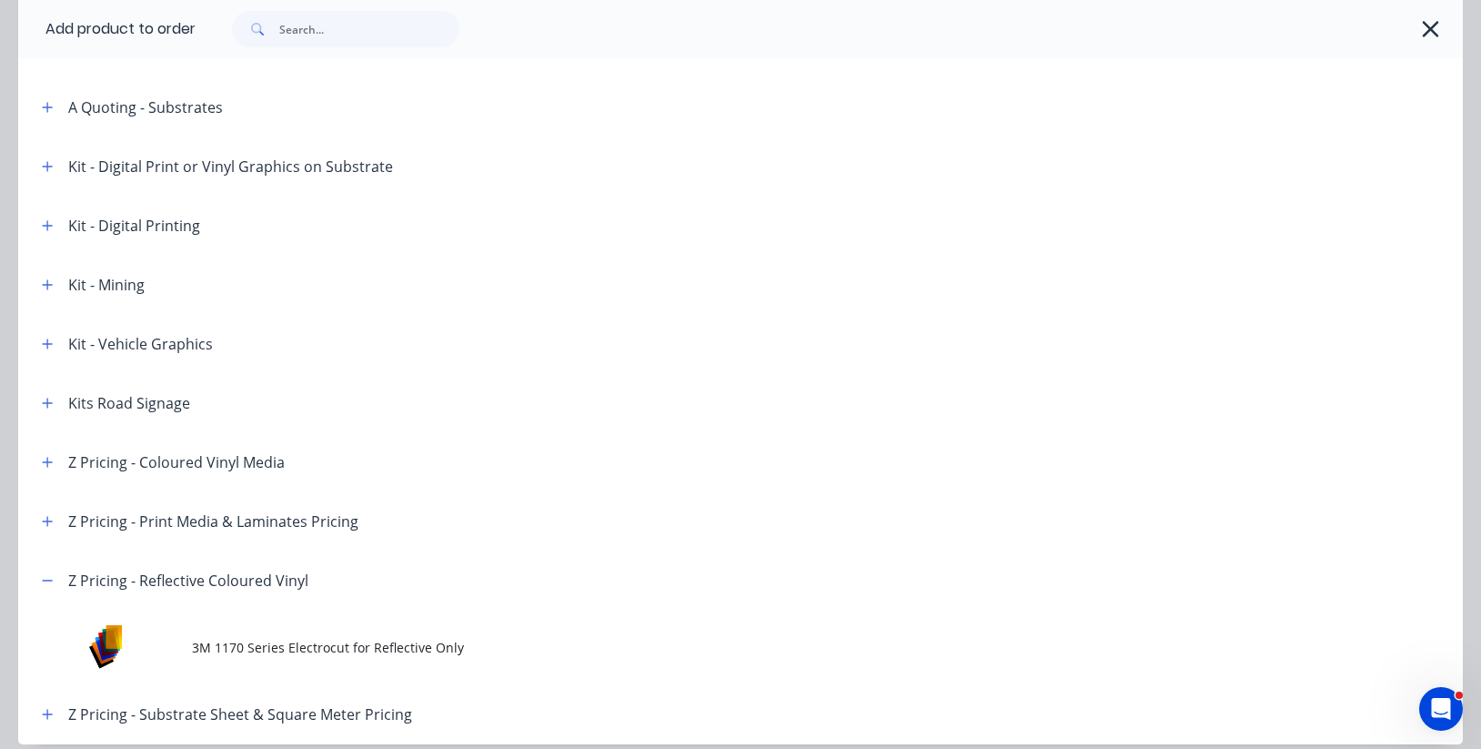
scroll to position [0, 0]
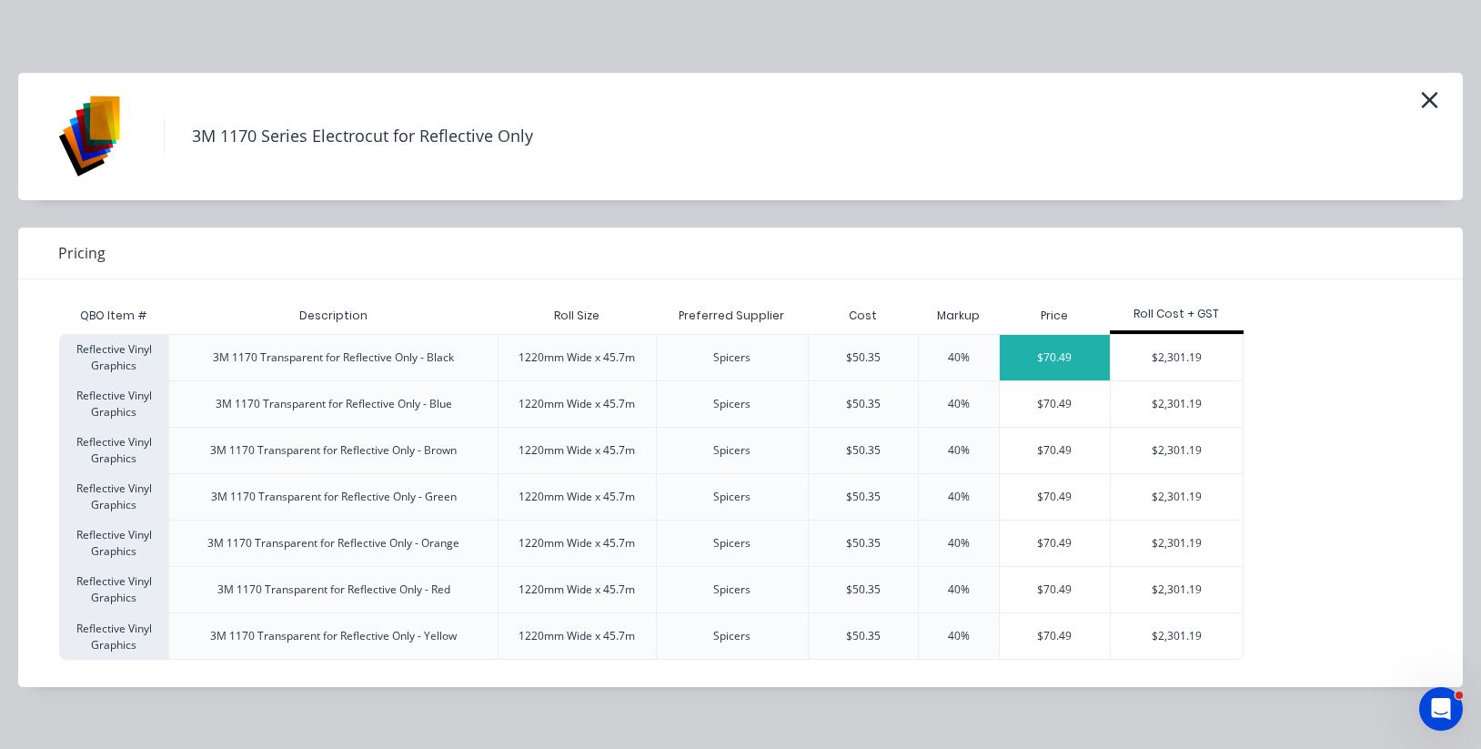
click at [1065, 357] on div "$70.49" at bounding box center [1055, 357] width 110 height 45
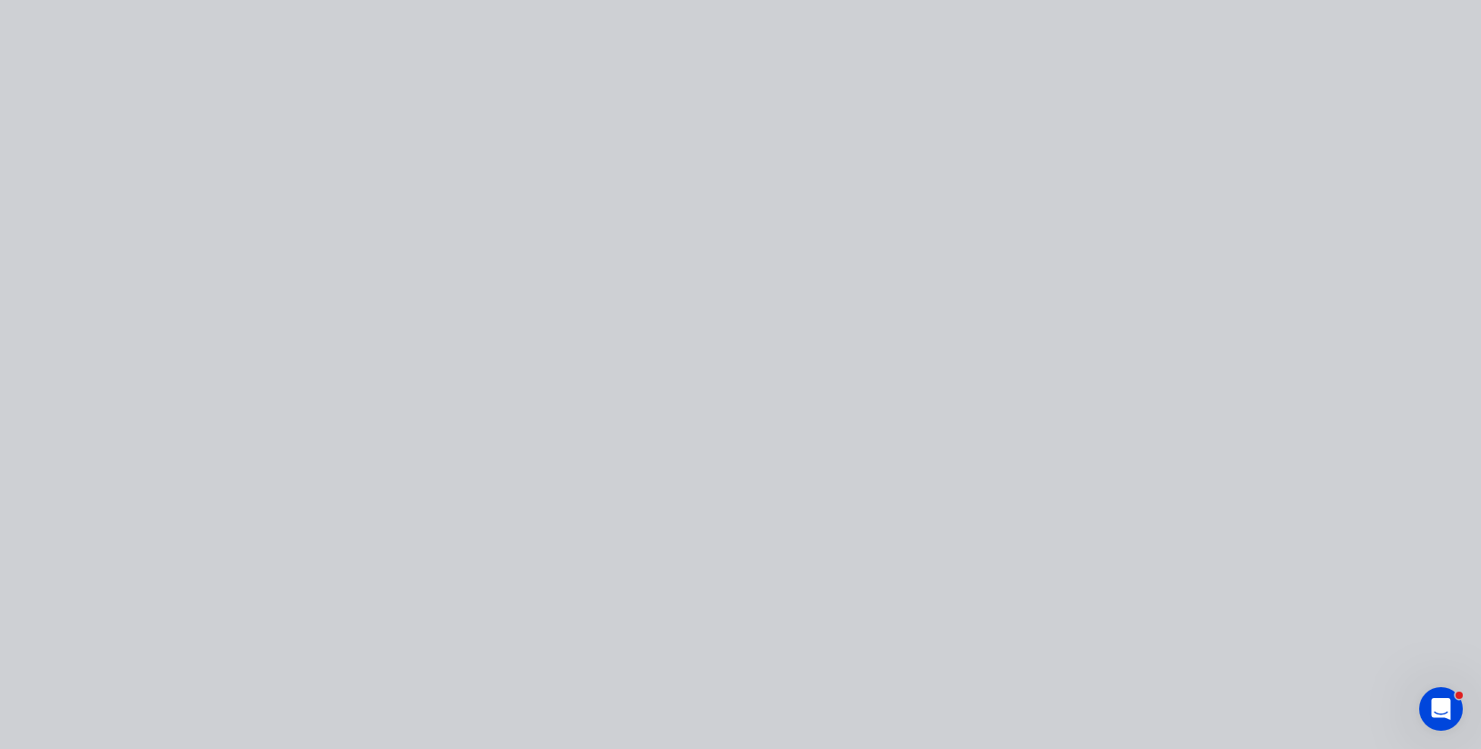
type input "$50.35"
type input "40"
type input "$70.49"
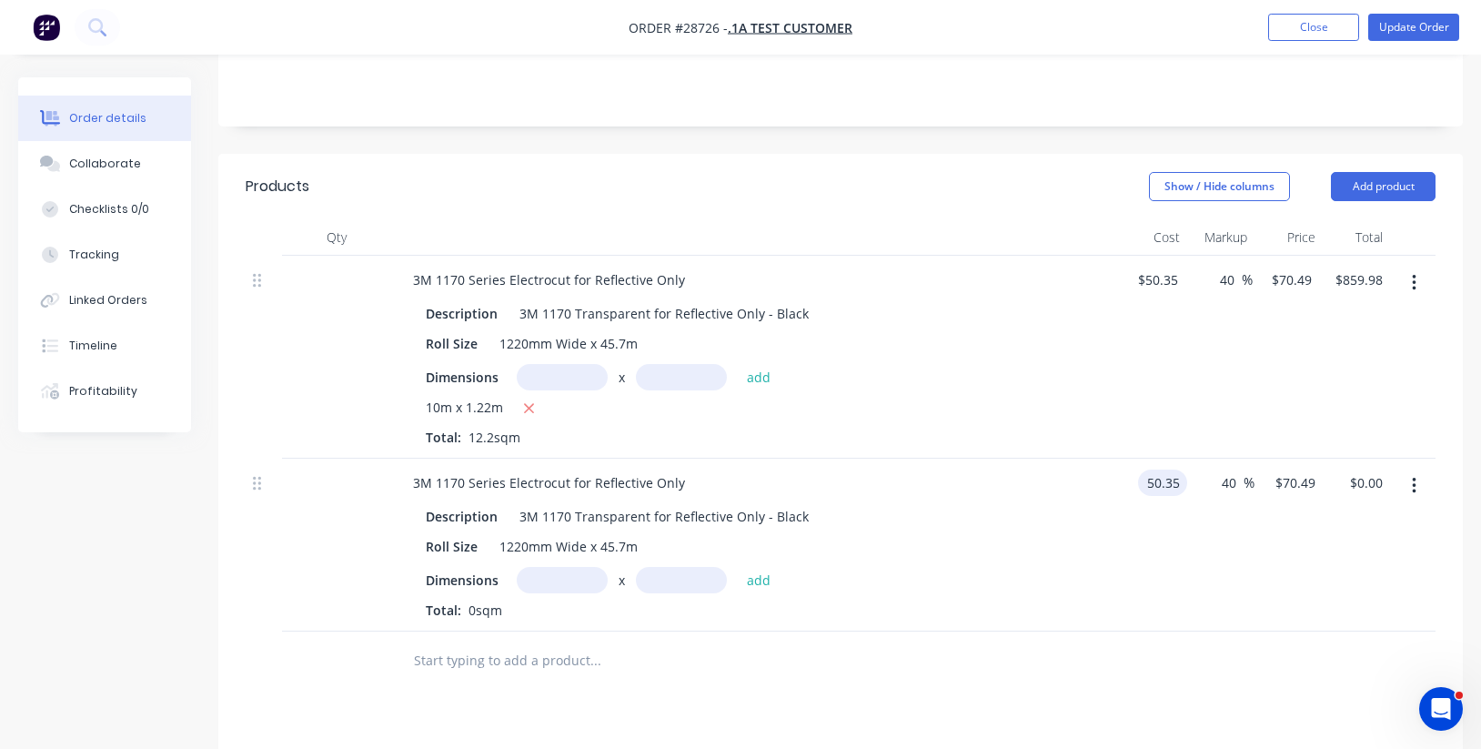
click at [1162, 490] on input "50.35" at bounding box center [1166, 482] width 42 height 26
type input "$41.273"
click at [1289, 479] on input "57.7822" at bounding box center [1297, 482] width 64 height 26
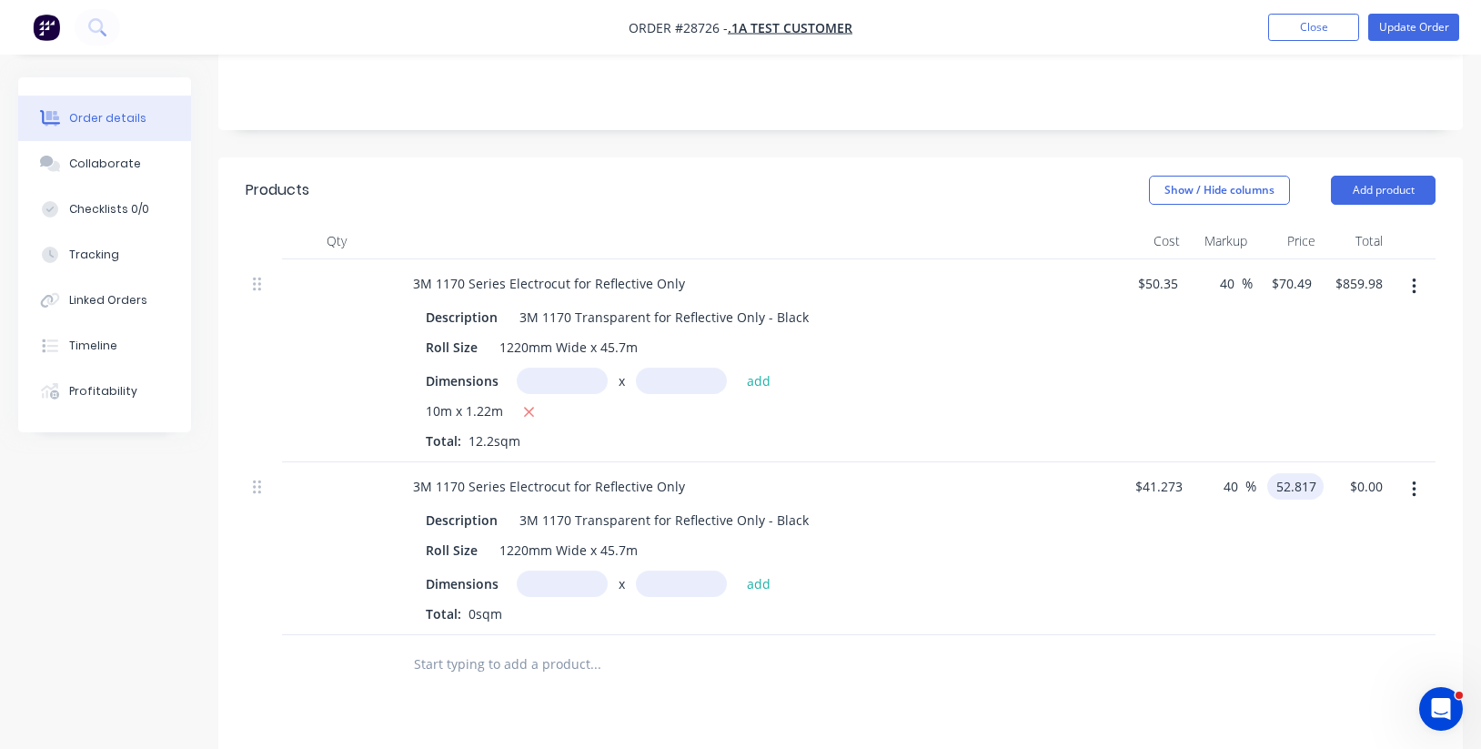
type input "52.817"
type input "27.97"
type input "$52.817"
click at [1211, 519] on div "27.97 27.97 %" at bounding box center [1223, 548] width 67 height 173
click at [568, 574] on input "text" at bounding box center [562, 583] width 91 height 26
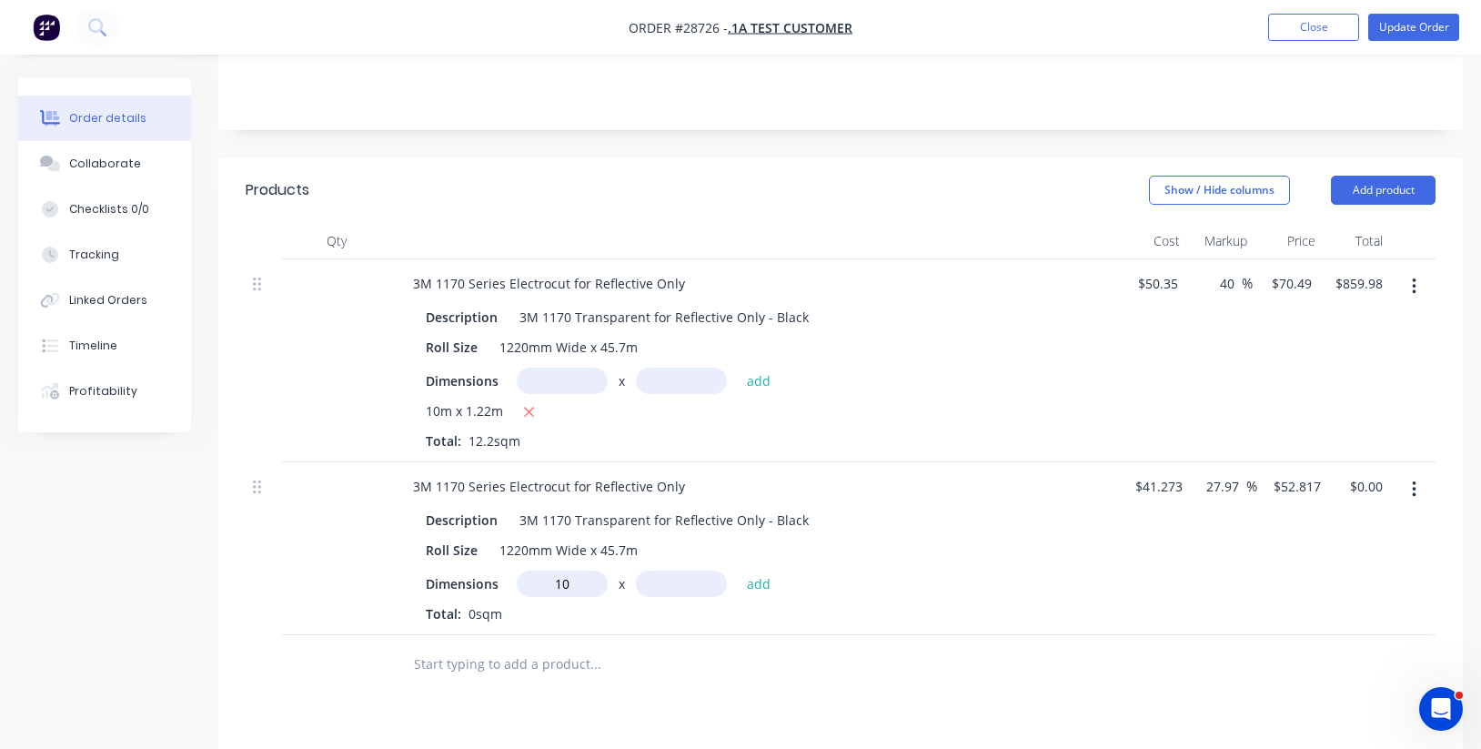
type input "10m"
type input "1.22"
click at [758, 575] on button "add" at bounding box center [759, 582] width 43 height 25
type input "$644.37"
click at [1215, 480] on input "27.97" at bounding box center [1225, 486] width 42 height 26
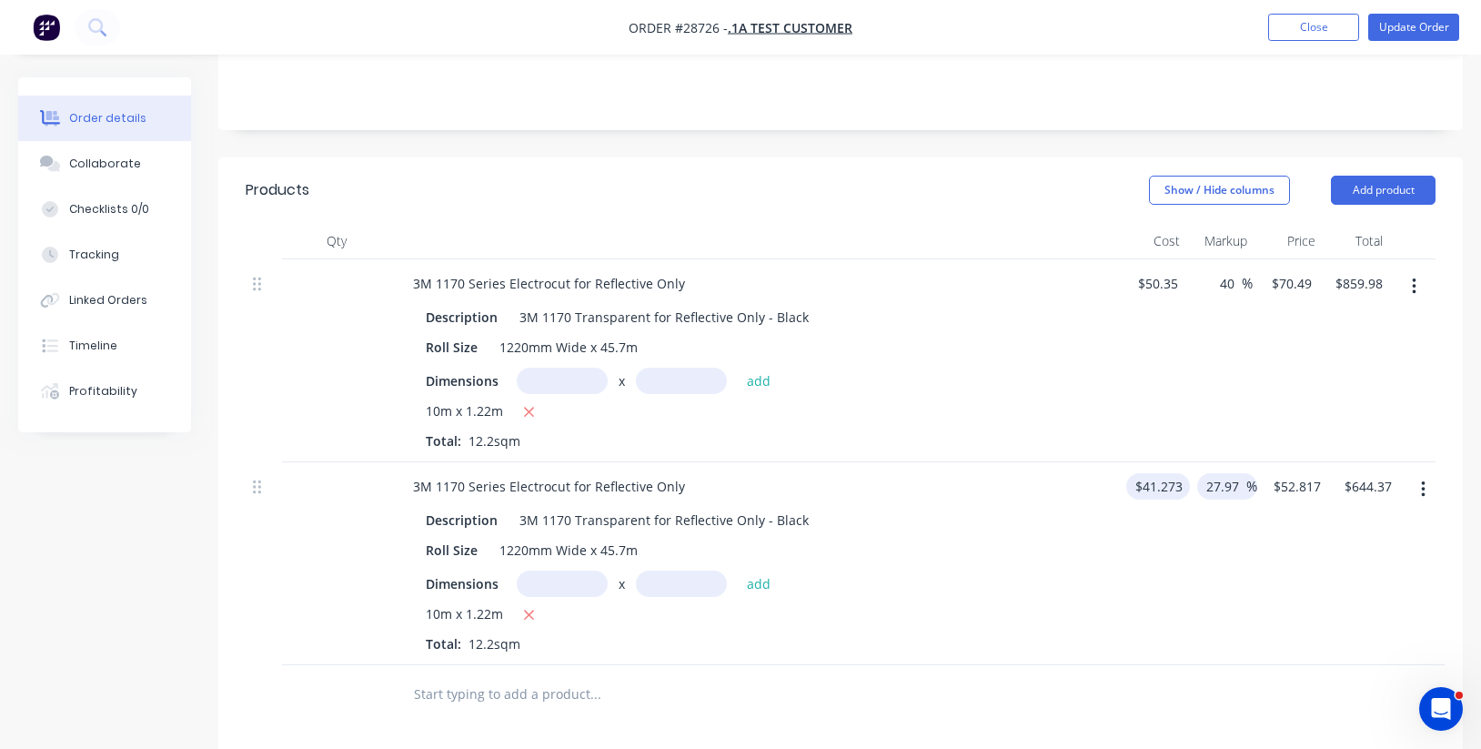
drag, startPoint x: 1240, startPoint y: 479, endPoint x: 1189, endPoint y: 477, distance: 51.0
click at [1189, 477] on div "3M 1170 Series Electrocut for Reflective Only Description 3M 1170 Transparent f…" at bounding box center [841, 563] width 1190 height 203
drag, startPoint x: 1224, startPoint y: 478, endPoint x: 1196, endPoint y: 477, distance: 28.3
click at [1196, 477] on div "40 40 %" at bounding box center [1219, 563] width 58 height 203
type input "50"
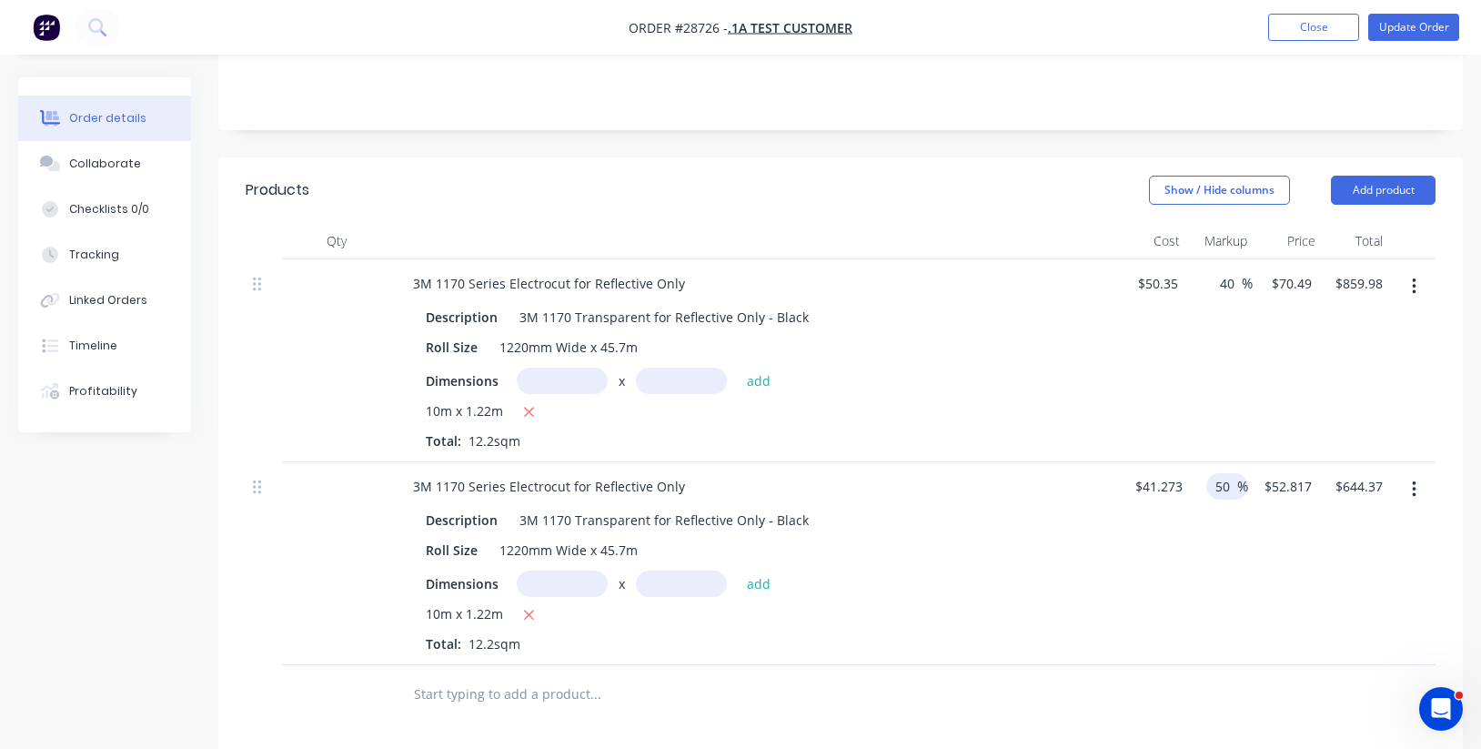
type input "$61.9095"
type input "$755.30"
click at [1245, 512] on div "3M 1170 Series Electrocut for Reflective Only Description 3M 1170 Transparent f…" at bounding box center [841, 563] width 1190 height 203
drag, startPoint x: 1221, startPoint y: 482, endPoint x: 1191, endPoint y: 477, distance: 31.3
click at [1191, 477] on div "50 50 %" at bounding box center [1215, 563] width 51 height 203
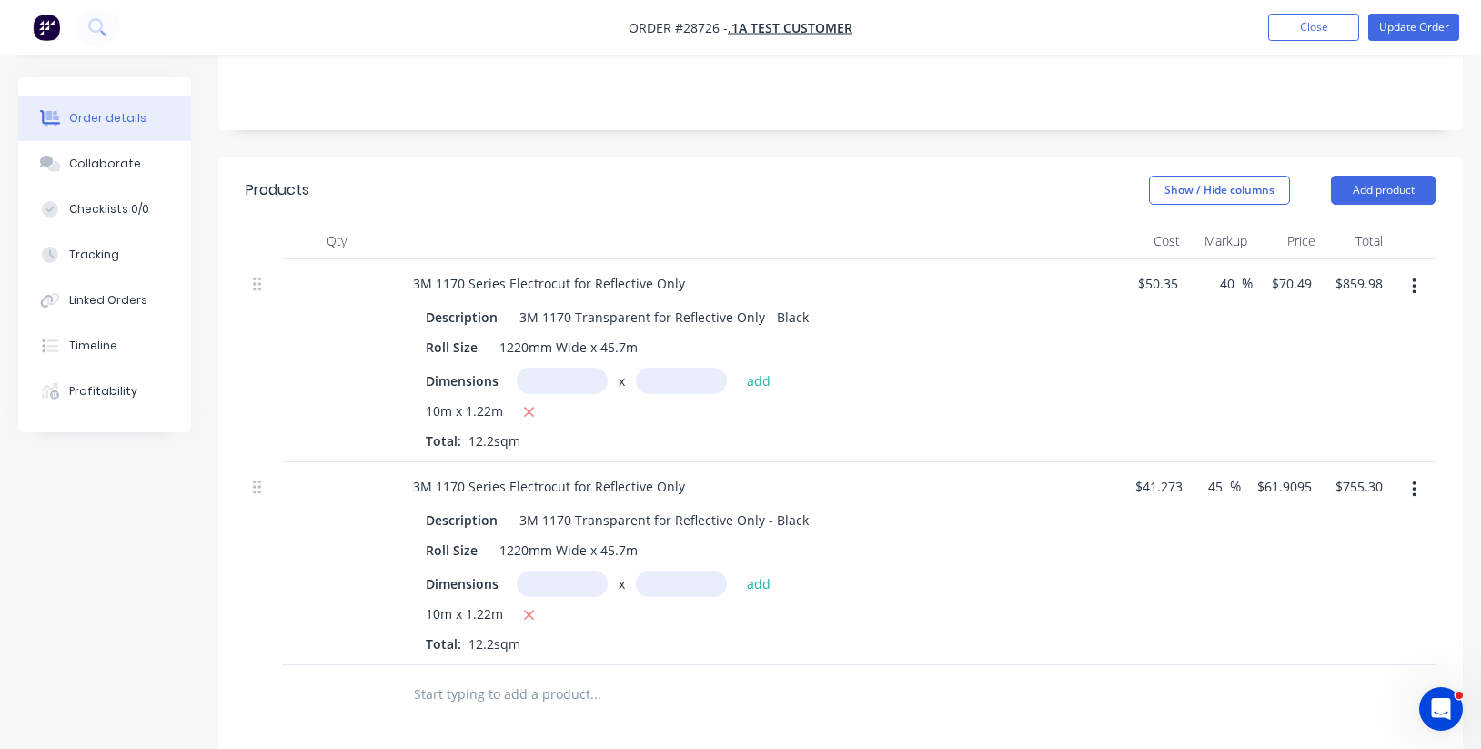
type input "45"
type input "$59.8459"
type input "$730.12"
click at [1232, 538] on div "45 45 %" at bounding box center [1215, 563] width 51 height 203
drag, startPoint x: 1219, startPoint y: 478, endPoint x: 1193, endPoint y: 476, distance: 25.6
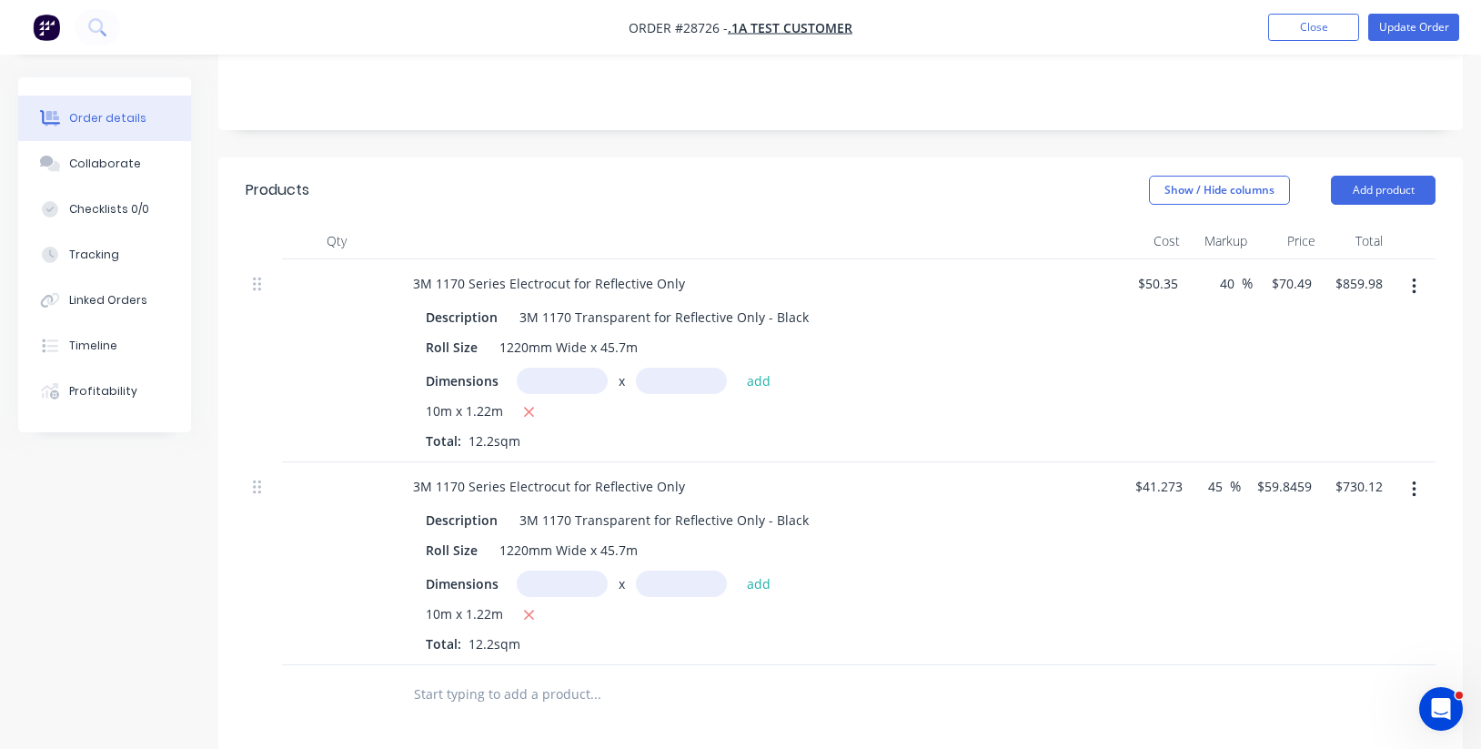
click at [1193, 476] on div "45 45 %" at bounding box center [1215, 563] width 51 height 203
type input "40"
type input "$57.7822"
type input "$704.94"
drag, startPoint x: 1203, startPoint y: 598, endPoint x: 1218, endPoint y: 578, distance: 24.0
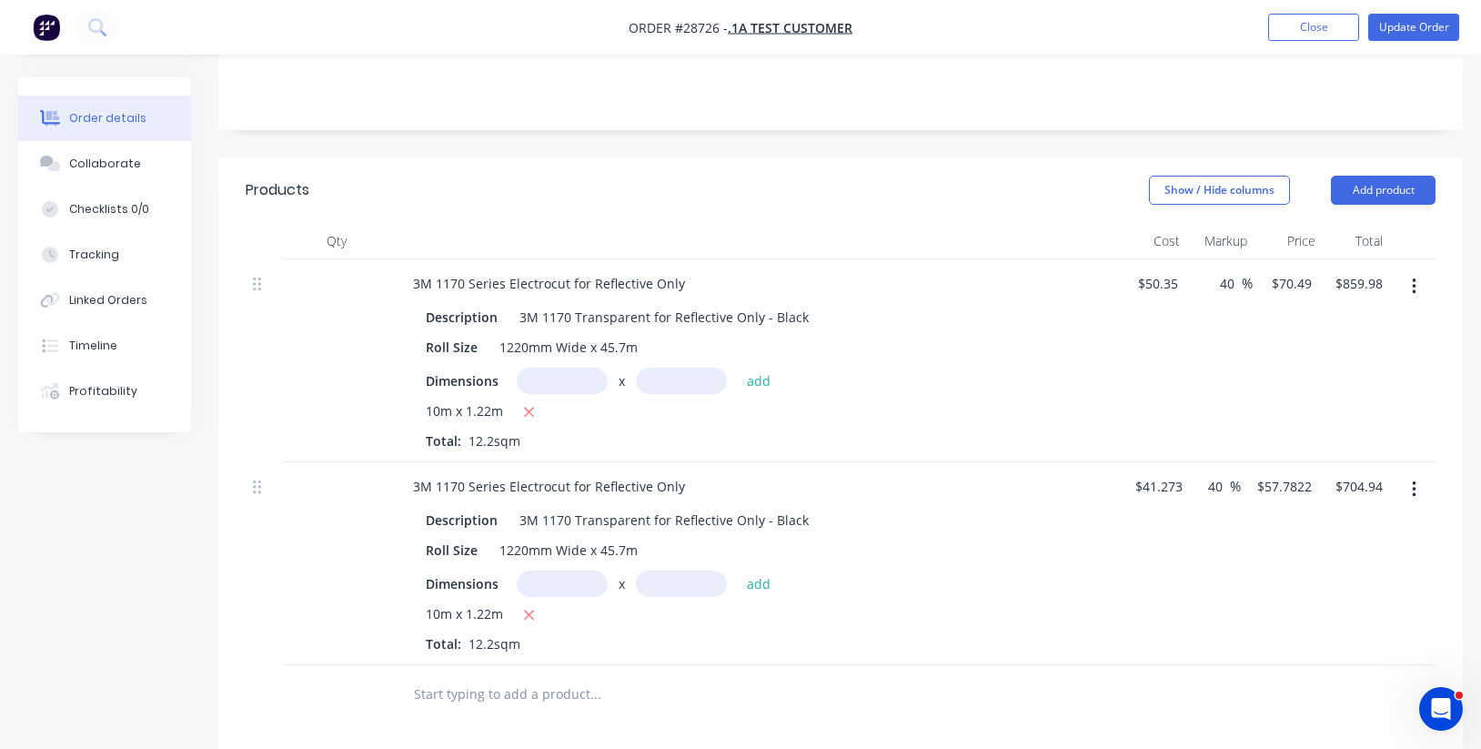
click at [1203, 598] on div "40 40 %" at bounding box center [1215, 563] width 51 height 203
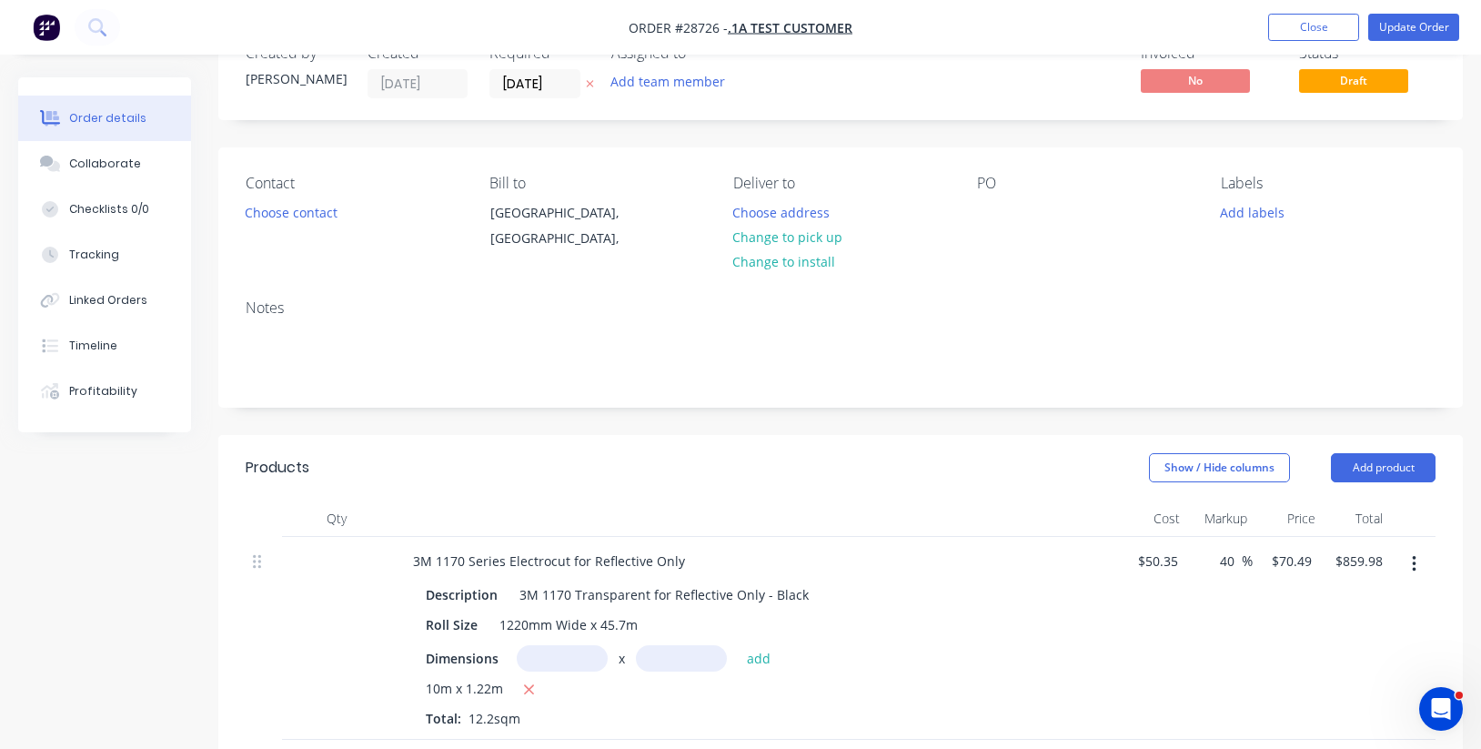
scroll to position [364, 0]
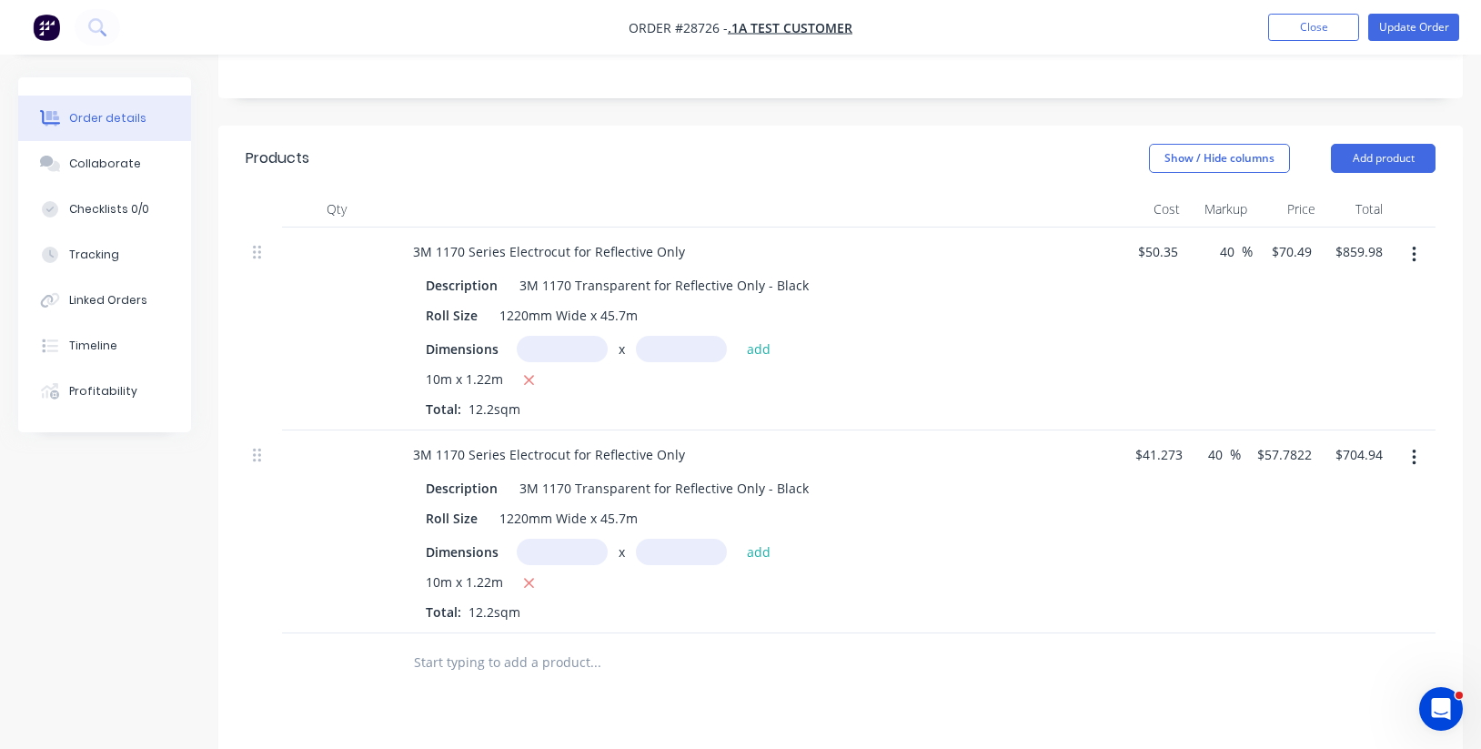
click at [1415, 256] on icon "button" at bounding box center [1414, 255] width 5 height 20
click at [1353, 400] on div "Delete" at bounding box center [1349, 411] width 140 height 26
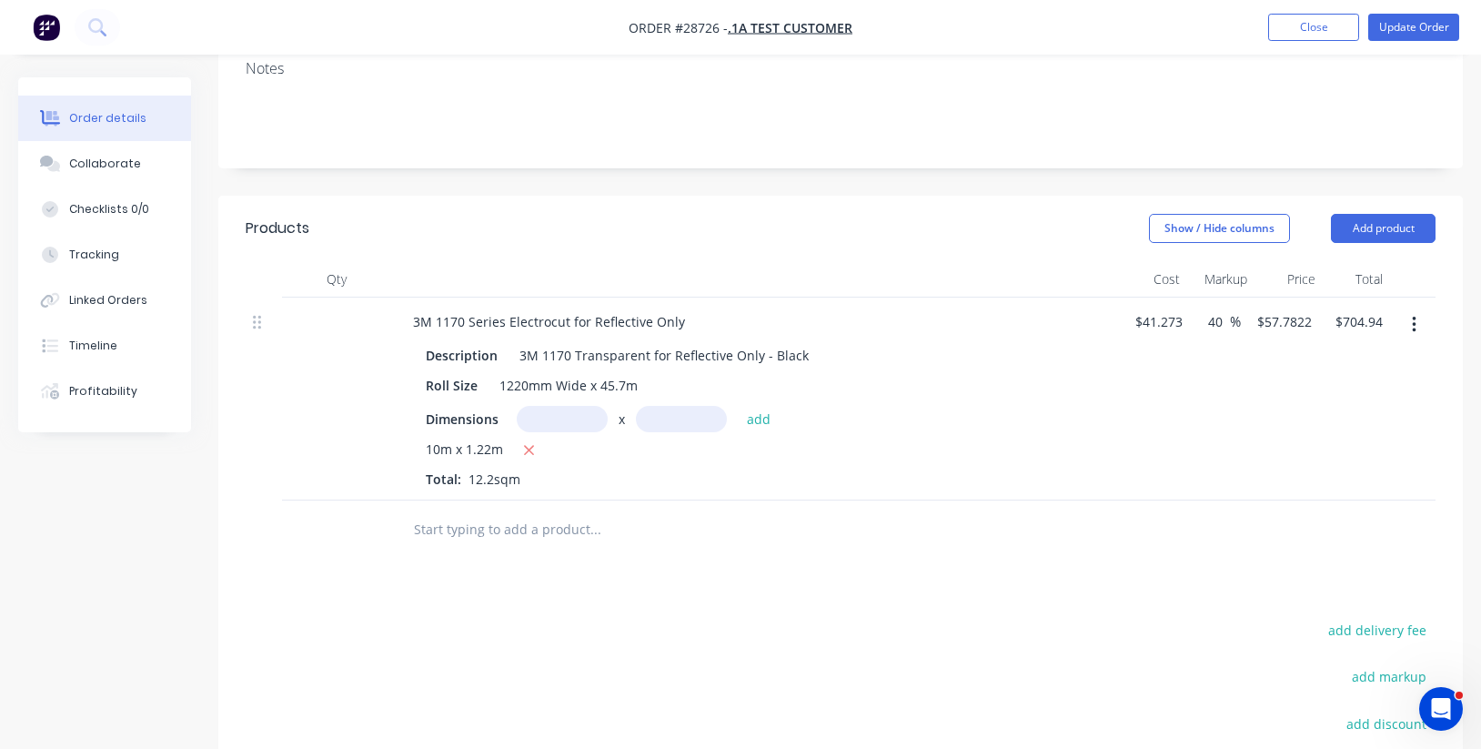
scroll to position [282, 0]
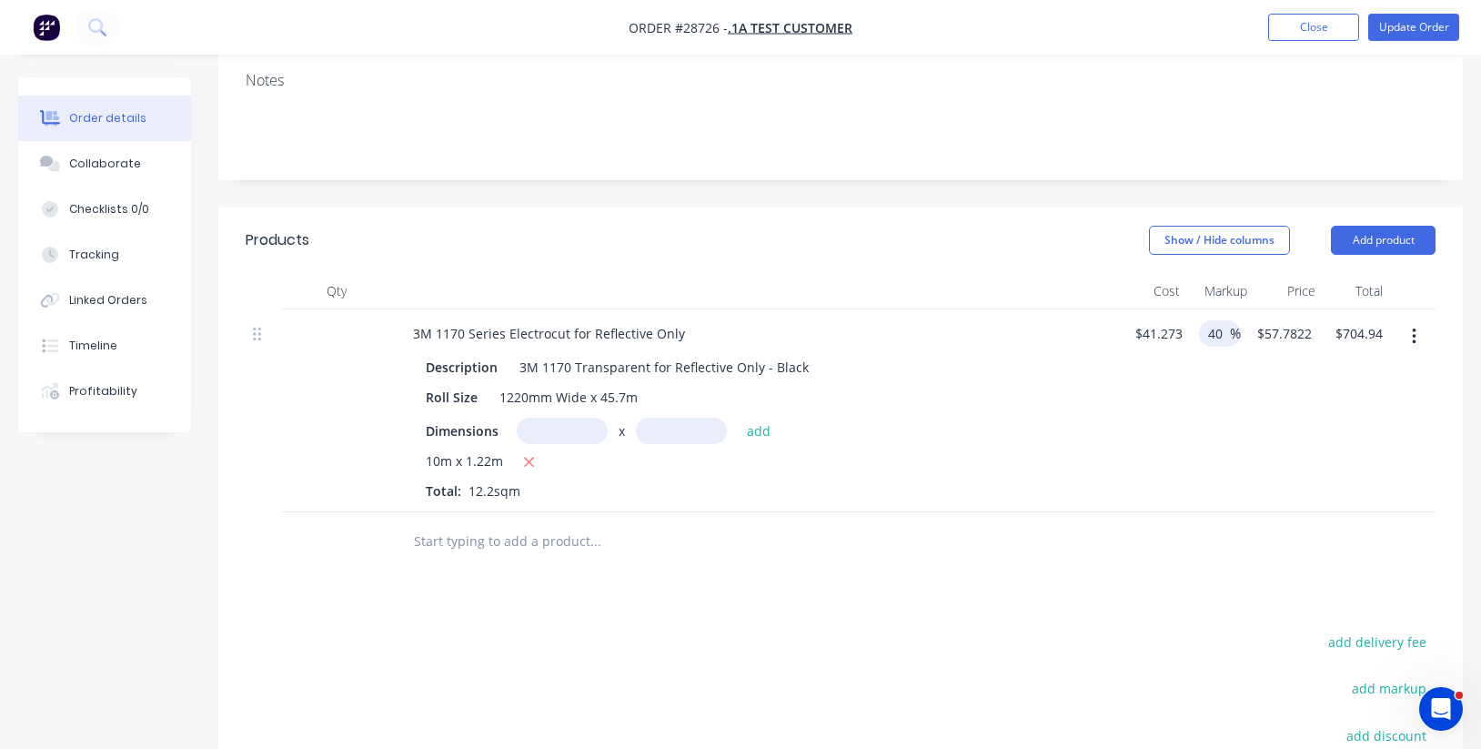
click at [1219, 332] on input "40" at bounding box center [1218, 333] width 24 height 26
drag, startPoint x: 1220, startPoint y: 332, endPoint x: 1191, endPoint y: 331, distance: 28.2
click at [1190, 328] on div "40 40 %" at bounding box center [1215, 410] width 51 height 203
type input "70"
type input "$70.1641"
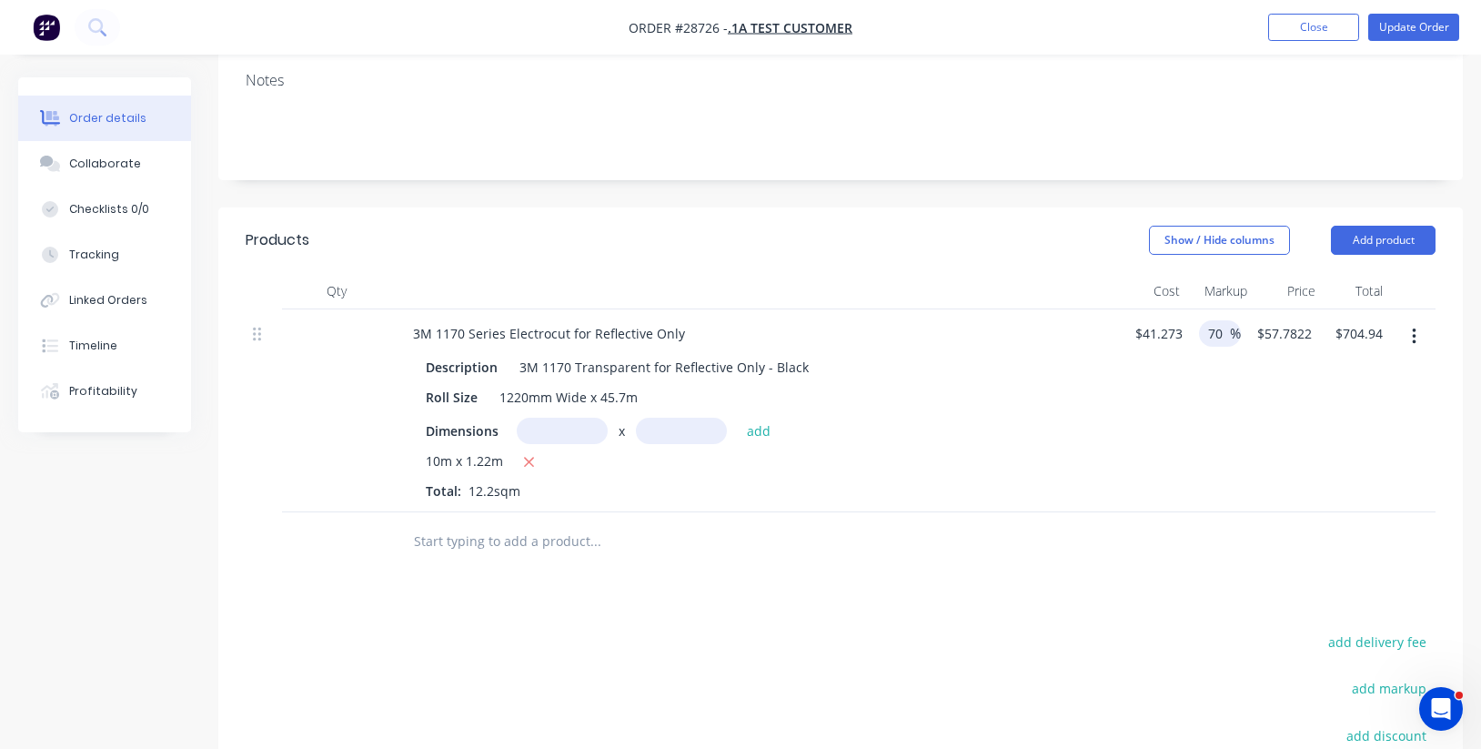
type input "$856.00"
click at [1093, 545] on div at bounding box center [841, 541] width 1190 height 59
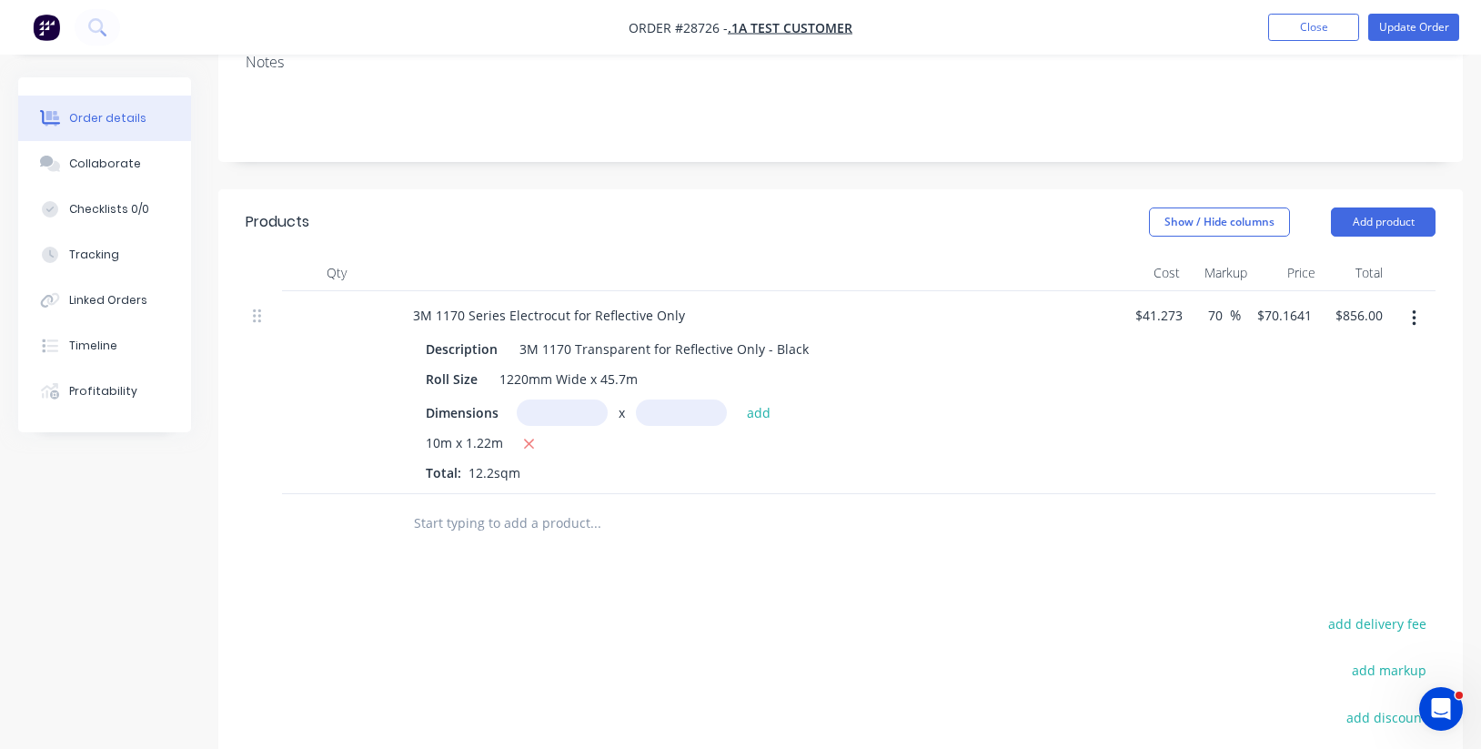
scroll to position [298, 0]
drag, startPoint x: 1223, startPoint y: 317, endPoint x: 1191, endPoint y: 313, distance: 32.9
click at [1191, 313] on div "70 70 %" at bounding box center [1215, 394] width 51 height 203
type input "100"
type input "$82.546"
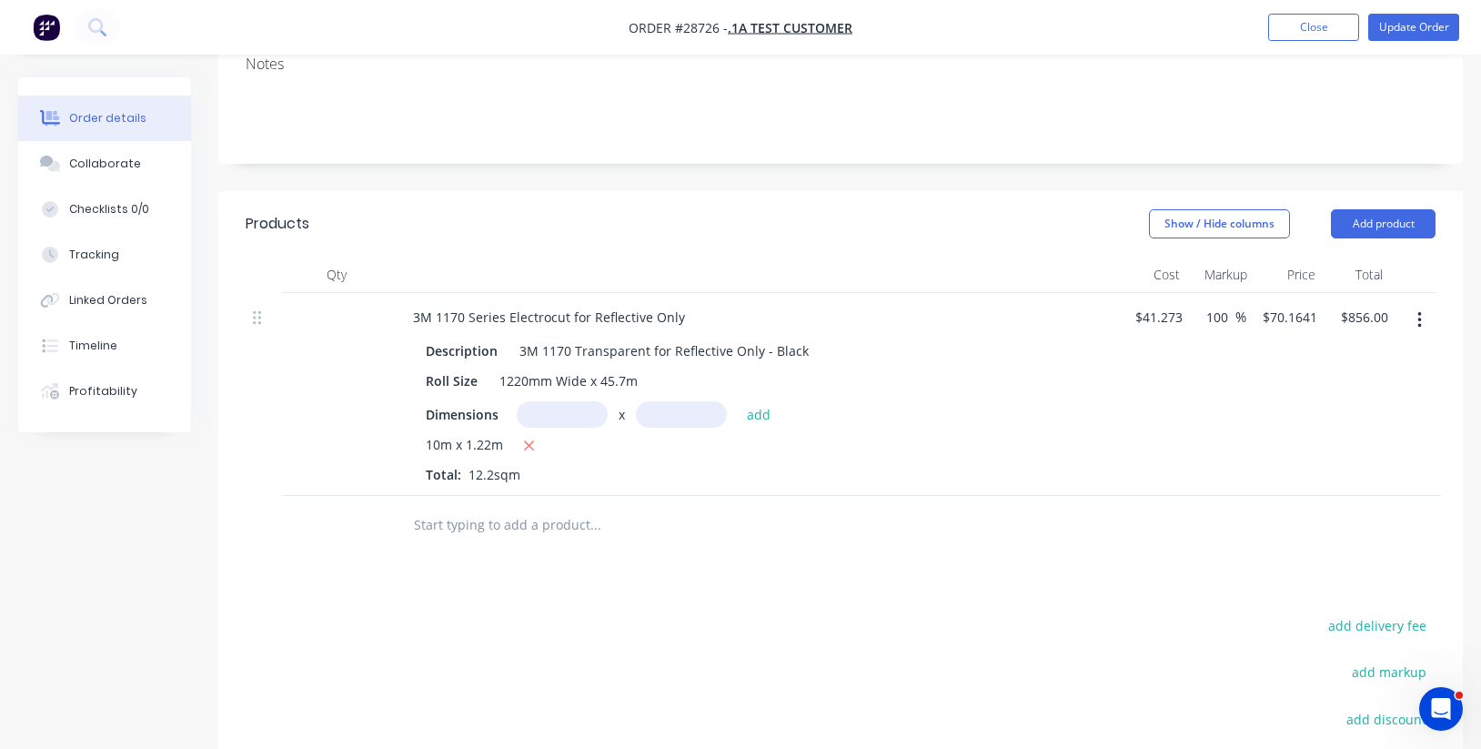
type input "$1,007.06"
click at [1139, 537] on div at bounding box center [841, 525] width 1190 height 59
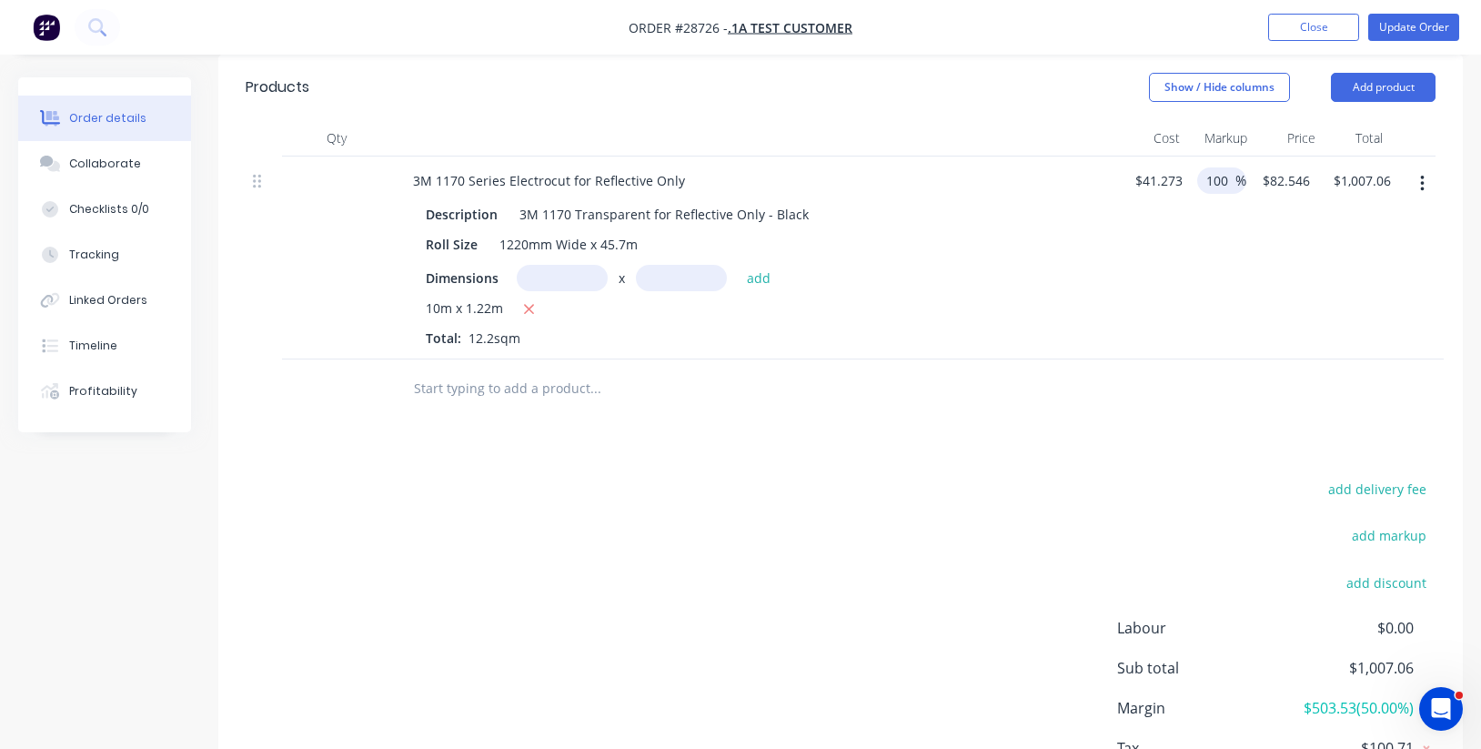
drag, startPoint x: 1220, startPoint y: 179, endPoint x: 1233, endPoint y: 182, distance: 13.9
click at [1220, 179] on input "100" at bounding box center [1219, 180] width 31 height 26
drag, startPoint x: 1233, startPoint y: 179, endPoint x: 1198, endPoint y: 178, distance: 35.5
click at [1198, 178] on div "100 100 %" at bounding box center [1221, 180] width 49 height 26
type input "390"
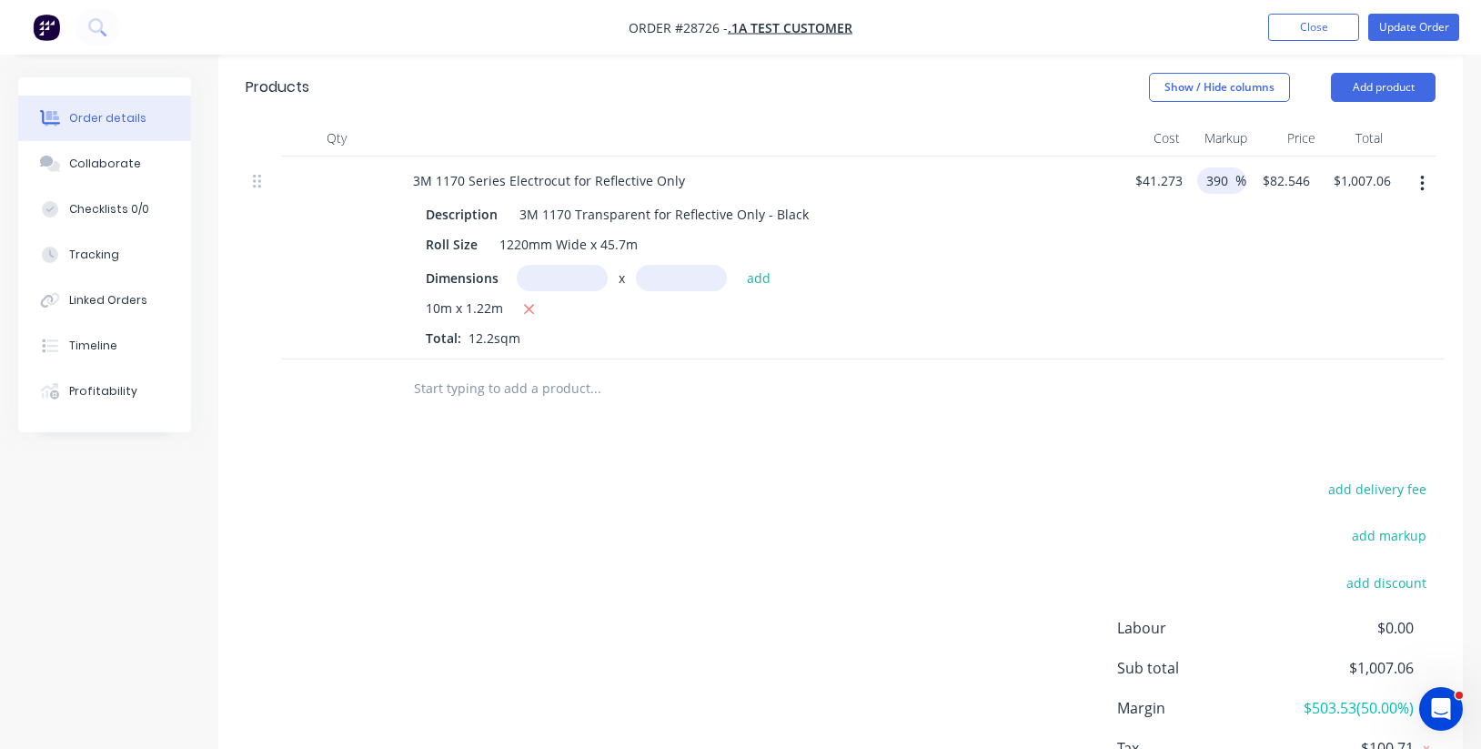
scroll to position [434, 0]
type input "$202.2377"
type input "$2,467.30"
click at [1156, 414] on div at bounding box center [841, 389] width 1190 height 59
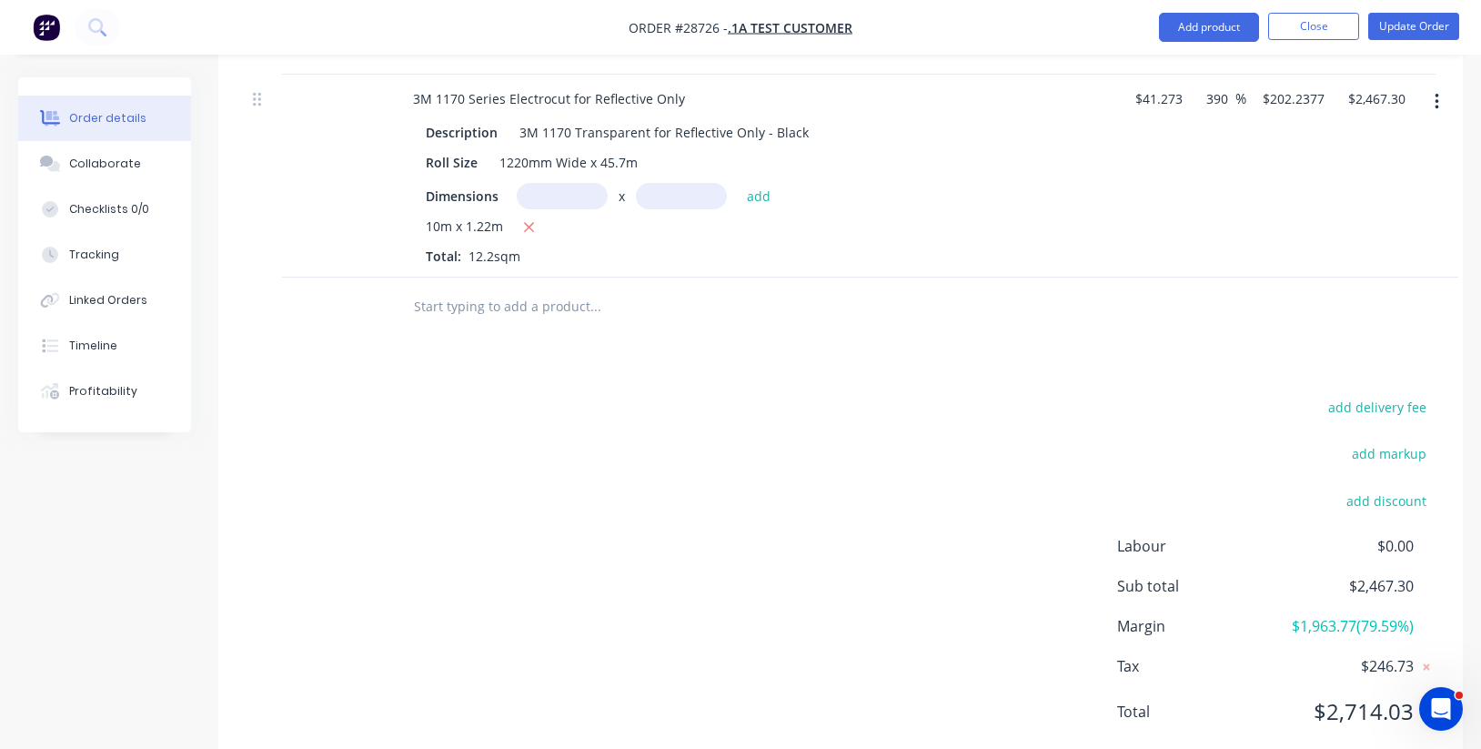
scroll to position [542, 0]
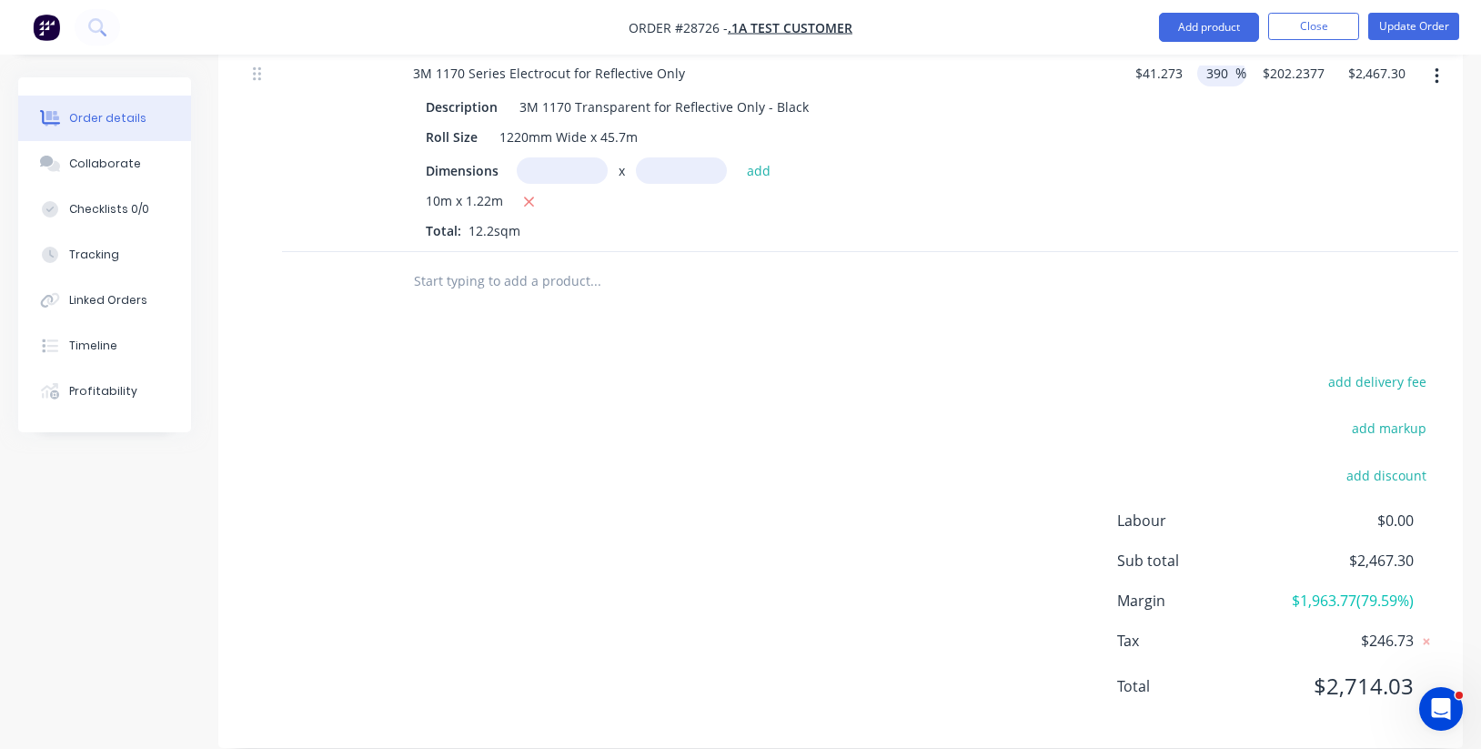
click at [1226, 74] on input "390" at bounding box center [1219, 73] width 31 height 26
drag, startPoint x: 1230, startPoint y: 70, endPoint x: 1180, endPoint y: 67, distance: 50.1
click at [1180, 67] on div "3M 1170 Series Electrocut for Reflective Only Description 3M 1170 Transparent f…" at bounding box center [841, 150] width 1190 height 203
type input "200"
type input "$123.819"
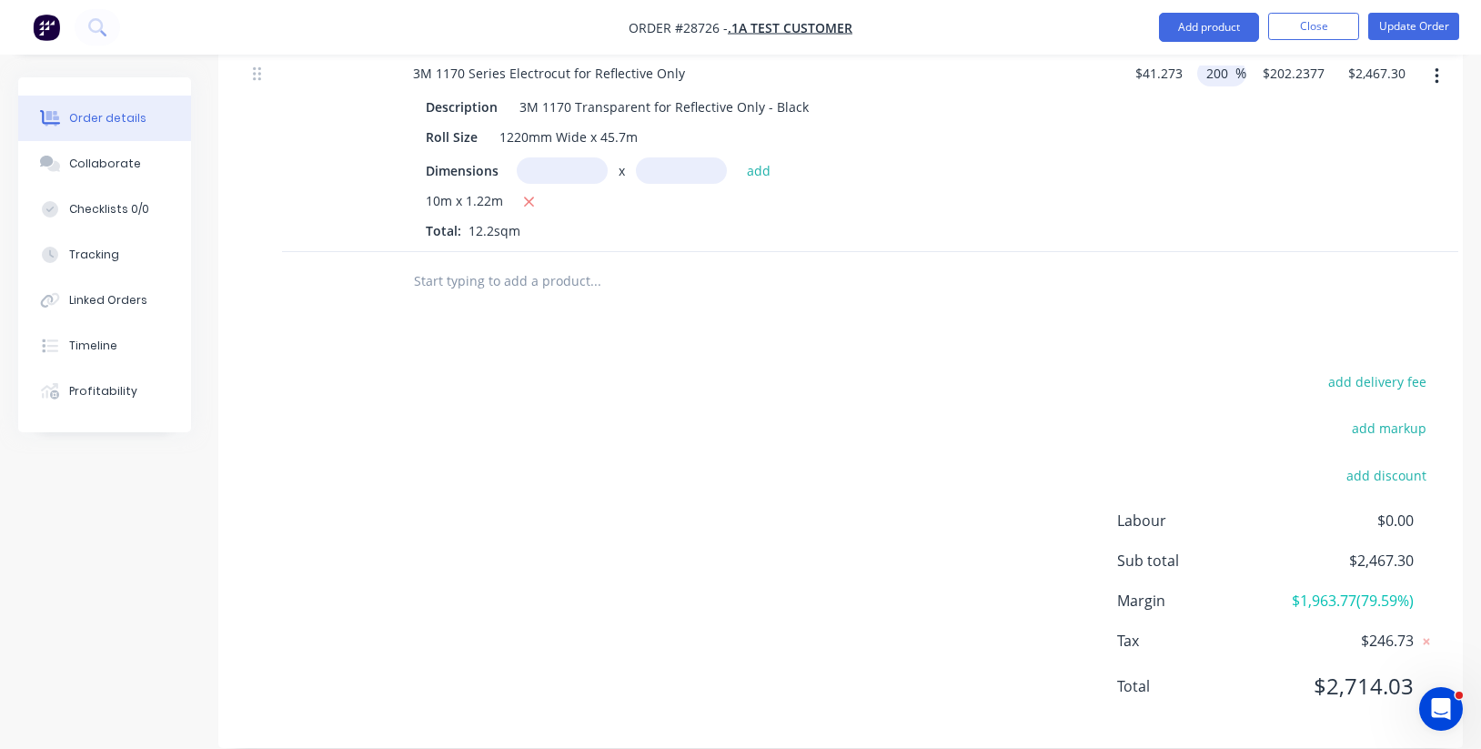
type input "$1,510.59"
click at [1037, 329] on div "Products Show / Hide columns Add product Qty Cost Markup Price Total 3M 1170 Se…" at bounding box center [840, 347] width 1244 height 800
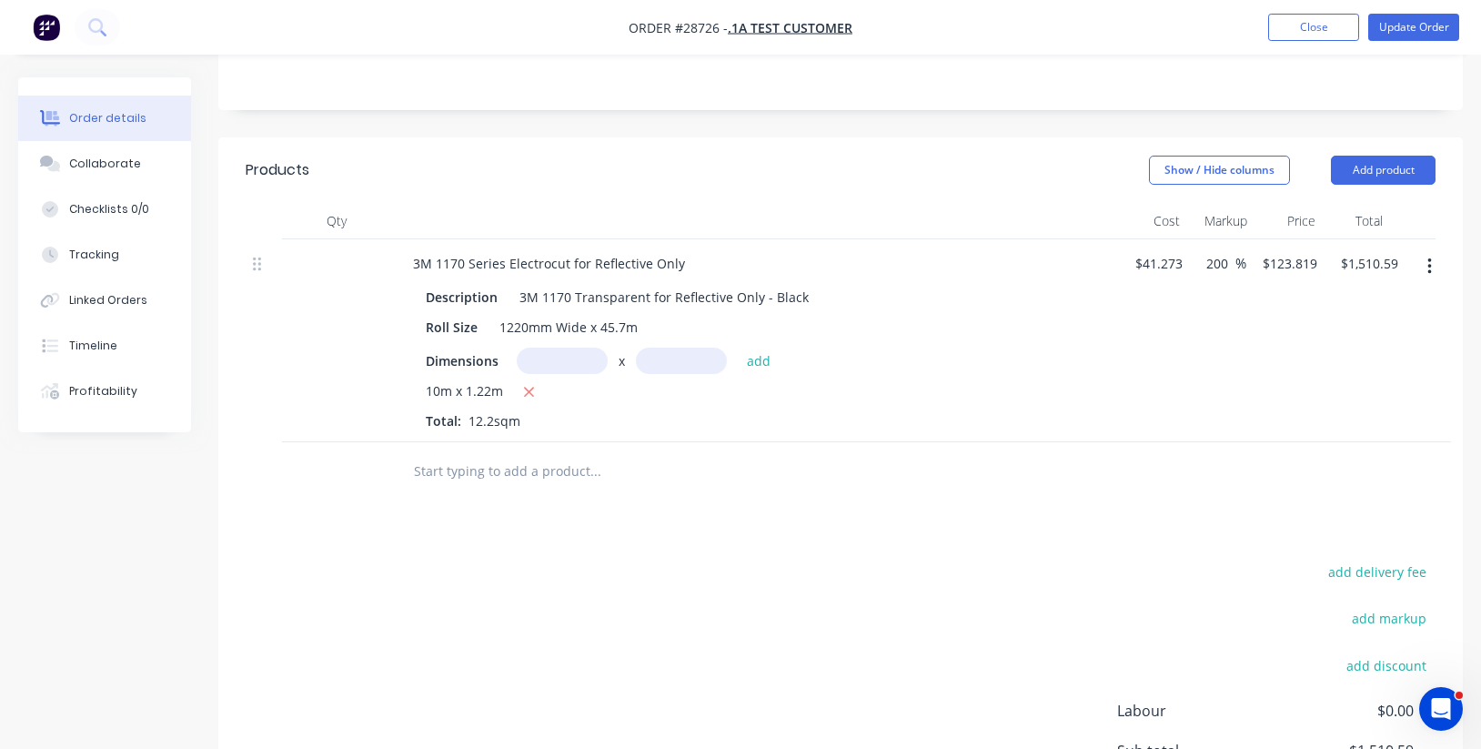
scroll to position [391, 0]
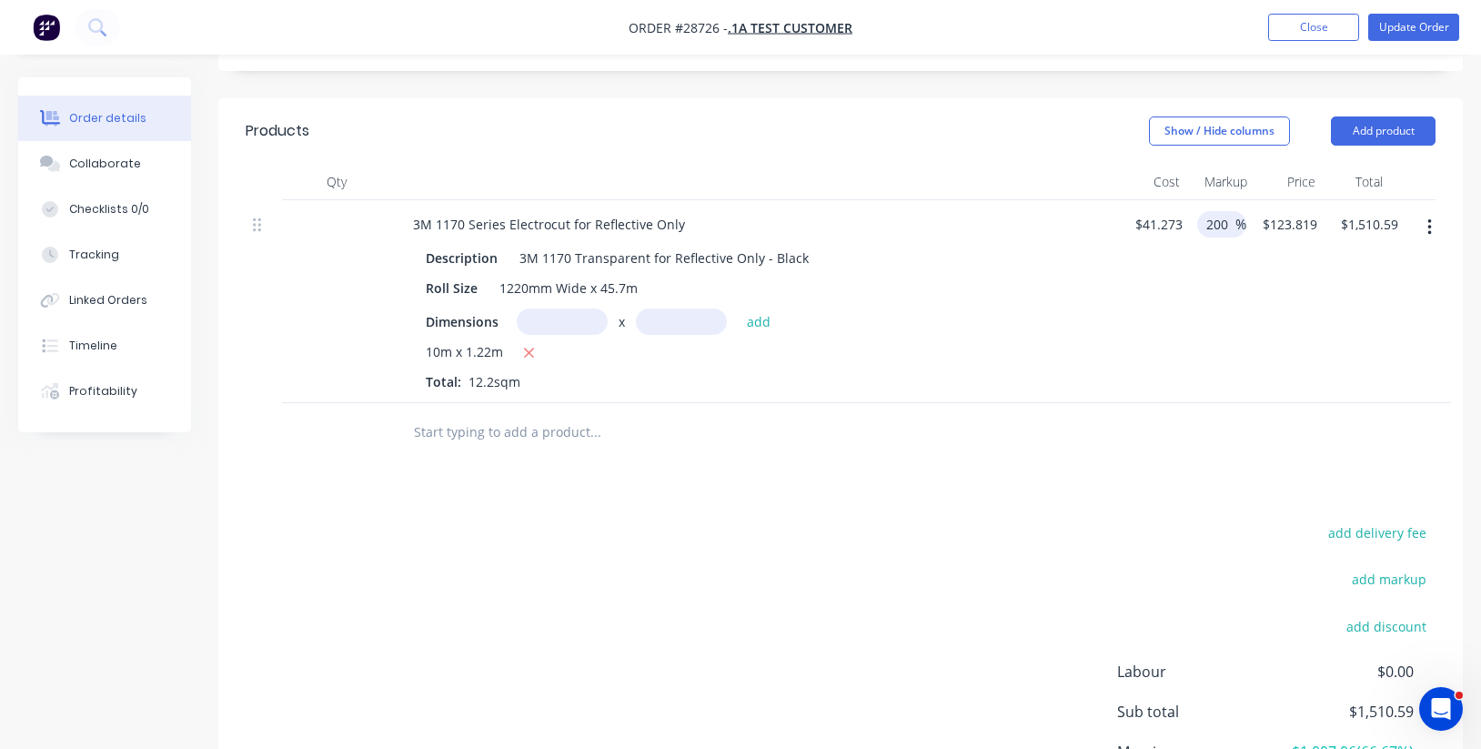
click at [1211, 220] on input "200" at bounding box center [1219, 224] width 31 height 26
drag, startPoint x: 1230, startPoint y: 220, endPoint x: 1181, endPoint y: 216, distance: 49.2
click at [1180, 216] on div "3M 1170 Series Electrocut for Reflective Only Description 3M 1170 Transparent f…" at bounding box center [841, 301] width 1190 height 203
type input "50"
type input "$61.9095"
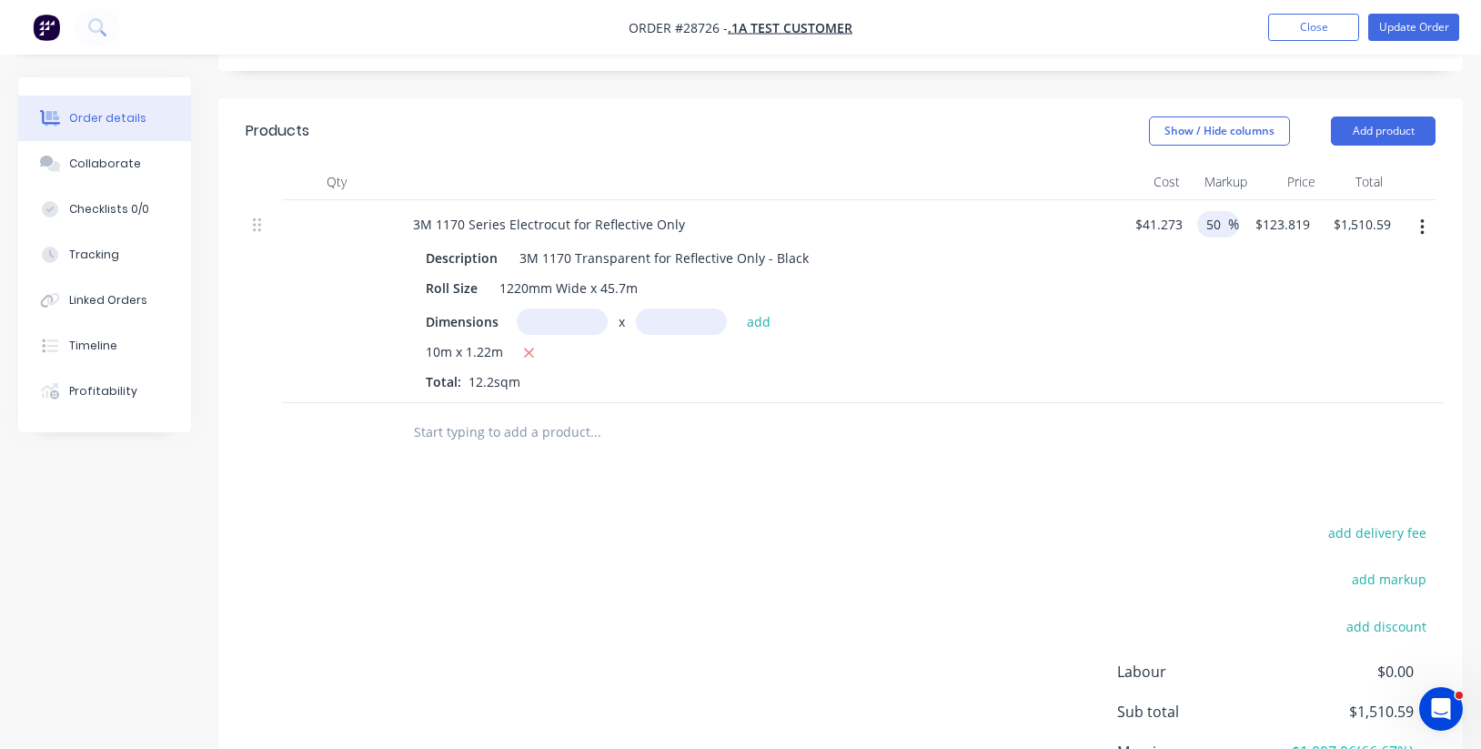
type input "$755.30"
click at [1193, 282] on div "50 50 %" at bounding box center [1214, 301] width 49 height 203
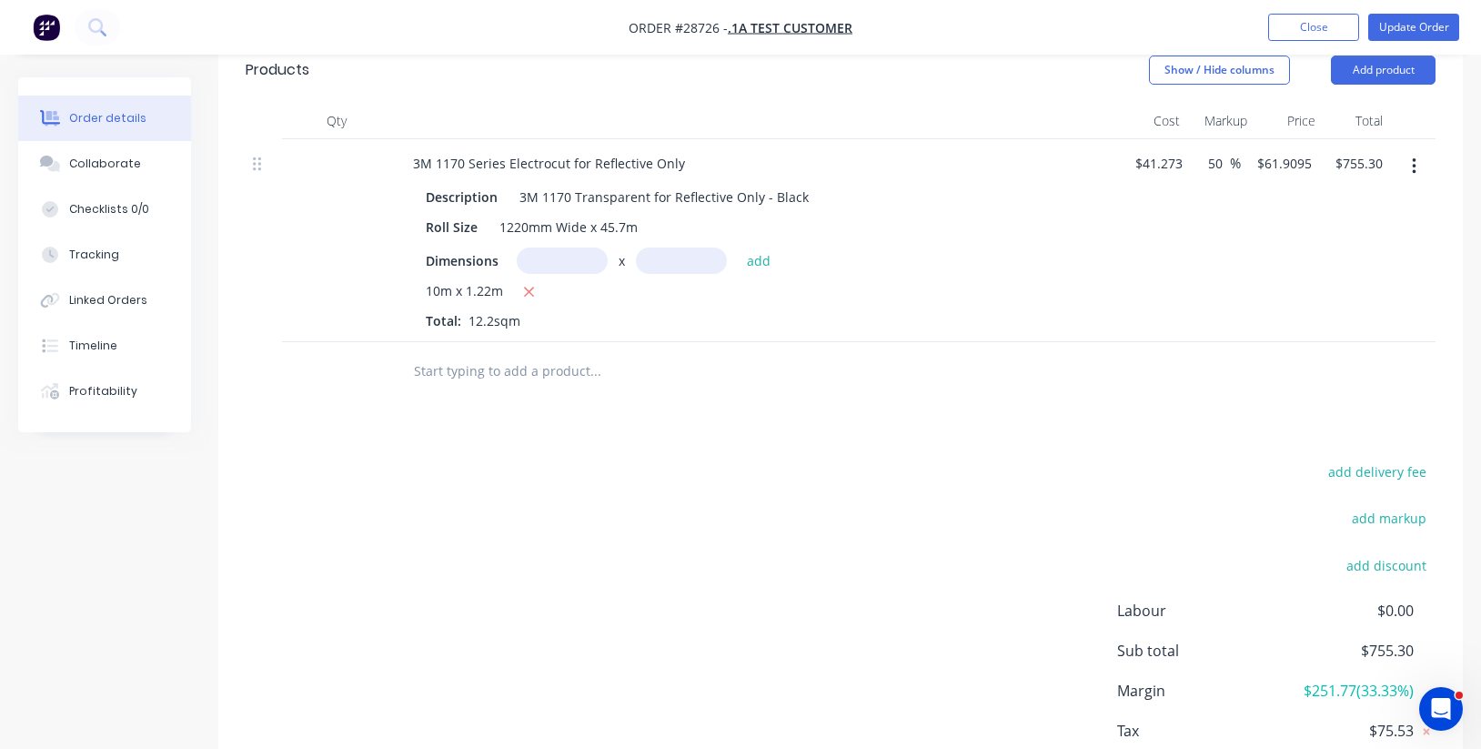
scroll to position [407, 0]
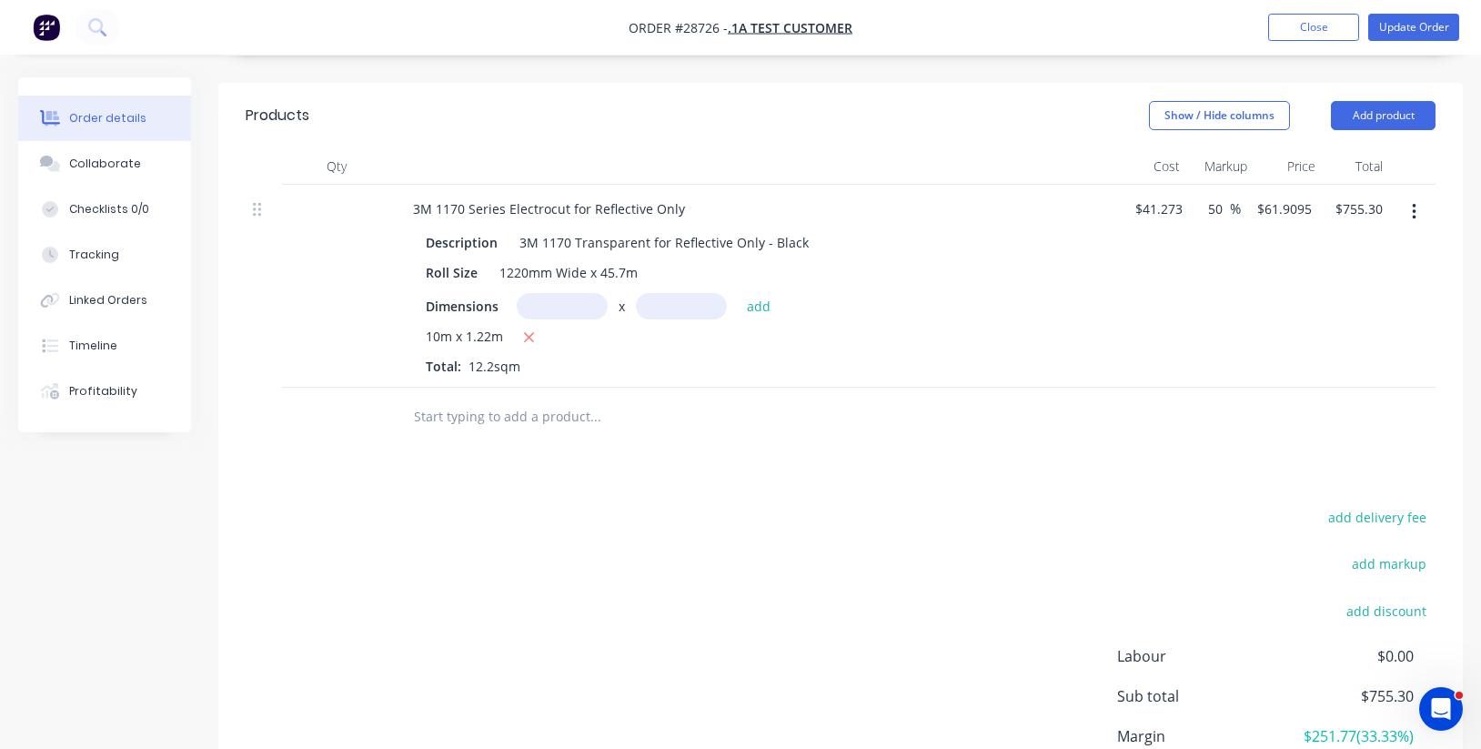
drag, startPoint x: 1225, startPoint y: 206, endPoint x: 1196, endPoint y: 206, distance: 29.1
click at [1196, 206] on div "50 50 %" at bounding box center [1215, 286] width 51 height 203
type input "40"
type input "$57.7822"
type input "$704.94"
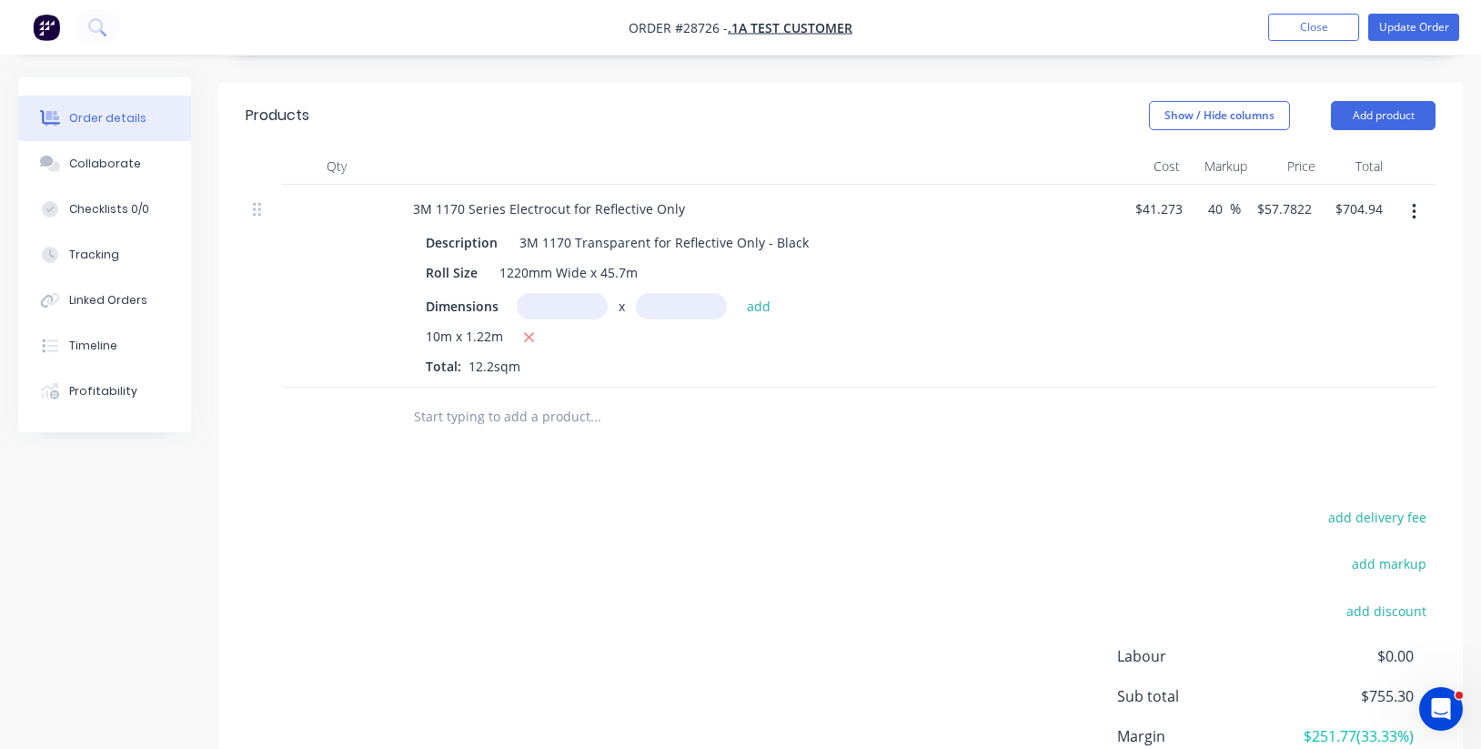
click at [1170, 295] on div "$41.273 $41.273" at bounding box center [1154, 286] width 71 height 203
drag, startPoint x: 1223, startPoint y: 206, endPoint x: 1207, endPoint y: 207, distance: 16.4
click at [1207, 206] on input "40" at bounding box center [1218, 209] width 24 height 26
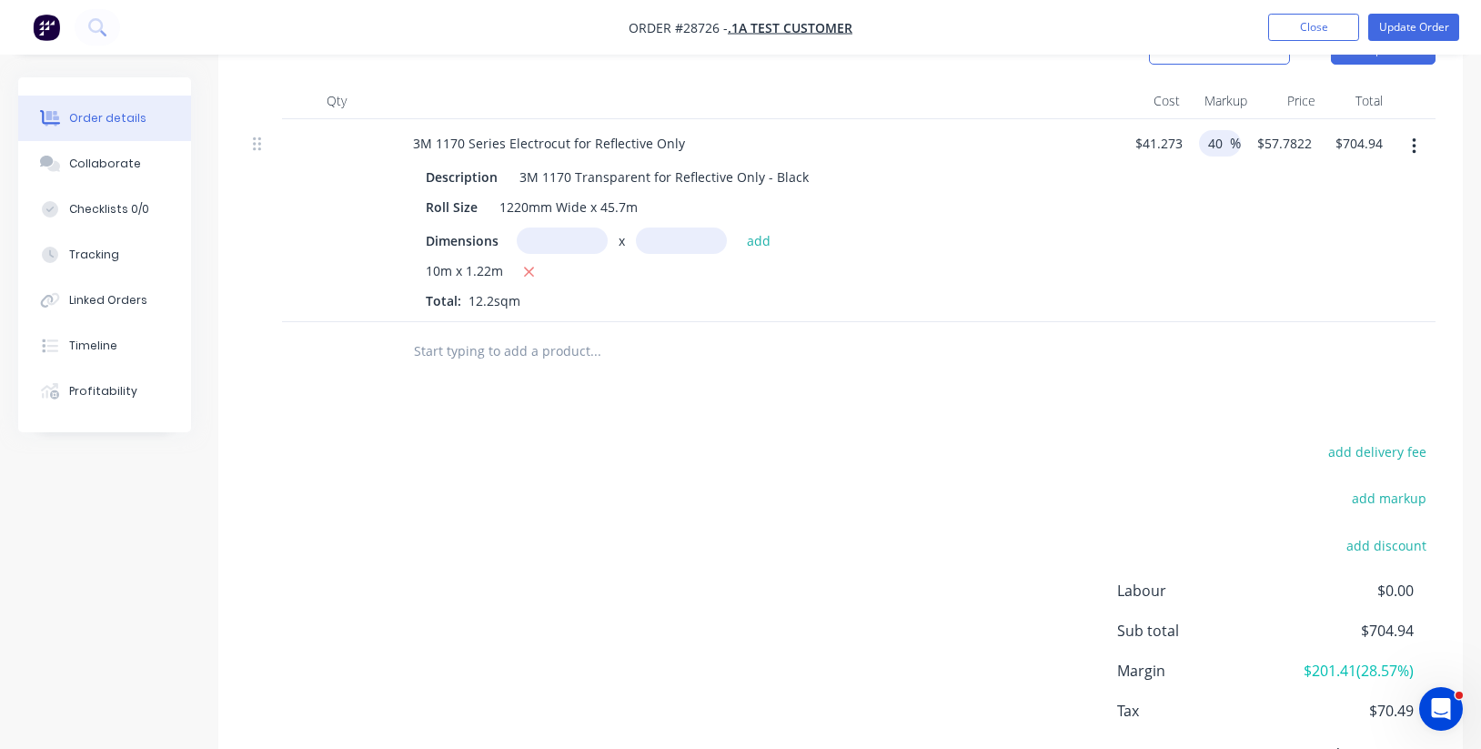
scroll to position [467, 0]
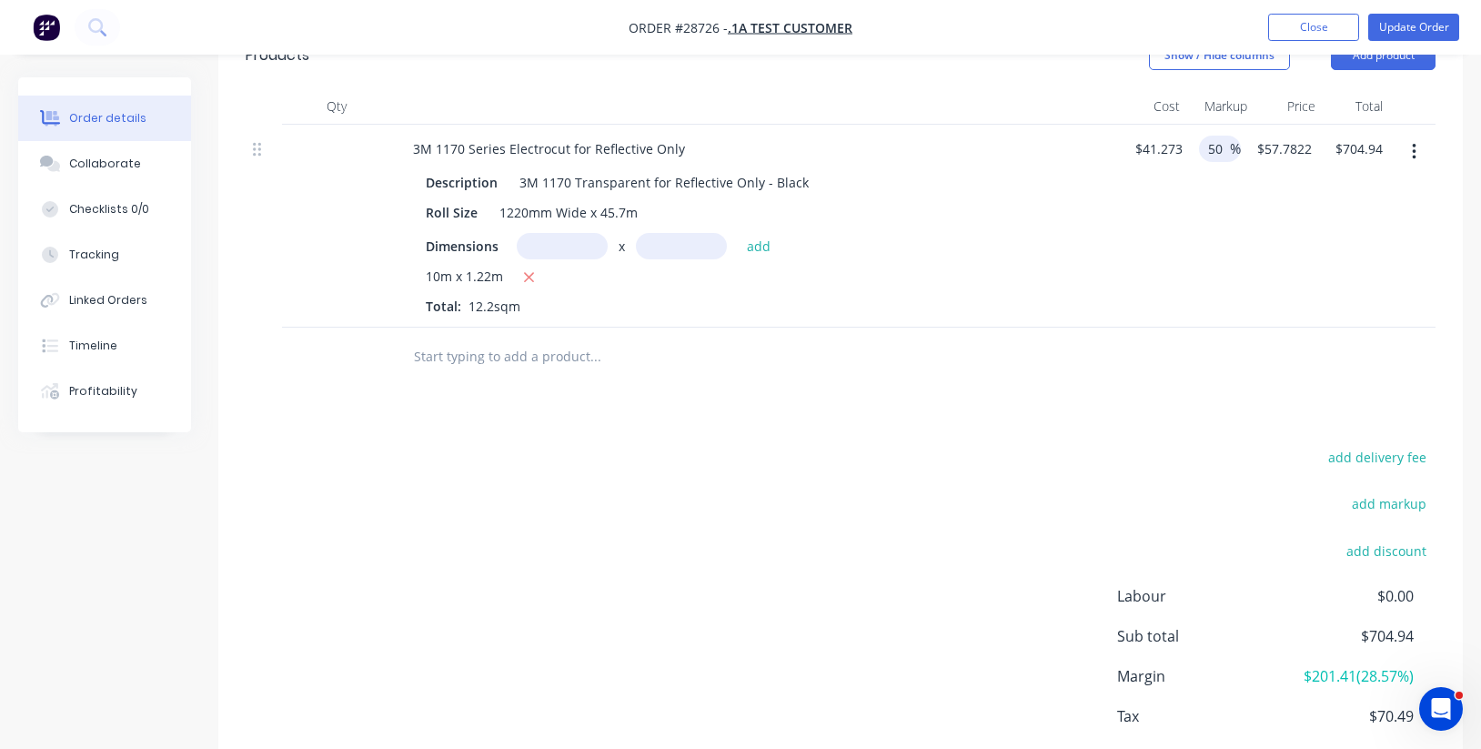
type input "50"
type input "$61.9095"
type input "$755.30"
click at [1177, 386] on div "Products Show / Hide columns Add product Qty Cost Markup Price Total 3M 1170 Se…" at bounding box center [840, 423] width 1244 height 800
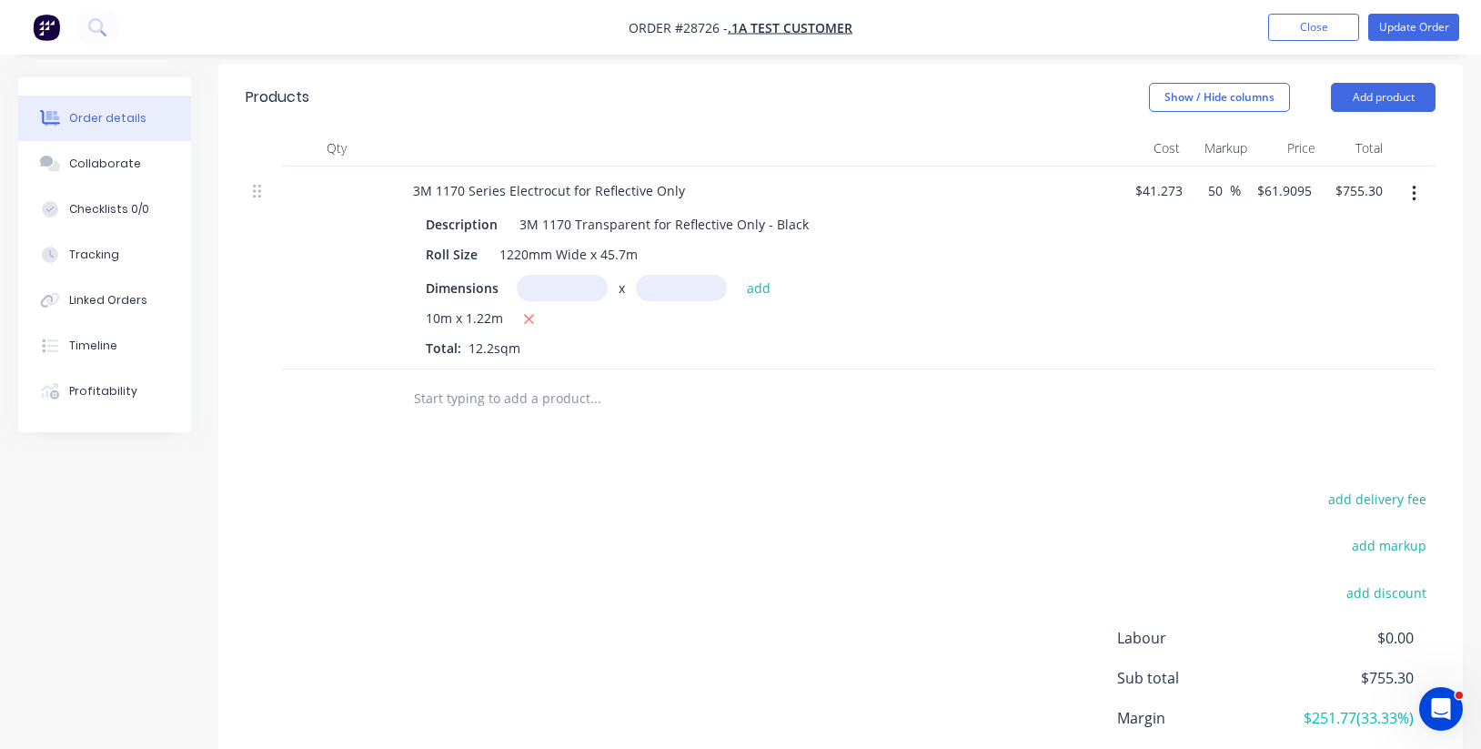
scroll to position [423, 1]
drag, startPoint x: 1219, startPoint y: 189, endPoint x: 1201, endPoint y: 194, distance: 17.9
click at [1199, 189] on div "50 50 %" at bounding box center [1220, 192] width 42 height 26
type input "40"
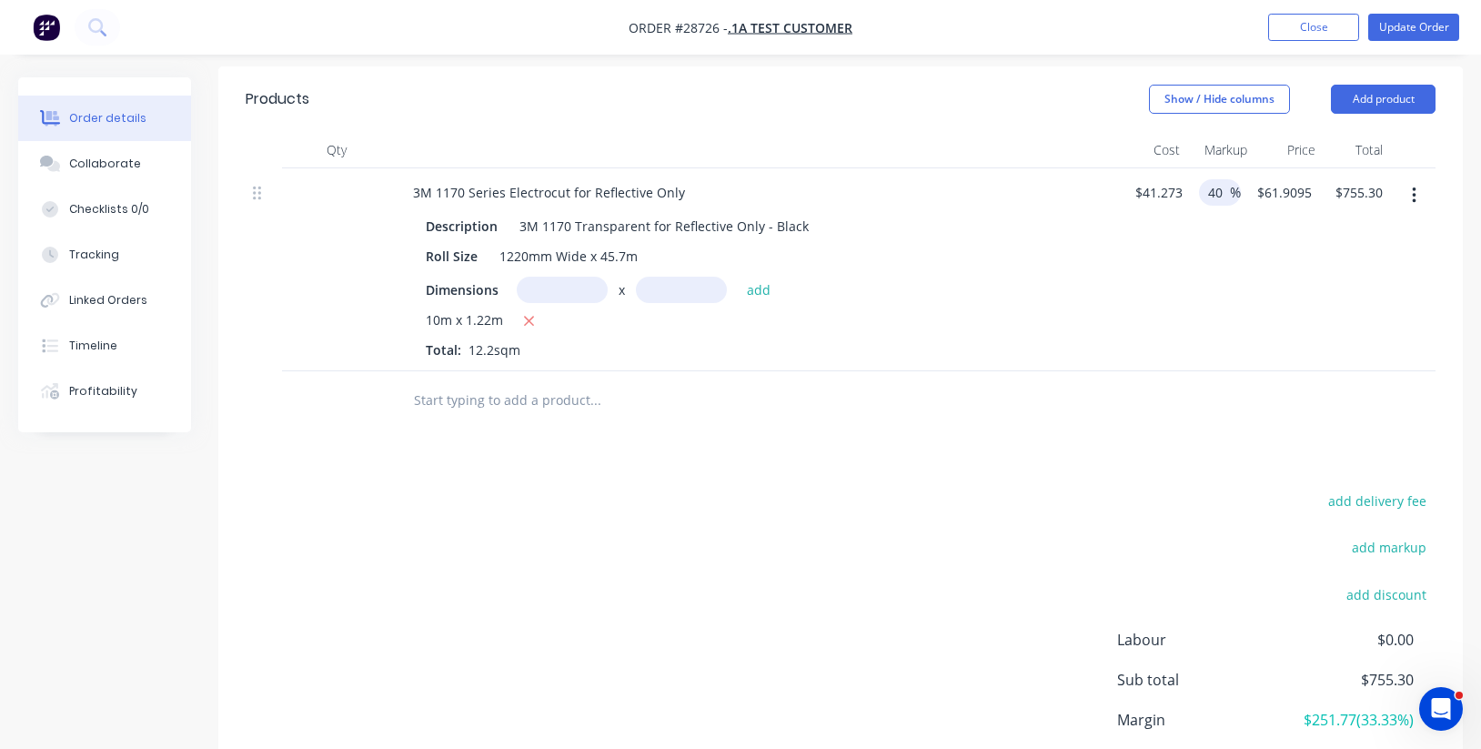
type input "$57.7822"
type input "$704.94"
click at [1212, 314] on div "40 40 %" at bounding box center [1215, 269] width 51 height 203
drag, startPoint x: 1220, startPoint y: 187, endPoint x: 1194, endPoint y: 185, distance: 25.6
click at [1194, 185] on div "40 40 %" at bounding box center [1215, 269] width 51 height 203
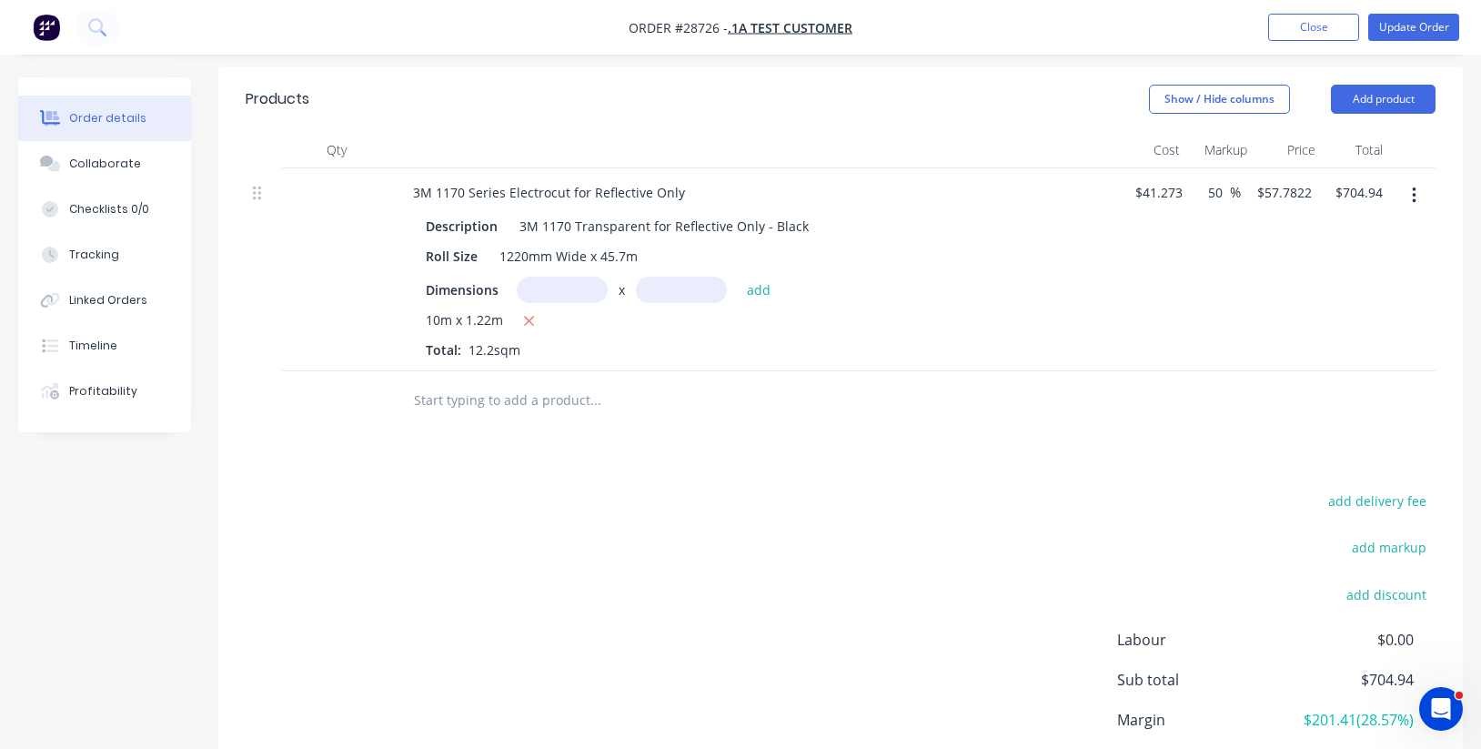
type input "50"
type input "$61.9095"
type input "$755.30"
click at [1154, 346] on div "$41.273 $41.273" at bounding box center [1154, 269] width 71 height 203
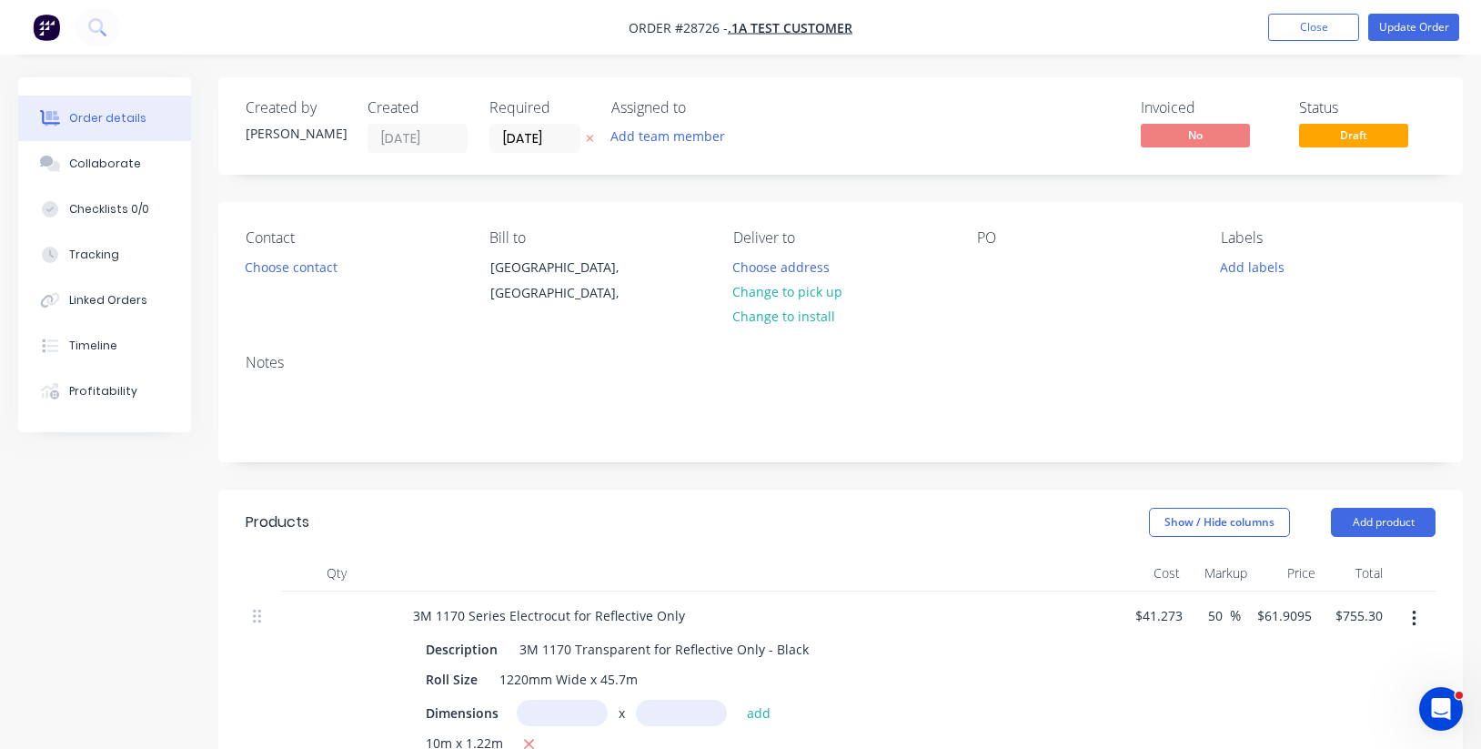
scroll to position [0, 0]
click at [1311, 25] on button "Close" at bounding box center [1313, 27] width 91 height 27
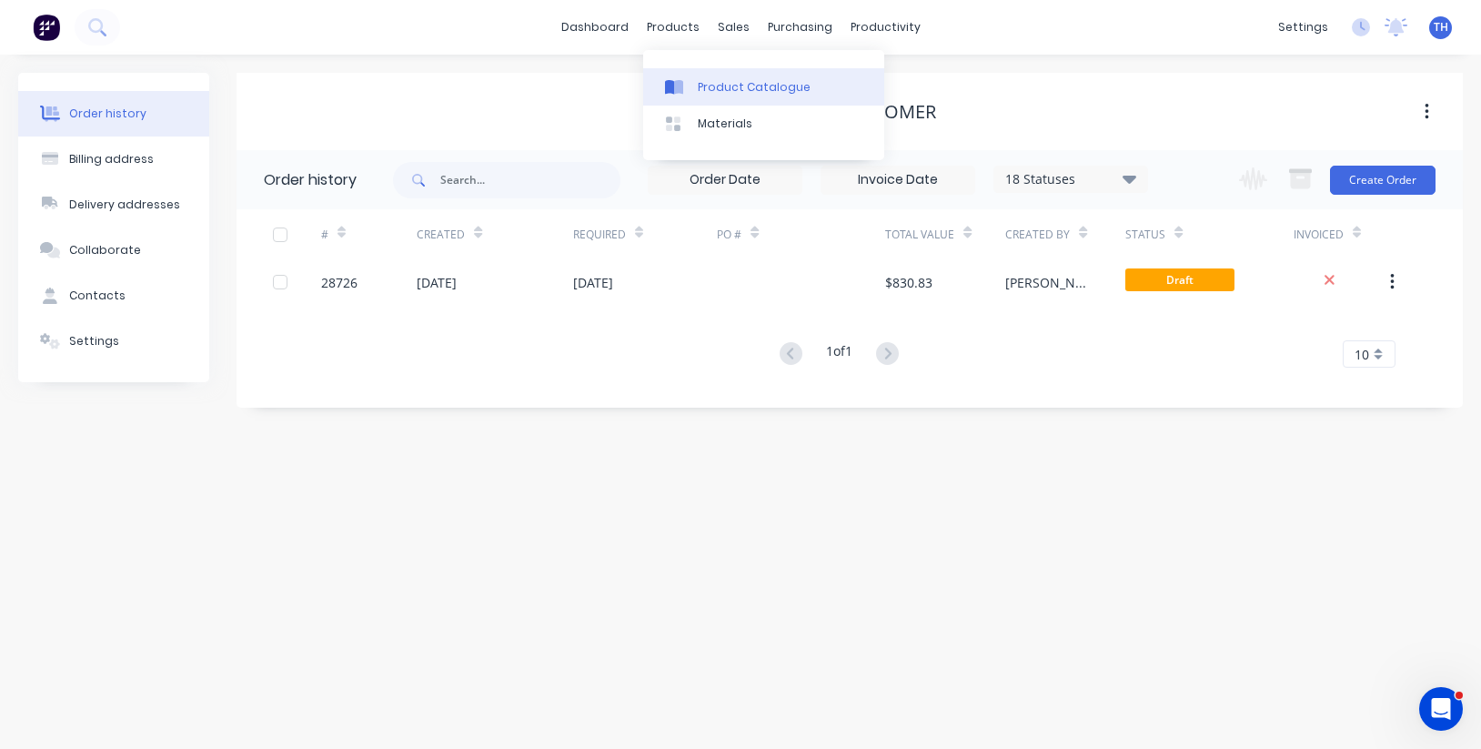
click at [729, 91] on div "Product Catalogue" at bounding box center [754, 87] width 113 height 16
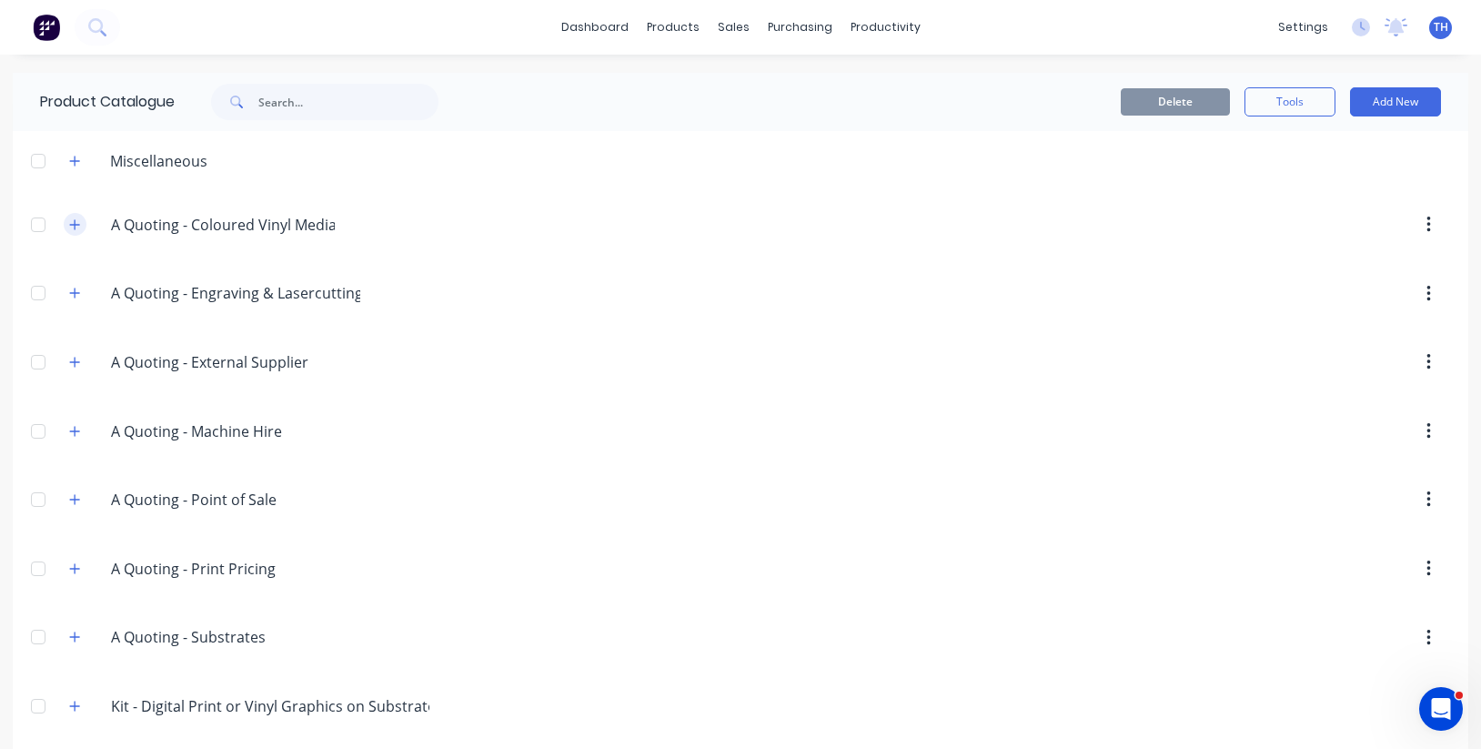
click at [68, 224] on button "button" at bounding box center [75, 224] width 23 height 23
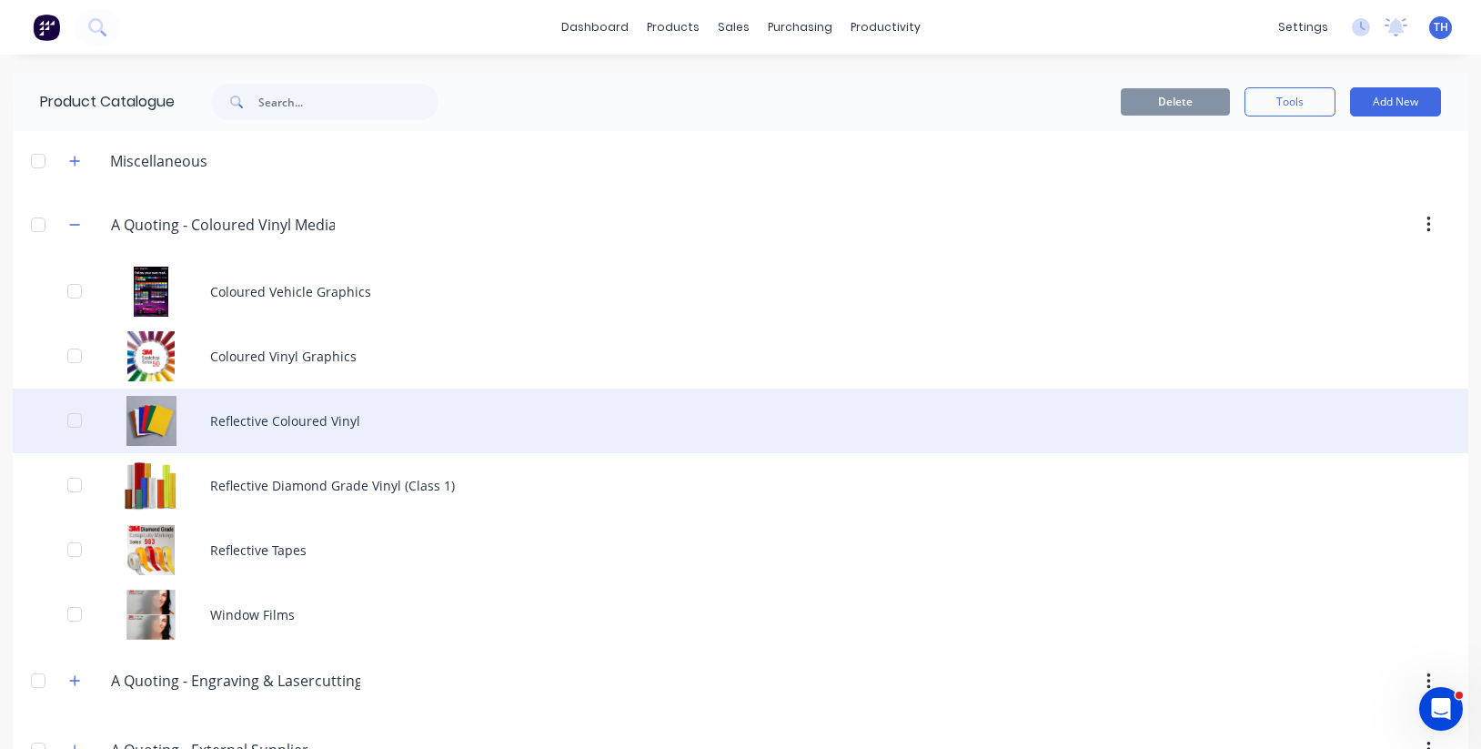
click at [290, 416] on div "Reflective Coloured Vinyl" at bounding box center [740, 420] width 1455 height 65
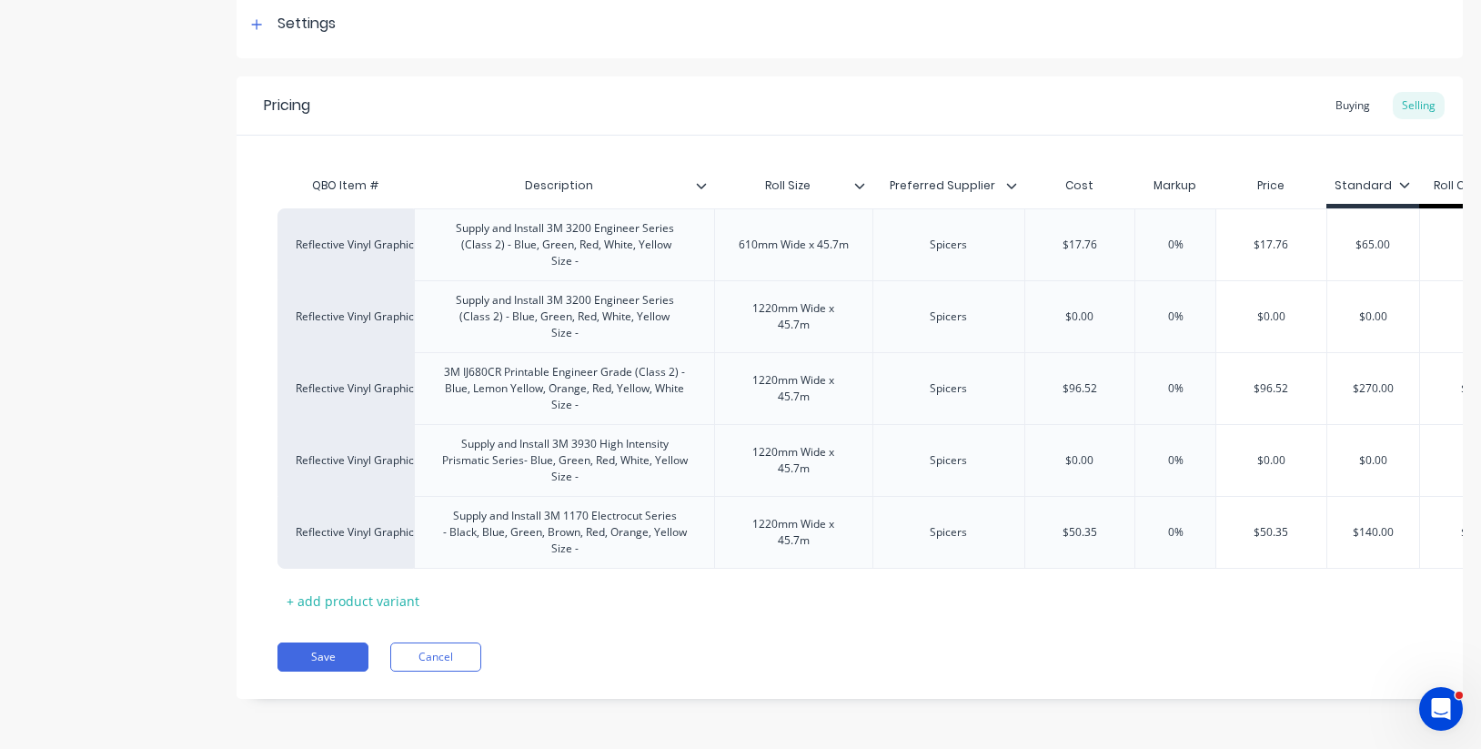
scroll to position [278, 0]
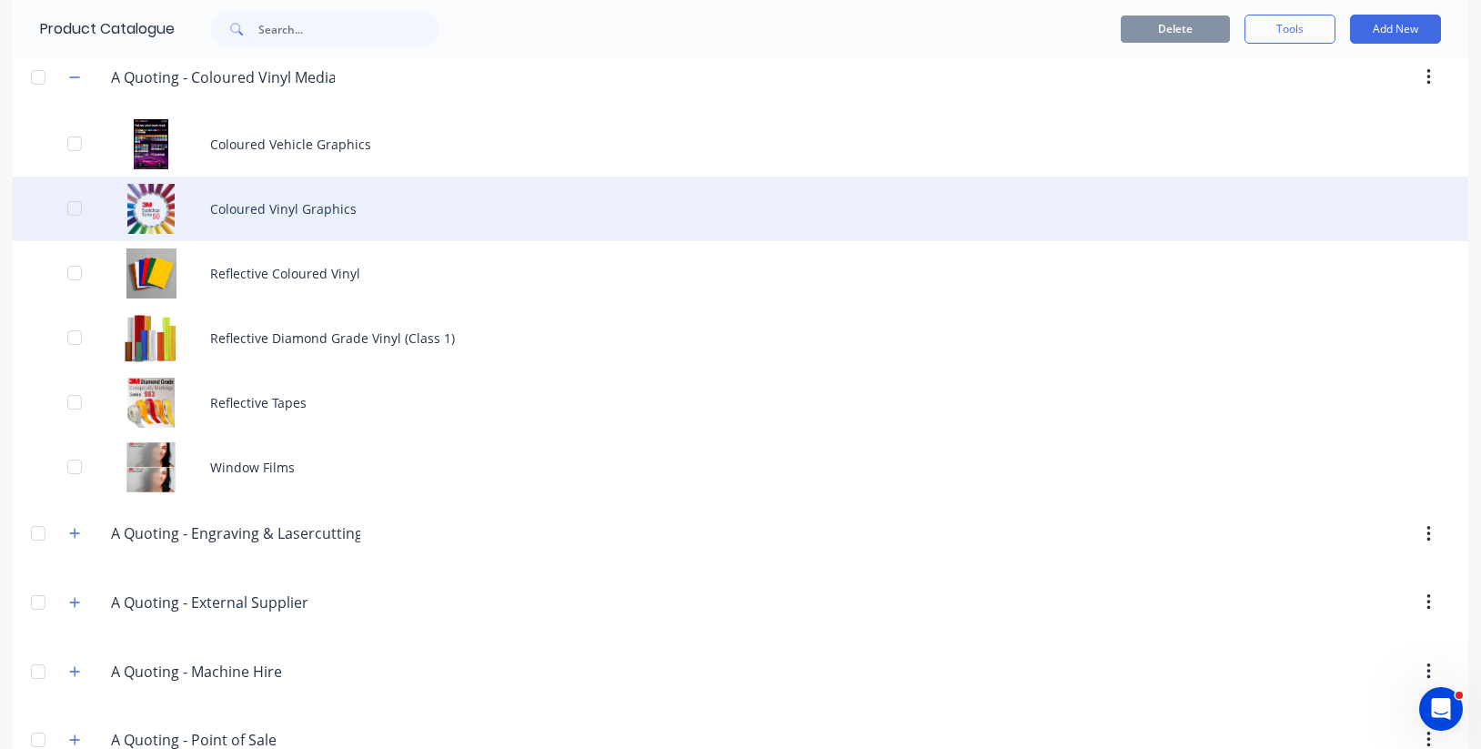
scroll to position [155, 0]
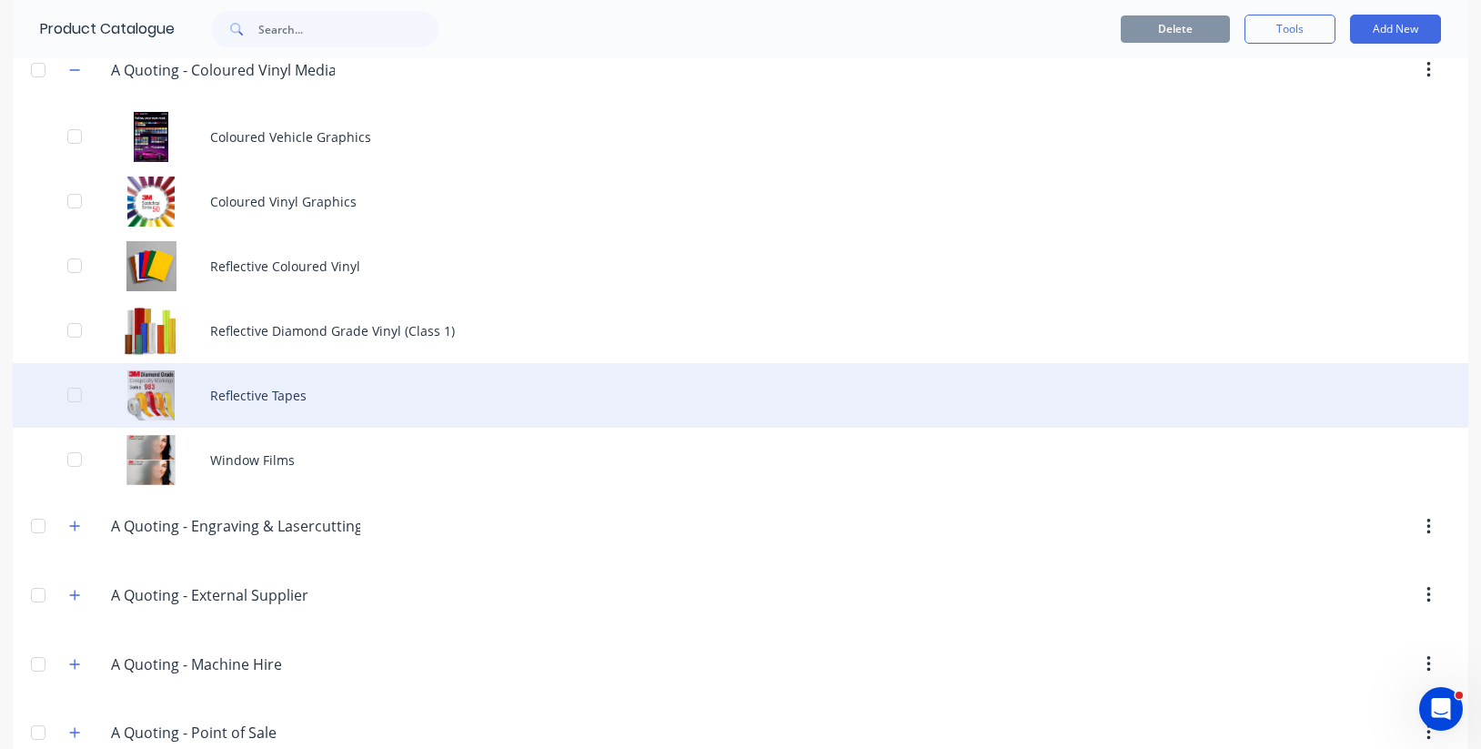
click at [276, 390] on div "Reflective Tapes" at bounding box center [740, 395] width 1455 height 65
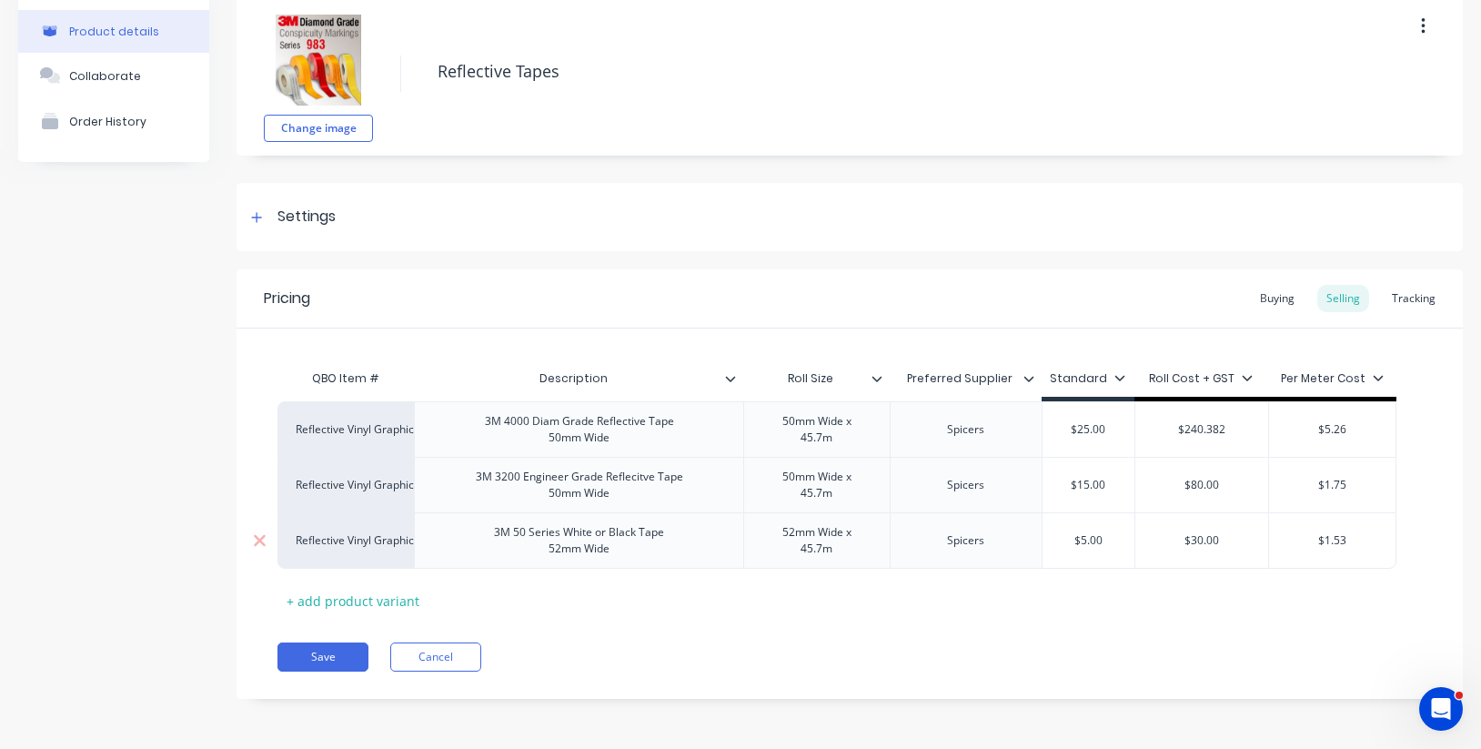
scroll to position [85, 0]
click at [582, 546] on div "3M 50 Series White or Black Tape 52mm Wide" at bounding box center [578, 540] width 199 height 40
drag, startPoint x: 629, startPoint y: 554, endPoint x: 495, endPoint y: 534, distance: 136.1
click at [495, 534] on div "3M 50 Series White or Black Tape 52mm Wide" at bounding box center [578, 540] width 199 height 40
copy div "3M 50 Series White or Black Tape 52mm Wide"
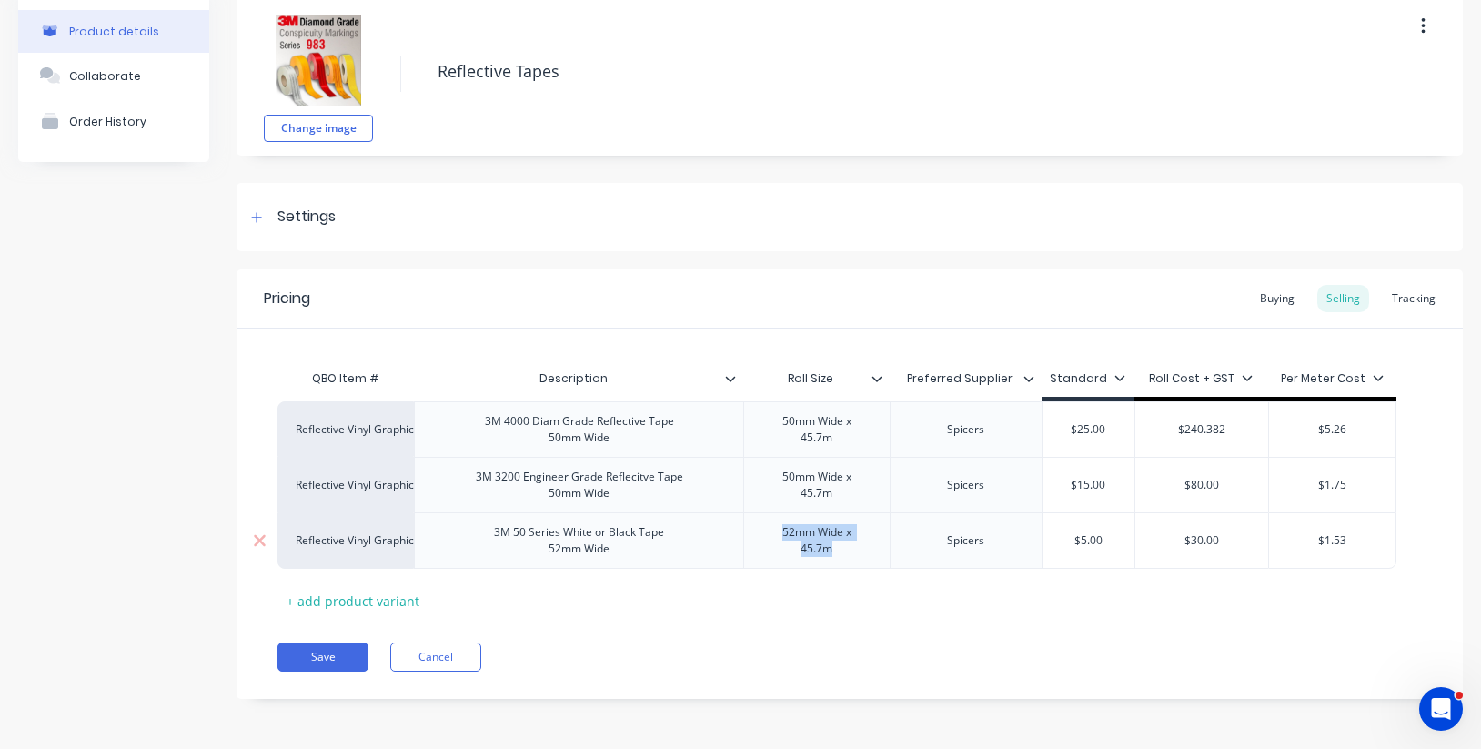
drag, startPoint x: 835, startPoint y: 548, endPoint x: 755, endPoint y: 528, distance: 82.7
click at [755, 528] on div "52mm Wide x 45.7m" at bounding box center [816, 540] width 131 height 40
copy div "52mm Wide x 45.7m"
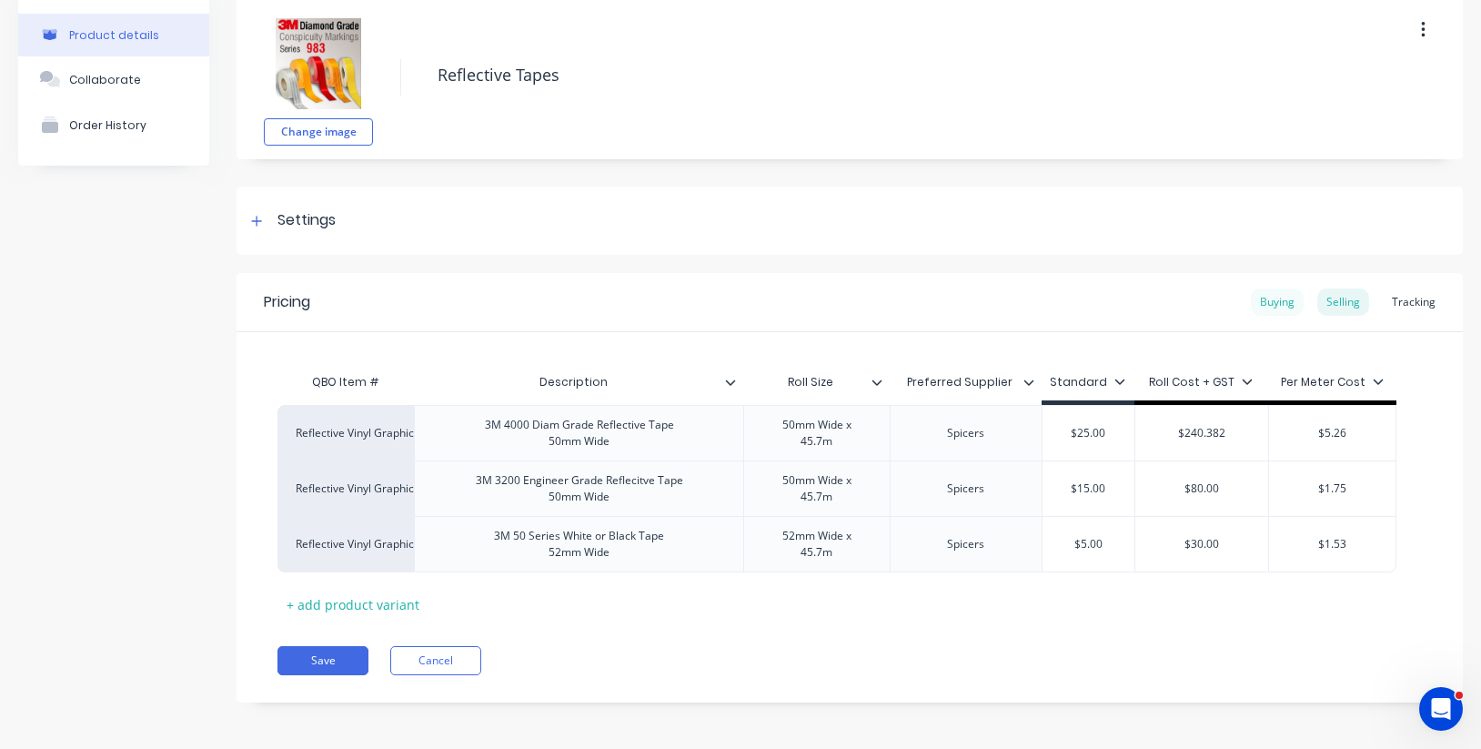
click at [1274, 303] on div "Buying" at bounding box center [1277, 301] width 53 height 27
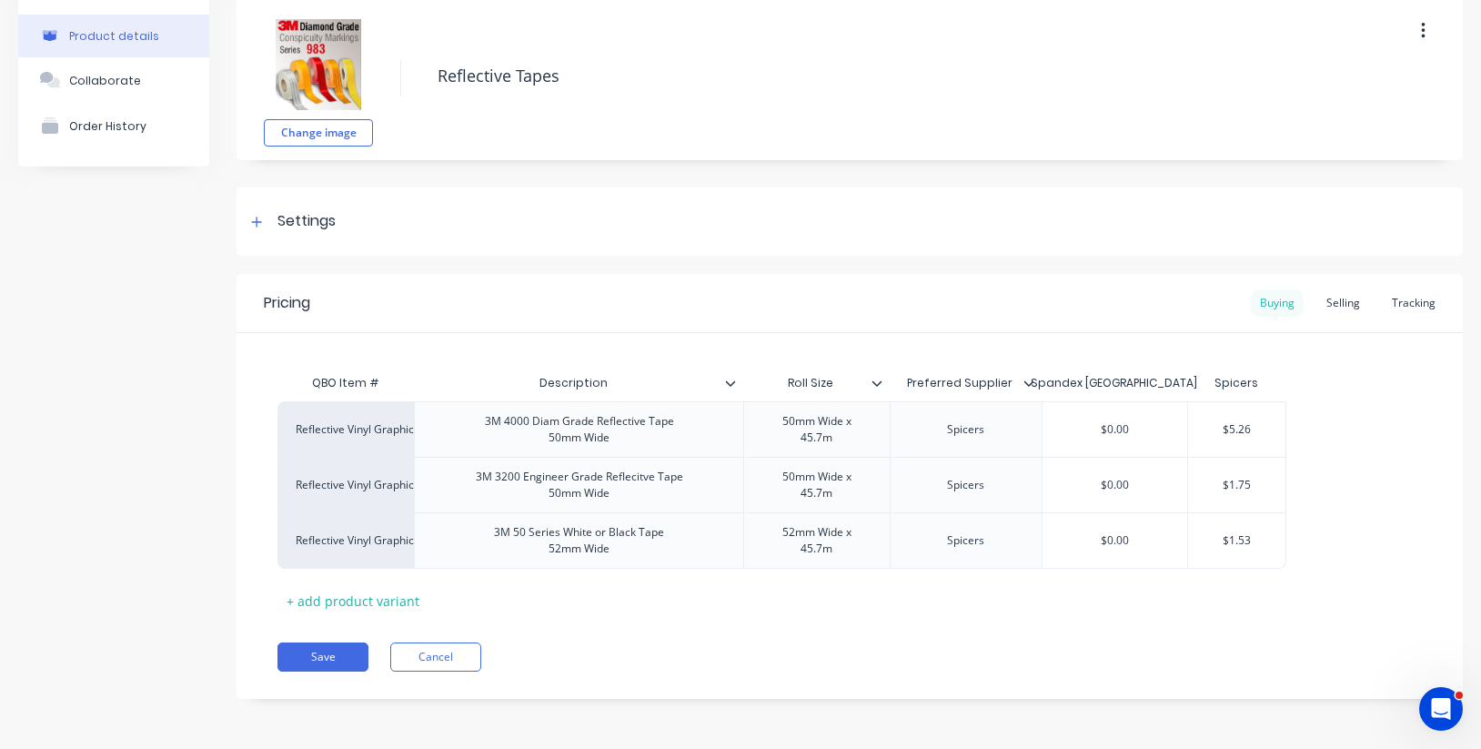
scroll to position [81, 0]
click at [1352, 295] on div "Selling" at bounding box center [1343, 302] width 52 height 27
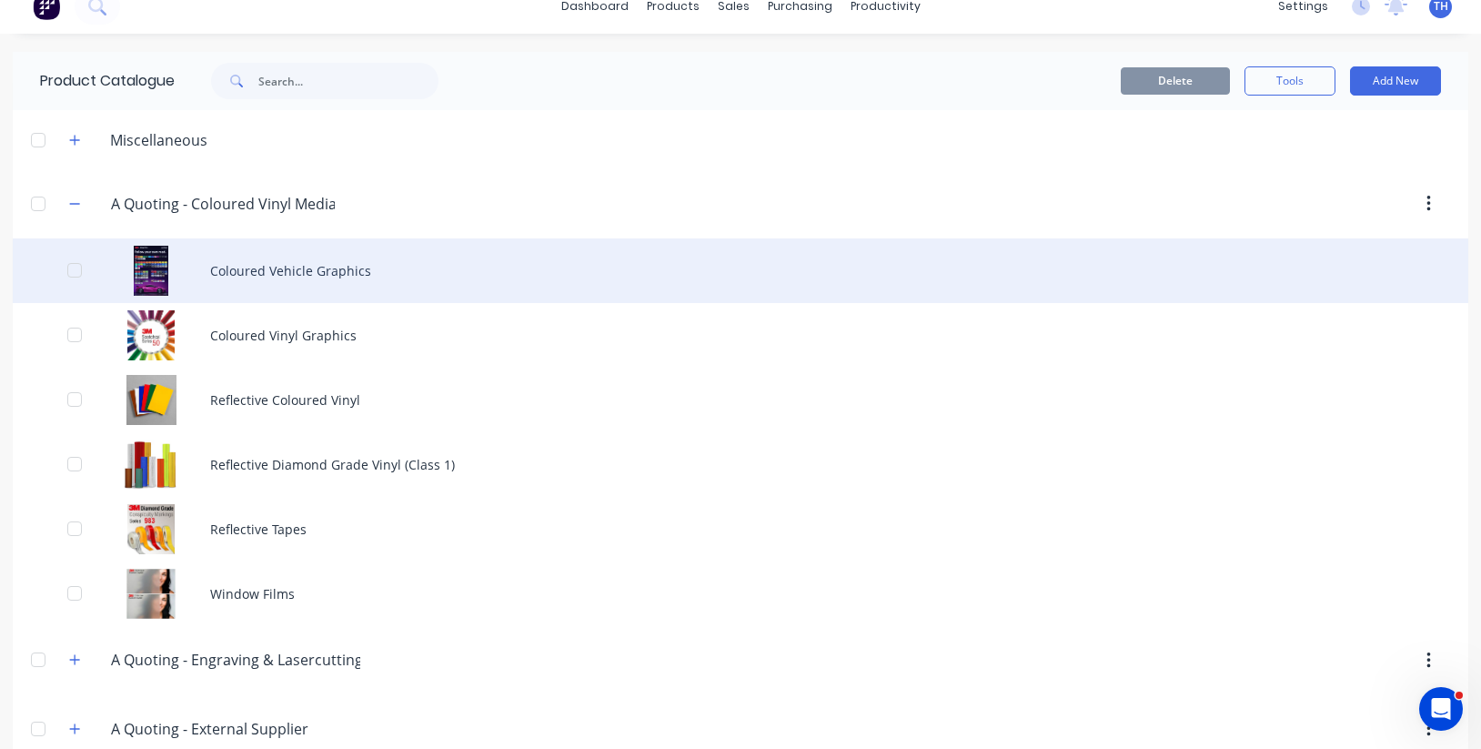
scroll to position [26, 0]
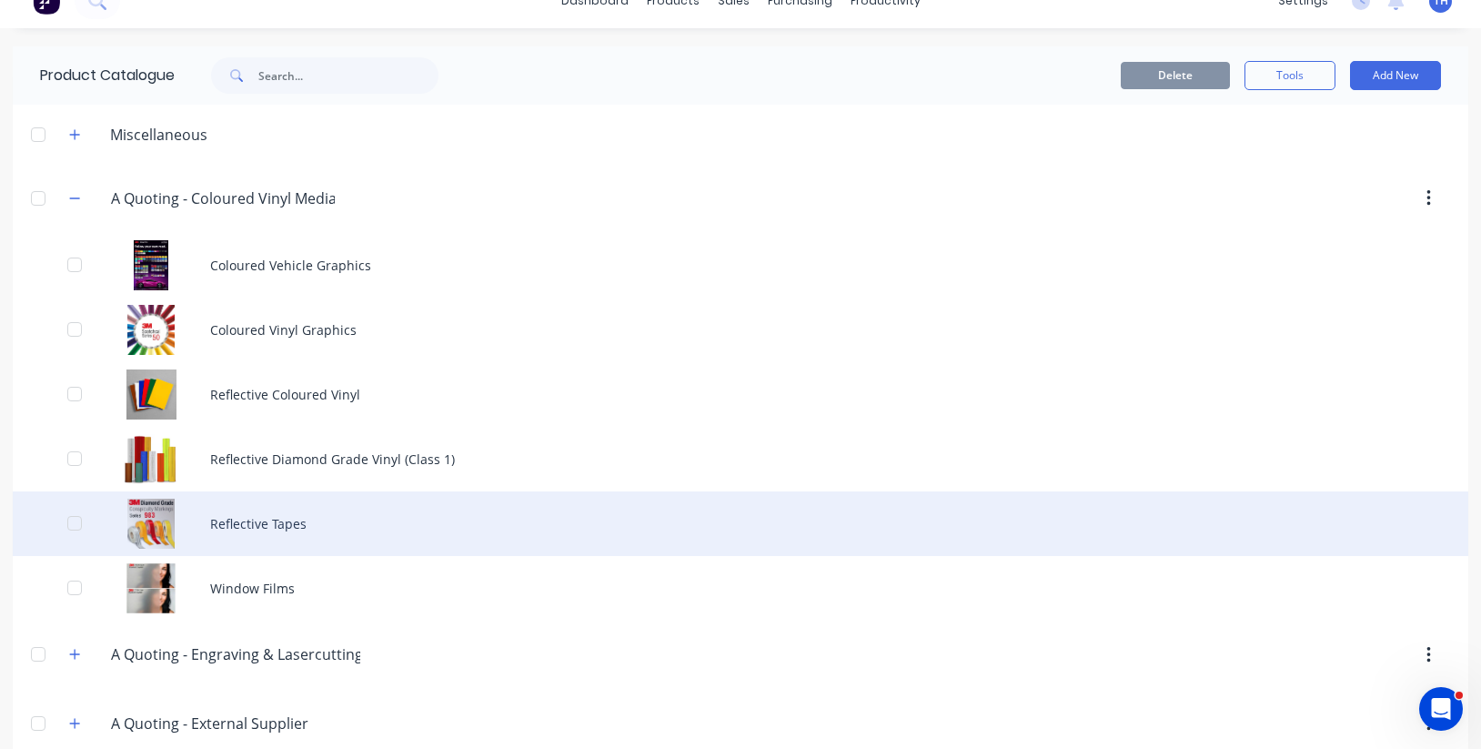
click at [286, 521] on div "Reflective Tapes" at bounding box center [740, 523] width 1455 height 65
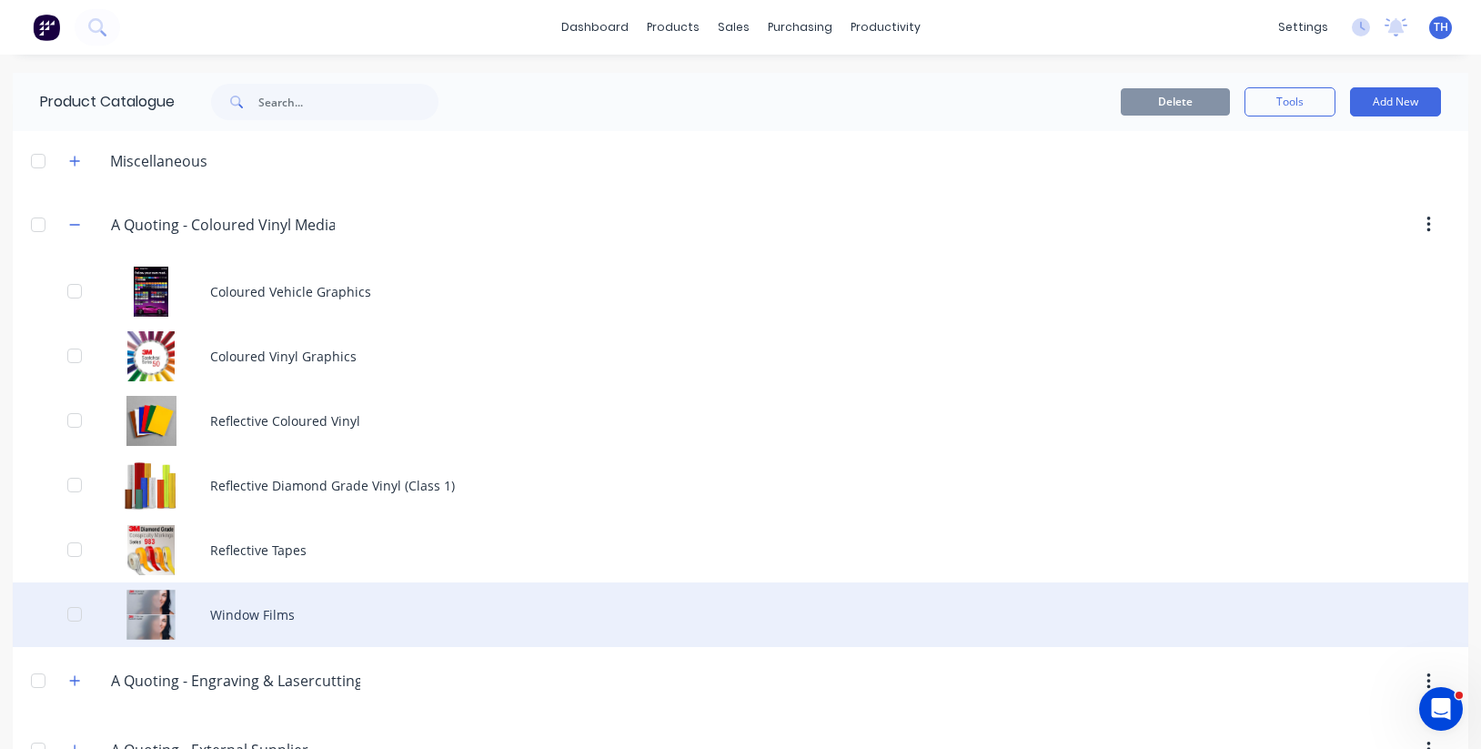
click at [264, 616] on div "Window Films" at bounding box center [740, 614] width 1455 height 65
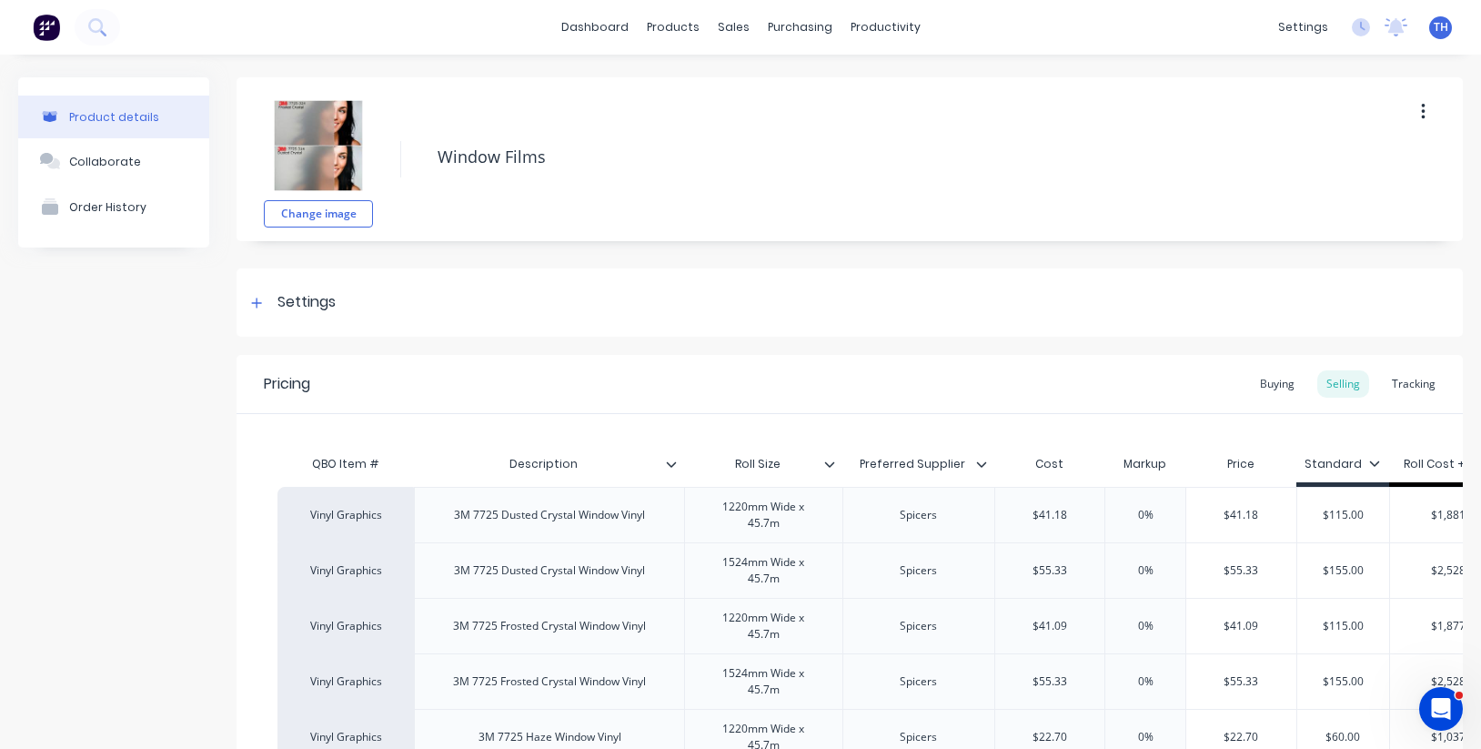
type textarea "x"
